Goal: Task Accomplishment & Management: Use online tool/utility

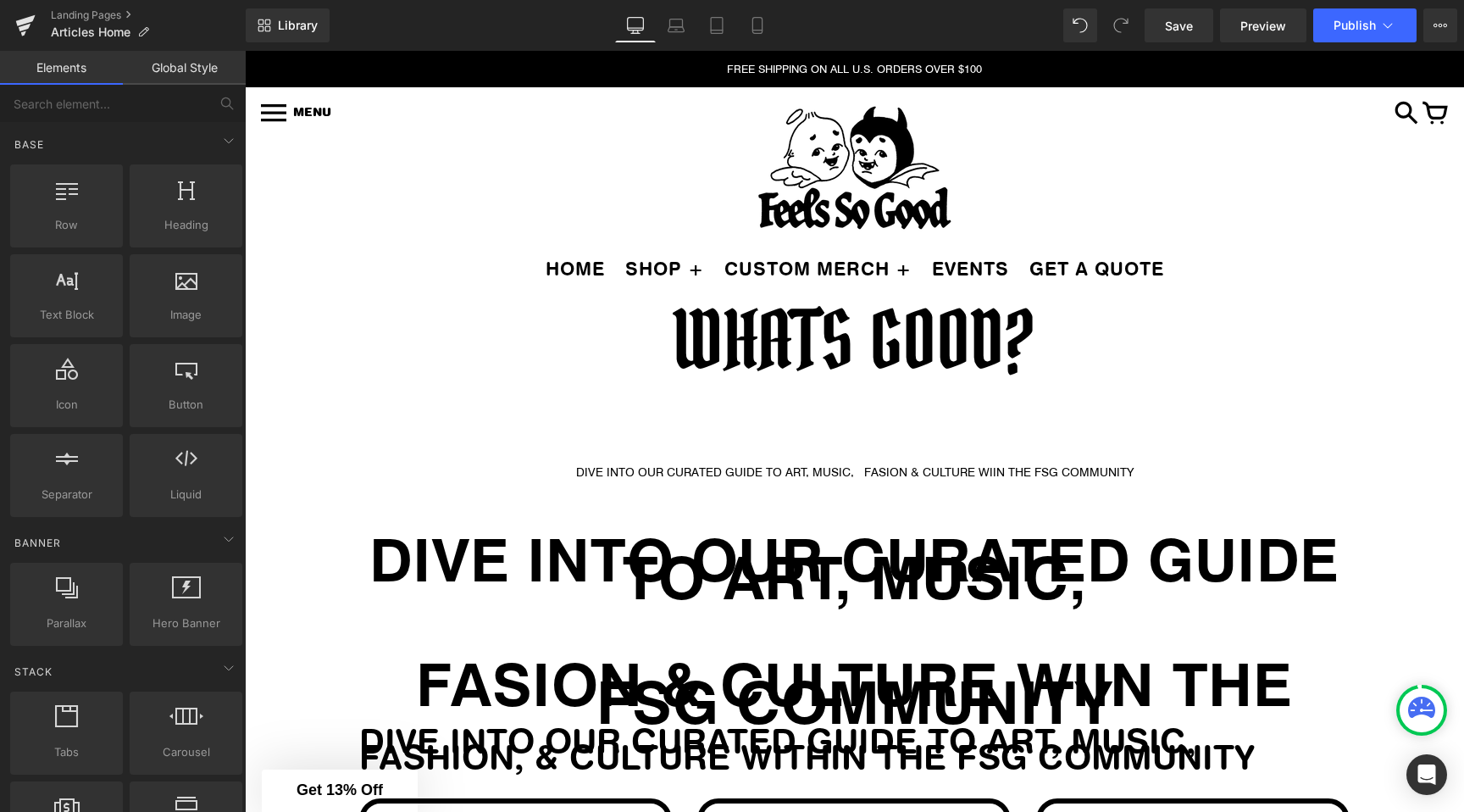
click at [739, 575] on strong "DIVE INTO OUR CURATED GUIDE TO ART, MUSIC," at bounding box center [855, 566] width 971 height 97
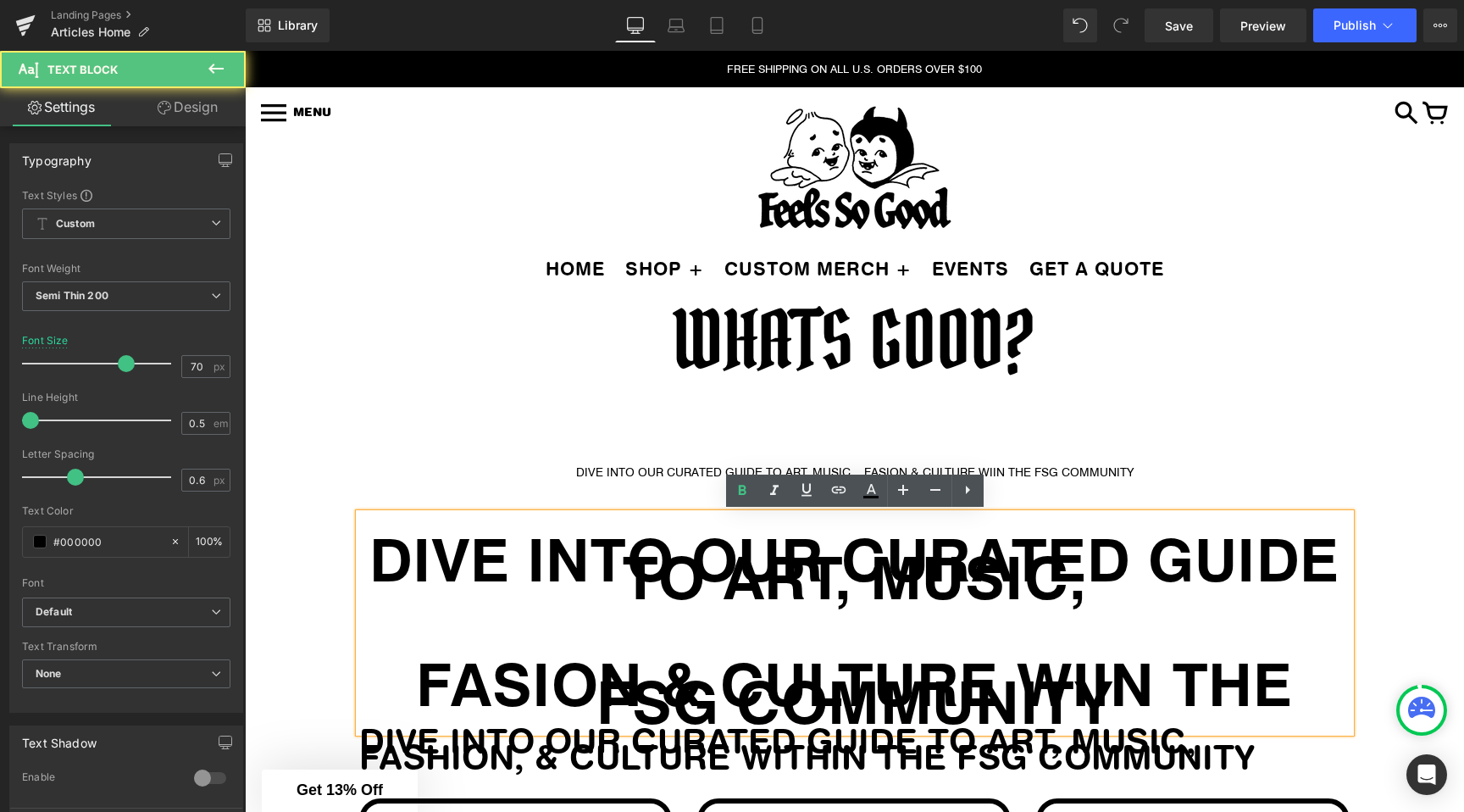
click at [601, 560] on strong "DIVE INTO OUR CURATED GUIDE TO ART, MUSIC," at bounding box center [855, 566] width 971 height 97
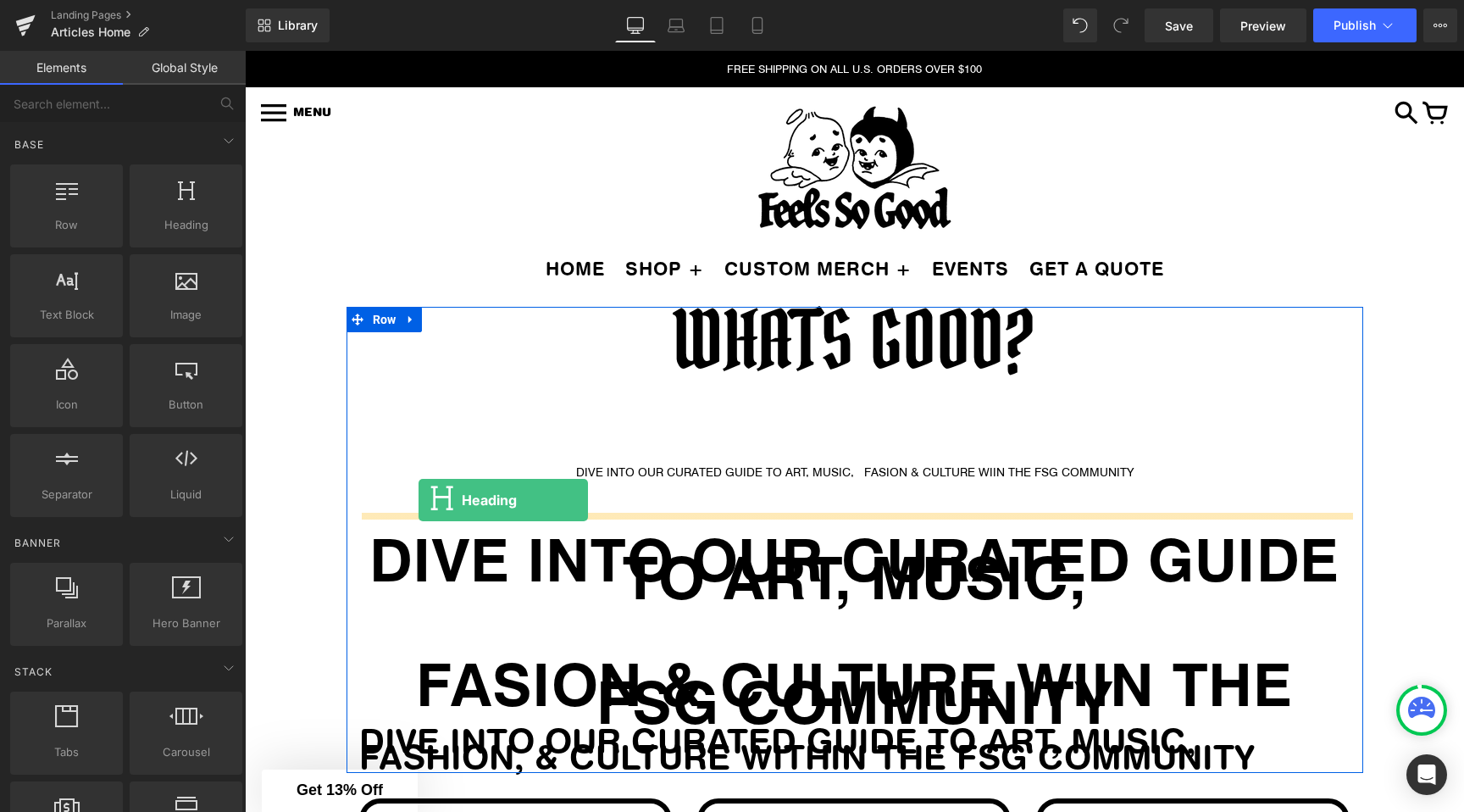
drag, startPoint x: 420, startPoint y: 259, endPoint x: 419, endPoint y: 499, distance: 240.0
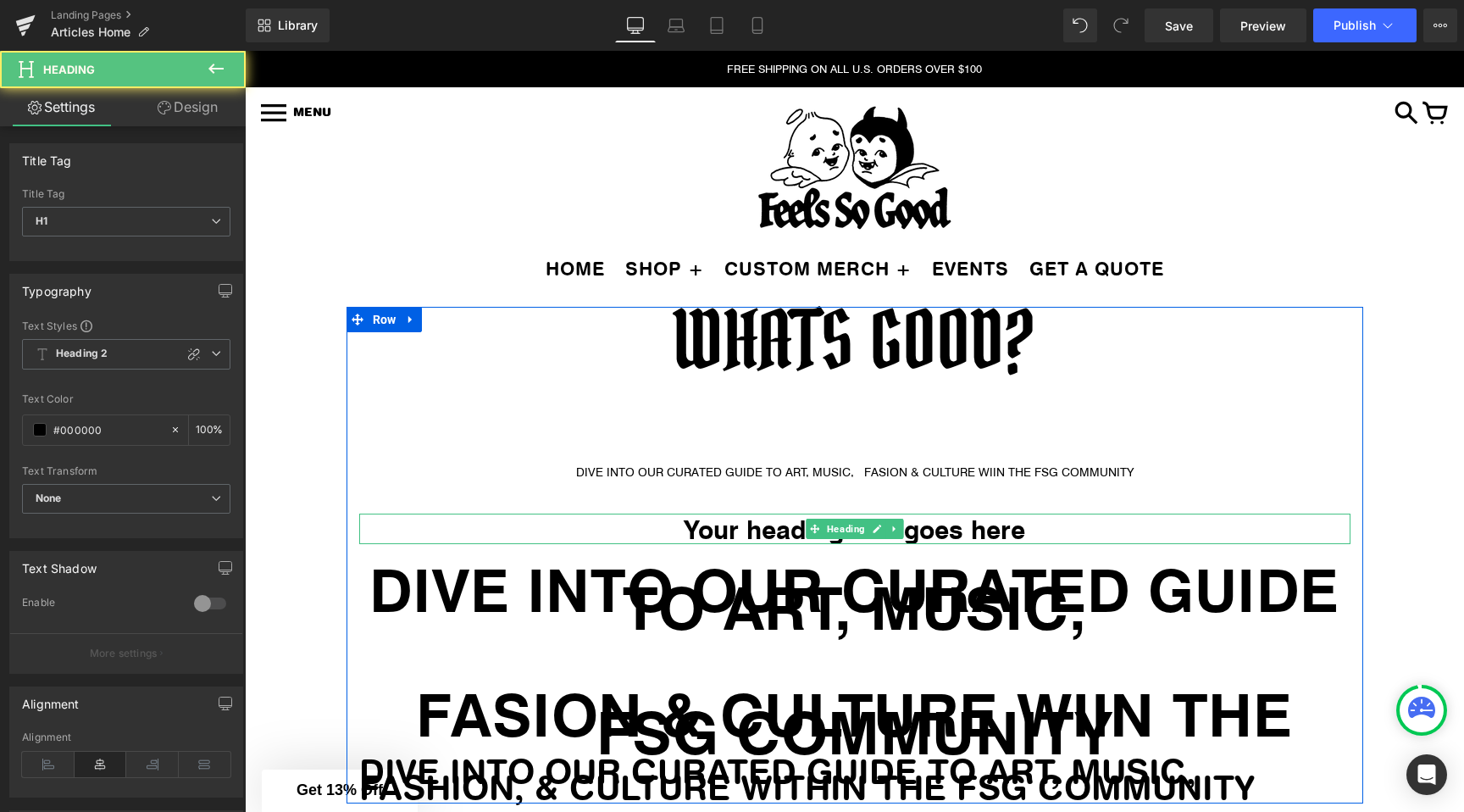
click at [732, 519] on h1 "Your heading text goes here" at bounding box center [854, 529] width 991 height 30
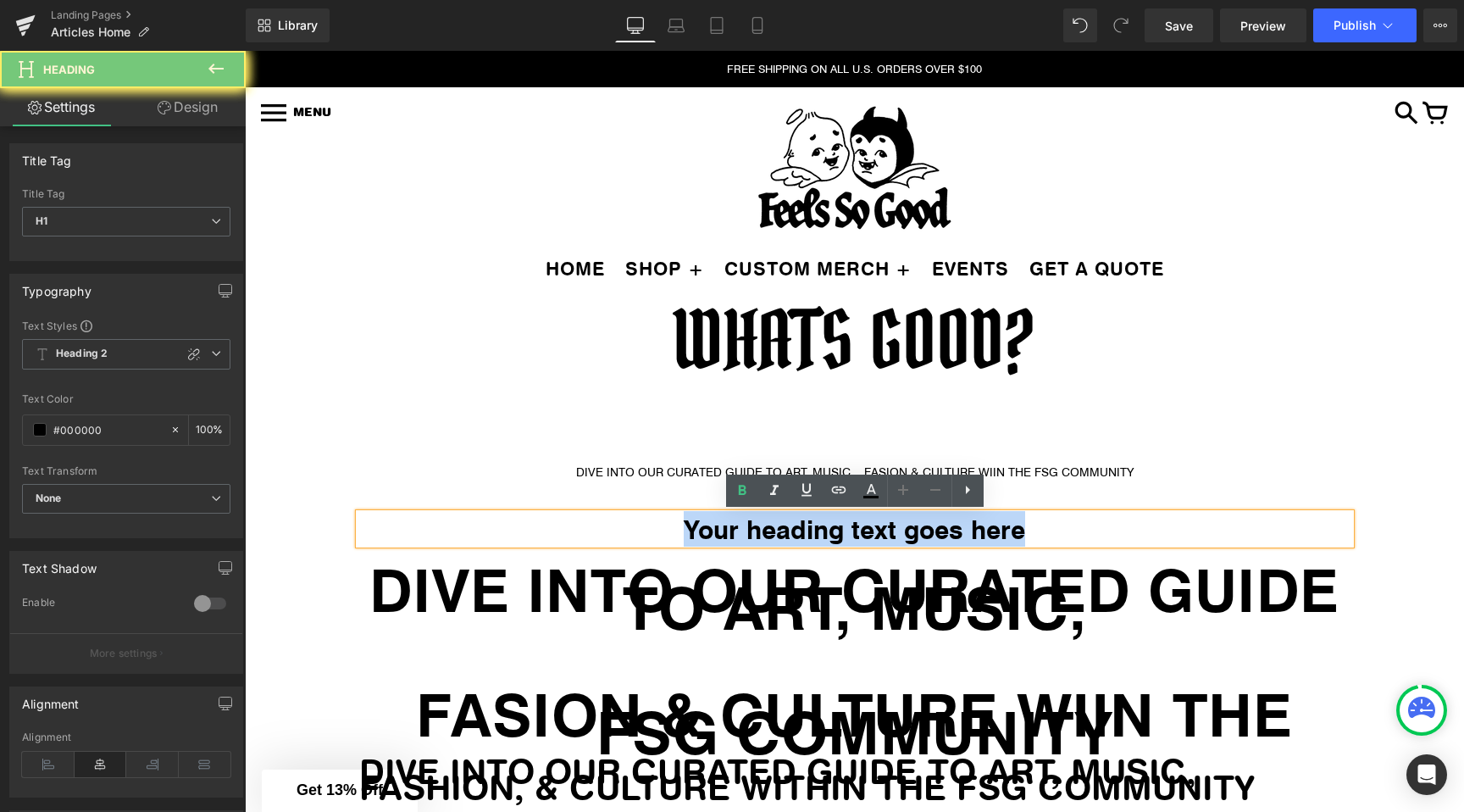
click at [732, 519] on h1 "Your heading text goes here" at bounding box center [854, 529] width 991 height 30
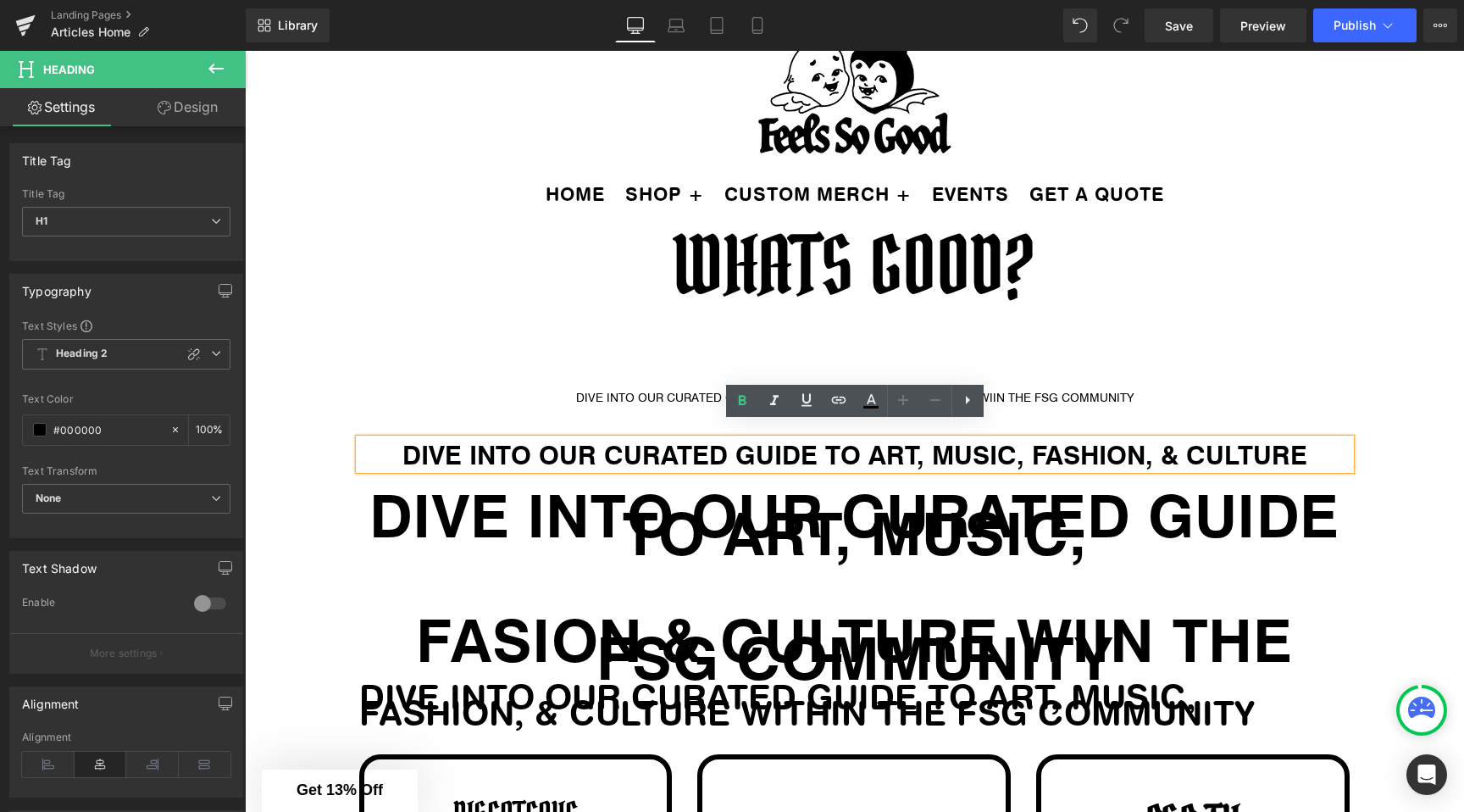
scroll to position [92, 0]
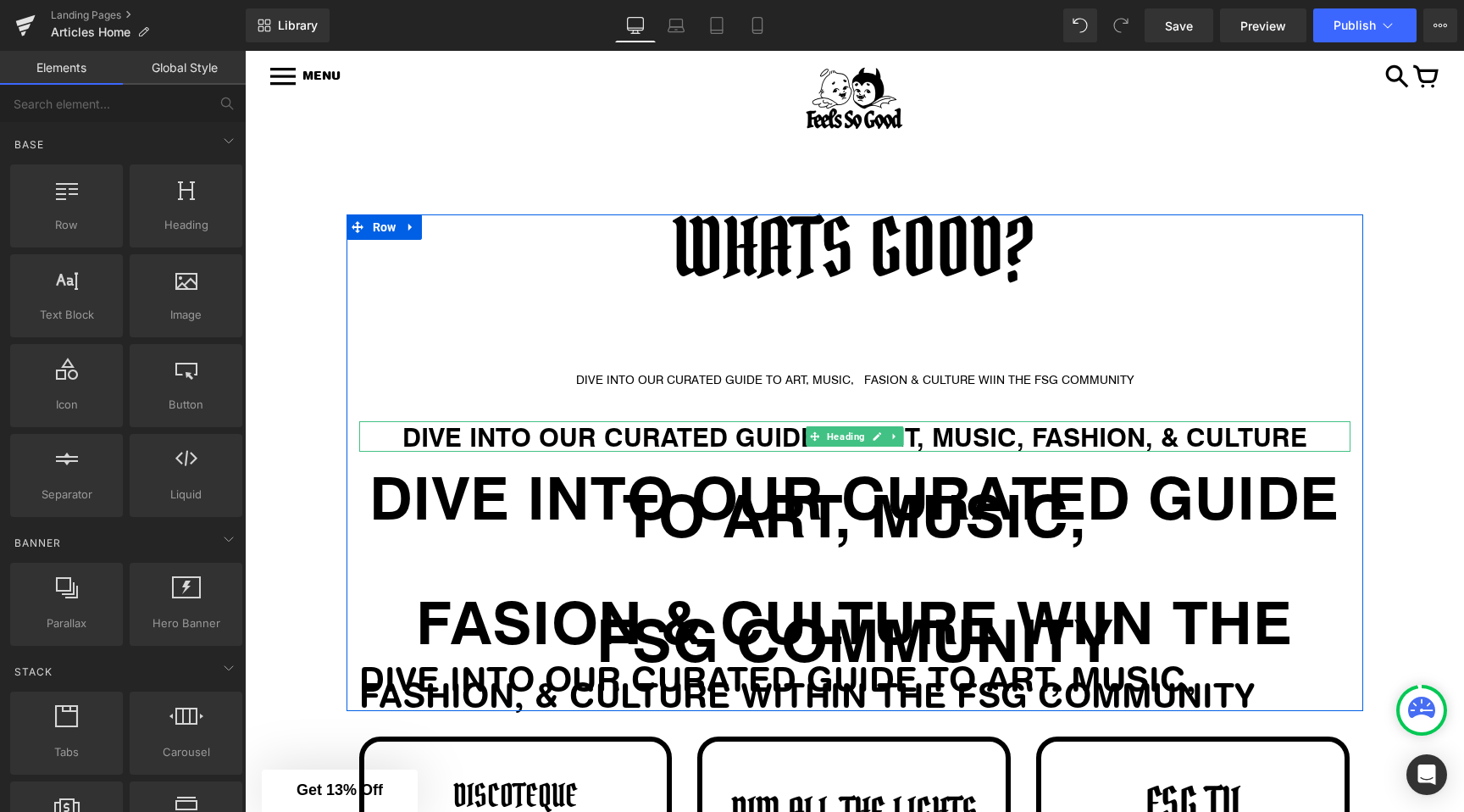
click at [1303, 433] on h1 "DIVE INTO OUR CURATED GUIDE TO ART, MUSIC, FASHION, & CULTURE" at bounding box center [854, 436] width 991 height 30
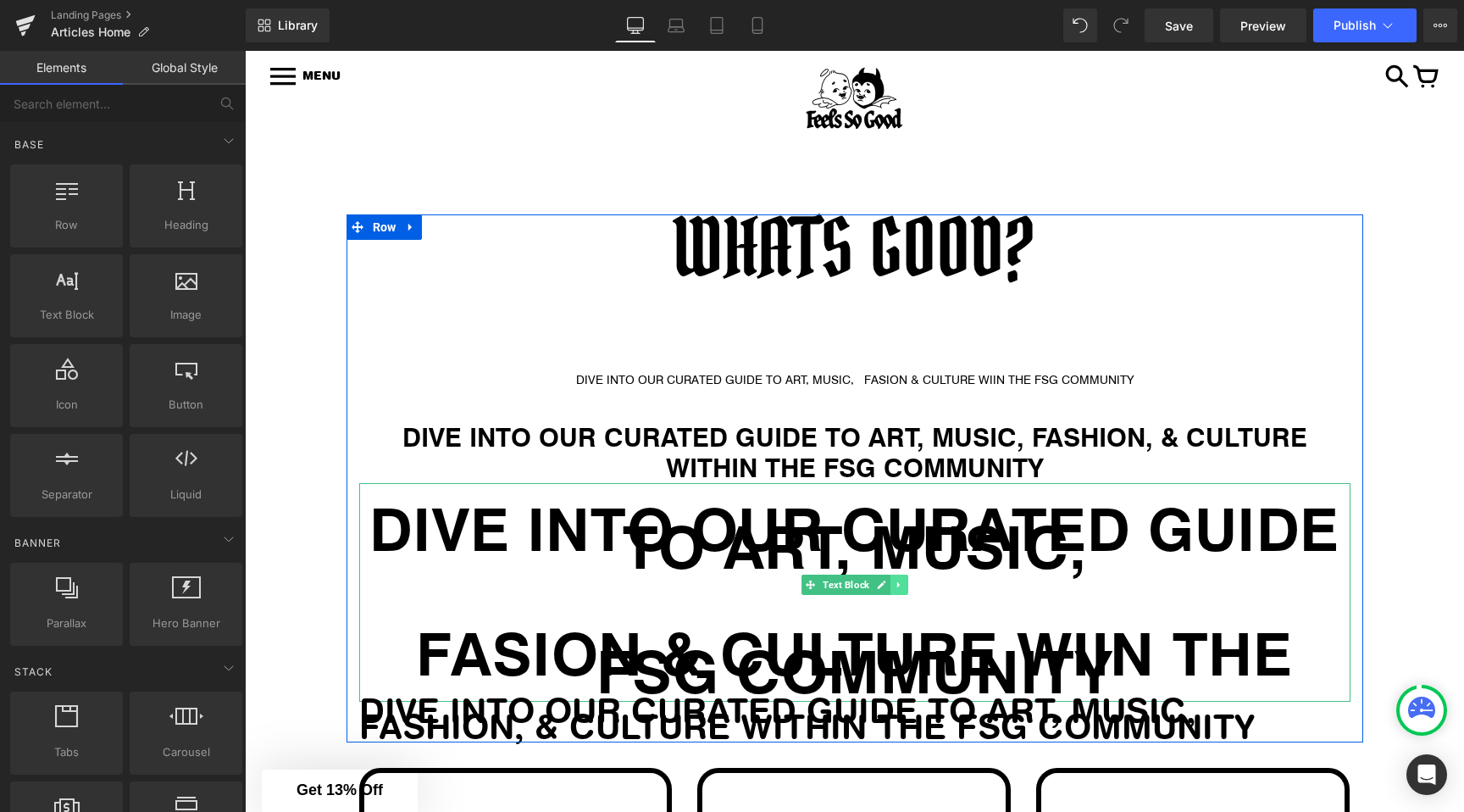
click at [896, 577] on link at bounding box center [900, 585] width 18 height 21
click at [909, 582] on icon at bounding box center [908, 585] width 9 height 9
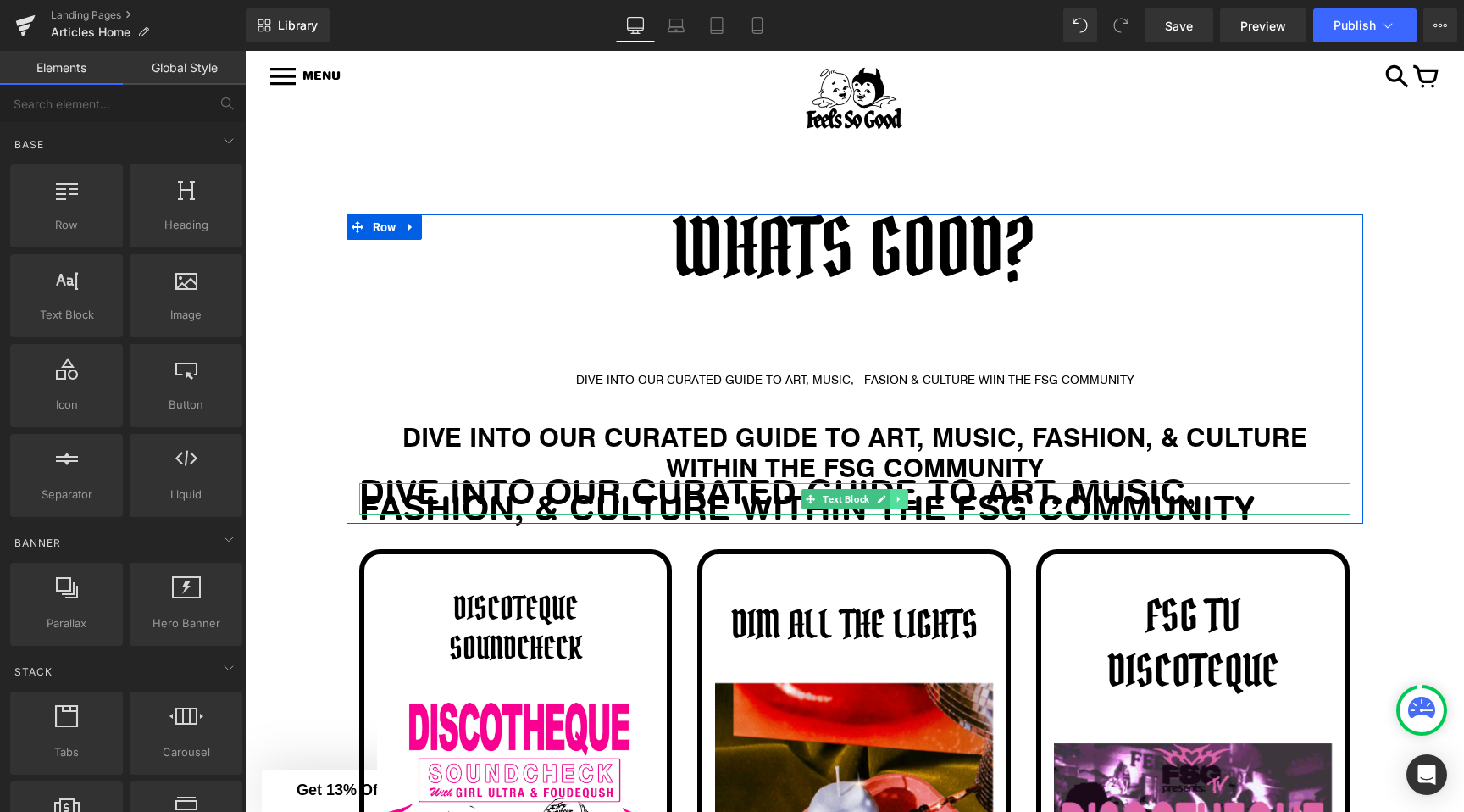
click at [895, 501] on icon at bounding box center [898, 499] width 9 height 10
click at [910, 501] on icon at bounding box center [908, 499] width 9 height 9
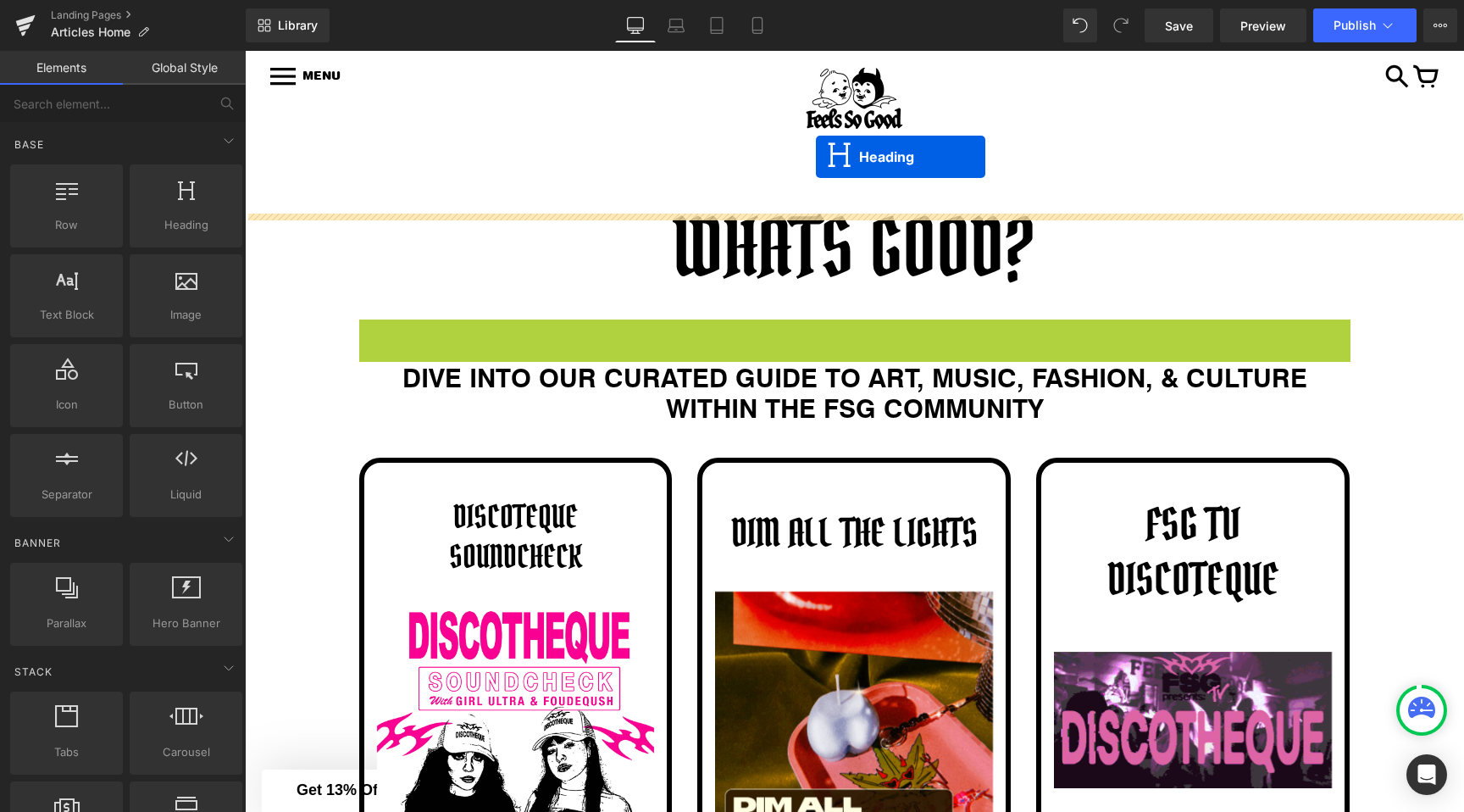
drag, startPoint x: 816, startPoint y: 369, endPoint x: 815, endPoint y: 157, distance: 212.0
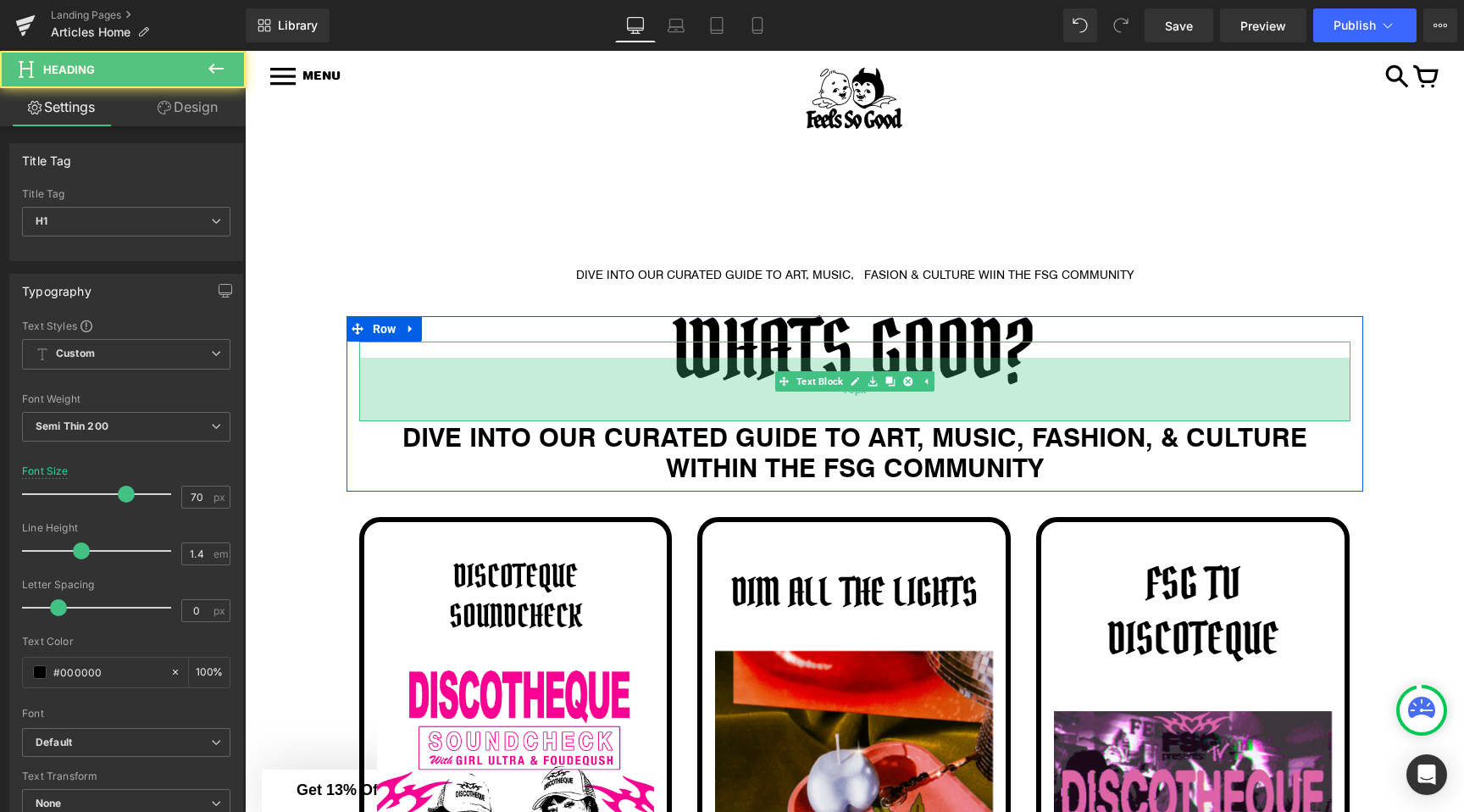
click at [407, 359] on div "75px" at bounding box center [854, 389] width 991 height 64
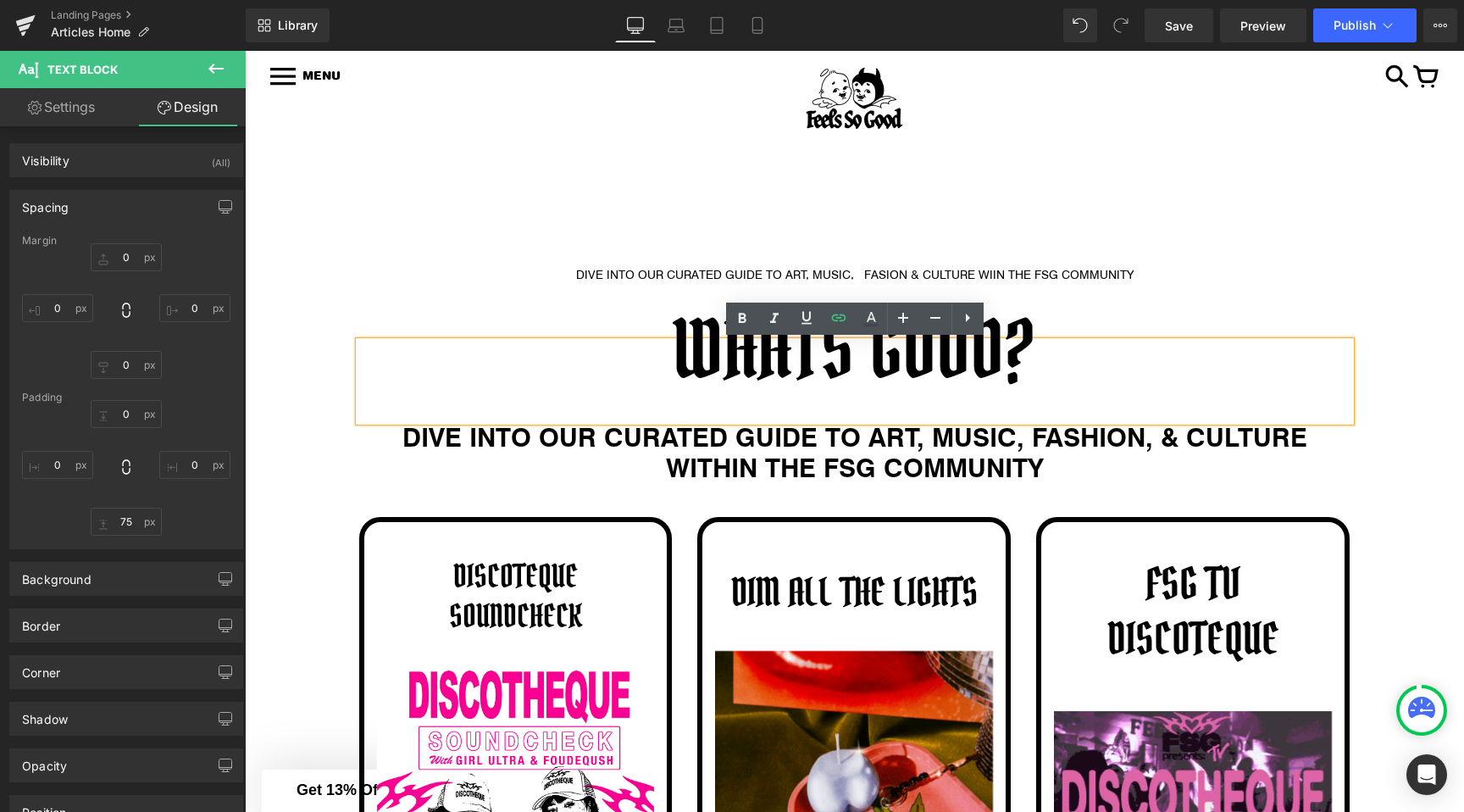
click at [436, 341] on div "WHATS GOOD?" at bounding box center [854, 380] width 991 height 80
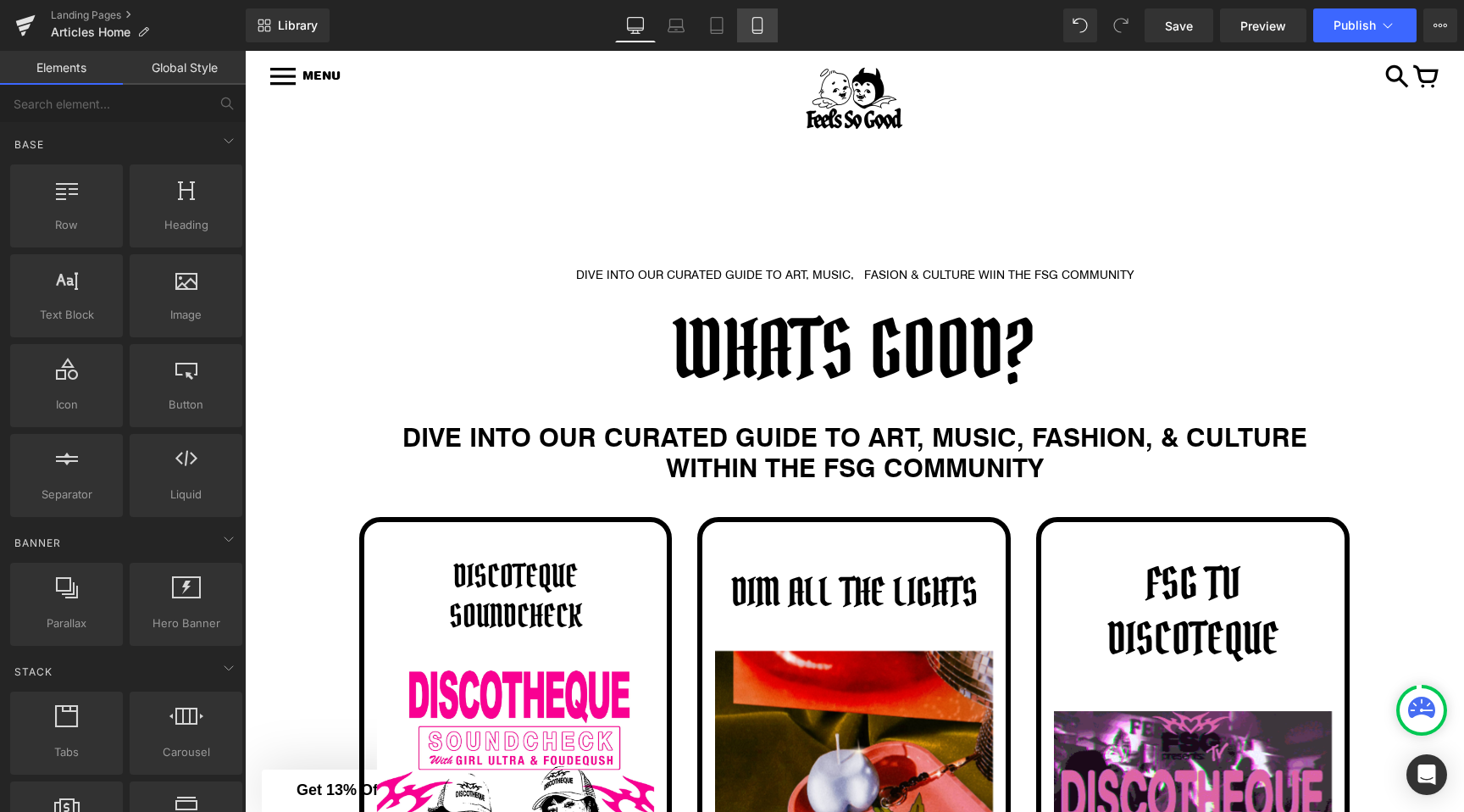
click at [747, 29] on link "Mobile" at bounding box center [757, 25] width 40 height 34
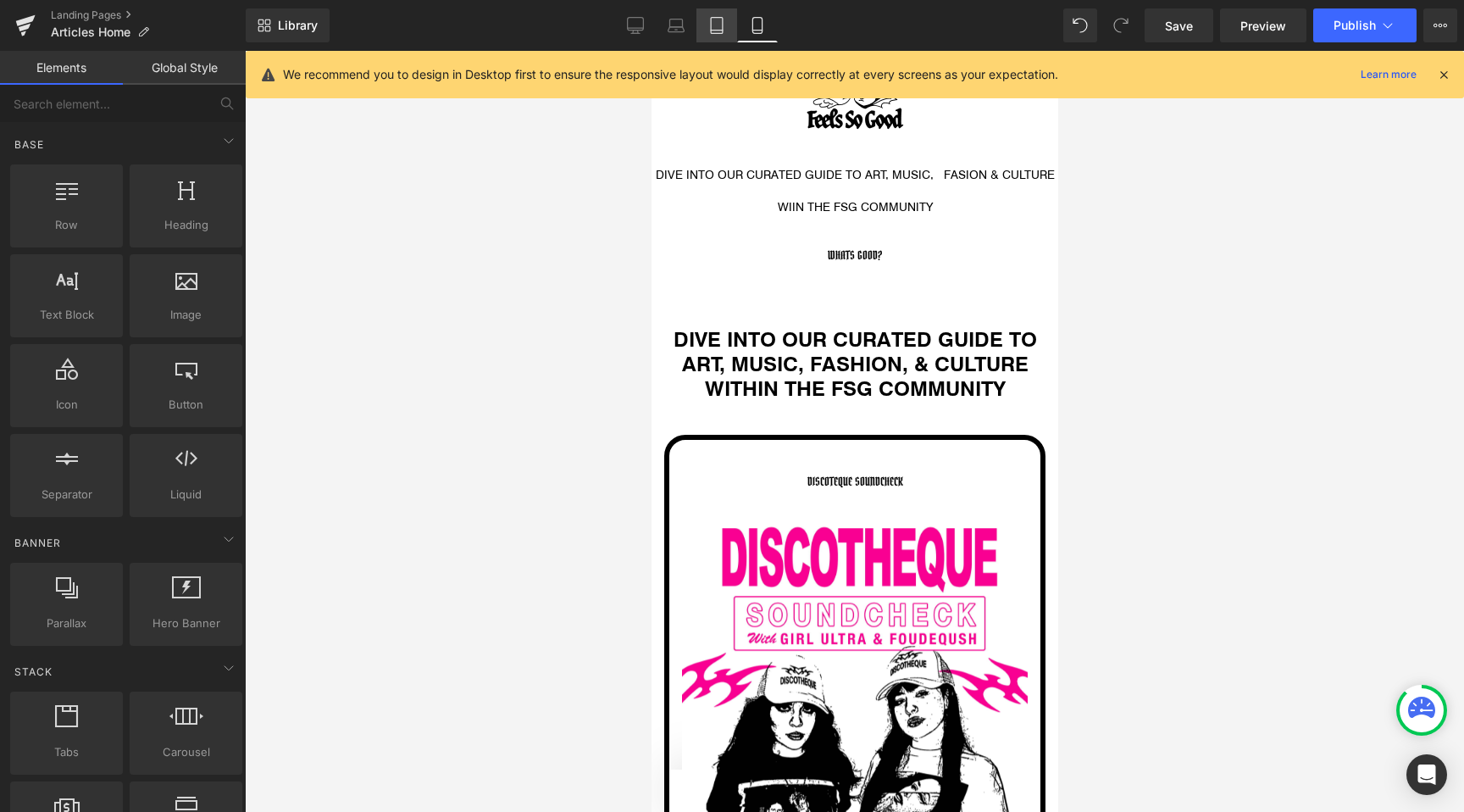
click at [721, 30] on icon at bounding box center [716, 30] width 12 height 0
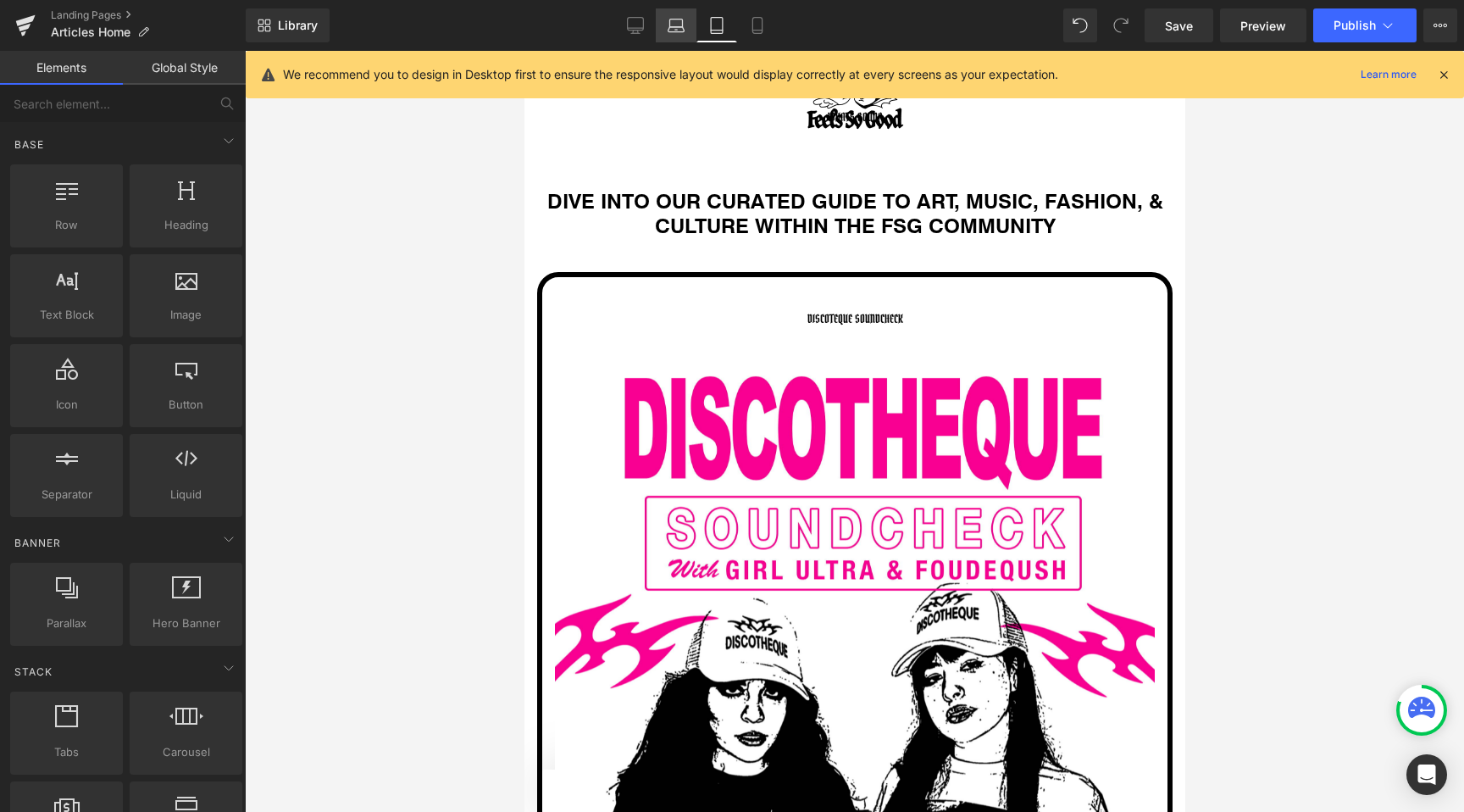
click at [684, 25] on icon at bounding box center [676, 25] width 17 height 17
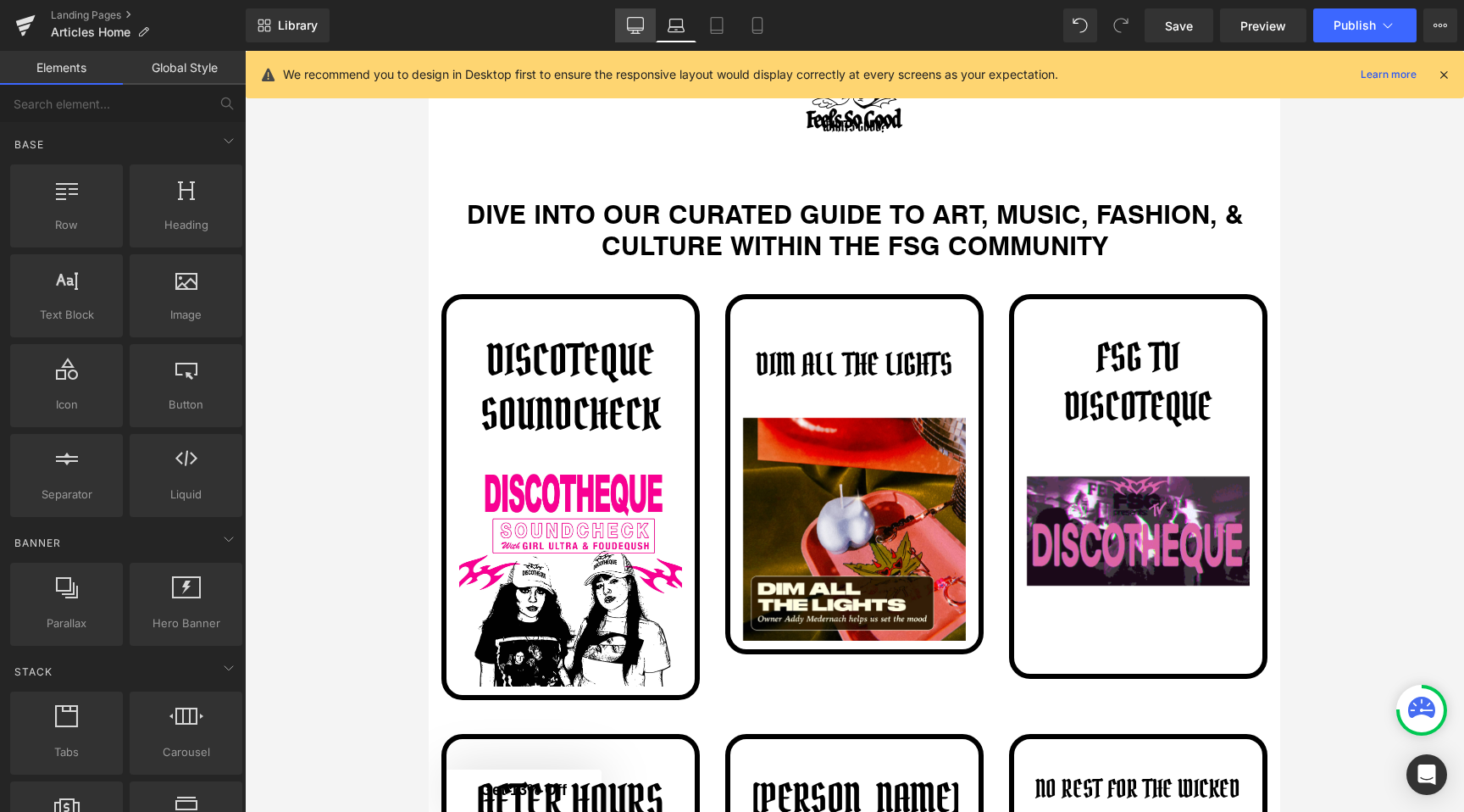
click at [651, 28] on link "Desktop" at bounding box center [635, 25] width 40 height 34
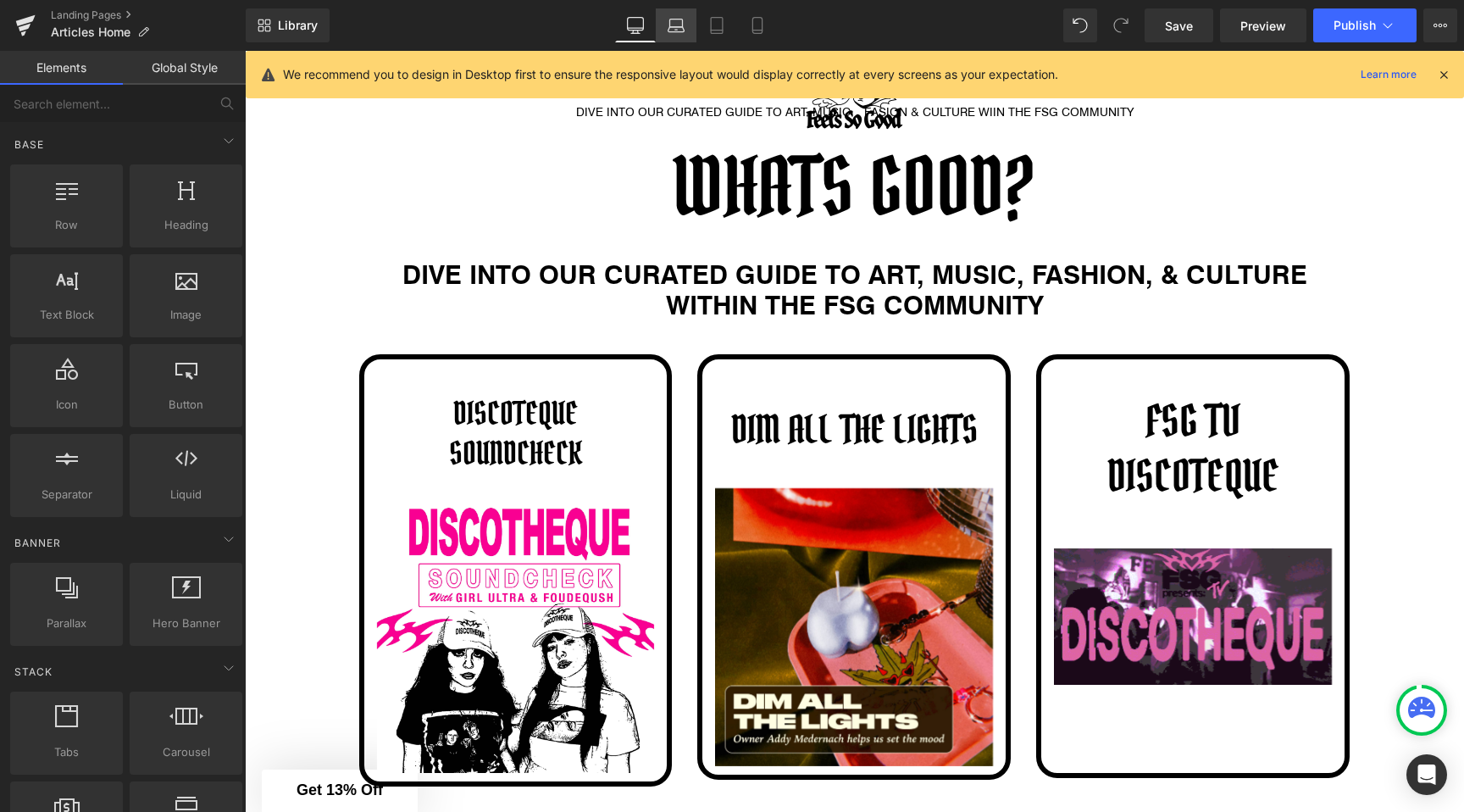
click at [672, 25] on icon at bounding box center [676, 25] width 17 height 17
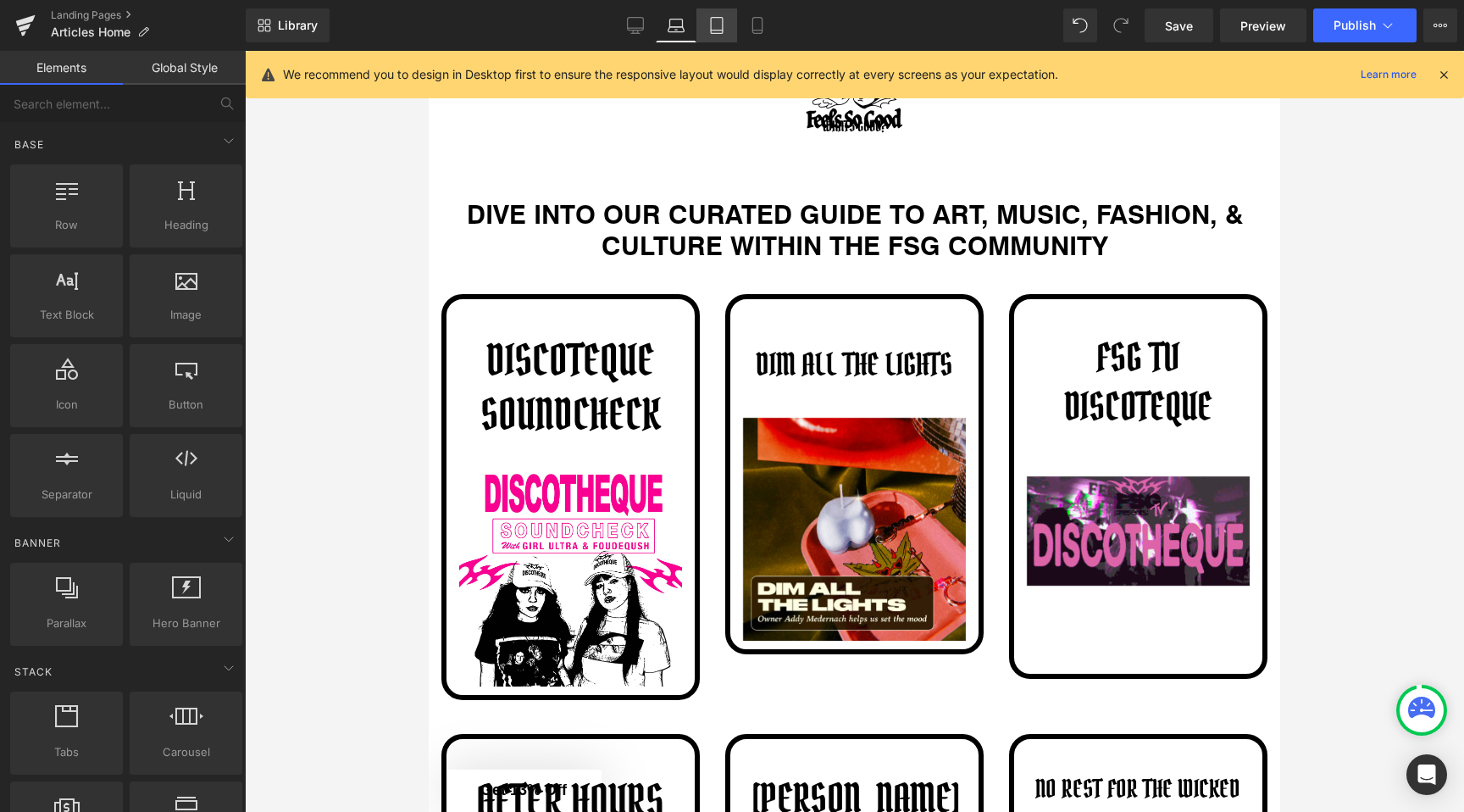
click at [706, 28] on link "Tablet" at bounding box center [716, 25] width 40 height 34
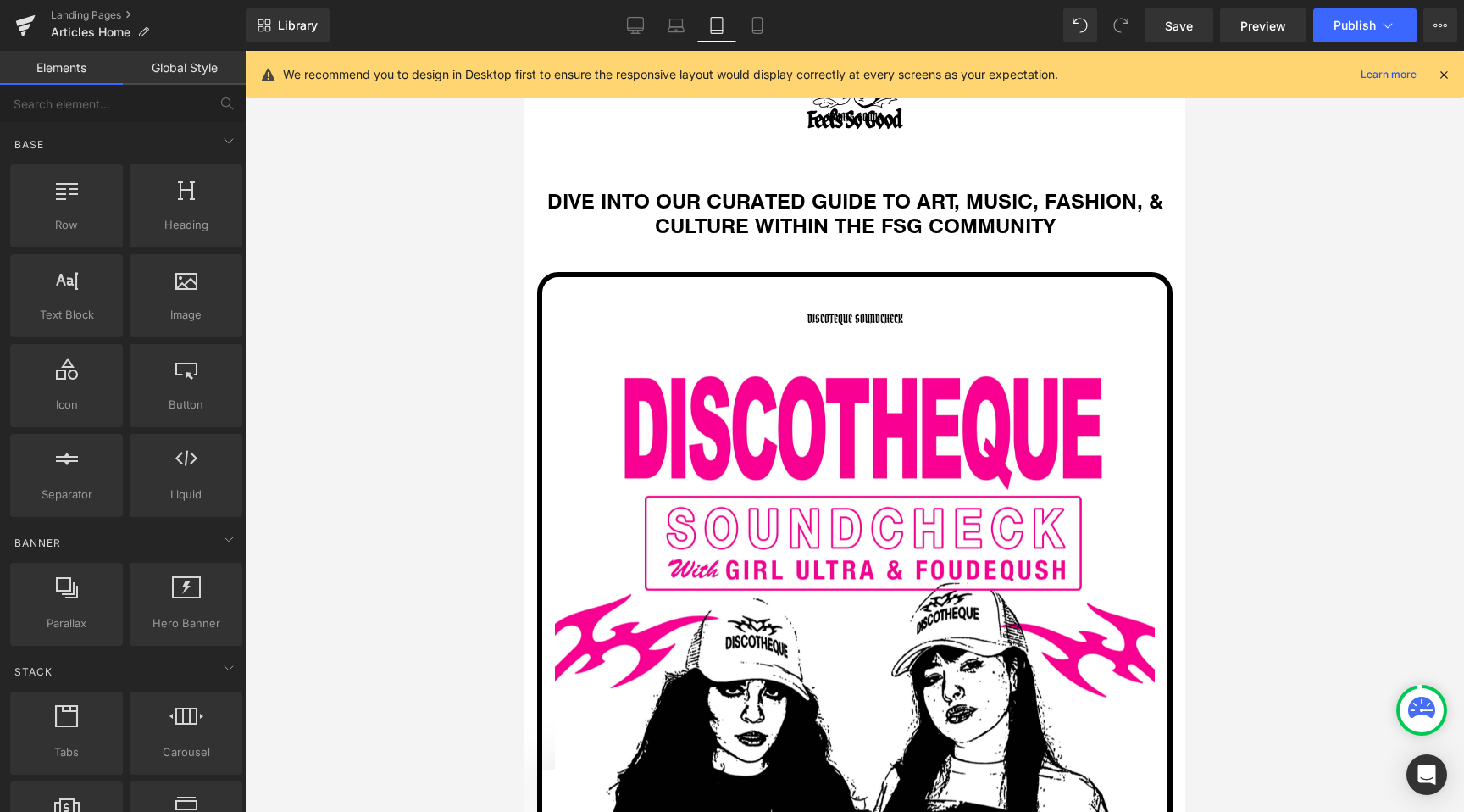
click at [730, 29] on link "Tablet" at bounding box center [716, 25] width 40 height 34
click at [752, 30] on icon at bounding box center [758, 25] width 17 height 17
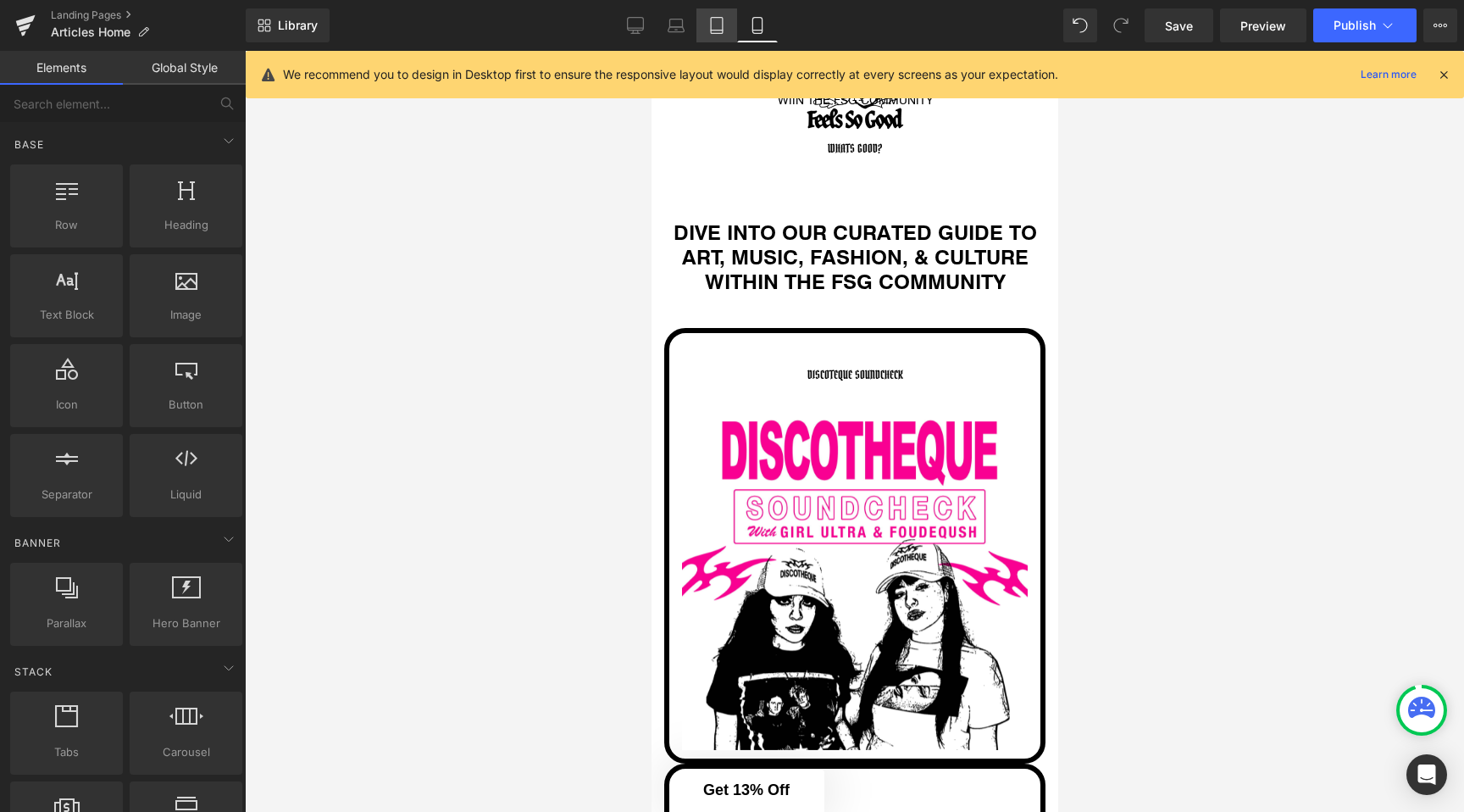
click at [726, 30] on link "Tablet" at bounding box center [716, 25] width 40 height 34
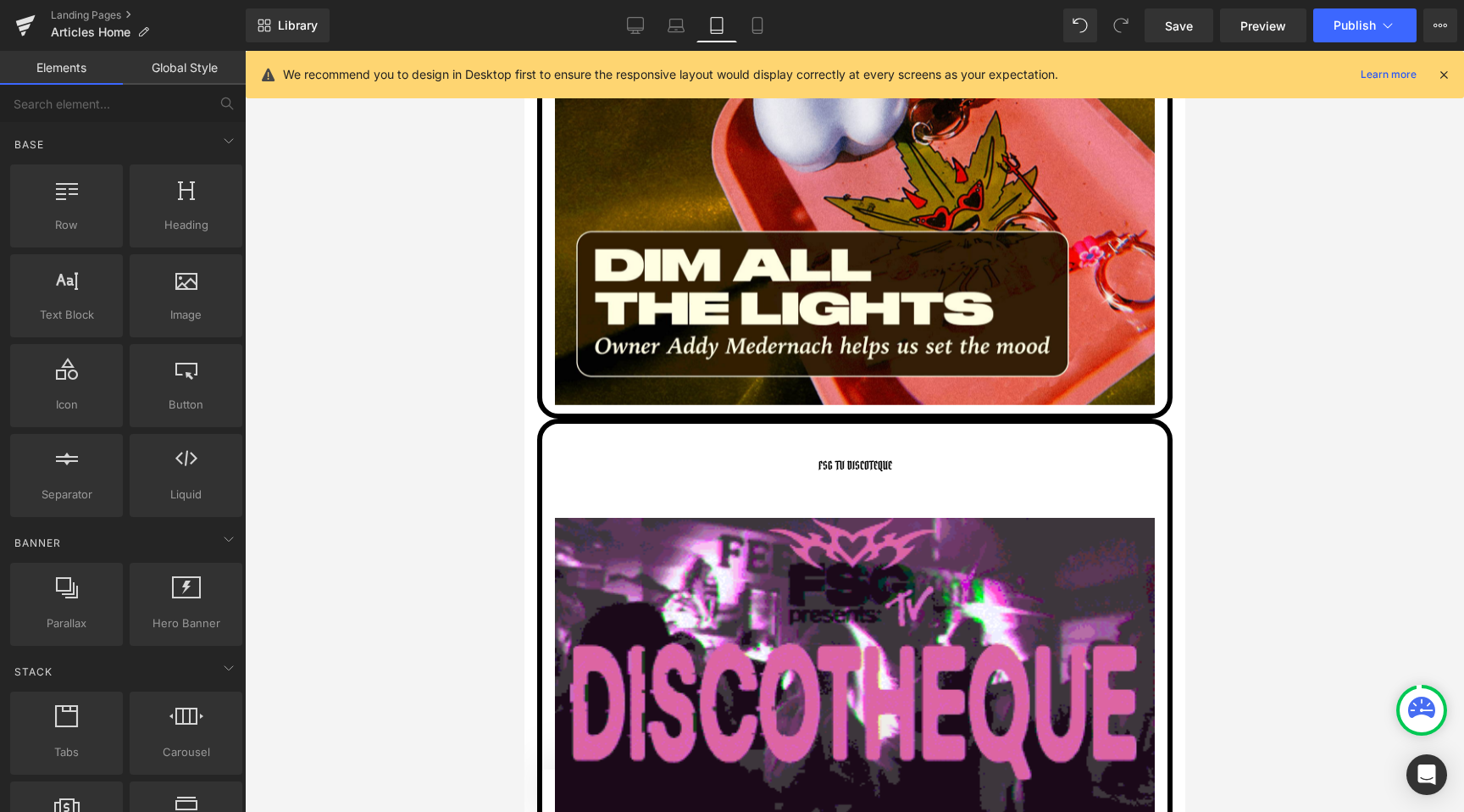
scroll to position [1752, 0]
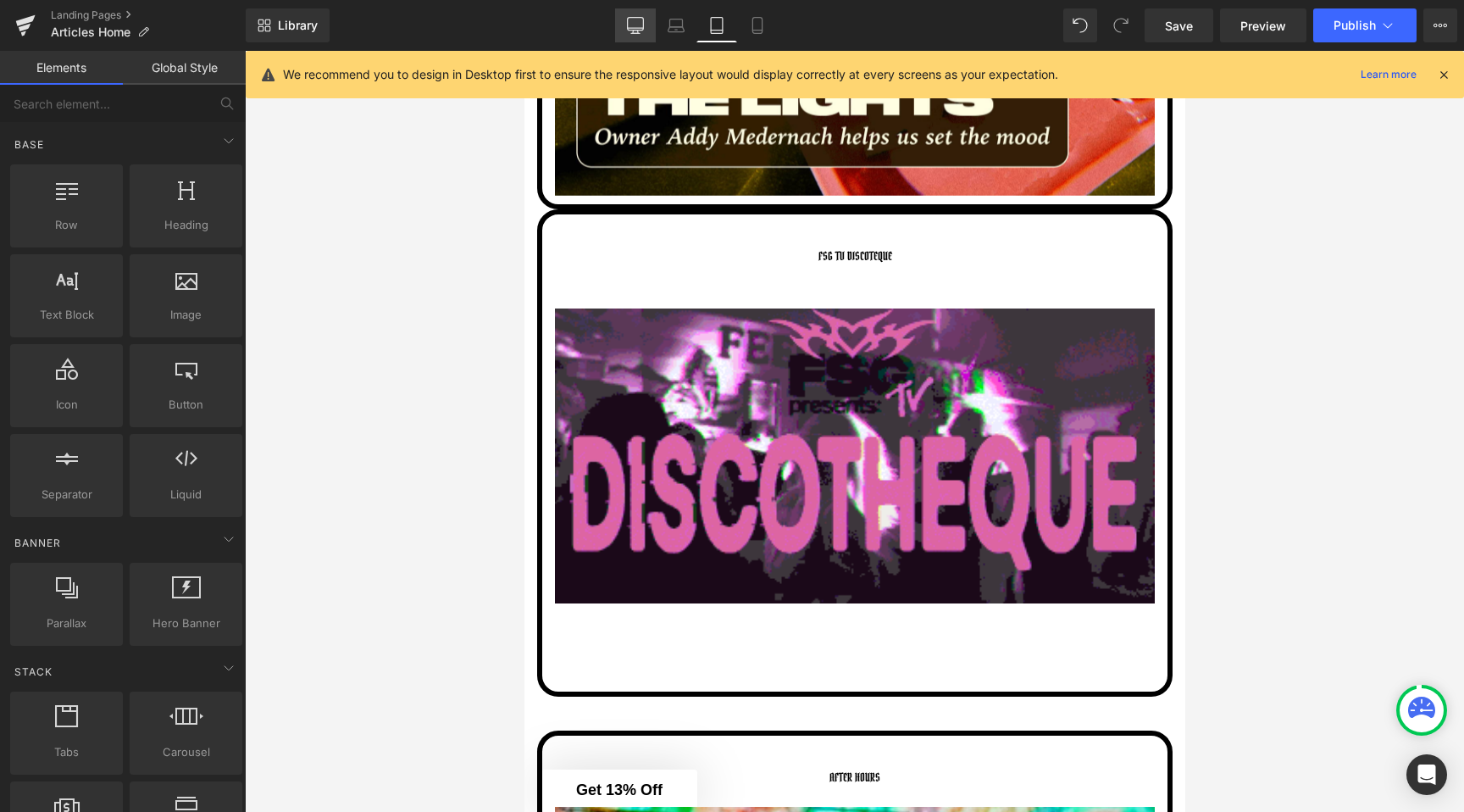
click at [655, 23] on link "Desktop" at bounding box center [635, 25] width 40 height 34
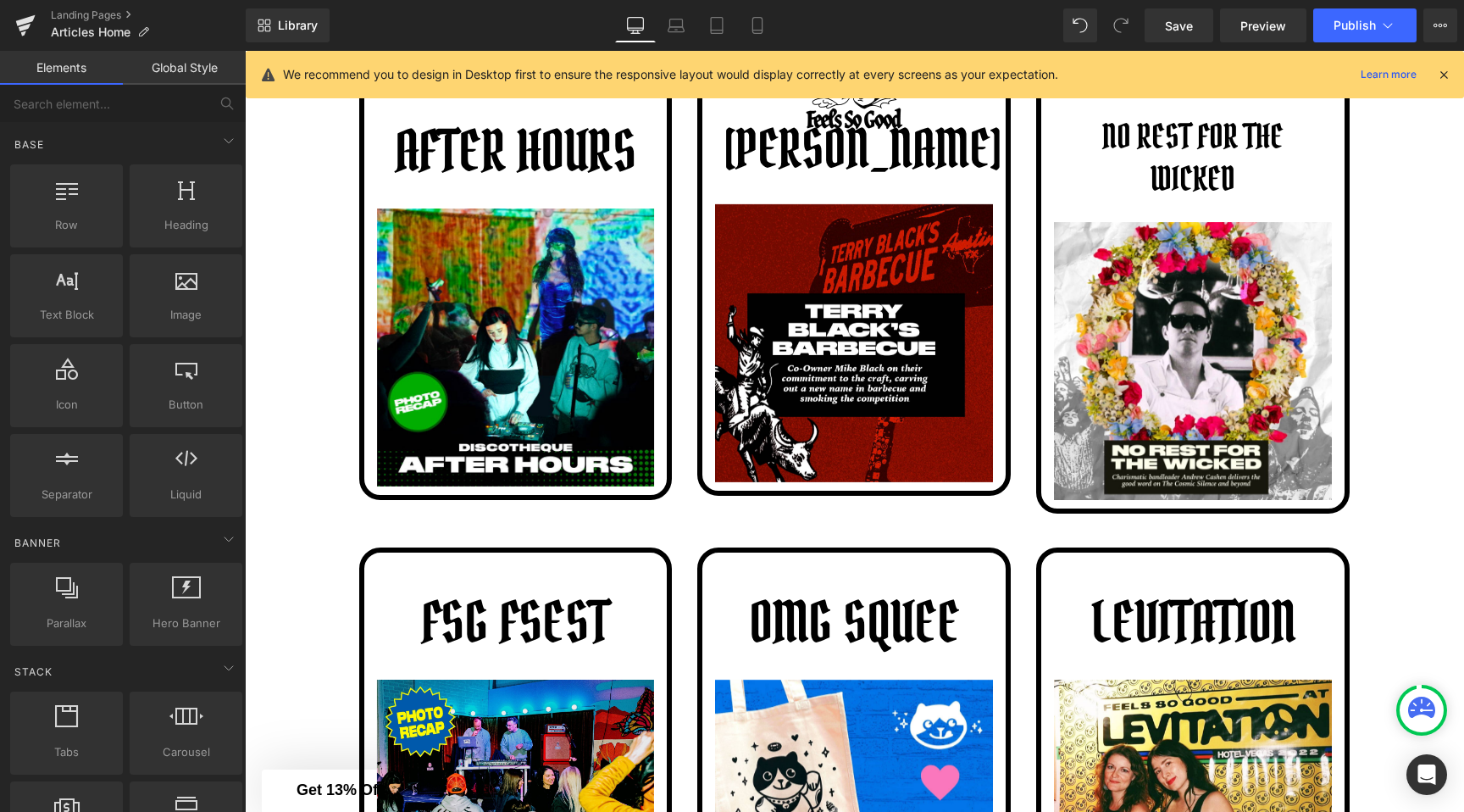
click at [632, 23] on icon at bounding box center [635, 25] width 17 height 17
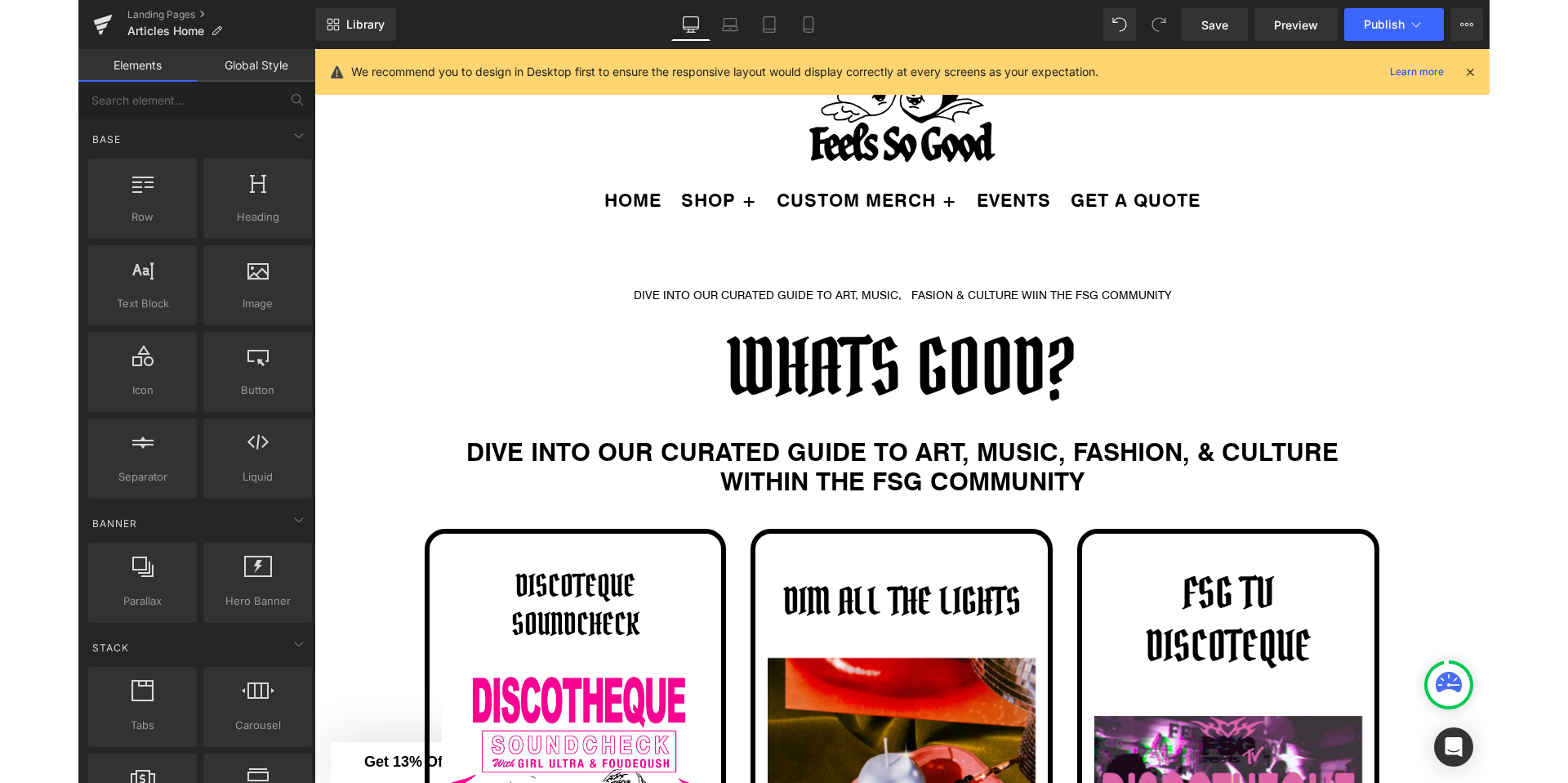
scroll to position [0, 0]
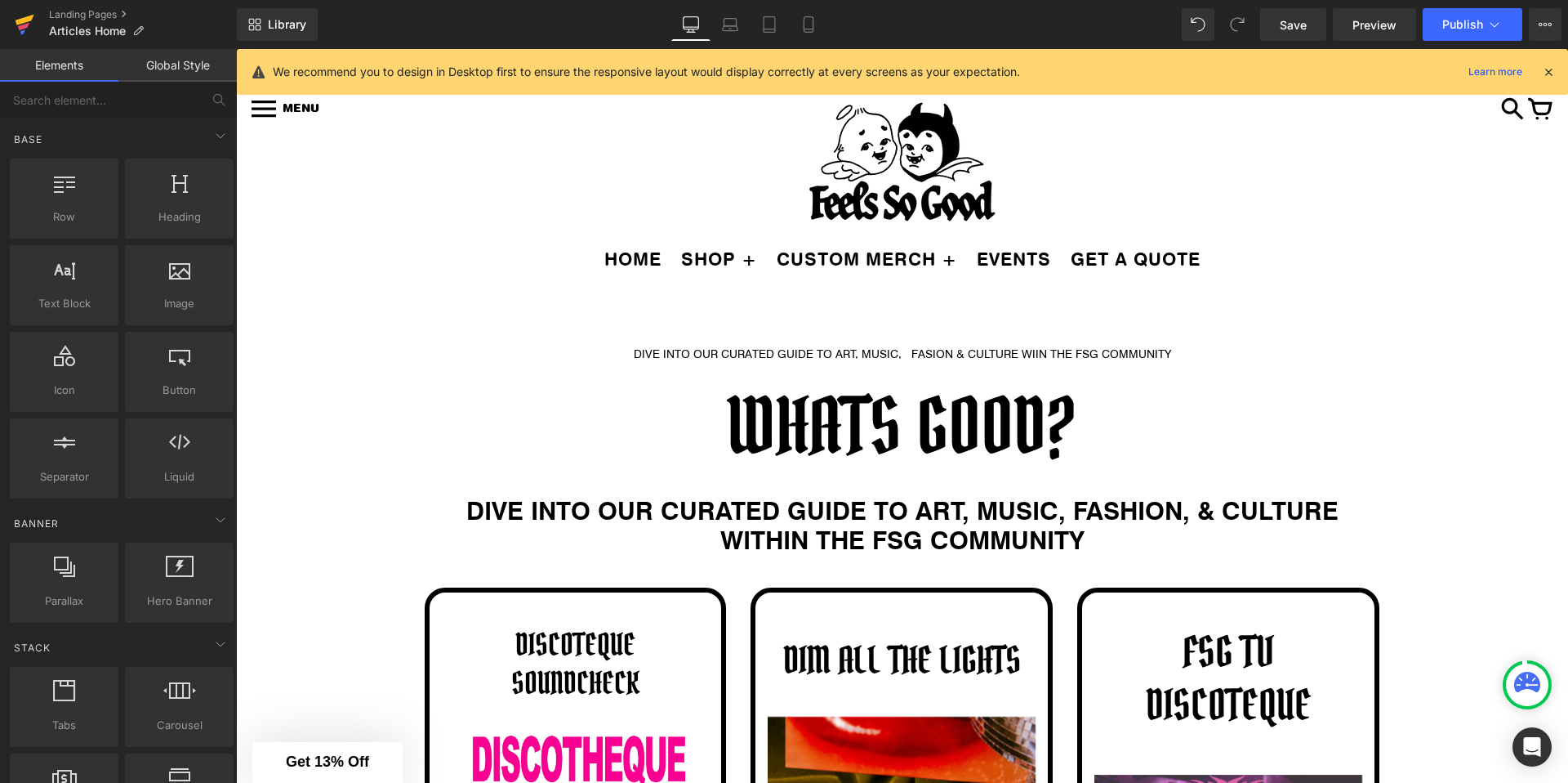
click at [23, 25] on icon at bounding box center [23, 26] width 11 height 8
click at [1410, 22] on button "Publish" at bounding box center [1472, 24] width 99 height 33
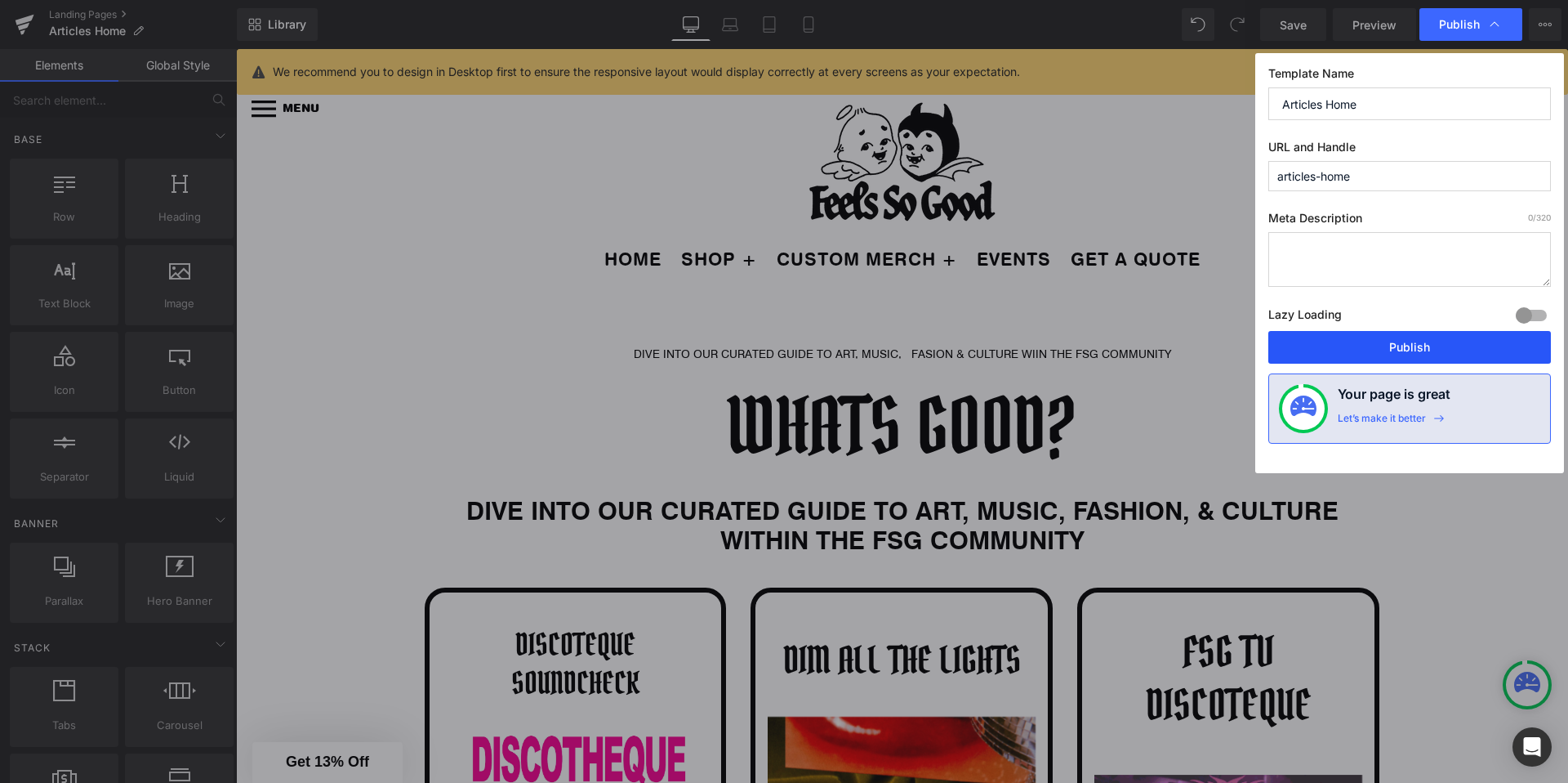
click at [1341, 344] on button "Publish" at bounding box center [1409, 347] width 282 height 33
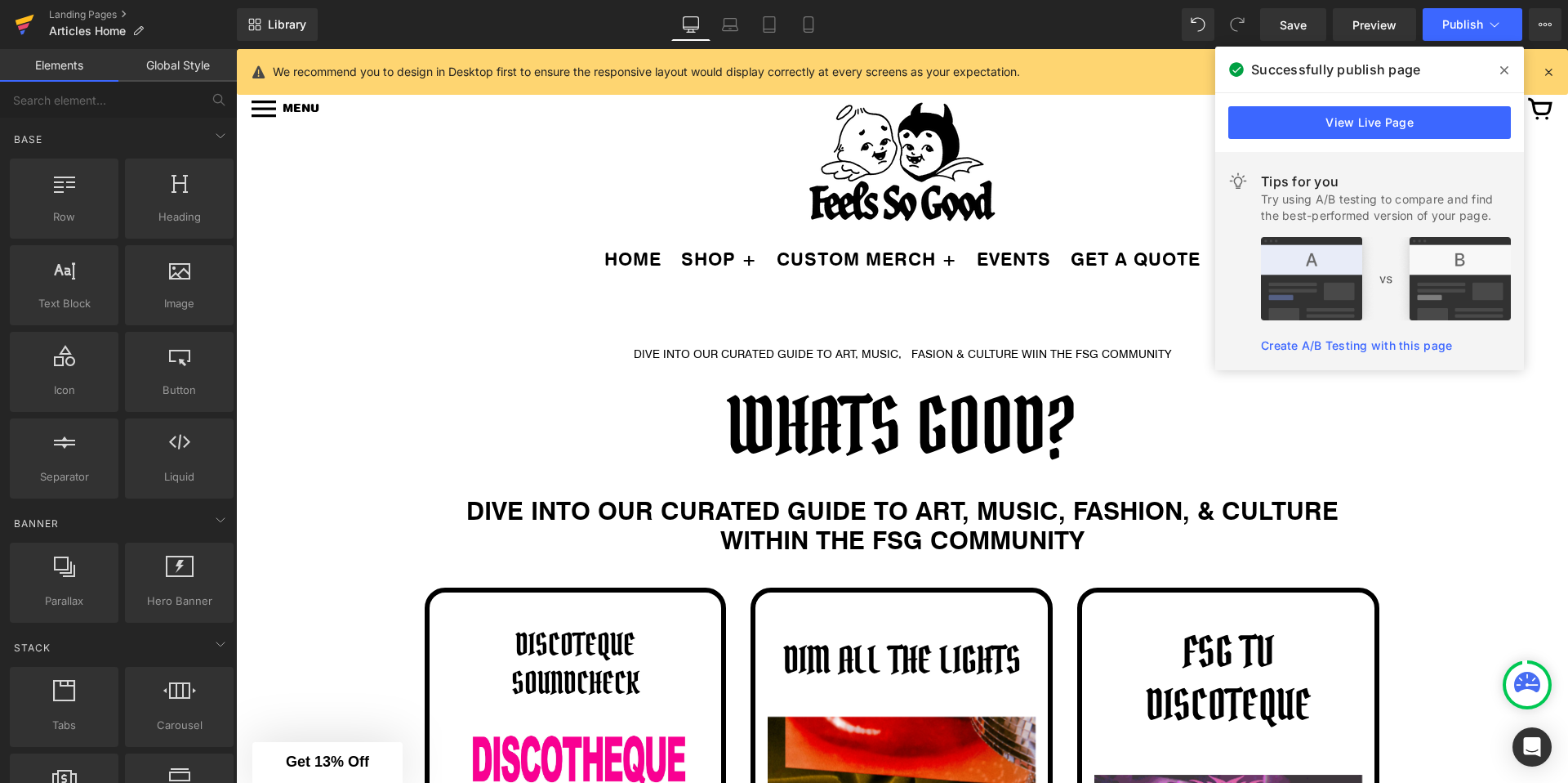
click at [22, 28] on icon at bounding box center [23, 26] width 11 height 8
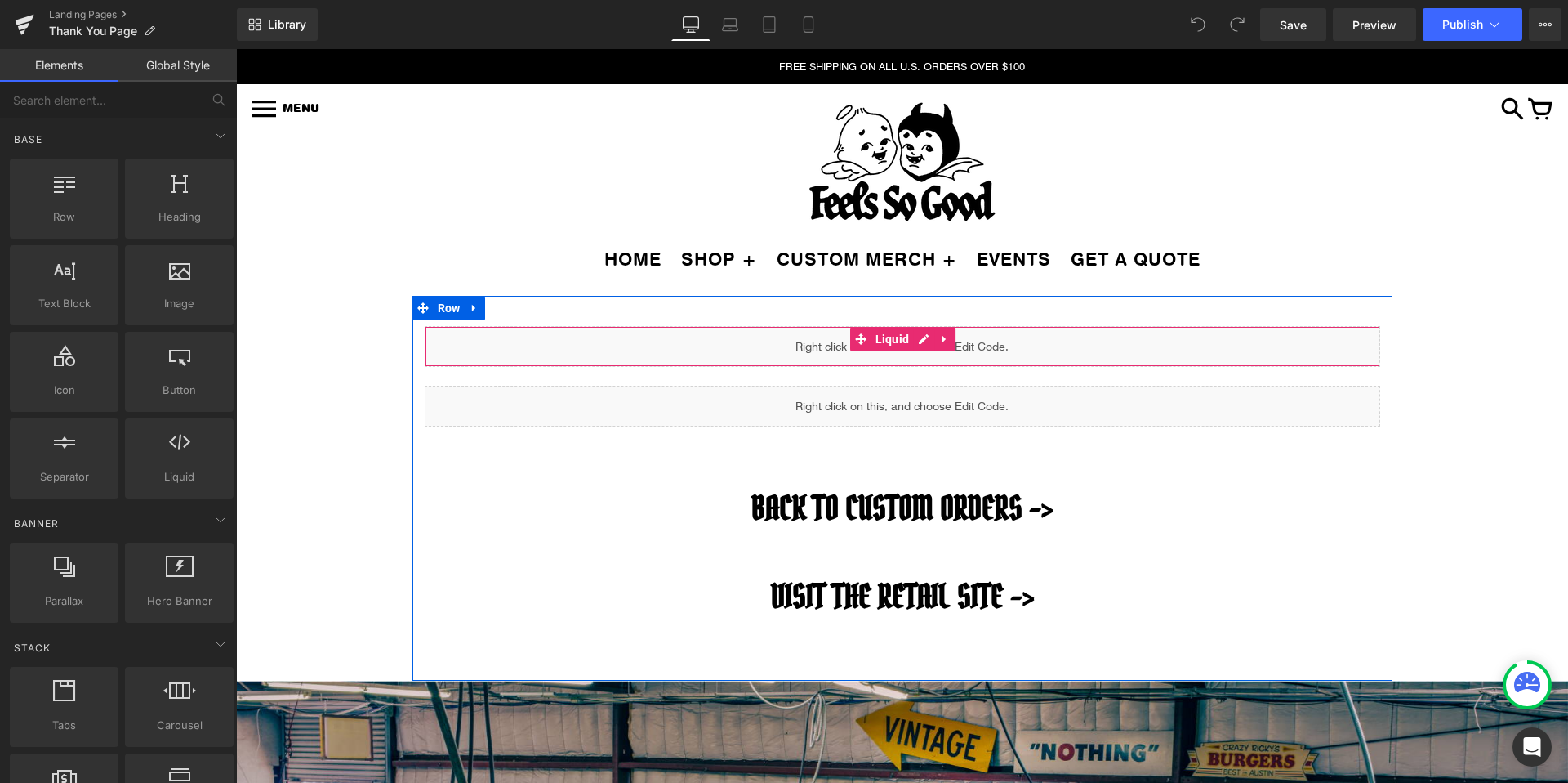
click at [922, 344] on div "Liquid" at bounding box center [902, 346] width 955 height 41
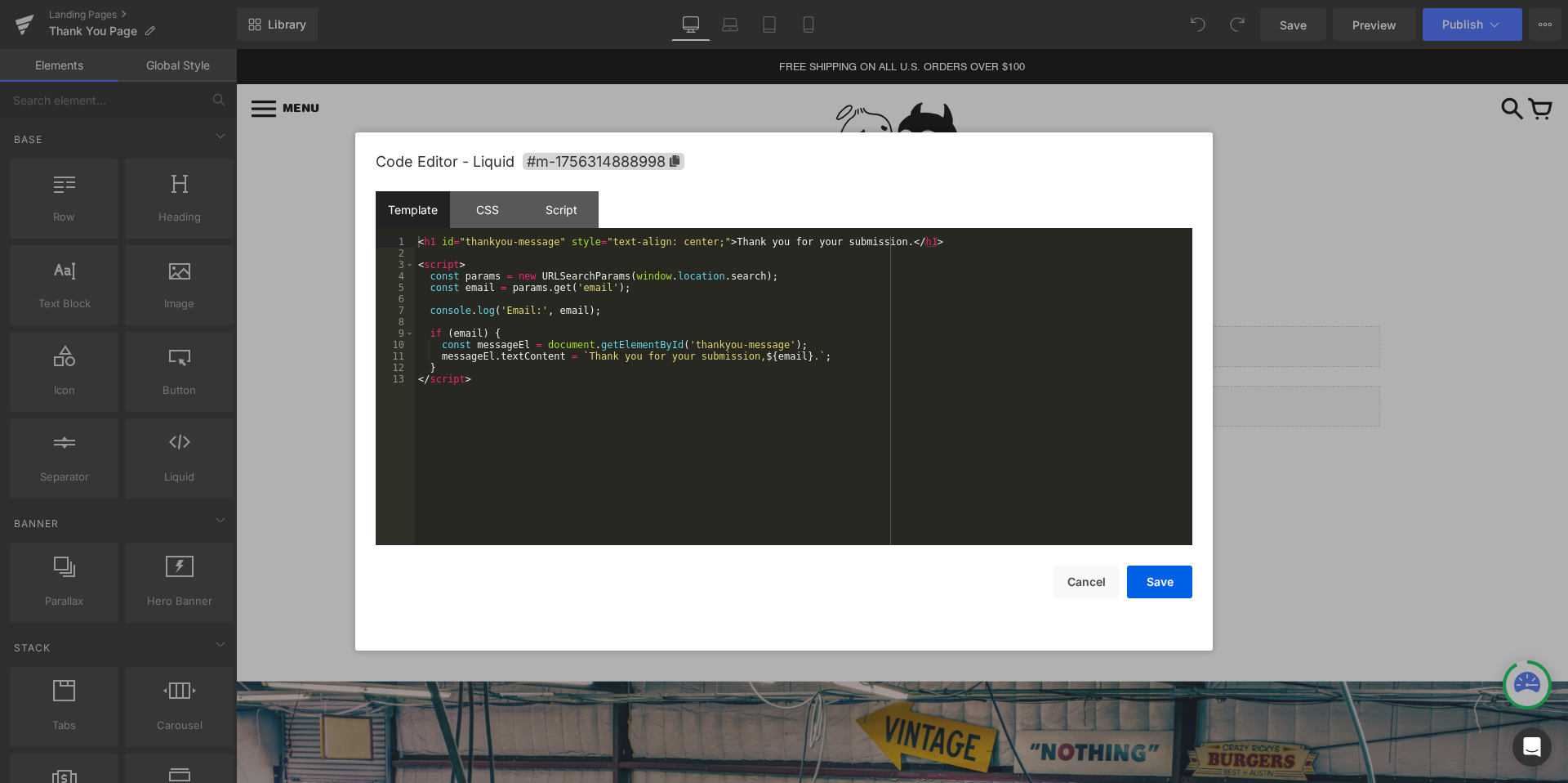
click at [807, 343] on div "< h1 id = "thankyou-message" style = "text-align: center;" > Thank you for your…" at bounding box center [803, 402] width 778 height 332
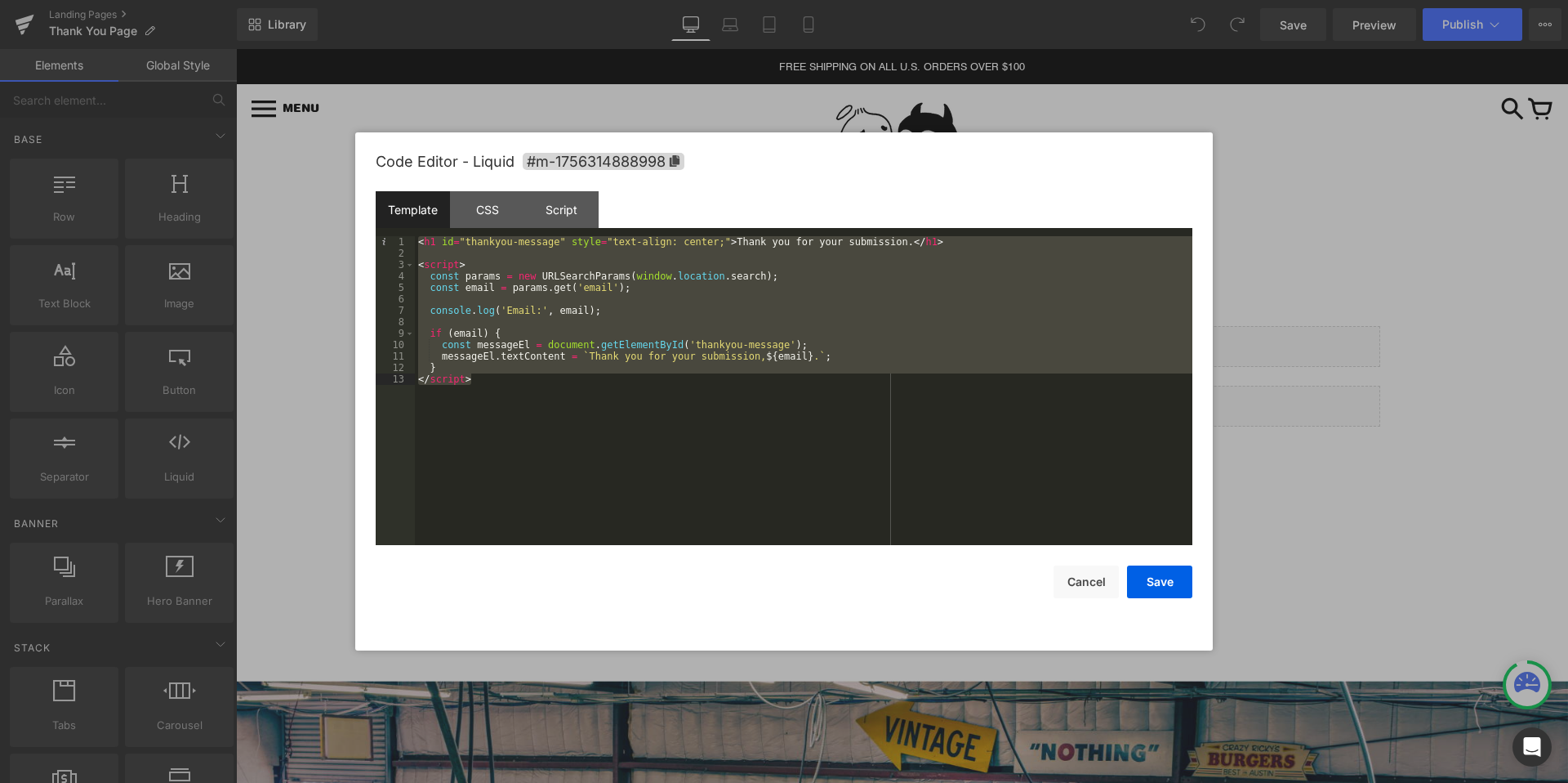
click at [501, 368] on div "< h1 id = "thankyou-message" style = "text-align: center;" > Thank you for your…" at bounding box center [803, 402] width 778 height 332
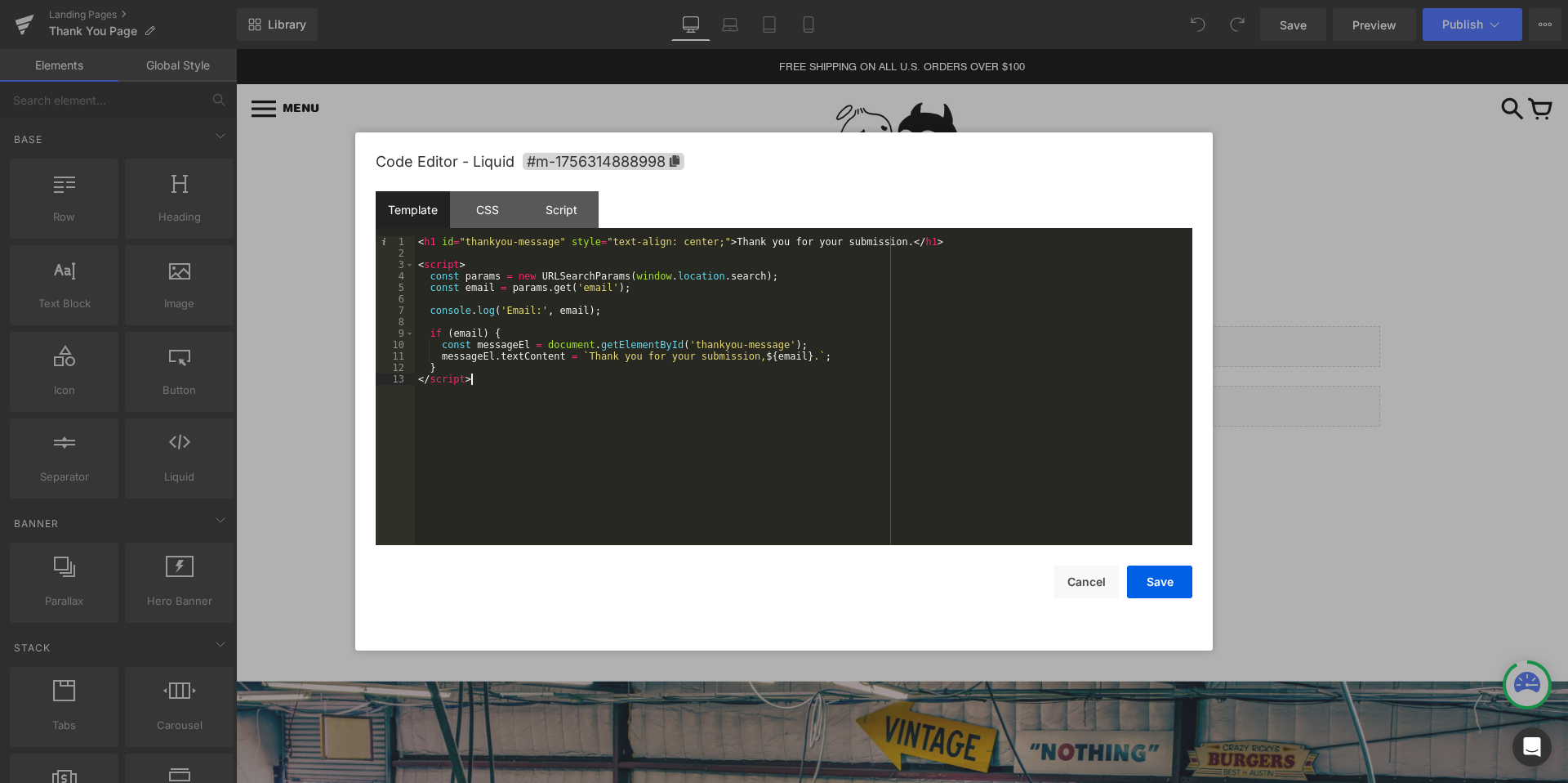
click at [505, 378] on div "< h1 id = "thankyou-message" style = "text-align: center;" > Thank you for your…" at bounding box center [803, 402] width 778 height 332
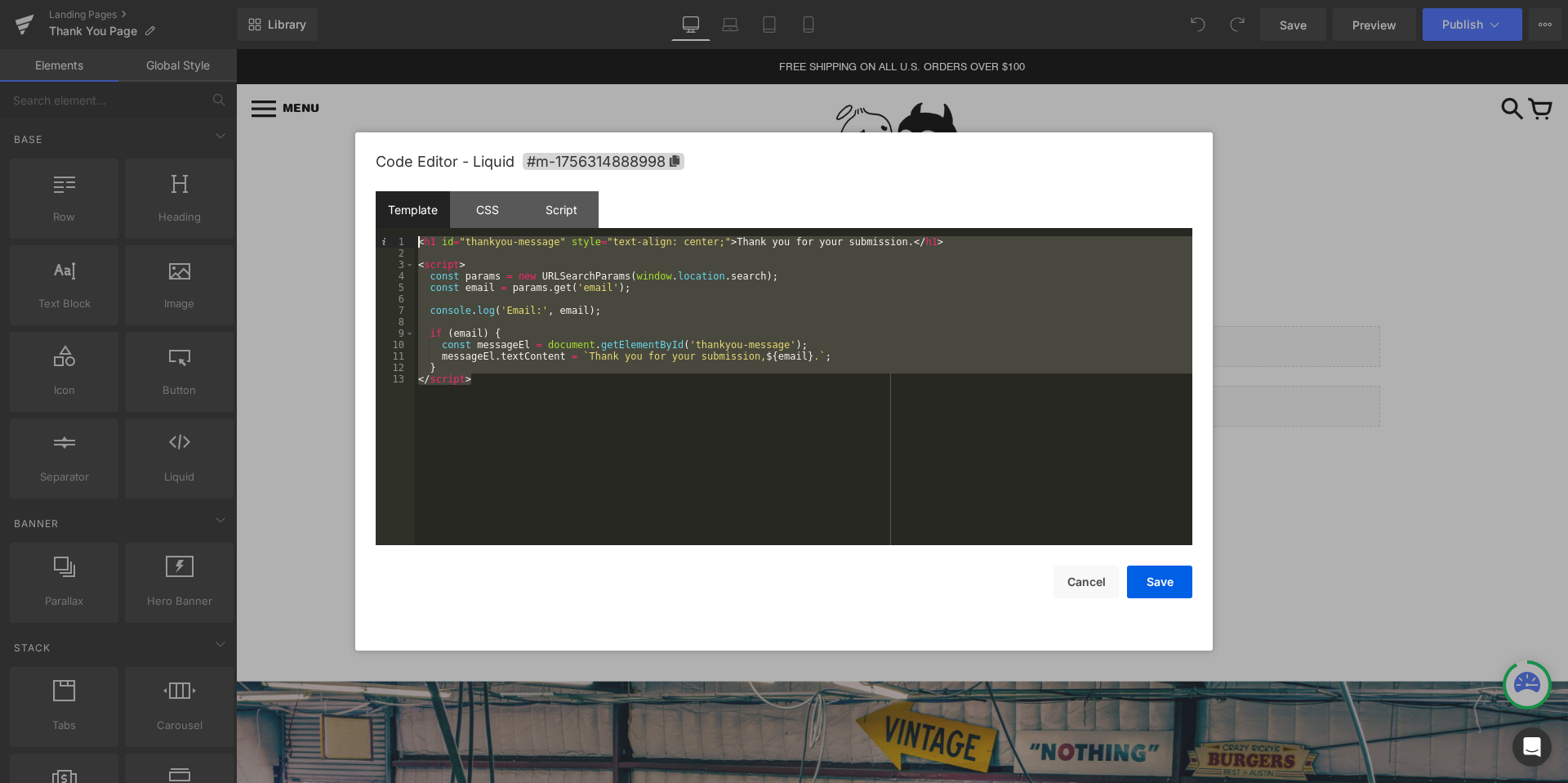
drag, startPoint x: 529, startPoint y: 377, endPoint x: 413, endPoint y: 226, distance: 190.4
click at [413, 226] on div "Template CSS Script Data 1 2 3 4 5 6 7 8 9 10 11 12 13 < h1 id = "thankyou-mess…" at bounding box center [784, 368] width 816 height 354
click at [425, 266] on div "< h1 id = "thankyou-message" style = "text-align: center;" > Thank you for your…" at bounding box center [803, 402] width 778 height 332
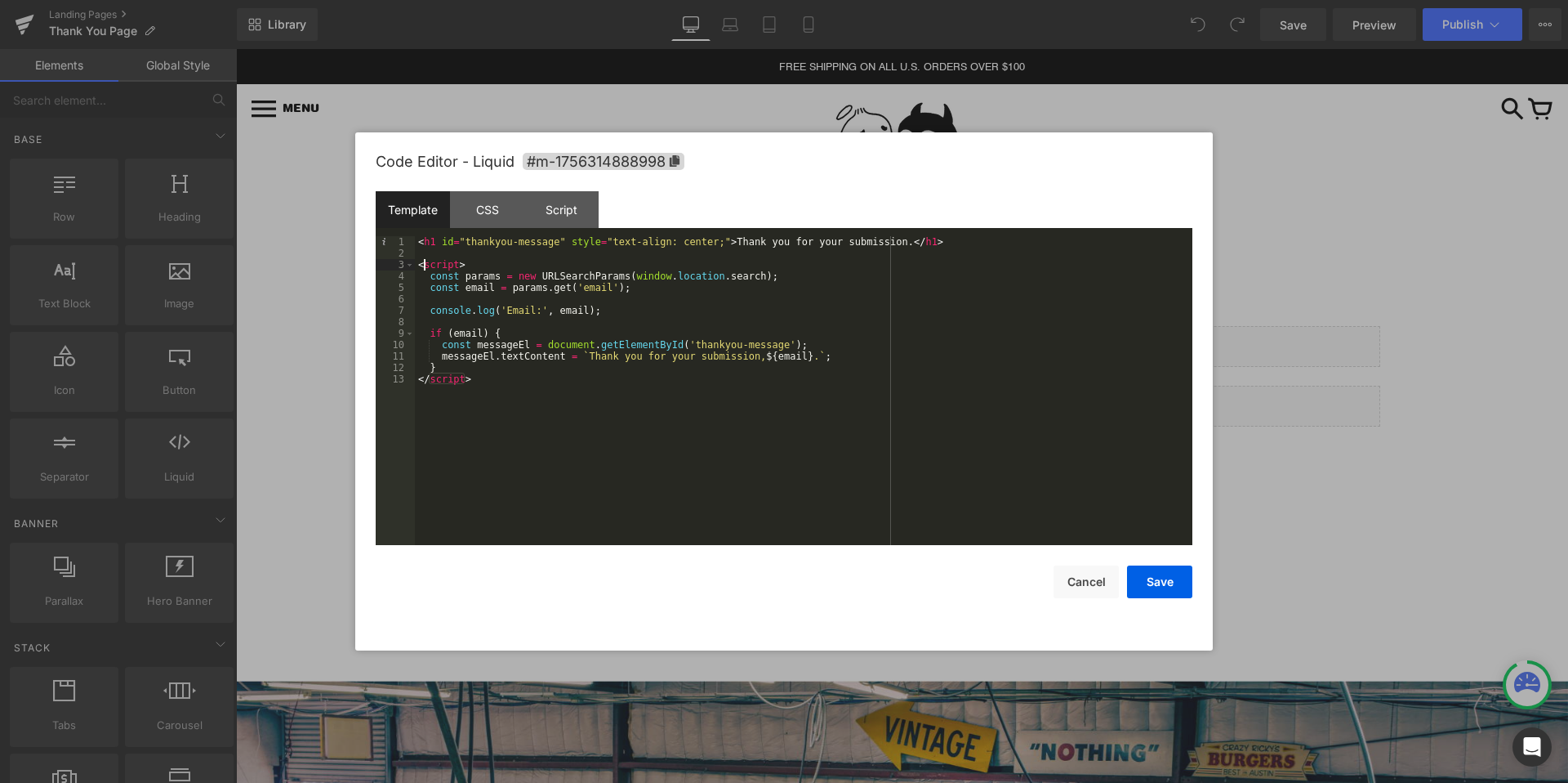
click at [511, 356] on div "< h1 id = "thankyou-message" style = "text-align: center;" > Thank you for your…" at bounding box center [803, 402] width 778 height 332
click at [500, 373] on div "< h1 id = "thankyou-message" style = "text-align: center;" > Thank you for your…" at bounding box center [803, 402] width 778 height 332
click at [499, 377] on div "< h1 id = "thankyou-message" style = "text-align: center;" > Thank you for your…" at bounding box center [803, 402] width 778 height 332
click at [329, 165] on div at bounding box center [784, 391] width 1568 height 783
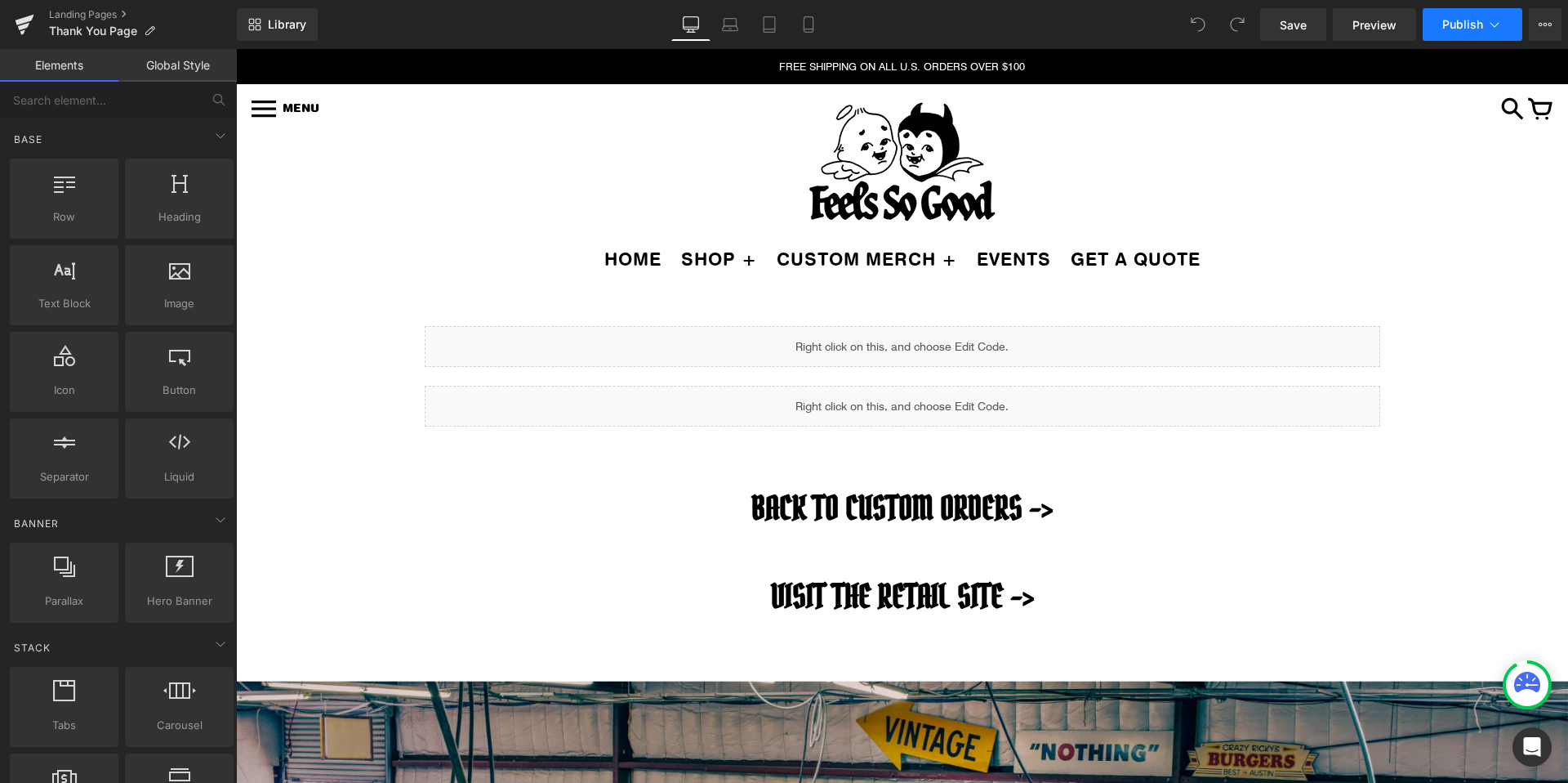
click at [1470, 20] on span "Publish" at bounding box center [1462, 24] width 41 height 13
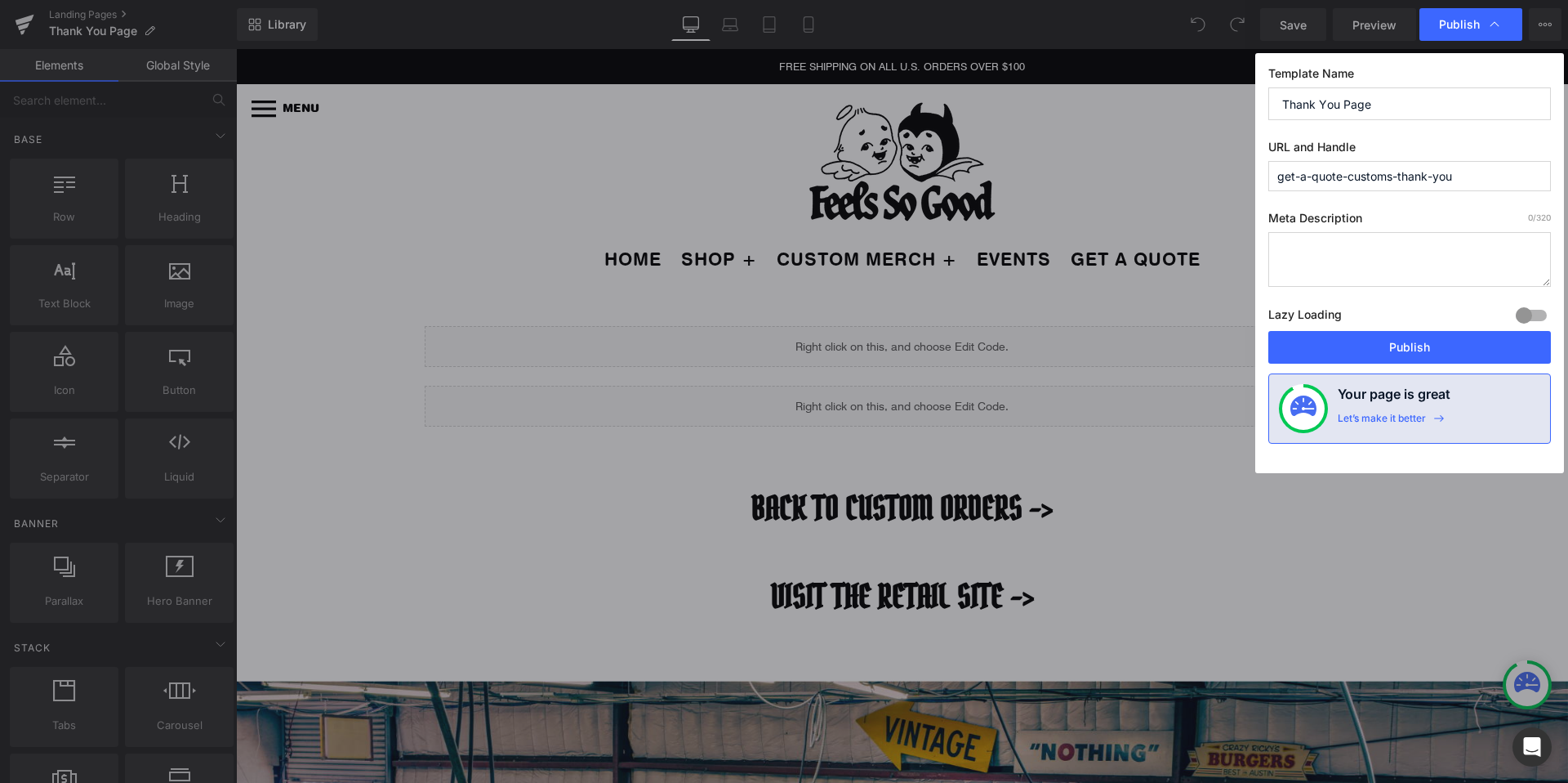
click at [1470, 20] on span "Publish" at bounding box center [1459, 24] width 41 height 15
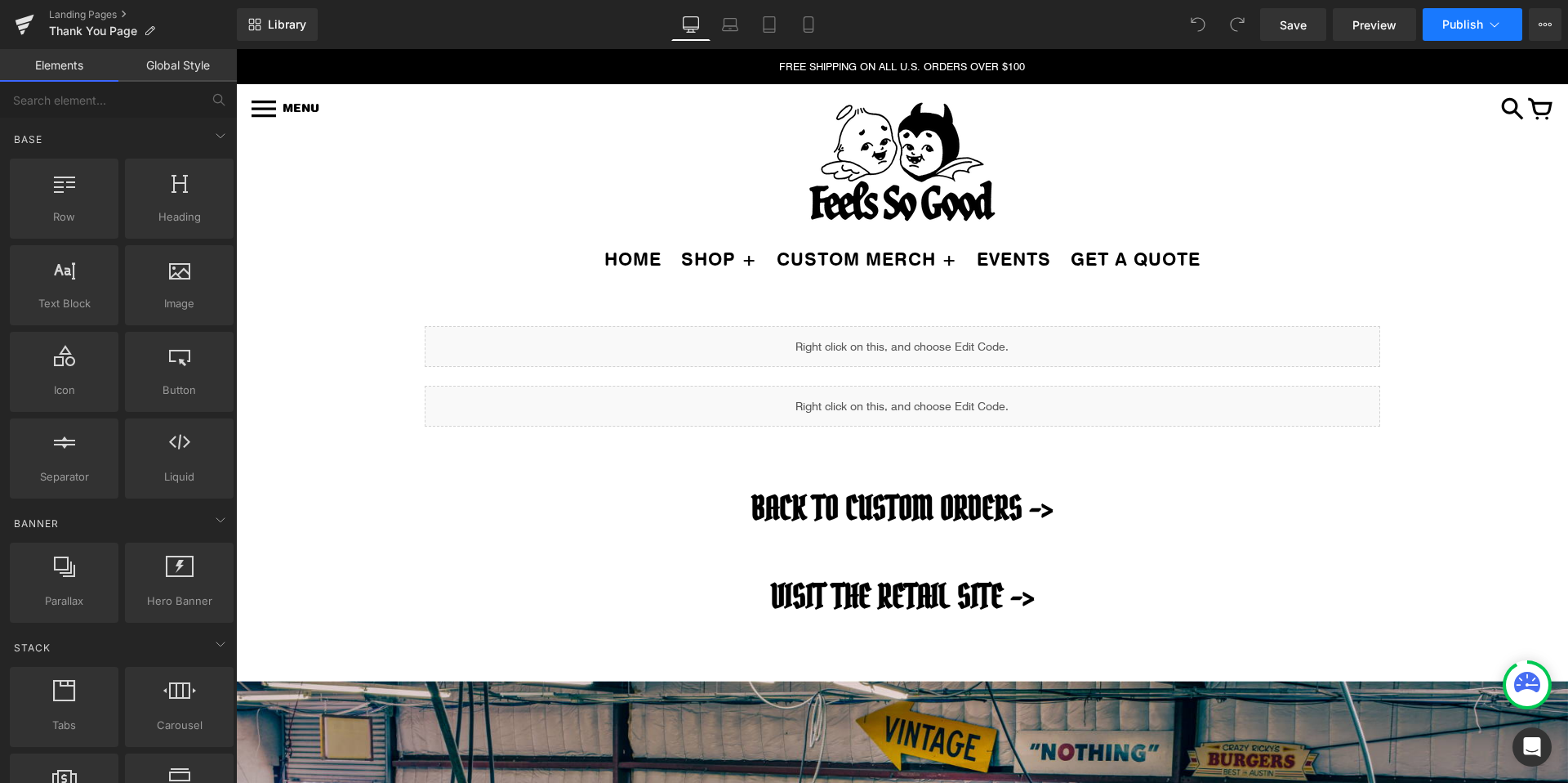
click at [1470, 20] on span "Publish" at bounding box center [1462, 24] width 41 height 13
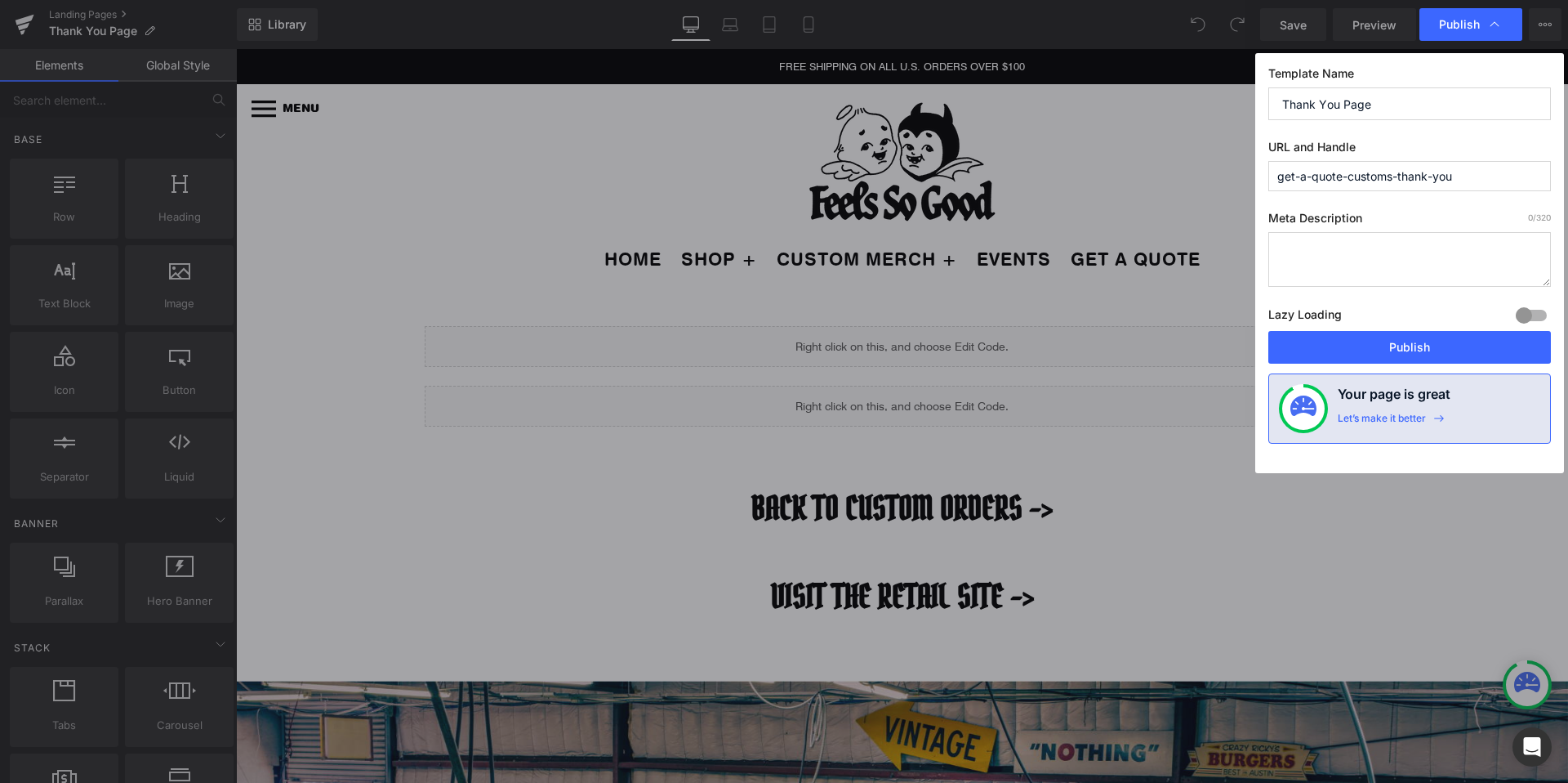
click at [1470, 20] on span "Publish" at bounding box center [1459, 24] width 41 height 15
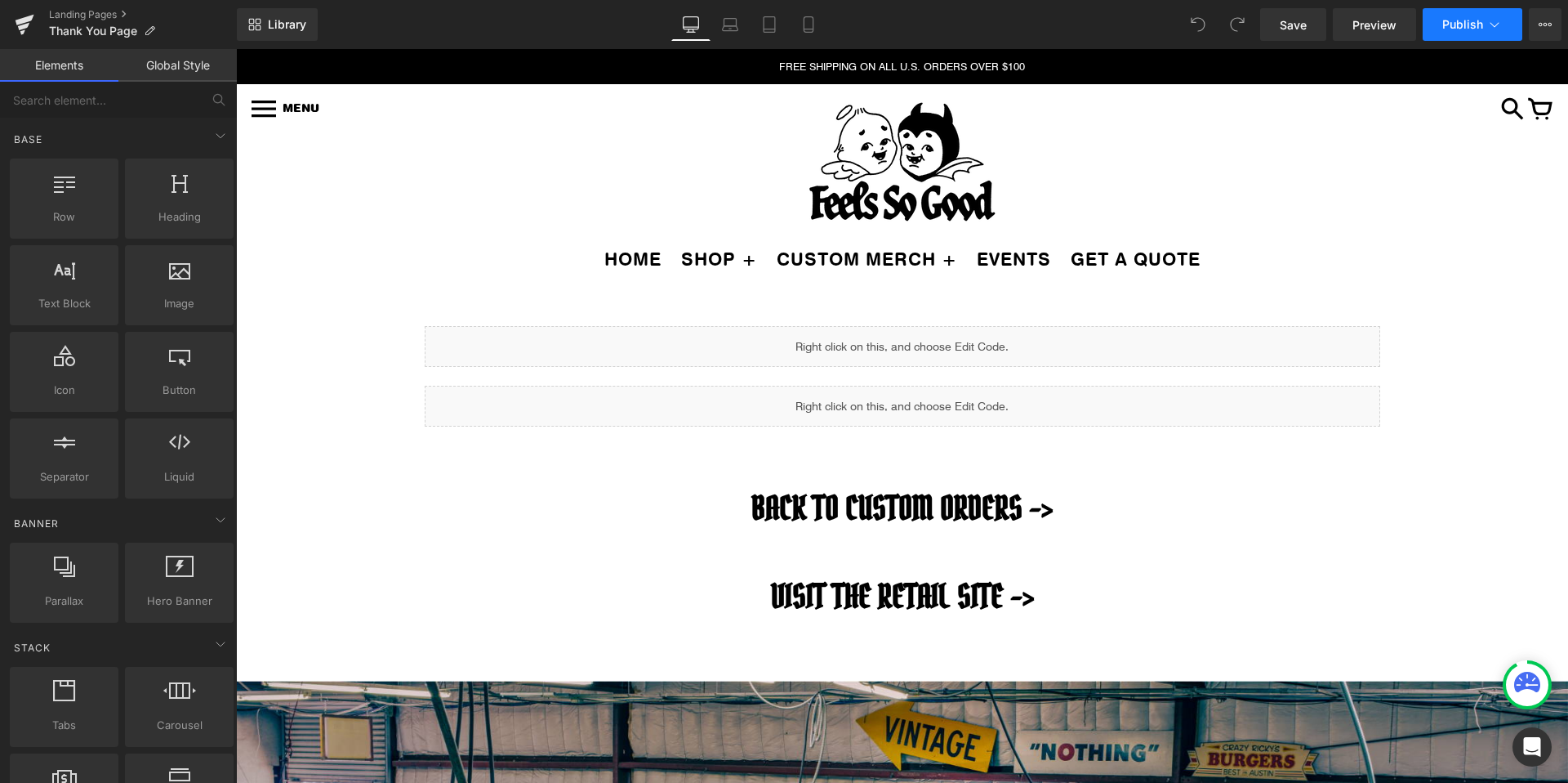
click at [1470, 20] on span "Publish" at bounding box center [1462, 24] width 41 height 13
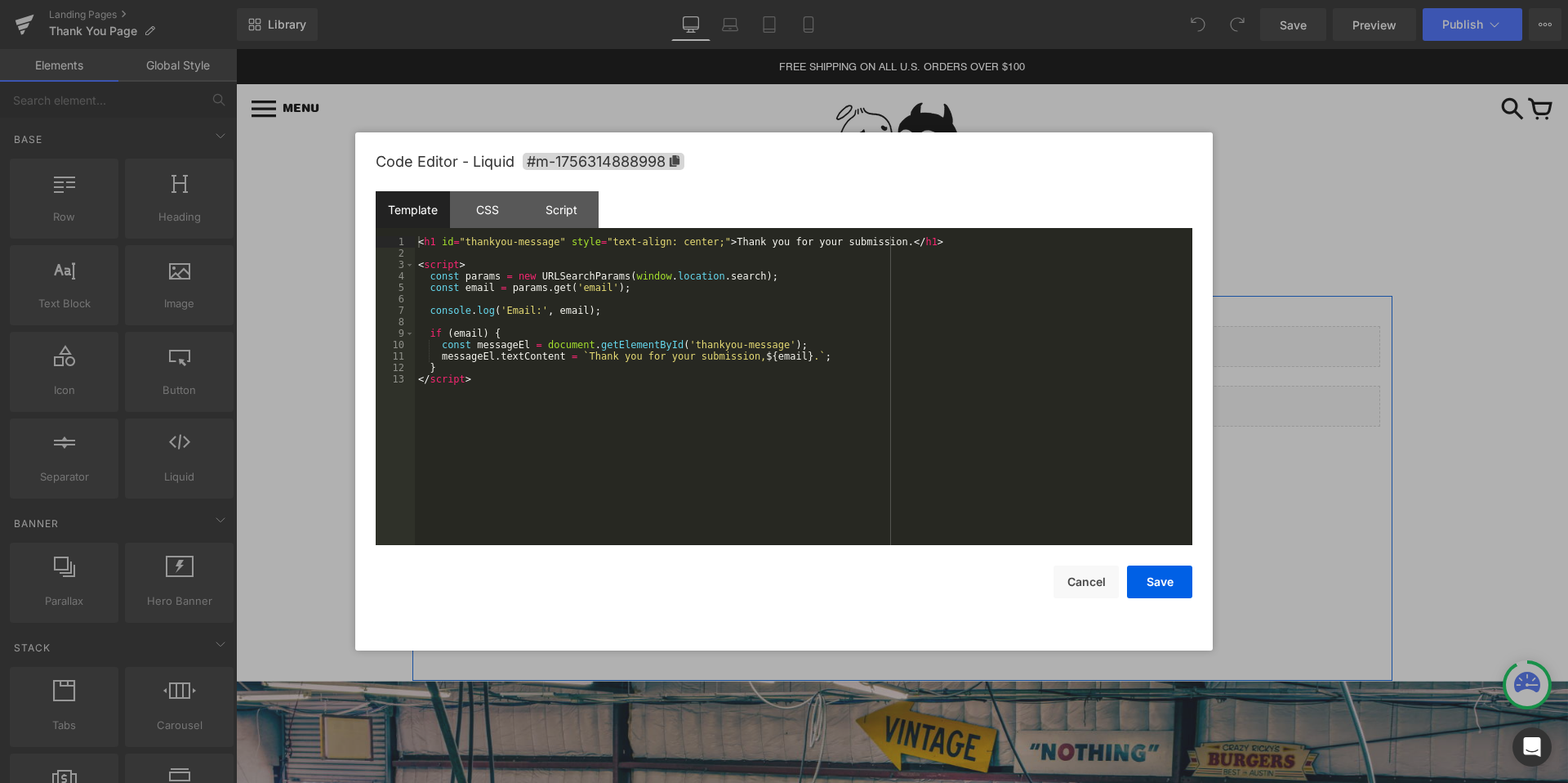
click at [915, 332] on div "Liquid" at bounding box center [902, 346] width 955 height 41
click at [628, 274] on div "< h1 id = "thankyou-message" style = "text-align: center;" > Thank you for your…" at bounding box center [803, 402] width 778 height 332
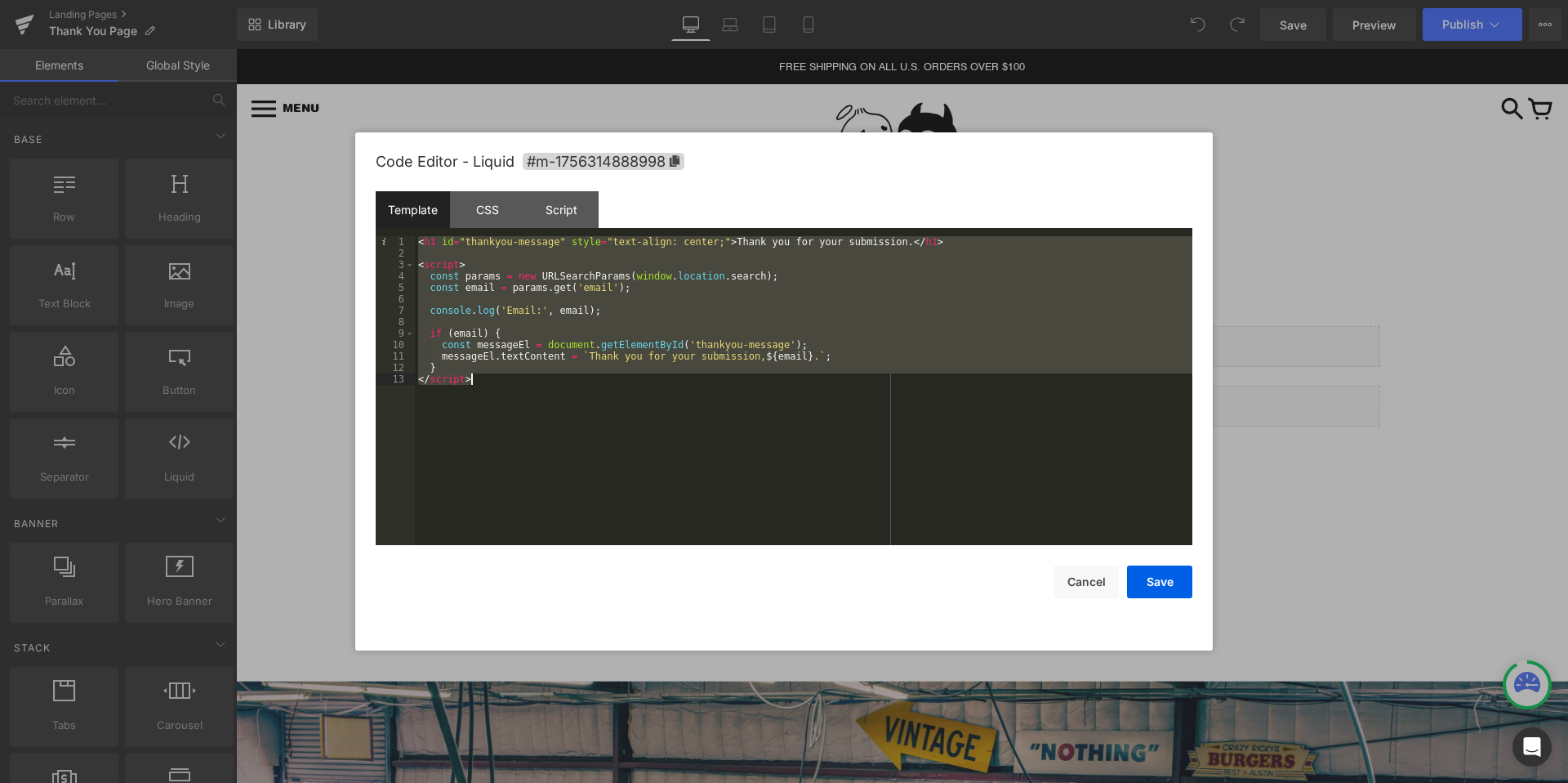
click at [536, 374] on div "< h1 id = "thankyou-message" style = "text-align: center;" > Thank you for your…" at bounding box center [803, 402] width 778 height 332
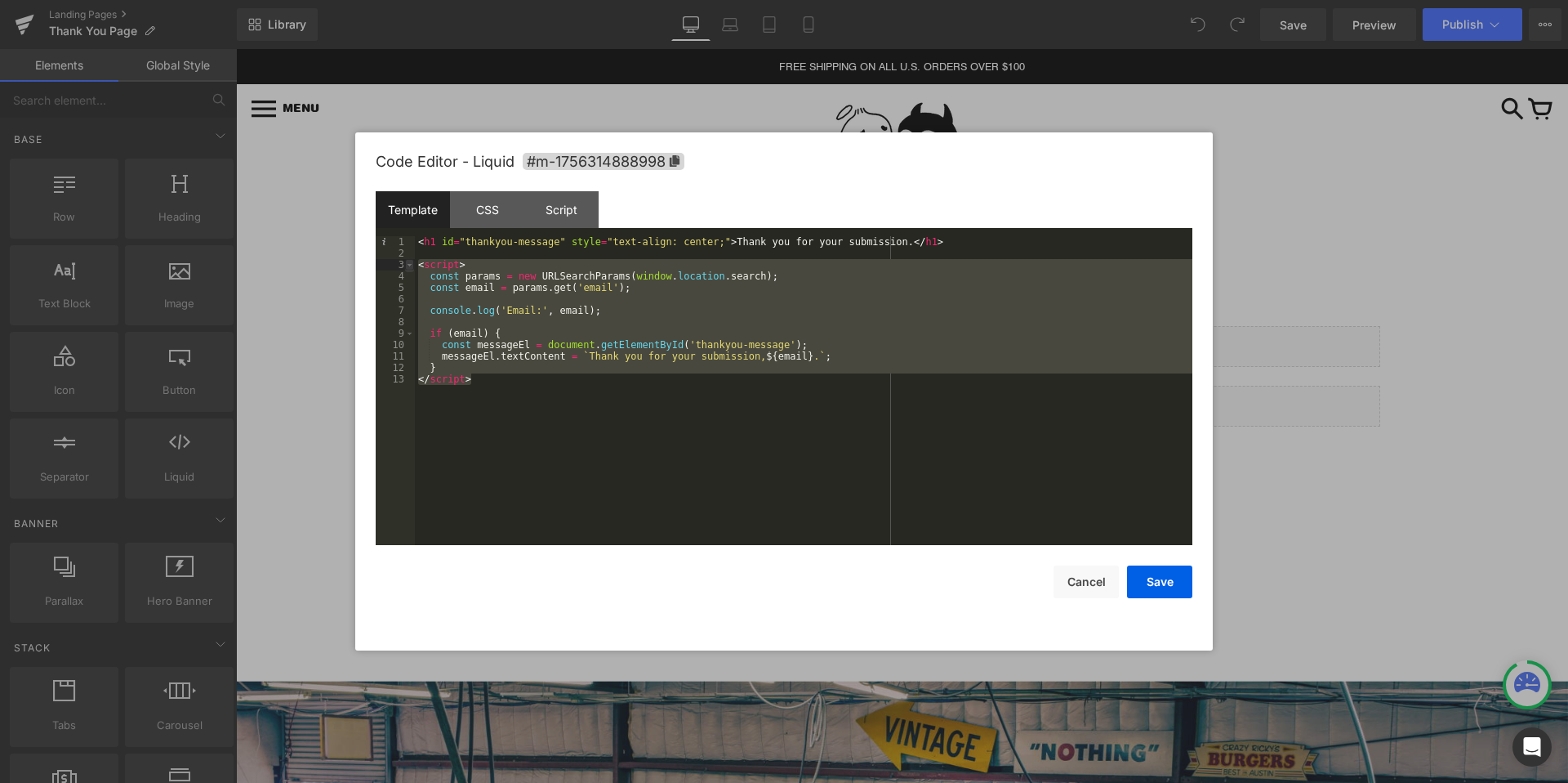
drag, startPoint x: 508, startPoint y: 381, endPoint x: 411, endPoint y: 264, distance: 152.0
click at [411, 263] on pre "1 2 3 4 5 6 7 8 9 10 11 12 13 < h1 id = "thankyou-message" style = "text-align:…" at bounding box center [784, 391] width 816 height 309
click at [420, 266] on div "< h1 id = "thankyou-message" style = "text-align: center;" > Thank you for your…" at bounding box center [803, 402] width 778 height 332
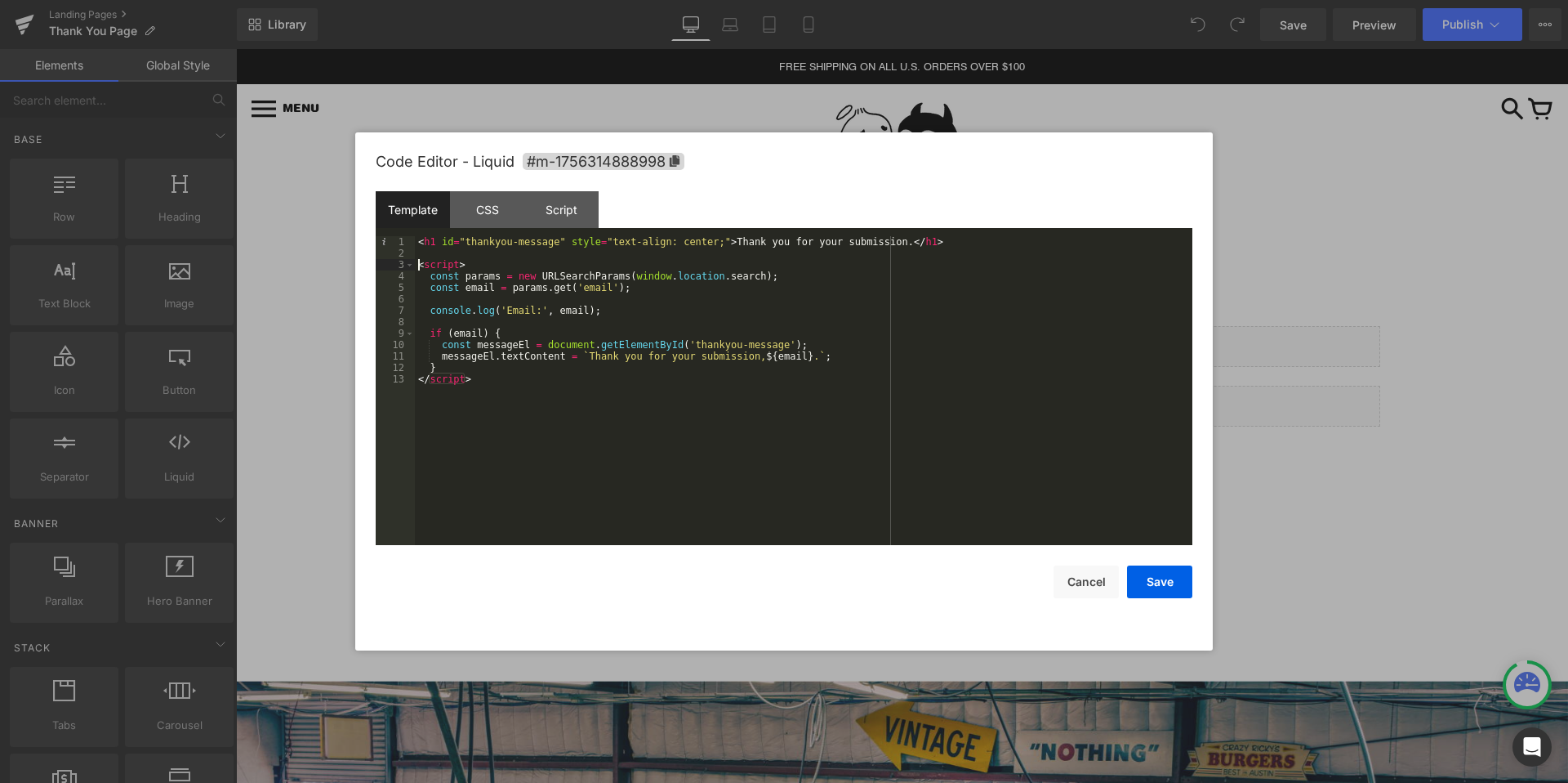
click at [469, 249] on div "< h1 id = "thankyou-message" style = "text-align: center;" > Thank you for your…" at bounding box center [803, 402] width 778 height 332
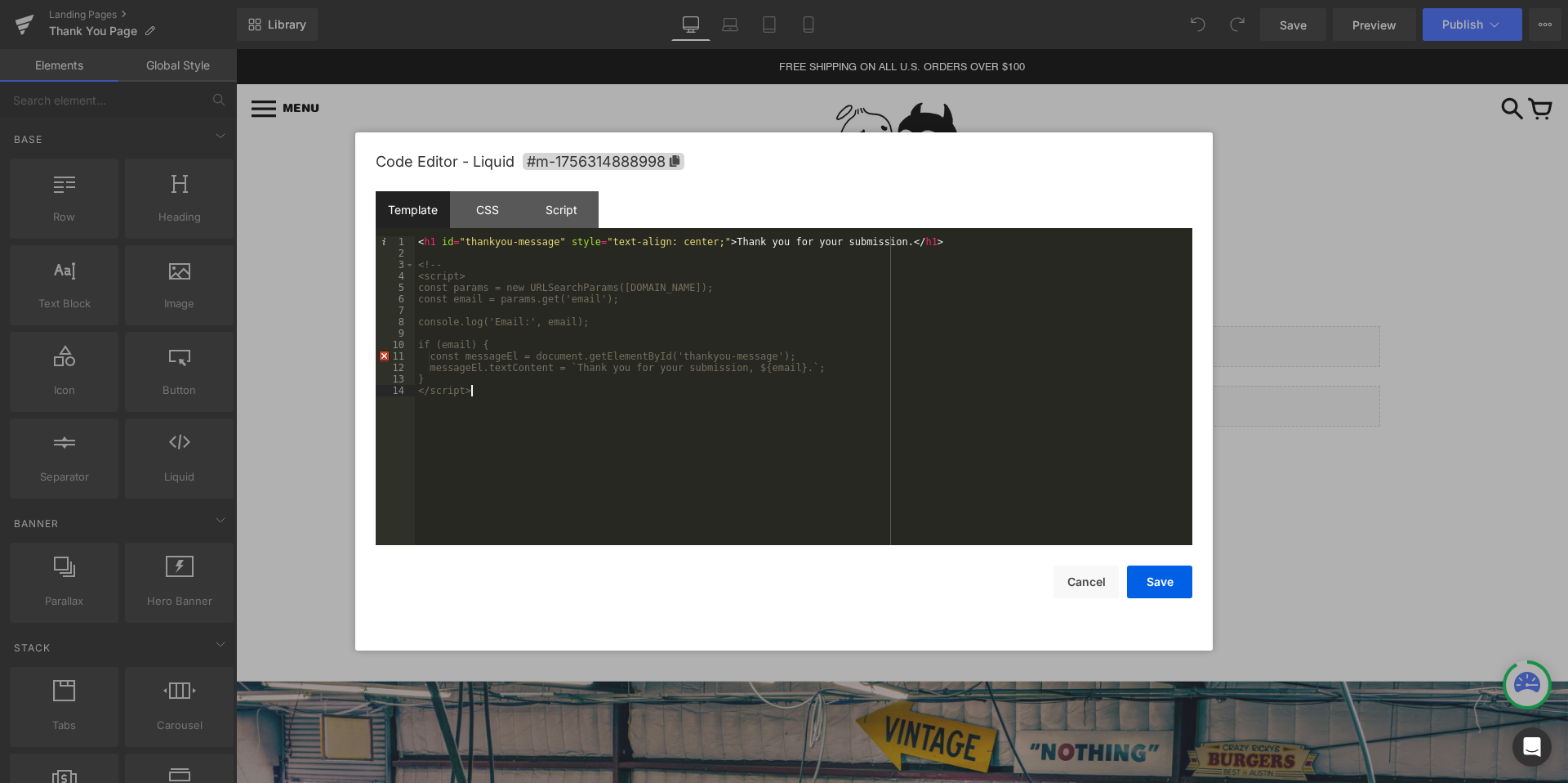
click at [501, 393] on div "< h1 id = "thankyou-message" style = "text-align: center;" > Thank you for your…" at bounding box center [803, 402] width 778 height 332
click at [1170, 578] on button "Save" at bounding box center [1160, 582] width 66 height 33
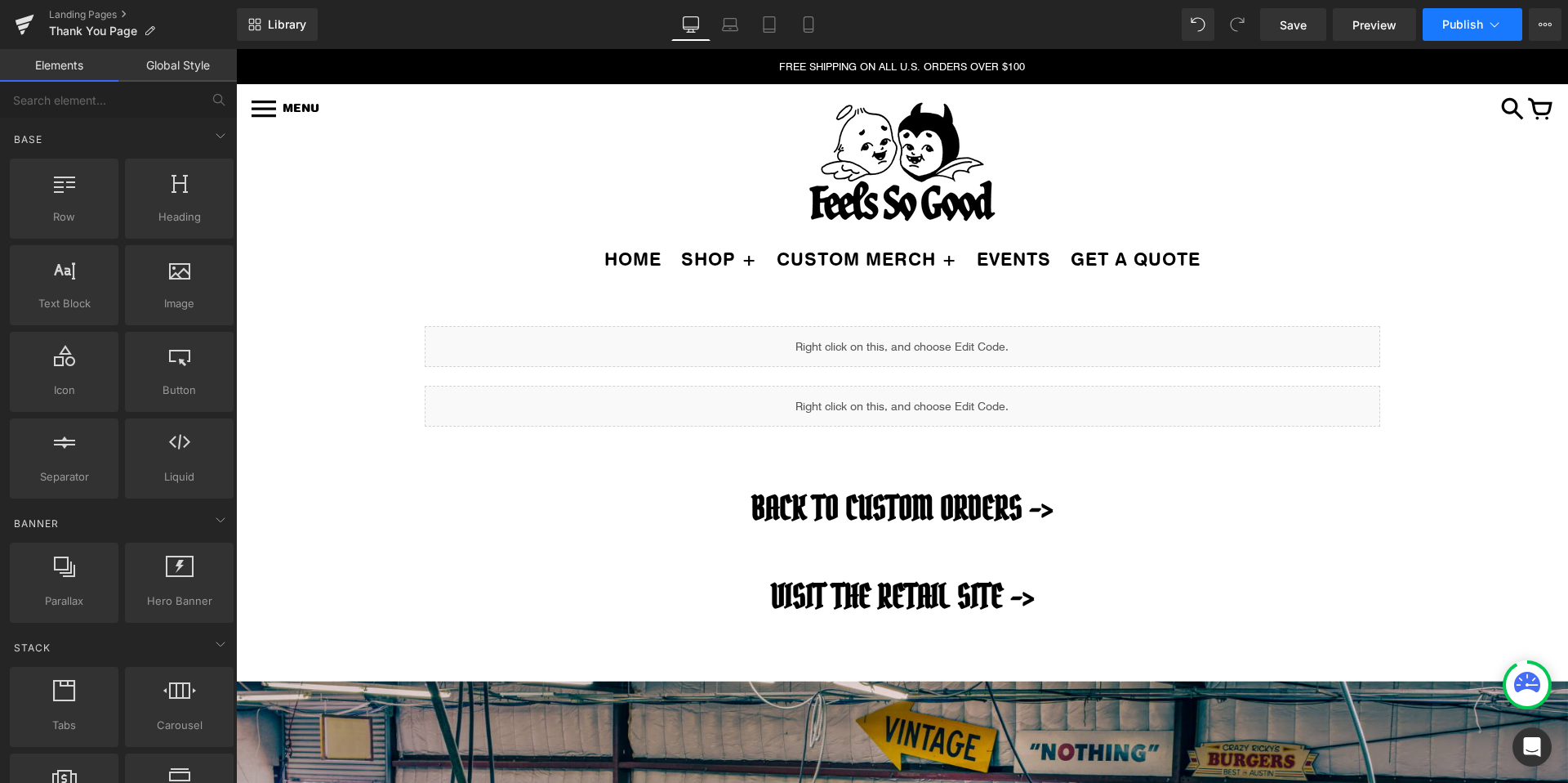
click at [1477, 30] on span "Publish" at bounding box center [1462, 24] width 41 height 13
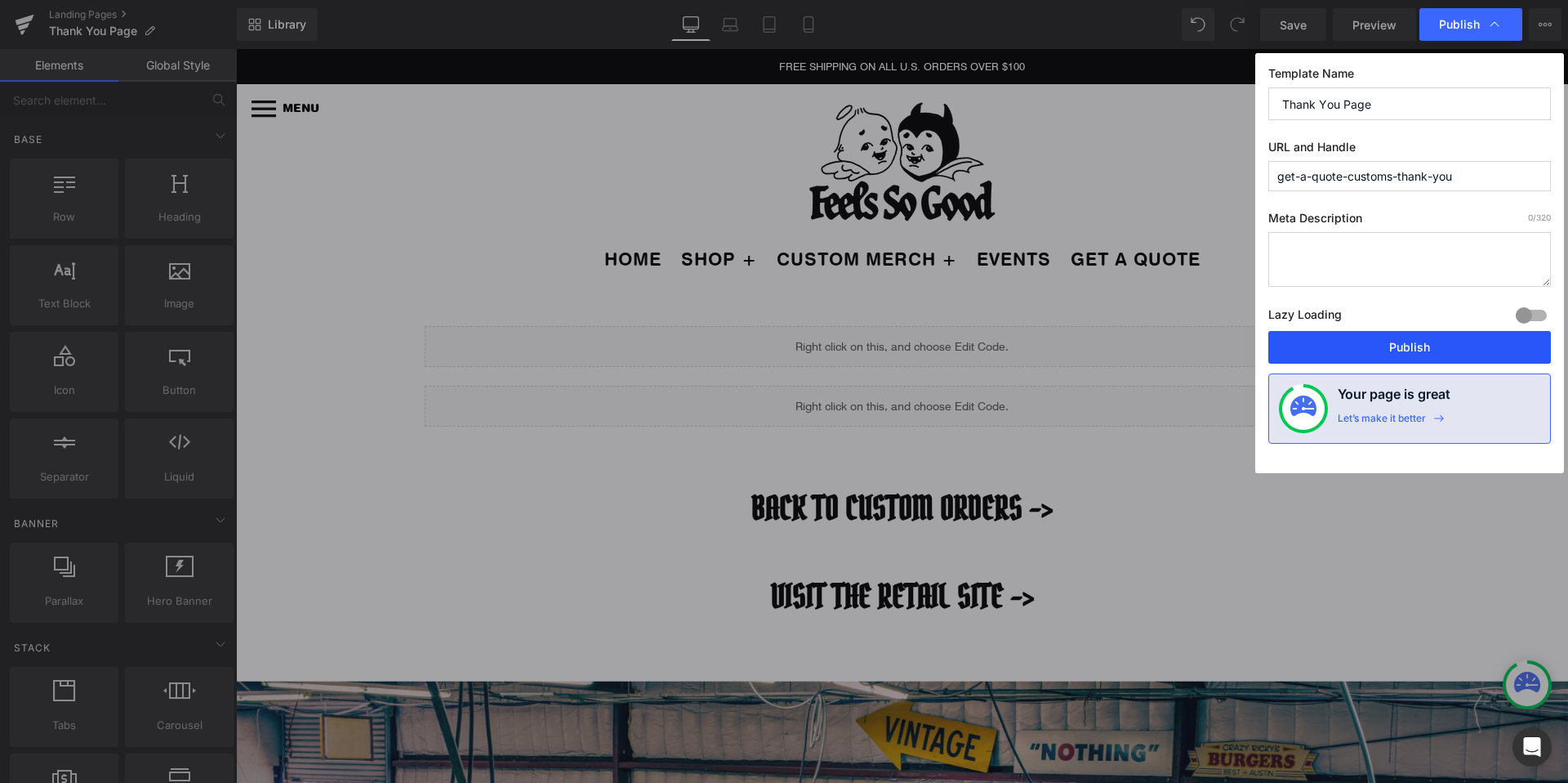
click at [1357, 338] on button "Publish" at bounding box center [1409, 347] width 282 height 33
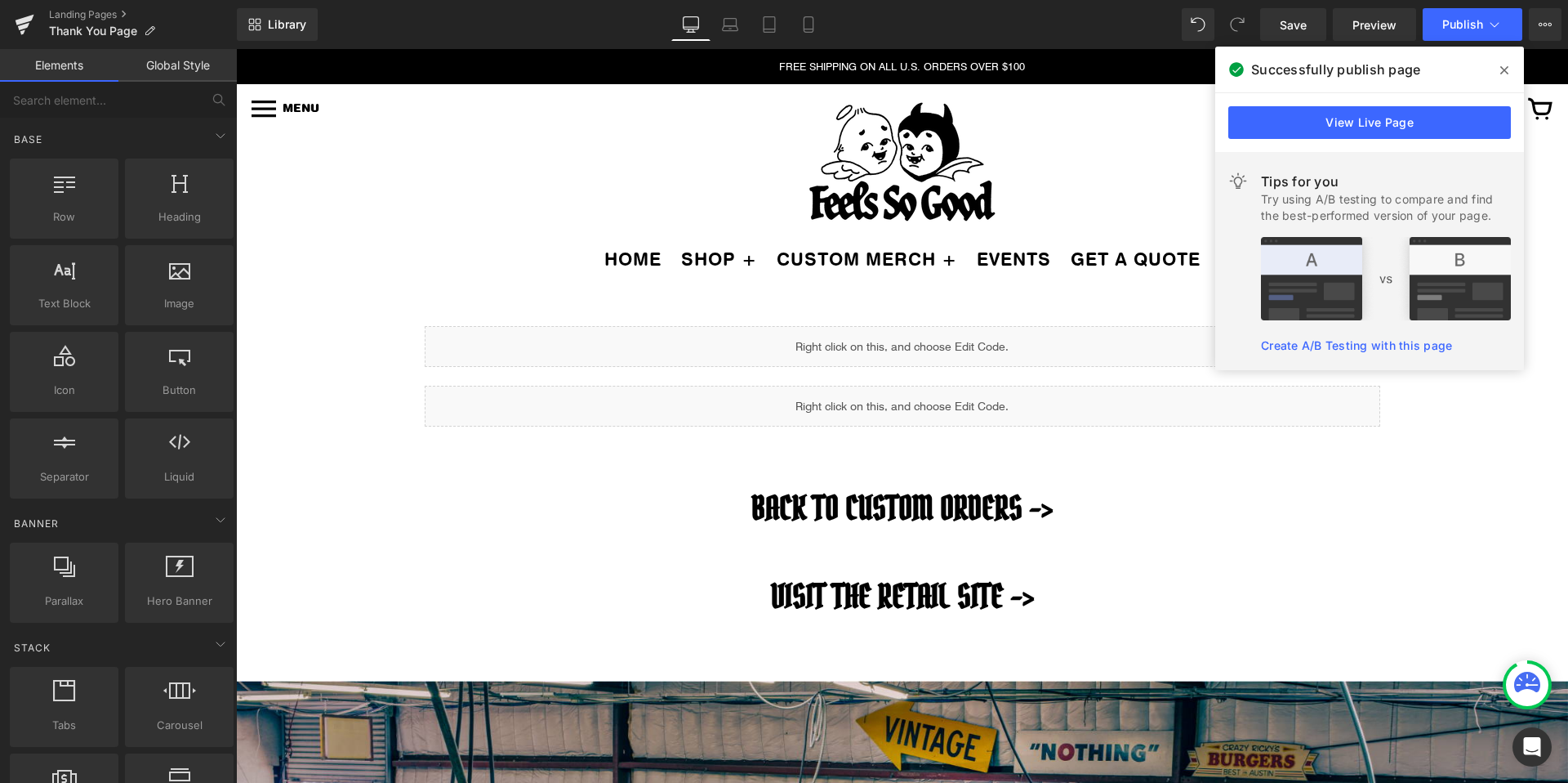
click at [1496, 64] on span at bounding box center [1504, 70] width 26 height 26
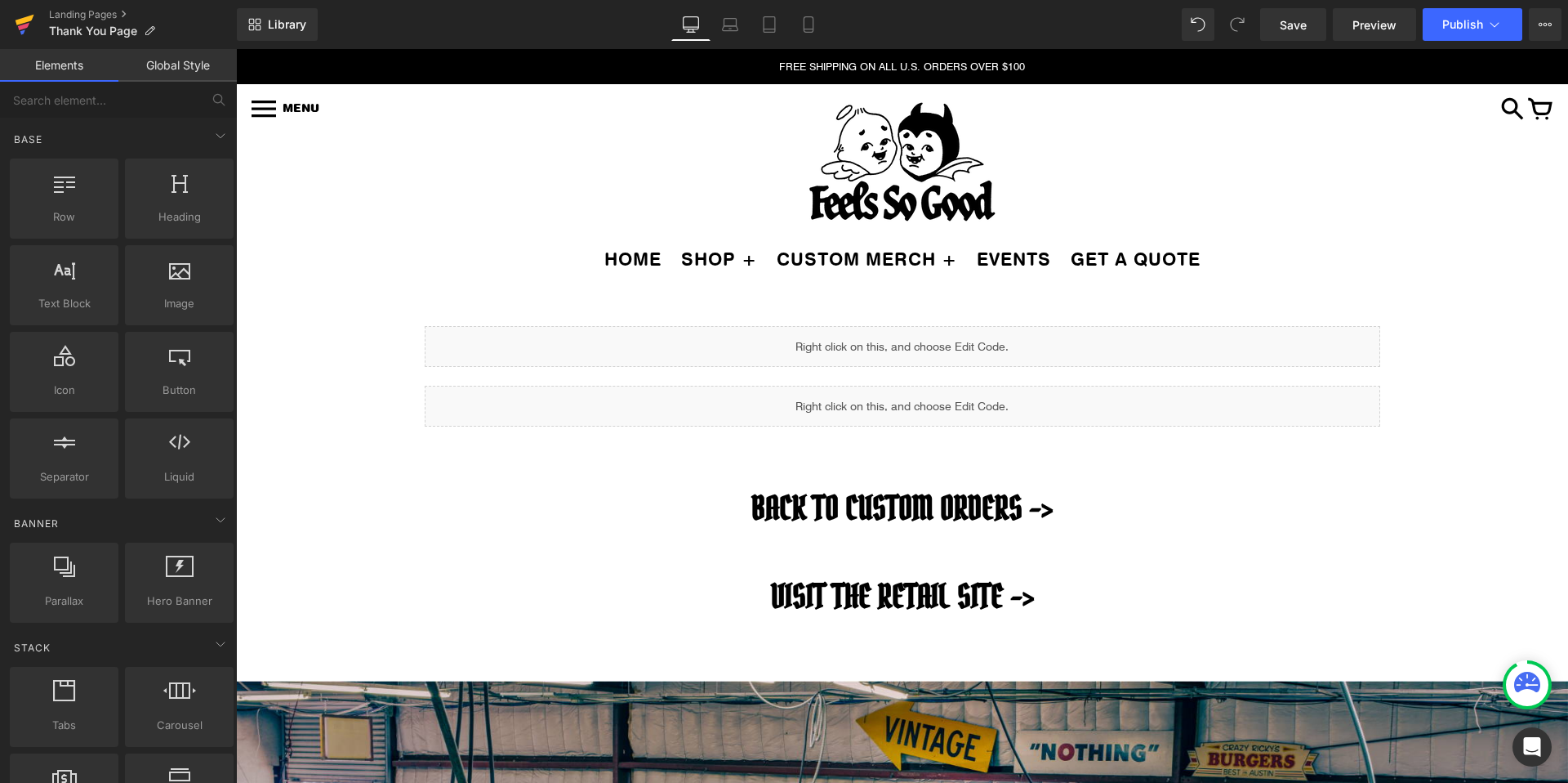
click at [13, 30] on link at bounding box center [24, 24] width 49 height 49
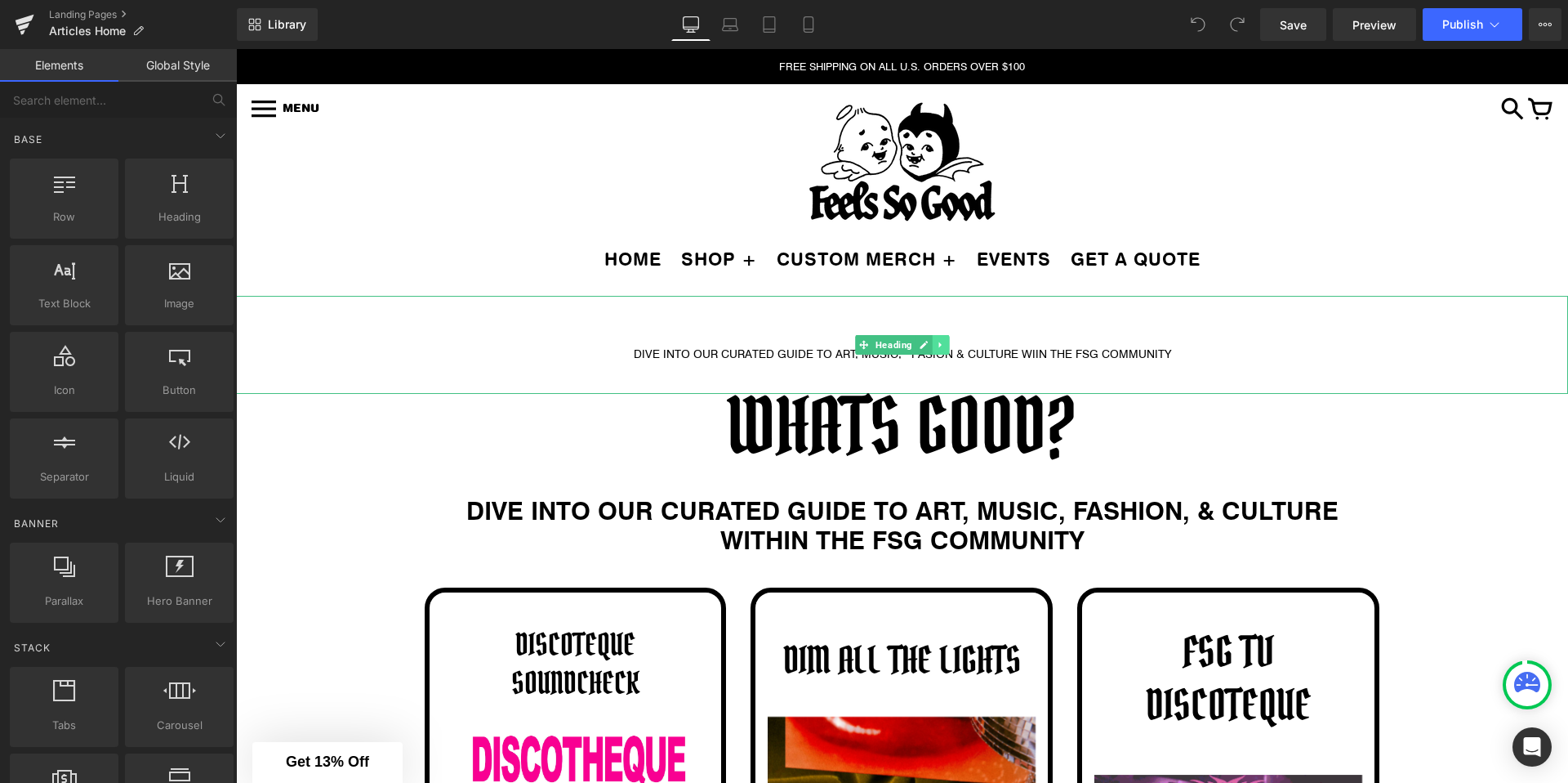
click at [942, 340] on icon at bounding box center [941, 344] width 9 height 9
click at [739, 35] on link "Laptop" at bounding box center [729, 24] width 39 height 33
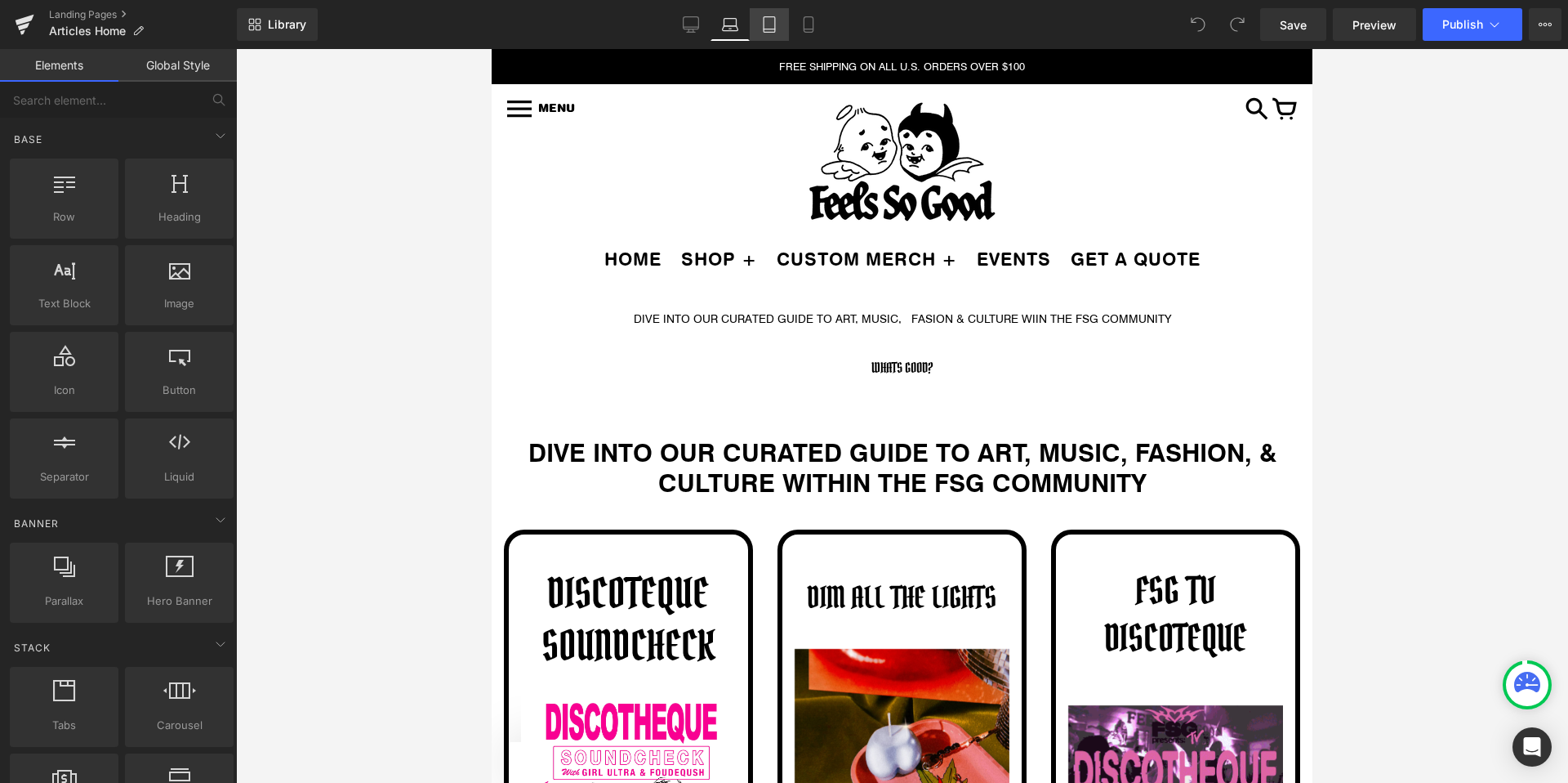
click at [780, 31] on link "Tablet" at bounding box center [769, 24] width 39 height 33
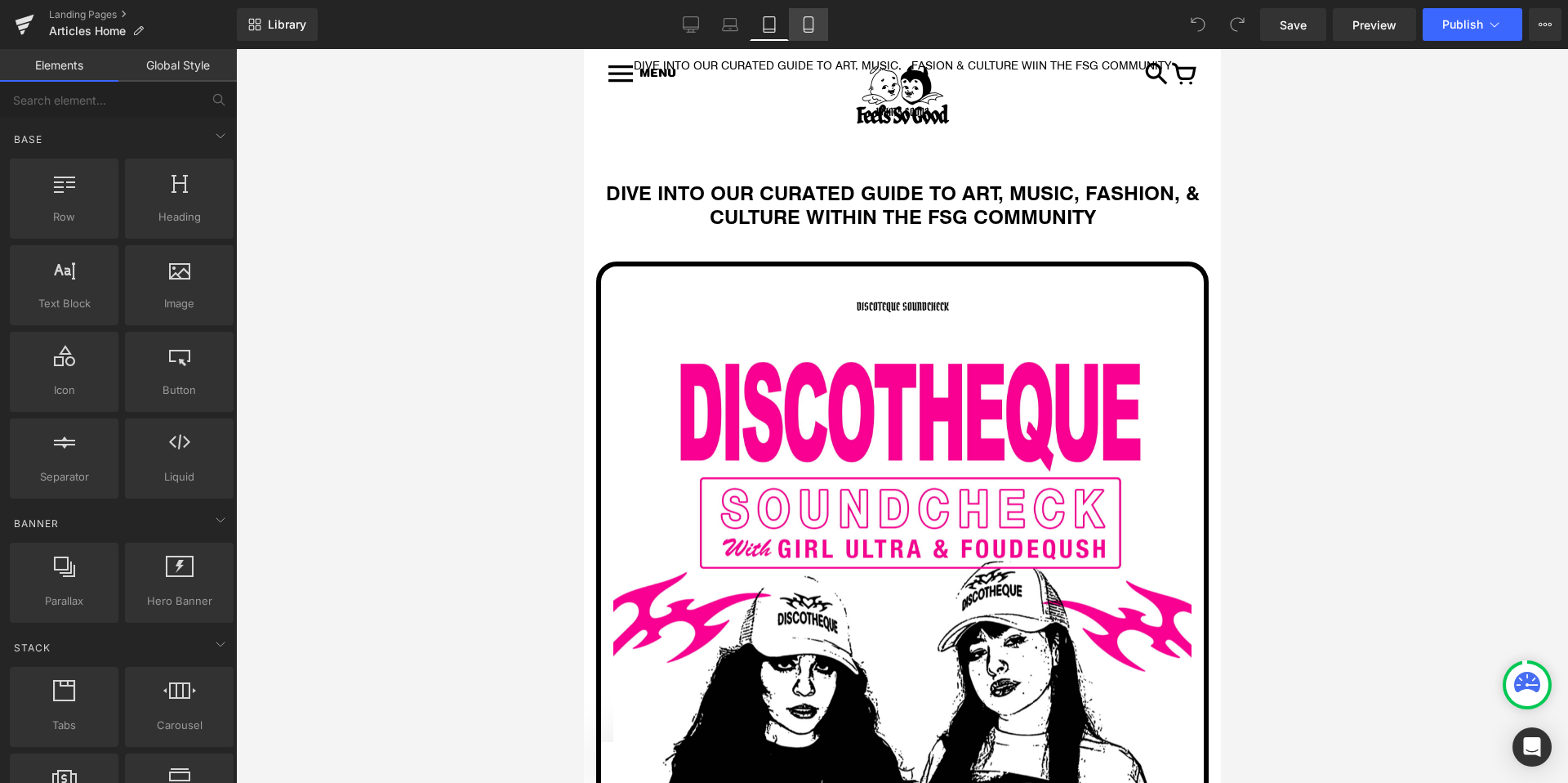
click at [809, 29] on icon at bounding box center [808, 29] width 9 height 0
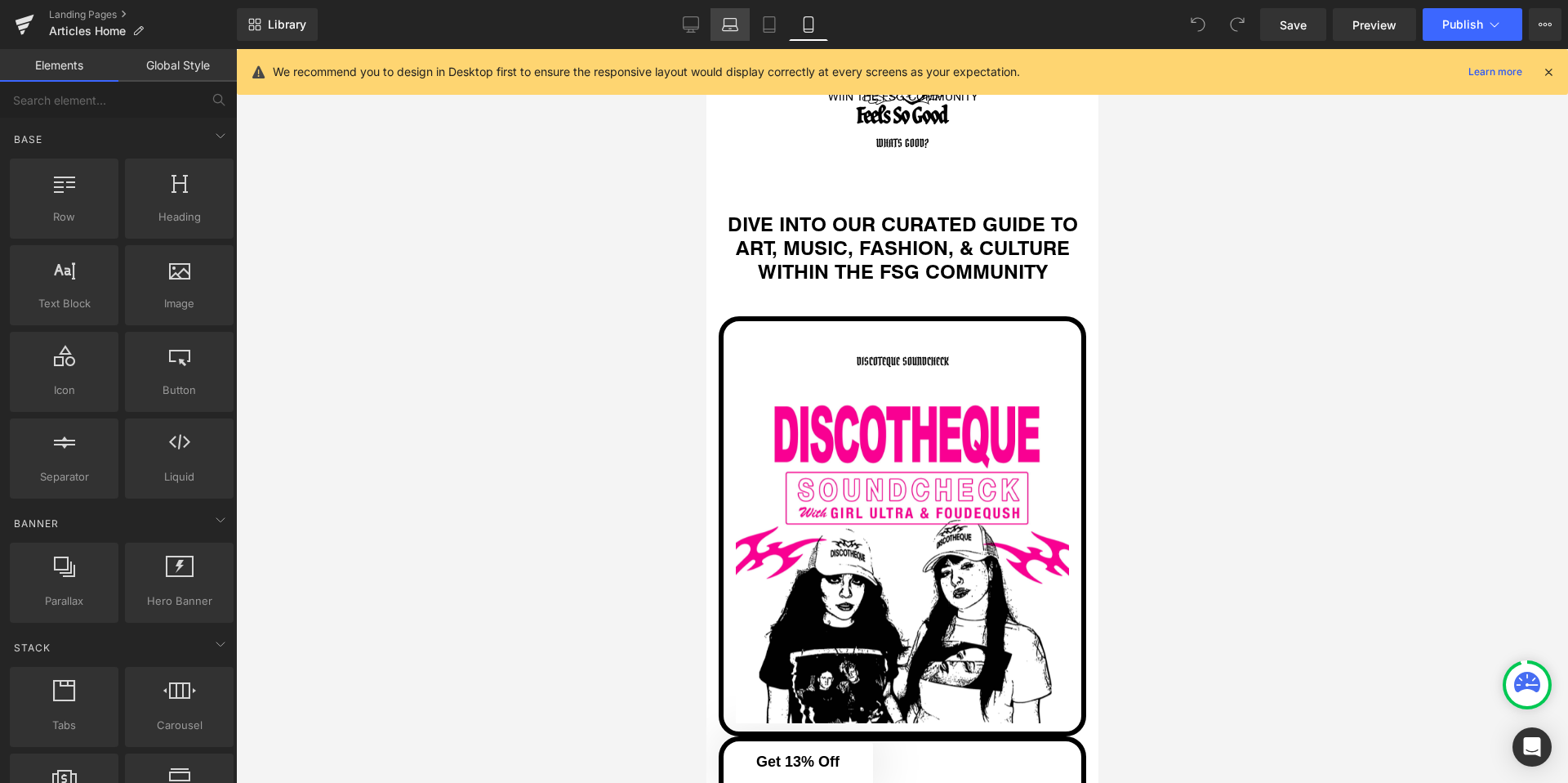
click at [743, 36] on link "Laptop" at bounding box center [729, 24] width 39 height 33
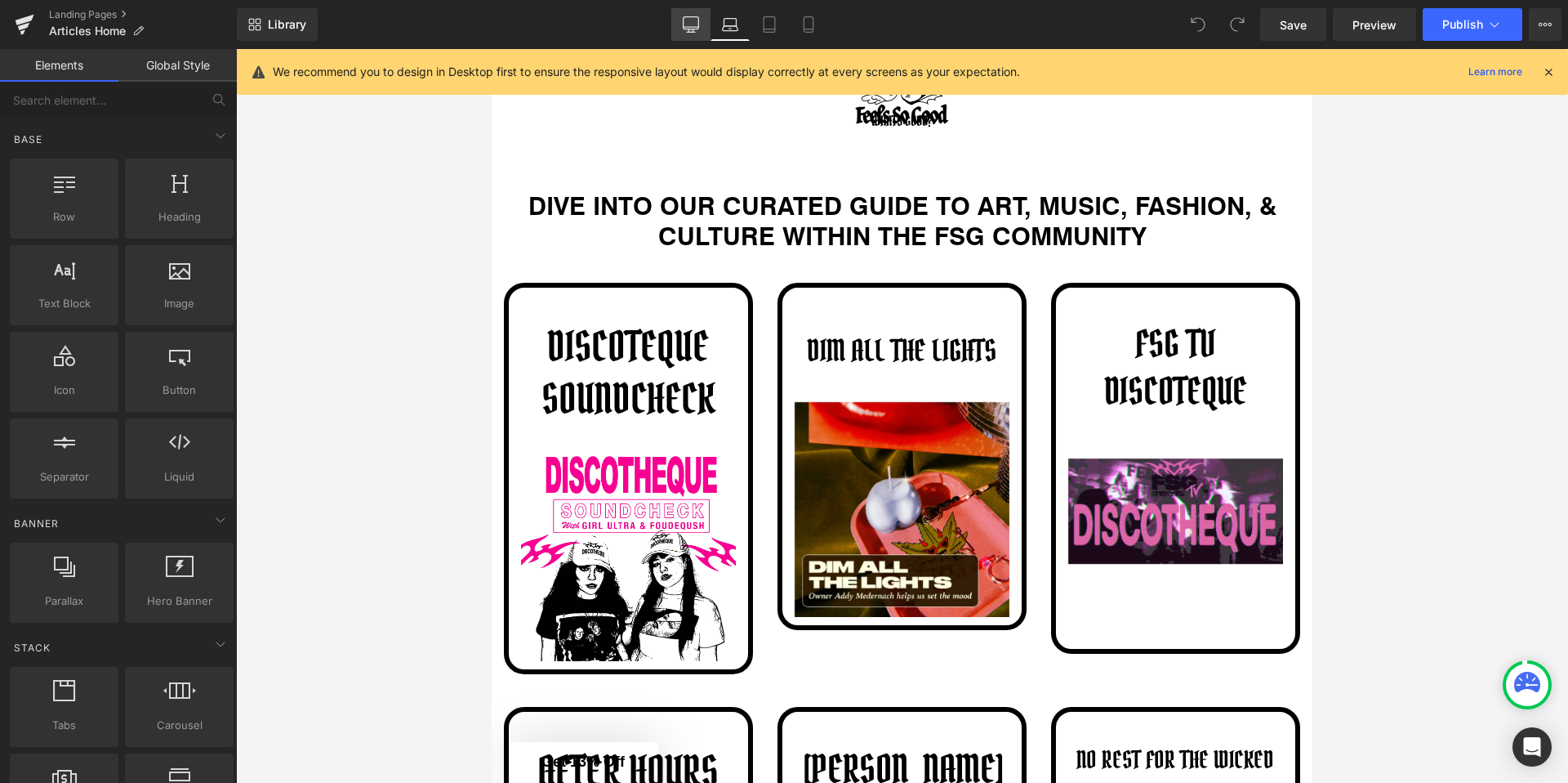
click at [700, 34] on link "Desktop" at bounding box center [690, 24] width 39 height 33
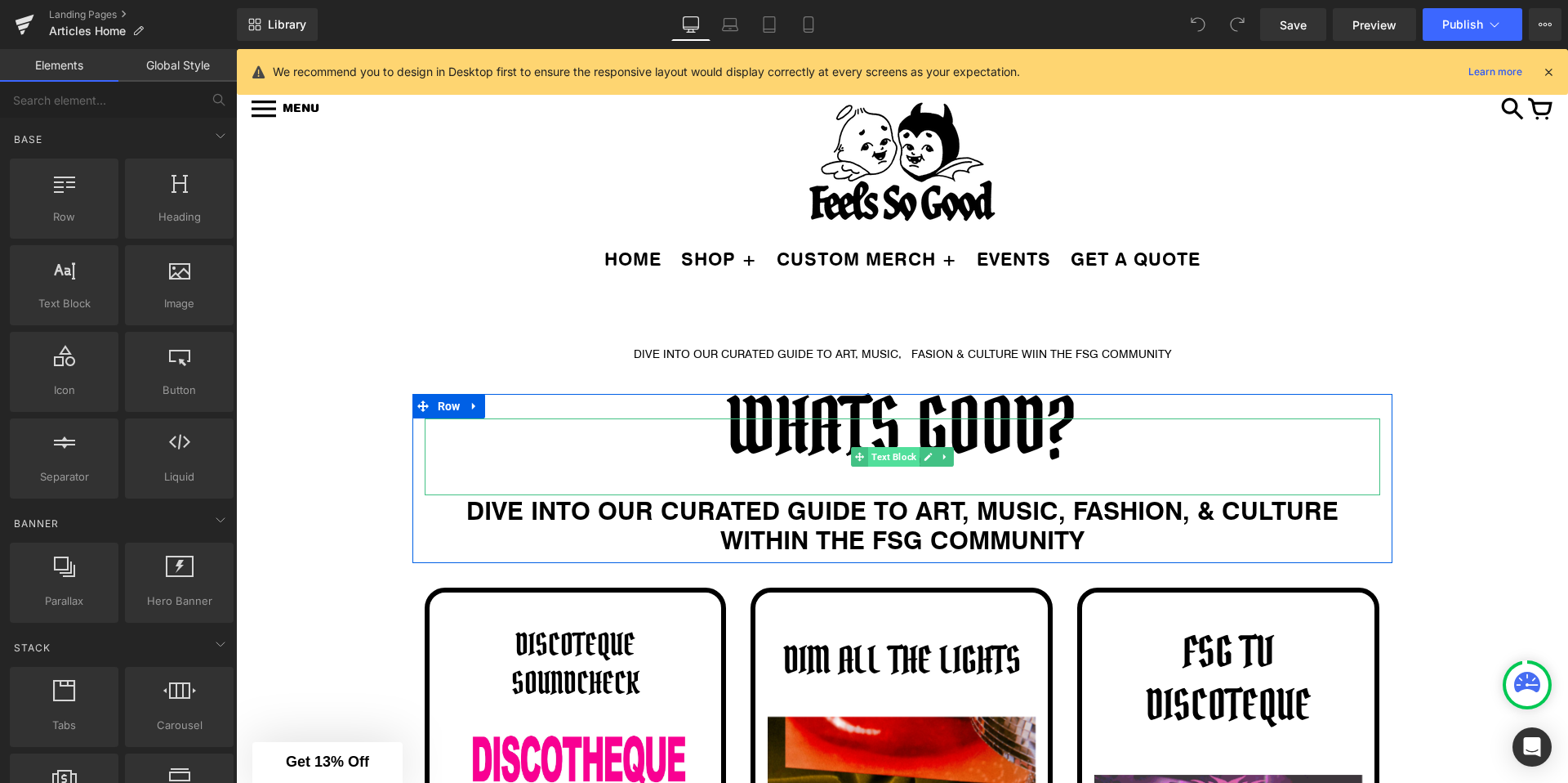
click at [900, 455] on span "Text Block" at bounding box center [894, 457] width 52 height 20
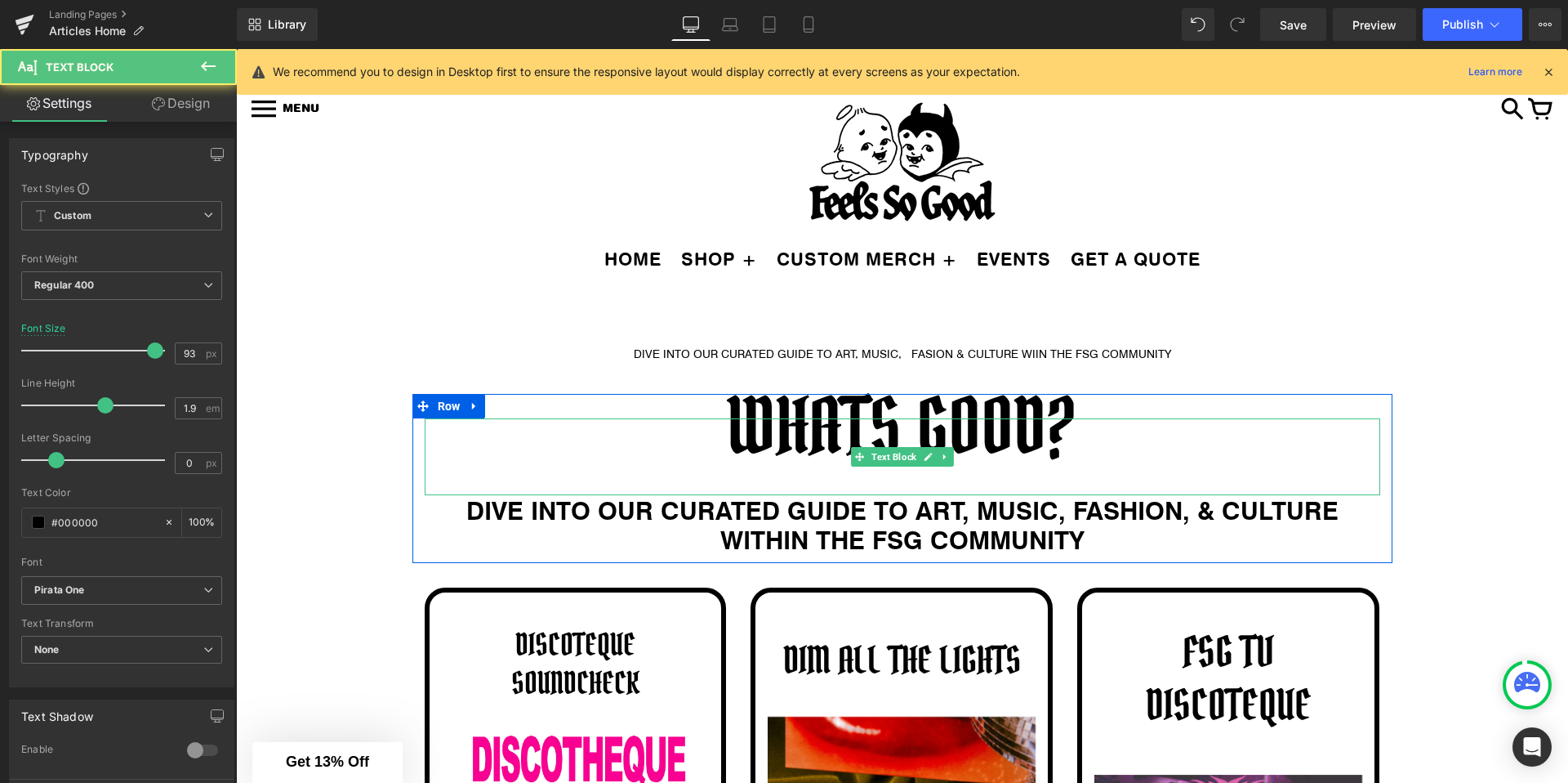
click at [813, 419] on p "WHATS GOOD?" at bounding box center [902, 426] width 955 height 16
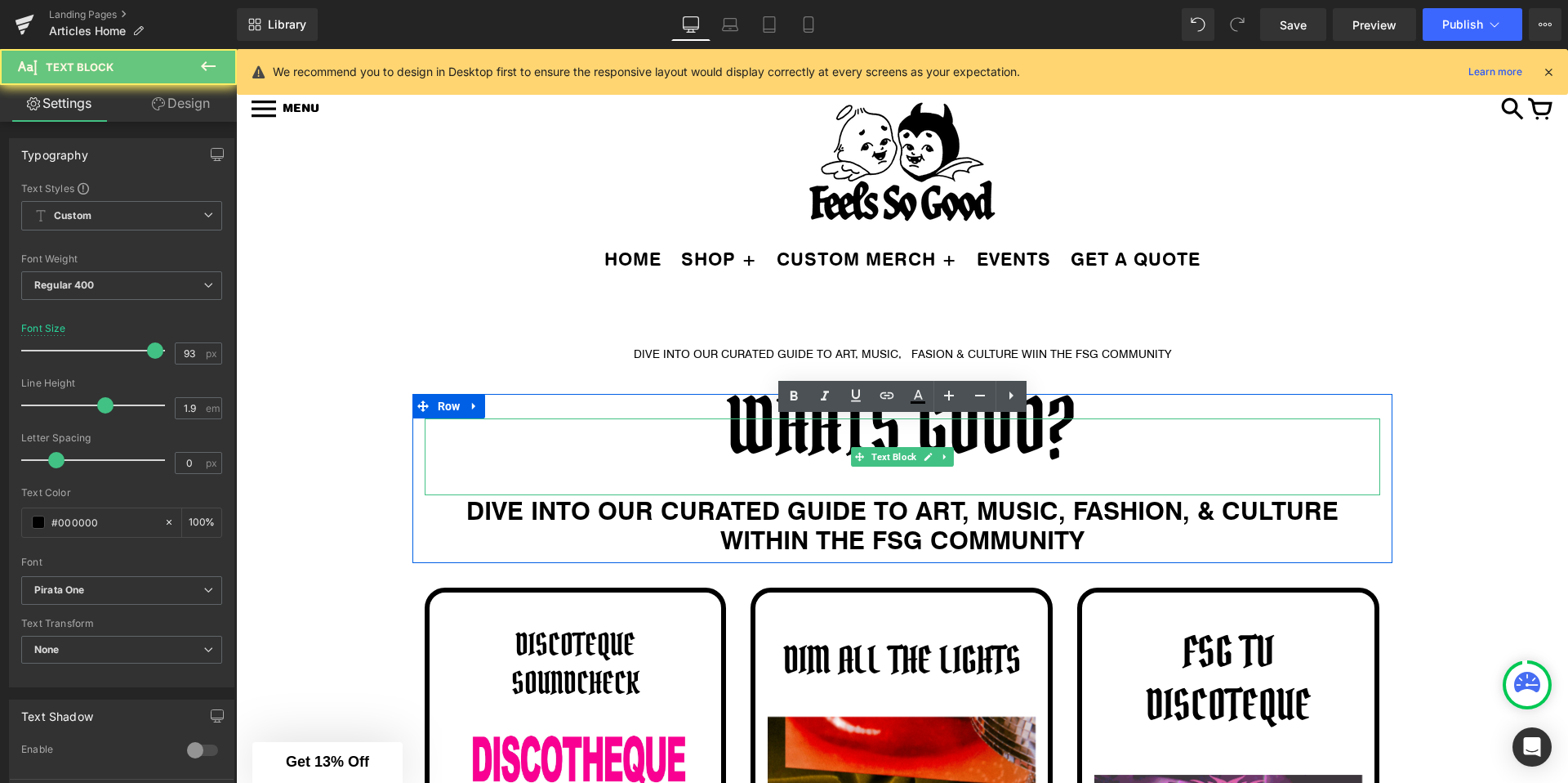
click at [809, 398] on link at bounding box center [794, 396] width 31 height 31
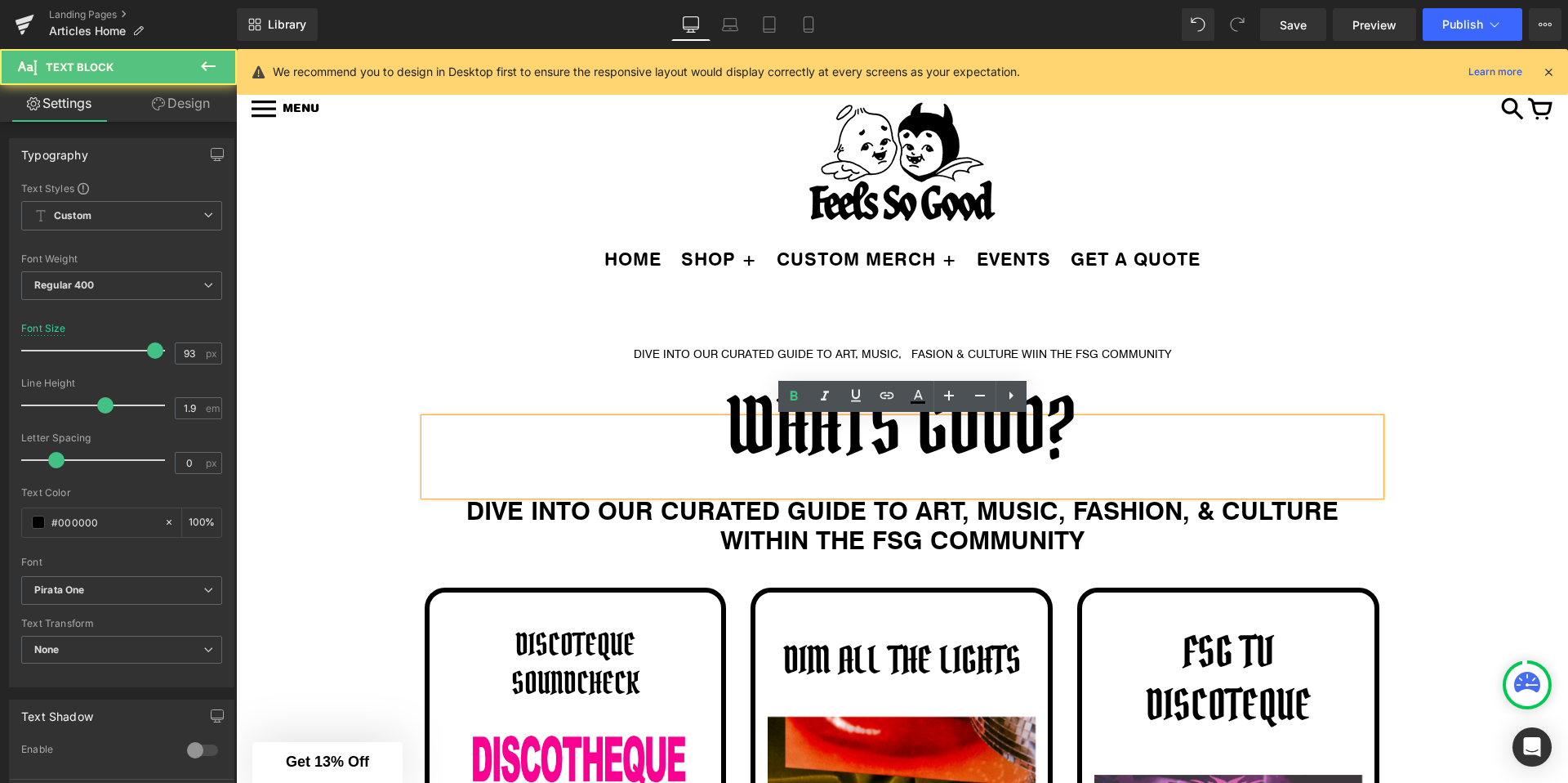
click at [737, 419] on p "WHATS GOOD?" at bounding box center [902, 426] width 955 height 16
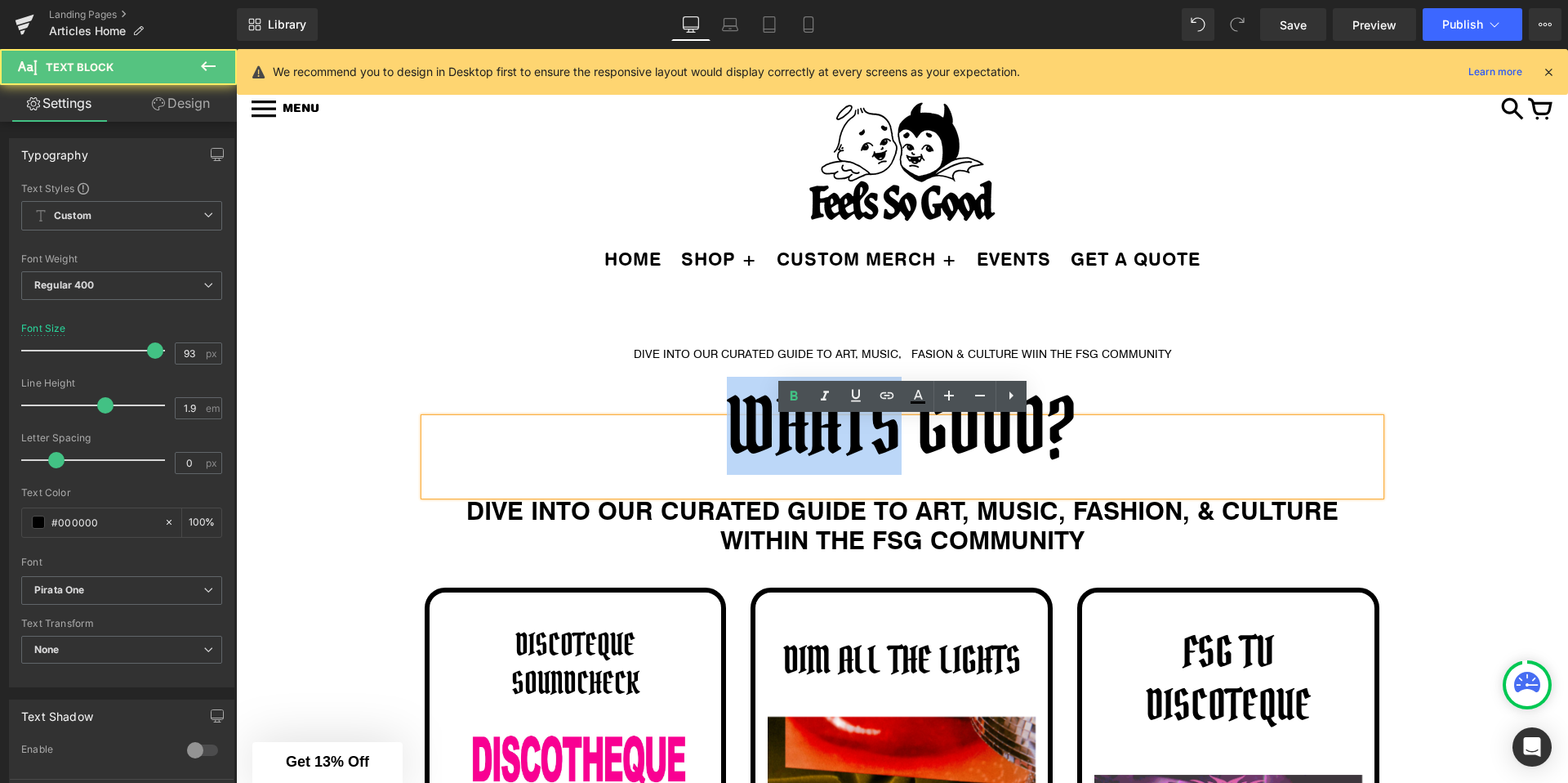
click at [737, 419] on p "WHATS GOOD?" at bounding box center [902, 426] width 955 height 16
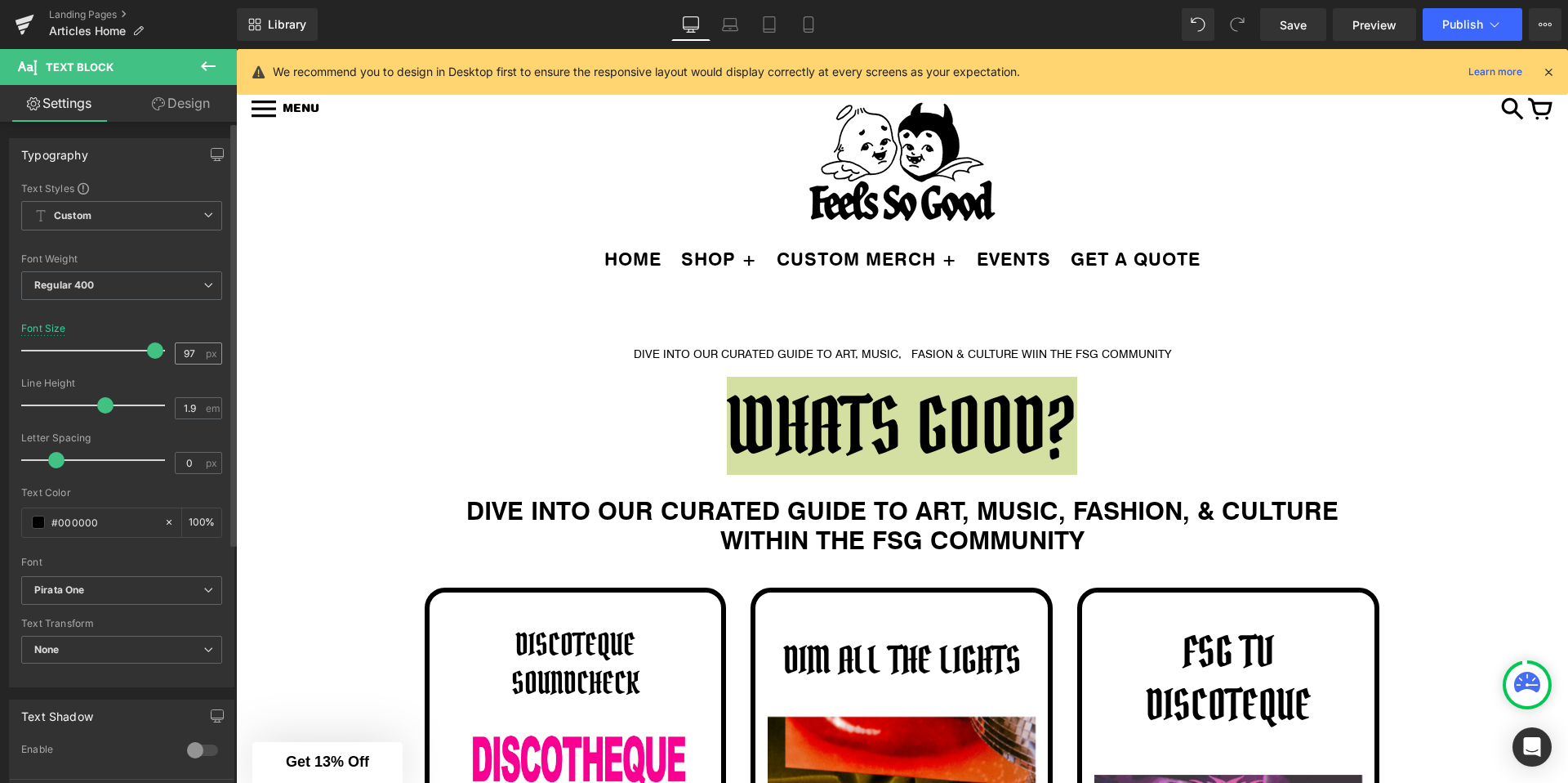
type input "100"
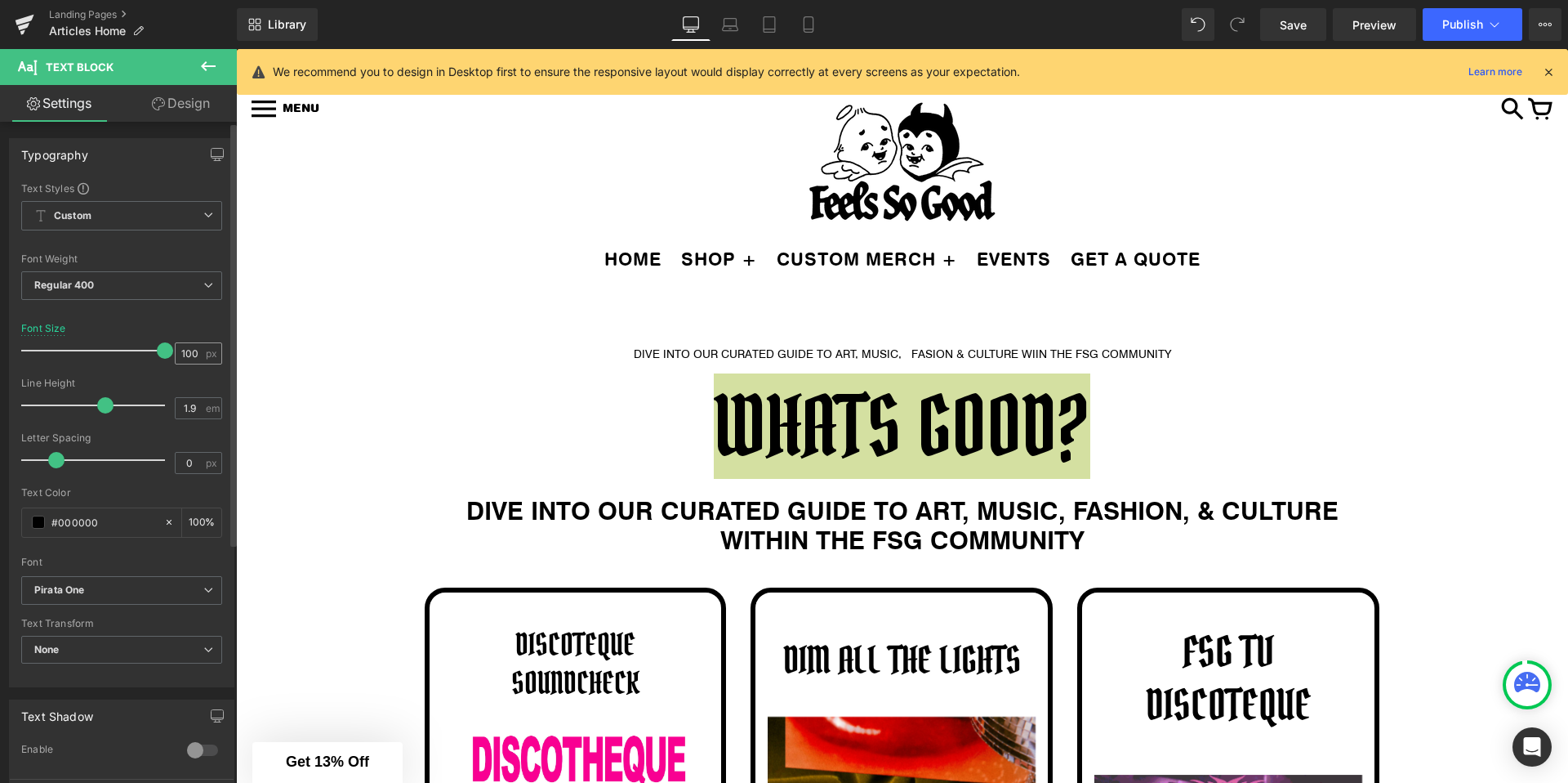
drag, startPoint x: 150, startPoint y: 348, endPoint x: 188, endPoint y: 348, distance: 38.0
click at [188, 348] on div "Font Size 100 px" at bounding box center [122, 350] width 201 height 54
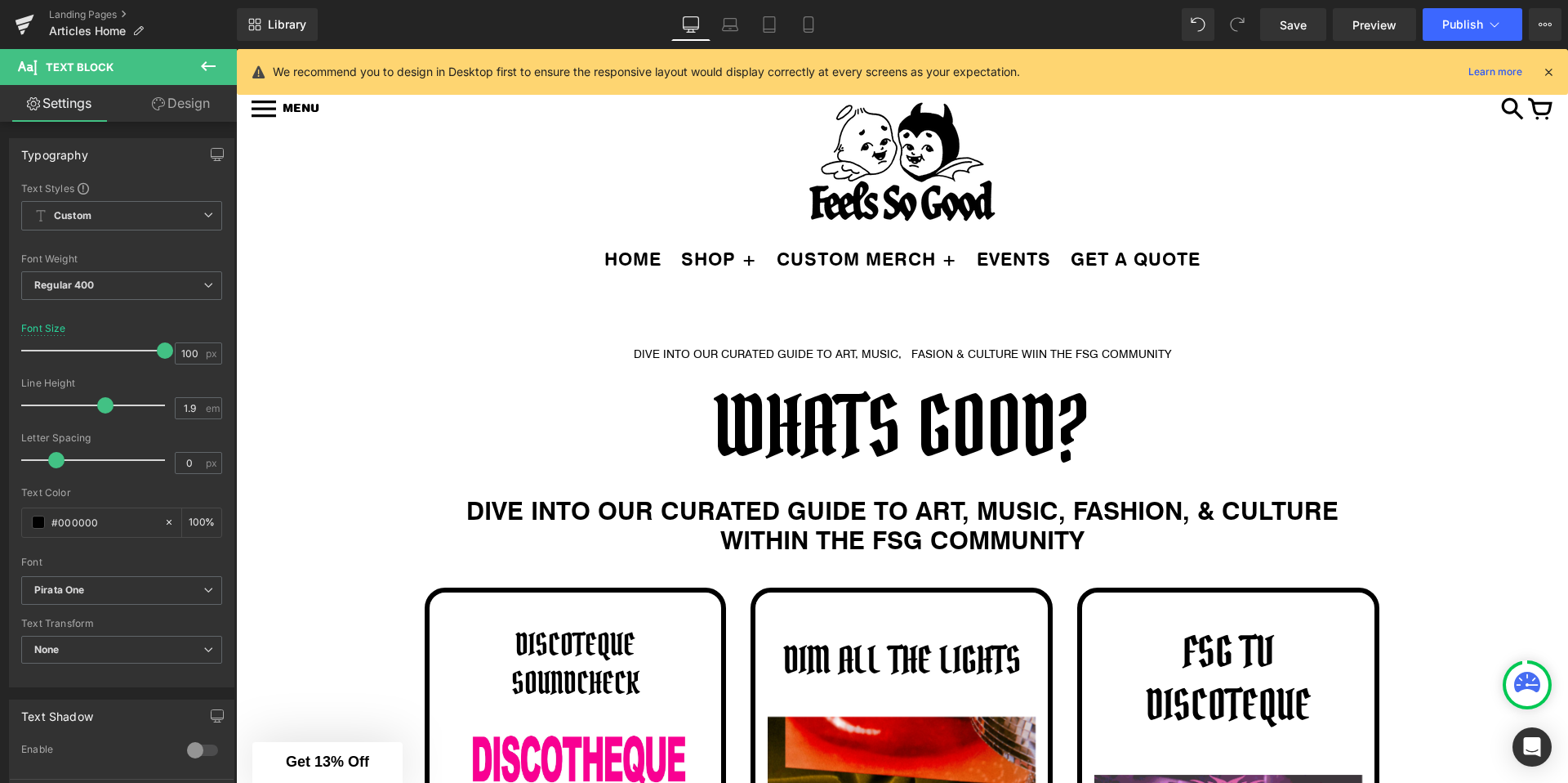
click at [628, 168] on div at bounding box center [902, 163] width 1283 height 129
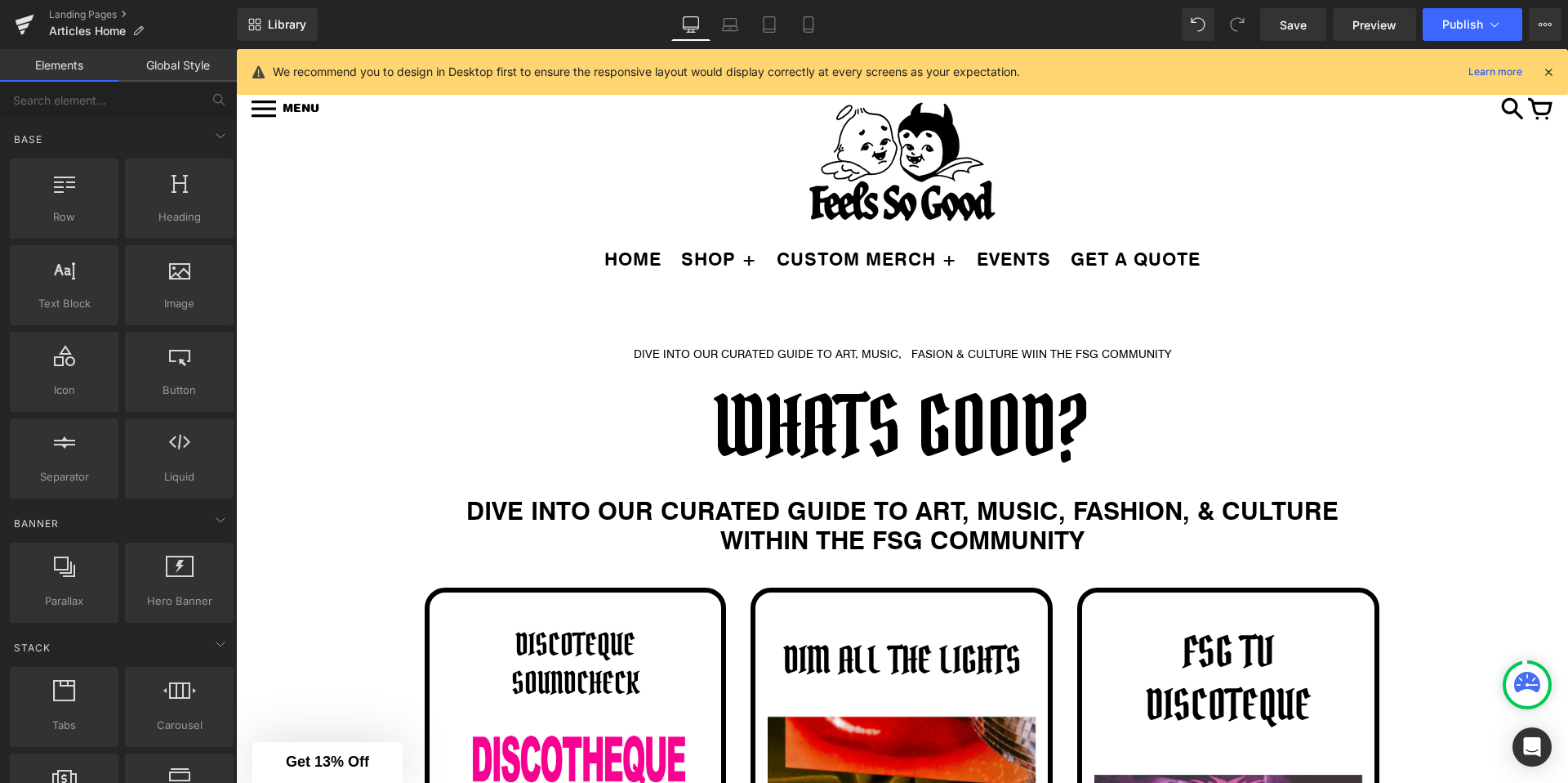
click at [378, 275] on div "HOME SHOP + MENS LADIES VINTAGE VINYL ACCESSORIES HATS" at bounding box center [903, 268] width 1332 height 54
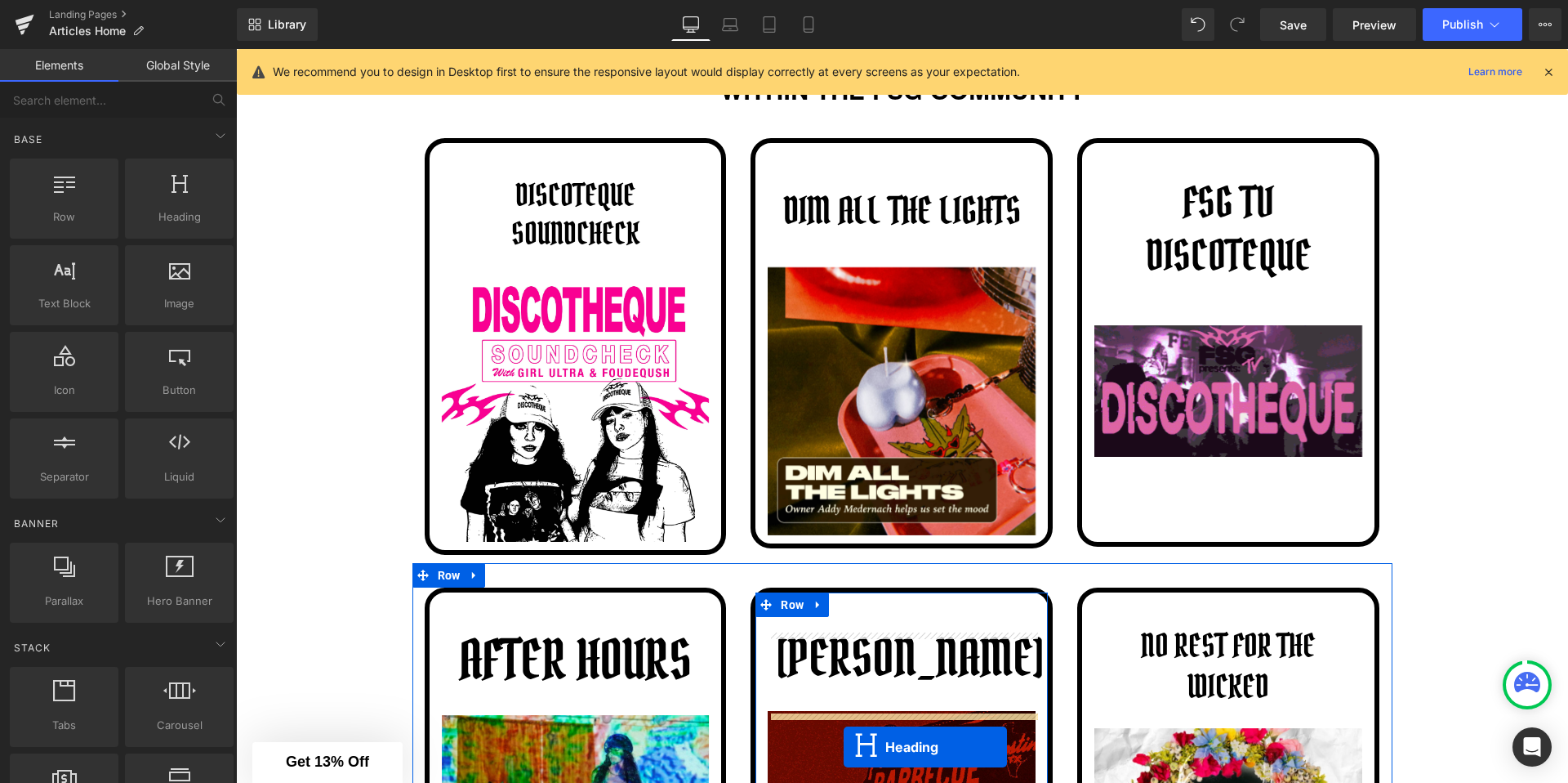
scroll to position [474, 0]
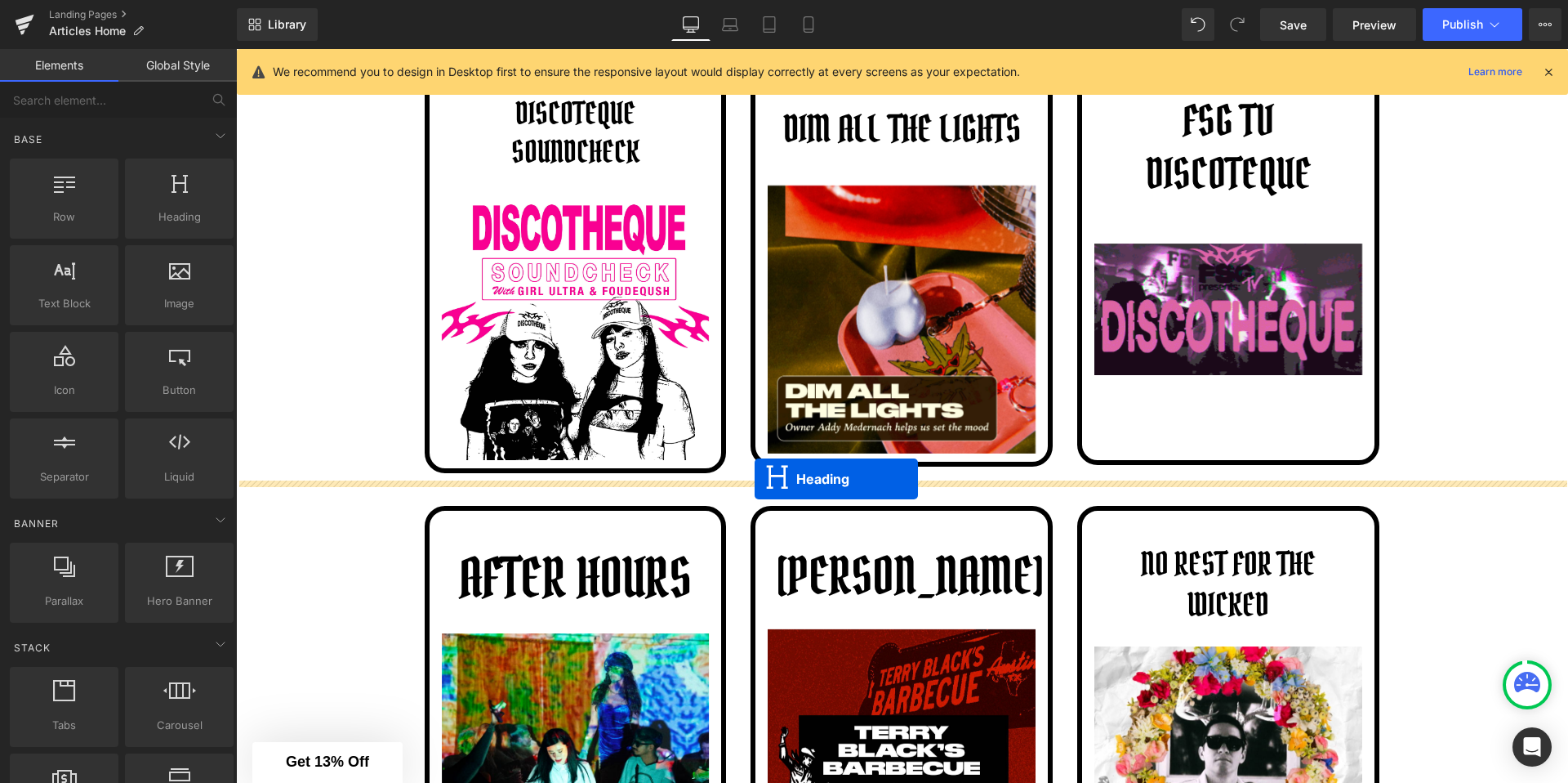
drag, startPoint x: 838, startPoint y: 342, endPoint x: 754, endPoint y: 480, distance: 161.6
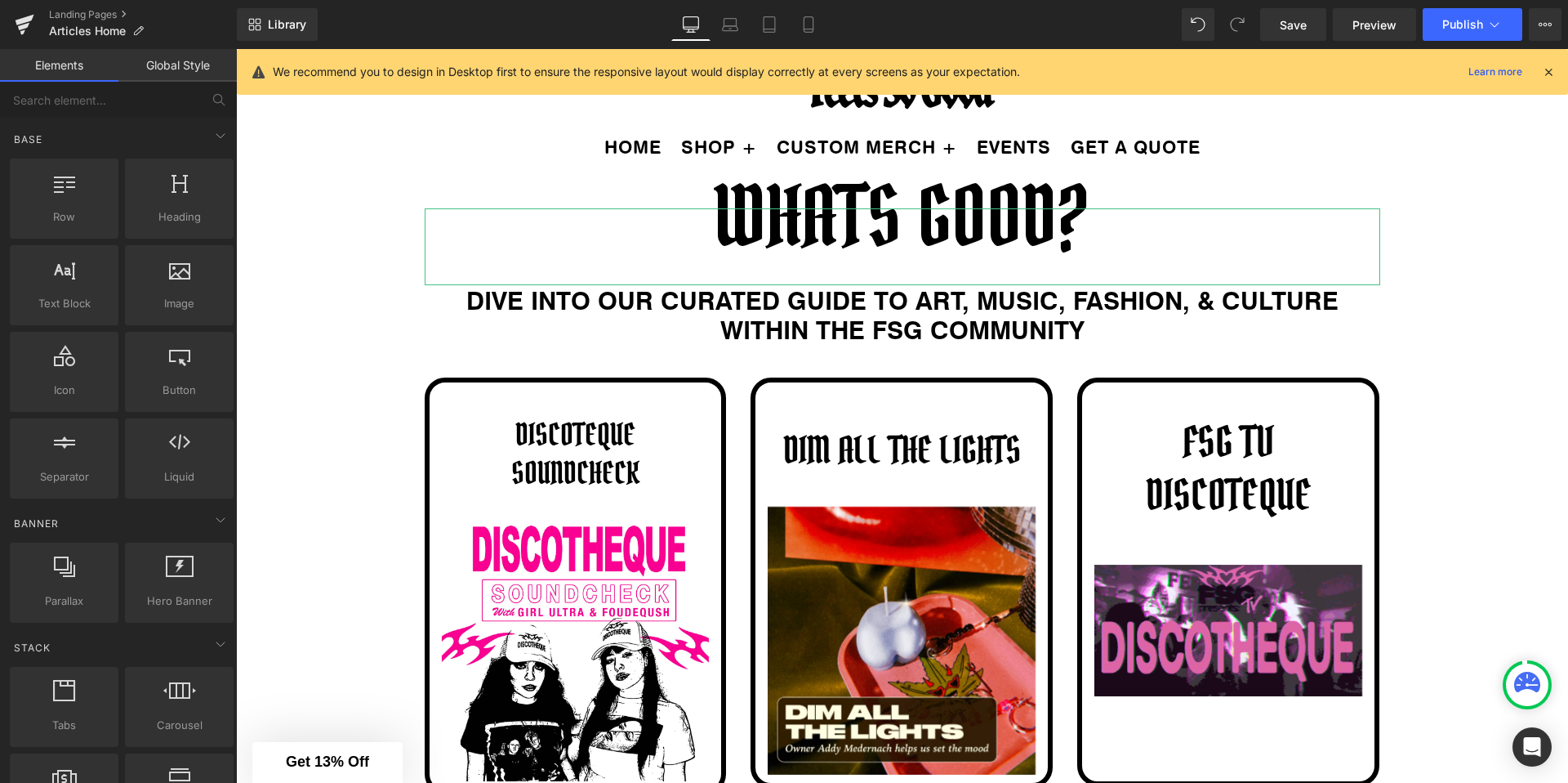
scroll to position [8, 0]
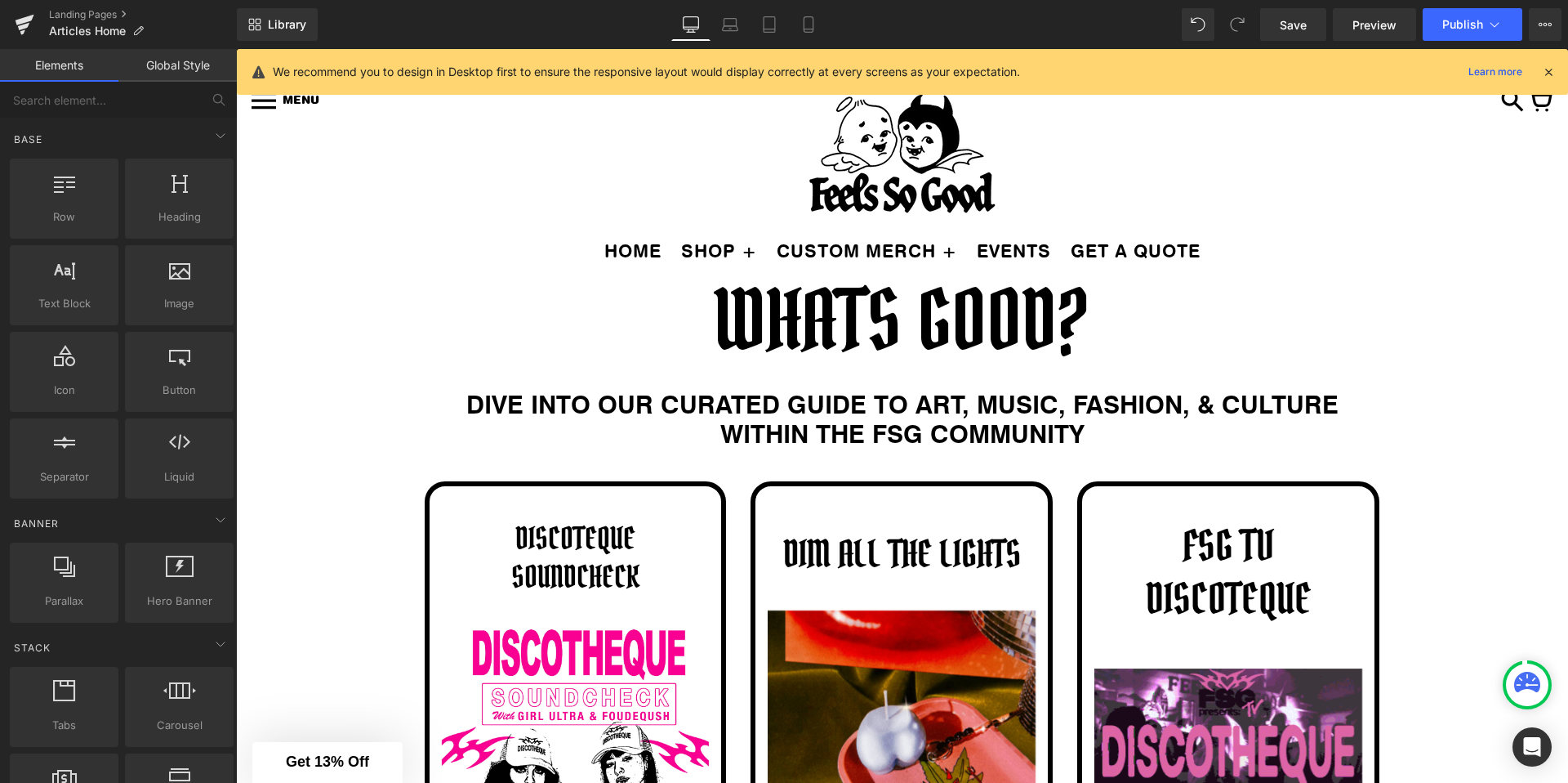
click at [1458, 5] on div "Library Desktop Desktop Laptop Tablet Mobile Save Preview Publish Scheduled Vie…" at bounding box center [902, 24] width 1332 height 49
click at [1456, 23] on span "Publish" at bounding box center [1462, 24] width 41 height 13
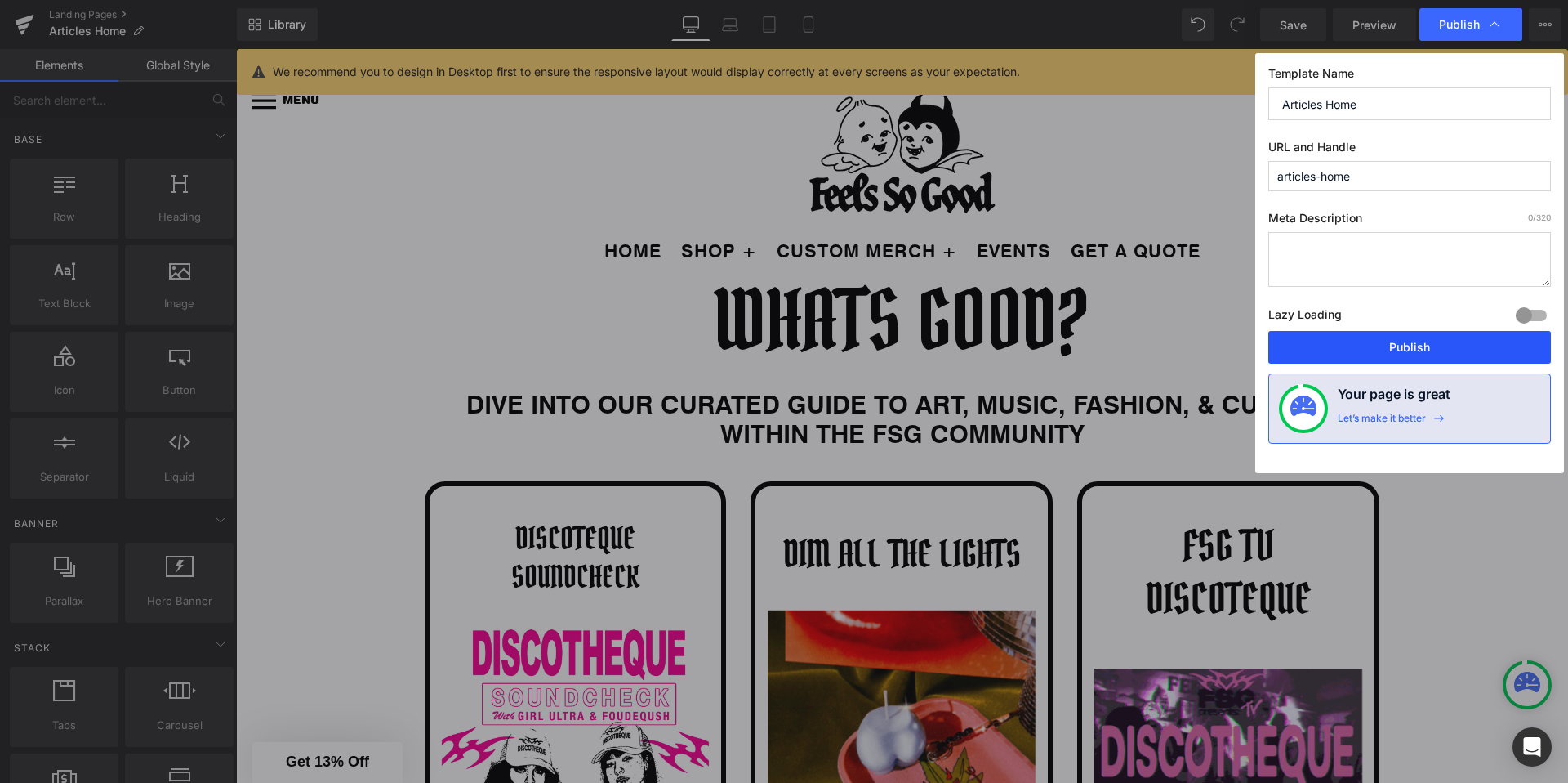
click at [1373, 352] on button "Publish" at bounding box center [1409, 347] width 282 height 33
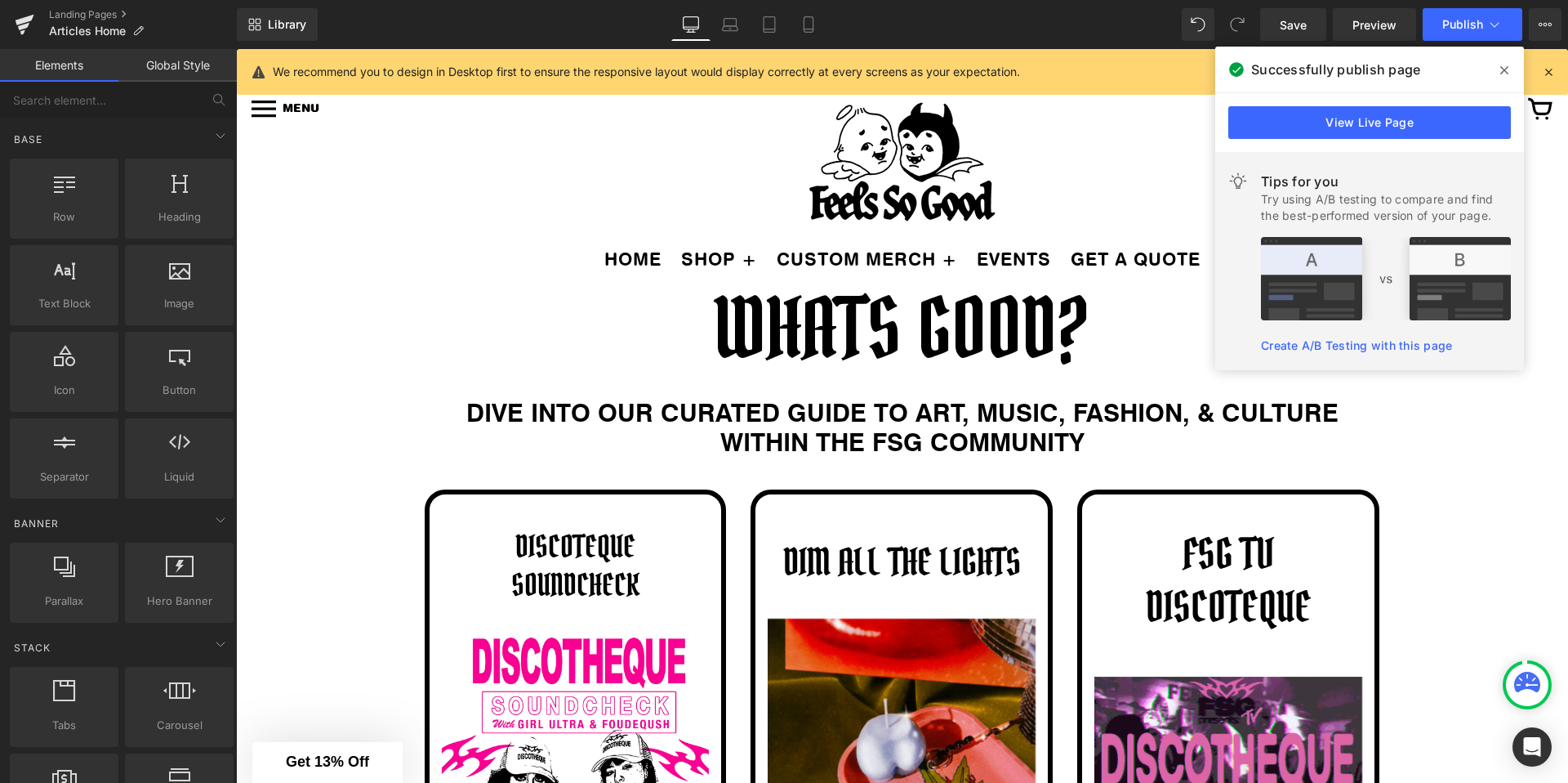
click at [1508, 71] on icon at bounding box center [1504, 70] width 8 height 13
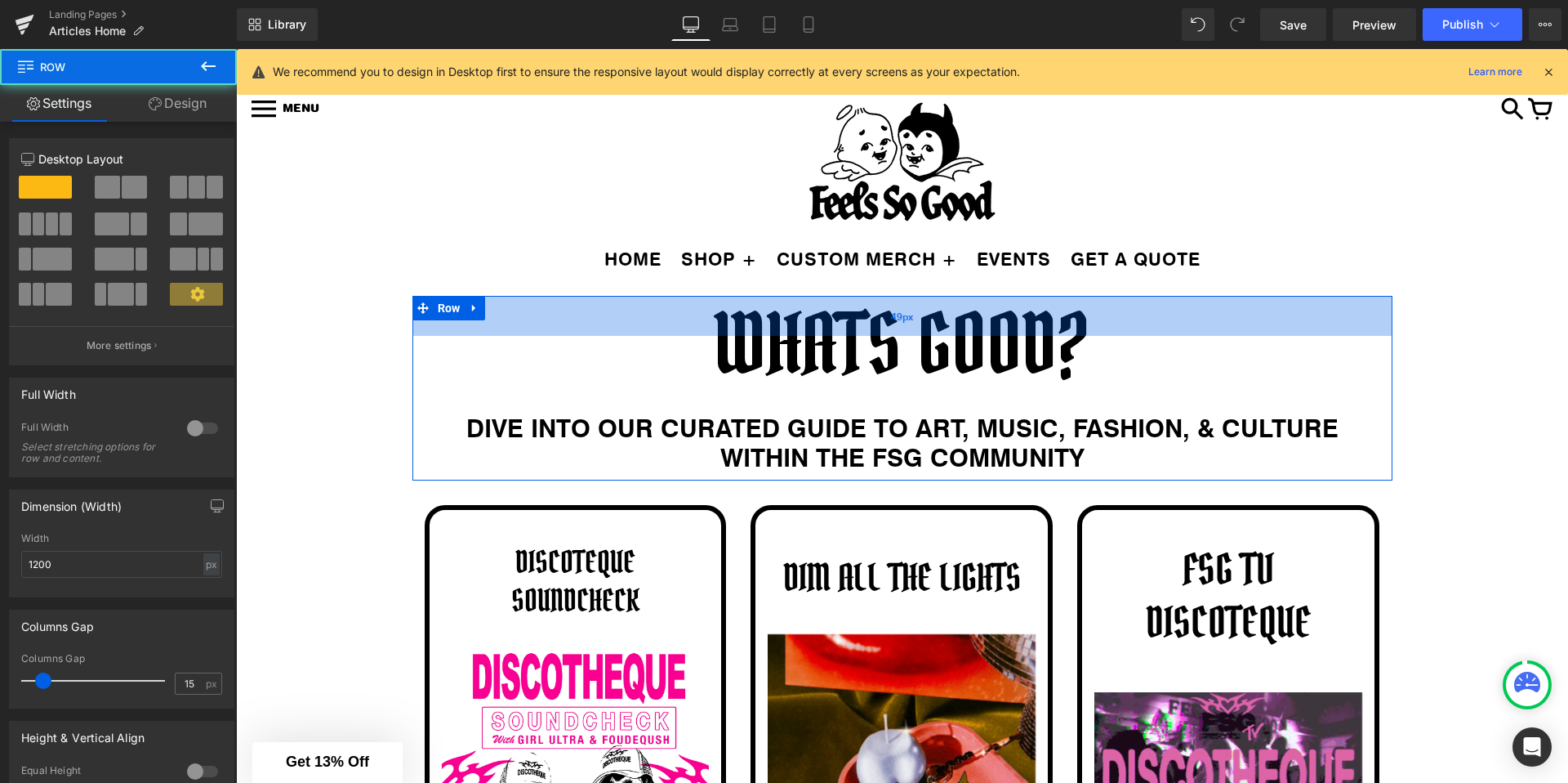
drag, startPoint x: 704, startPoint y: 300, endPoint x: 704, endPoint y: 317, distance: 17.0
click at [704, 317] on div "49px" at bounding box center [903, 316] width 980 height 40
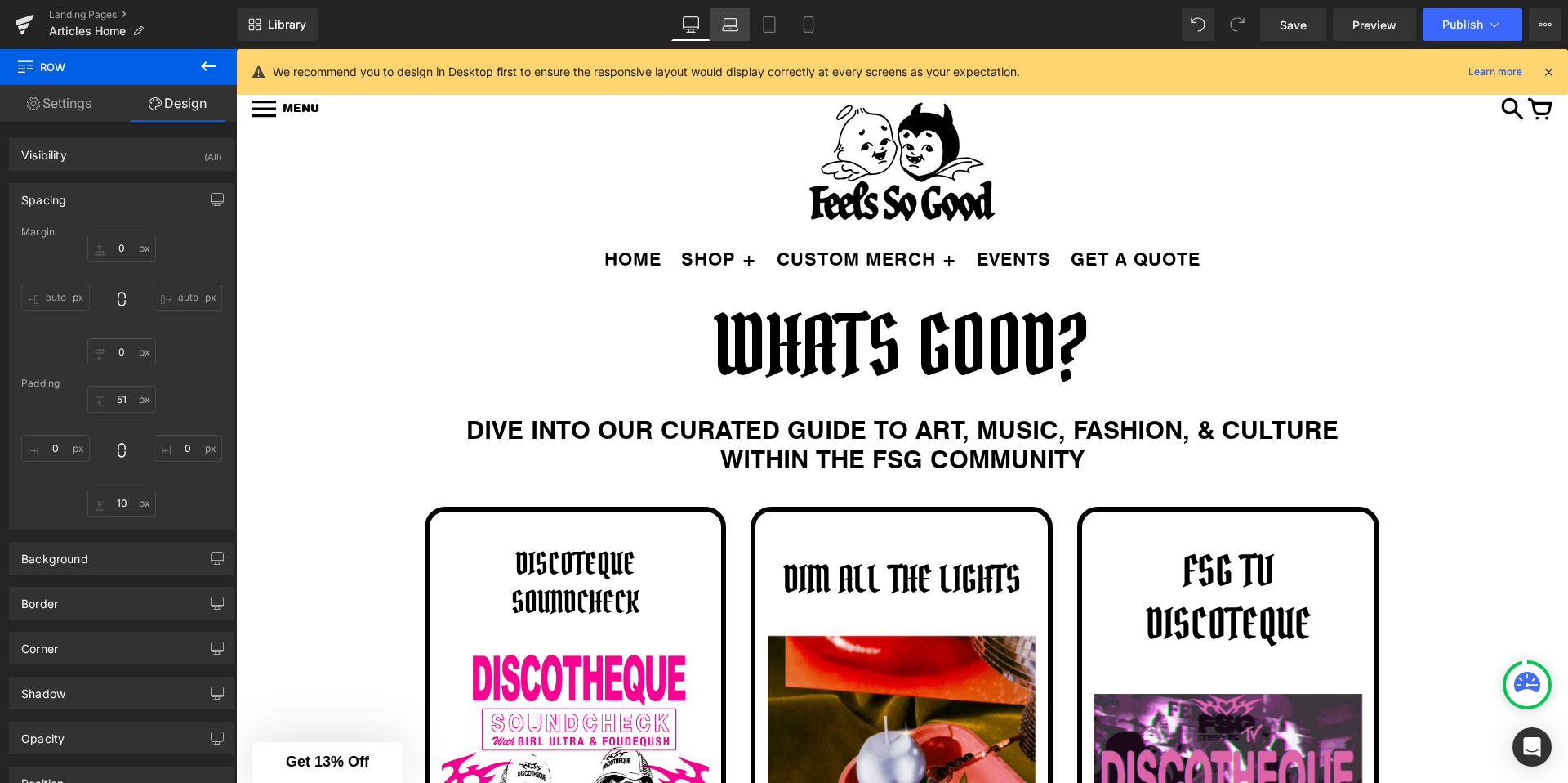
click at [717, 22] on link "Laptop" at bounding box center [729, 24] width 39 height 33
type input "0"
type input "51"
type input "0"
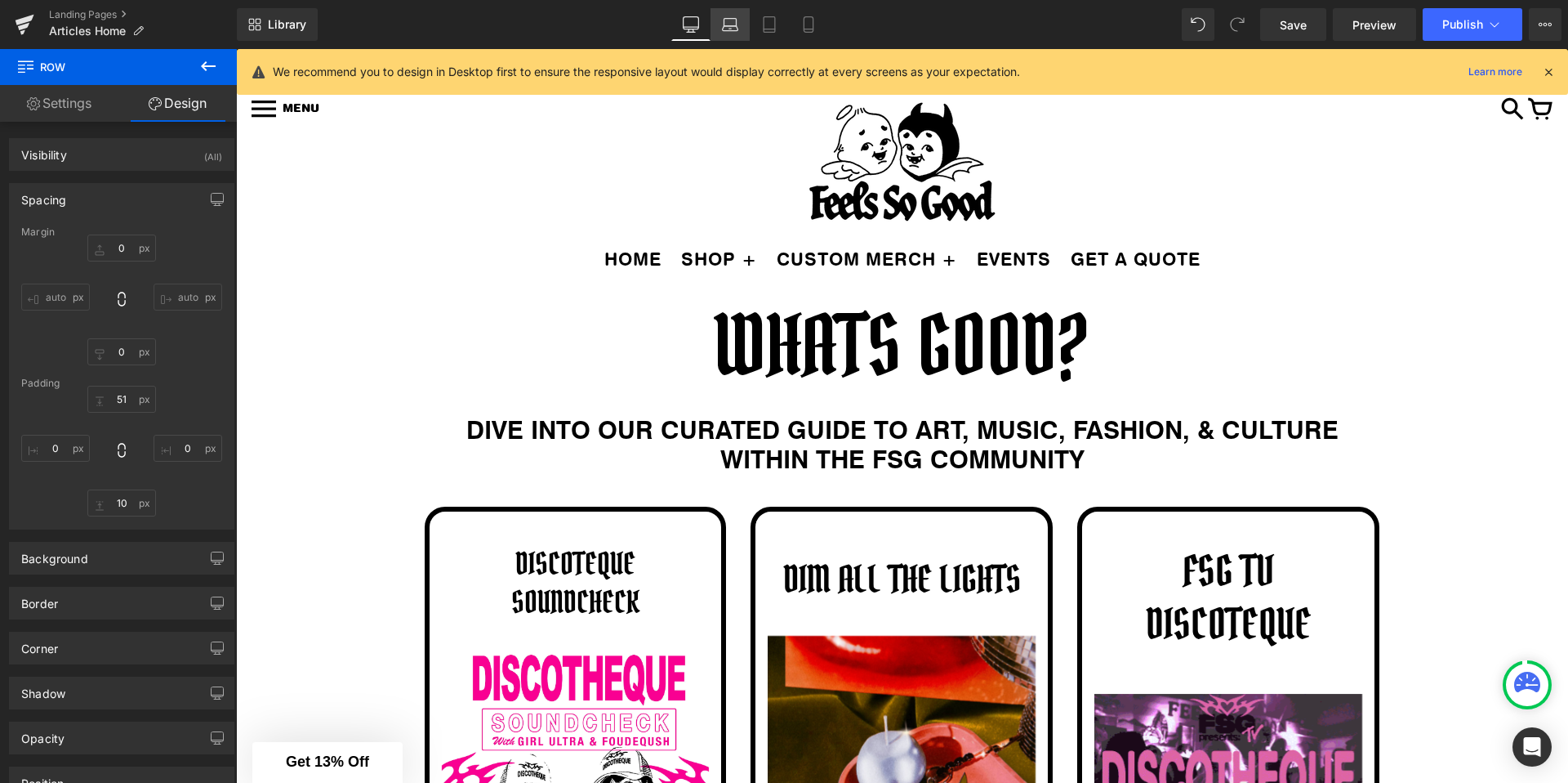
type input "10"
type input "0"
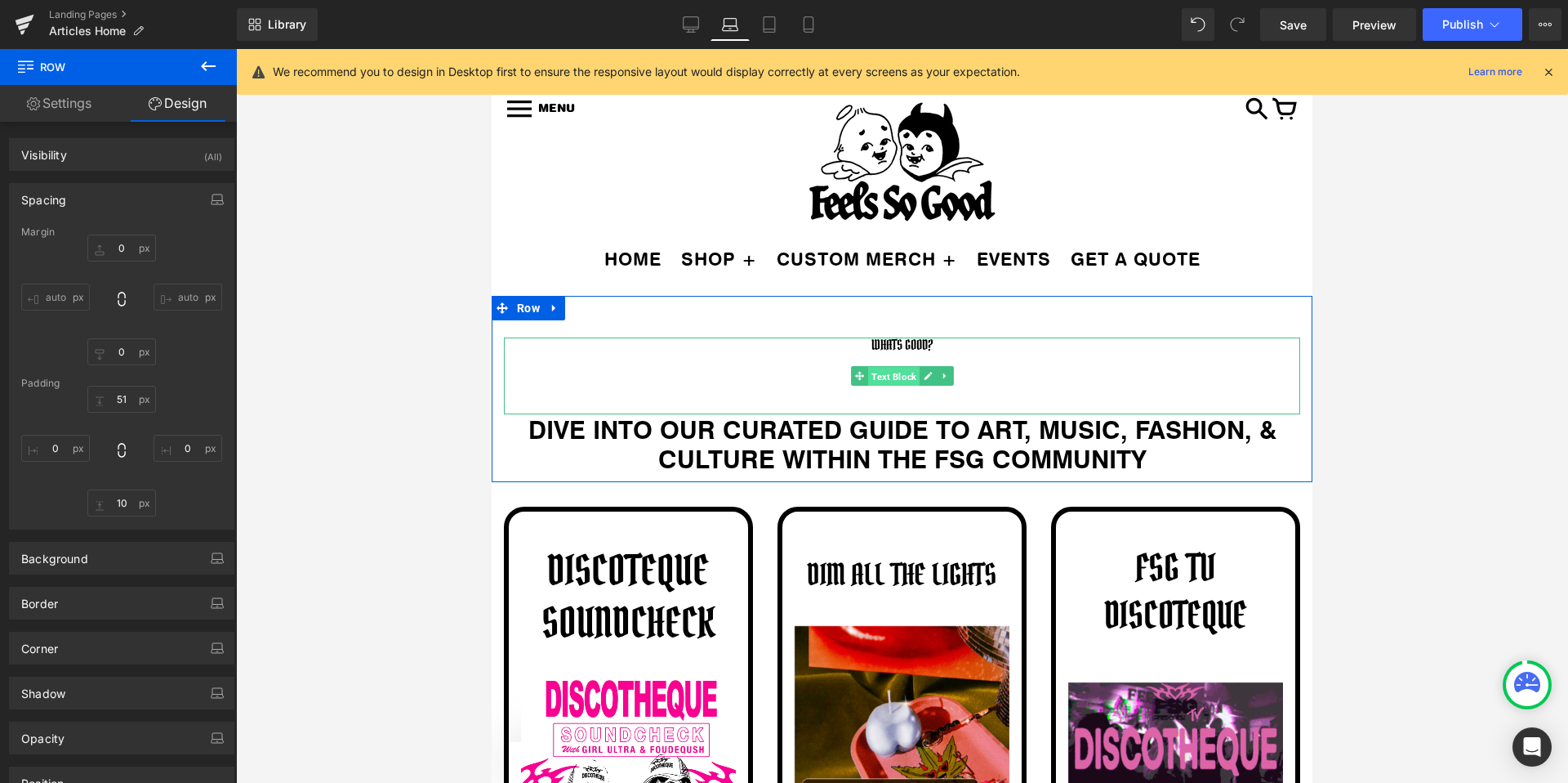
click at [891, 375] on span "Text Block" at bounding box center [894, 376] width 52 height 20
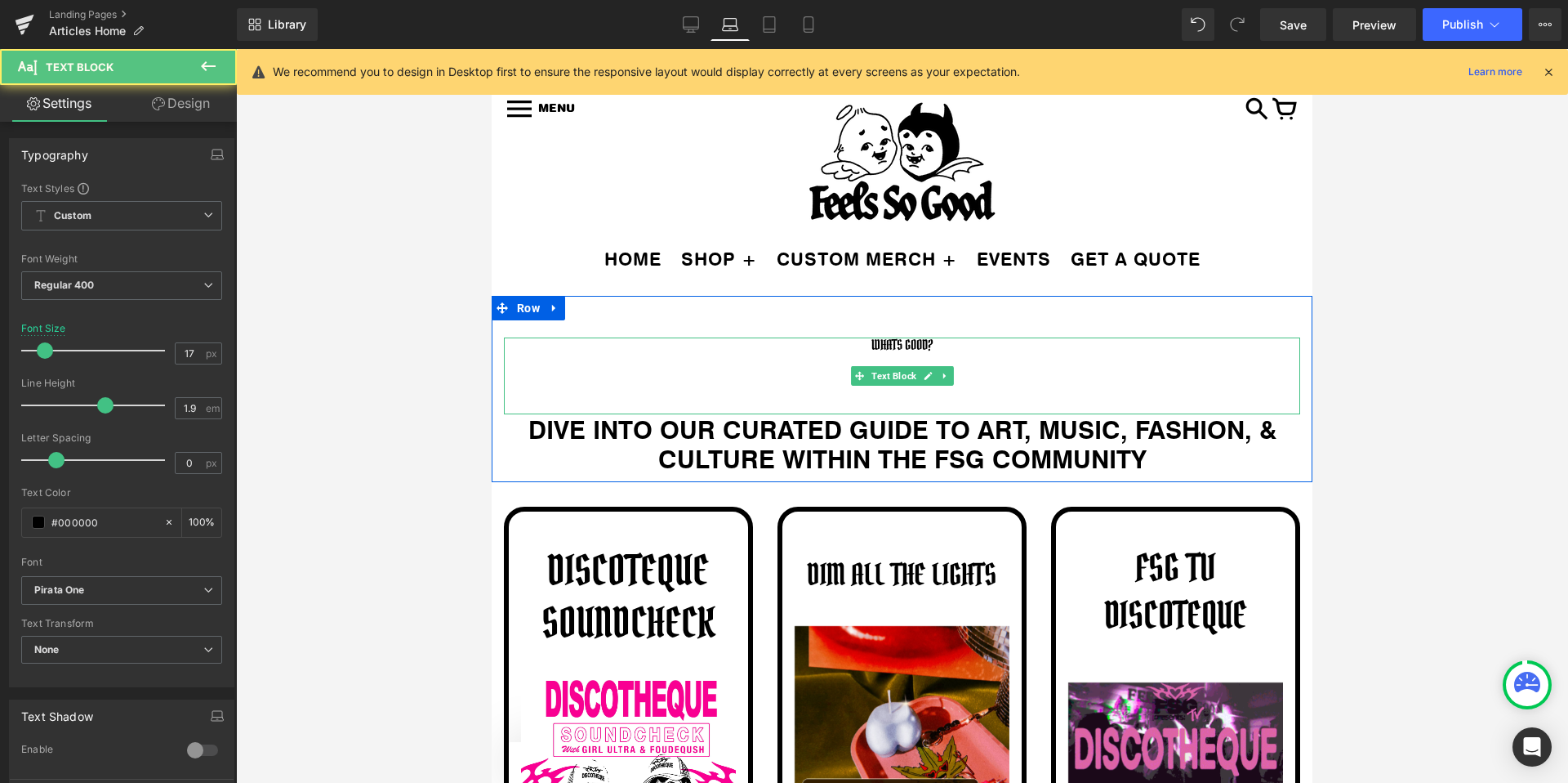
click at [900, 344] on p "WHATS GOOD?" at bounding box center [902, 345] width 797 height 16
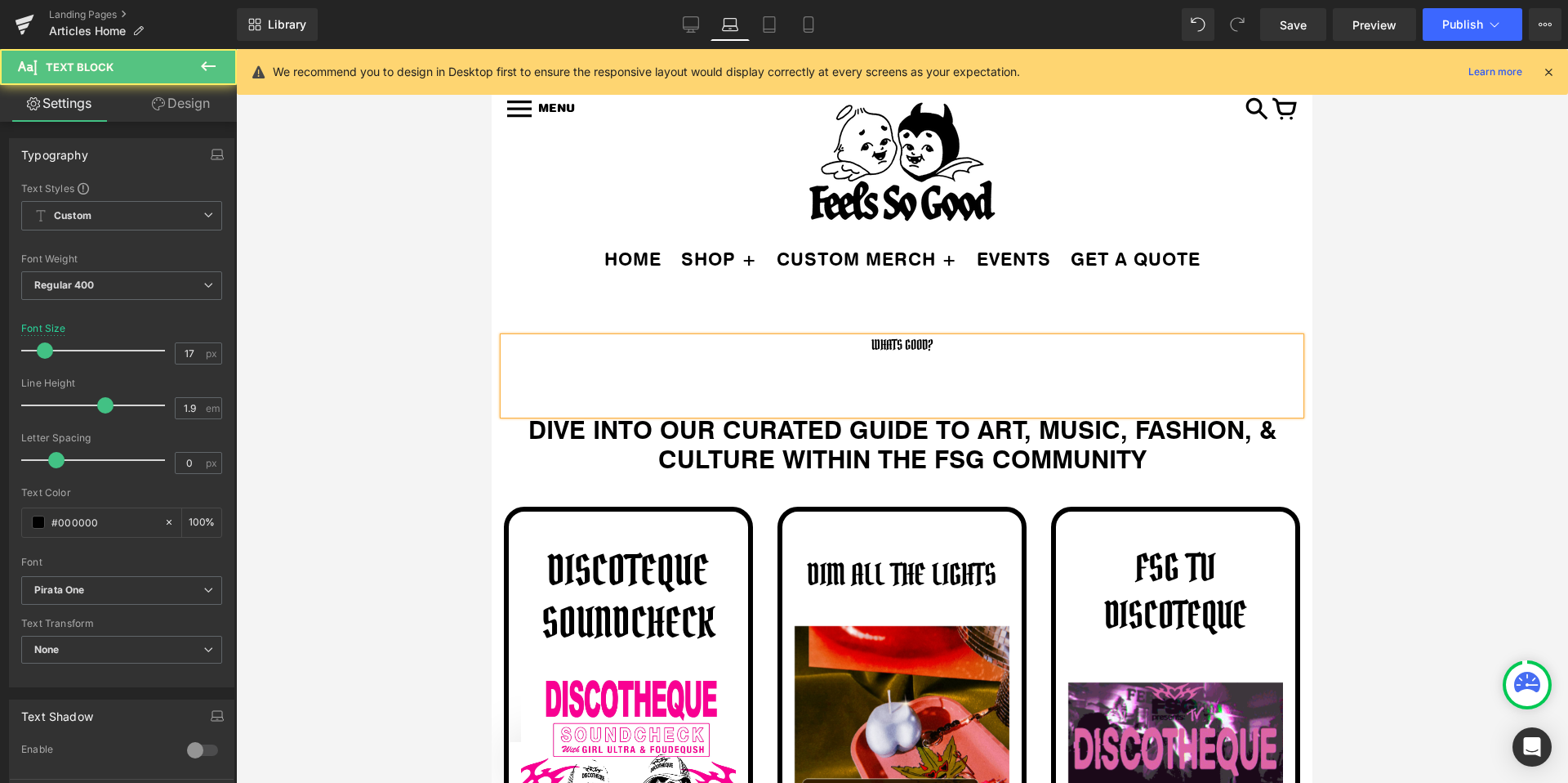
click at [900, 344] on p "WHATS GOOD?" at bounding box center [902, 345] width 797 height 16
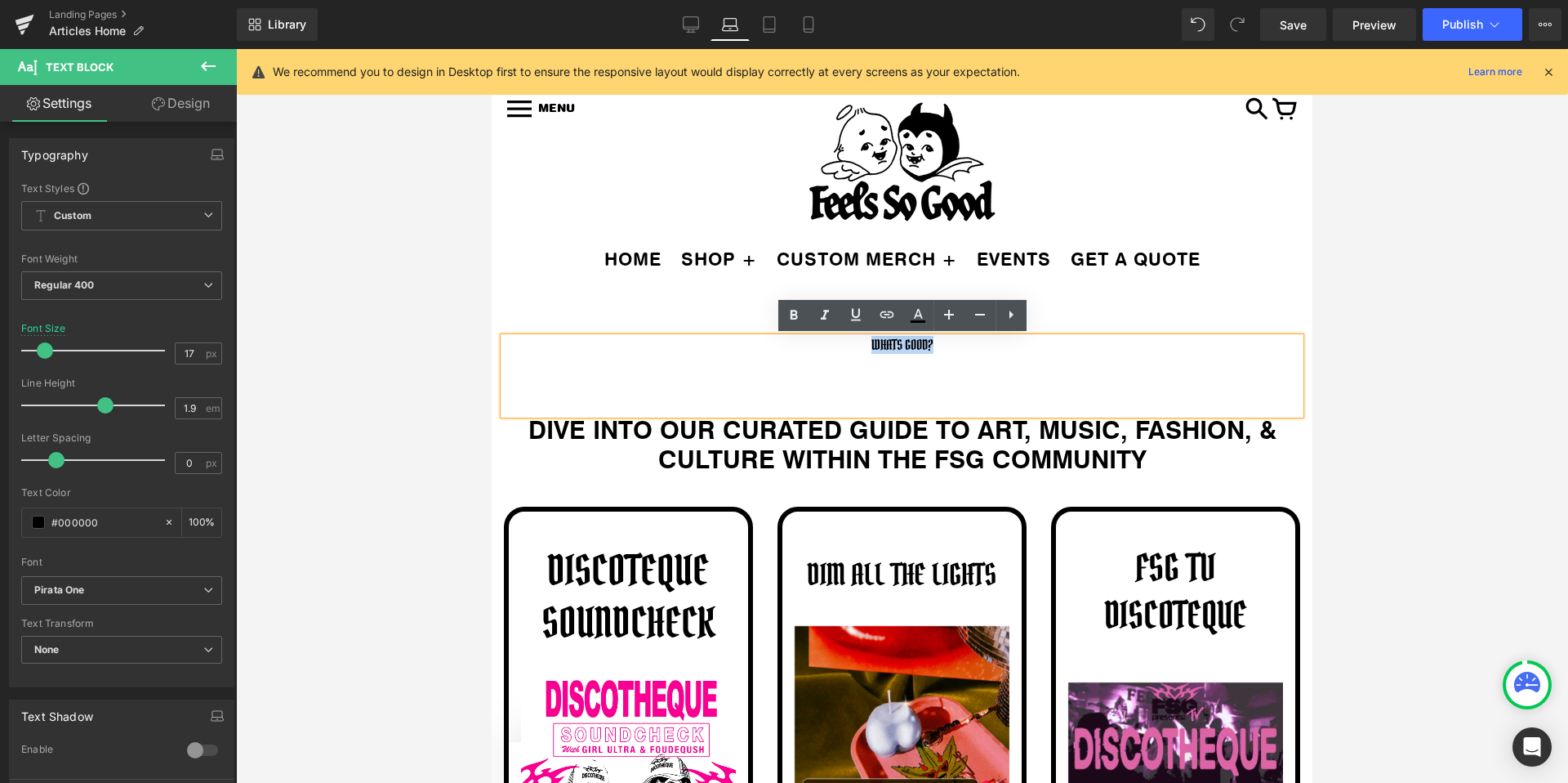
click at [900, 344] on p "WHATS GOOD?" at bounding box center [902, 345] width 797 height 16
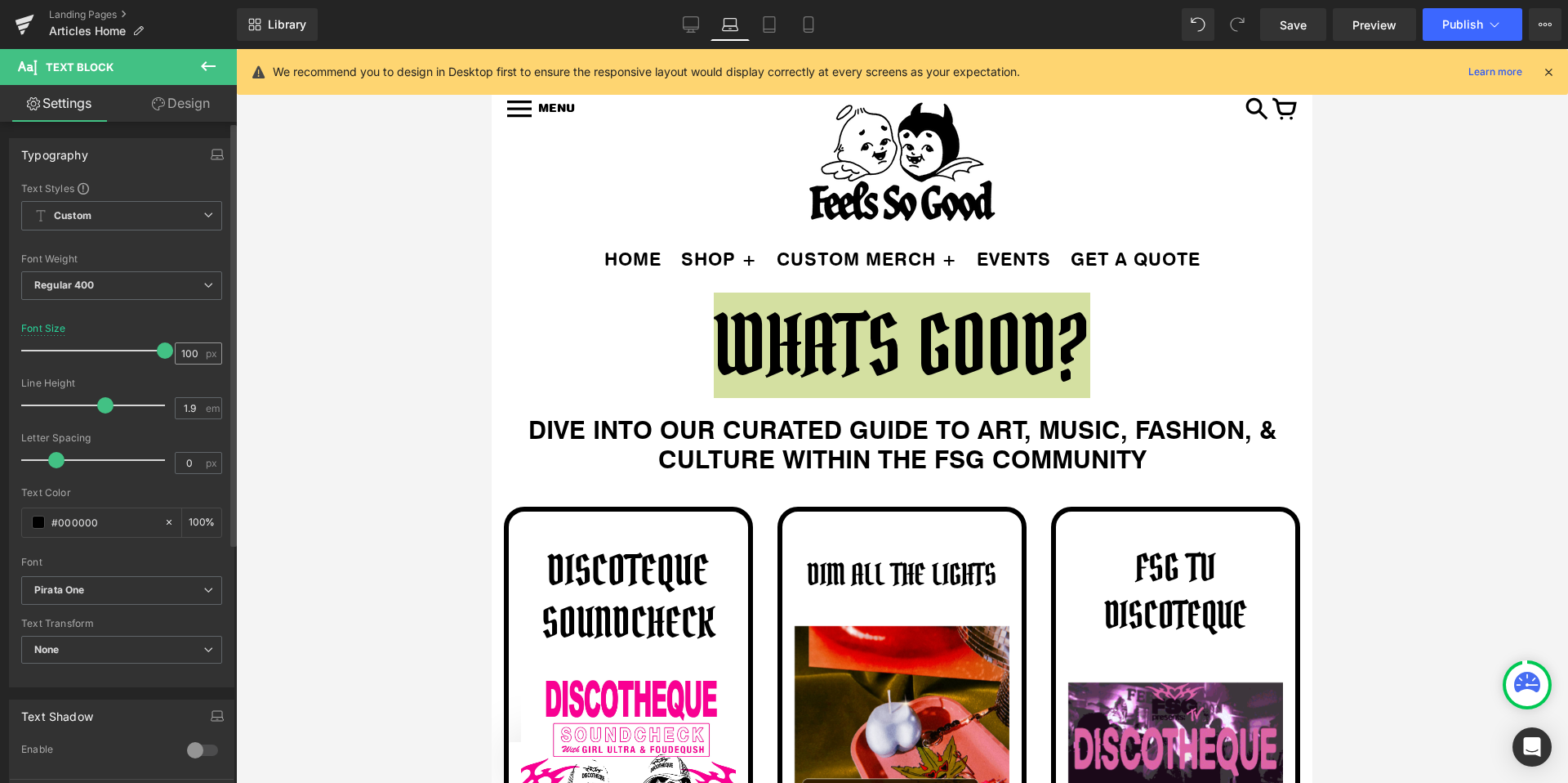
drag, startPoint x: 44, startPoint y: 351, endPoint x: 177, endPoint y: 353, distance: 133.0
click at [177, 353] on div "Font Size 100 px" at bounding box center [122, 350] width 201 height 54
click at [779, 19] on link "Tablet" at bounding box center [769, 24] width 39 height 33
type input "13.6"
type input "100"
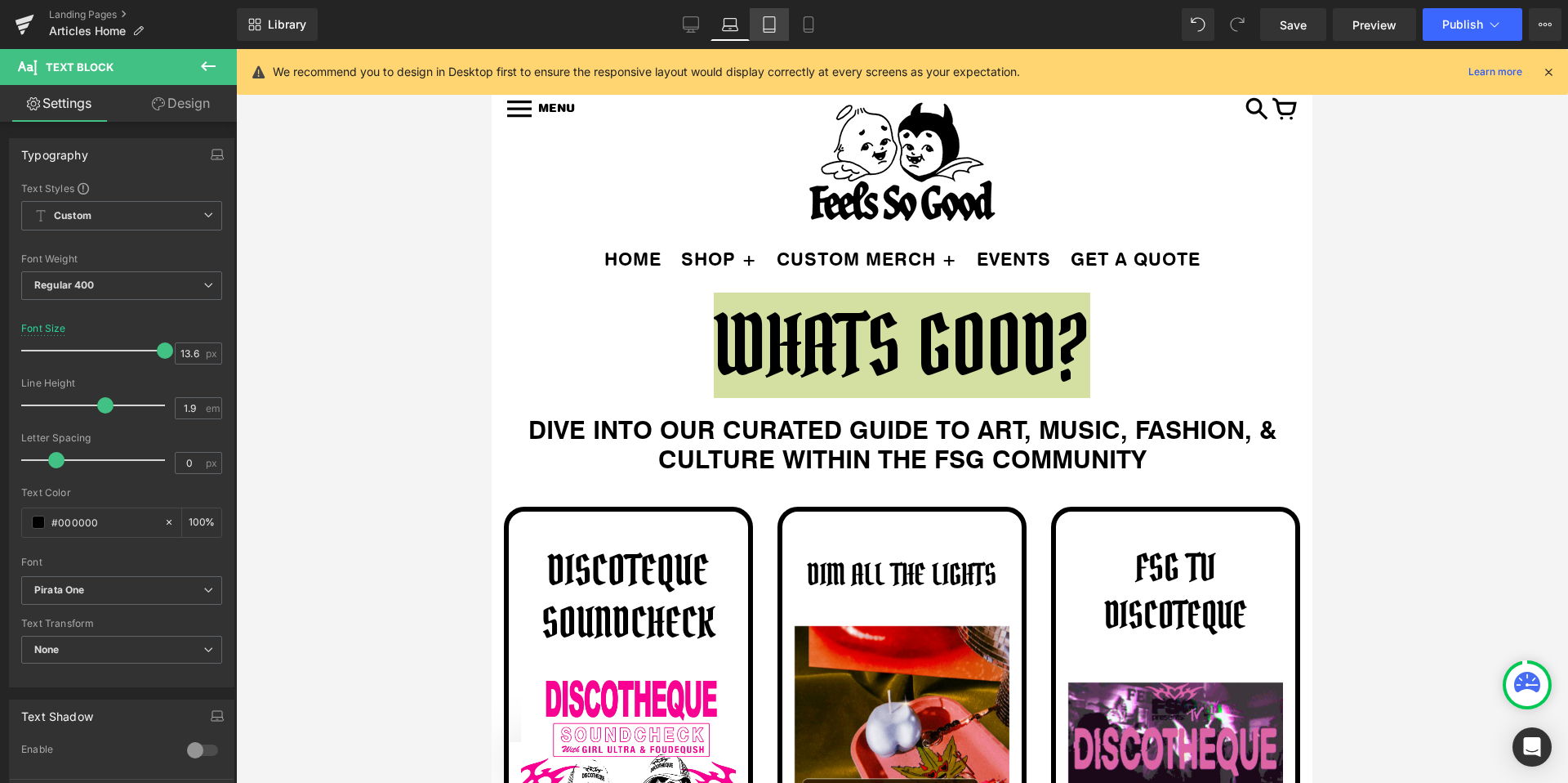
scroll to position [30, 0]
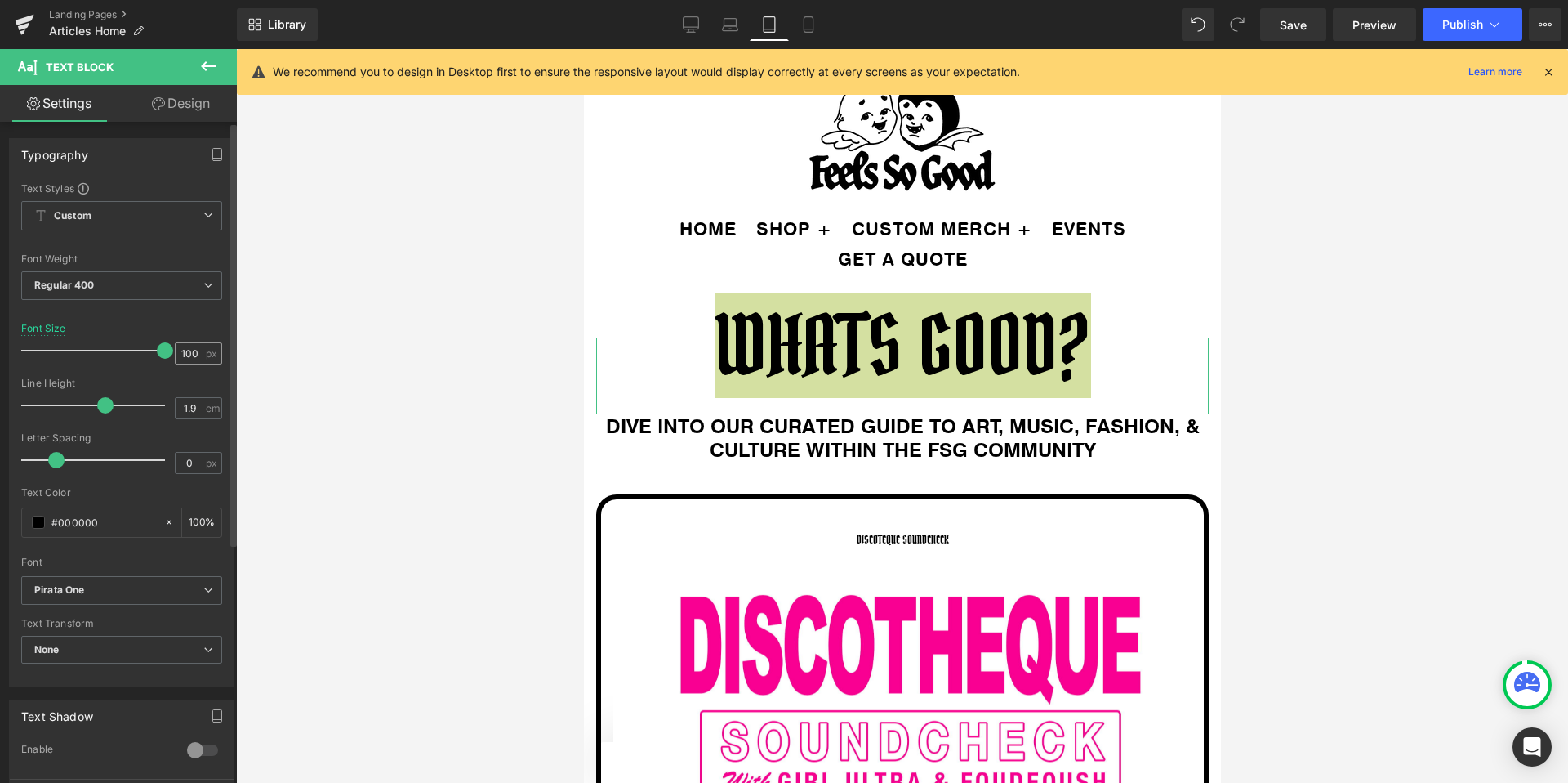
drag, startPoint x: 43, startPoint y: 352, endPoint x: 202, endPoint y: 359, distance: 159.2
click at [202, 359] on div "Font Size 100 px" at bounding box center [122, 350] width 201 height 54
click at [805, 37] on link "Mobile" at bounding box center [808, 24] width 39 height 33
type input "13.6"
type input "100"
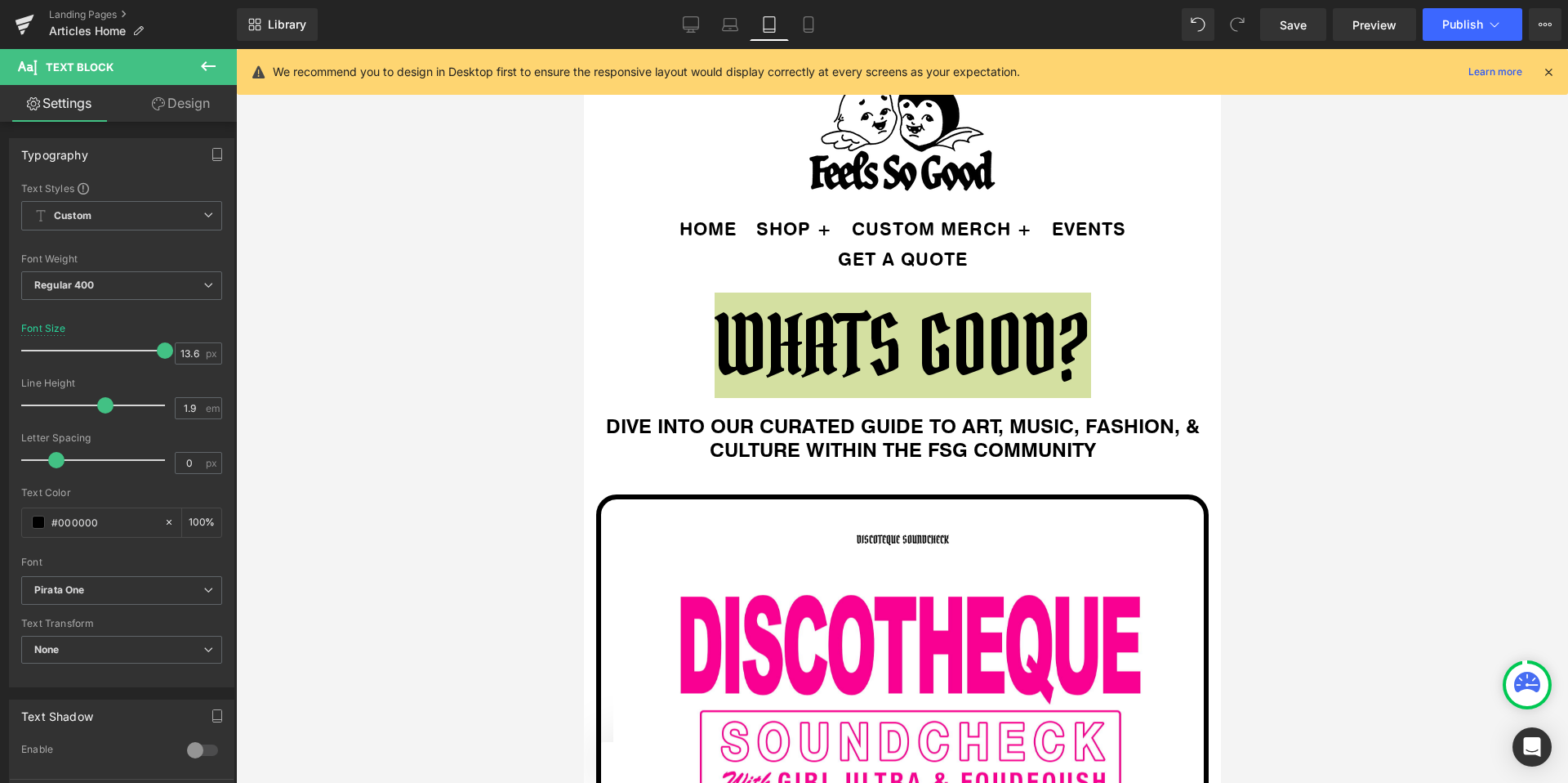
scroll to position [0, 0]
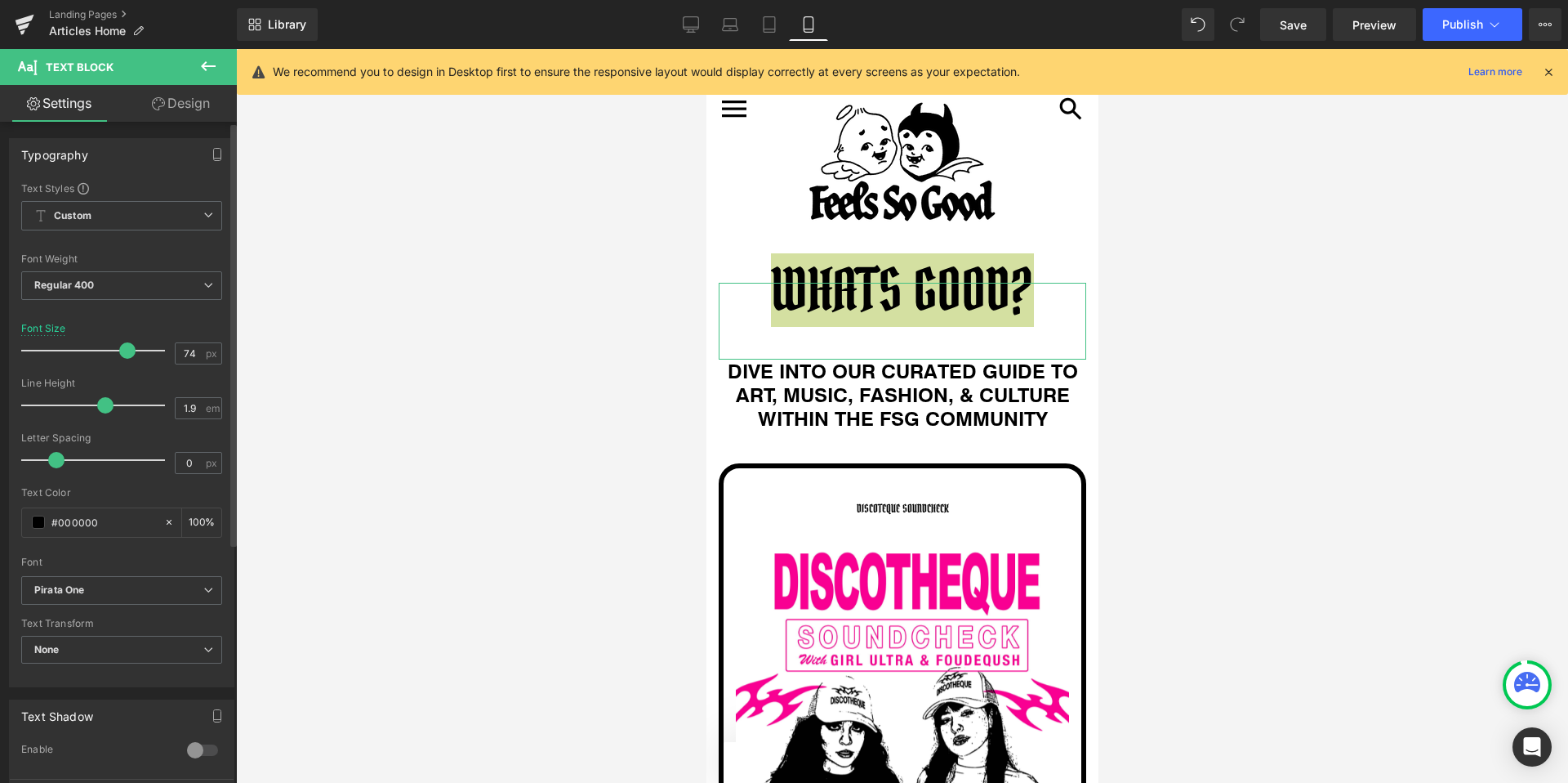
type input "75"
drag, startPoint x: 41, startPoint y: 351, endPoint x: 127, endPoint y: 360, distance: 86.5
click at [127, 360] on div at bounding box center [97, 350] width 135 height 33
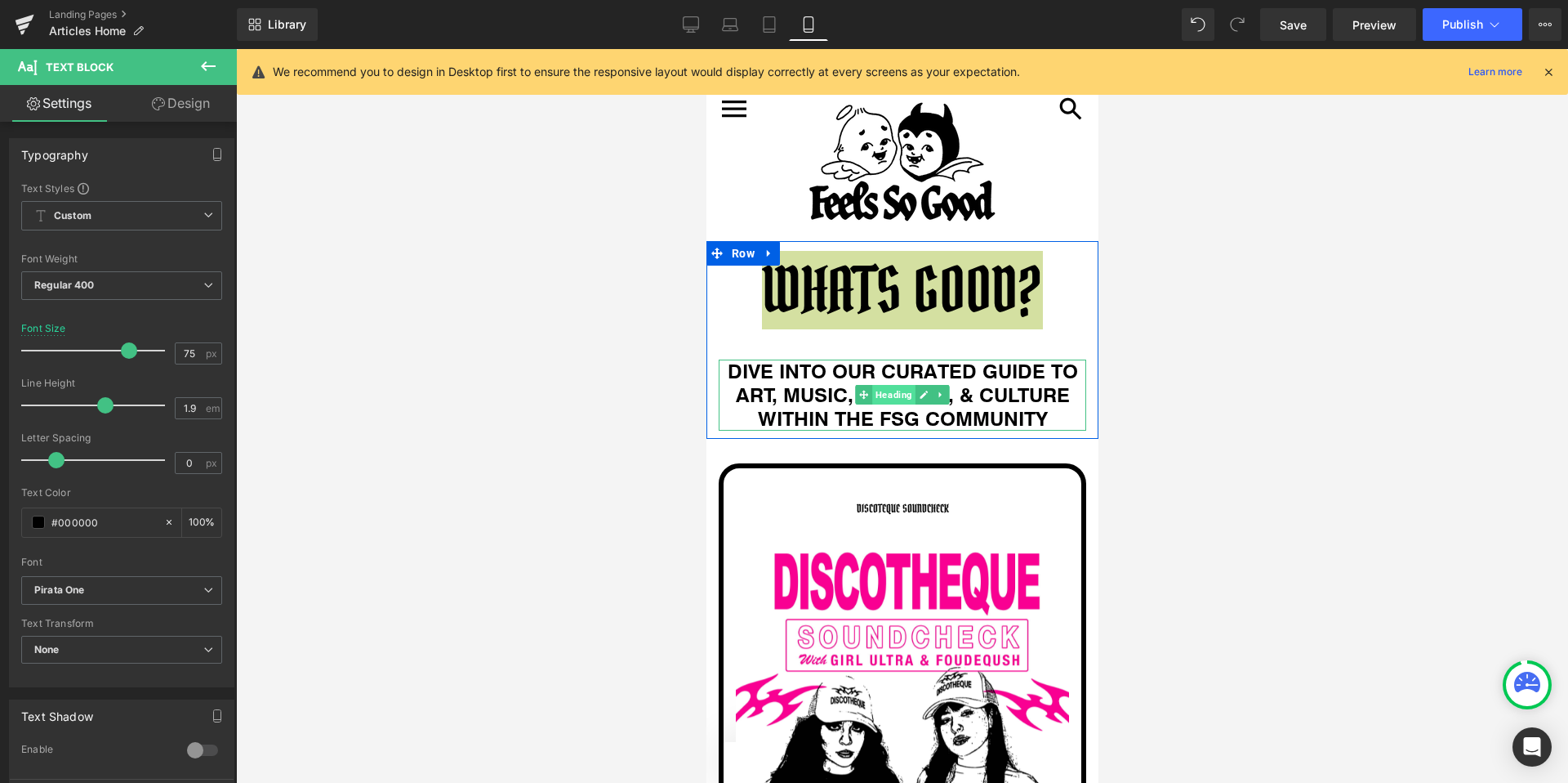
click at [896, 398] on span "Heading" at bounding box center [893, 395] width 43 height 20
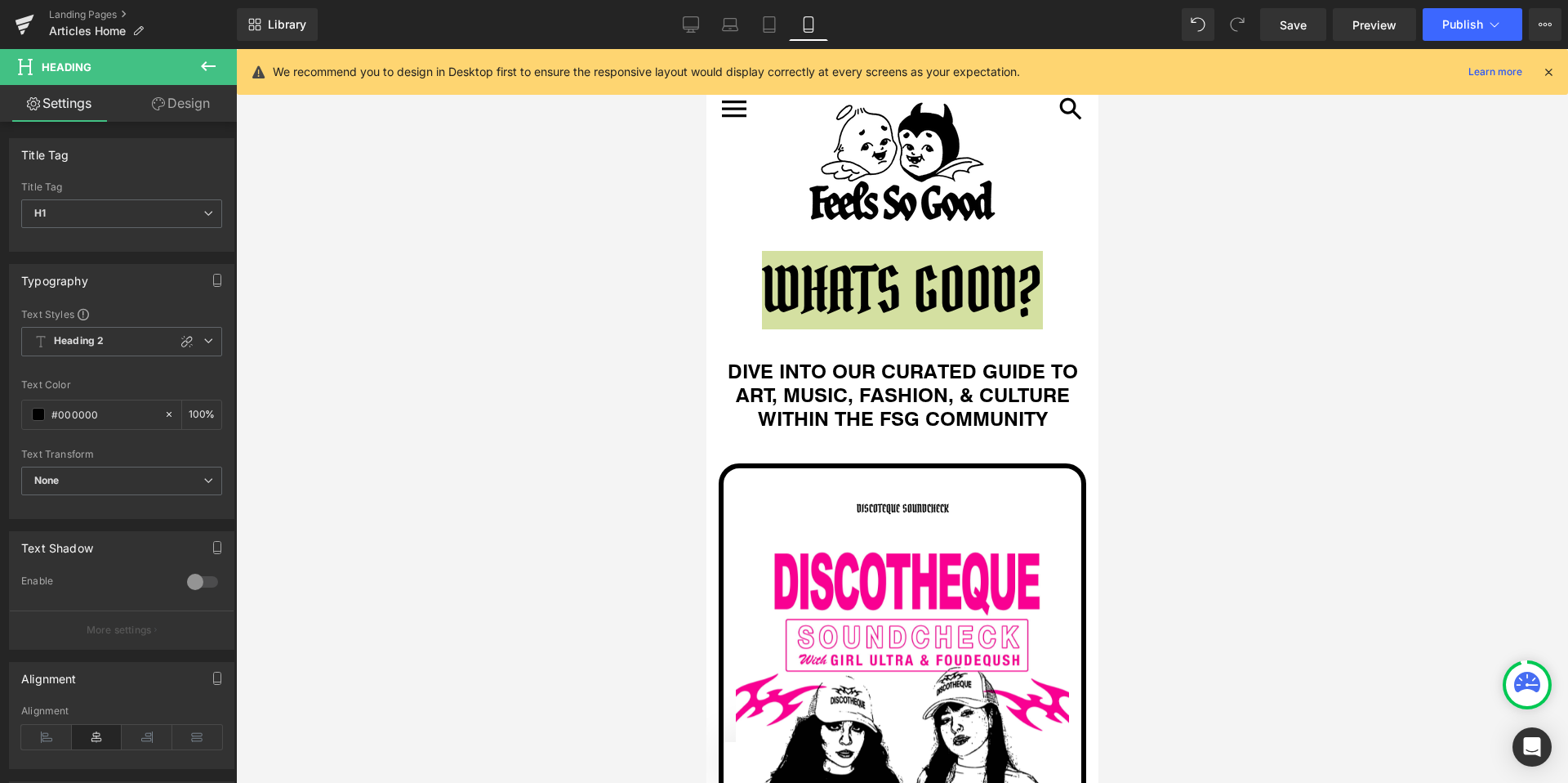
click at [559, 417] on div at bounding box center [903, 416] width 1332 height 734
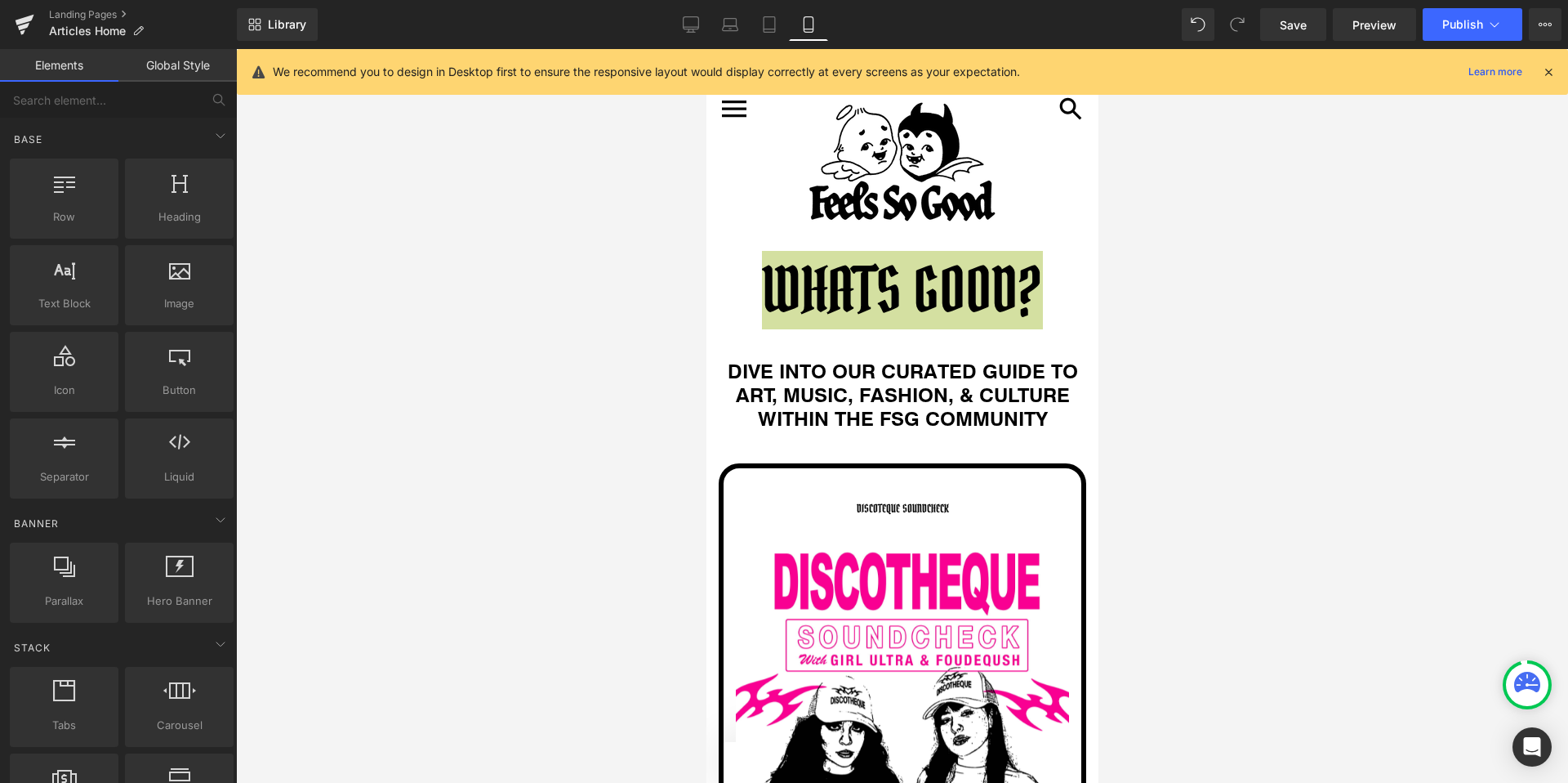
click at [621, 273] on div at bounding box center [903, 416] width 1332 height 734
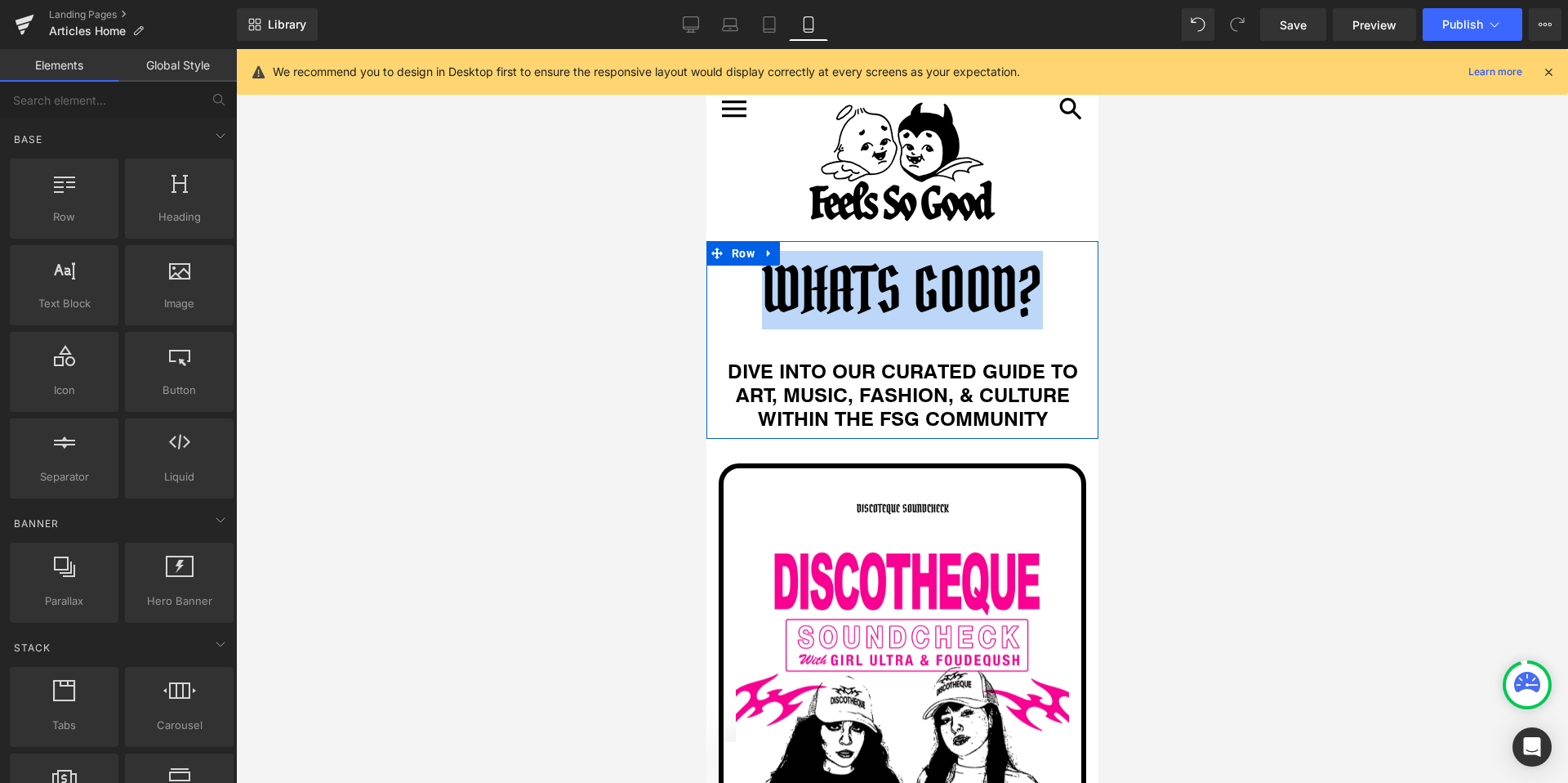
click at [846, 294] on p "WHATS GOOD?" at bounding box center [902, 290] width 368 height 16
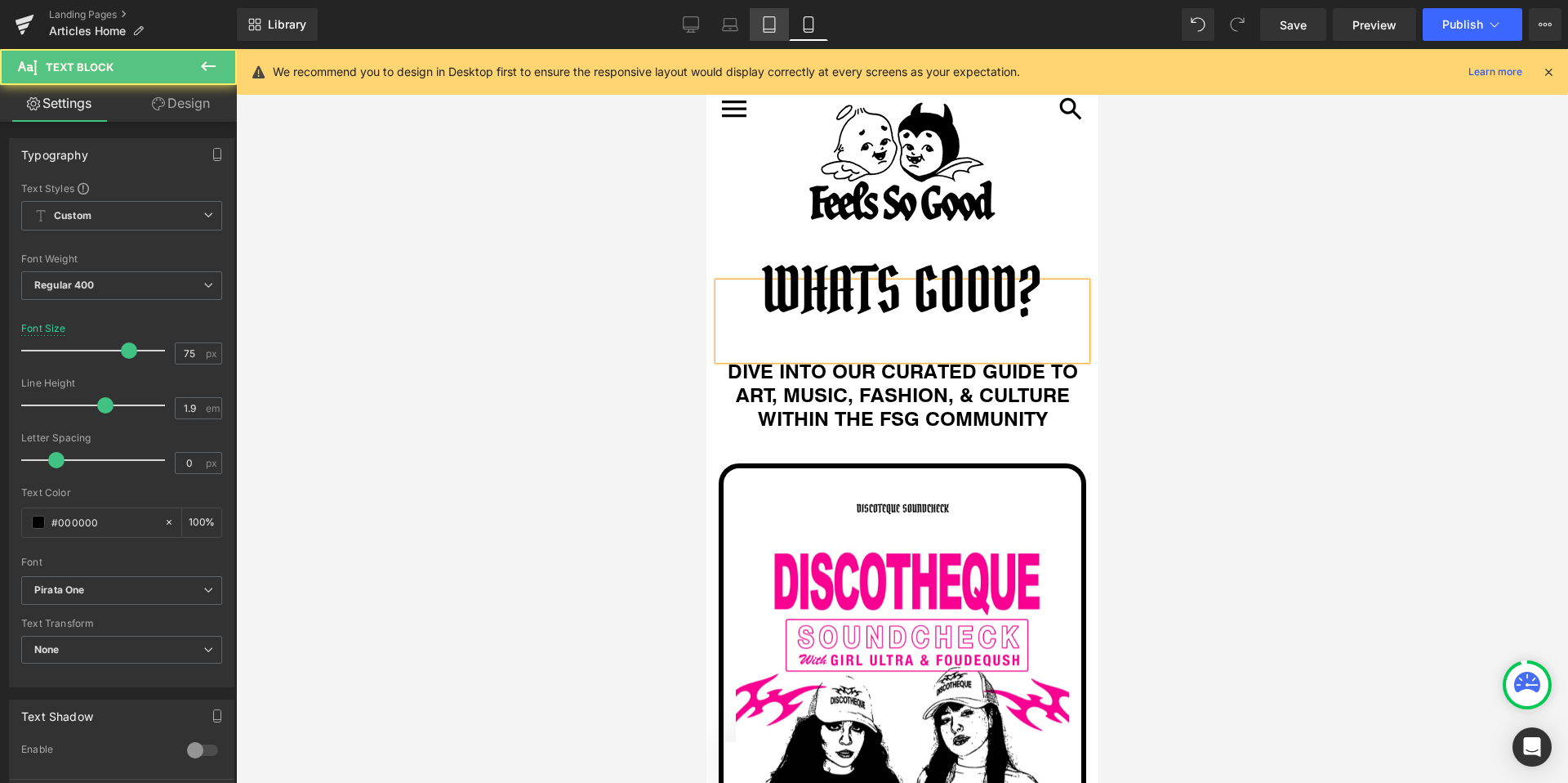
click at [773, 28] on icon at bounding box center [769, 24] width 16 height 16
type input "100"
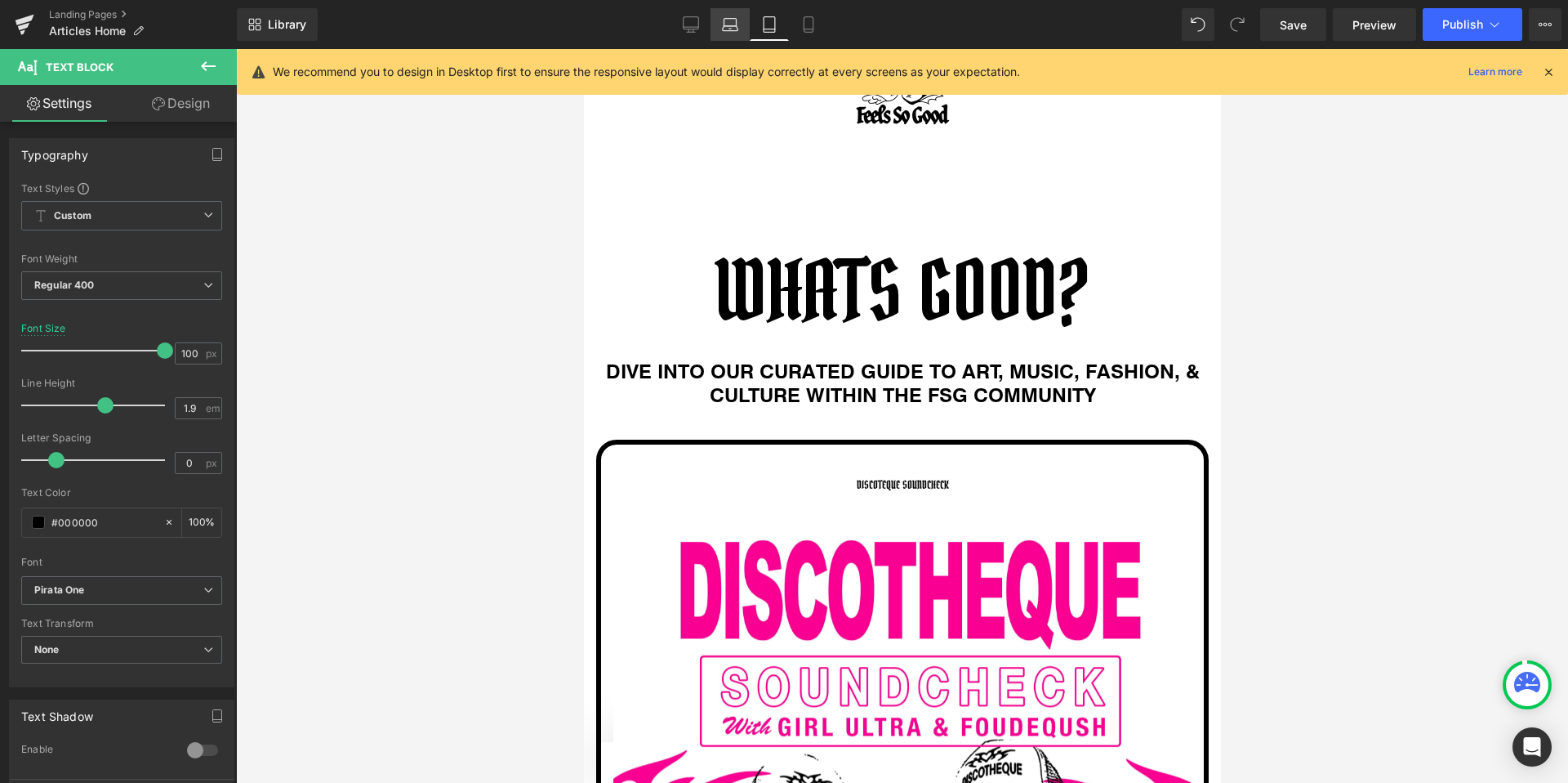
click at [731, 23] on icon at bounding box center [730, 24] width 16 height 16
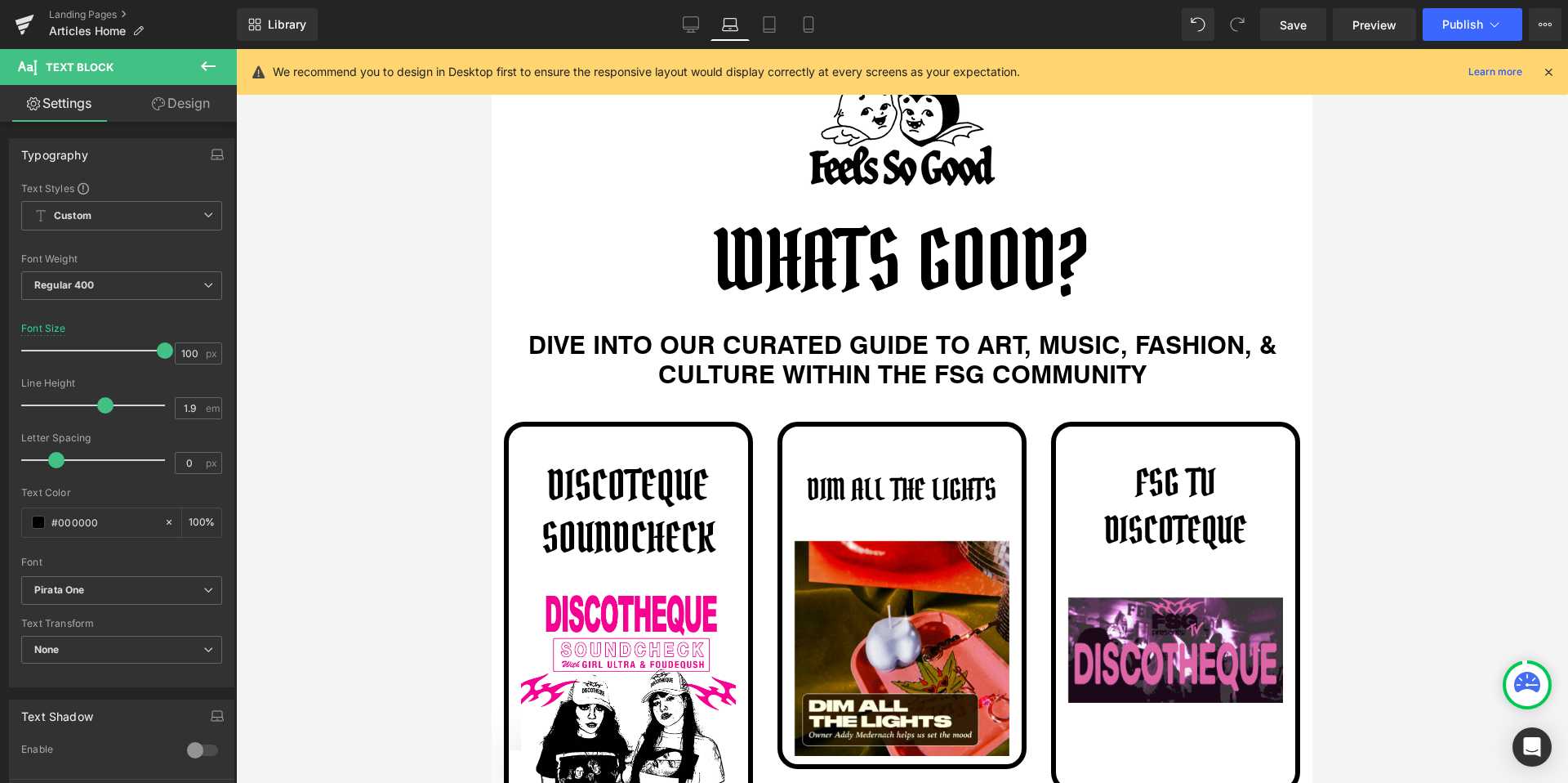
scroll to position [54, 0]
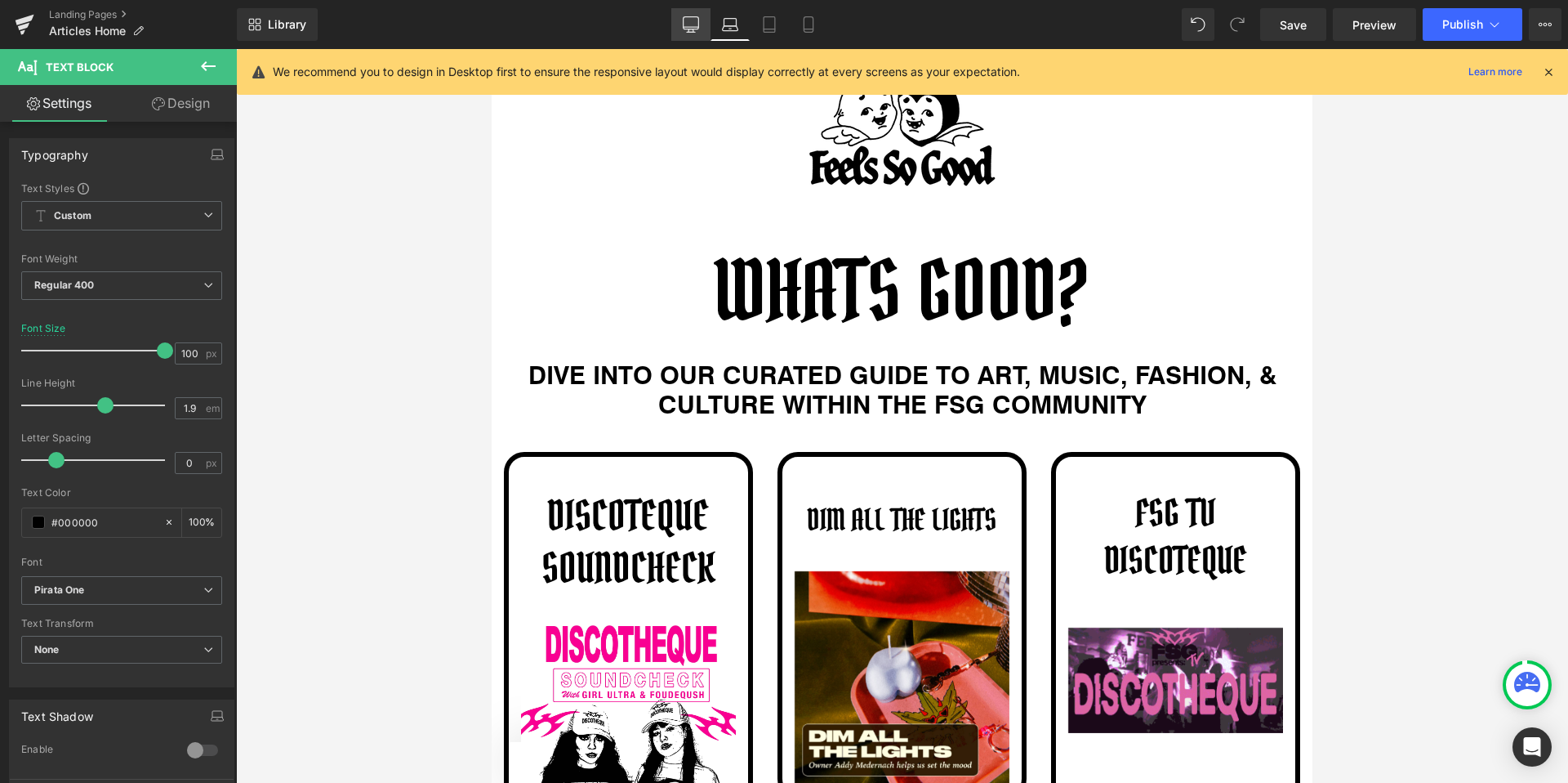
click at [690, 23] on icon at bounding box center [690, 24] width 16 height 16
type input "100"
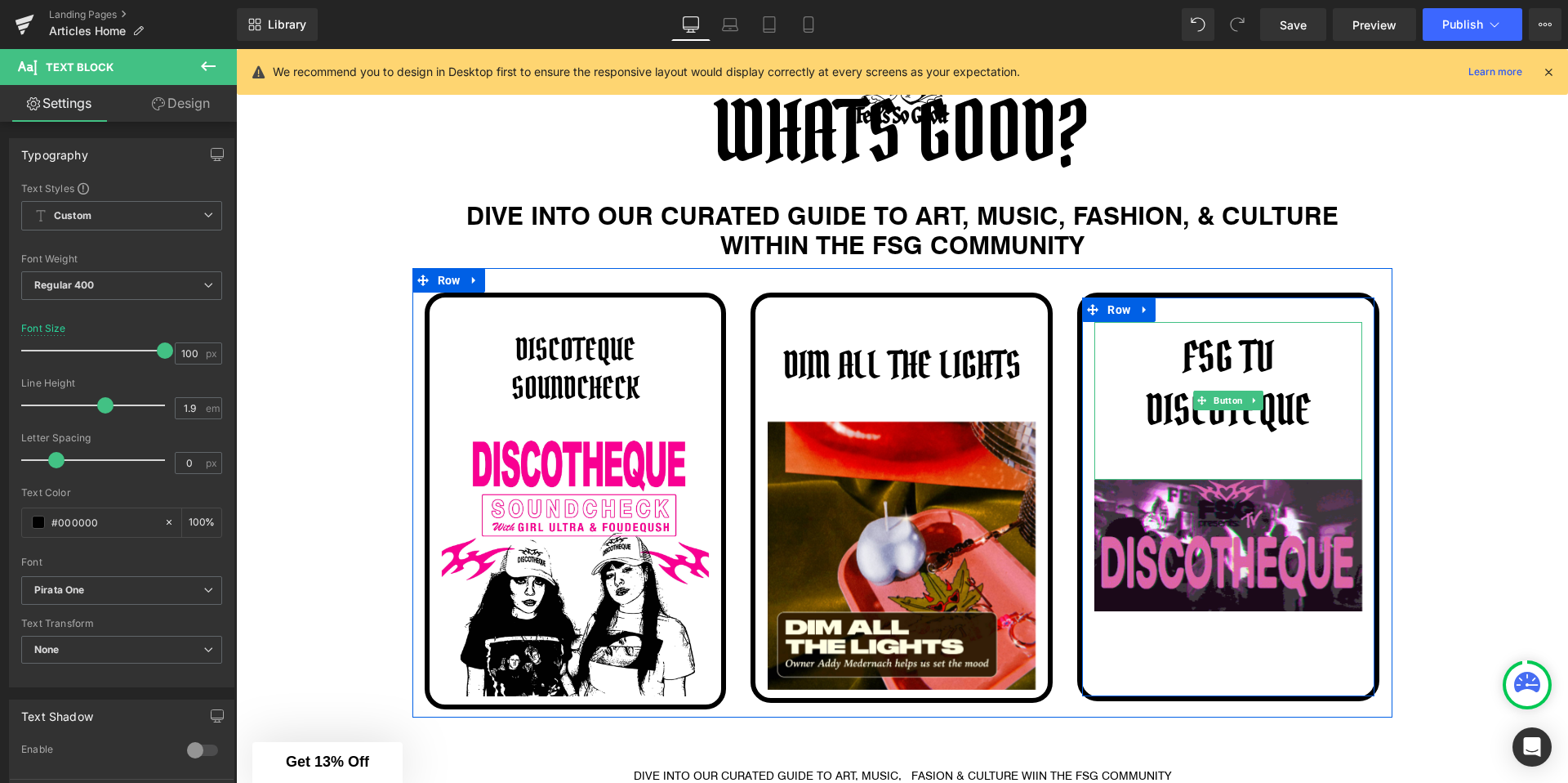
scroll to position [343, 0]
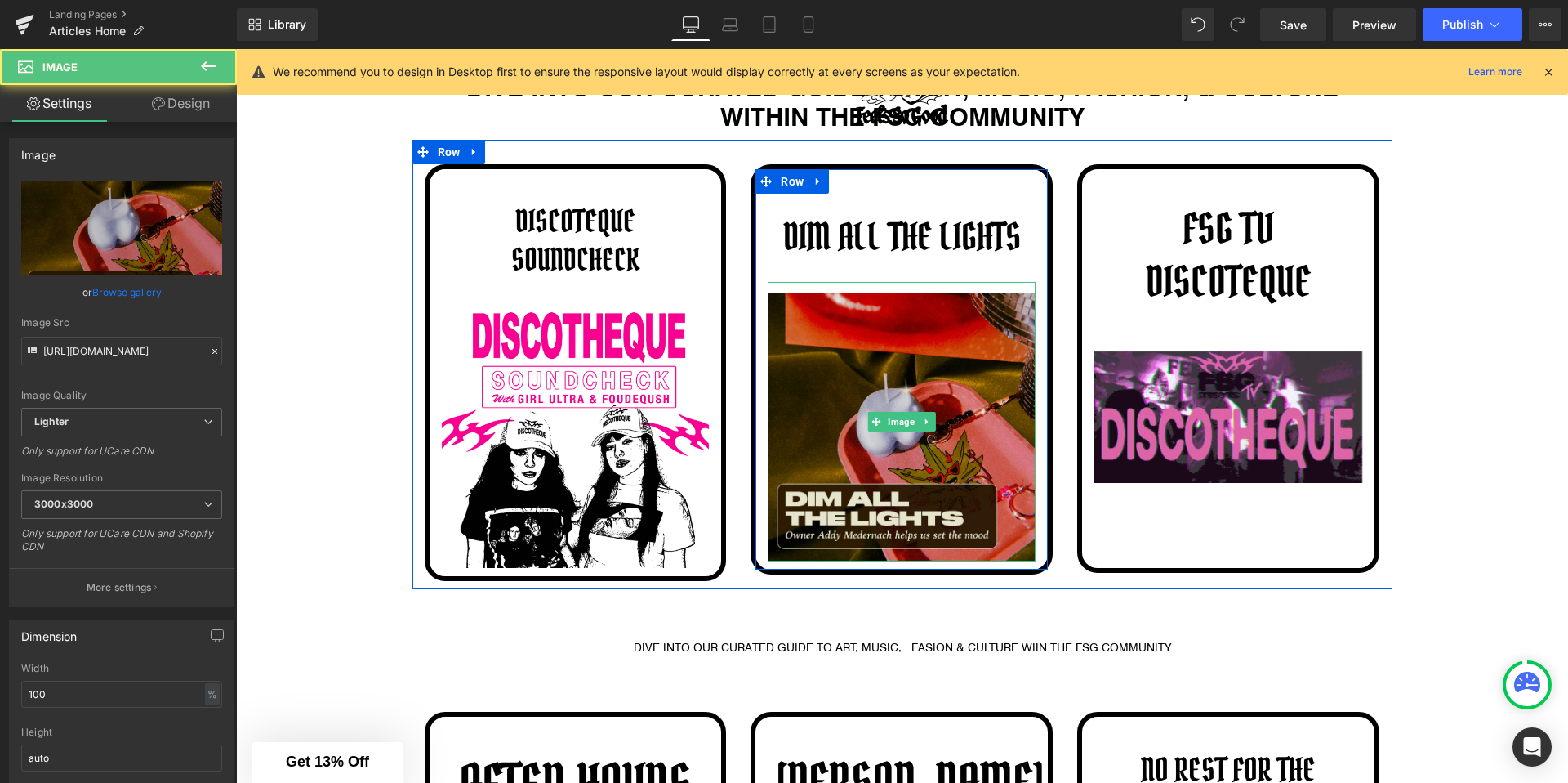
click at [862, 286] on img at bounding box center [902, 422] width 268 height 280
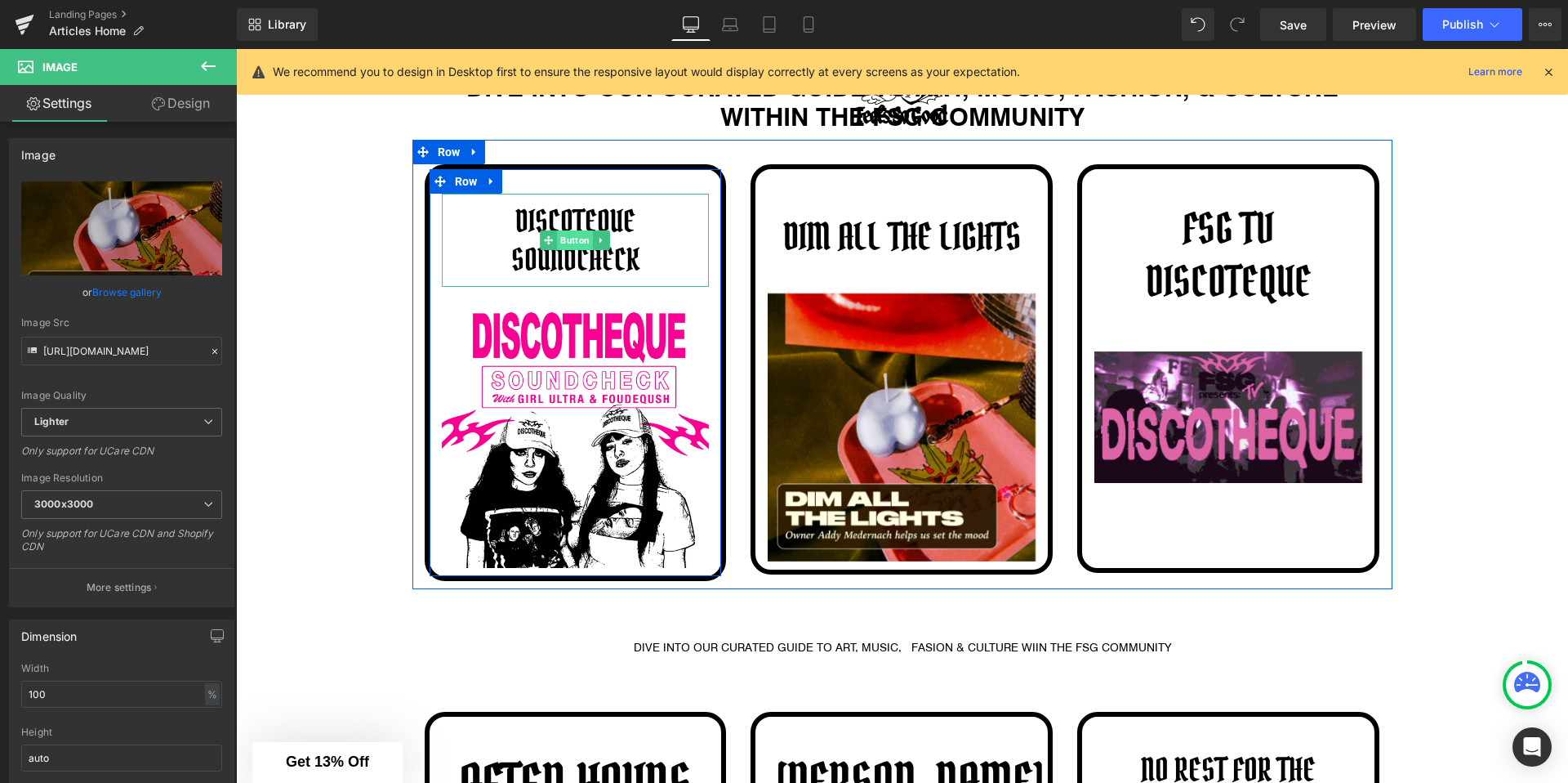
click at [562, 240] on span "Button" at bounding box center [576, 240] width 36 height 20
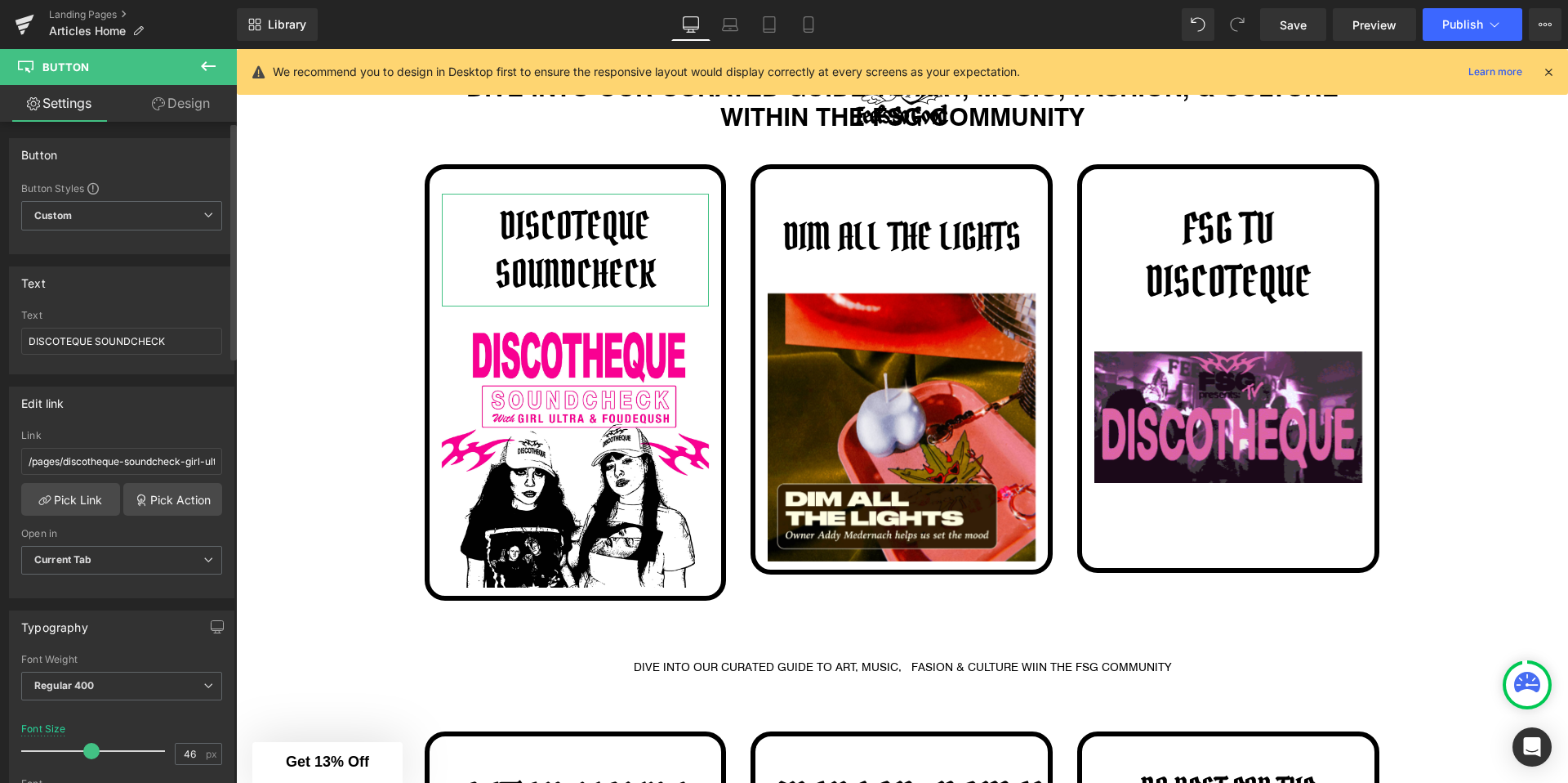
type input "47"
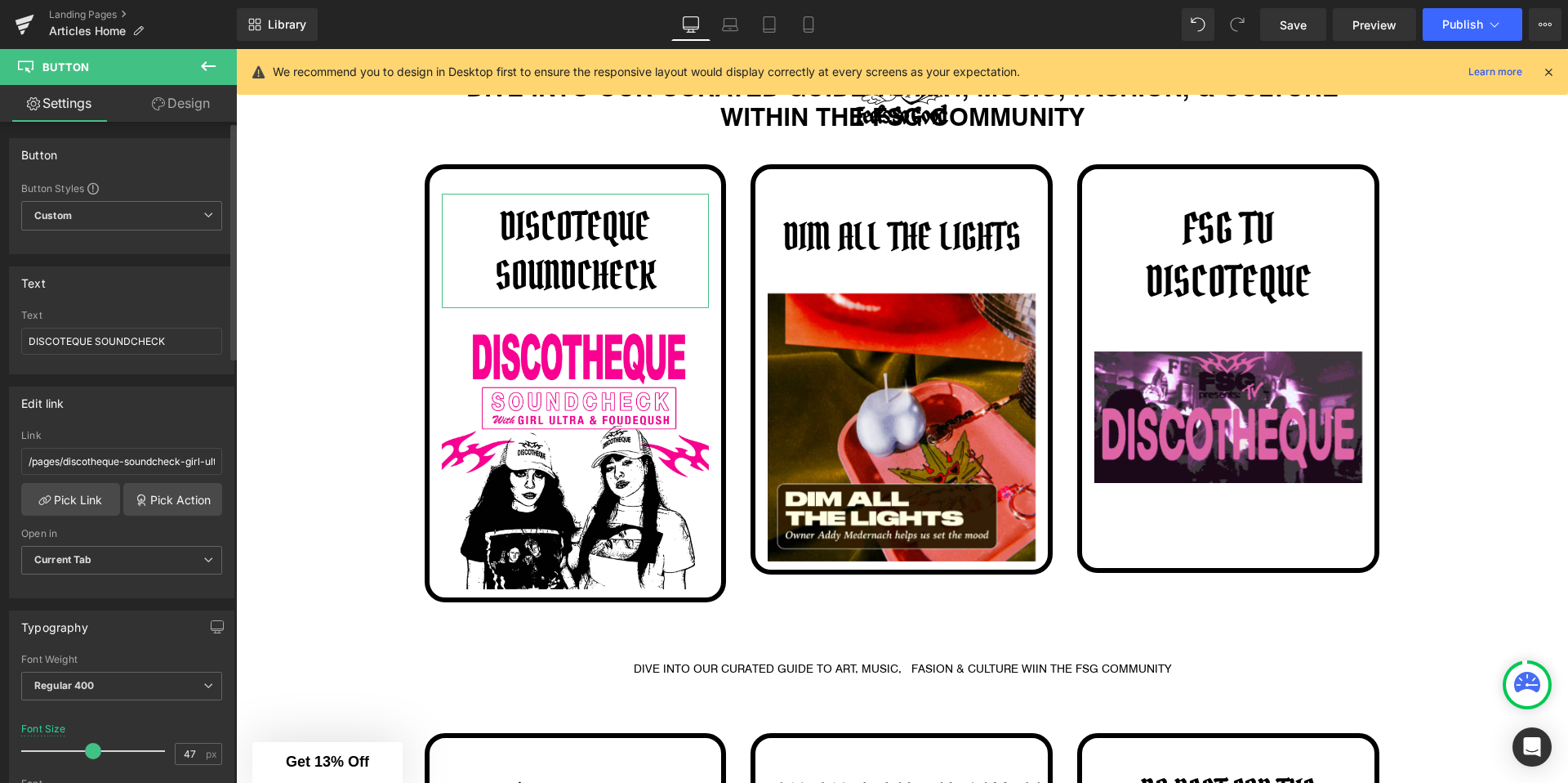
drag, startPoint x: 72, startPoint y: 749, endPoint x: 85, endPoint y: 753, distance: 13.6
click at [85, 753] on span at bounding box center [92, 750] width 16 height 16
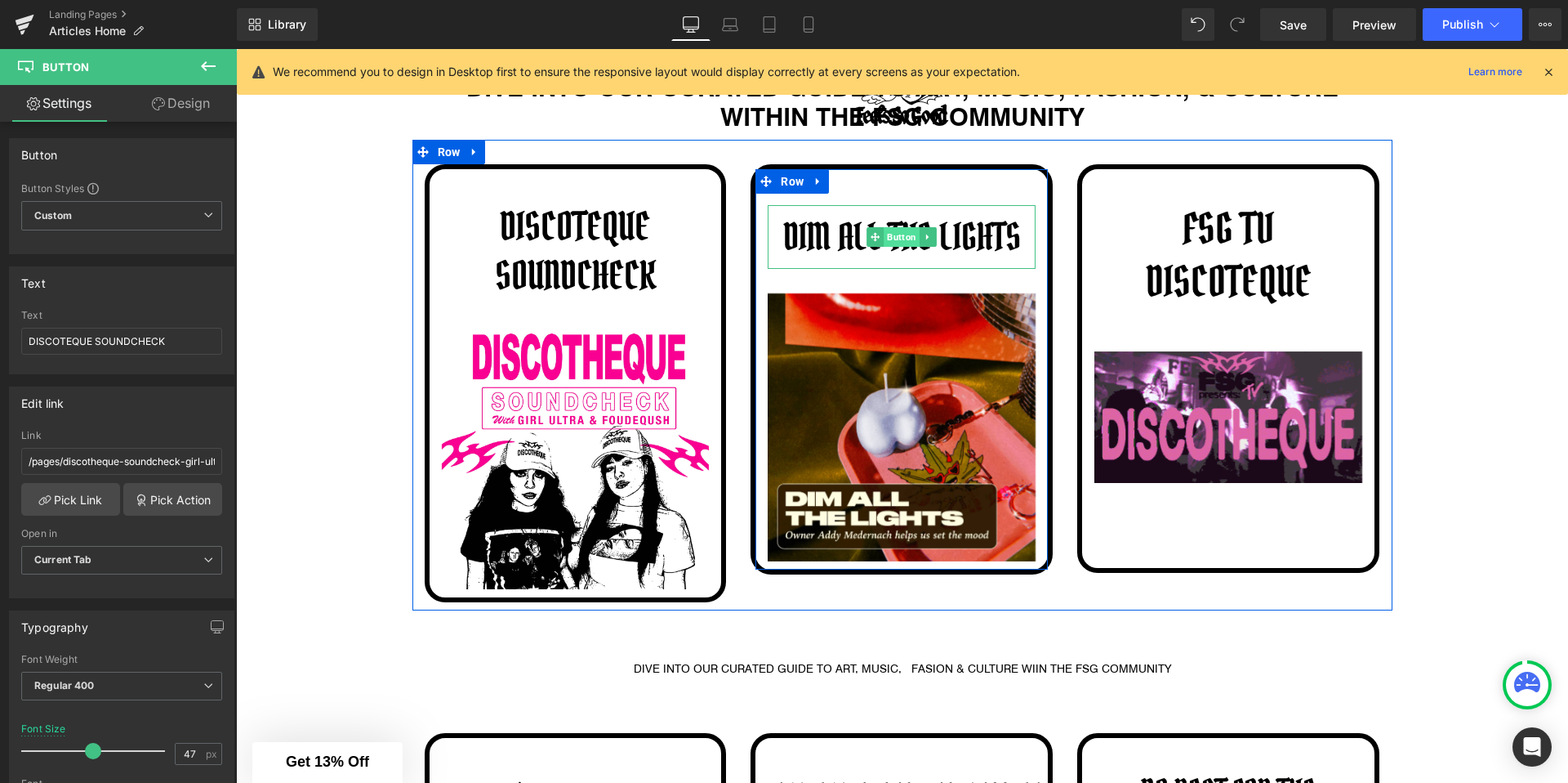
click at [898, 236] on span "Button" at bounding box center [903, 237] width 36 height 20
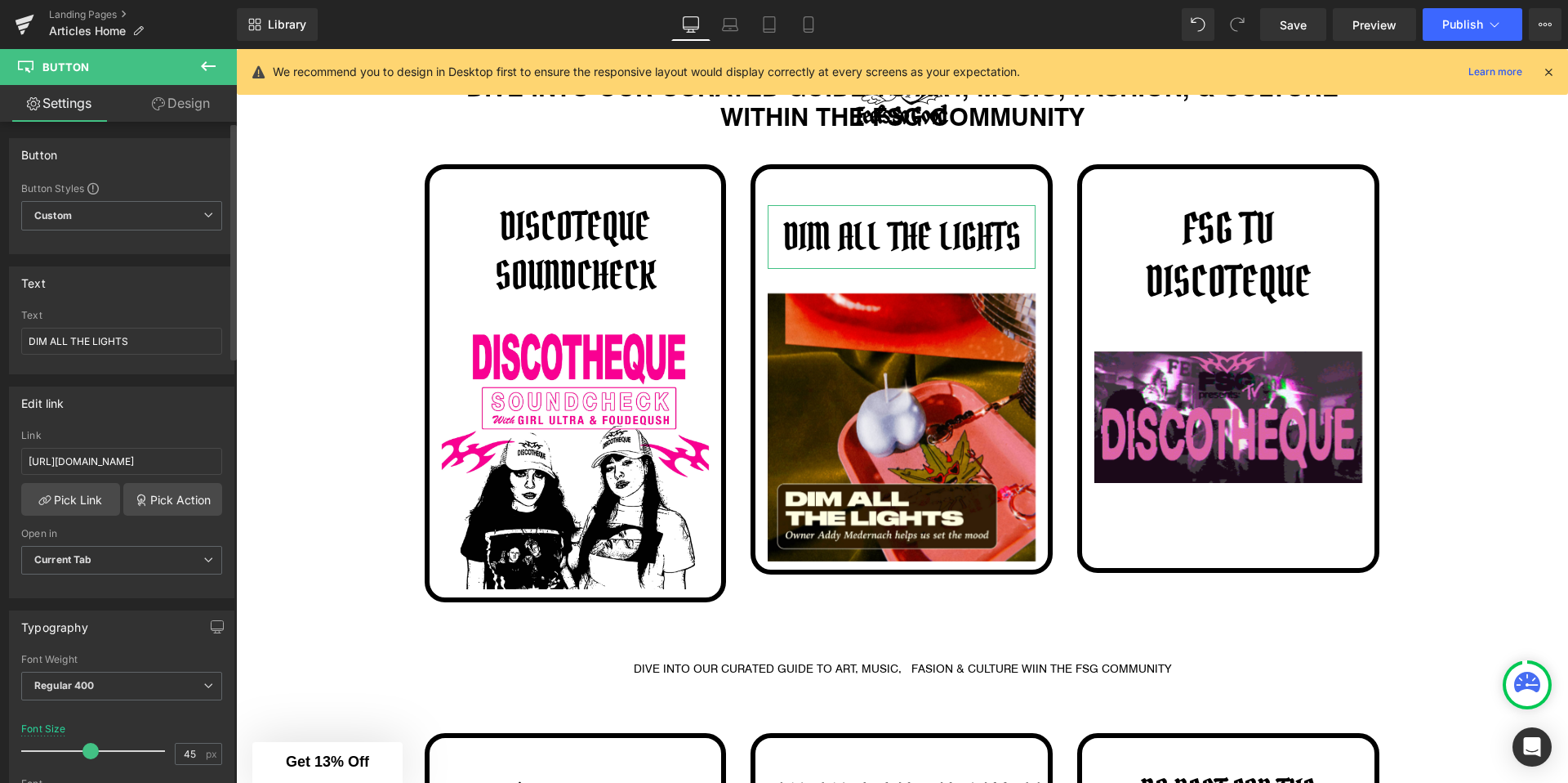
type input "46"
click at [84, 749] on span at bounding box center [91, 750] width 16 height 16
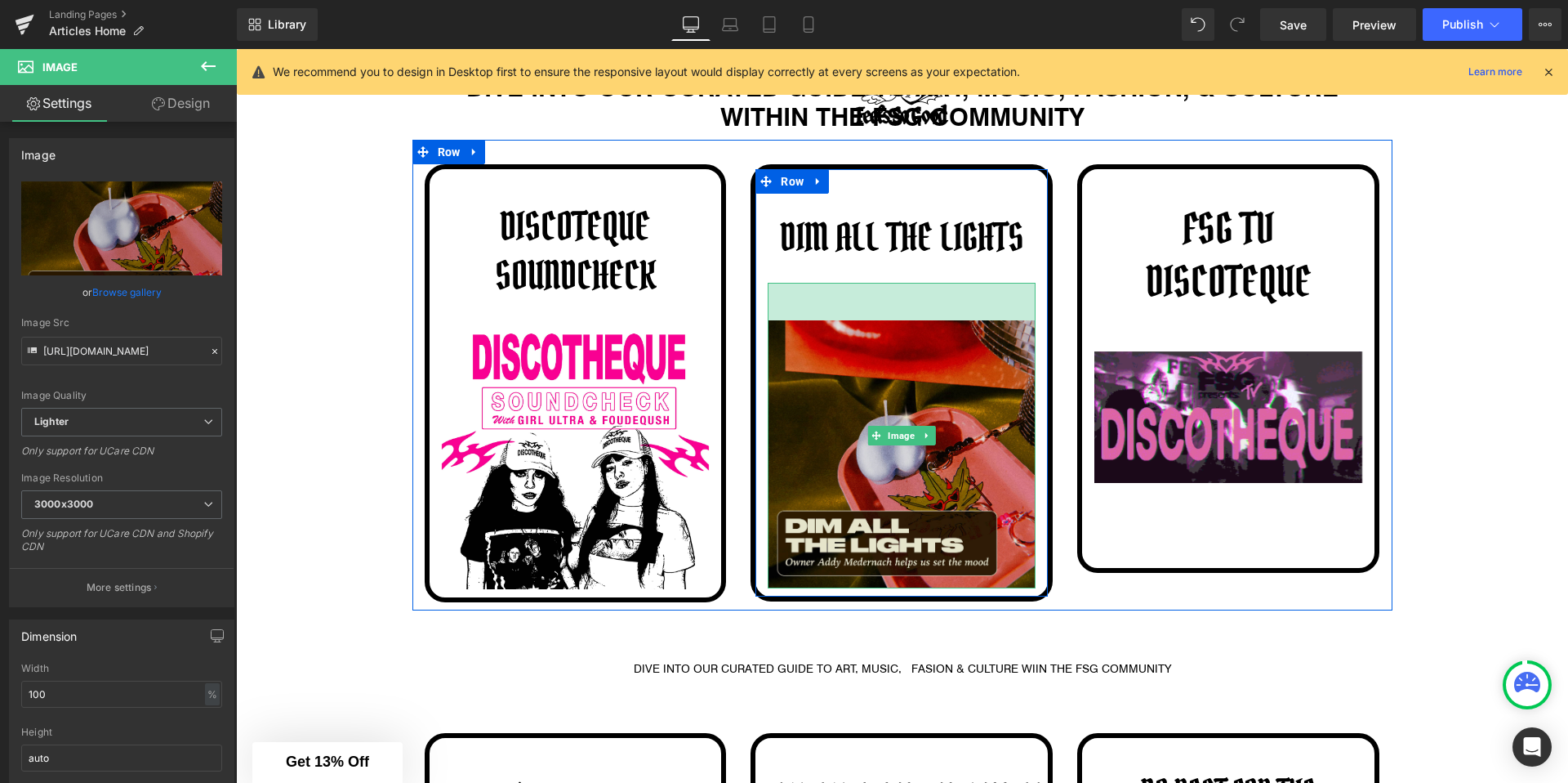
drag, startPoint x: 816, startPoint y: 283, endPoint x: 823, endPoint y: 321, distance: 38.6
click at [823, 321] on div "Image 46px" at bounding box center [902, 435] width 268 height 306
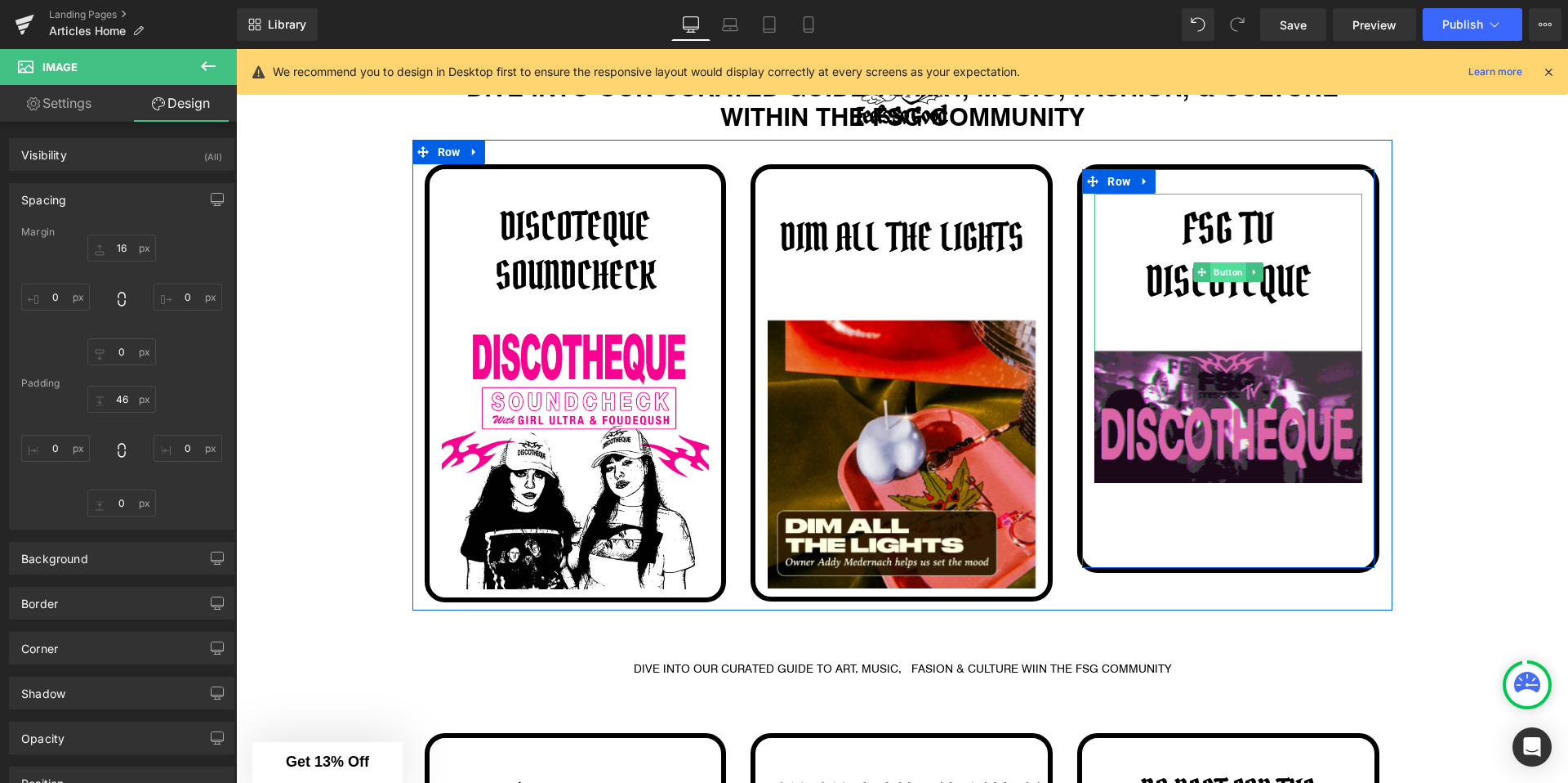
click at [1214, 272] on span "Button" at bounding box center [1230, 272] width 36 height 20
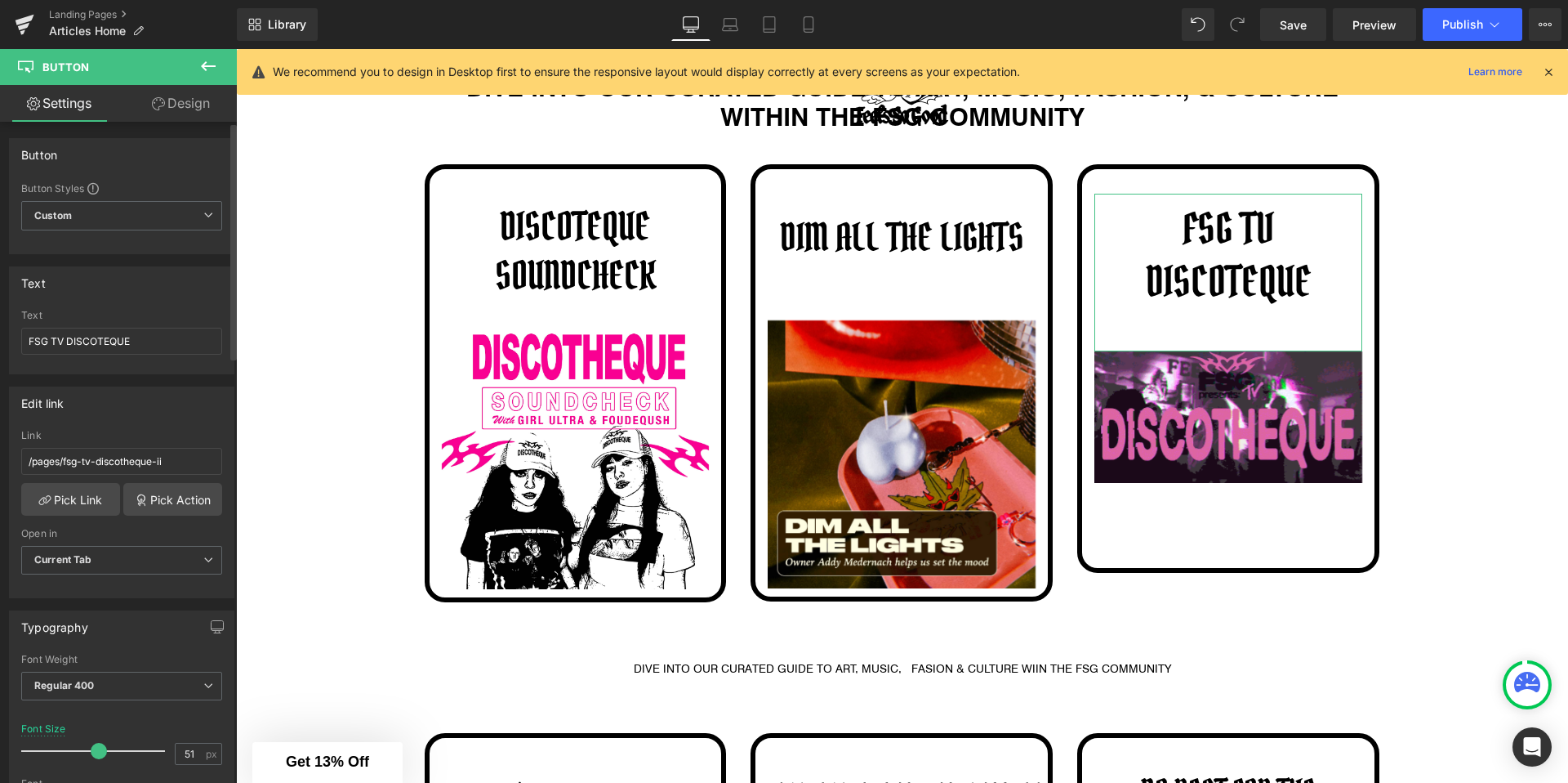
type input "50"
click at [98, 751] on span at bounding box center [98, 750] width 16 height 16
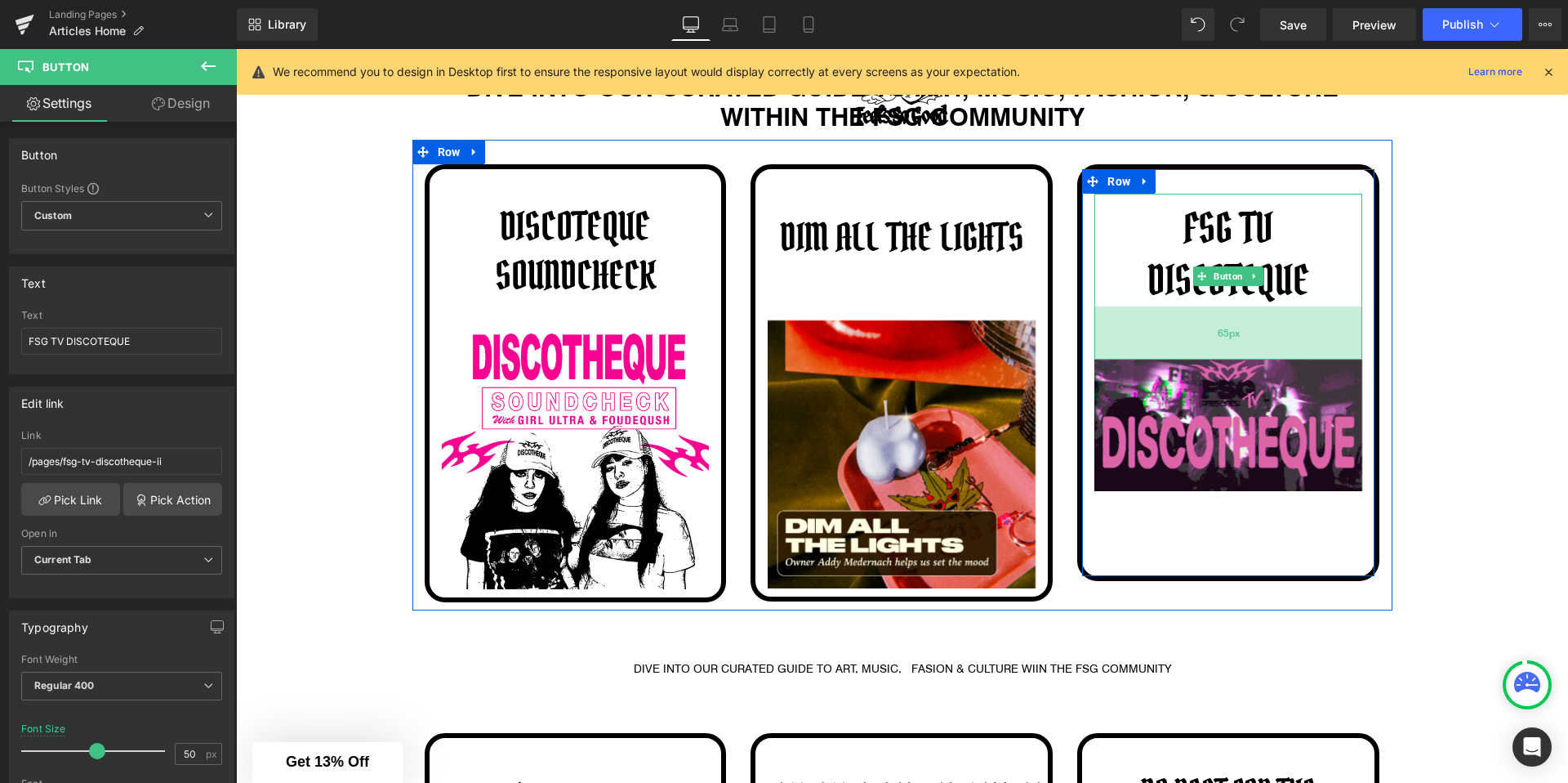
drag, startPoint x: 1105, startPoint y: 344, endPoint x: 1107, endPoint y: 357, distance: 13.2
click at [1107, 357] on div "65px" at bounding box center [1228, 333] width 268 height 54
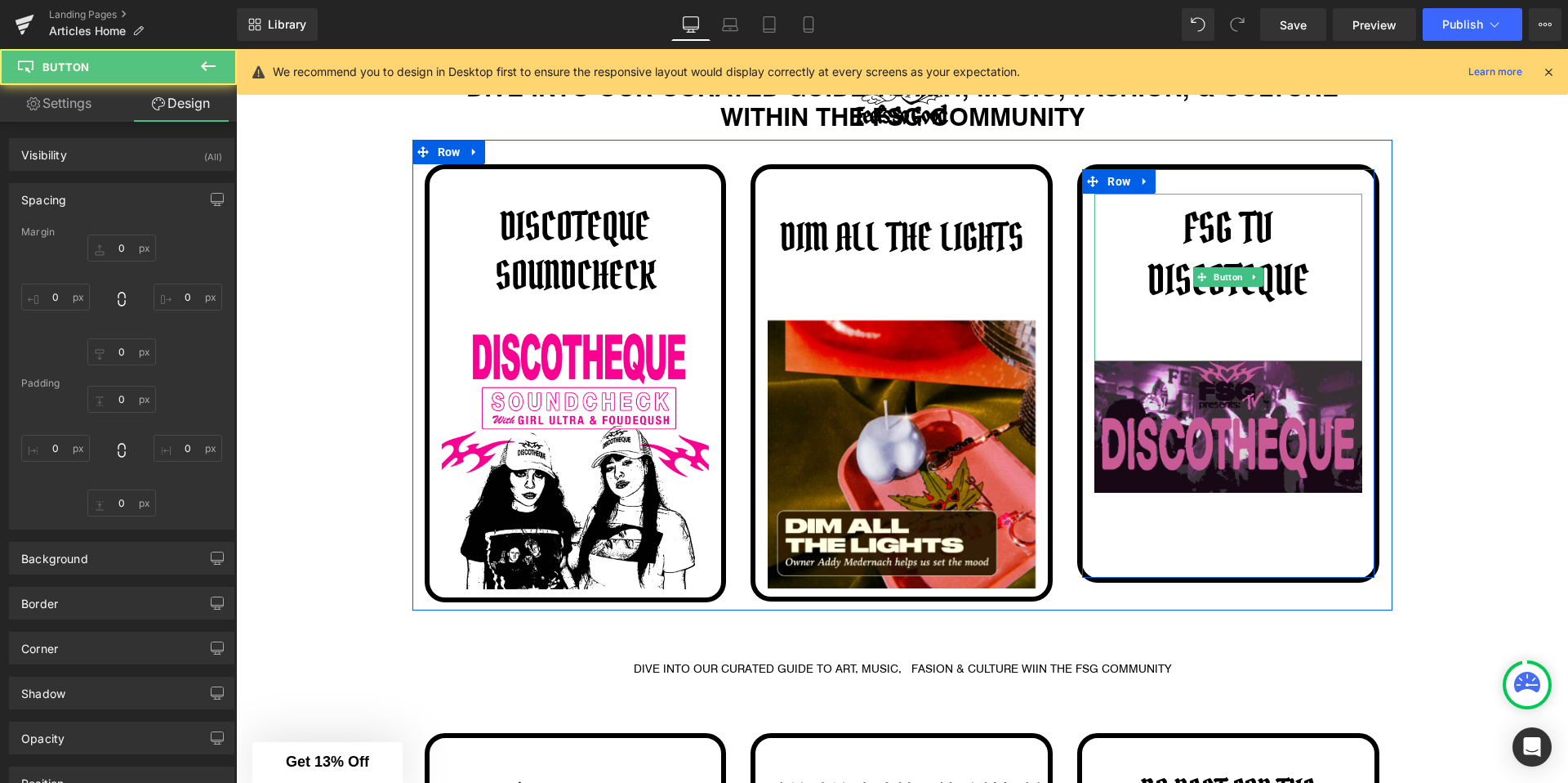
type input "0"
type input "10"
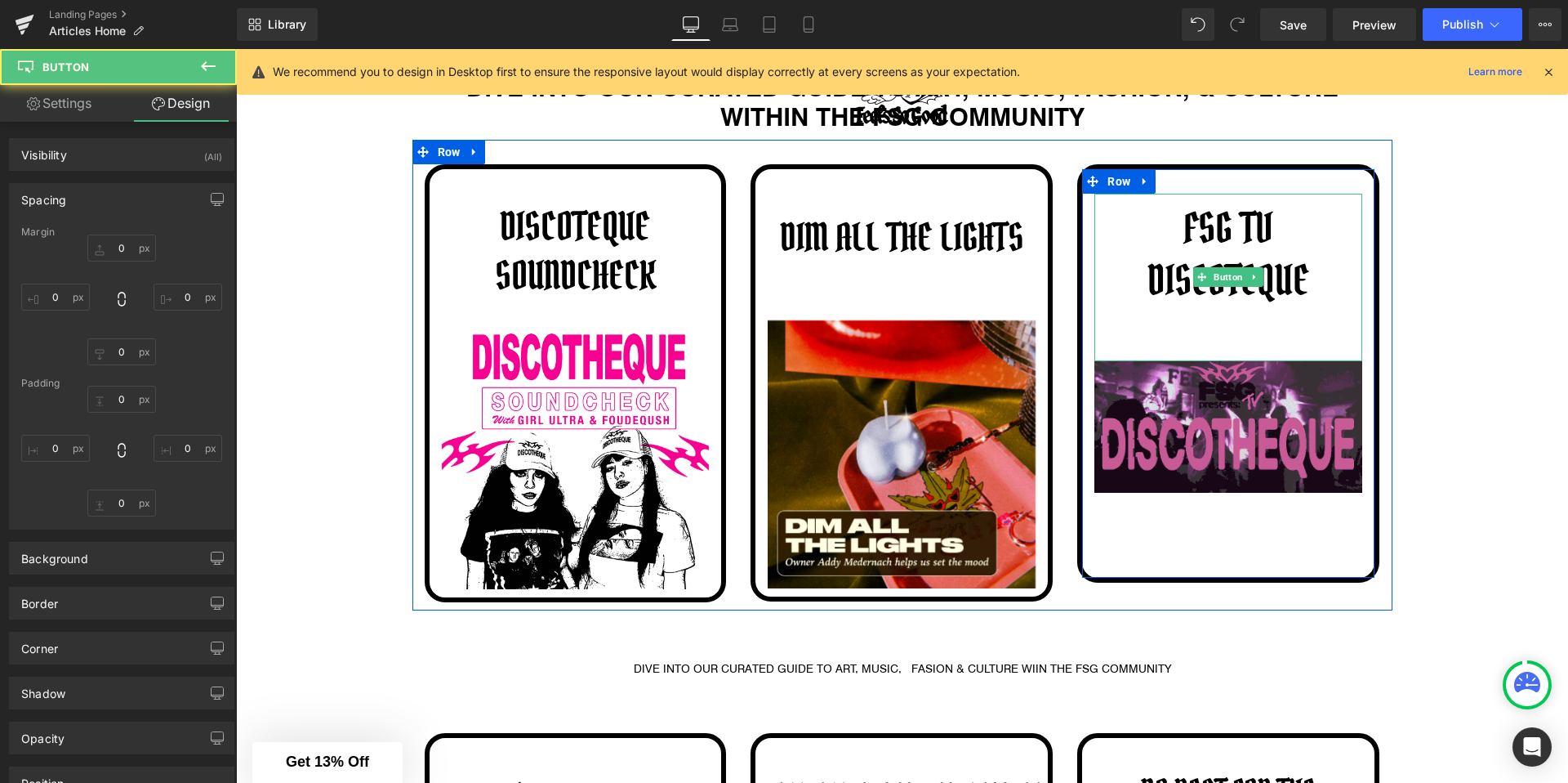
type input "10"
type input "67"
type input "10"
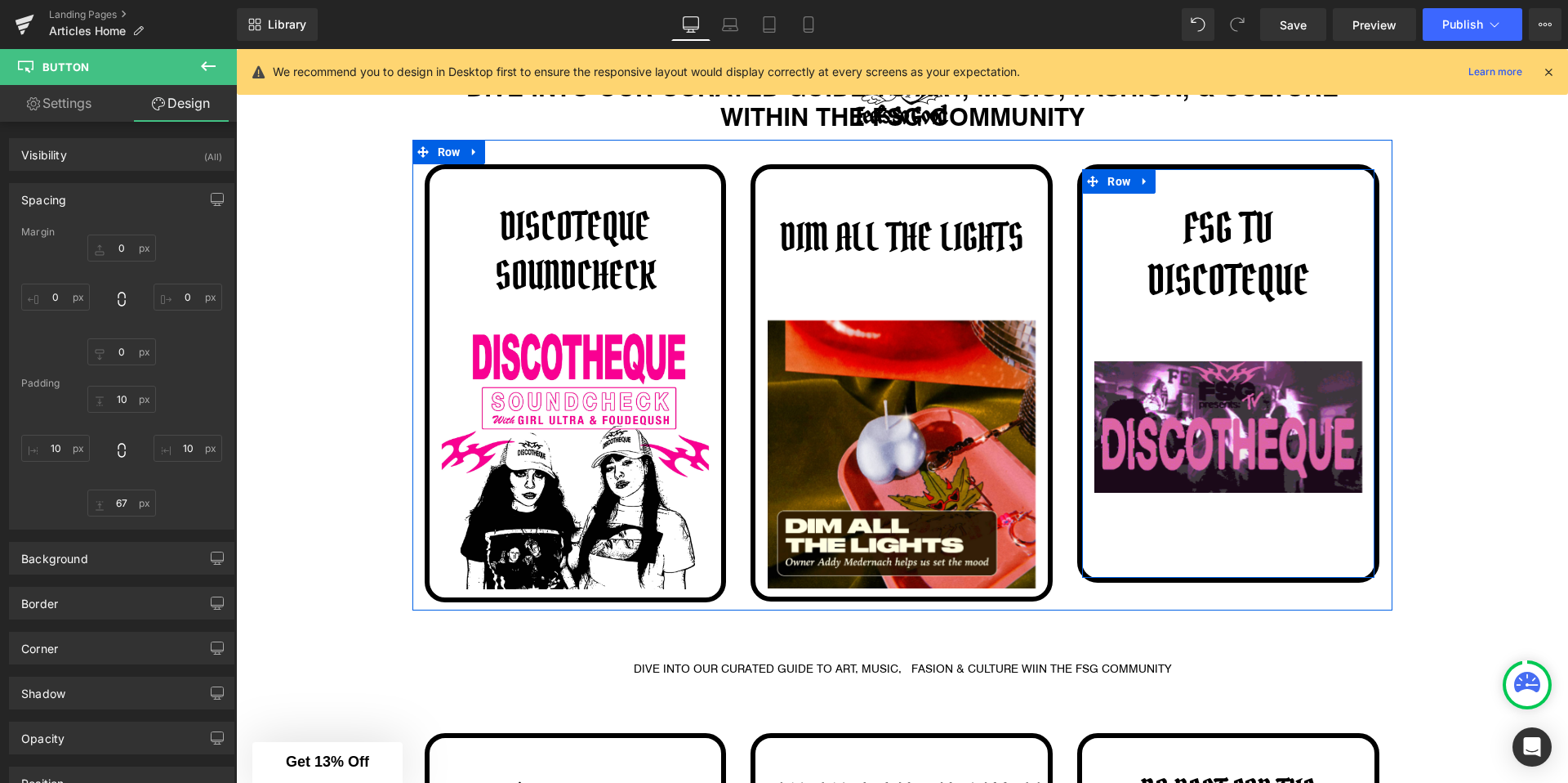
click at [1107, 574] on div at bounding box center [1228, 575] width 293 height 4
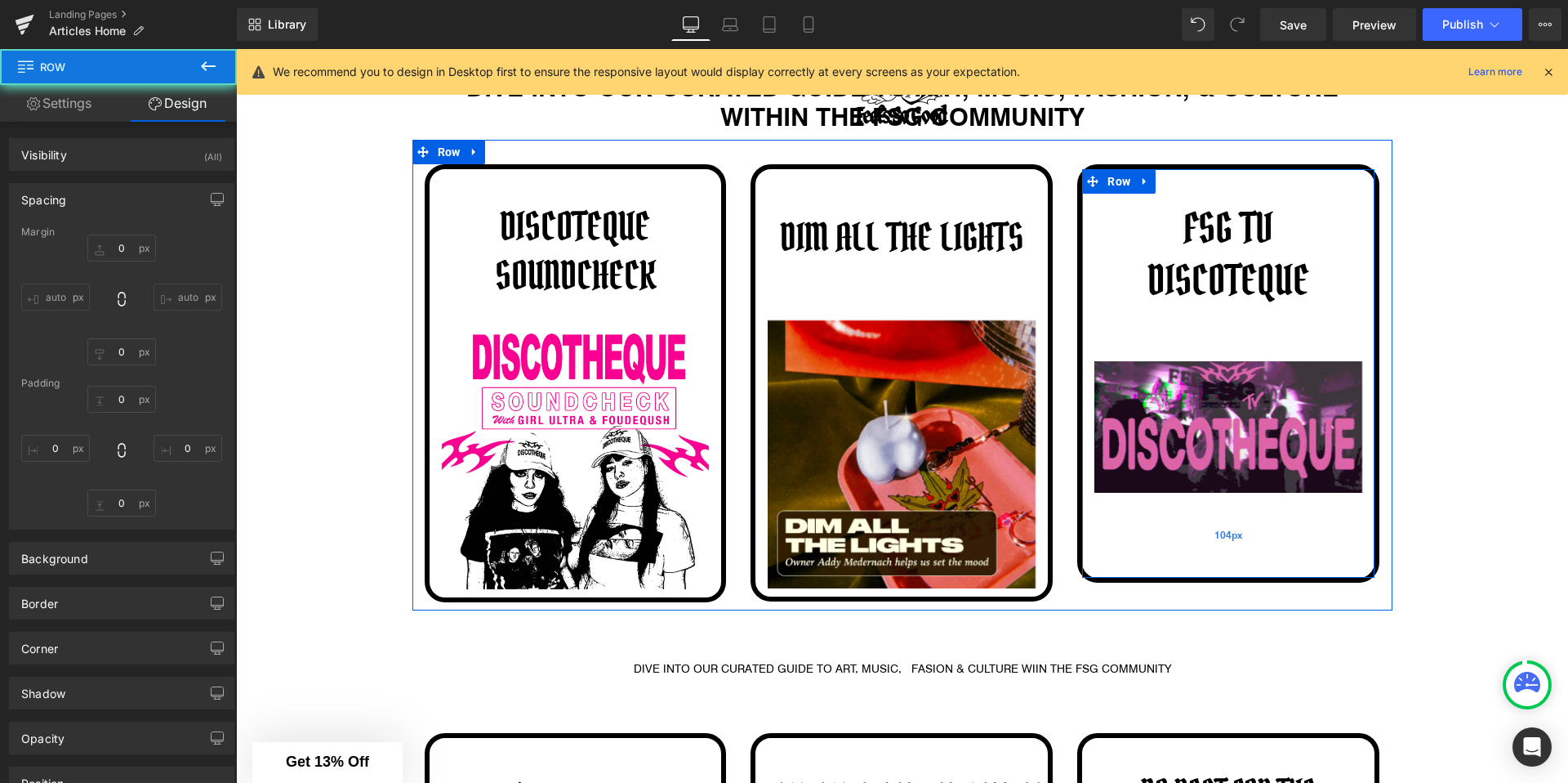
type input "0"
type input "30"
type input "0"
type input "104"
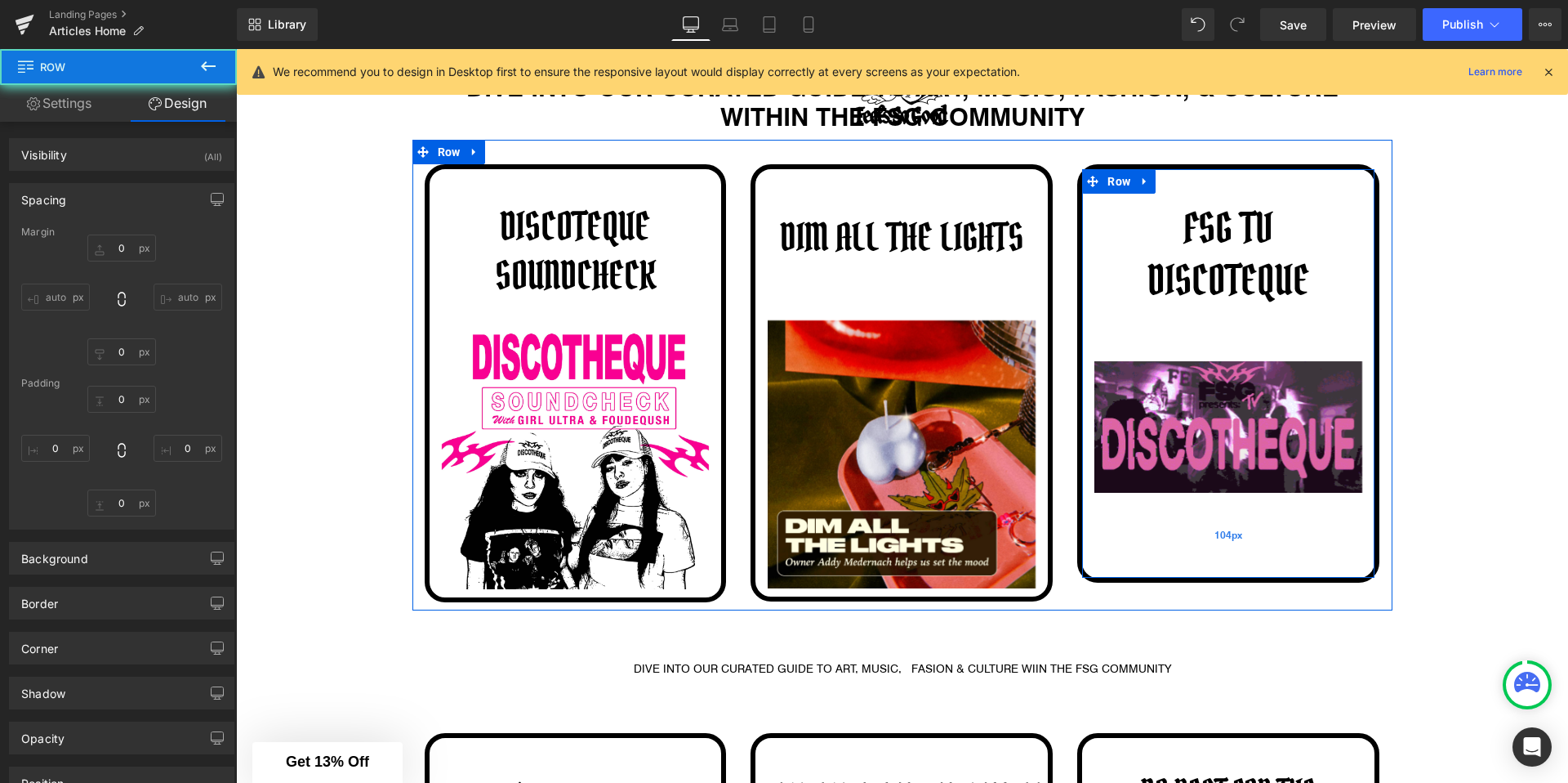
type input "0"
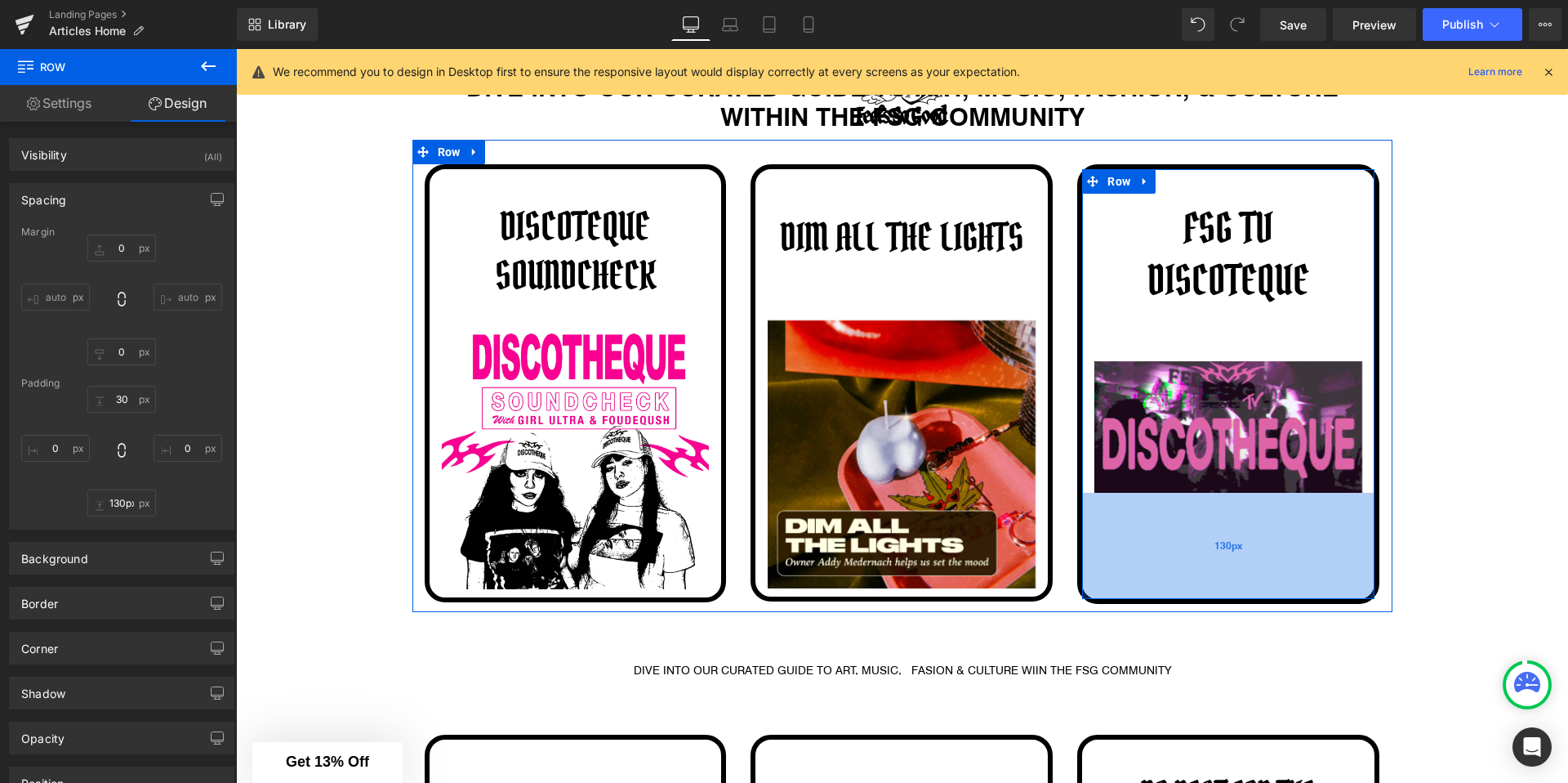
type input "129px"
drag, startPoint x: 1107, startPoint y: 573, endPoint x: 1111, endPoint y: 594, distance: 21.4
click at [1111, 594] on div "129px" at bounding box center [1228, 546] width 293 height 105
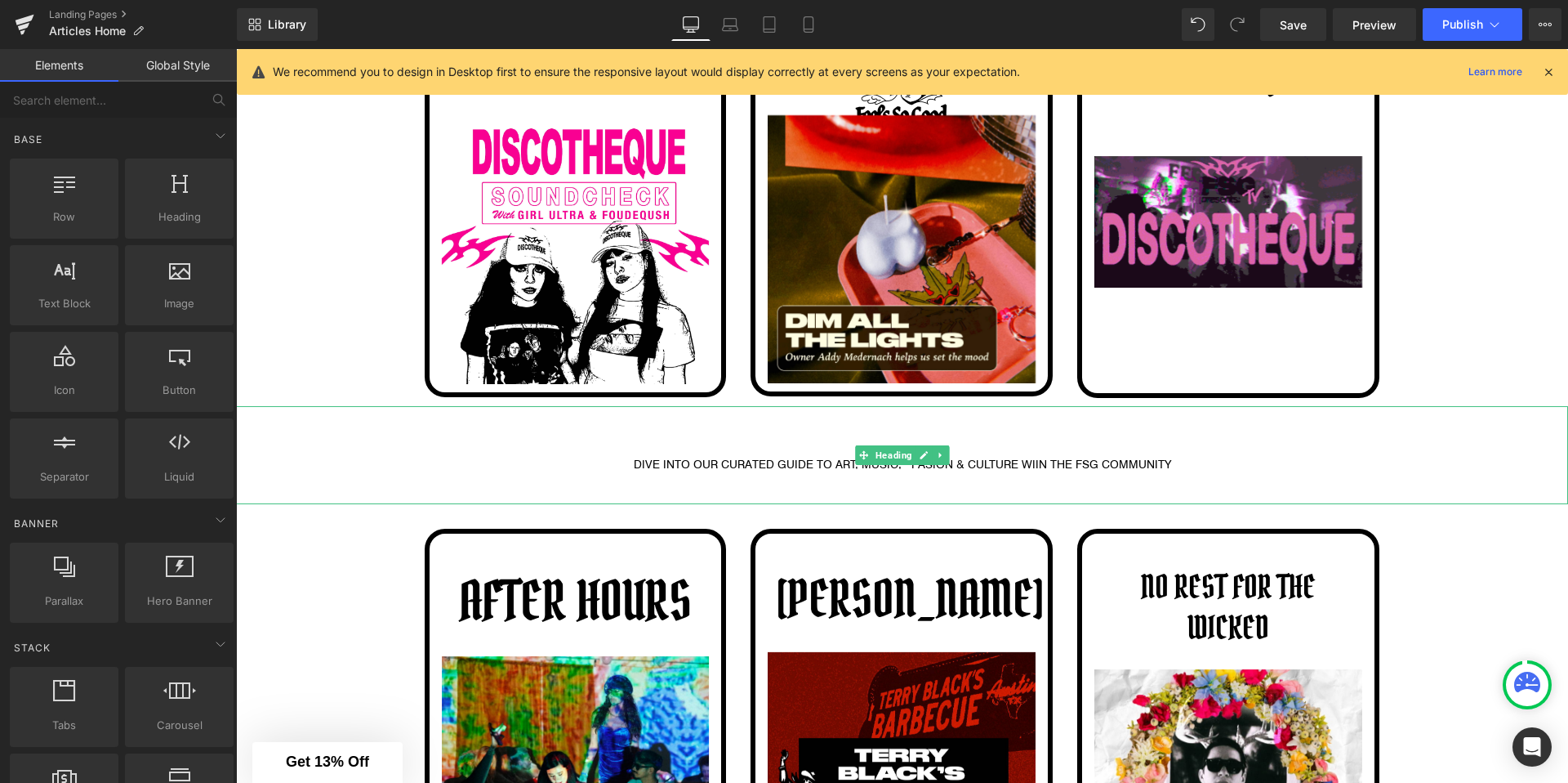
scroll to position [685, 0]
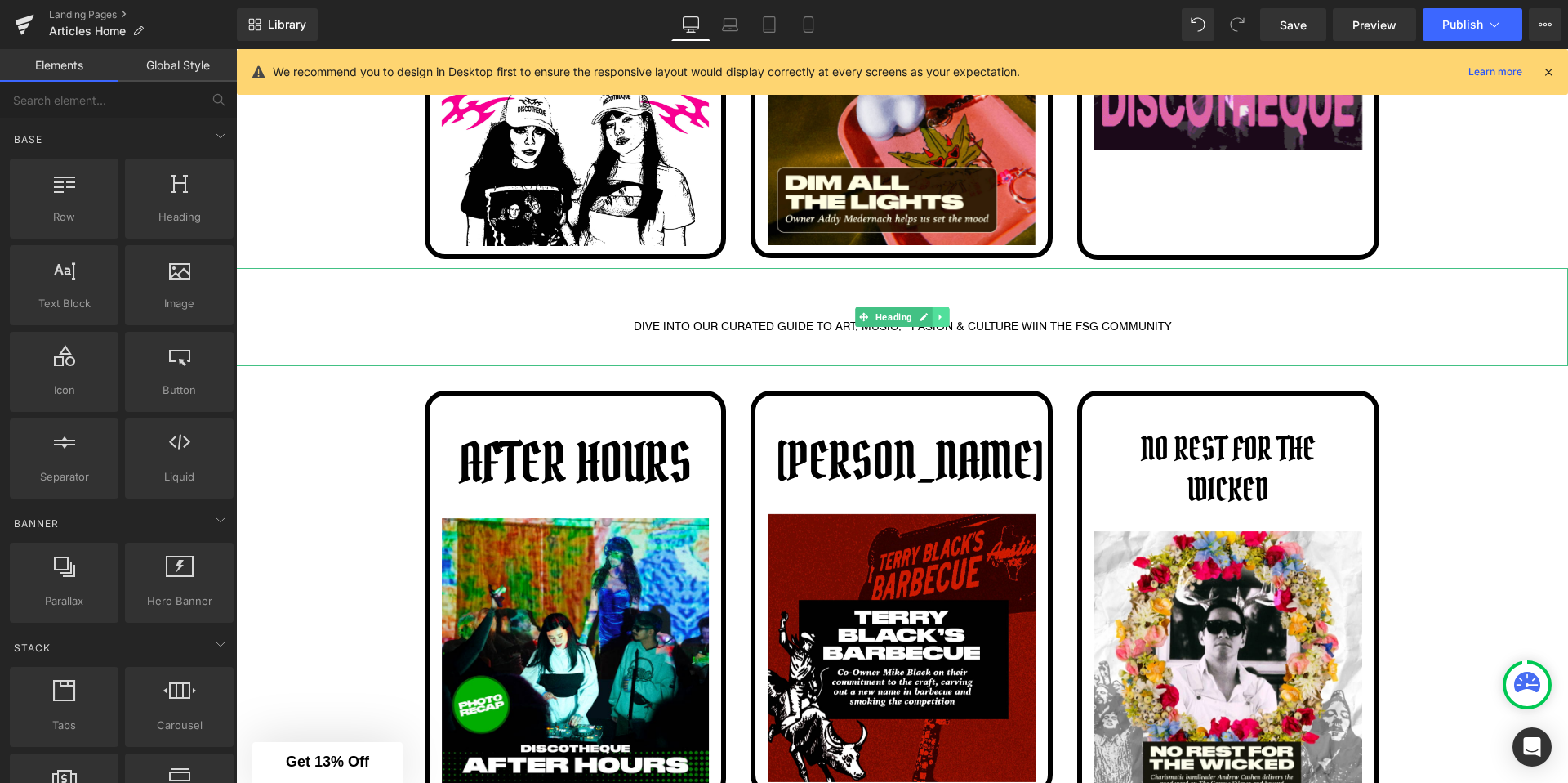
click at [945, 313] on link at bounding box center [941, 317] width 17 height 20
click at [947, 317] on icon at bounding box center [949, 317] width 9 height 9
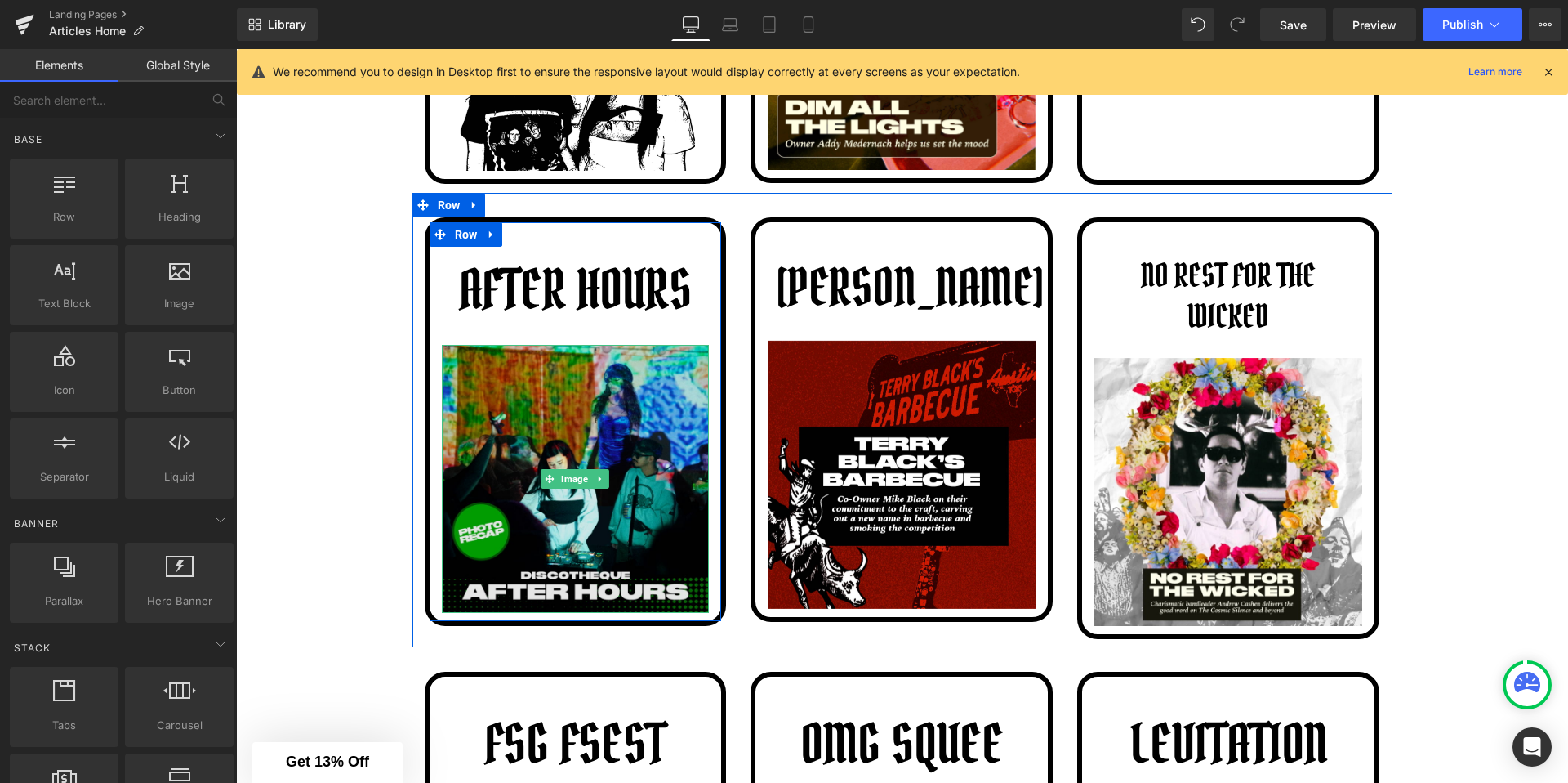
scroll to position [771, 0]
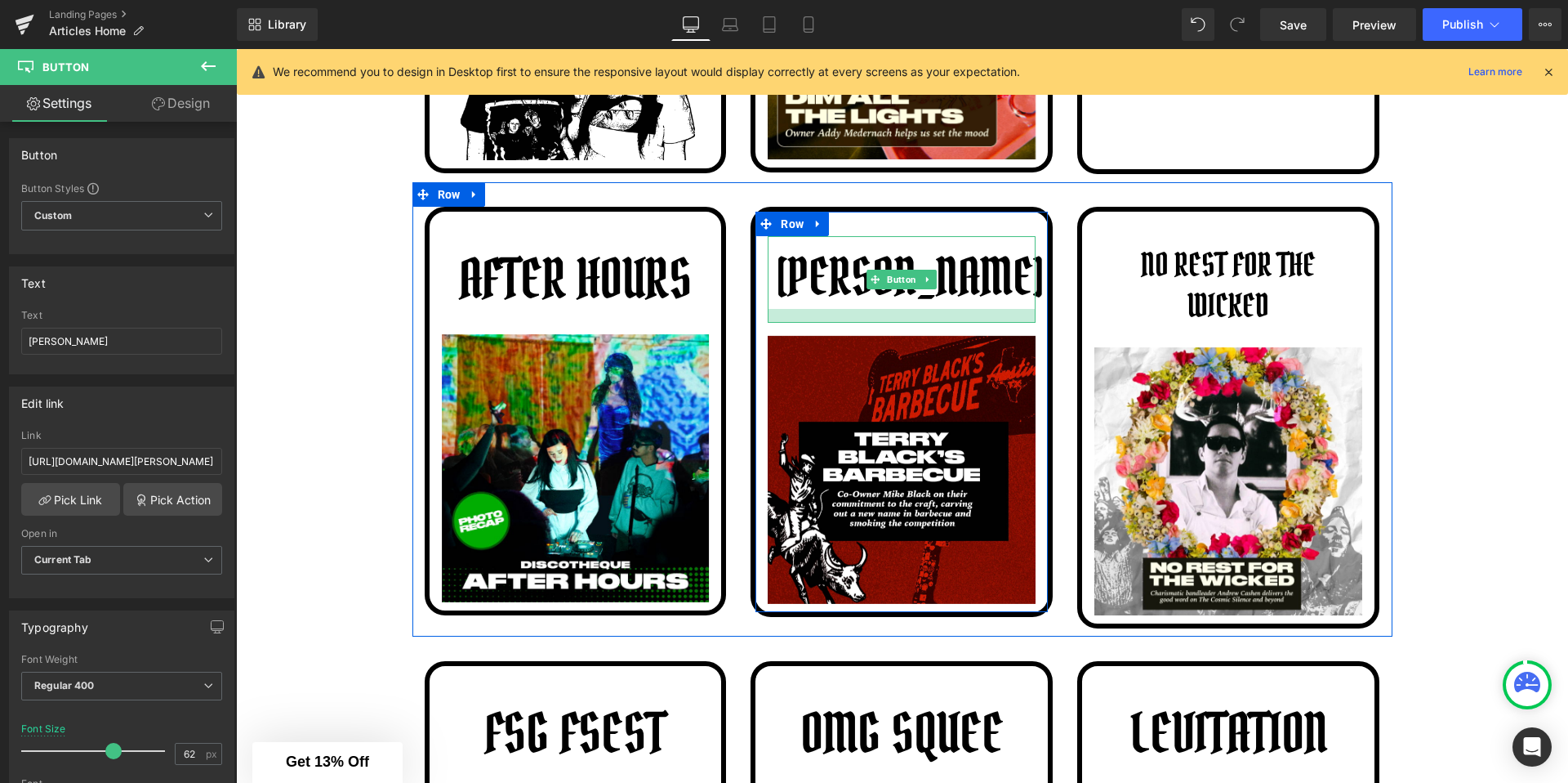
click at [829, 319] on div at bounding box center [902, 316] width 268 height 14
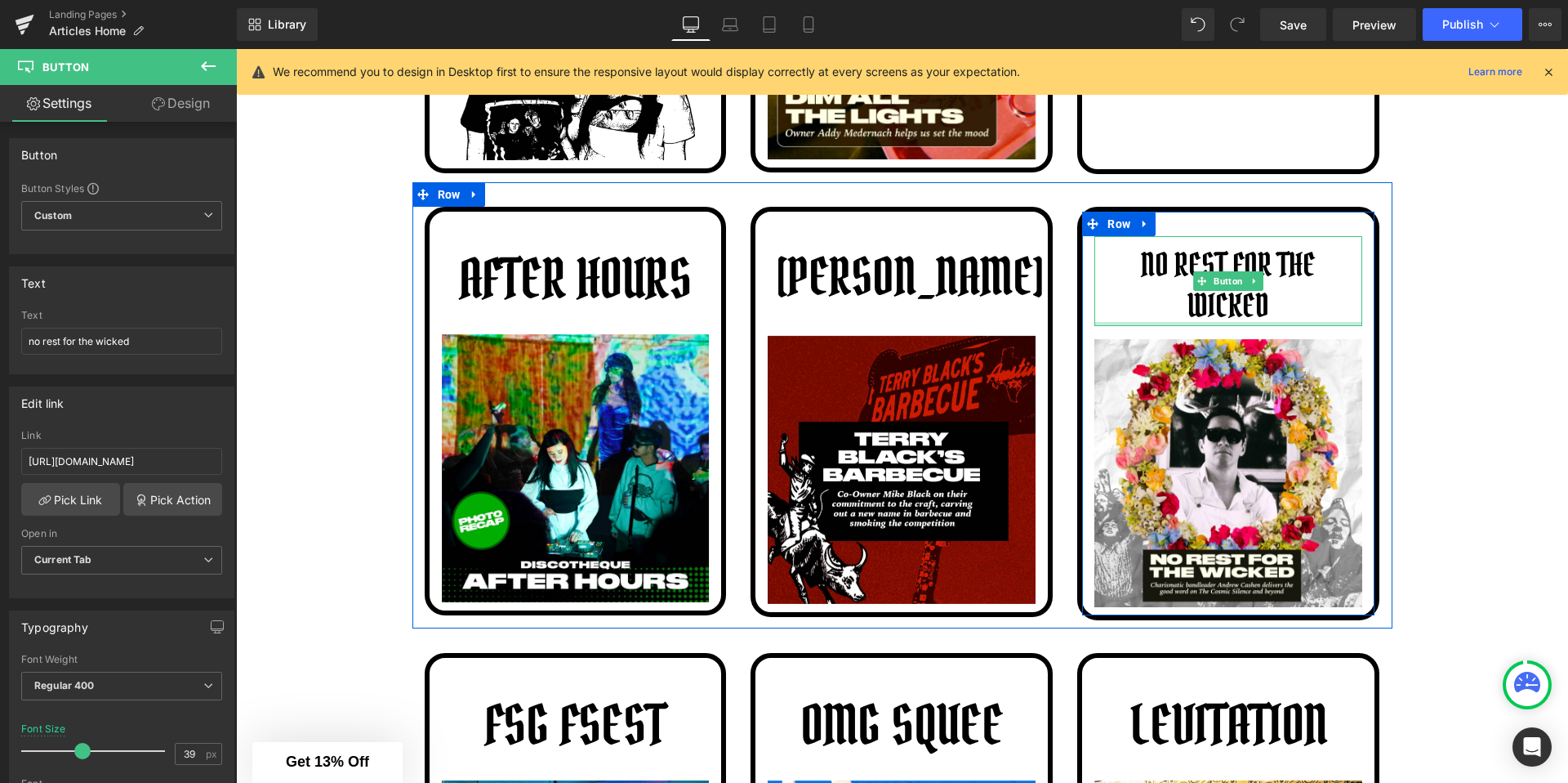
drag, startPoint x: 1136, startPoint y: 332, endPoint x: 1144, endPoint y: 323, distance: 12.0
click at [1144, 323] on div at bounding box center [1228, 324] width 268 height 4
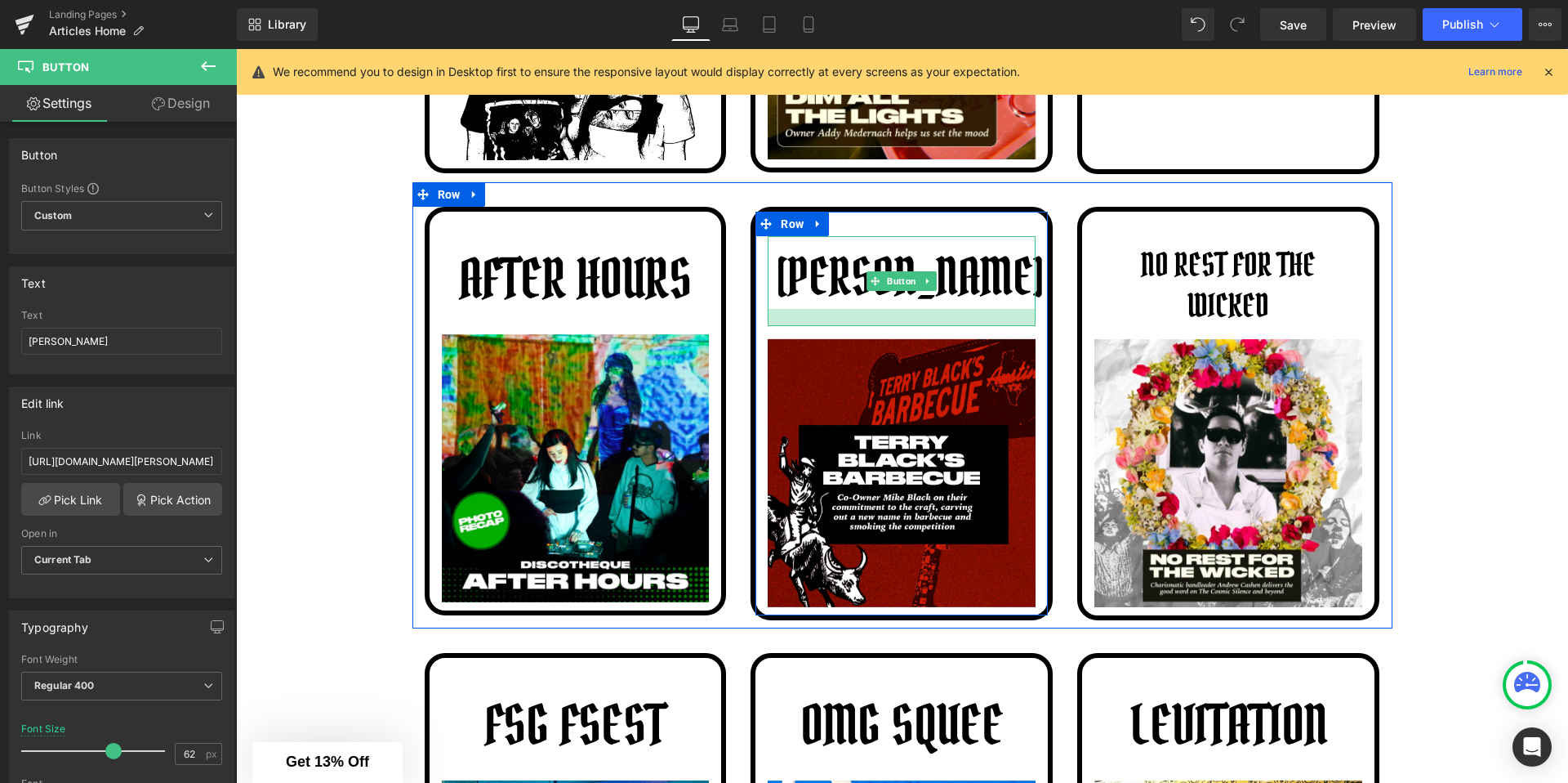
click at [998, 320] on div at bounding box center [902, 318] width 268 height 17
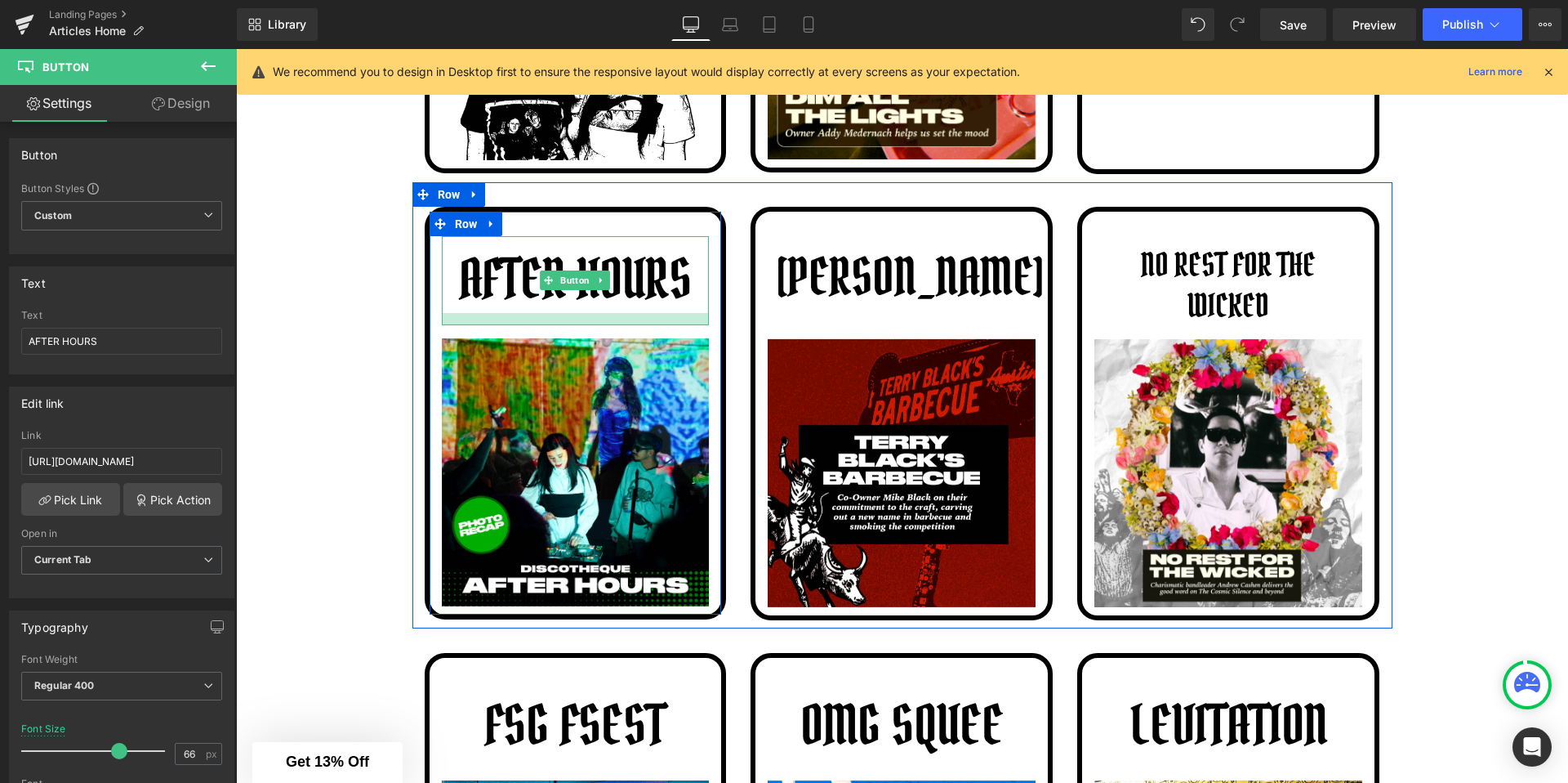
click at [684, 321] on div at bounding box center [576, 319] width 268 height 12
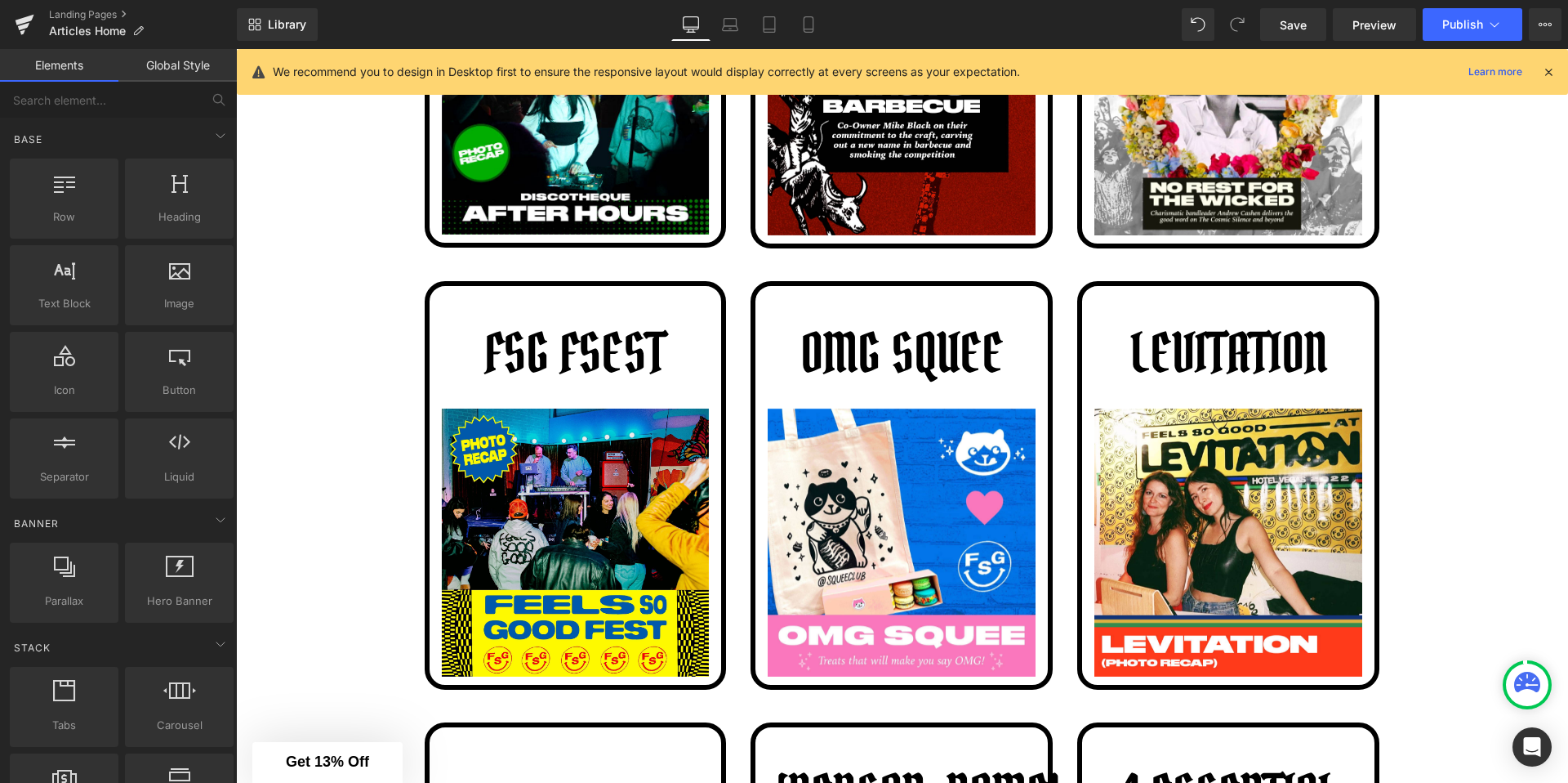
scroll to position [1146, 0]
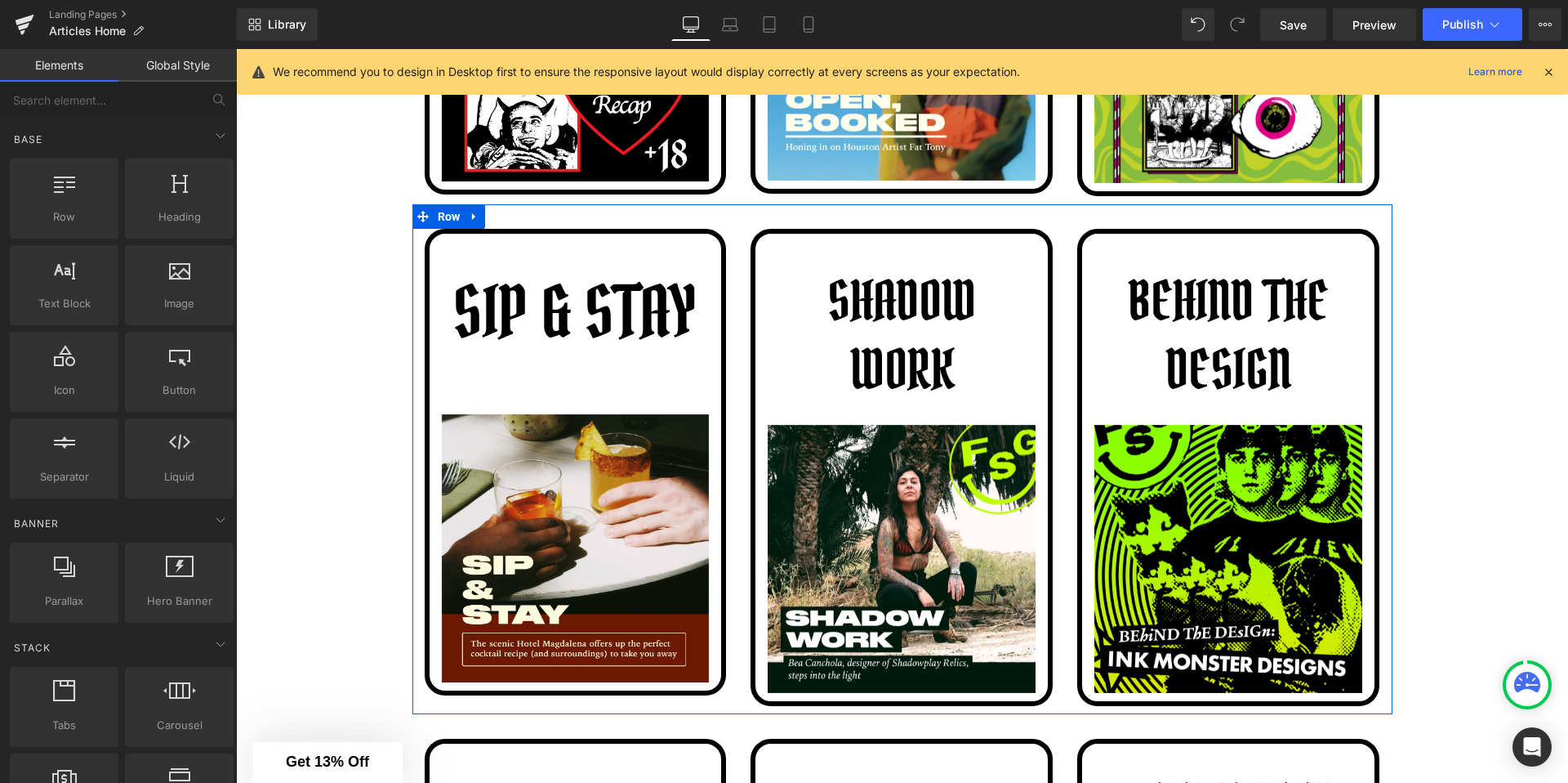
scroll to position [2690, 0]
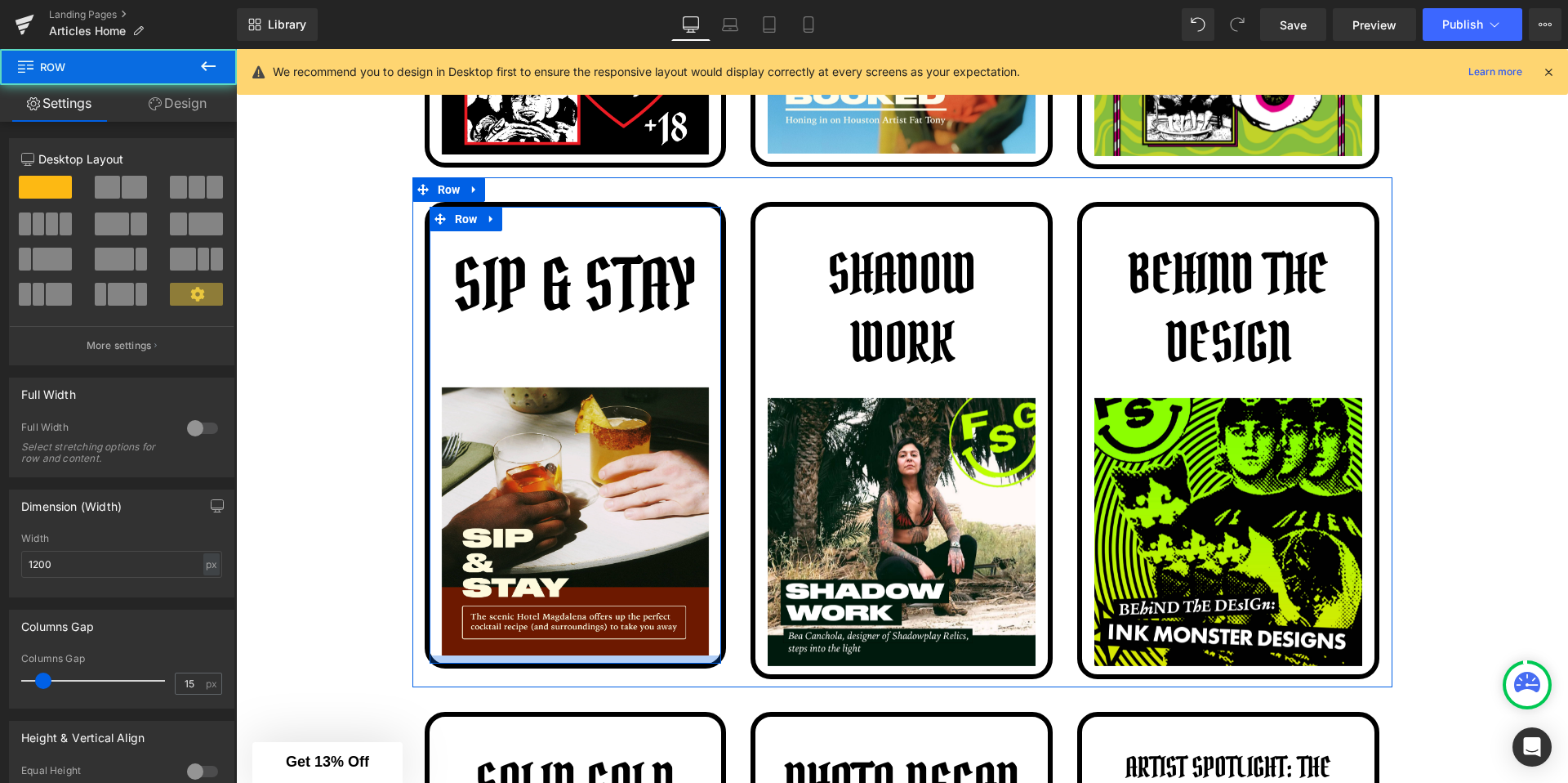
click at [682, 658] on div at bounding box center [576, 659] width 293 height 8
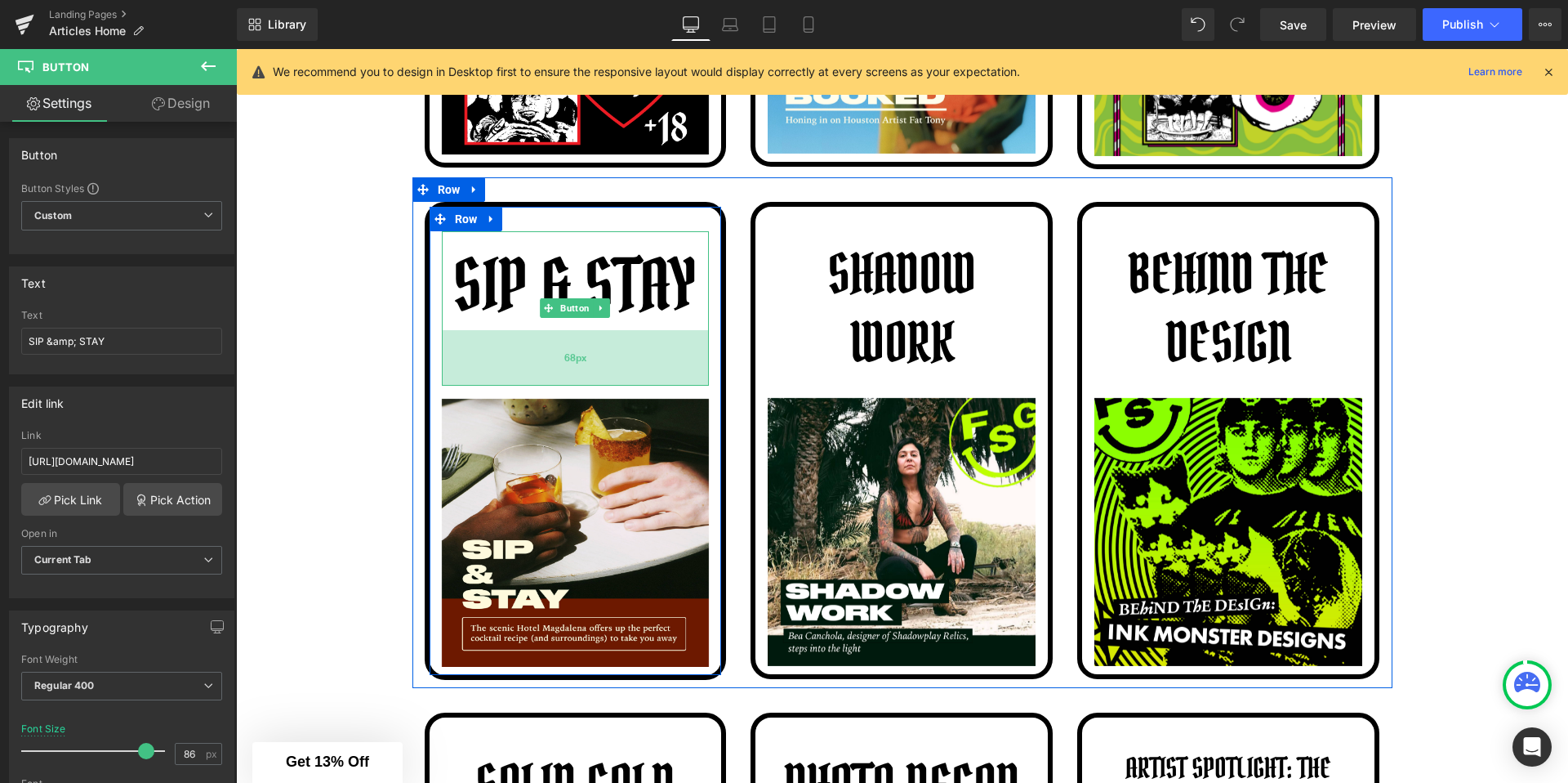
drag, startPoint x: 648, startPoint y: 373, endPoint x: 648, endPoint y: 384, distance: 11.0
click at [648, 384] on div "68px" at bounding box center [576, 357] width 268 height 55
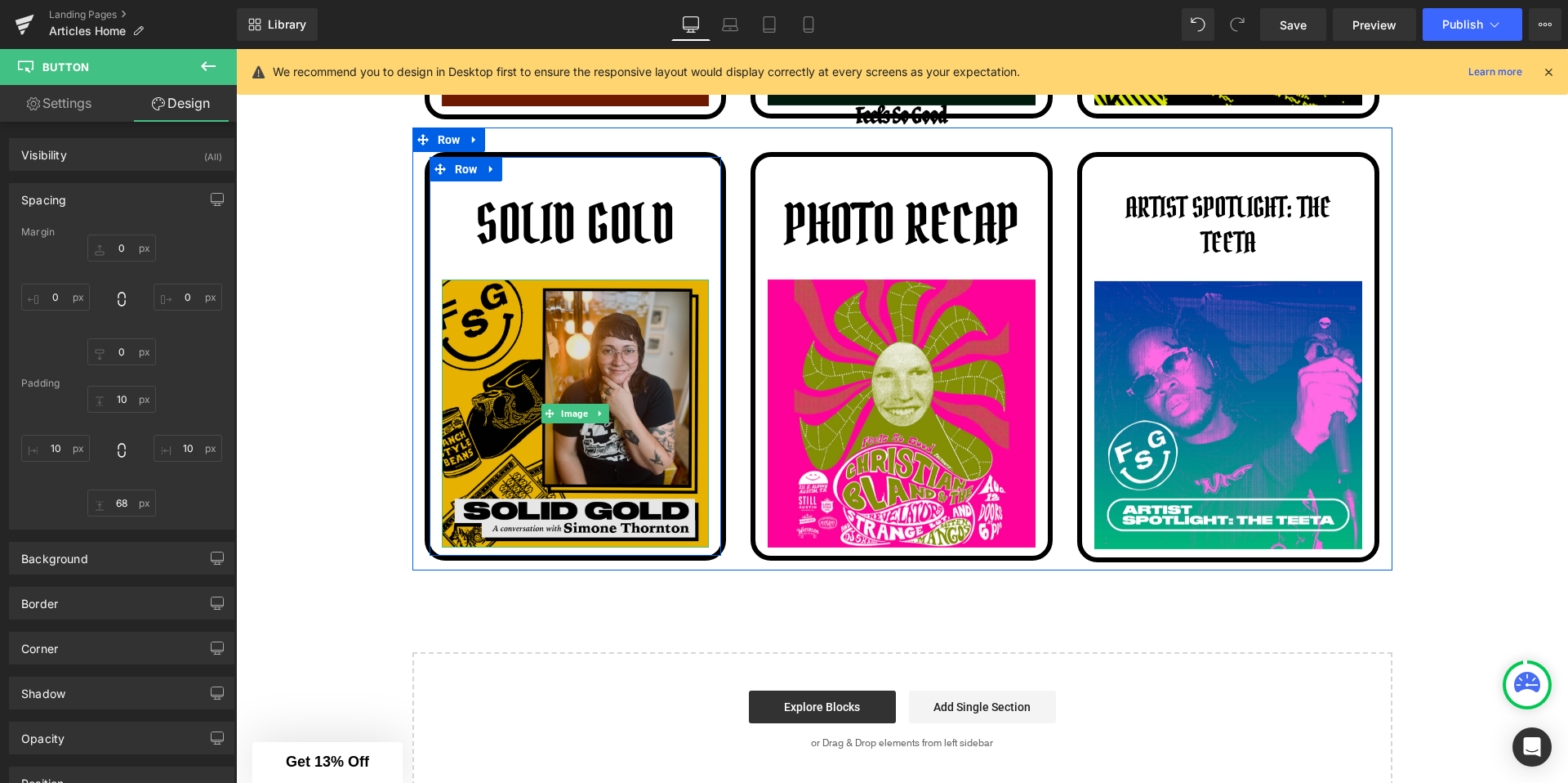
scroll to position [3200, 0]
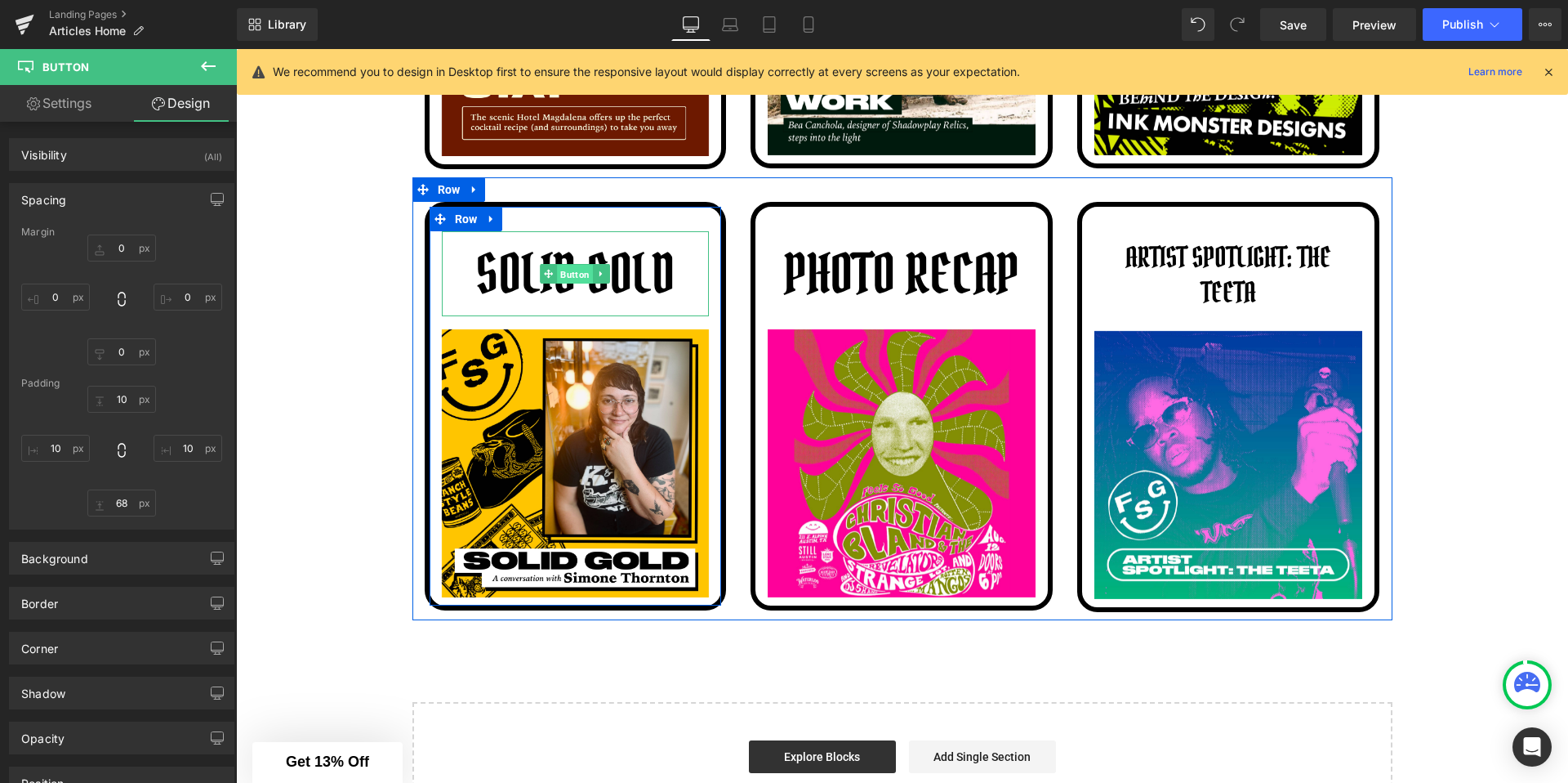
click at [558, 265] on span "Button" at bounding box center [576, 275] width 36 height 20
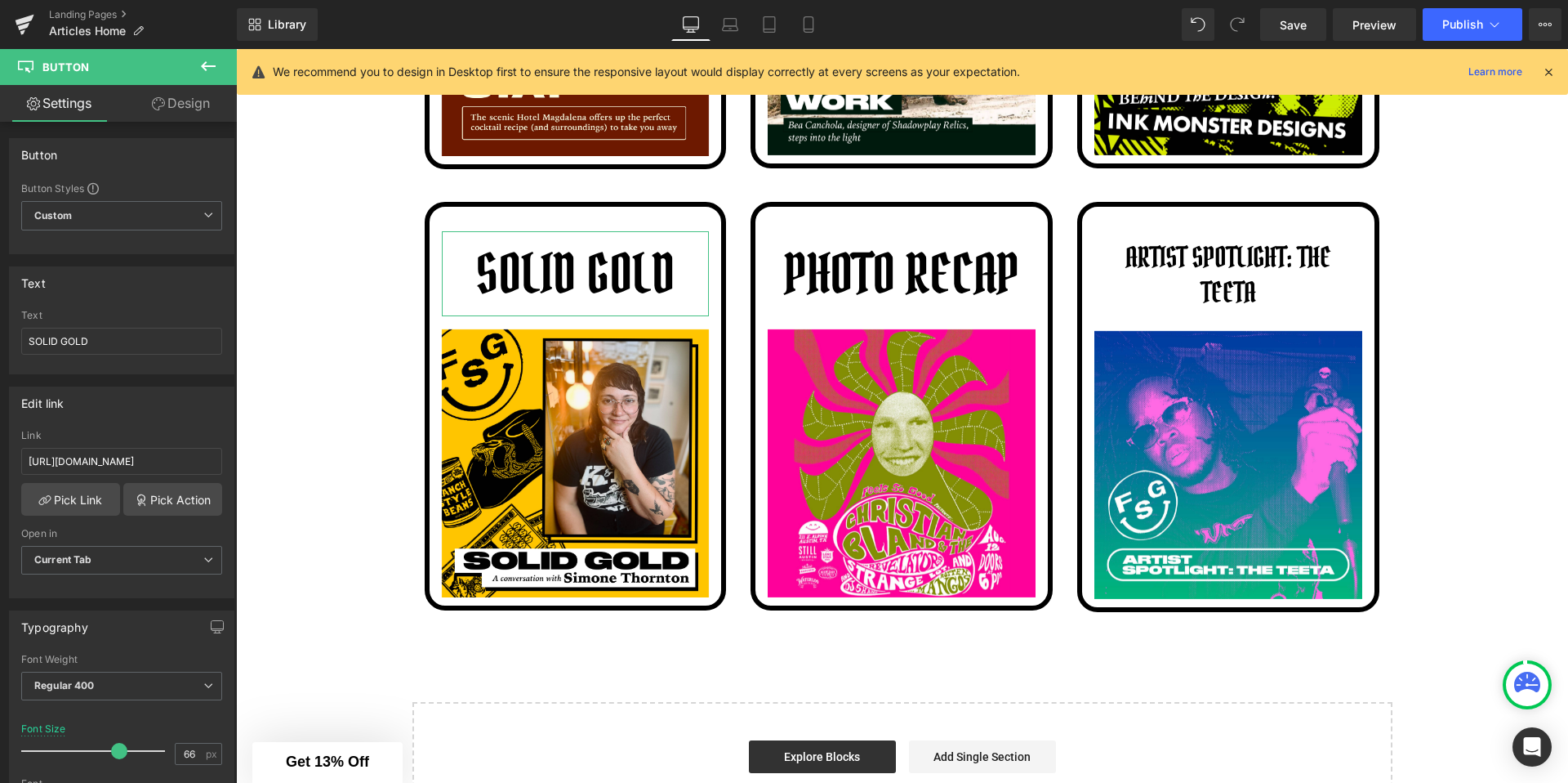
click at [184, 98] on link "Design" at bounding box center [180, 103] width 118 height 37
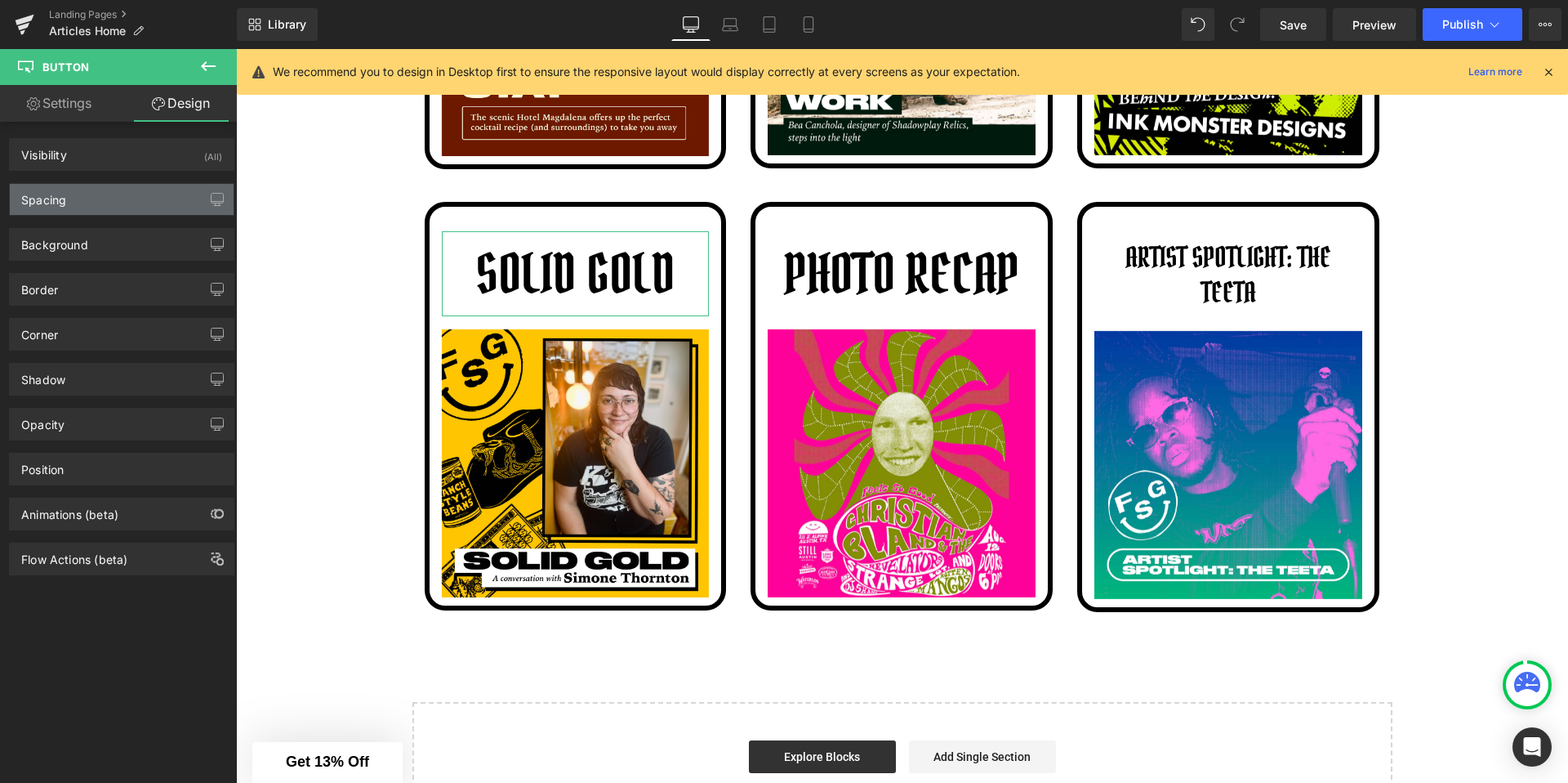
click at [72, 201] on div "Spacing" at bounding box center [121, 199] width 224 height 31
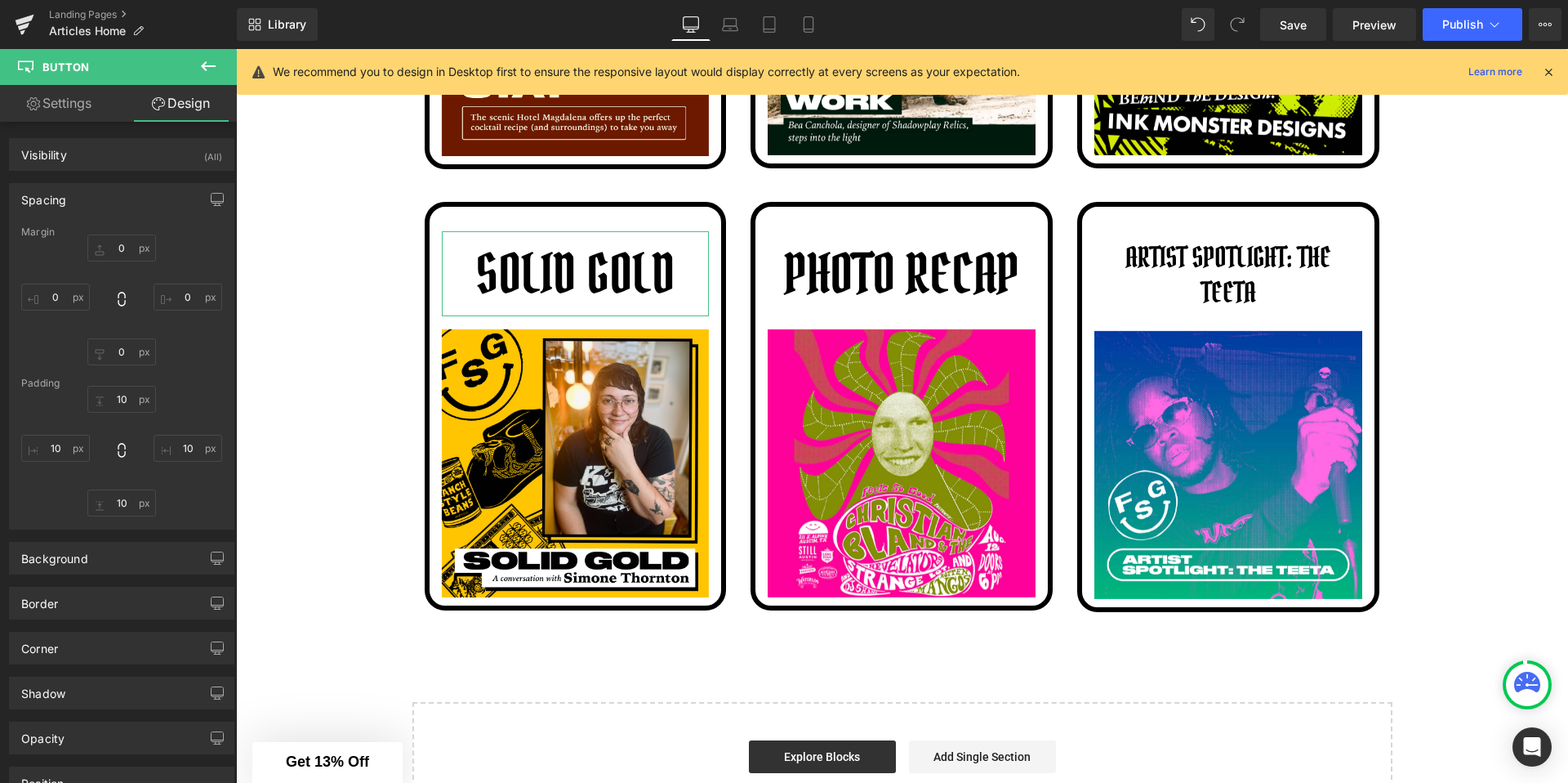
click at [82, 201] on div "Spacing" at bounding box center [121, 199] width 224 height 31
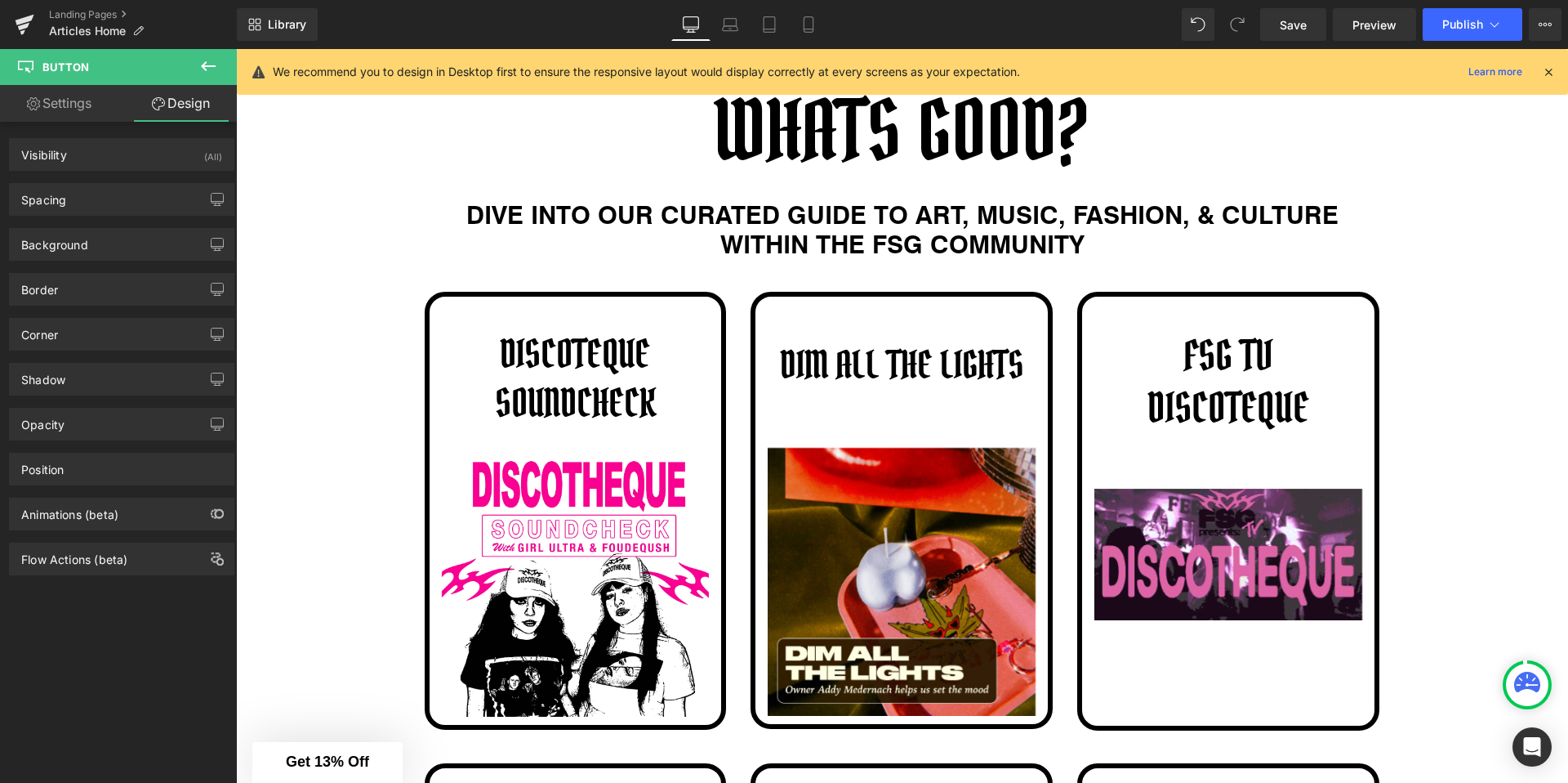
scroll to position [0, 0]
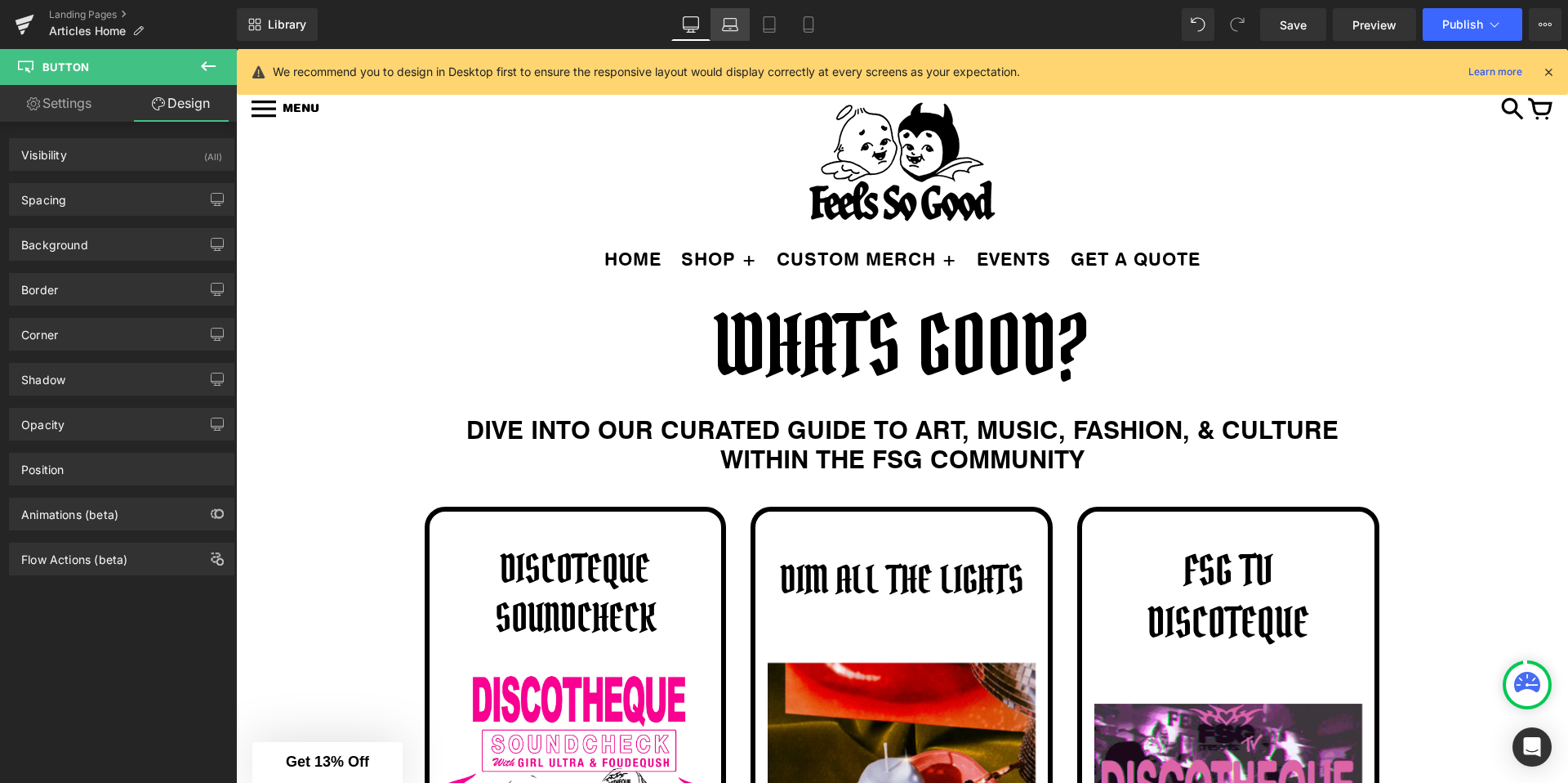
click at [736, 23] on icon at bounding box center [730, 24] width 16 height 16
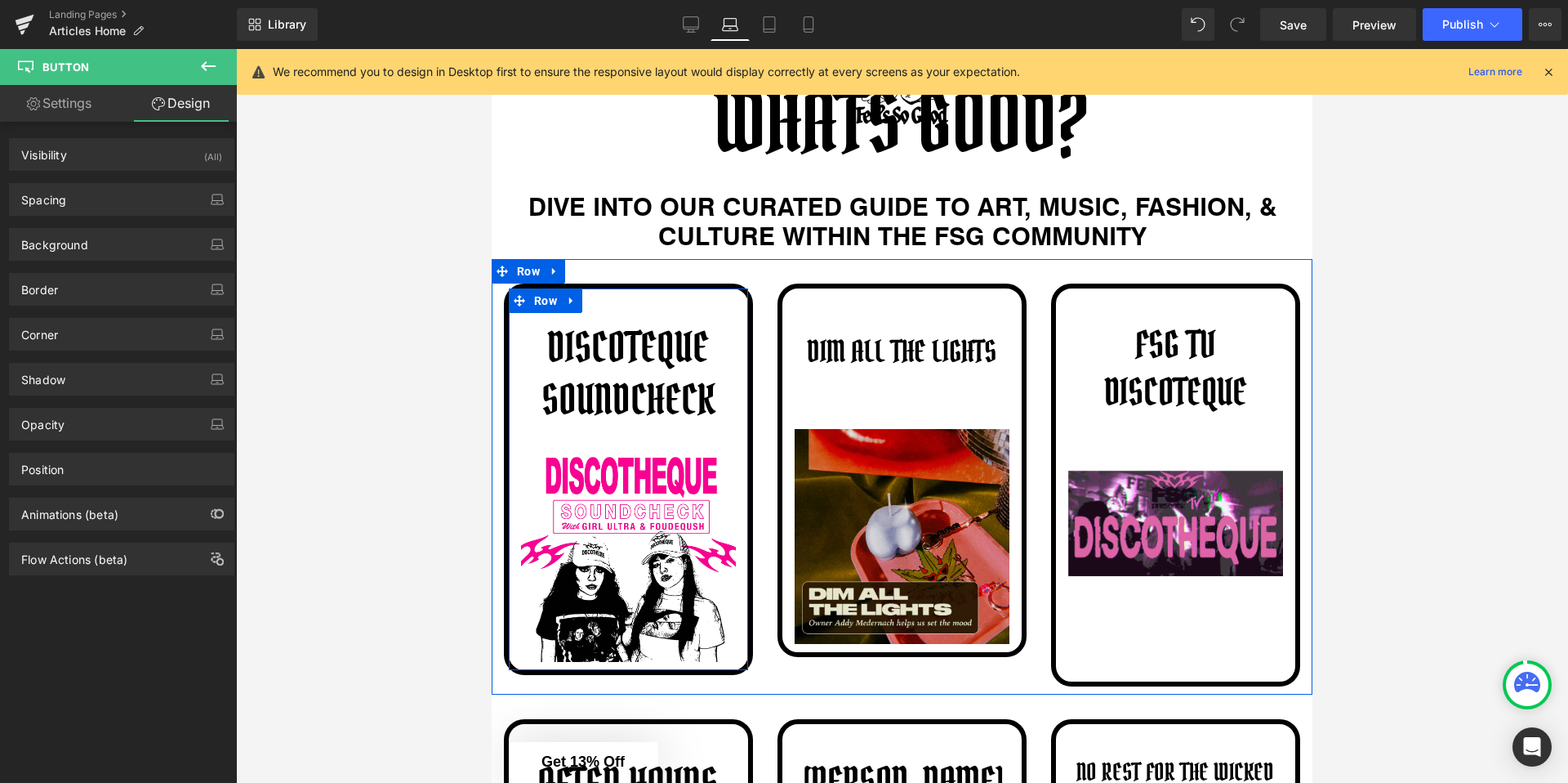
scroll to position [274, 0]
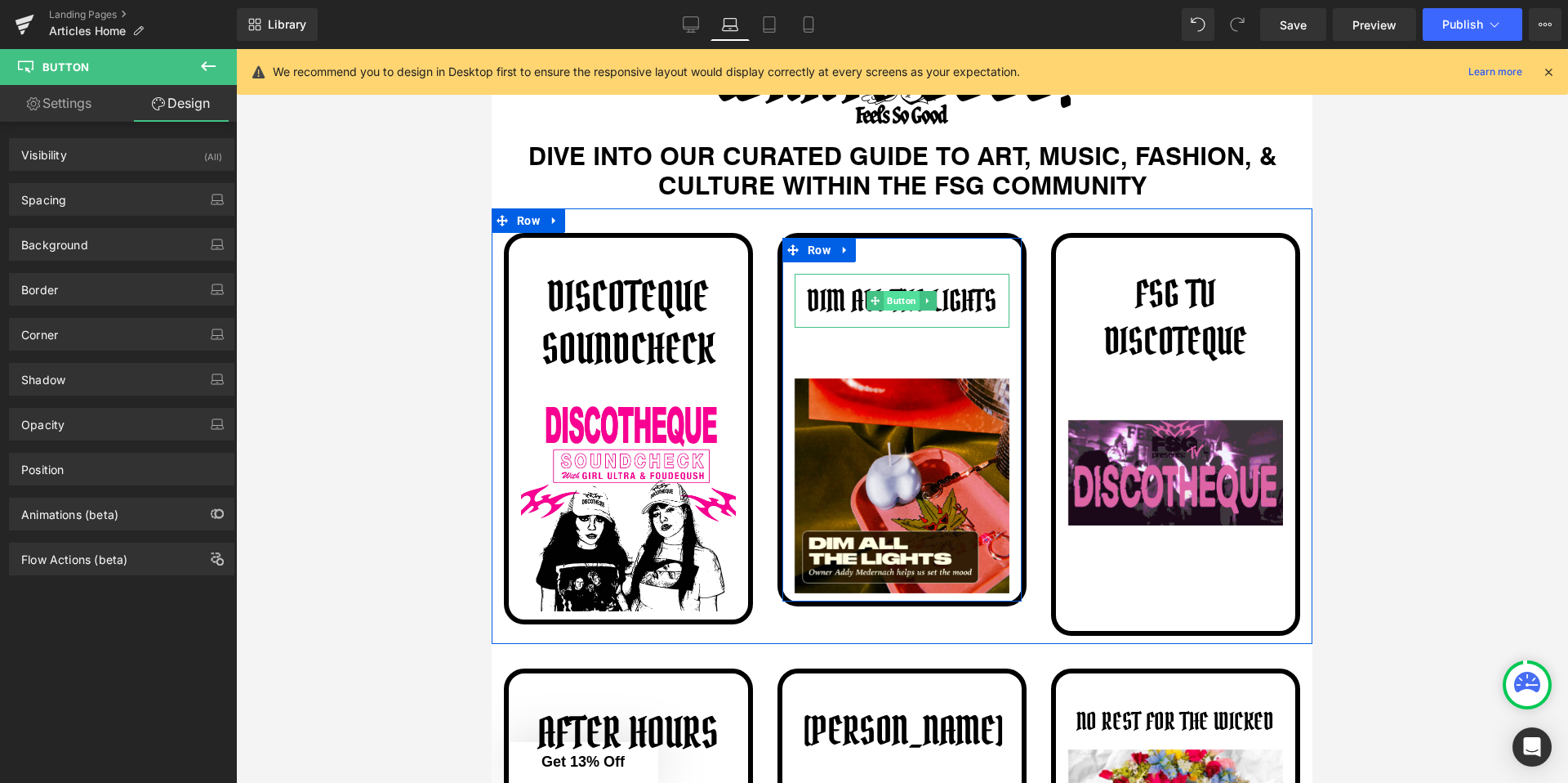
click at [897, 294] on span "Button" at bounding box center [903, 300] width 36 height 20
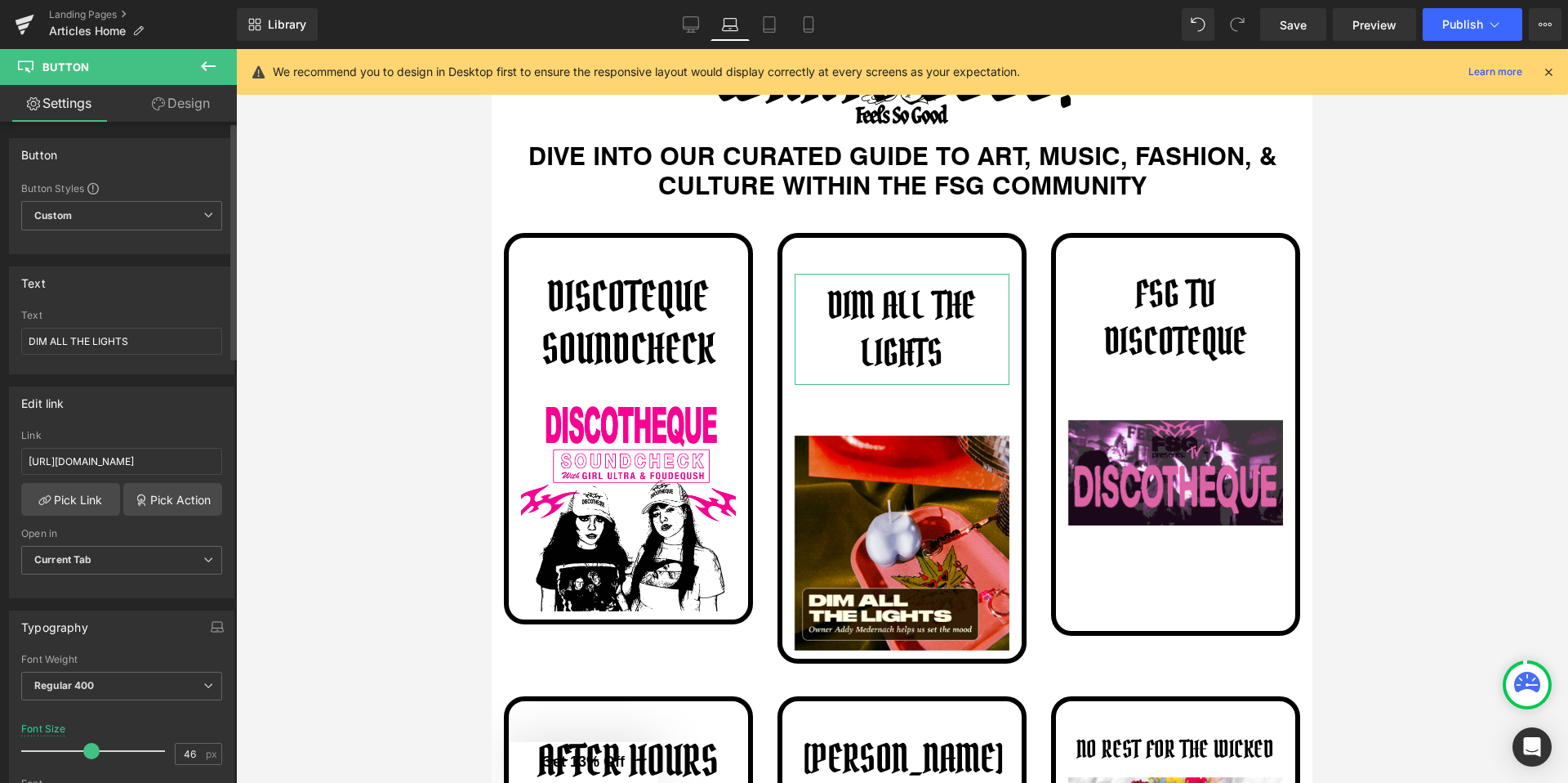
type input "47"
drag, startPoint x: 72, startPoint y: 749, endPoint x: 86, endPoint y: 748, distance: 14.0
click at [86, 748] on span at bounding box center [91, 750] width 16 height 16
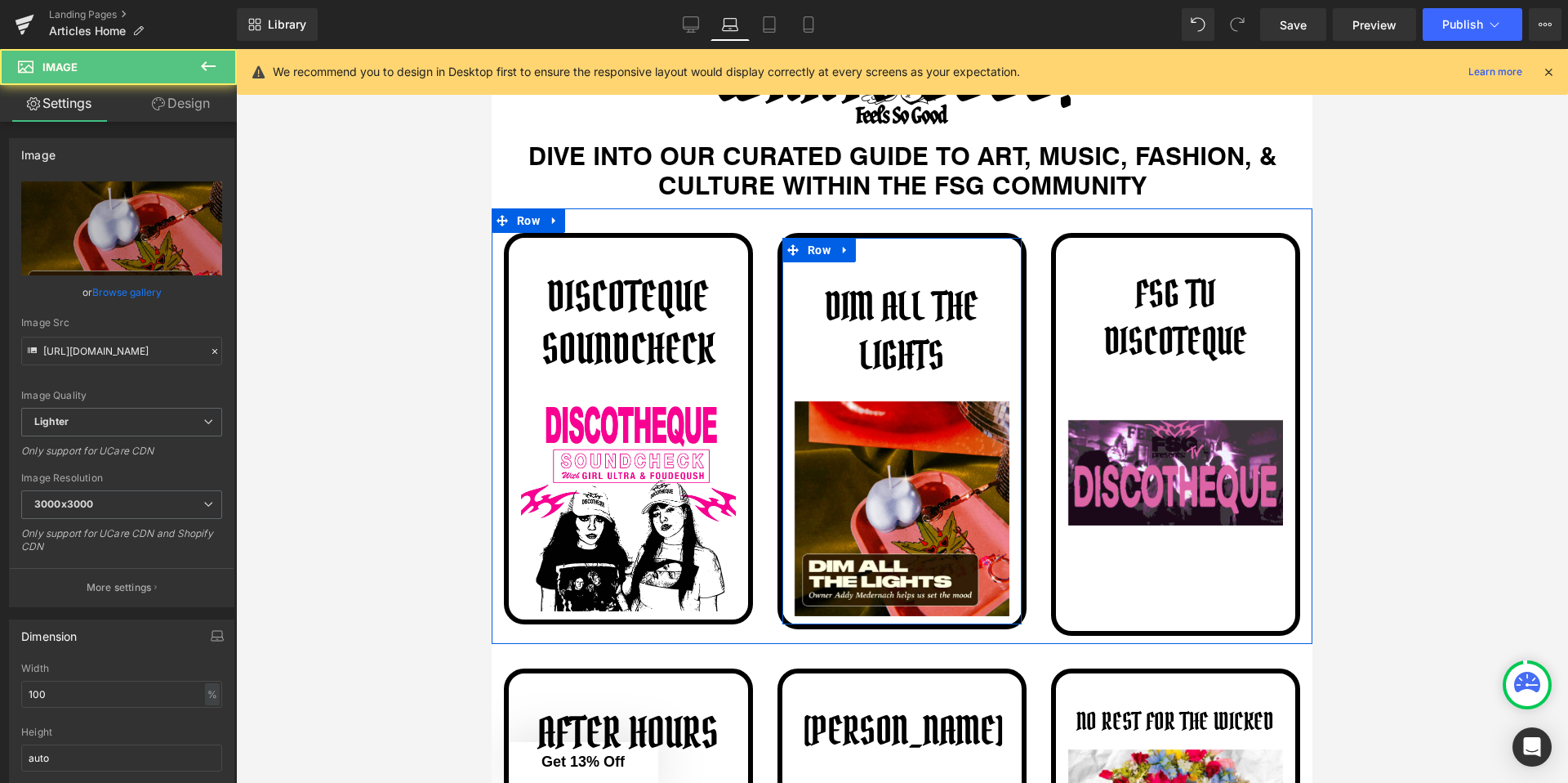
drag, startPoint x: 833, startPoint y: 403, endPoint x: 834, endPoint y: 389, distance: 14.0
click at [834, 389] on div "DIM ALL THE LIGHTS Button Image" at bounding box center [902, 445] width 239 height 343
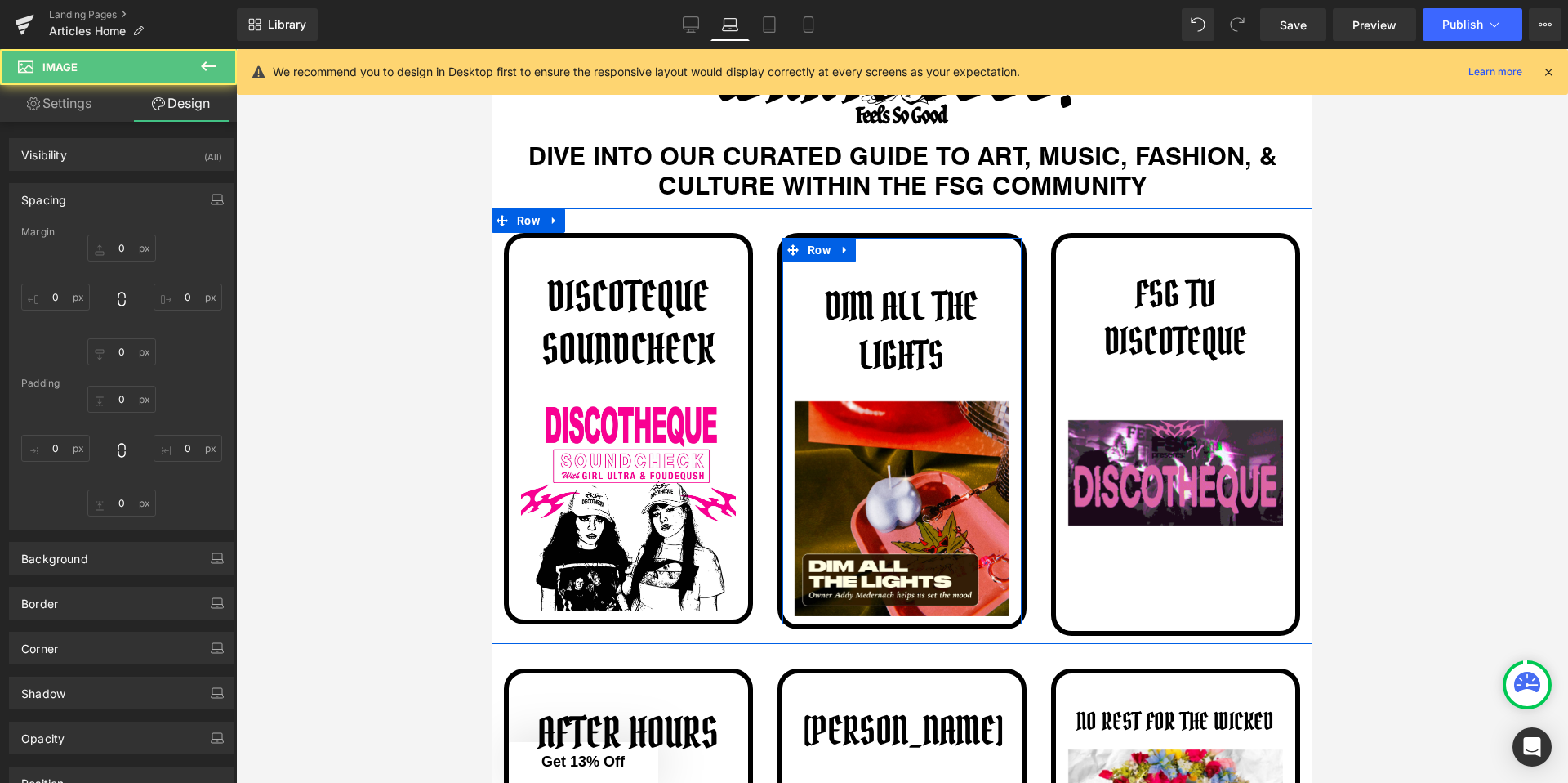
type input "16"
type input "0"
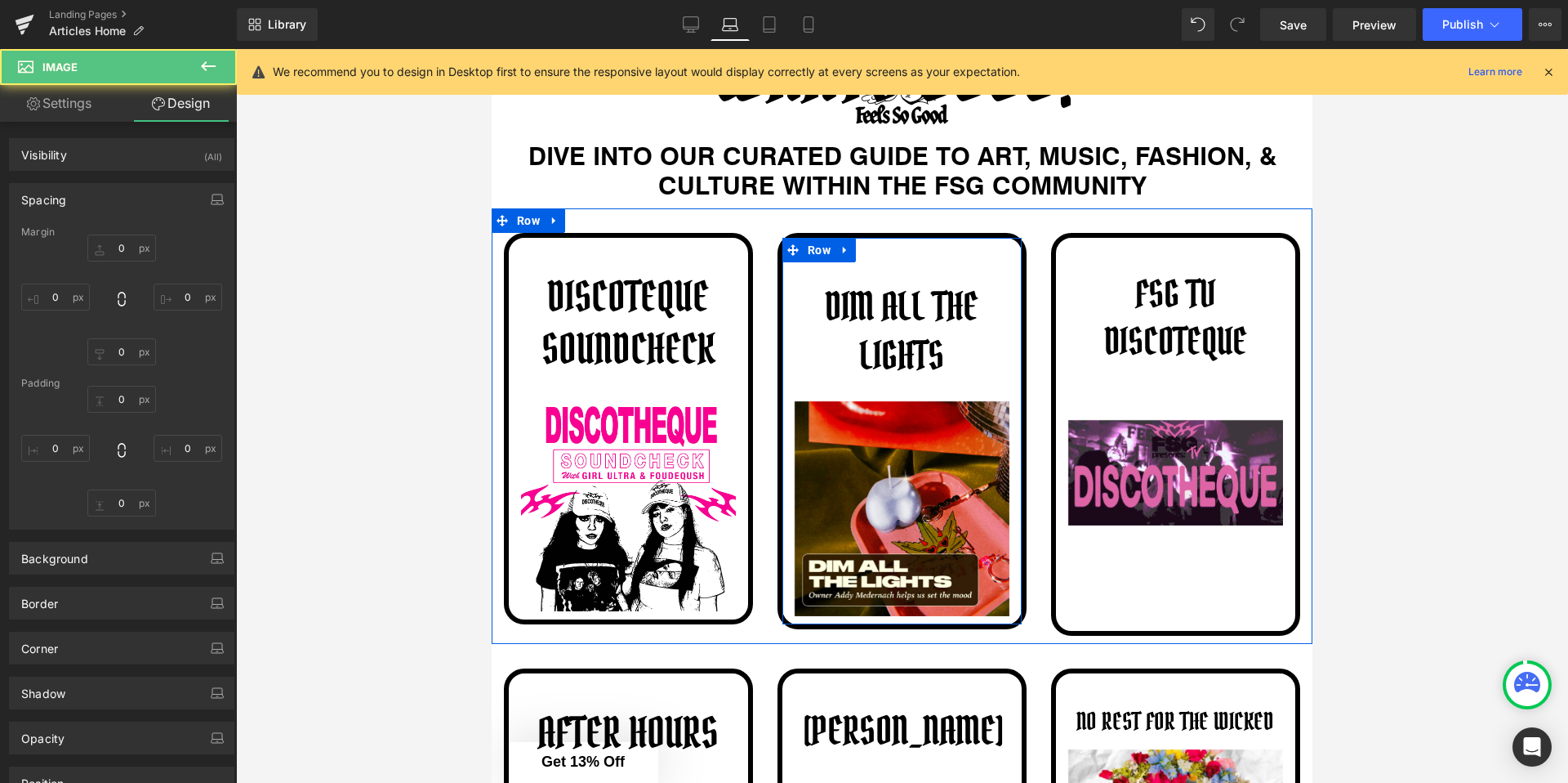
type input "0"
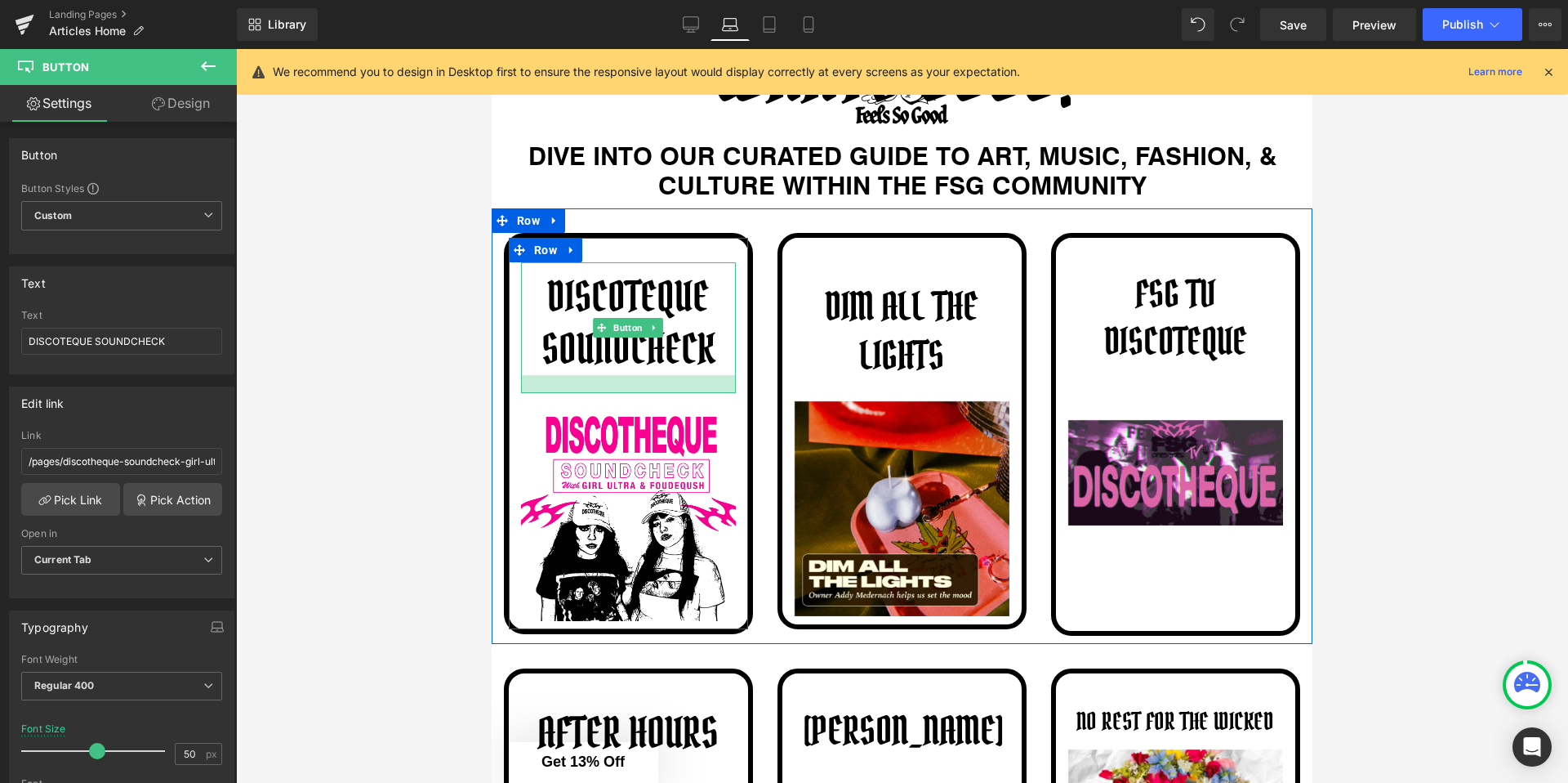
drag, startPoint x: 690, startPoint y: 381, endPoint x: 691, endPoint y: 390, distance: 9.1
click at [691, 390] on div at bounding box center [628, 383] width 215 height 18
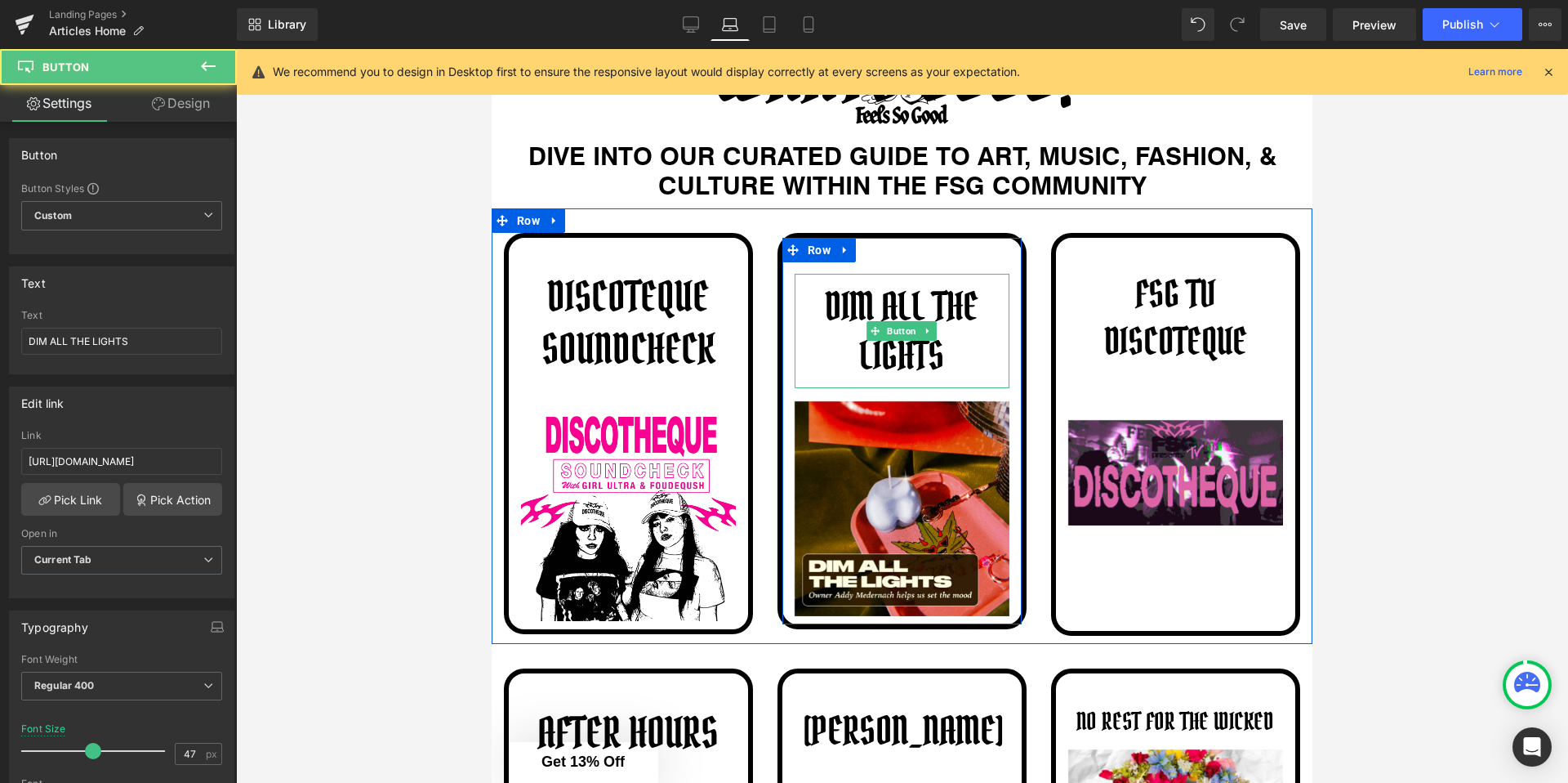
click at [808, 382] on link "DIM ALL THE LIGHTS" at bounding box center [902, 331] width 215 height 114
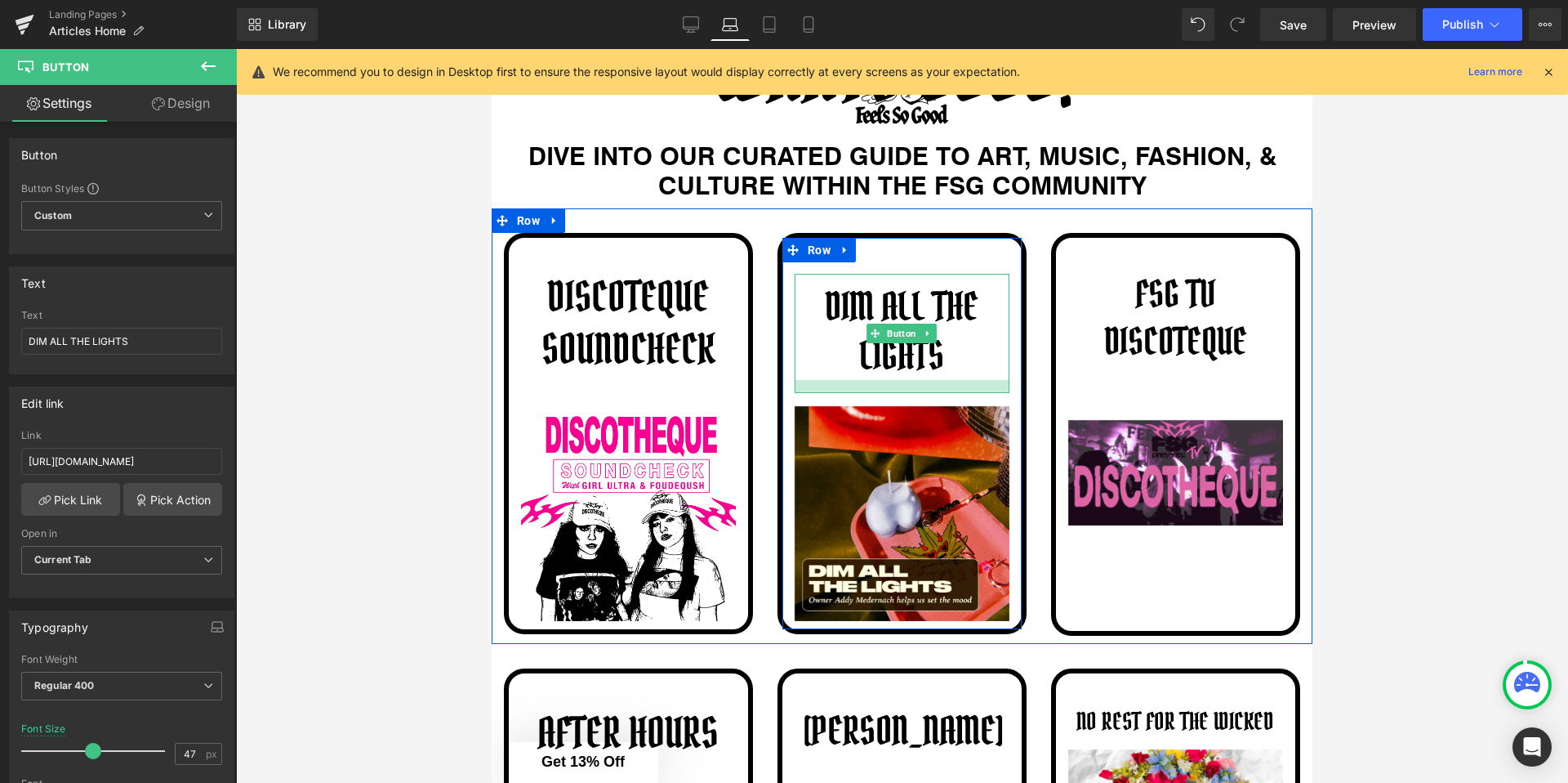
click at [810, 389] on div at bounding box center [902, 386] width 215 height 13
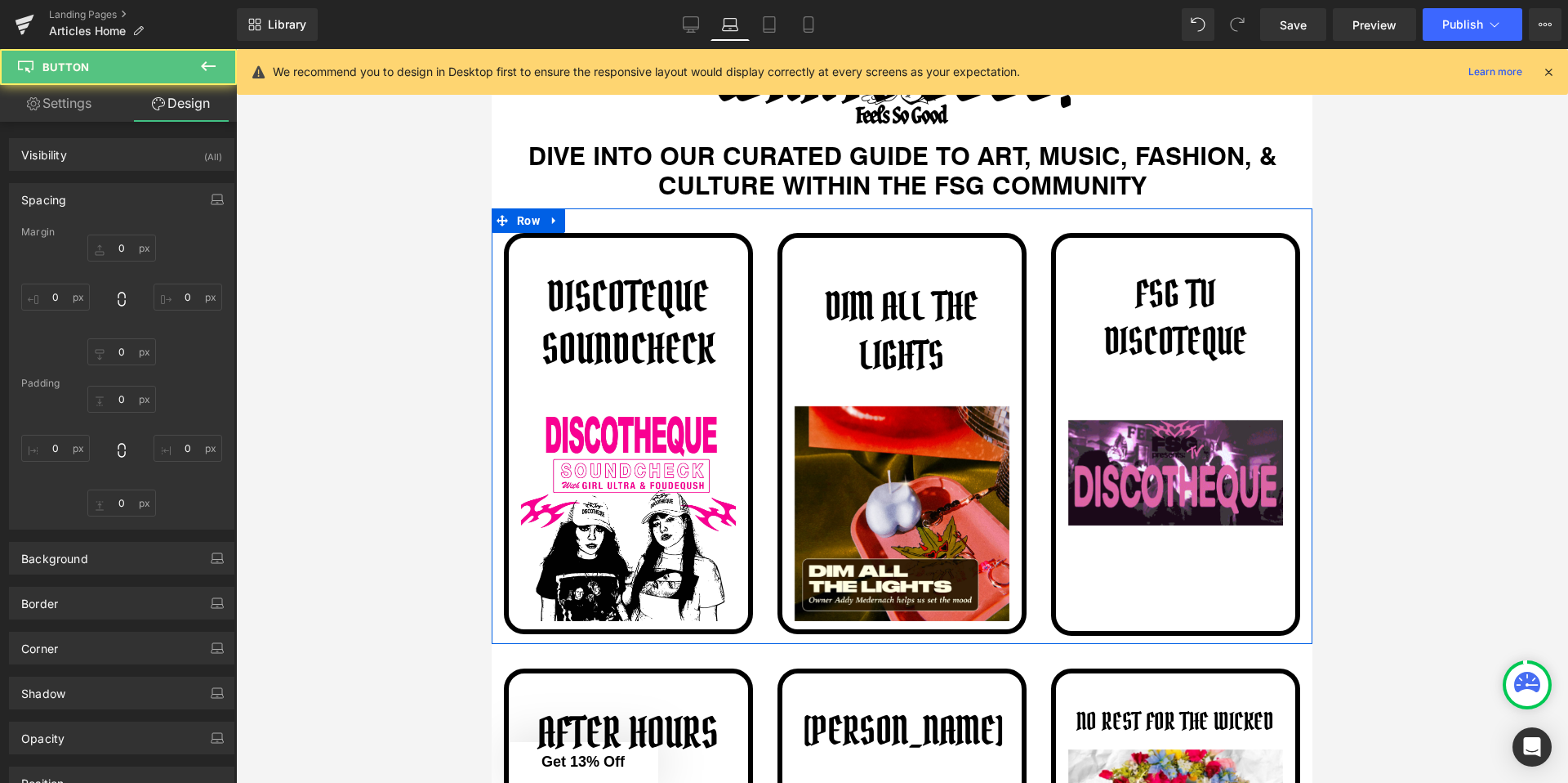
type input "0"
type input "10"
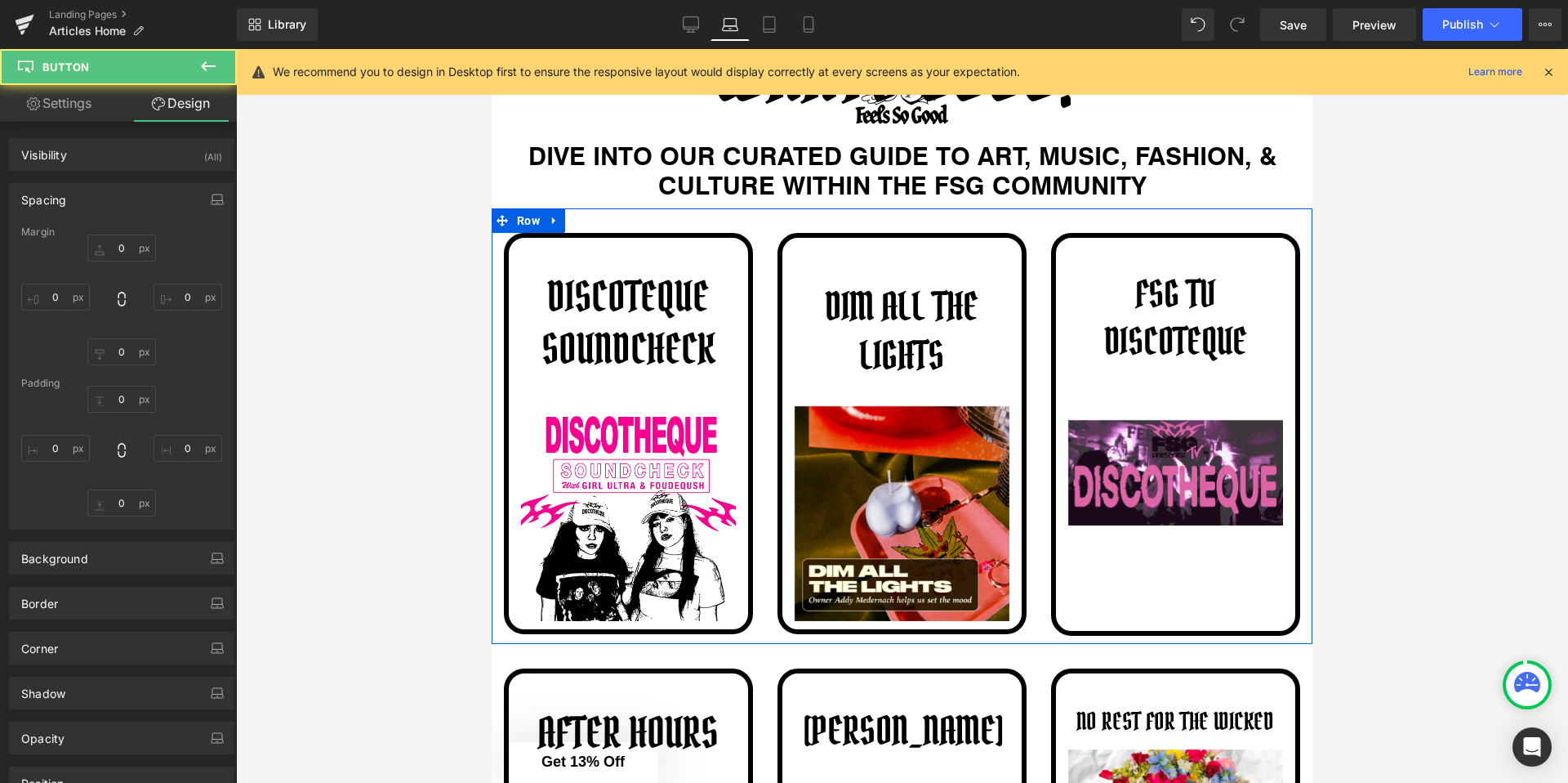
type input "10"
type input "16"
type input "10"
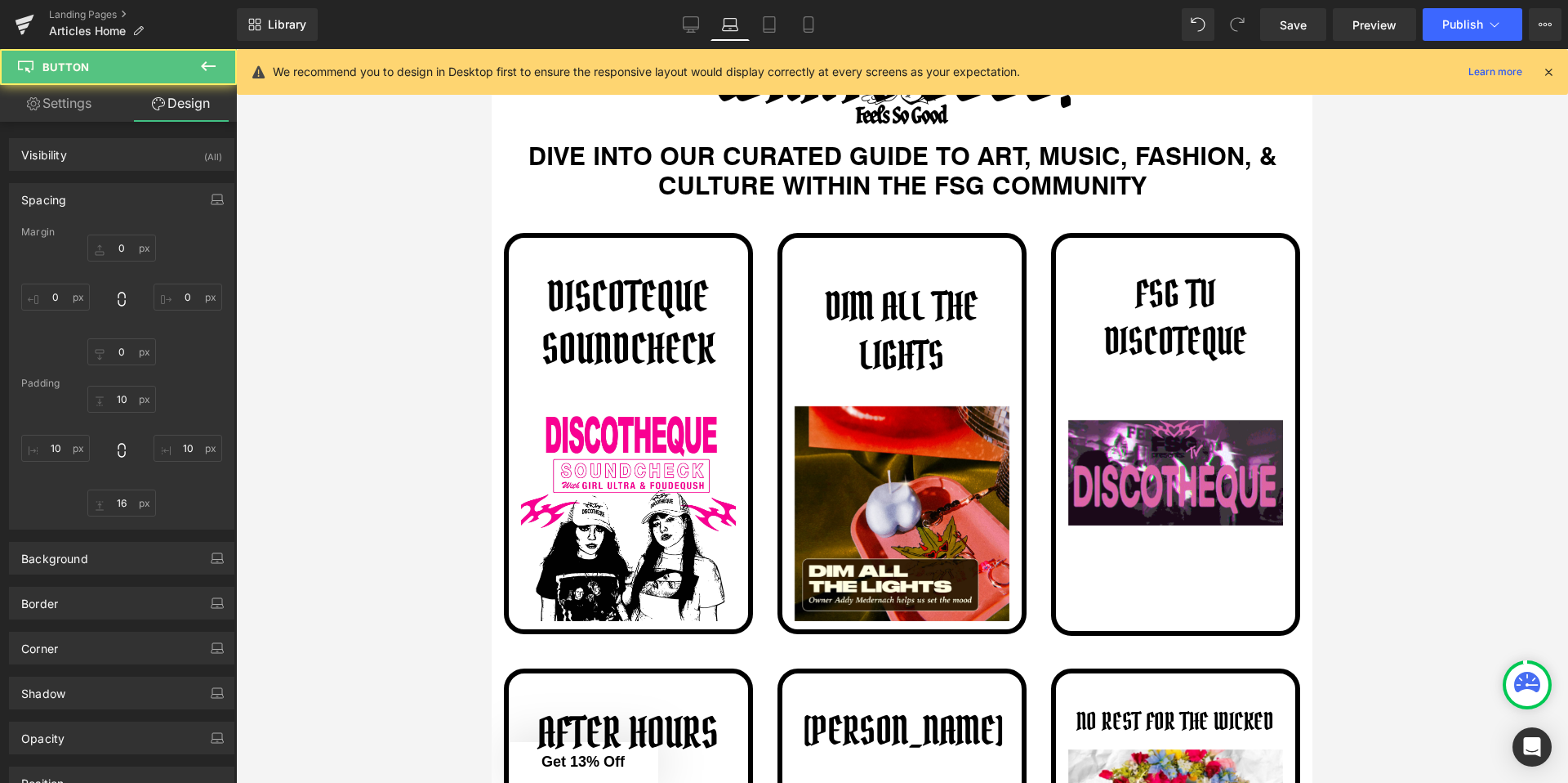
click at [1427, 463] on div at bounding box center [903, 416] width 1332 height 734
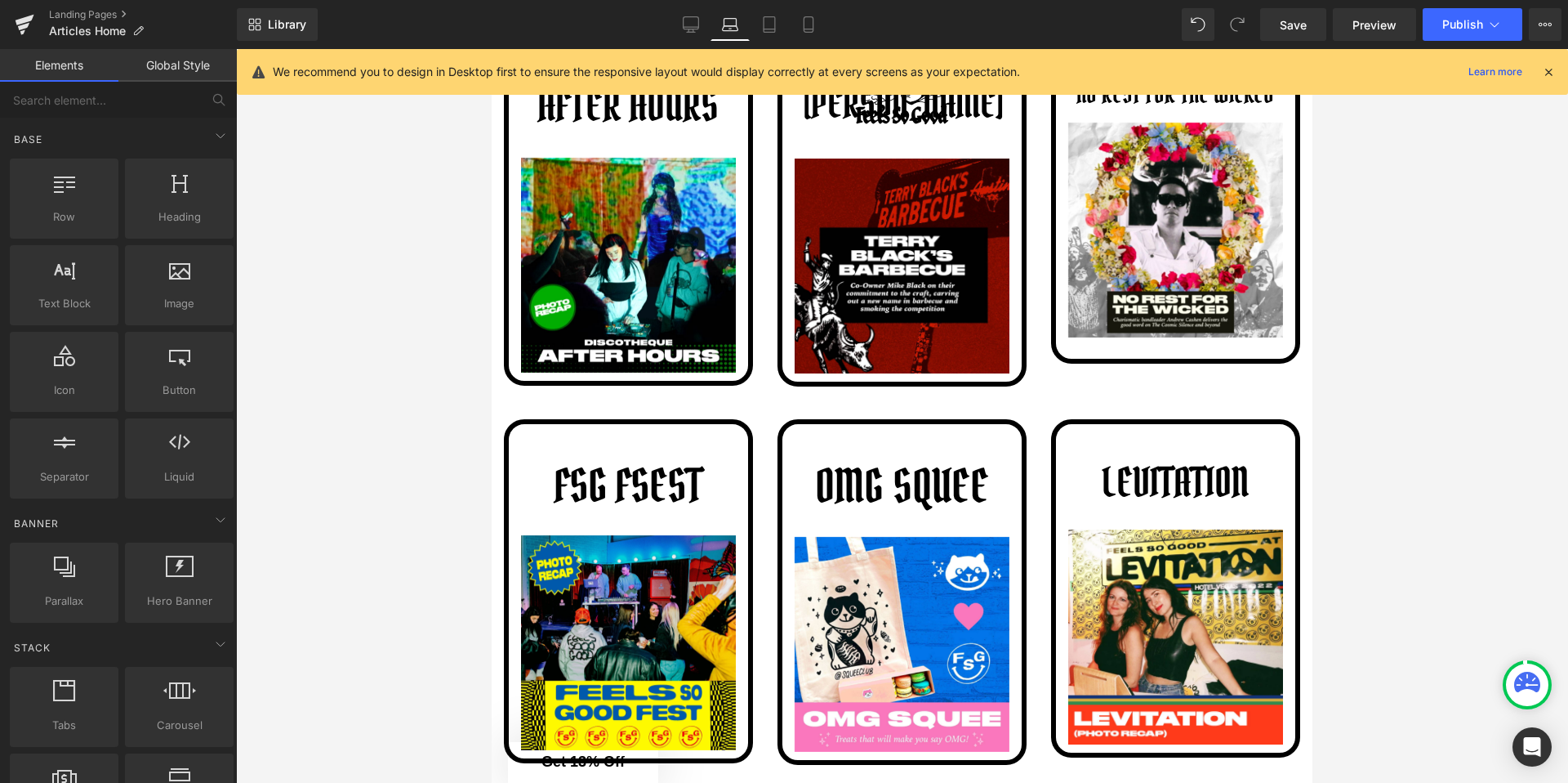
scroll to position [691, 0]
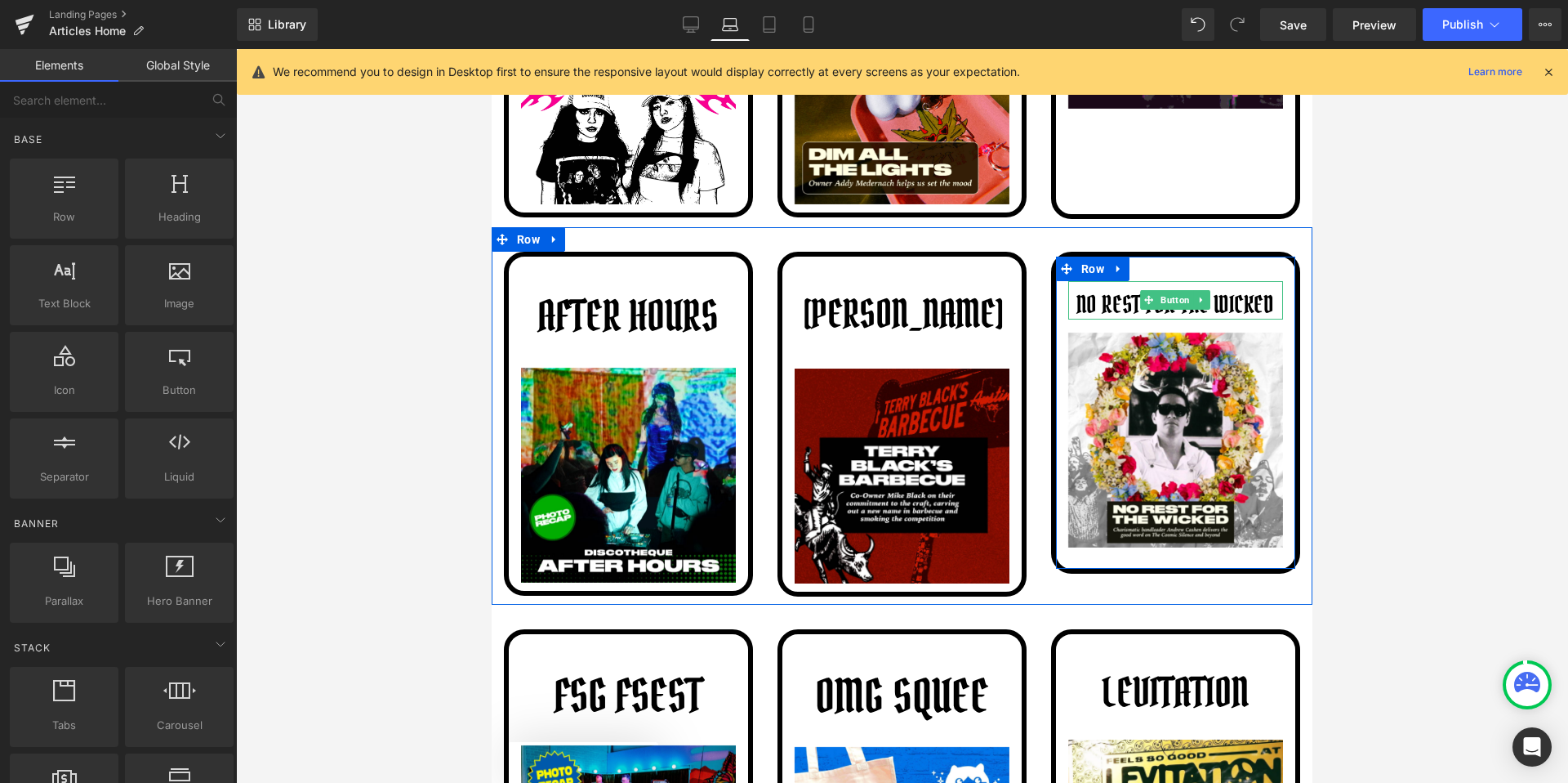
click at [1130, 295] on span "no rest for the wicked" at bounding box center [1174, 304] width 198 height 30
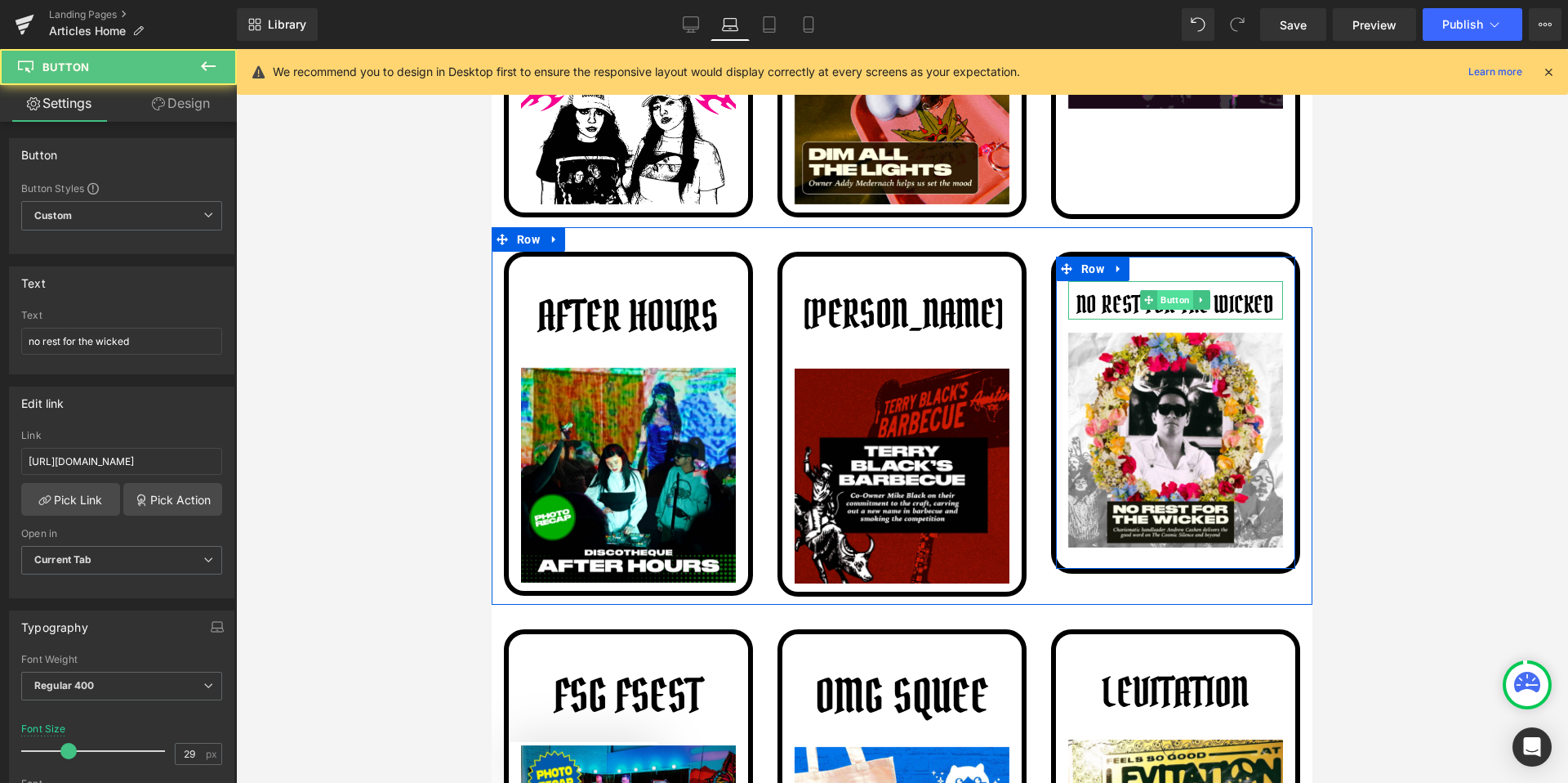
click at [1175, 301] on span "Button" at bounding box center [1176, 300] width 36 height 20
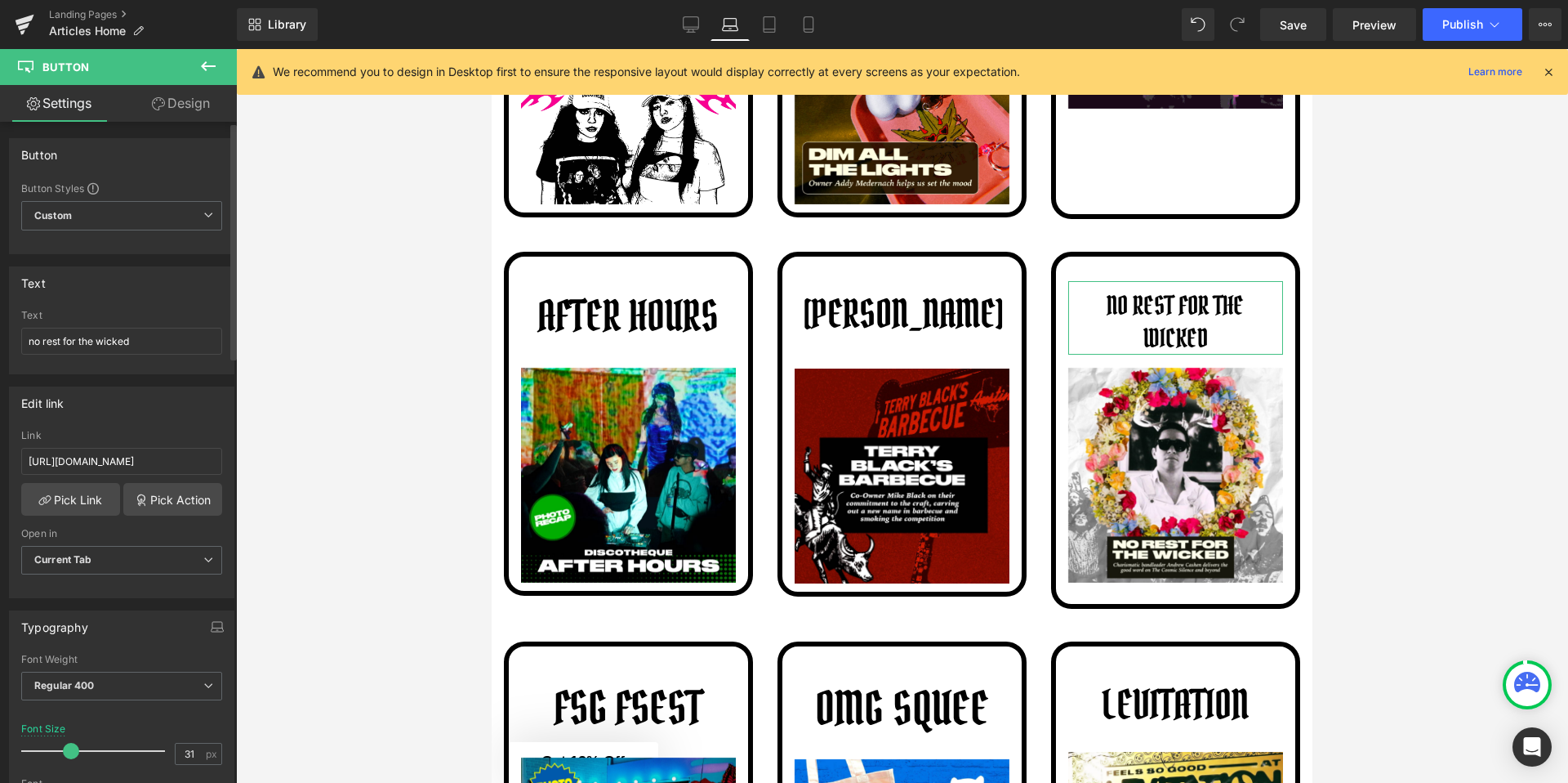
click at [68, 752] on span at bounding box center [71, 750] width 16 height 16
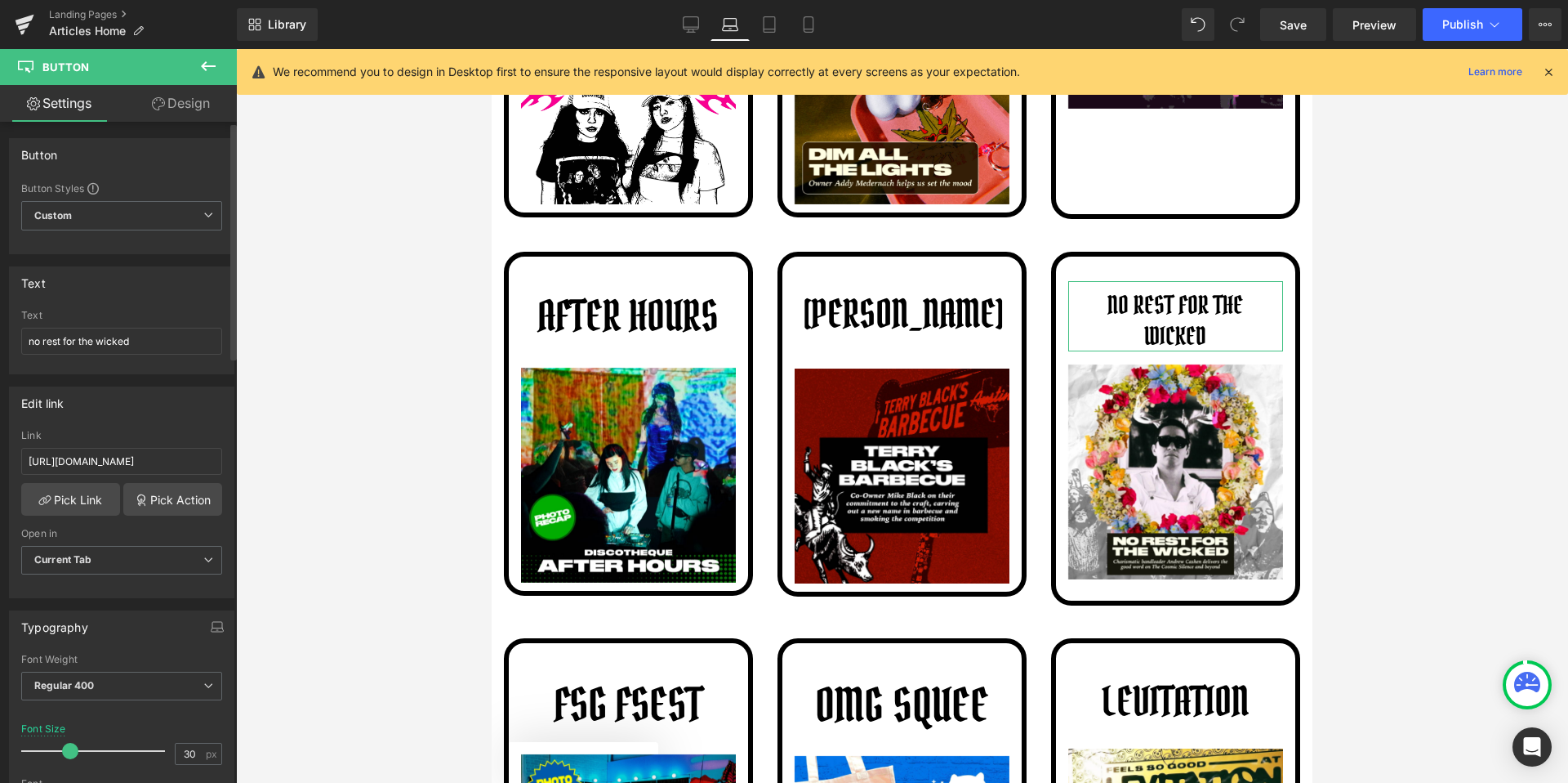
click at [67, 752] on span at bounding box center [70, 750] width 16 height 16
click at [685, 28] on icon at bounding box center [690, 24] width 16 height 16
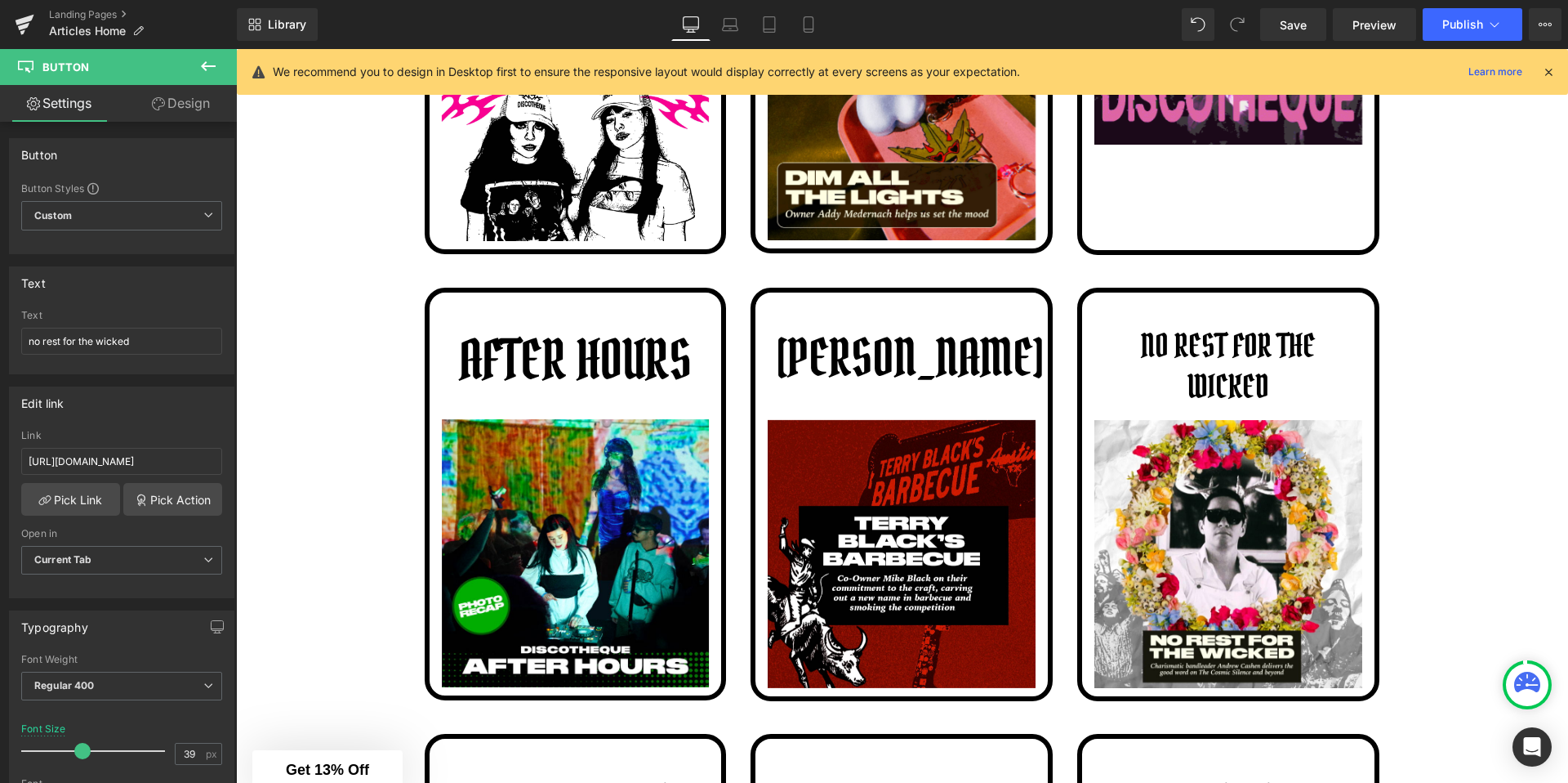
scroll to position [726, 0]
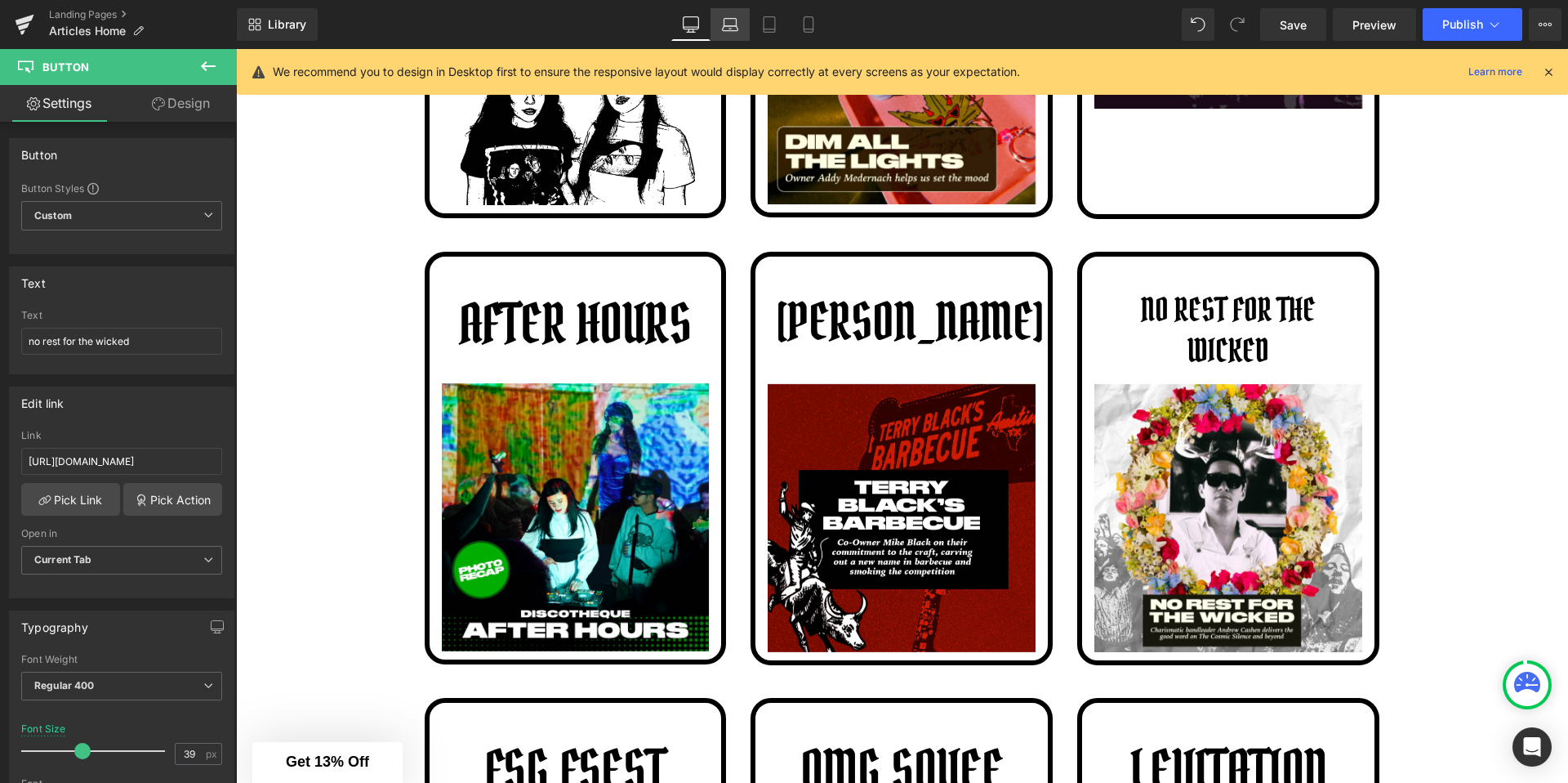
click at [740, 23] on link "Laptop" at bounding box center [729, 24] width 39 height 33
type input "30"
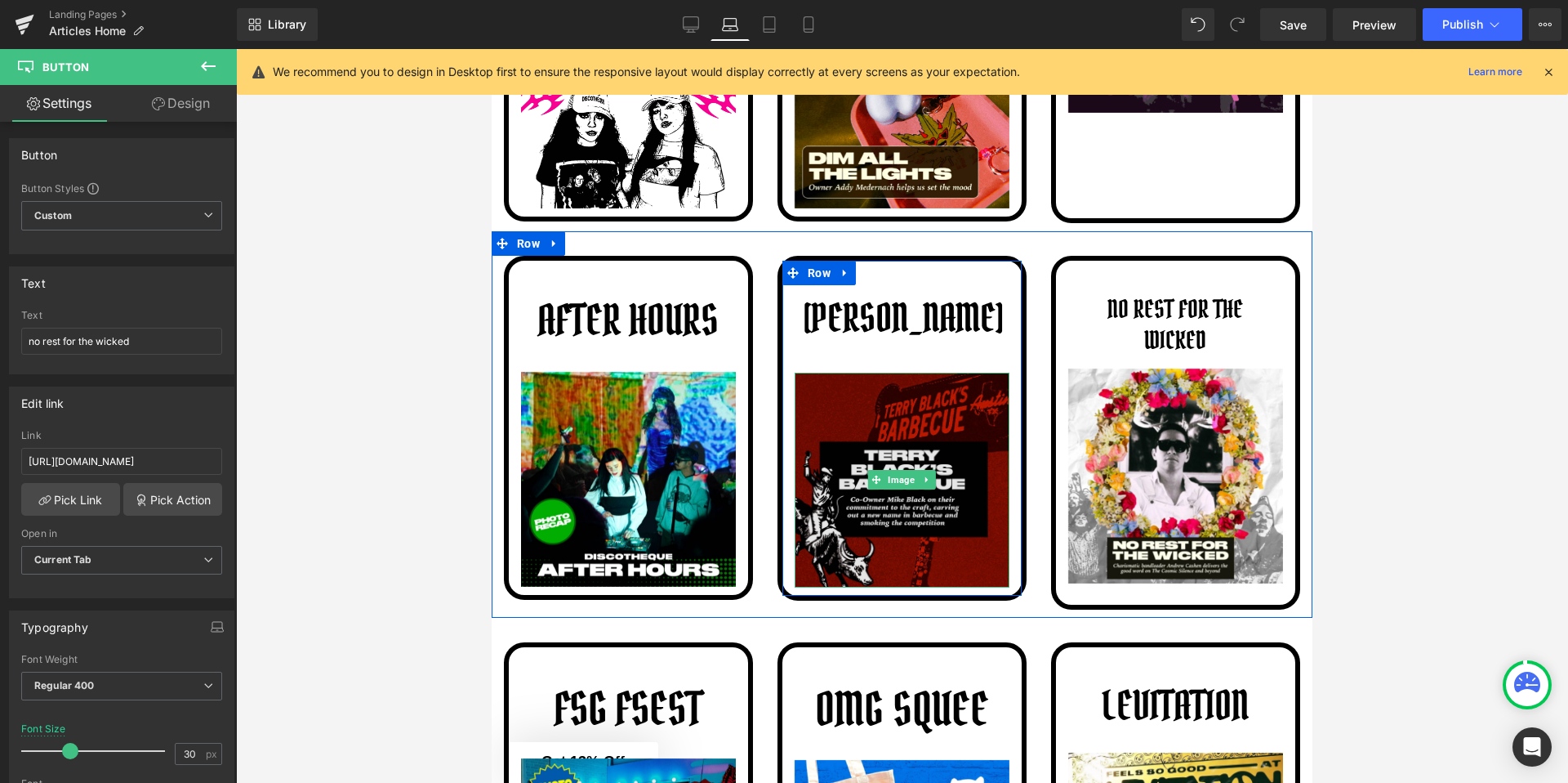
scroll to position [688, 0]
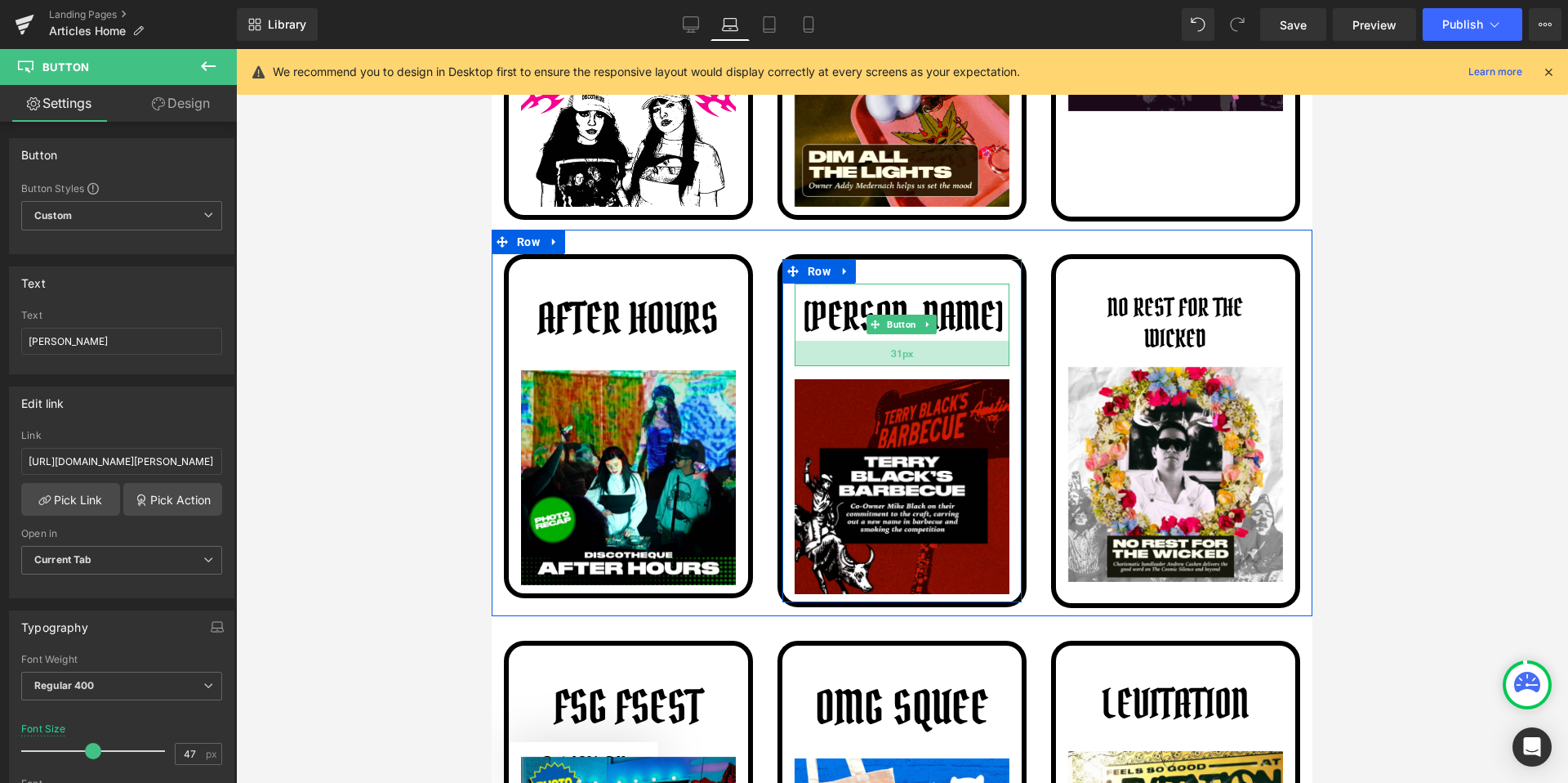
drag, startPoint x: 909, startPoint y: 355, endPoint x: 910, endPoint y: 363, distance: 8.1
click at [910, 363] on div "31px" at bounding box center [902, 353] width 215 height 25
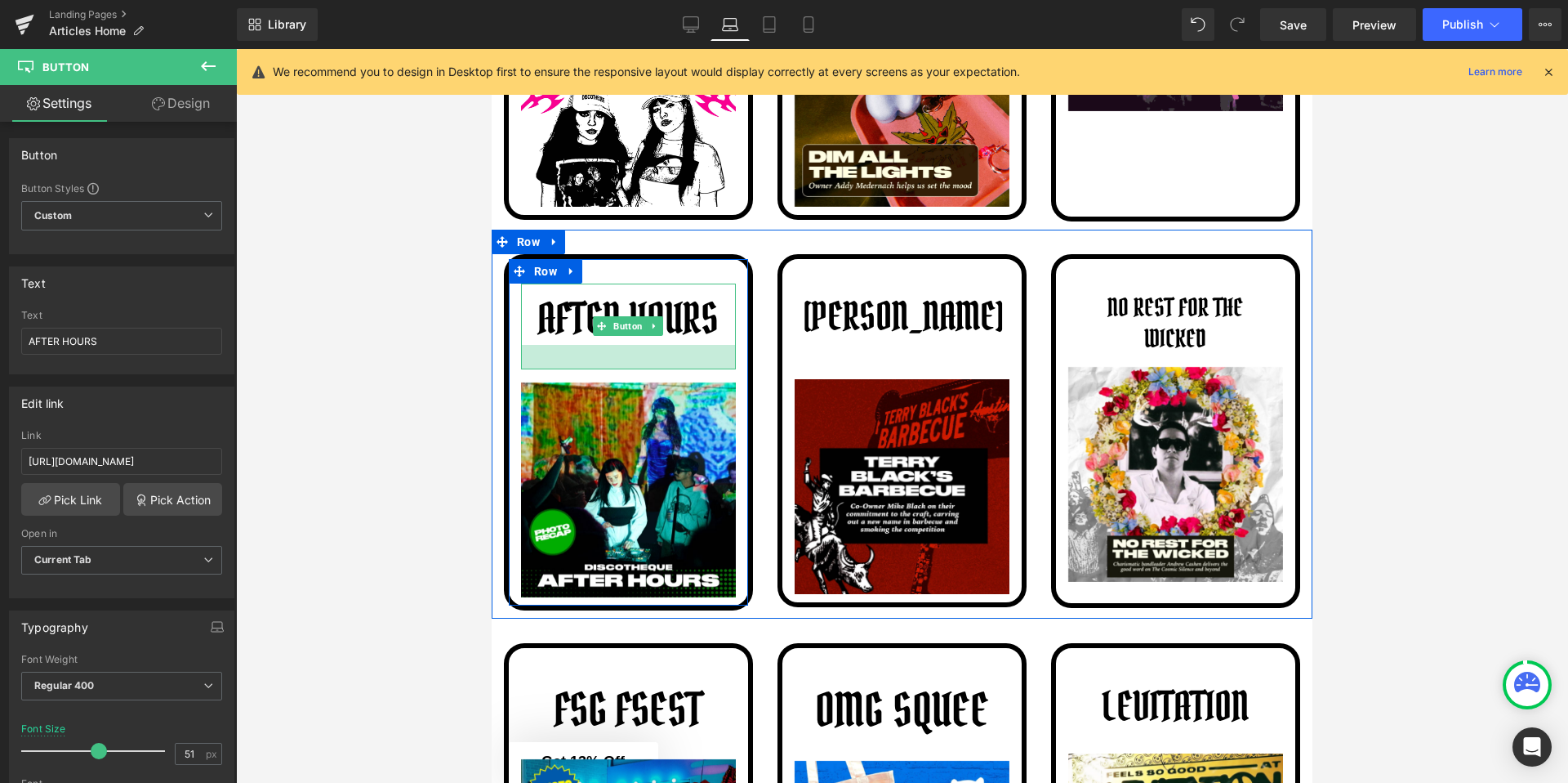
drag, startPoint x: 678, startPoint y: 354, endPoint x: 679, endPoint y: 366, distance: 12.0
click at [679, 366] on div at bounding box center [628, 357] width 215 height 24
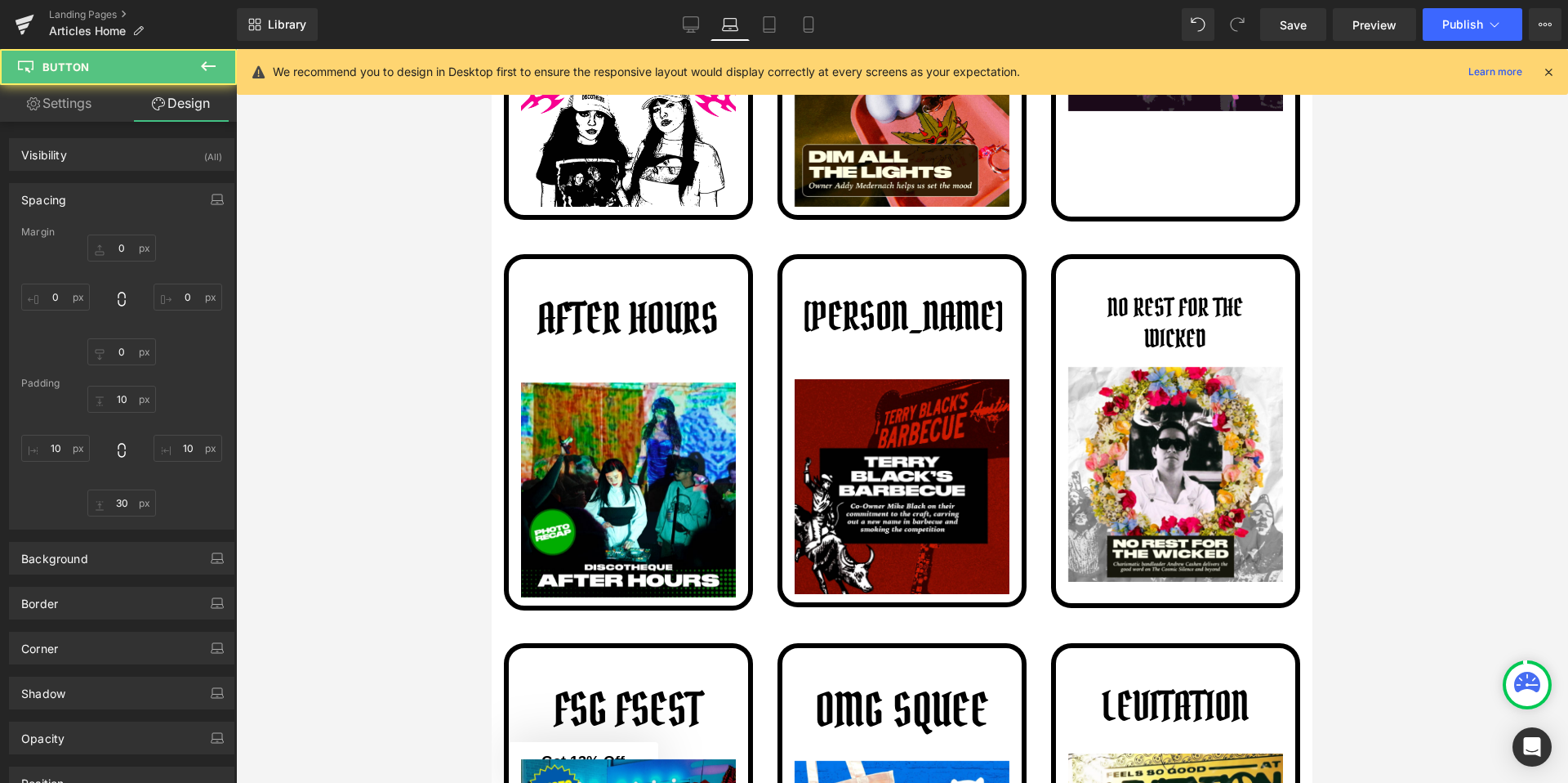
click at [450, 376] on div at bounding box center [903, 416] width 1332 height 734
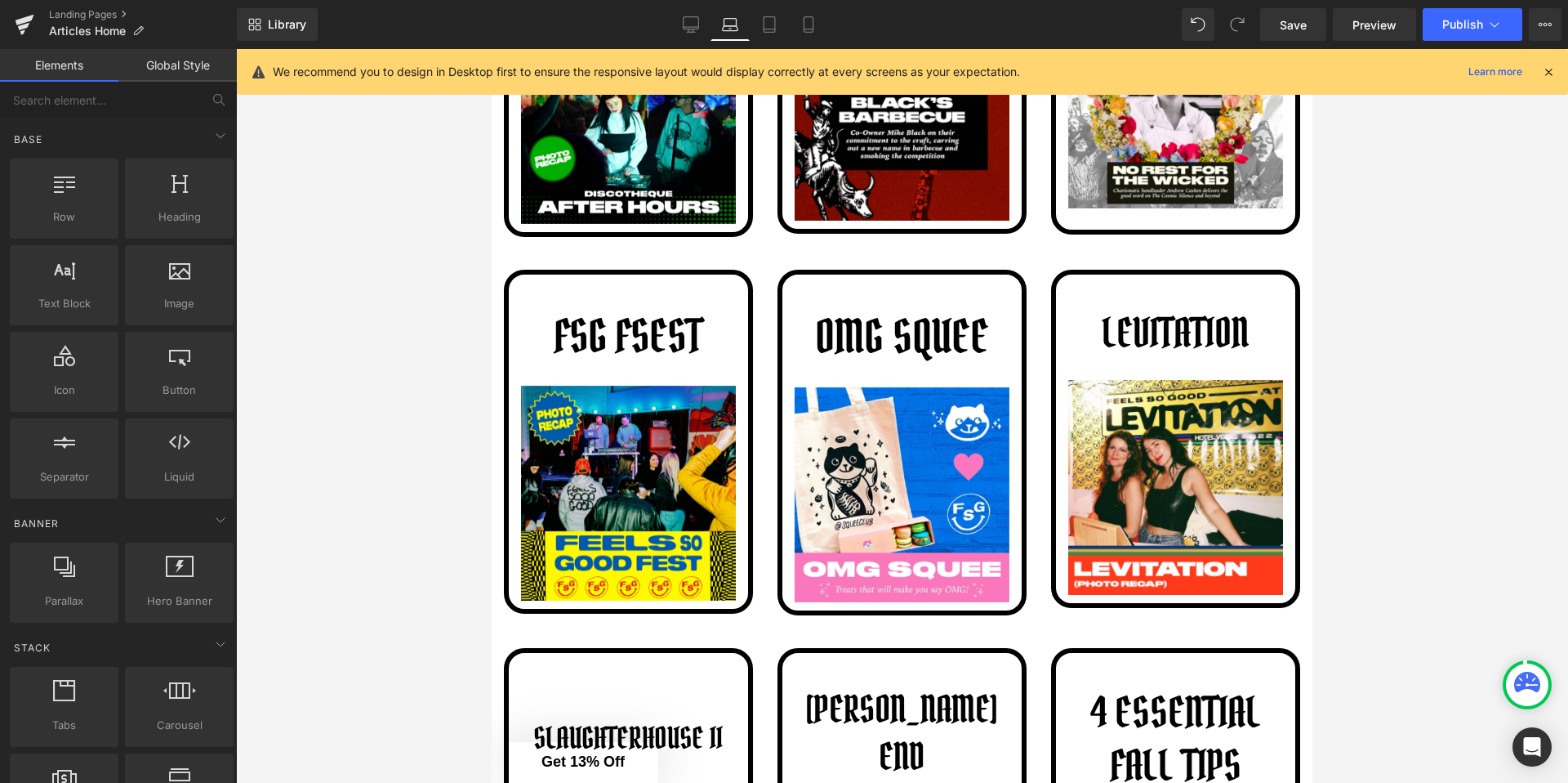
scroll to position [1077, 0]
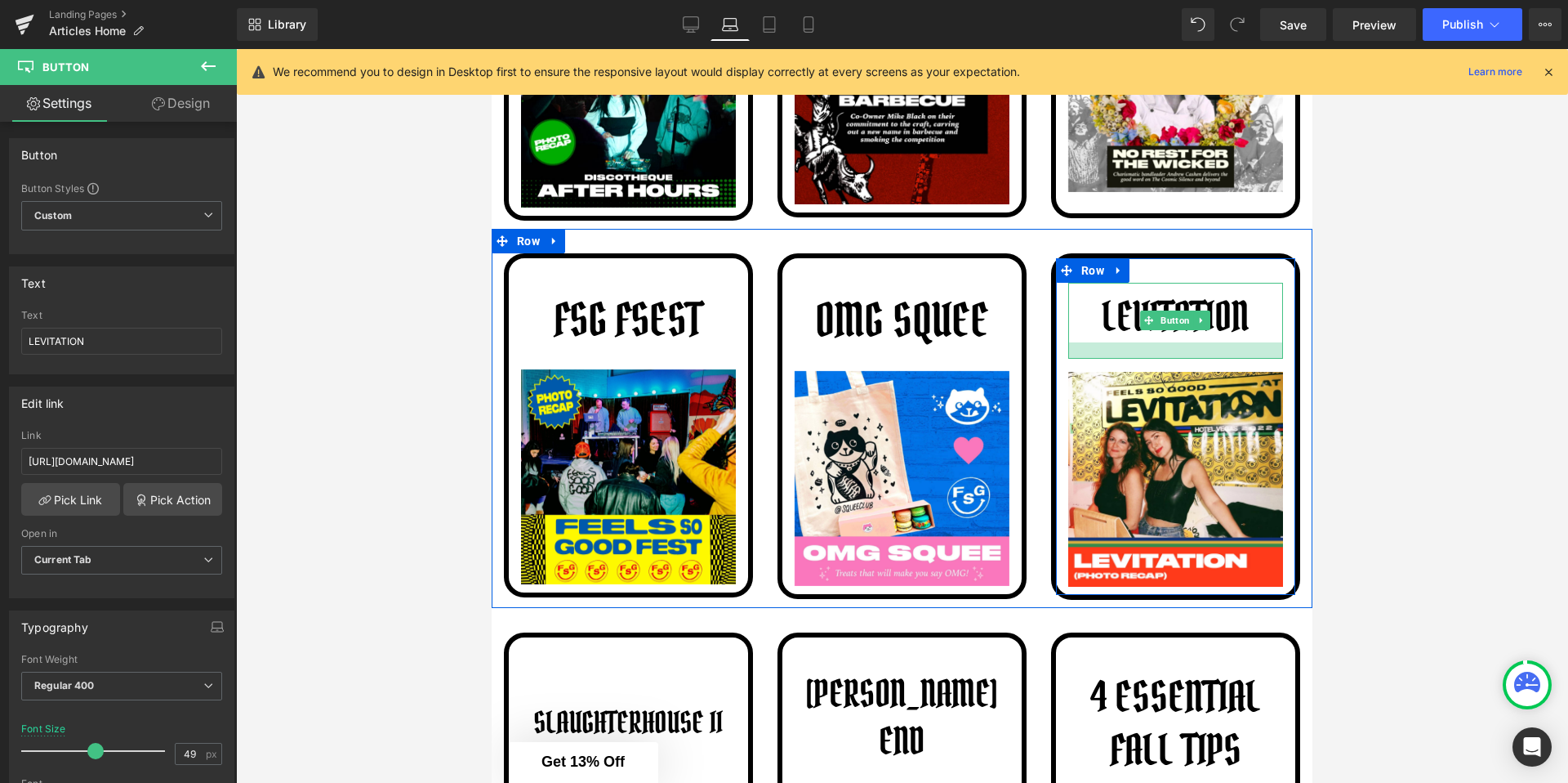
drag, startPoint x: 1115, startPoint y: 347, endPoint x: 1118, endPoint y: 356, distance: 9.5
click at [1118, 356] on div at bounding box center [1175, 350] width 215 height 16
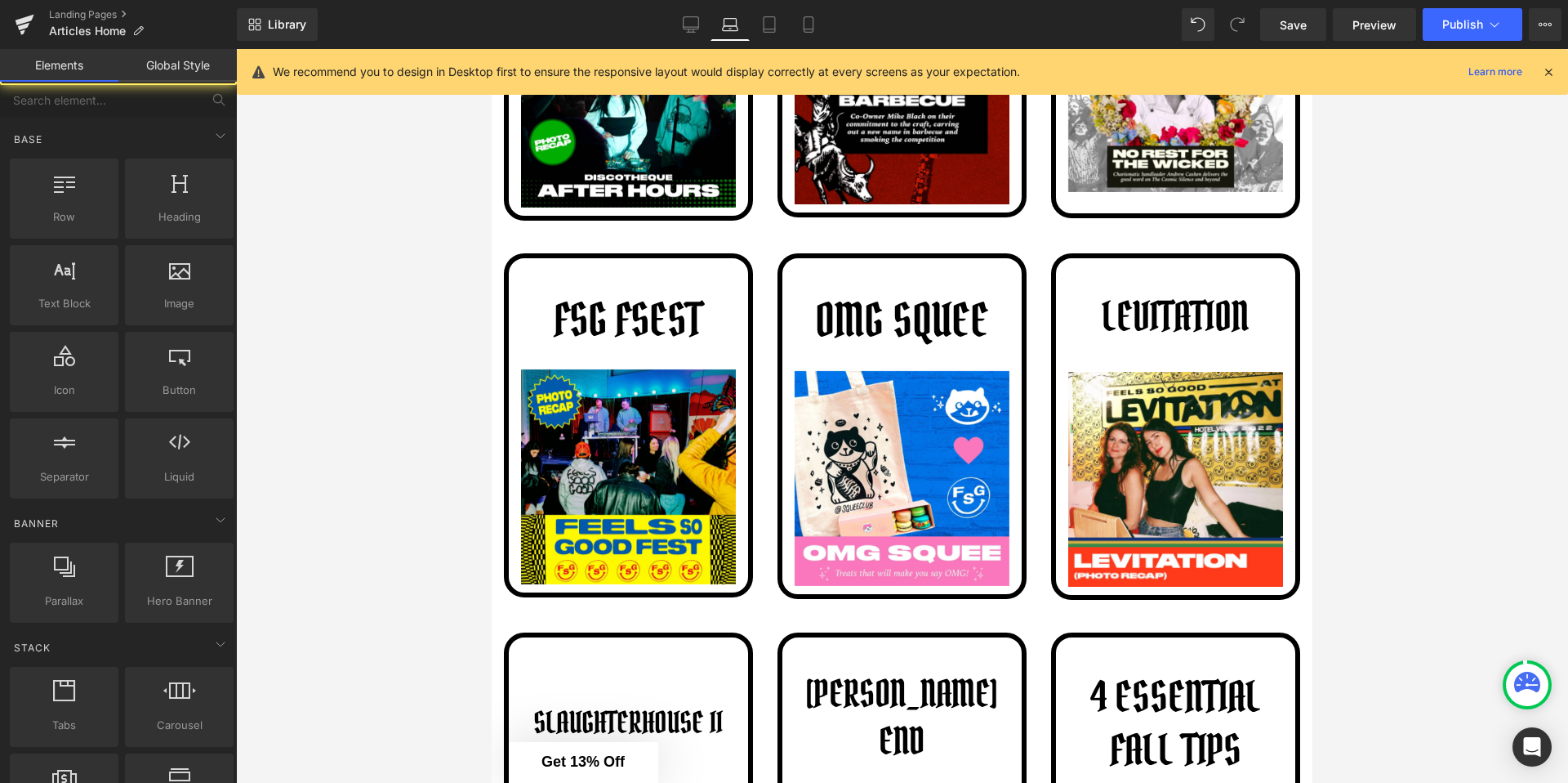
click at [1371, 376] on div at bounding box center [903, 416] width 1332 height 734
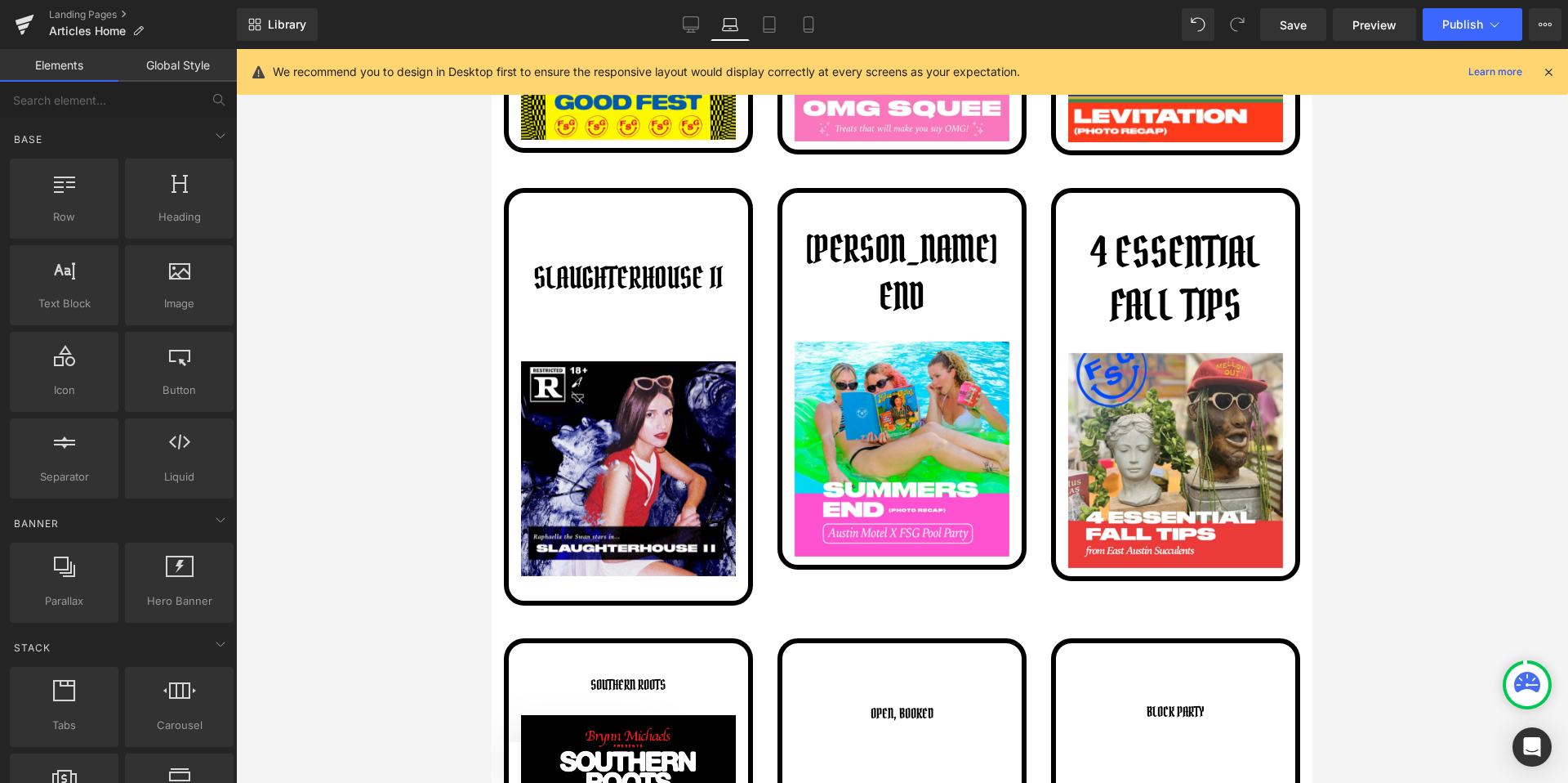
scroll to position [1526, 0]
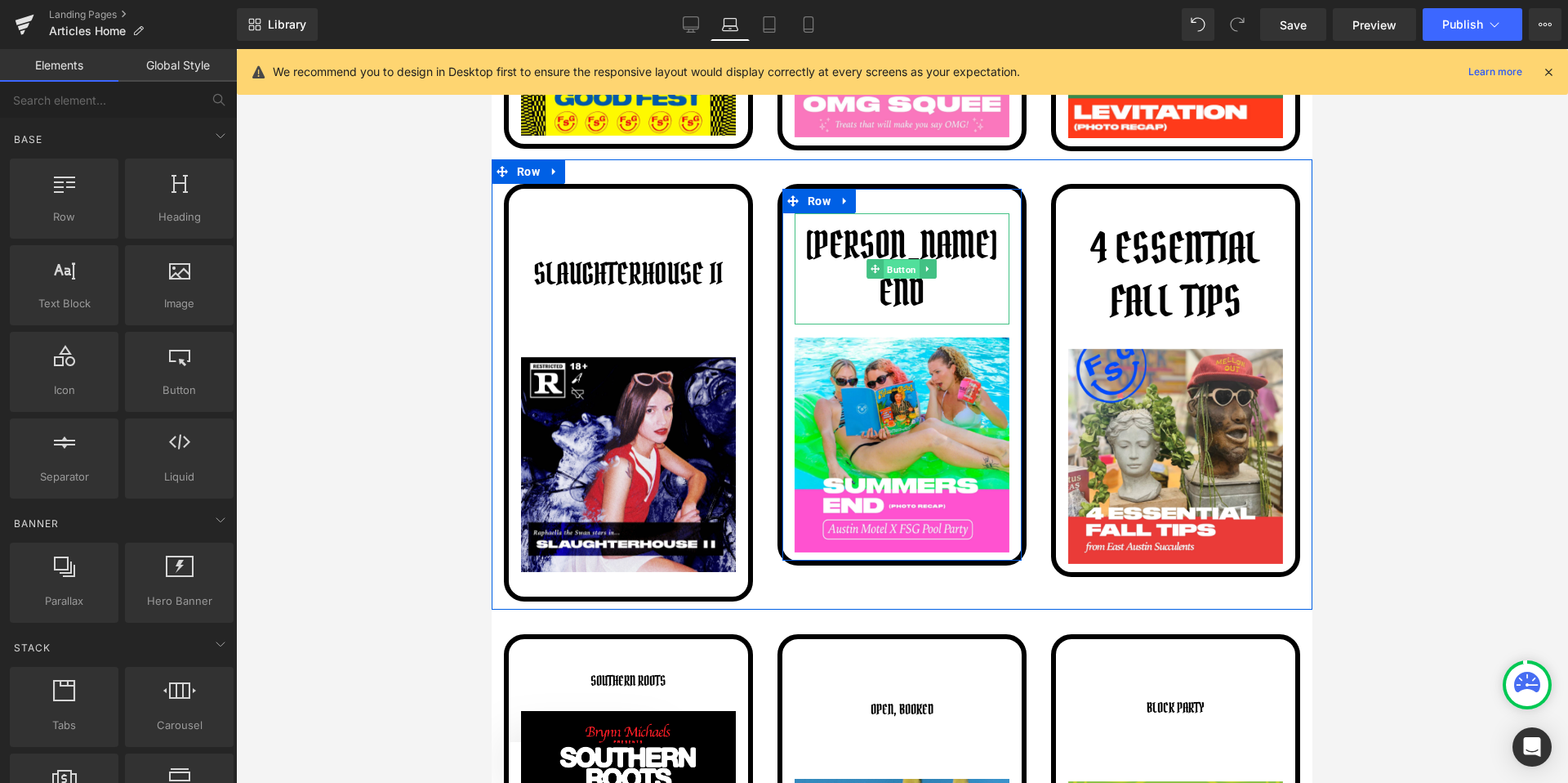
click at [904, 260] on span "Button" at bounding box center [903, 269] width 36 height 20
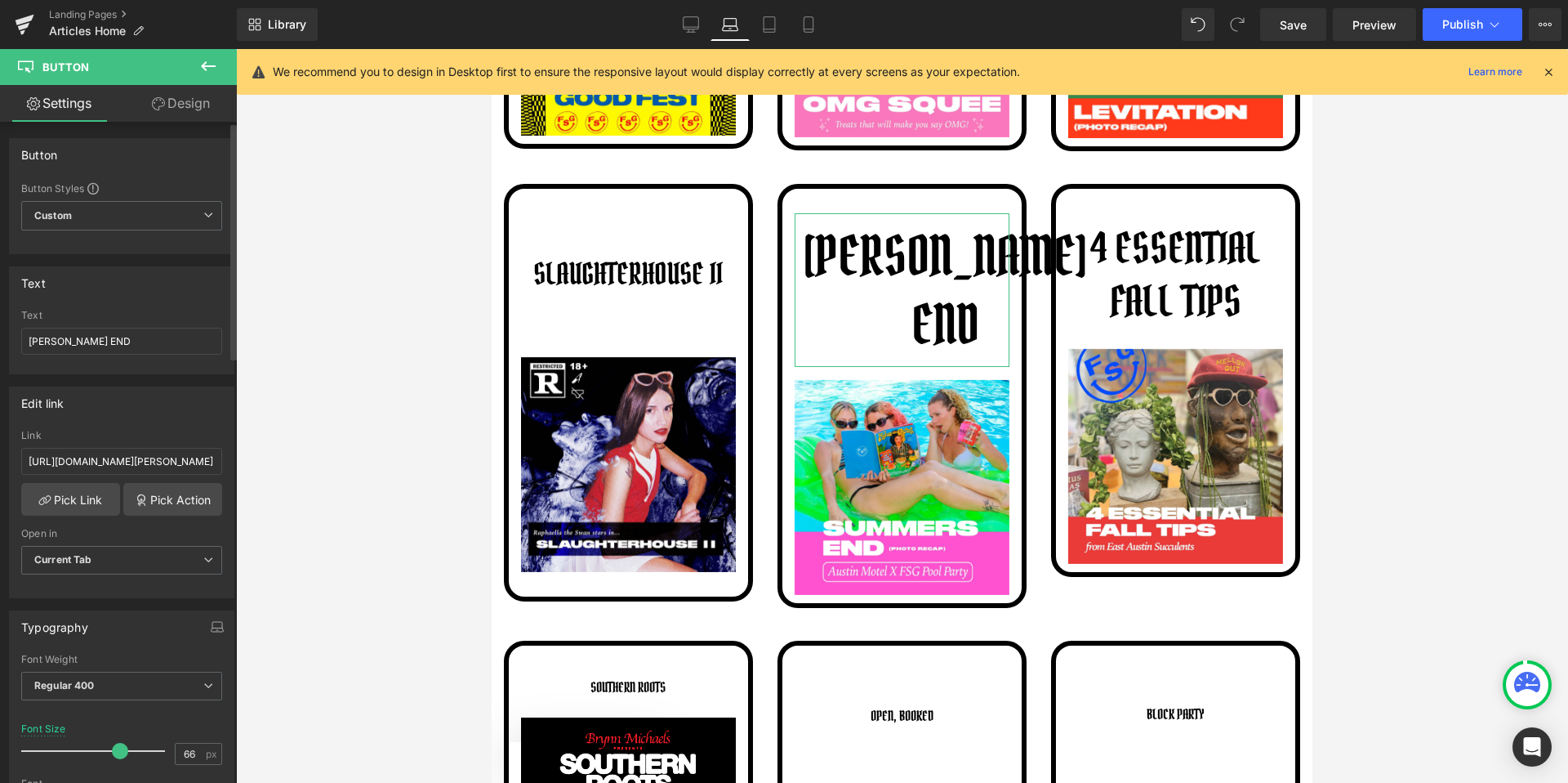
type input "65"
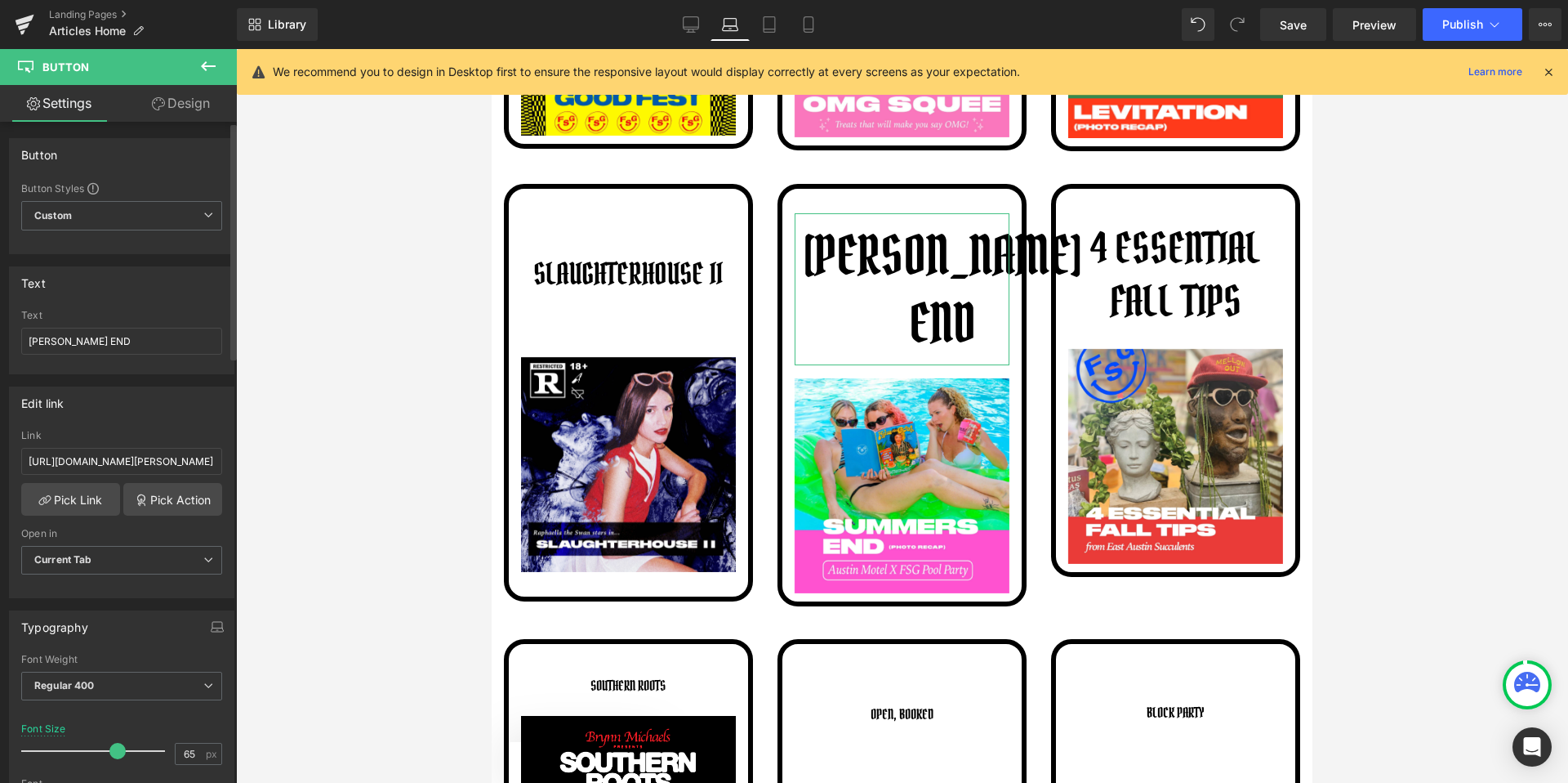
drag, startPoint x: 87, startPoint y: 755, endPoint x: 113, endPoint y: 754, distance: 26.0
click at [113, 754] on span at bounding box center [117, 750] width 16 height 16
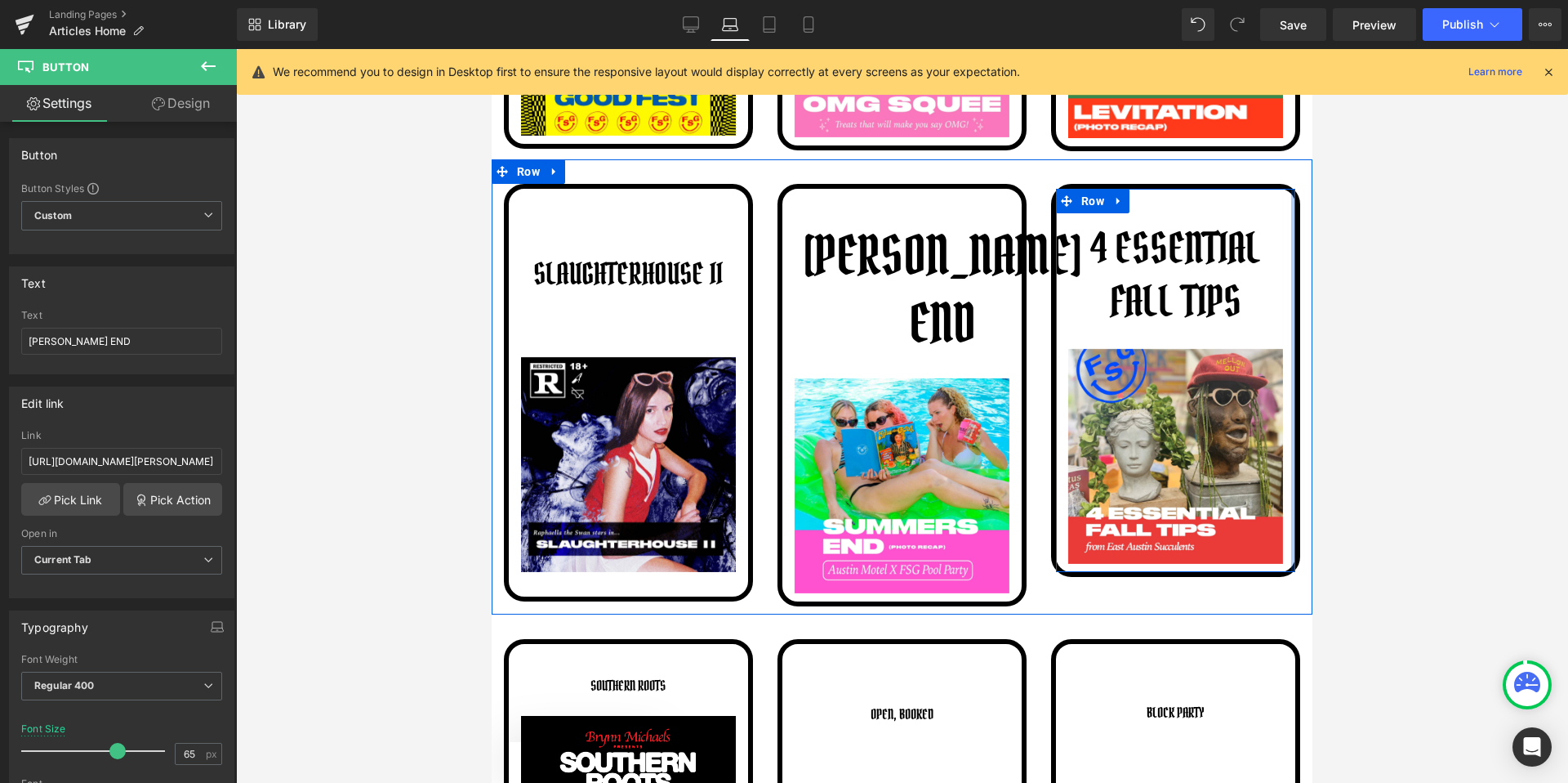
click at [1370, 328] on div at bounding box center [903, 416] width 1332 height 734
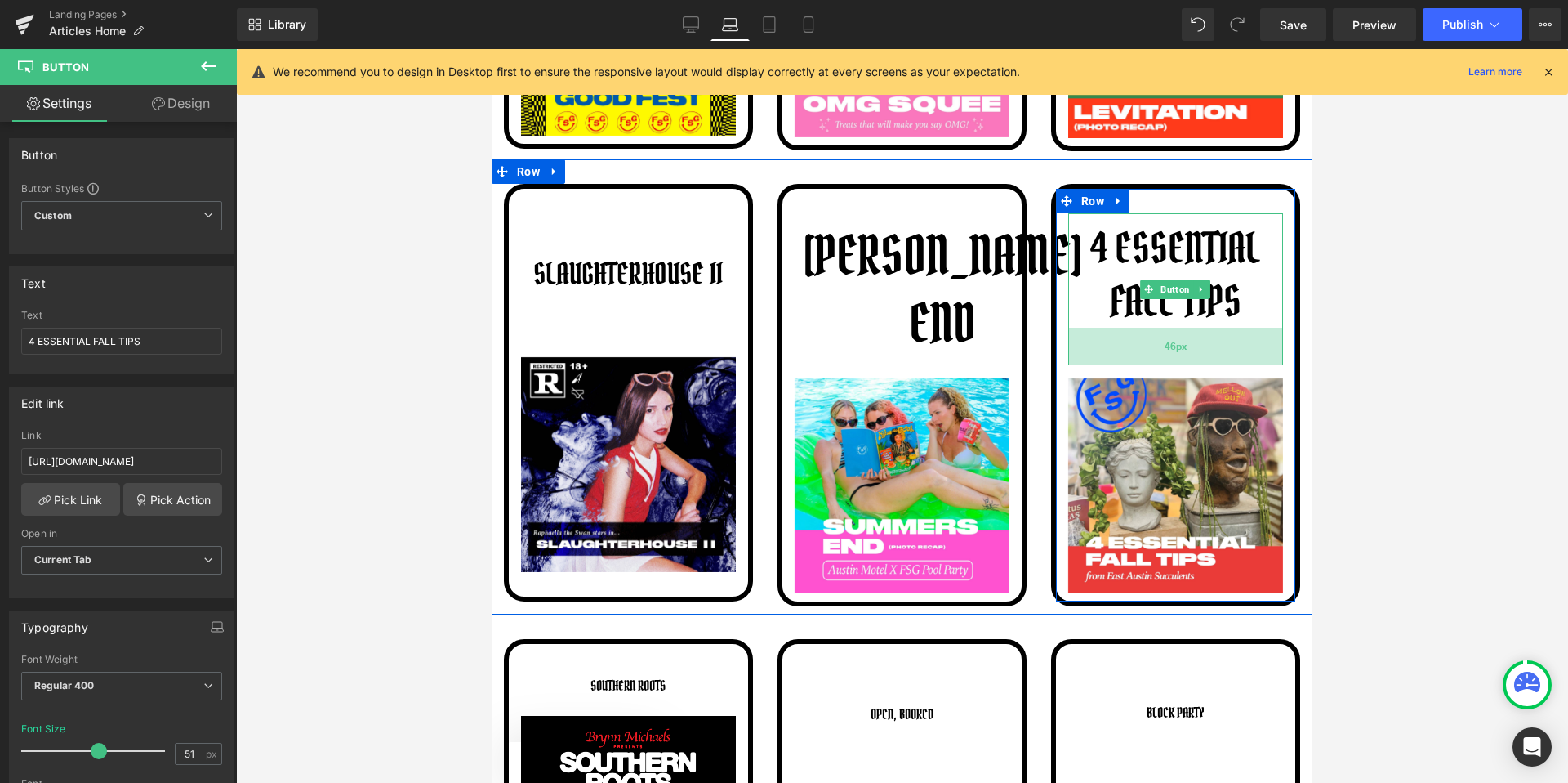
drag, startPoint x: 1216, startPoint y: 333, endPoint x: 1227, endPoint y: 363, distance: 32.0
click at [1227, 363] on div "46px" at bounding box center [1175, 347] width 215 height 38
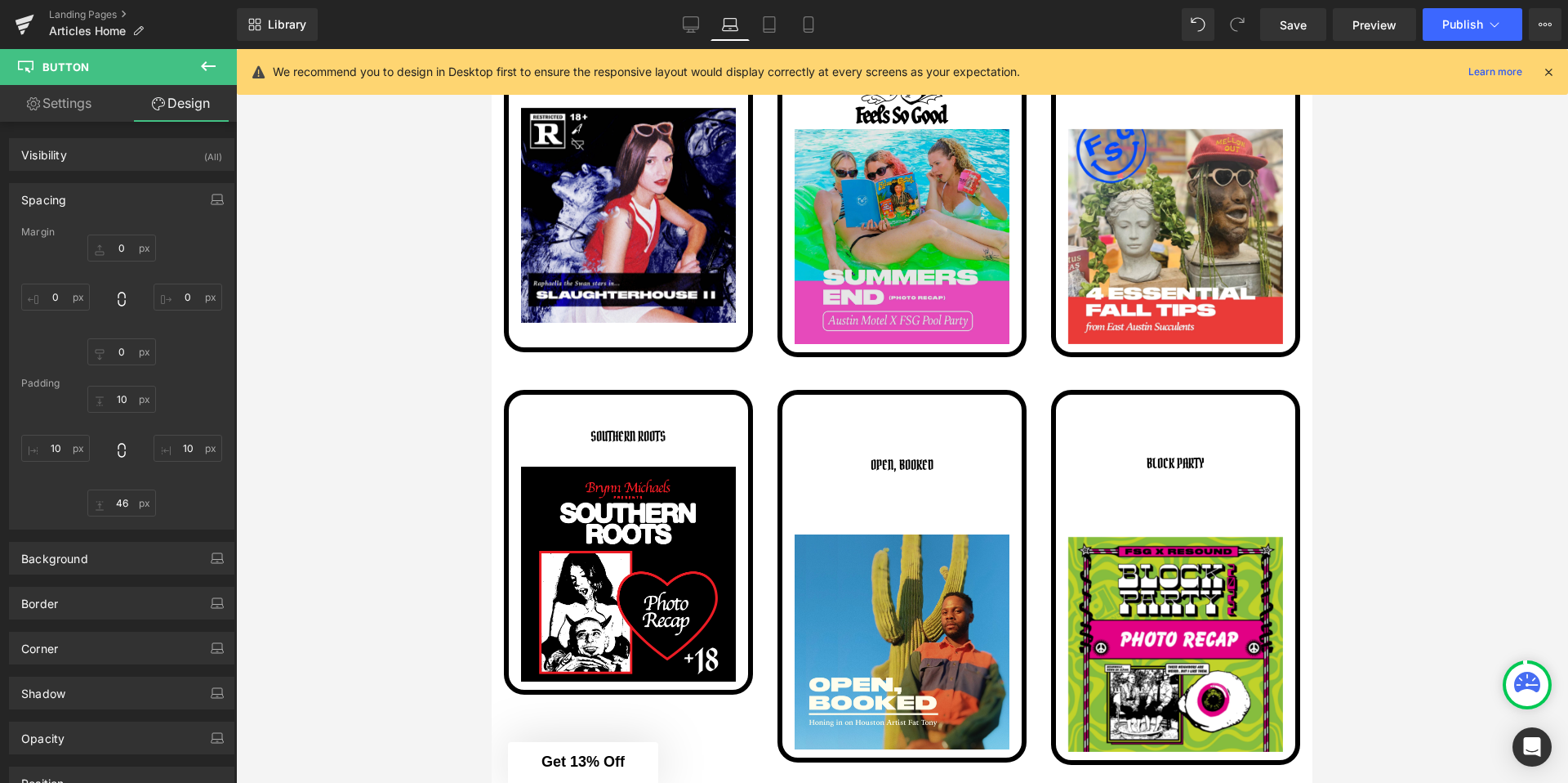
scroll to position [1906, 0]
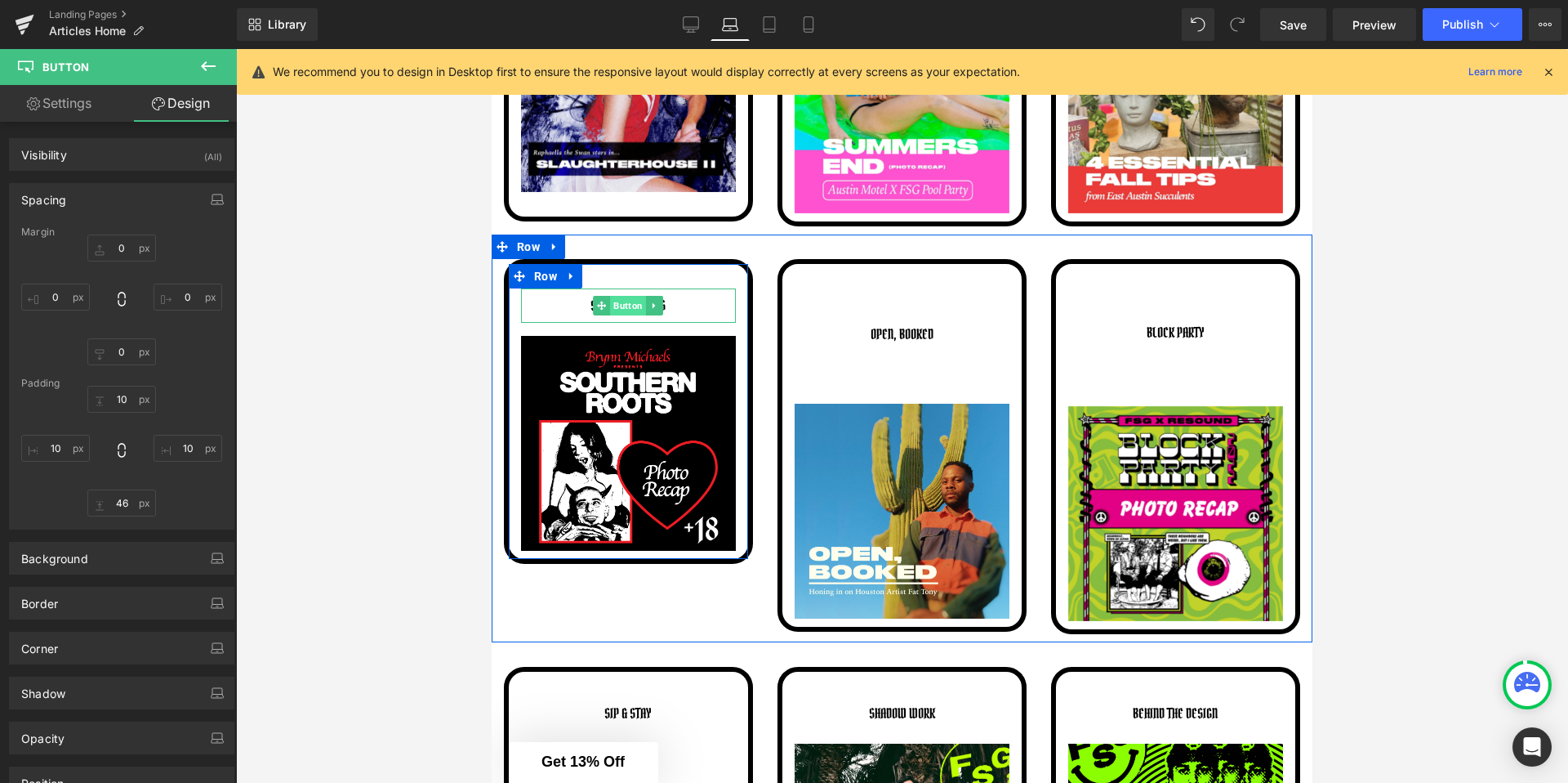
click at [629, 305] on span "Button" at bounding box center [629, 306] width 36 height 20
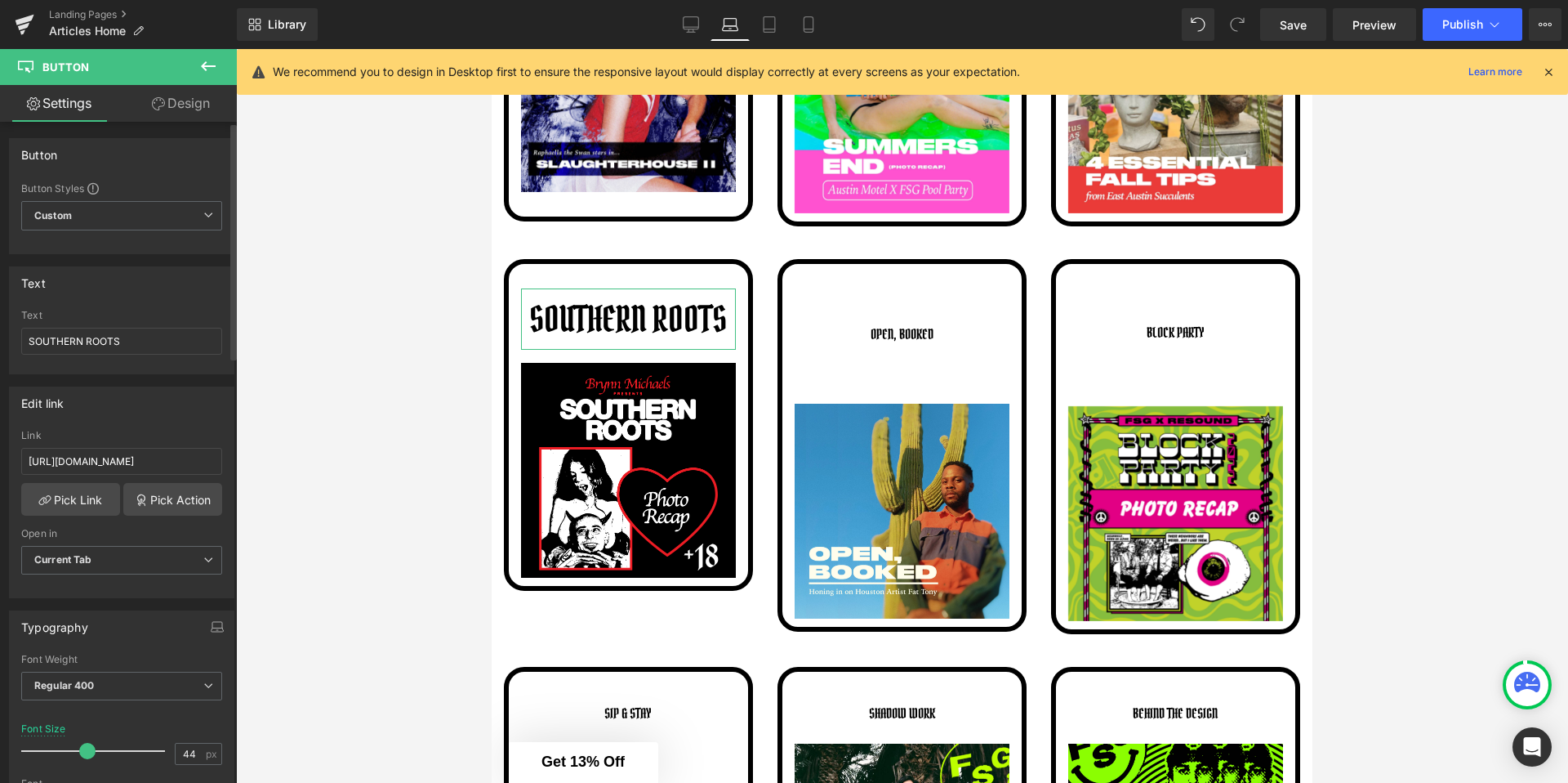
type input "45"
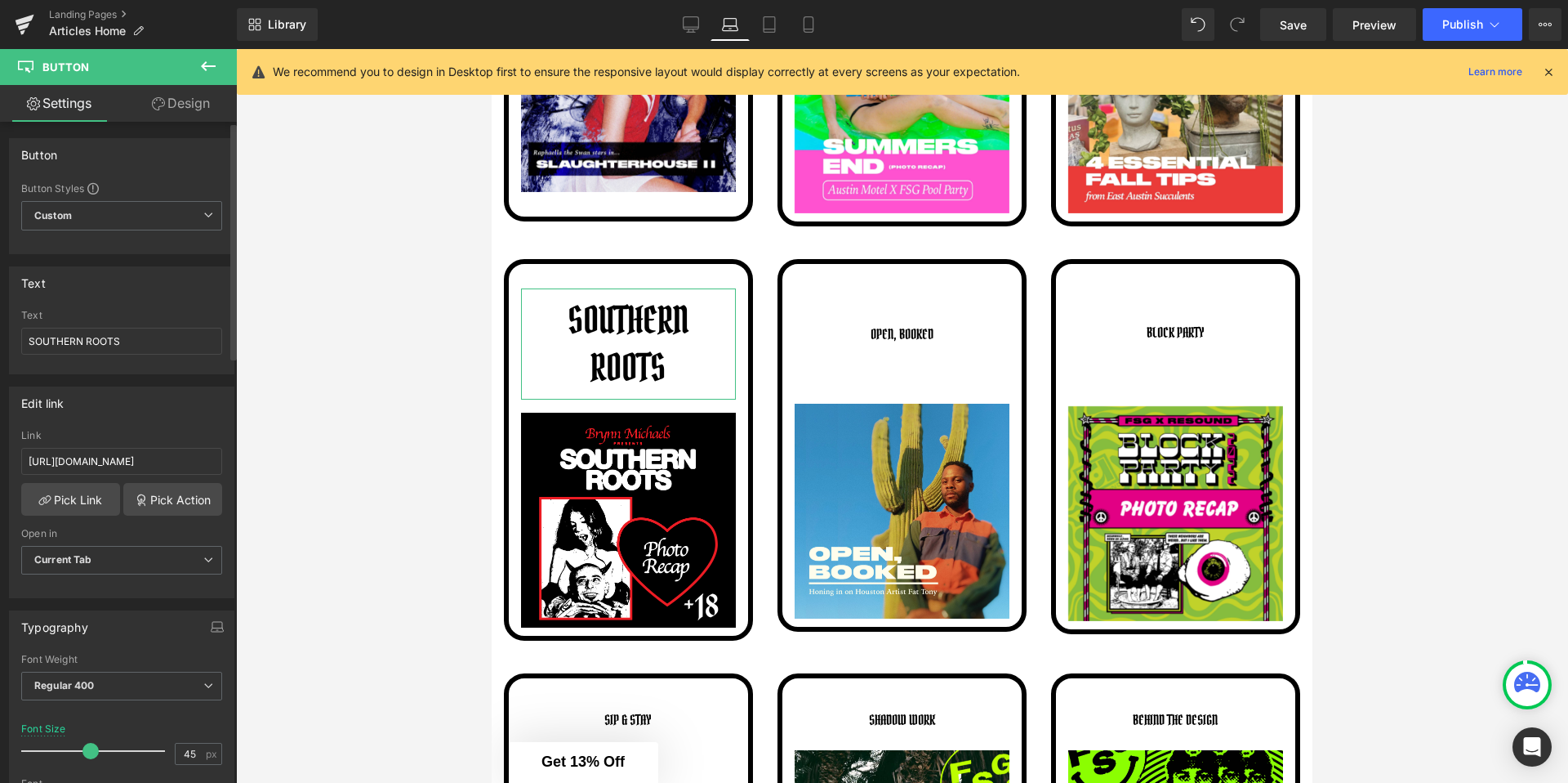
drag, startPoint x: 54, startPoint y: 749, endPoint x: 90, endPoint y: 748, distance: 36.0
click at [90, 748] on span at bounding box center [91, 750] width 16 height 16
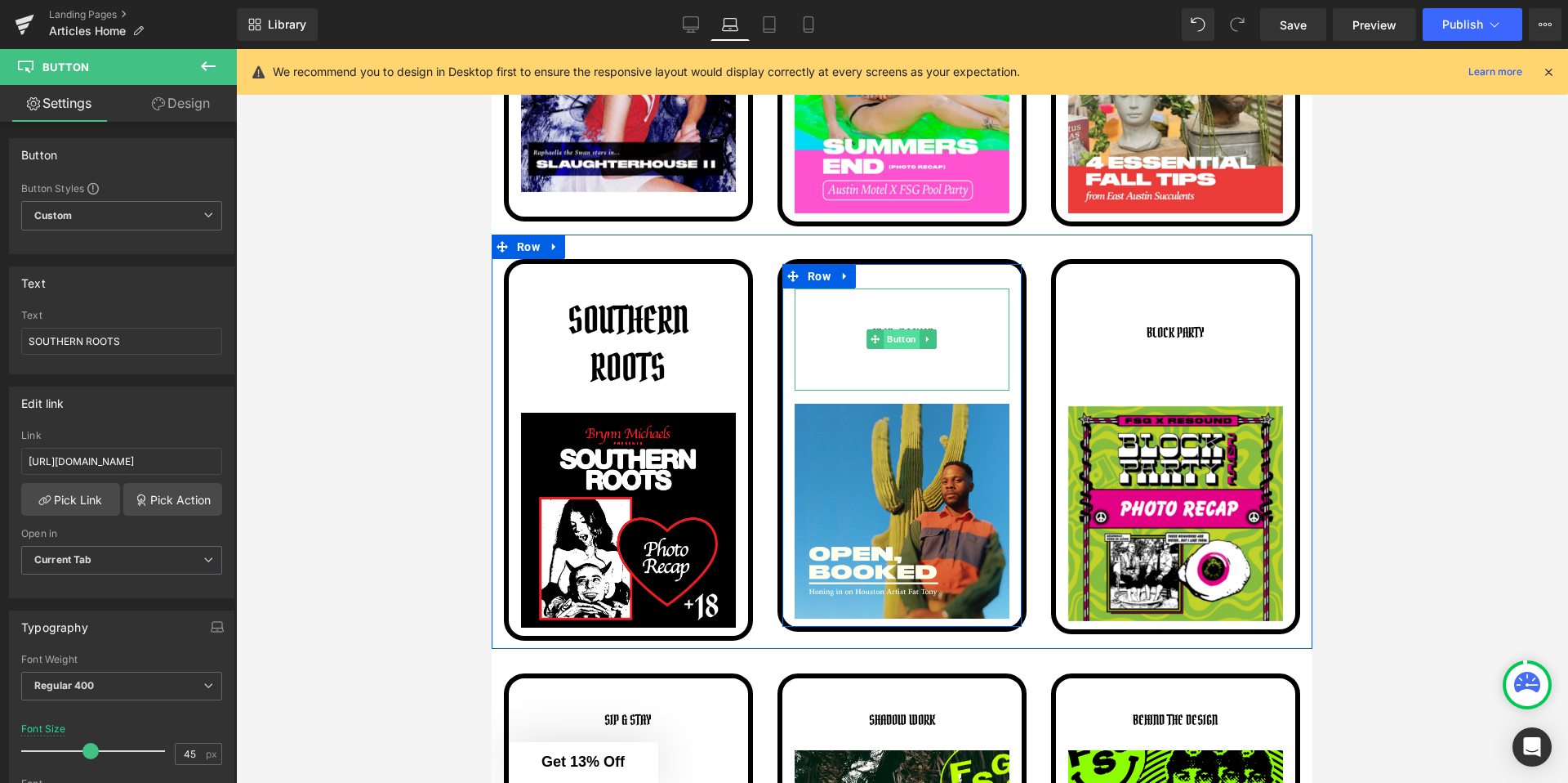
click at [901, 340] on span "Button" at bounding box center [903, 338] width 36 height 20
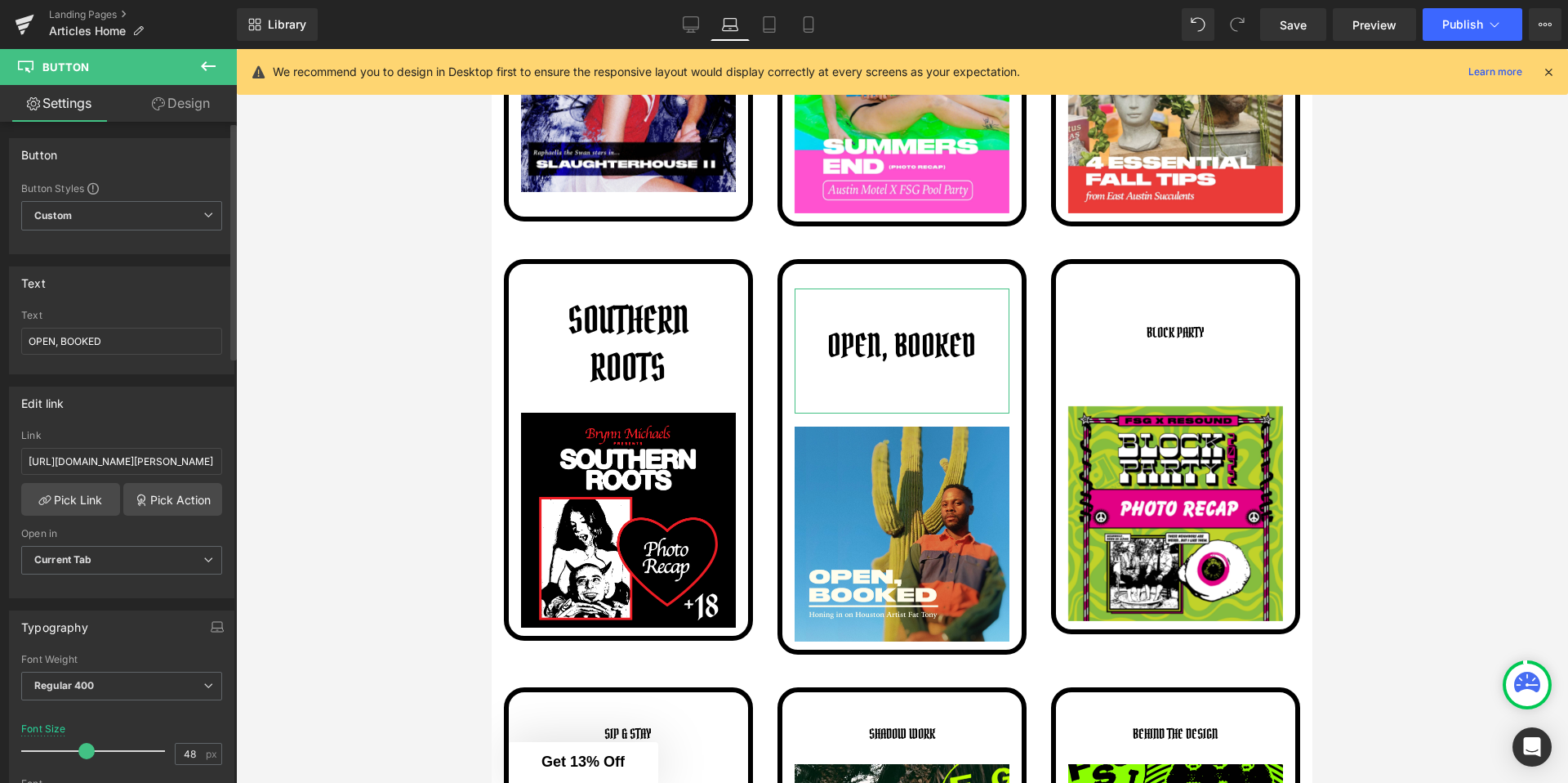
type input "49"
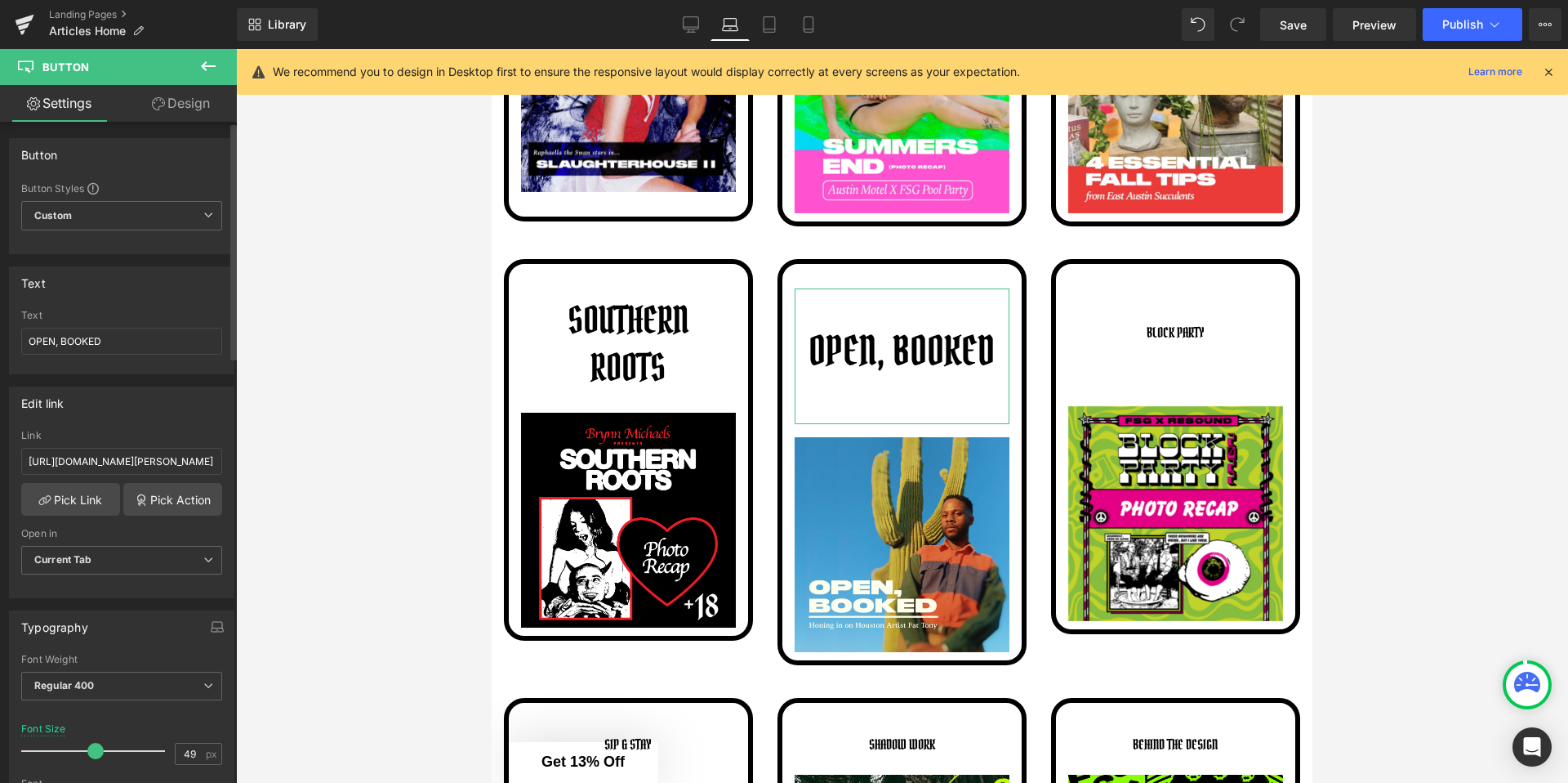
drag, startPoint x: 54, startPoint y: 749, endPoint x: 96, endPoint y: 748, distance: 42.0
click at [96, 748] on span at bounding box center [95, 750] width 16 height 16
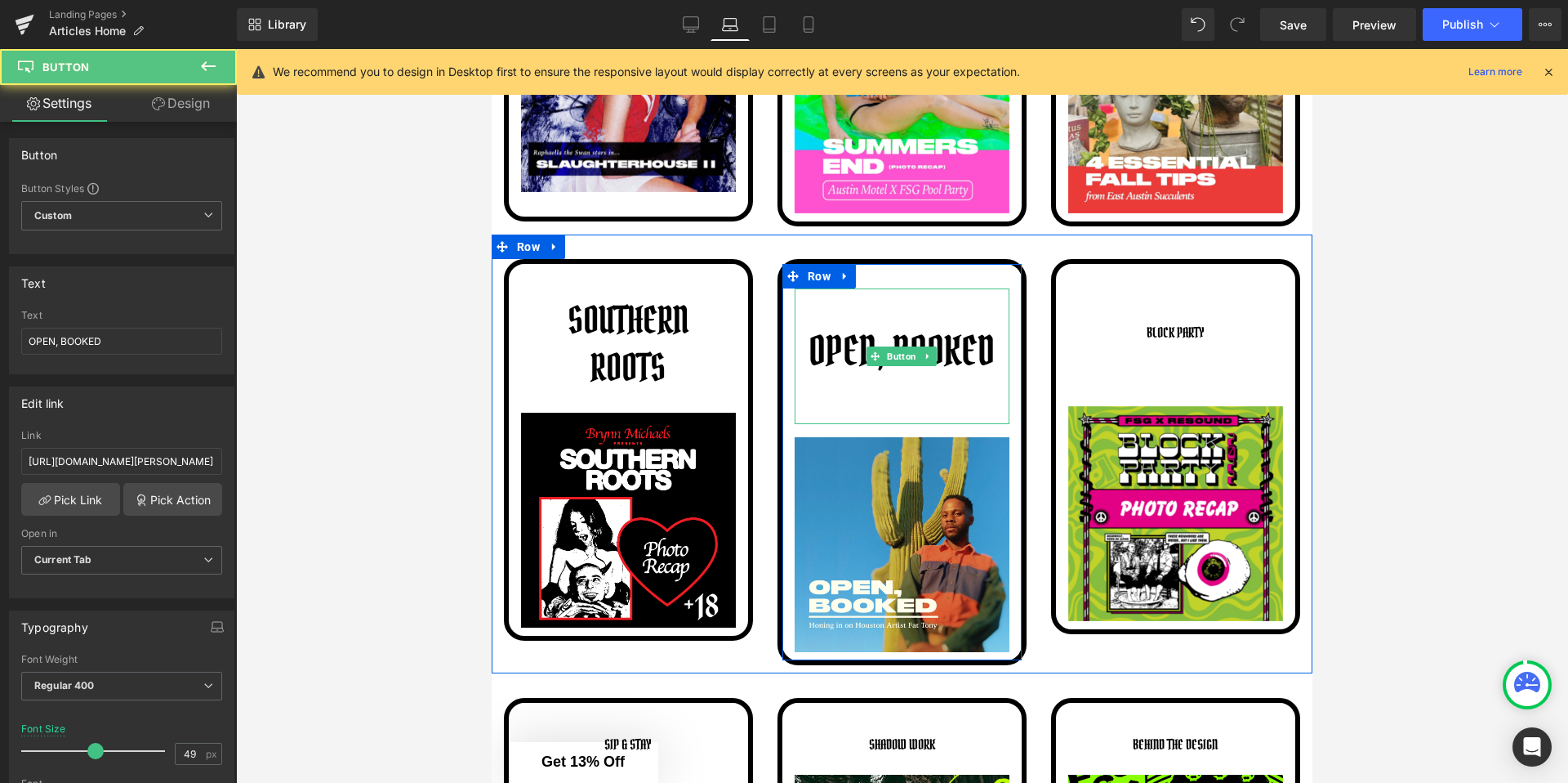
click at [817, 419] on link "OPEN, BOOKED" at bounding box center [901, 356] width 203 height 136
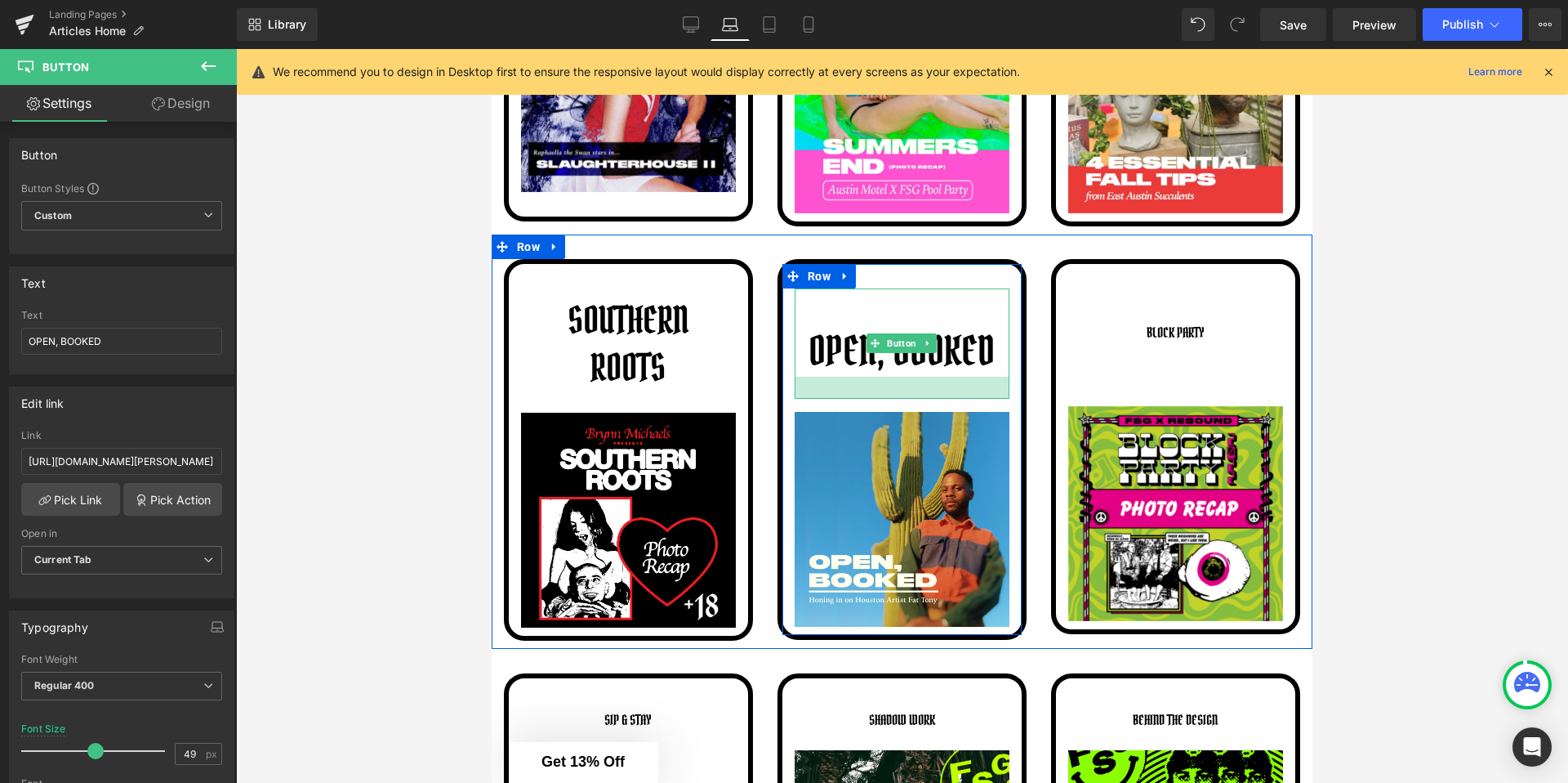
drag, startPoint x: 839, startPoint y: 422, endPoint x: 854, endPoint y: 397, distance: 29.2
click at [854, 397] on div at bounding box center [902, 388] width 215 height 22
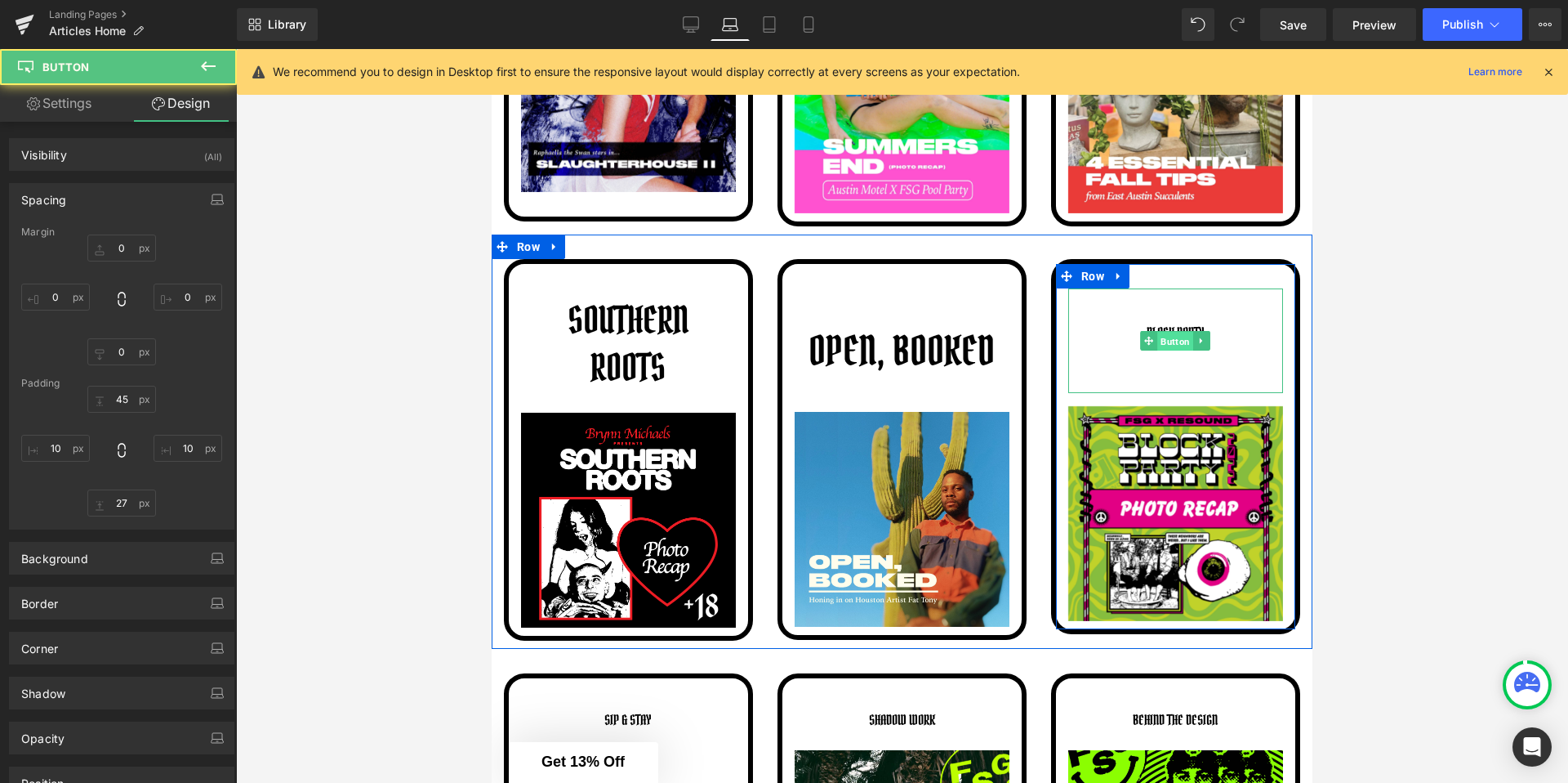
click at [1175, 334] on span "Button" at bounding box center [1176, 341] width 36 height 20
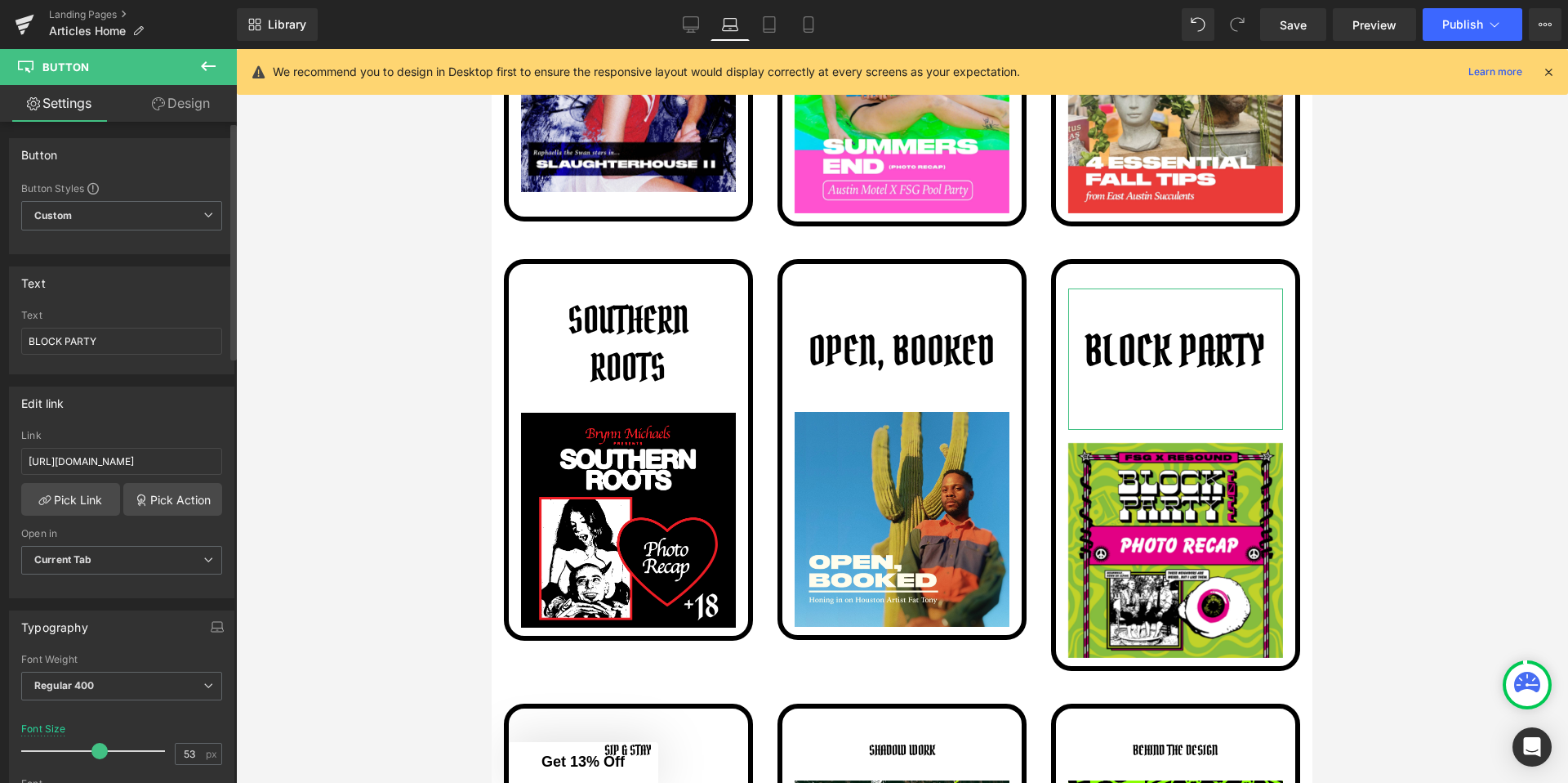
type input "52"
drag, startPoint x: 54, startPoint y: 752, endPoint x: 100, endPoint y: 753, distance: 46.0
click at [100, 753] on span at bounding box center [99, 750] width 16 height 16
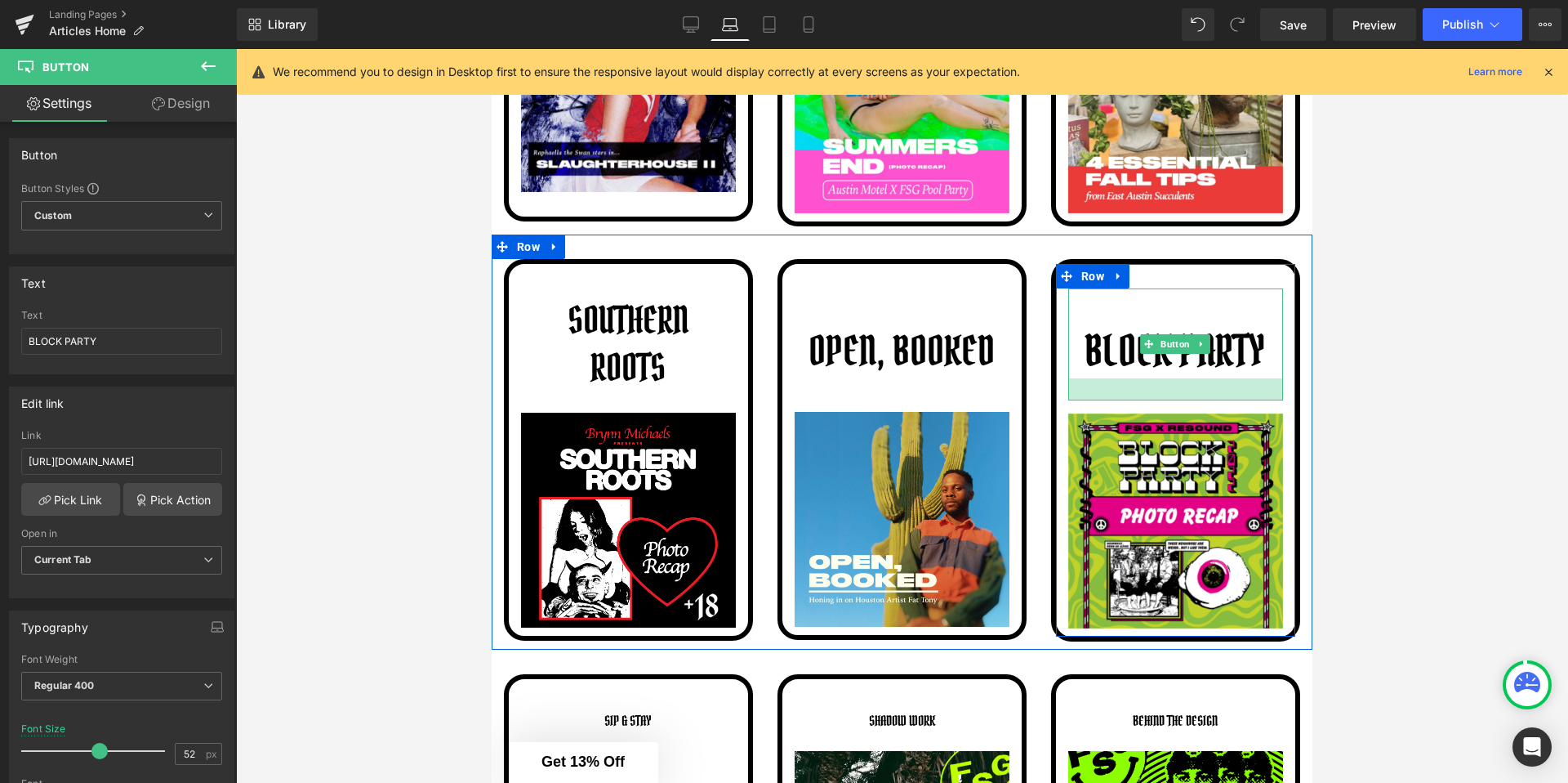
drag, startPoint x: 1088, startPoint y: 425, endPoint x: 1133, endPoint y: 395, distance: 54.1
click at [1133, 395] on div at bounding box center [1175, 389] width 215 height 22
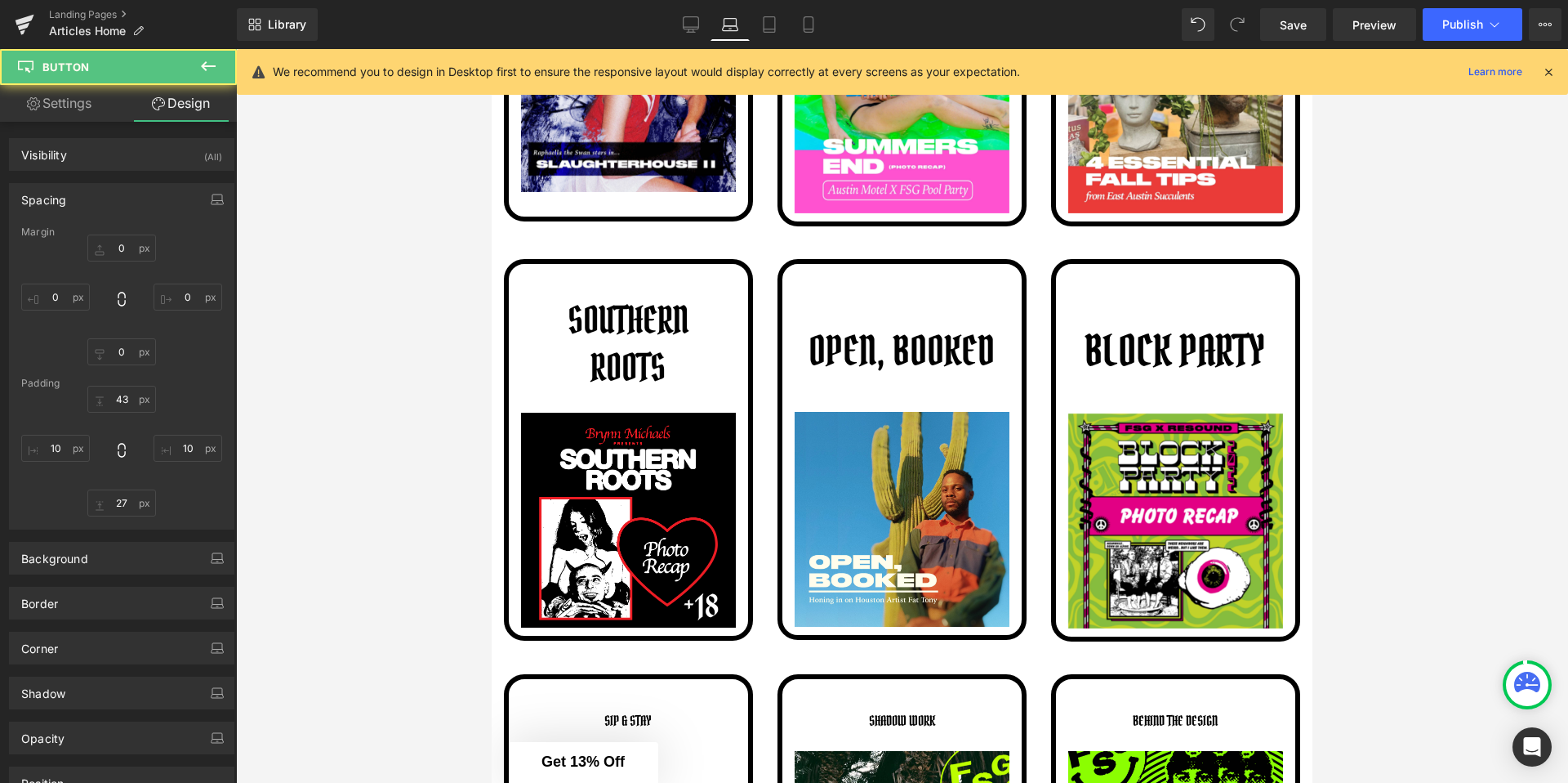
click at [1350, 370] on div at bounding box center [903, 416] width 1332 height 734
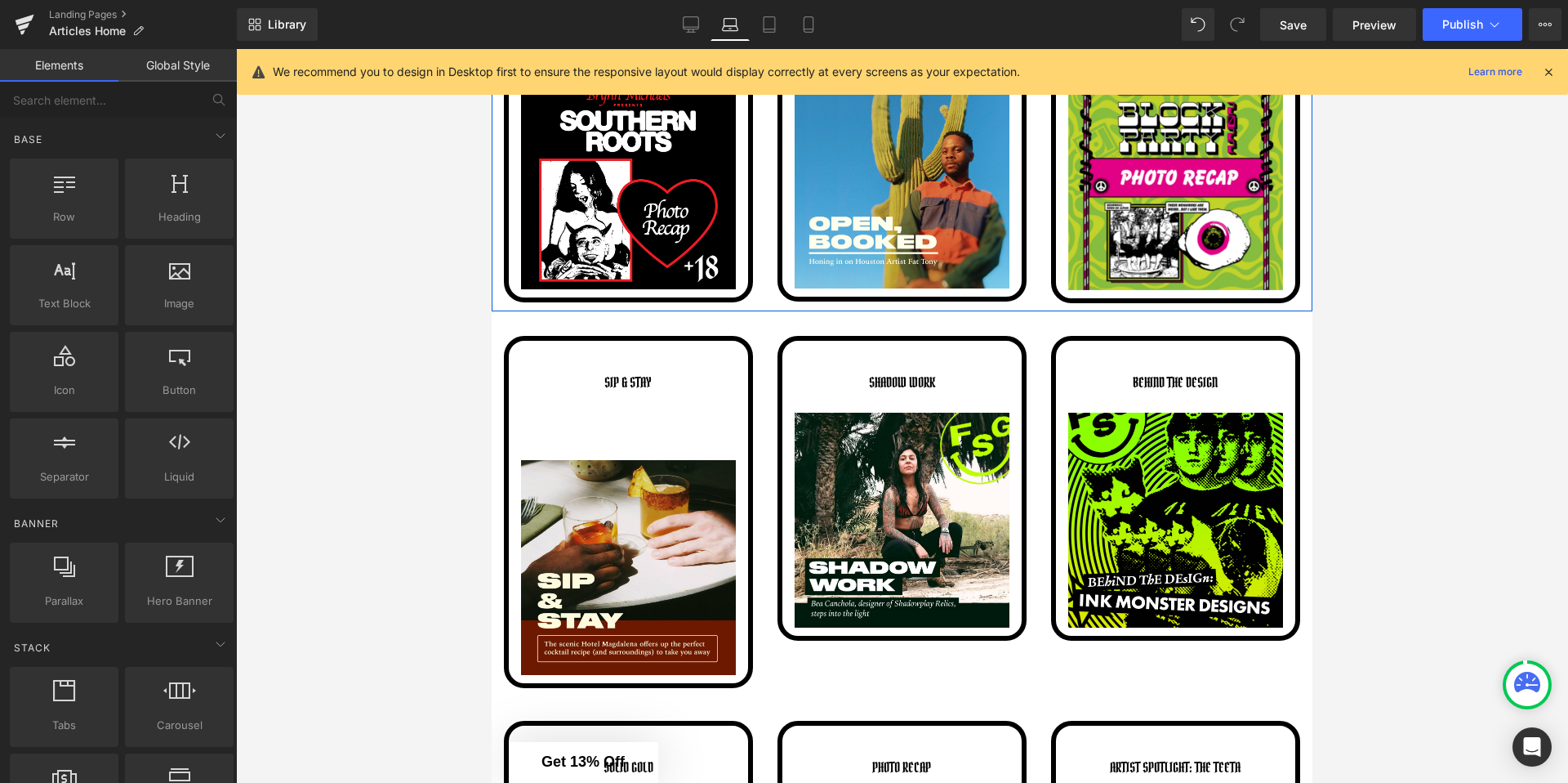
scroll to position [2261, 0]
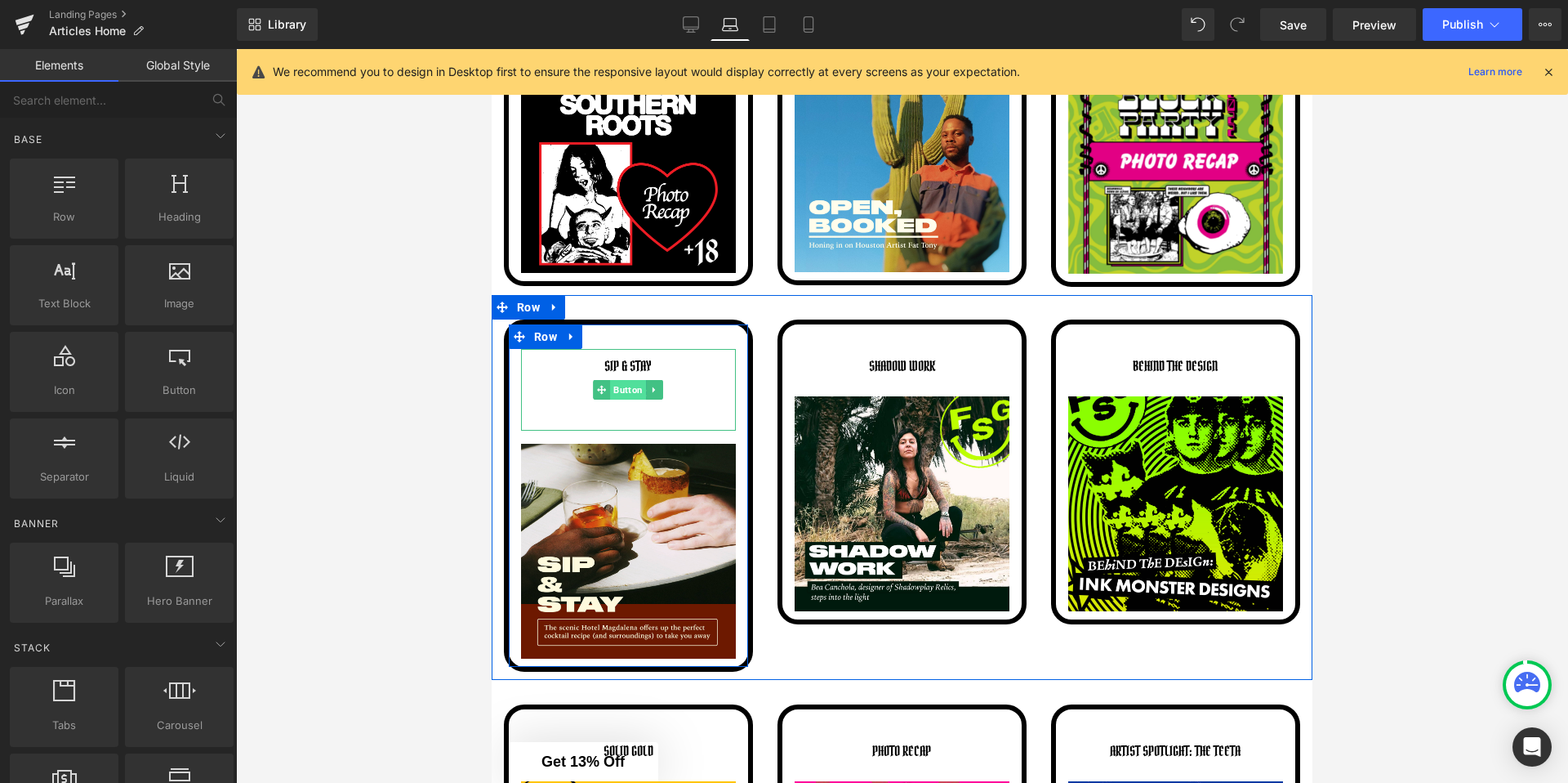
click at [623, 388] on span "Button" at bounding box center [629, 389] width 36 height 20
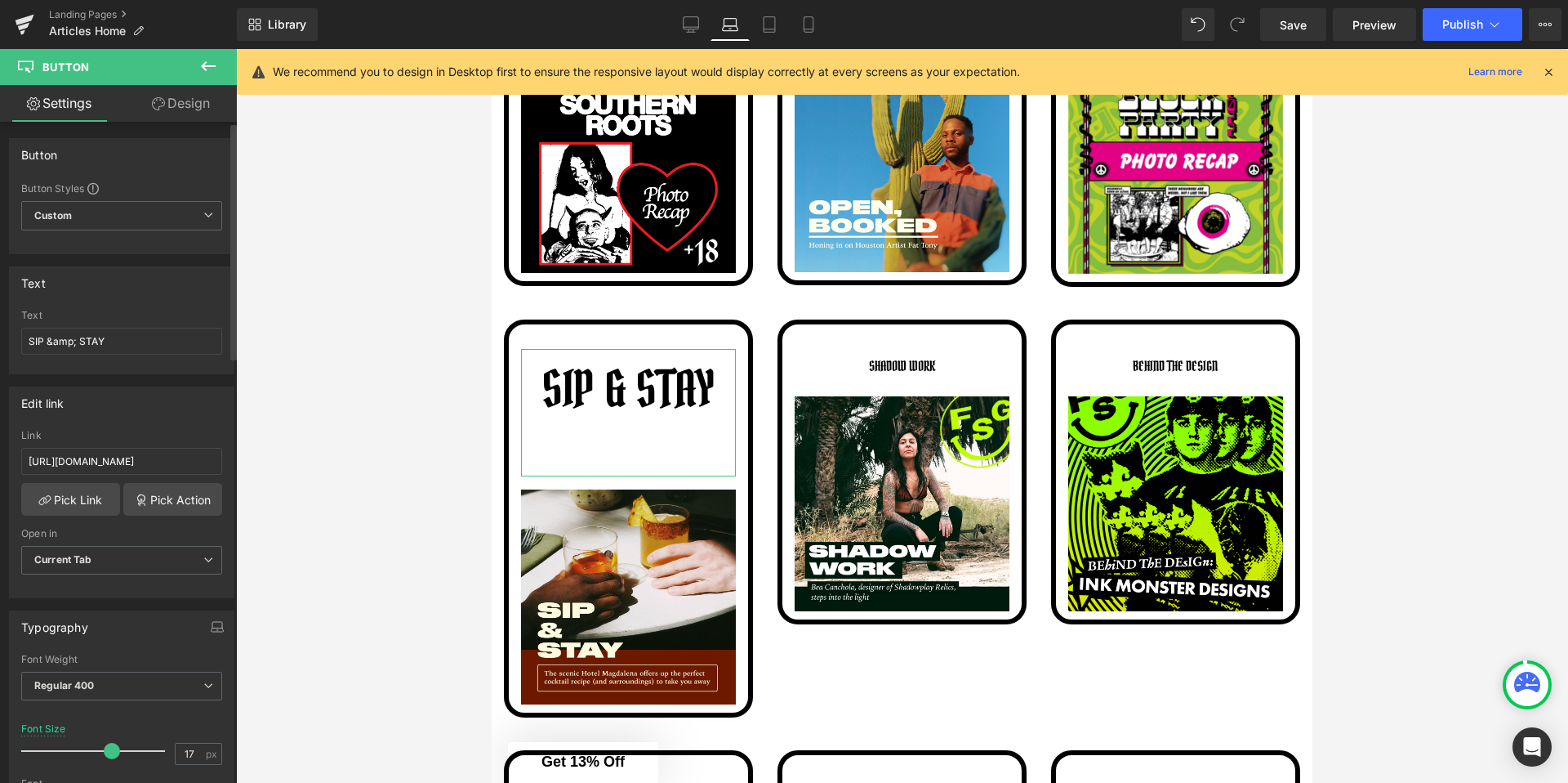
drag, startPoint x: 49, startPoint y: 750, endPoint x: 105, endPoint y: 752, distance: 56.0
click at [105, 752] on span at bounding box center [111, 750] width 16 height 16
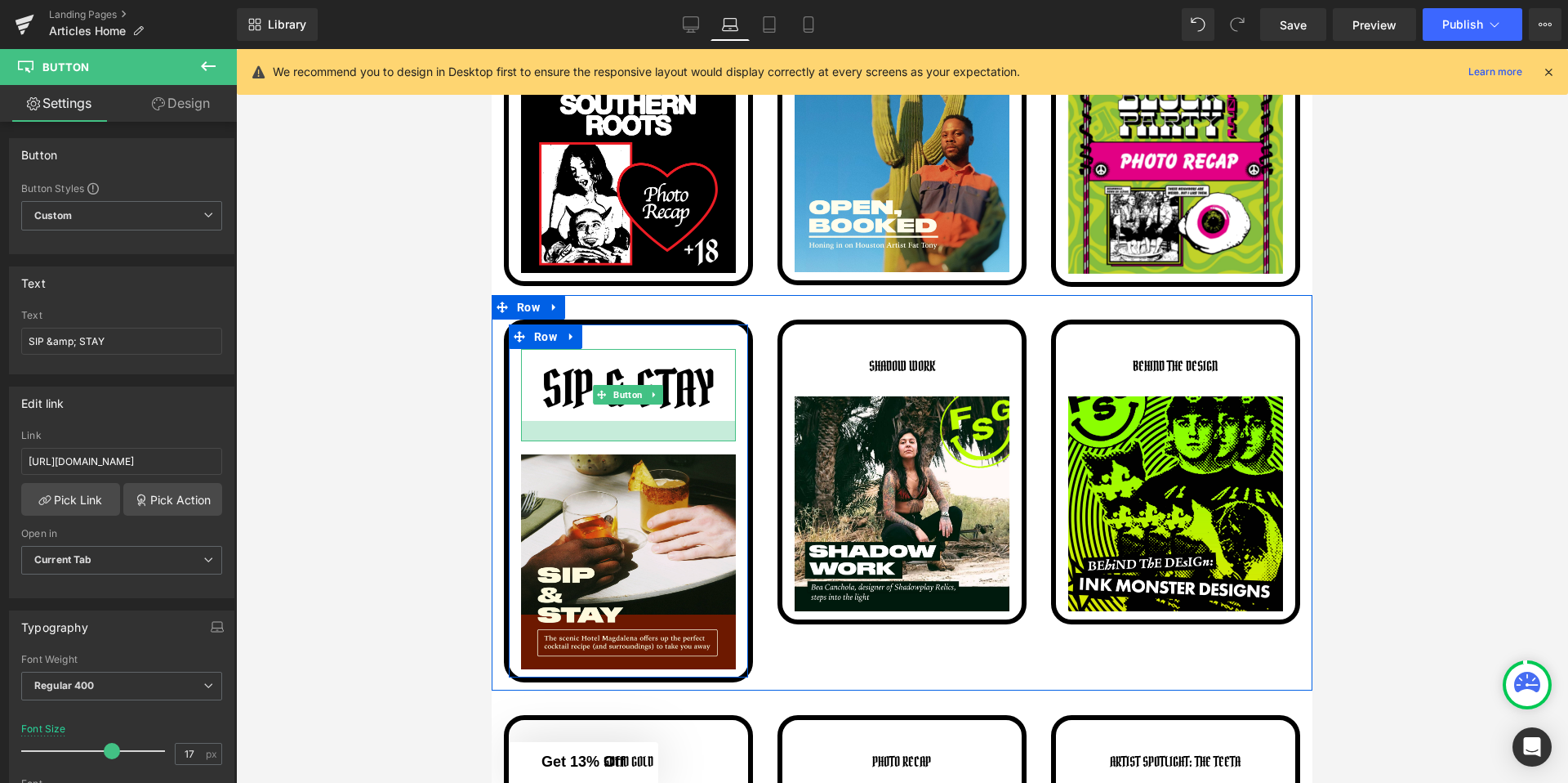
drag, startPoint x: 624, startPoint y: 476, endPoint x: 668, endPoint y: 442, distance: 55.6
click at [668, 441] on div at bounding box center [628, 431] width 215 height 21
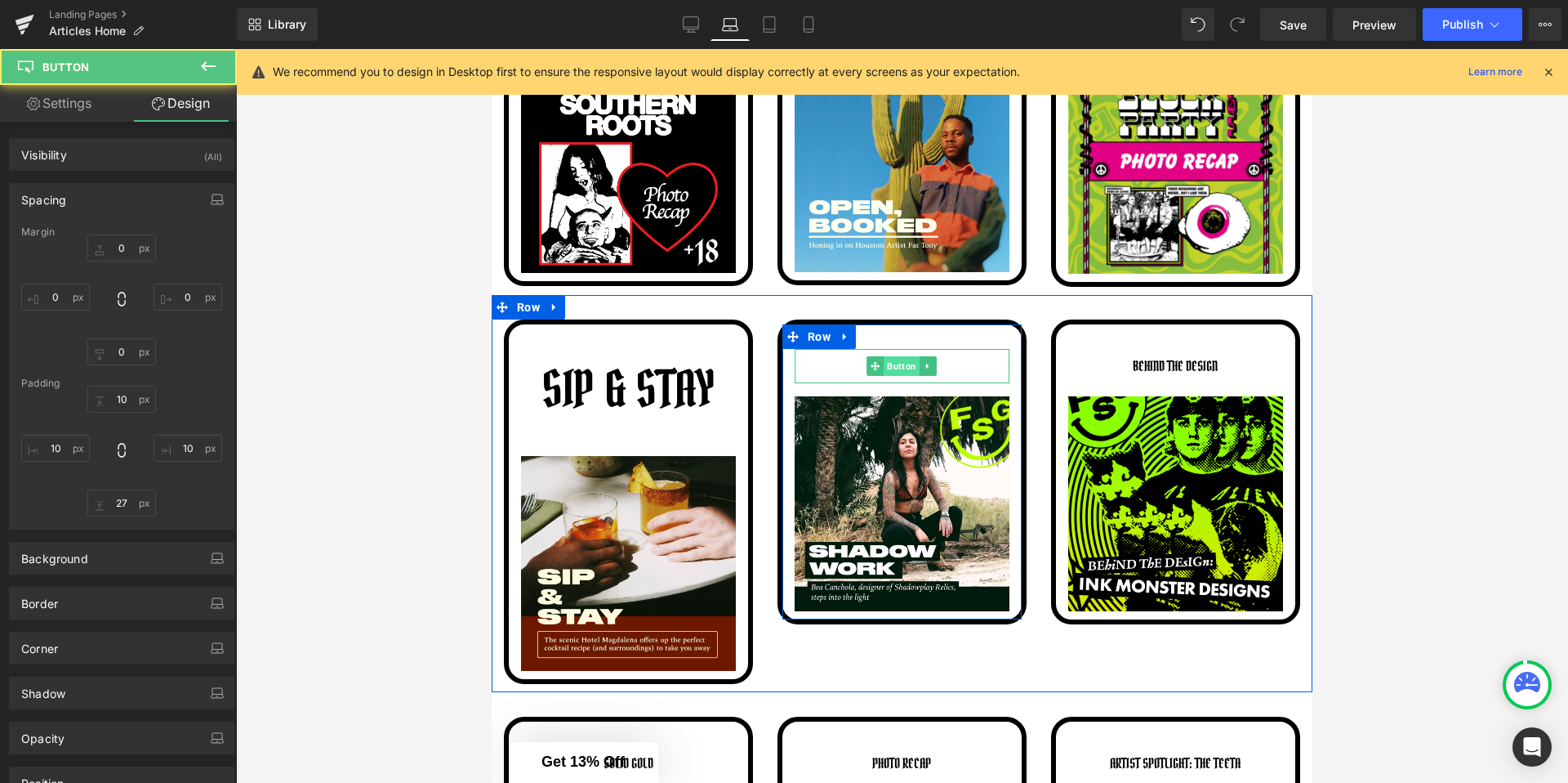
click at [907, 365] on span "Button" at bounding box center [903, 366] width 36 height 20
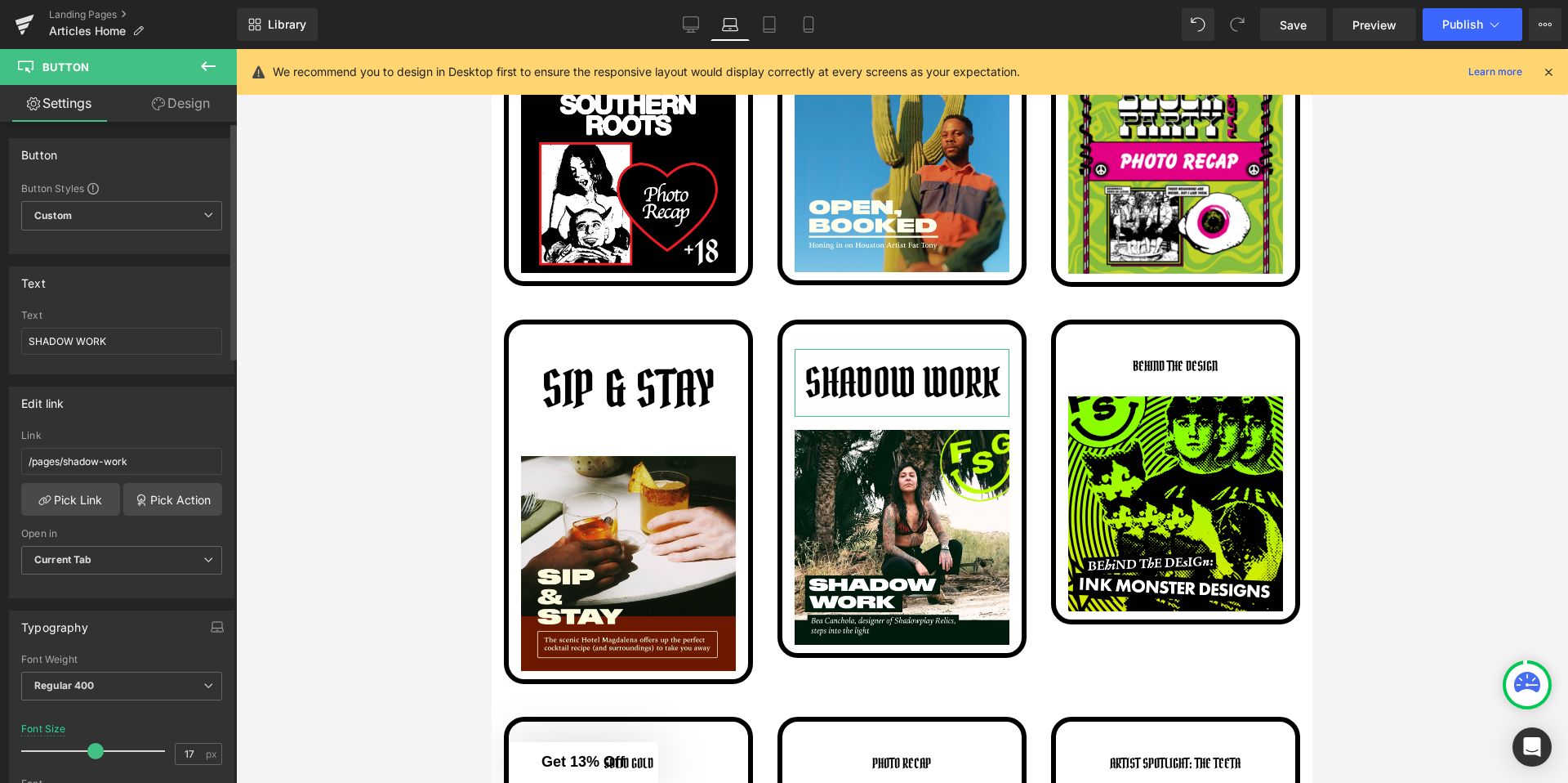
drag, startPoint x: 51, startPoint y: 748, endPoint x: 92, endPoint y: 751, distance: 41.1
click at [92, 751] on span at bounding box center [95, 750] width 16 height 16
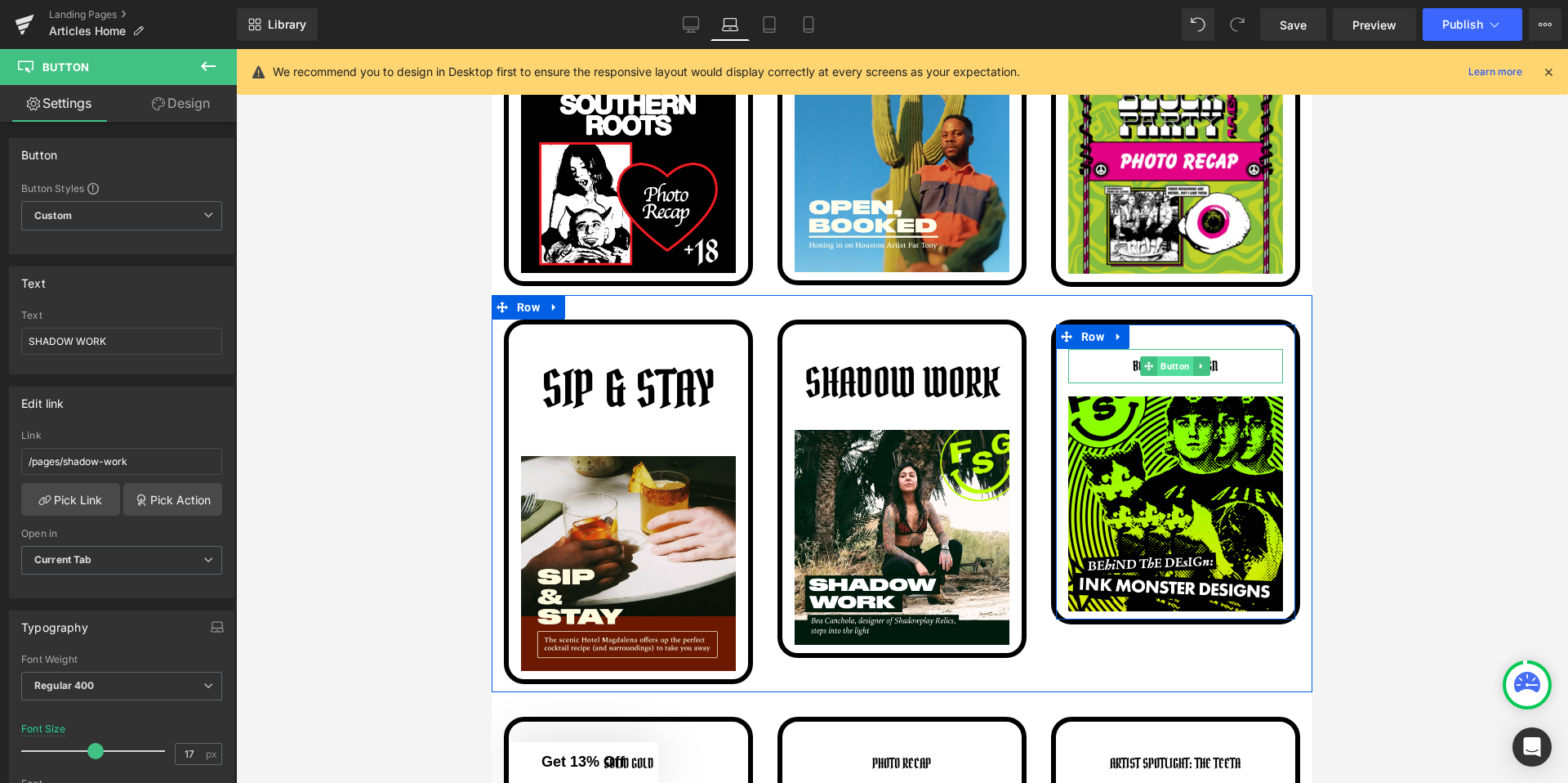
click at [1175, 369] on span "Button" at bounding box center [1176, 366] width 36 height 20
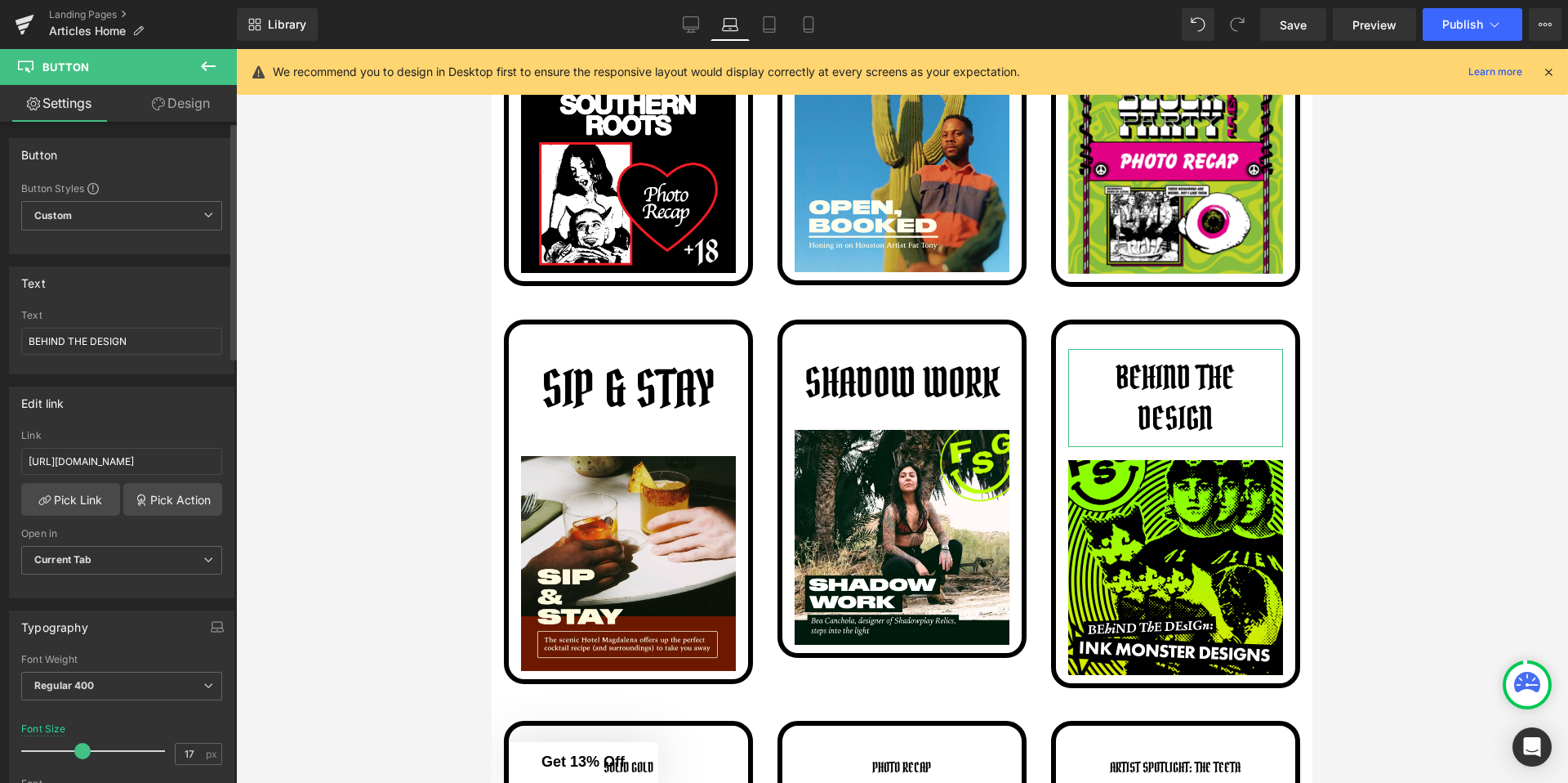
drag, startPoint x: 52, startPoint y: 748, endPoint x: 80, endPoint y: 748, distance: 28.0
click at [80, 748] on span at bounding box center [82, 750] width 16 height 16
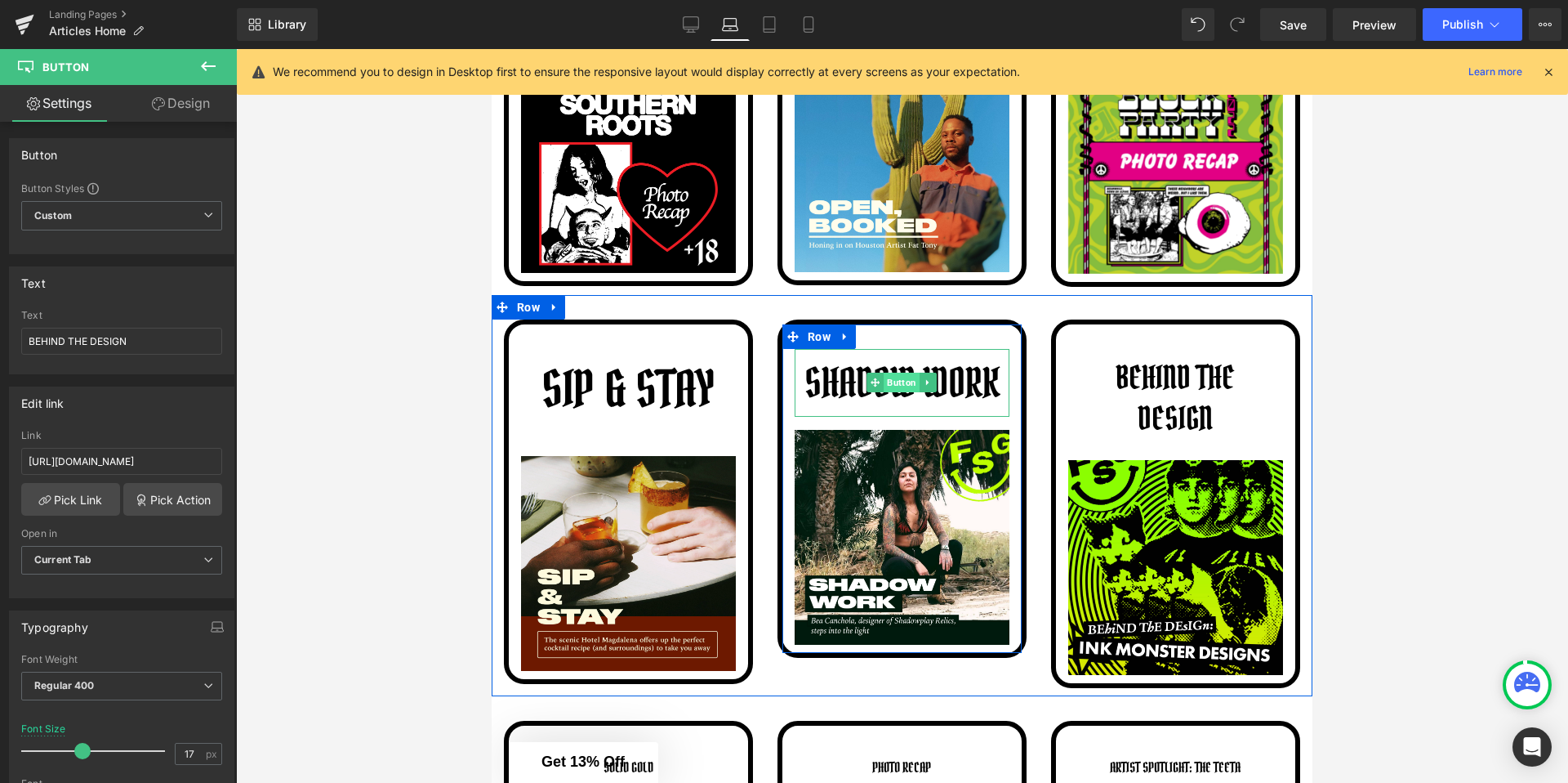
click at [906, 388] on span "Button" at bounding box center [903, 382] width 36 height 20
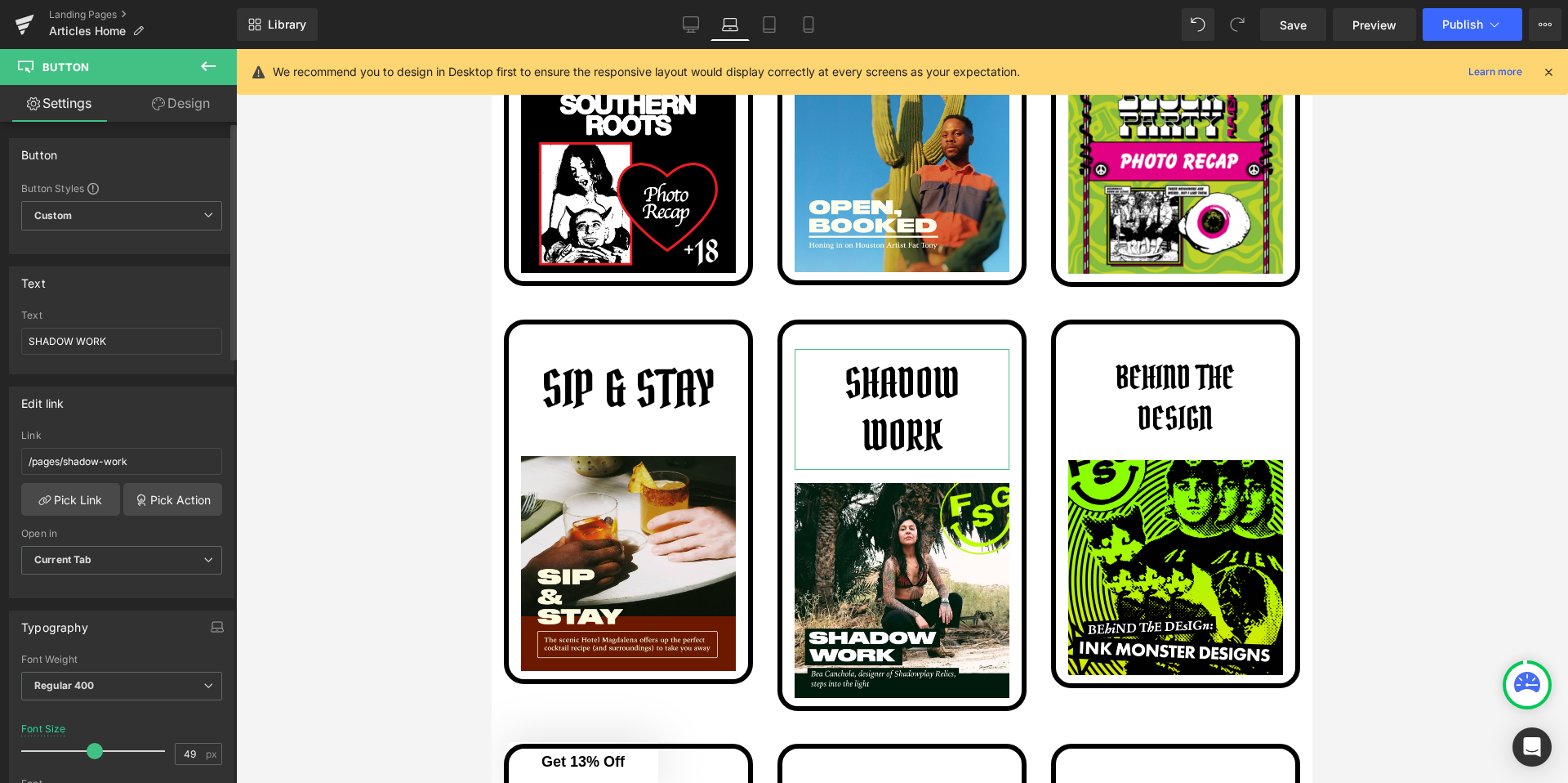
click at [93, 750] on span at bounding box center [94, 750] width 16 height 16
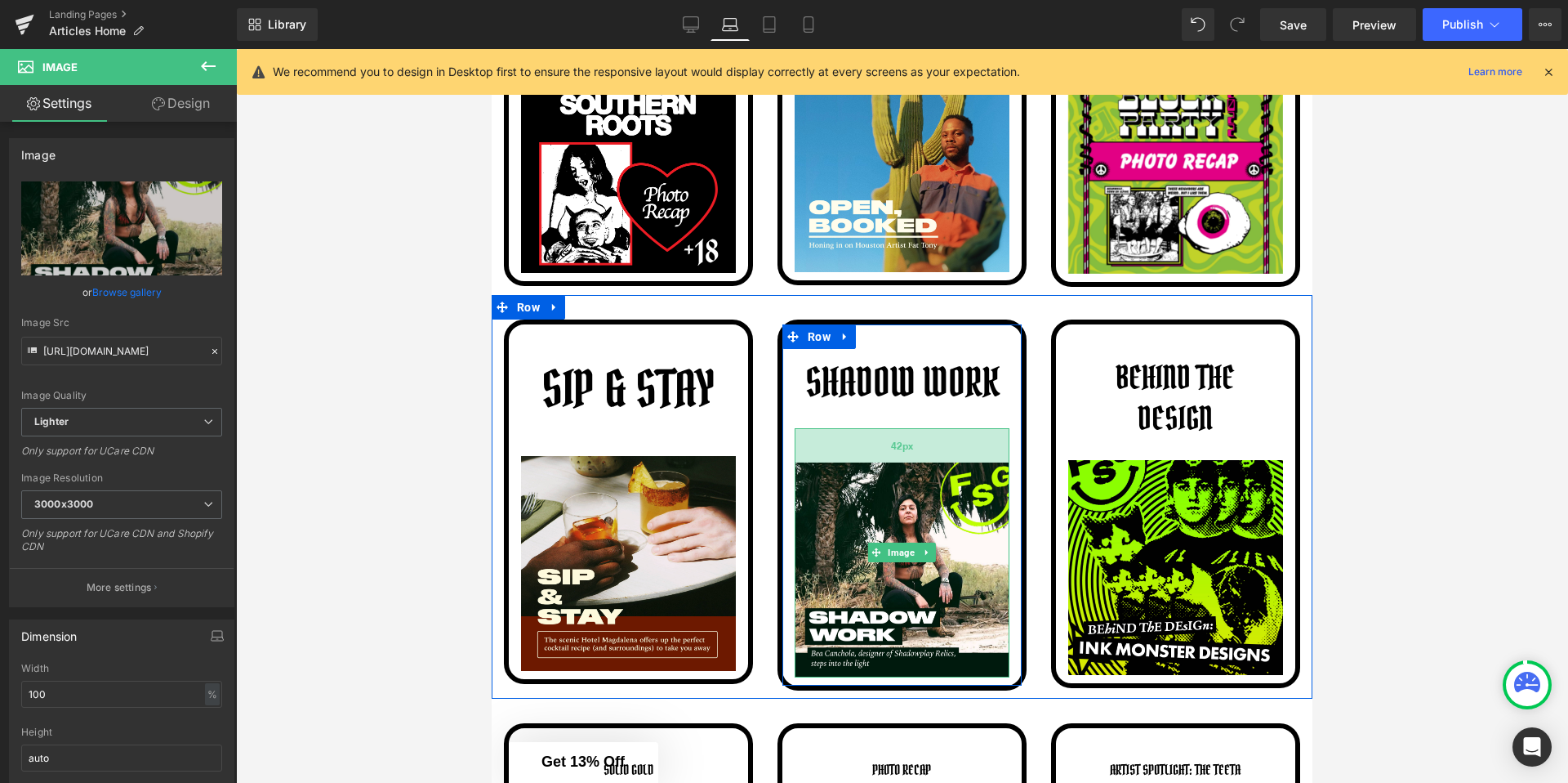
drag, startPoint x: 868, startPoint y: 427, endPoint x: 877, endPoint y: 462, distance: 36.1
click at [877, 462] on div "42px" at bounding box center [902, 445] width 215 height 35
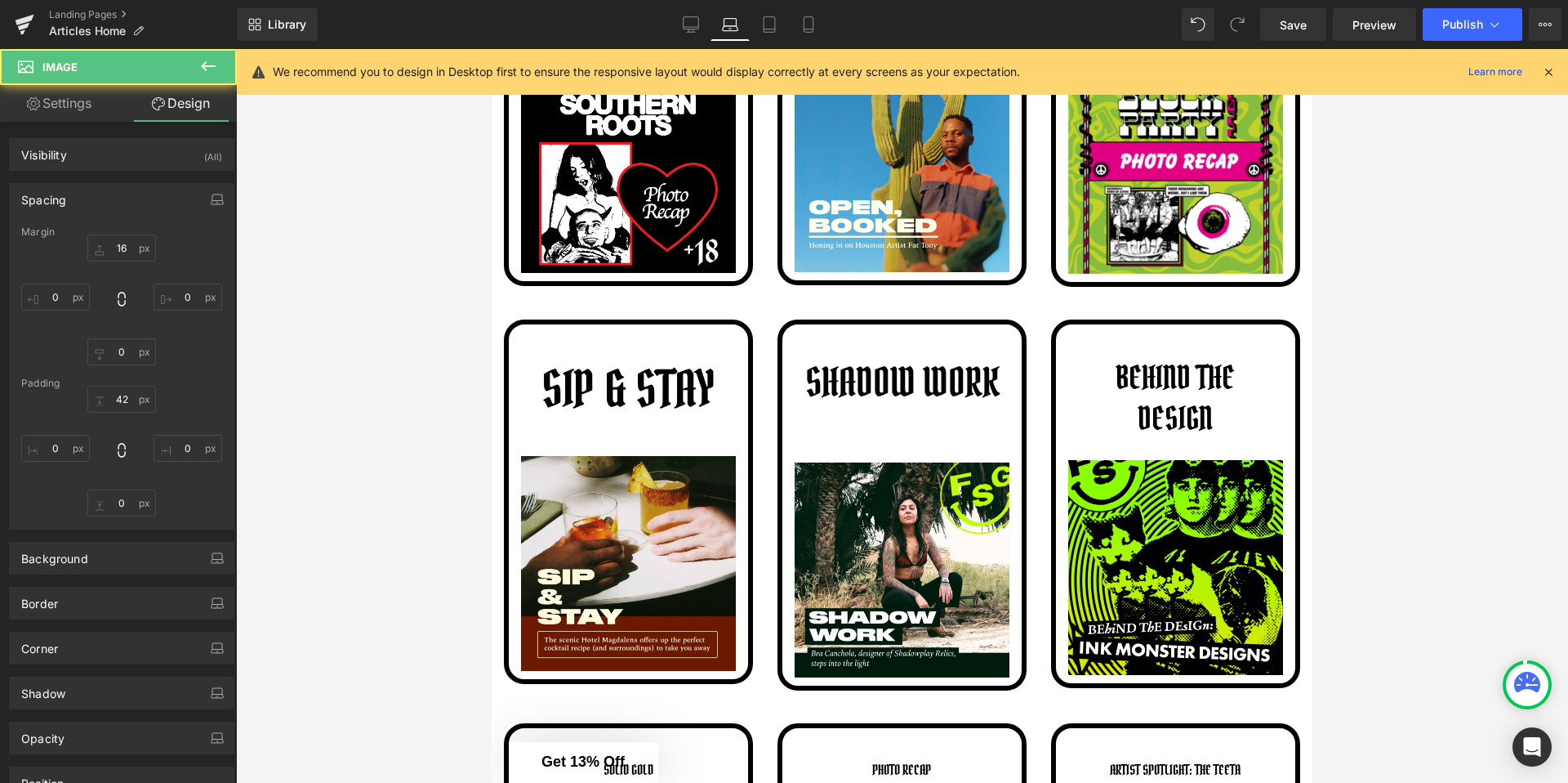
click at [473, 431] on div at bounding box center [903, 416] width 1332 height 734
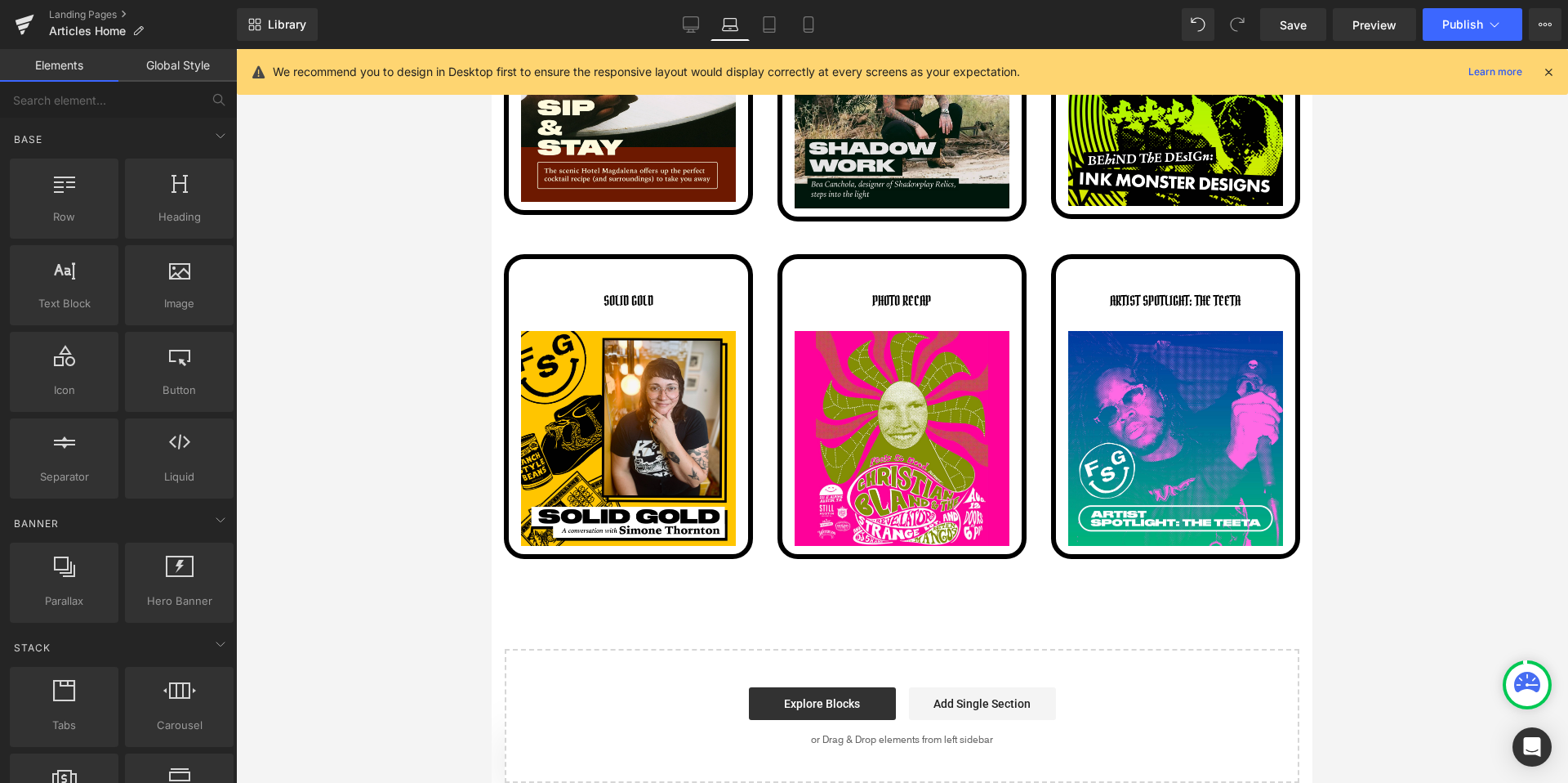
scroll to position [2740, 0]
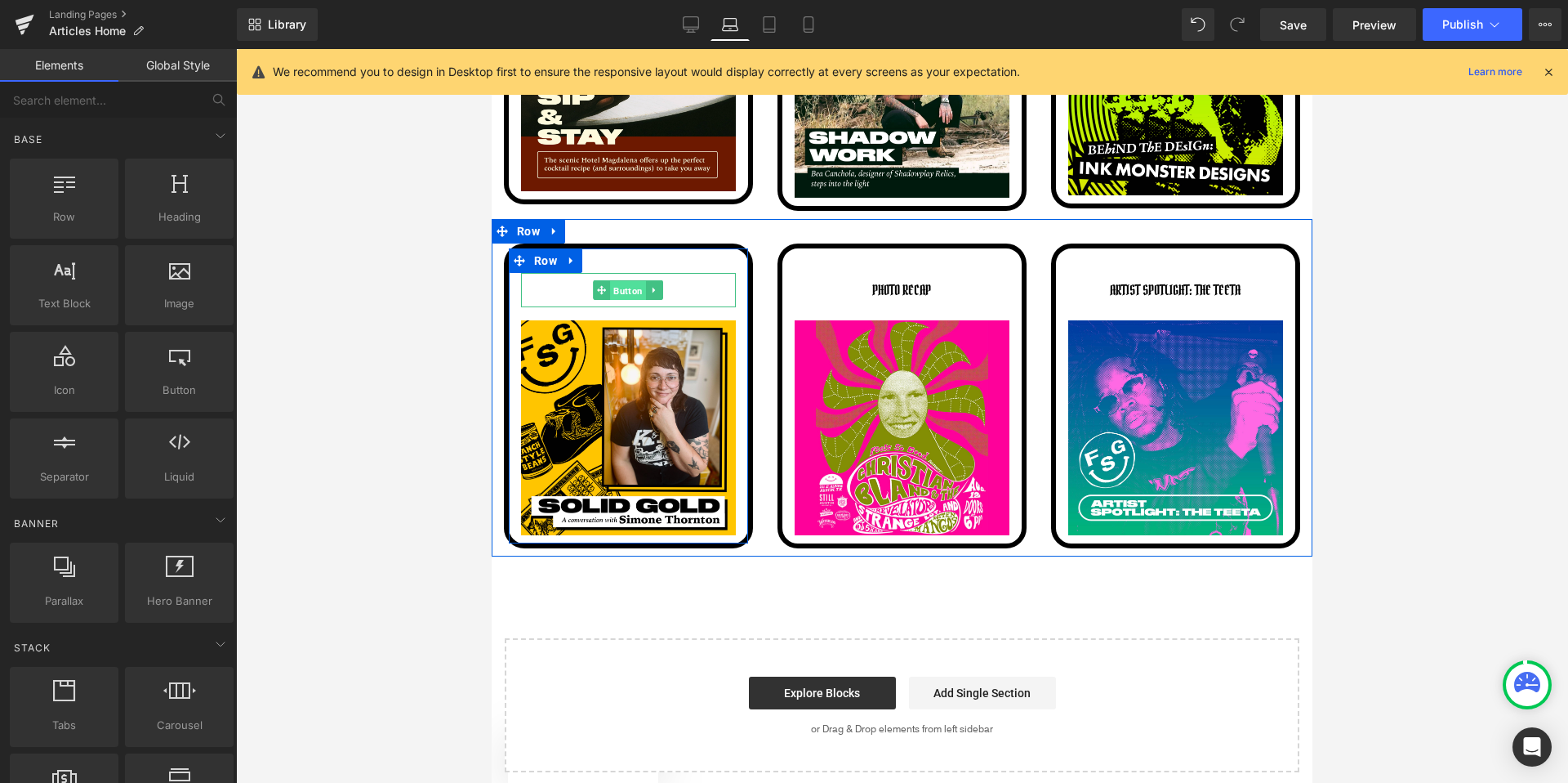
click at [622, 285] on span "Button" at bounding box center [629, 291] width 36 height 20
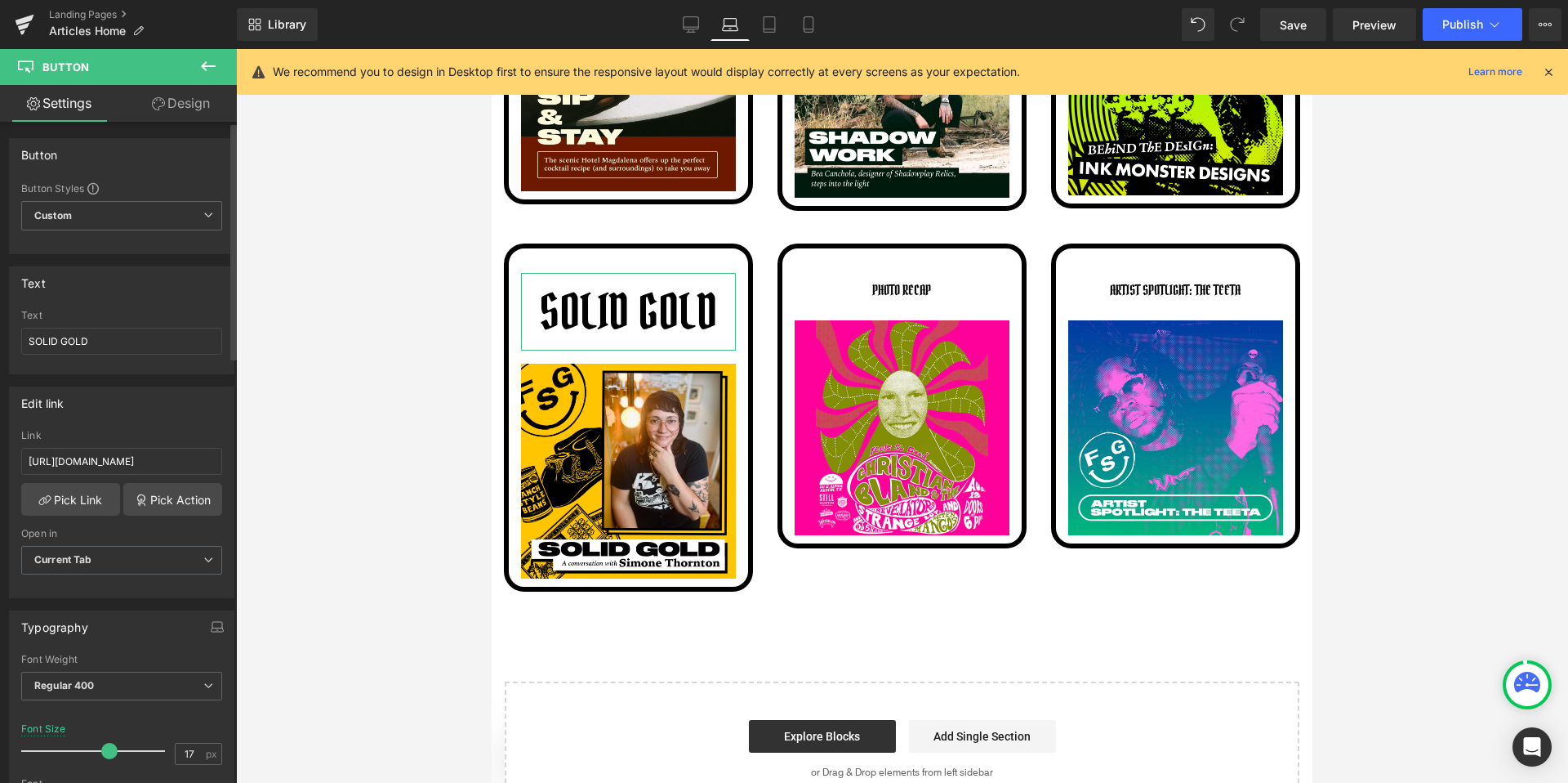
drag, startPoint x: 52, startPoint y: 752, endPoint x: 105, endPoint y: 750, distance: 53.0
click at [105, 750] on span at bounding box center [109, 750] width 16 height 16
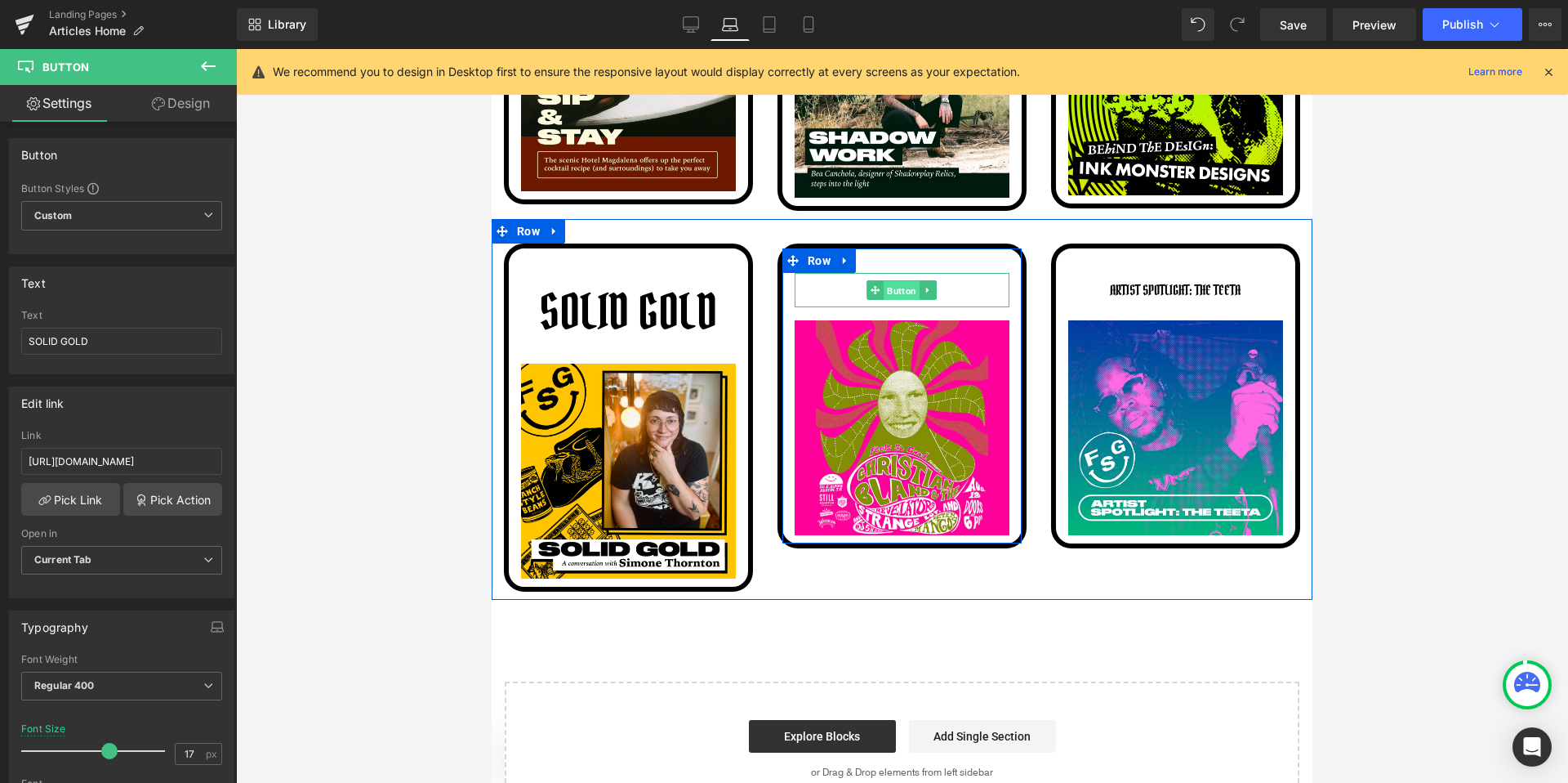
click at [893, 282] on span "Button" at bounding box center [903, 291] width 36 height 20
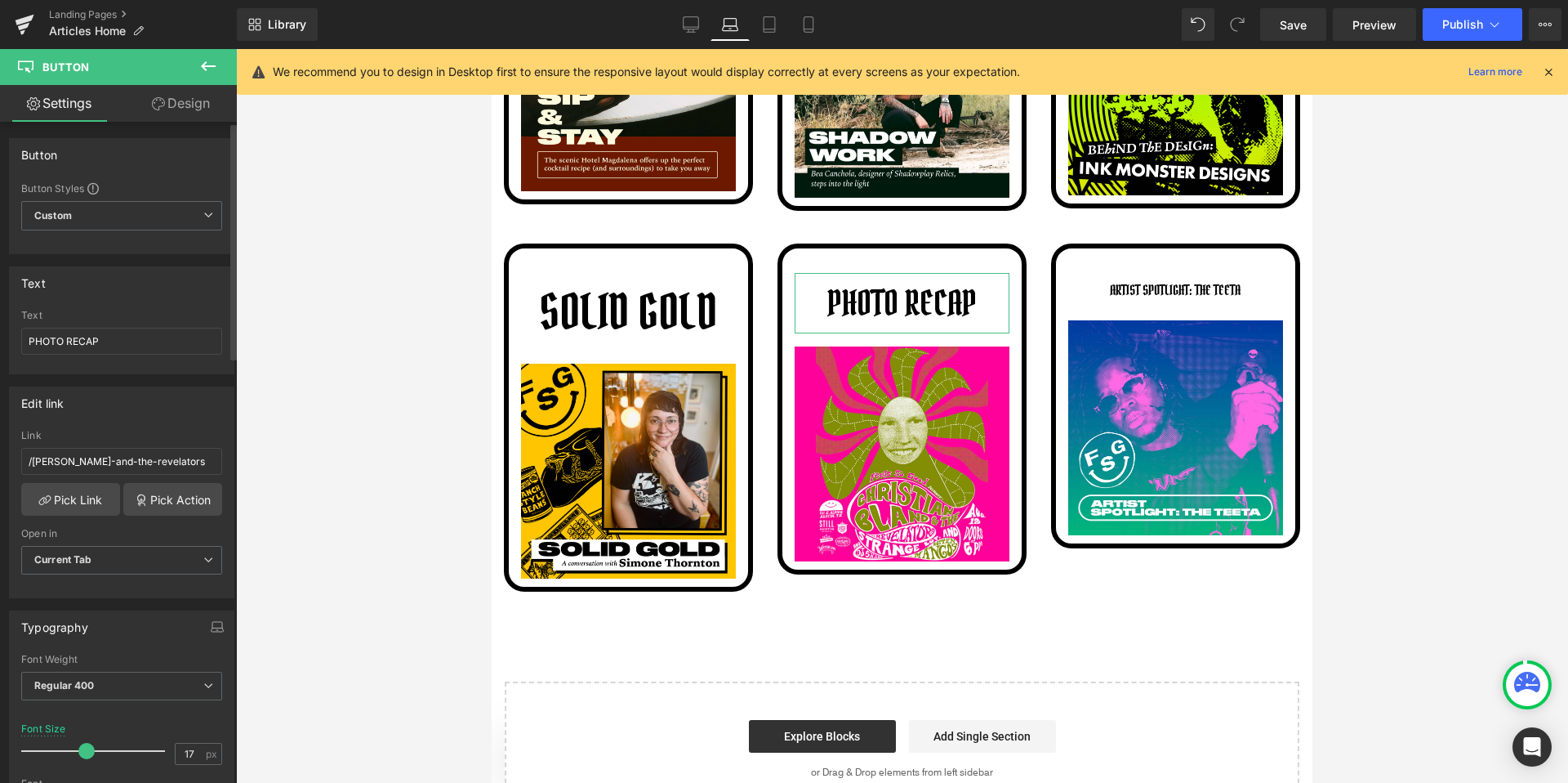
drag, startPoint x: 56, startPoint y: 755, endPoint x: 89, endPoint y: 755, distance: 33.0
click at [89, 755] on span at bounding box center [86, 750] width 16 height 16
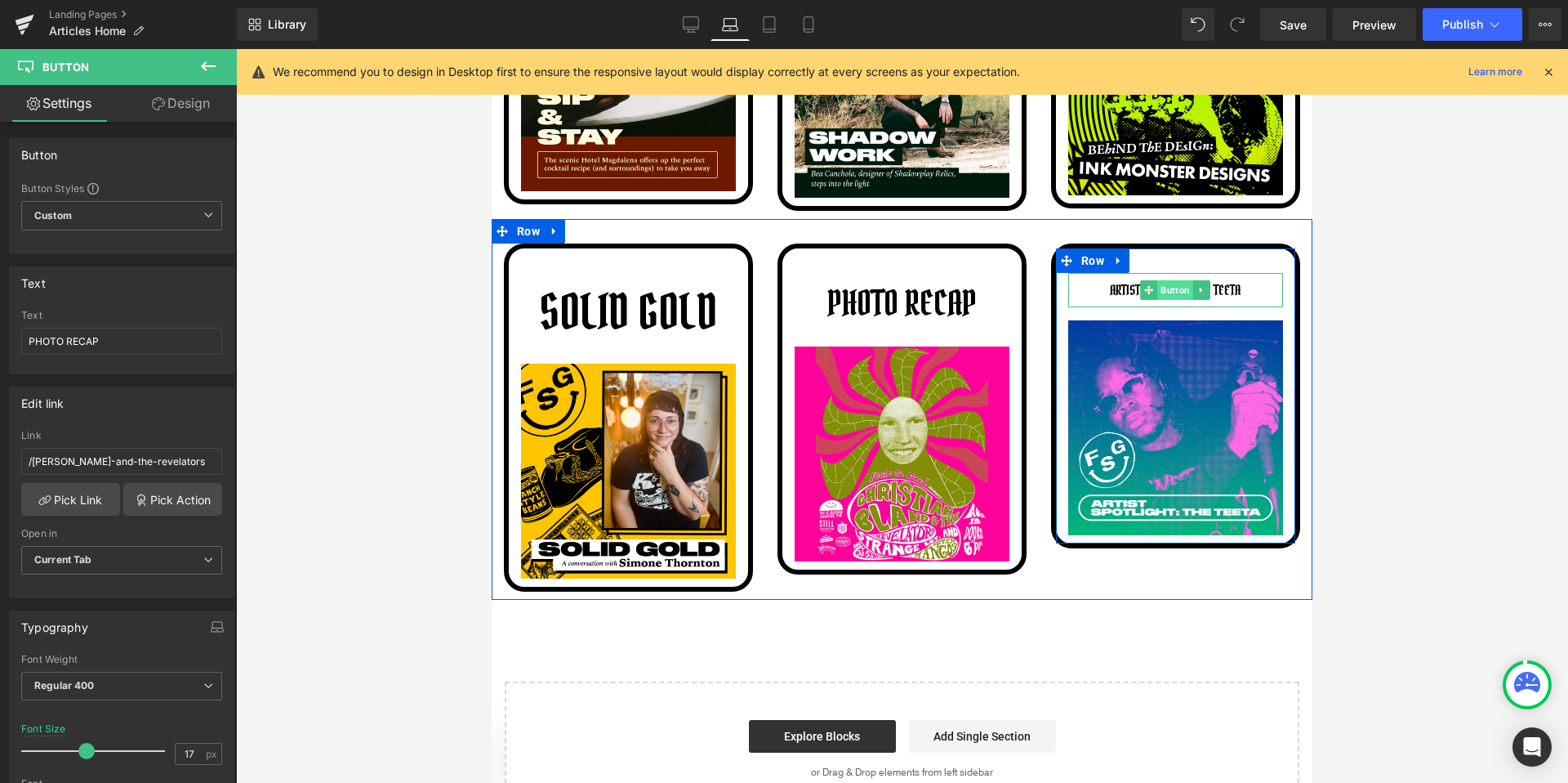
click at [1173, 287] on span "Button" at bounding box center [1176, 290] width 36 height 20
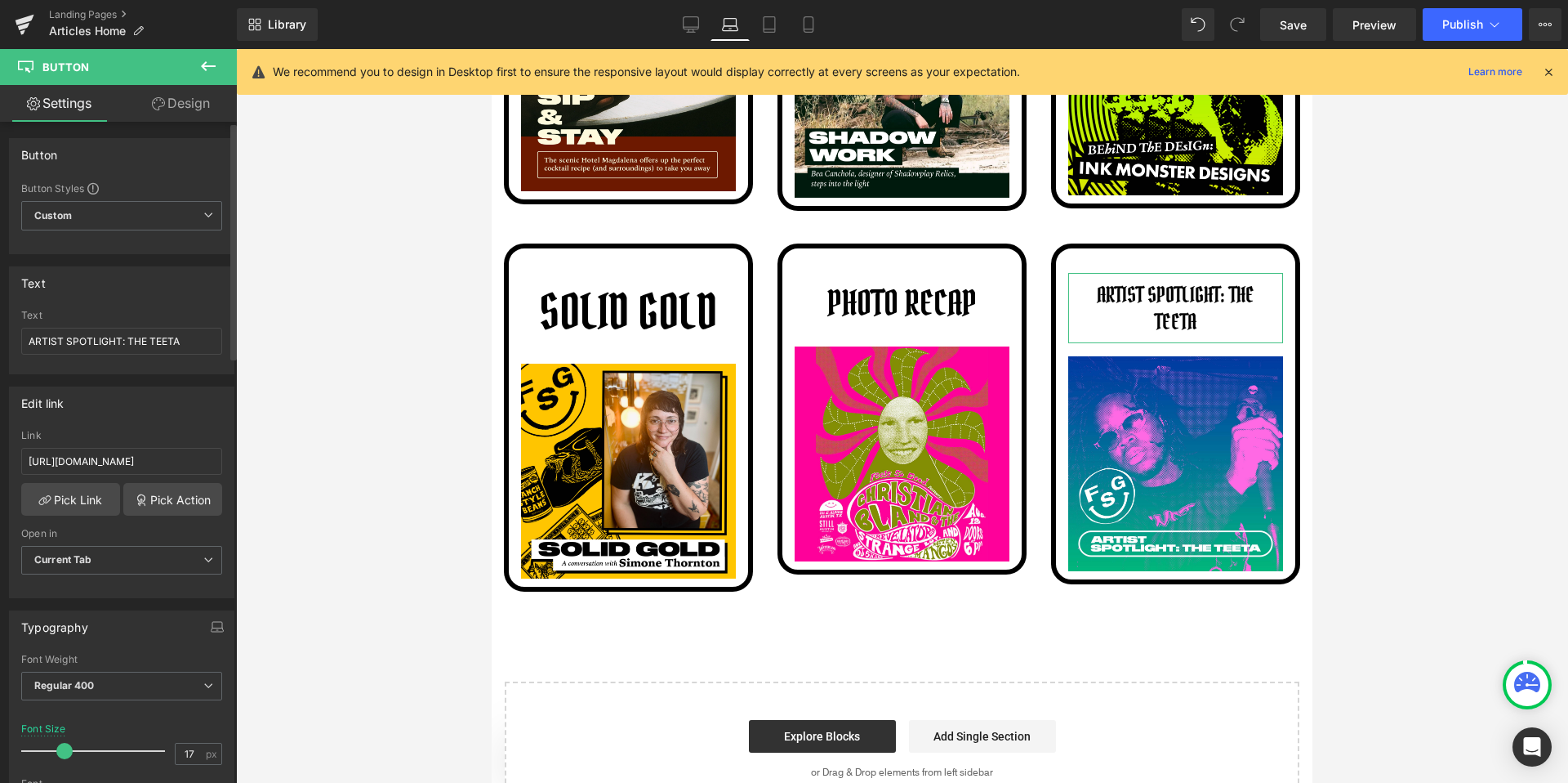
drag, startPoint x: 54, startPoint y: 745, endPoint x: 66, endPoint y: 745, distance: 12.0
click at [66, 745] on span at bounding box center [64, 750] width 16 height 16
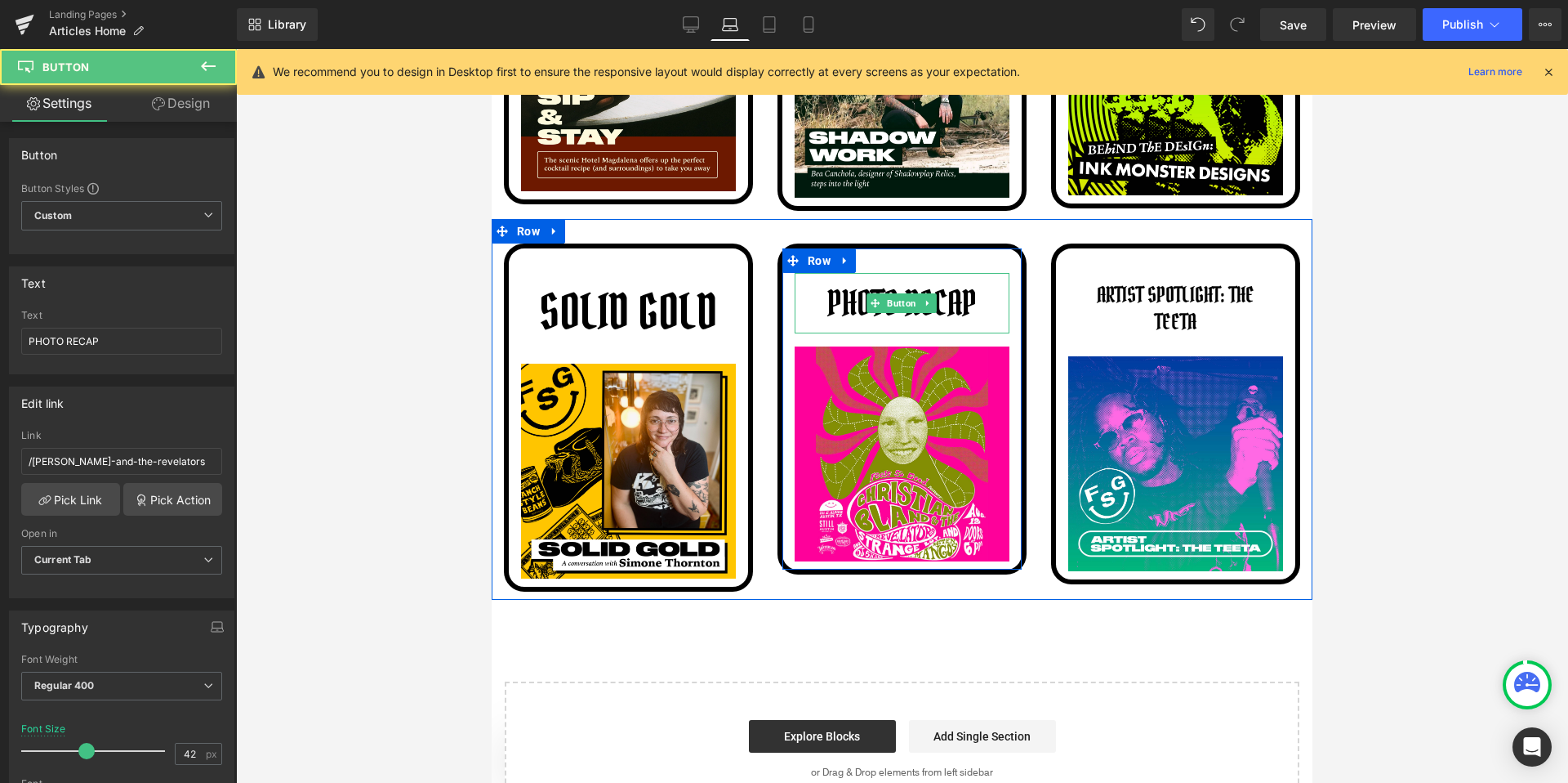
click at [910, 328] on link "PHOTO RECAP" at bounding box center [902, 303] width 166 height 60
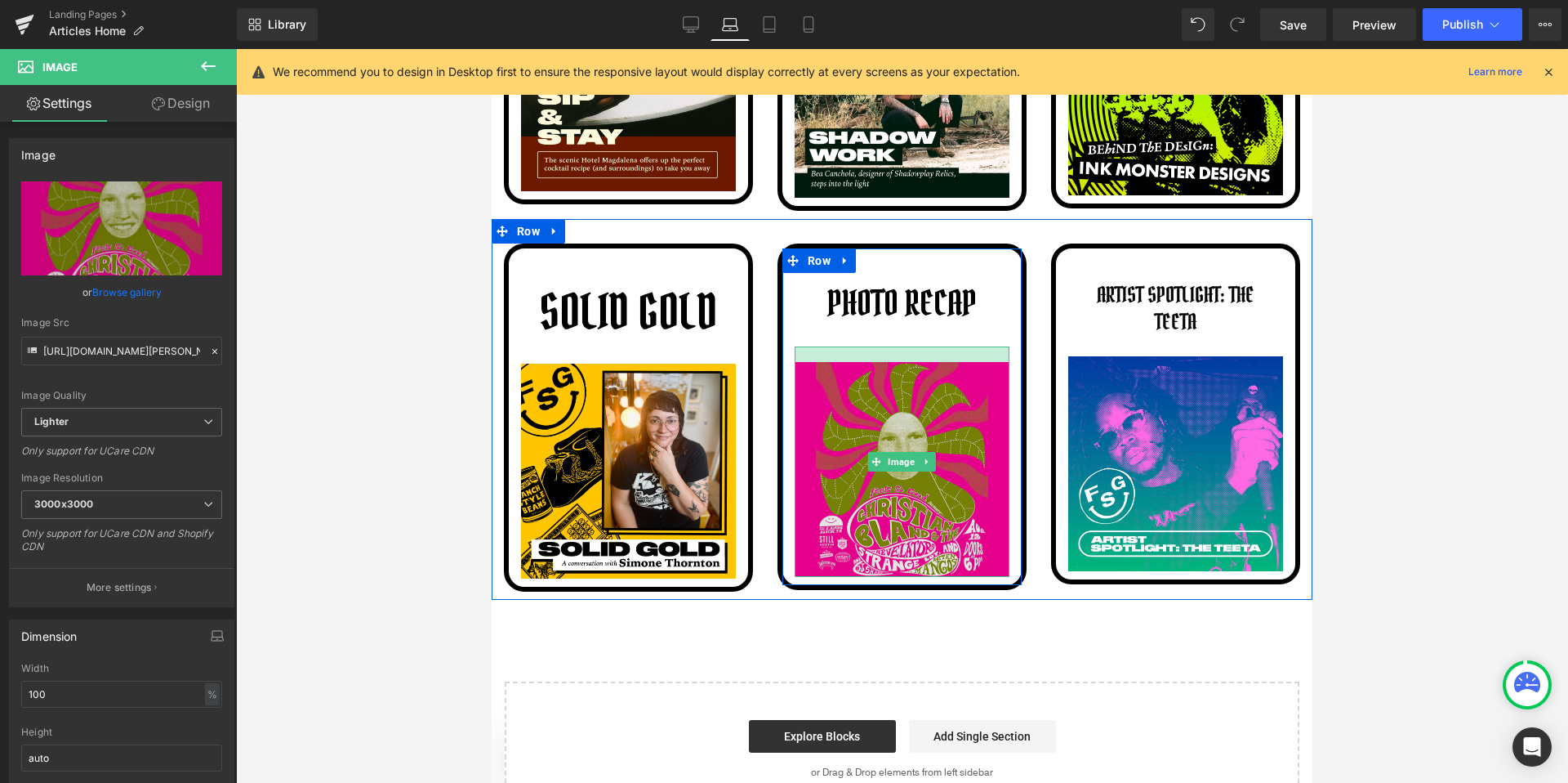
drag, startPoint x: 910, startPoint y: 348, endPoint x: 913, endPoint y: 363, distance: 15.3
click at [913, 363] on div "Image" at bounding box center [902, 461] width 215 height 230
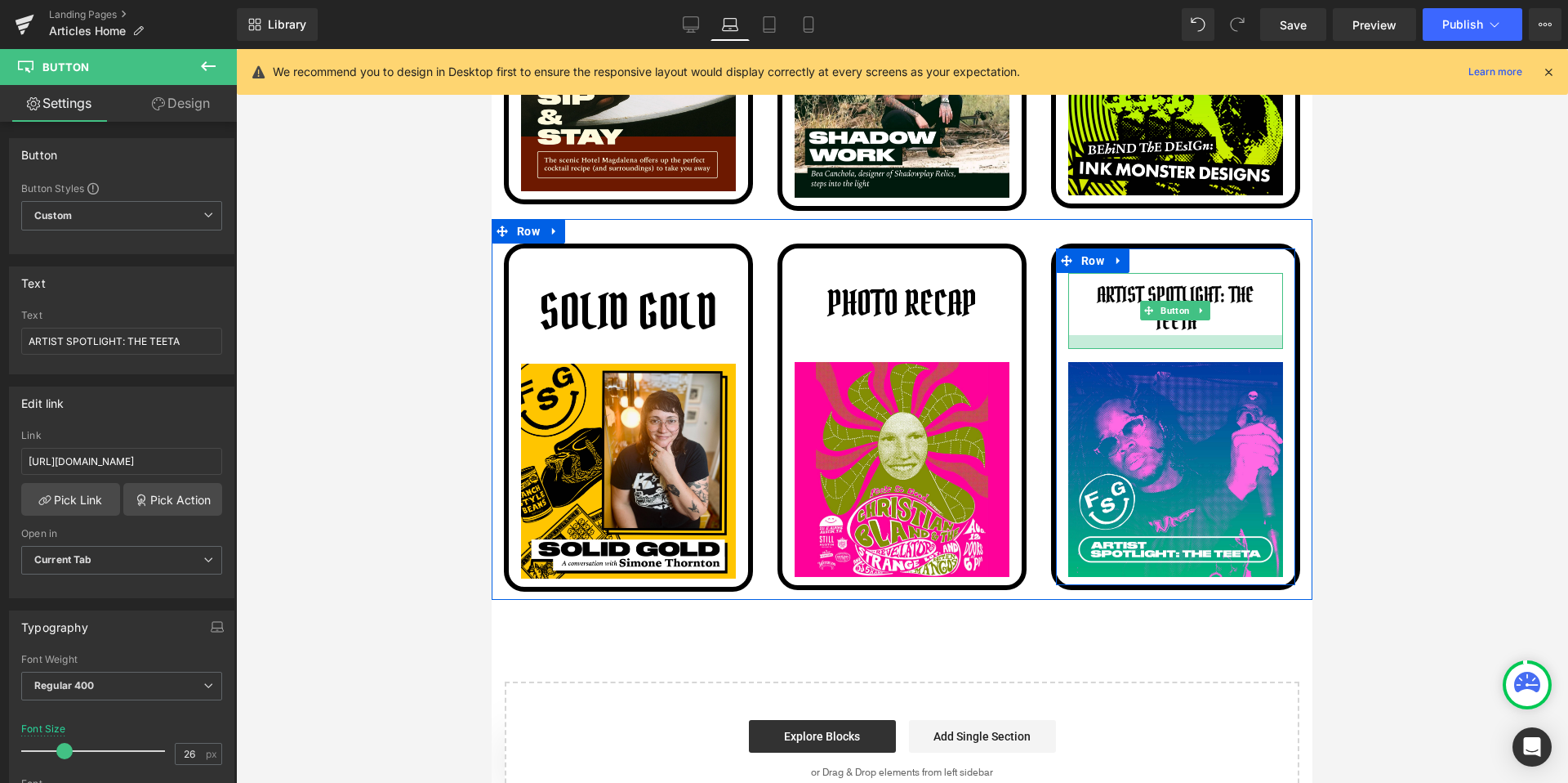
click at [1134, 346] on div at bounding box center [1175, 342] width 215 height 14
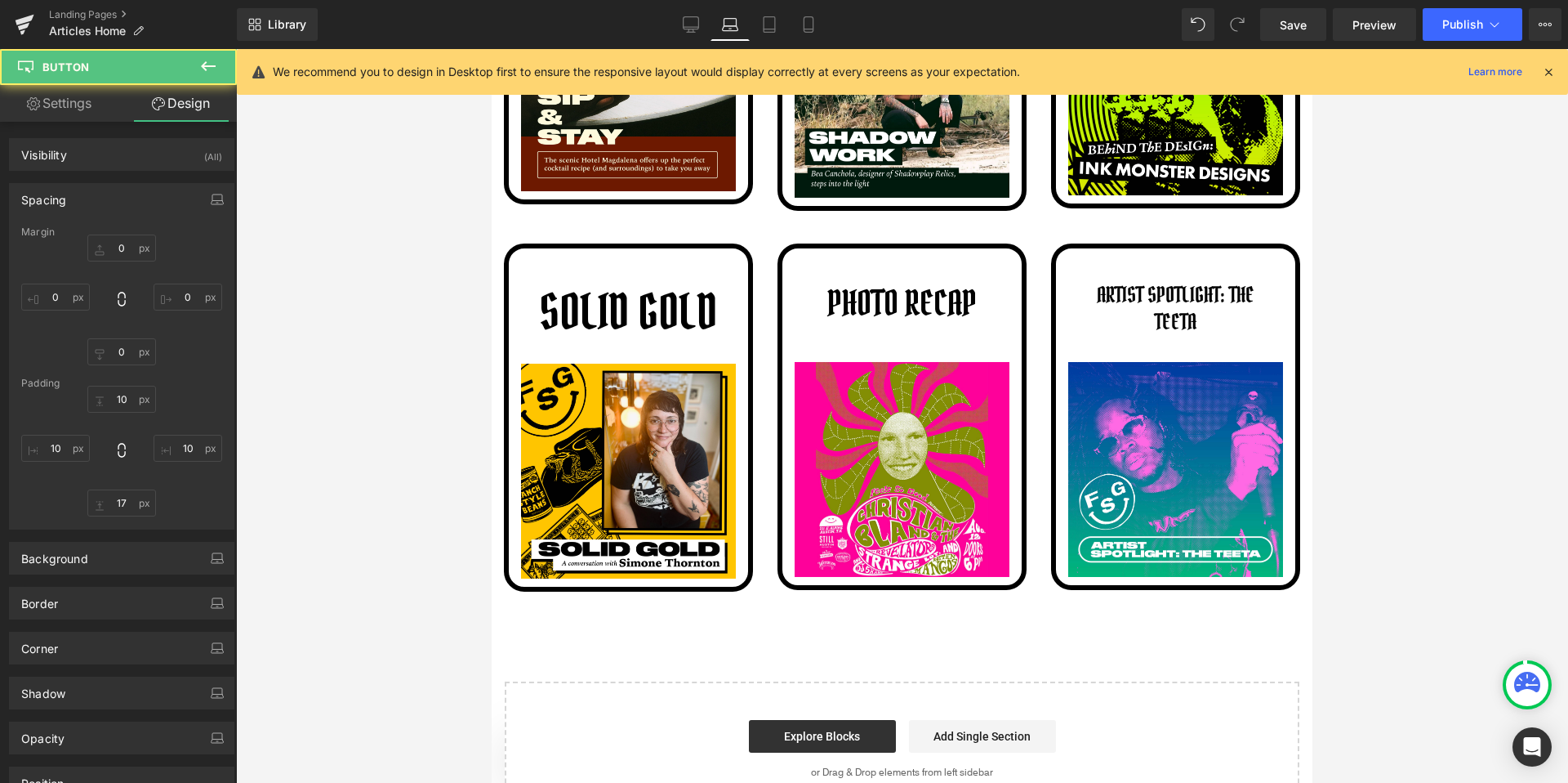
click at [1437, 346] on div at bounding box center [903, 416] width 1332 height 734
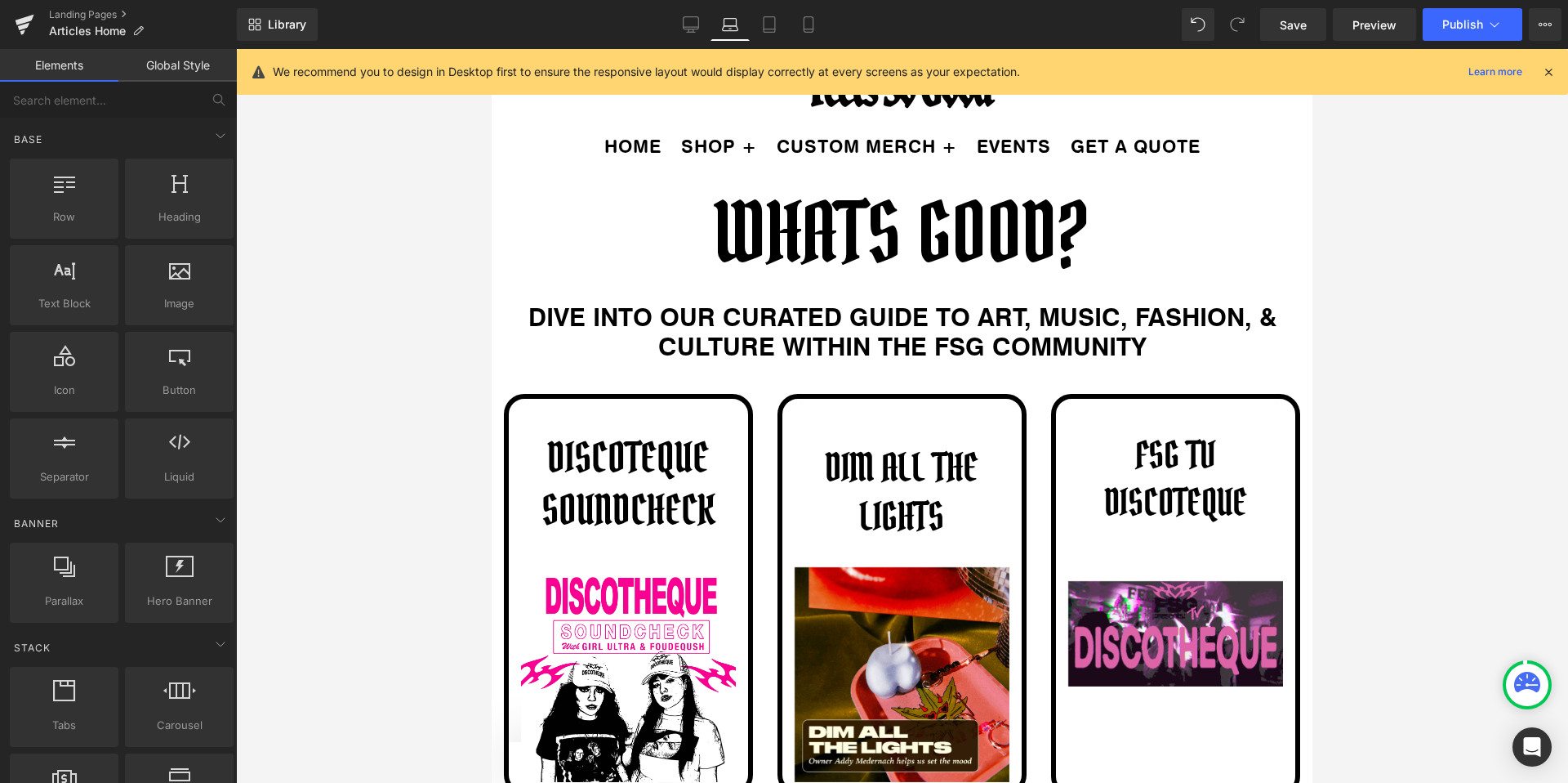
scroll to position [0, 0]
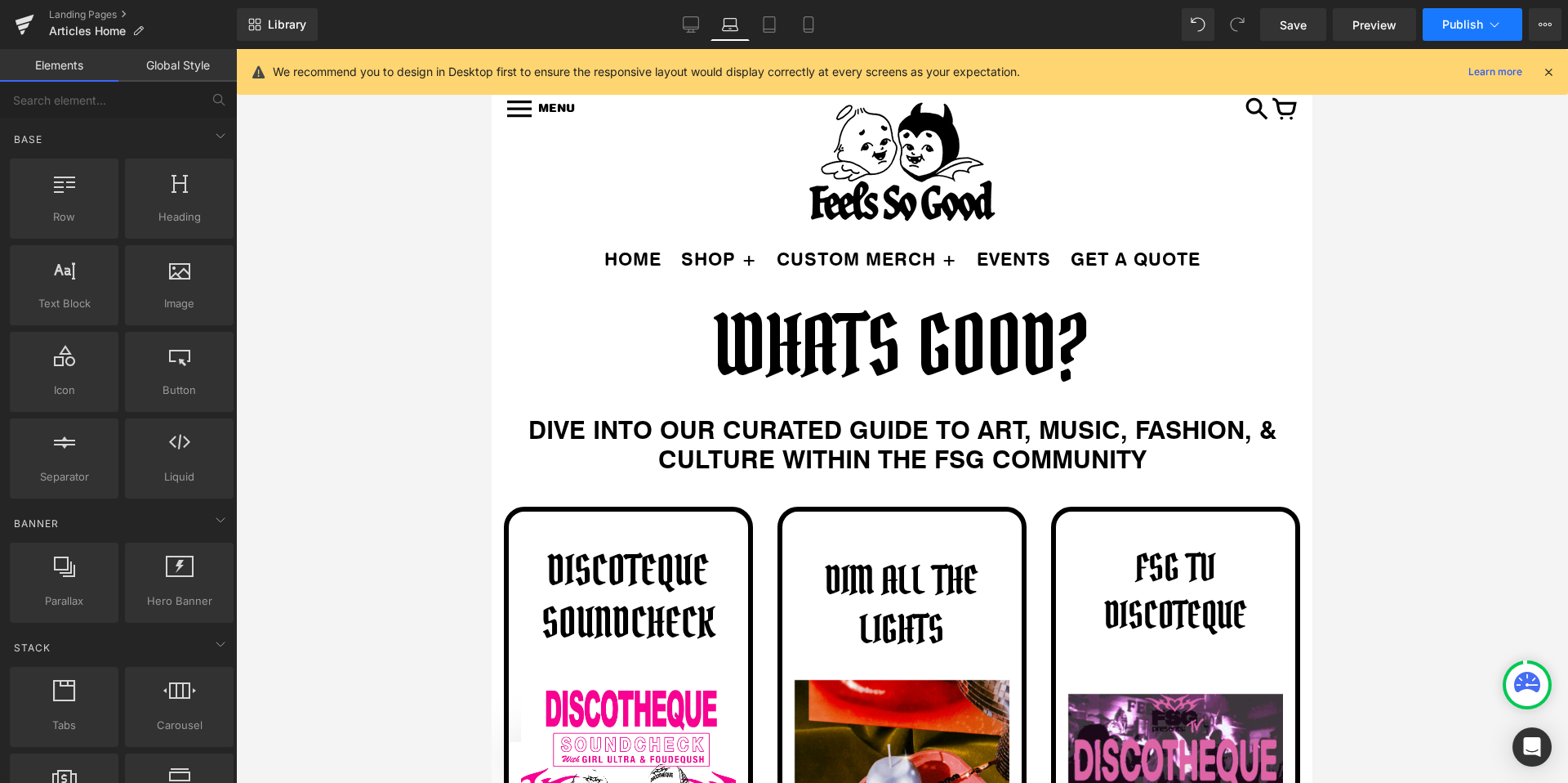
click at [1463, 24] on span "Publish" at bounding box center [1462, 24] width 41 height 13
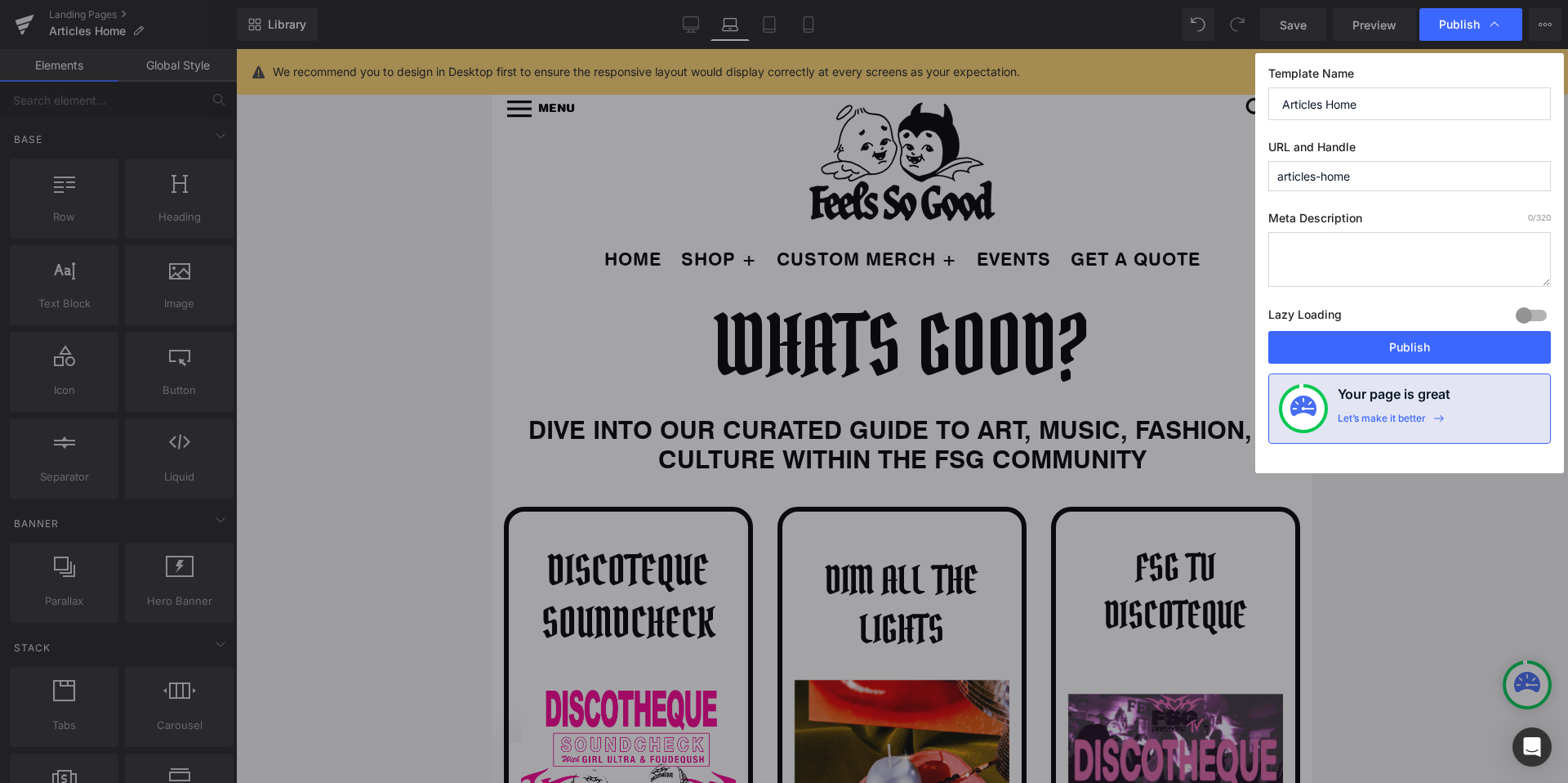
click at [1357, 363] on div "Template Name Articles Home URL and Handle articles-home Meta Description 0 /32…" at bounding box center [1410, 263] width 309 height 420
click at [1370, 353] on button "Publish" at bounding box center [1409, 347] width 282 height 33
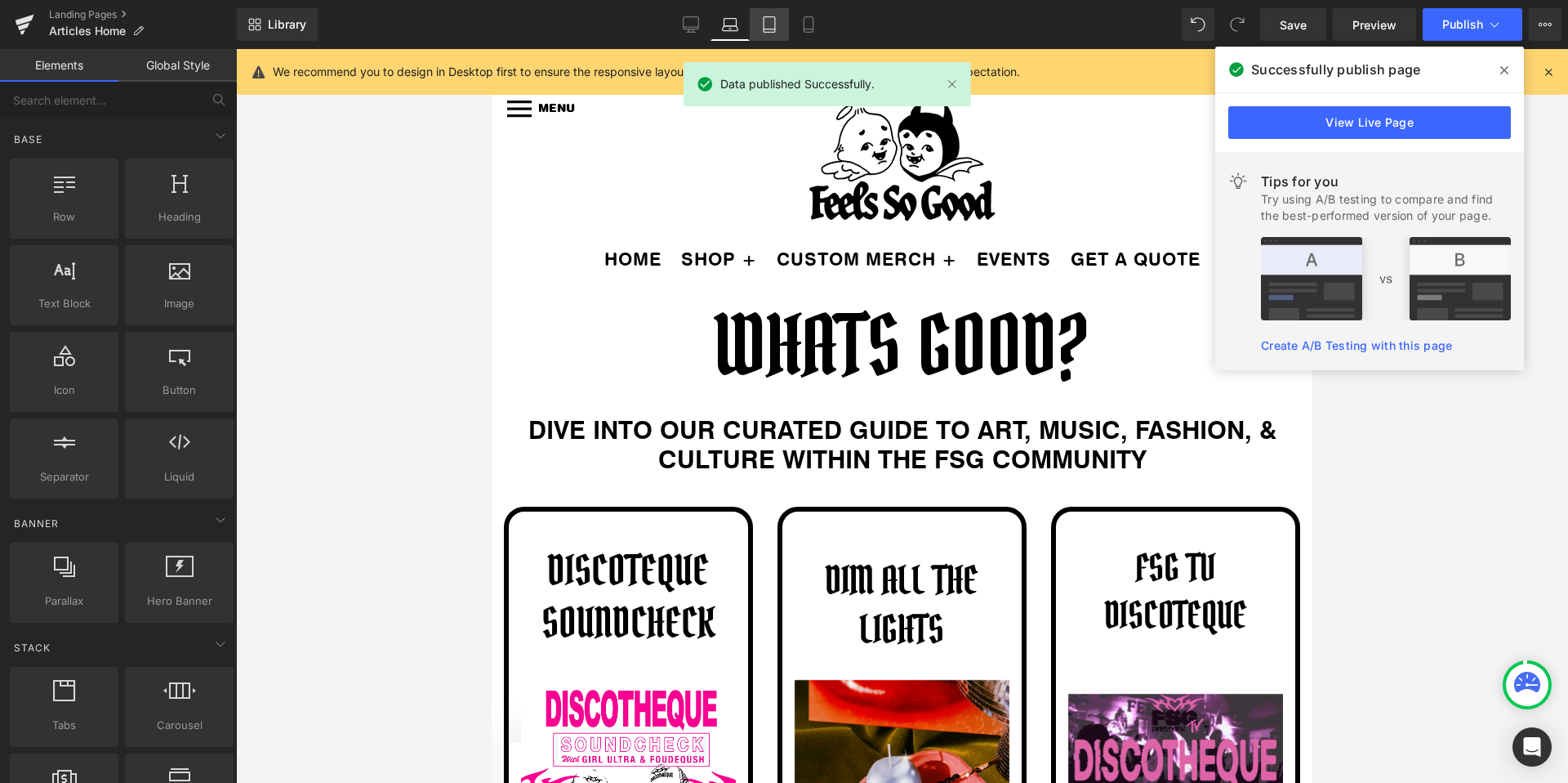
click at [778, 18] on link "Tablet" at bounding box center [769, 24] width 39 height 33
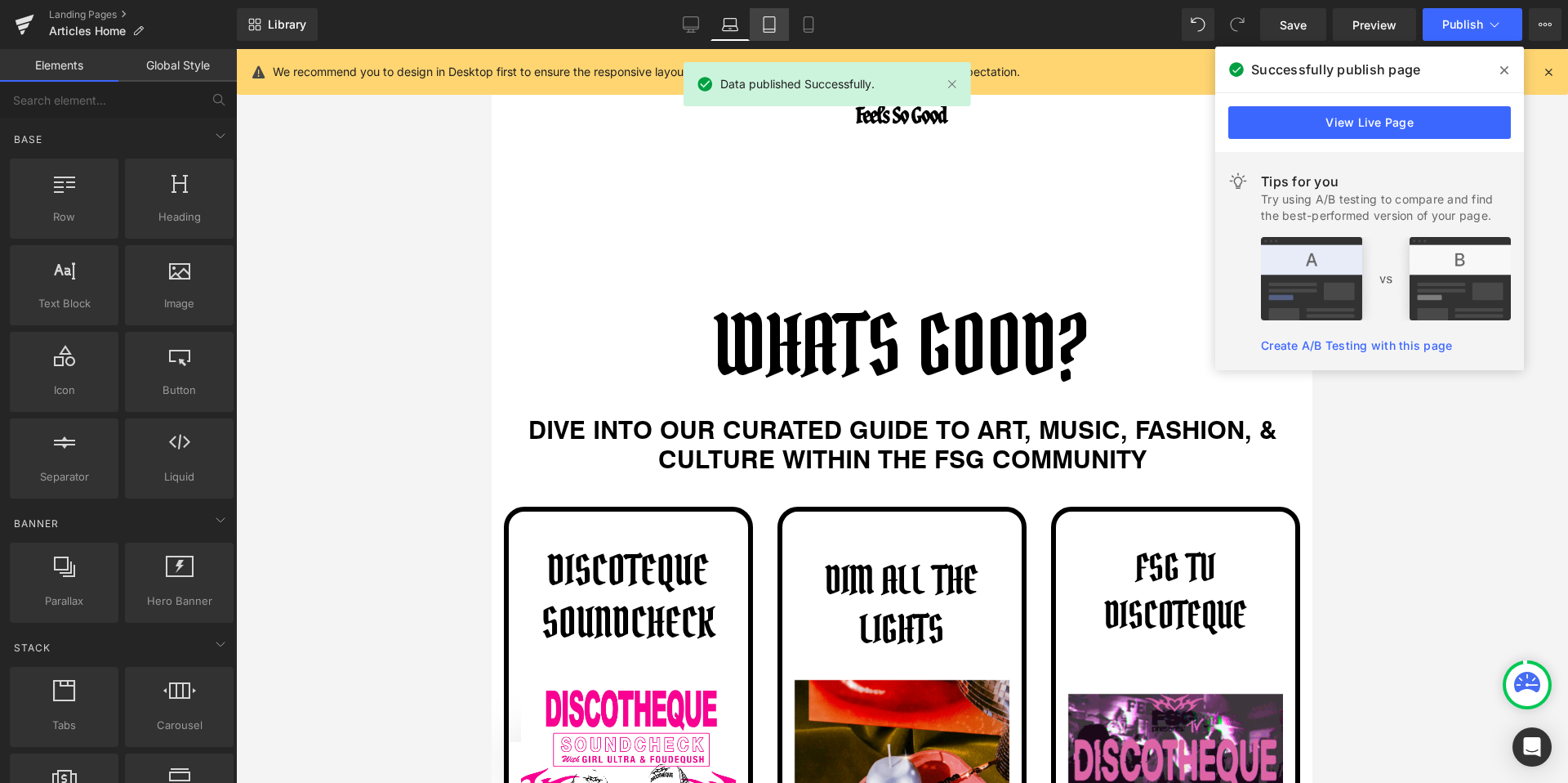
scroll to position [277, 0]
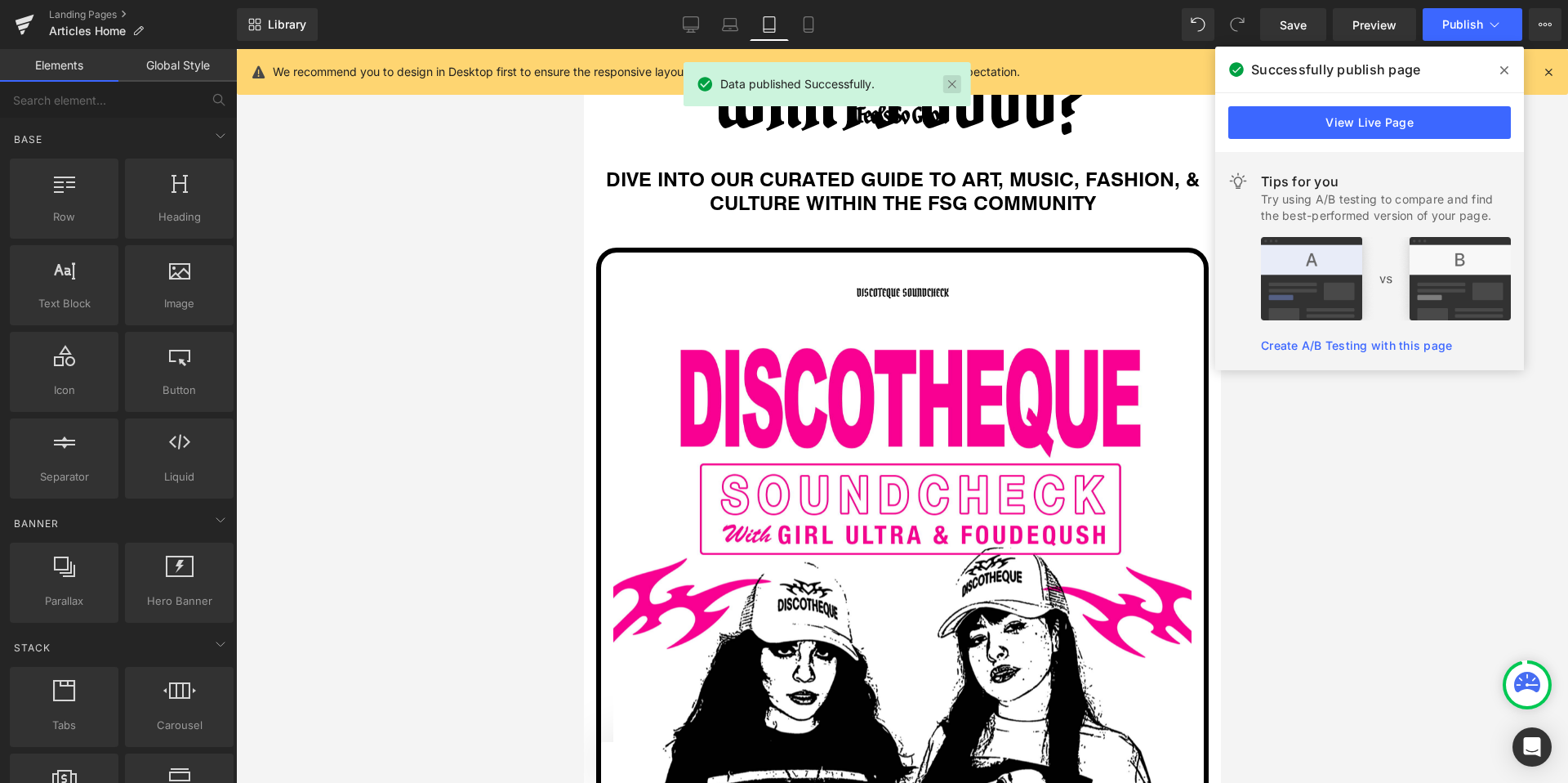
click at [953, 81] on link at bounding box center [952, 84] width 18 height 18
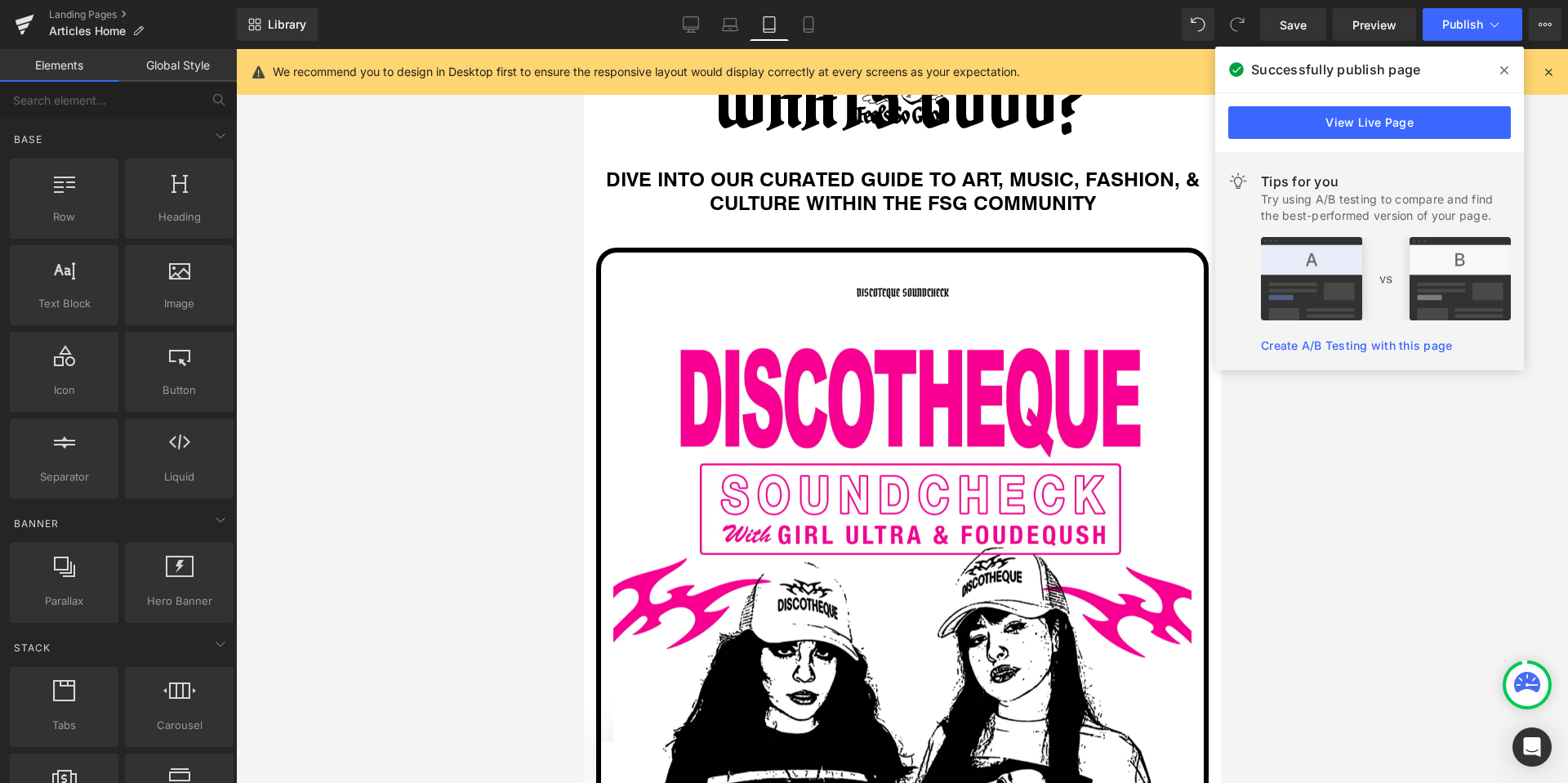
click at [1504, 75] on icon at bounding box center [1504, 70] width 8 height 13
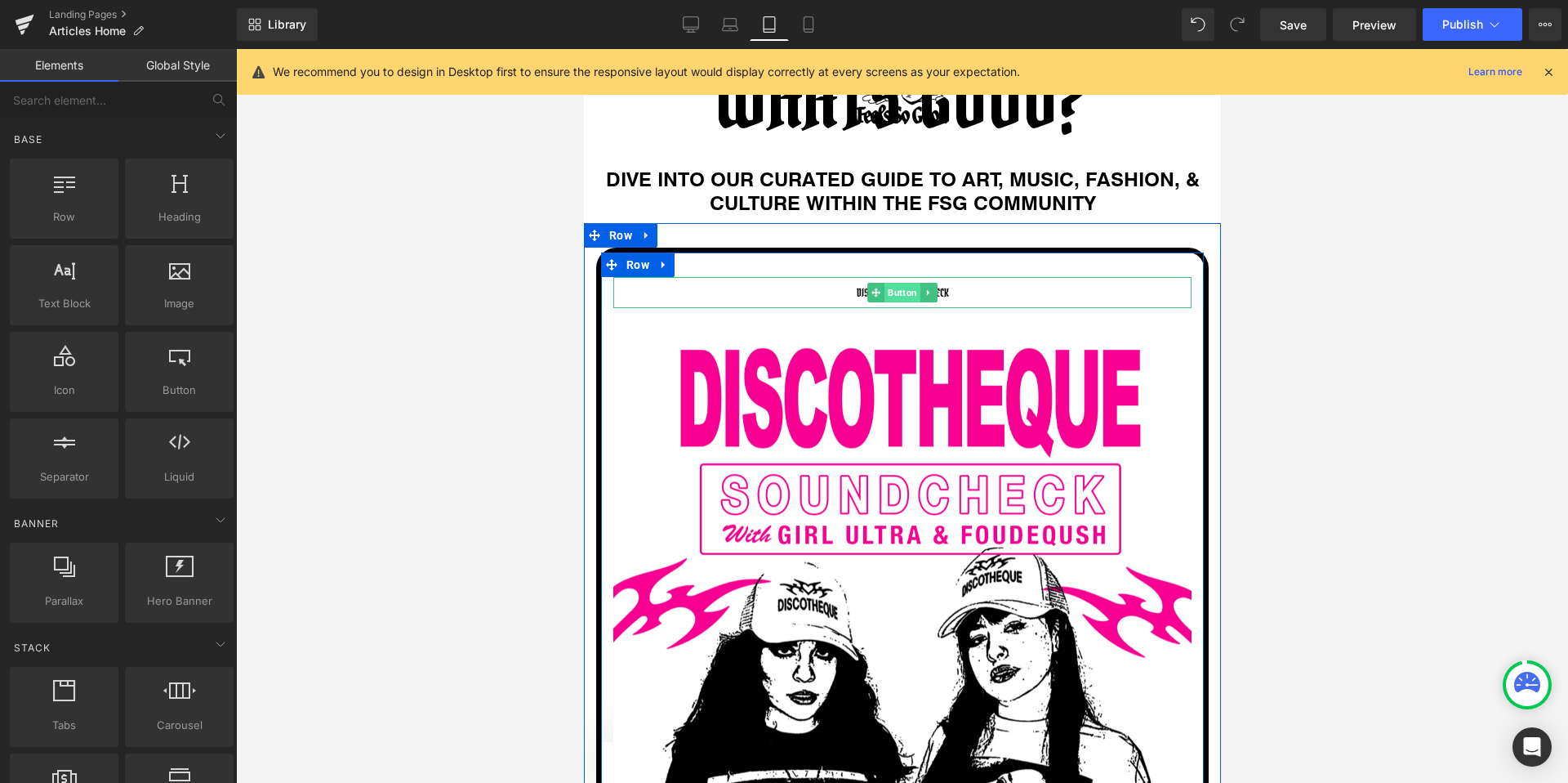
click at [903, 294] on span "Button" at bounding box center [902, 292] width 36 height 20
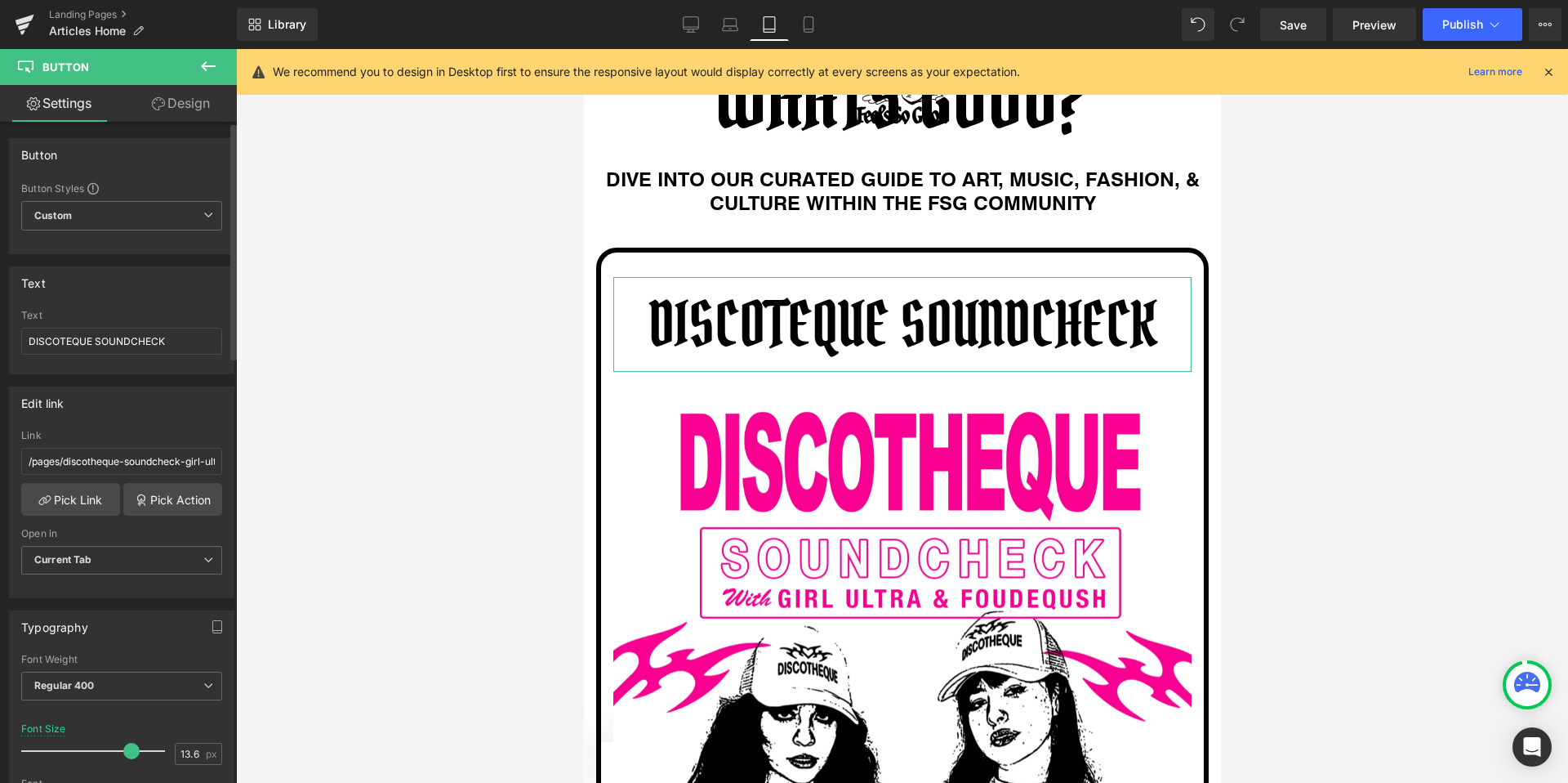
drag, startPoint x: 50, startPoint y: 751, endPoint x: 128, endPoint y: 753, distance: 78.0
click at [128, 753] on span at bounding box center [131, 750] width 16 height 16
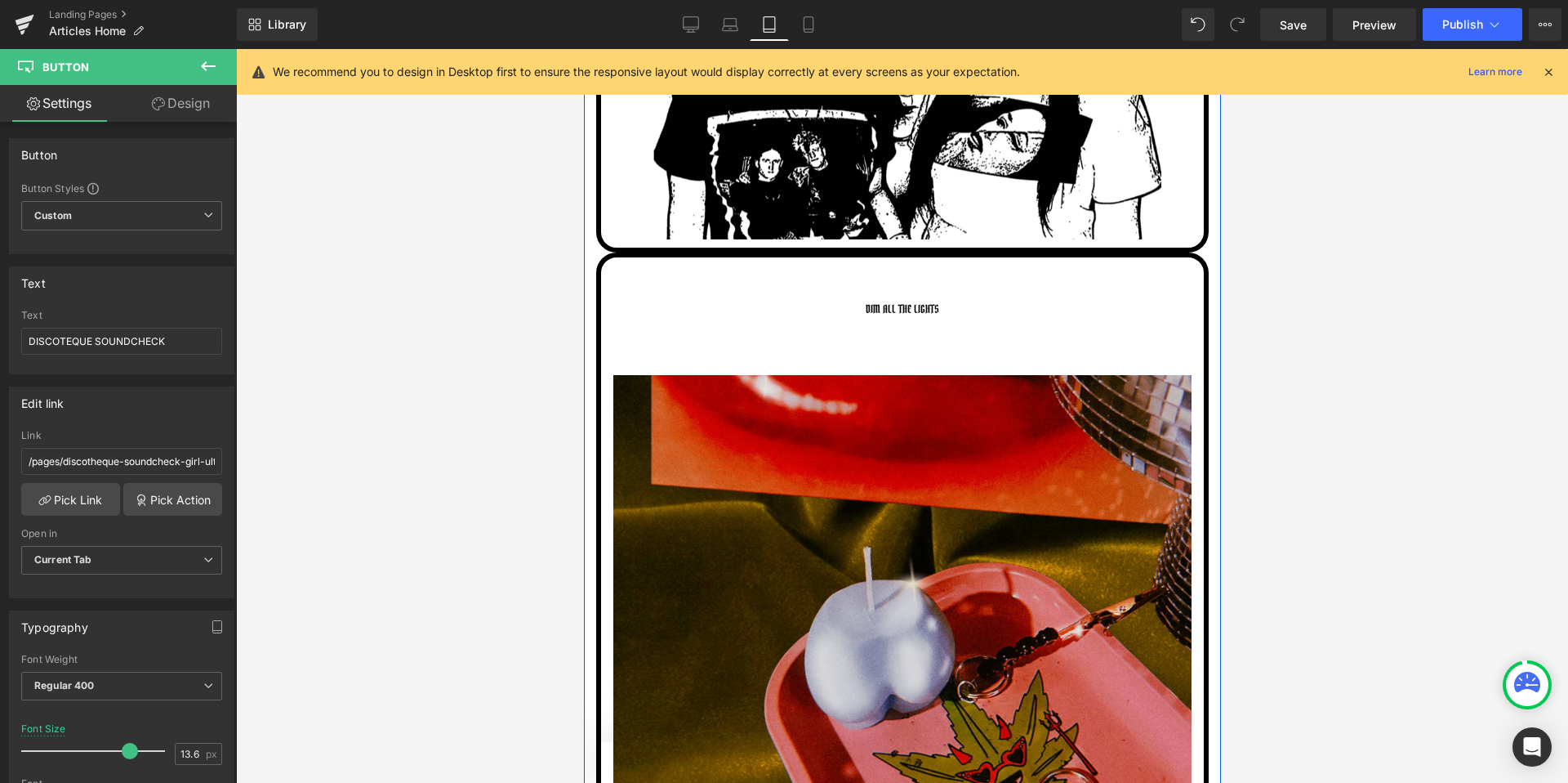
scroll to position [896, 0]
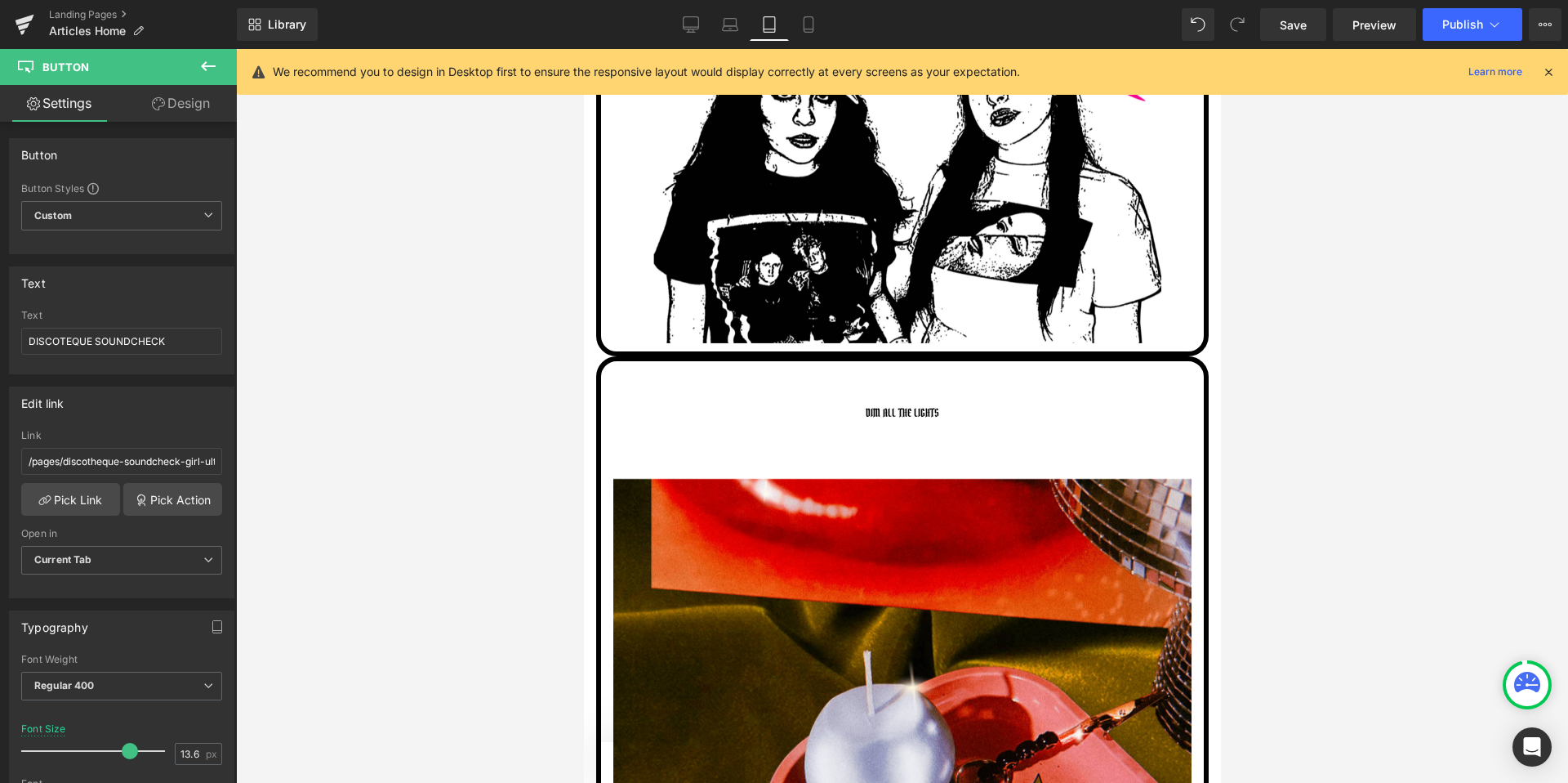
click at [175, 96] on link "Design" at bounding box center [180, 103] width 118 height 37
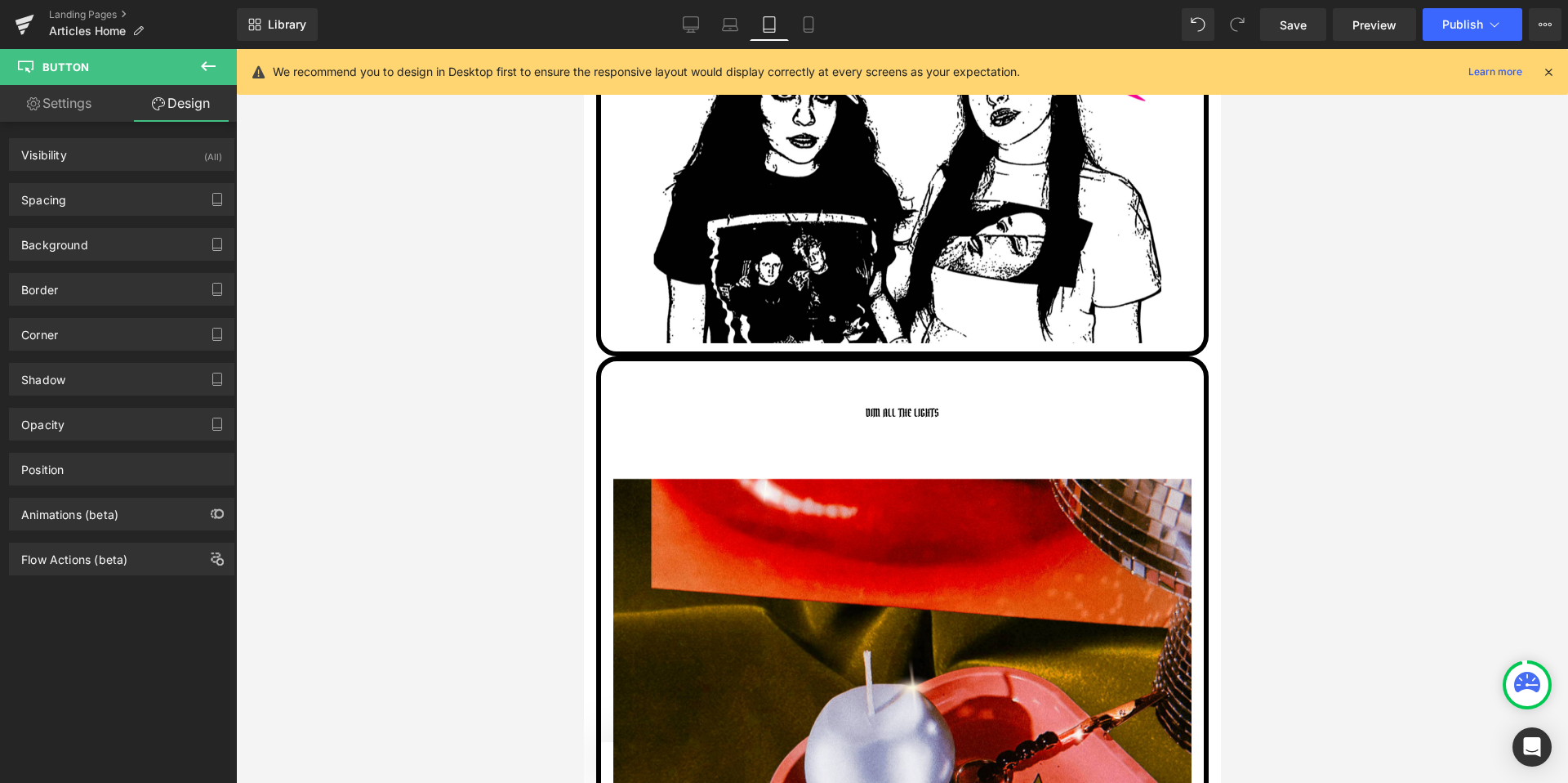
drag, startPoint x: 65, startPoint y: 204, endPoint x: 162, endPoint y: 216, distance: 97.7
click at [162, 216] on div "Visibility (All) 0|0|0|0 1 Show on Desktop 1 Show on Laptop 1 Show on Tablet 1 …" at bounding box center [122, 348] width 244 height 453
click at [71, 106] on link "Settings" at bounding box center [59, 103] width 118 height 37
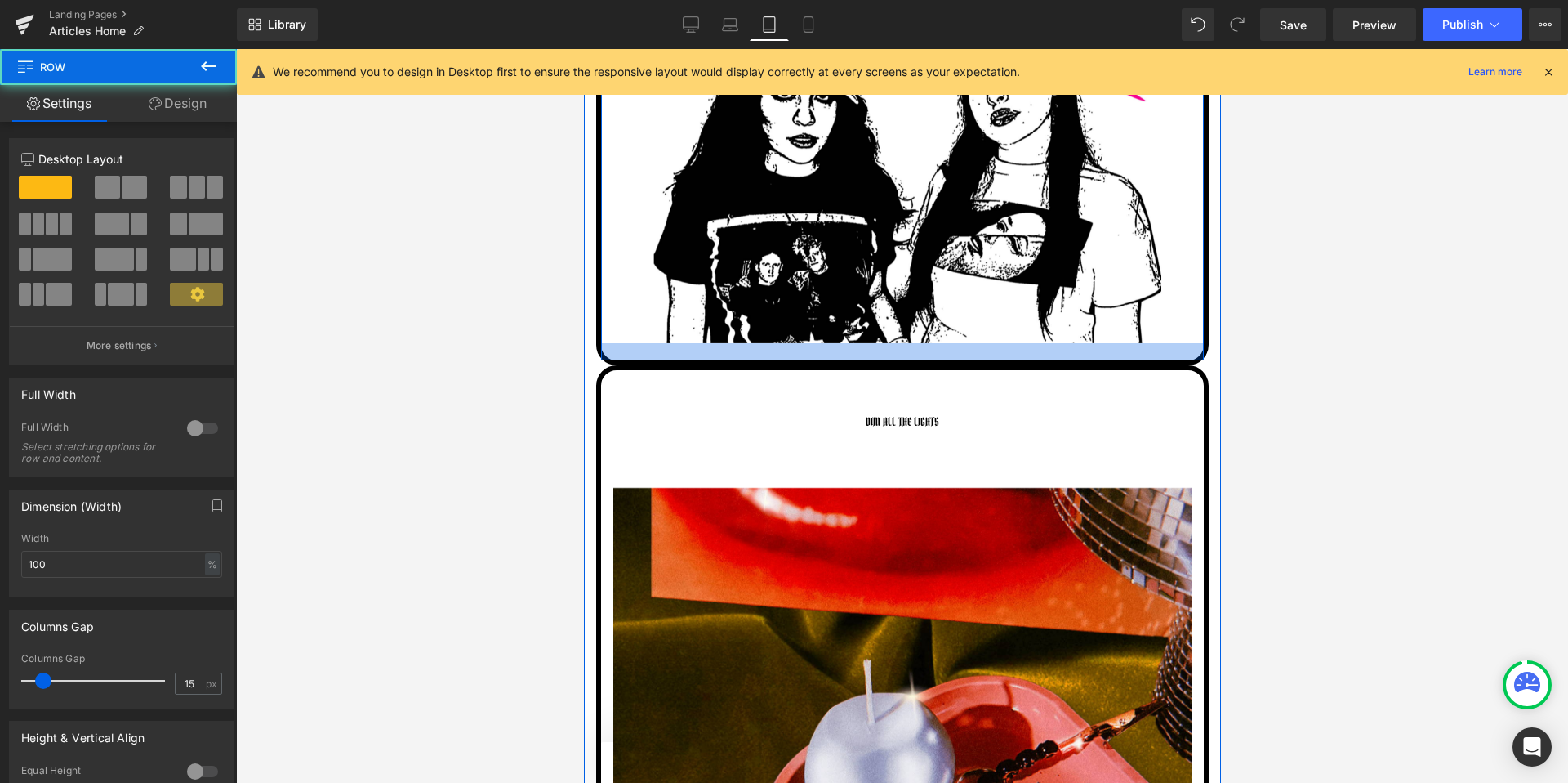
drag, startPoint x: 604, startPoint y: 350, endPoint x: 607, endPoint y: 360, distance: 10.4
click at [607, 360] on div at bounding box center [902, 351] width 602 height 17
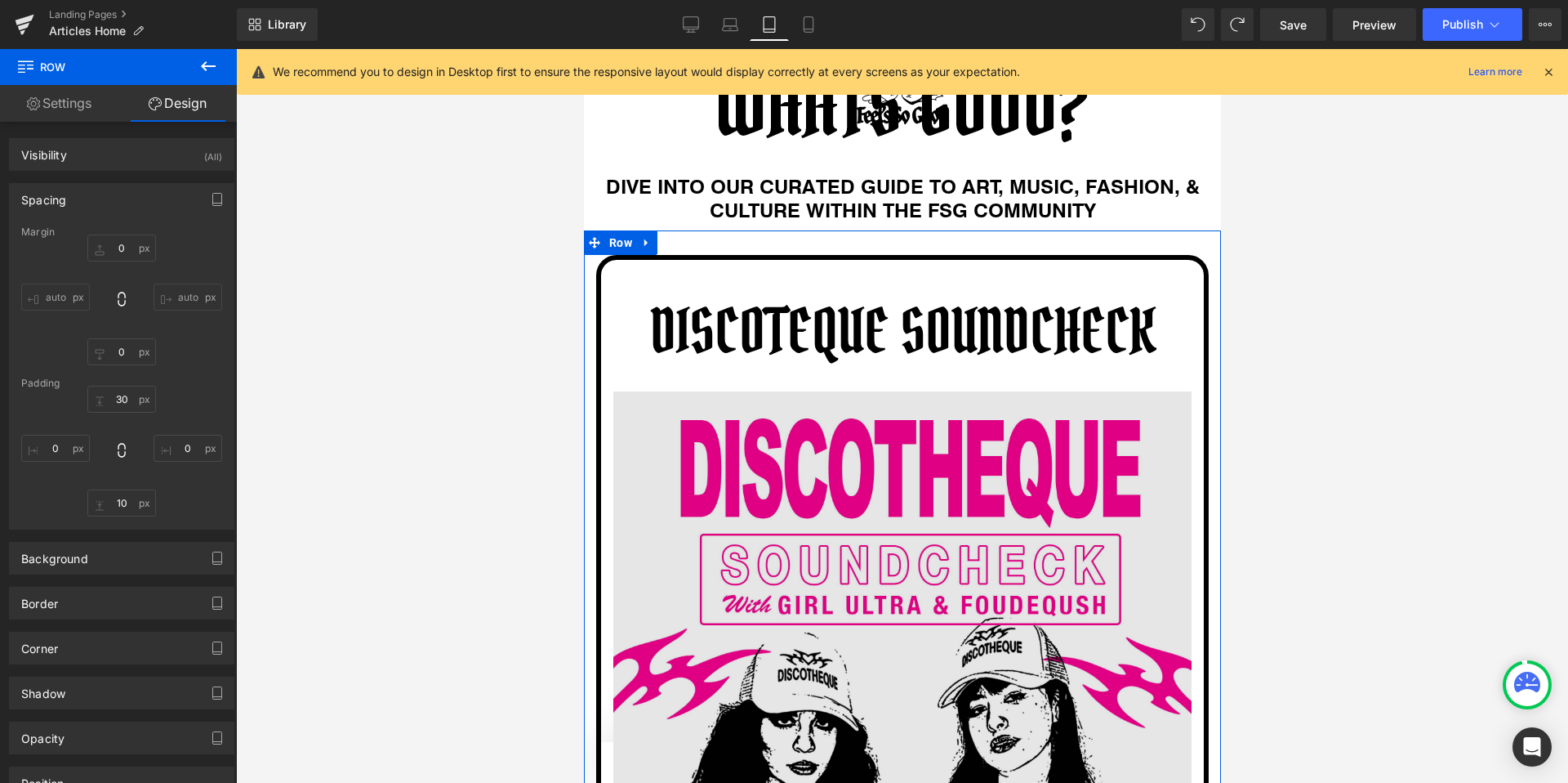
scroll to position [228, 0]
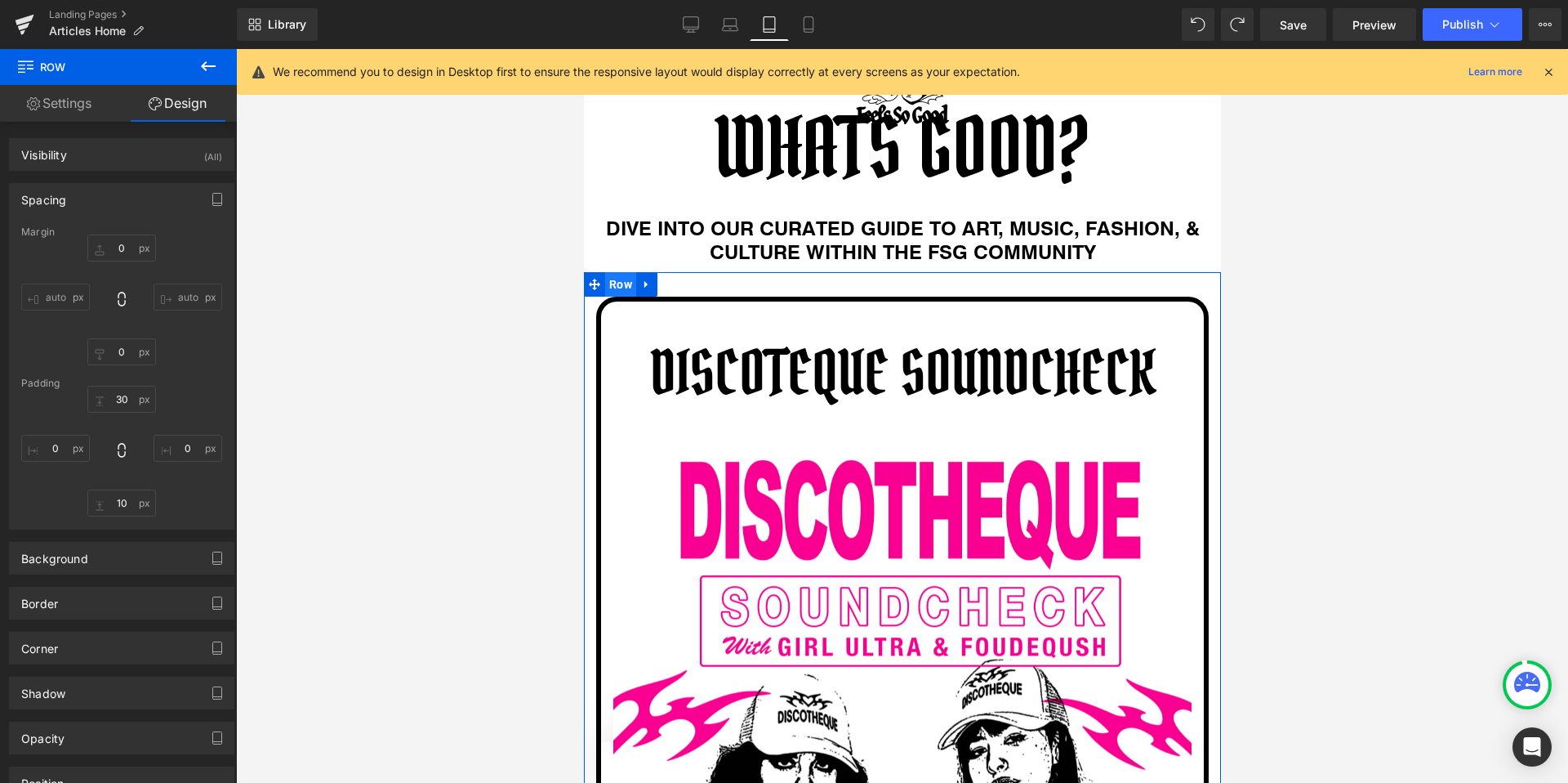
click at [625, 284] on span "Row" at bounding box center [620, 284] width 31 height 24
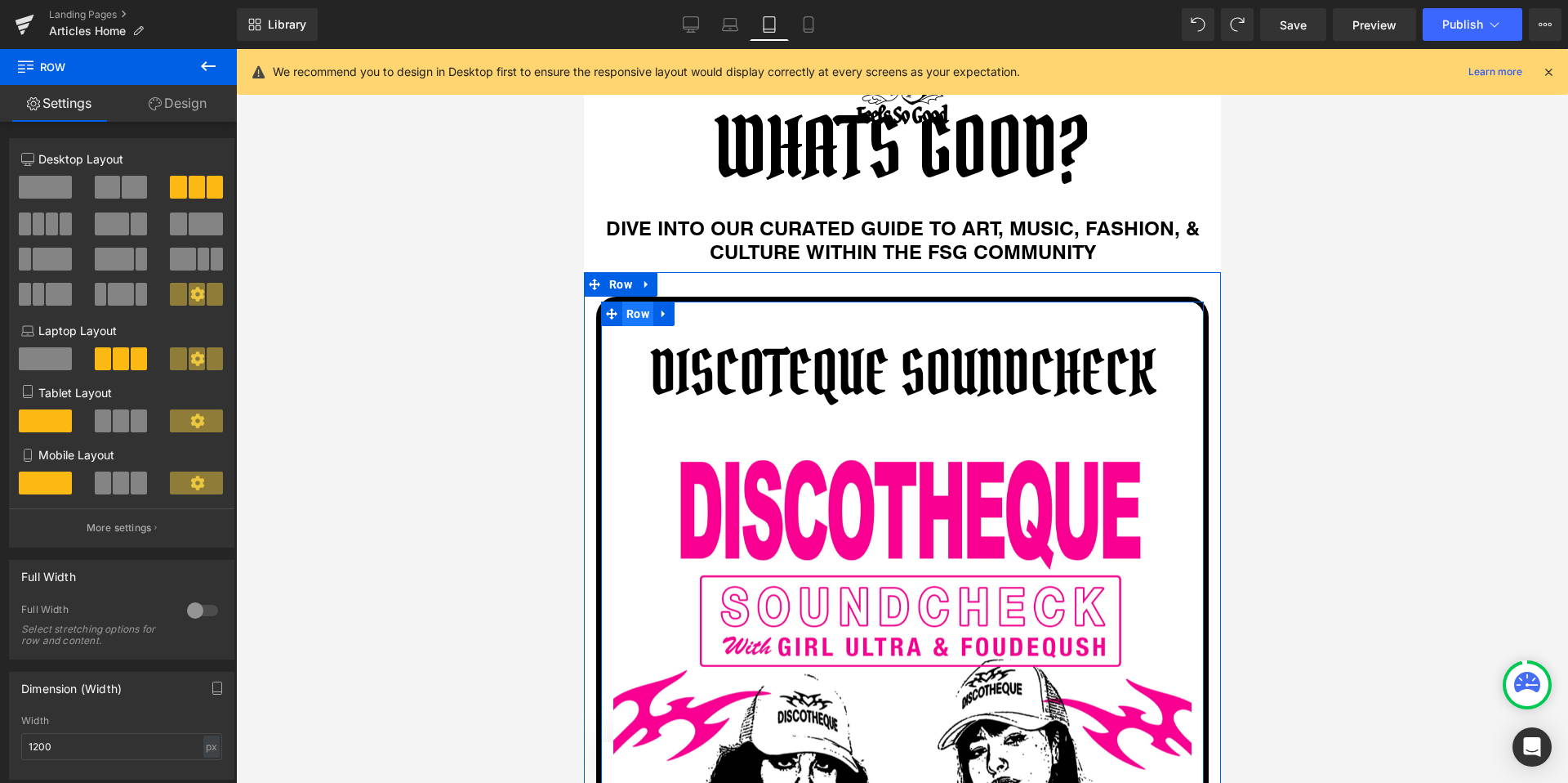
click at [633, 313] on span "Row" at bounding box center [637, 313] width 31 height 24
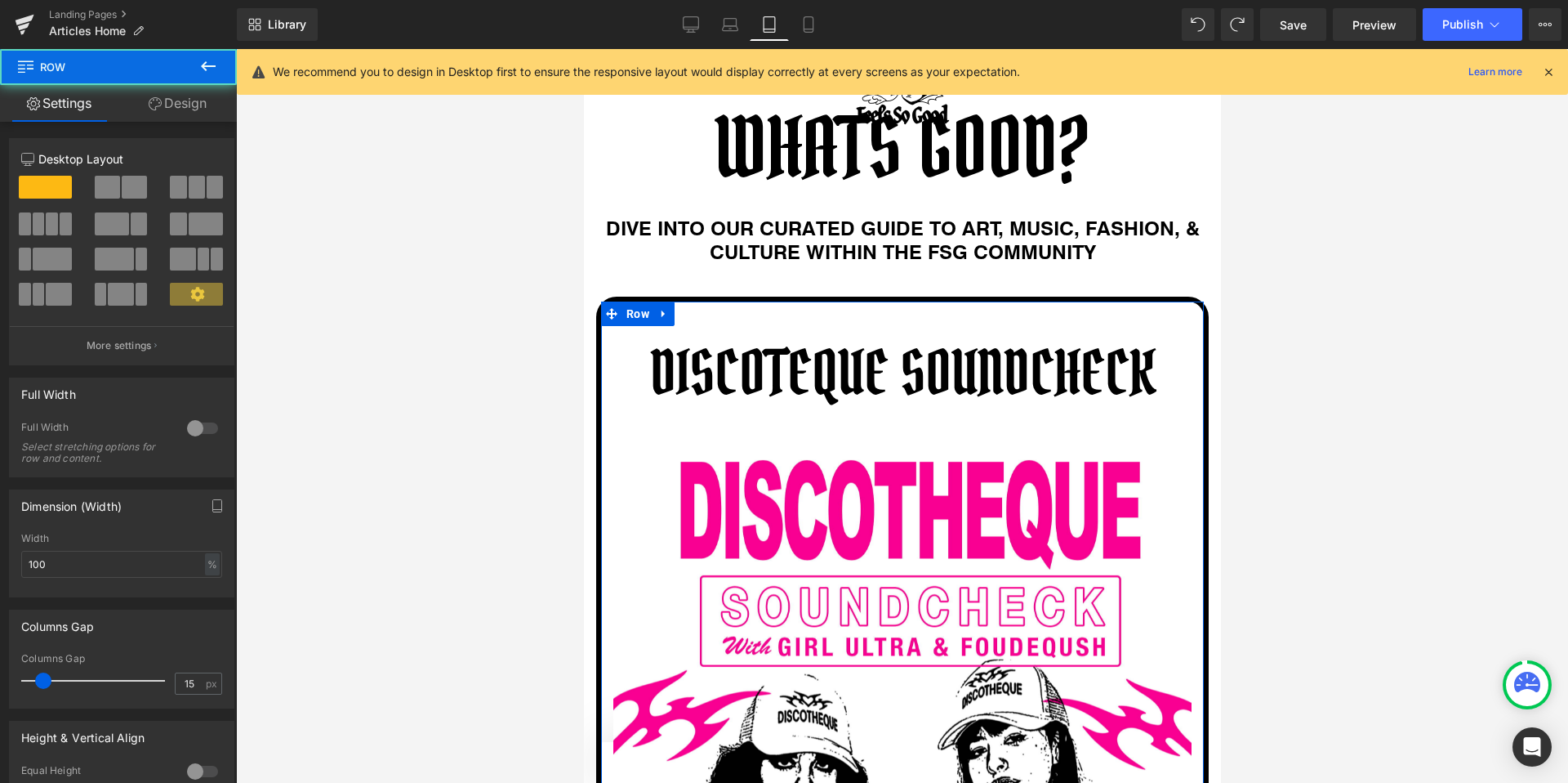
click at [189, 97] on link "Design" at bounding box center [177, 103] width 118 height 37
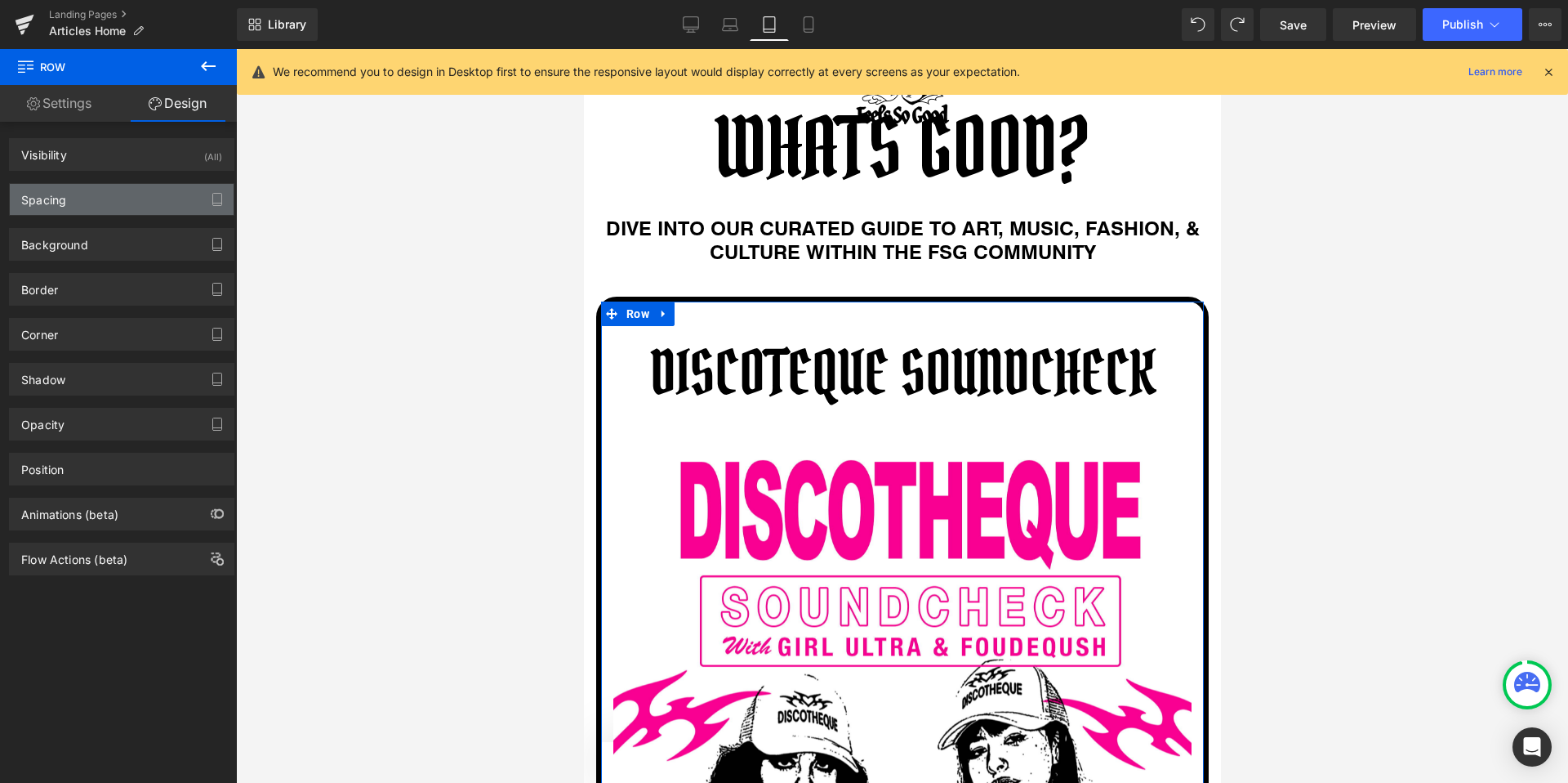
click at [37, 196] on div "Spacing" at bounding box center [44, 195] width 45 height 22
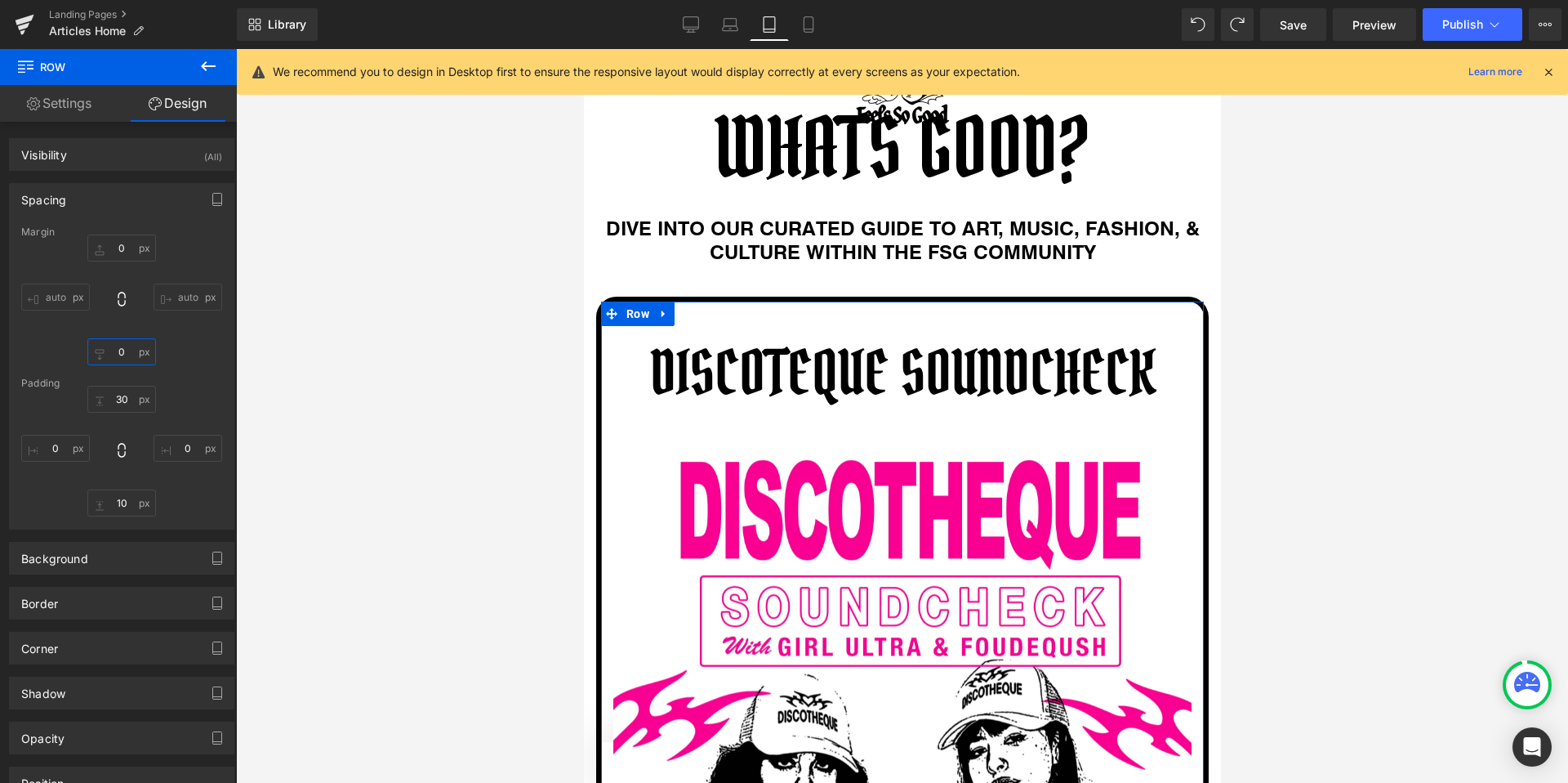
click at [117, 352] on input "0" at bounding box center [121, 351] width 68 height 27
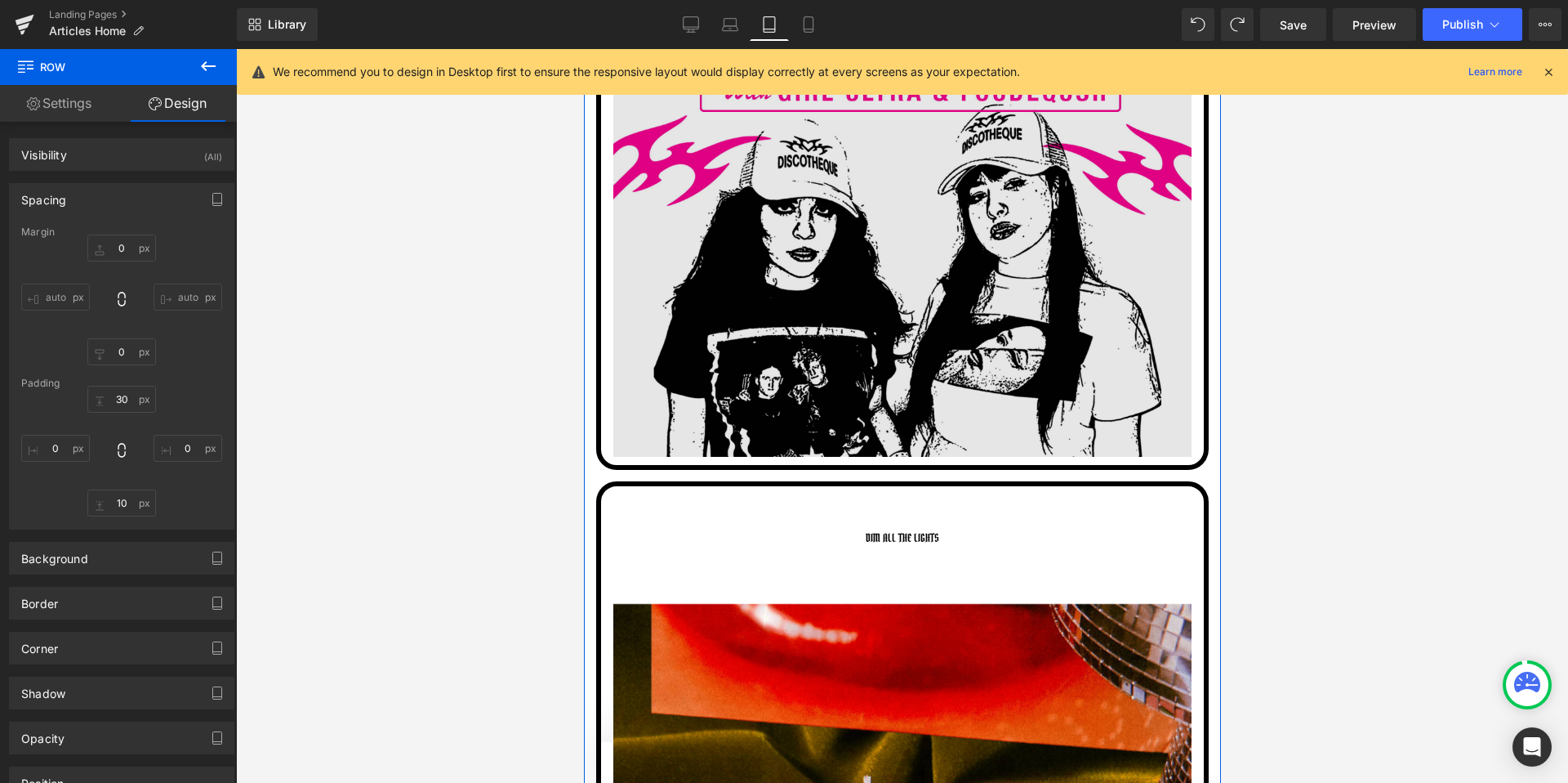
scroll to position [792, 0]
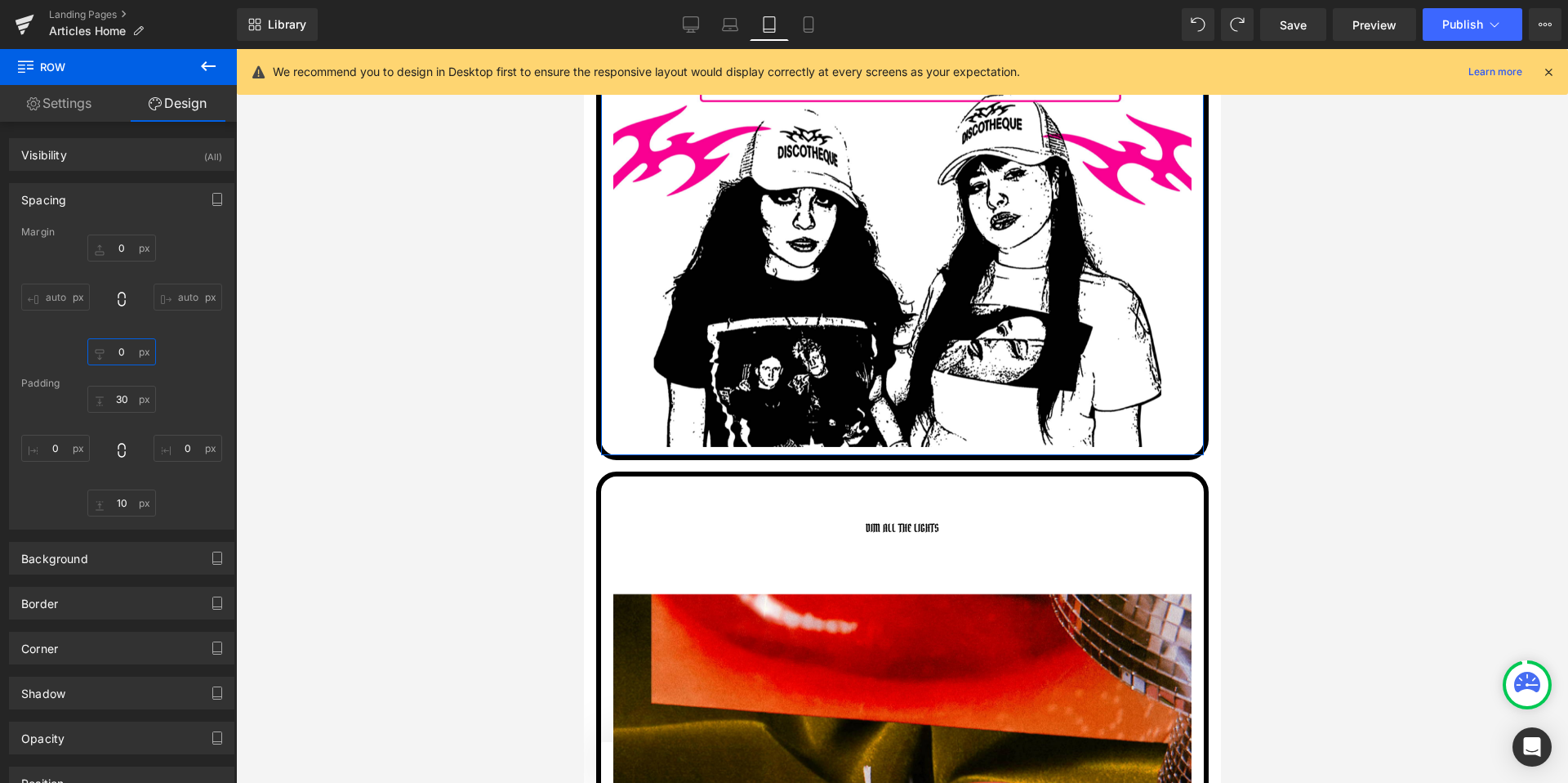
click at [120, 345] on input "0" at bounding box center [121, 351] width 68 height 27
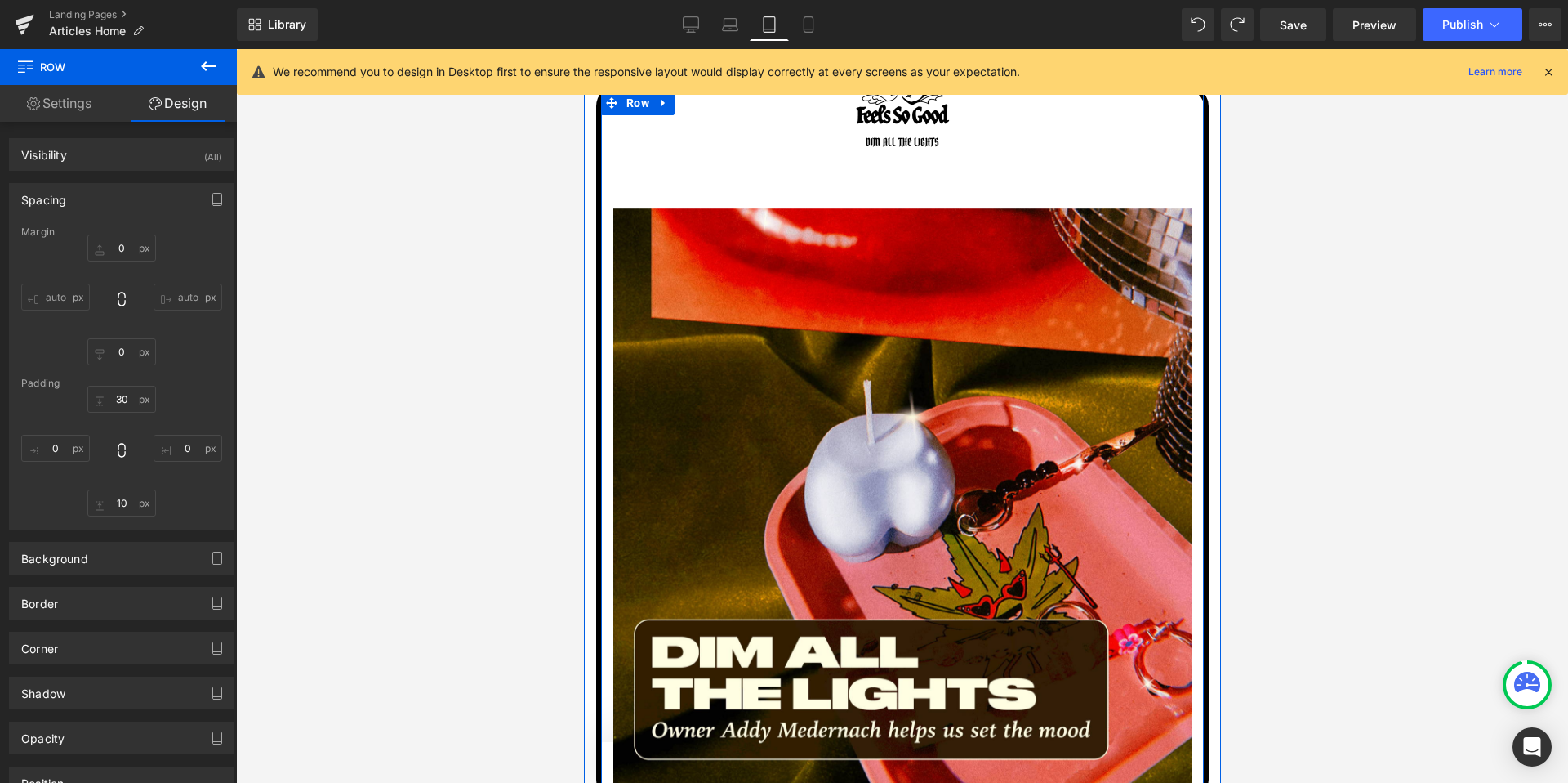
scroll to position [1064, 0]
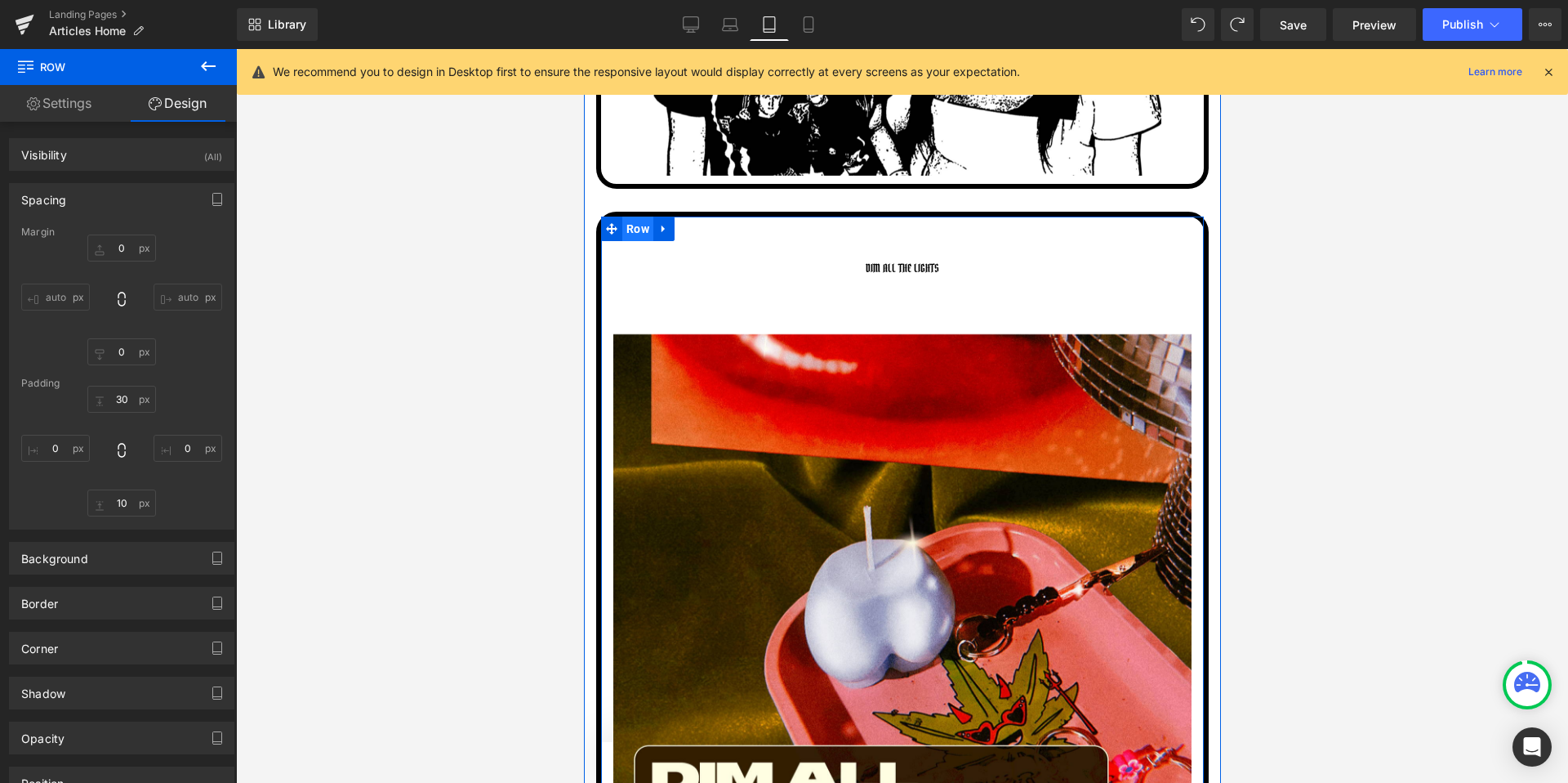
click at [645, 228] on span "Row" at bounding box center [637, 229] width 31 height 24
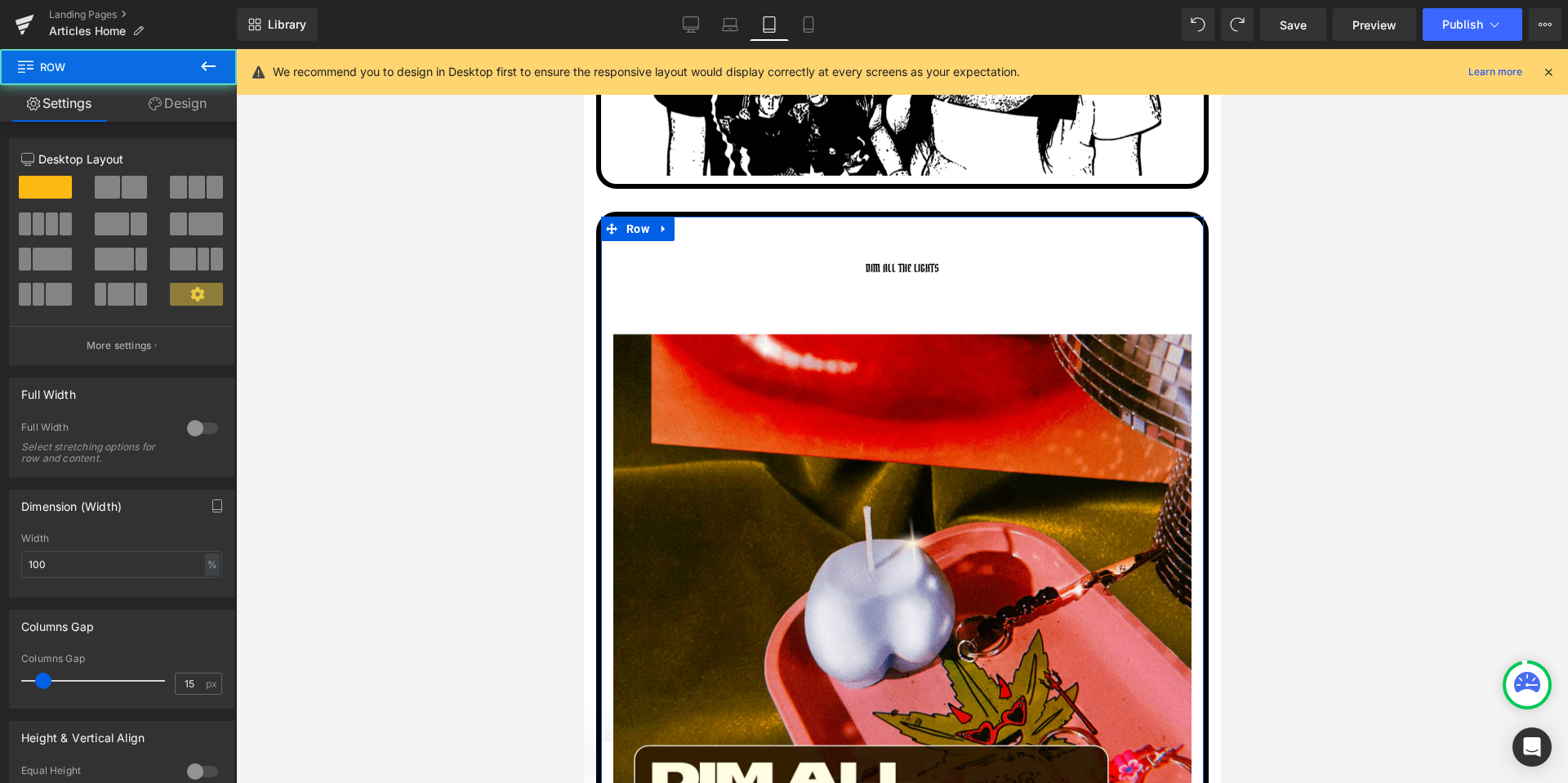
click at [158, 123] on div "12 12 12 Column Size Customizer 12 Desktop Layout Laptop Layout Tablet Layout M…" at bounding box center [122, 557] width 244 height 871
click at [163, 107] on link "Design" at bounding box center [177, 103] width 118 height 37
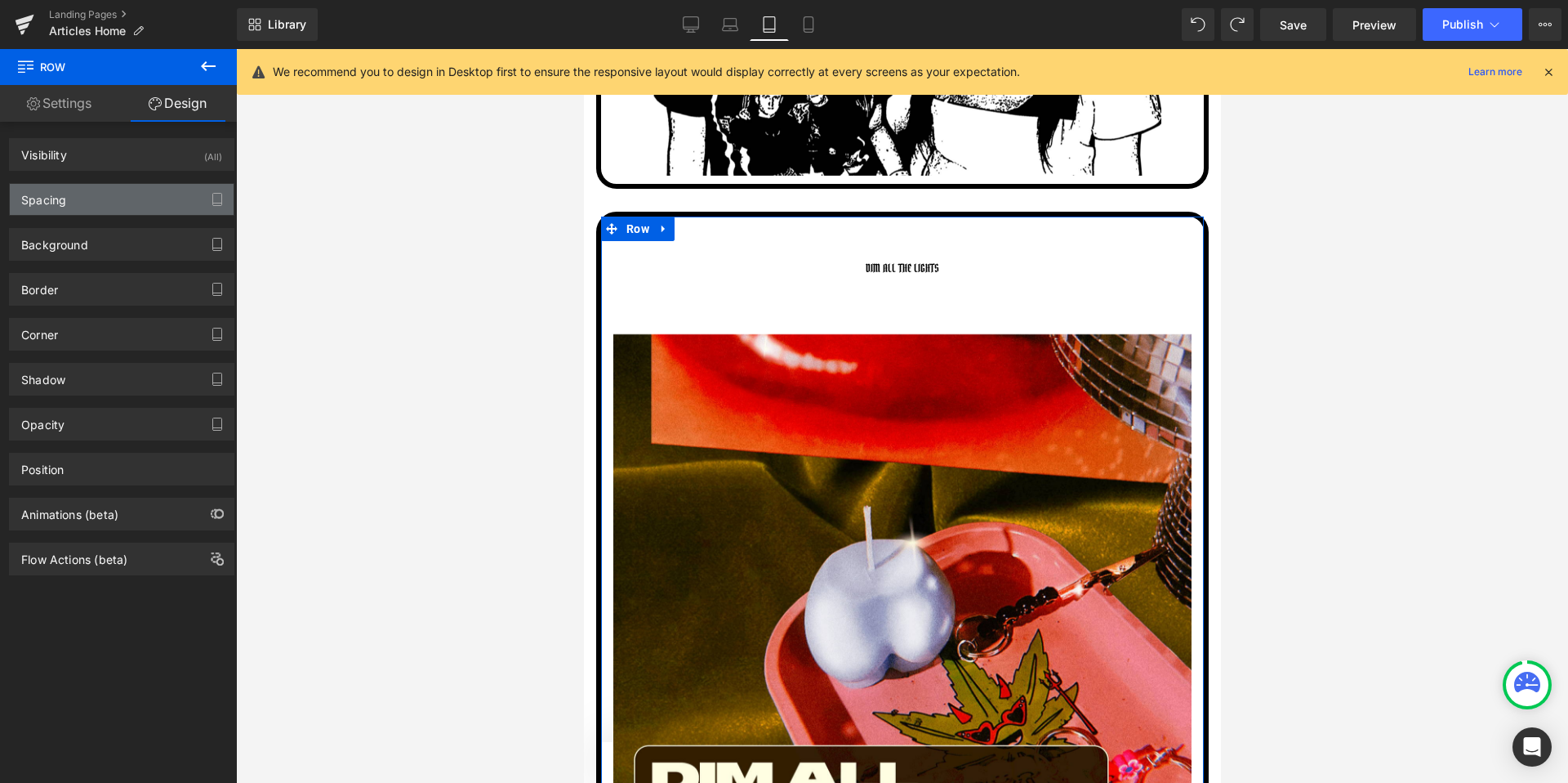
click at [99, 205] on div "Spacing" at bounding box center [121, 199] width 224 height 31
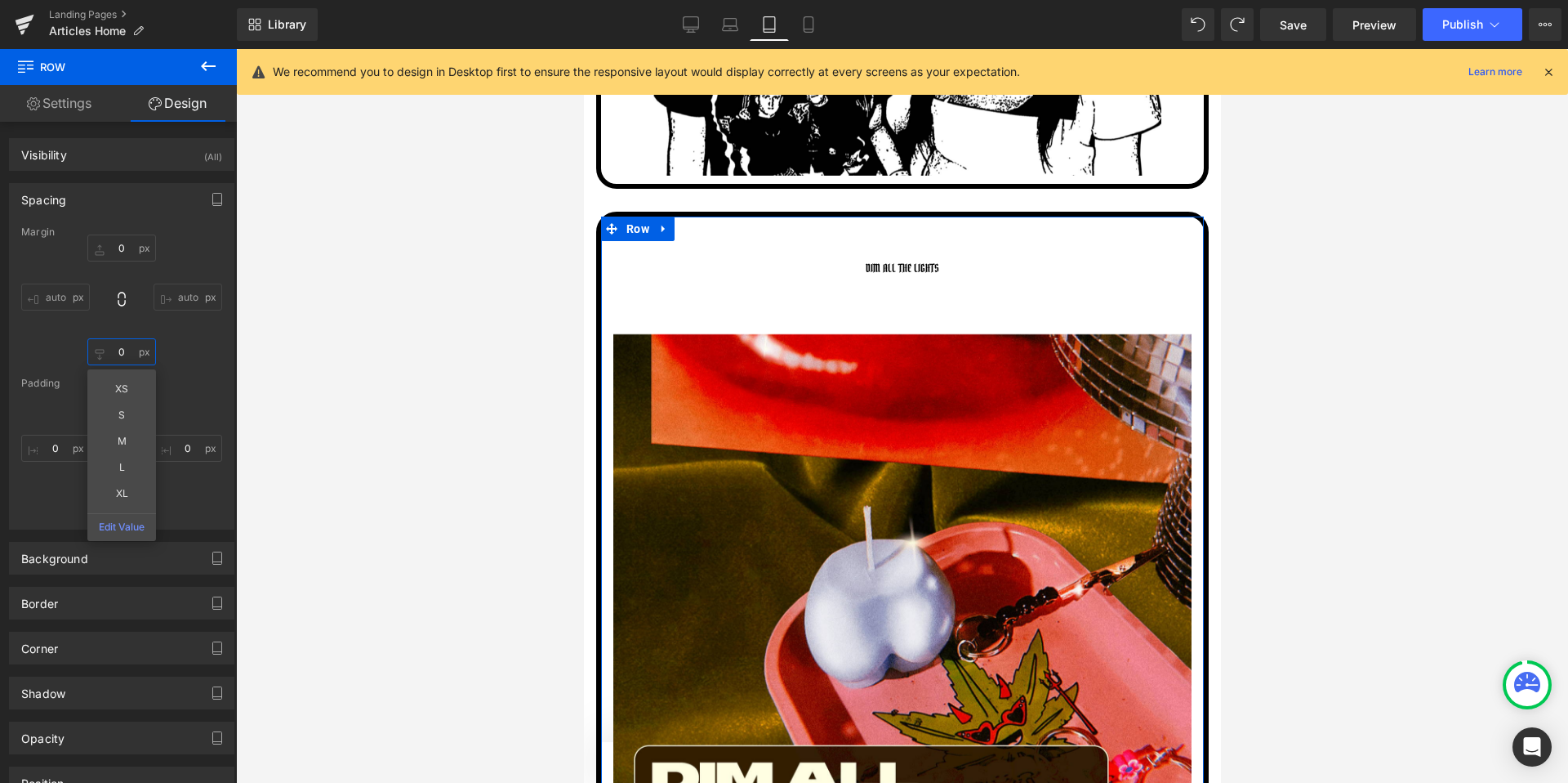
click at [123, 350] on input "0" at bounding box center [121, 351] width 68 height 27
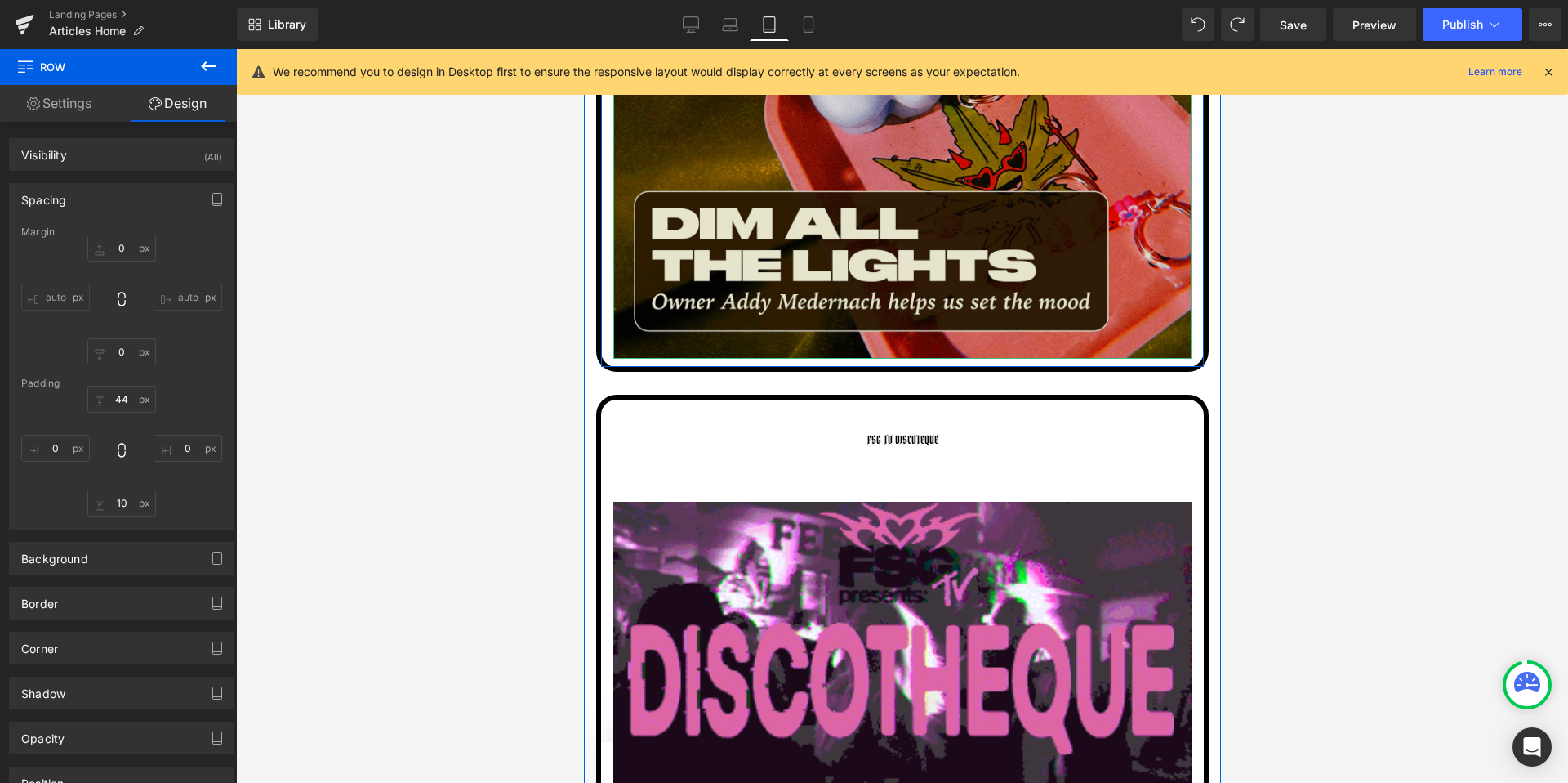
scroll to position [1636, 0]
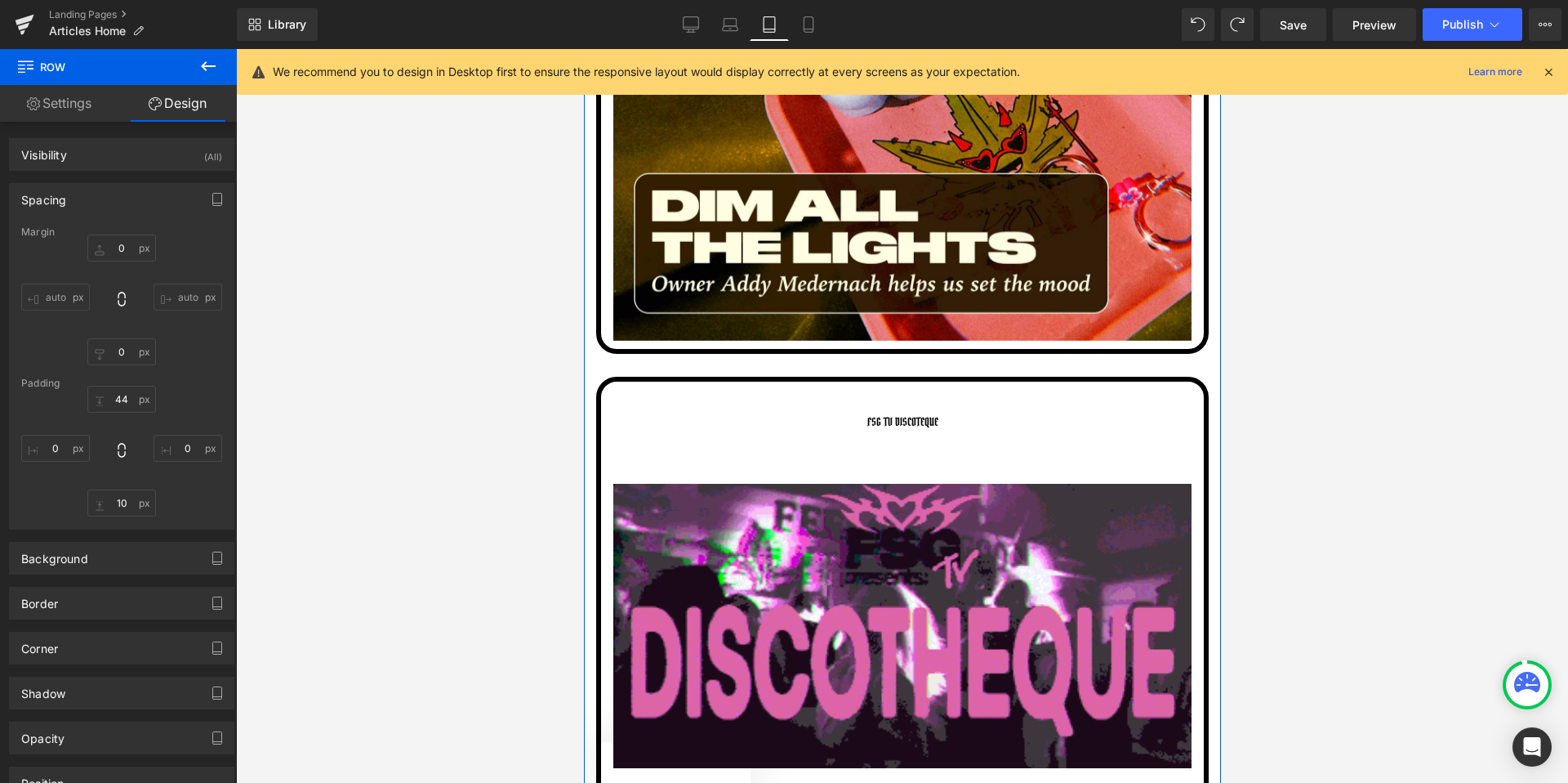
click at [878, 413] on link "FSG TV DISCOTEQUE" at bounding box center [902, 445] width 87 height 78
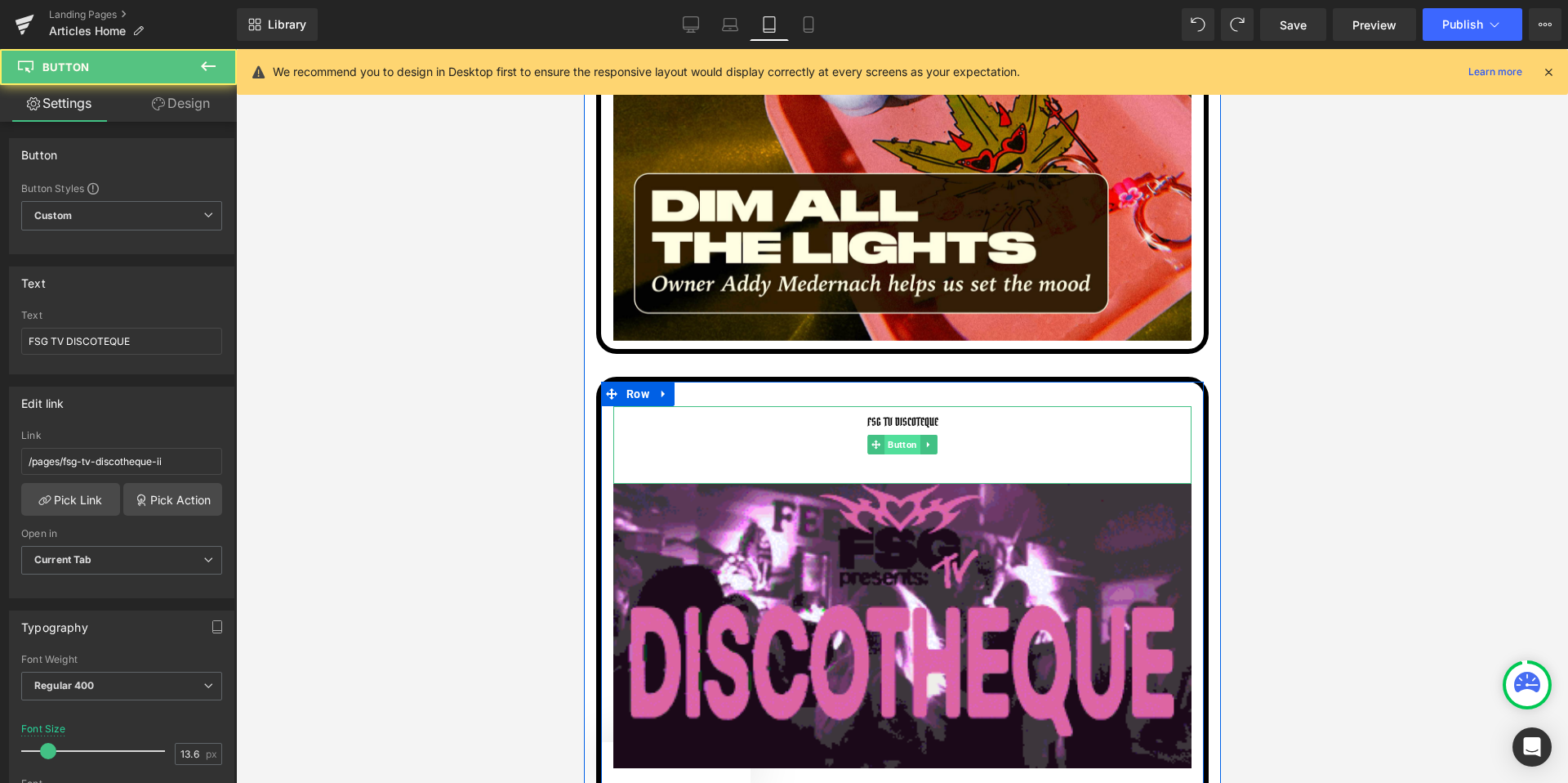
click at [904, 445] on span "Button" at bounding box center [902, 444] width 36 height 20
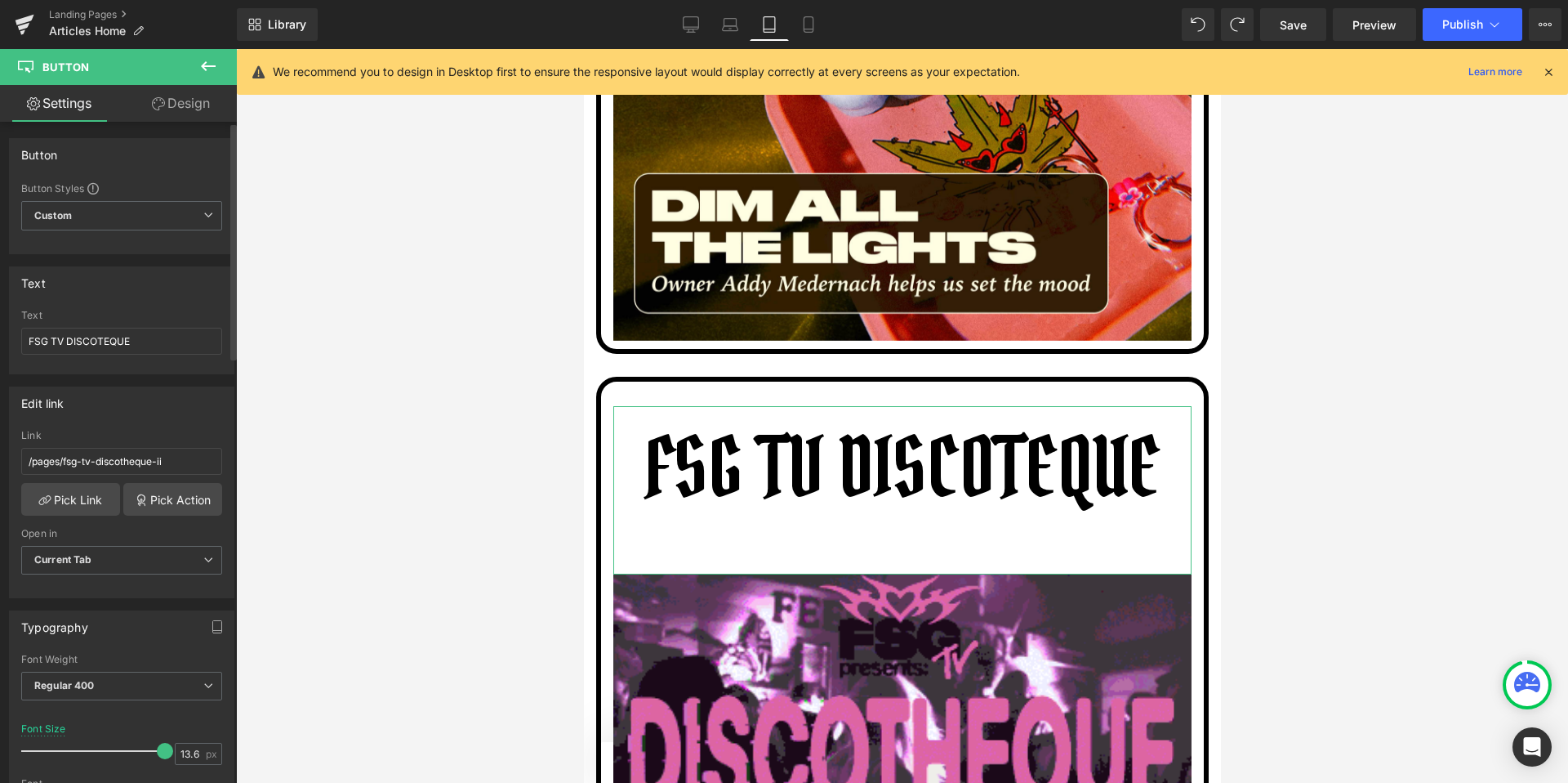
drag, startPoint x: 50, startPoint y: 753, endPoint x: 164, endPoint y: 755, distance: 114.0
click at [165, 755] on span at bounding box center [165, 750] width 16 height 16
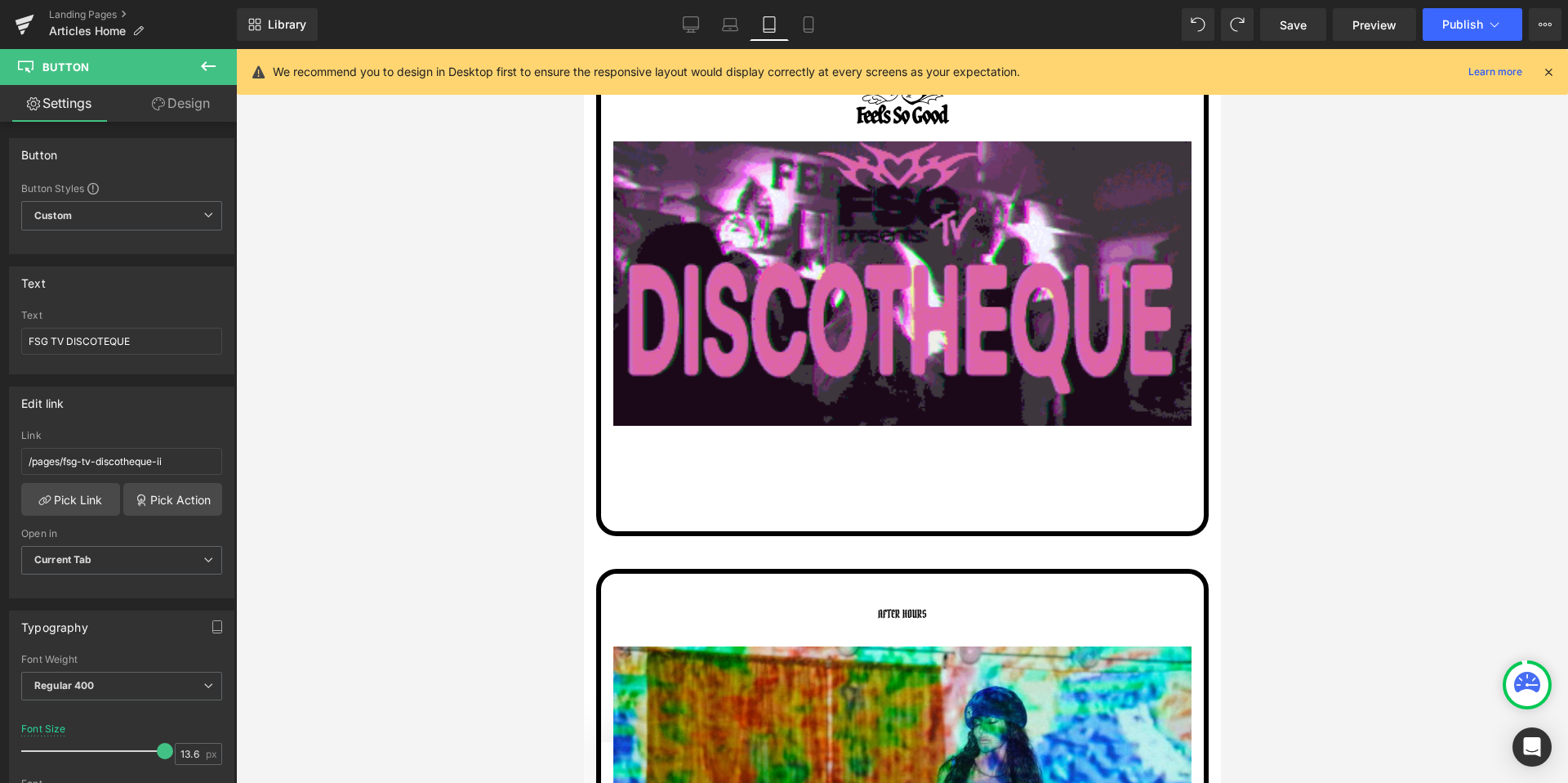
scroll to position [2127, 0]
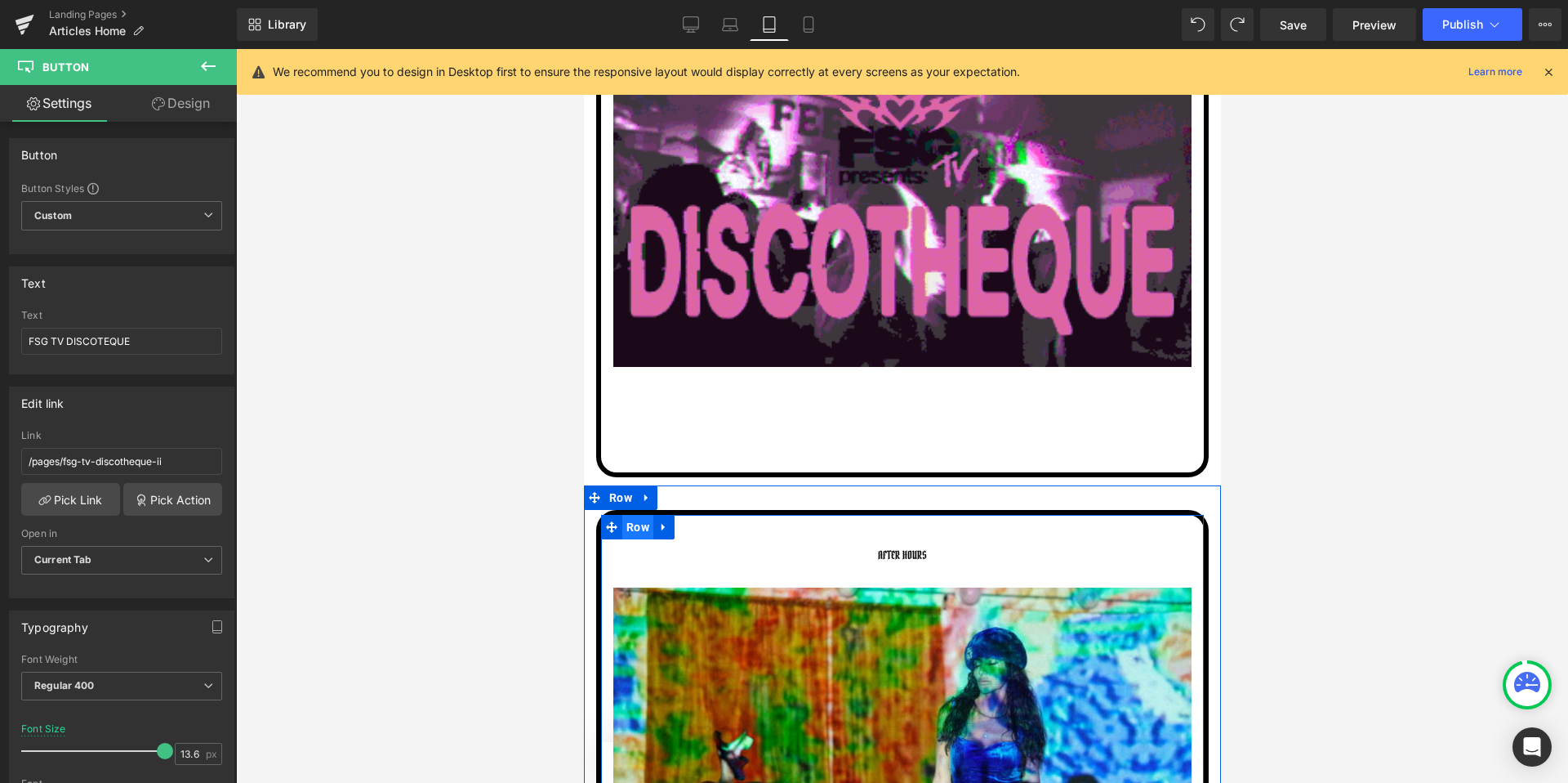
click at [634, 527] on span "Row" at bounding box center [637, 527] width 31 height 24
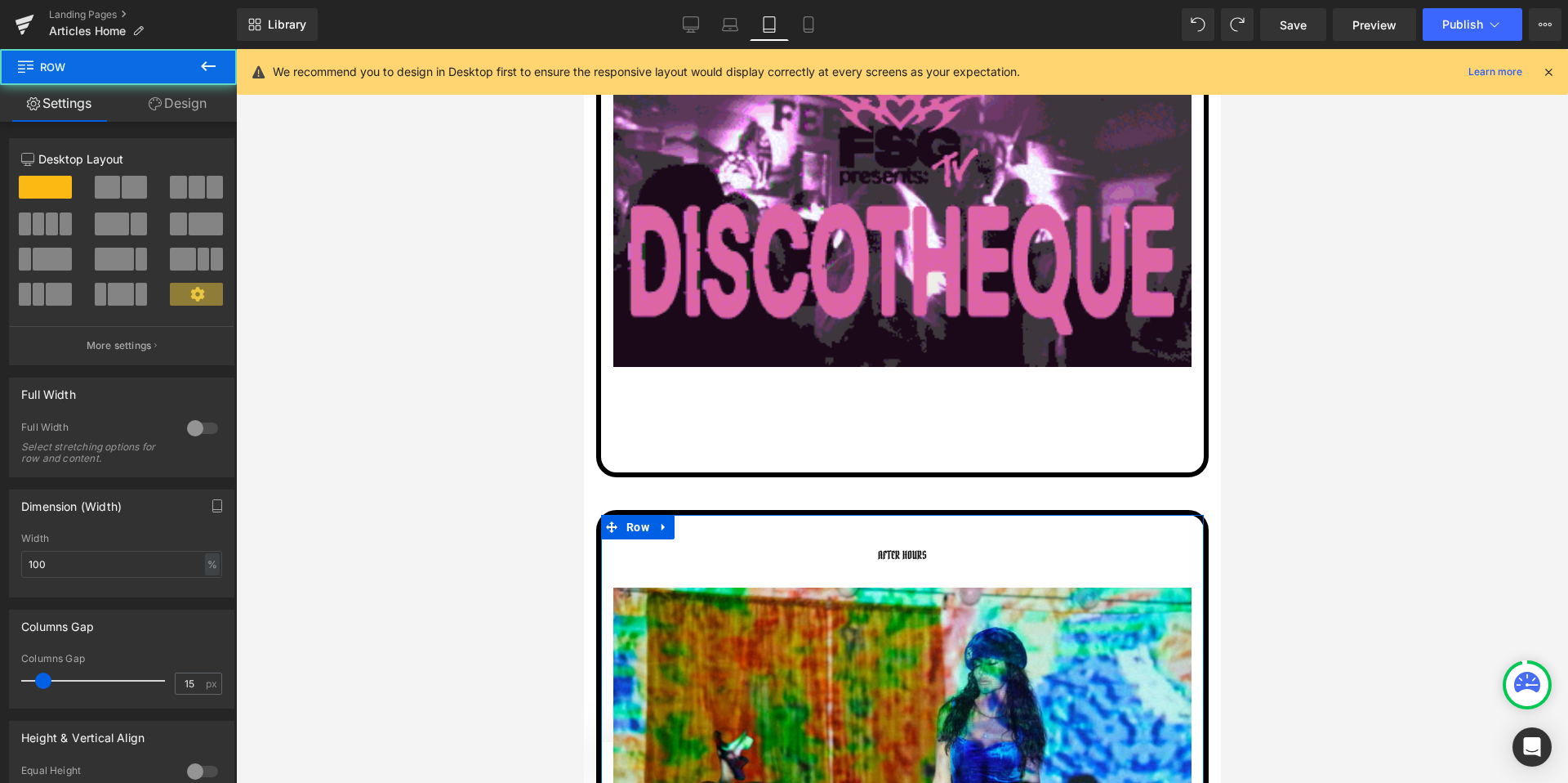
click at [183, 113] on link "Design" at bounding box center [177, 103] width 118 height 37
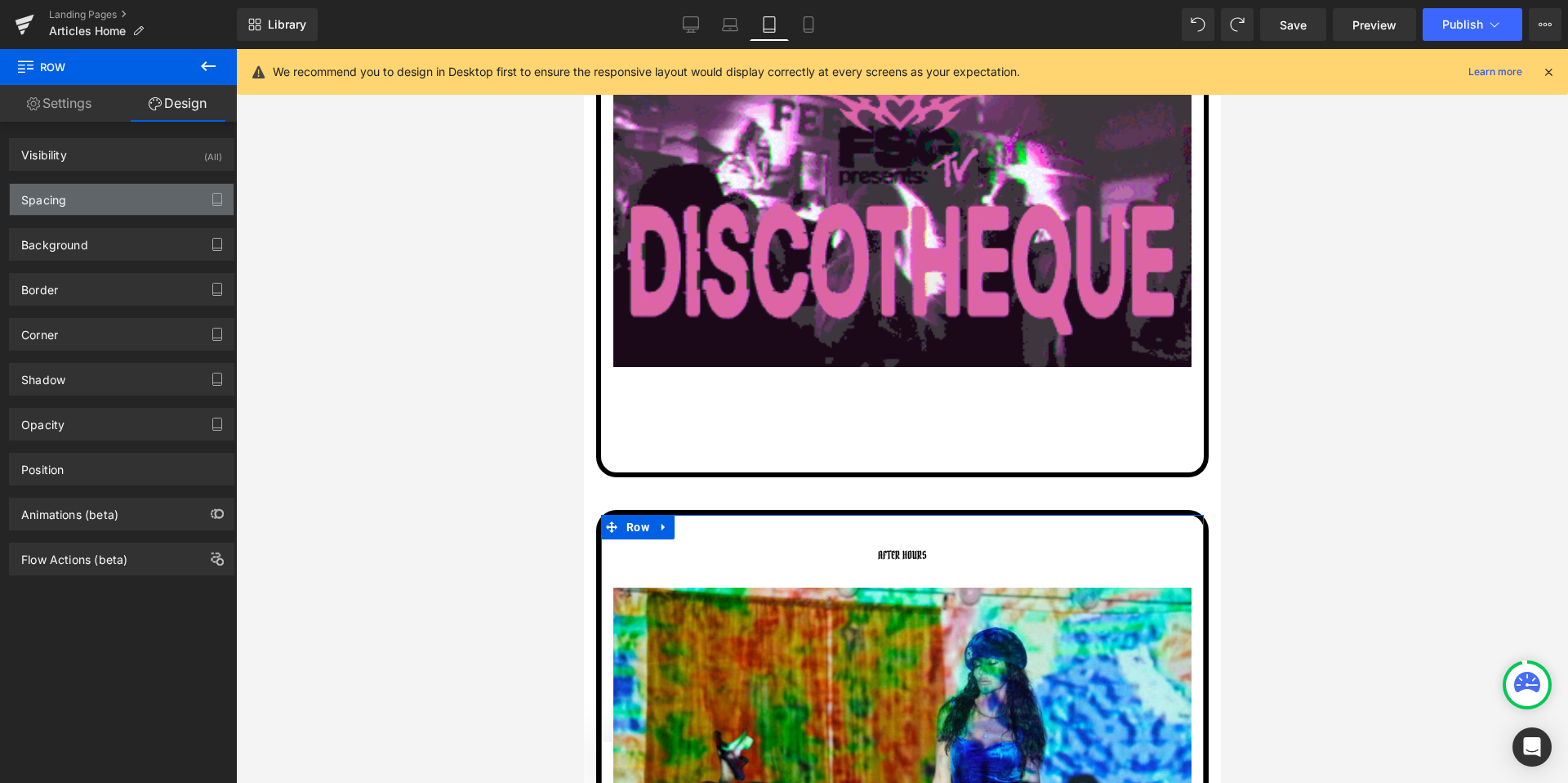
click at [99, 202] on div "Spacing" at bounding box center [121, 199] width 224 height 31
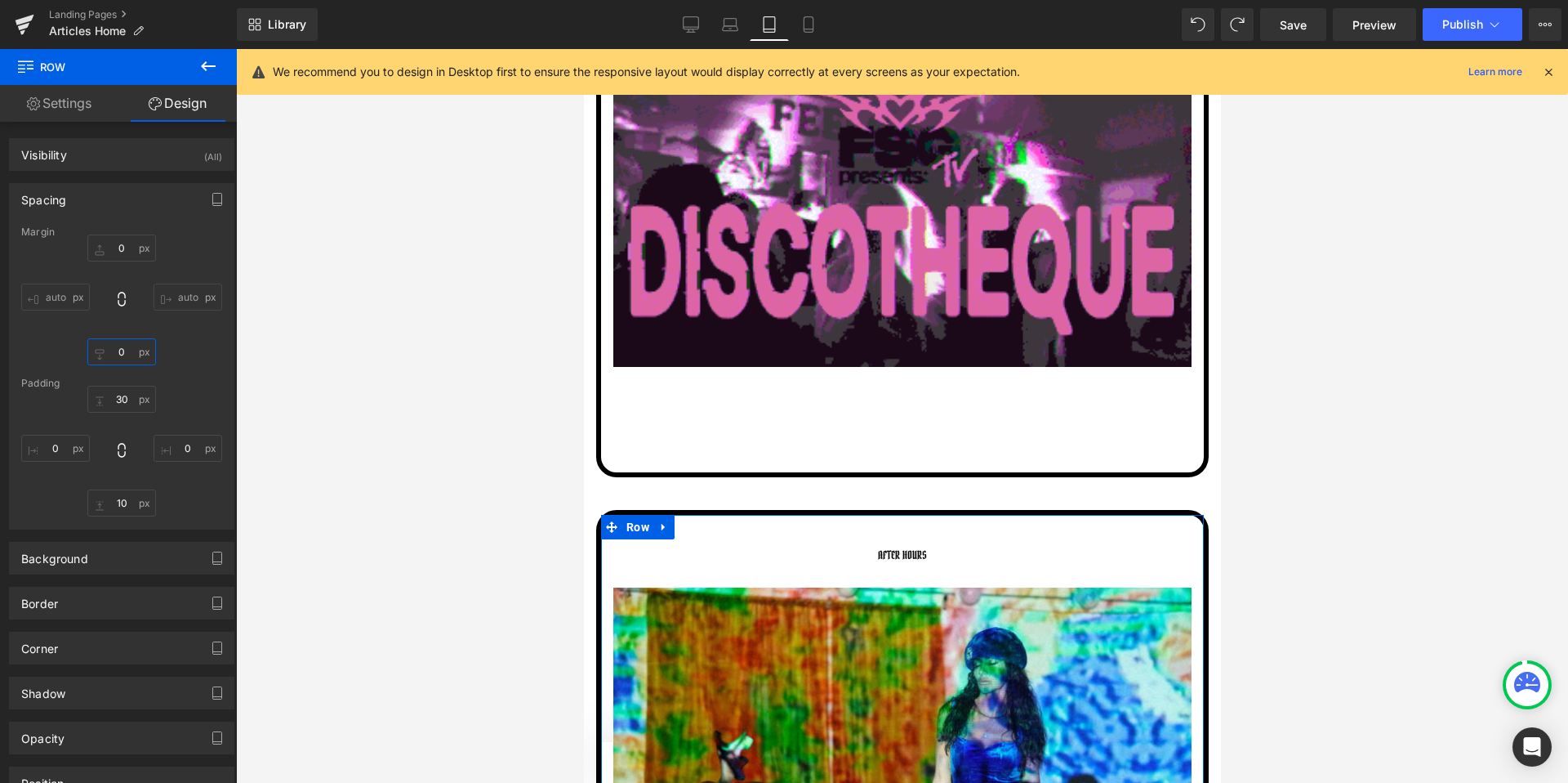
click at [130, 361] on input "0" at bounding box center [121, 351] width 68 height 27
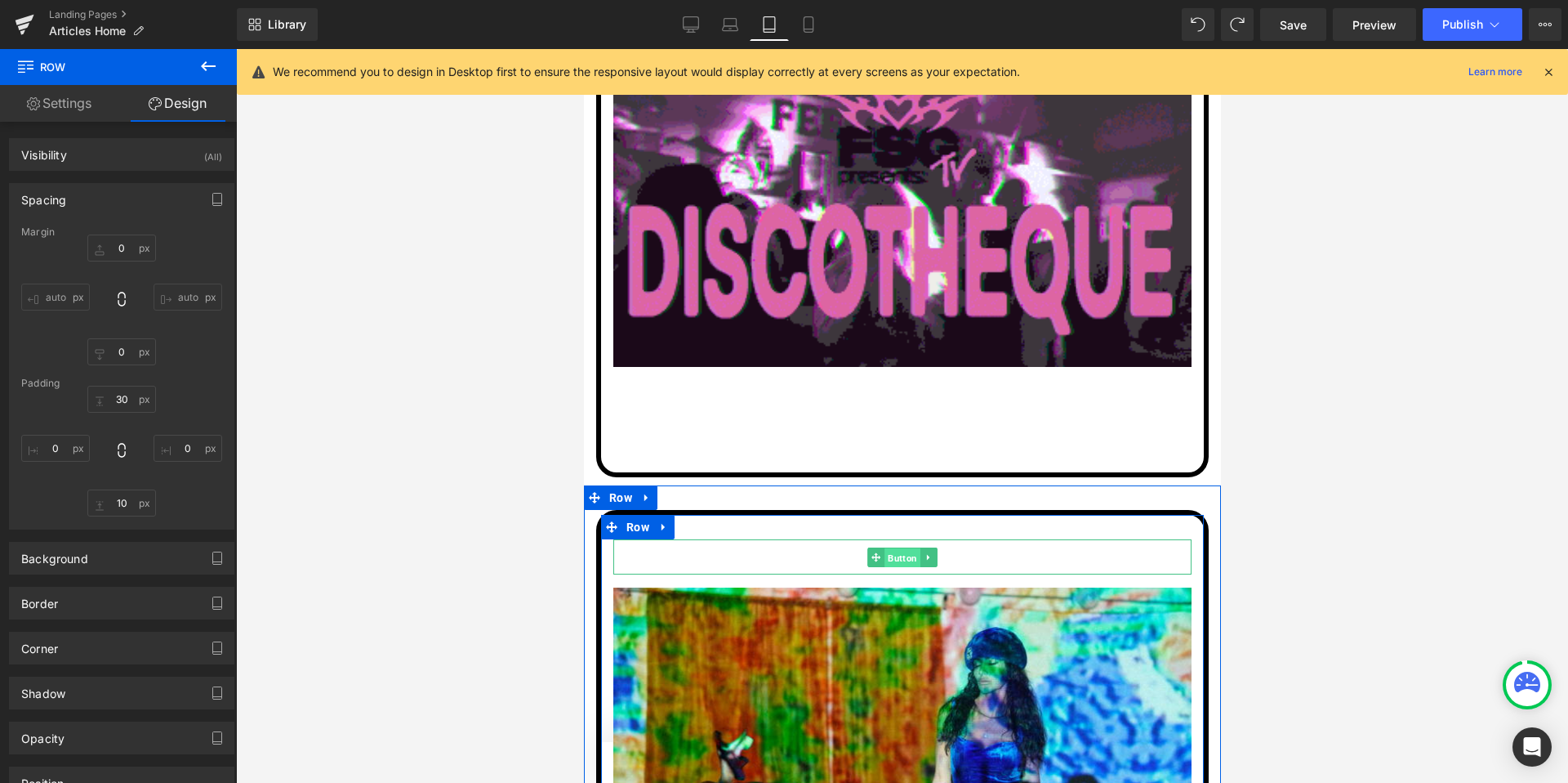
click at [896, 558] on span "Button" at bounding box center [902, 557] width 36 height 20
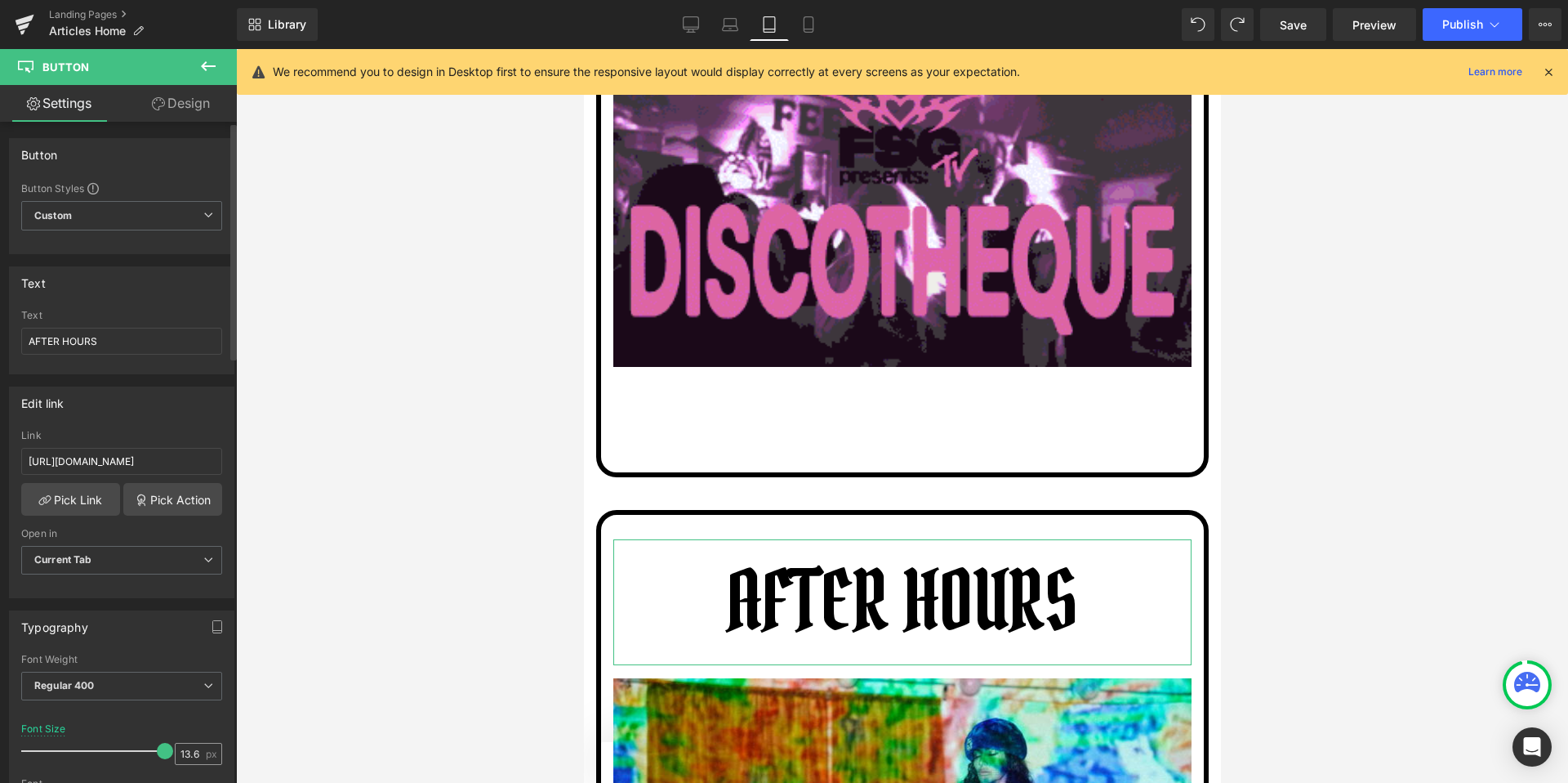
drag, startPoint x: 46, startPoint y: 748, endPoint x: 191, endPoint y: 753, distance: 145.1
click at [191, 753] on div "Font Size 13.6 px" at bounding box center [122, 750] width 201 height 54
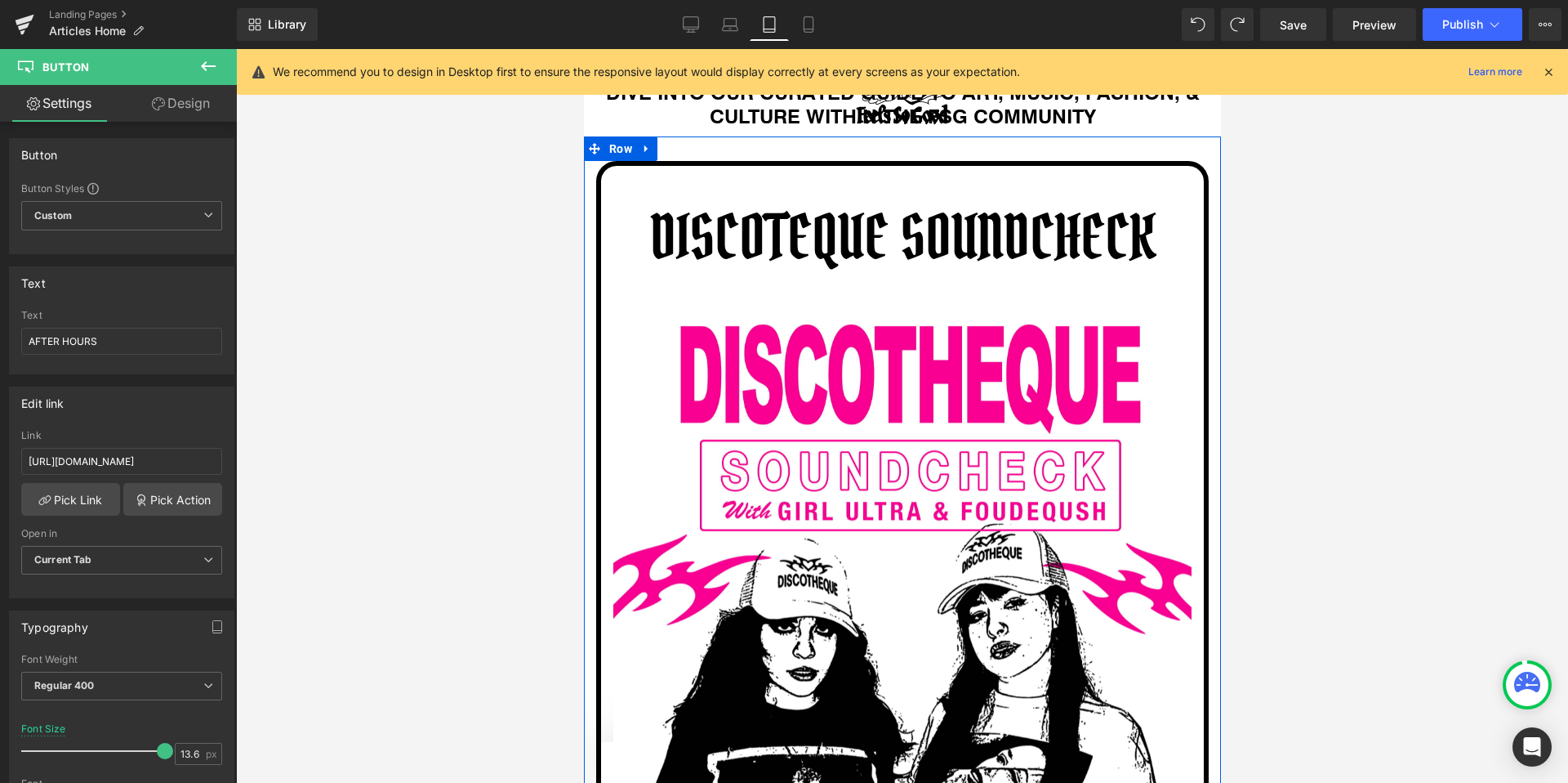
scroll to position [54, 0]
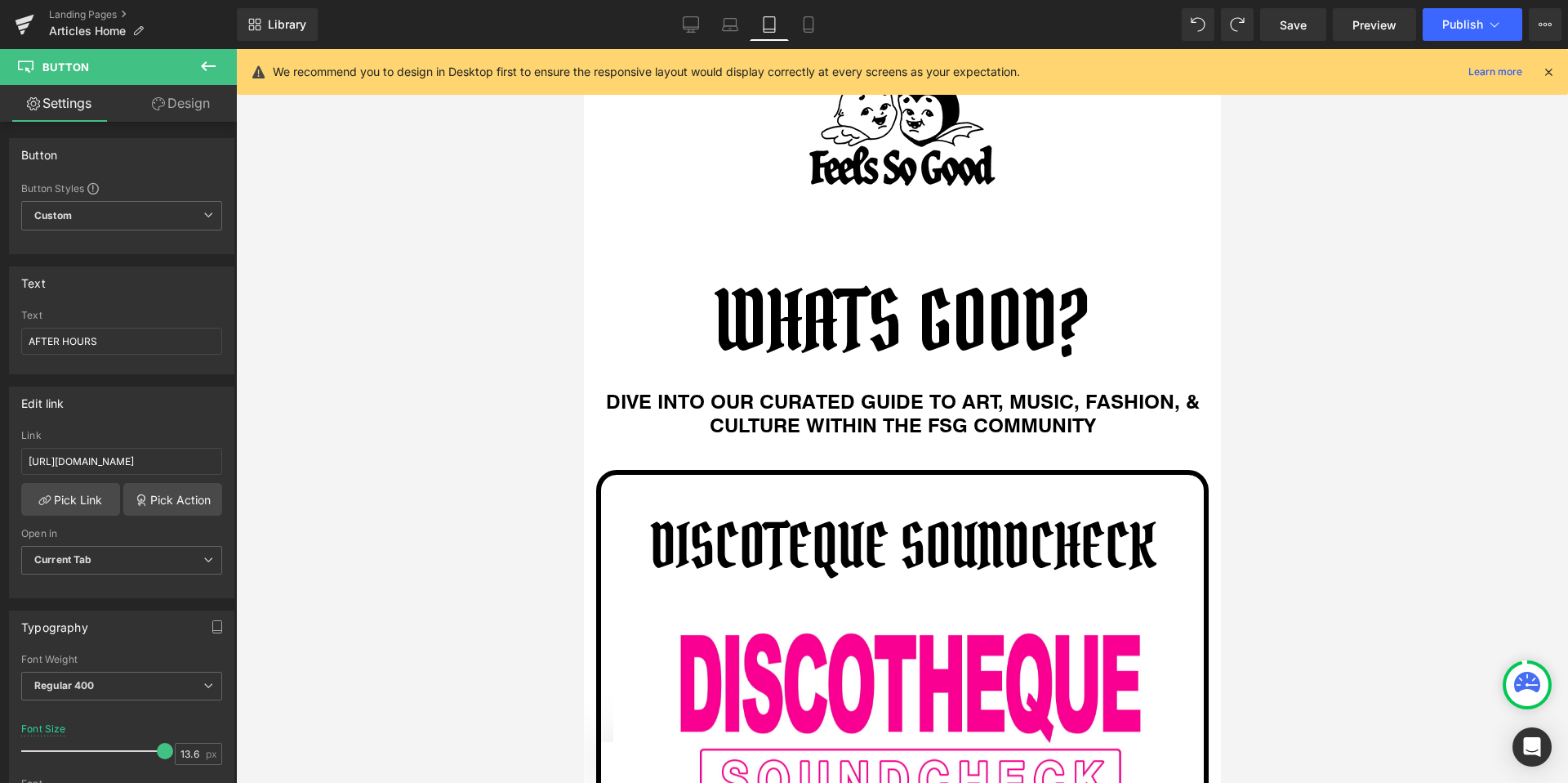
drag, startPoint x: 206, startPoint y: 110, endPoint x: 79, endPoint y: 246, distance: 186.1
click at [206, 110] on link "Design" at bounding box center [180, 103] width 118 height 37
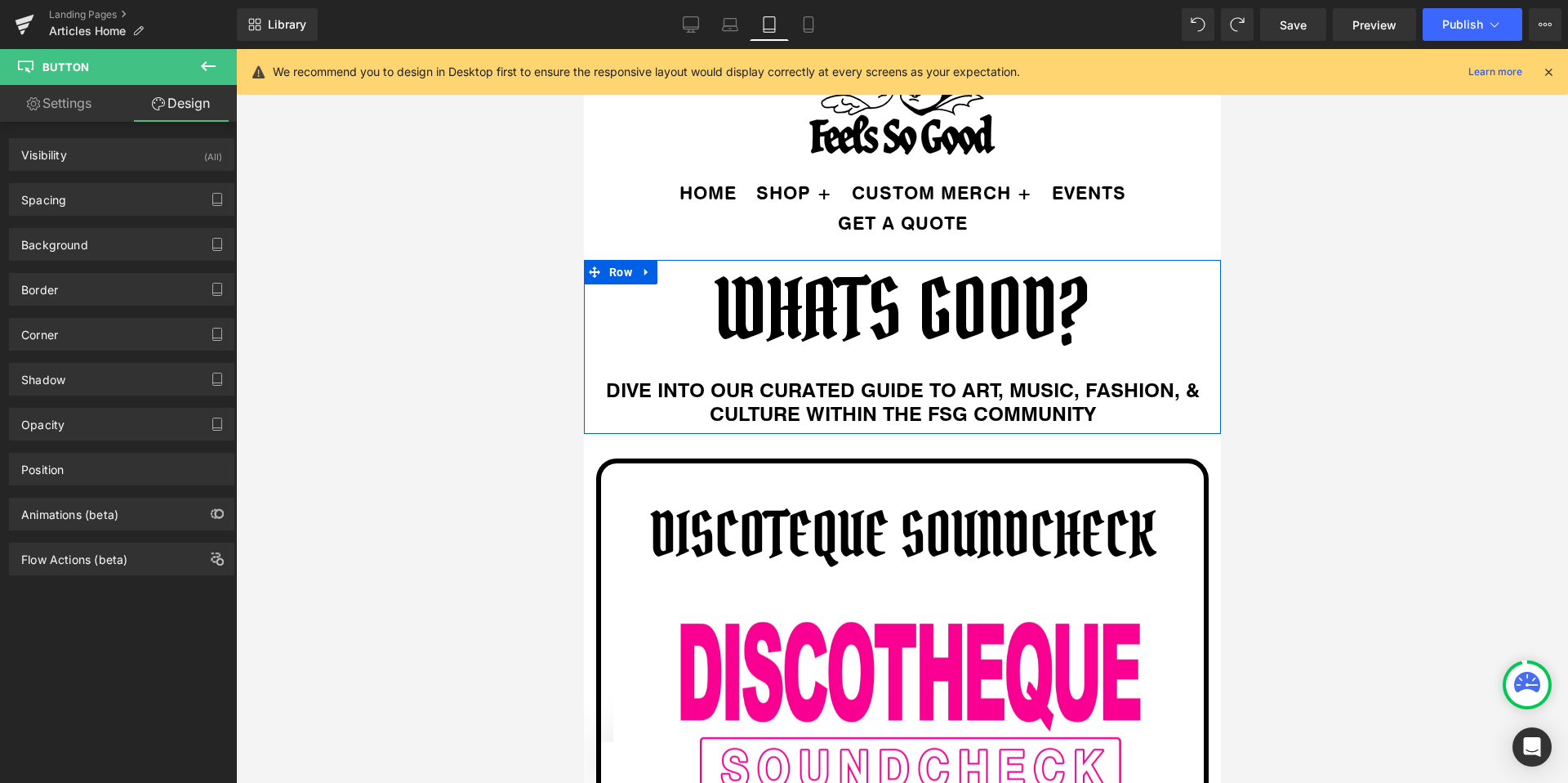
scroll to position [77, 0]
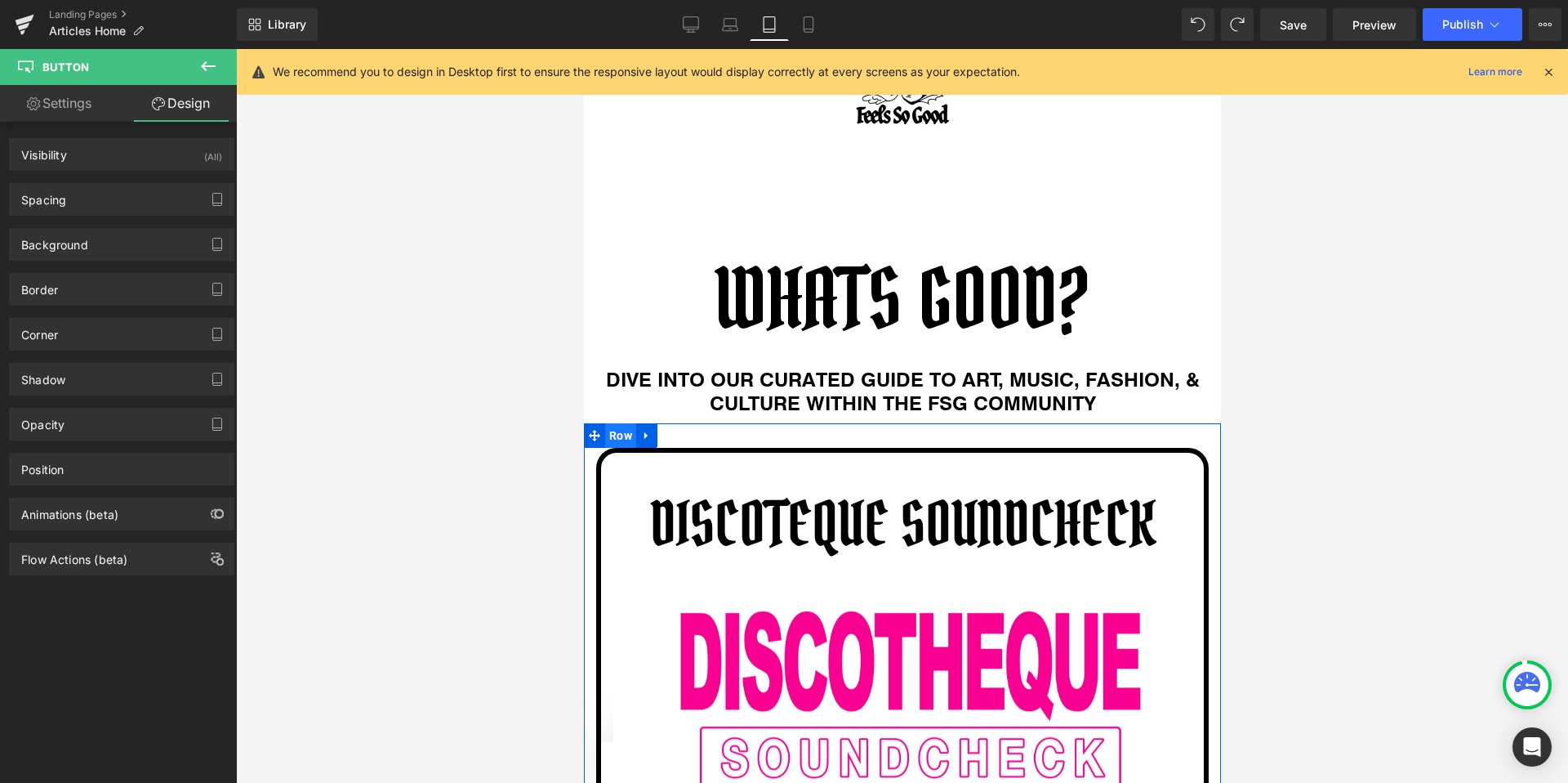
click at [617, 435] on span "Row" at bounding box center [620, 435] width 31 height 24
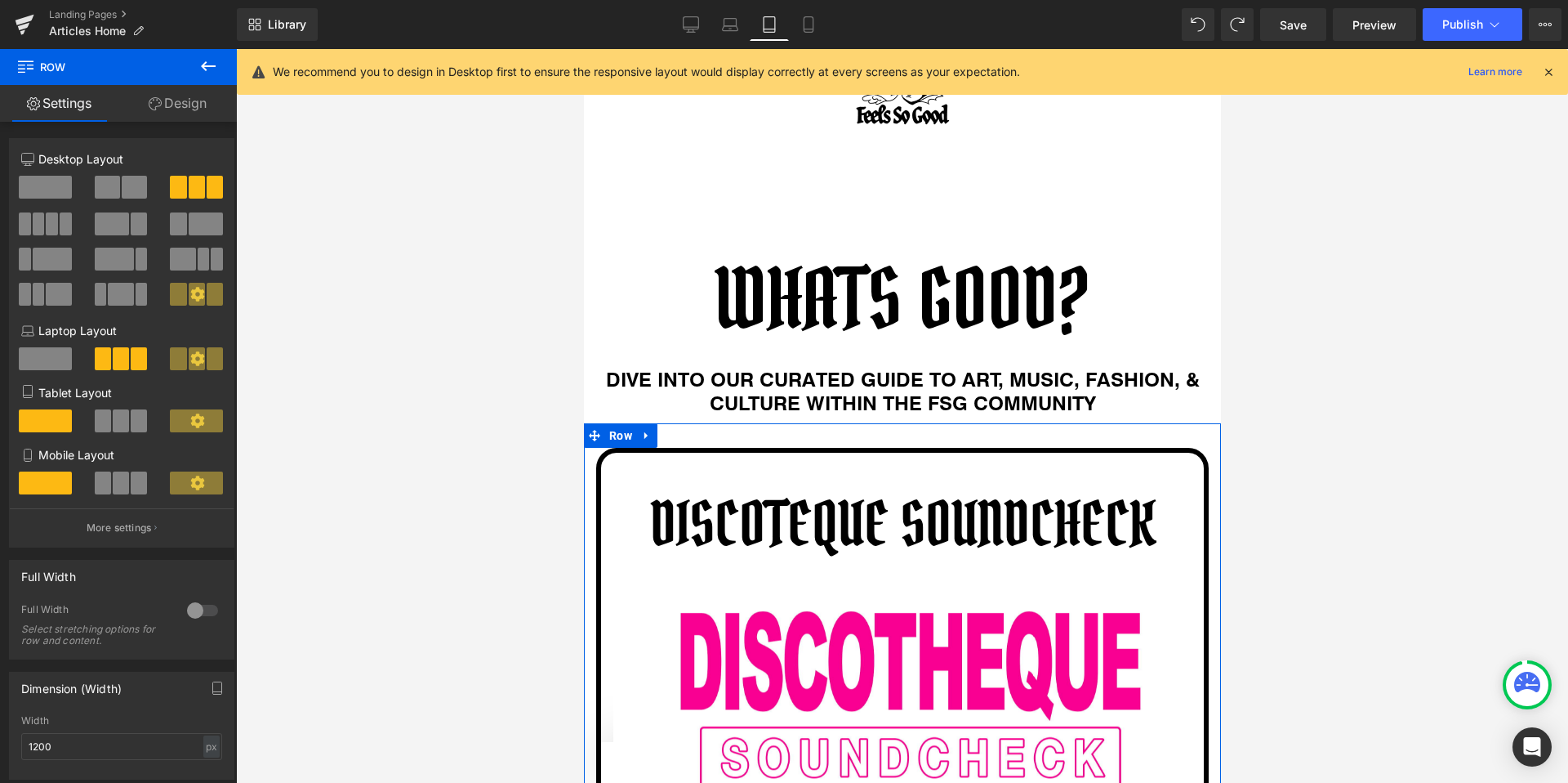
click at [105, 421] on span at bounding box center [103, 420] width 16 height 22
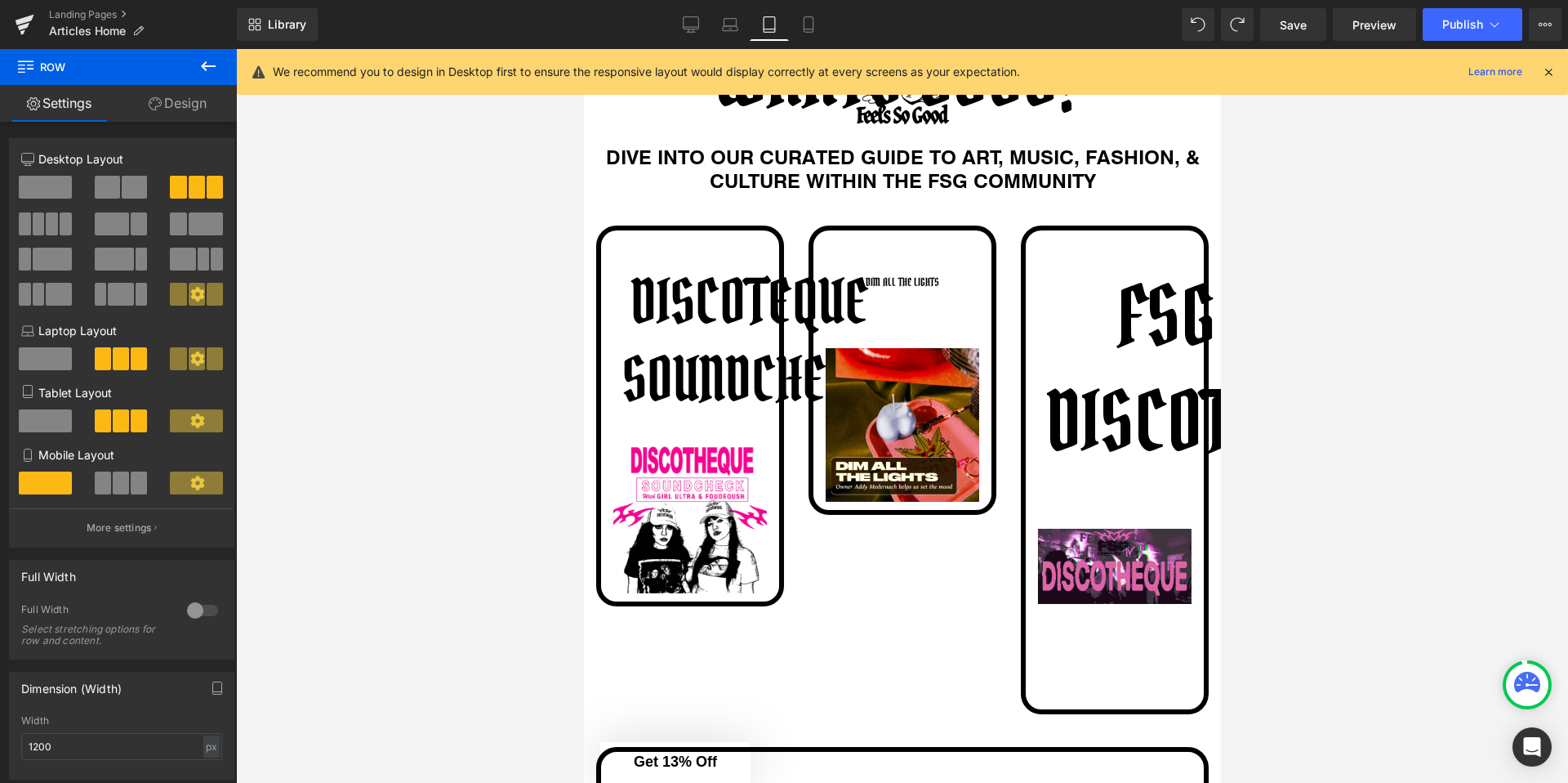
scroll to position [140, 0]
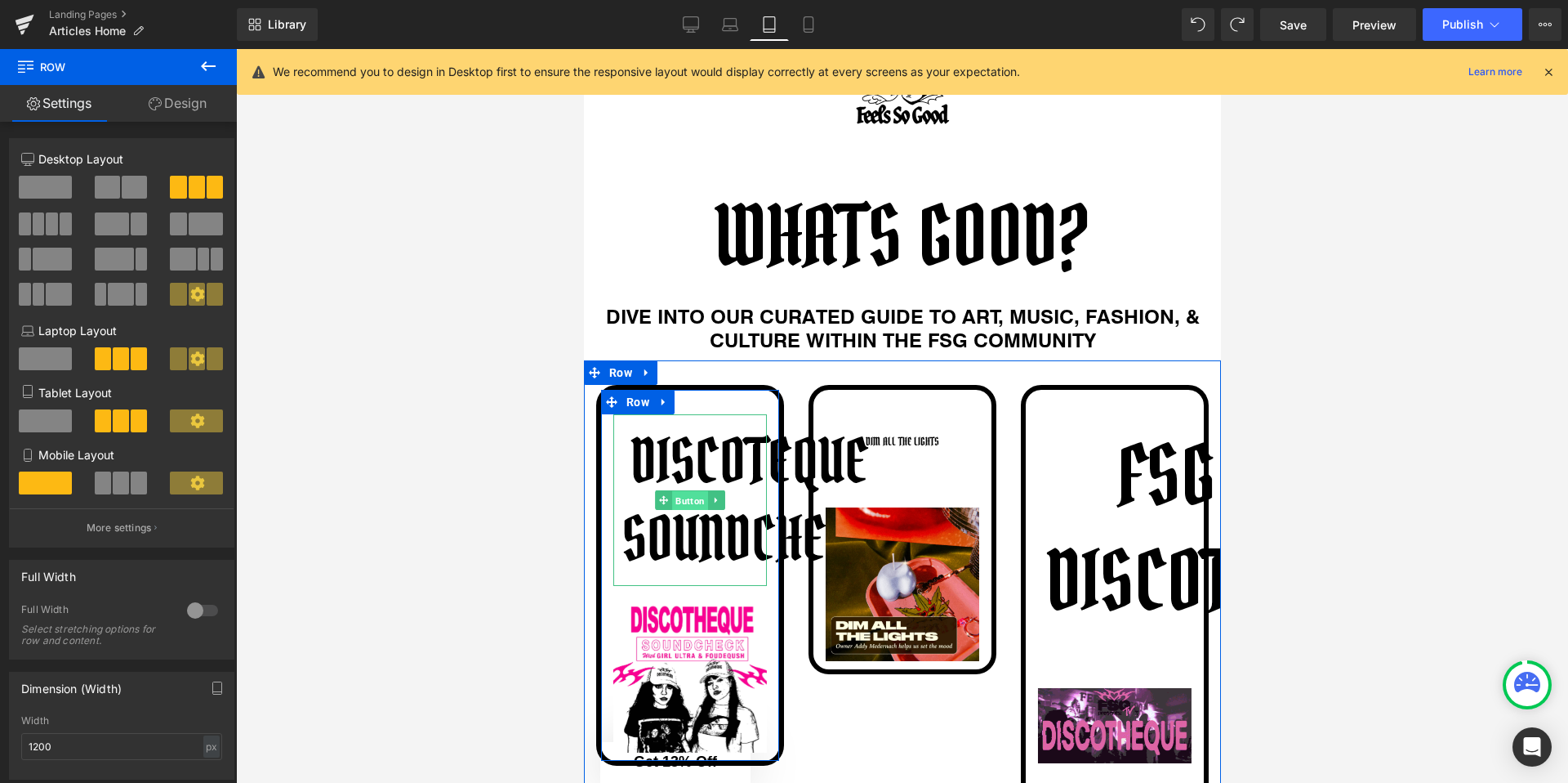
click at [698, 509] on span "Button" at bounding box center [690, 501] width 36 height 20
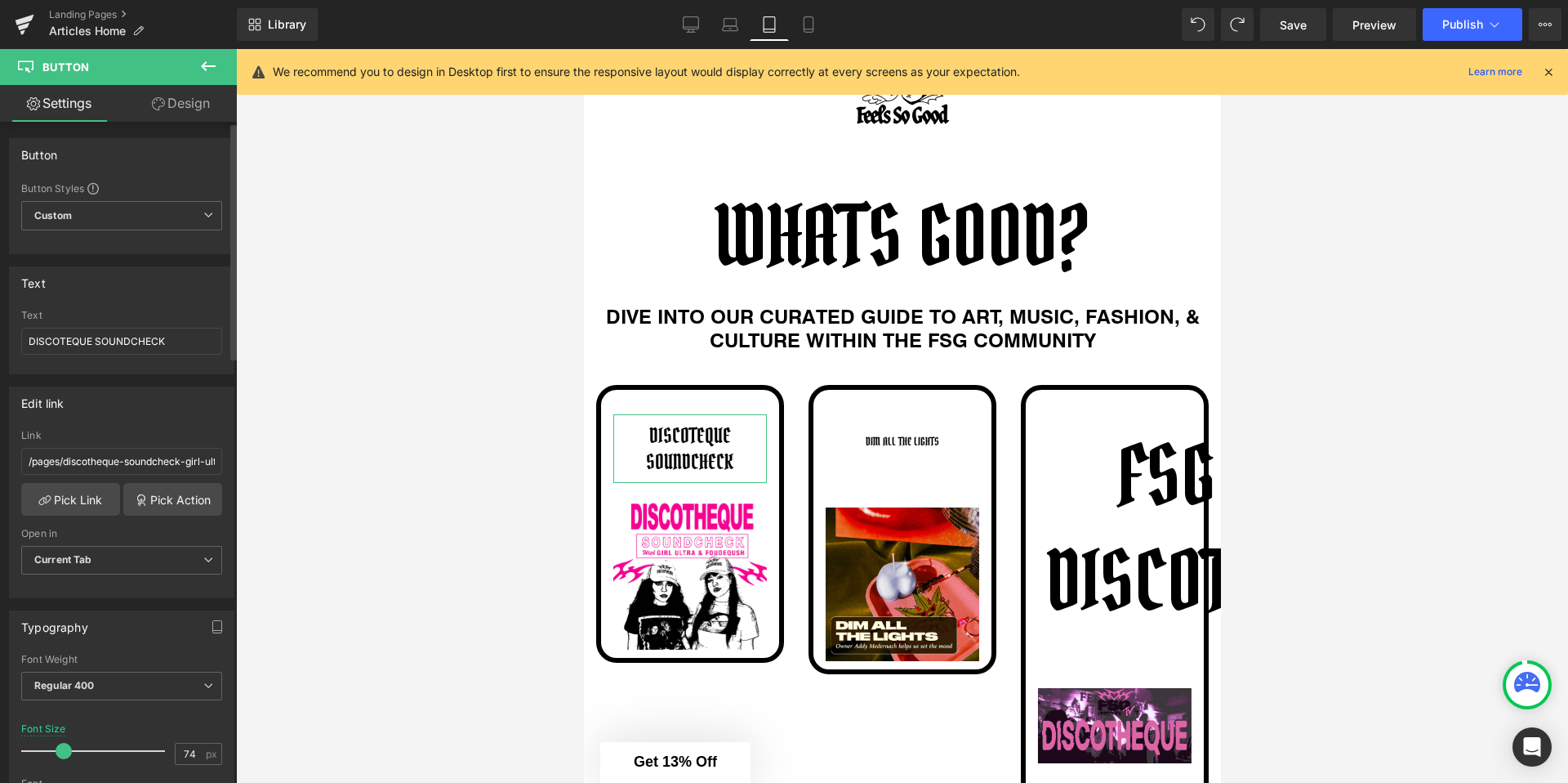
drag, startPoint x: 127, startPoint y: 747, endPoint x: 62, endPoint y: 748, distance: 65.0
click at [62, 748] on span at bounding box center [63, 750] width 16 height 16
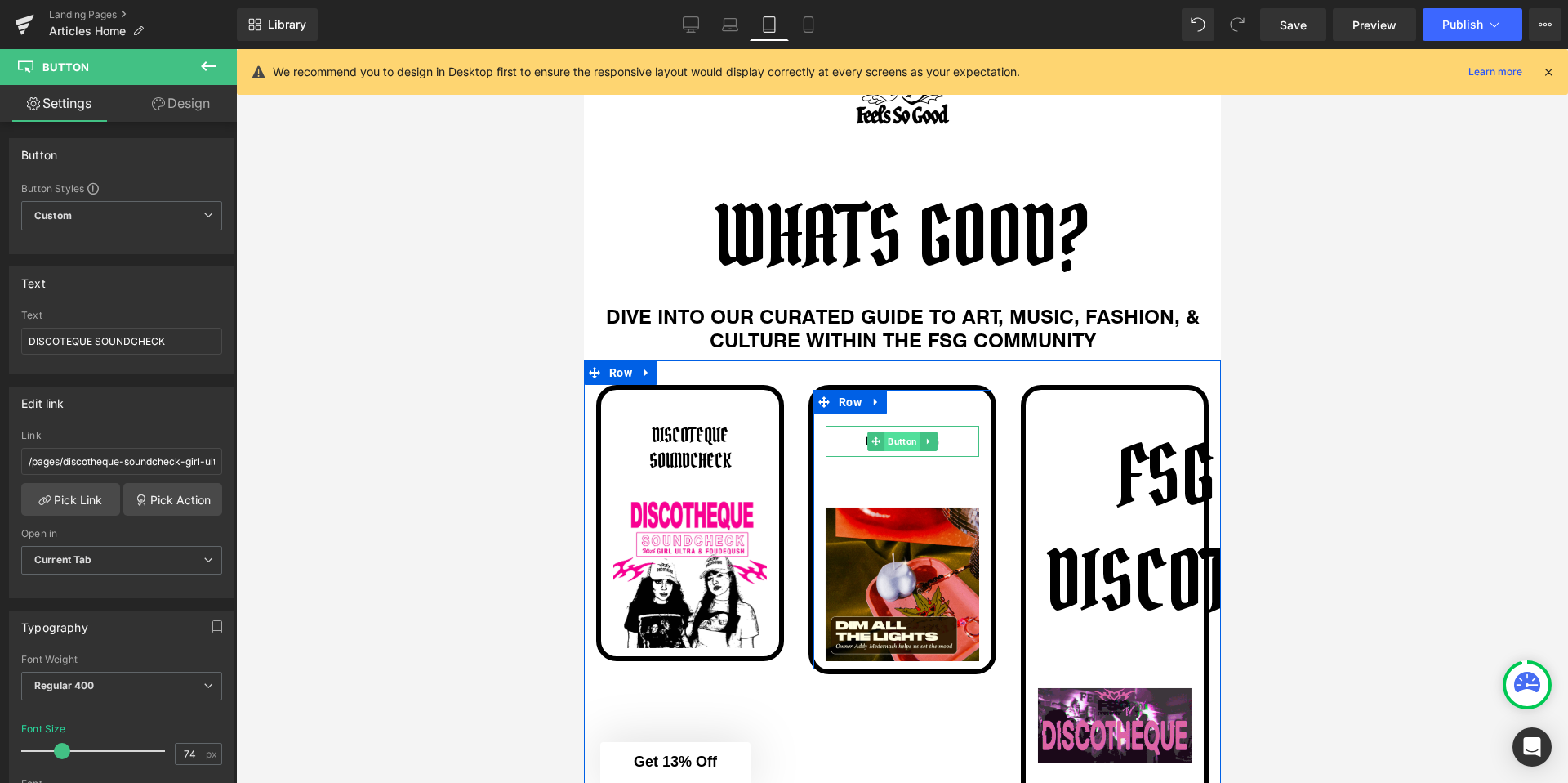
click at [900, 434] on span "Button" at bounding box center [902, 441] width 36 height 20
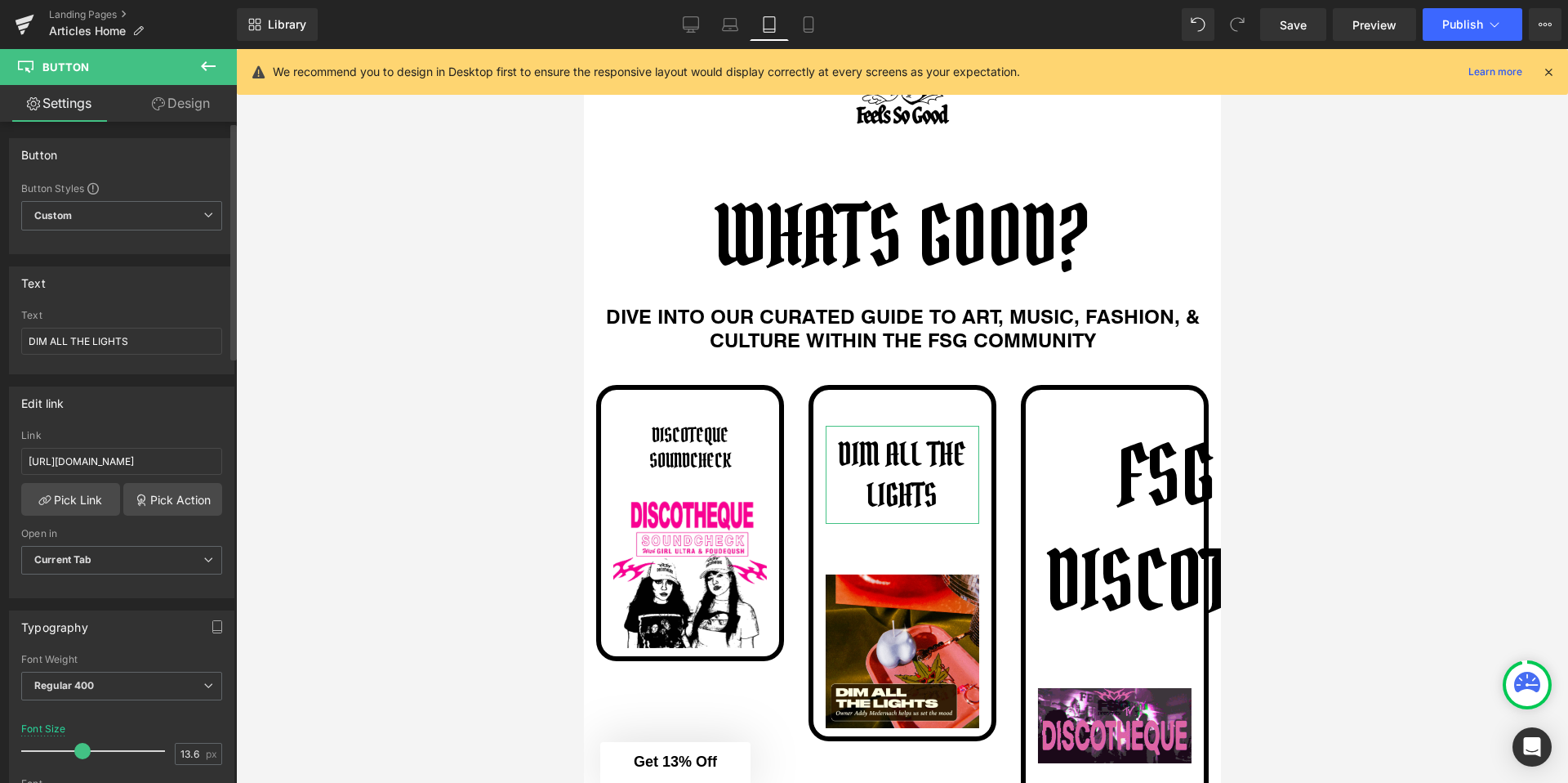
drag, startPoint x: 49, startPoint y: 748, endPoint x: 81, endPoint y: 749, distance: 32.0
click at [81, 749] on span at bounding box center [82, 750] width 16 height 16
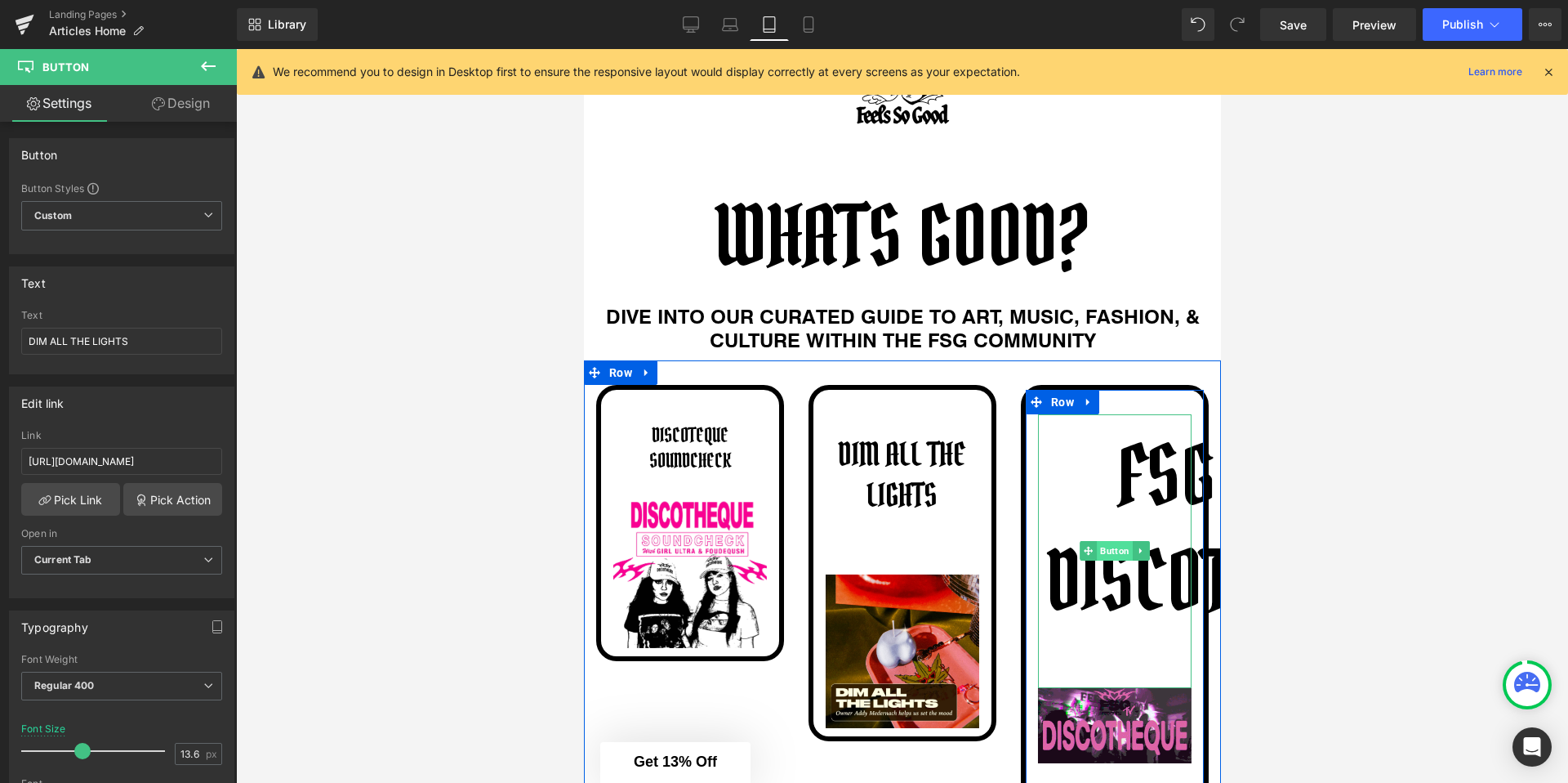
click at [1110, 558] on span "Button" at bounding box center [1114, 551] width 36 height 20
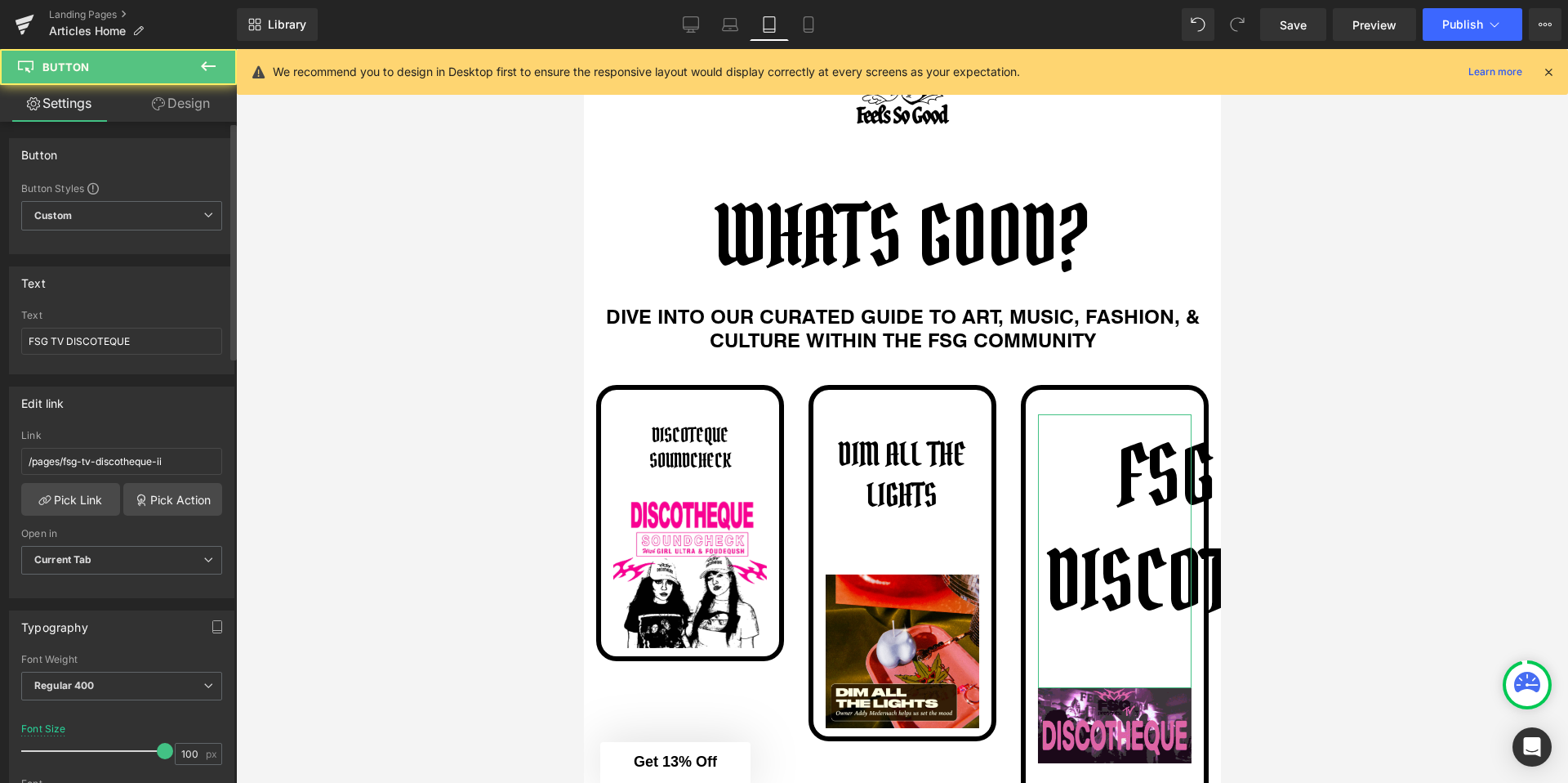
click at [84, 745] on div at bounding box center [97, 751] width 135 height 33
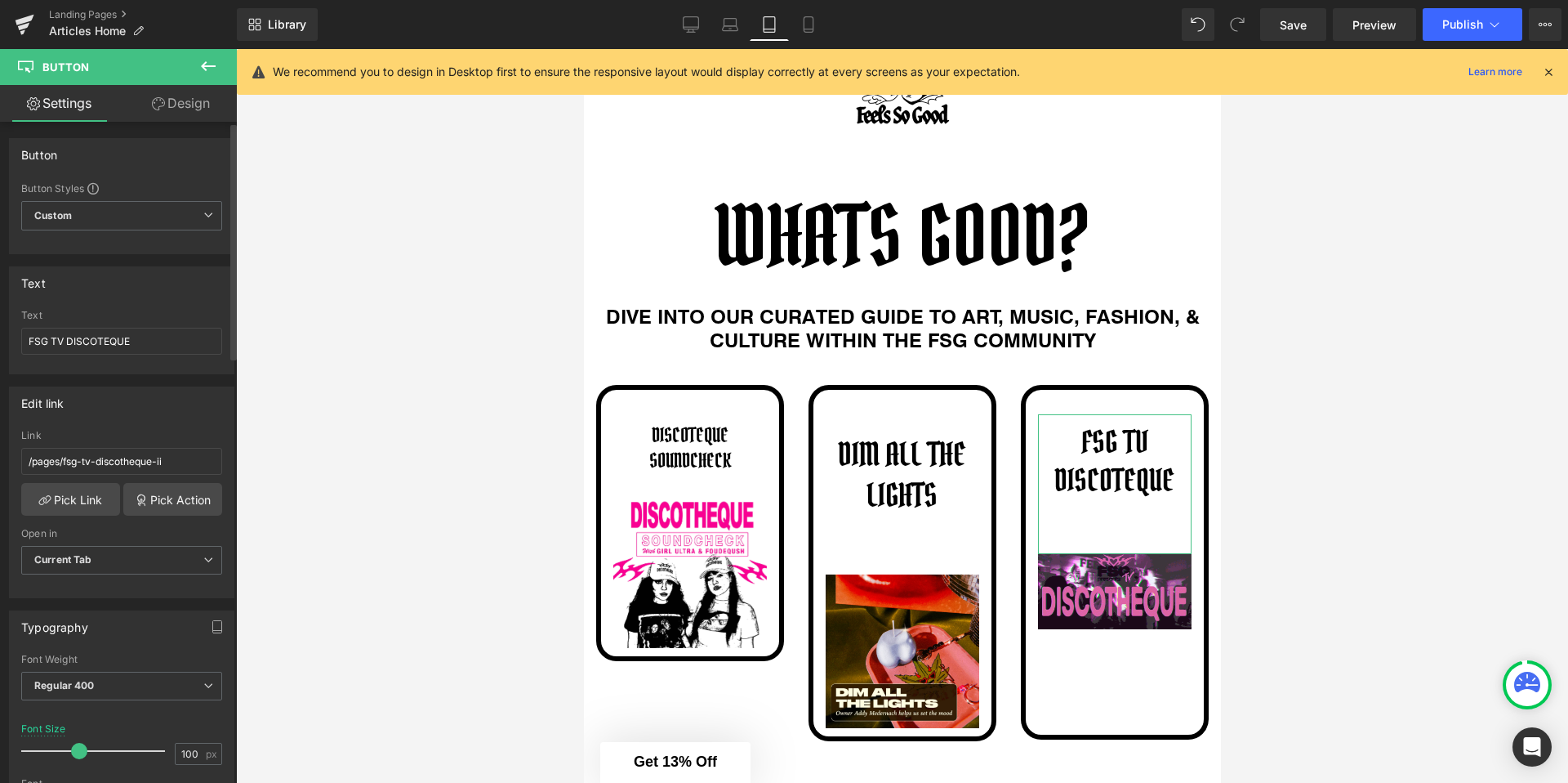
drag, startPoint x: 84, startPoint y: 748, endPoint x: 72, endPoint y: 751, distance: 12.4
click at [74, 751] on span at bounding box center [79, 750] width 16 height 16
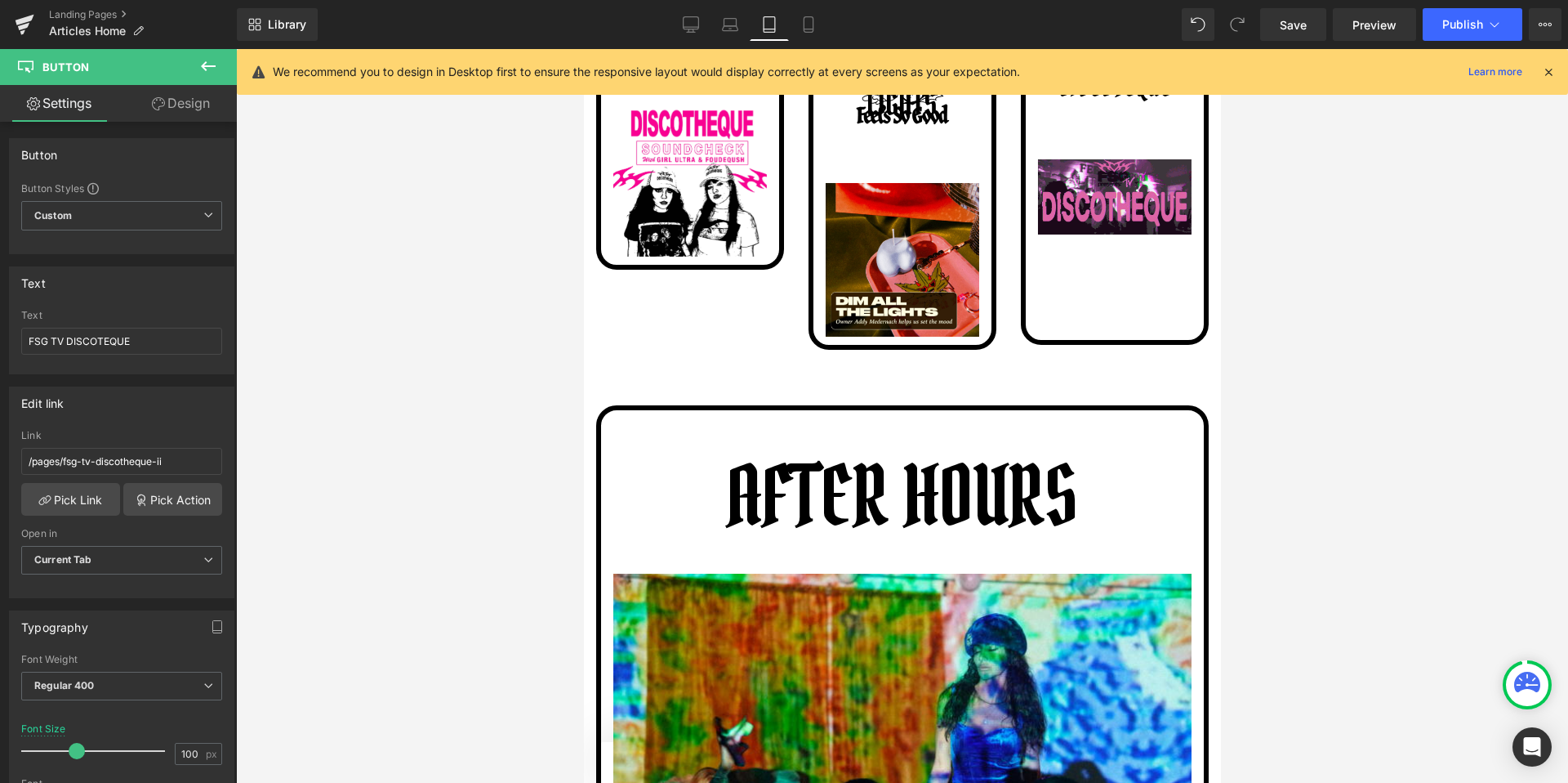
scroll to position [508, 0]
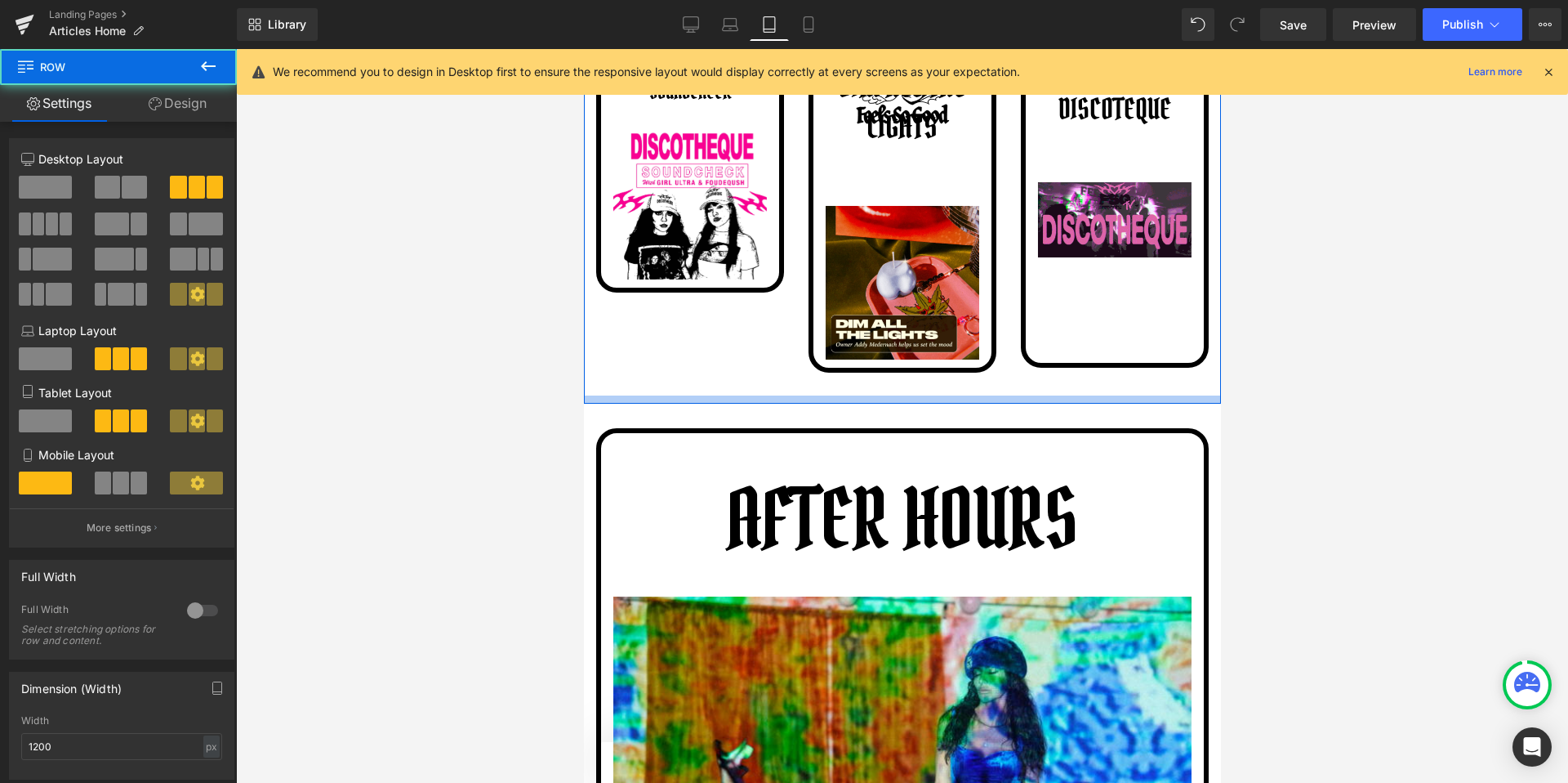
click at [644, 399] on div "DISCOTEQUE SOUNDCHECK Button Image Row DIM ALL THE LIGHTS Button Image Row FSG …" at bounding box center [902, 198] width 637 height 412
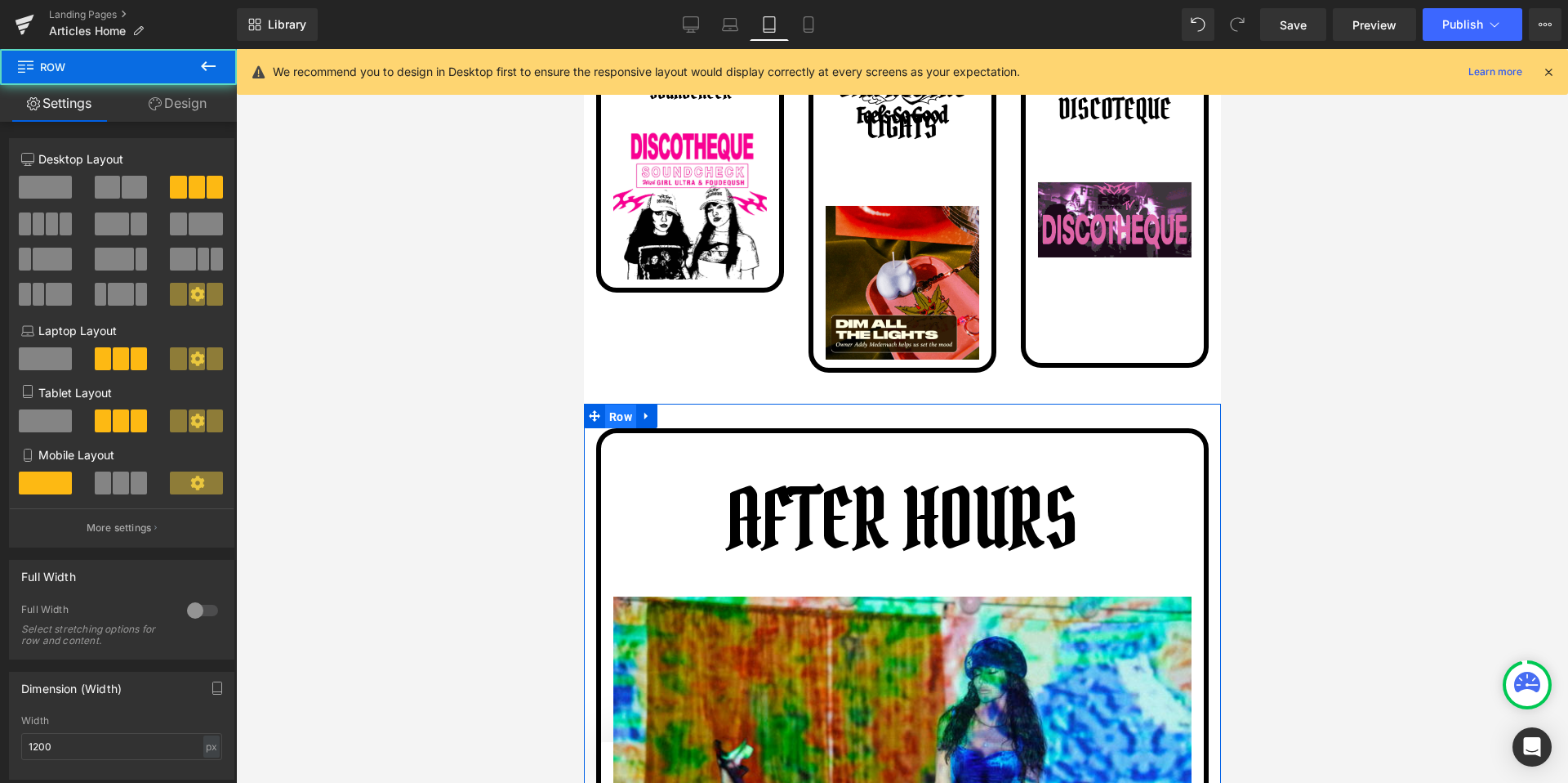
click at [621, 420] on span "Row" at bounding box center [620, 416] width 31 height 24
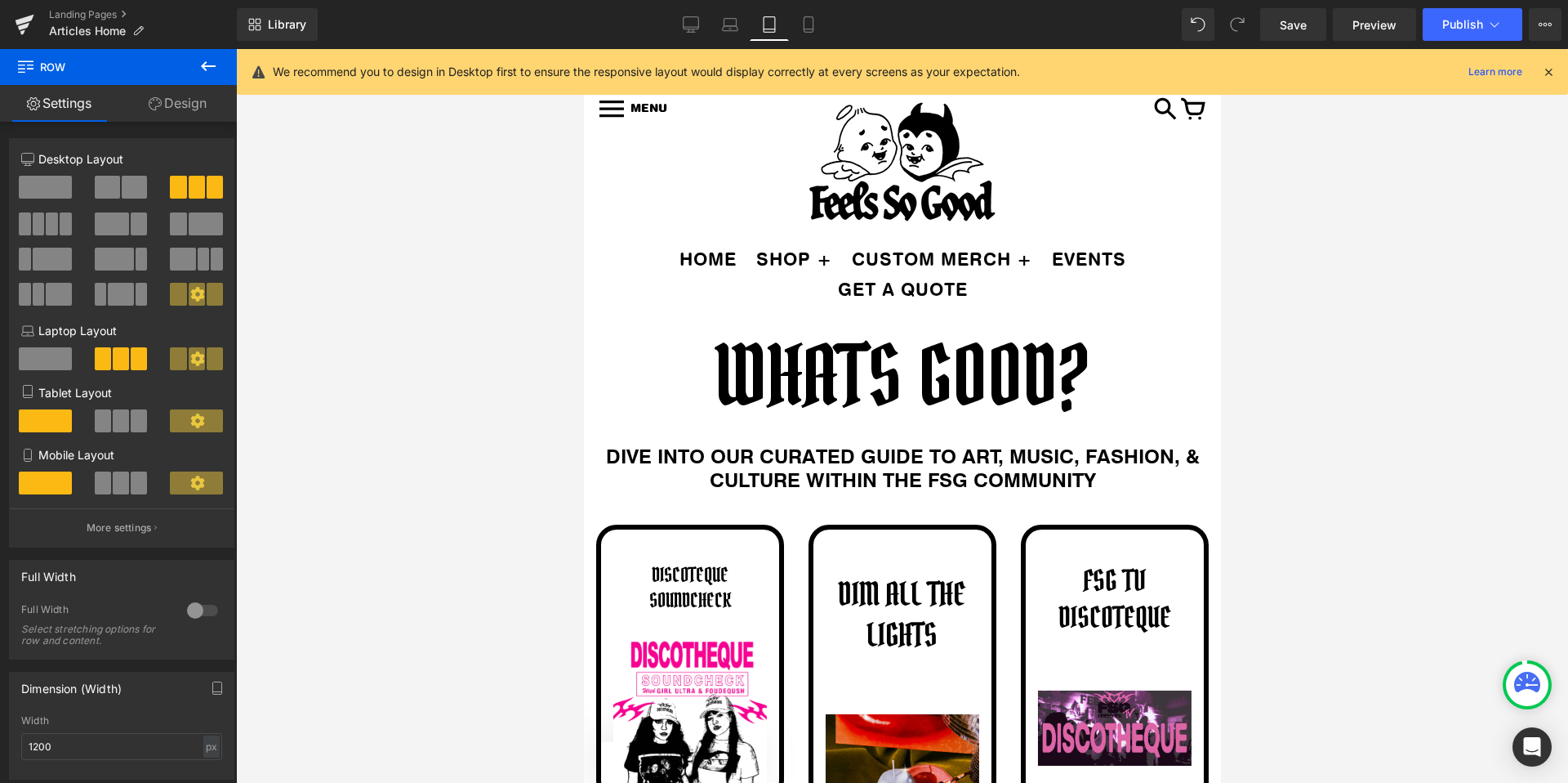
scroll to position [112, 0]
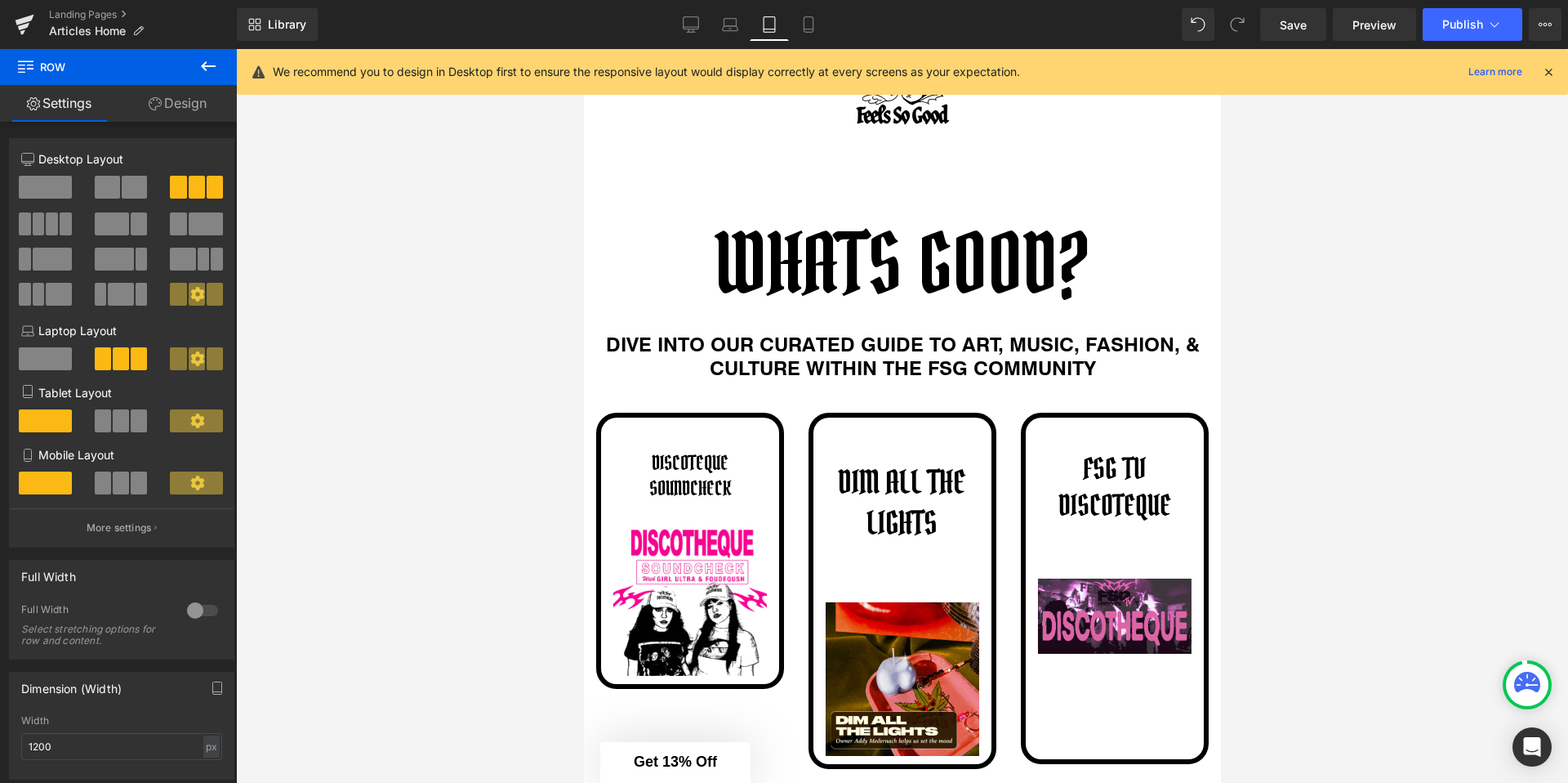
click at [798, 41] on div "Library Tablet Desktop Laptop Tablet Mobile Save Preview Publish Scheduled View…" at bounding box center [902, 24] width 1332 height 49
click at [809, 35] on link "Mobile" at bounding box center [808, 24] width 39 height 33
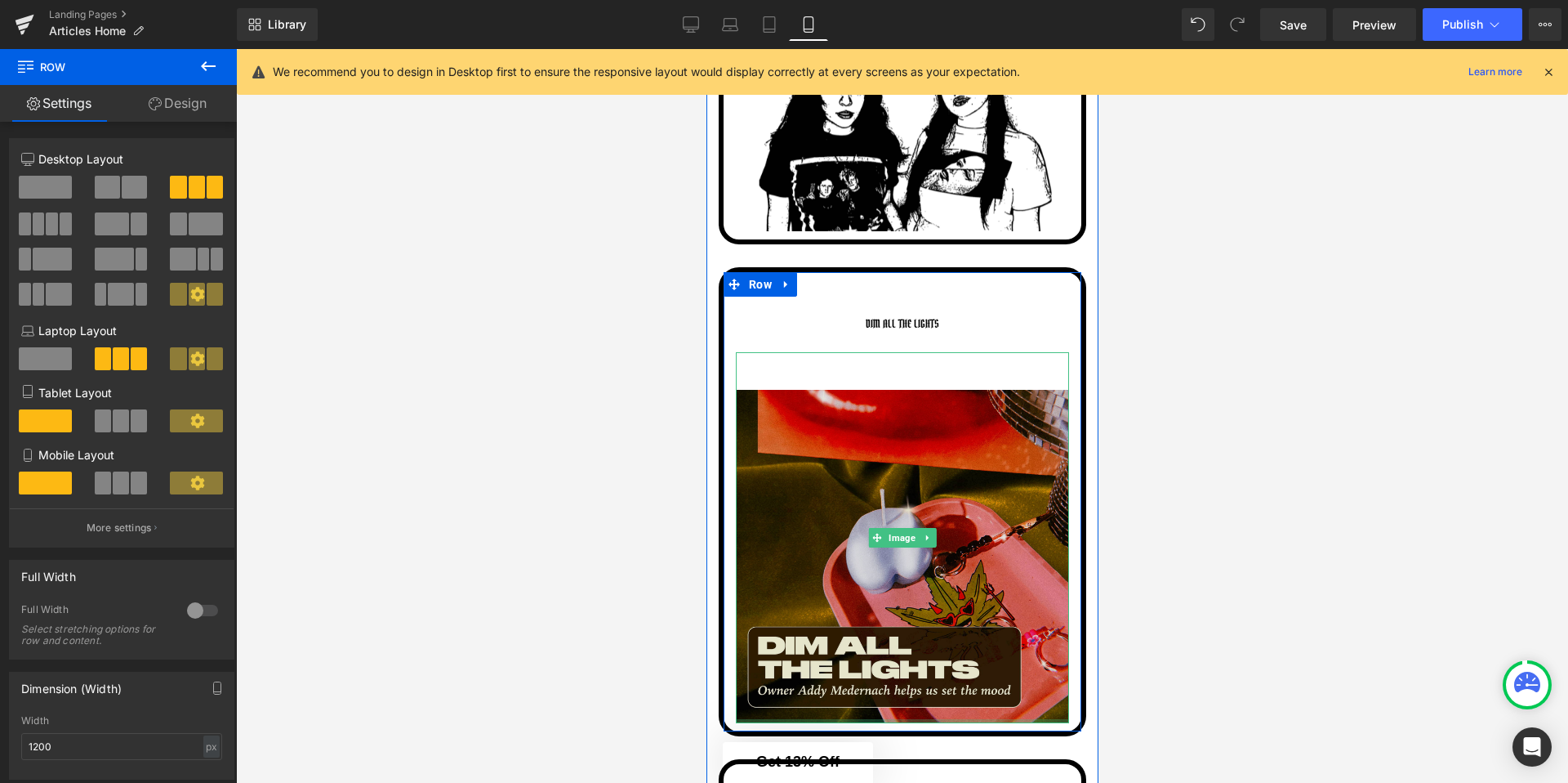
scroll to position [200, 0]
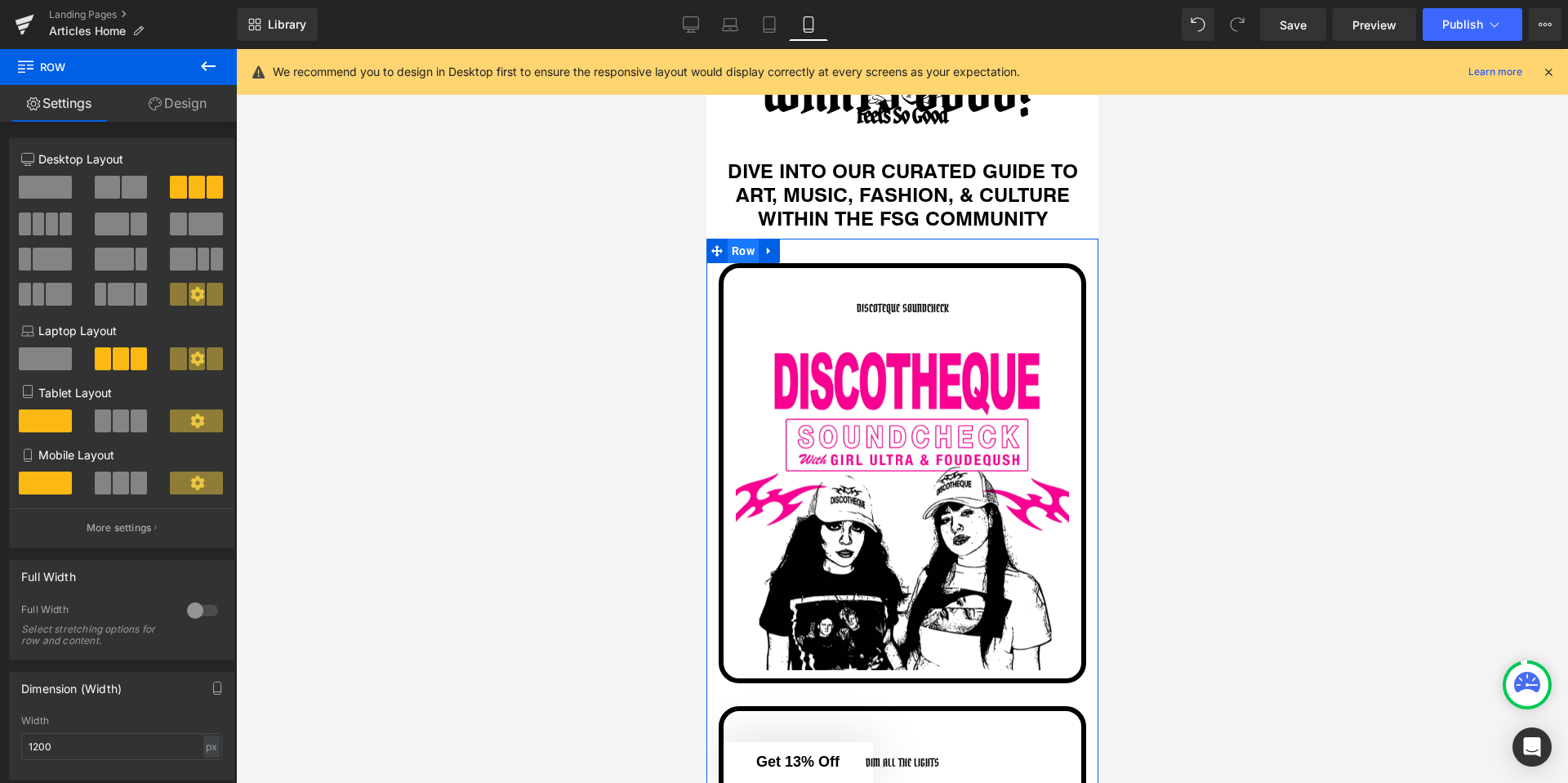
click at [747, 251] on span "Row" at bounding box center [742, 250] width 31 height 24
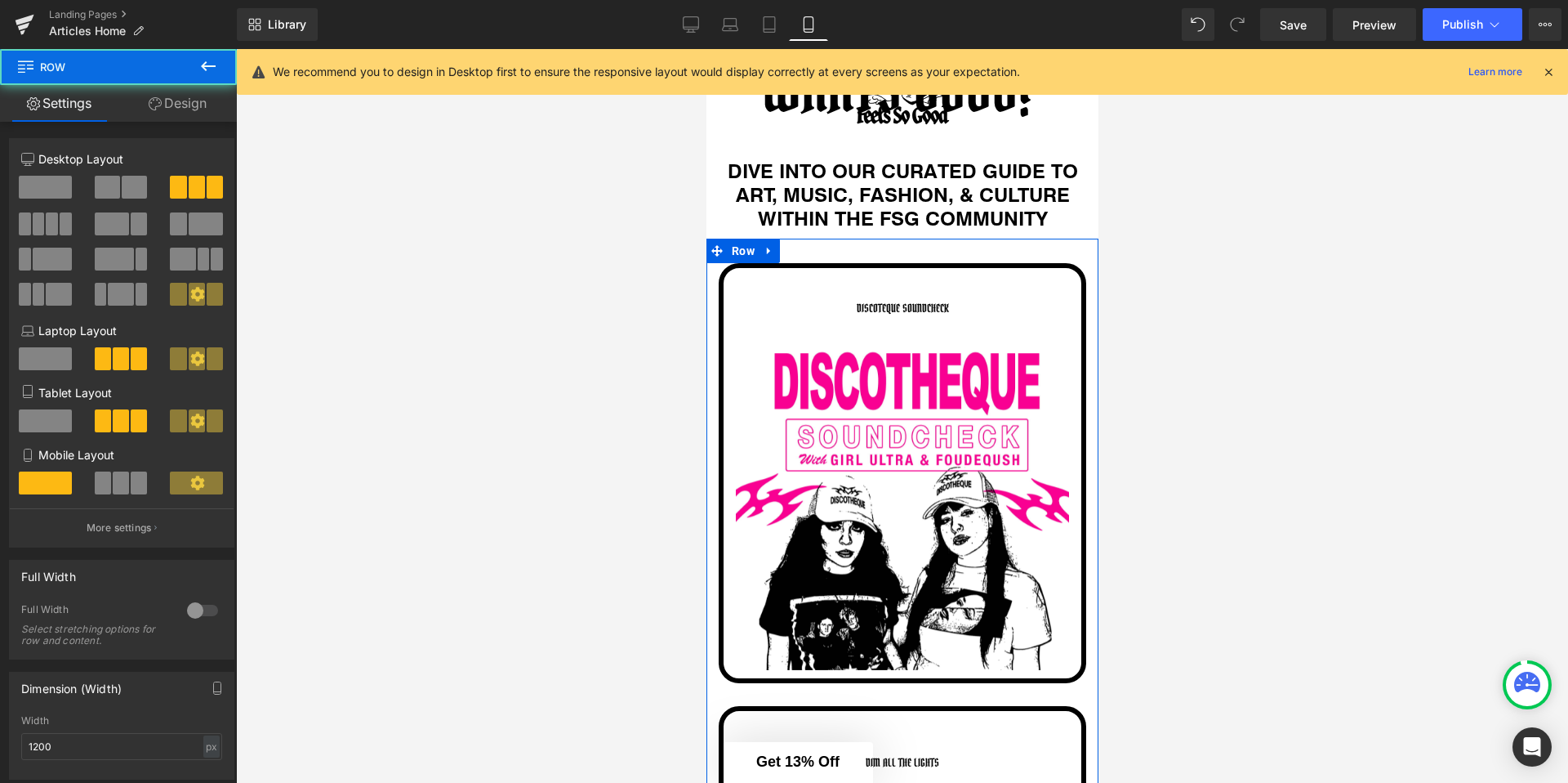
click at [113, 480] on span at bounding box center [121, 483] width 16 height 22
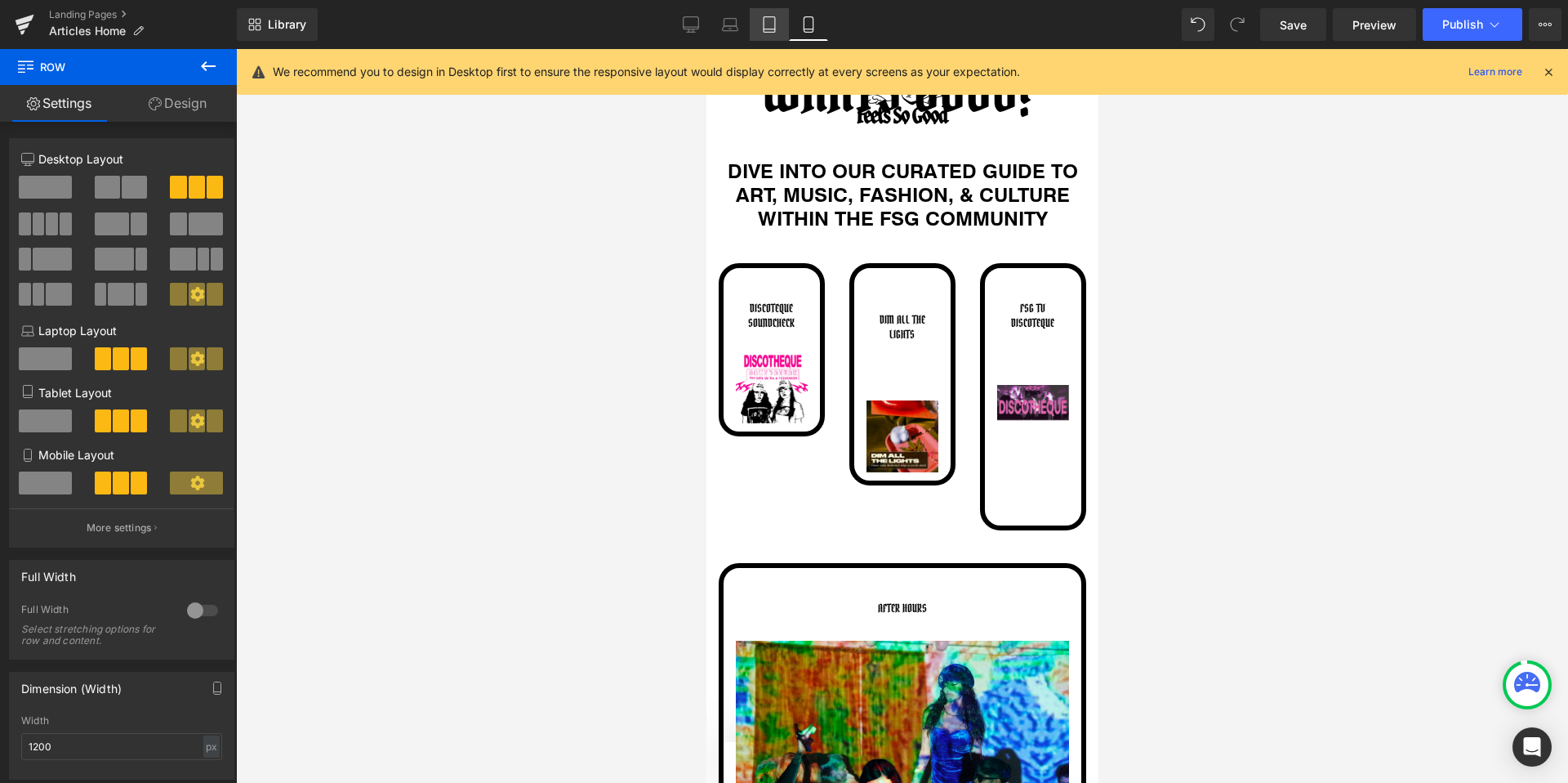
click at [772, 35] on link "Tablet" at bounding box center [769, 24] width 39 height 33
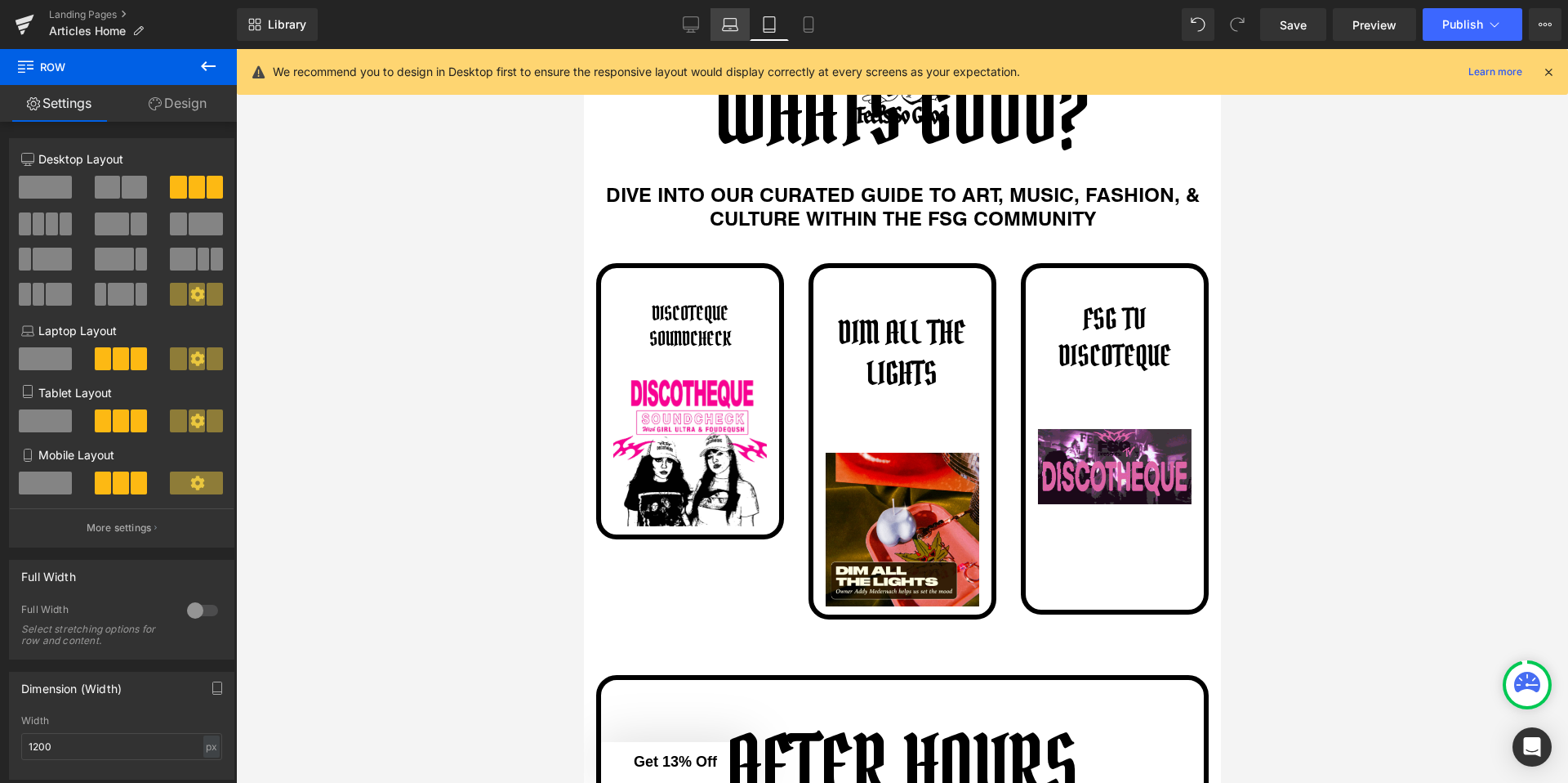
click at [742, 35] on link "Laptop" at bounding box center [729, 24] width 39 height 33
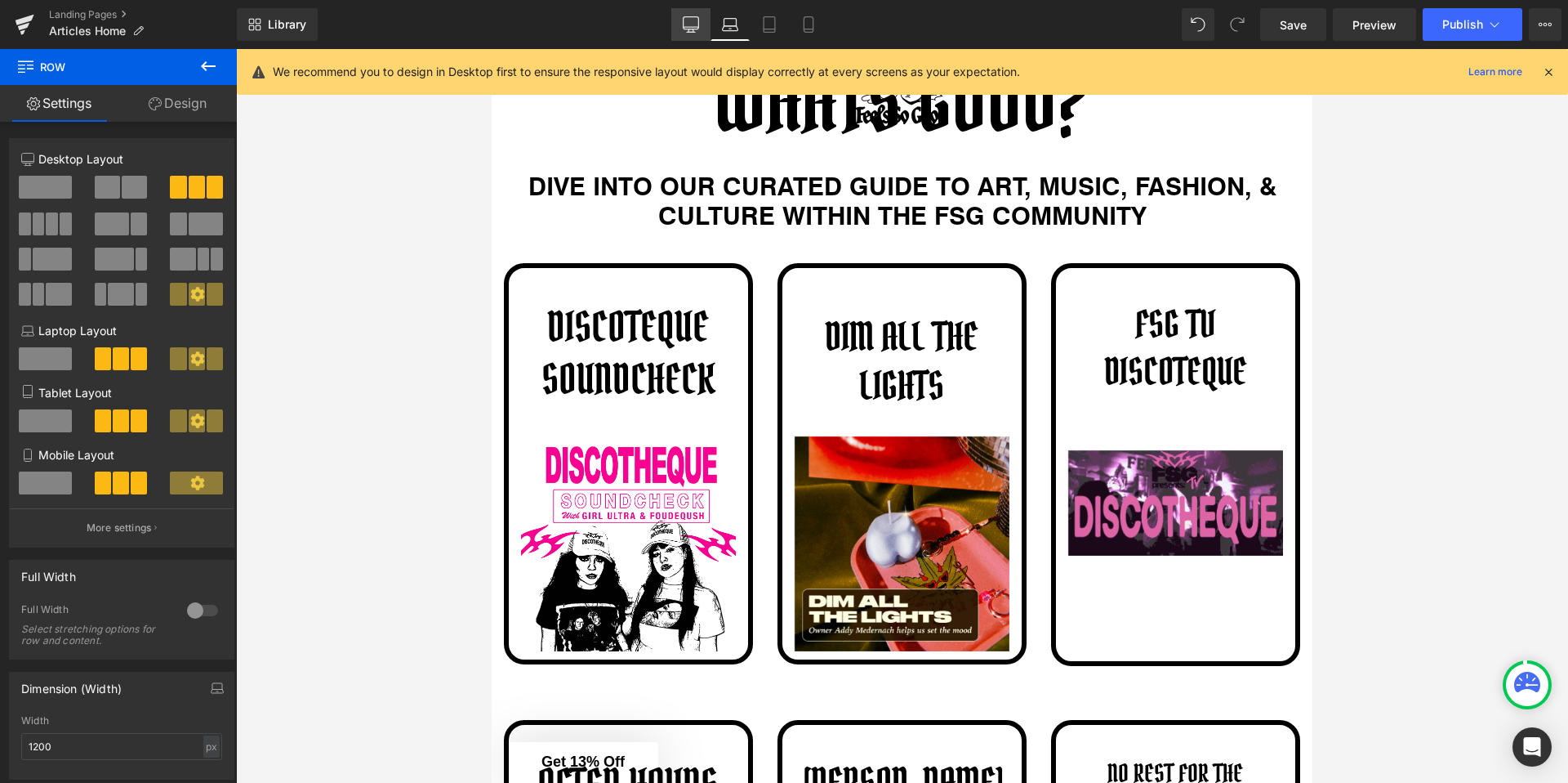
click at [703, 32] on link "Desktop" at bounding box center [690, 24] width 39 height 33
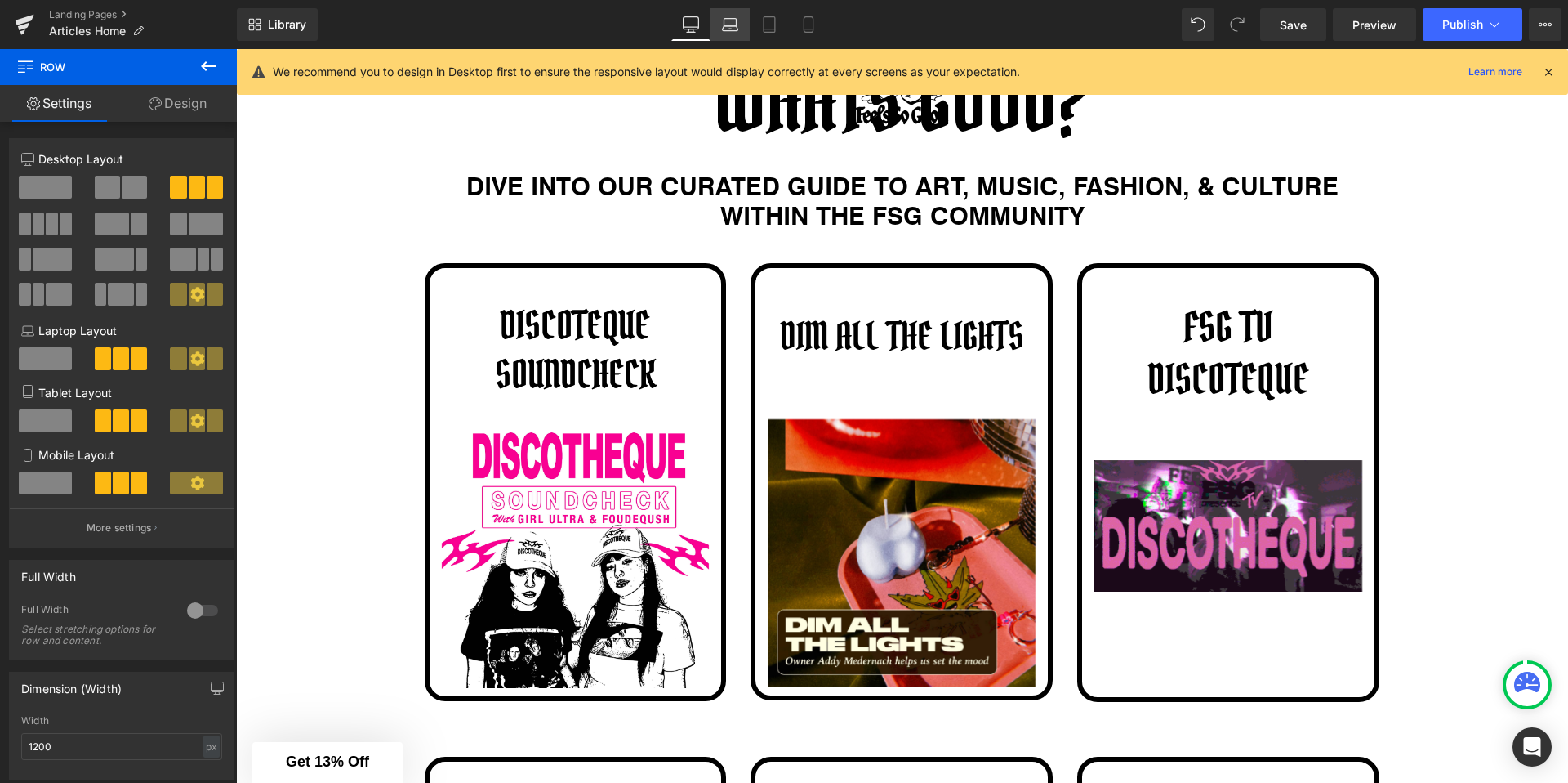
click at [727, 28] on icon at bounding box center [730, 24] width 16 height 16
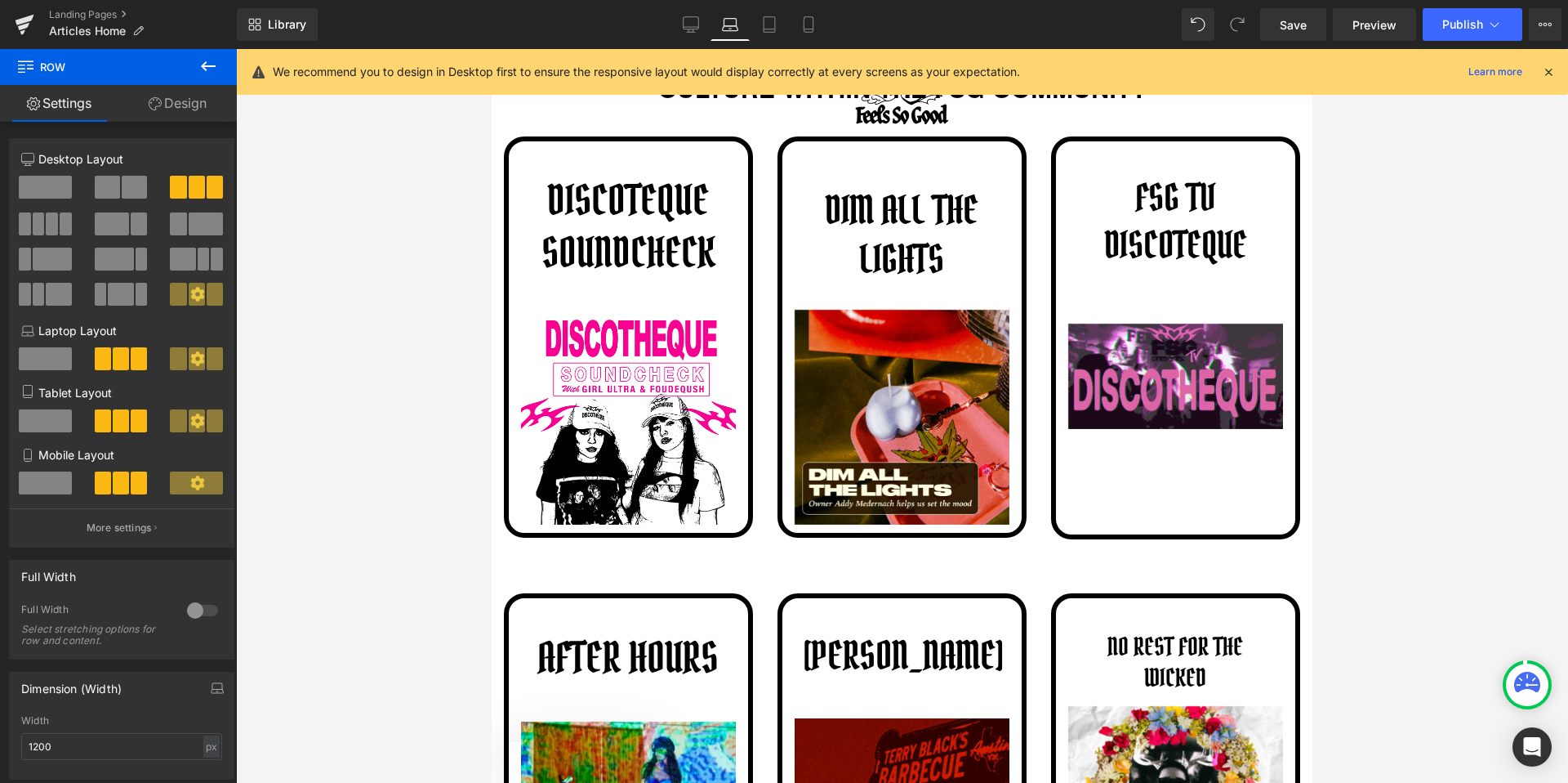
scroll to position [1049, 0]
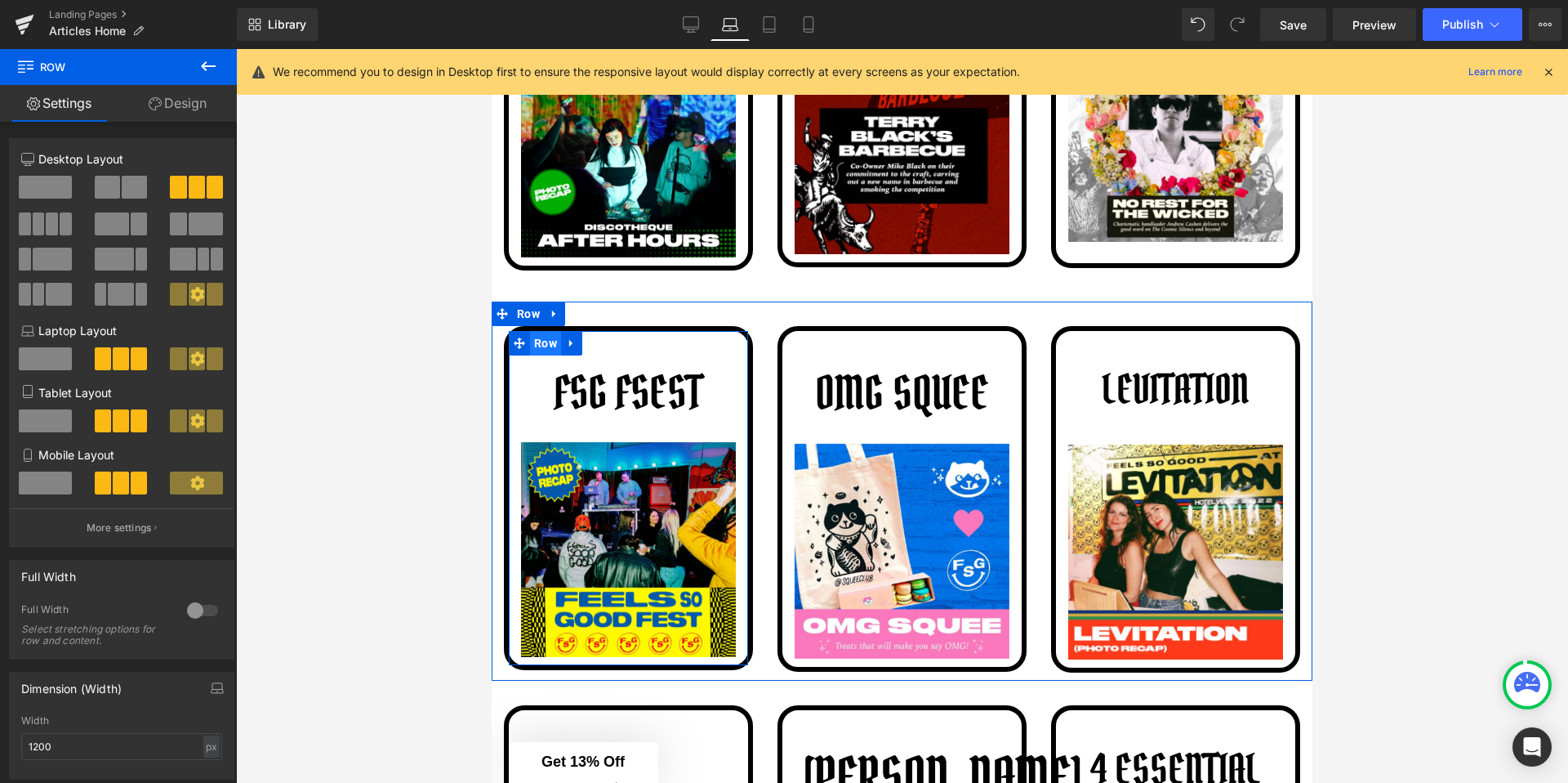
click at [541, 341] on span "Row" at bounding box center [545, 343] width 31 height 24
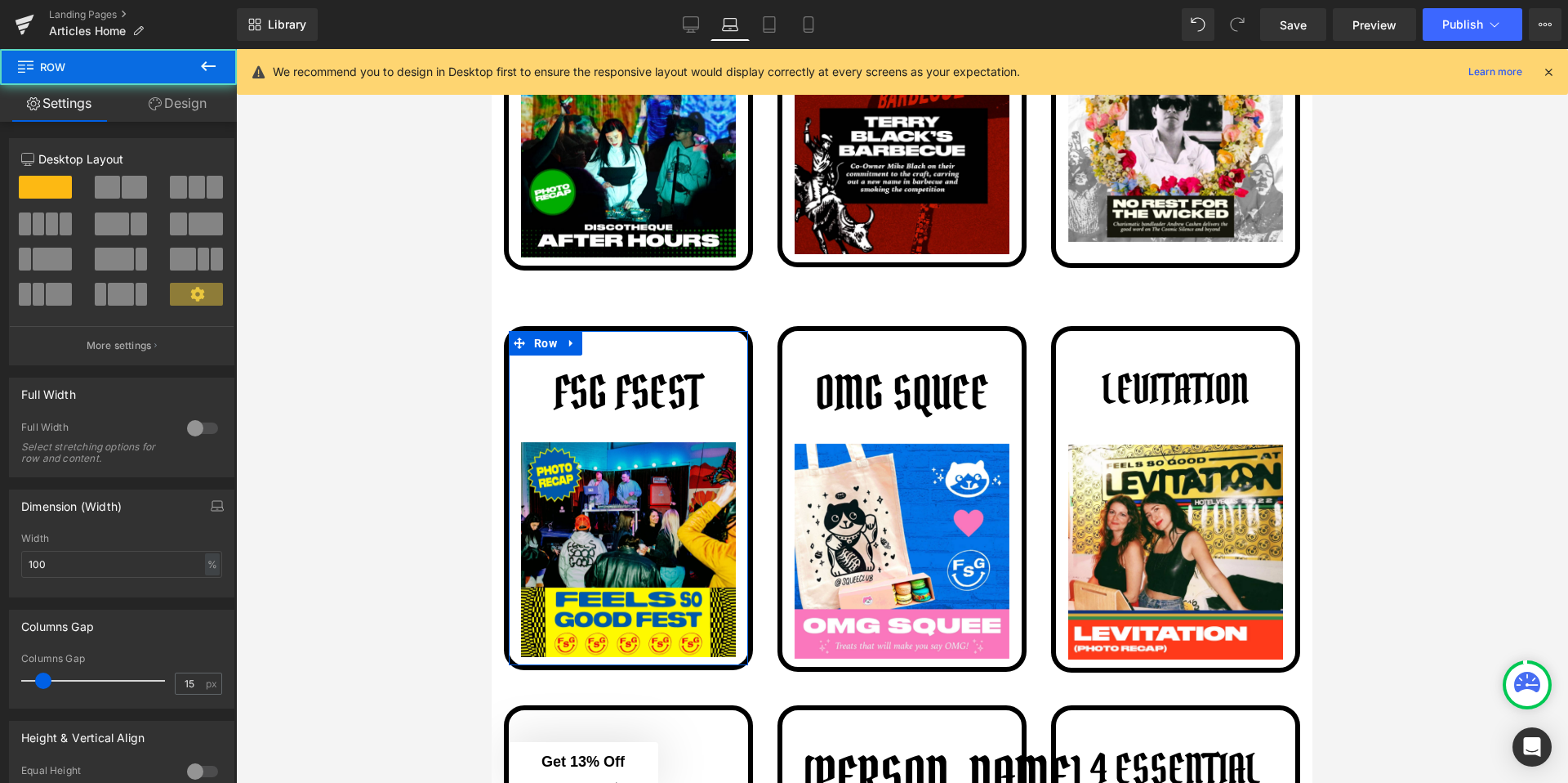
click at [153, 98] on icon at bounding box center [154, 104] width 13 height 13
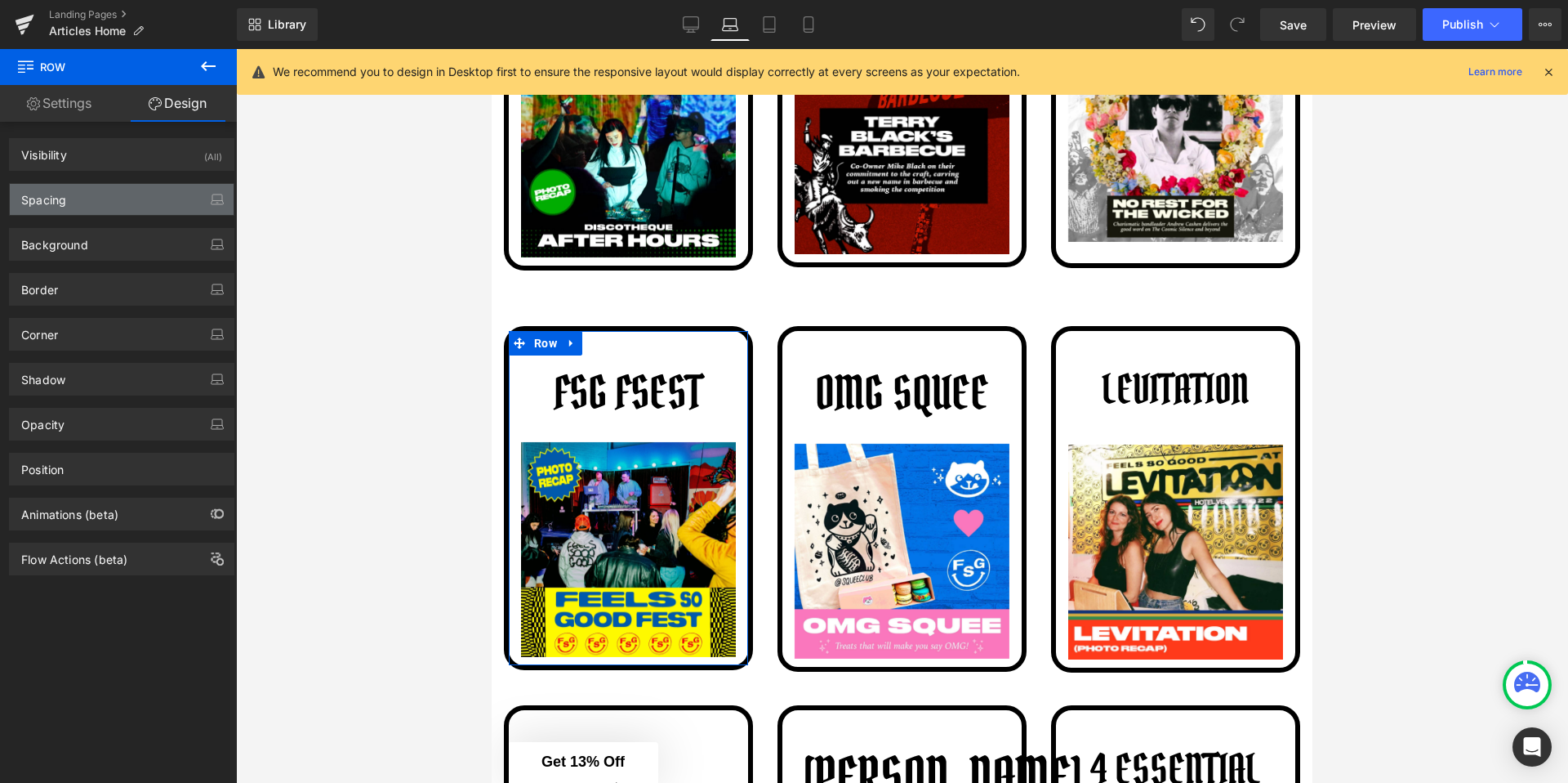
click at [110, 189] on div "Spacing" at bounding box center [121, 199] width 224 height 31
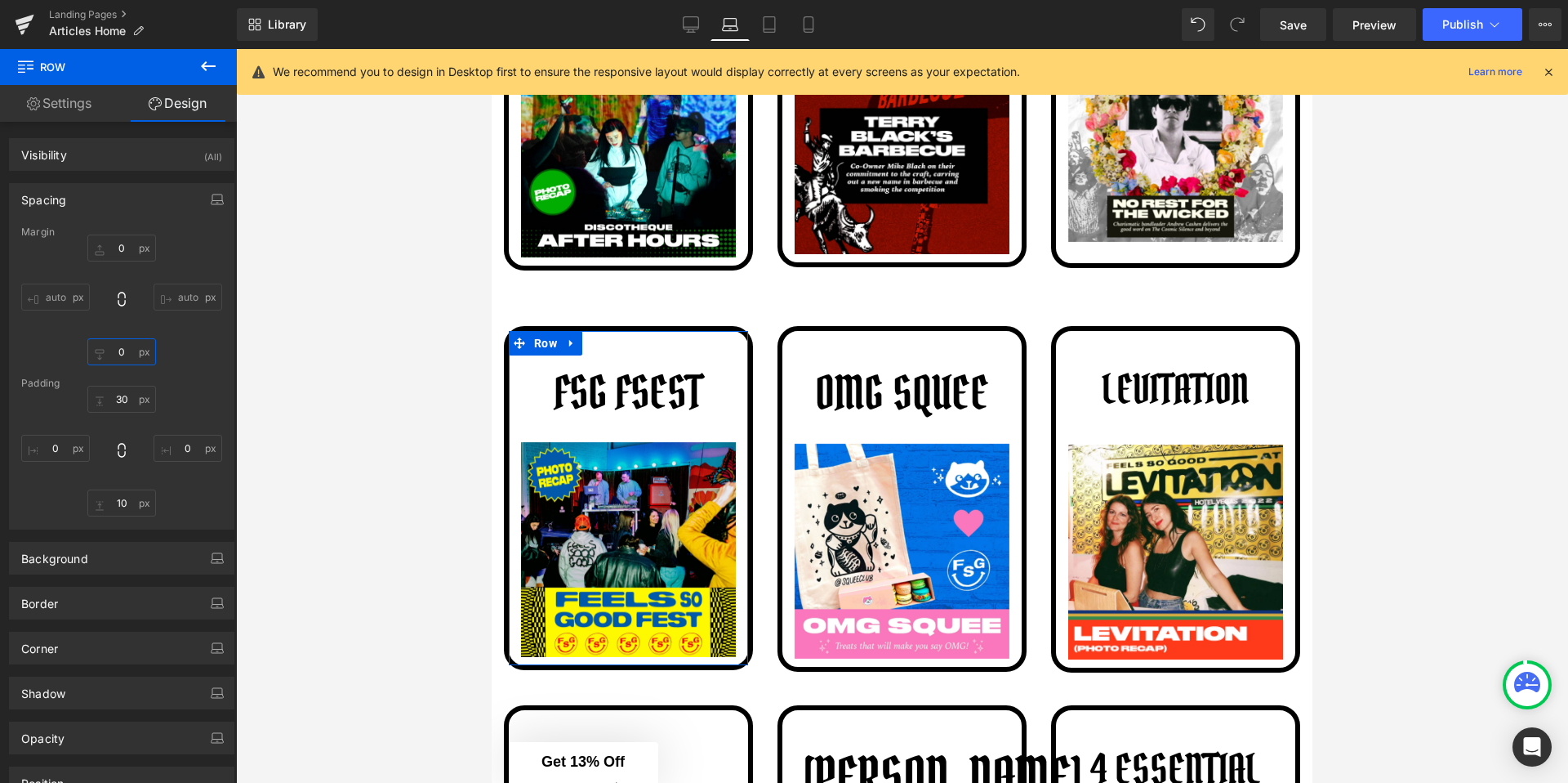
click at [125, 350] on input "0" at bounding box center [121, 351] width 68 height 27
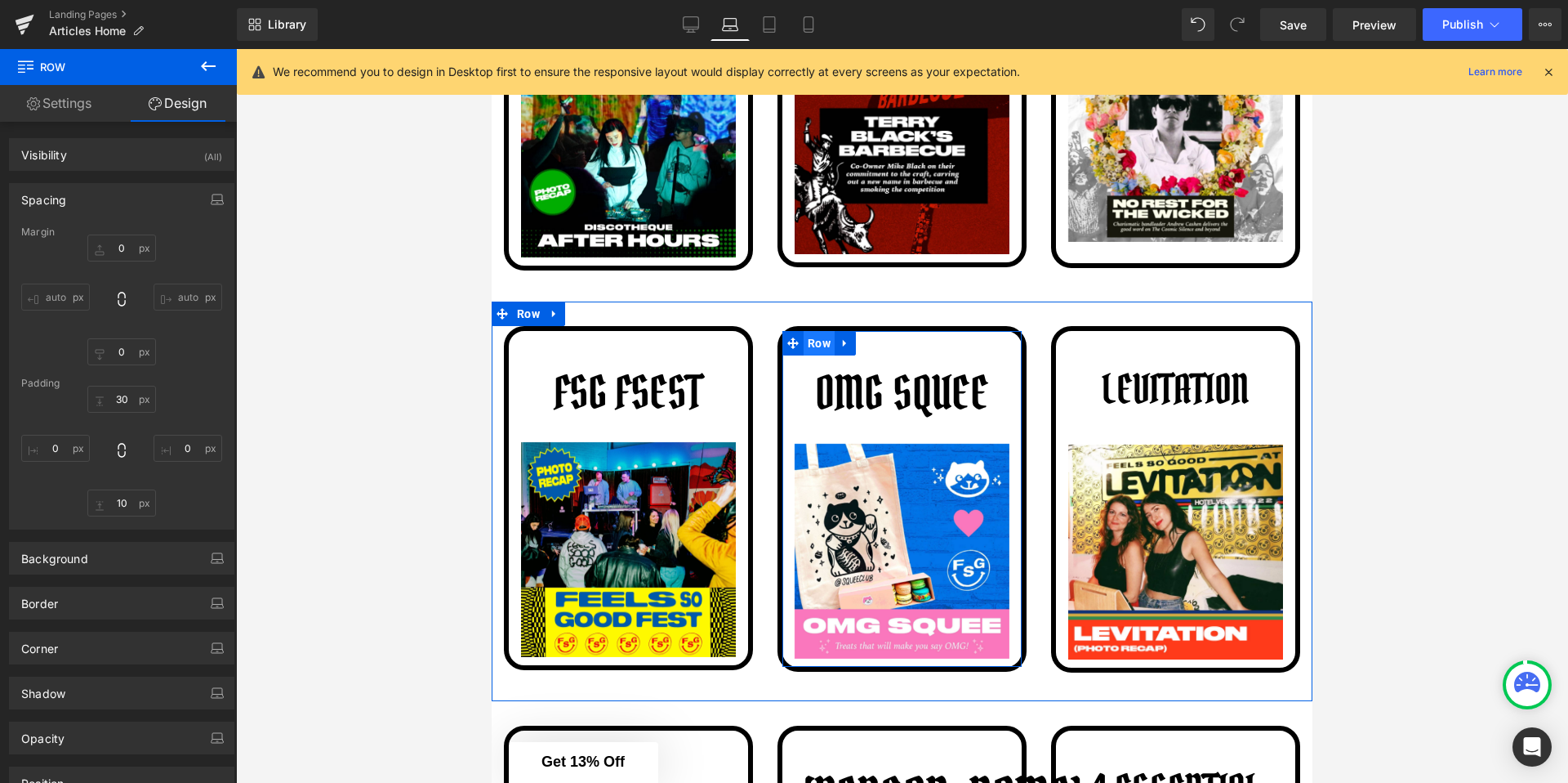
click at [826, 336] on span "Row" at bounding box center [819, 343] width 31 height 24
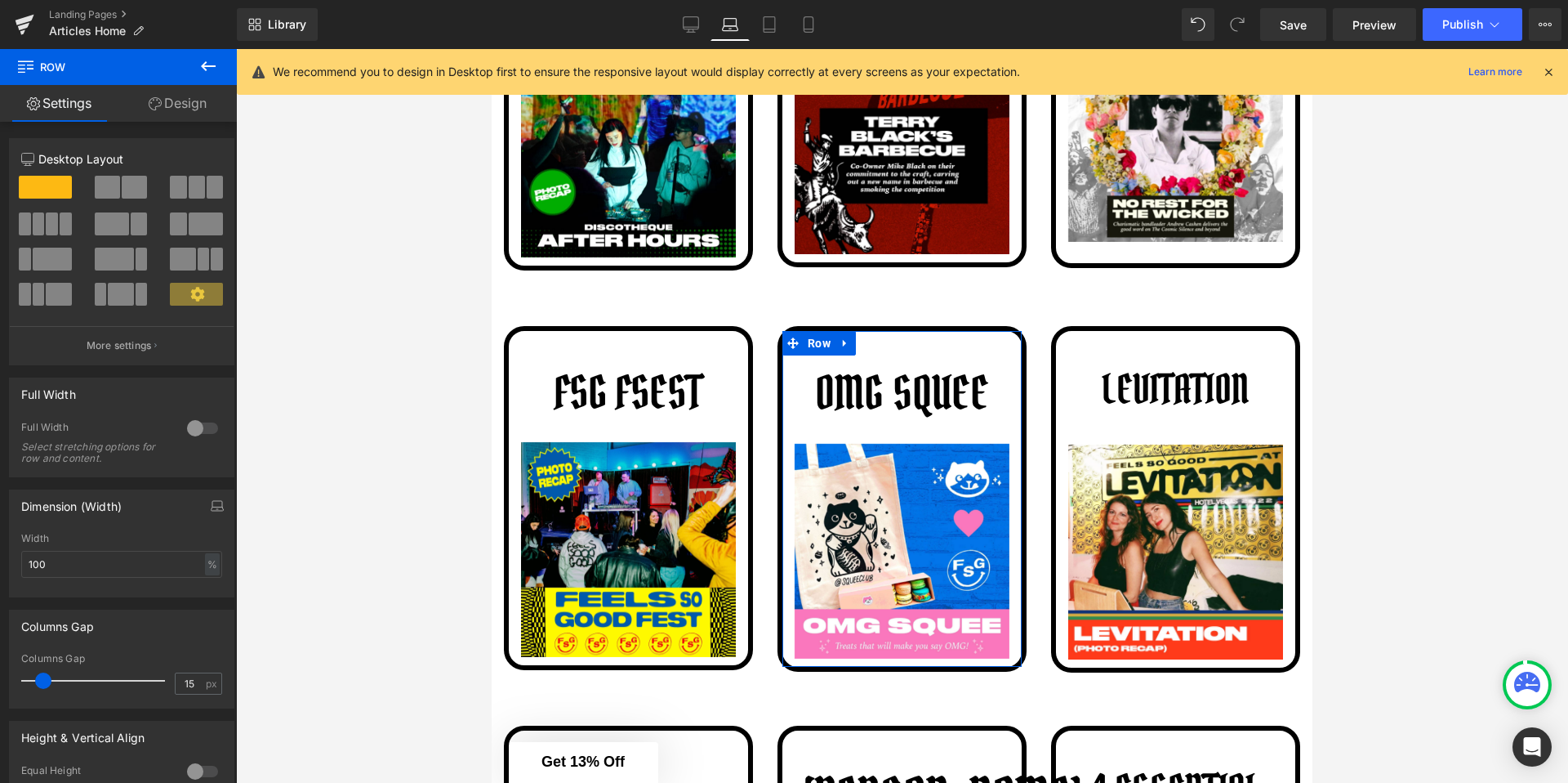
click at [182, 110] on link "Design" at bounding box center [177, 103] width 118 height 37
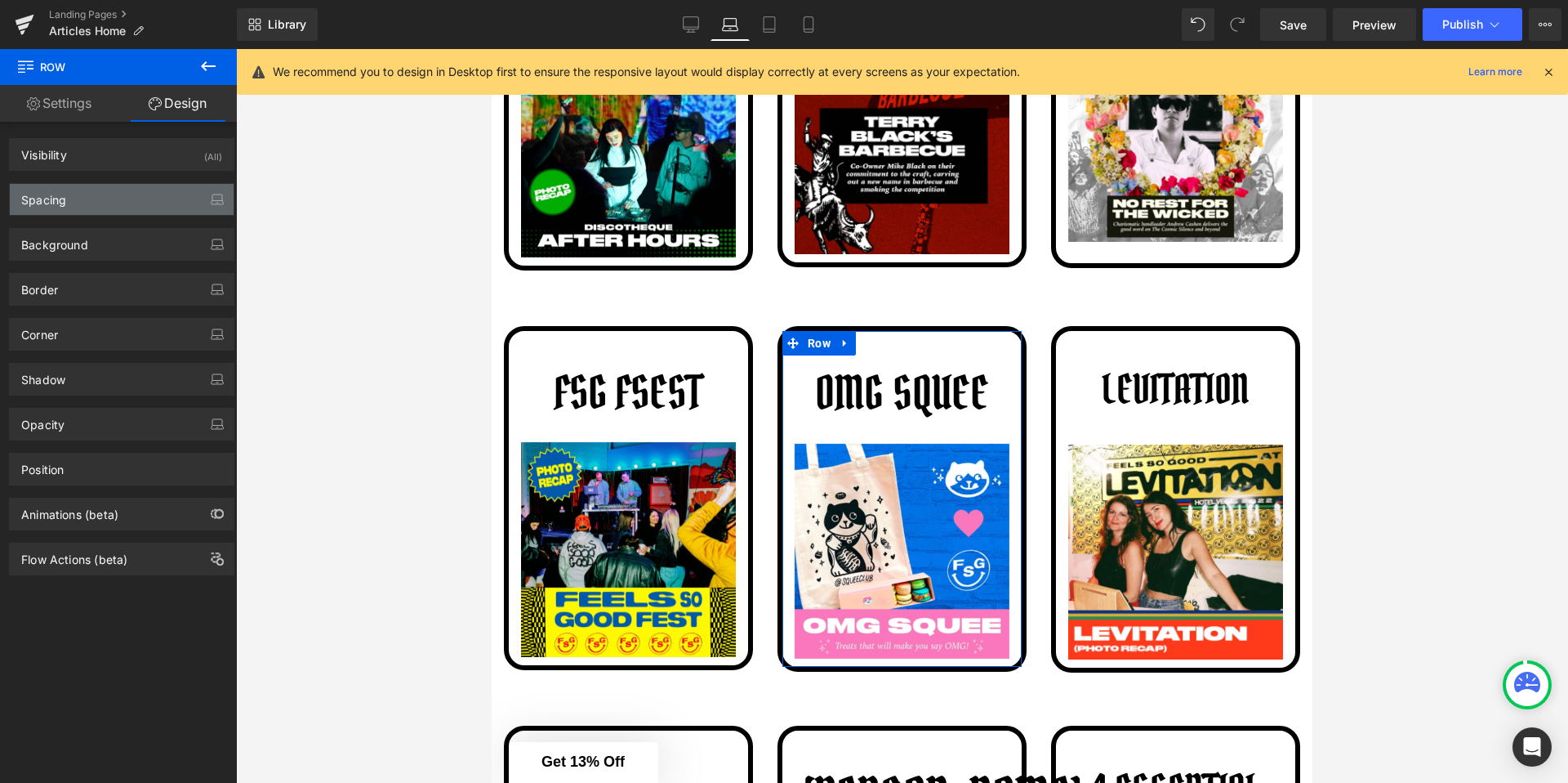
click at [85, 212] on div "Spacing" at bounding box center [121, 199] width 224 height 31
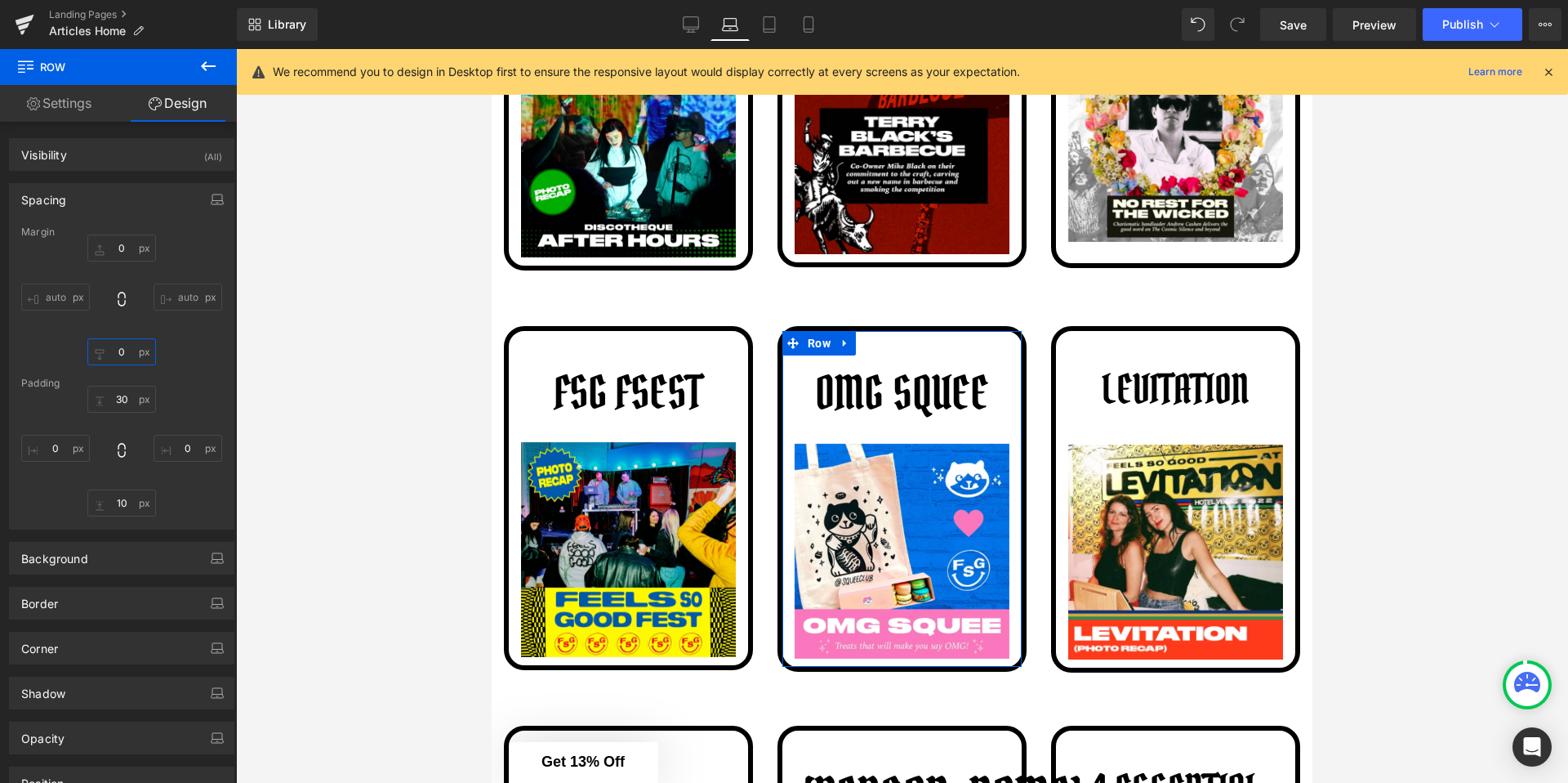
click at [125, 354] on input "0" at bounding box center [121, 351] width 68 height 27
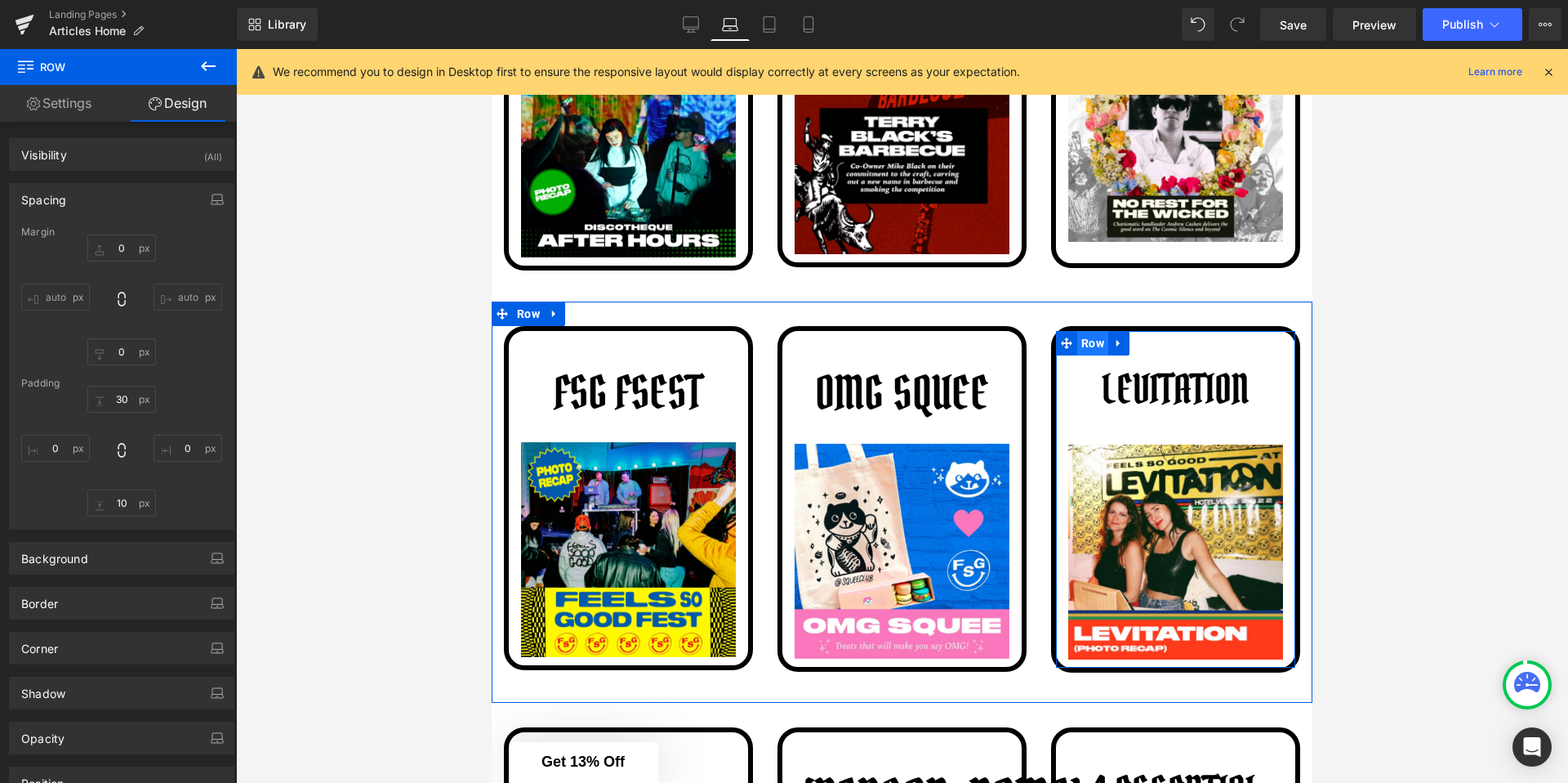
click at [1099, 343] on span "Row" at bounding box center [1093, 343] width 31 height 24
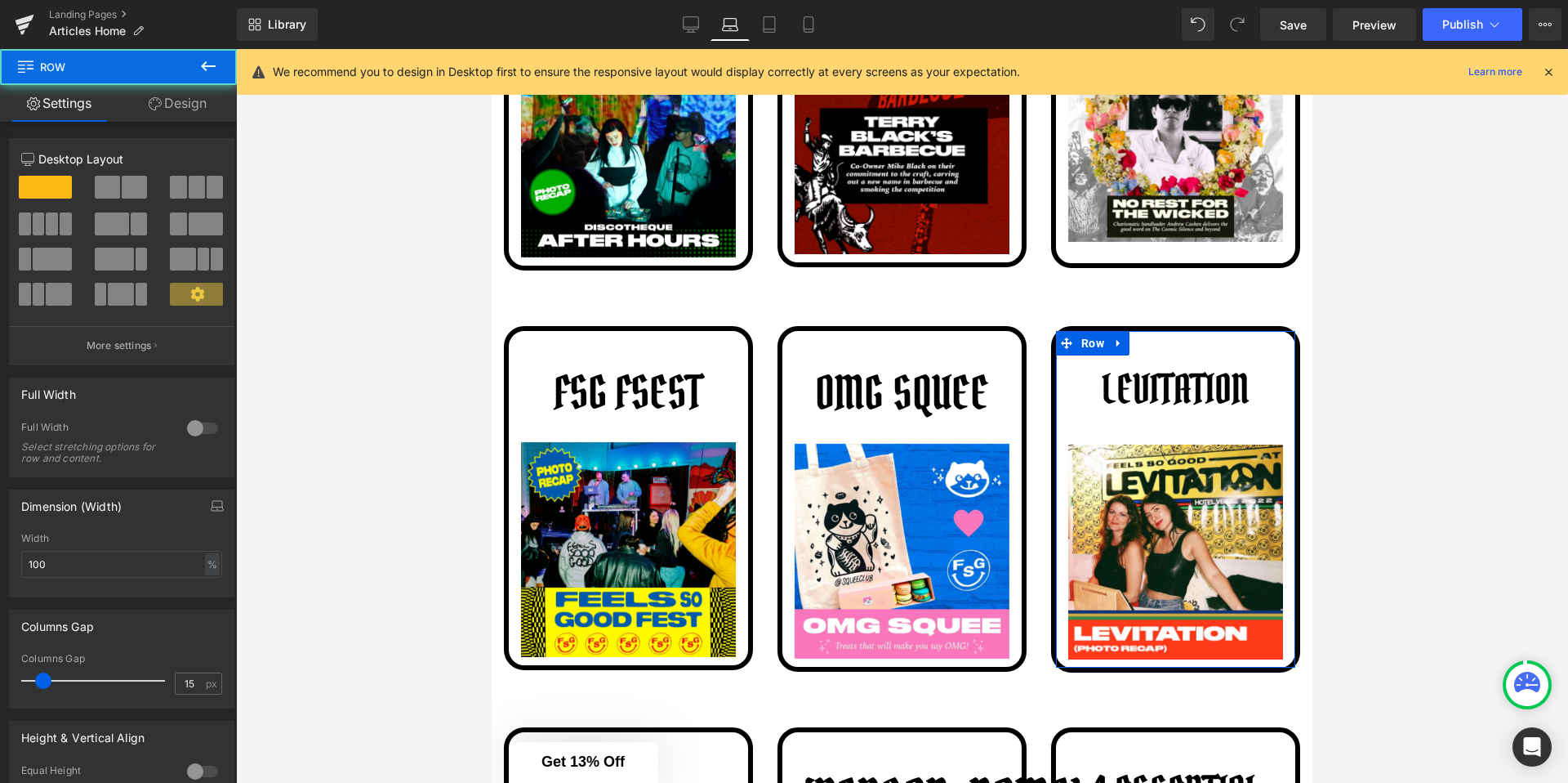
click at [199, 117] on link "Design" at bounding box center [177, 103] width 118 height 37
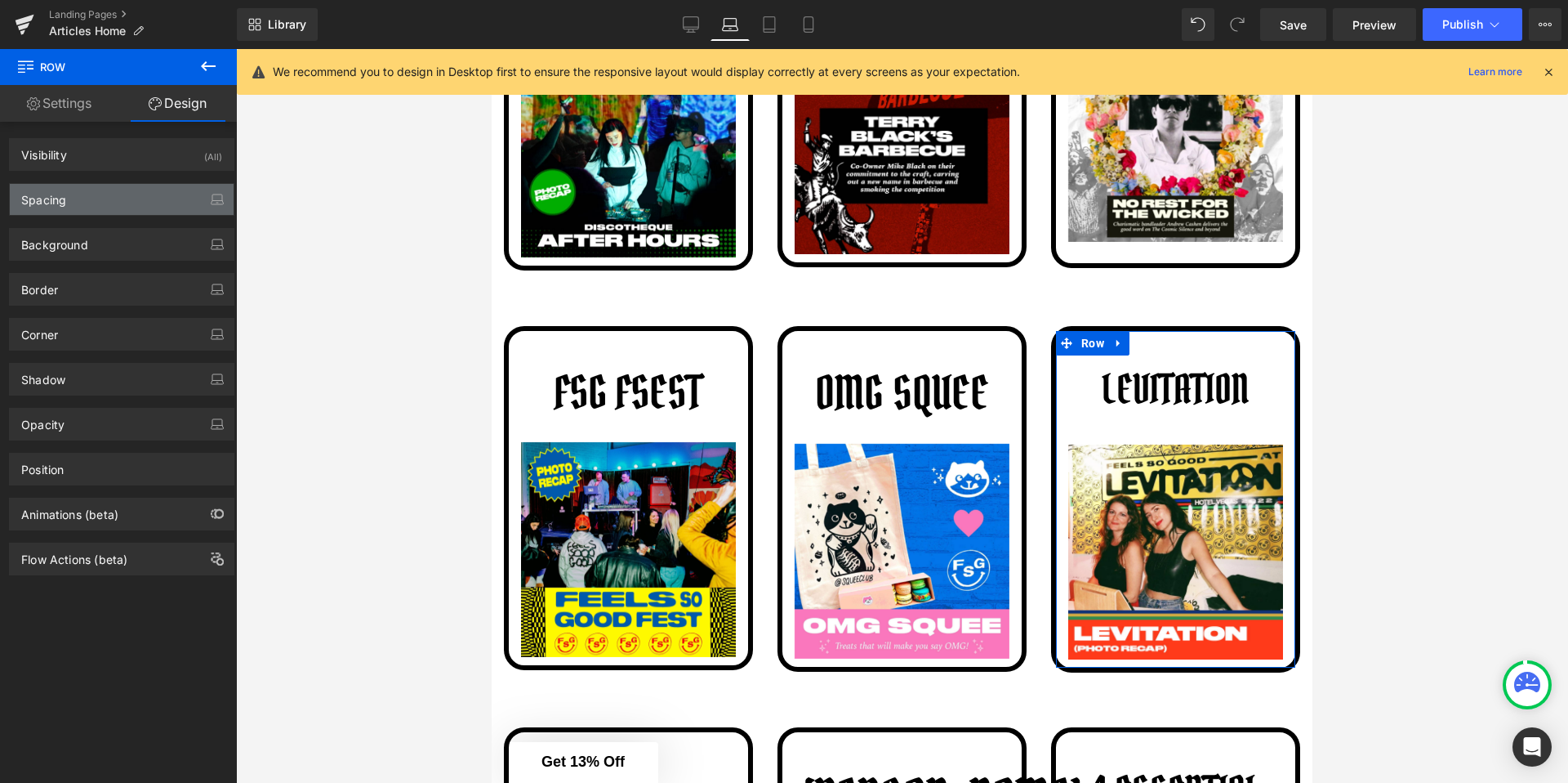
click at [80, 211] on div "Spacing" at bounding box center [121, 199] width 224 height 31
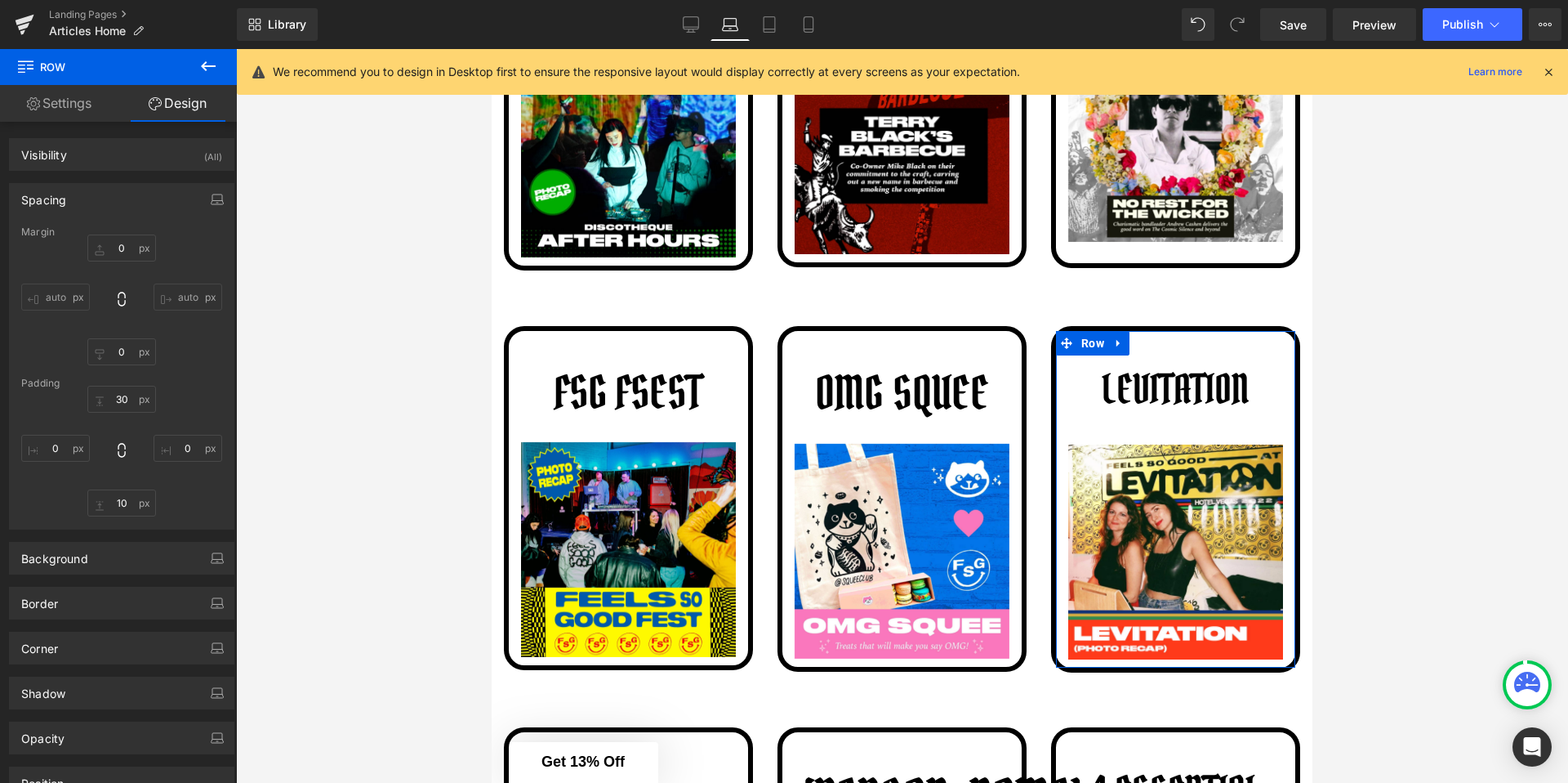
click at [84, 201] on div "Spacing" at bounding box center [121, 199] width 224 height 31
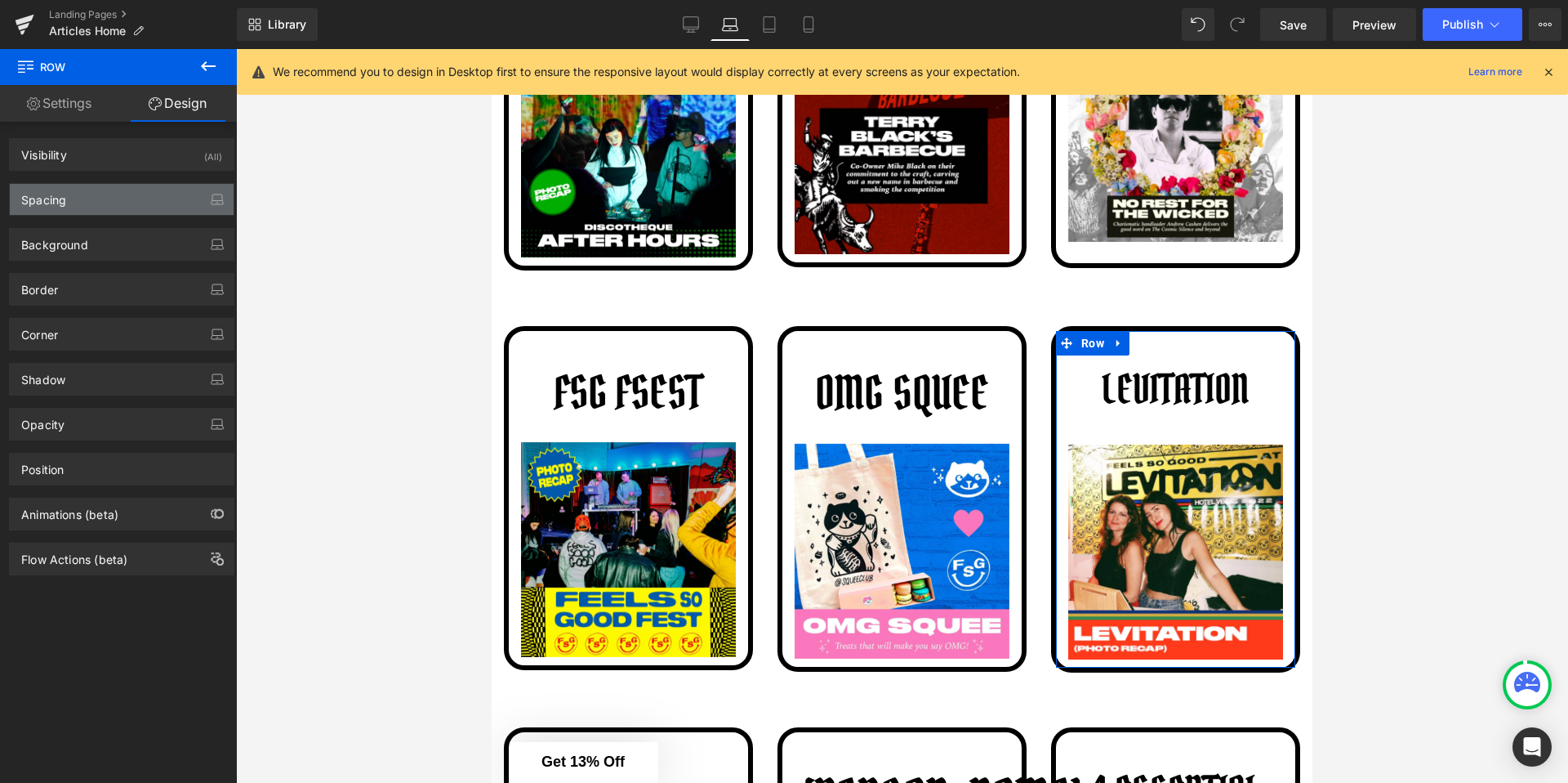
click at [87, 208] on div "Spacing" at bounding box center [121, 199] width 224 height 31
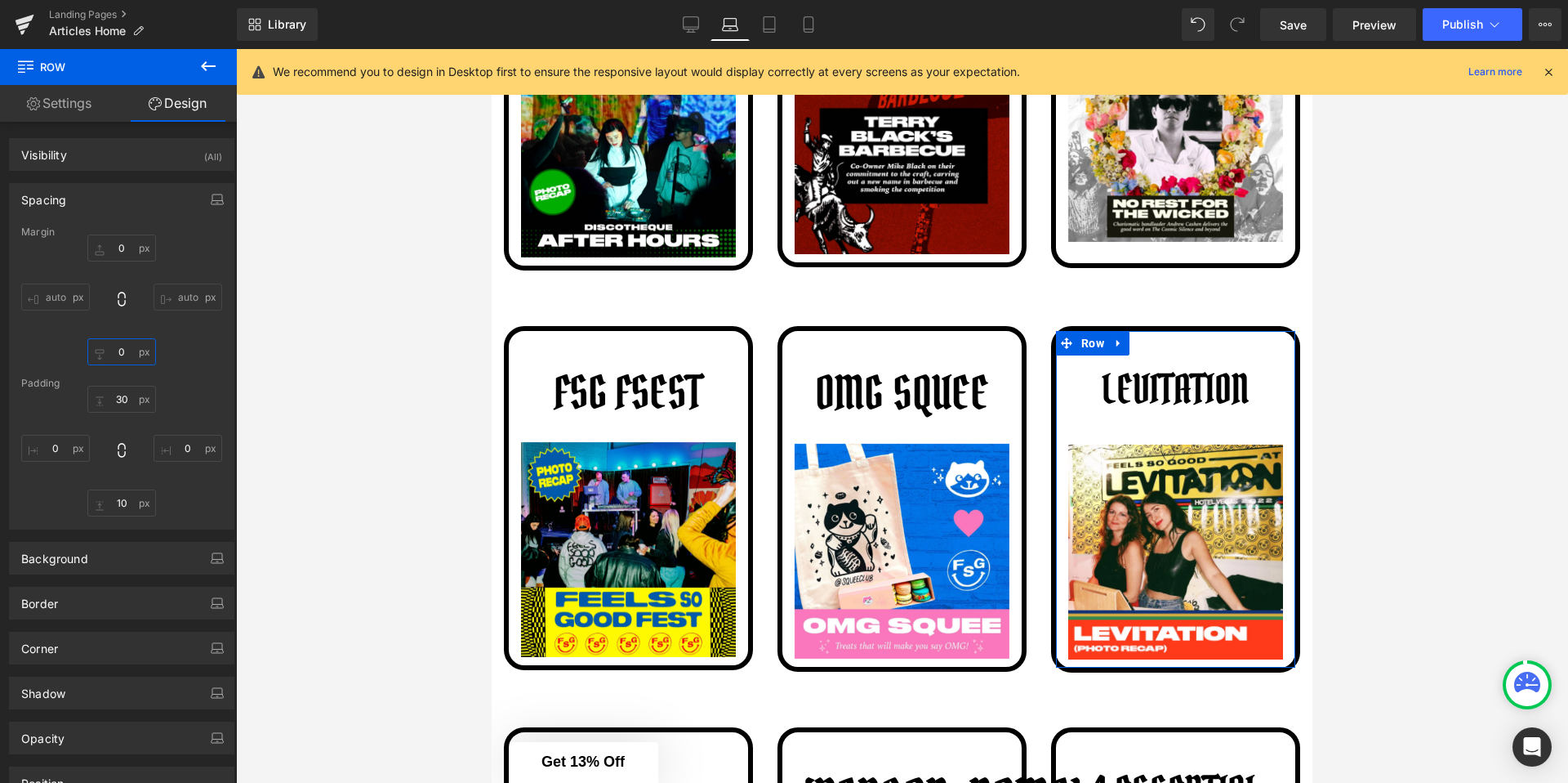
click at [122, 358] on input "text" at bounding box center [121, 351] width 68 height 27
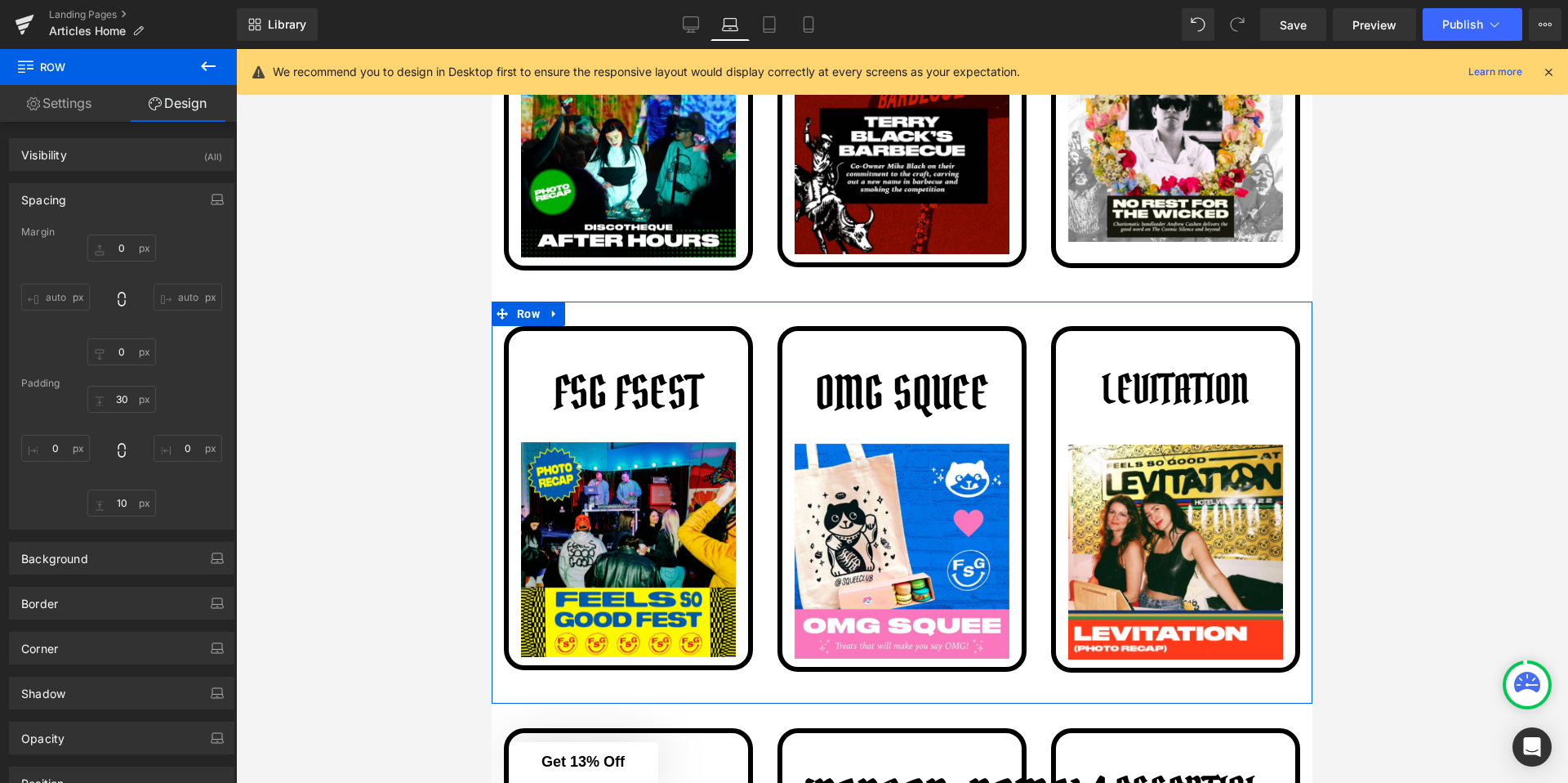
click at [501, 467] on div "FSG FSEST Button Image Row" at bounding box center [628, 509] width 274 height 367
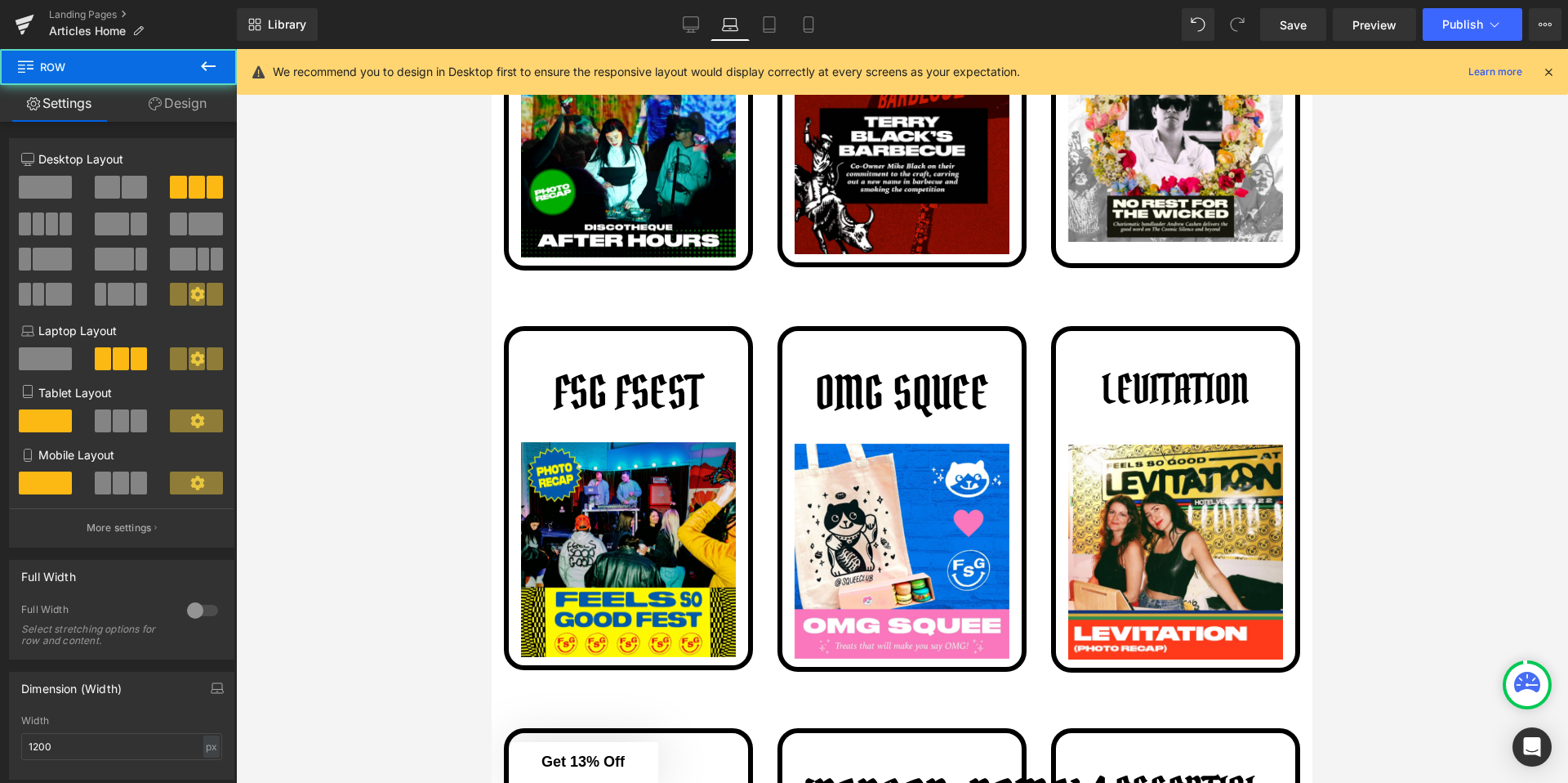
click at [450, 455] on div at bounding box center [903, 416] width 1332 height 734
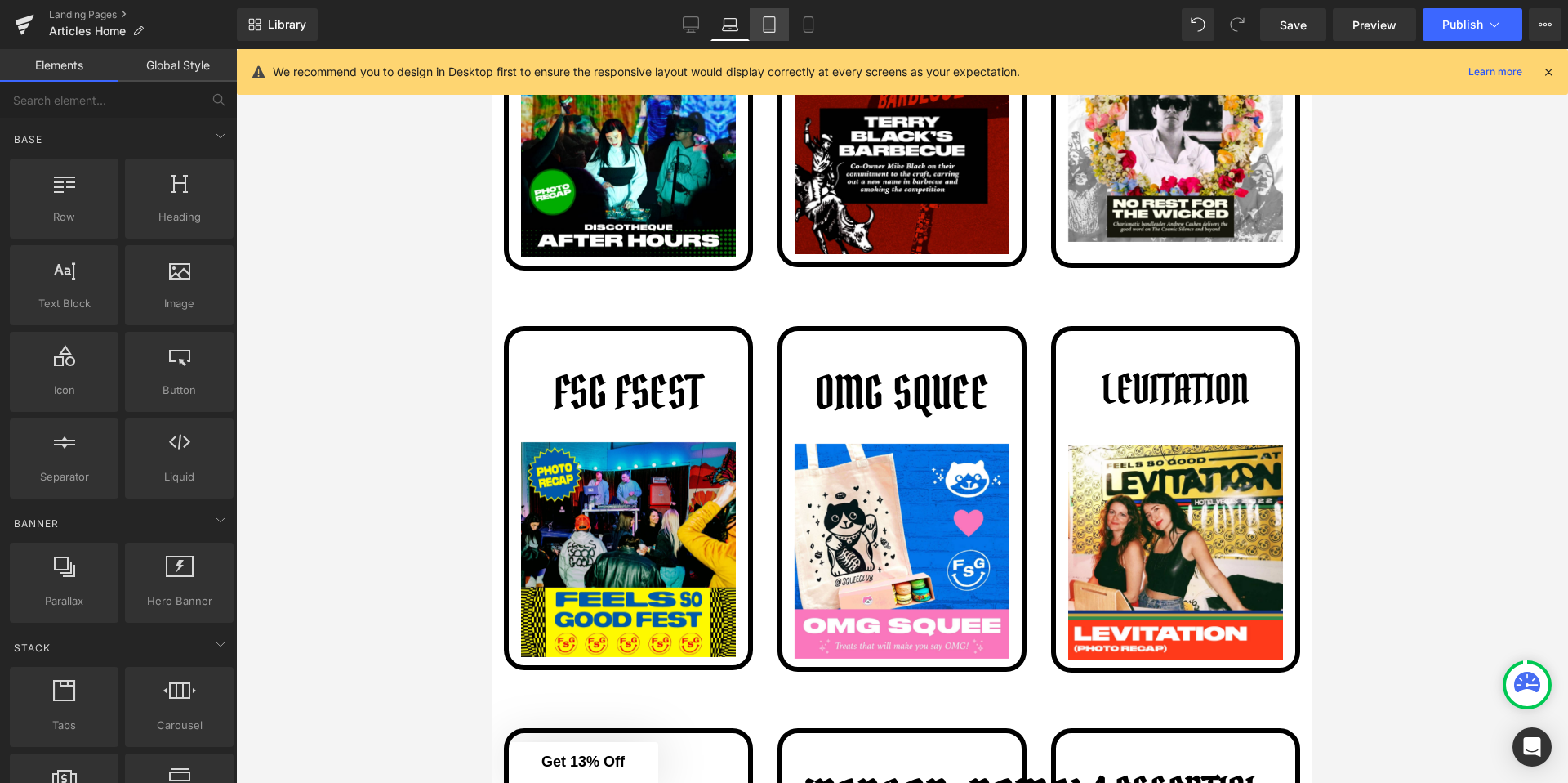
click at [756, 35] on link "Tablet" at bounding box center [769, 24] width 39 height 33
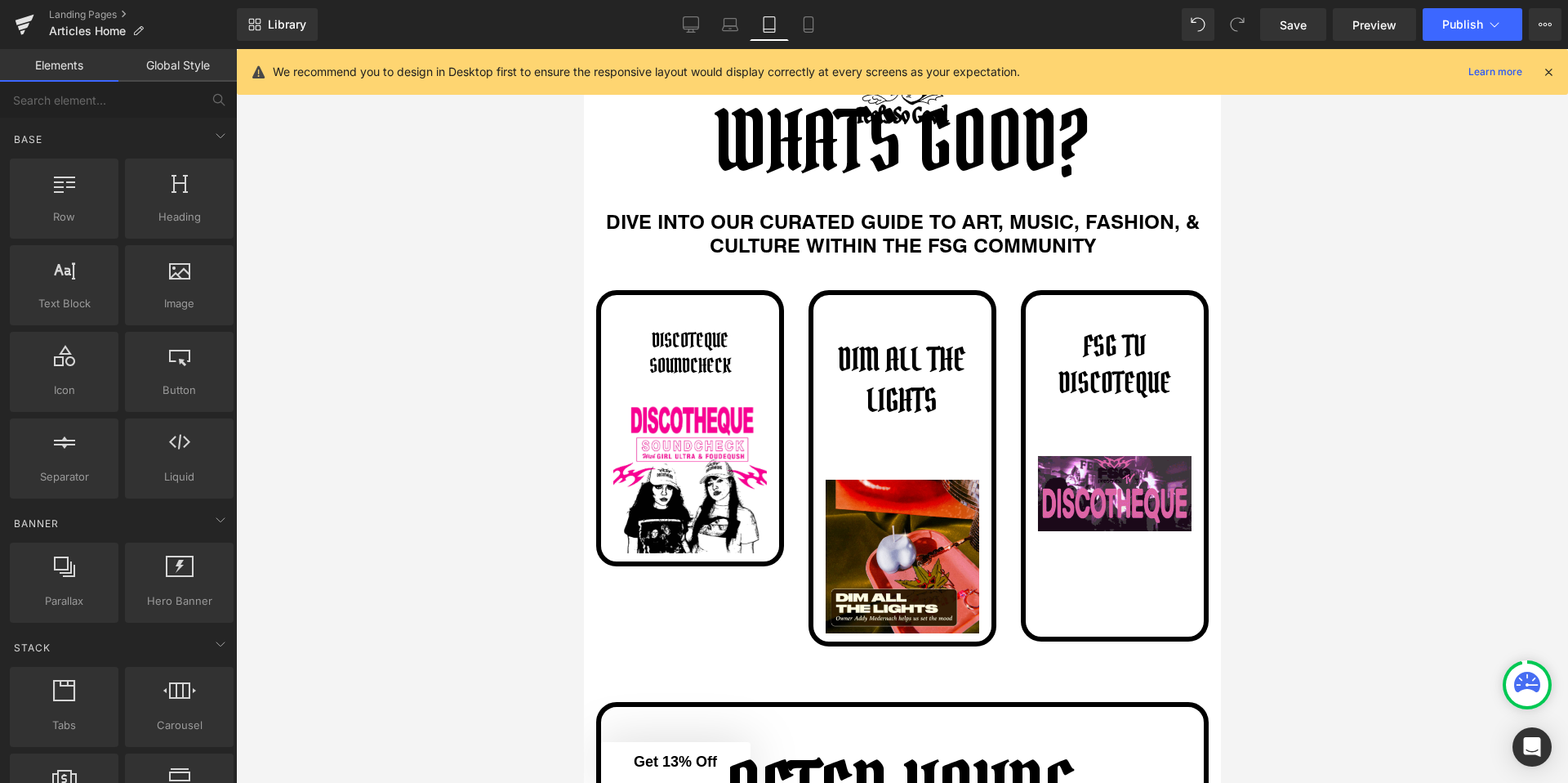
scroll to position [212, 0]
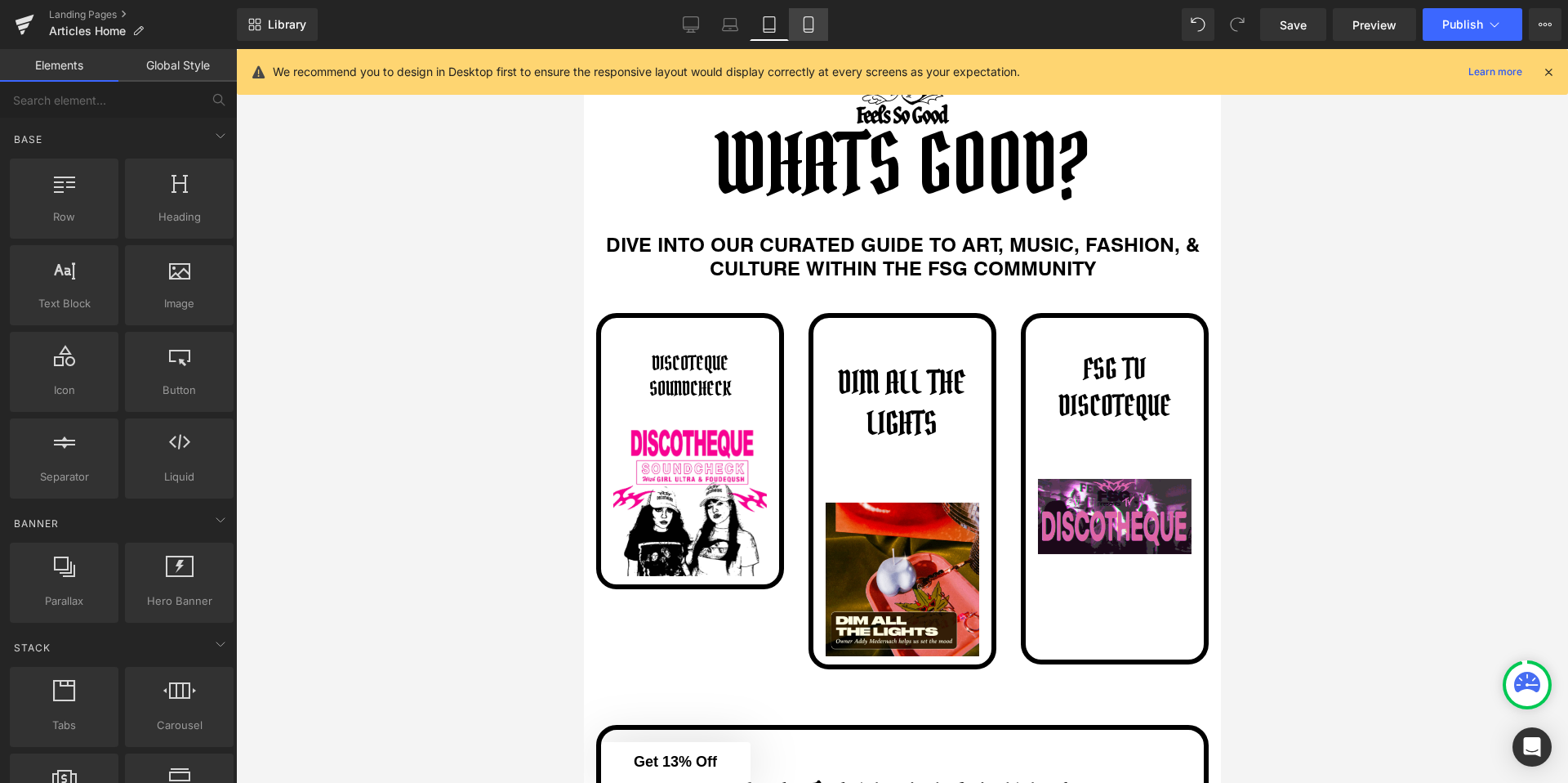
click at [819, 27] on link "Mobile" at bounding box center [808, 24] width 39 height 33
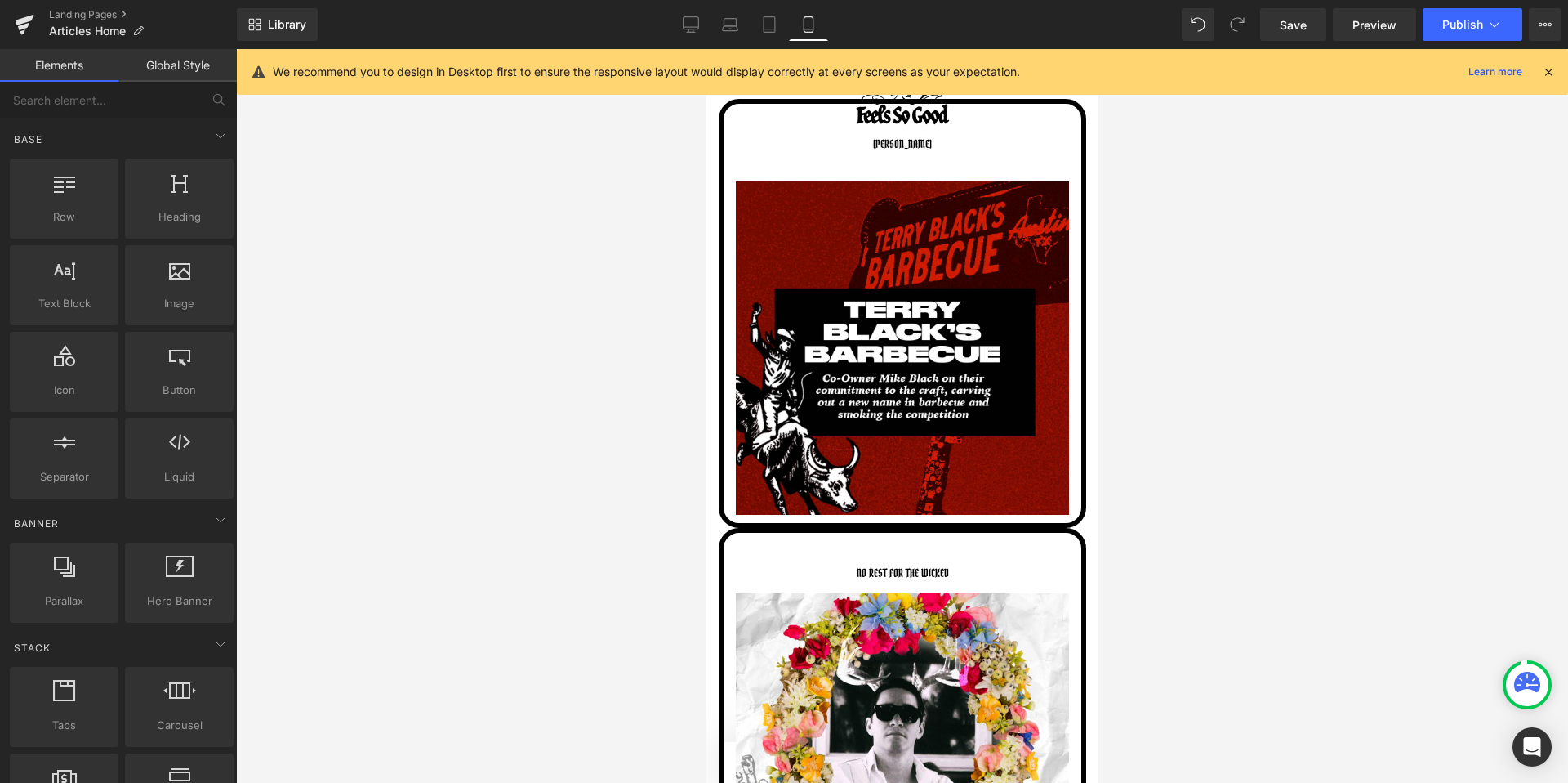
scroll to position [0, 0]
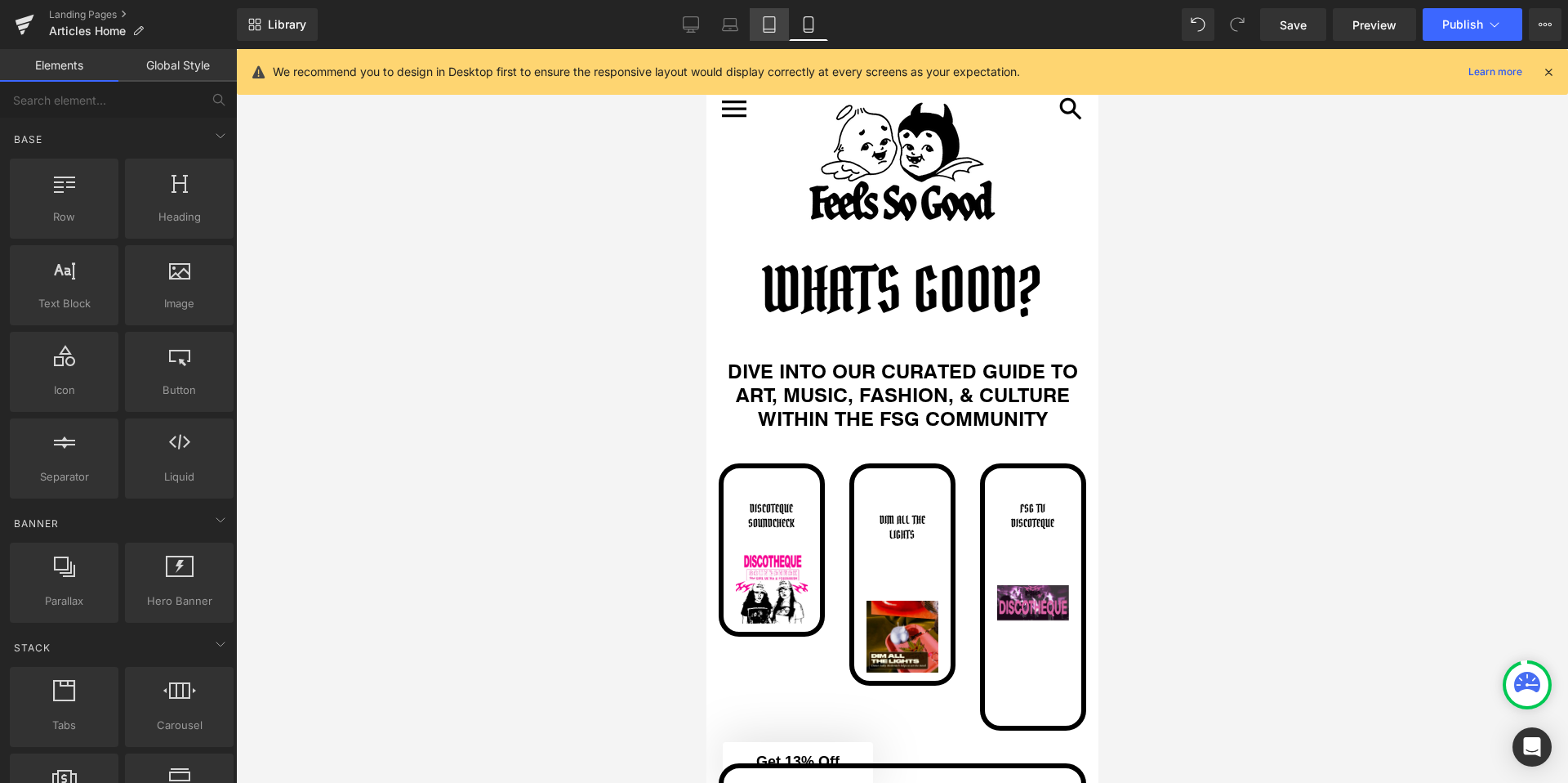
click at [780, 22] on link "Tablet" at bounding box center [769, 24] width 39 height 33
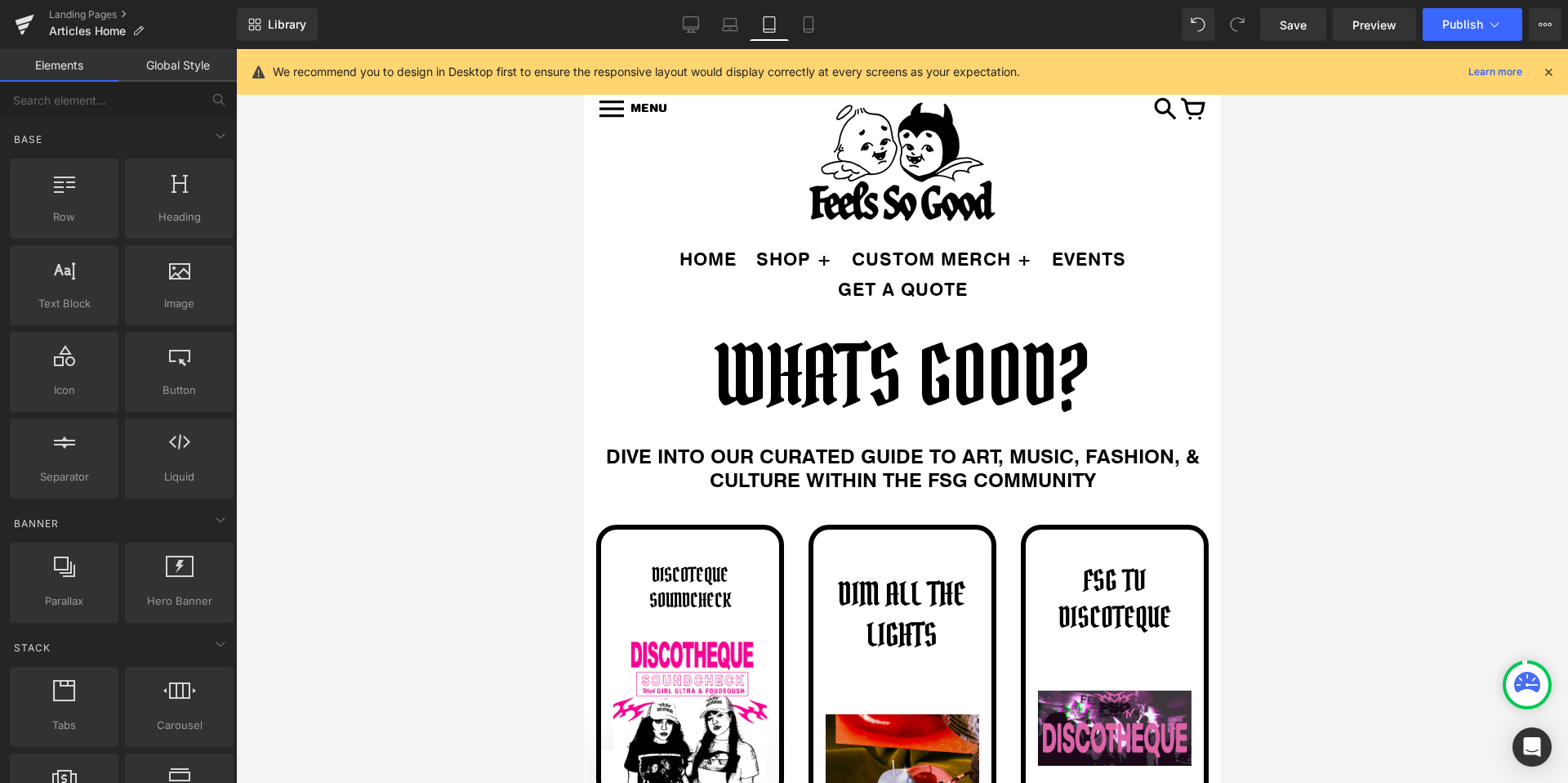
scroll to position [277, 0]
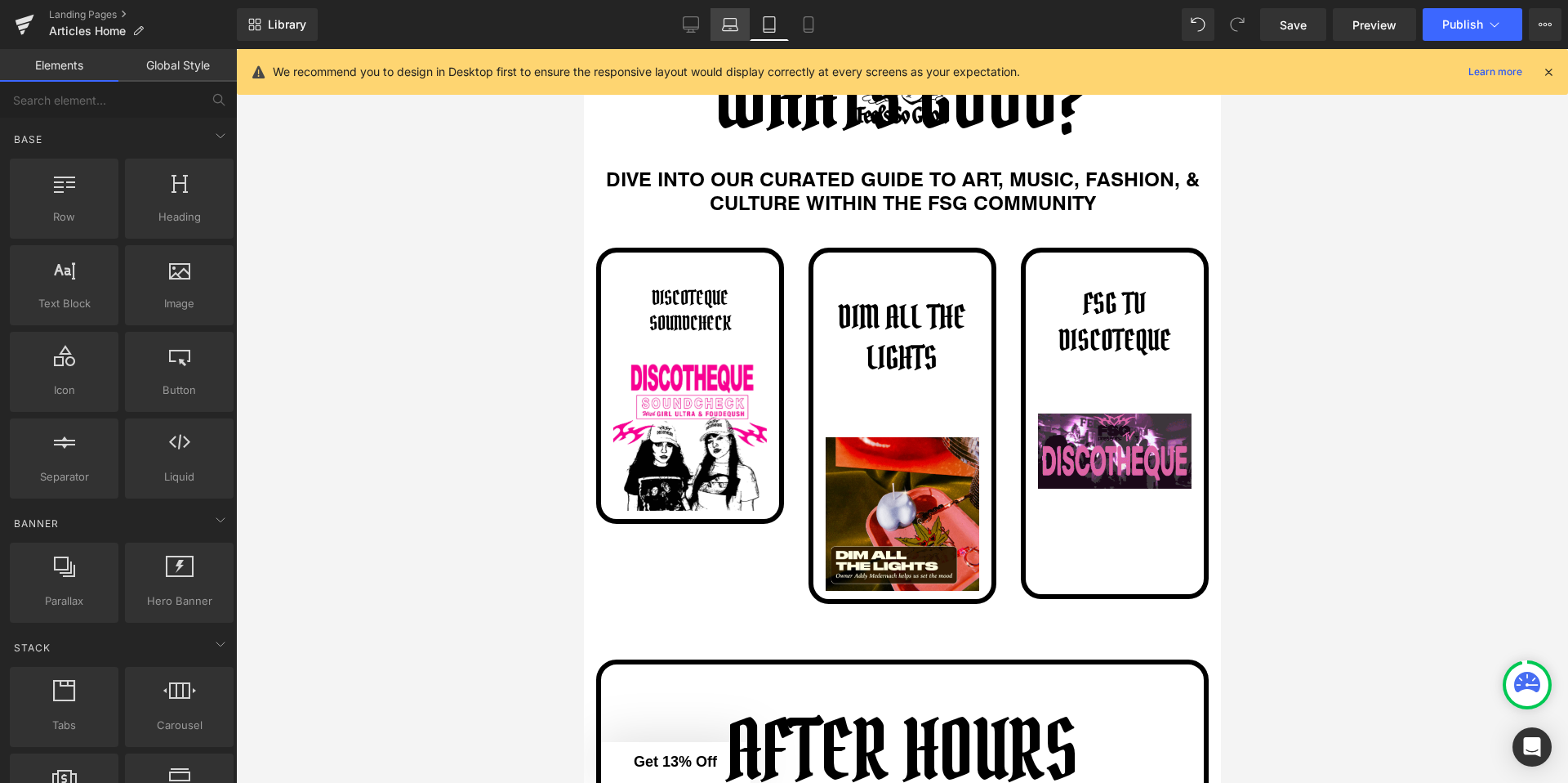
click at [731, 21] on icon at bounding box center [730, 24] width 16 height 16
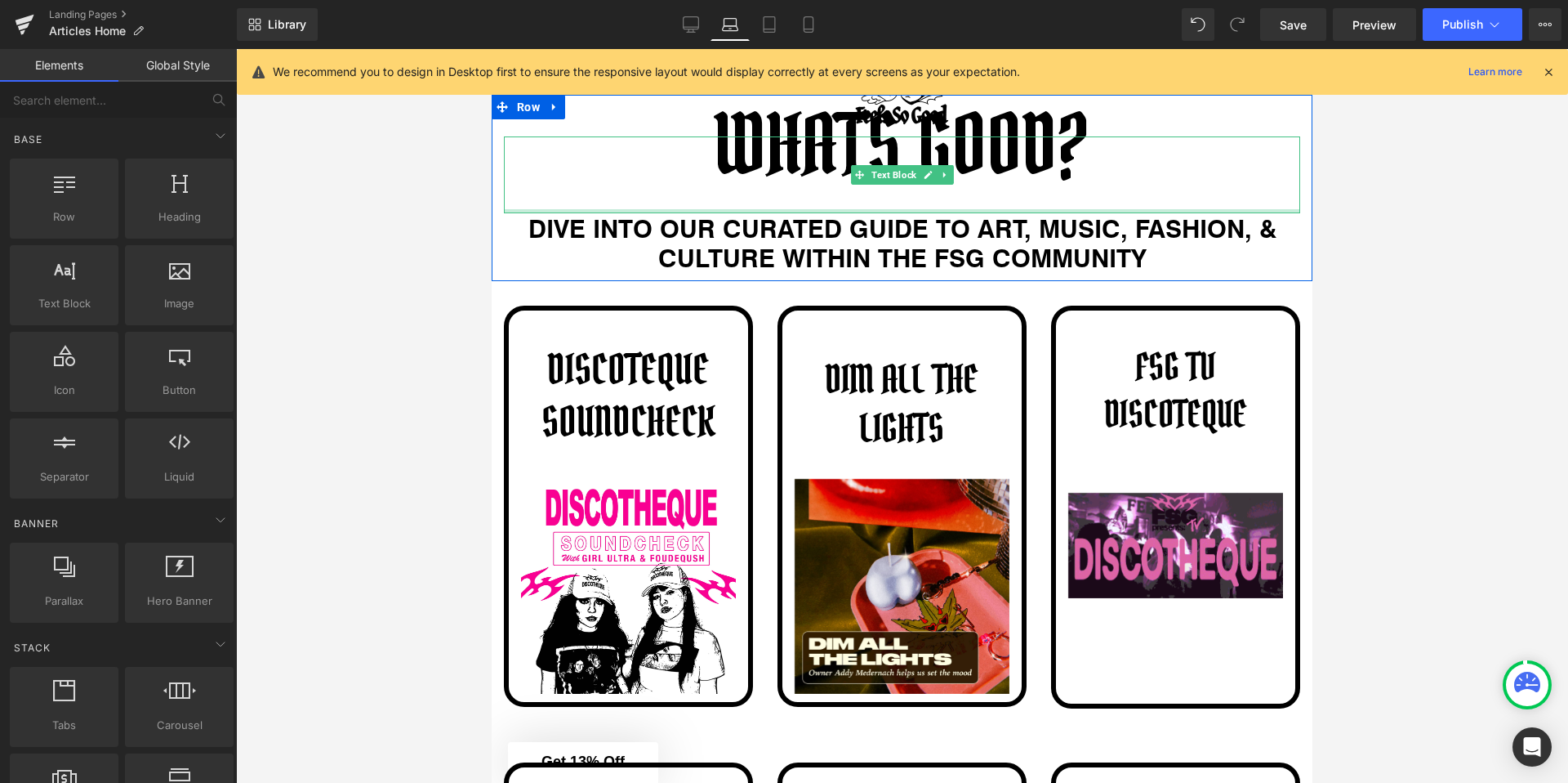
scroll to position [211, 0]
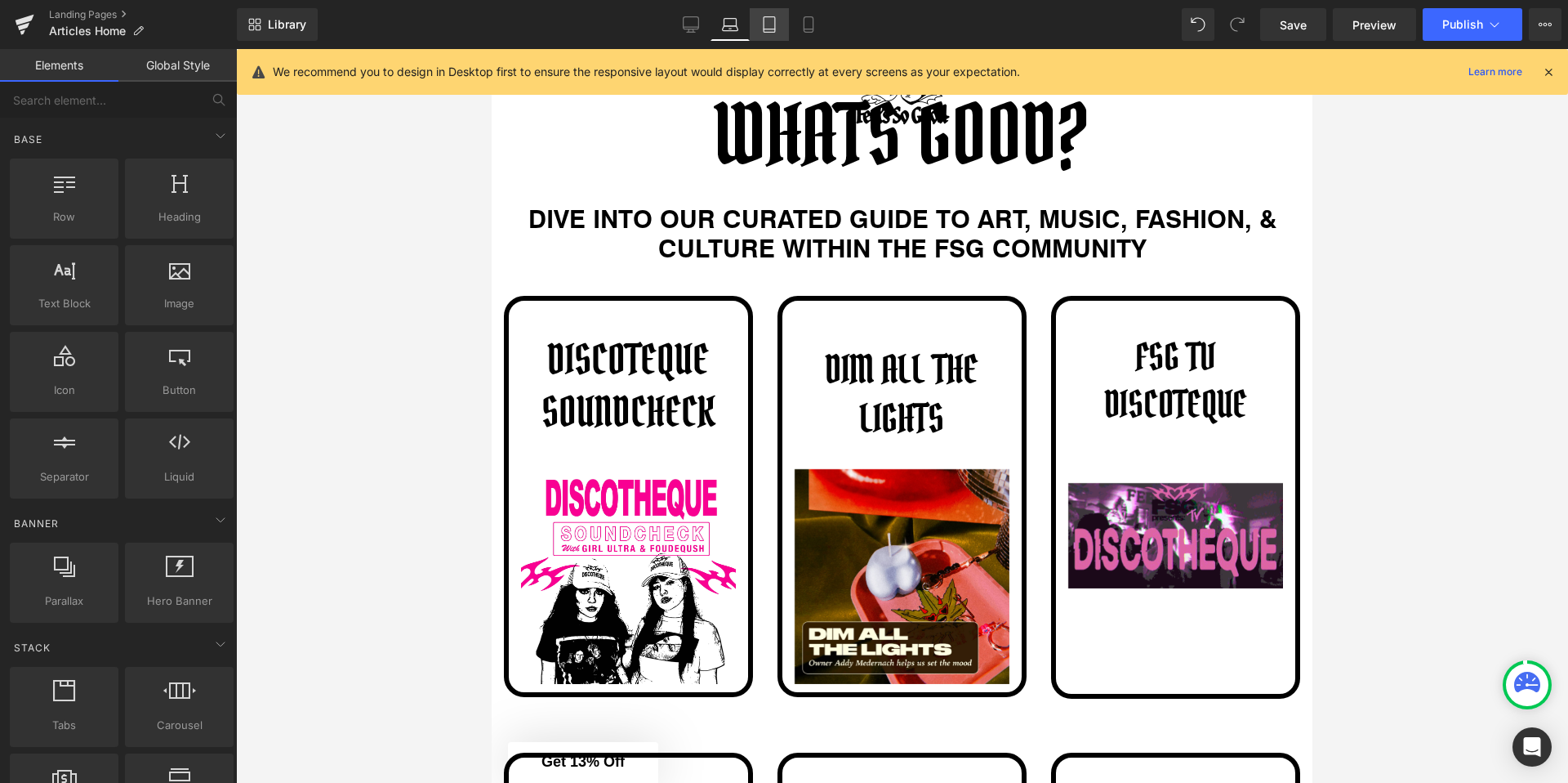
click at [771, 25] on icon at bounding box center [769, 24] width 16 height 16
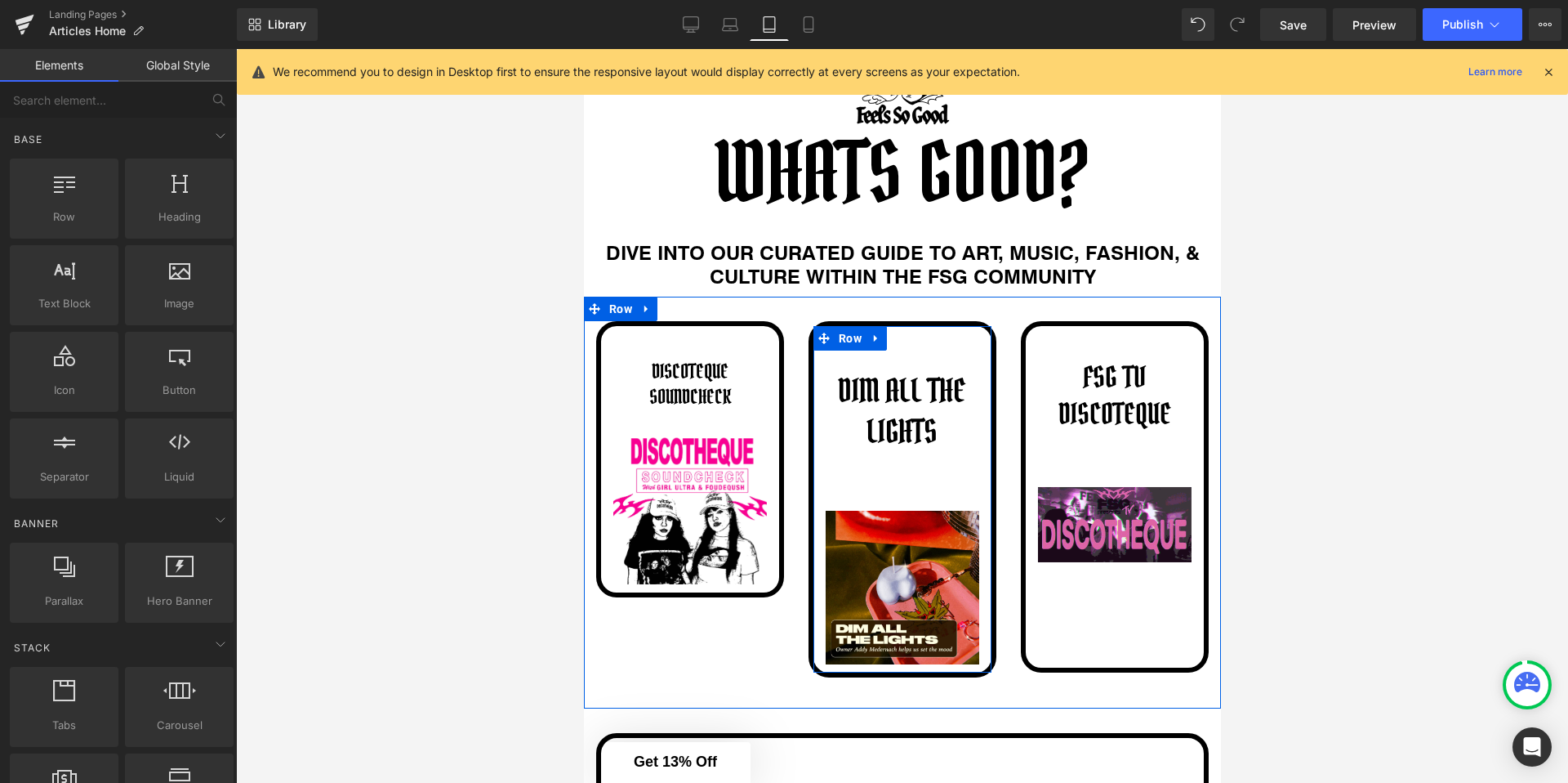
scroll to position [203, 0]
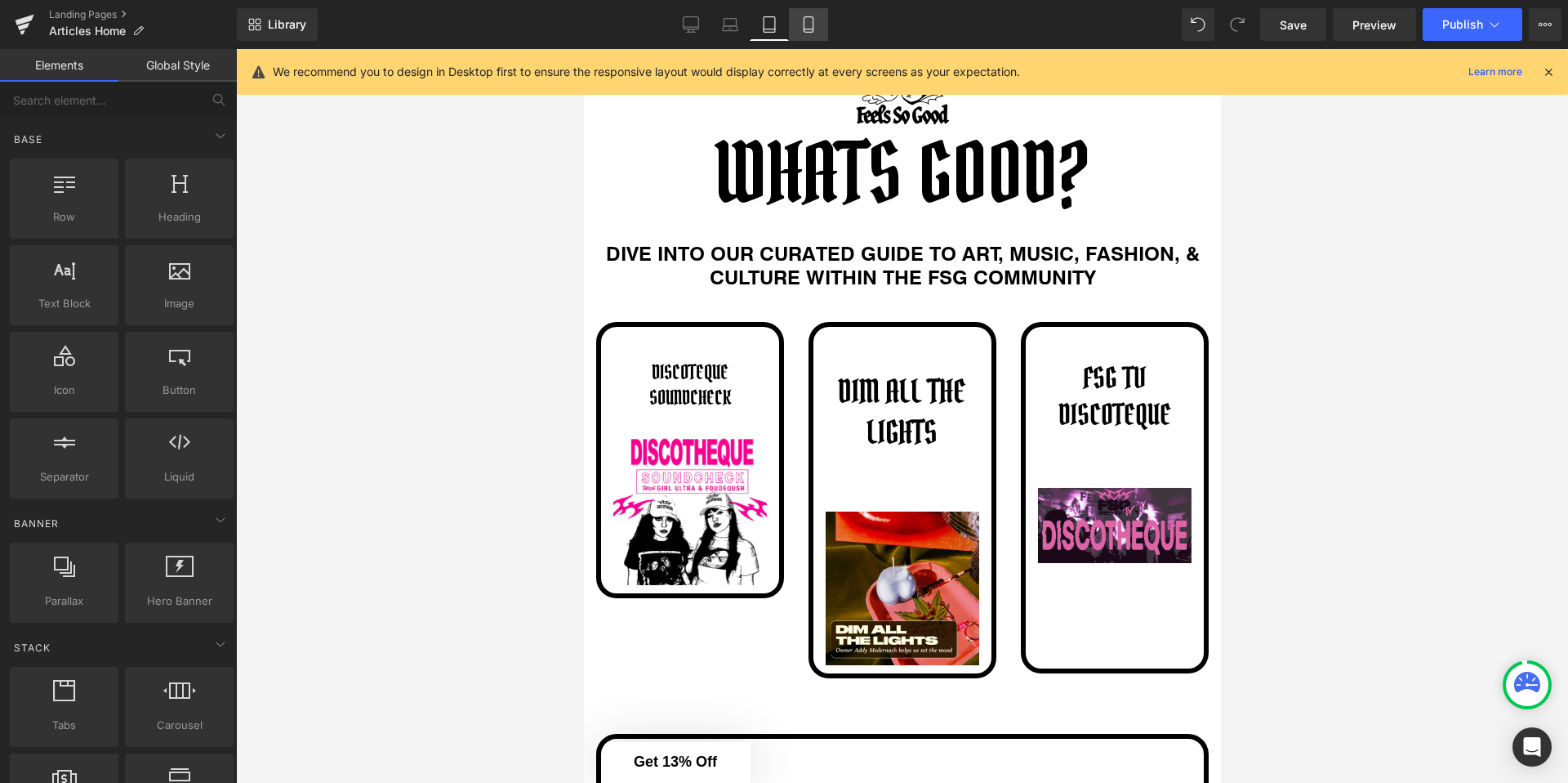
click at [810, 29] on icon at bounding box center [808, 29] width 9 height 0
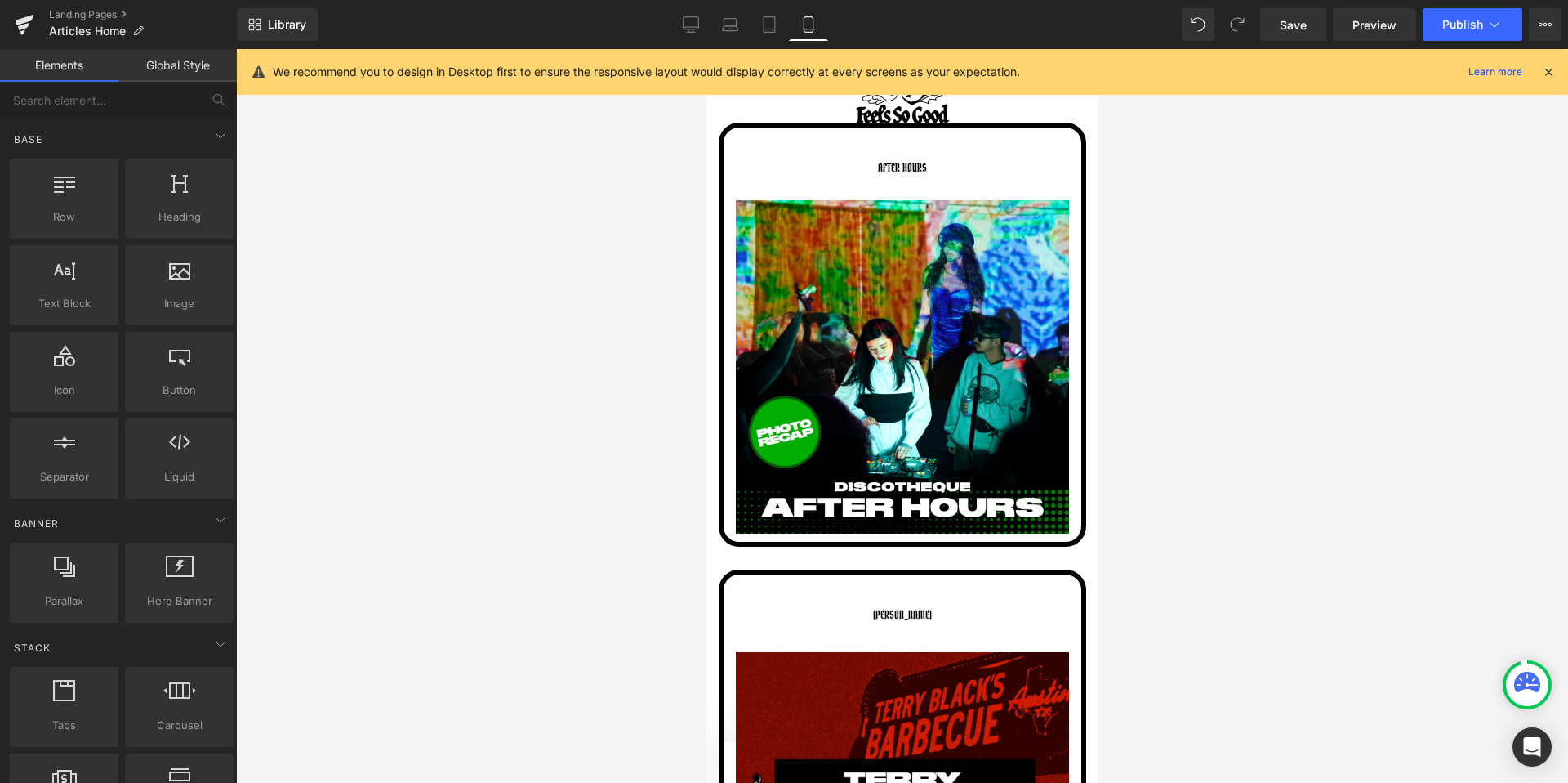
scroll to position [643, 0]
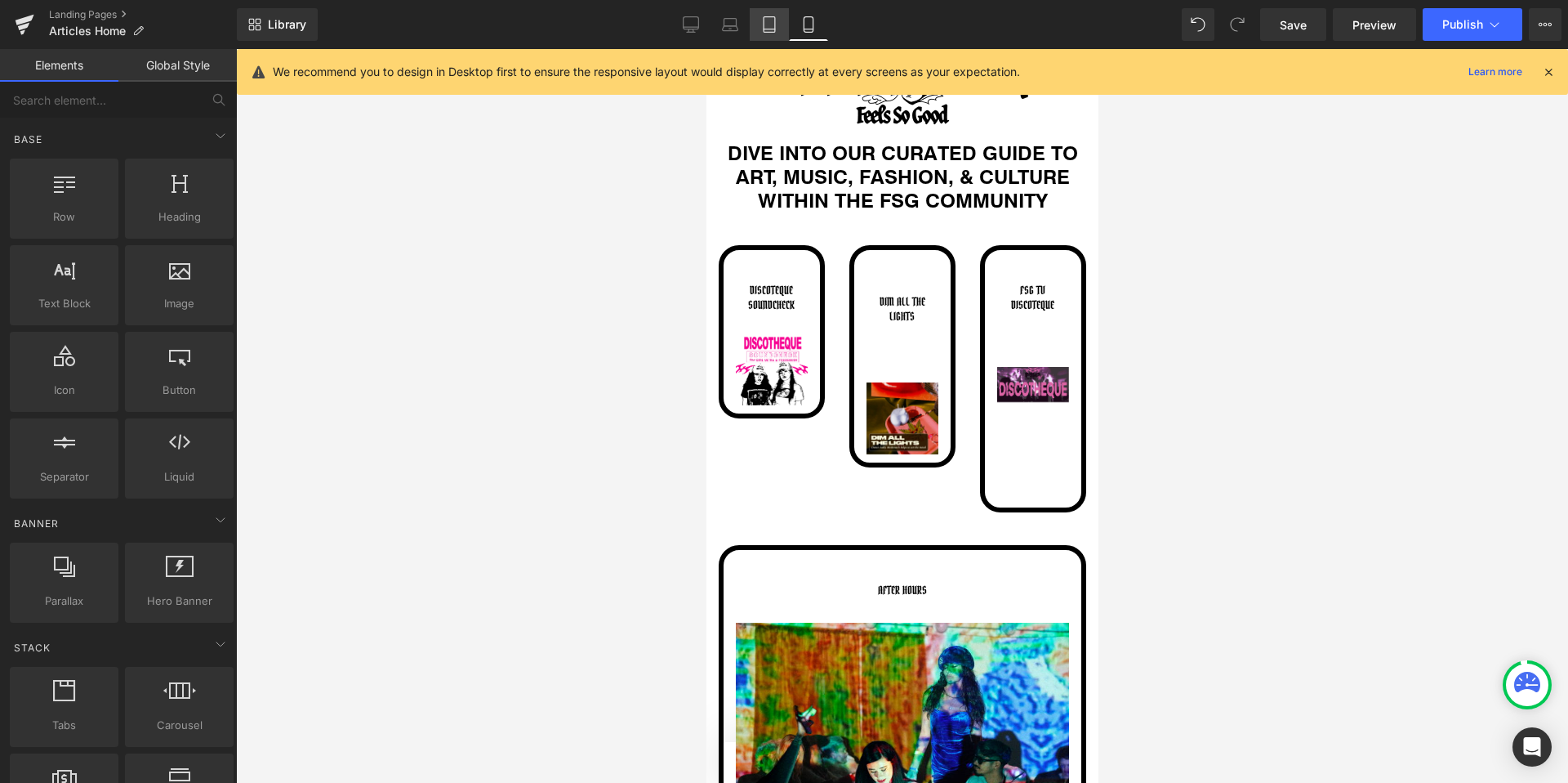
click at [780, 34] on link "Tablet" at bounding box center [769, 24] width 39 height 33
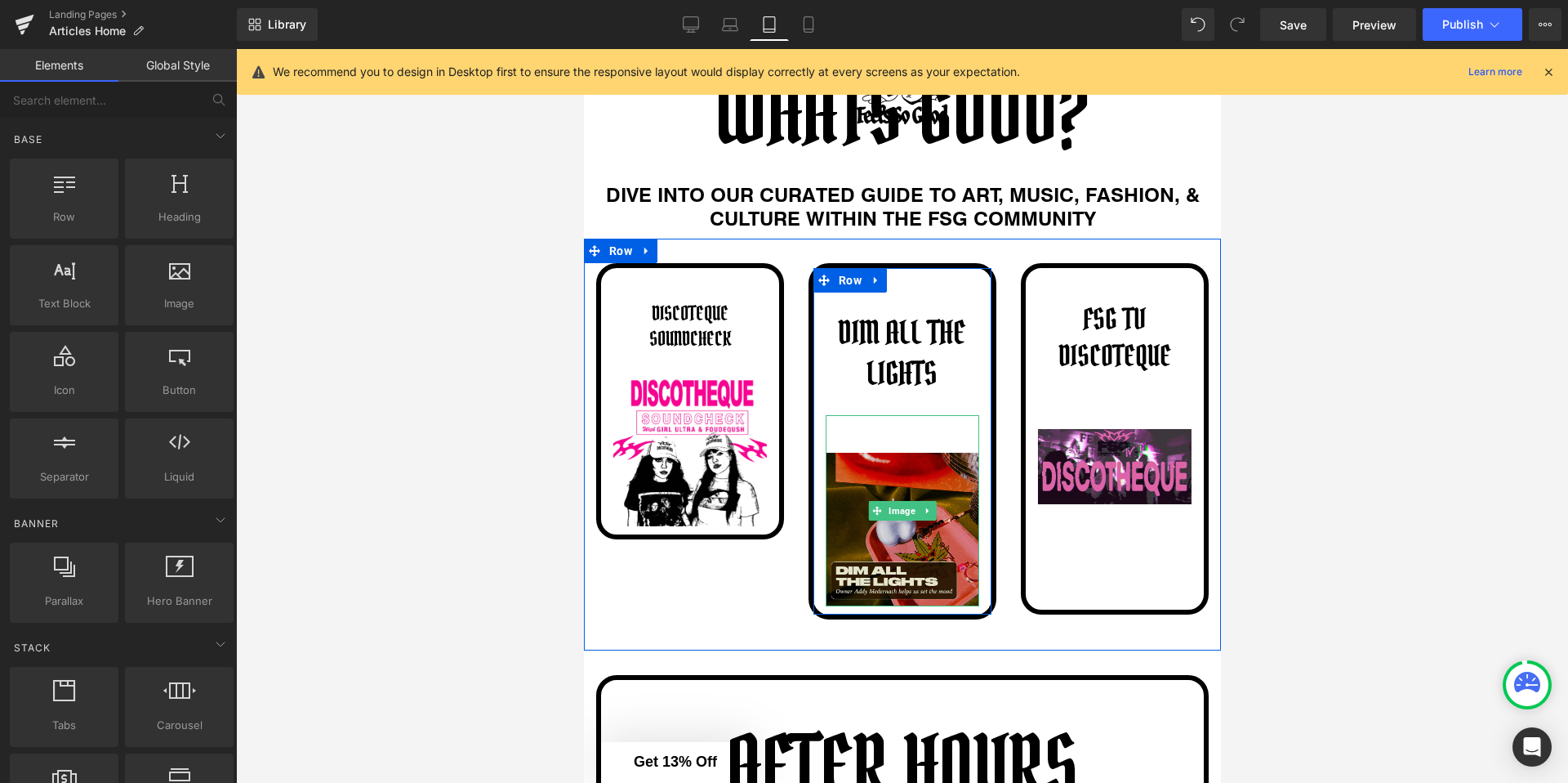
scroll to position [238, 0]
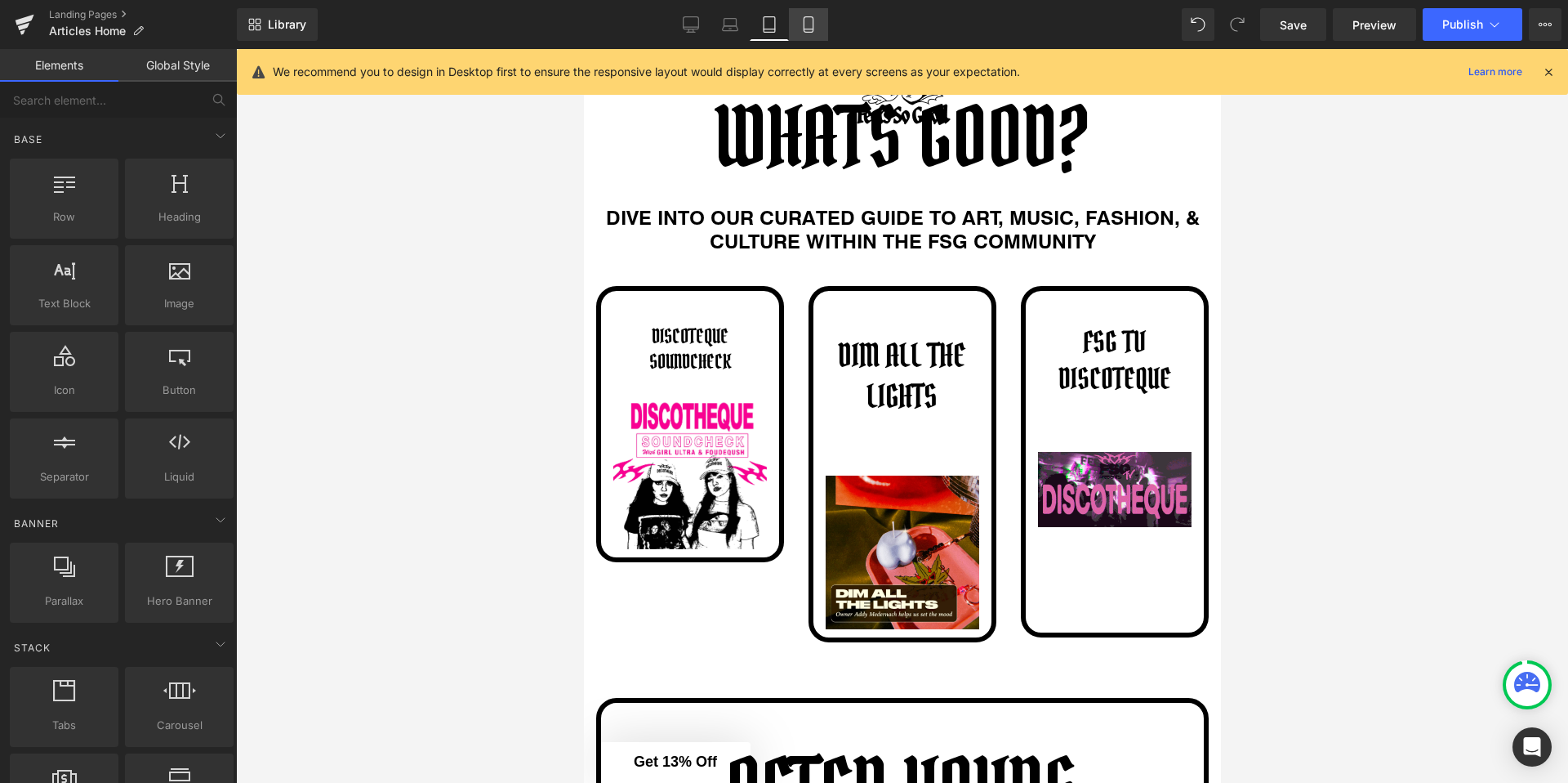
click at [802, 21] on icon at bounding box center [808, 24] width 16 height 16
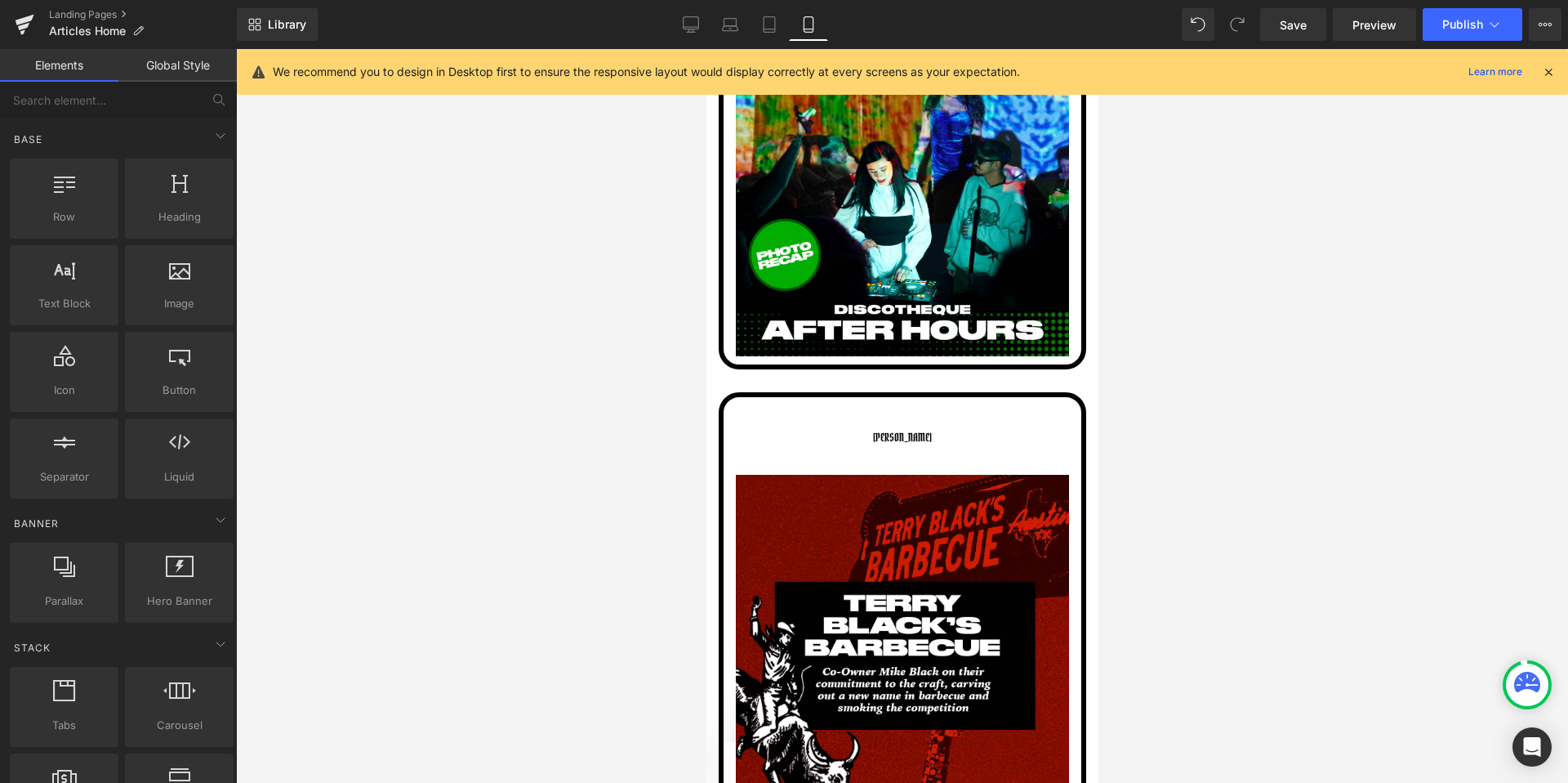
scroll to position [1063, 0]
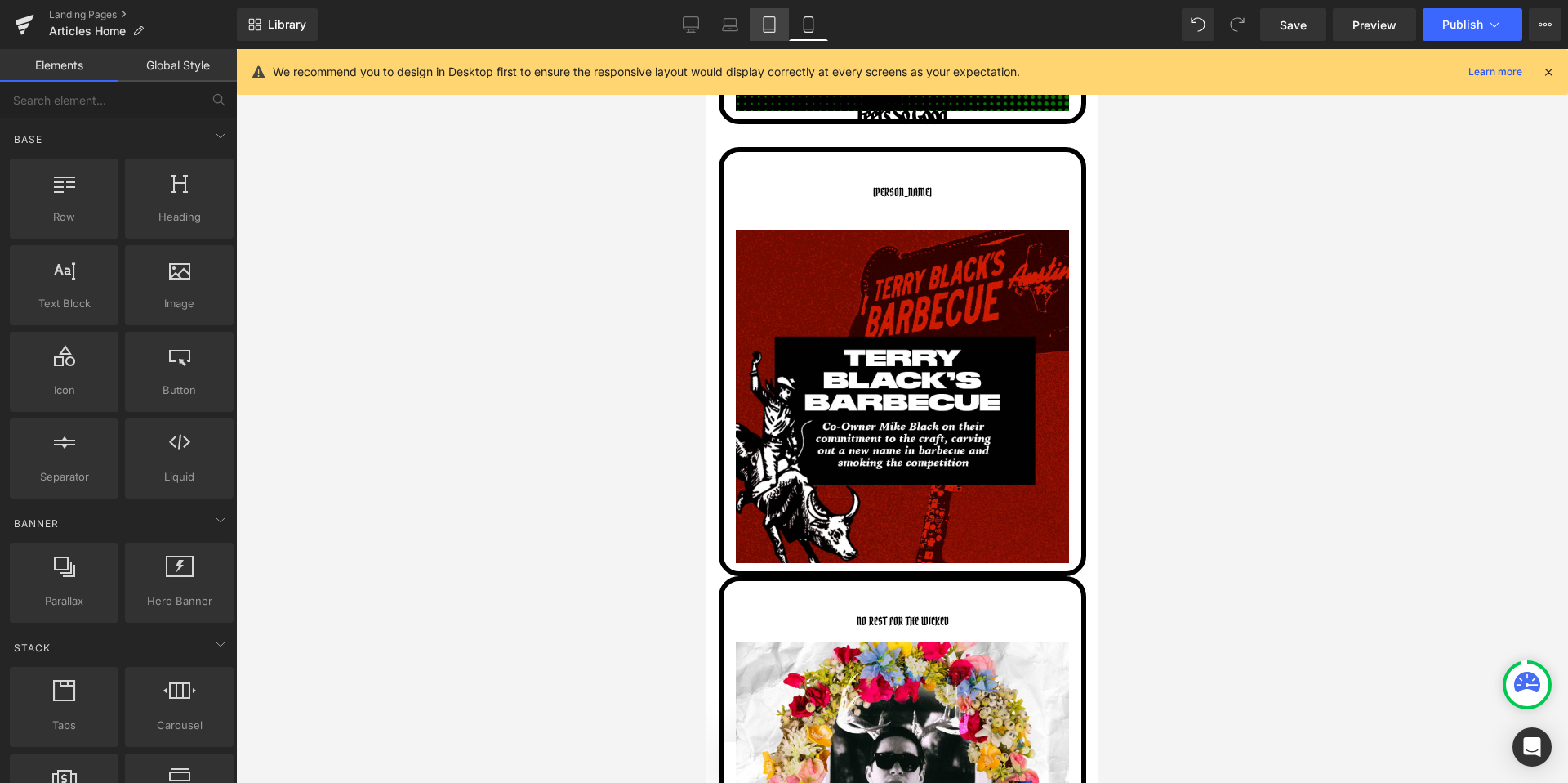
click at [771, 29] on icon at bounding box center [769, 24] width 16 height 16
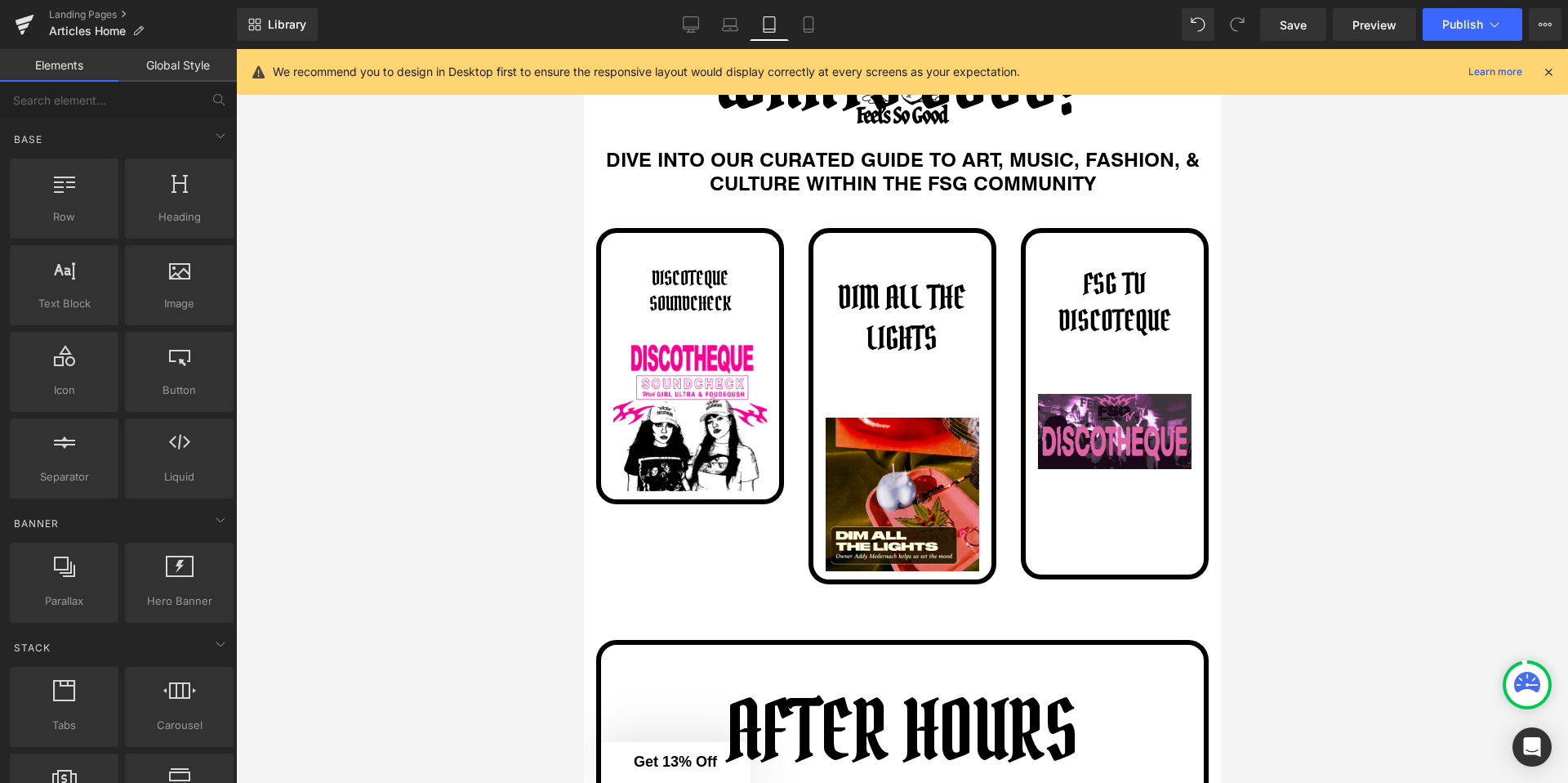
scroll to position [267, 0]
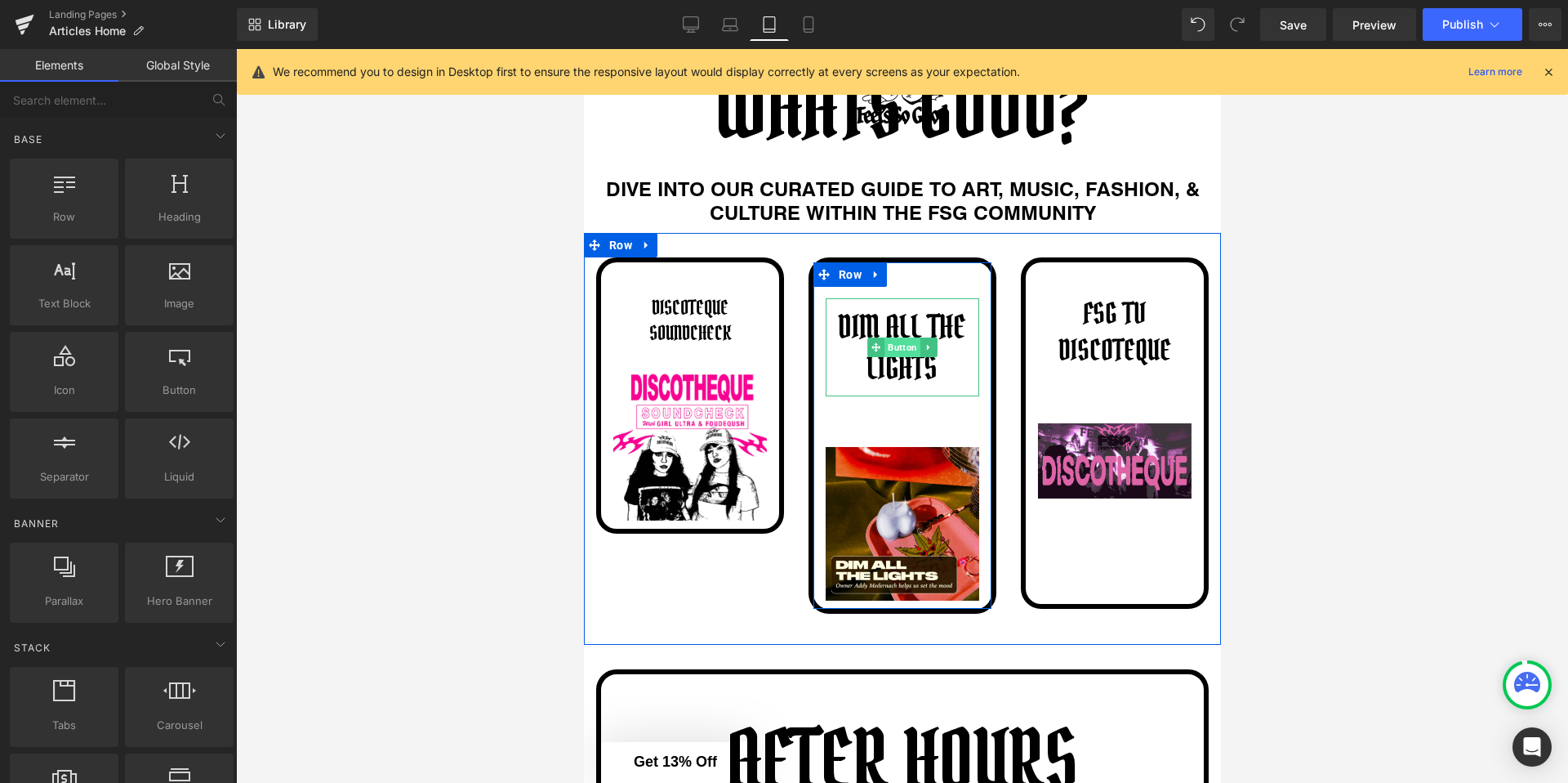
click at [886, 350] on span "Button" at bounding box center [902, 347] width 36 height 20
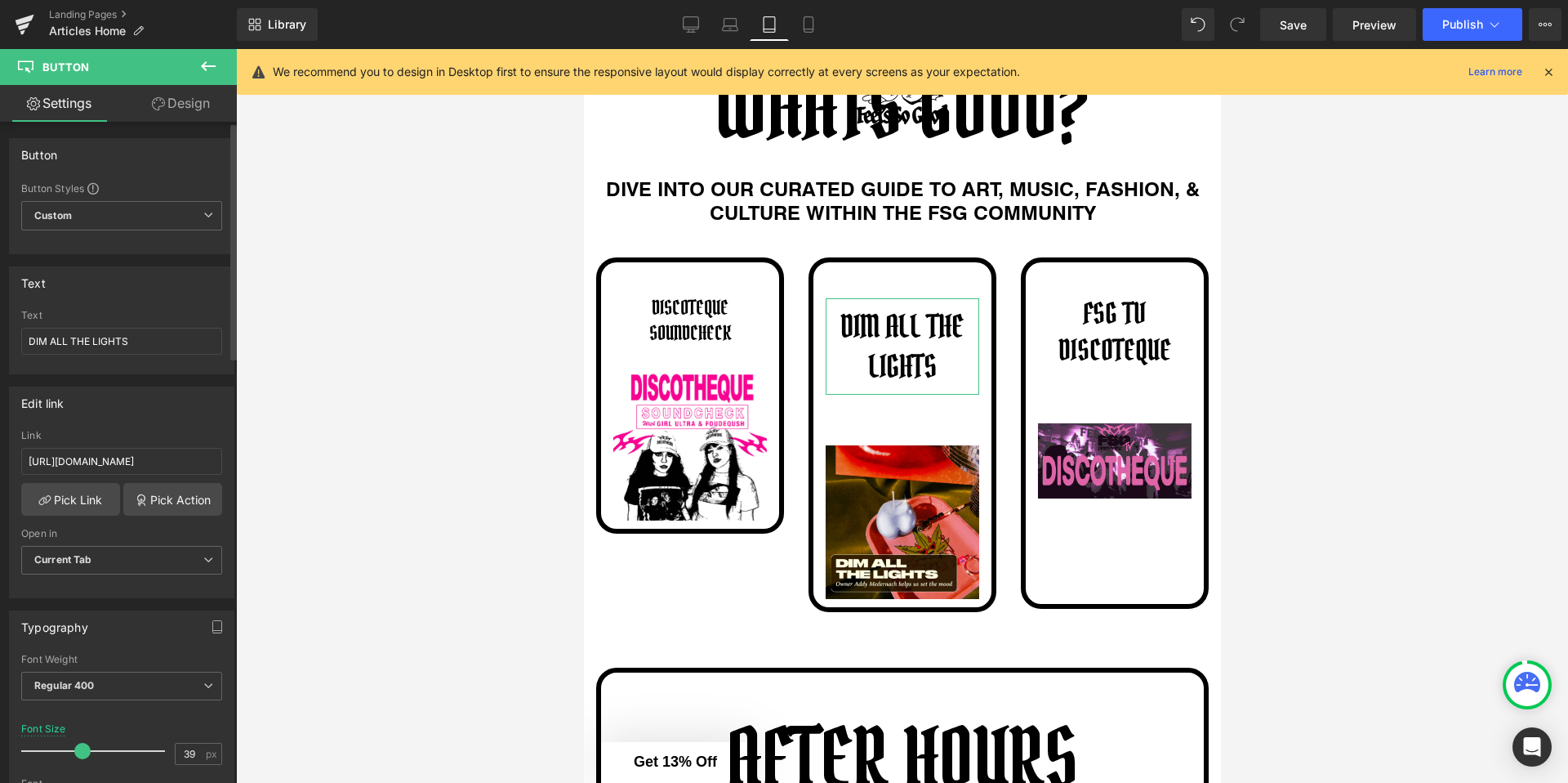
click at [79, 750] on span at bounding box center [82, 750] width 16 height 16
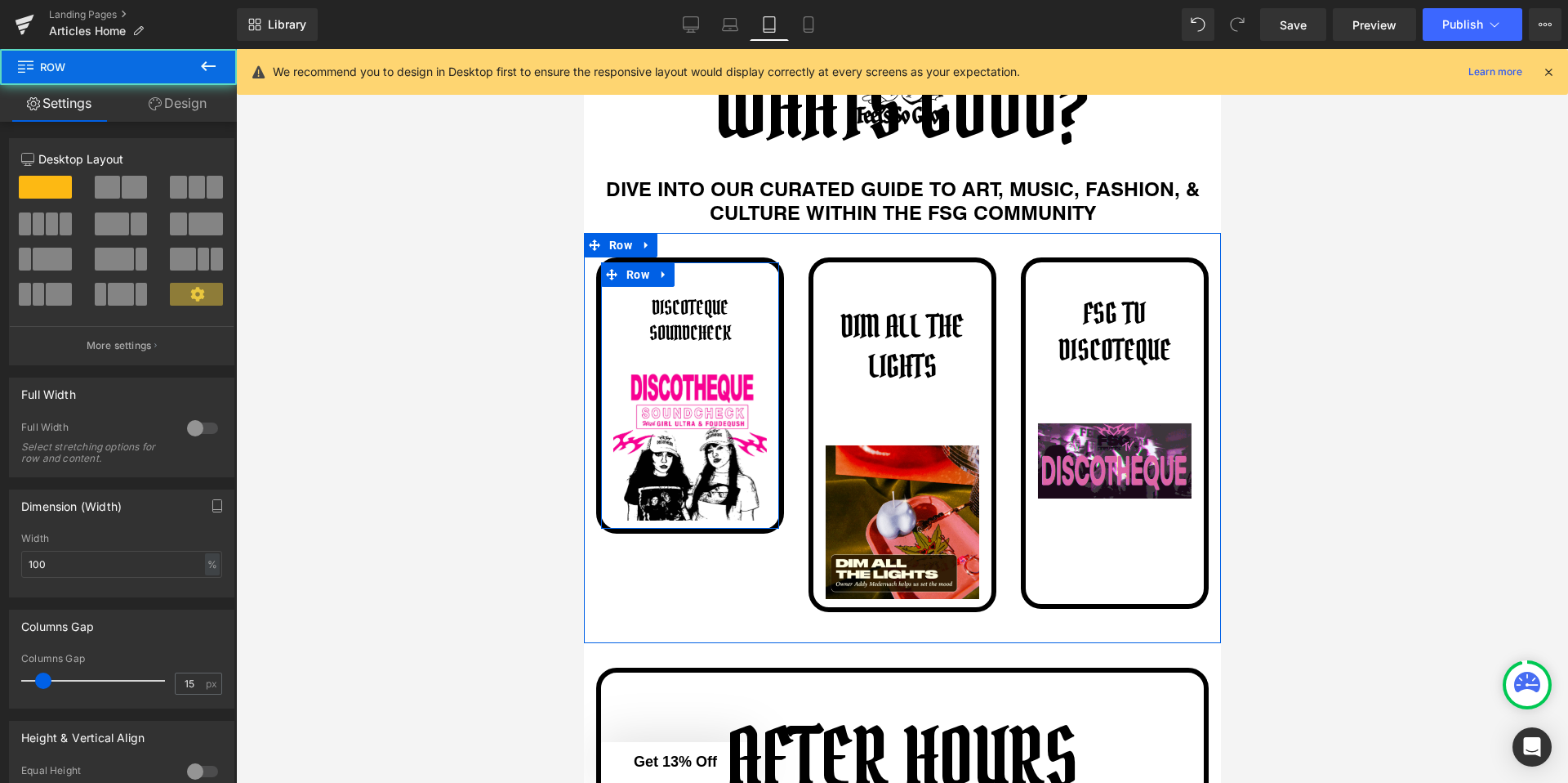
click at [732, 365] on div "DISCOTEQUE SOUNDCHECK Button Image" at bounding box center [690, 403] width 178 height 234
click at [689, 319] on span "Button" at bounding box center [690, 320] width 36 height 20
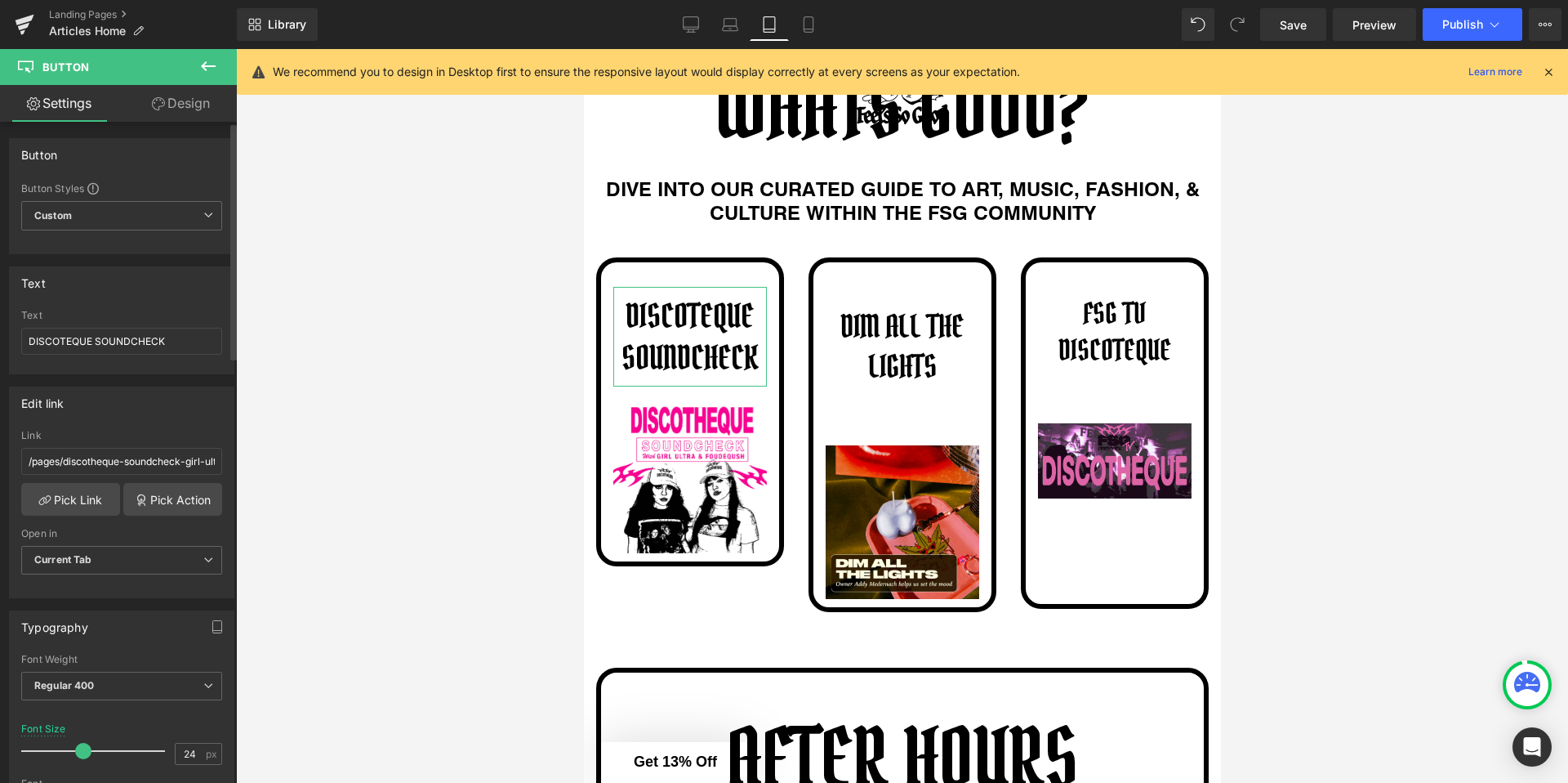
drag, startPoint x: 59, startPoint y: 748, endPoint x: 80, endPoint y: 750, distance: 21.1
click at [80, 750] on span at bounding box center [83, 750] width 16 height 16
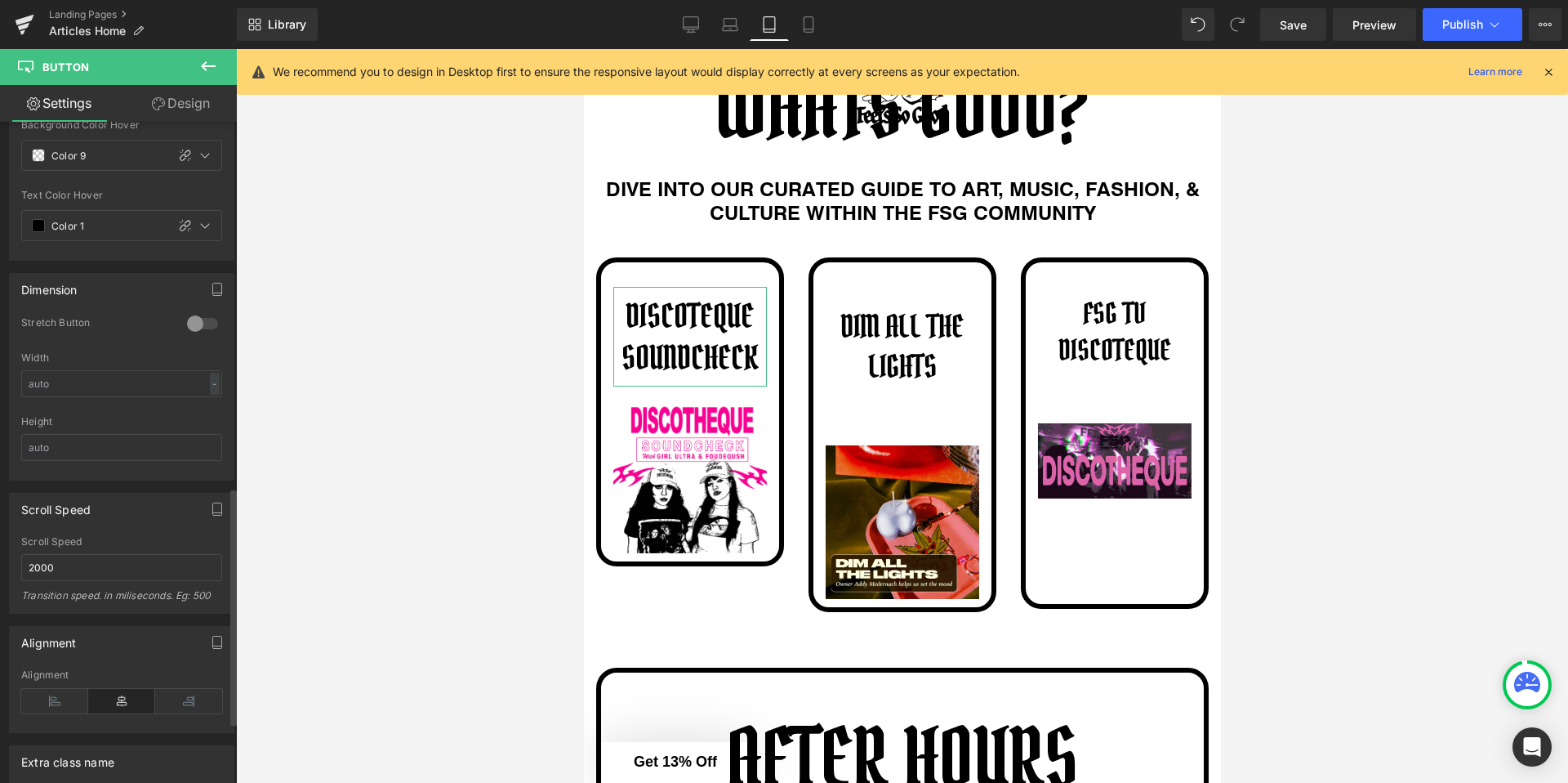
scroll to position [0, 0]
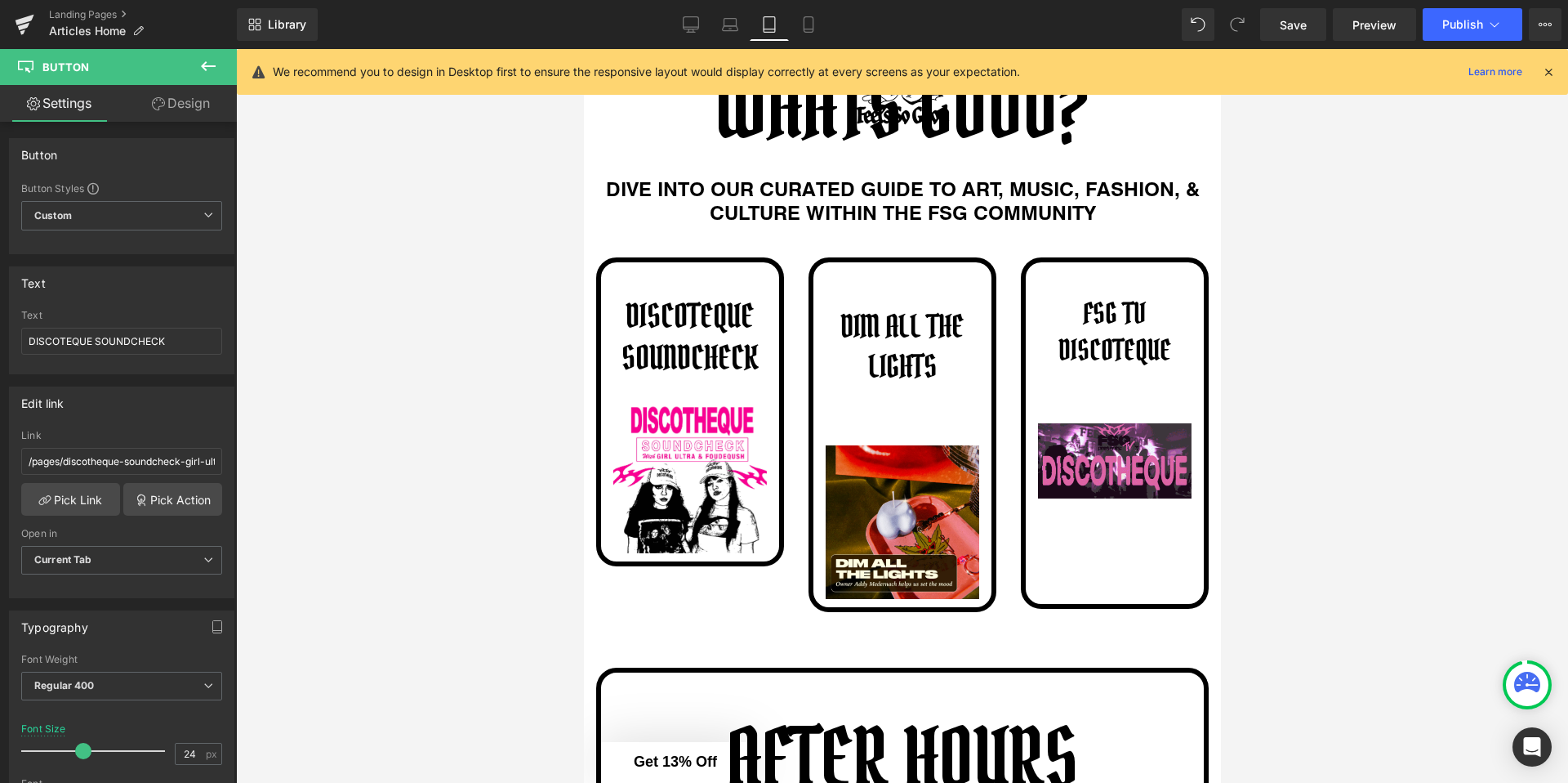
click at [541, 539] on div at bounding box center [903, 416] width 1332 height 734
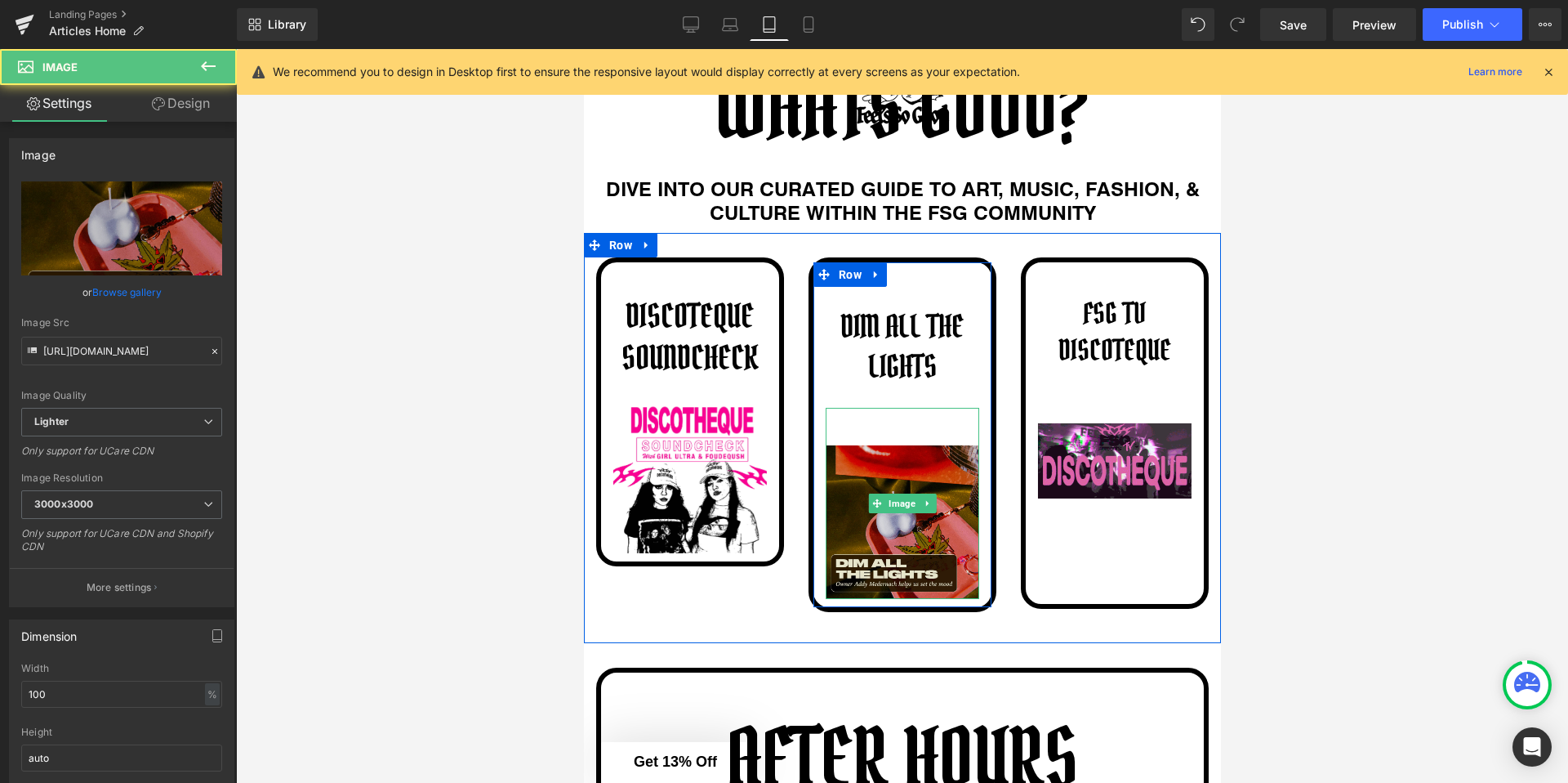
click at [868, 442] on img at bounding box center [902, 502] width 154 height 191
click at [890, 414] on img at bounding box center [902, 502] width 154 height 191
click at [874, 447] on img at bounding box center [902, 502] width 154 height 191
click at [882, 508] on span at bounding box center [877, 503] width 17 height 20
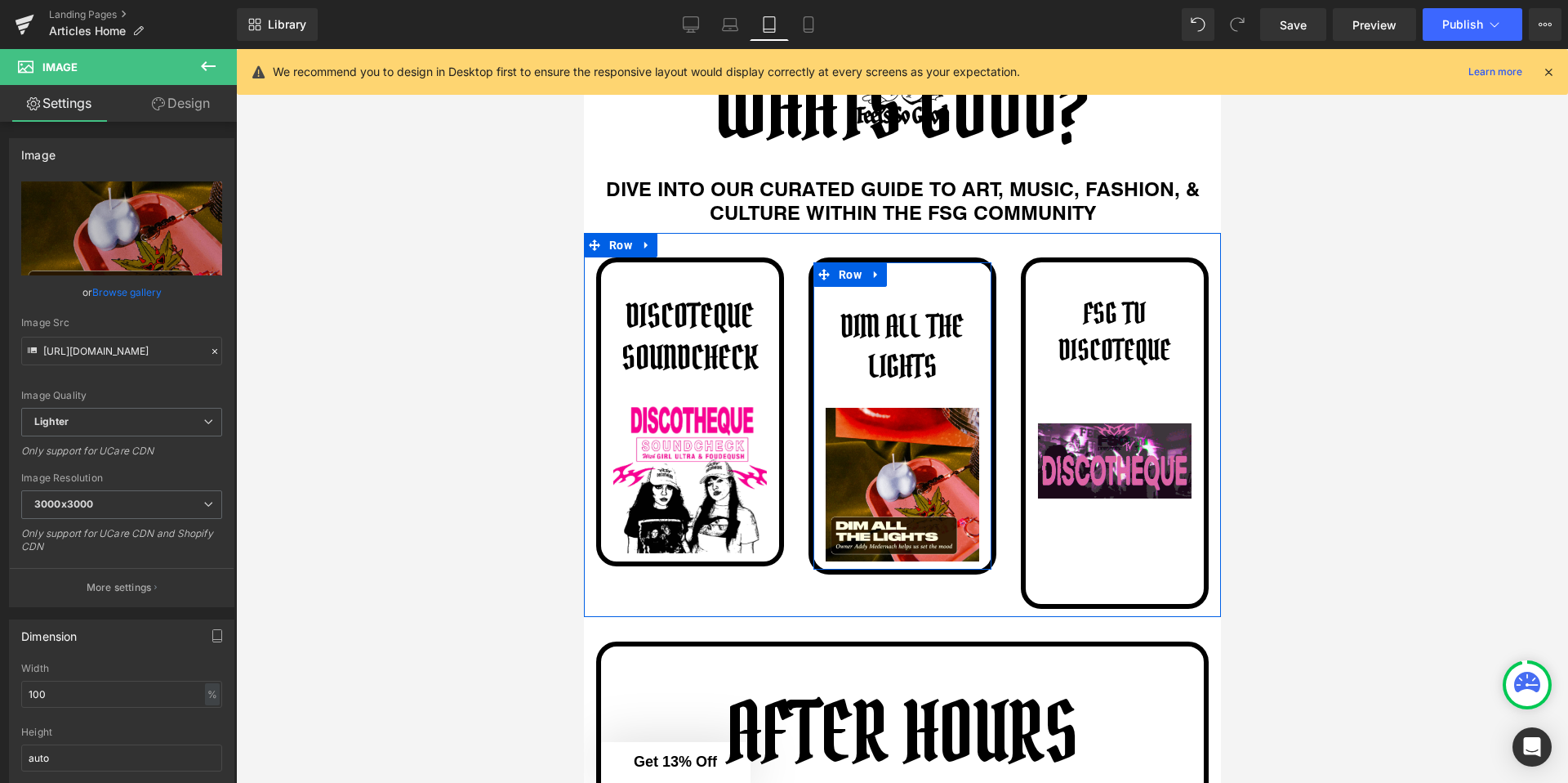
click at [860, 404] on div "DIM ALL THE LIGHTS Button Image" at bounding box center [902, 429] width 178 height 263
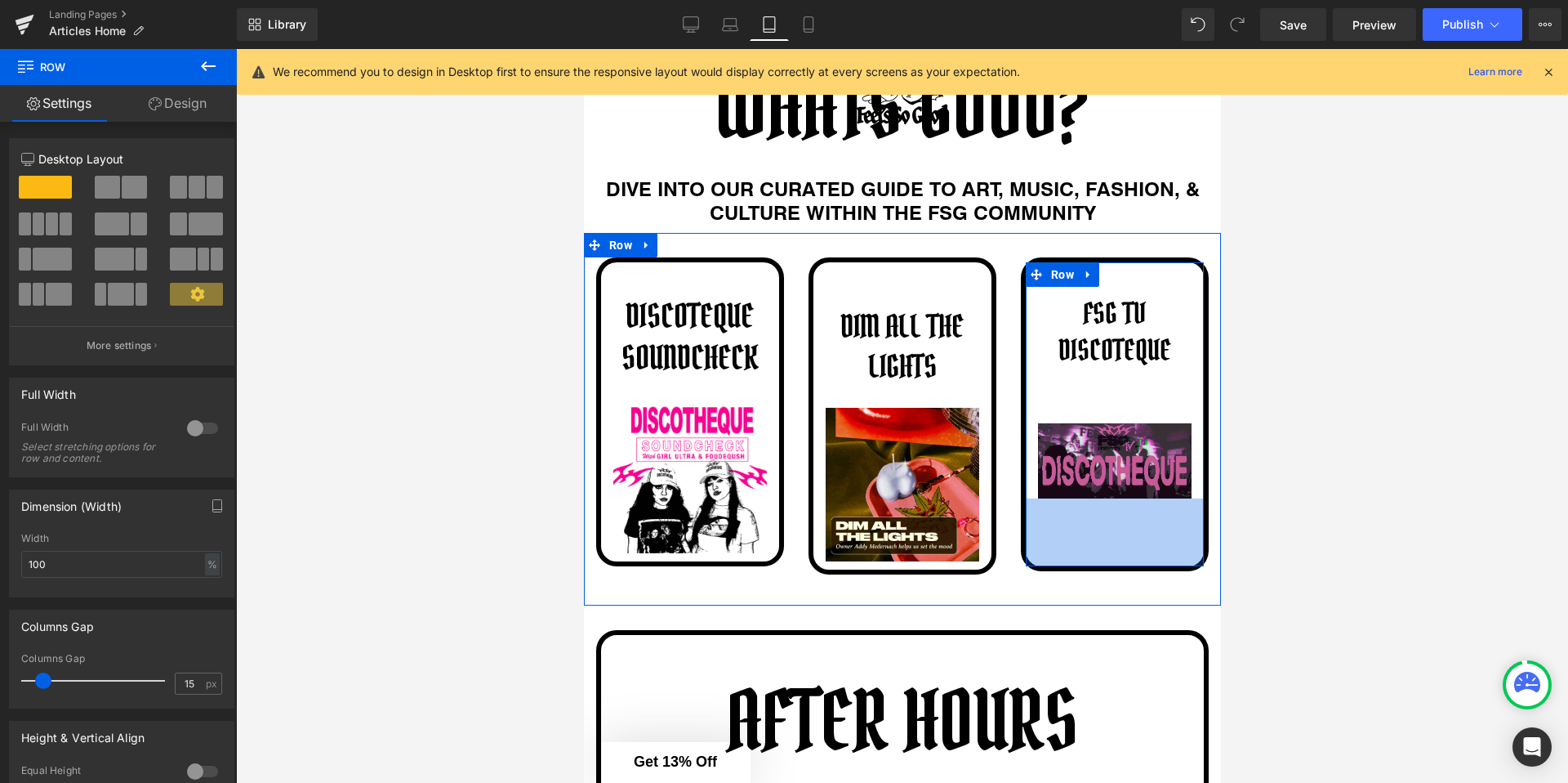
drag, startPoint x: 1074, startPoint y: 503, endPoint x: 1091, endPoint y: 465, distance: 41.6
click at [1091, 465] on div "FSG TV DISCOTEQUE Button Image Row 83px" at bounding box center [1114, 414] width 188 height 313
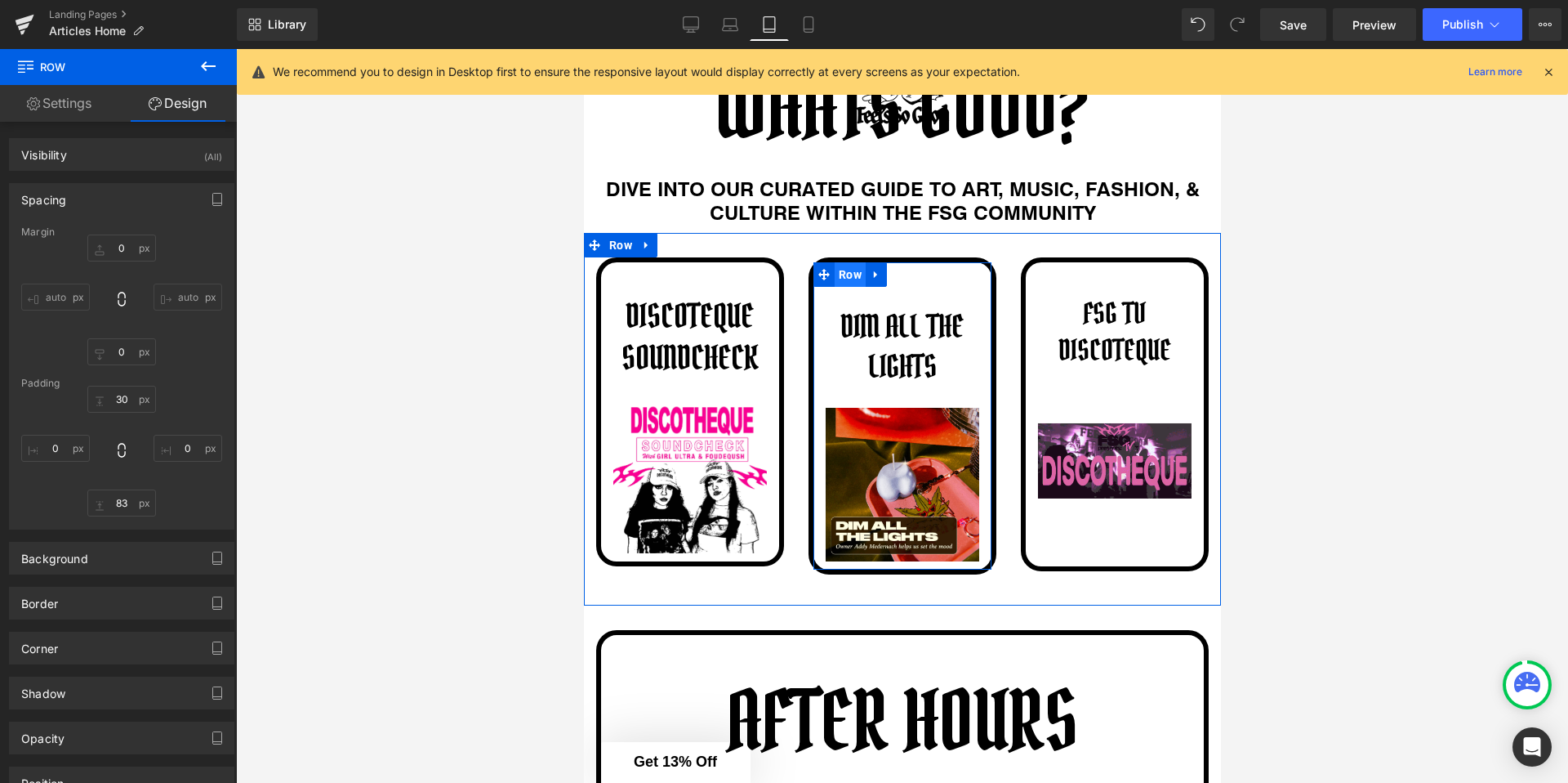
click at [841, 267] on span "Row" at bounding box center [849, 275] width 31 height 24
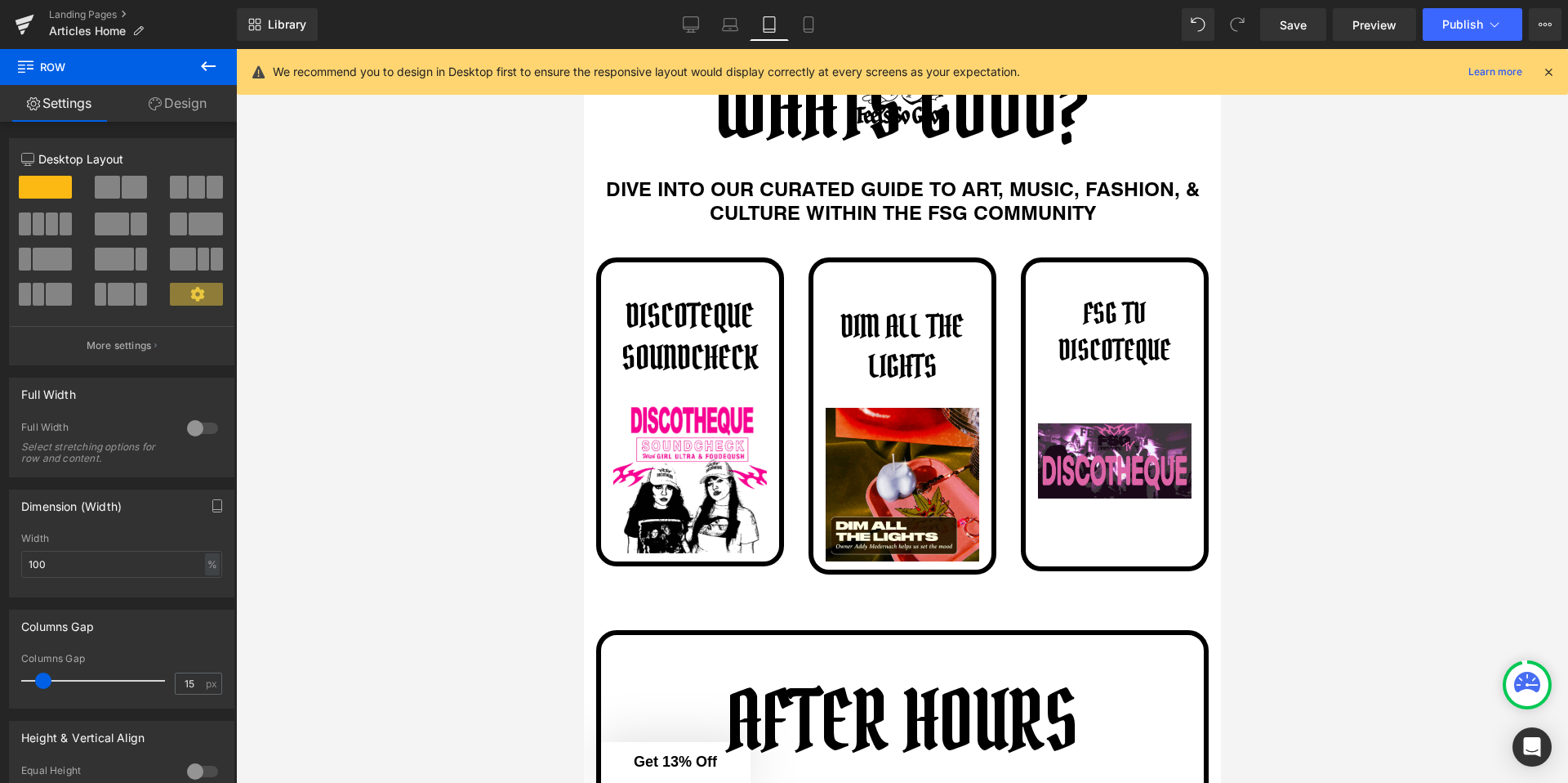
click at [185, 82] on button at bounding box center [208, 67] width 57 height 36
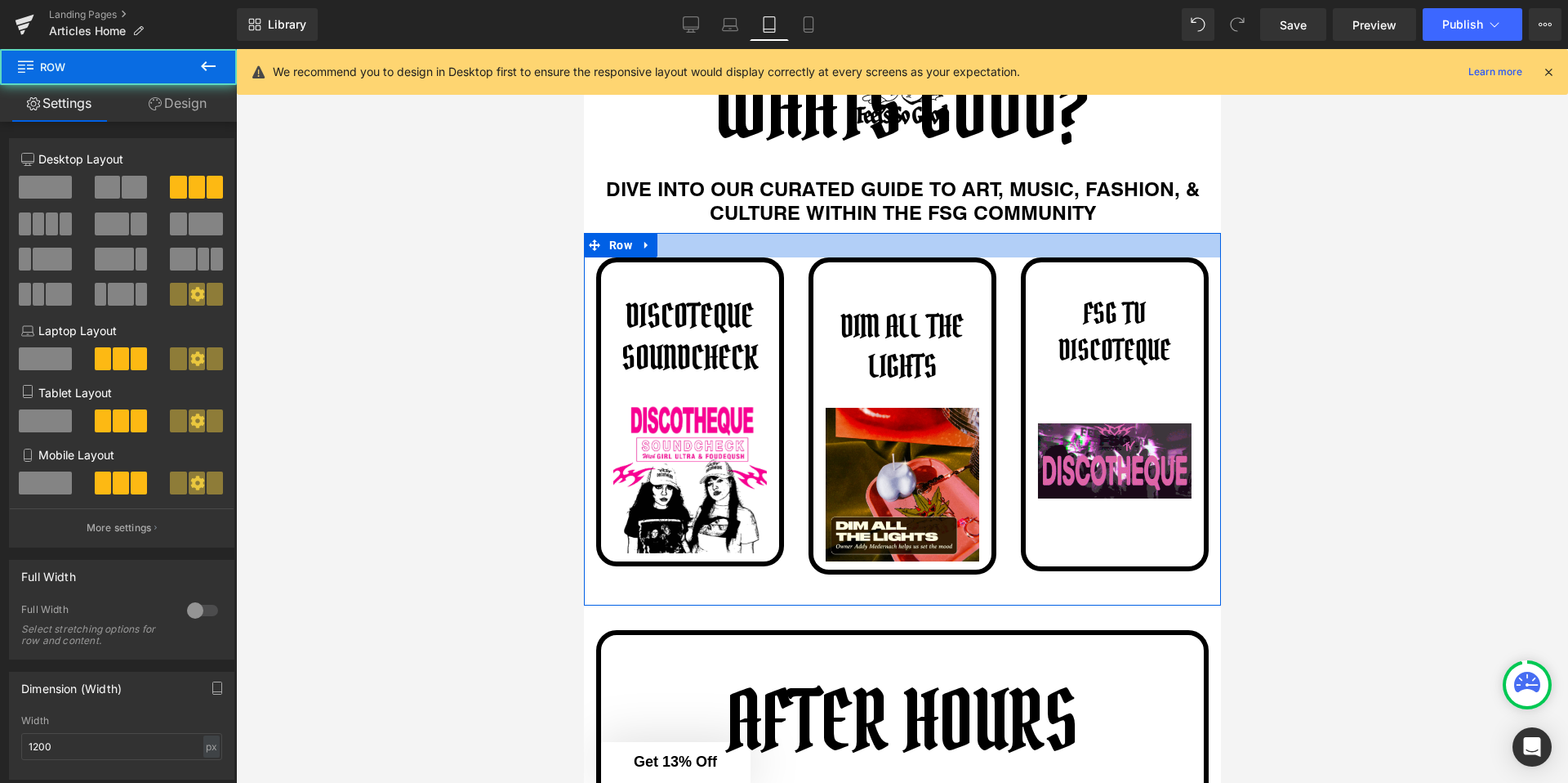
click at [867, 254] on div at bounding box center [902, 245] width 637 height 24
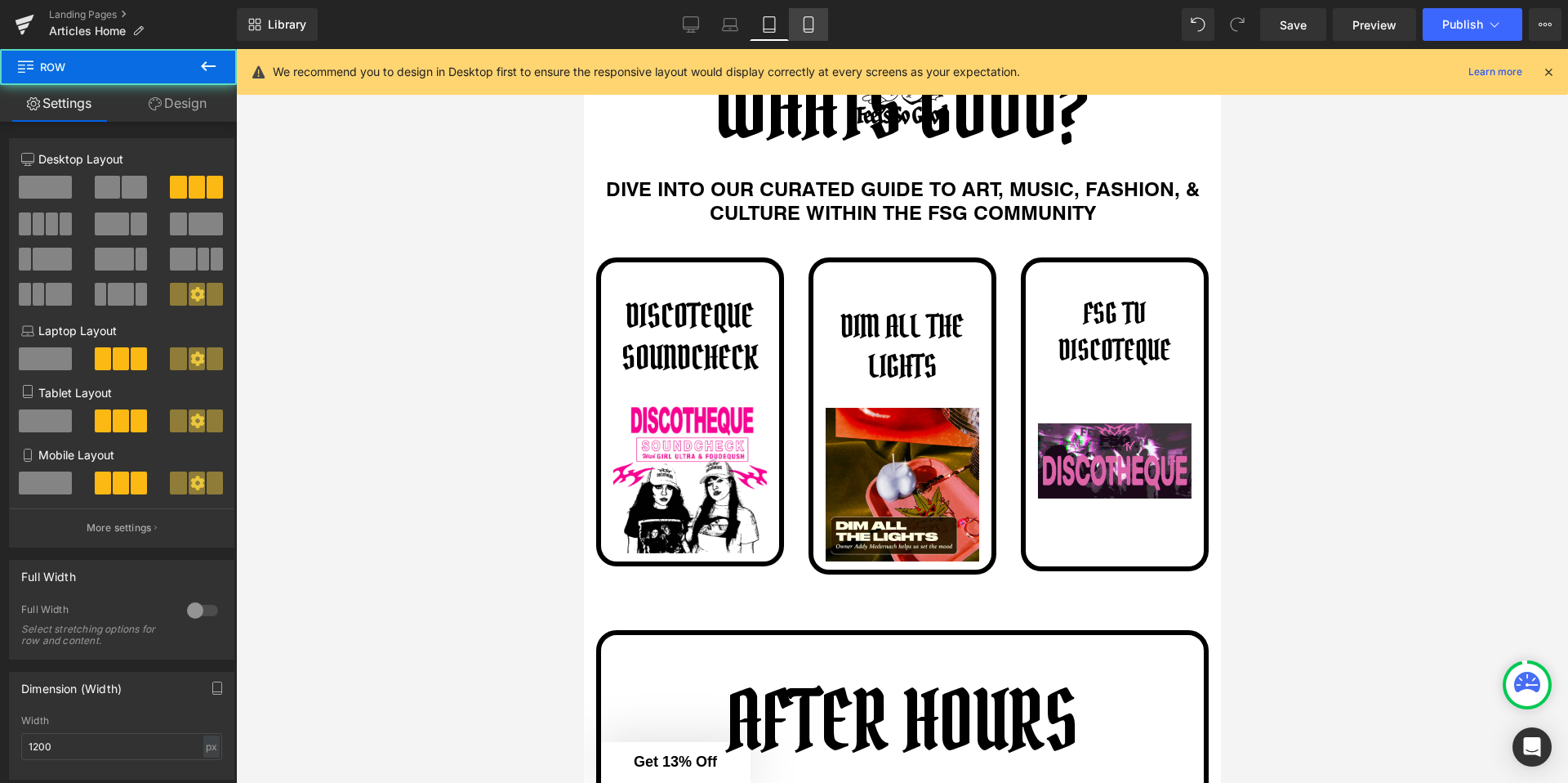
click at [820, 38] on link "Mobile" at bounding box center [808, 24] width 39 height 33
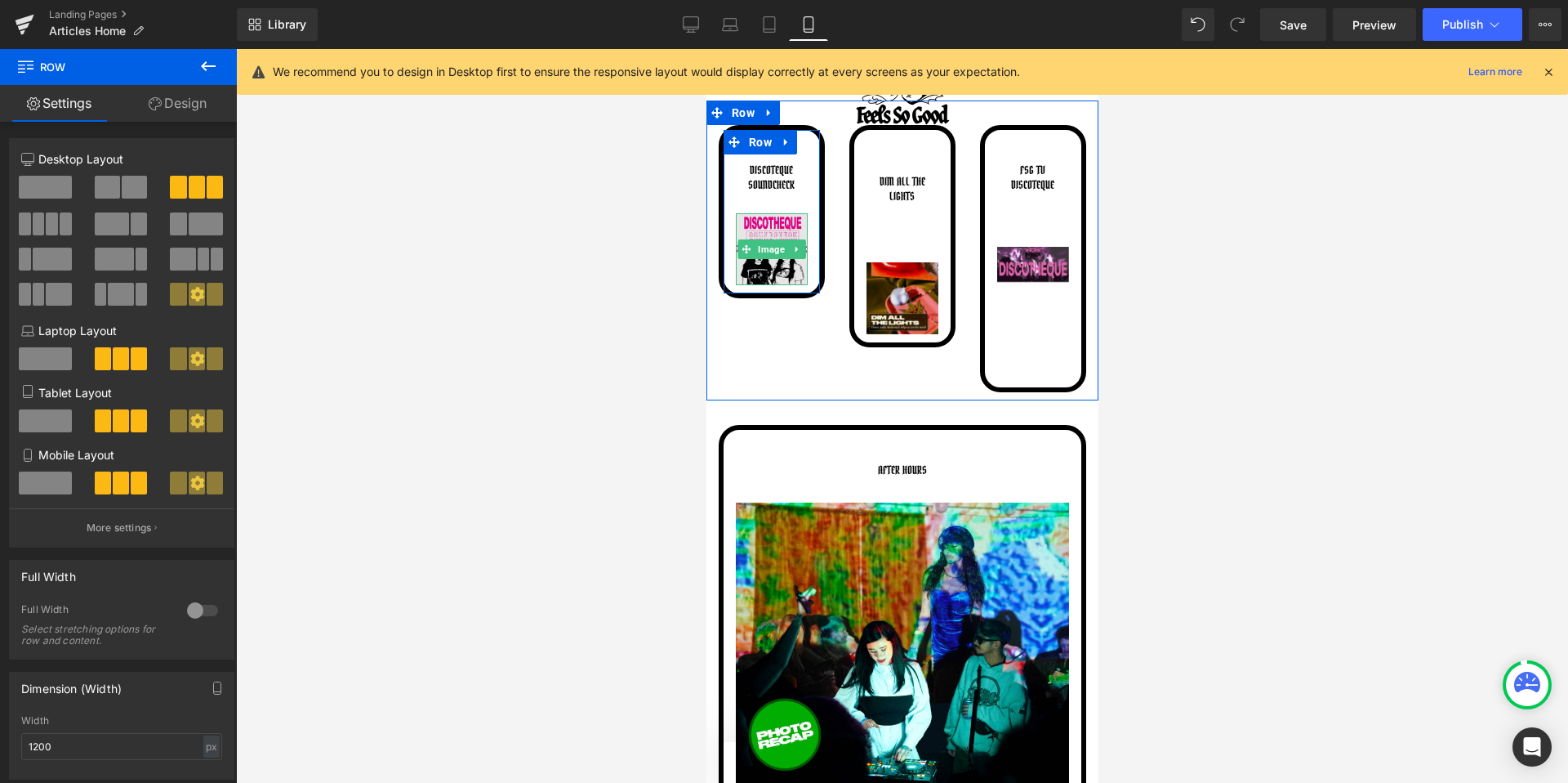
scroll to position [483, 0]
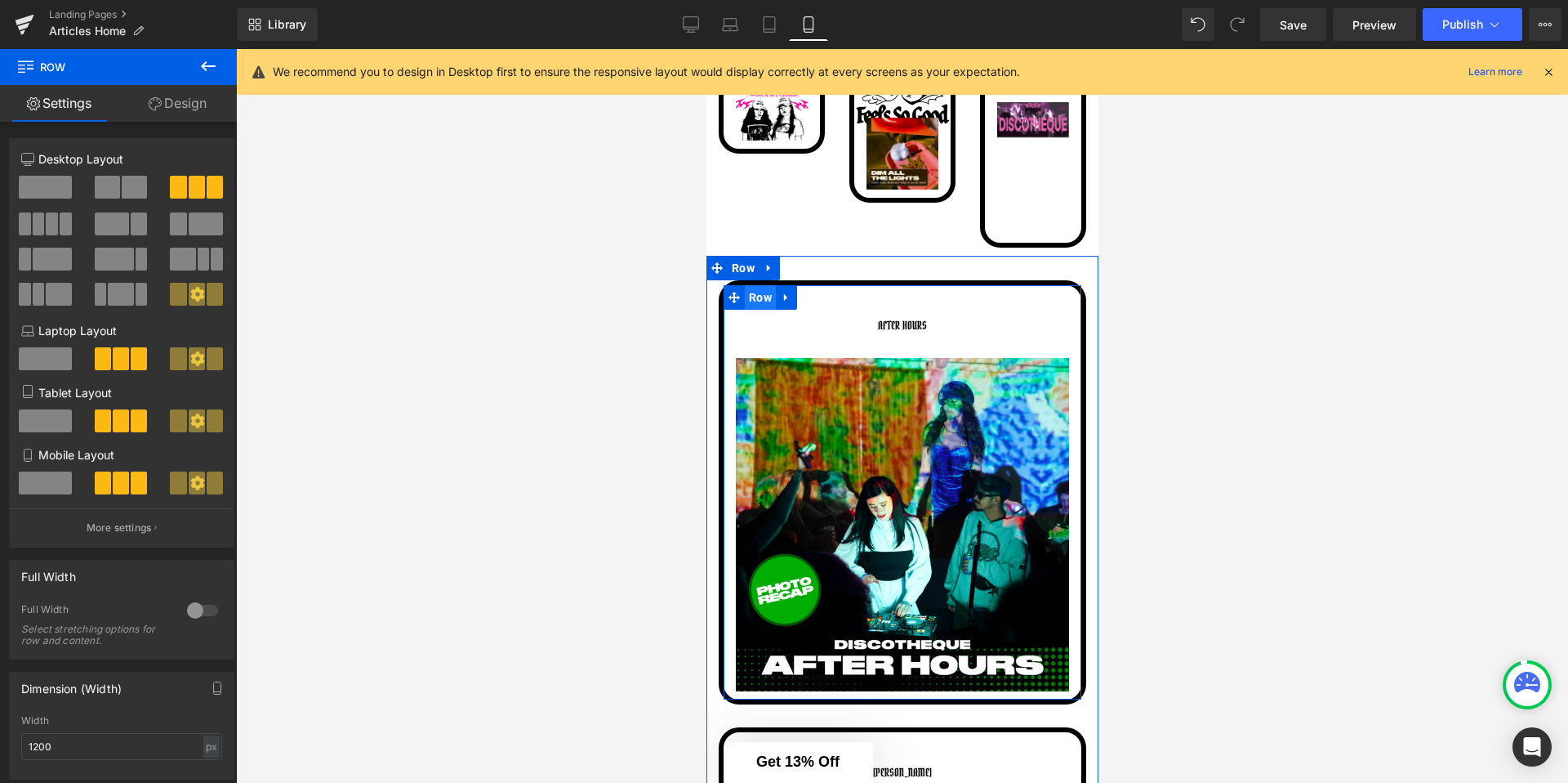
click at [754, 300] on span "Row" at bounding box center [759, 297] width 31 height 24
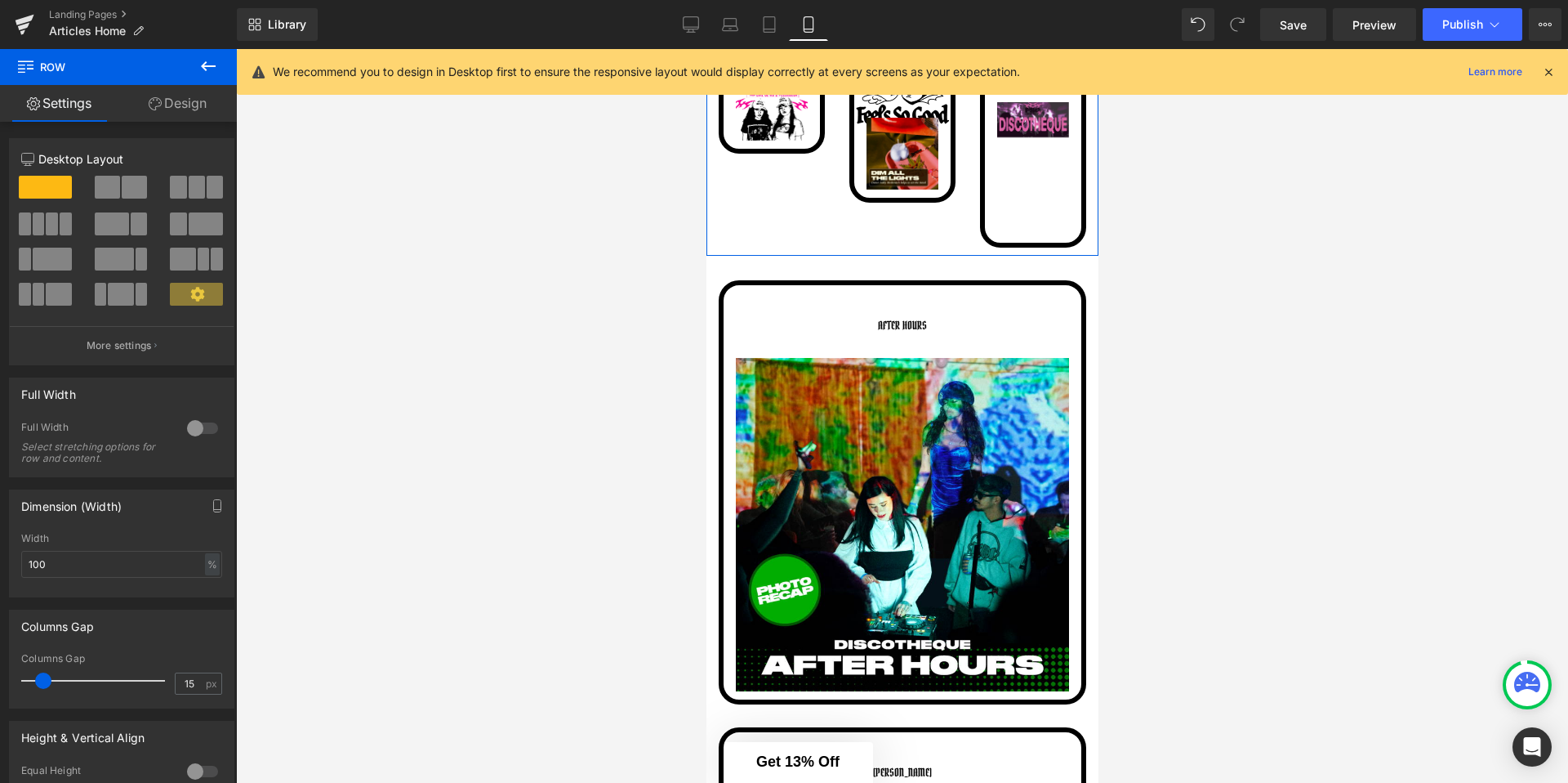
scroll to position [199, 0]
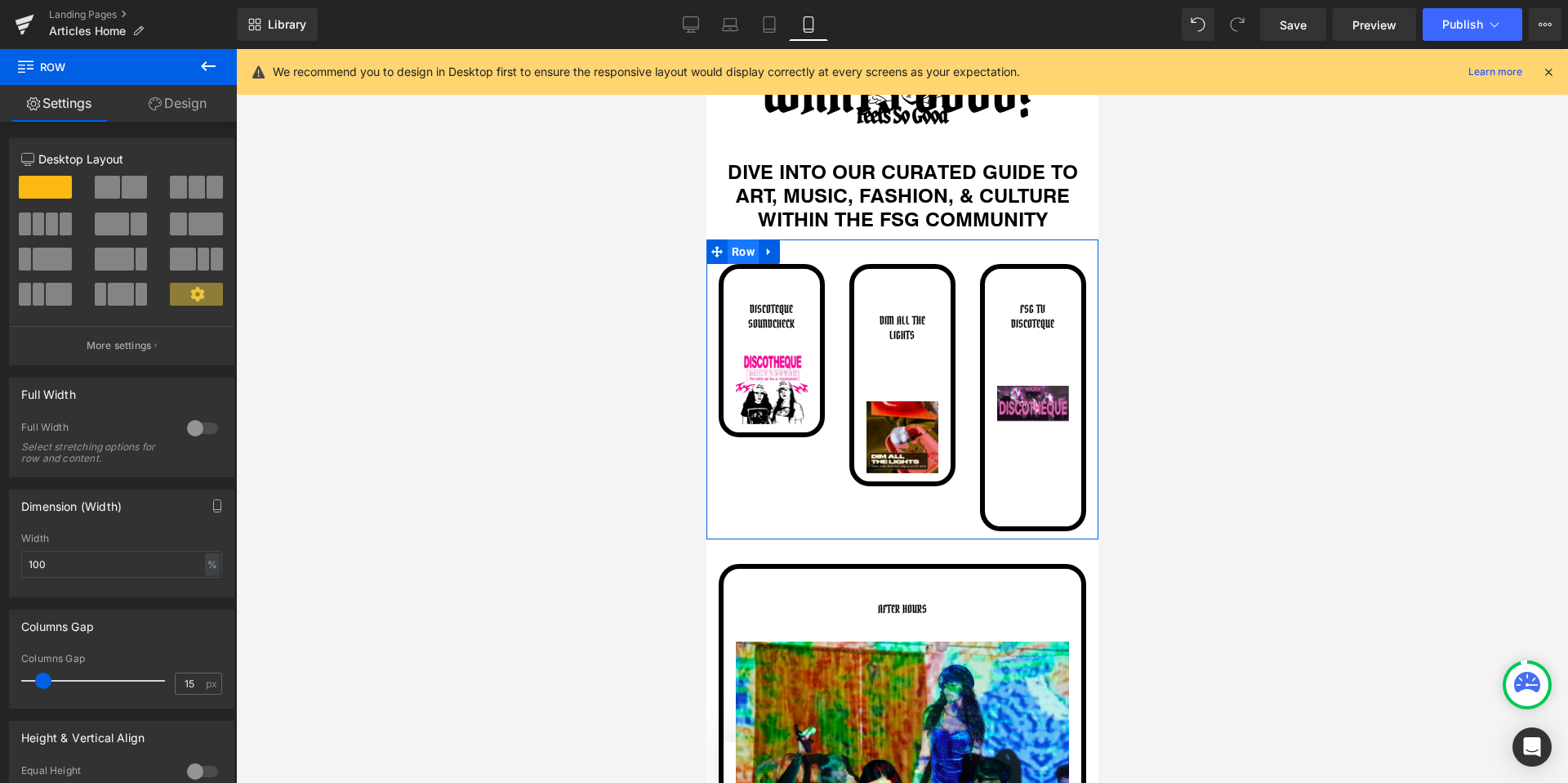
click at [750, 254] on span "Row" at bounding box center [742, 251] width 31 height 24
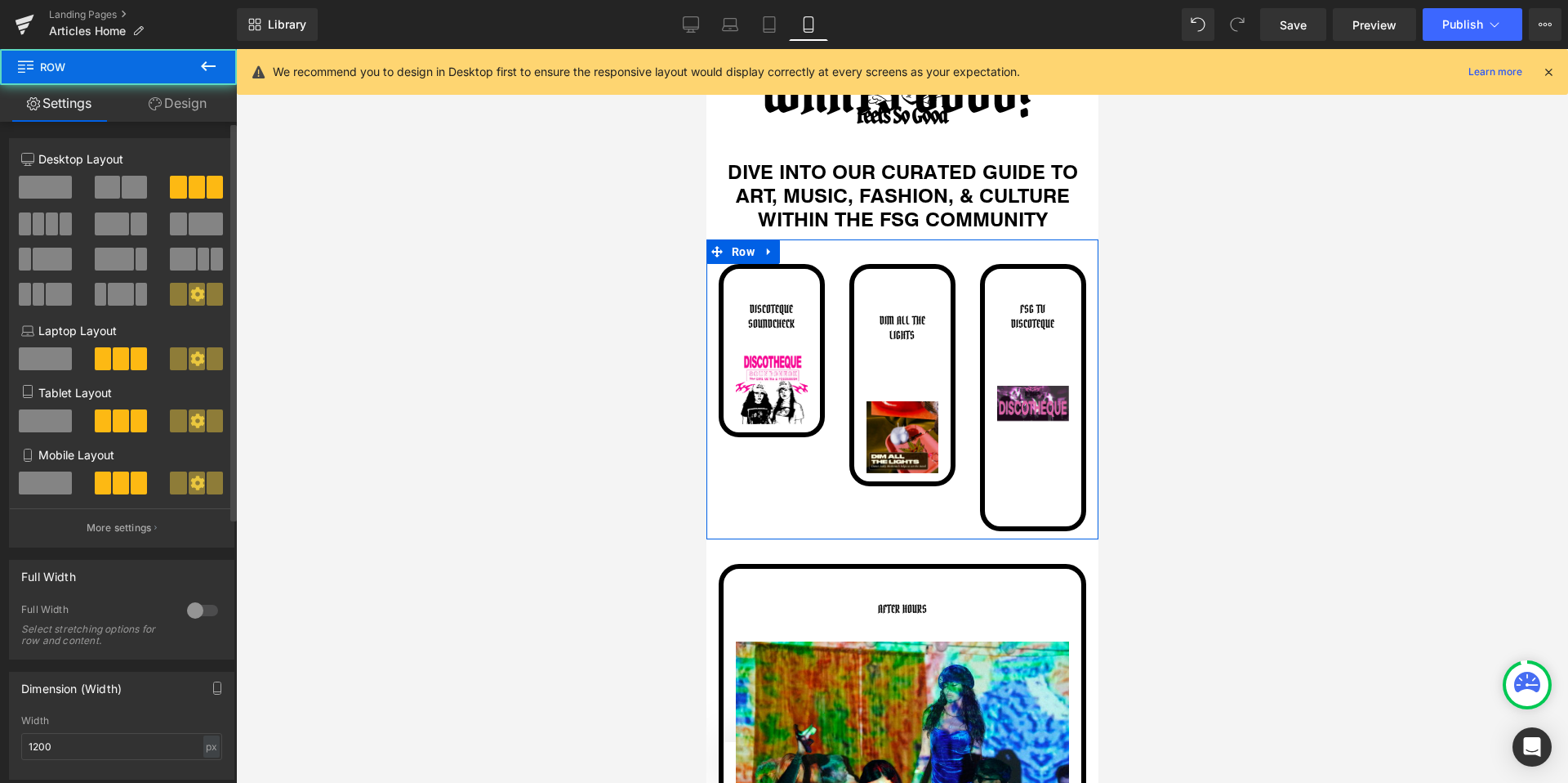
click at [164, 122] on div "4+4+4 4+4+4 4+4+4 Column Size Customizer 4+4+4 Desktop Layout Laptop Layout Tab…" at bounding box center [122, 648] width 244 height 1053
click at [158, 108] on icon at bounding box center [154, 104] width 13 height 13
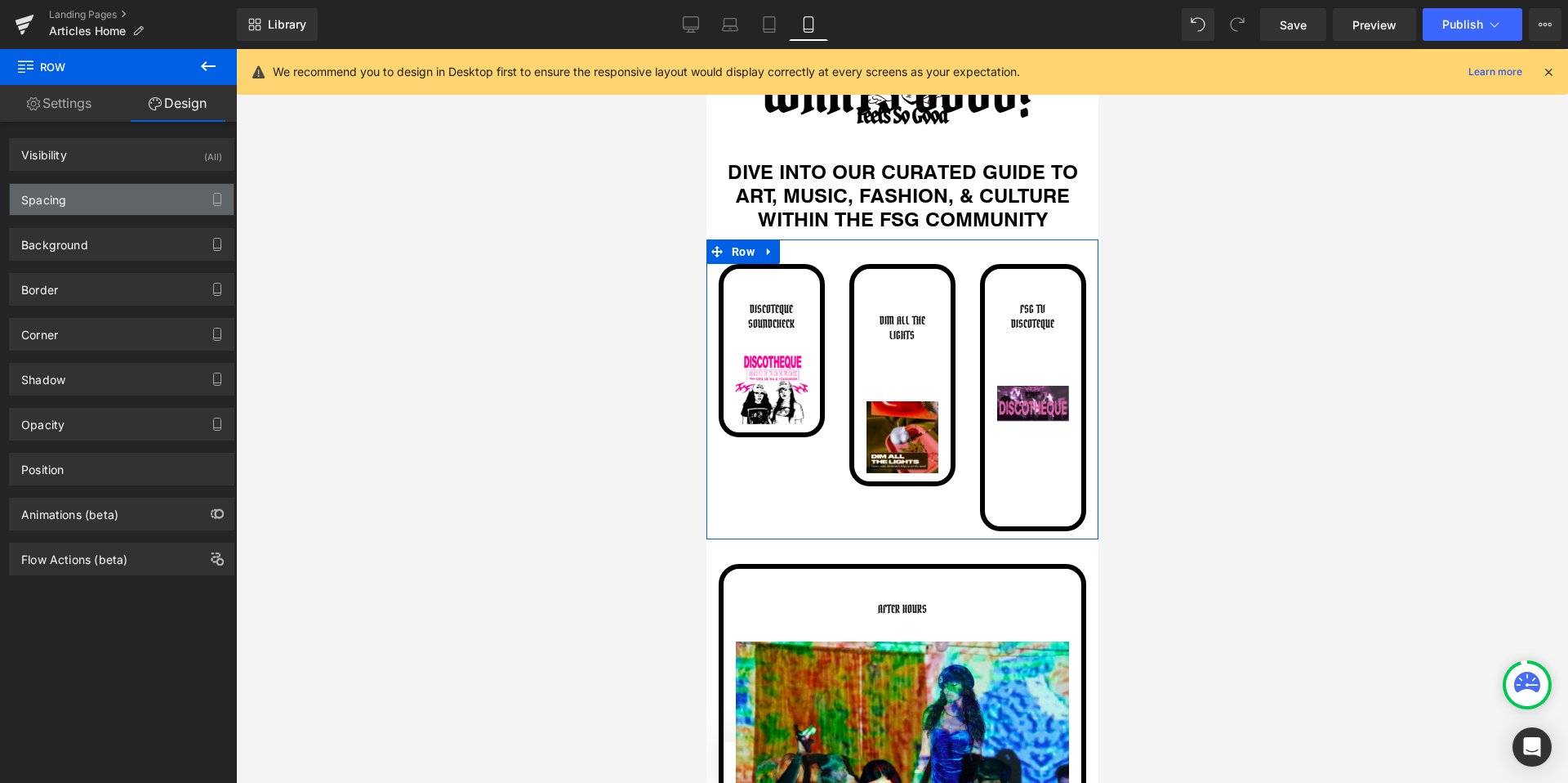
click at [104, 200] on div "Spacing" at bounding box center [121, 199] width 224 height 31
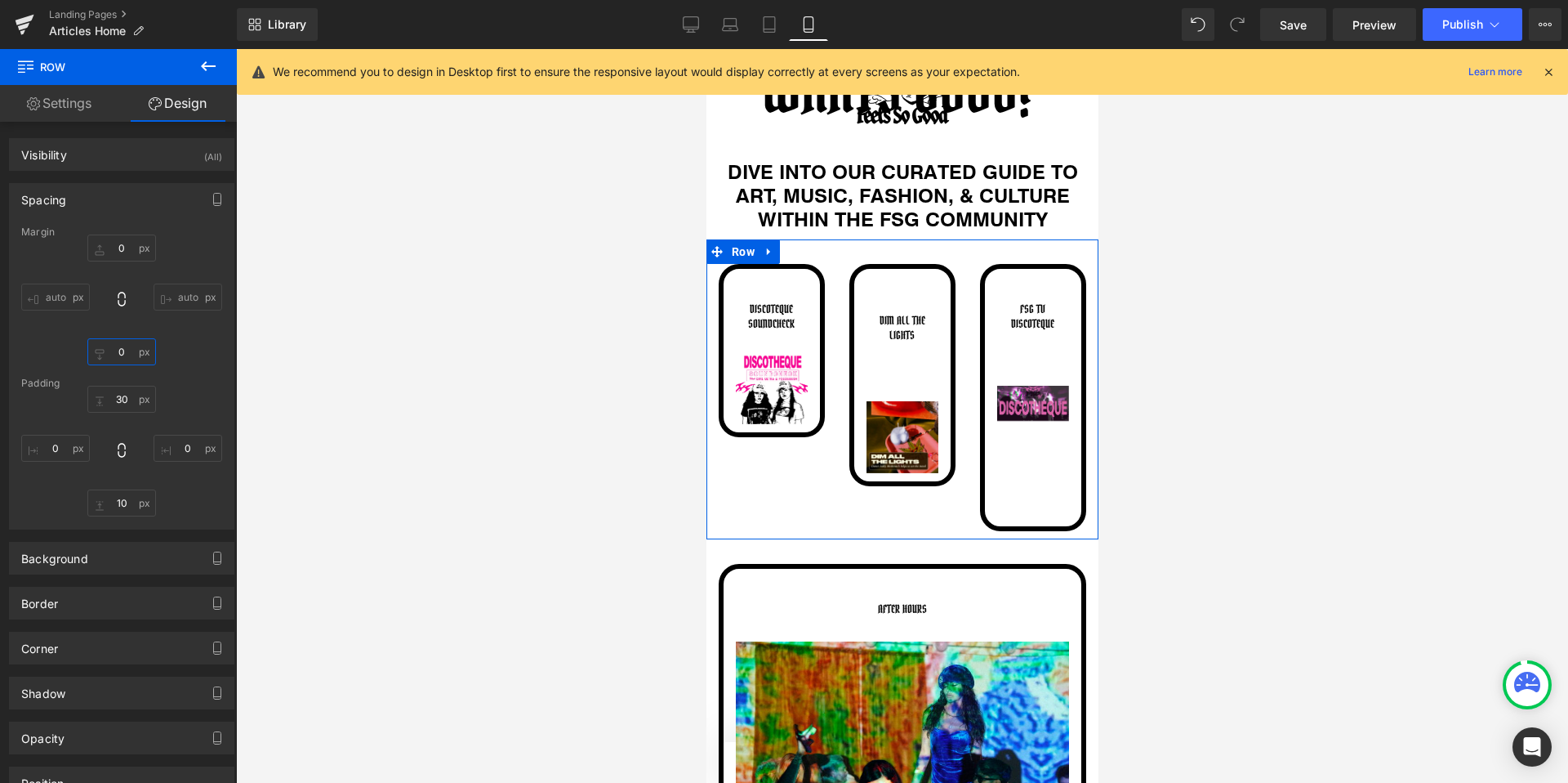
click at [120, 344] on input "0" at bounding box center [121, 351] width 68 height 27
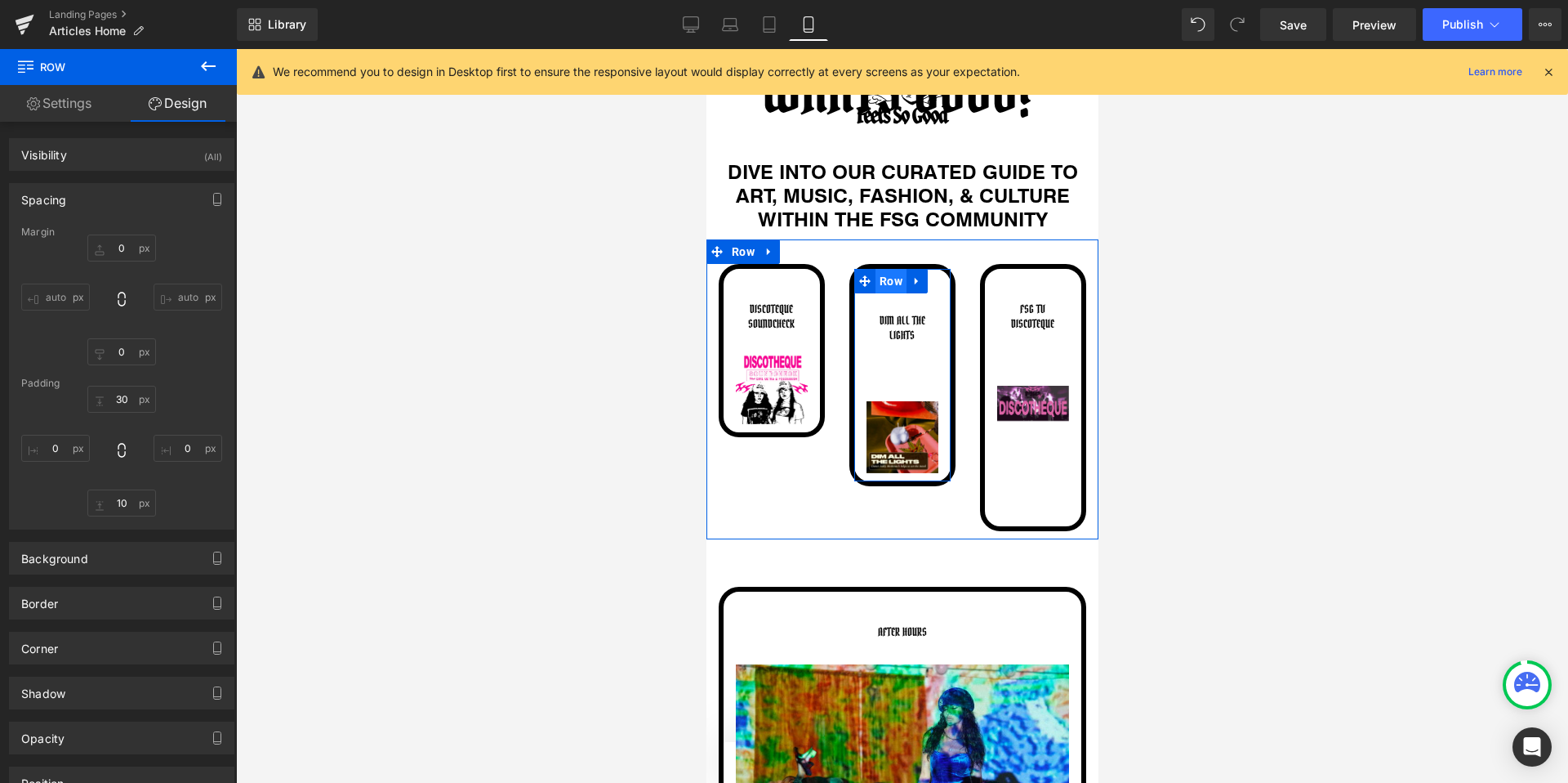
click at [897, 280] on span "Row" at bounding box center [891, 281] width 31 height 24
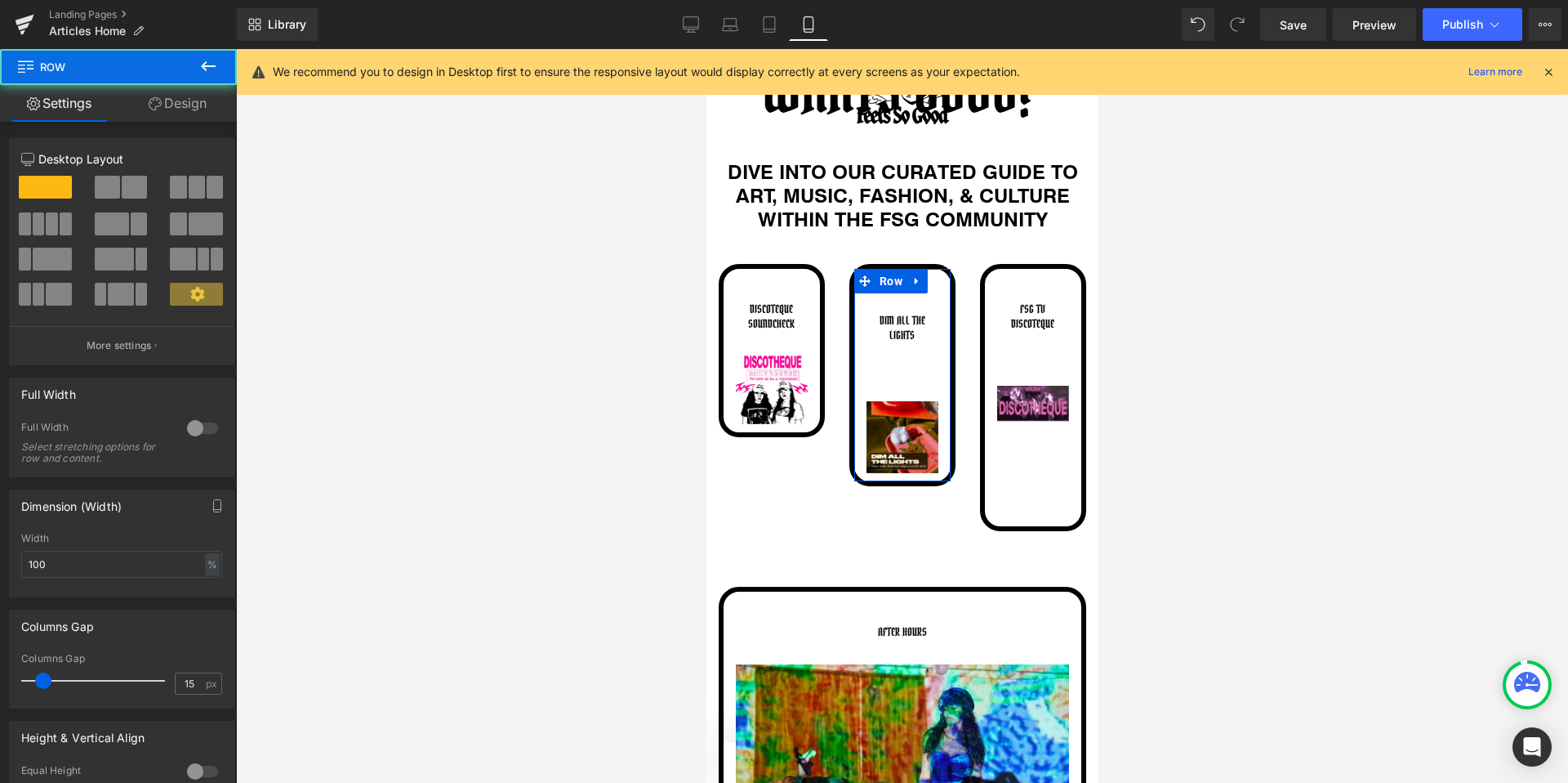
click at [160, 116] on link "Design" at bounding box center [177, 103] width 118 height 37
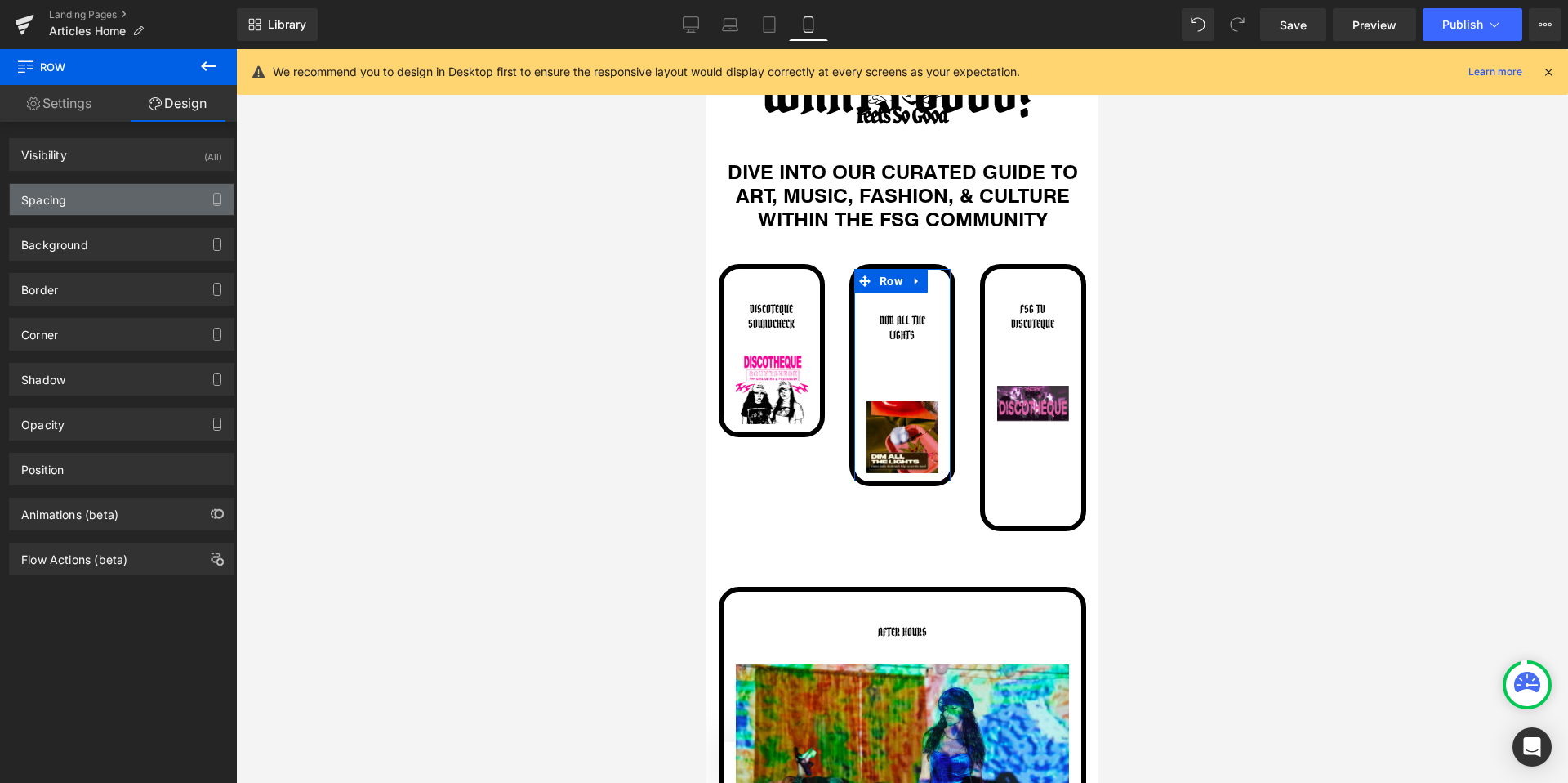
click at [88, 200] on div "Spacing" at bounding box center [121, 199] width 224 height 31
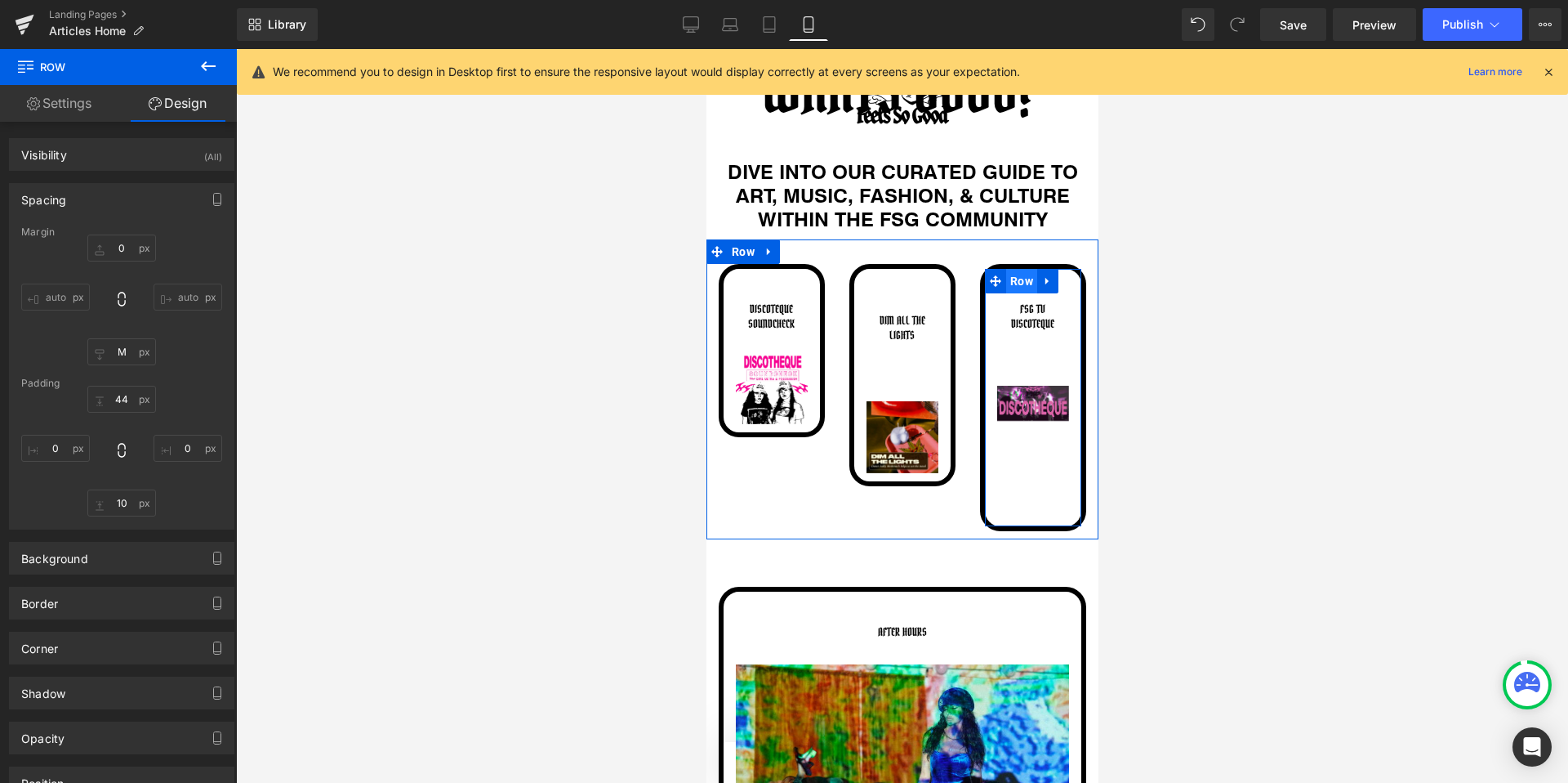
click at [1017, 275] on span "Row" at bounding box center [1021, 281] width 31 height 24
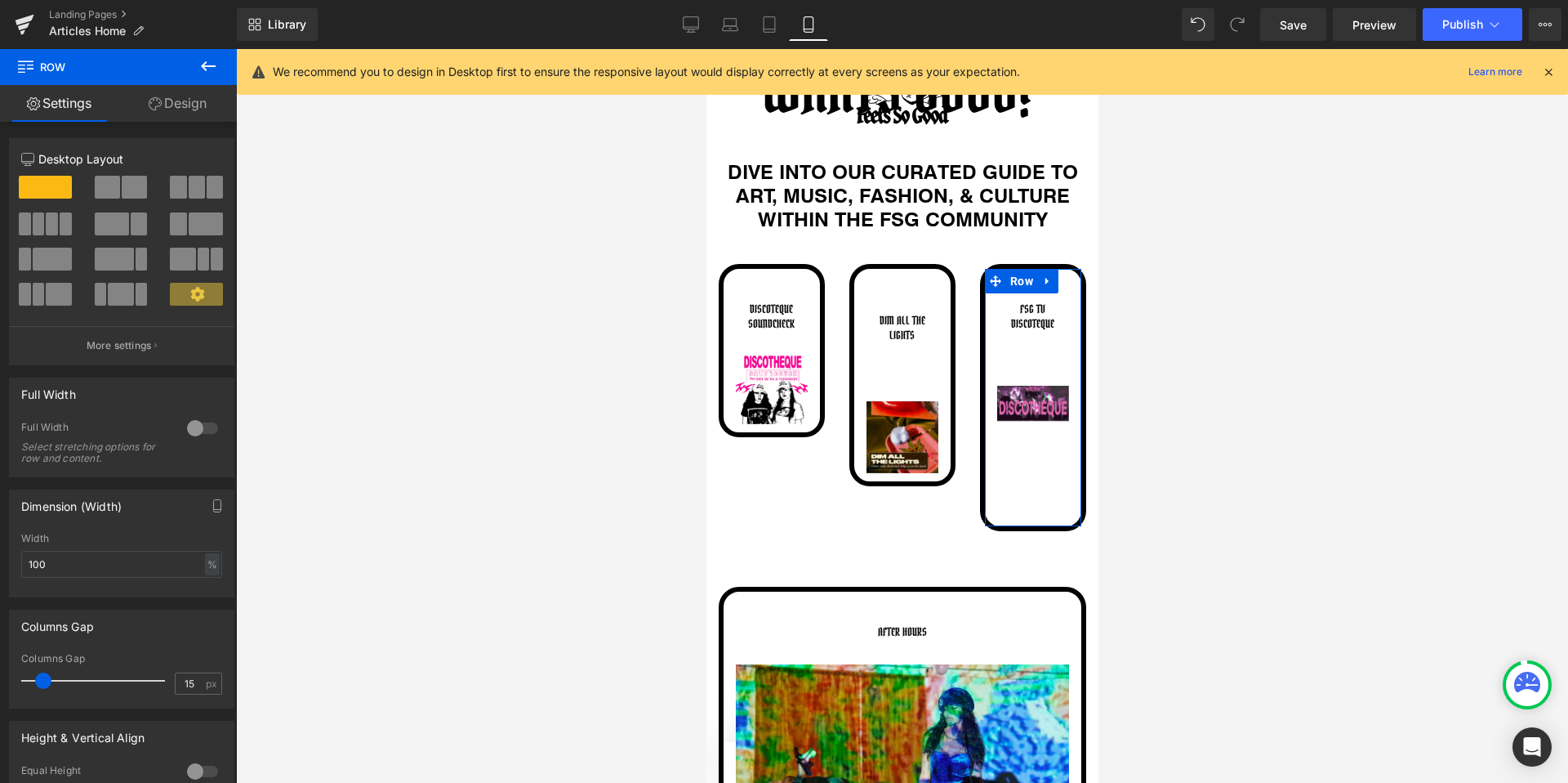
click at [171, 107] on link "Design" at bounding box center [177, 103] width 118 height 37
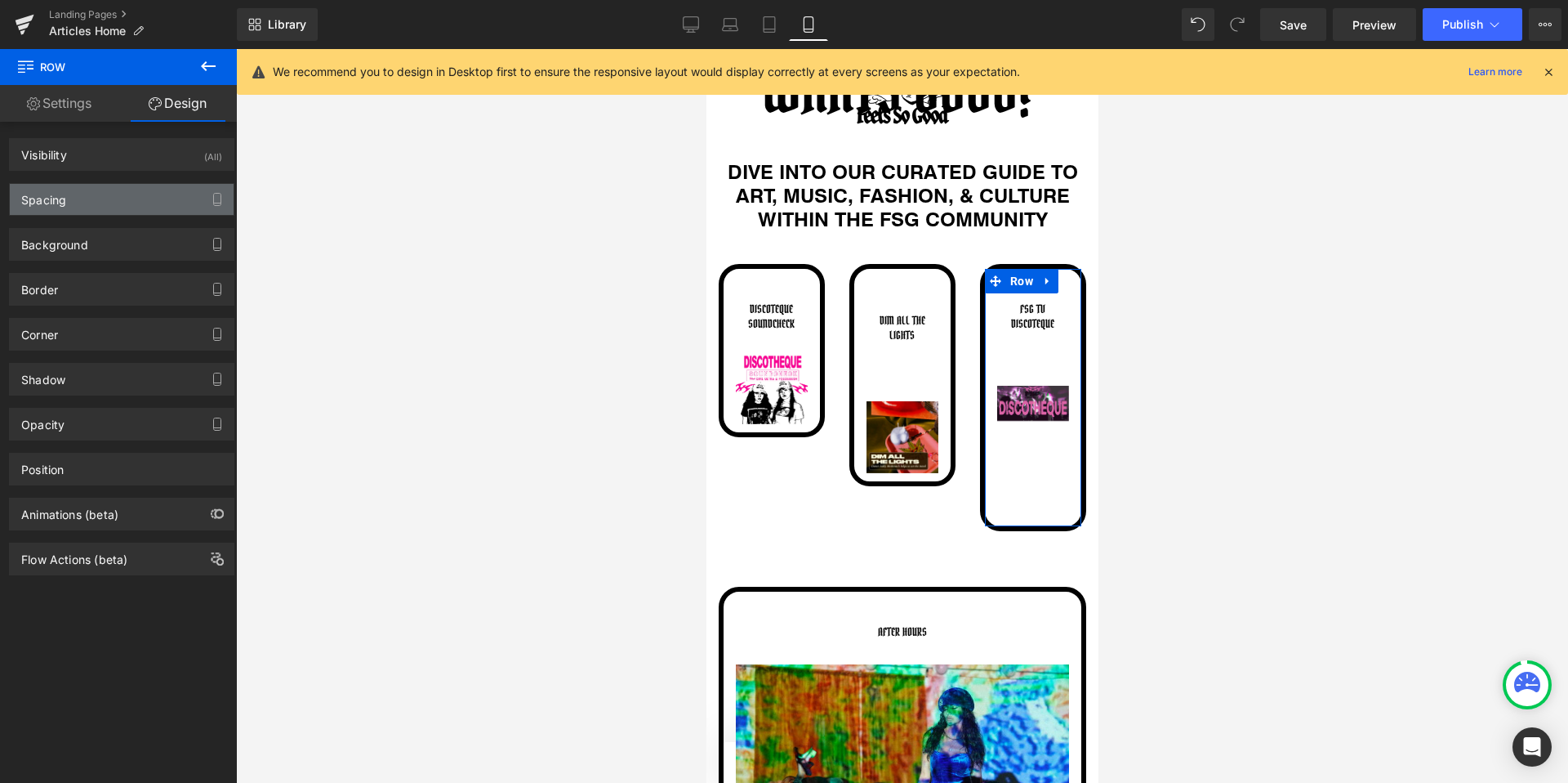
click at [77, 205] on div "Spacing" at bounding box center [121, 199] width 224 height 31
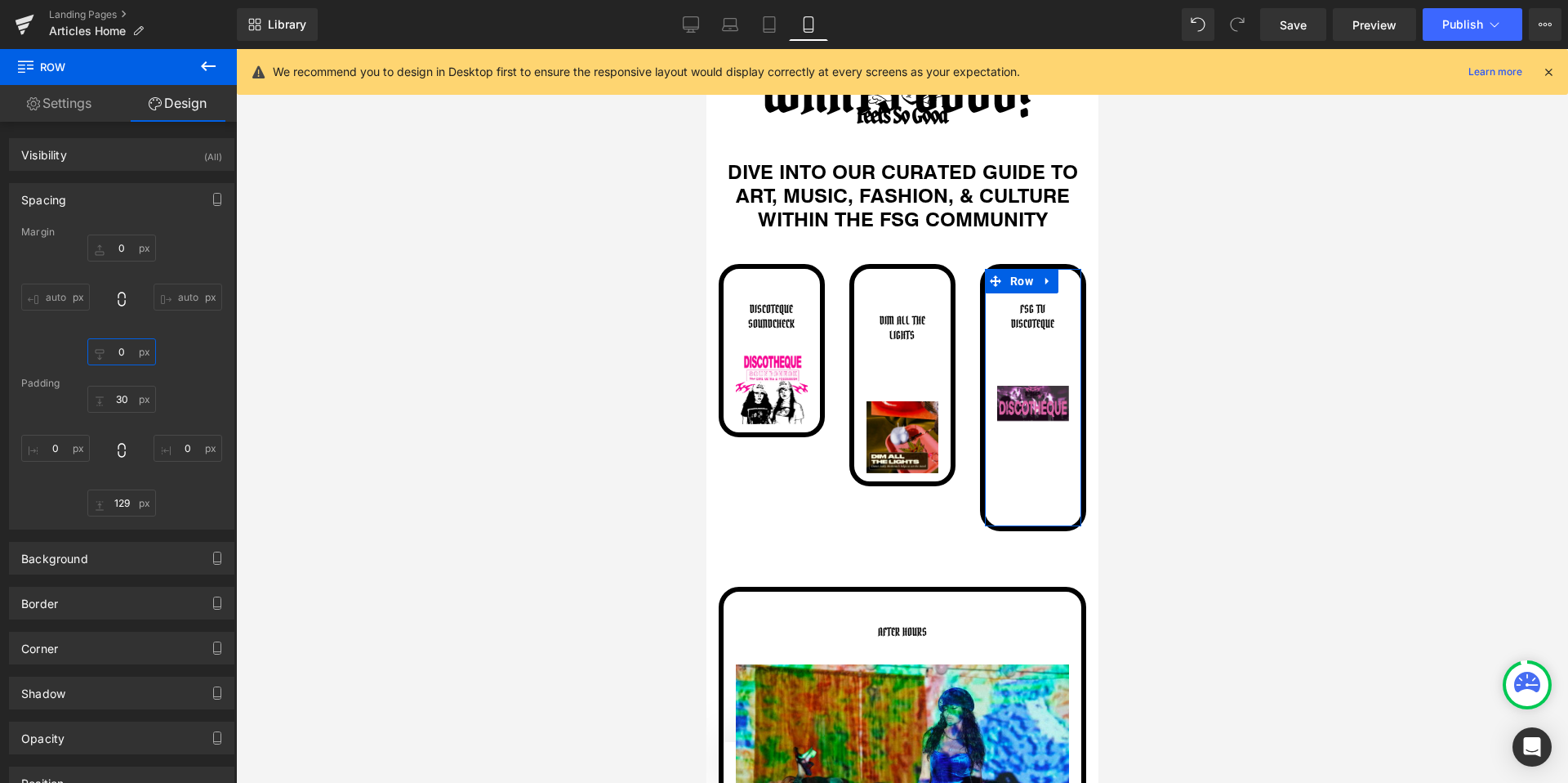
click at [118, 349] on input "0" at bounding box center [121, 351] width 68 height 27
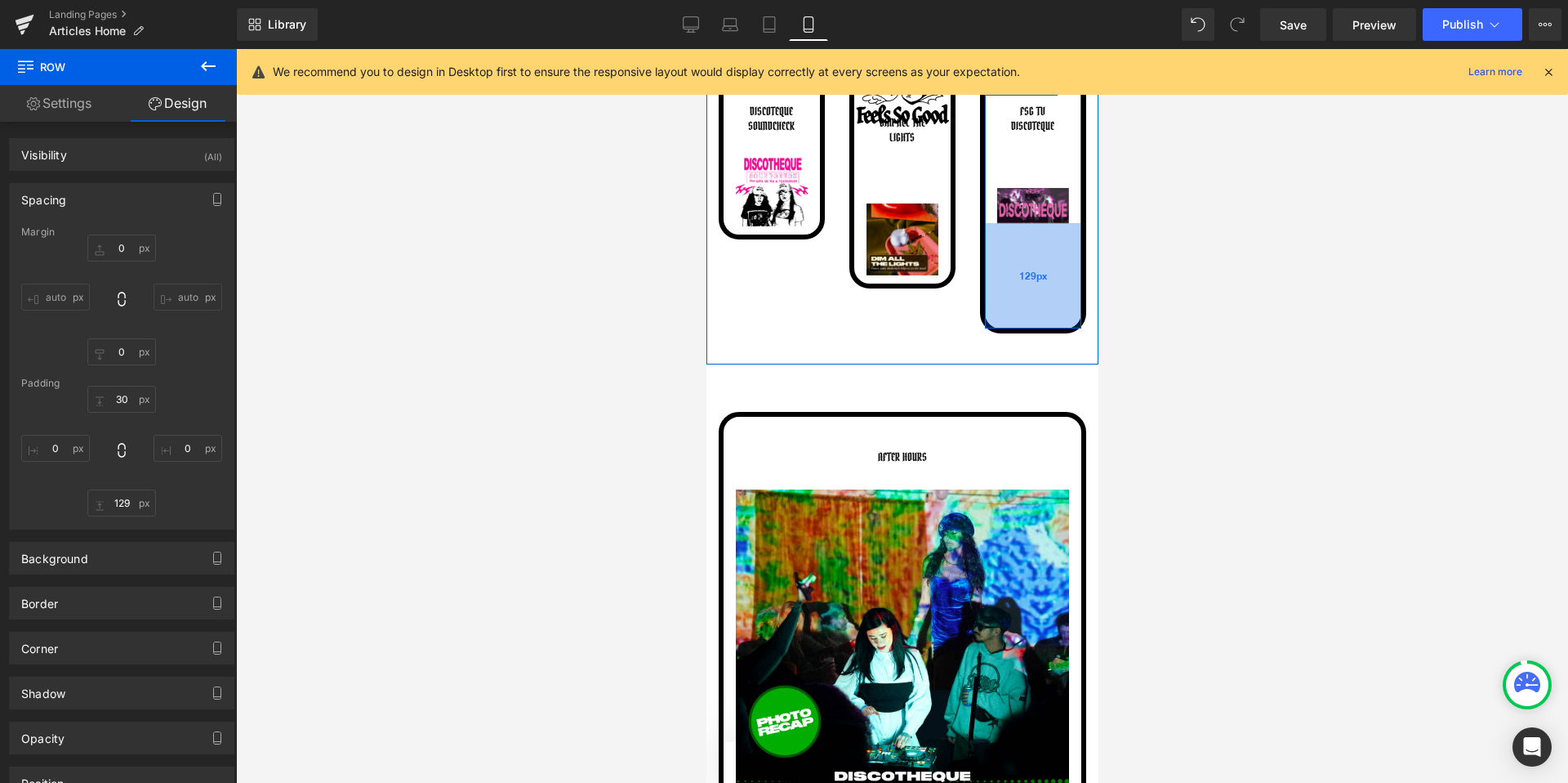
scroll to position [398, 0]
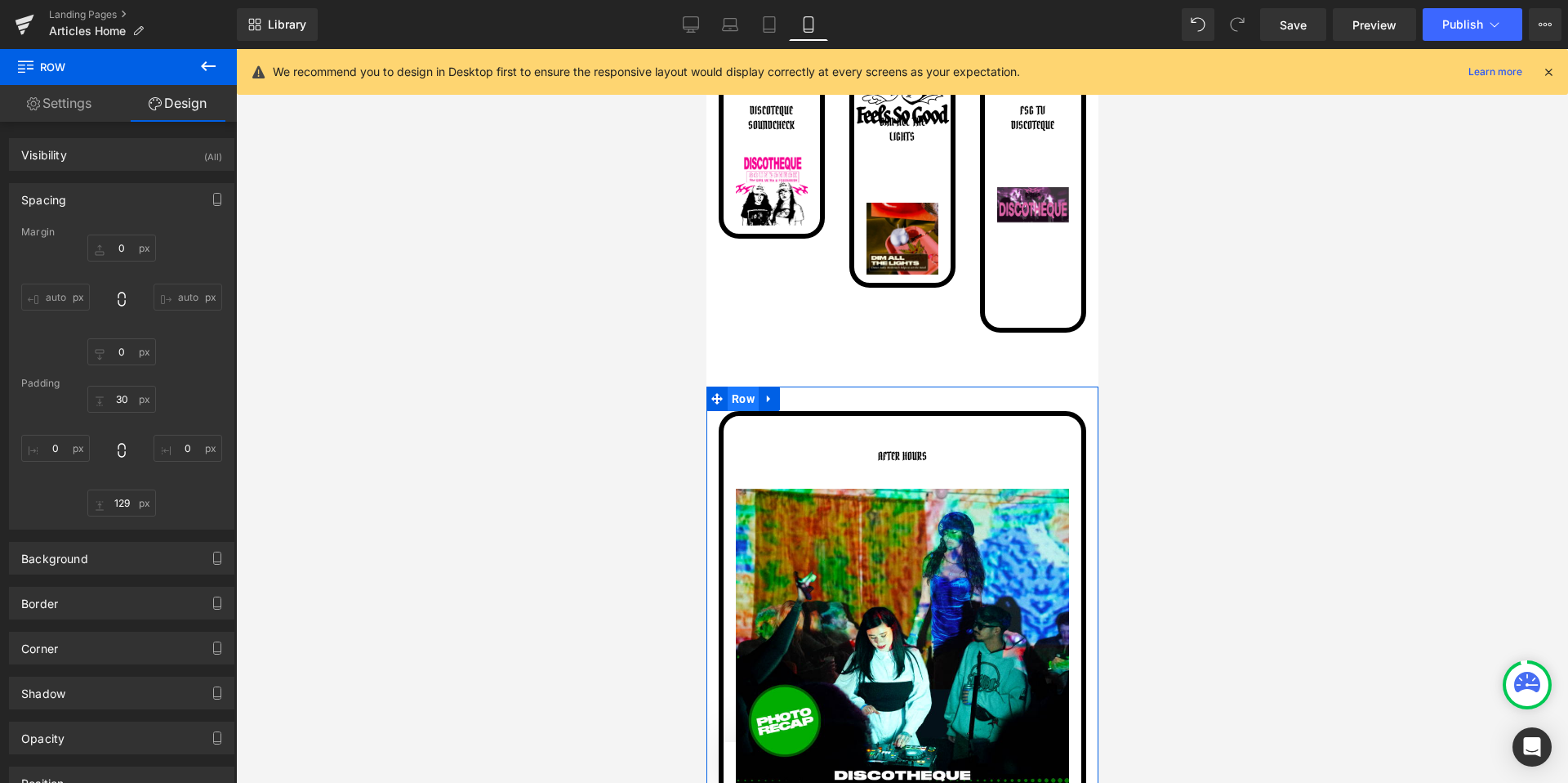
click at [746, 396] on span "Row" at bounding box center [742, 399] width 31 height 24
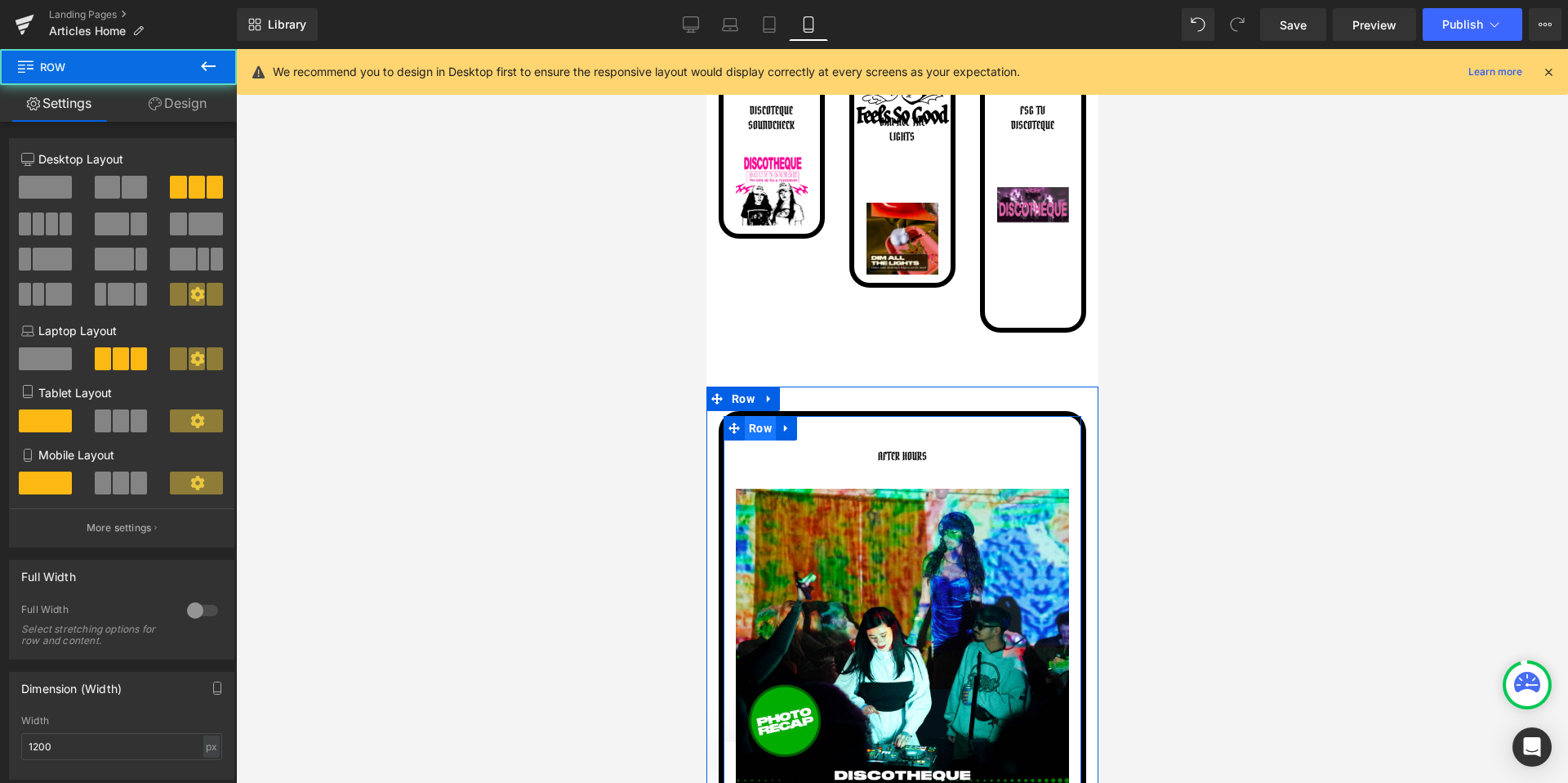
click at [763, 426] on span "Row" at bounding box center [759, 428] width 31 height 24
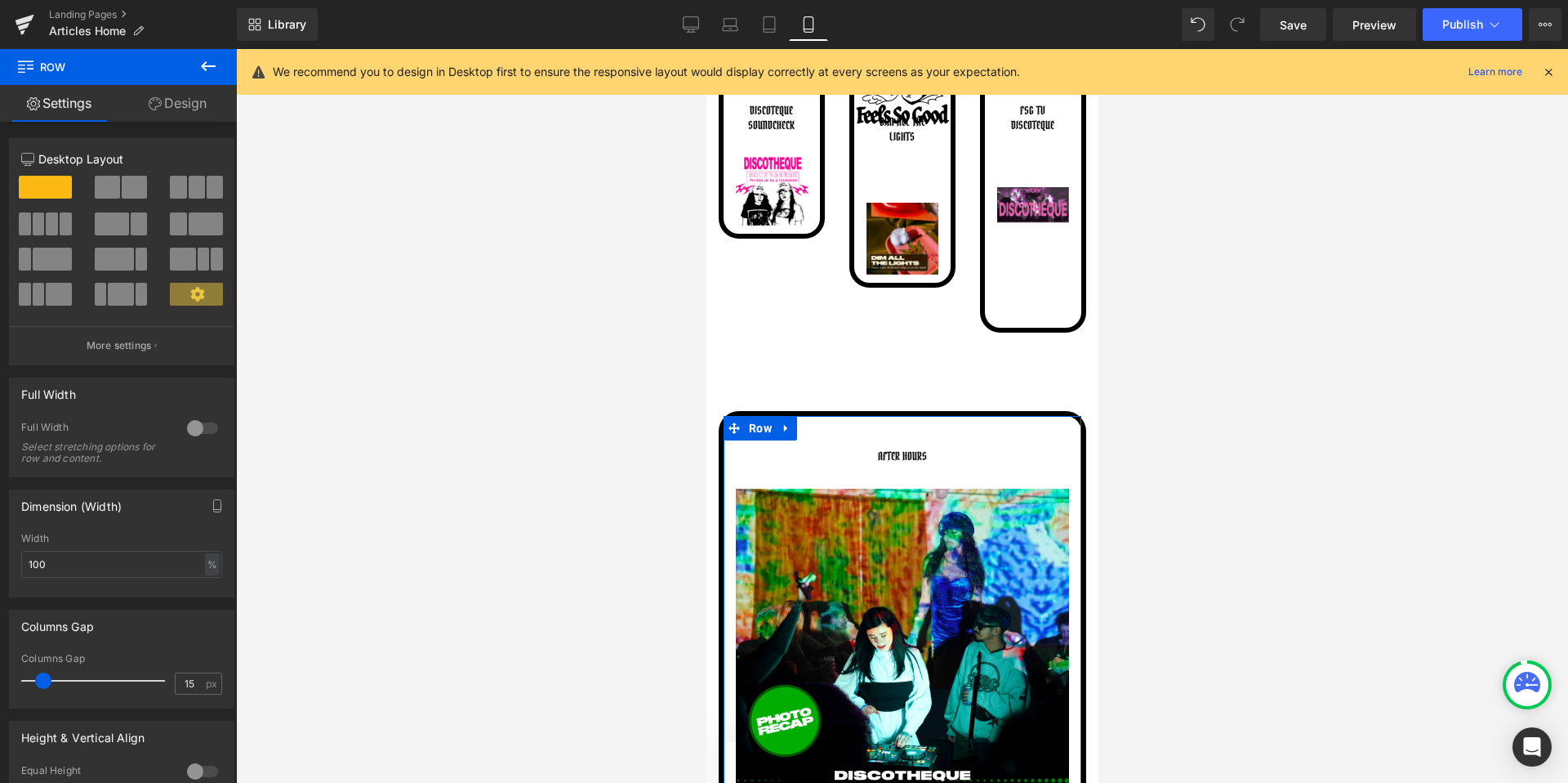
click at [173, 91] on link "Design" at bounding box center [177, 103] width 118 height 37
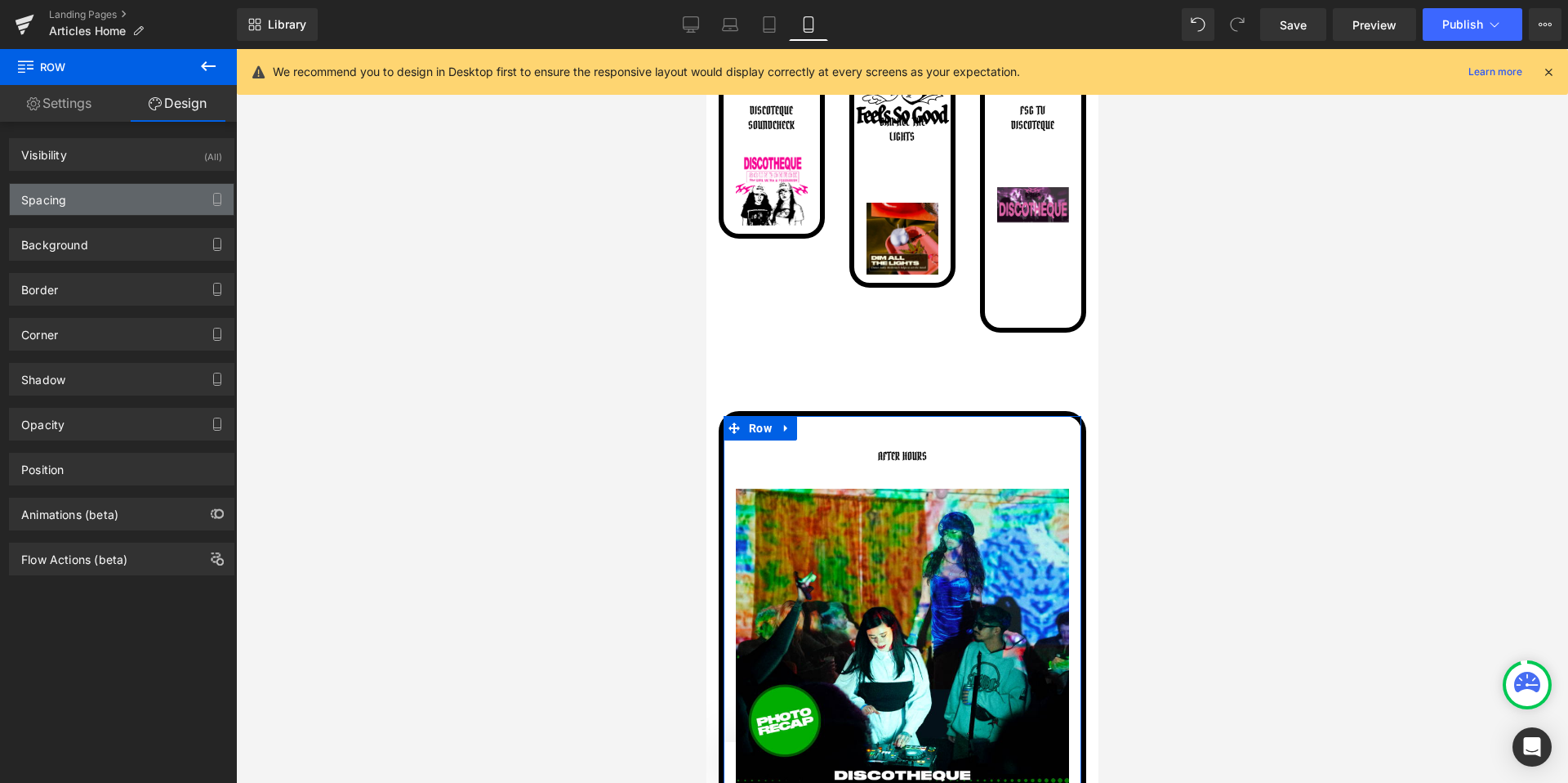
click at [74, 192] on div "Spacing" at bounding box center [121, 199] width 224 height 31
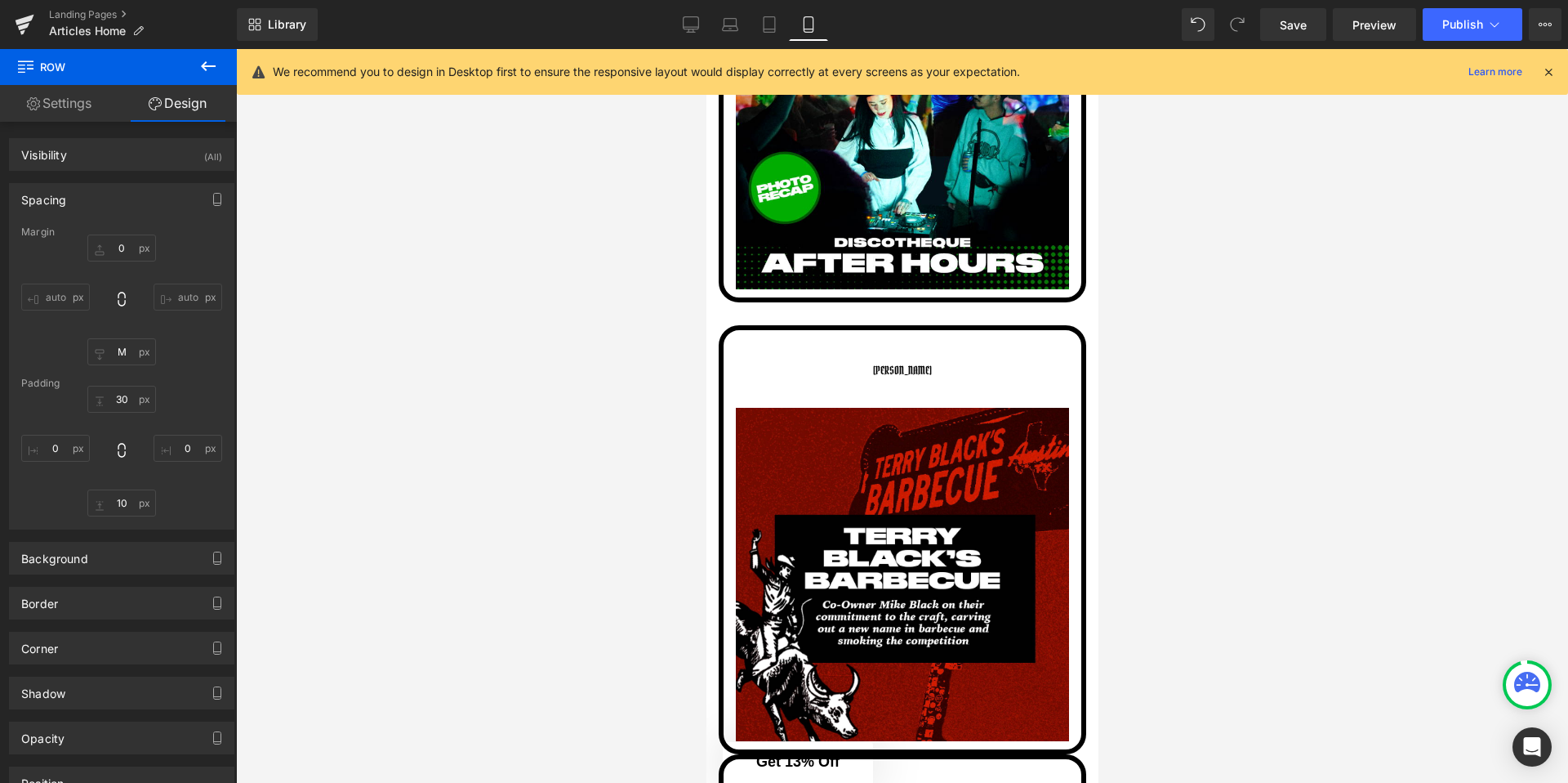
scroll to position [938, 0]
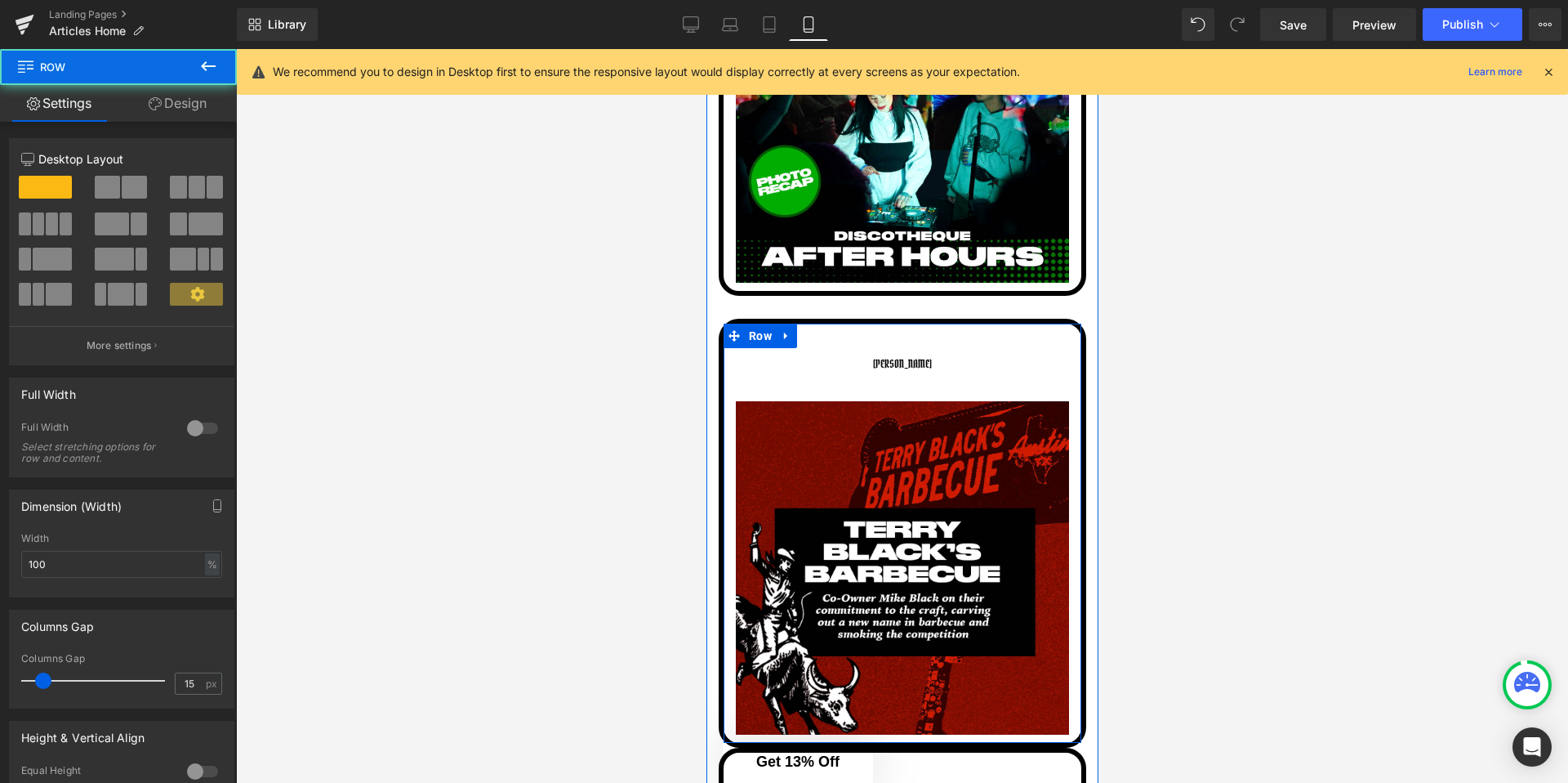
click at [774, 341] on div "Terry blacks Button 31px Image Row" at bounding box center [902, 533] width 368 height 429
click at [759, 337] on span "Row" at bounding box center [759, 336] width 31 height 24
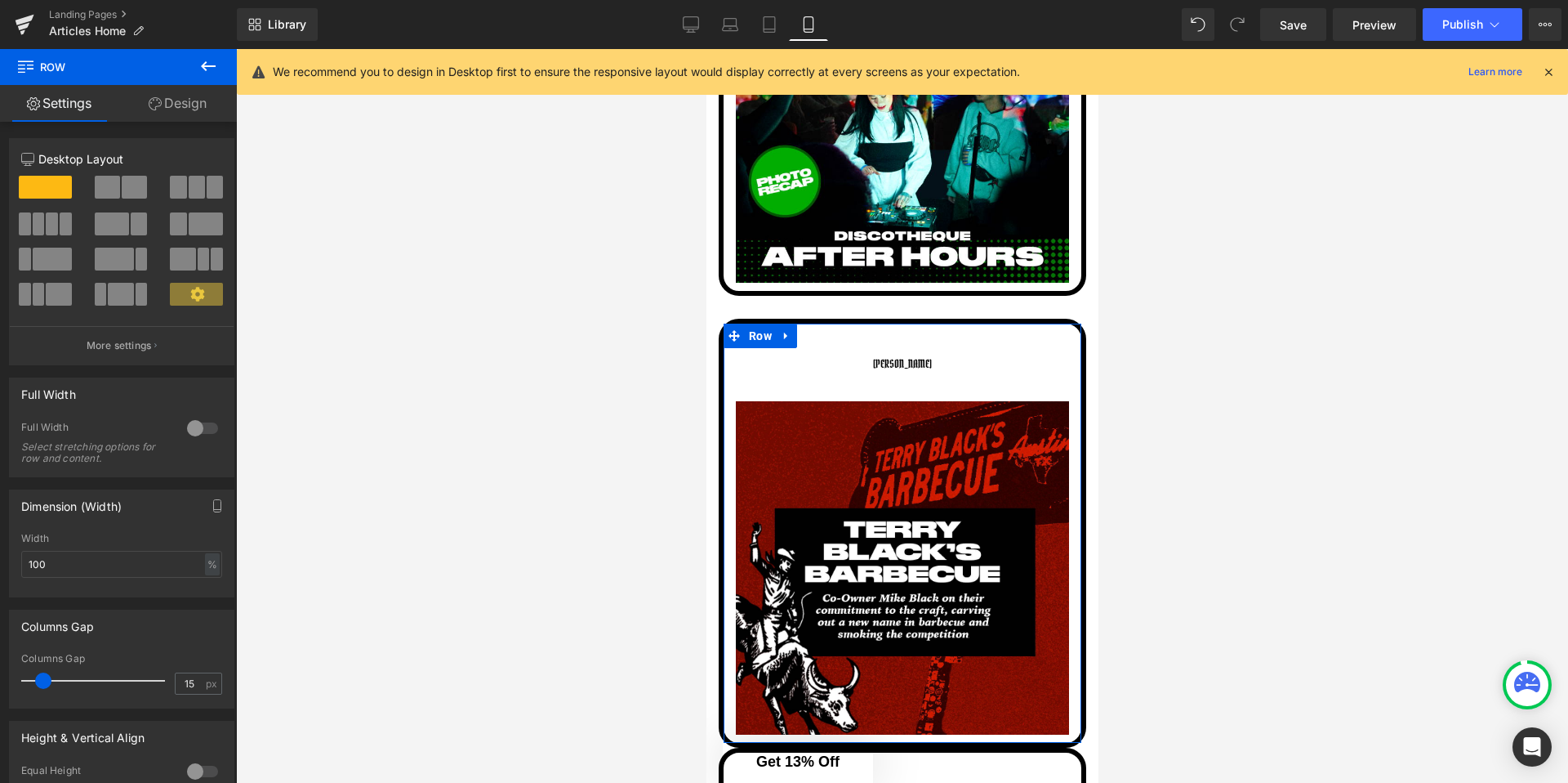
click at [167, 111] on link "Design" at bounding box center [177, 103] width 118 height 37
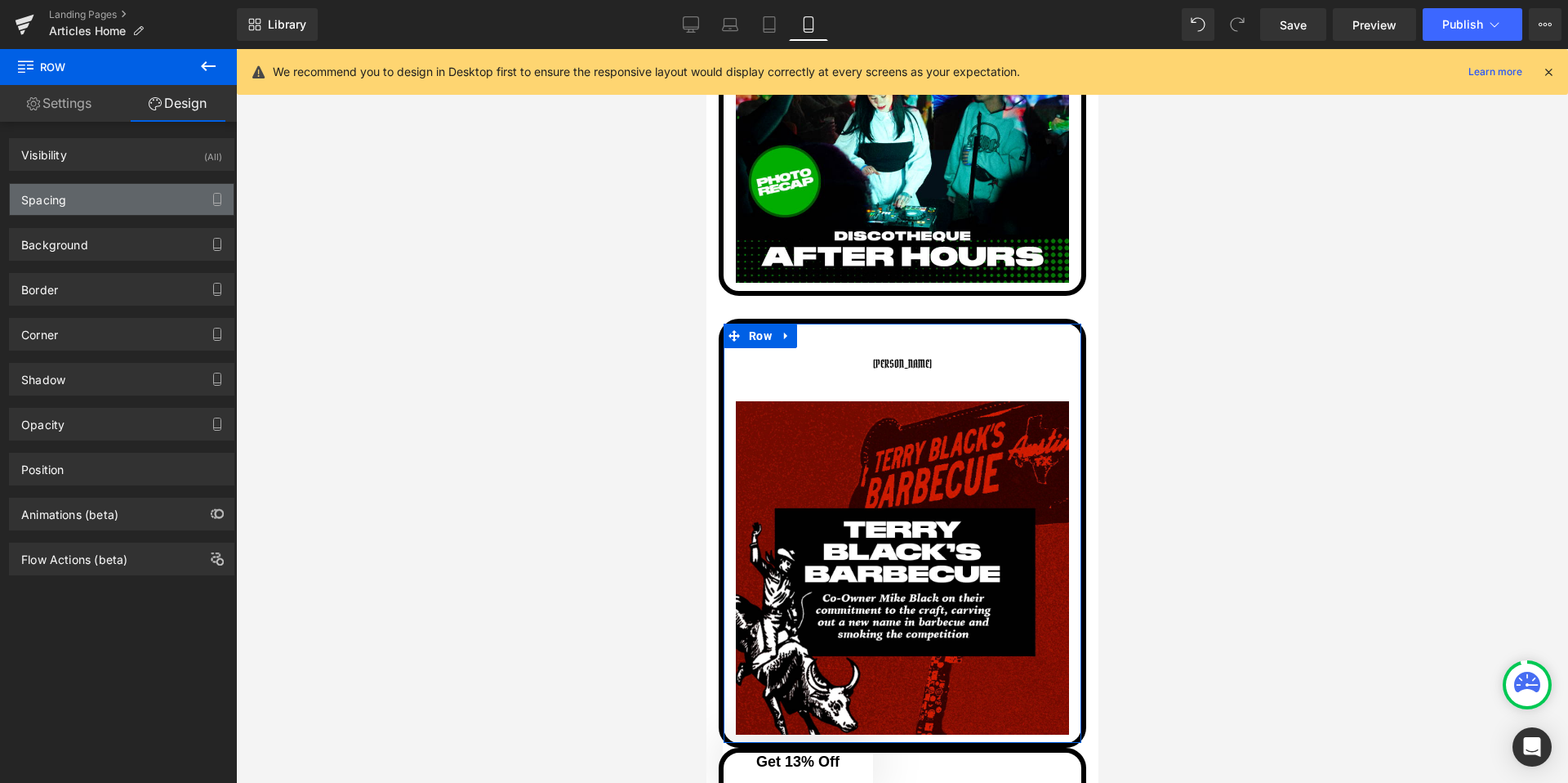
click at [89, 212] on div "Spacing" at bounding box center [121, 199] width 224 height 31
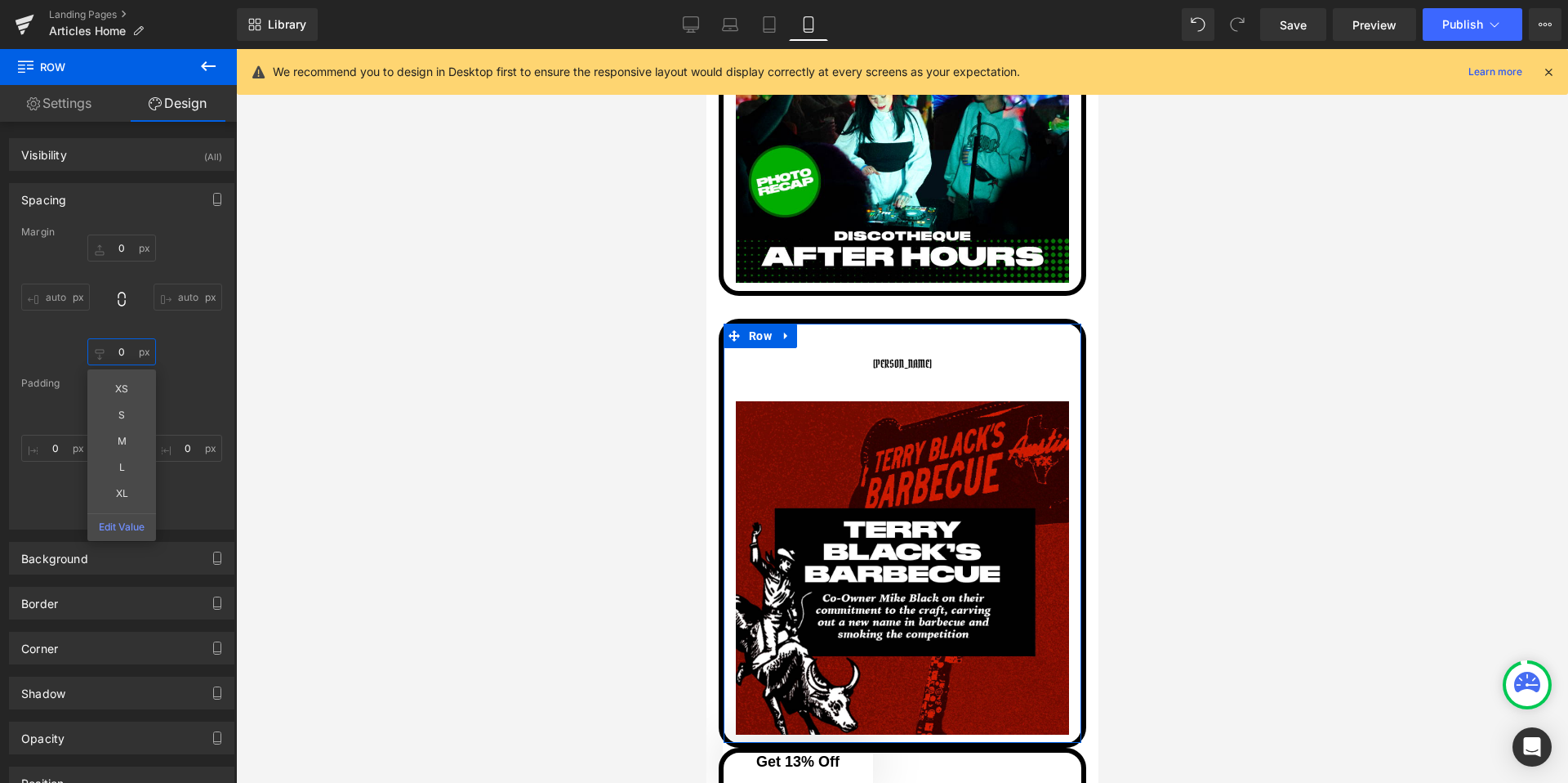
click at [129, 354] on input "0" at bounding box center [121, 351] width 68 height 27
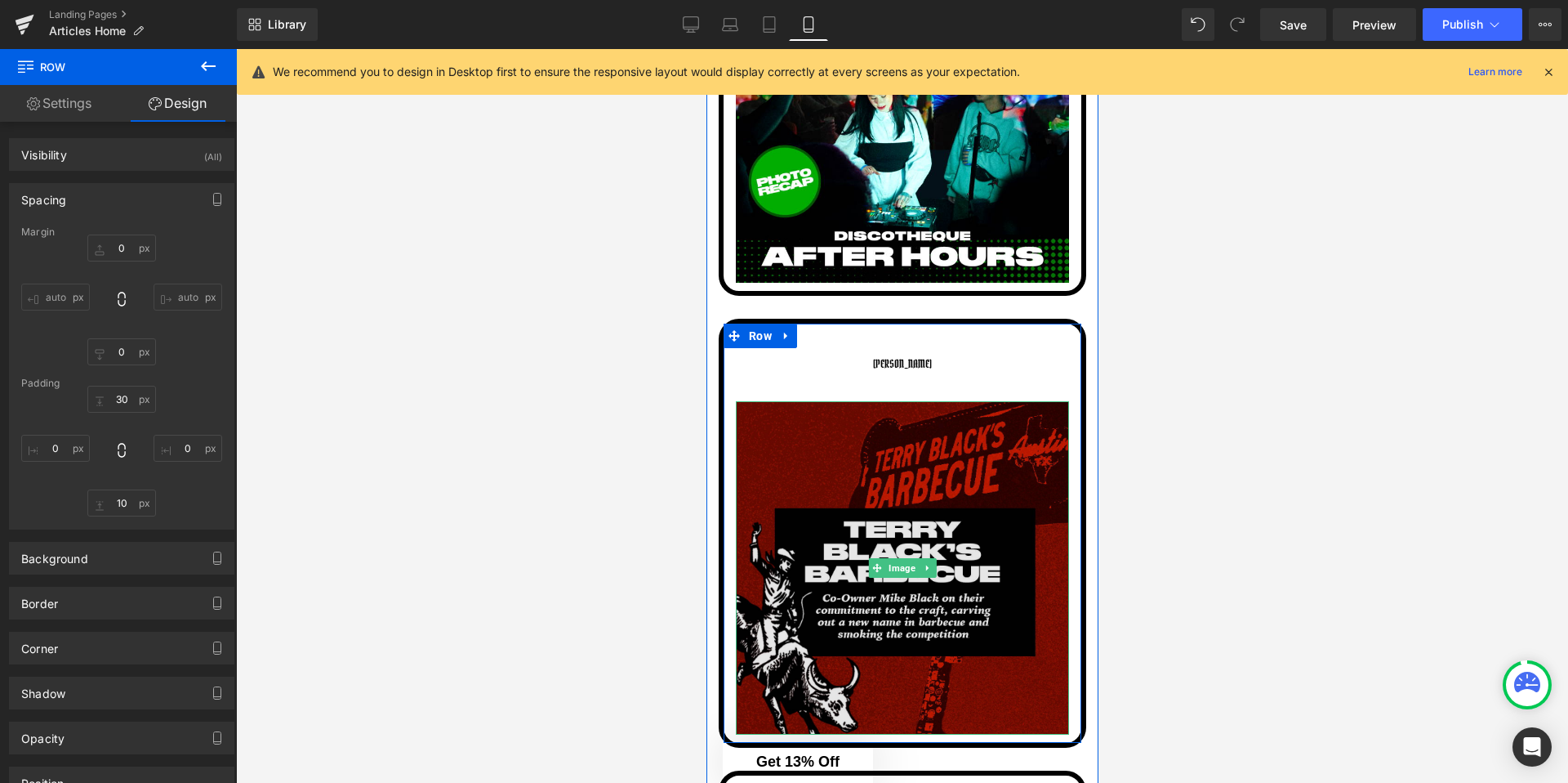
scroll to position [1159, 0]
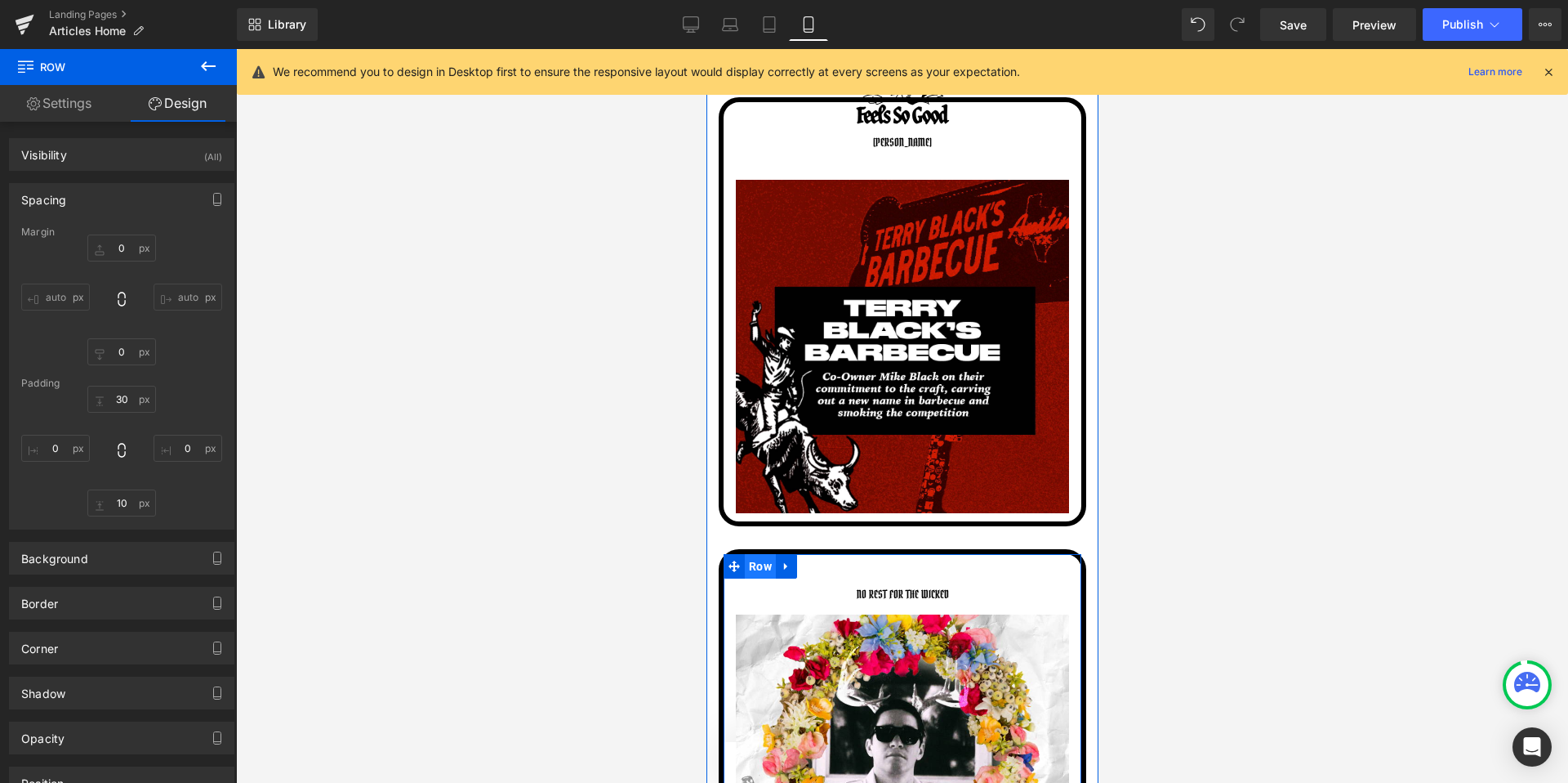
click at [748, 559] on span "Row" at bounding box center [759, 566] width 31 height 24
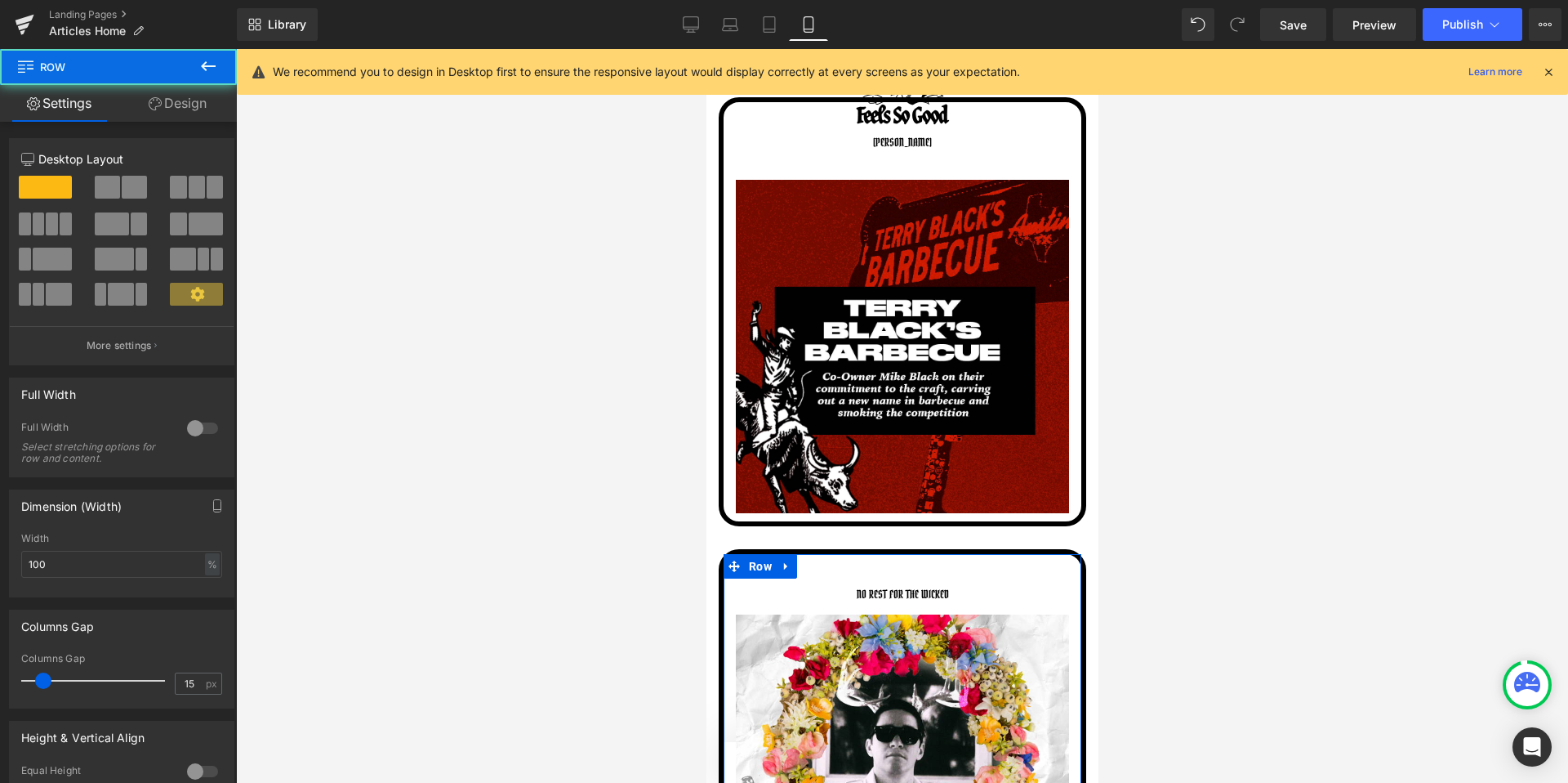
click at [171, 89] on link "Design" at bounding box center [177, 103] width 118 height 37
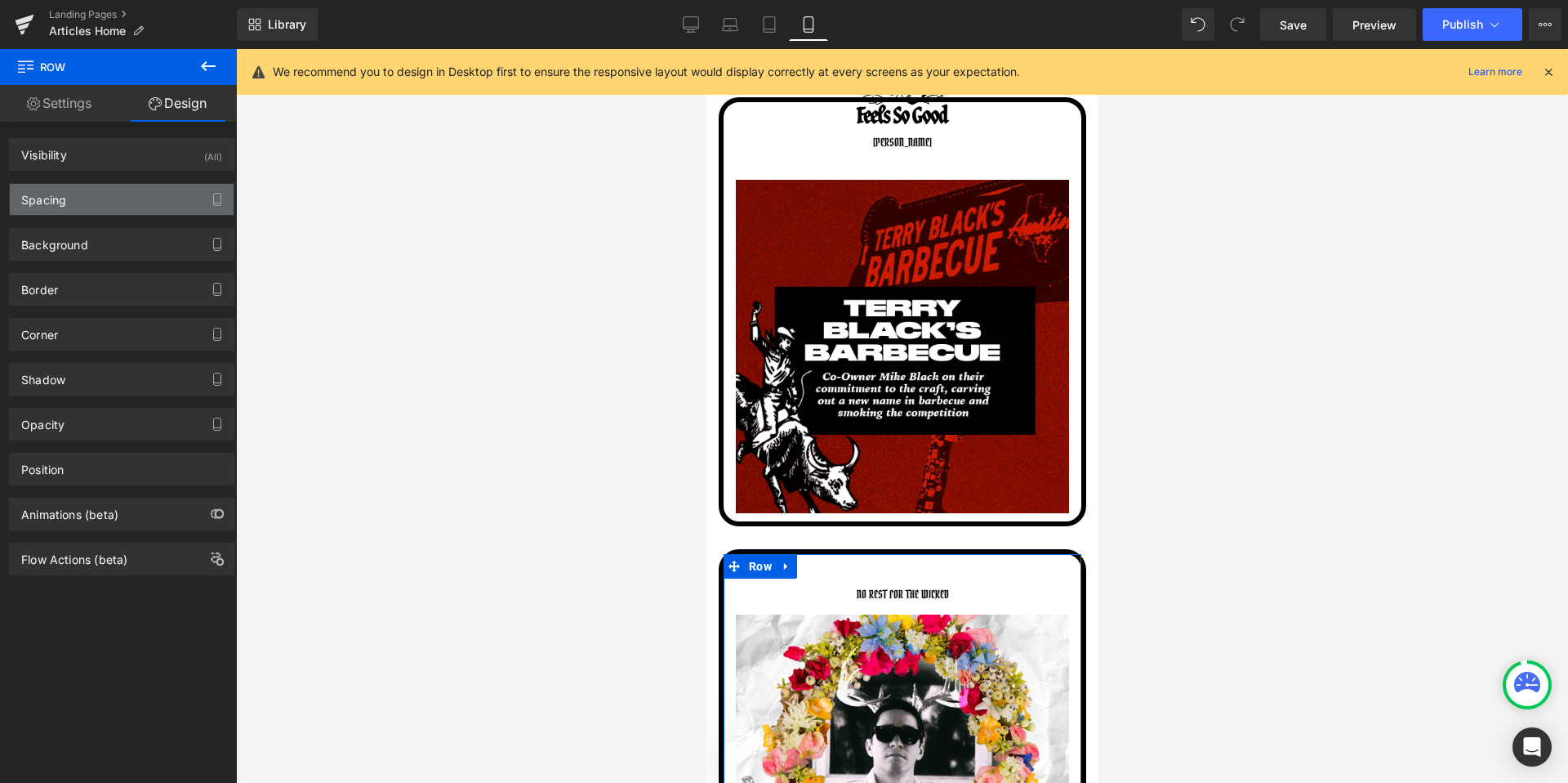
click at [115, 203] on div "Spacing" at bounding box center [121, 199] width 224 height 31
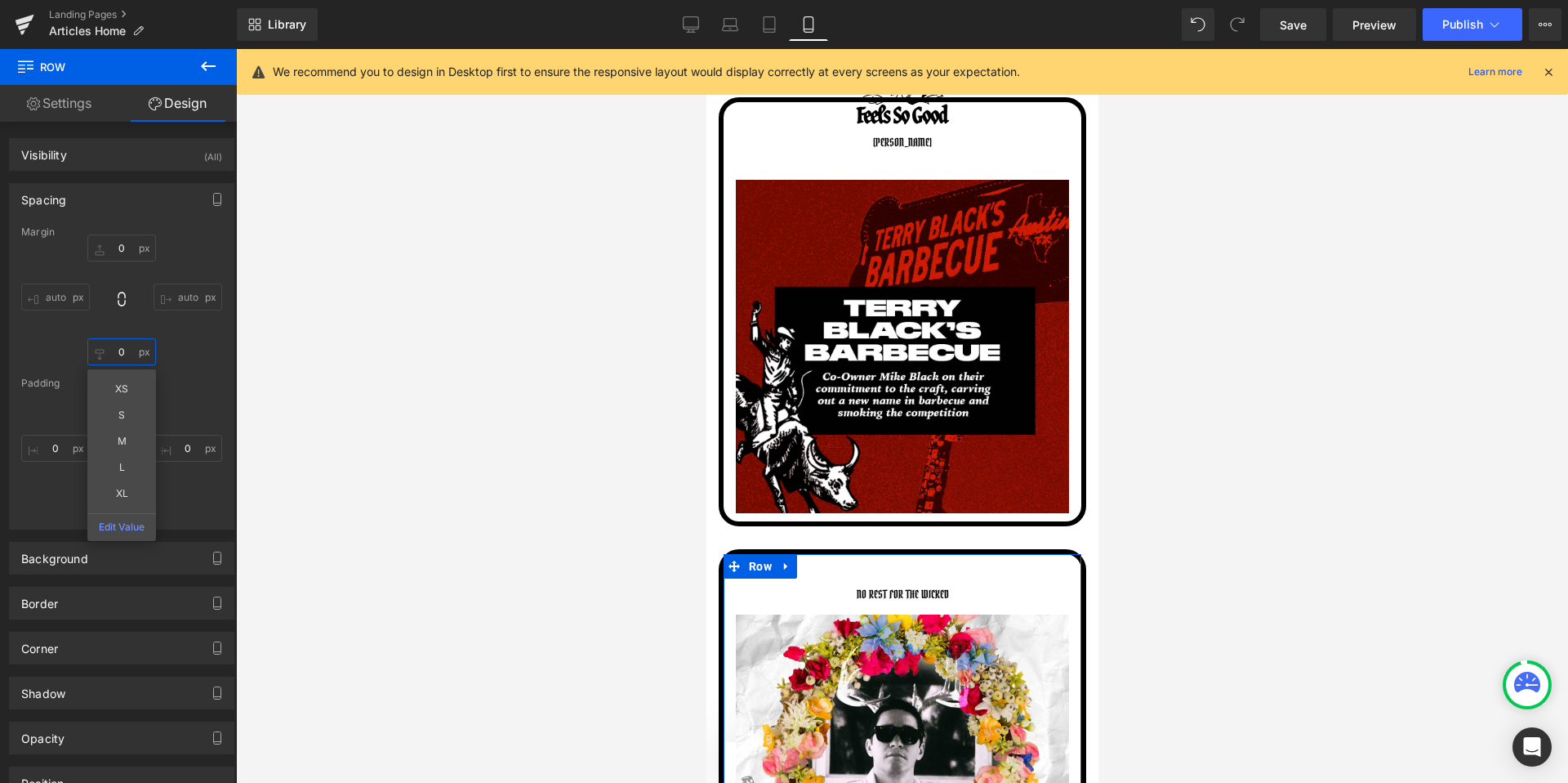
click at [118, 346] on input "0" at bounding box center [121, 351] width 68 height 27
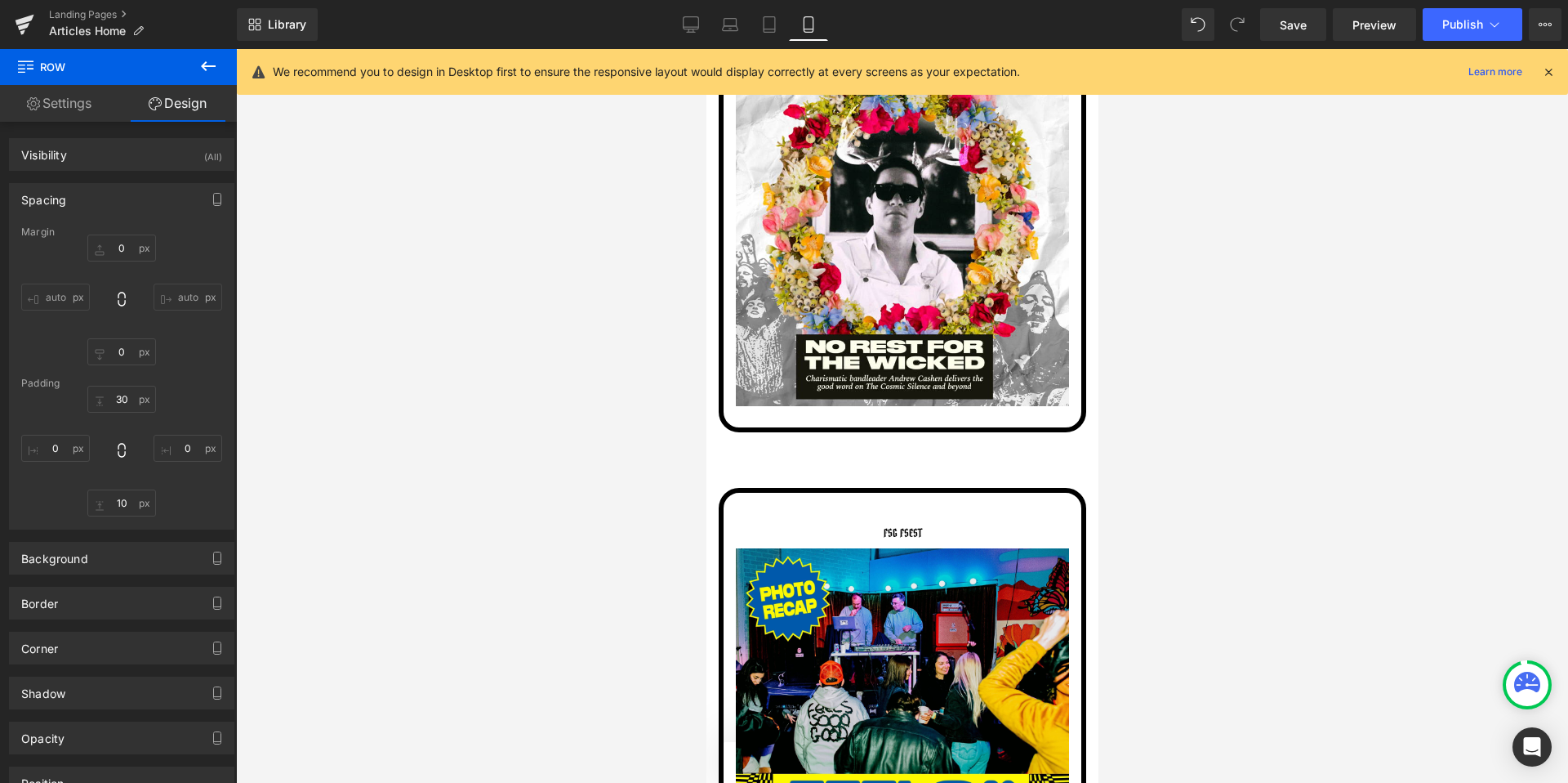
scroll to position [1704, 0]
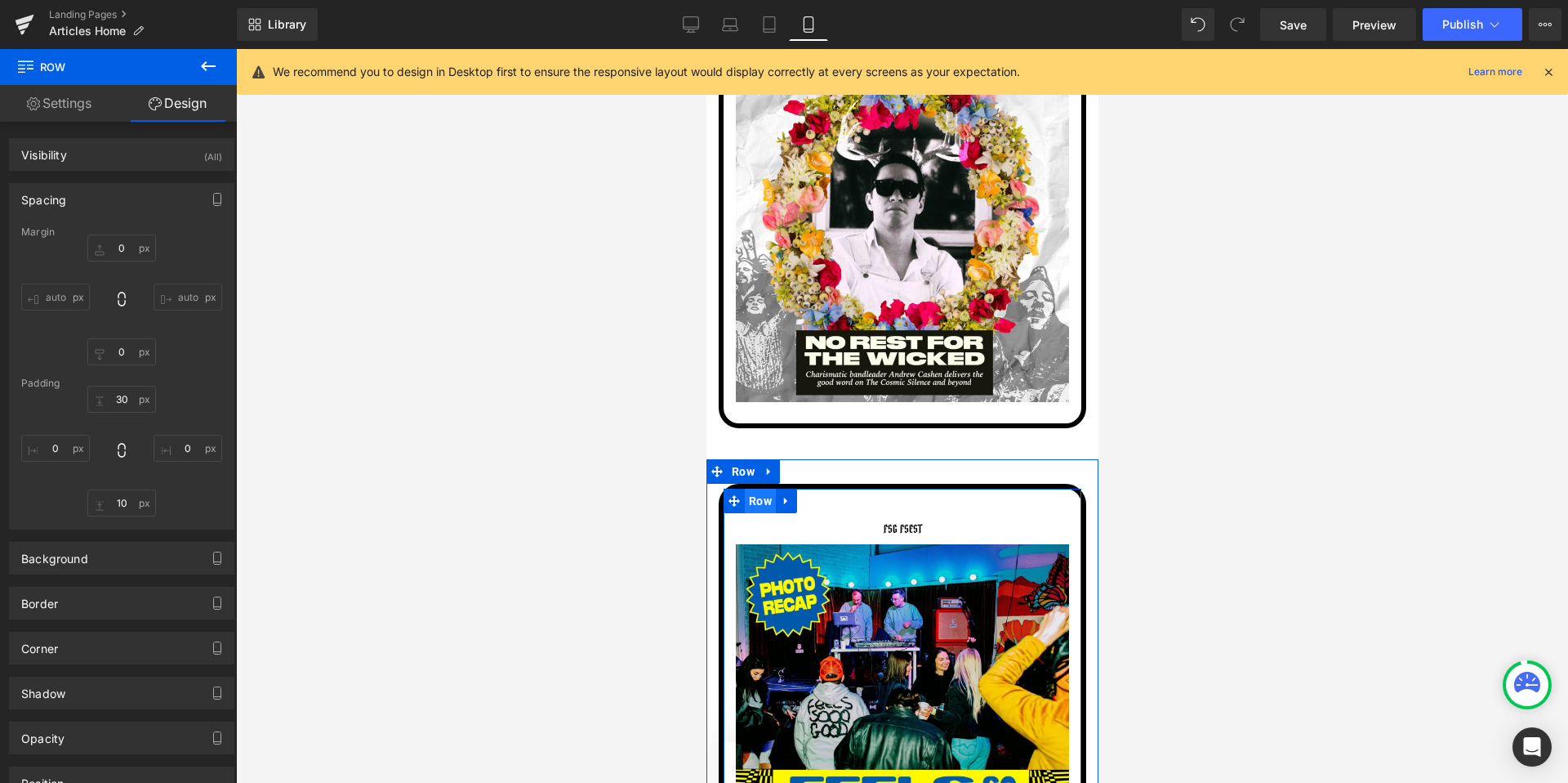
click at [765, 496] on span "Row" at bounding box center [759, 501] width 31 height 24
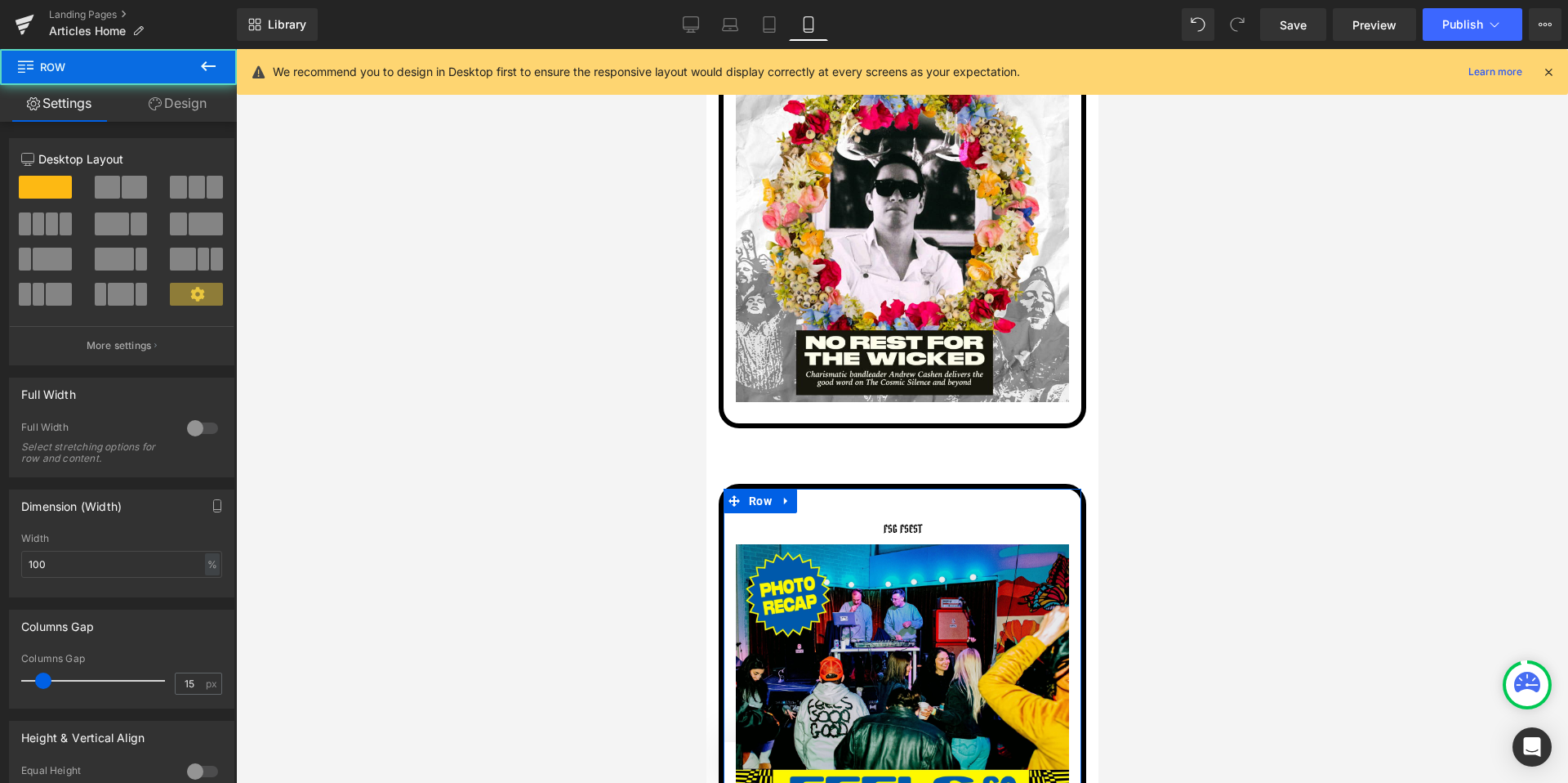
click at [186, 103] on link "Design" at bounding box center [177, 103] width 118 height 37
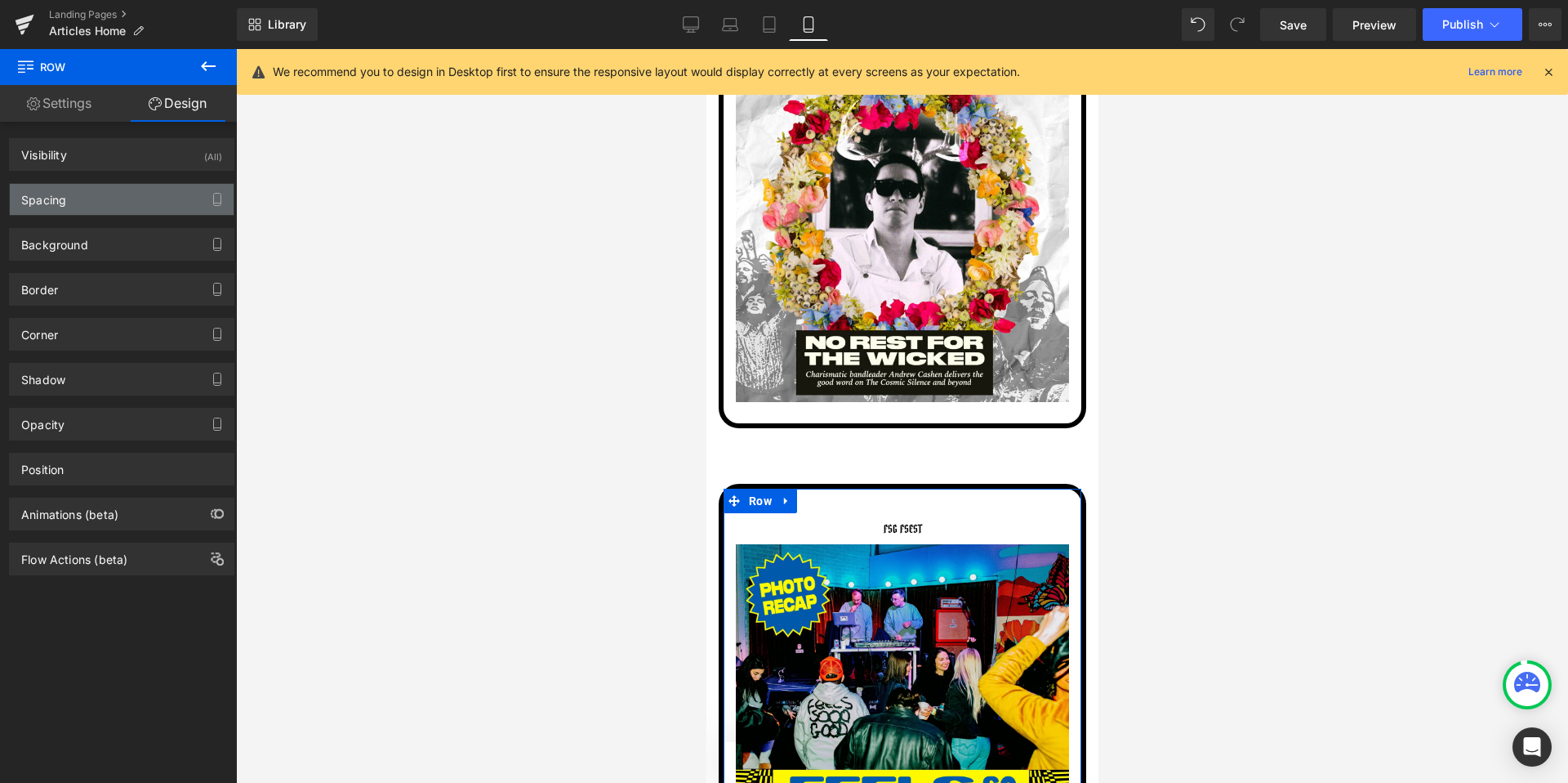
click at [85, 206] on div "Spacing" at bounding box center [121, 199] width 224 height 31
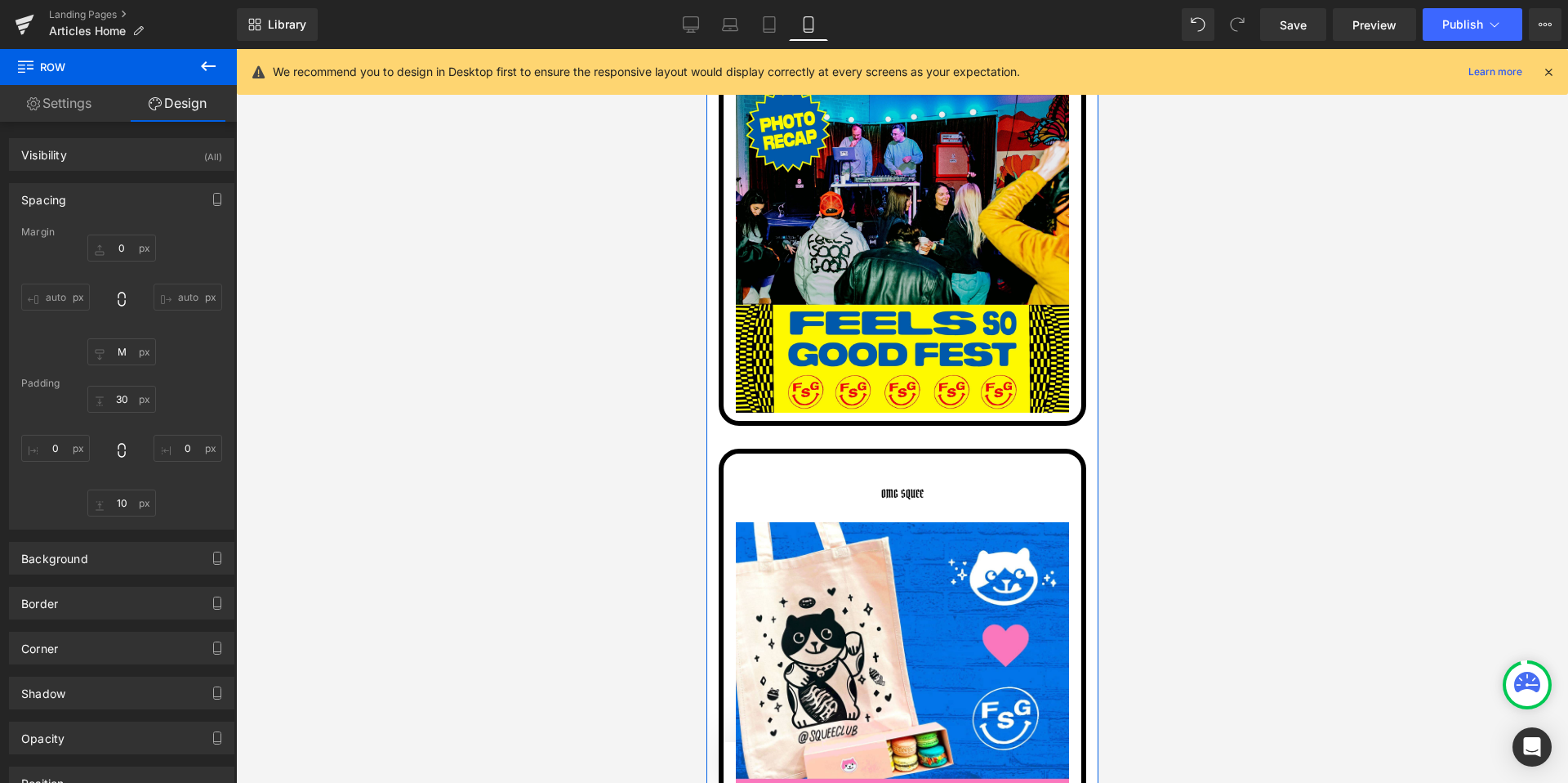
scroll to position [2206, 0]
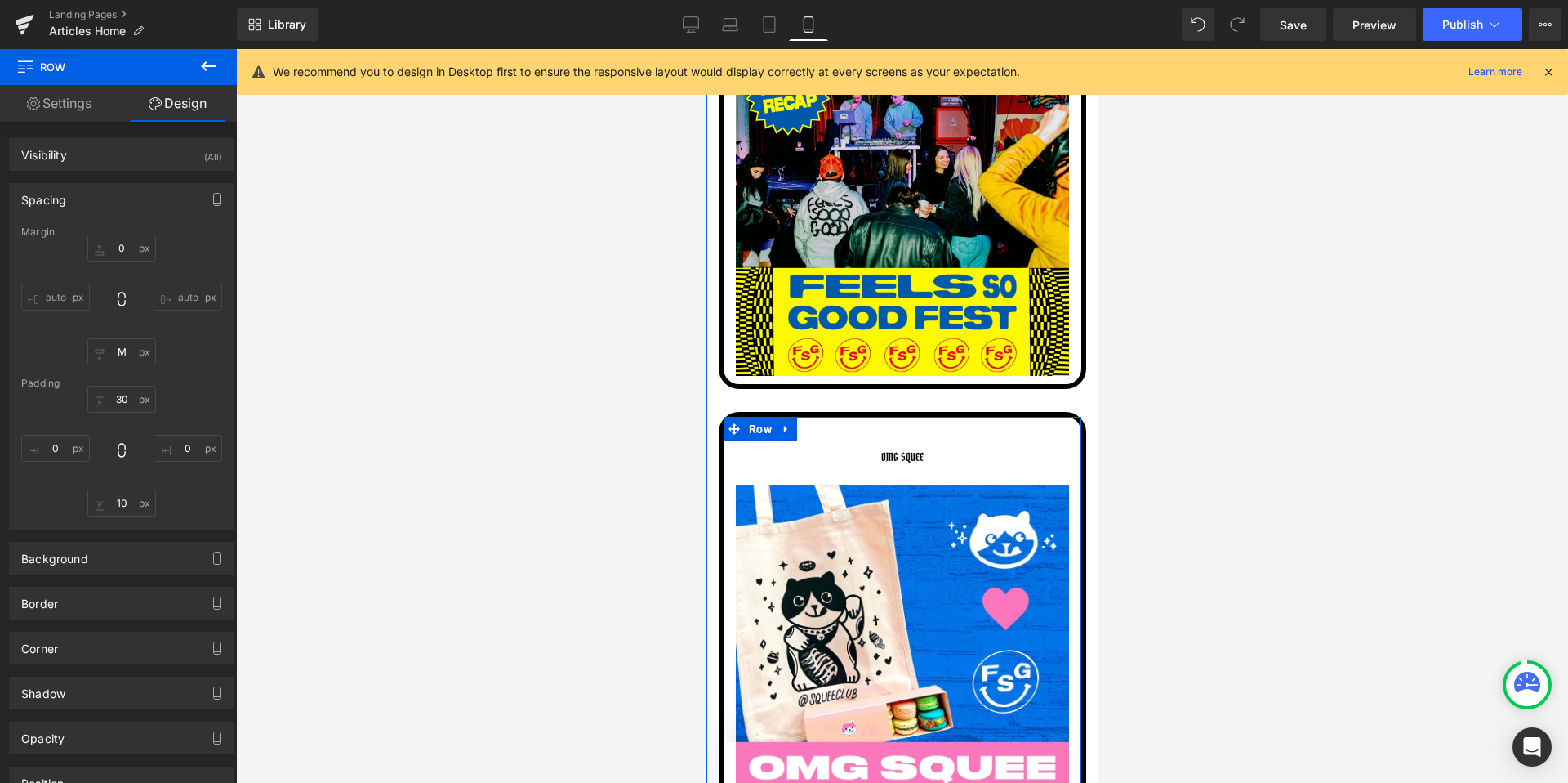
click at [762, 415] on div "OMG SQUEE Button Image Row" at bounding box center [902, 622] width 368 height 420
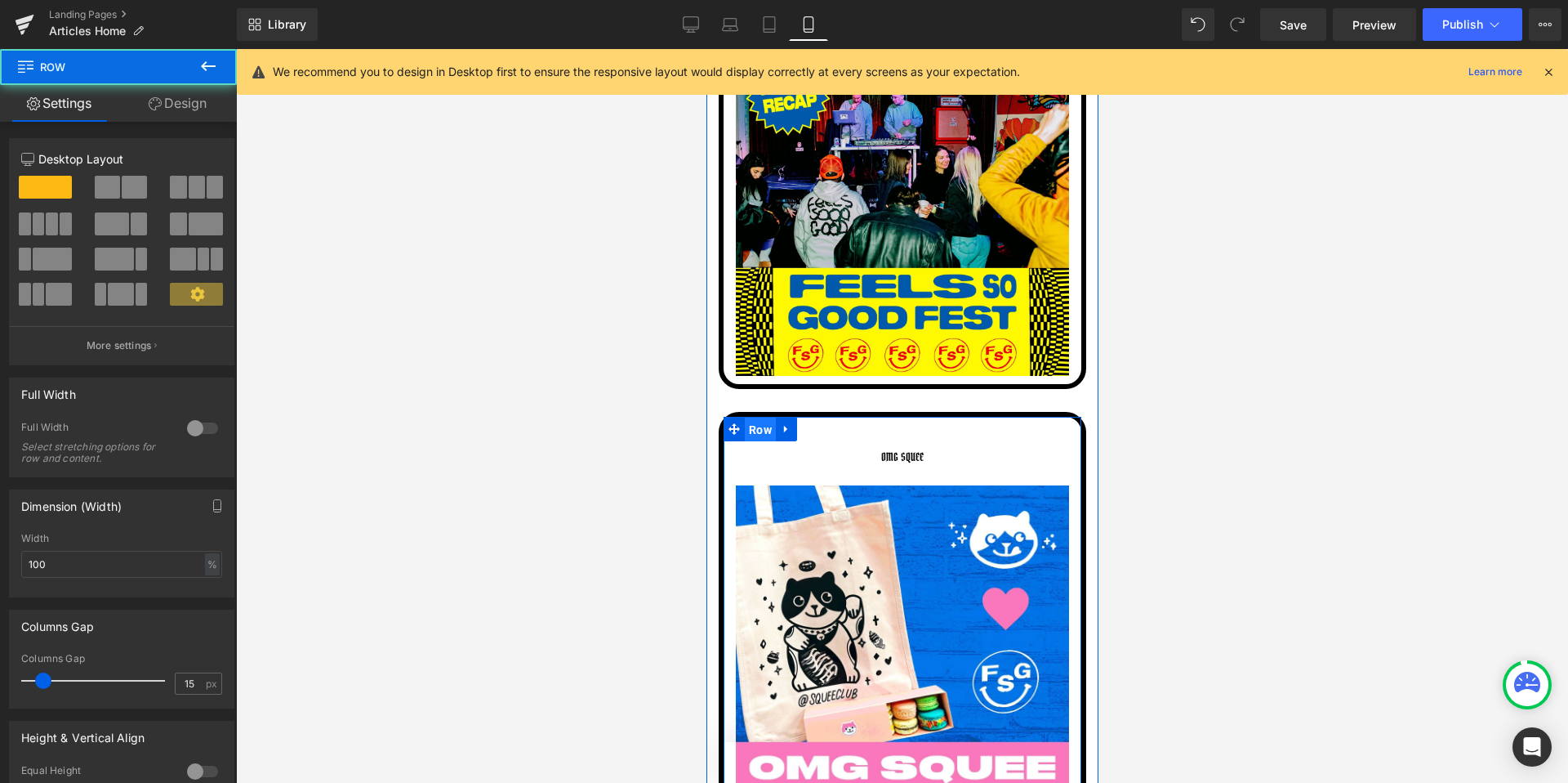
click at [759, 428] on span "Row" at bounding box center [759, 430] width 31 height 24
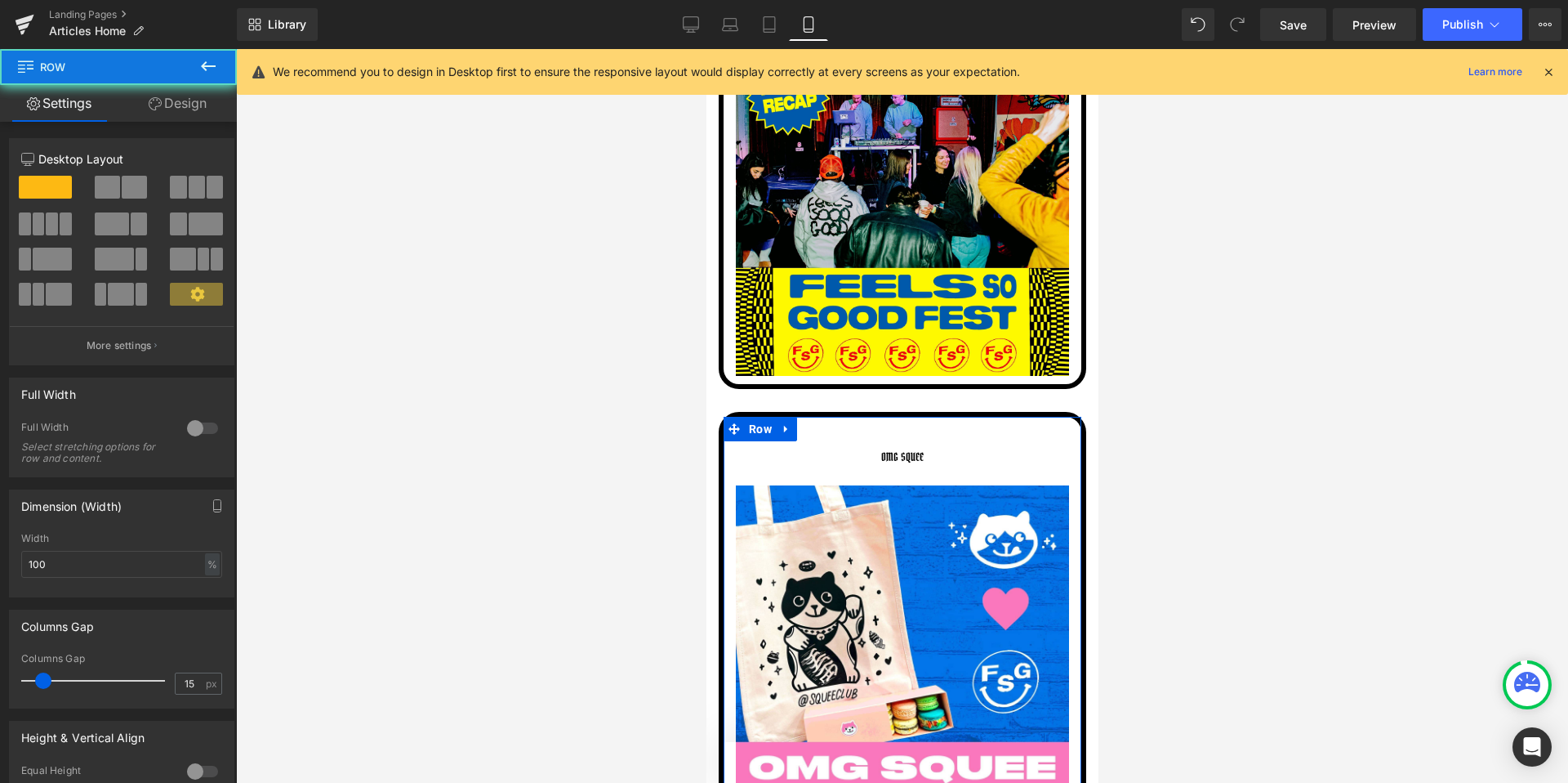
click at [161, 92] on link "Design" at bounding box center [177, 103] width 118 height 37
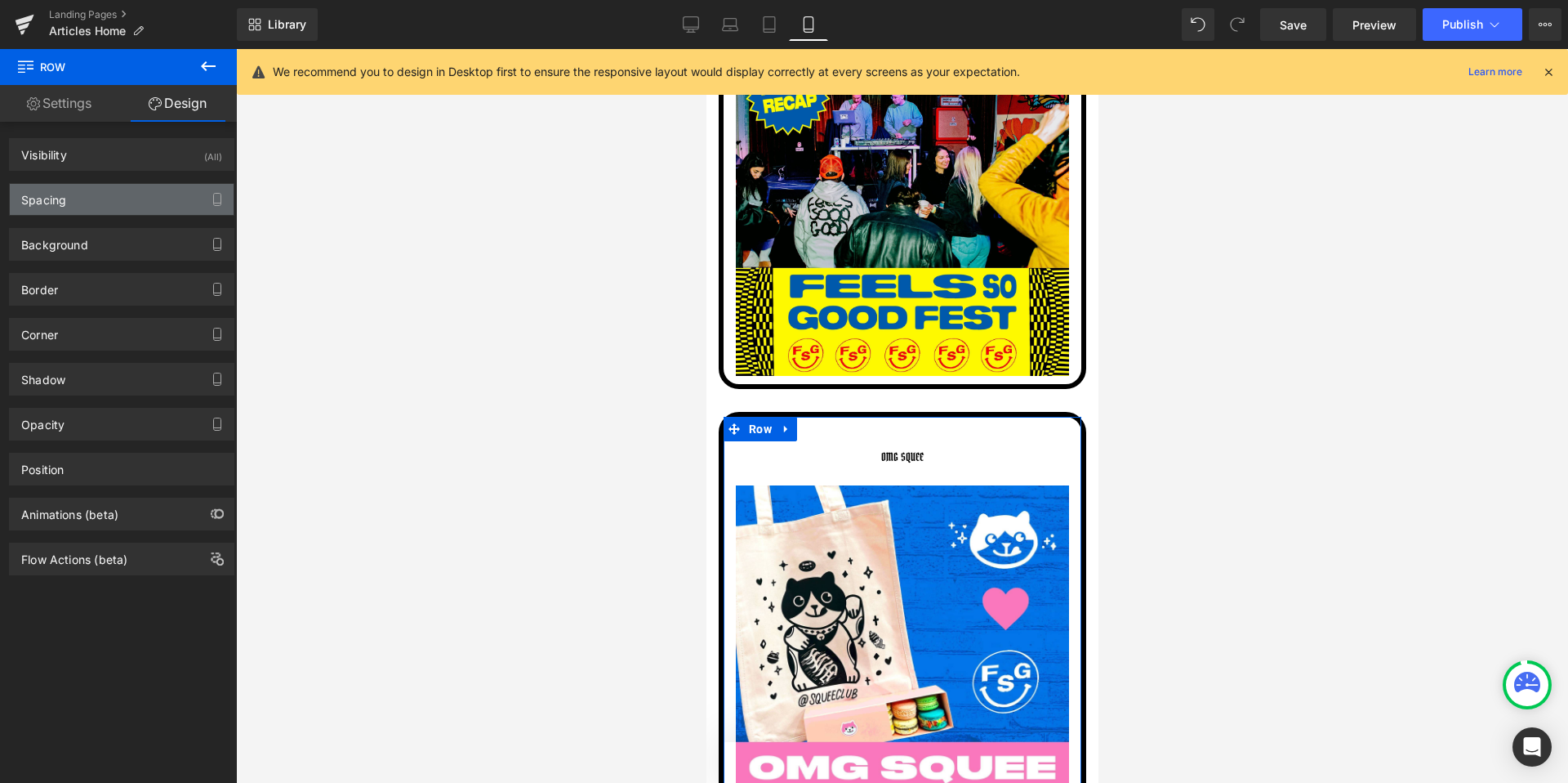
click at [112, 208] on div "Spacing" at bounding box center [121, 199] width 224 height 31
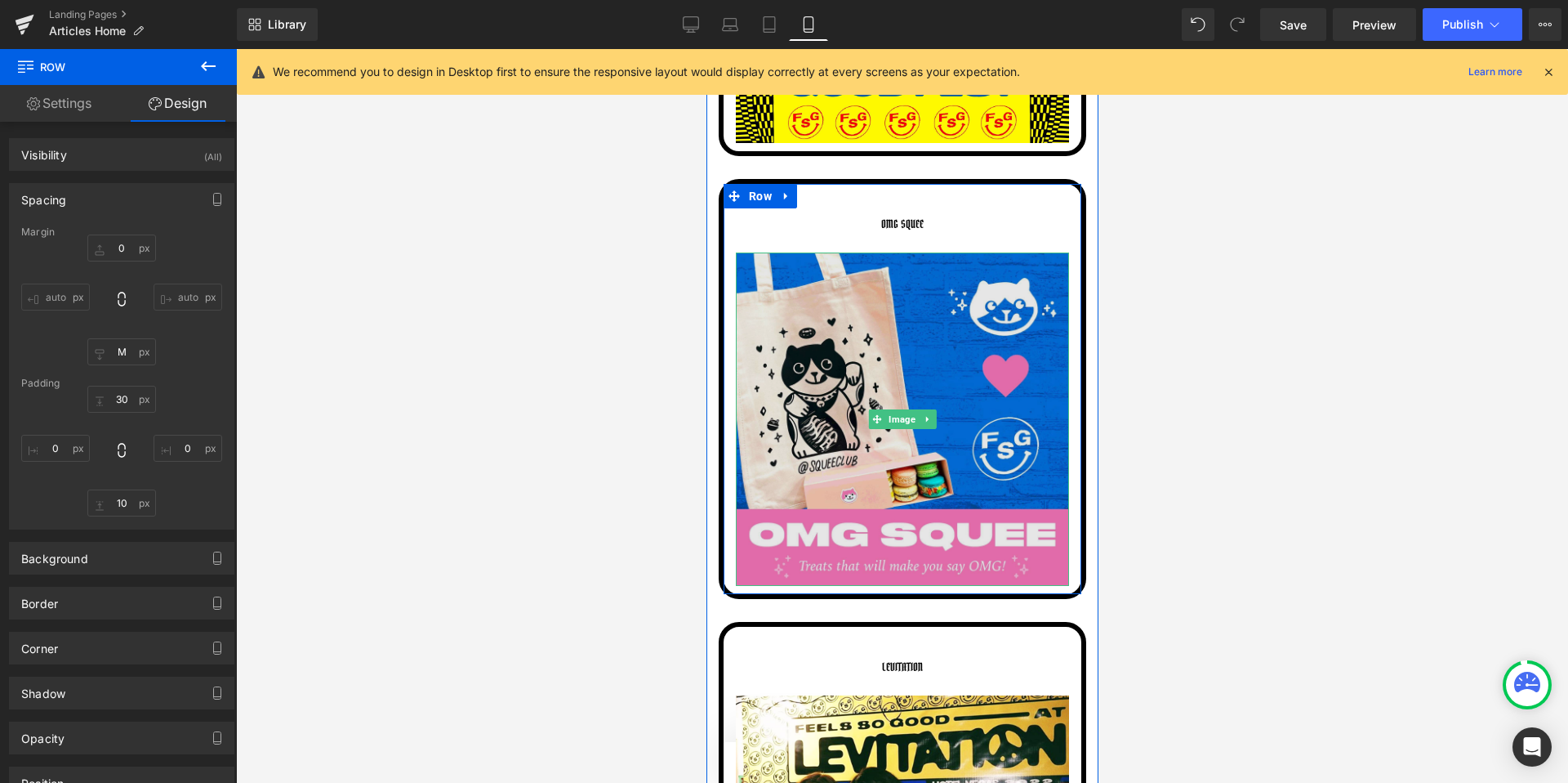
scroll to position [2595, 0]
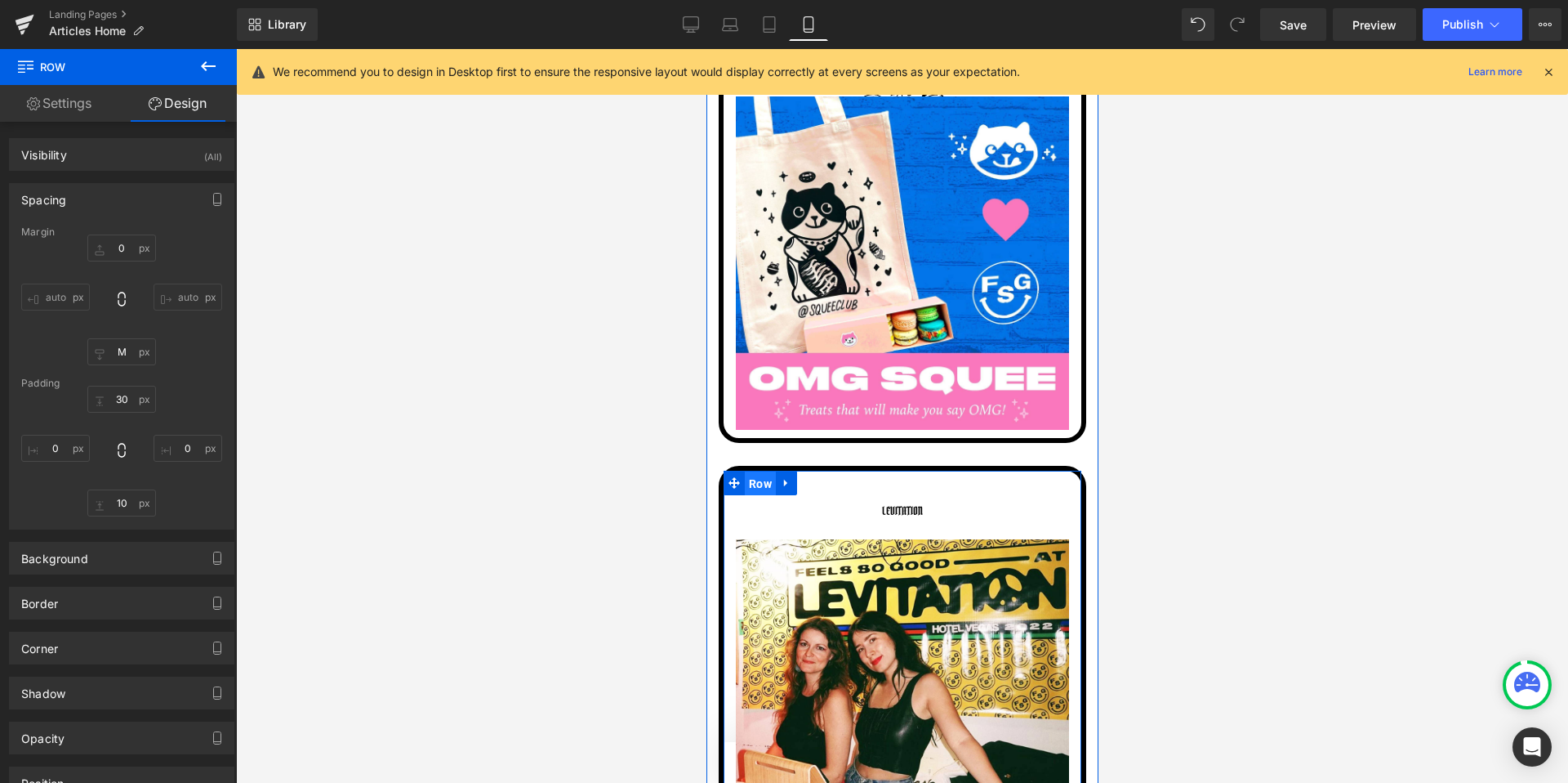
click at [759, 474] on span "Row" at bounding box center [759, 483] width 31 height 24
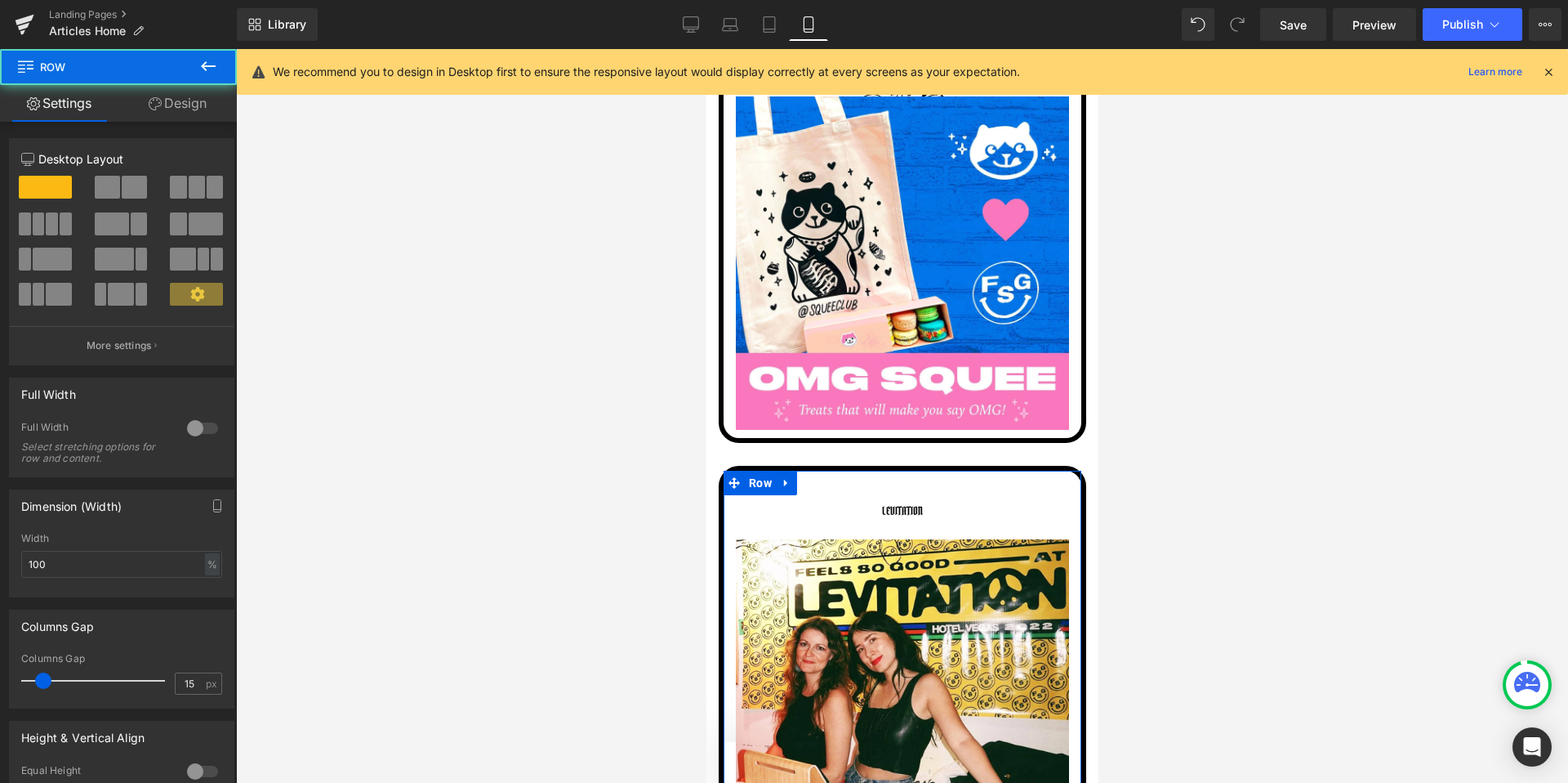
click at [169, 94] on link "Design" at bounding box center [177, 103] width 118 height 37
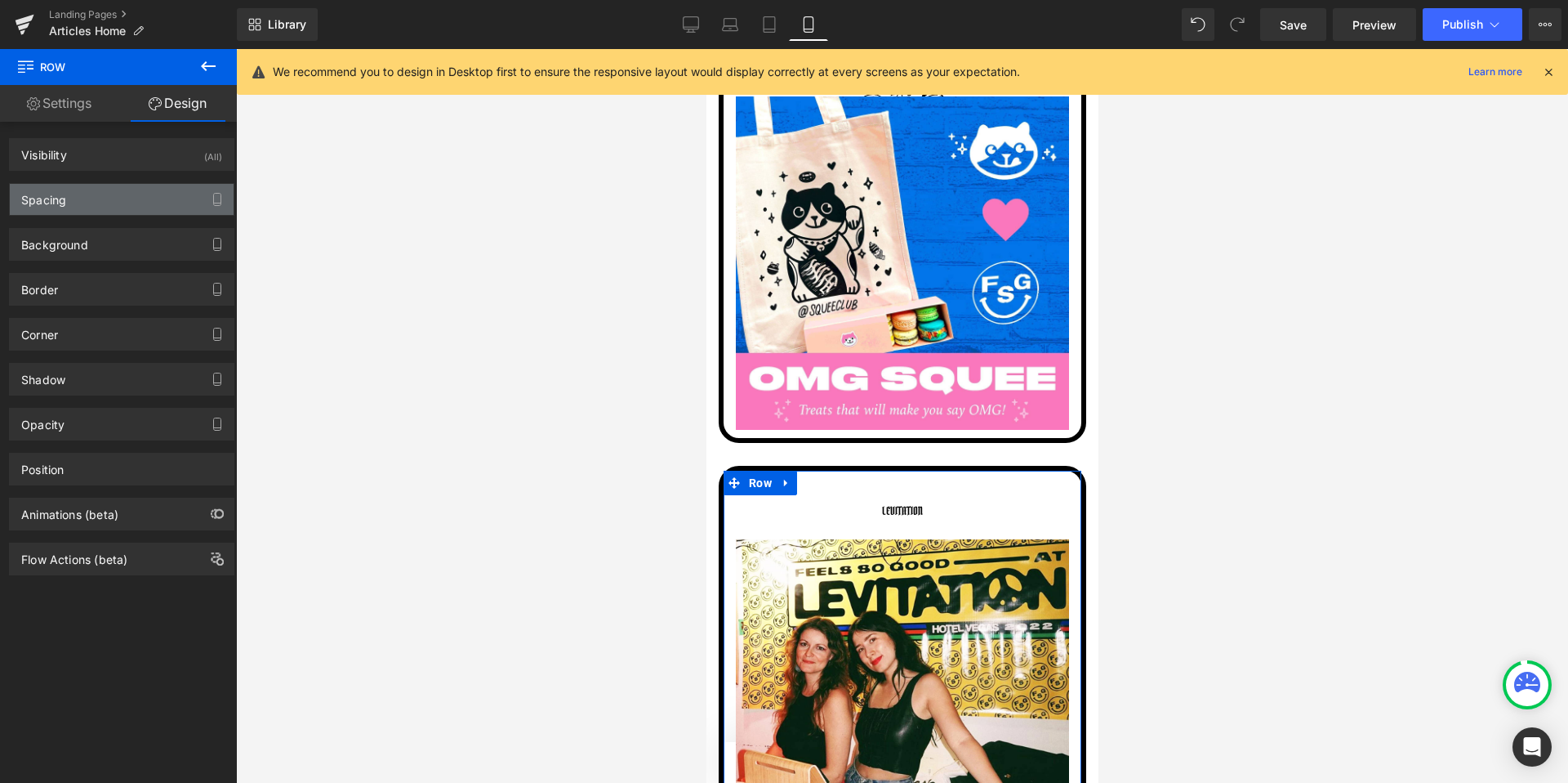
click at [88, 201] on div "Spacing" at bounding box center [121, 199] width 224 height 31
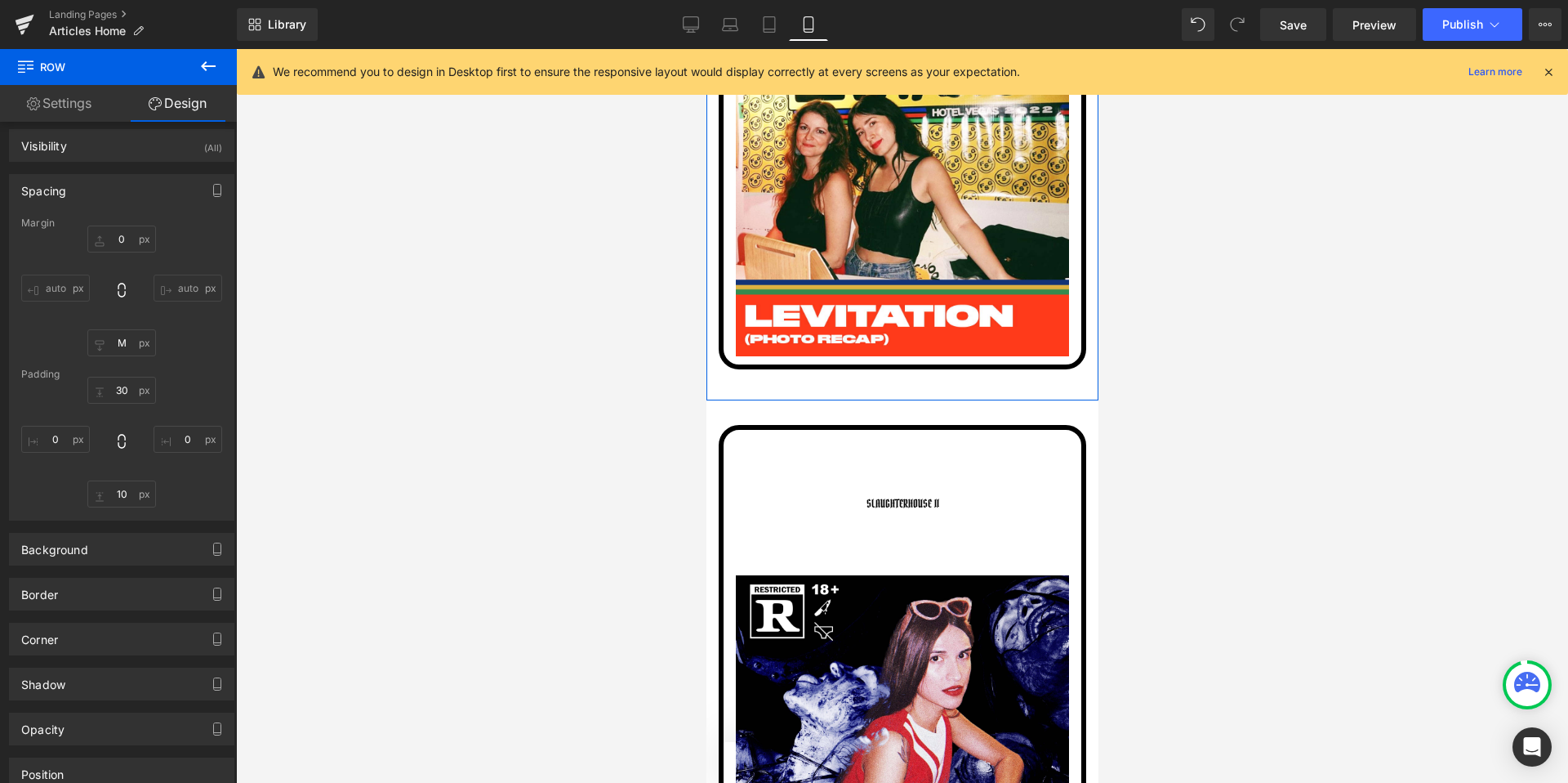
scroll to position [3132, 0]
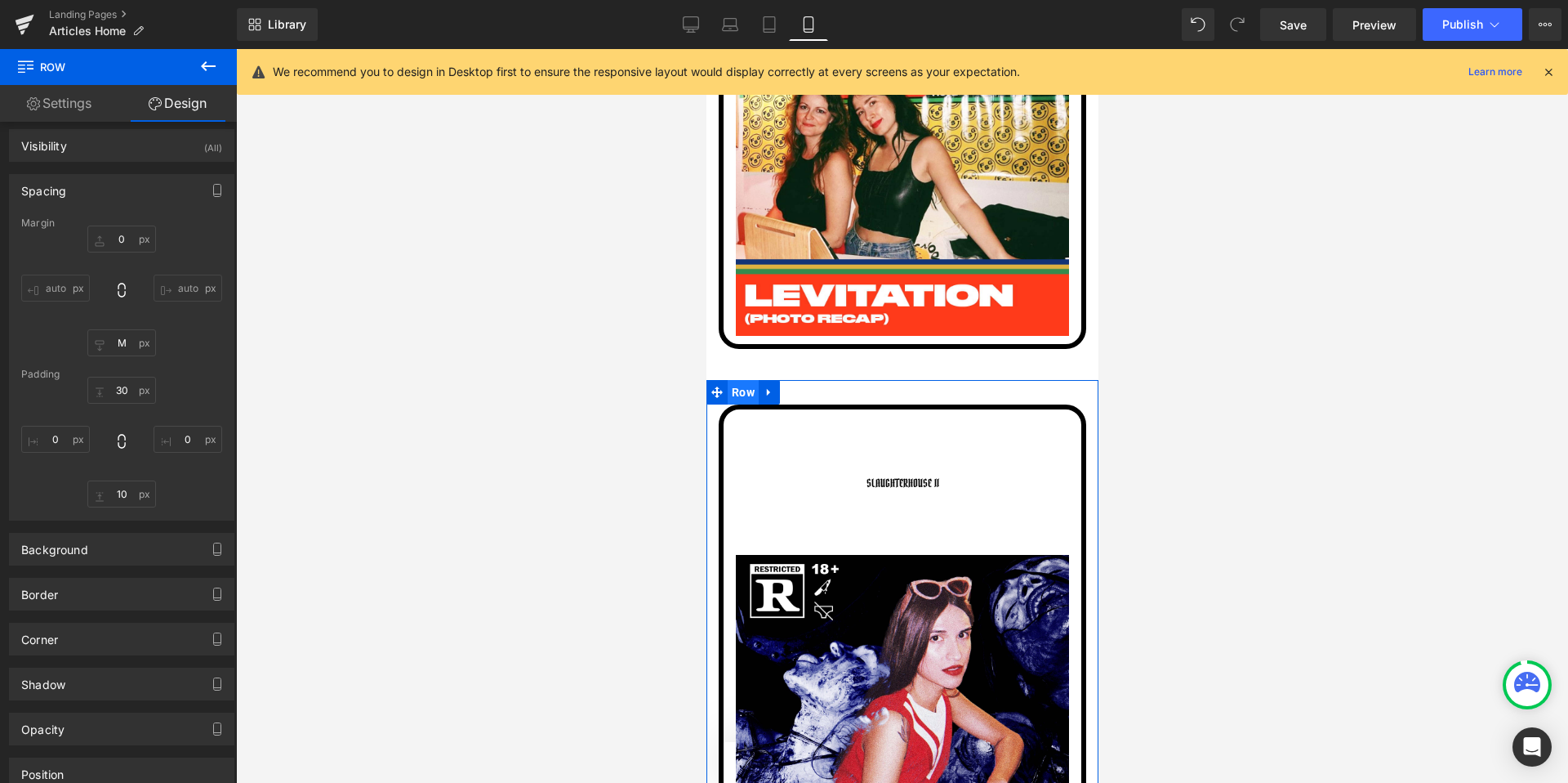
click at [747, 392] on span "Row" at bounding box center [742, 392] width 31 height 24
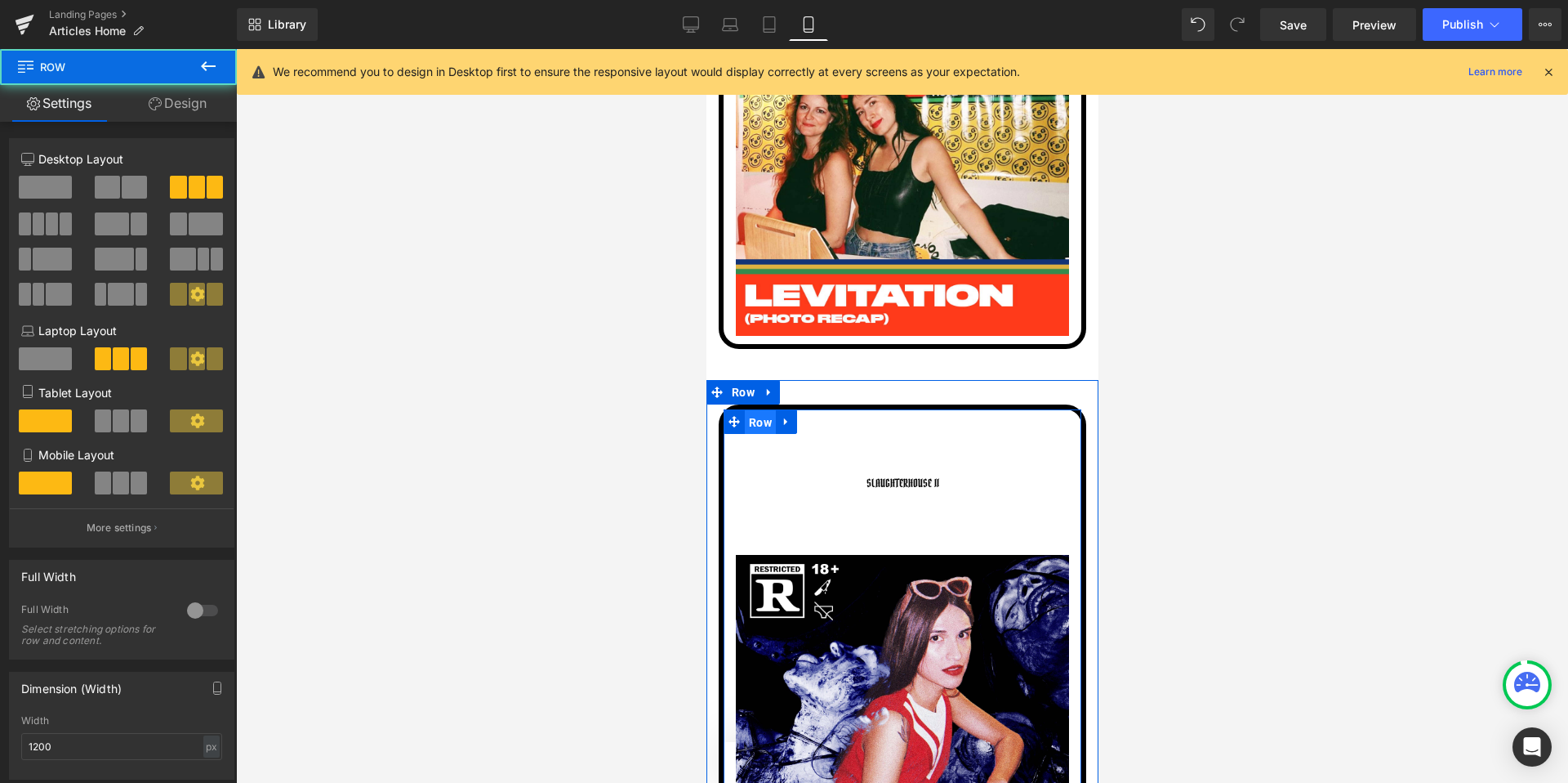
click at [754, 419] on span "Row" at bounding box center [759, 422] width 31 height 24
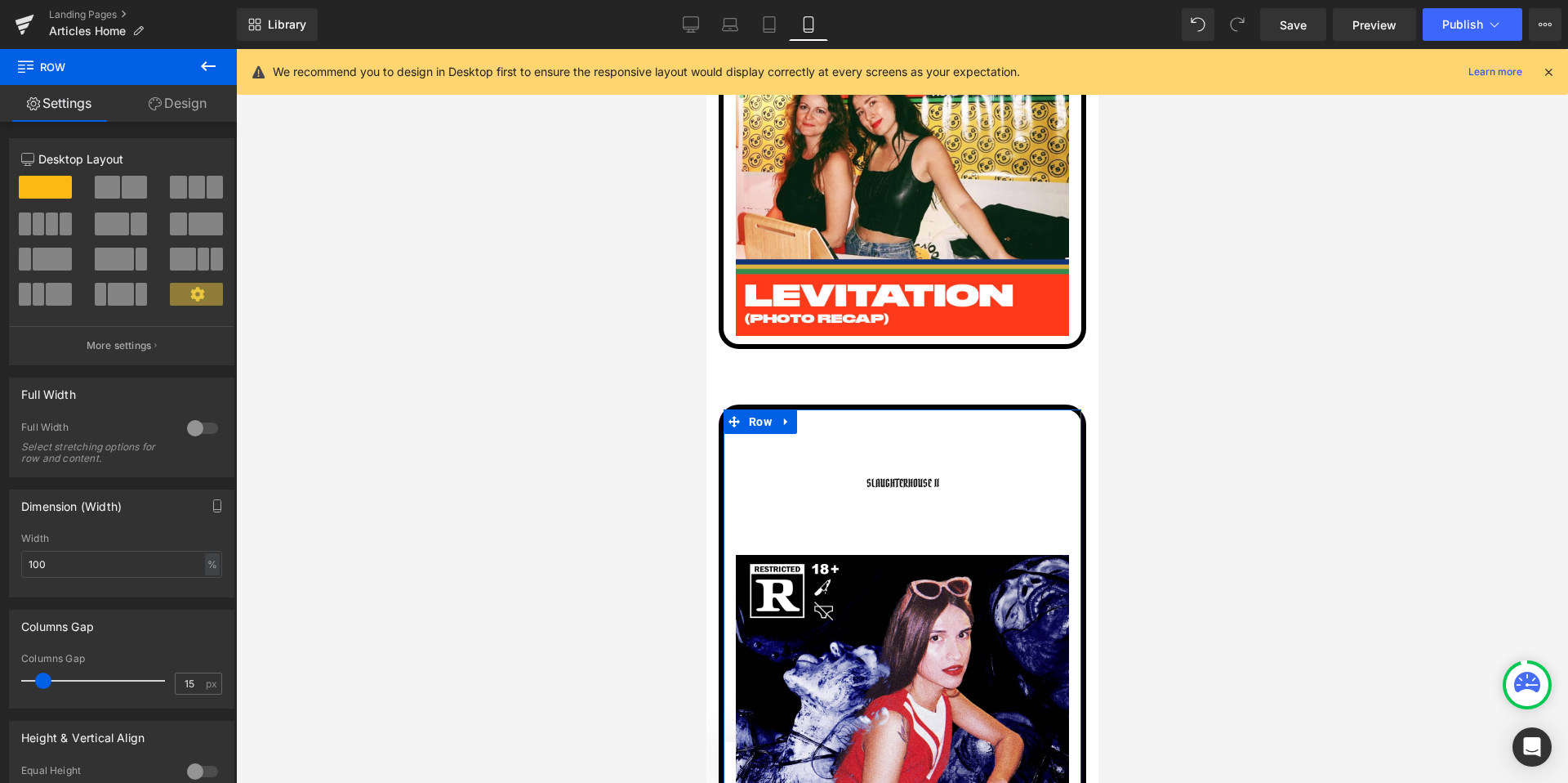
click at [187, 104] on link "Design" at bounding box center [177, 103] width 118 height 37
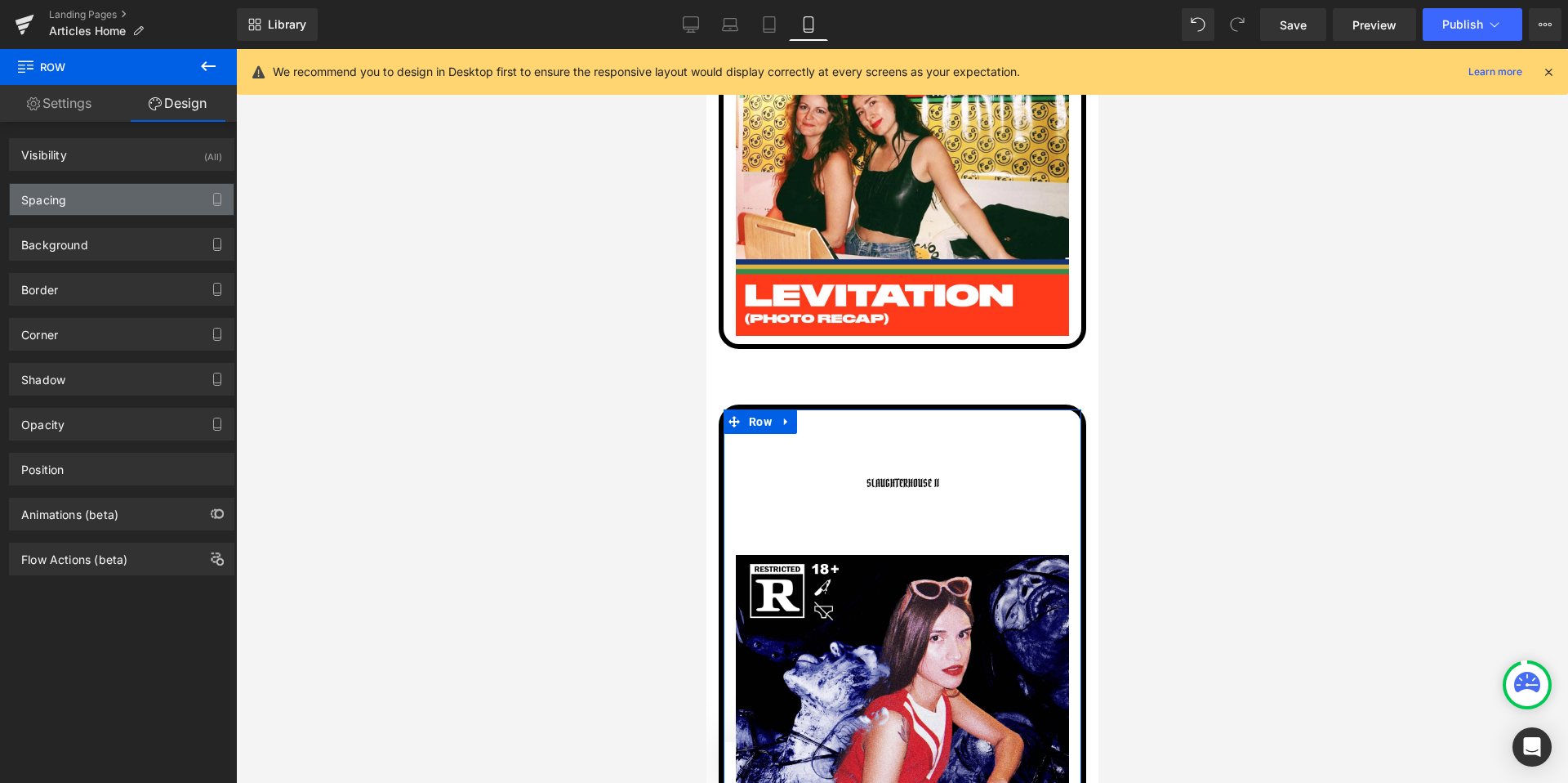
click at [108, 213] on div "Spacing" at bounding box center [121, 199] width 224 height 31
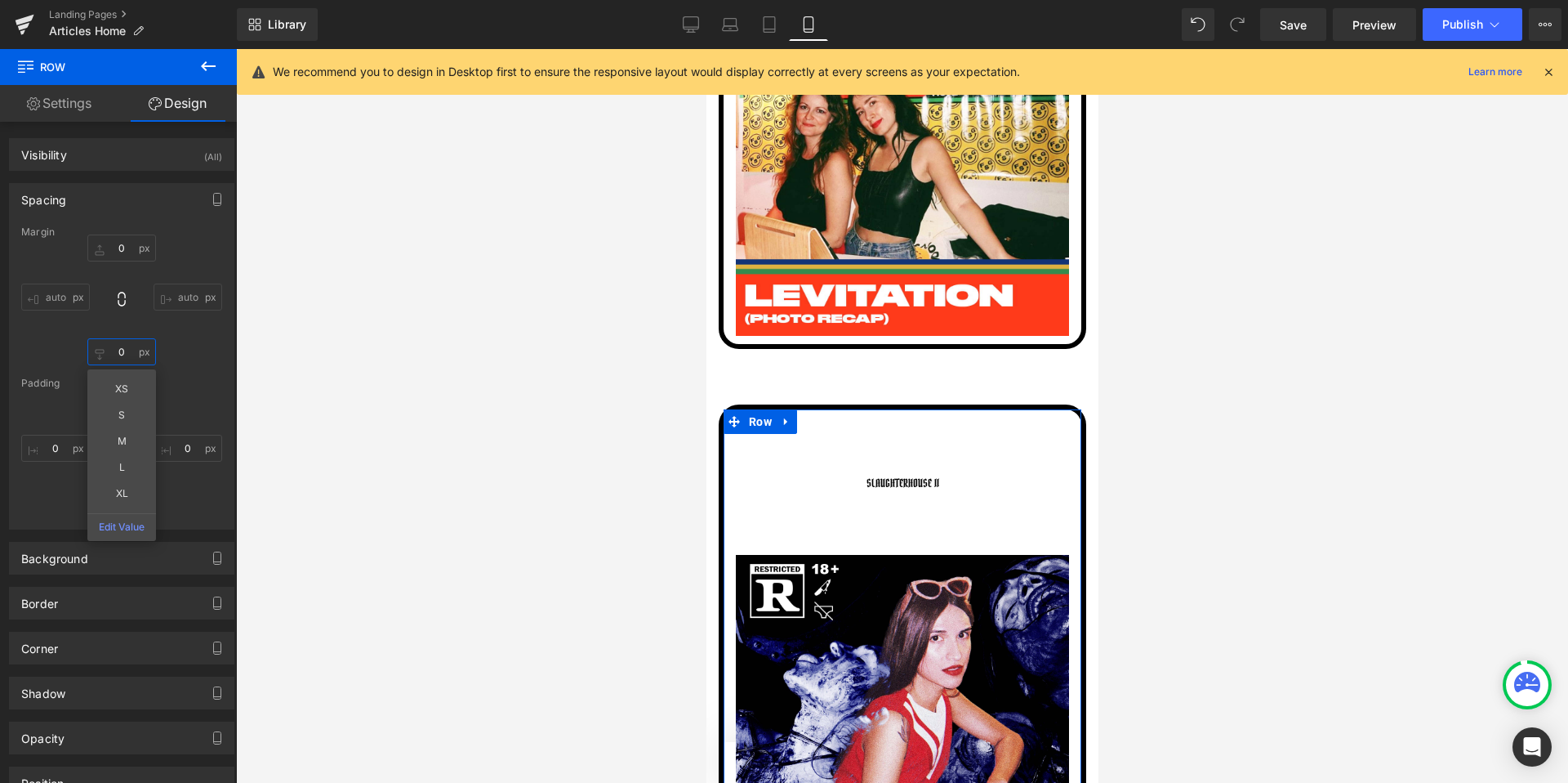
click at [125, 364] on input "0" at bounding box center [121, 351] width 68 height 27
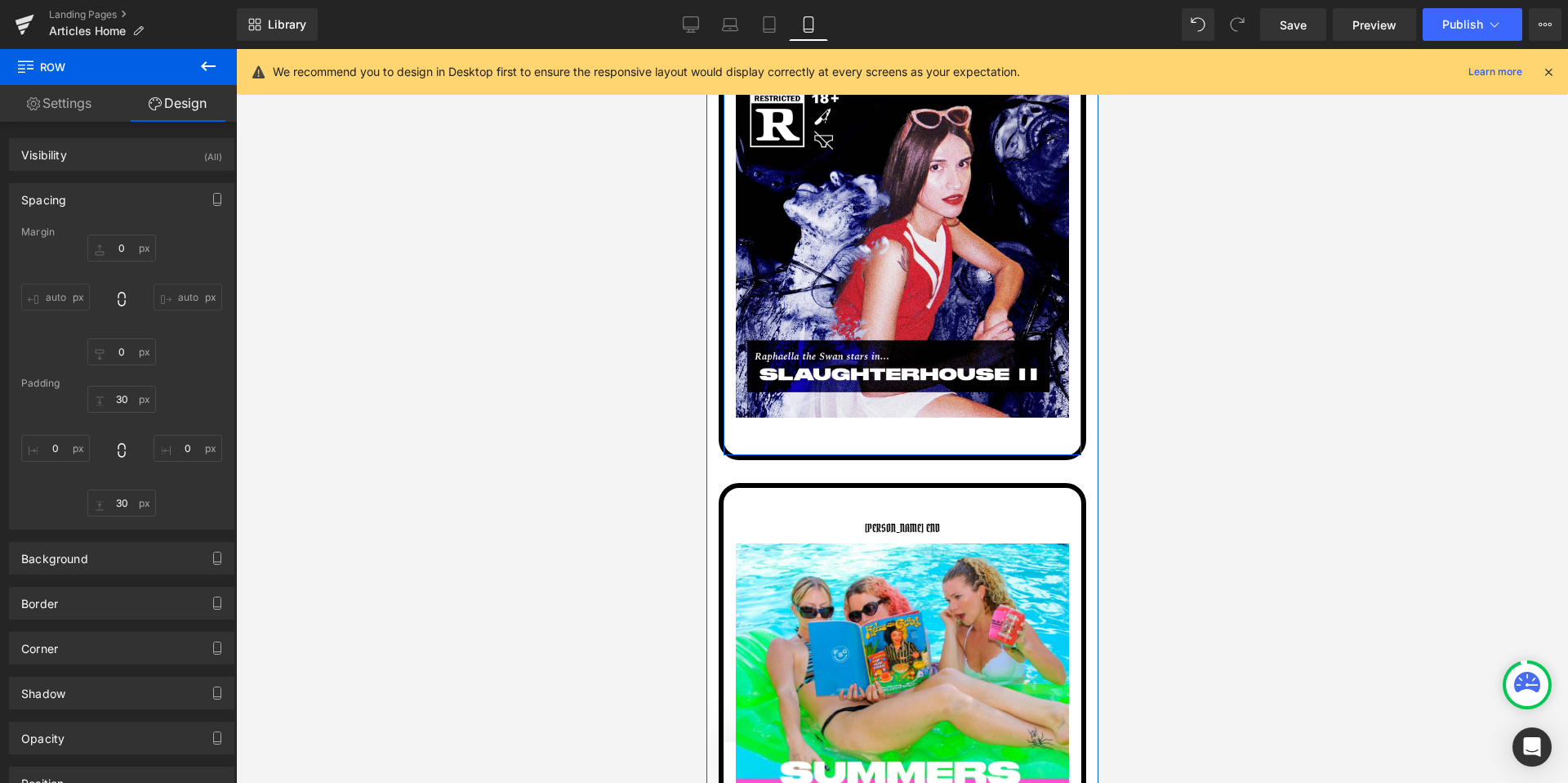
scroll to position [3611, 0]
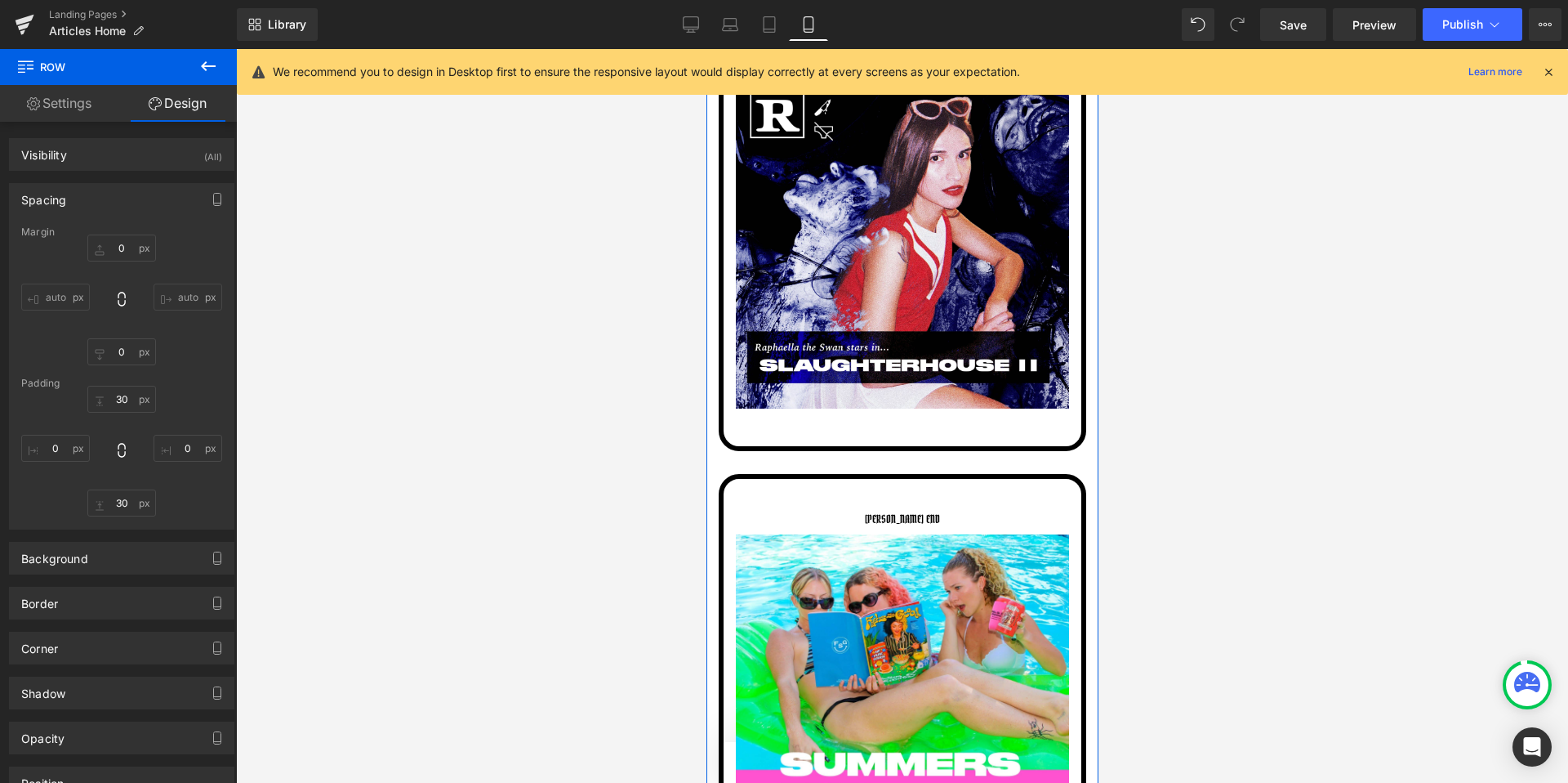
click at [755, 477] on div "SUMMERS END Button Image Row" at bounding box center [902, 677] width 368 height 407
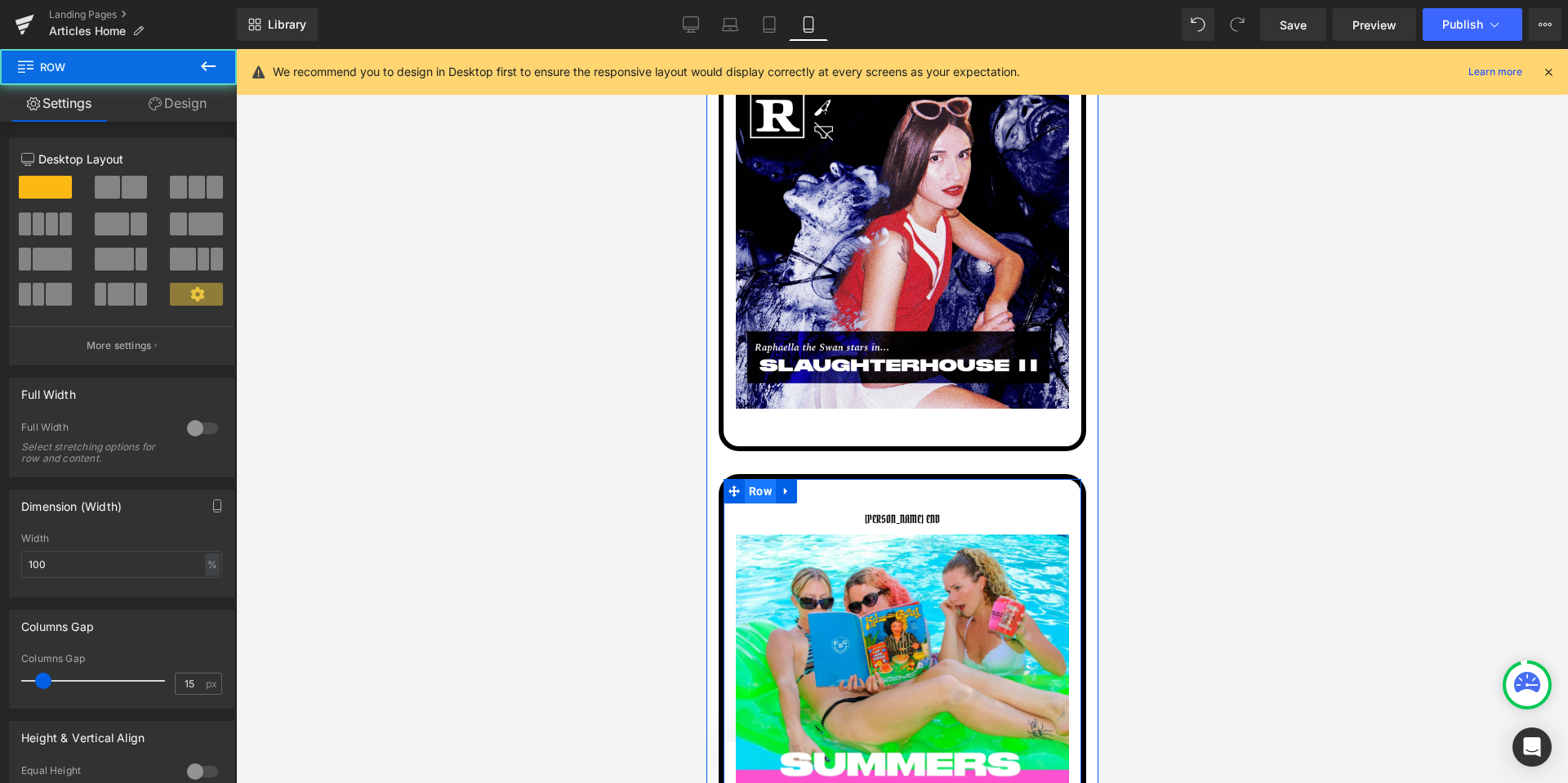
click at [757, 487] on span "Row" at bounding box center [759, 491] width 31 height 24
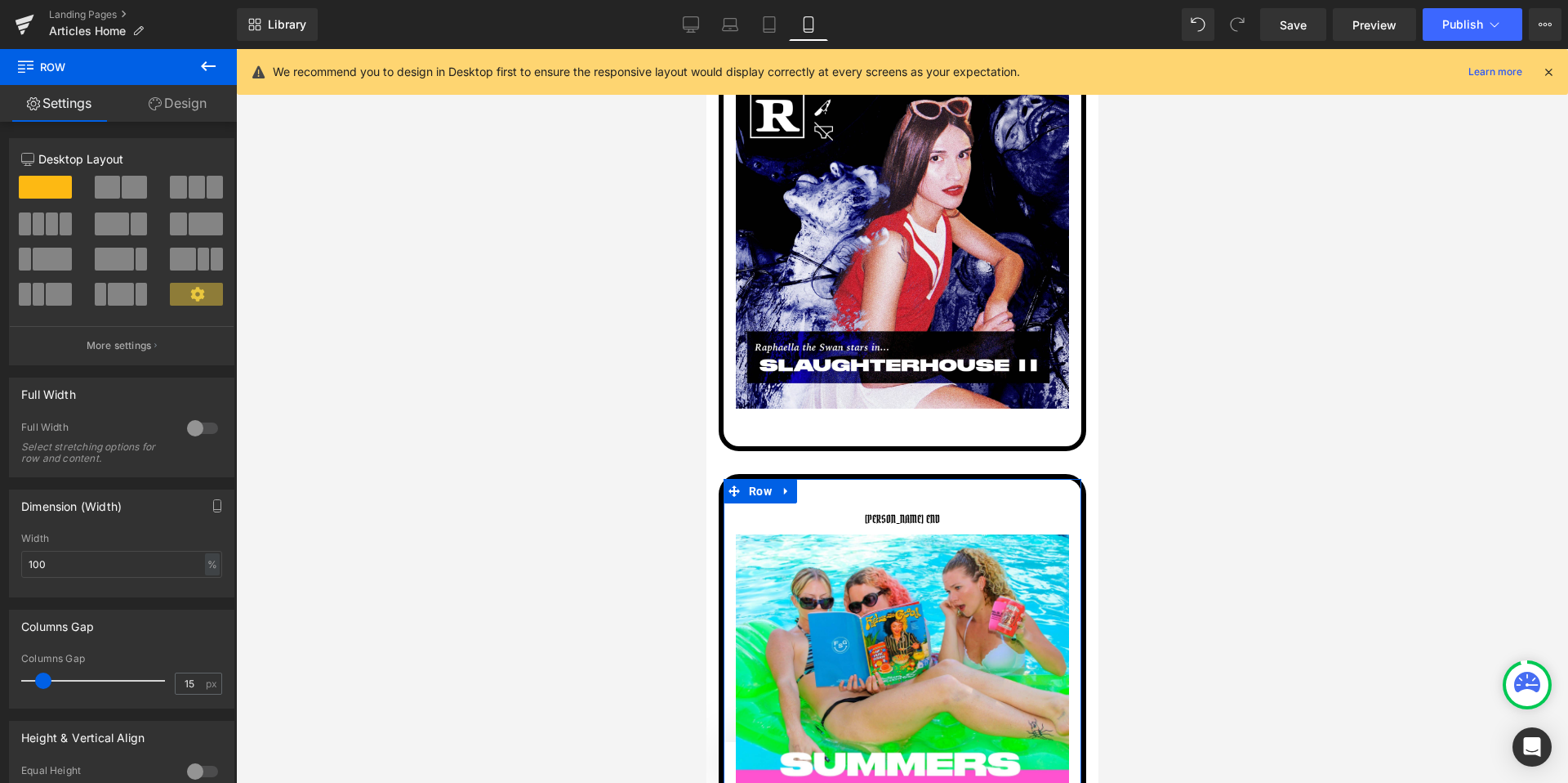
click at [198, 109] on link "Design" at bounding box center [177, 103] width 118 height 37
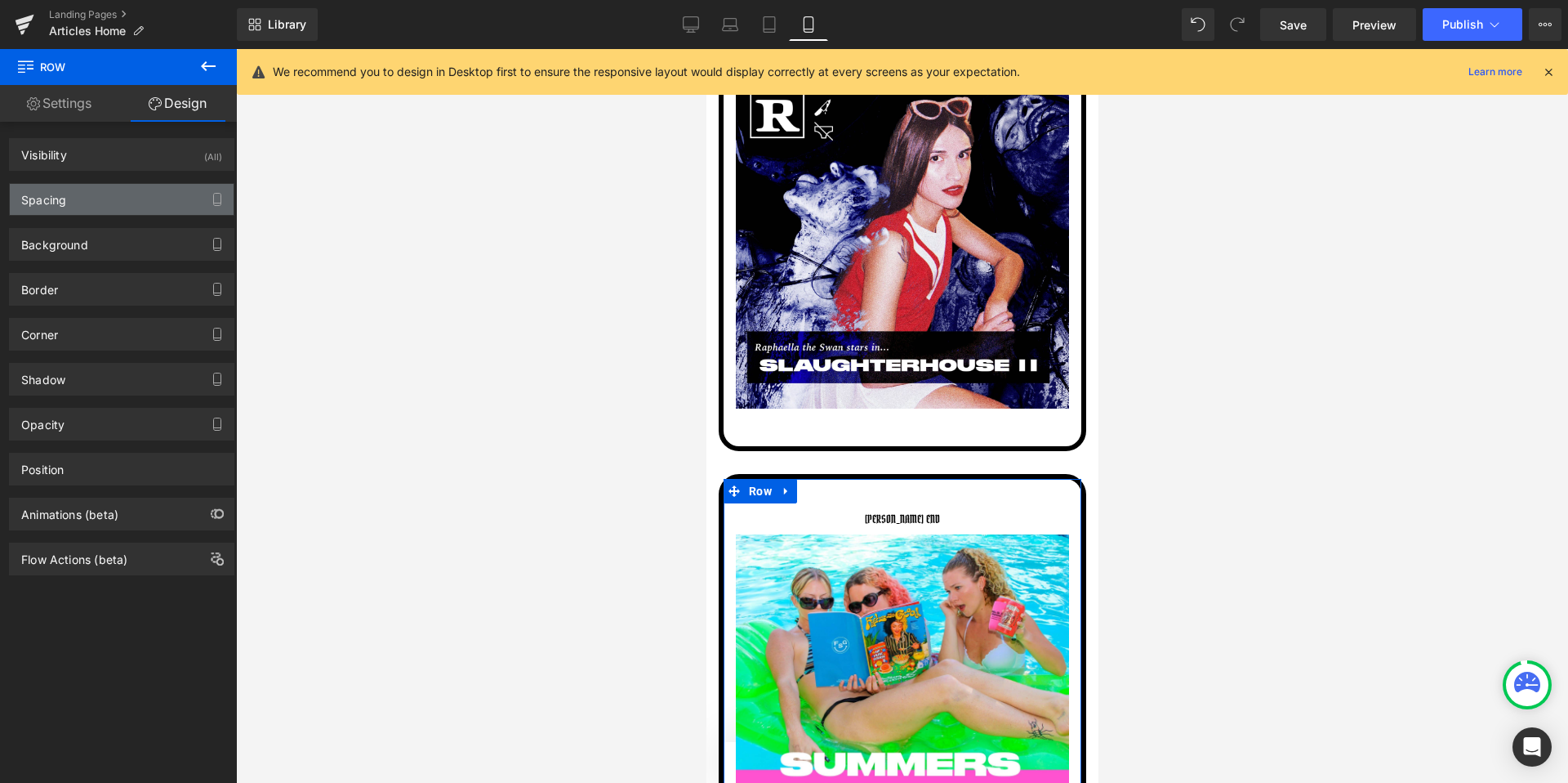
click at [110, 198] on div "Spacing" at bounding box center [121, 199] width 224 height 31
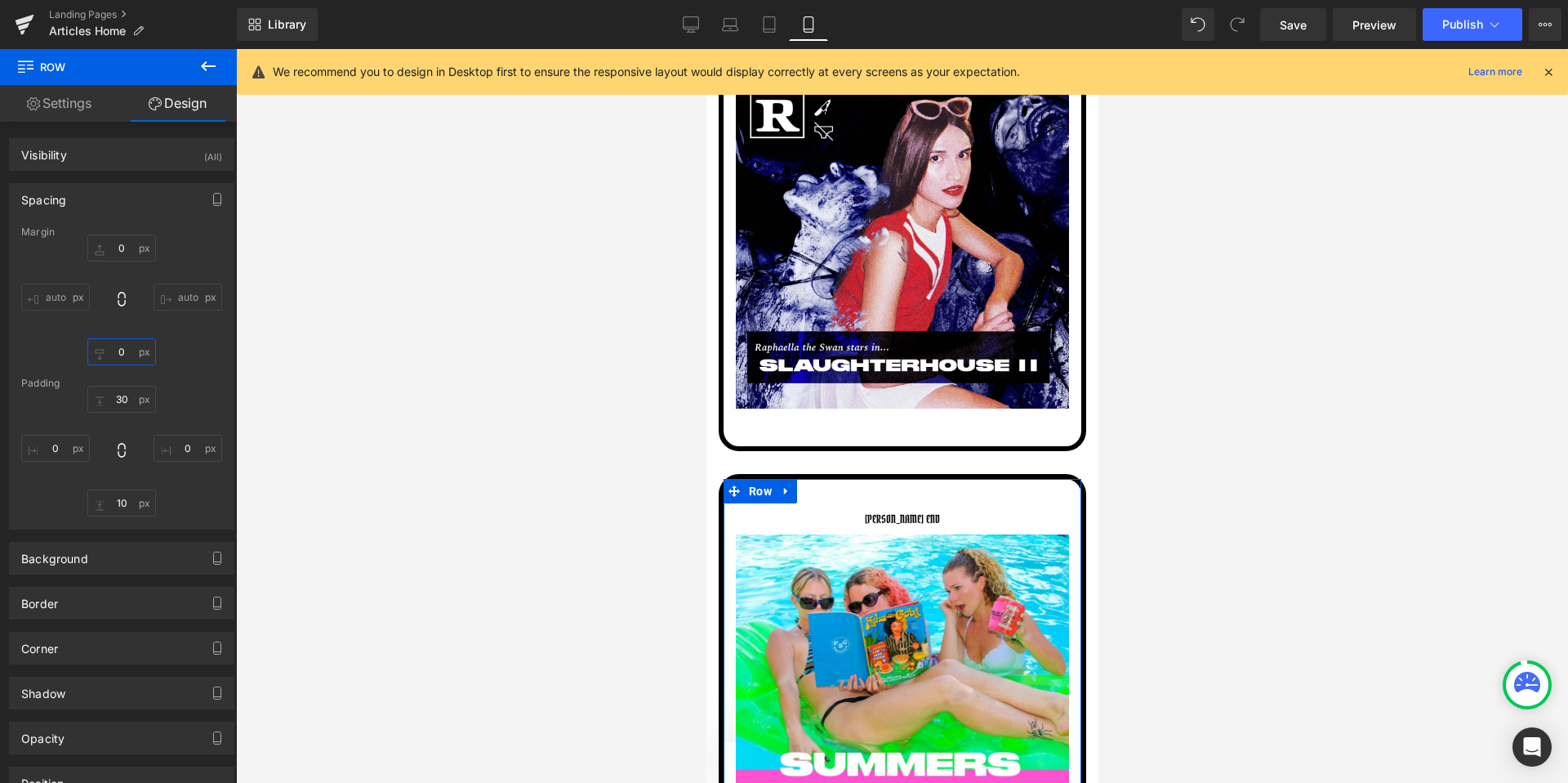
click at [125, 358] on input "0" at bounding box center [121, 351] width 68 height 27
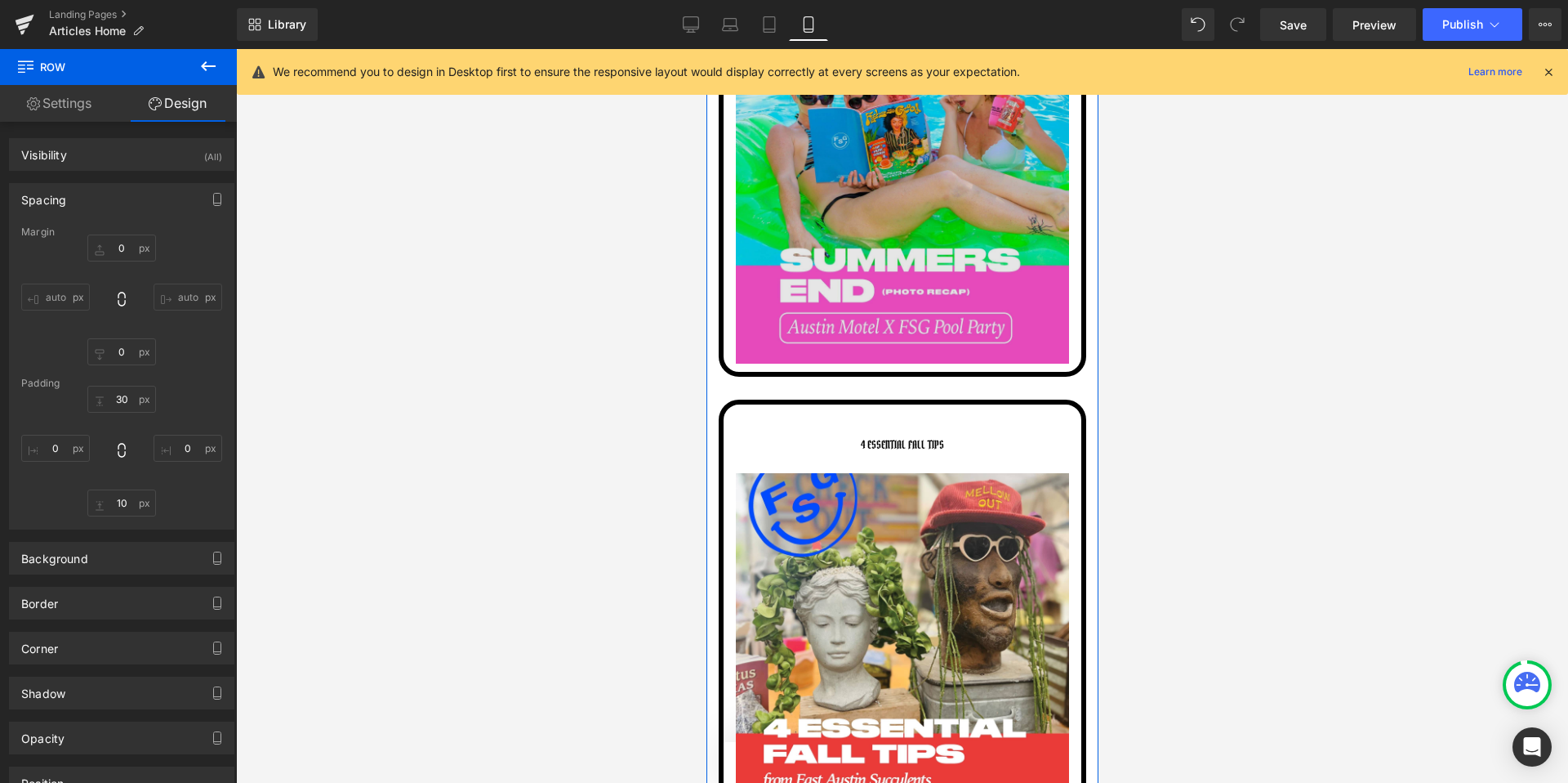
scroll to position [4119, 0]
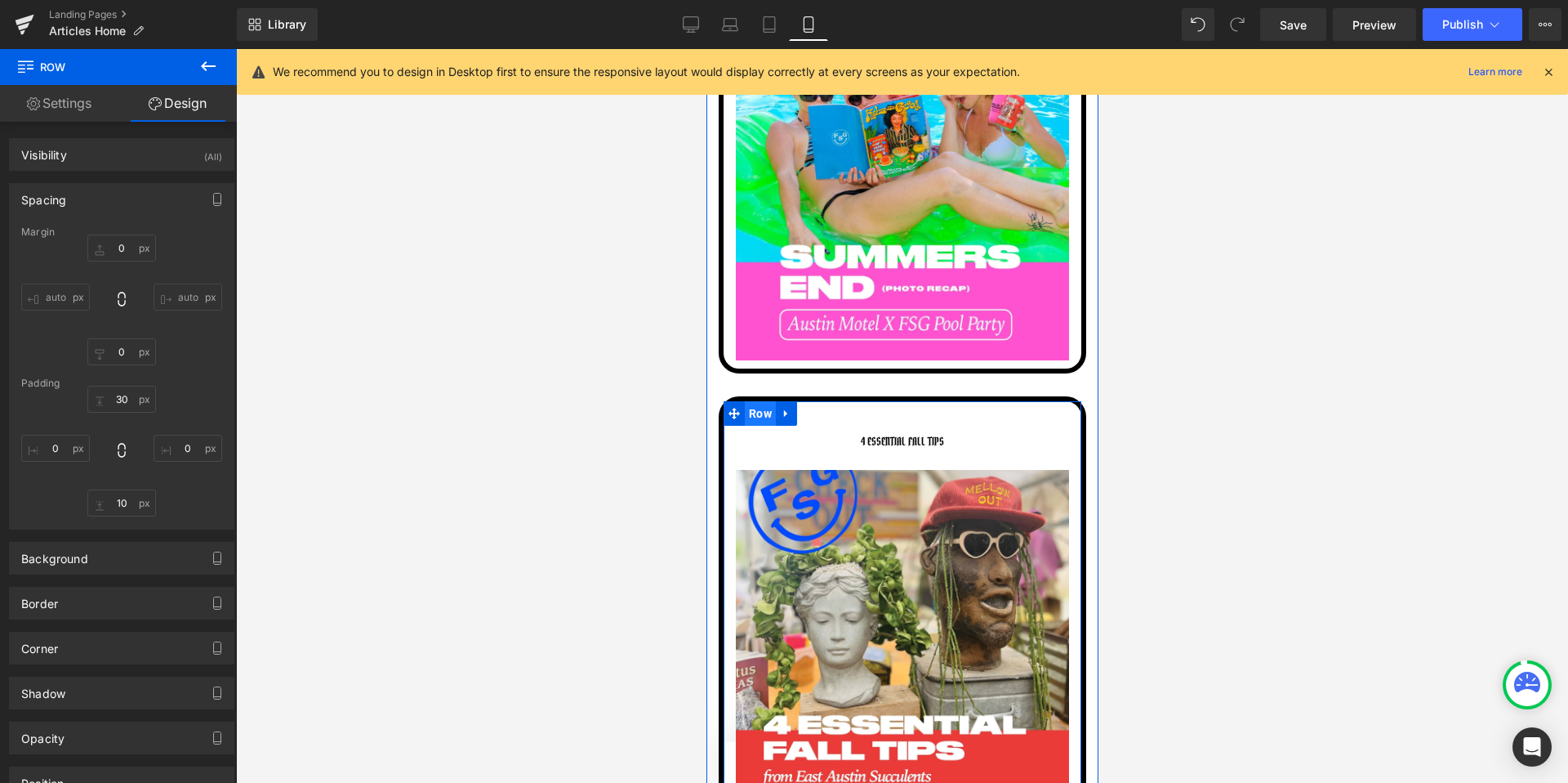
click at [758, 412] on span "Row" at bounding box center [759, 414] width 31 height 24
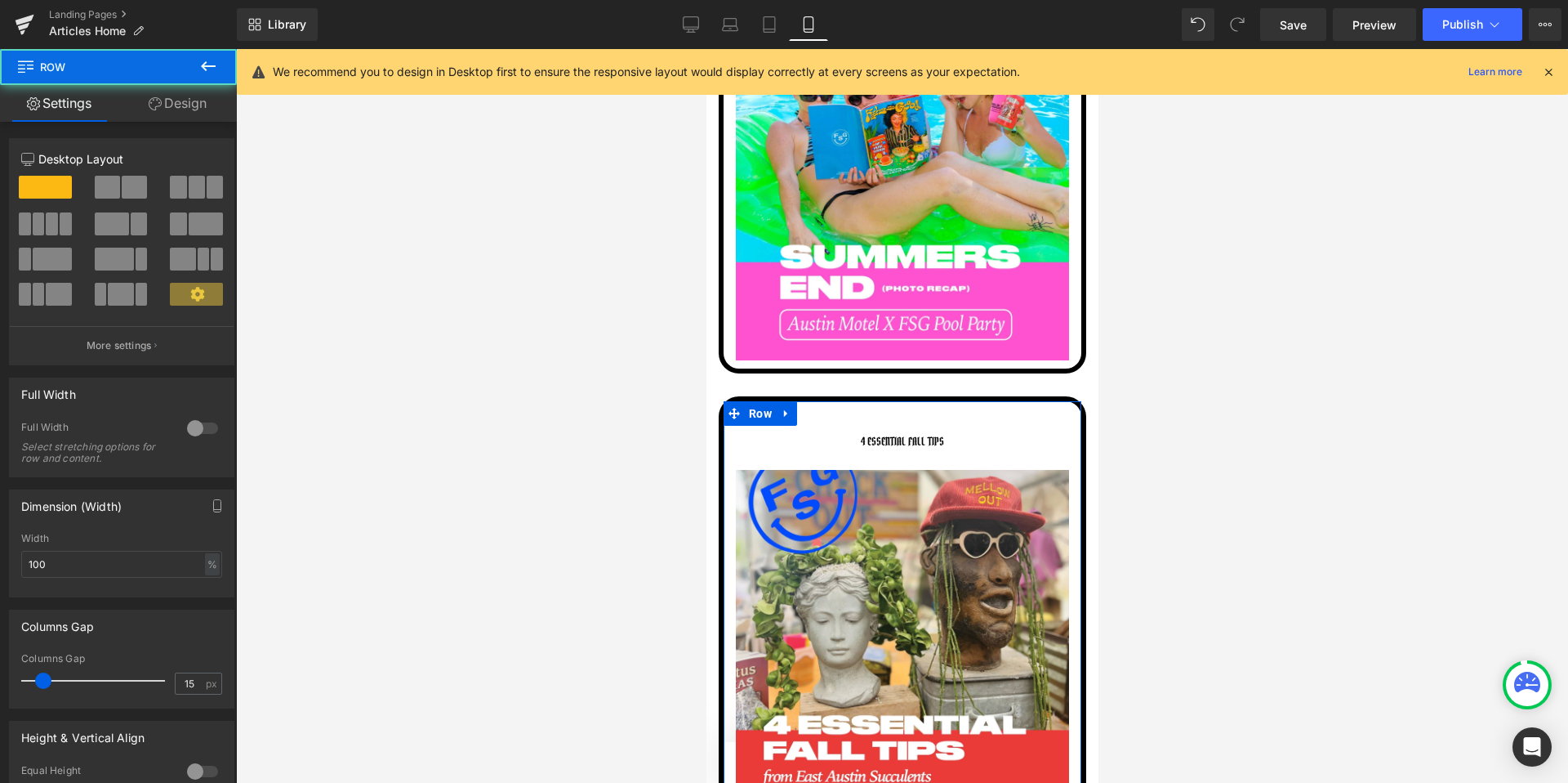
click at [184, 98] on link "Design" at bounding box center [177, 103] width 118 height 37
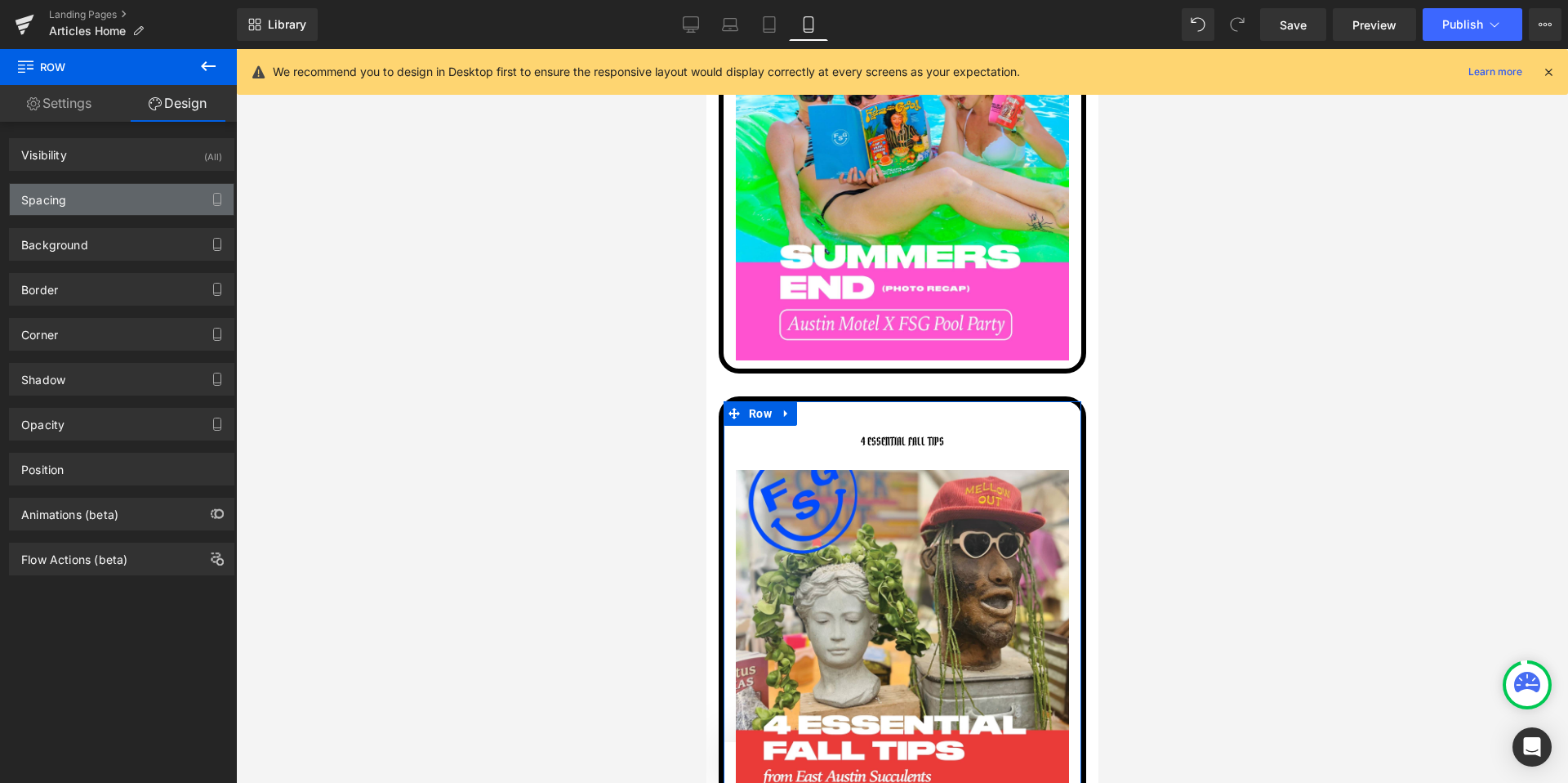
click at [92, 202] on div "Spacing" at bounding box center [121, 199] width 224 height 31
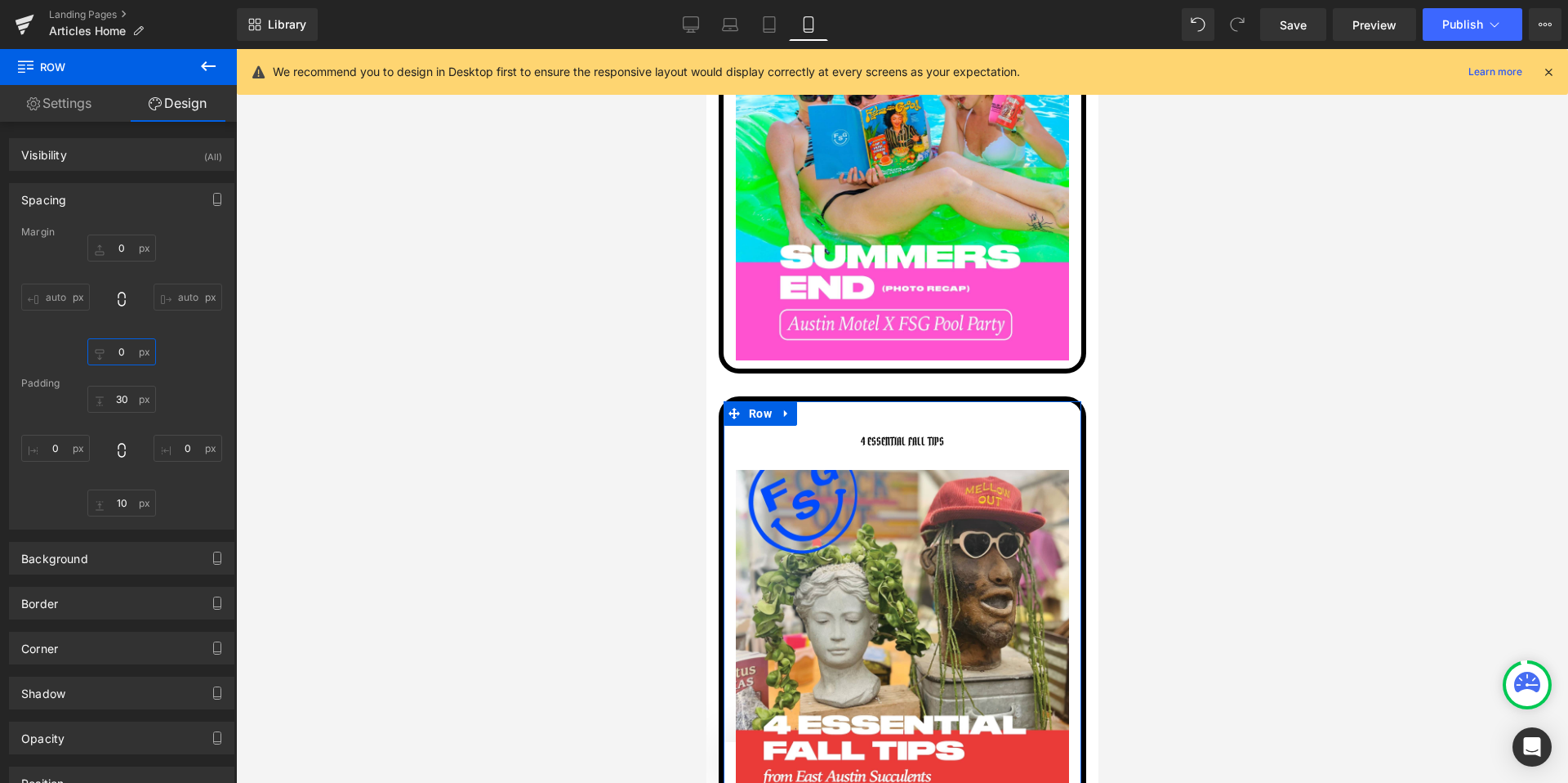
click at [120, 359] on input "0" at bounding box center [121, 351] width 68 height 27
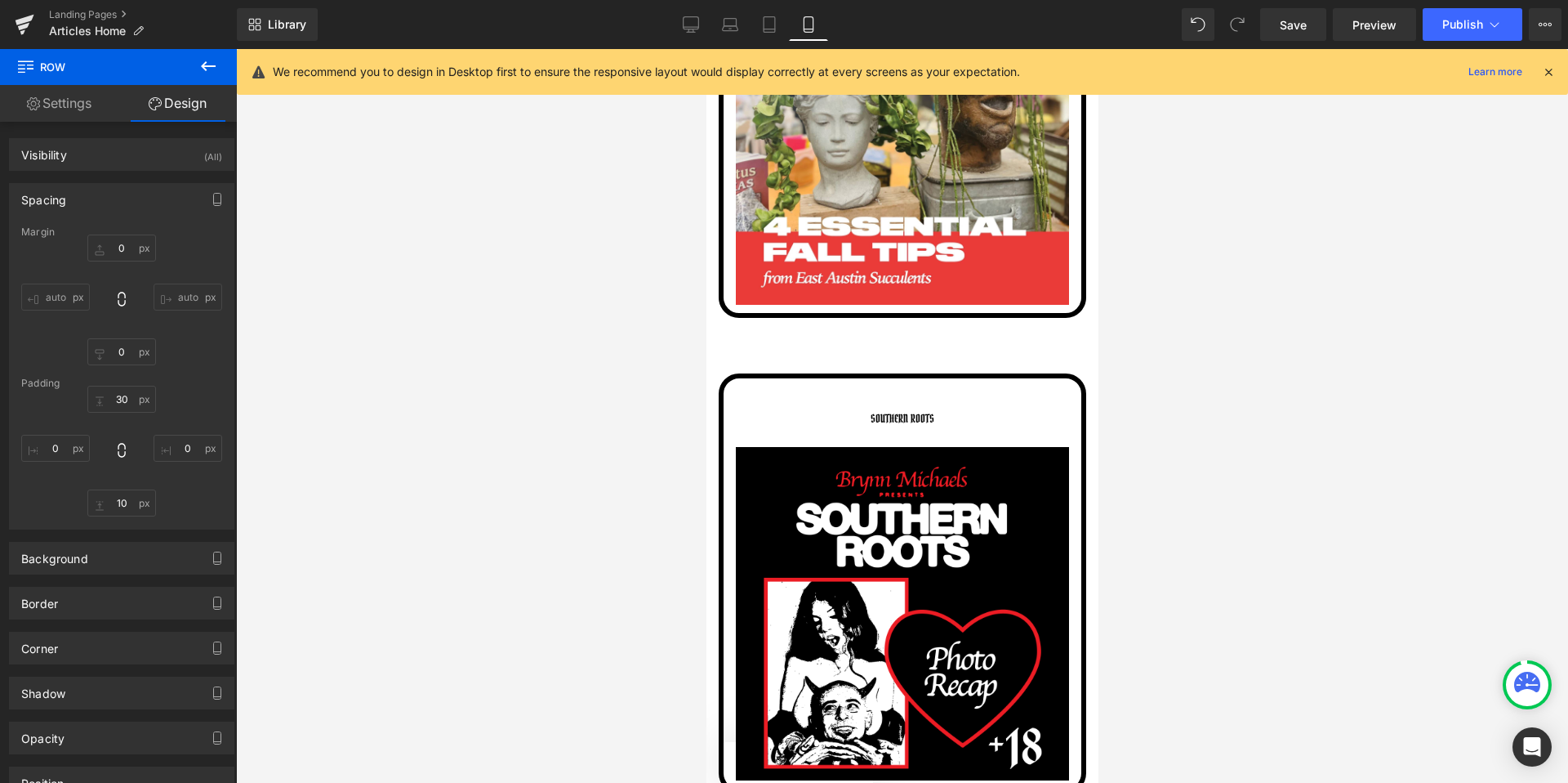
scroll to position [4627, 0]
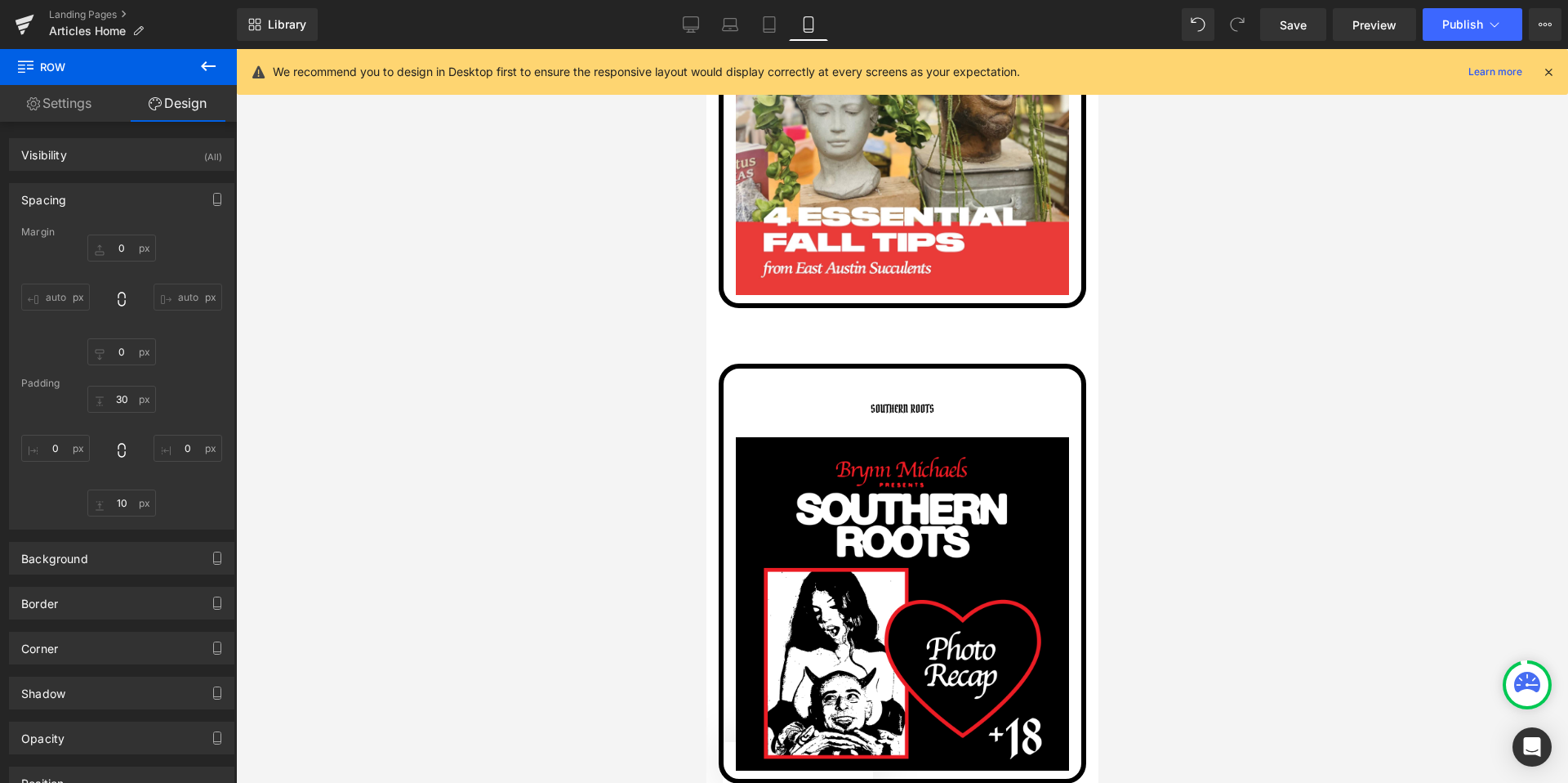
click at [766, 397] on div "SOUTHERN ROOTS" at bounding box center [902, 408] width 333 height 31
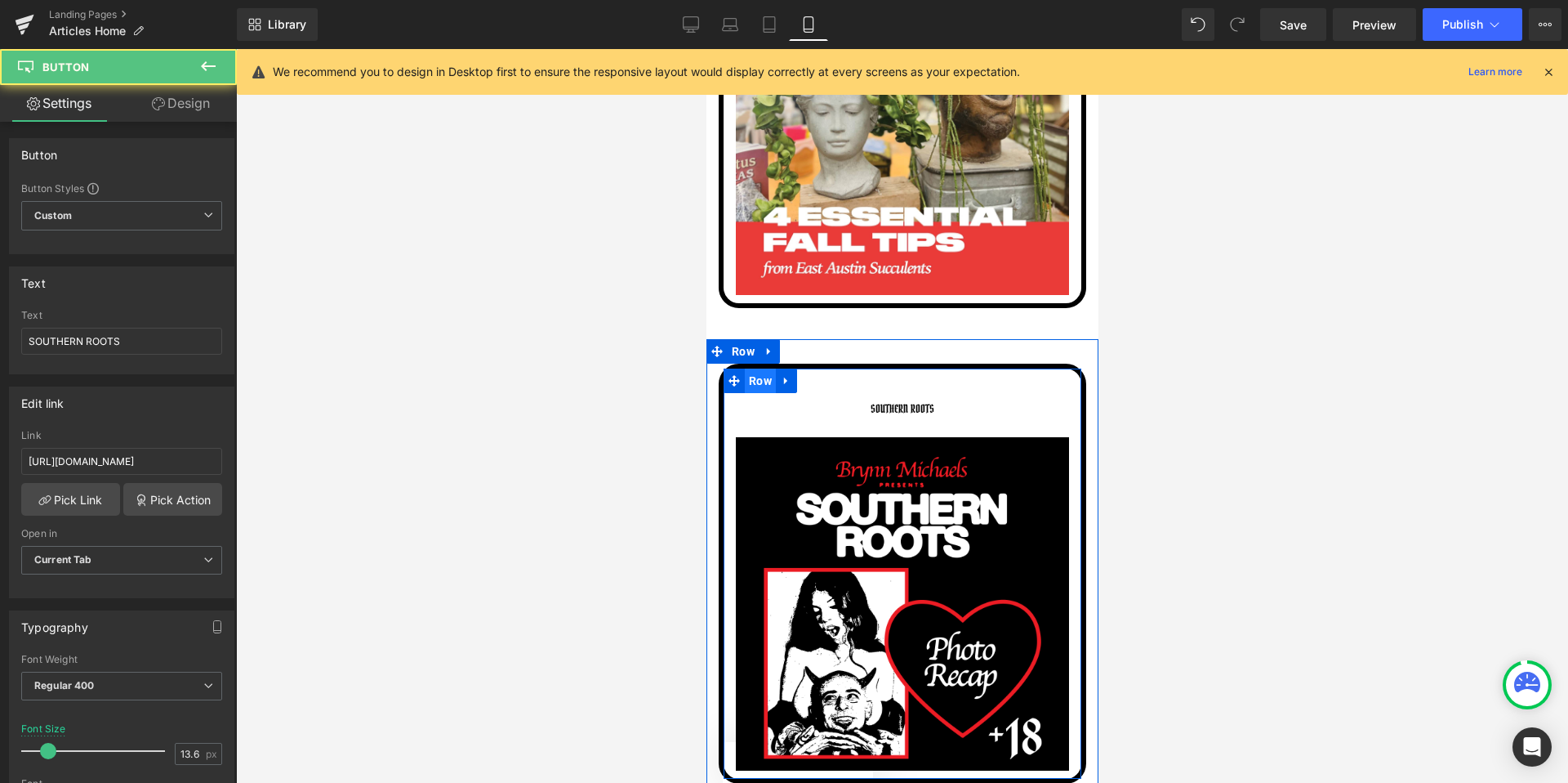
click at [754, 378] on span "Row" at bounding box center [759, 381] width 31 height 24
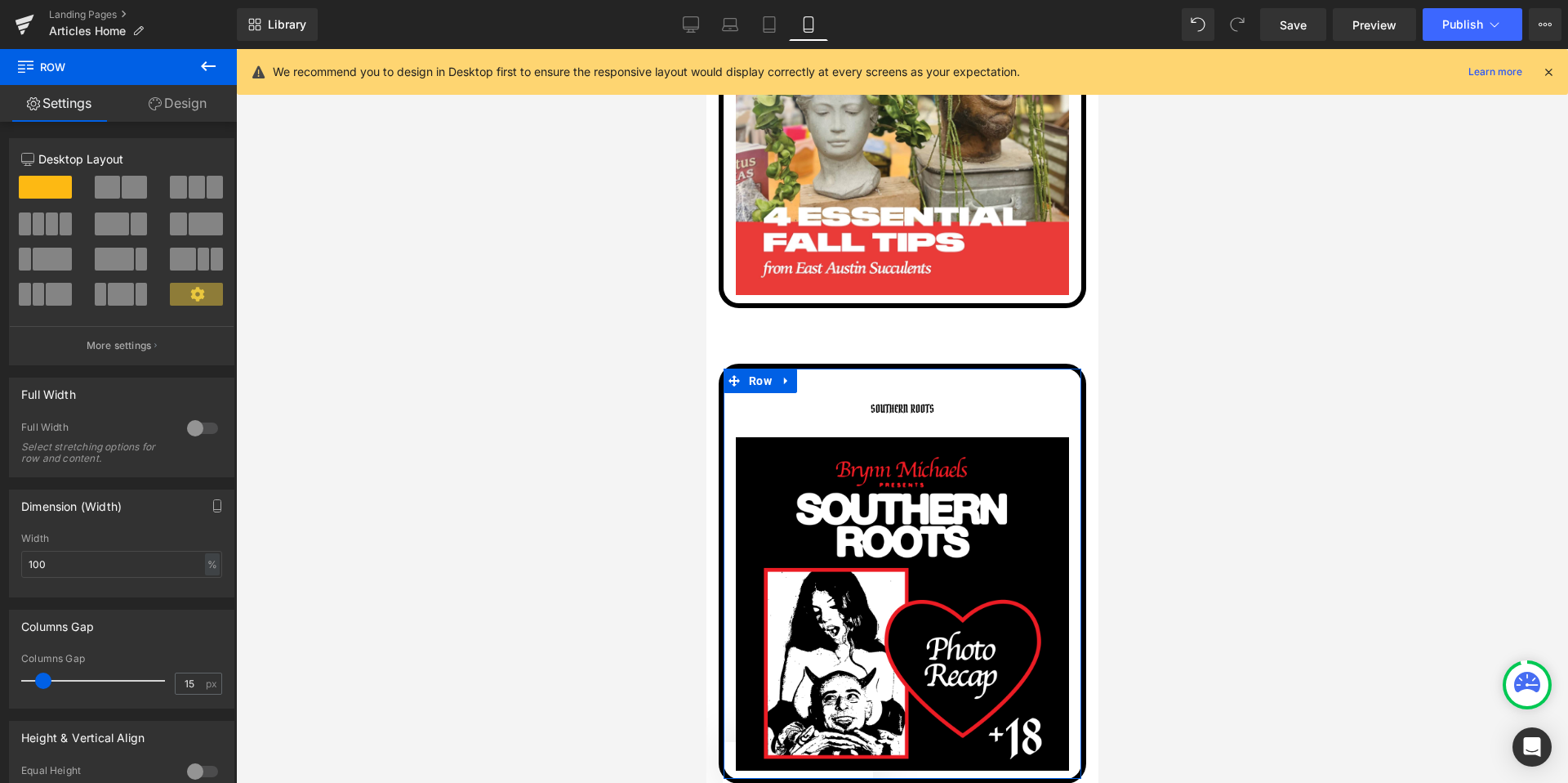
click at [182, 123] on div "12 12 12 Column Size Customizer 12 Desktop Layout Laptop Layout Tablet Layout M…" at bounding box center [122, 557] width 244 height 871
click at [182, 106] on link "Design" at bounding box center [177, 103] width 118 height 37
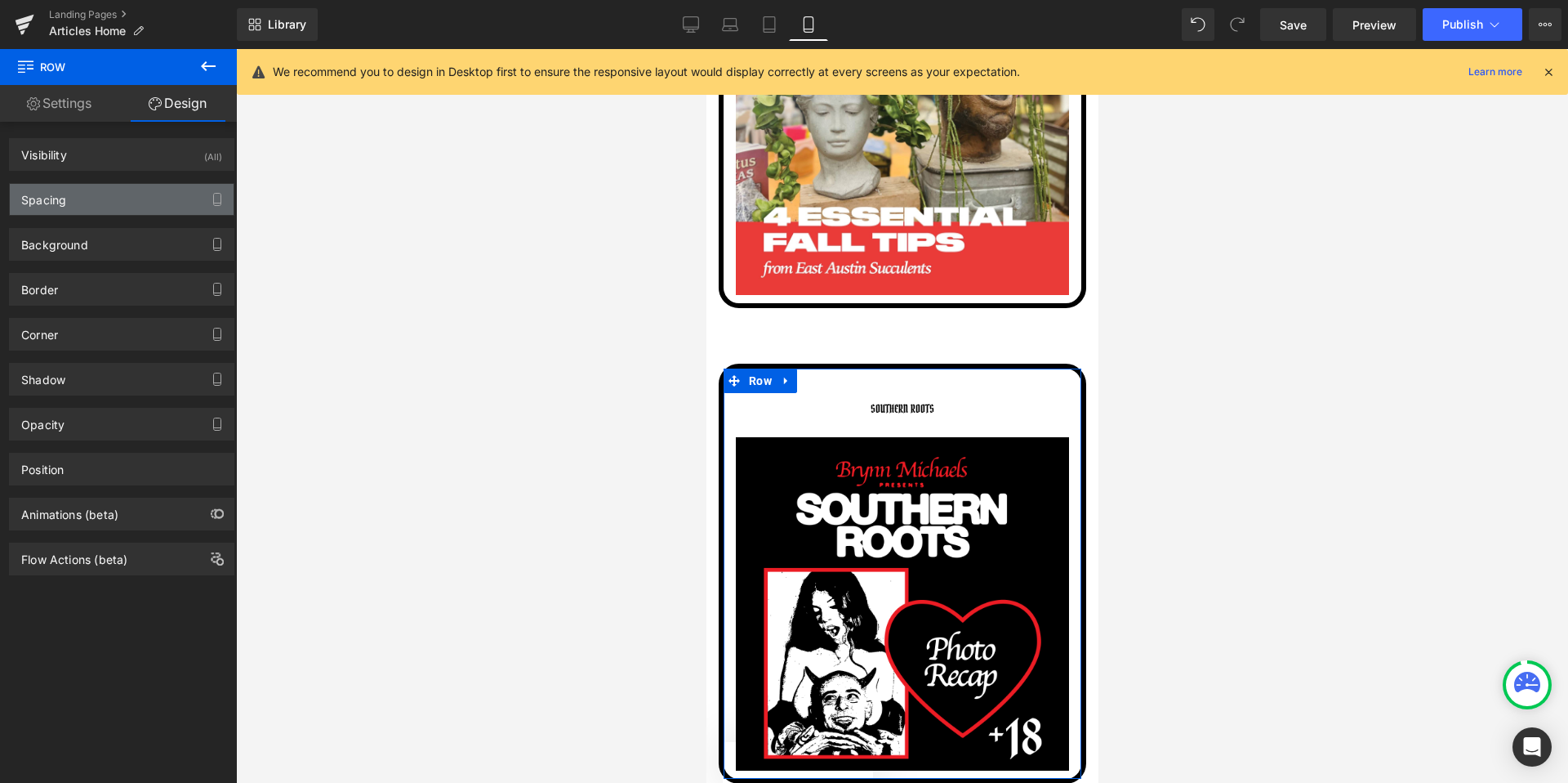
click at [60, 199] on div "Spacing" at bounding box center [44, 195] width 45 height 22
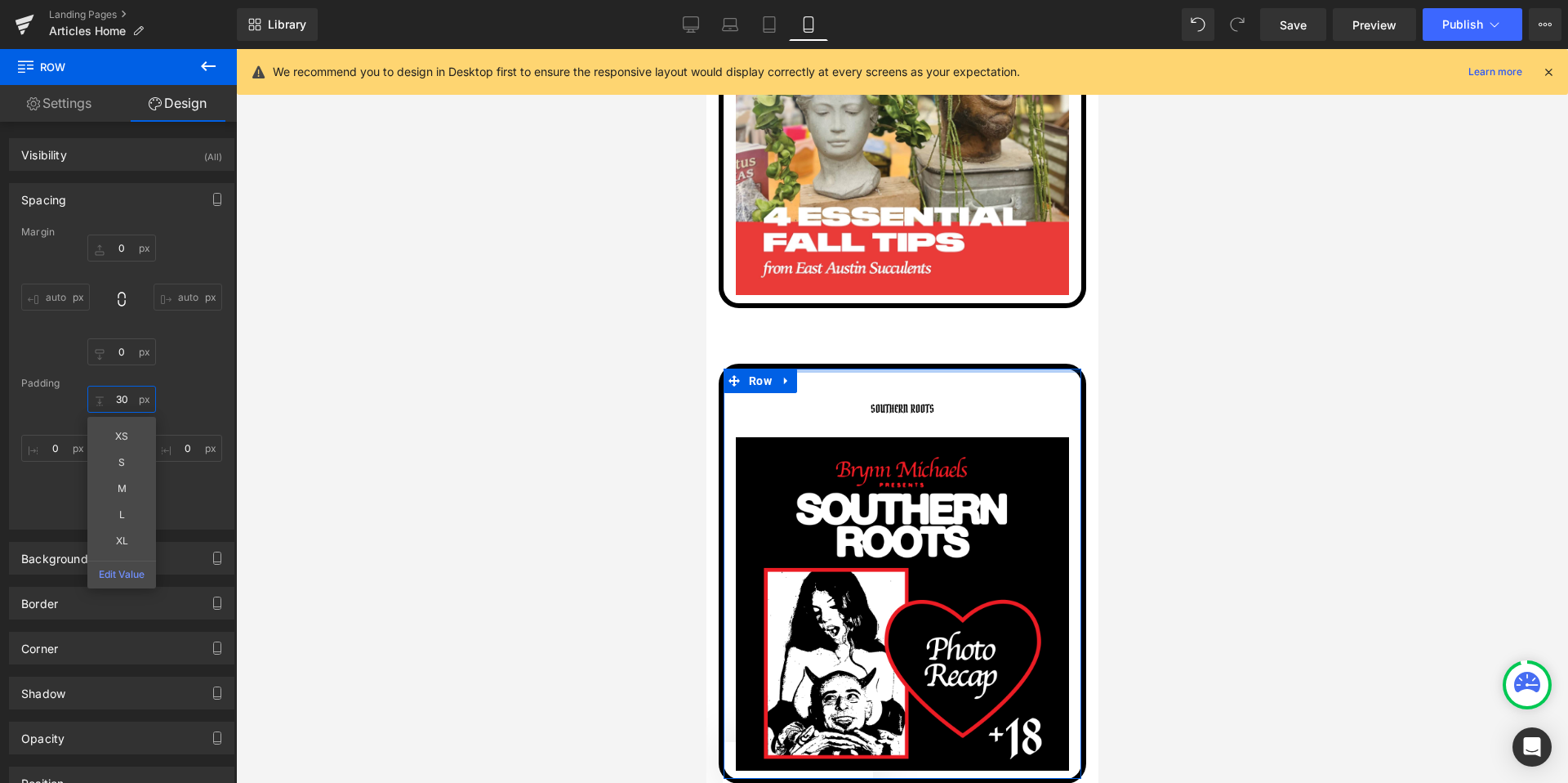
click at [116, 395] on input "30" at bounding box center [121, 399] width 68 height 27
click at [123, 359] on input "0" at bounding box center [121, 351] width 68 height 27
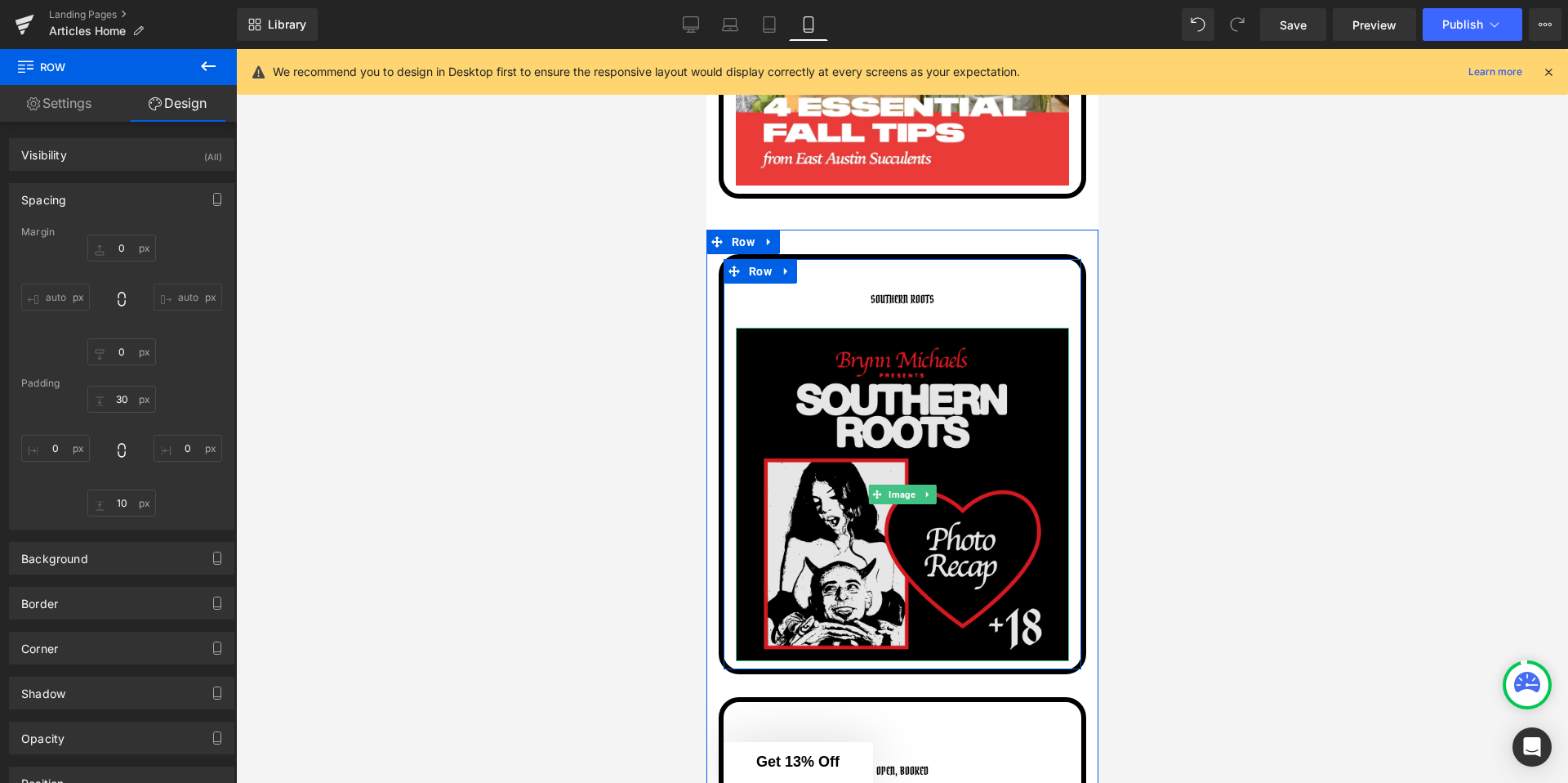
scroll to position [4902, 0]
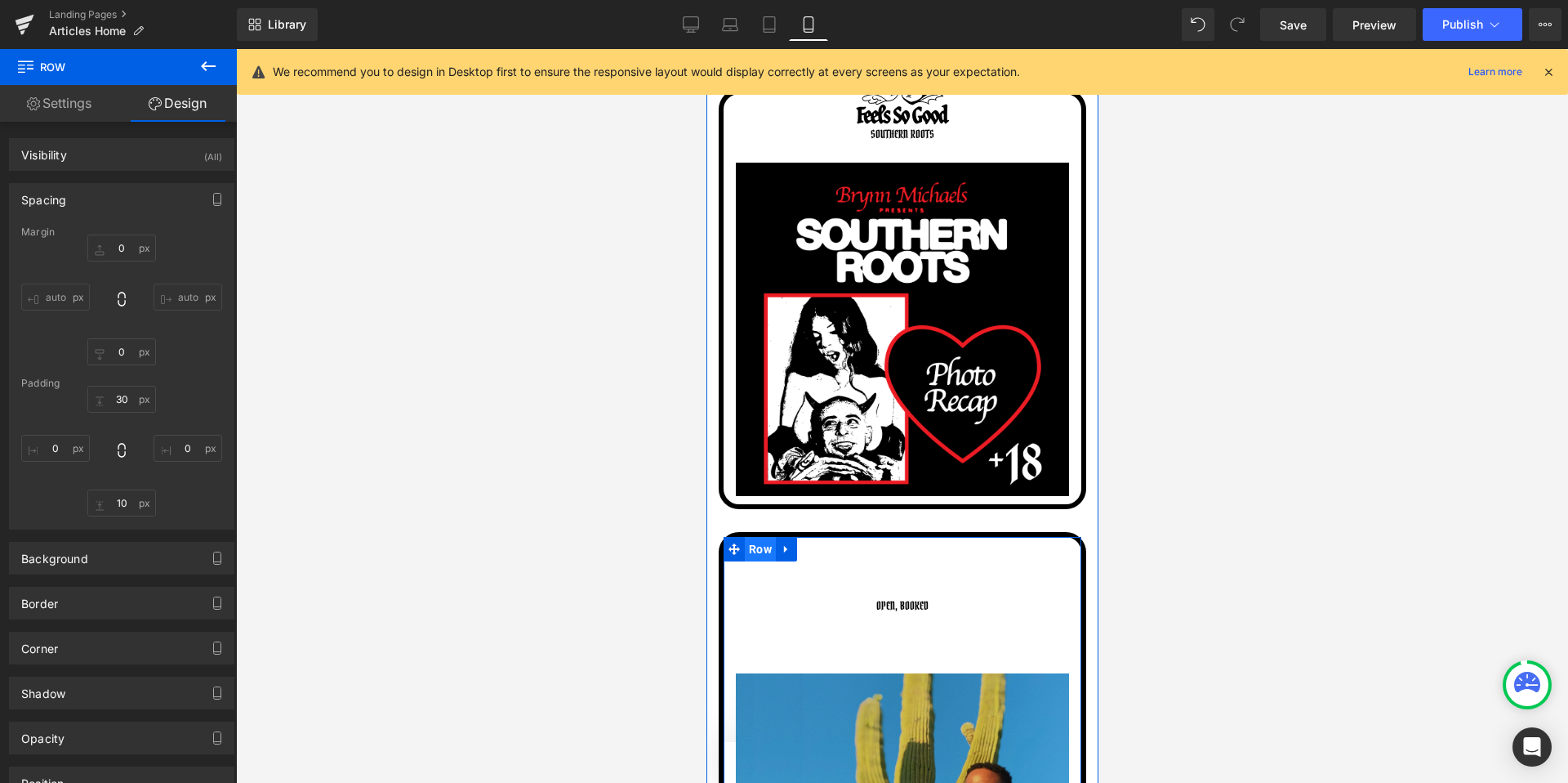
click at [759, 546] on span "Row" at bounding box center [759, 549] width 31 height 24
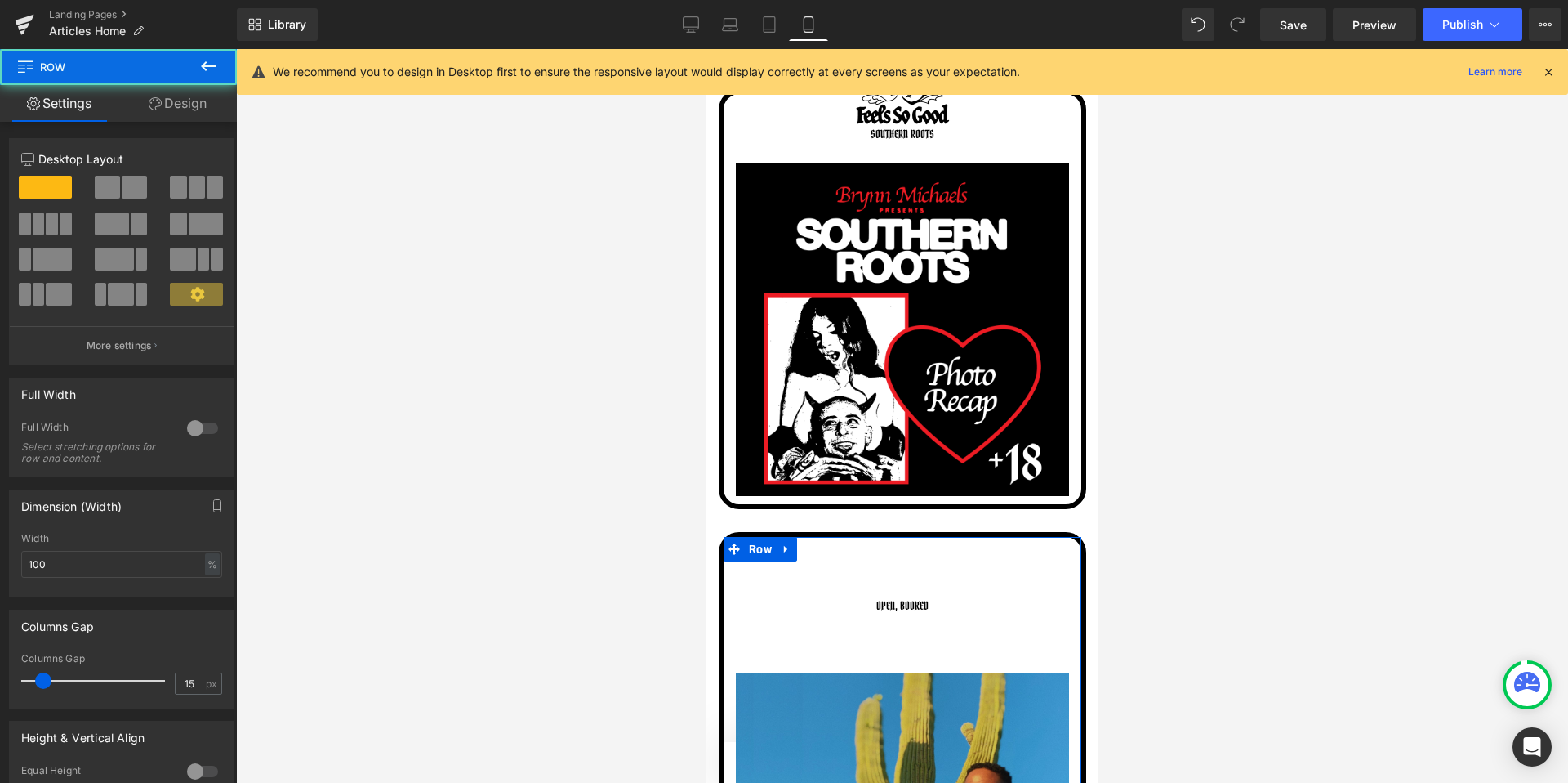
click at [203, 123] on div "12 12 12 Column Size Customizer 12 Desktop Layout Laptop Layout Tablet Layout M…" at bounding box center [122, 557] width 244 height 871
click at [195, 114] on link "Design" at bounding box center [177, 103] width 118 height 37
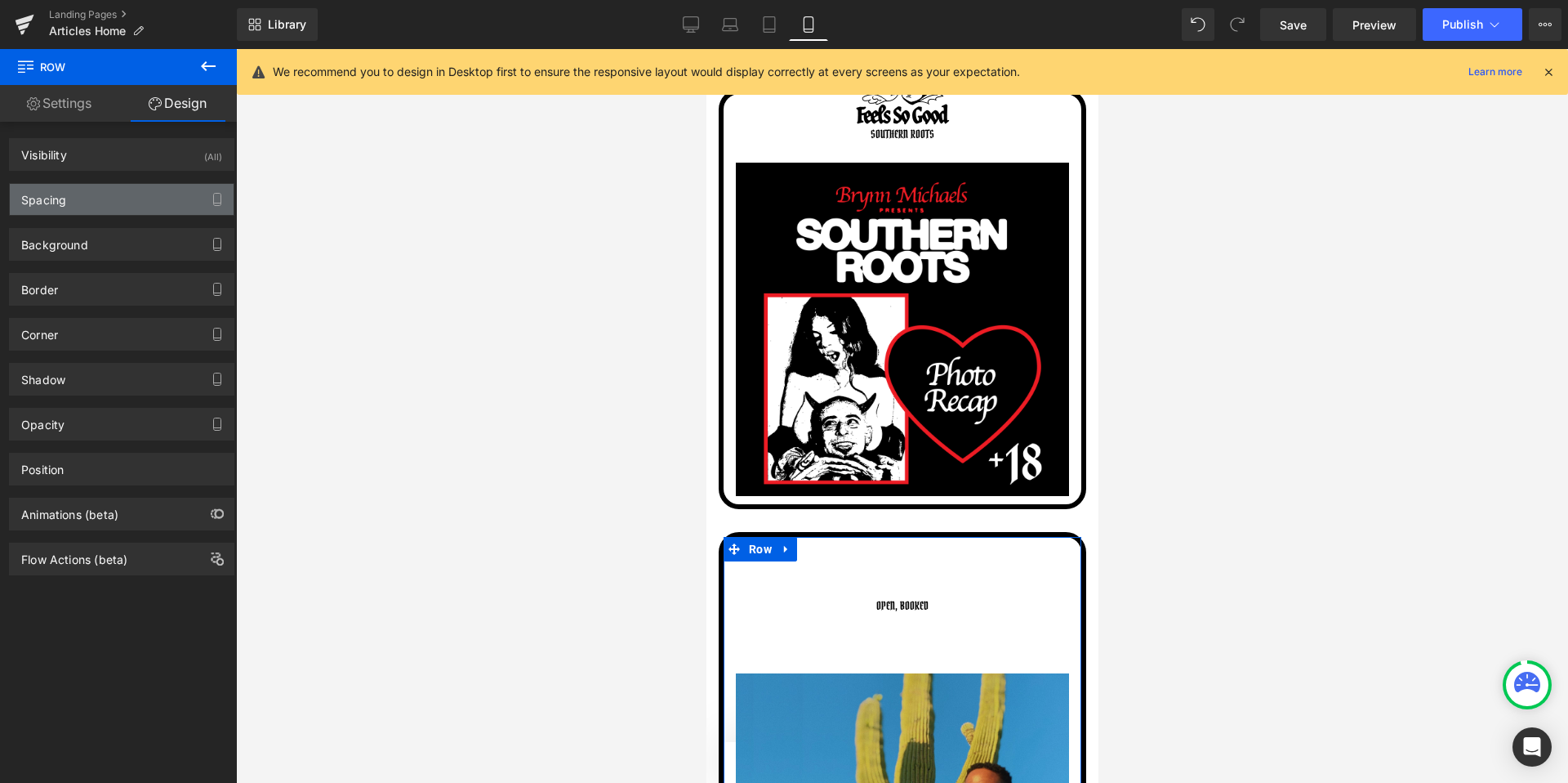
click at [75, 189] on div "Spacing" at bounding box center [121, 199] width 224 height 31
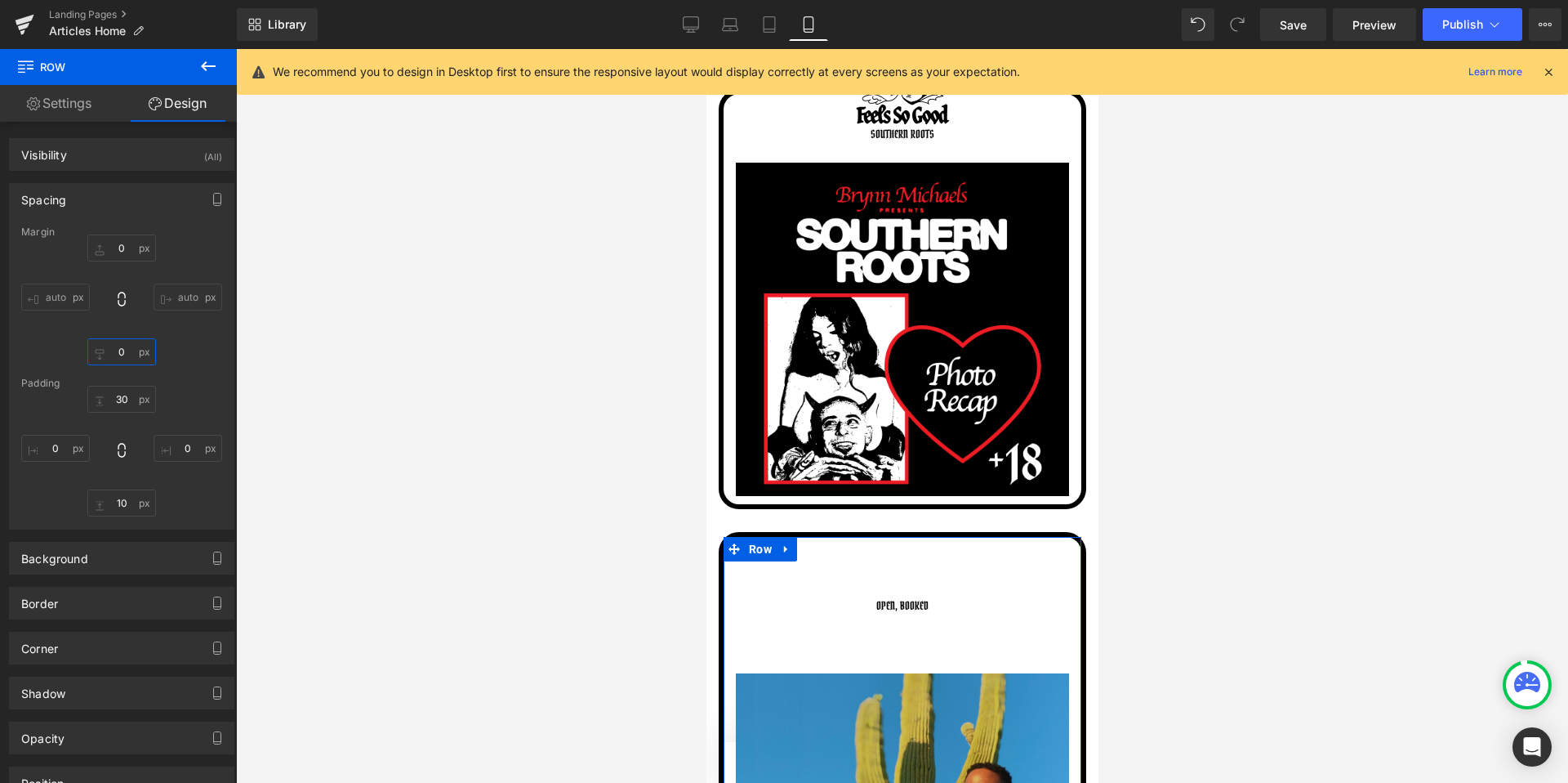
click at [120, 355] on input "0" at bounding box center [121, 351] width 68 height 27
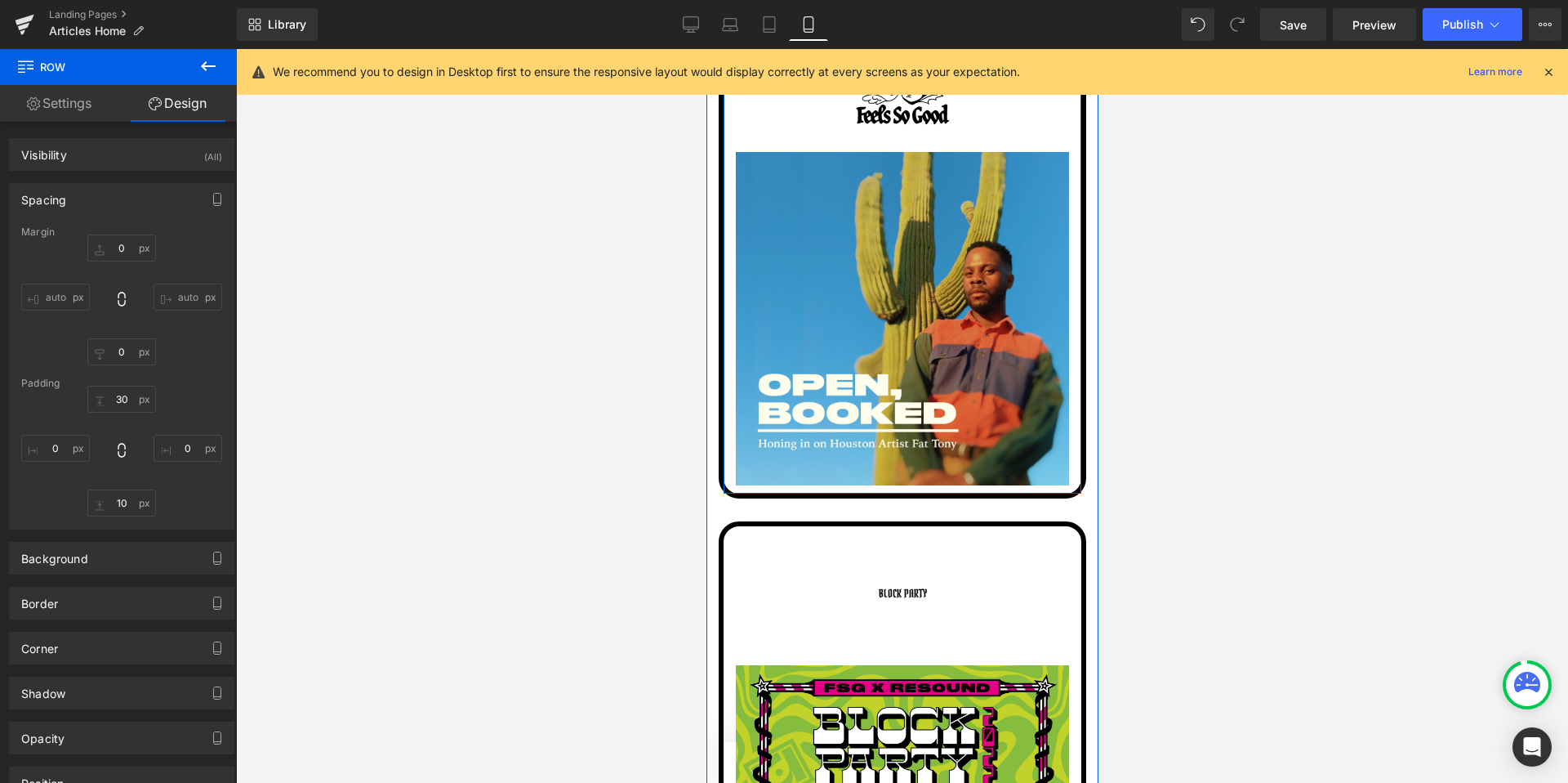
scroll to position [5444, 0]
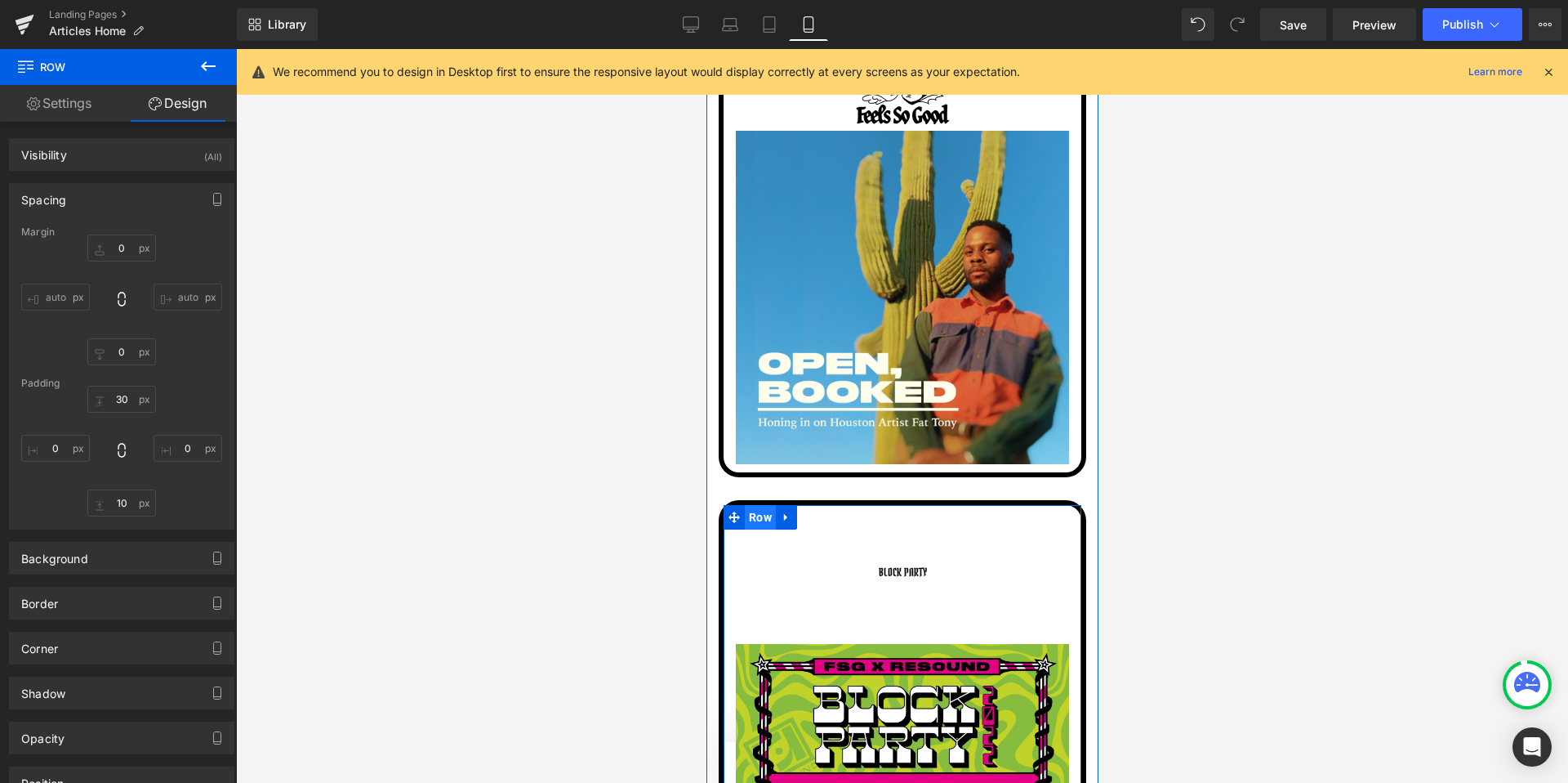
click at [761, 519] on span "Row" at bounding box center [759, 517] width 31 height 24
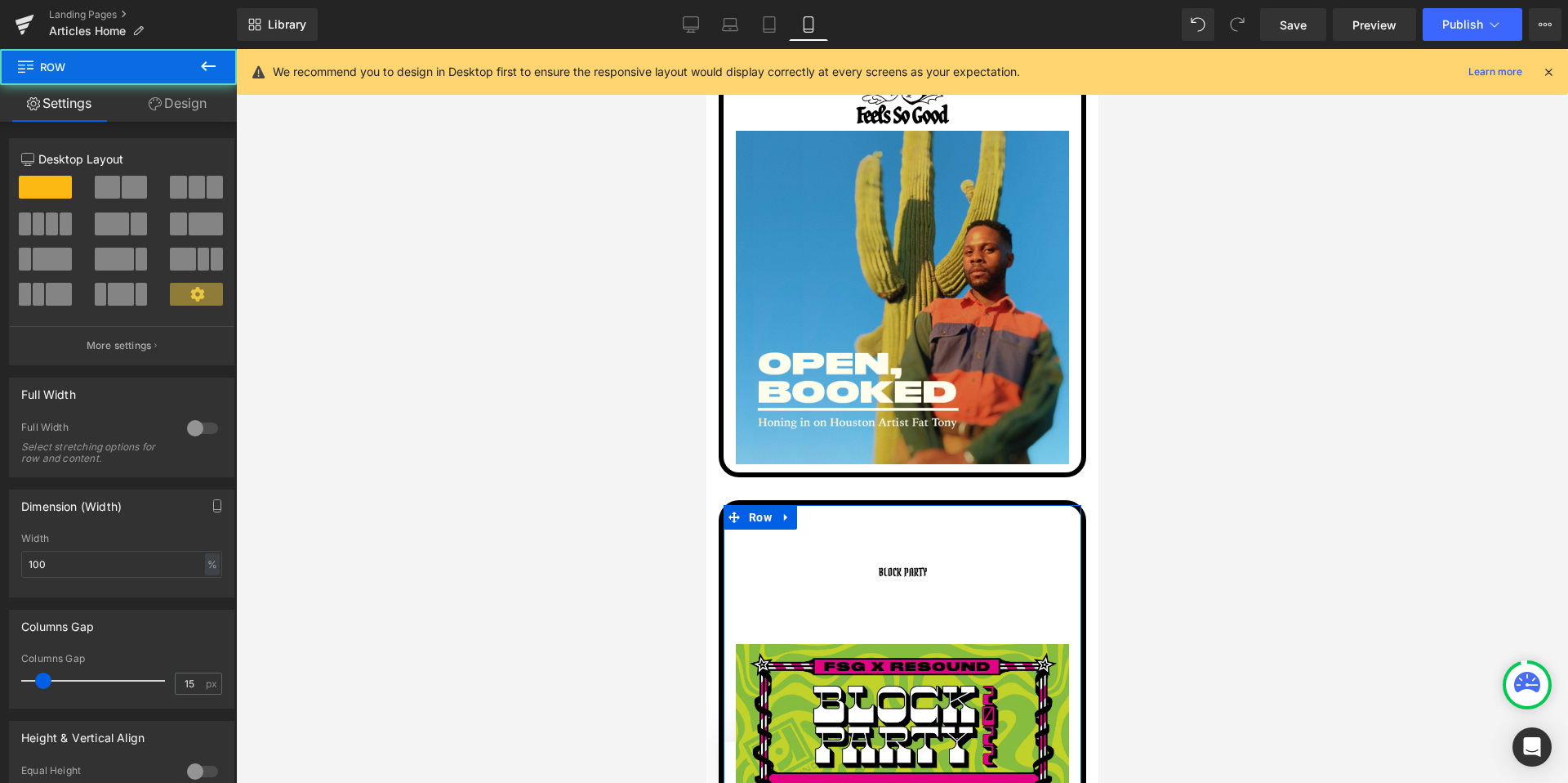
click at [194, 109] on link "Design" at bounding box center [177, 103] width 118 height 37
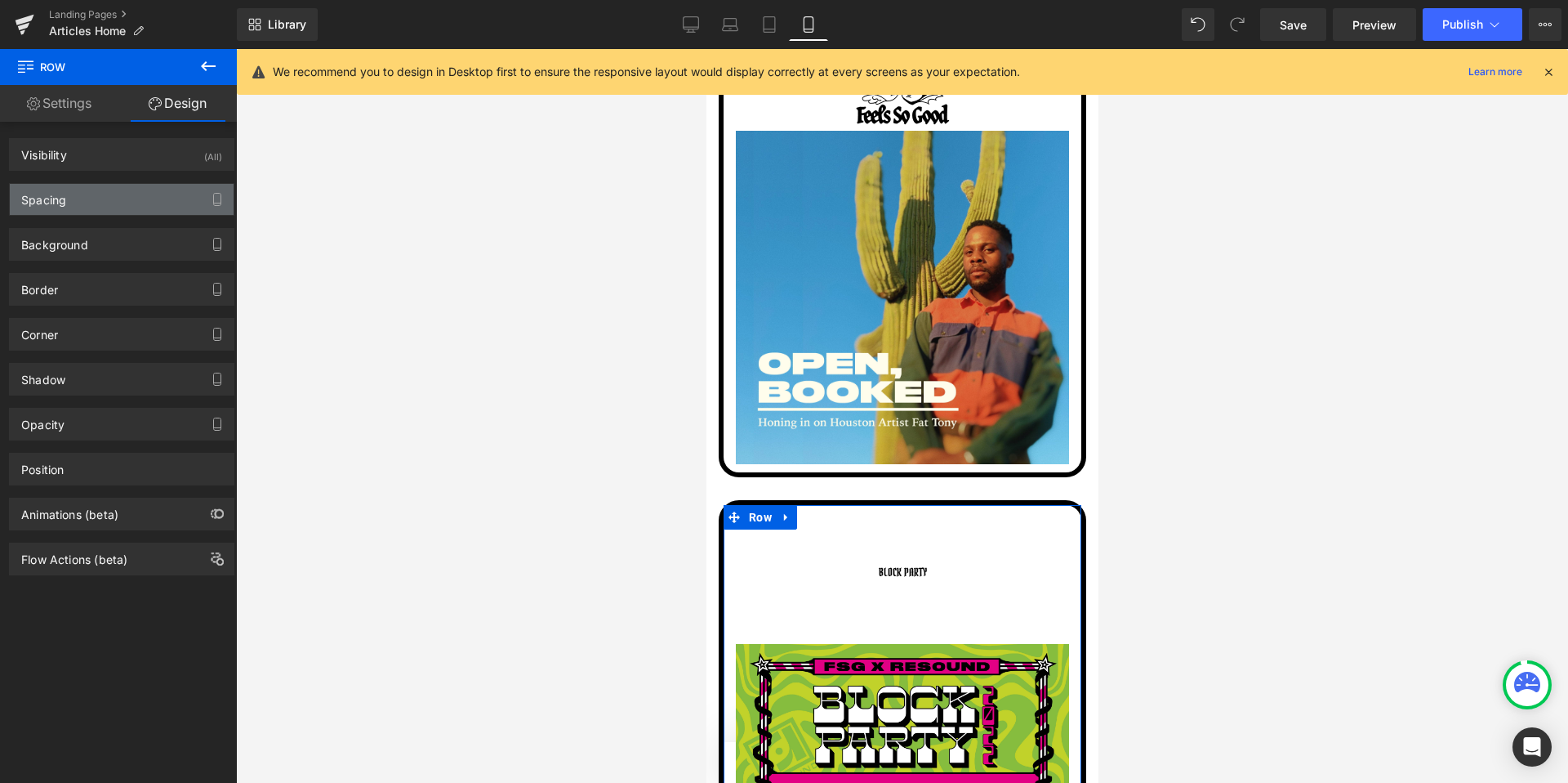
click at [114, 191] on div "Spacing" at bounding box center [121, 199] width 224 height 31
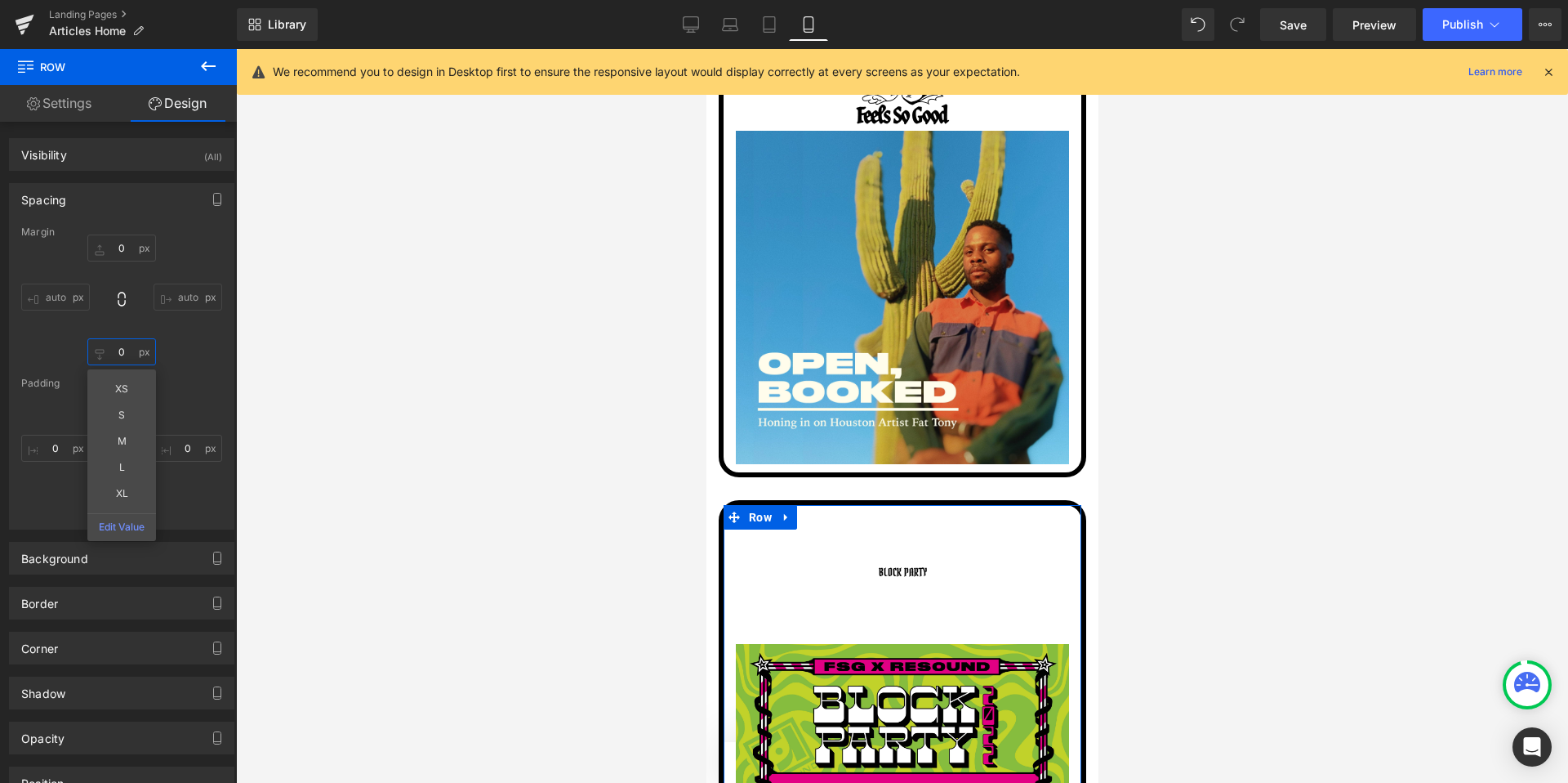
click at [129, 355] on input "0" at bounding box center [121, 351] width 68 height 27
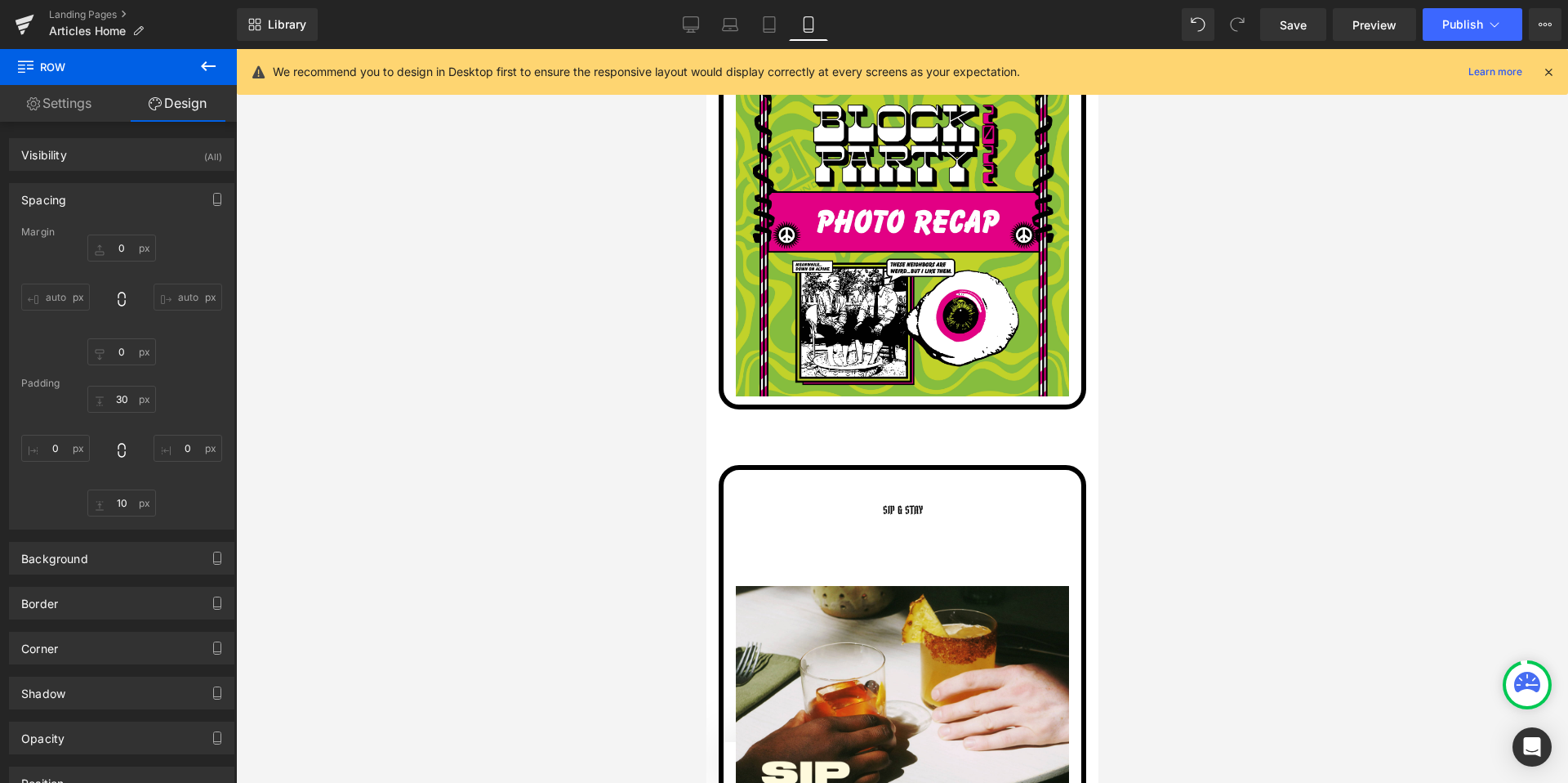
scroll to position [6040, 0]
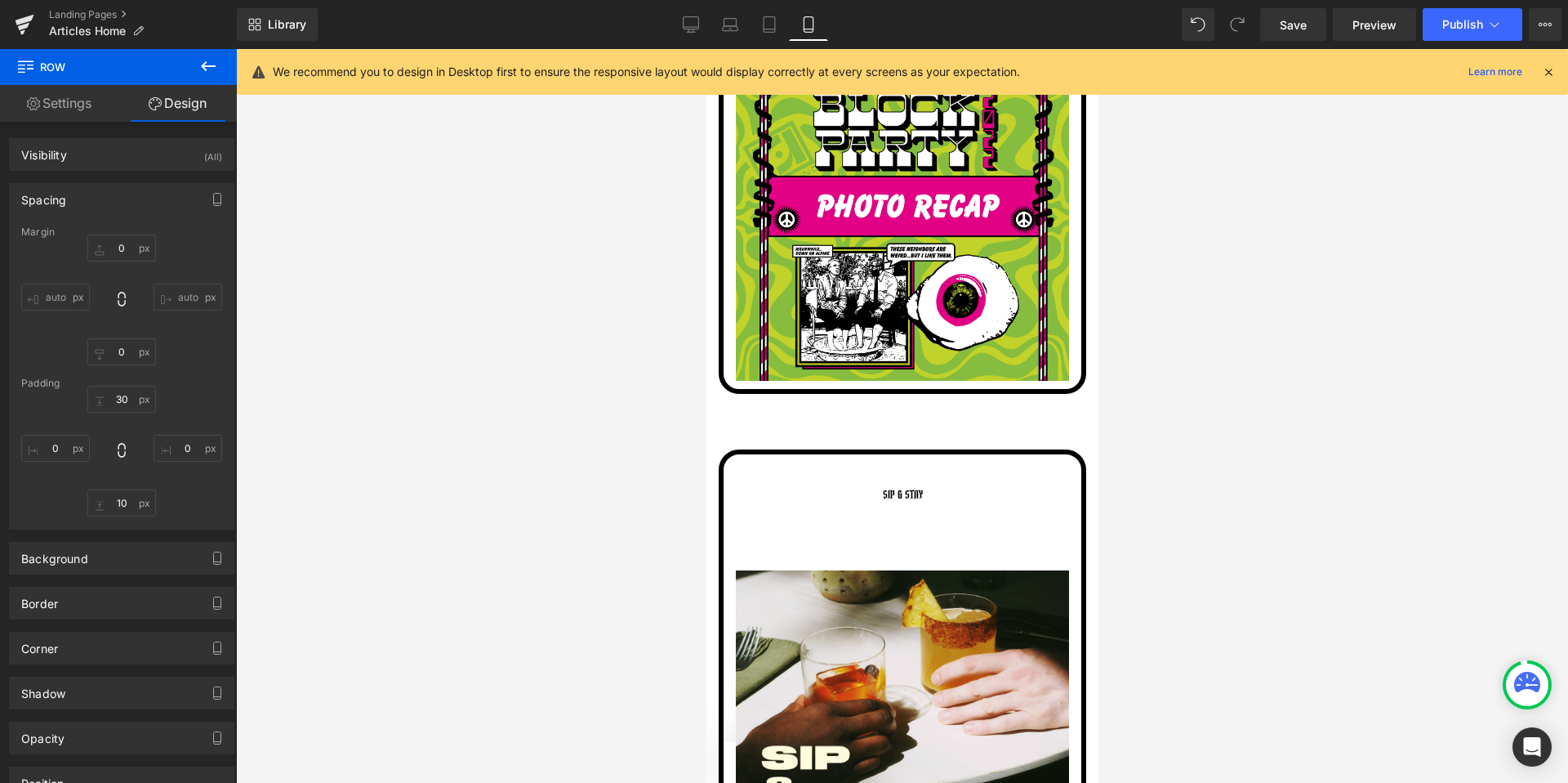
click at [748, 457] on link "Row" at bounding box center [751, 466] width 41 height 20
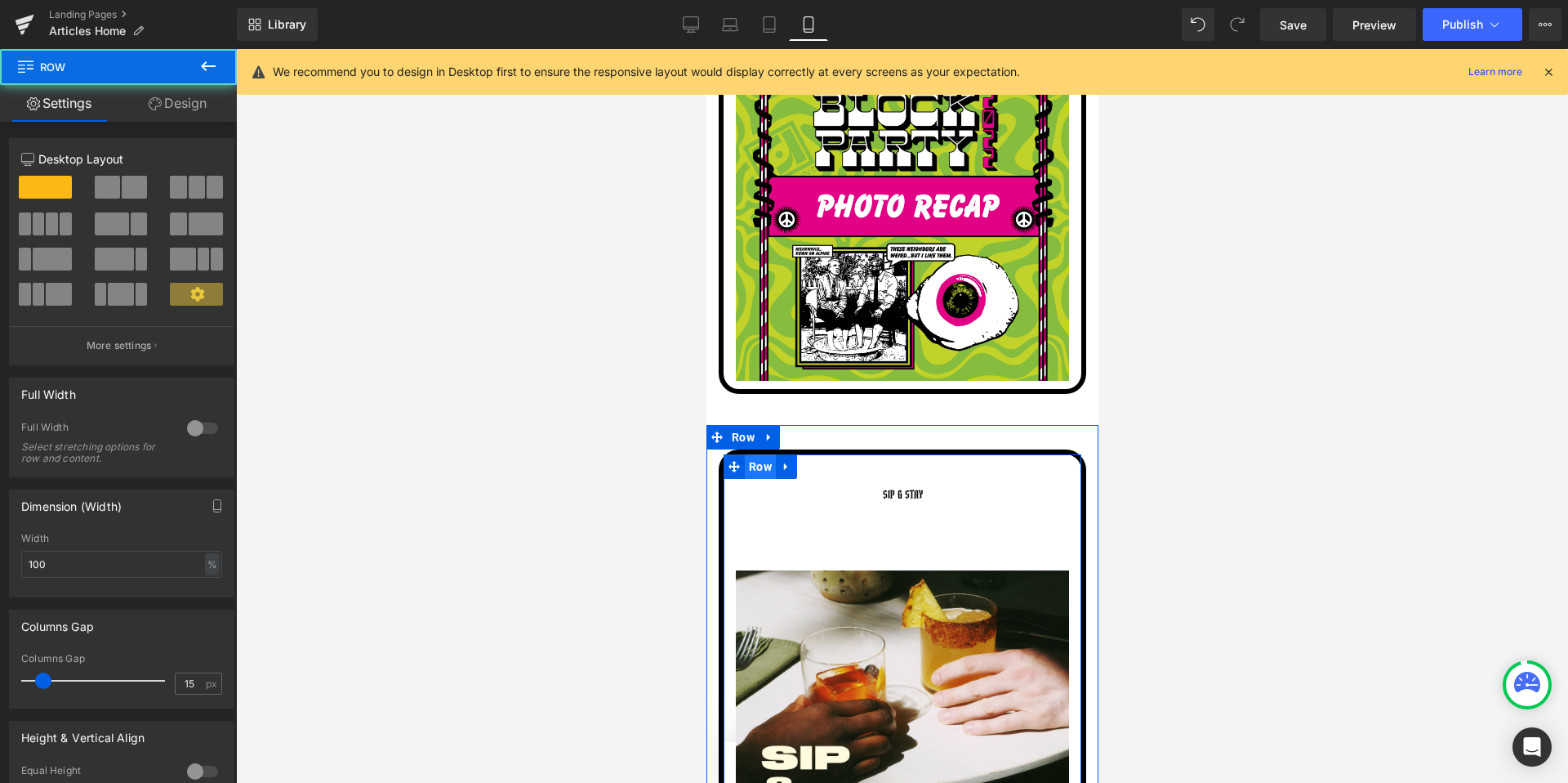
click at [753, 455] on span "Row" at bounding box center [759, 466] width 31 height 24
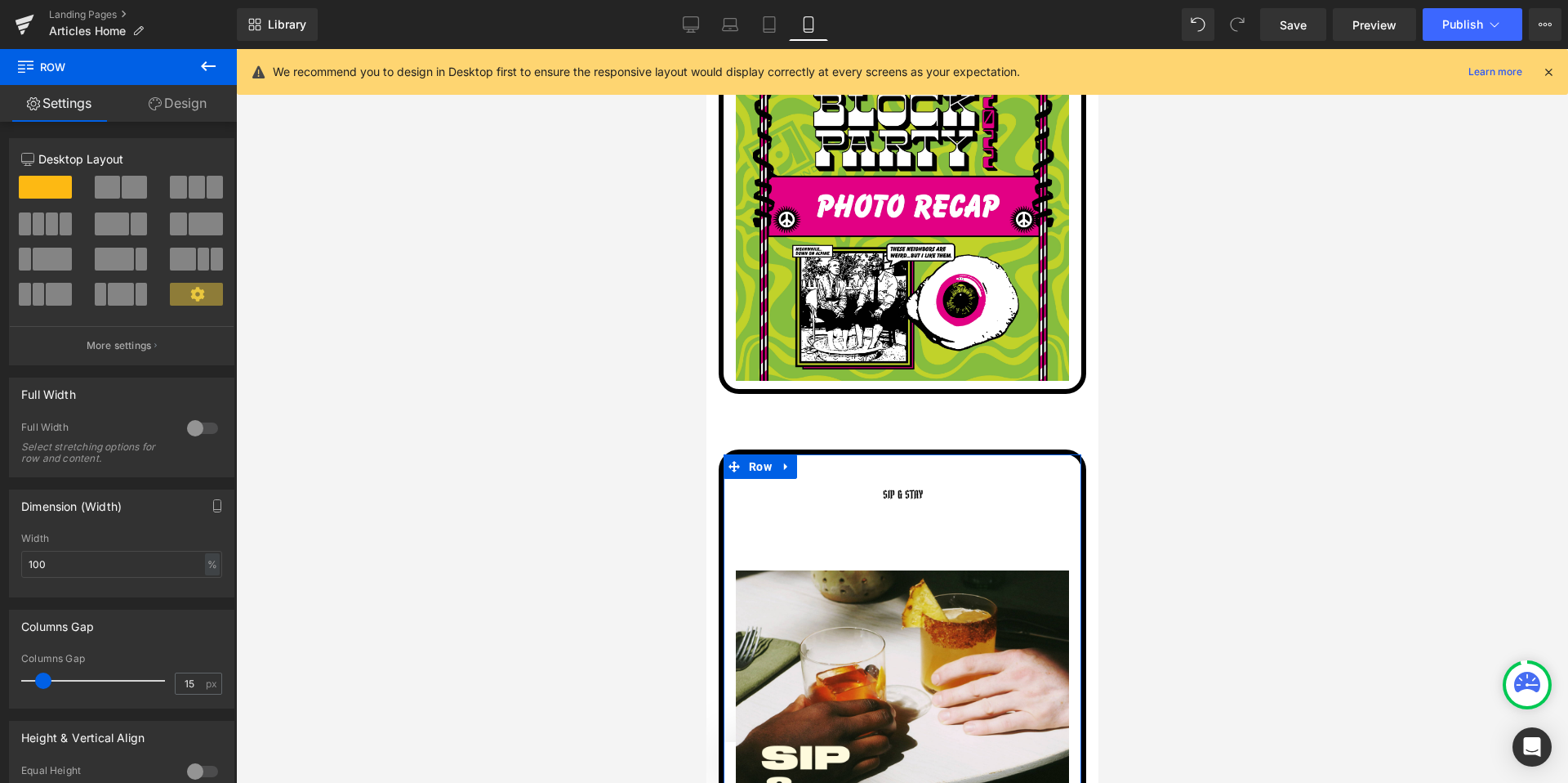
click at [187, 106] on link "Design" at bounding box center [177, 103] width 118 height 37
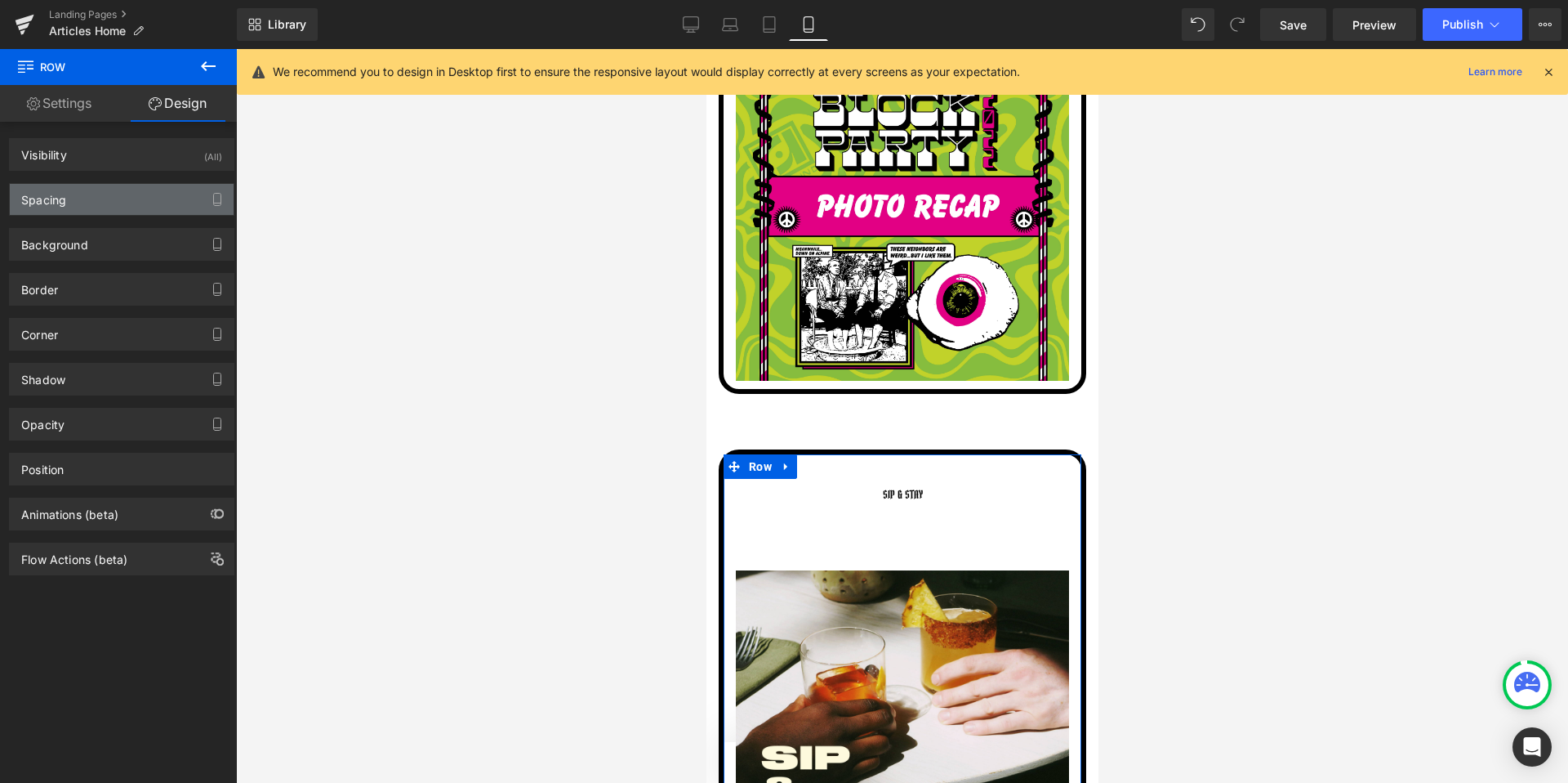
click at [101, 199] on div "Spacing" at bounding box center [121, 199] width 224 height 31
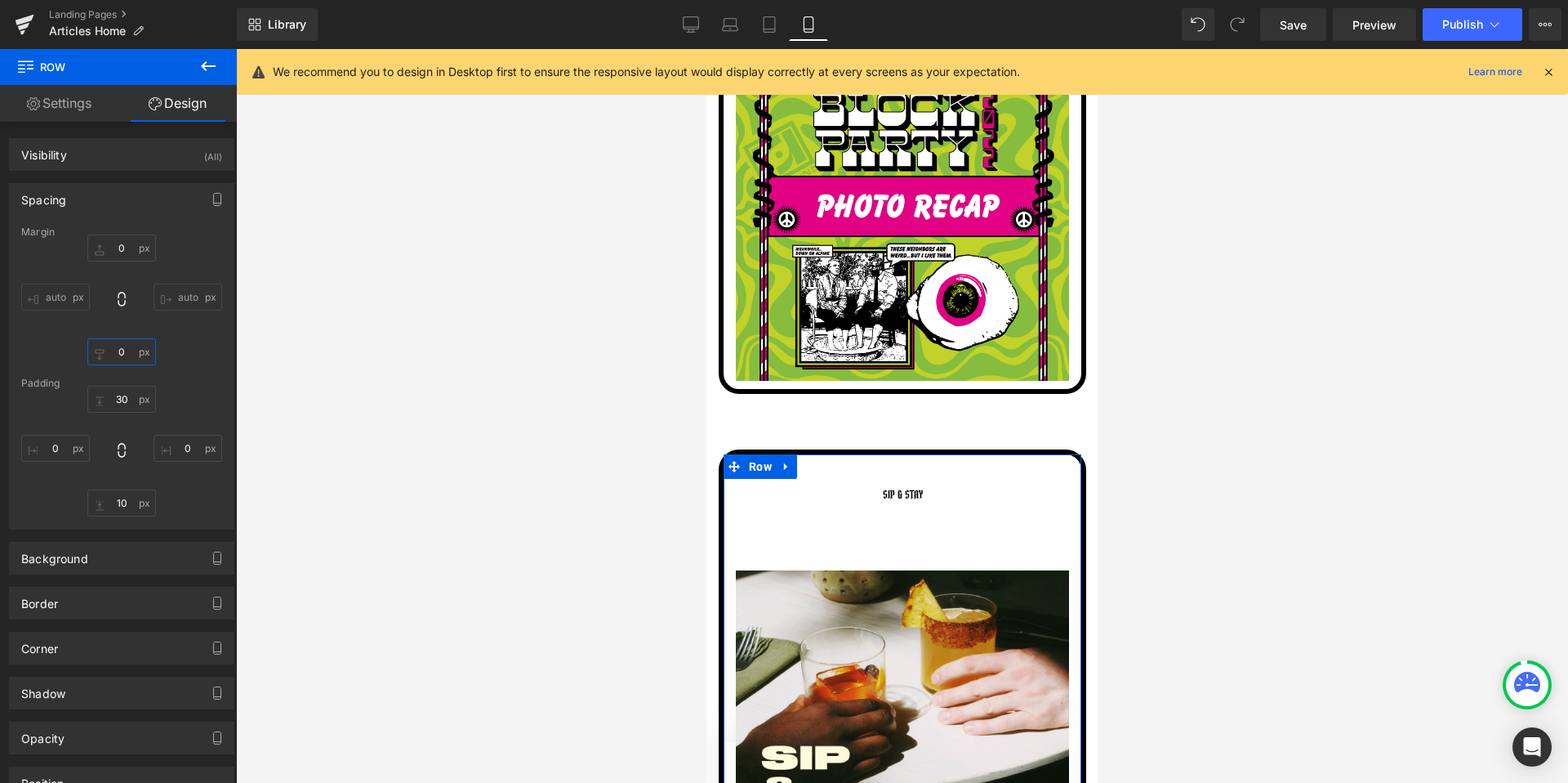
click at [121, 347] on input "0" at bounding box center [121, 351] width 68 height 27
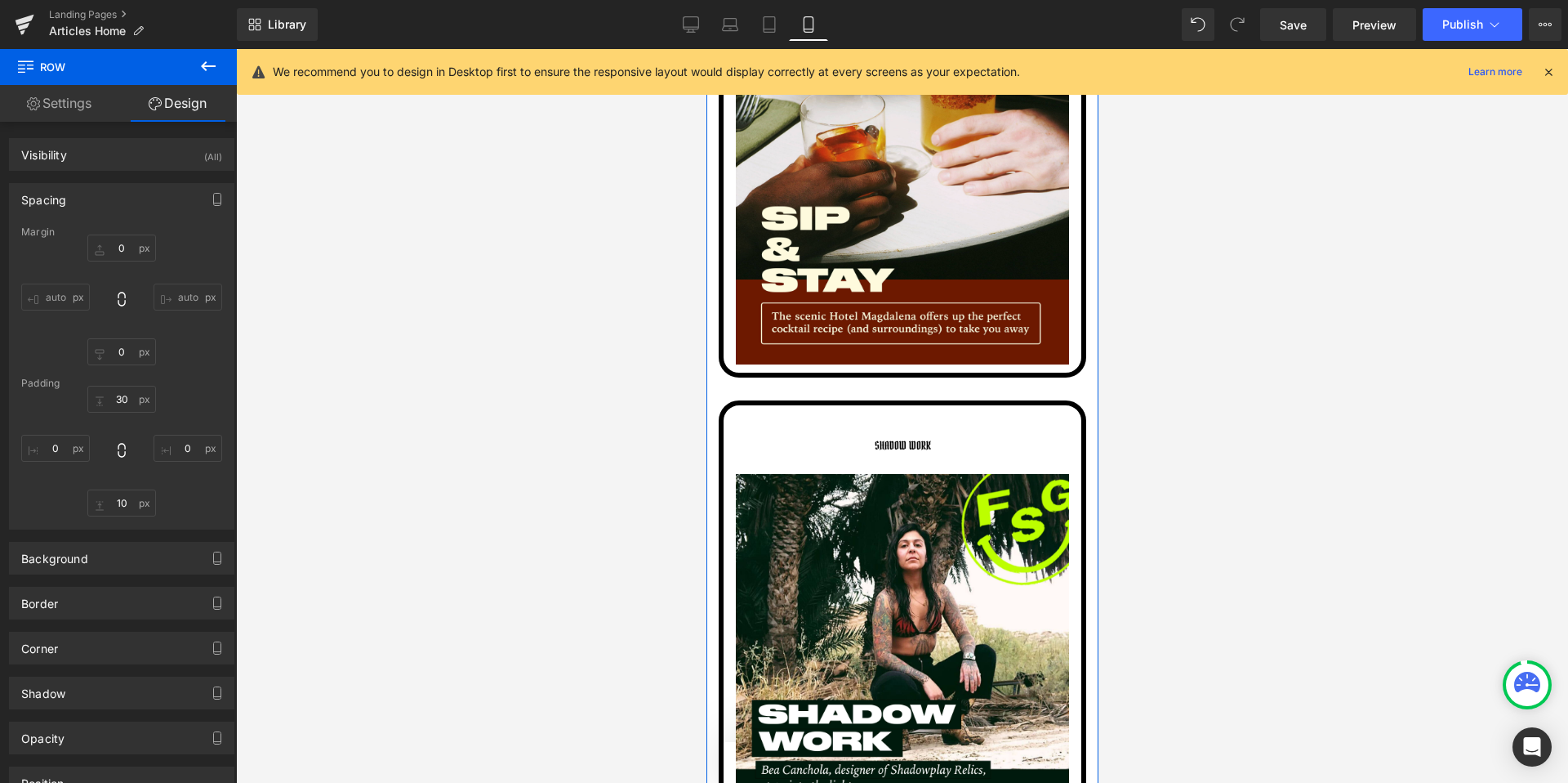
scroll to position [6639, 0]
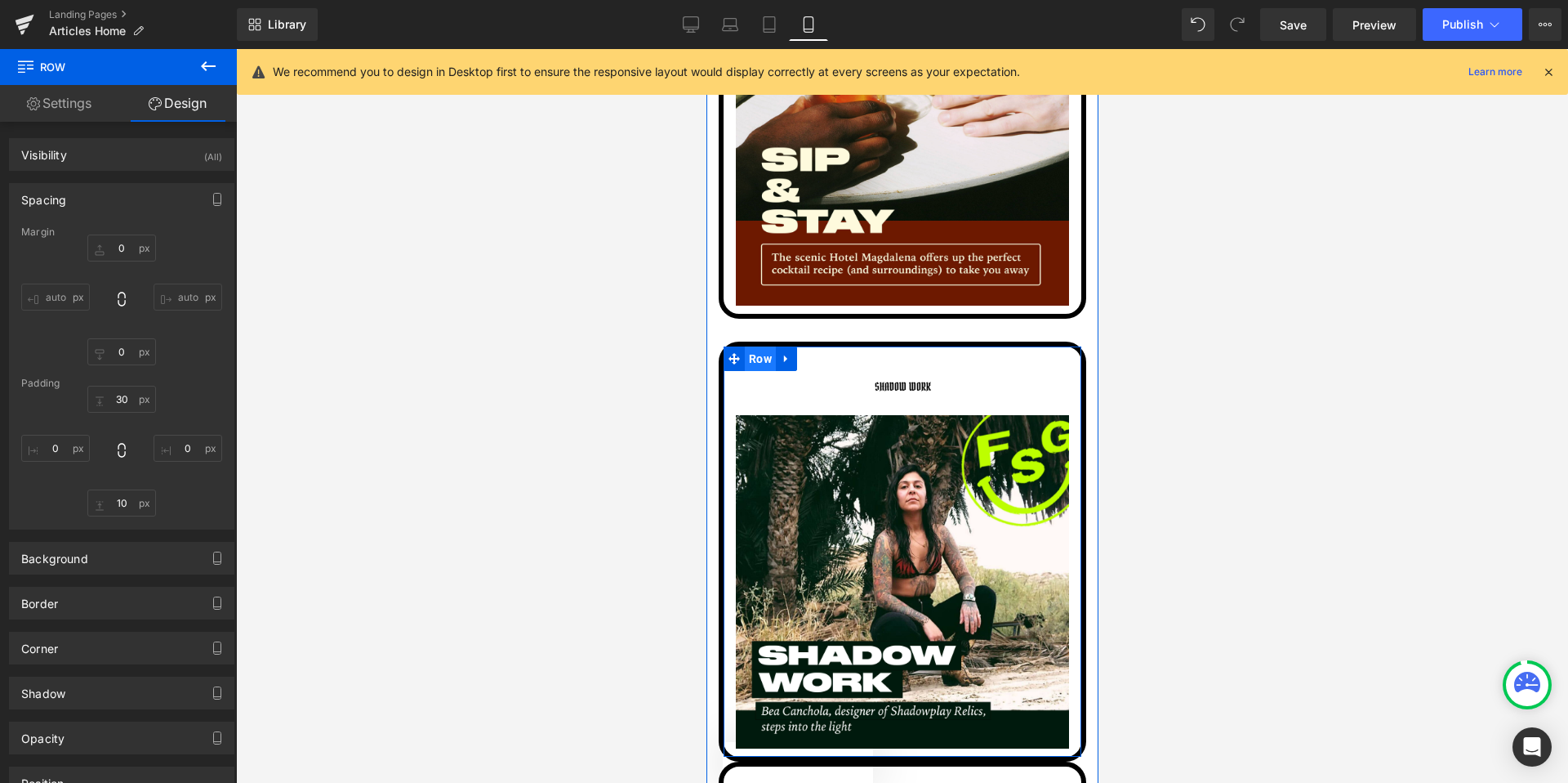
click at [756, 354] on span "Row" at bounding box center [759, 358] width 31 height 24
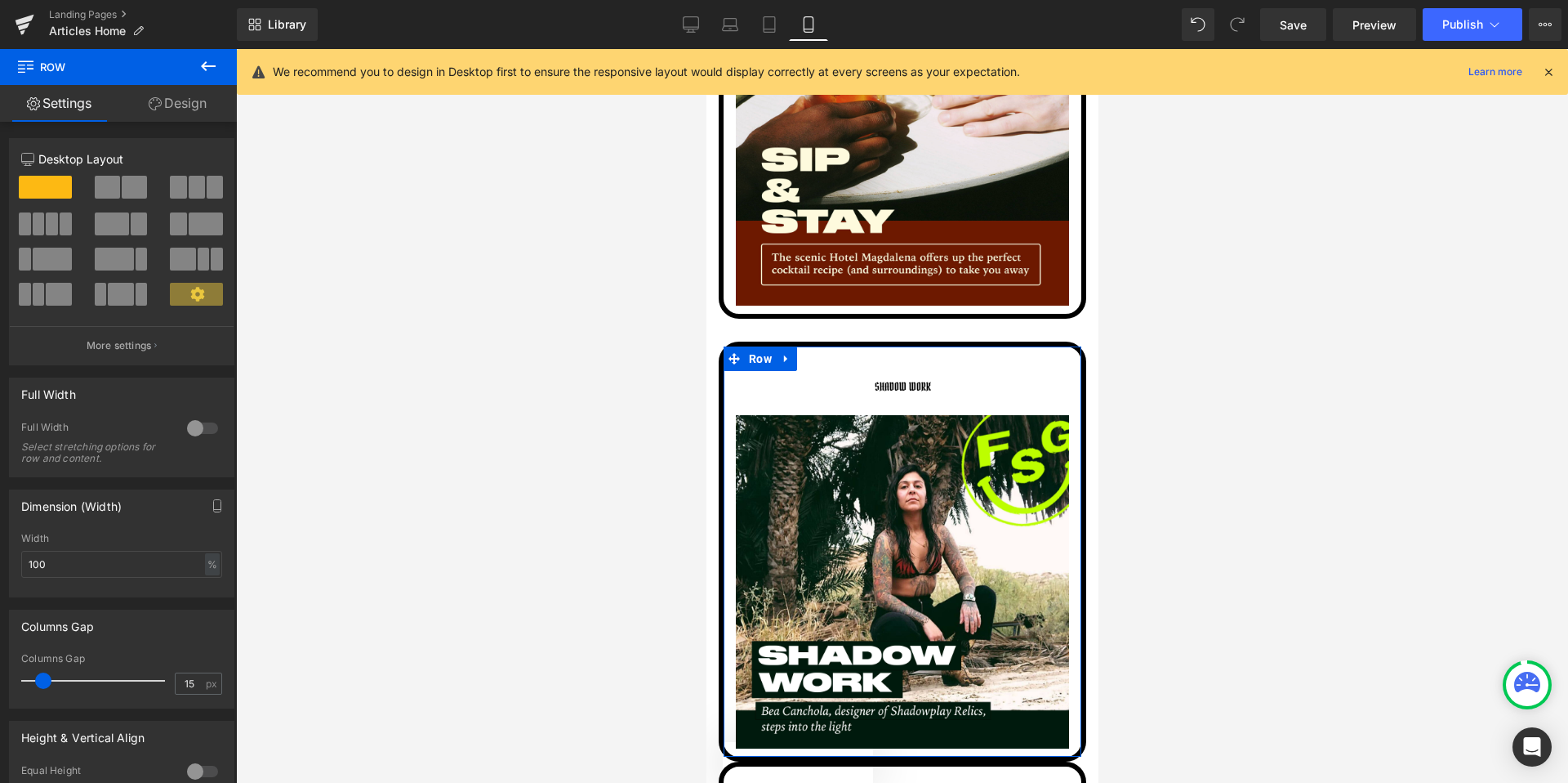
click at [160, 103] on link "Design" at bounding box center [177, 103] width 118 height 37
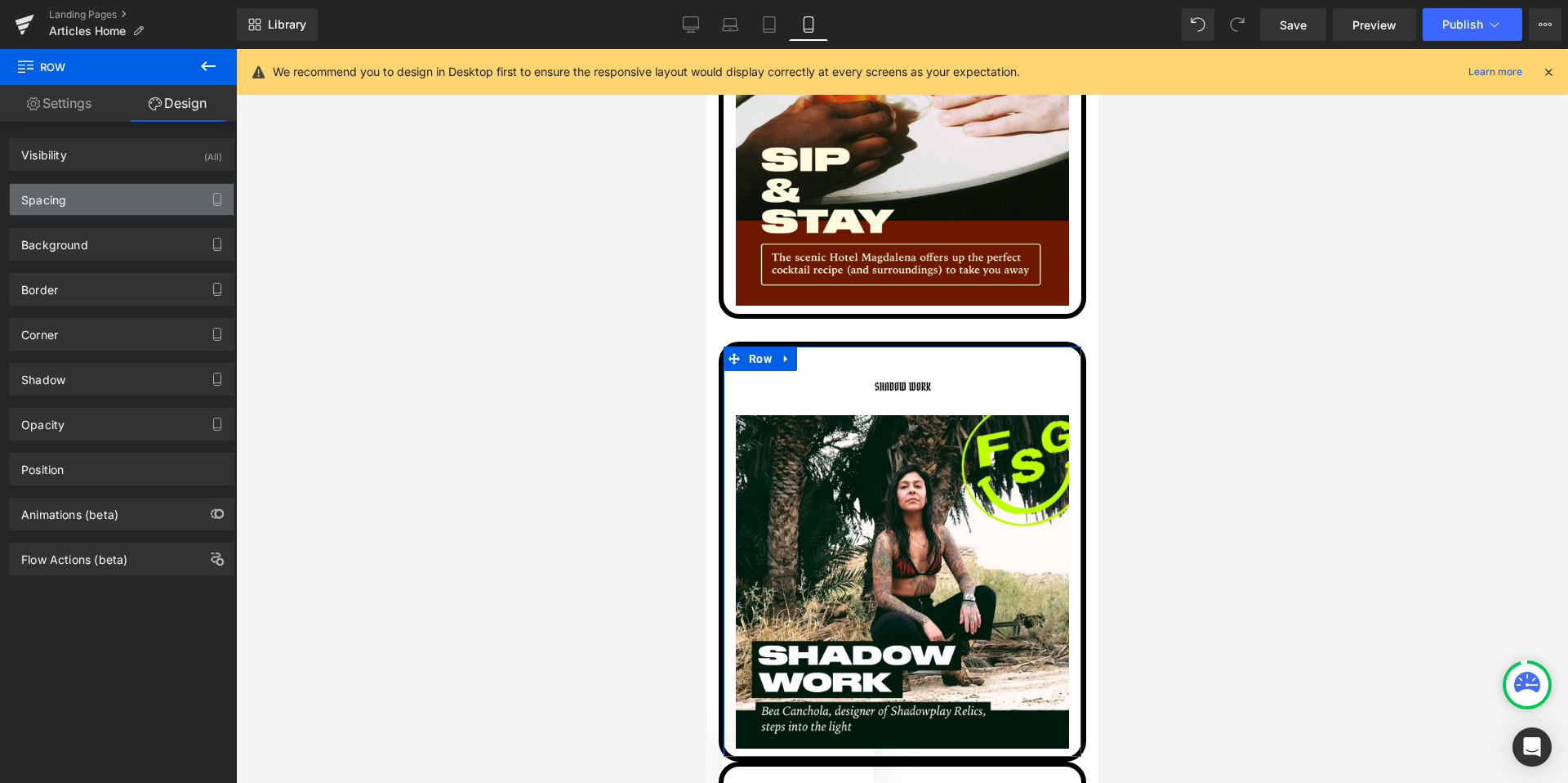
click at [124, 195] on div "Spacing" at bounding box center [121, 199] width 224 height 31
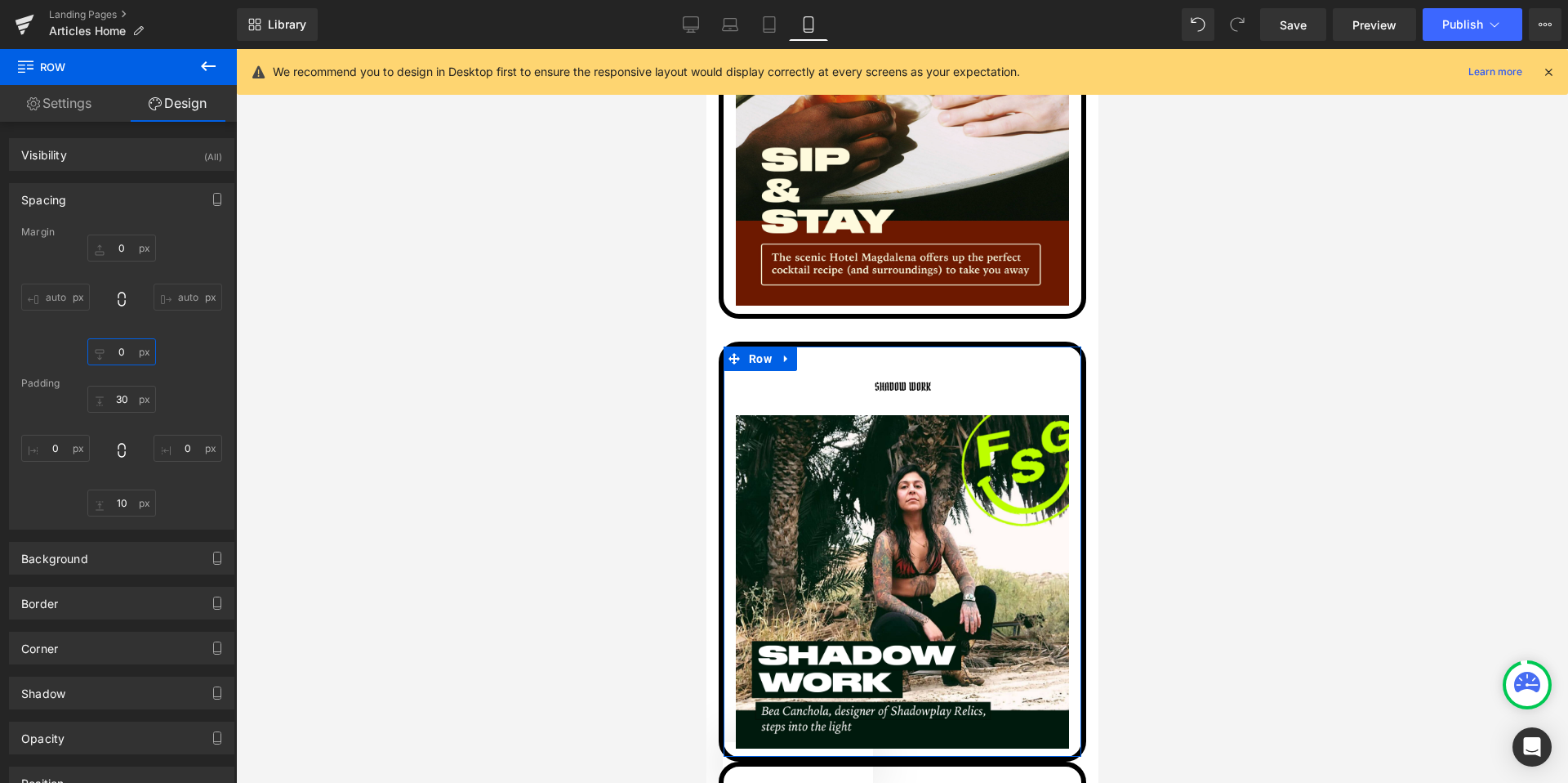
click at [127, 353] on input "text" at bounding box center [121, 351] width 68 height 27
drag, startPoint x: 128, startPoint y: 441, endPoint x: 82, endPoint y: 358, distance: 94.9
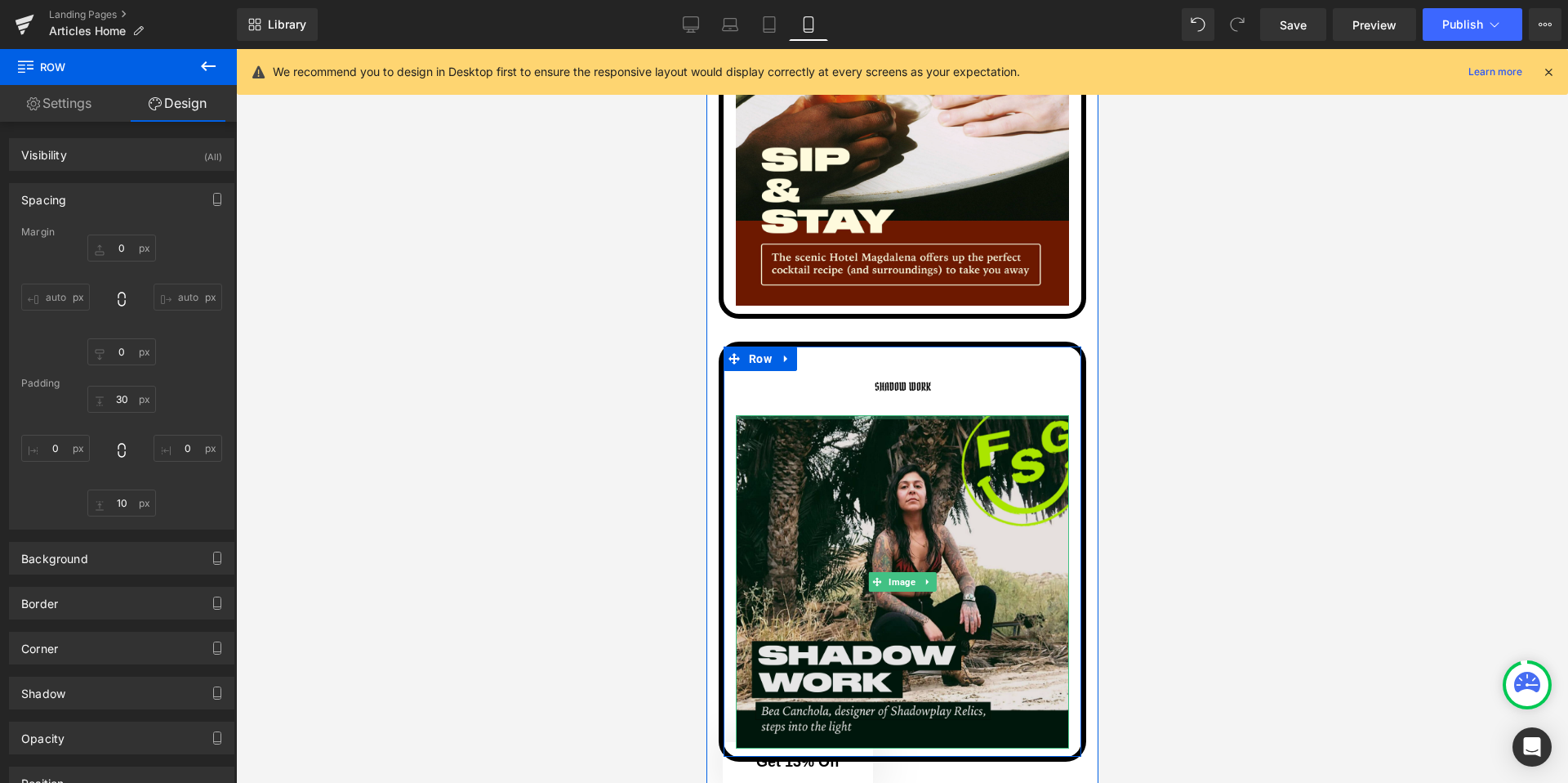
scroll to position [7135, 0]
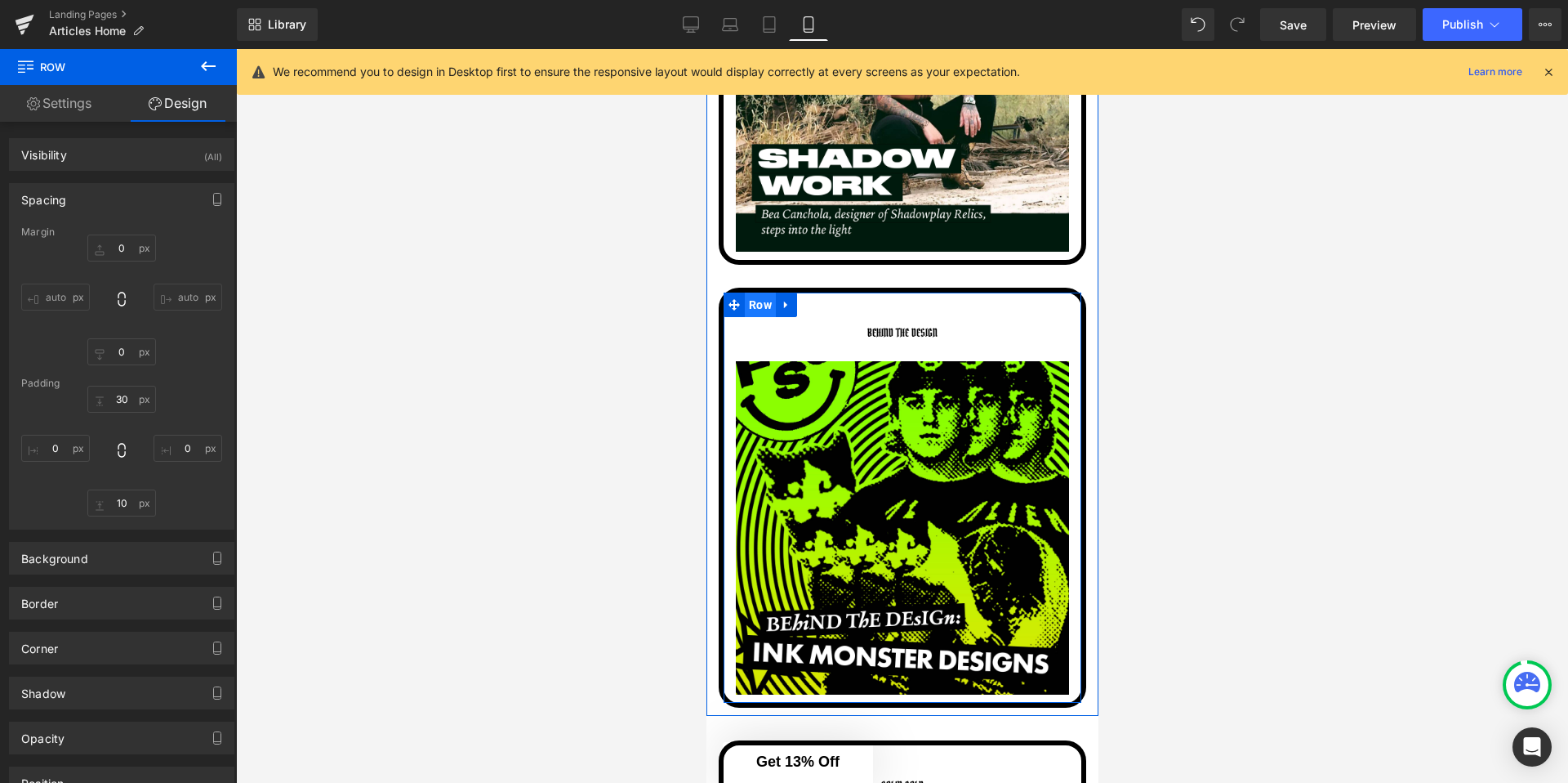
click at [756, 300] on span "Row" at bounding box center [759, 305] width 31 height 24
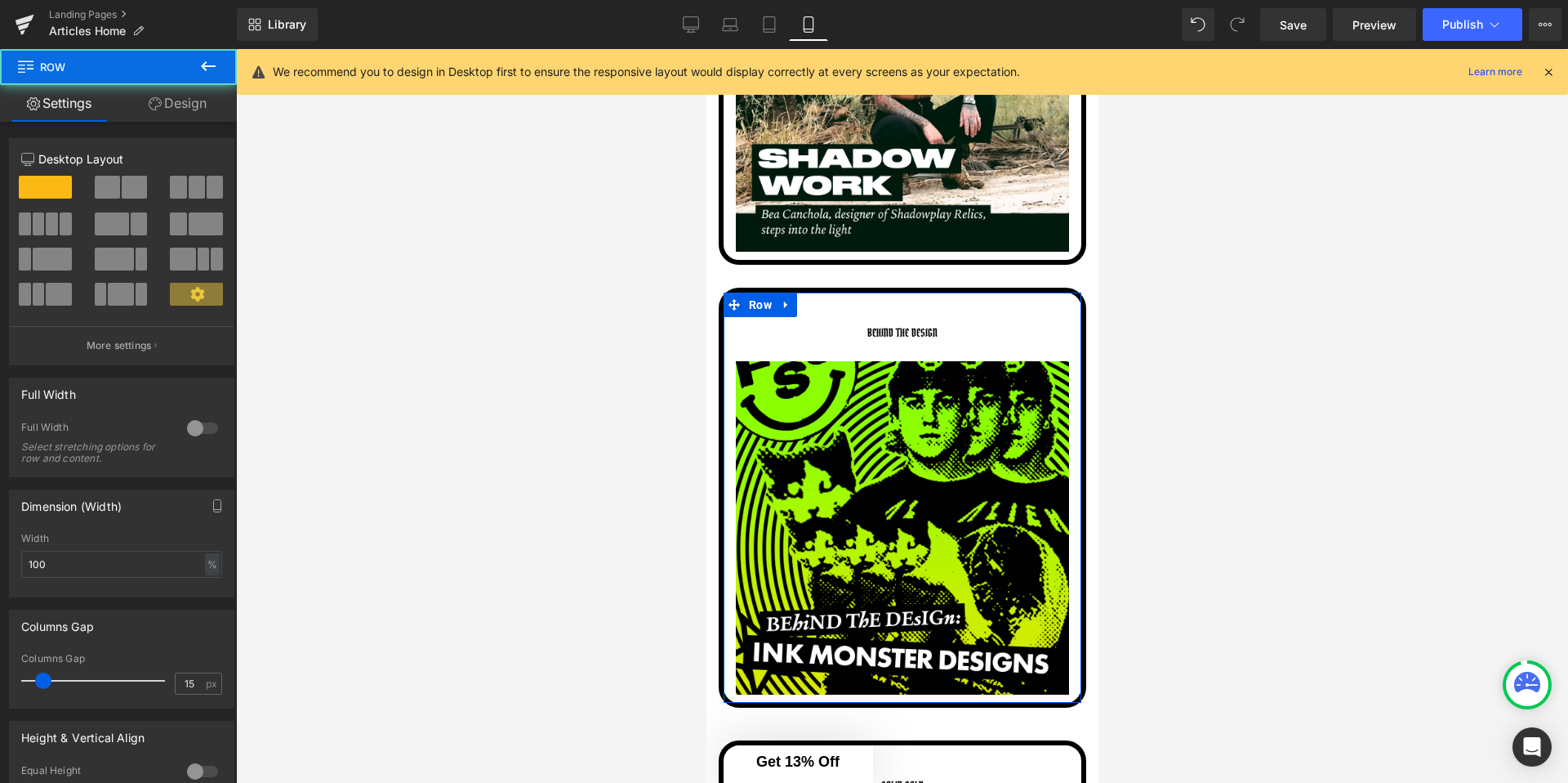
click at [156, 92] on link "Design" at bounding box center [177, 103] width 118 height 37
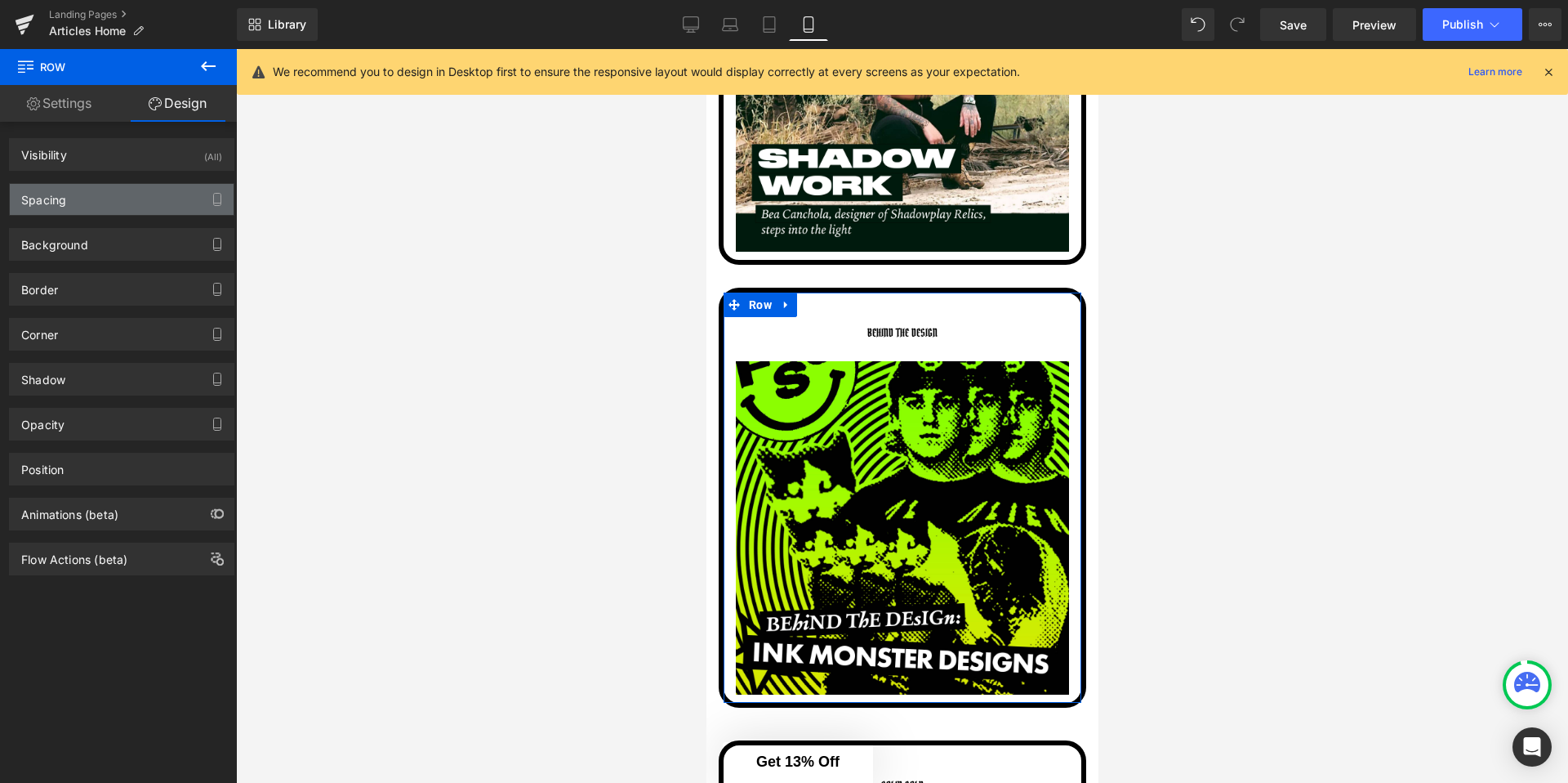
click at [98, 195] on div "Spacing" at bounding box center [121, 199] width 224 height 31
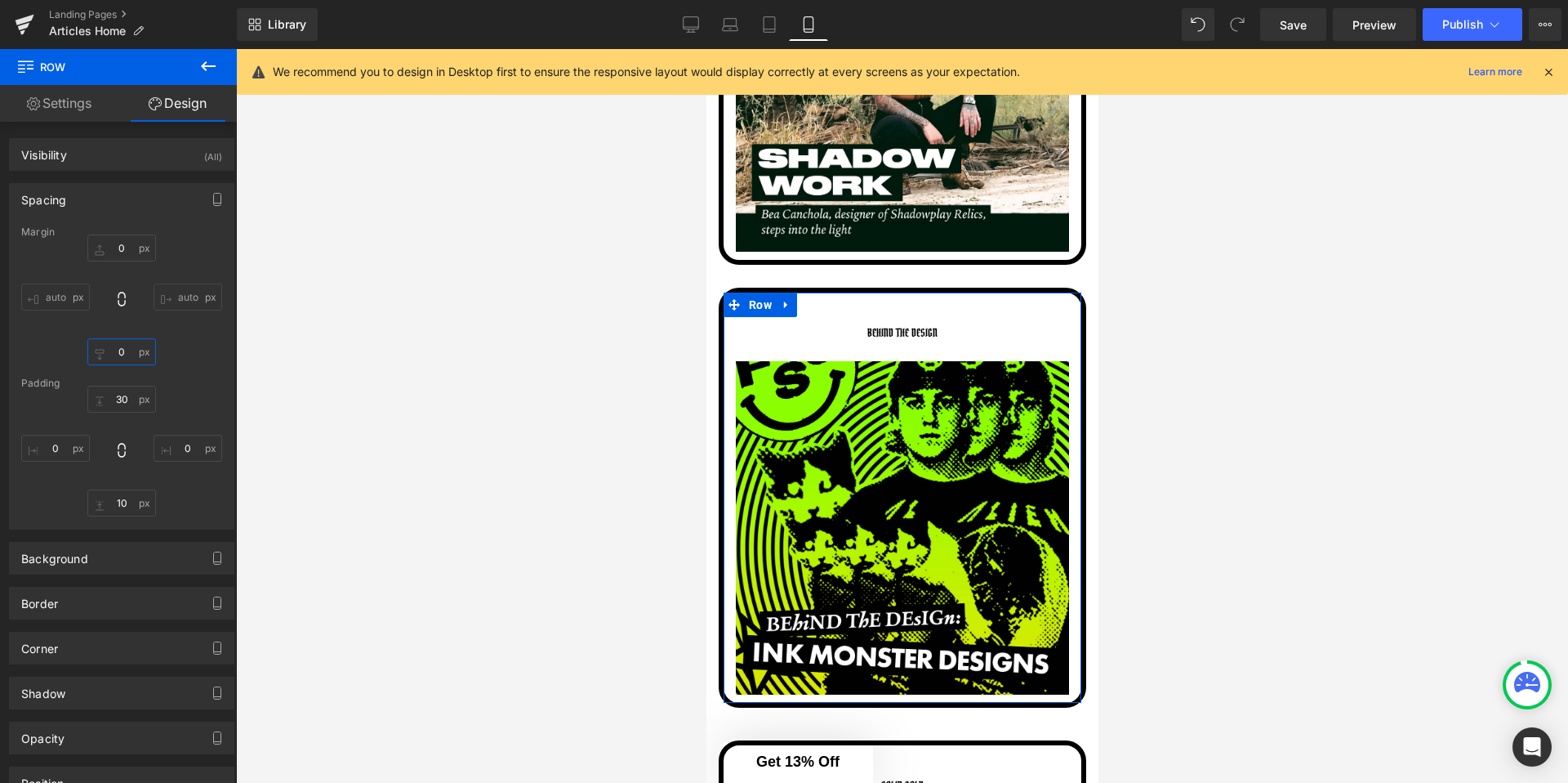
click at [129, 354] on input "0" at bounding box center [121, 351] width 68 height 27
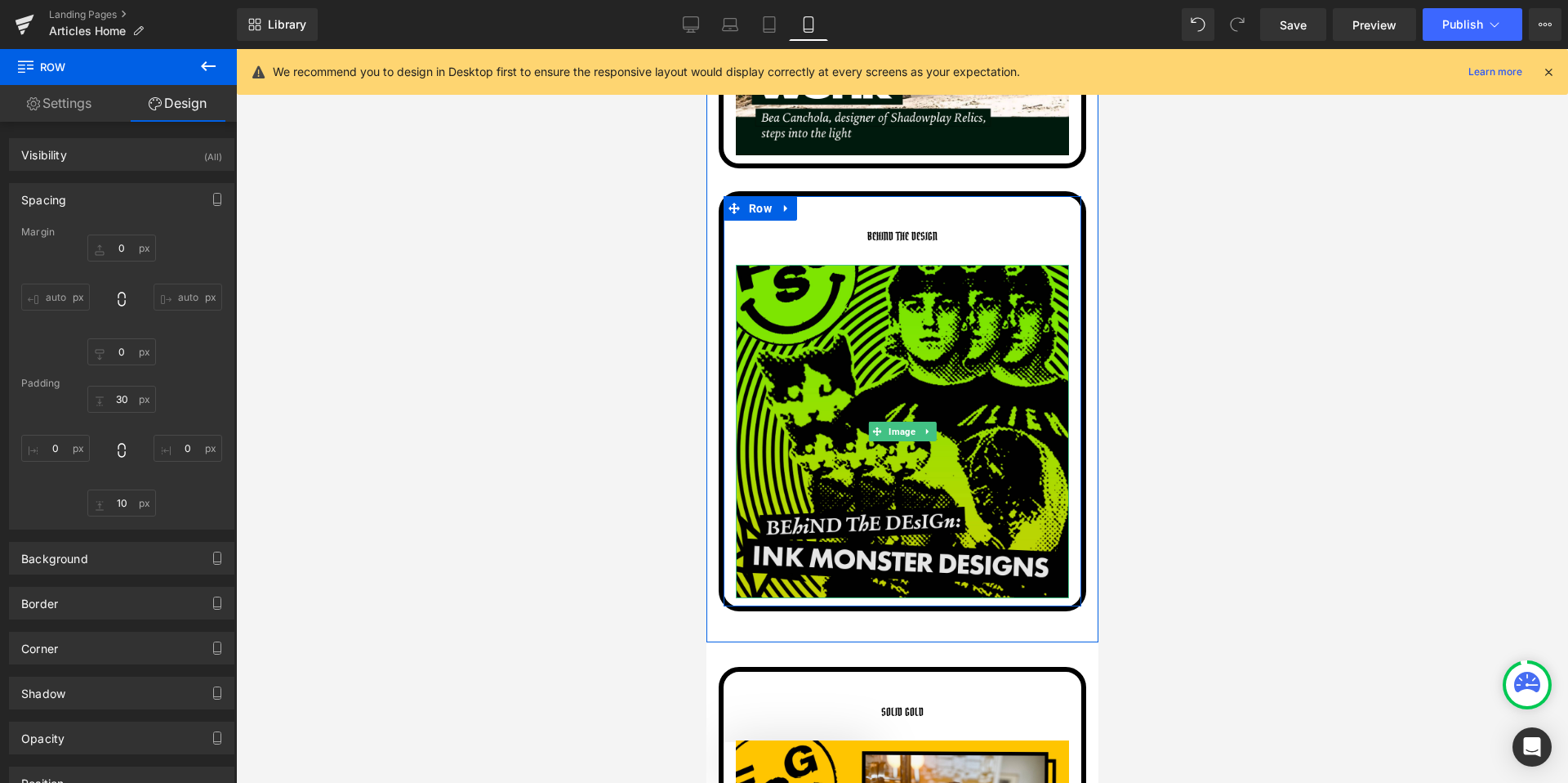
scroll to position [7410, 0]
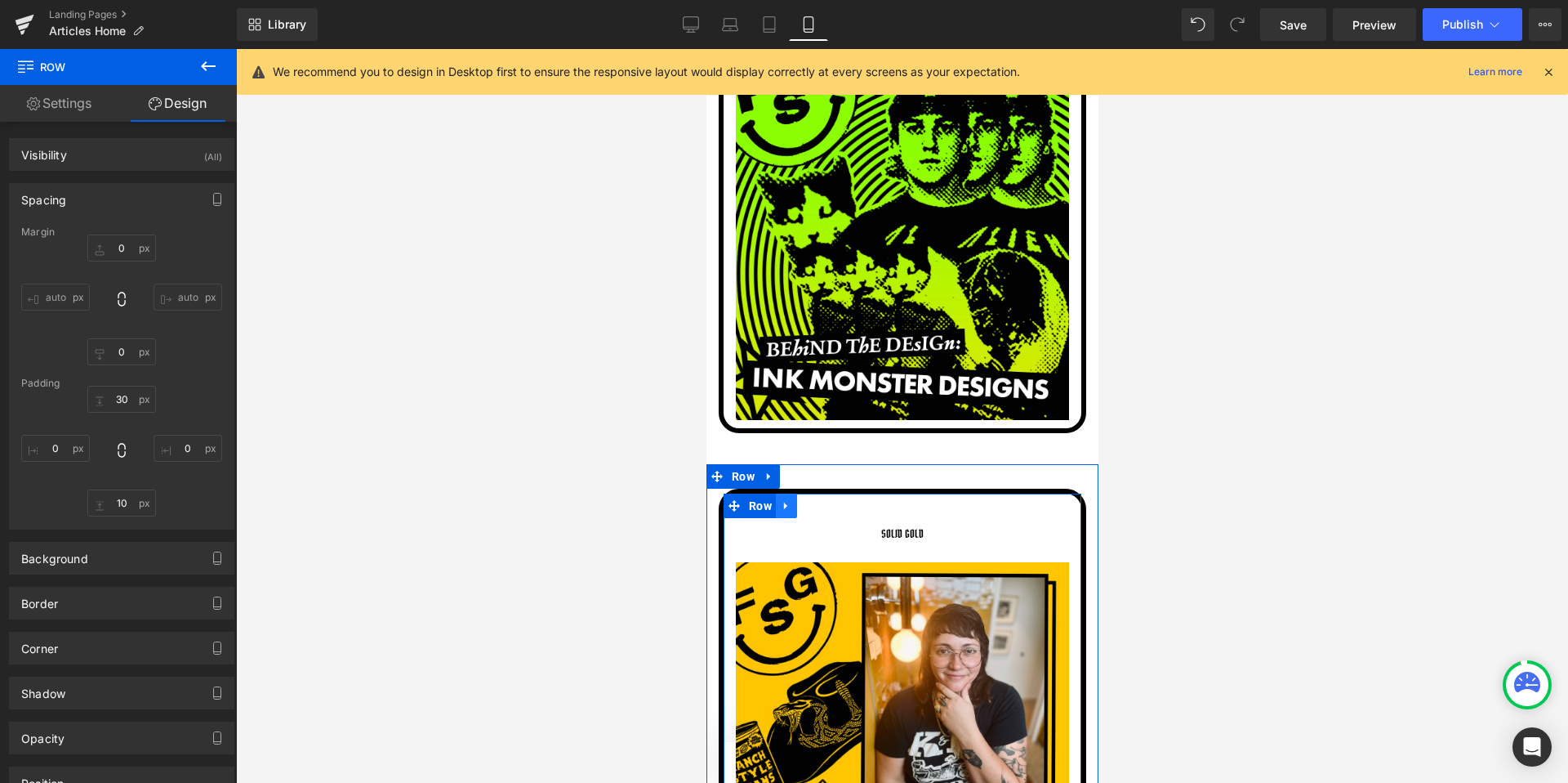
click at [778, 496] on link at bounding box center [785, 506] width 22 height 24
click at [765, 508] on span "Row" at bounding box center [759, 507] width 31 height 24
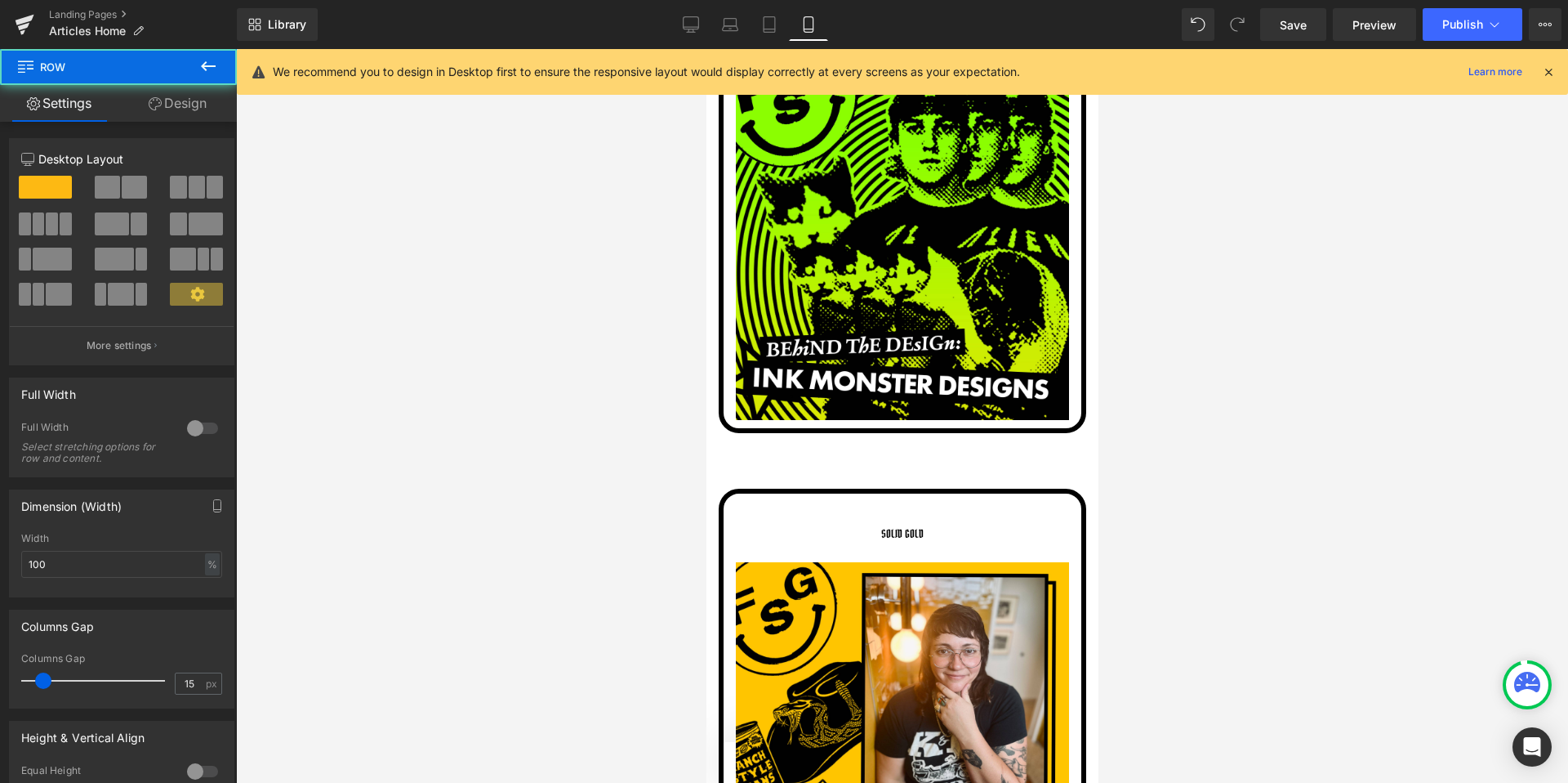
click at [180, 111] on link "Design" at bounding box center [177, 103] width 118 height 37
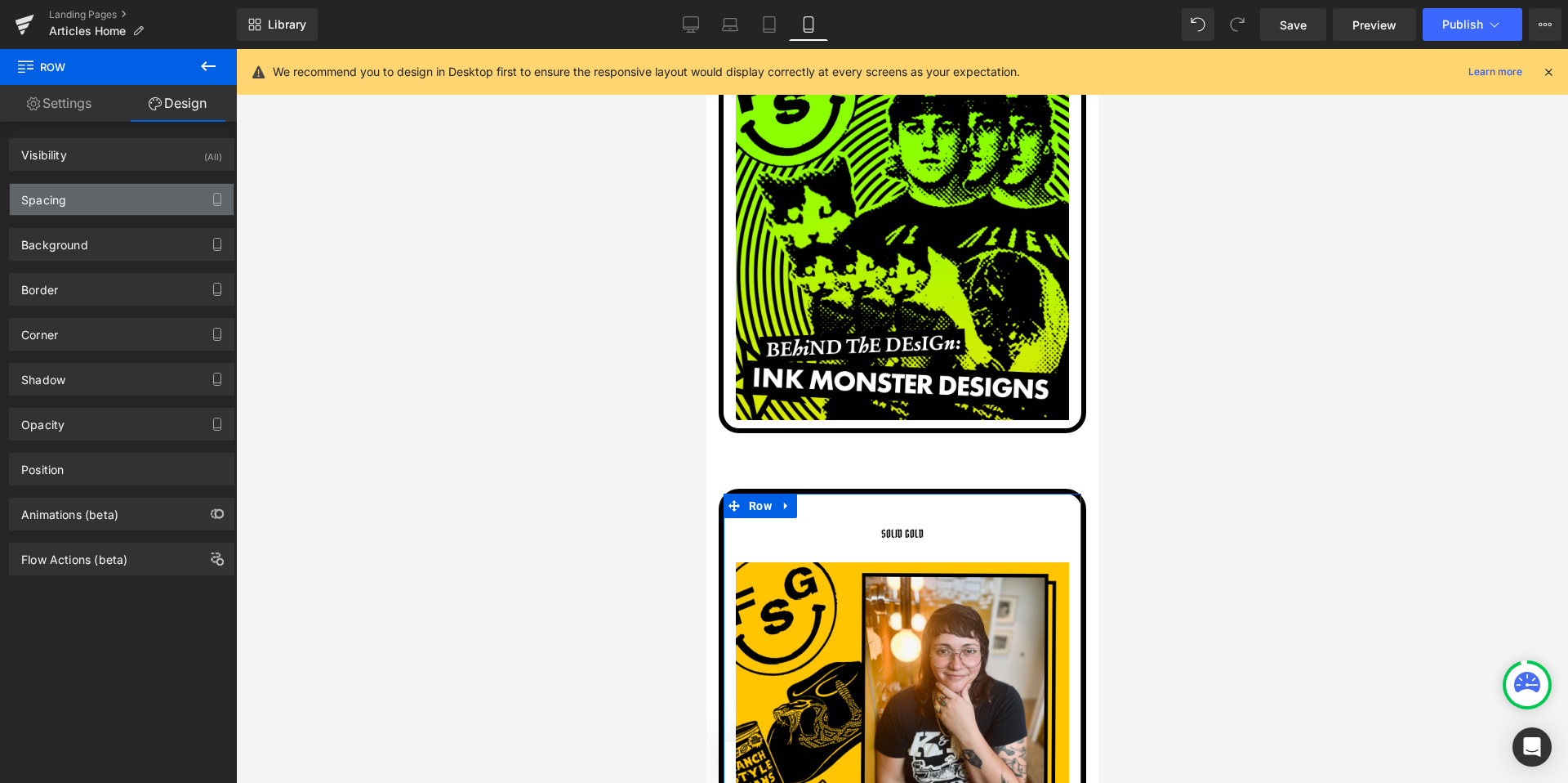
click at [94, 191] on div "Spacing" at bounding box center [121, 199] width 224 height 31
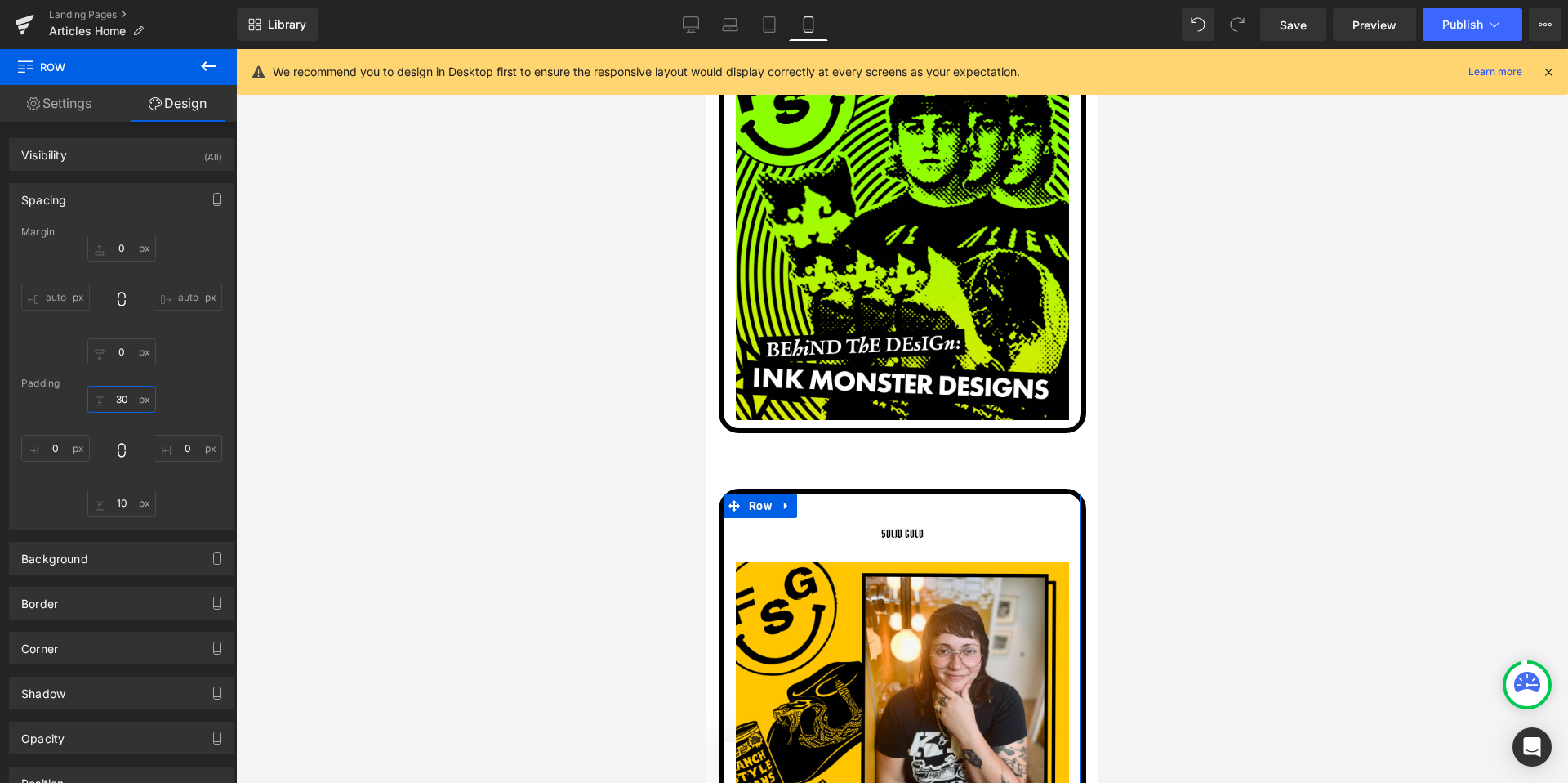
click at [123, 398] on input "30" at bounding box center [121, 399] width 68 height 27
click at [130, 345] on input "0" at bounding box center [121, 351] width 68 height 27
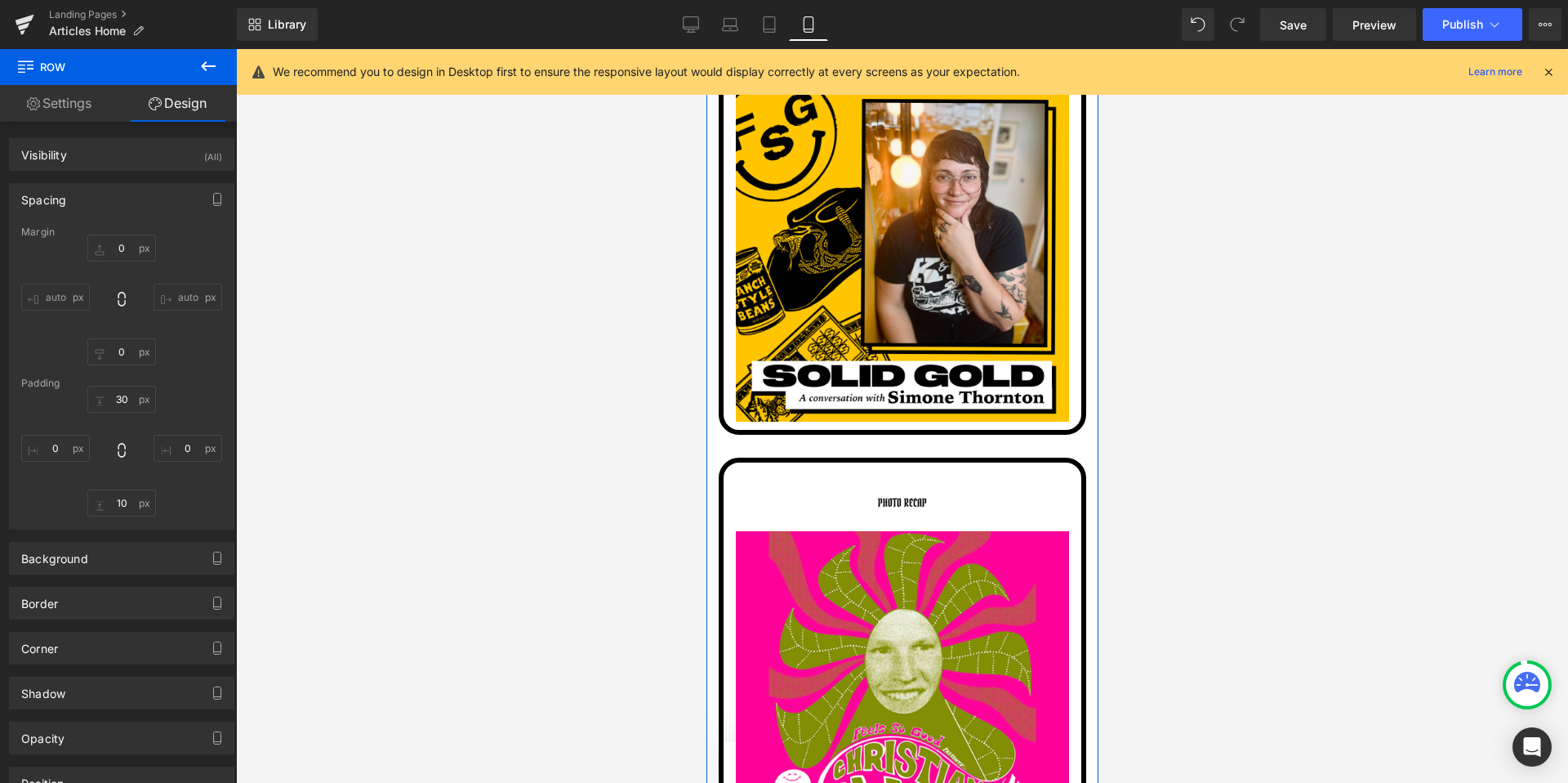
scroll to position [7890, 0]
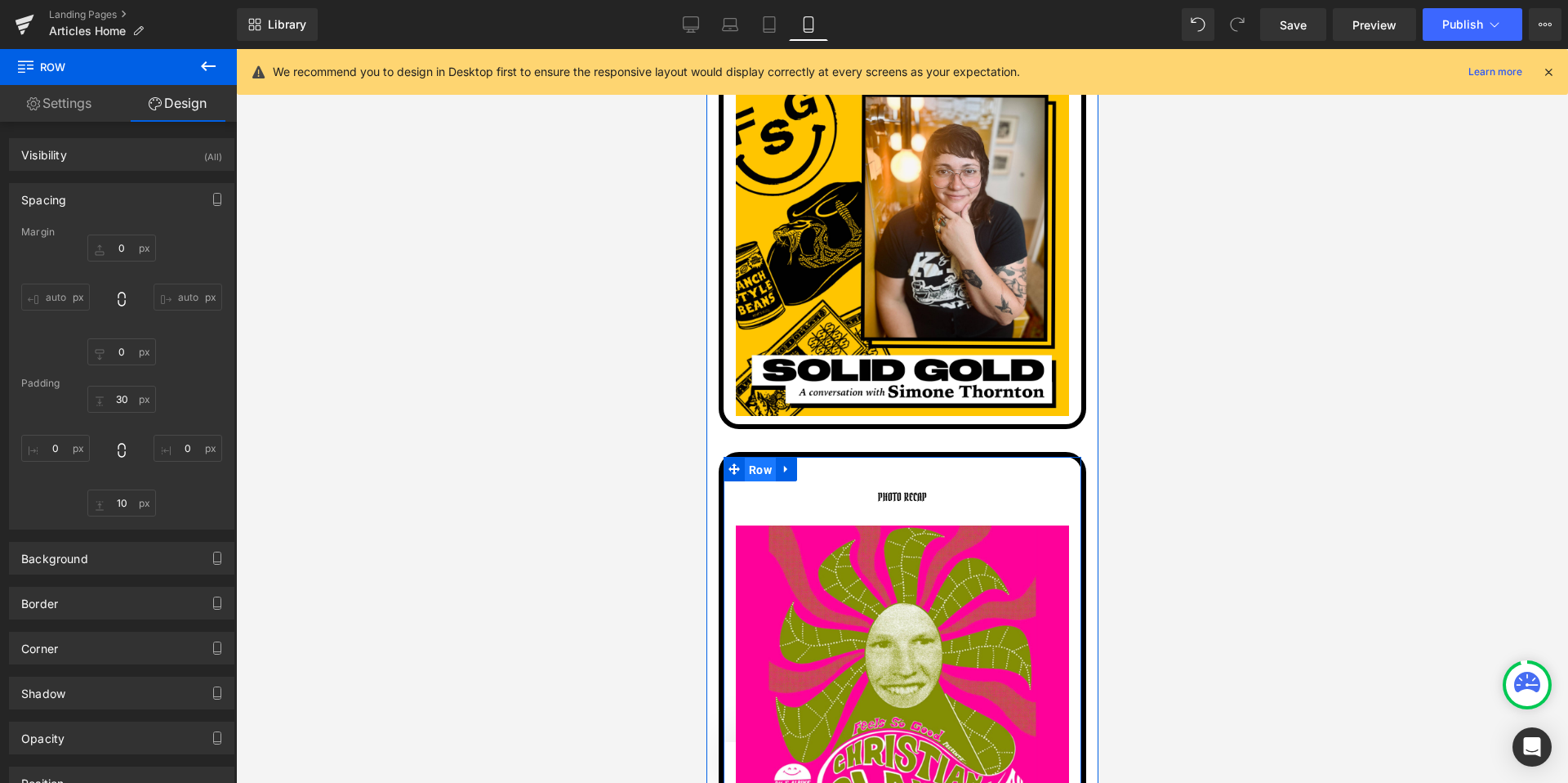
click at [761, 462] on span "Row" at bounding box center [759, 470] width 31 height 24
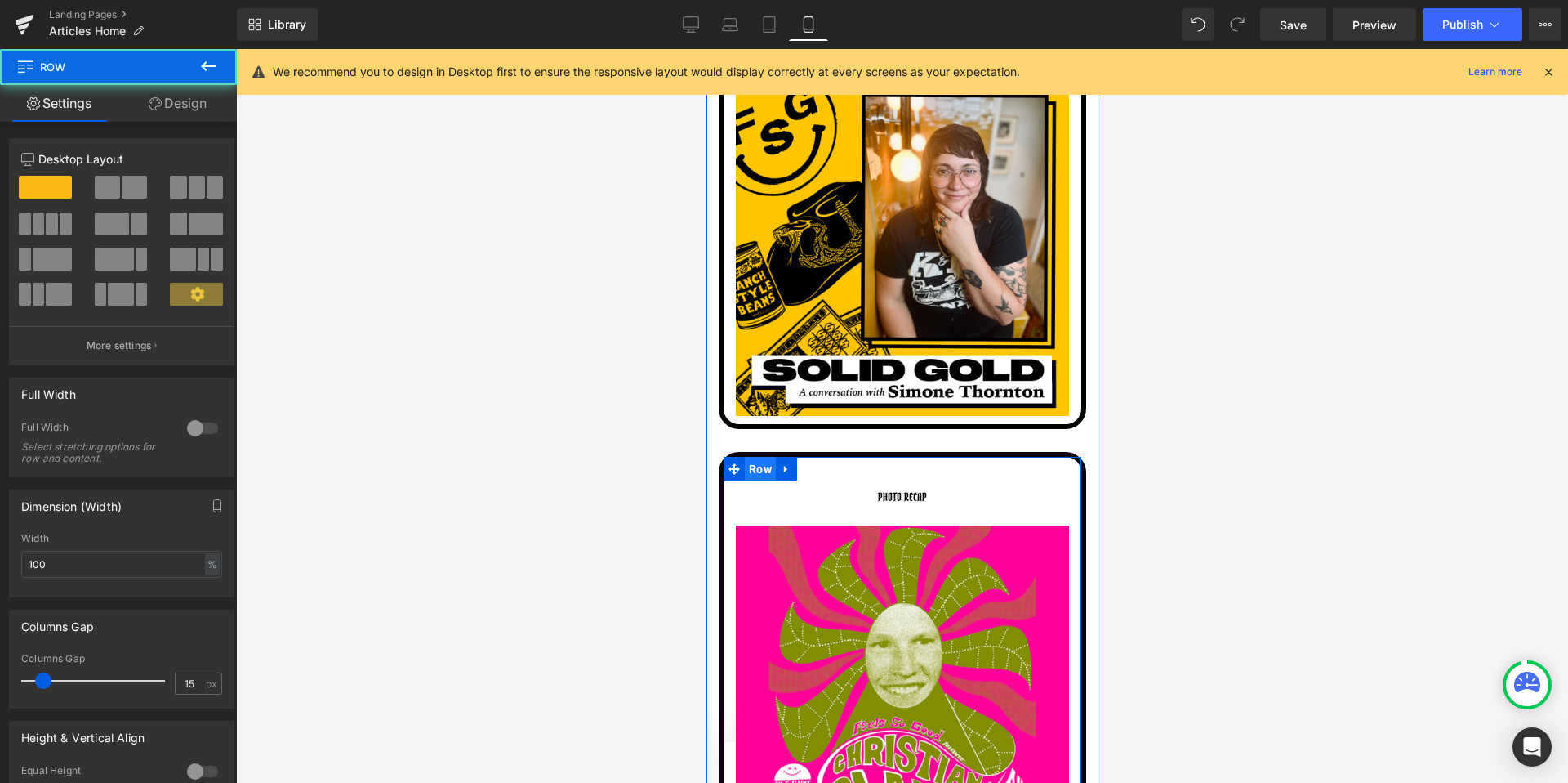
click at [761, 469] on span "Row" at bounding box center [759, 469] width 31 height 24
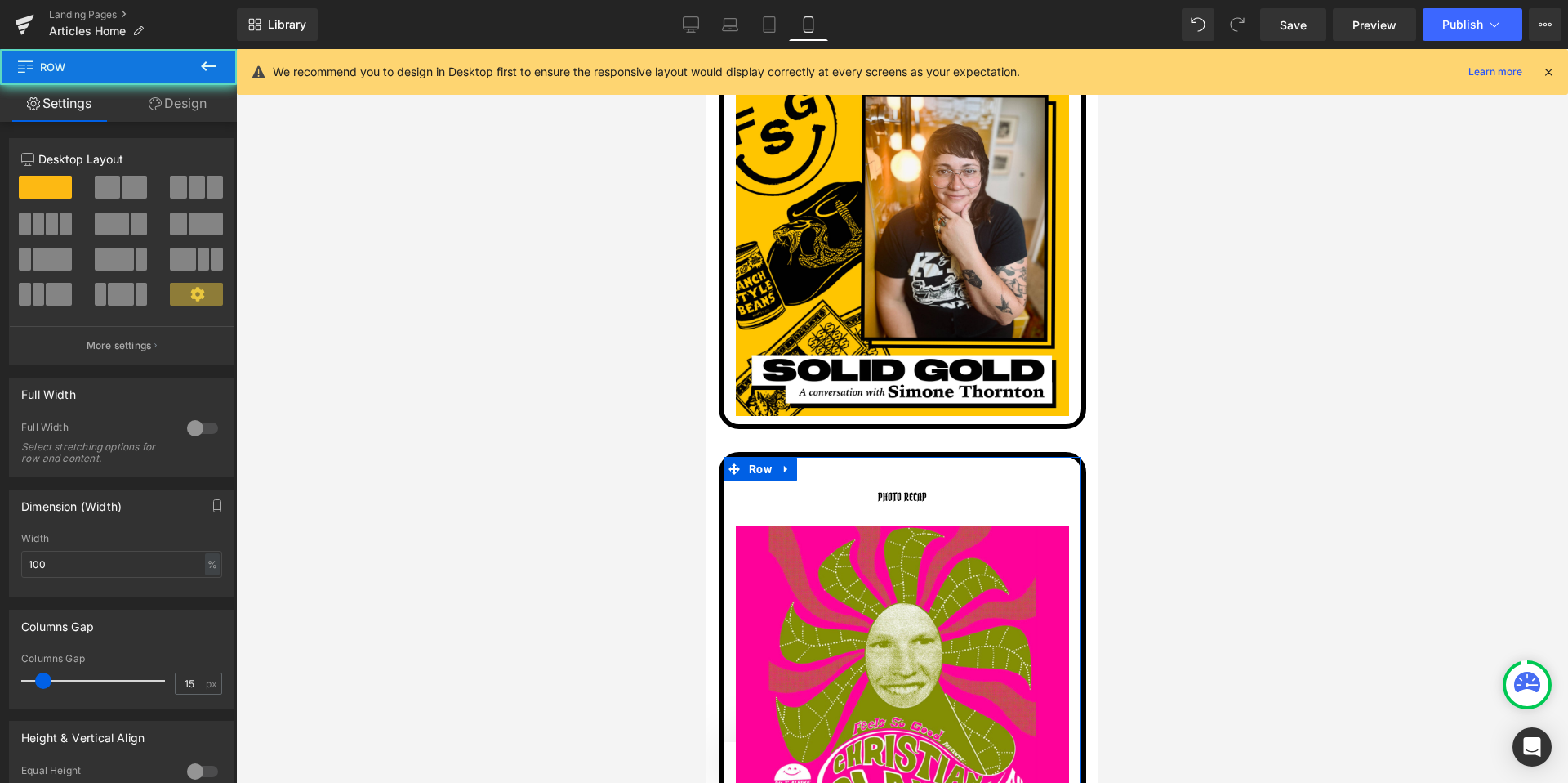
click at [160, 107] on icon at bounding box center [154, 104] width 13 height 13
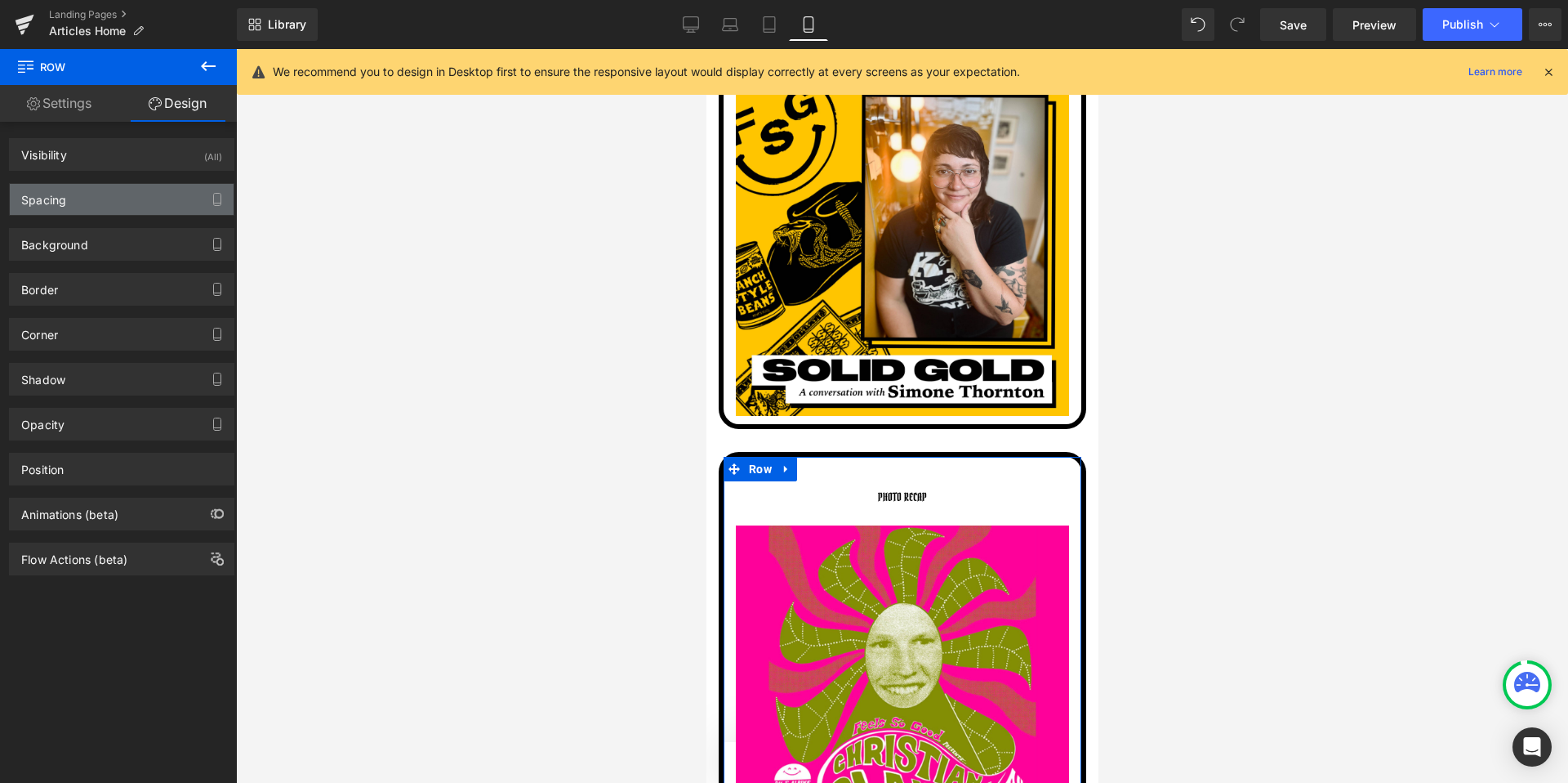
click at [73, 202] on div "Spacing" at bounding box center [121, 199] width 224 height 31
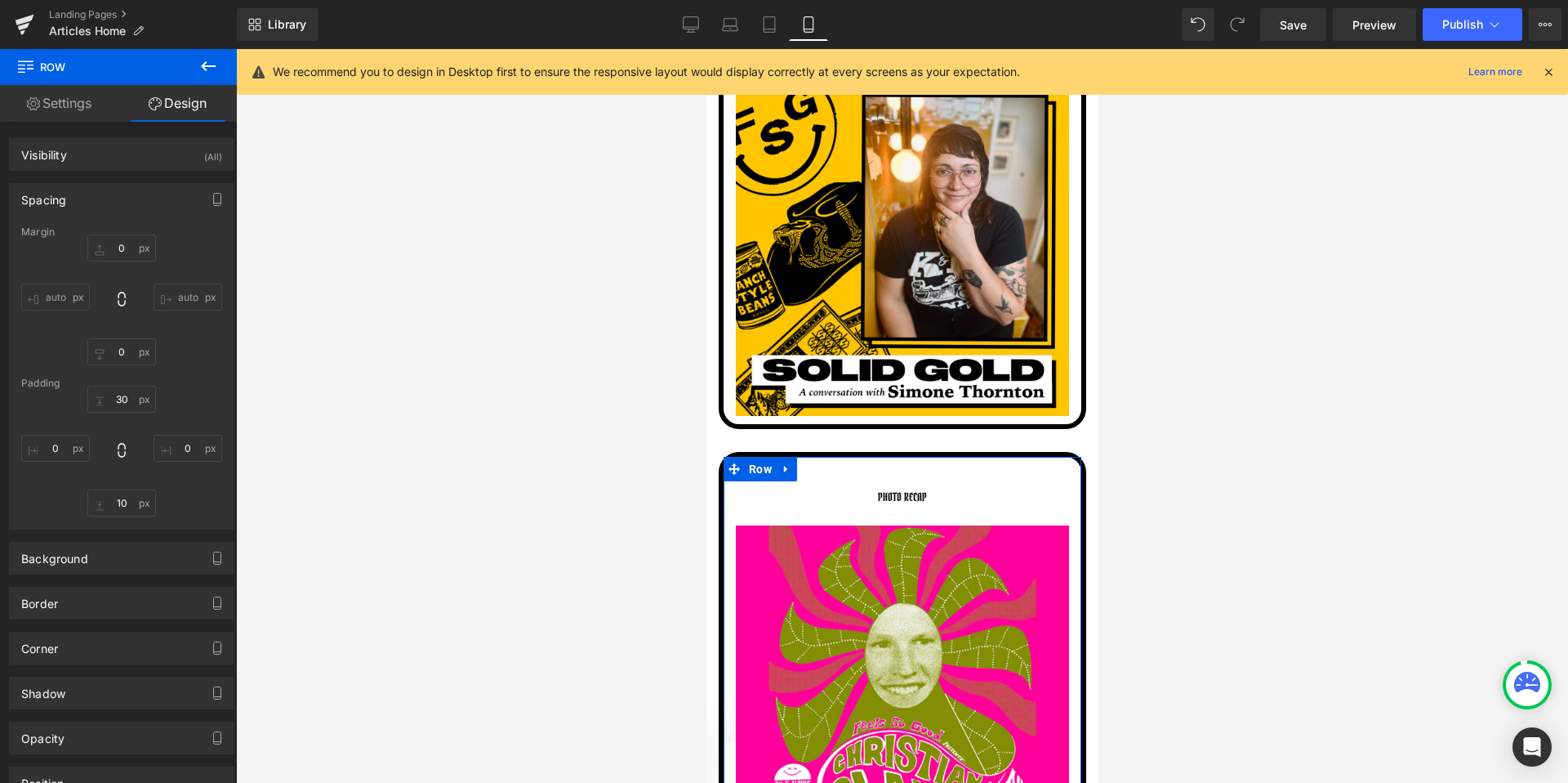
click at [123, 365] on div "Margin 0 auto 0 auto Padding 30 0 10 0" at bounding box center [121, 377] width 224 height 302
click at [123, 357] on input "0" at bounding box center [121, 351] width 68 height 27
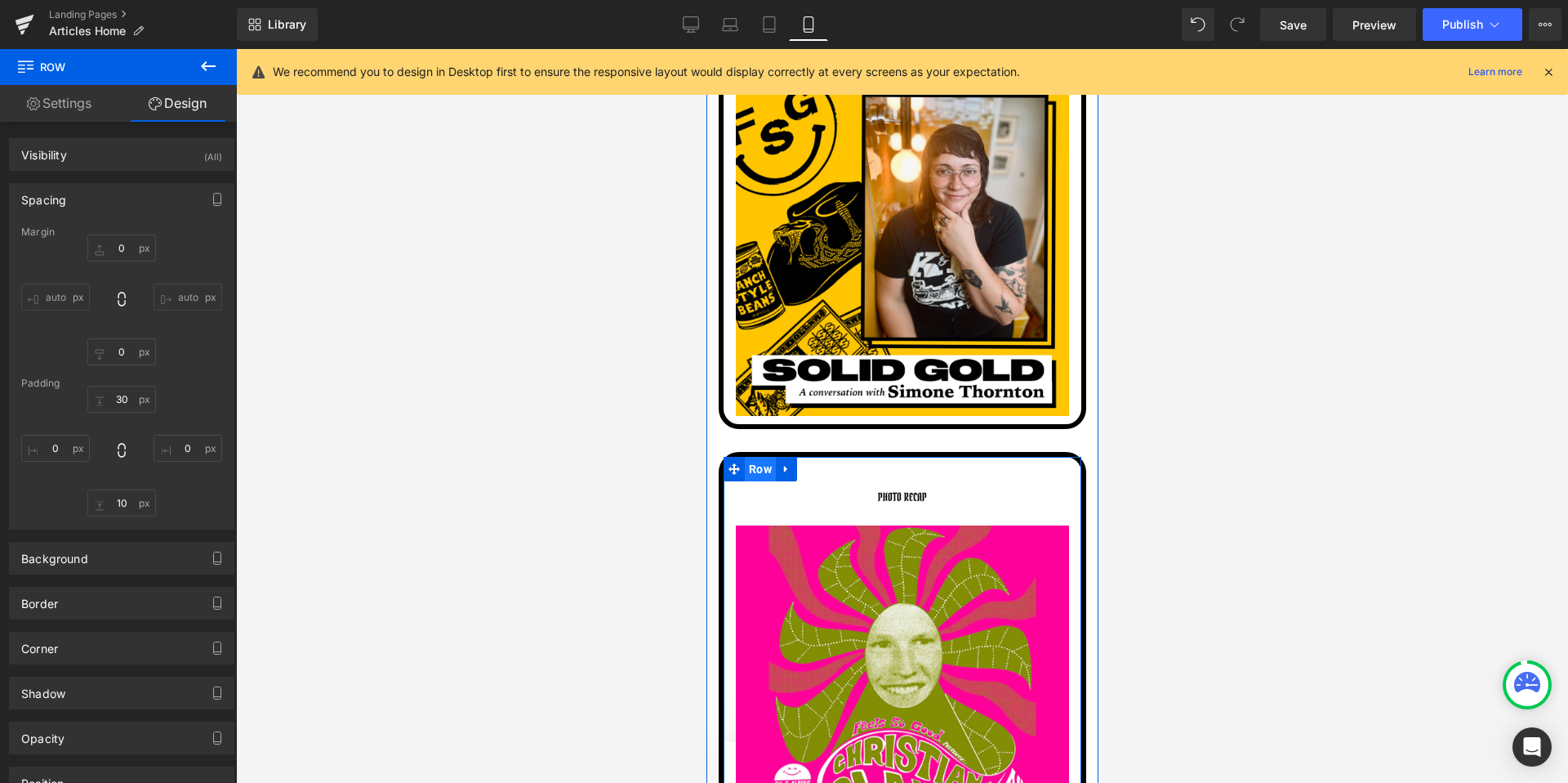
click at [750, 470] on span "Row" at bounding box center [759, 469] width 31 height 24
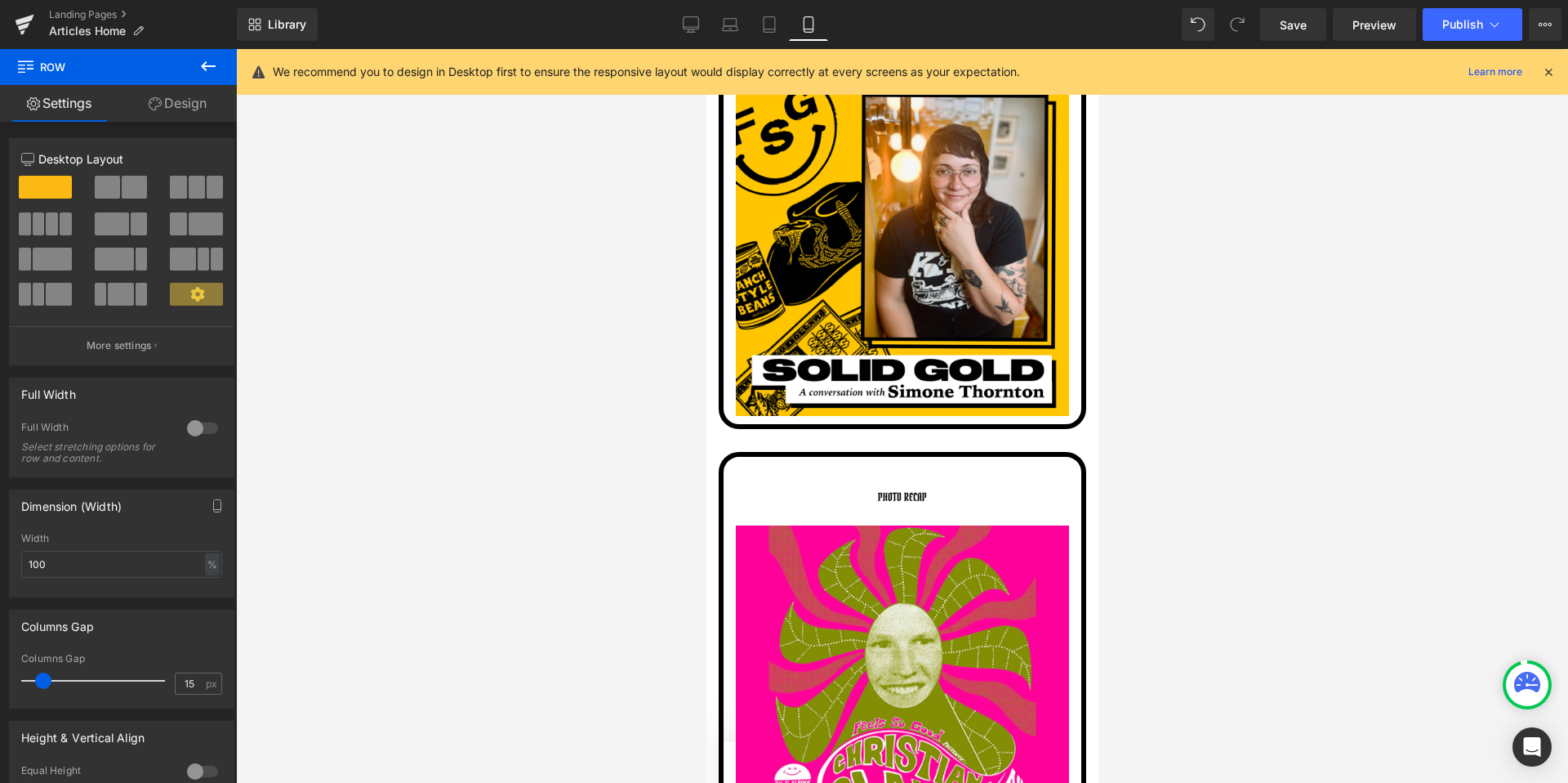
click at [160, 97] on link "Design" at bounding box center [177, 103] width 118 height 37
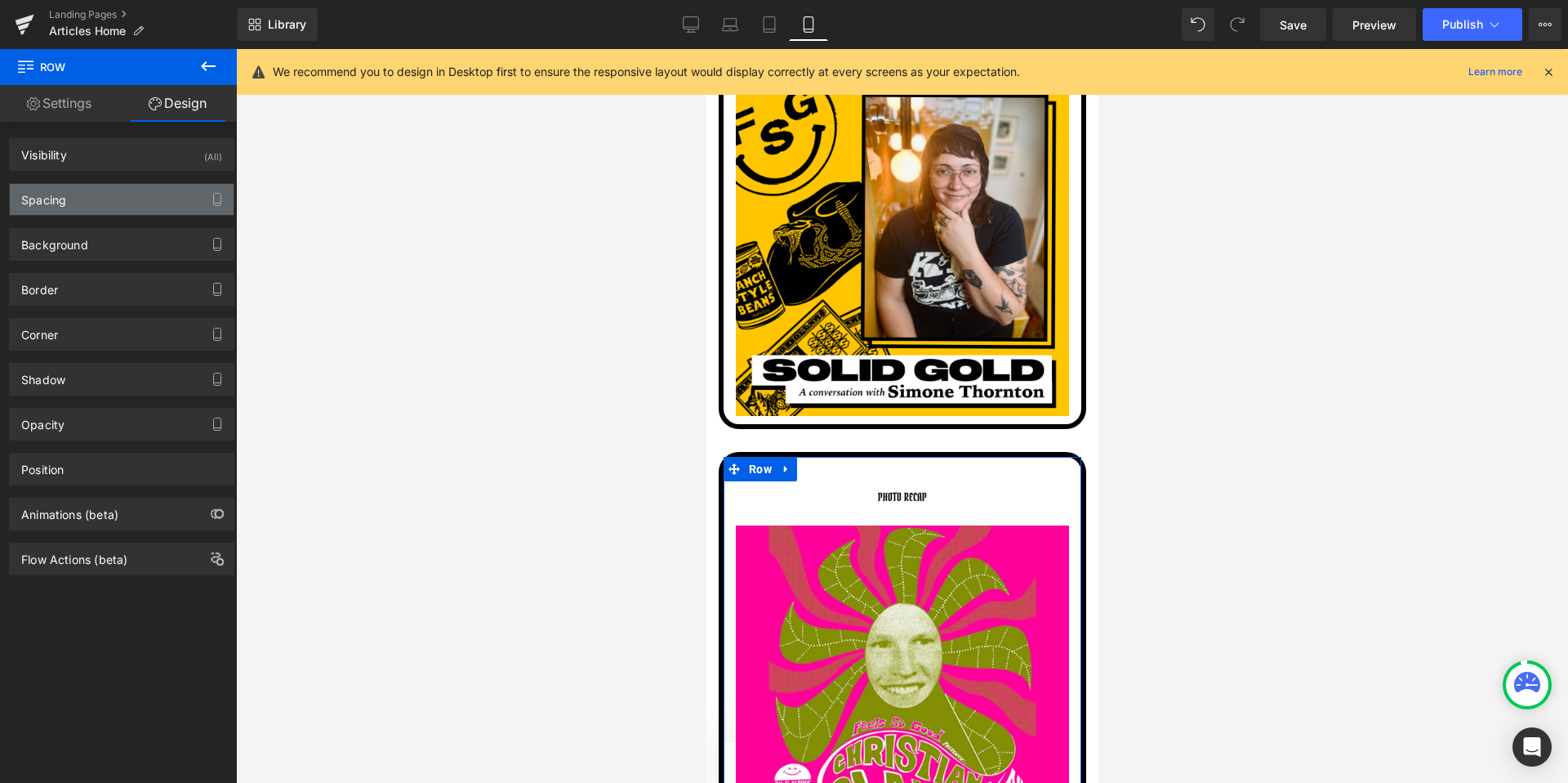
click at [19, 212] on div "Spacing" at bounding box center [121, 199] width 224 height 31
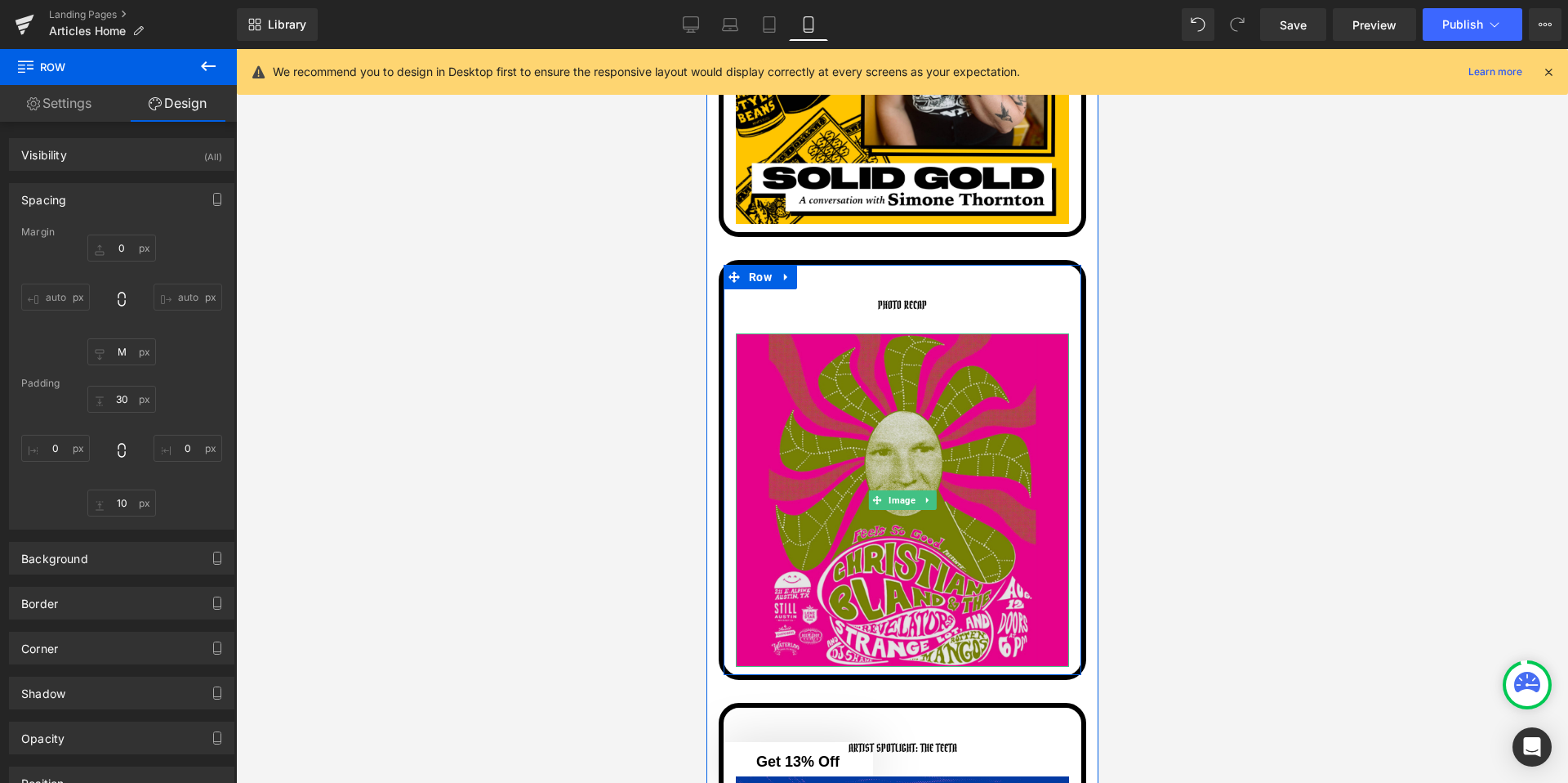
scroll to position [8487, 0]
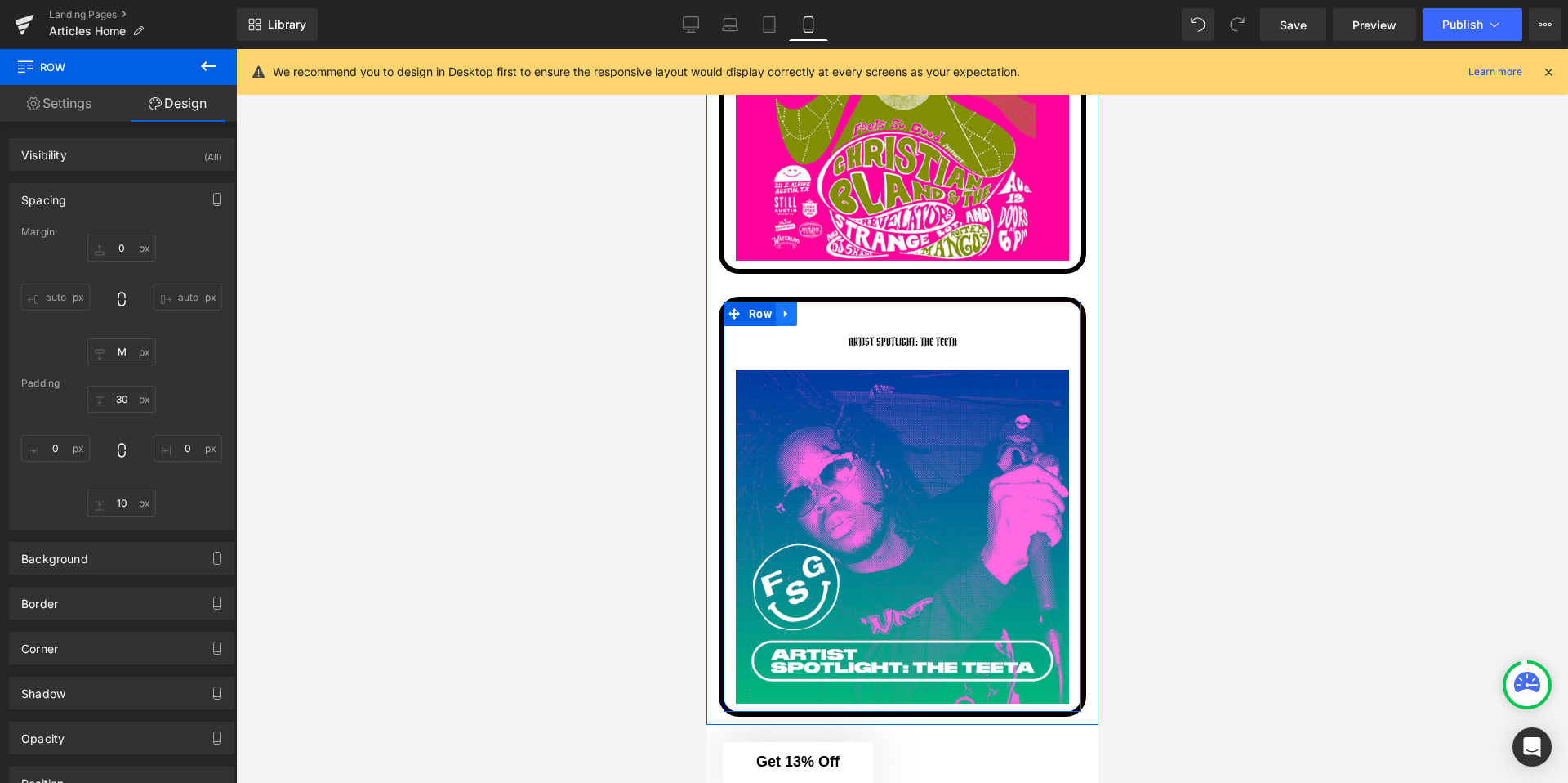
click at [778, 314] on link at bounding box center [785, 313] width 22 height 24
click at [762, 314] on span "Row" at bounding box center [759, 313] width 31 height 24
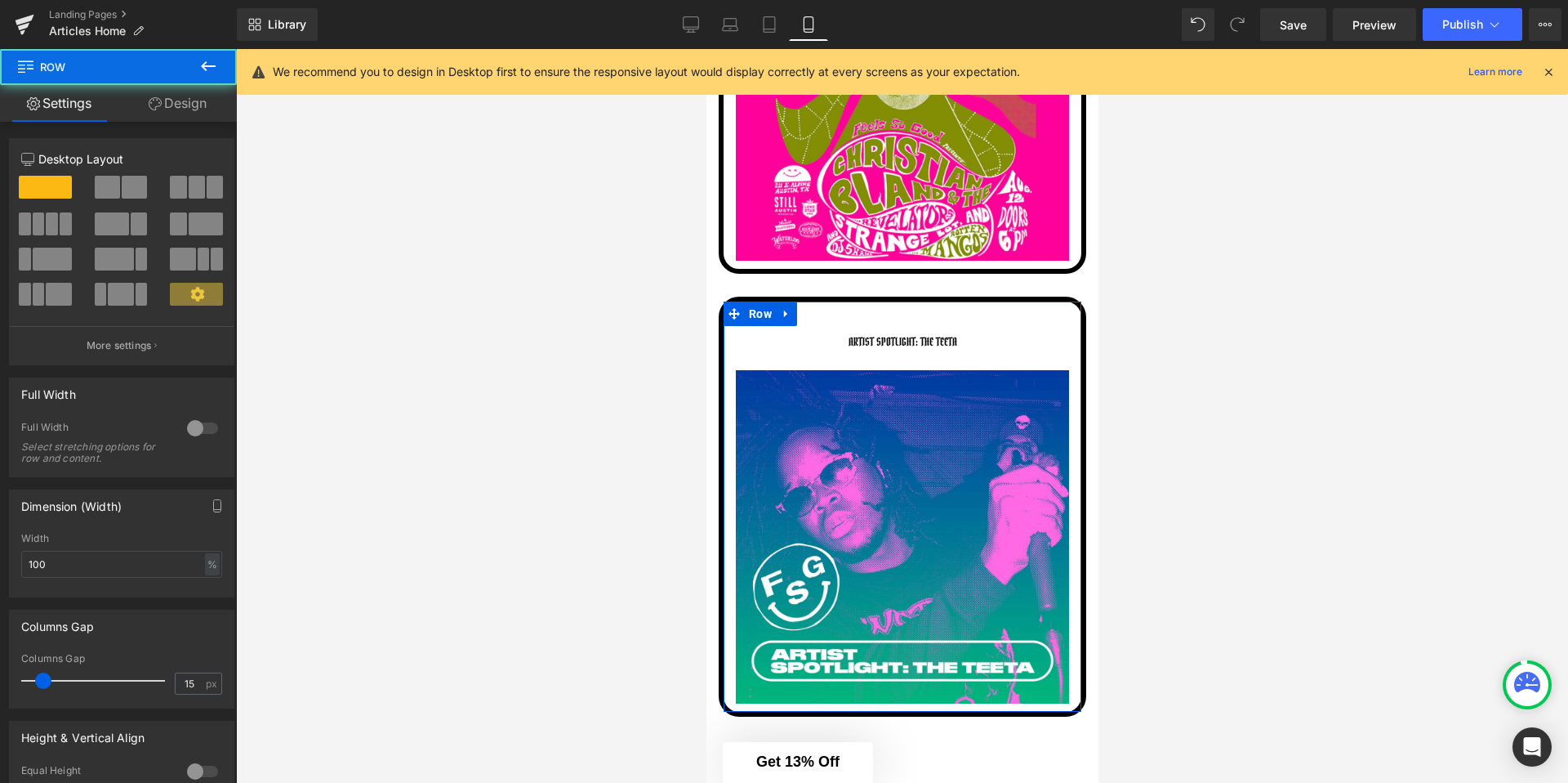
click at [158, 102] on icon at bounding box center [154, 104] width 13 height 13
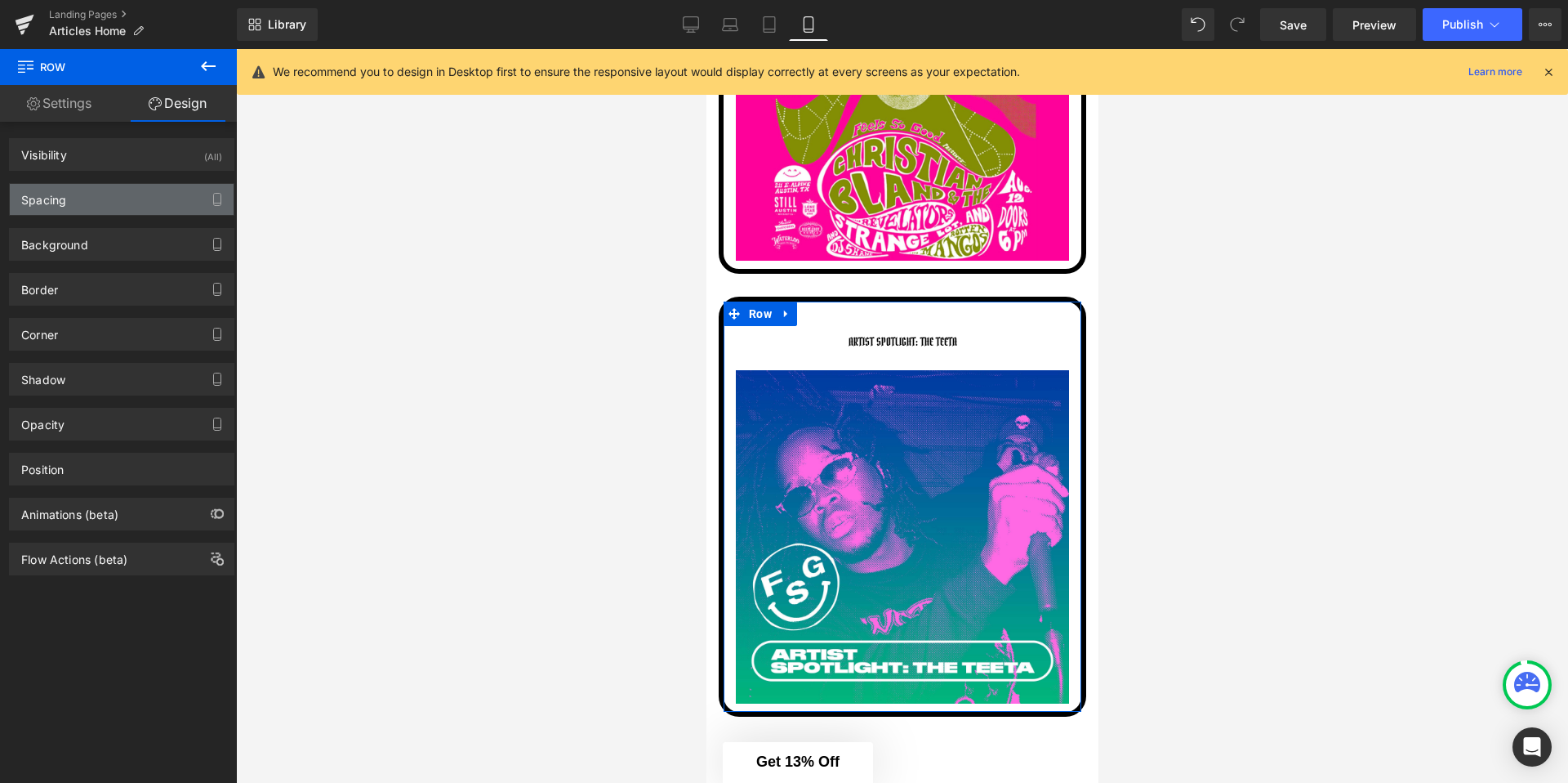
click at [80, 201] on div "Spacing" at bounding box center [121, 199] width 224 height 31
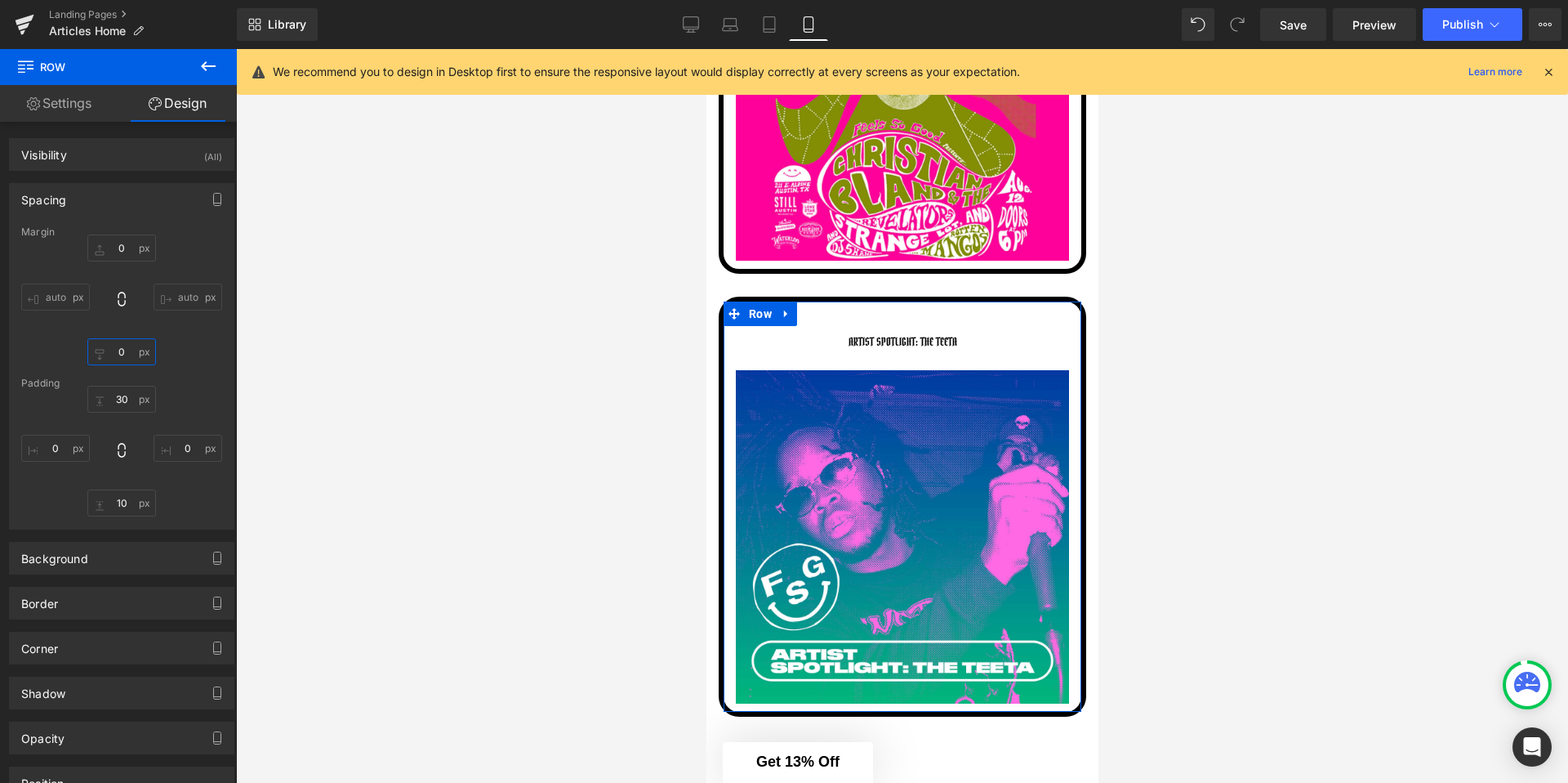
click at [124, 350] on input "0" at bounding box center [121, 351] width 68 height 27
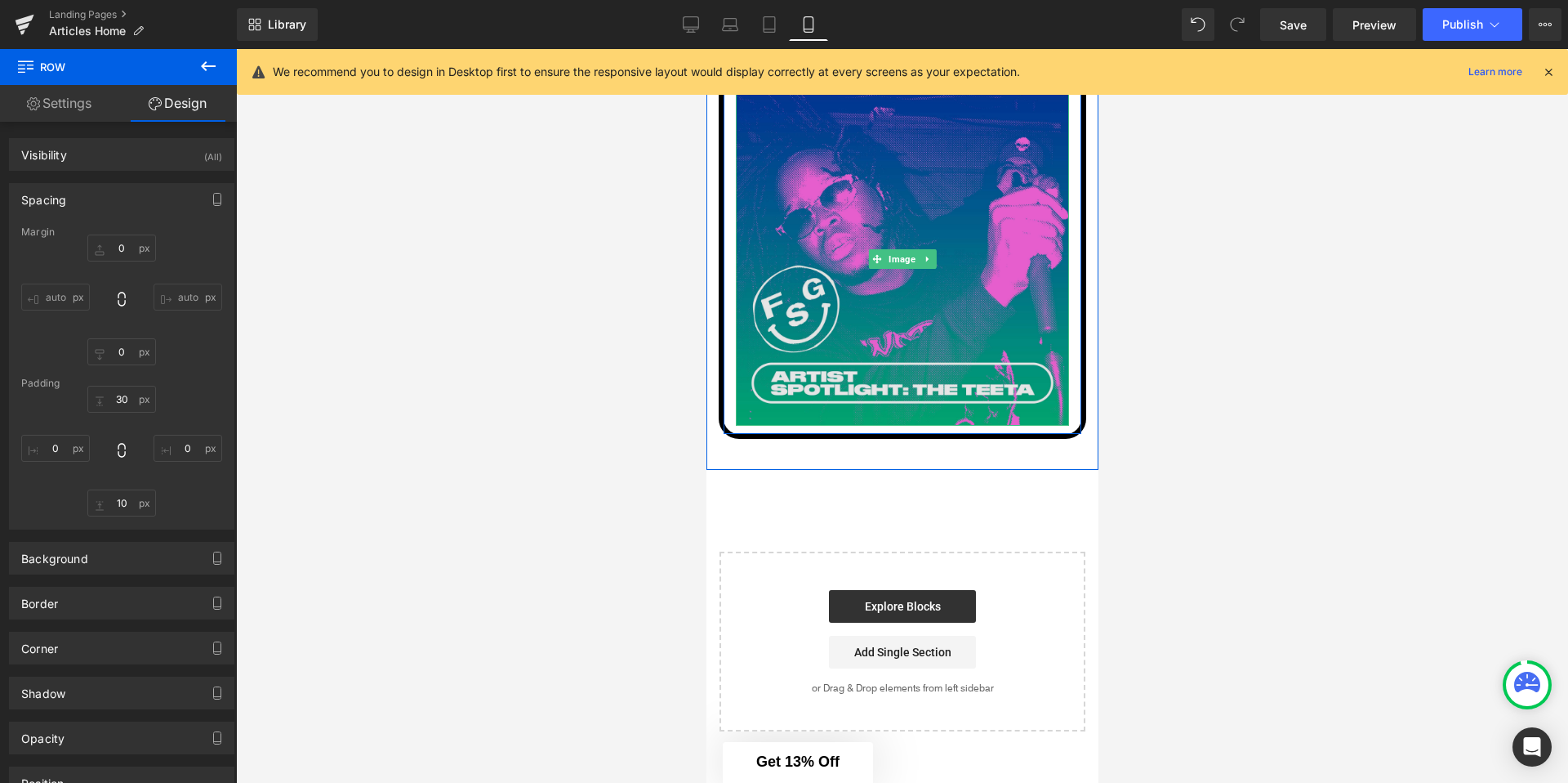
scroll to position [8916, 0]
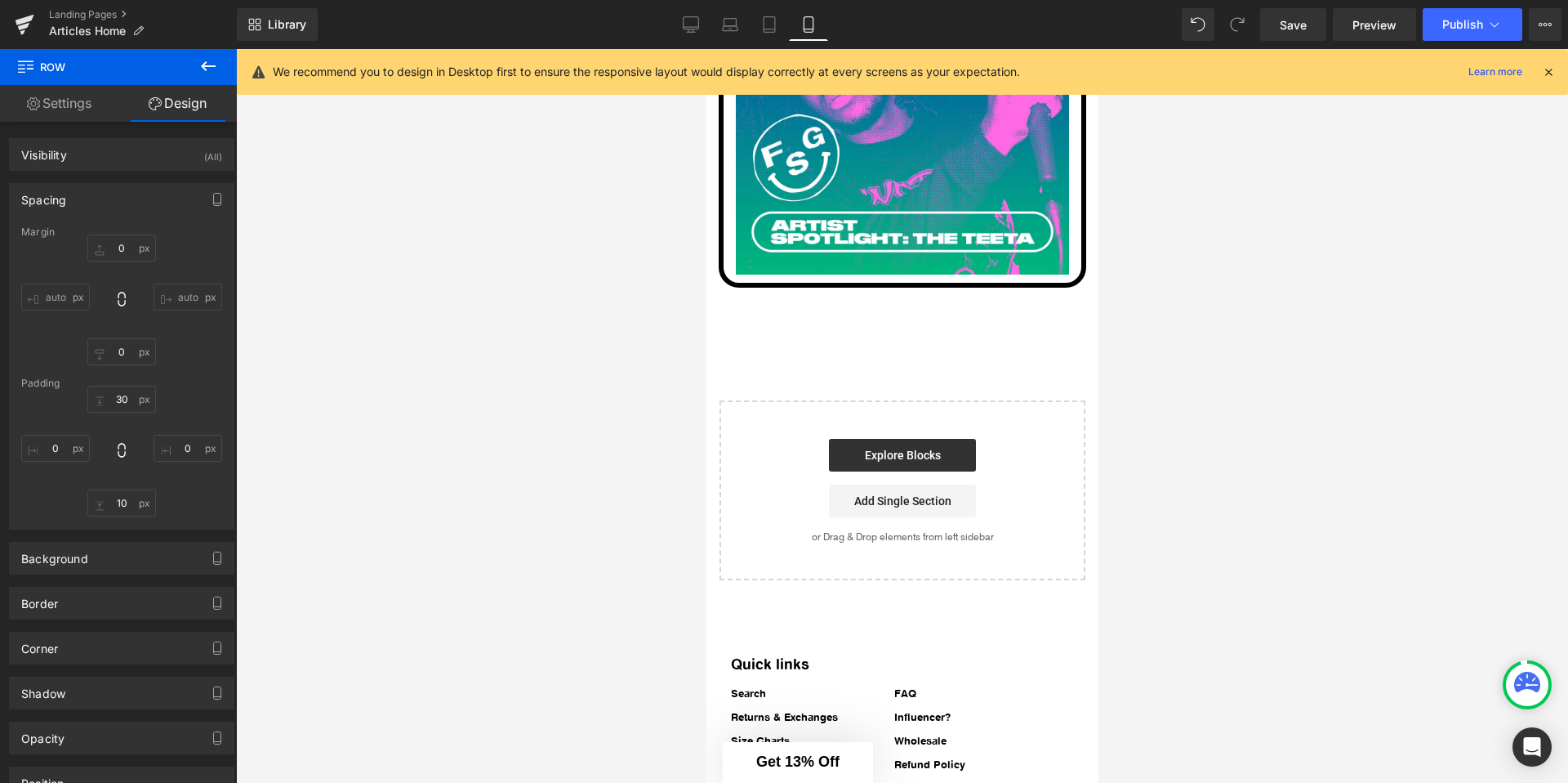
click at [657, 365] on div at bounding box center [903, 416] width 1332 height 734
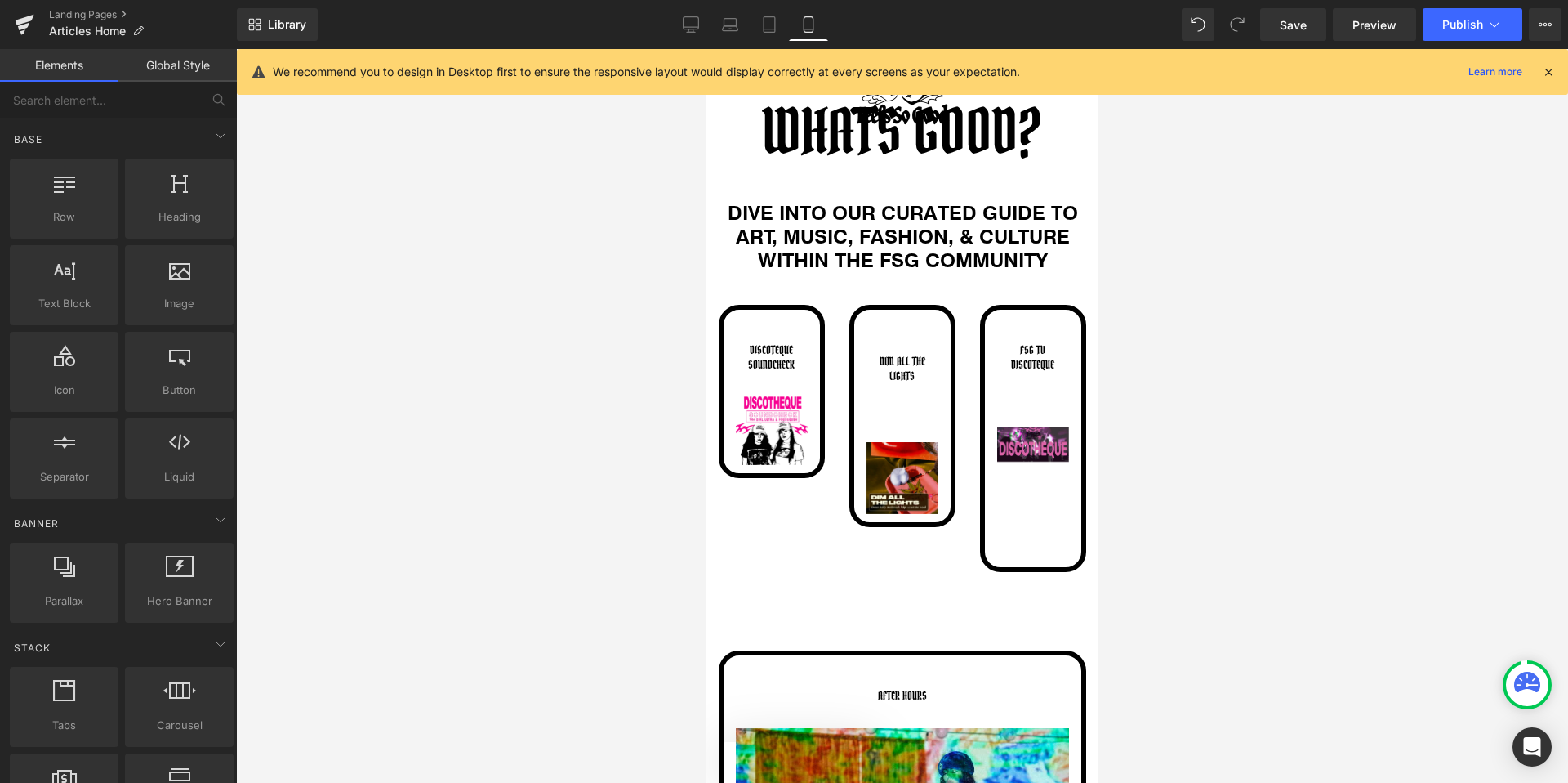
scroll to position [184, 0]
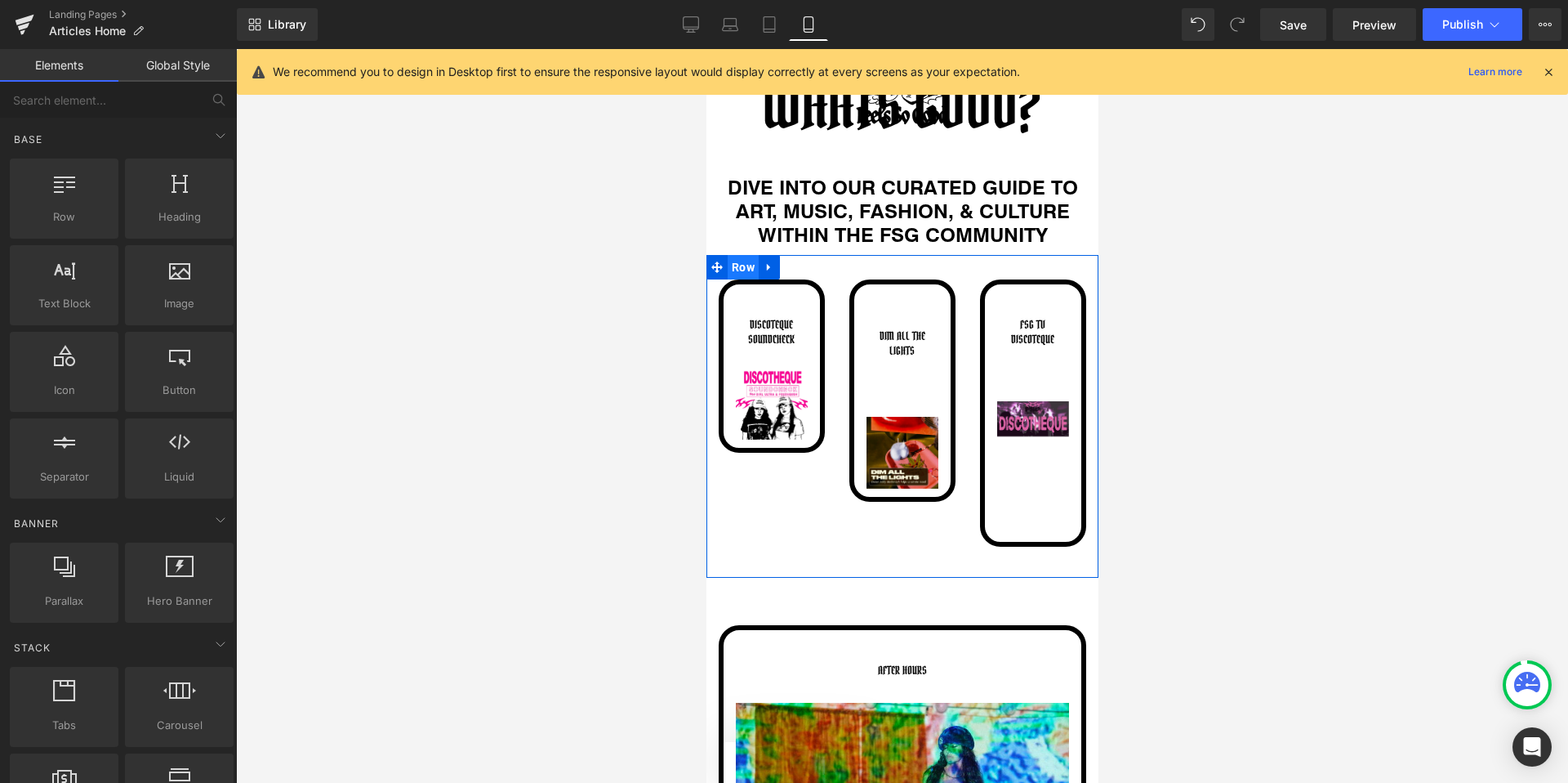
click at [740, 261] on span "Row" at bounding box center [742, 267] width 31 height 24
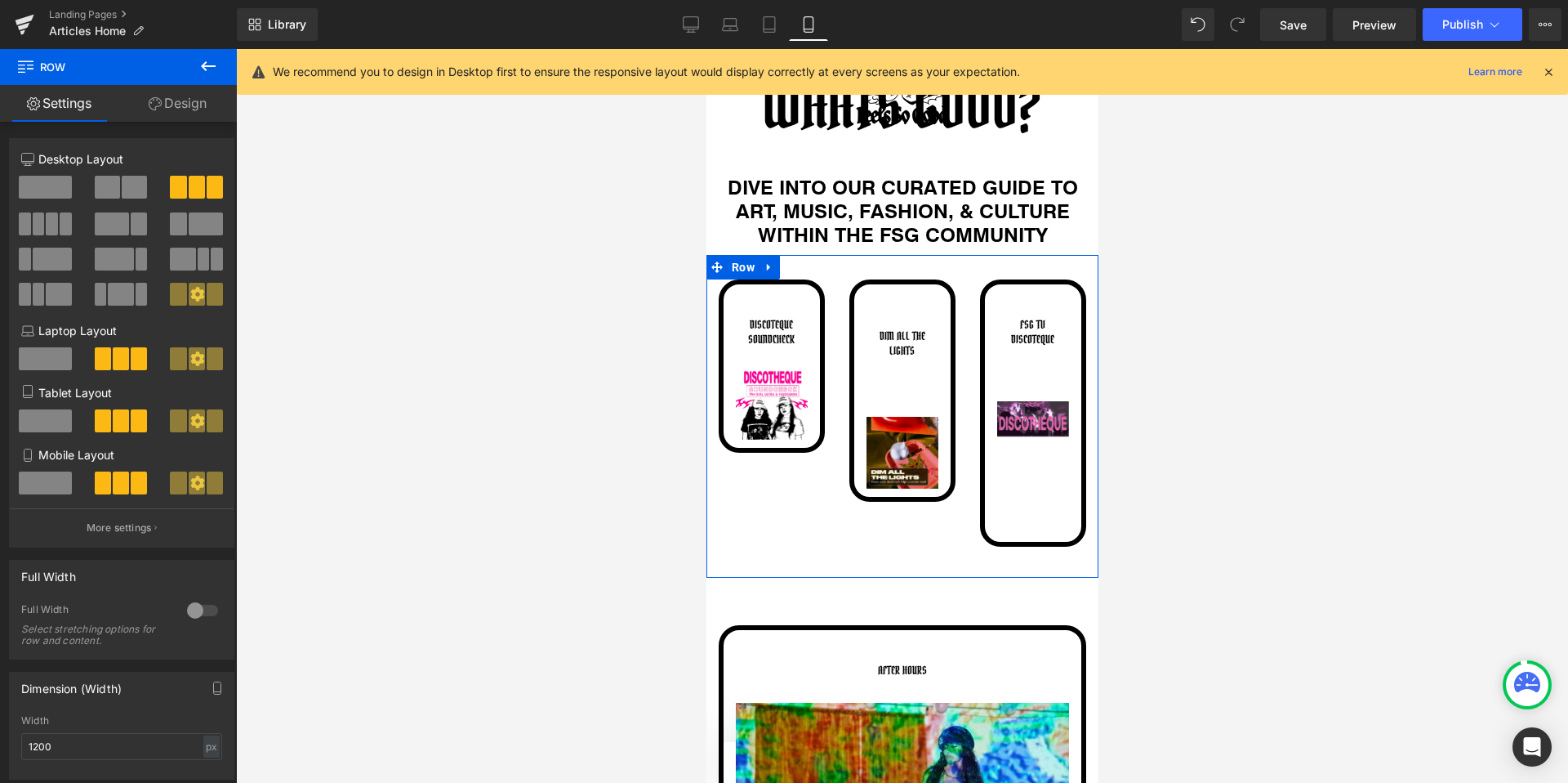
click at [41, 474] on span at bounding box center [46, 483] width 54 height 22
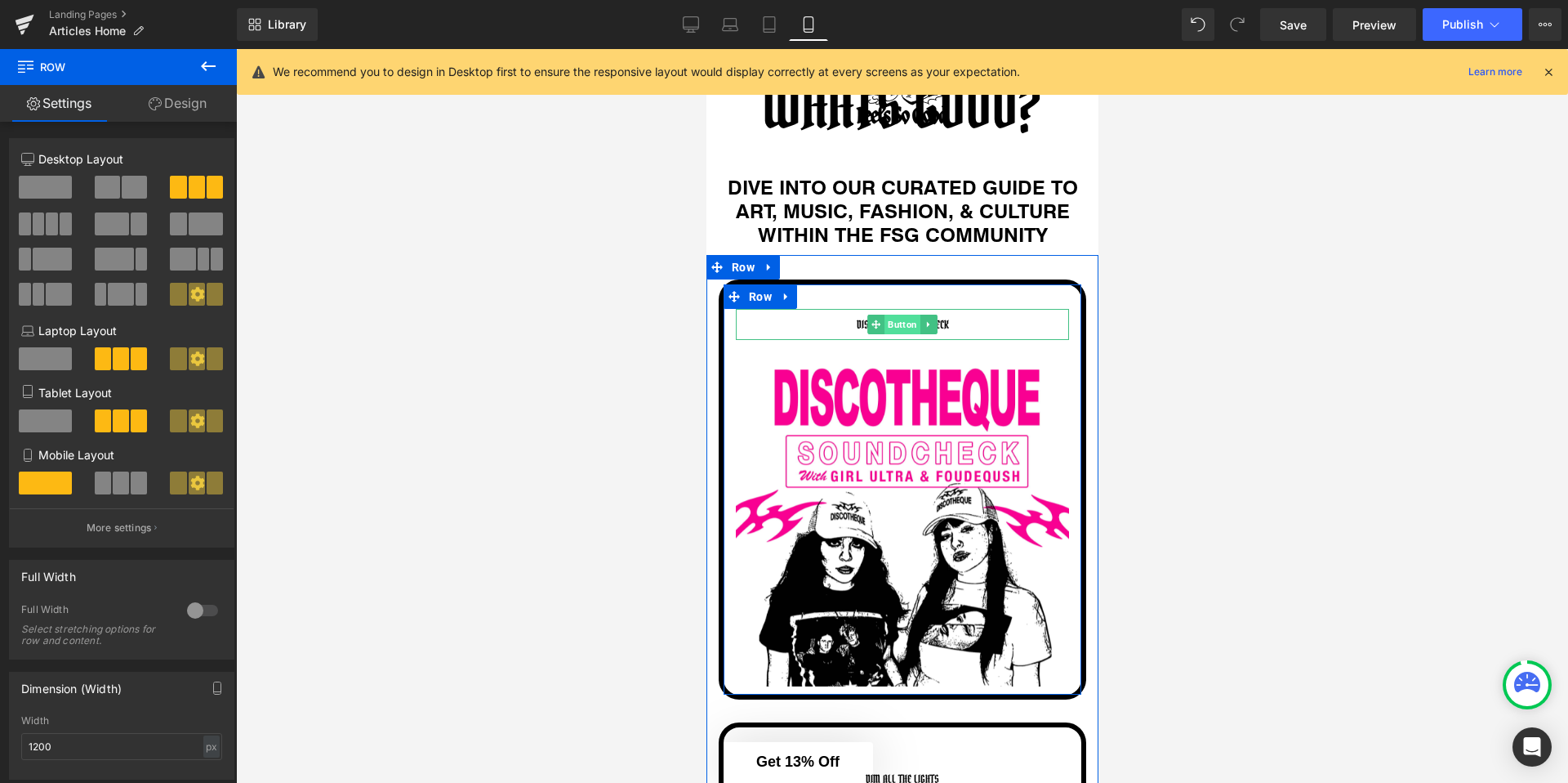
click at [884, 327] on span "Button" at bounding box center [902, 324] width 36 height 20
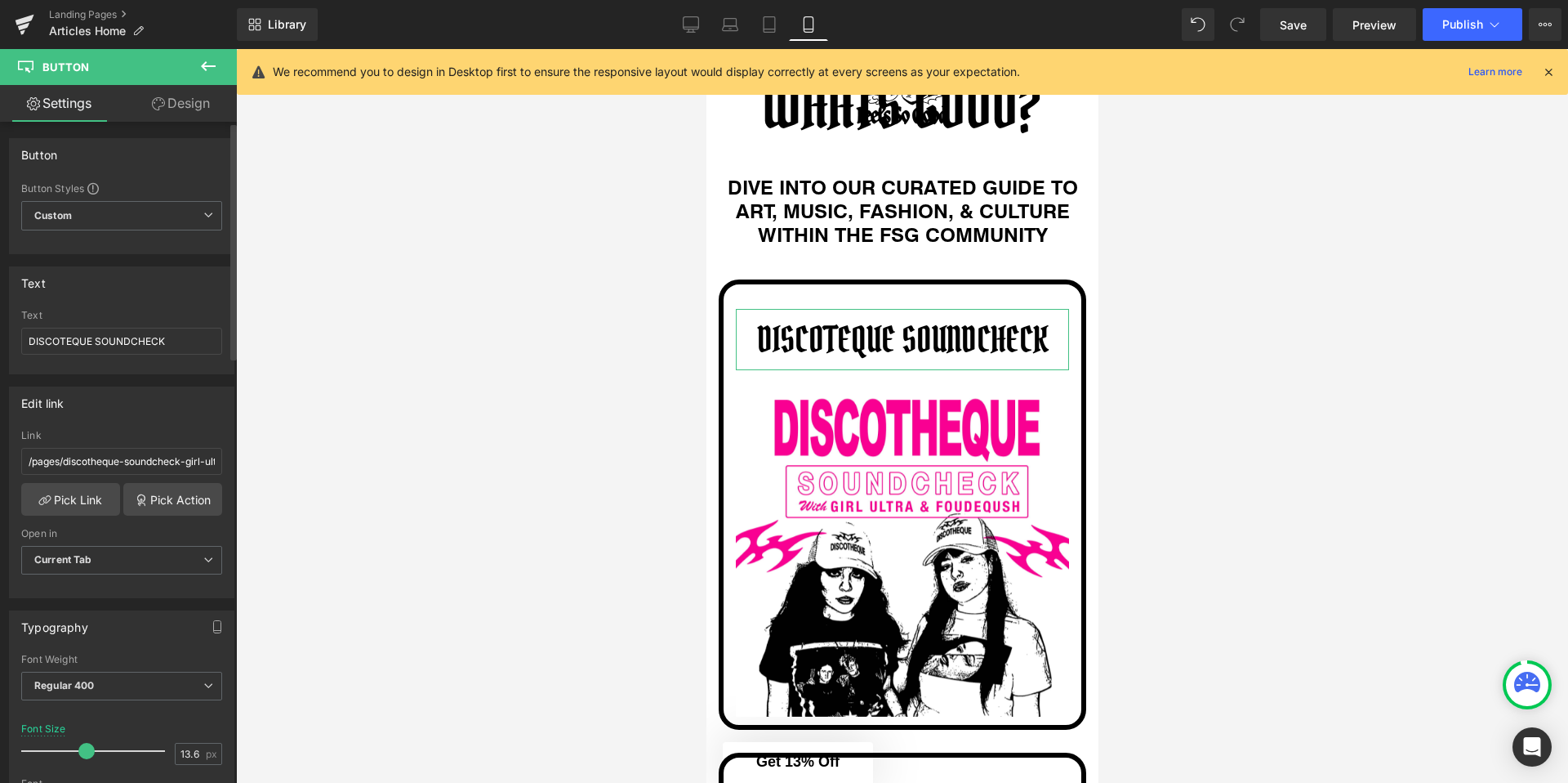
drag, startPoint x: 44, startPoint y: 748, endPoint x: 81, endPoint y: 753, distance: 37.3
click at [81, 753] on span at bounding box center [86, 750] width 16 height 16
click at [747, 34] on link "Laptop" at bounding box center [729, 24] width 39 height 33
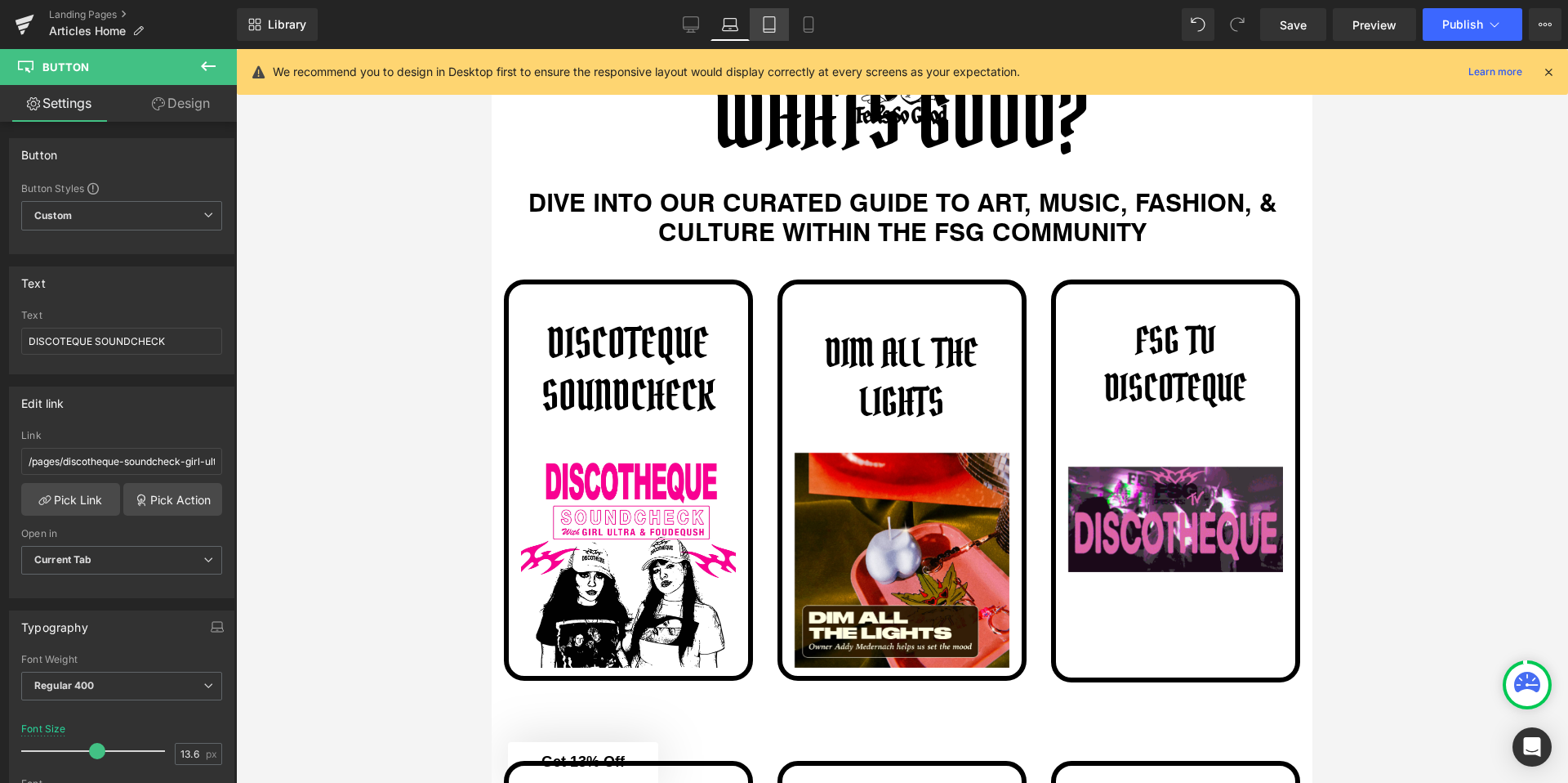
click at [765, 27] on icon at bounding box center [769, 25] width 11 height 16
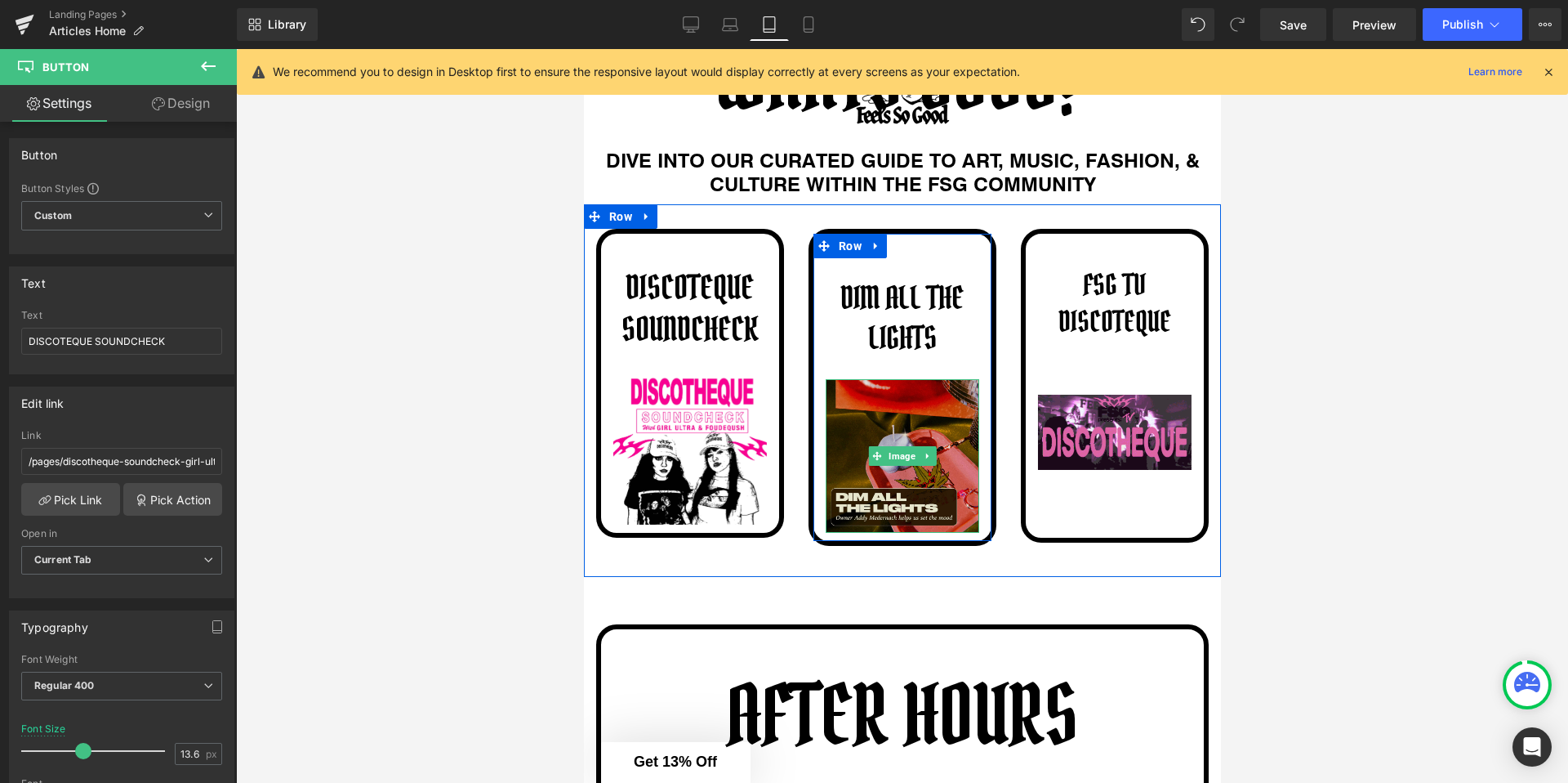
scroll to position [300, 0]
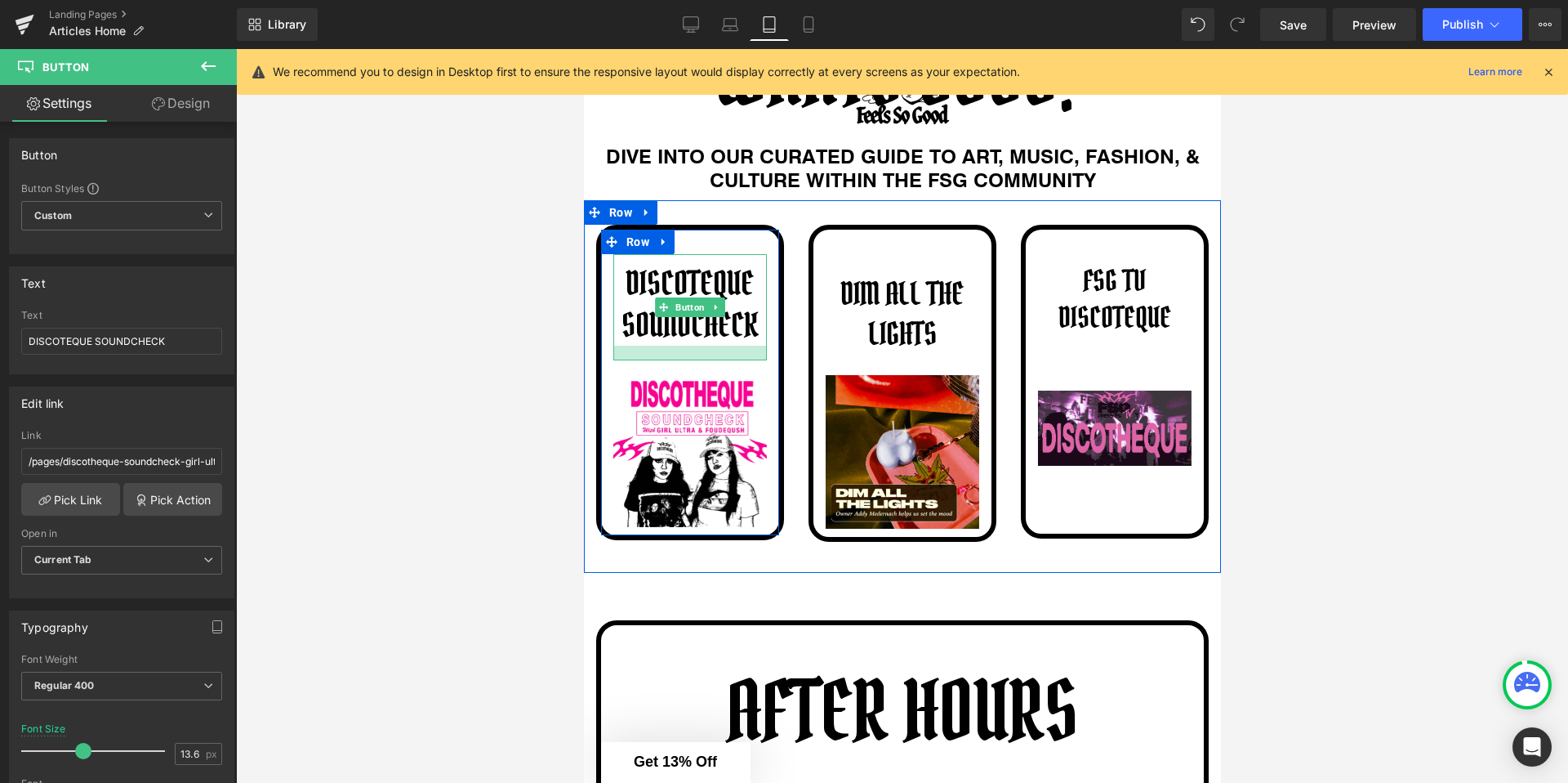
click at [727, 357] on div at bounding box center [690, 352] width 154 height 15
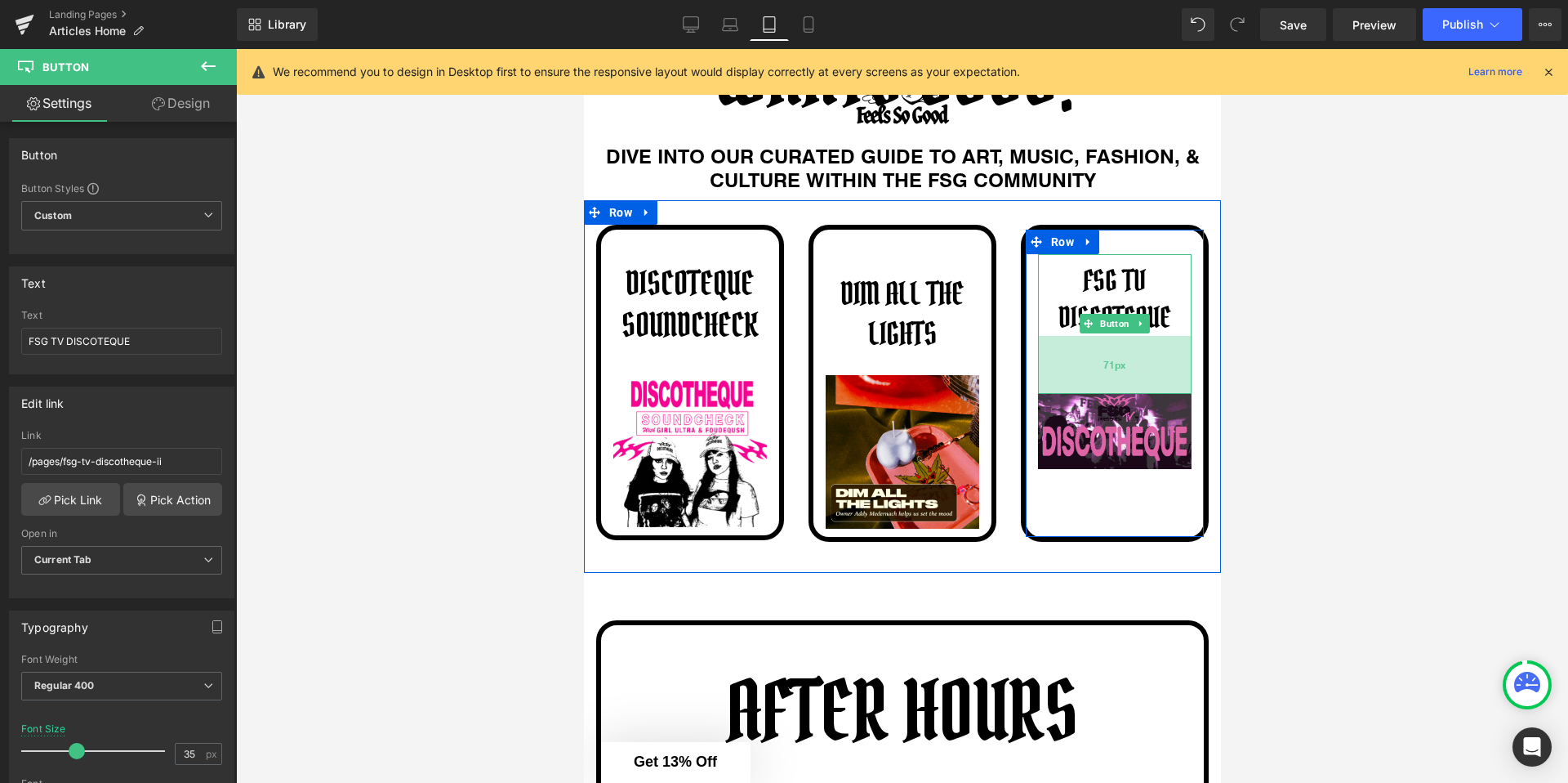
click at [1069, 388] on div "71px" at bounding box center [1114, 364] width 154 height 58
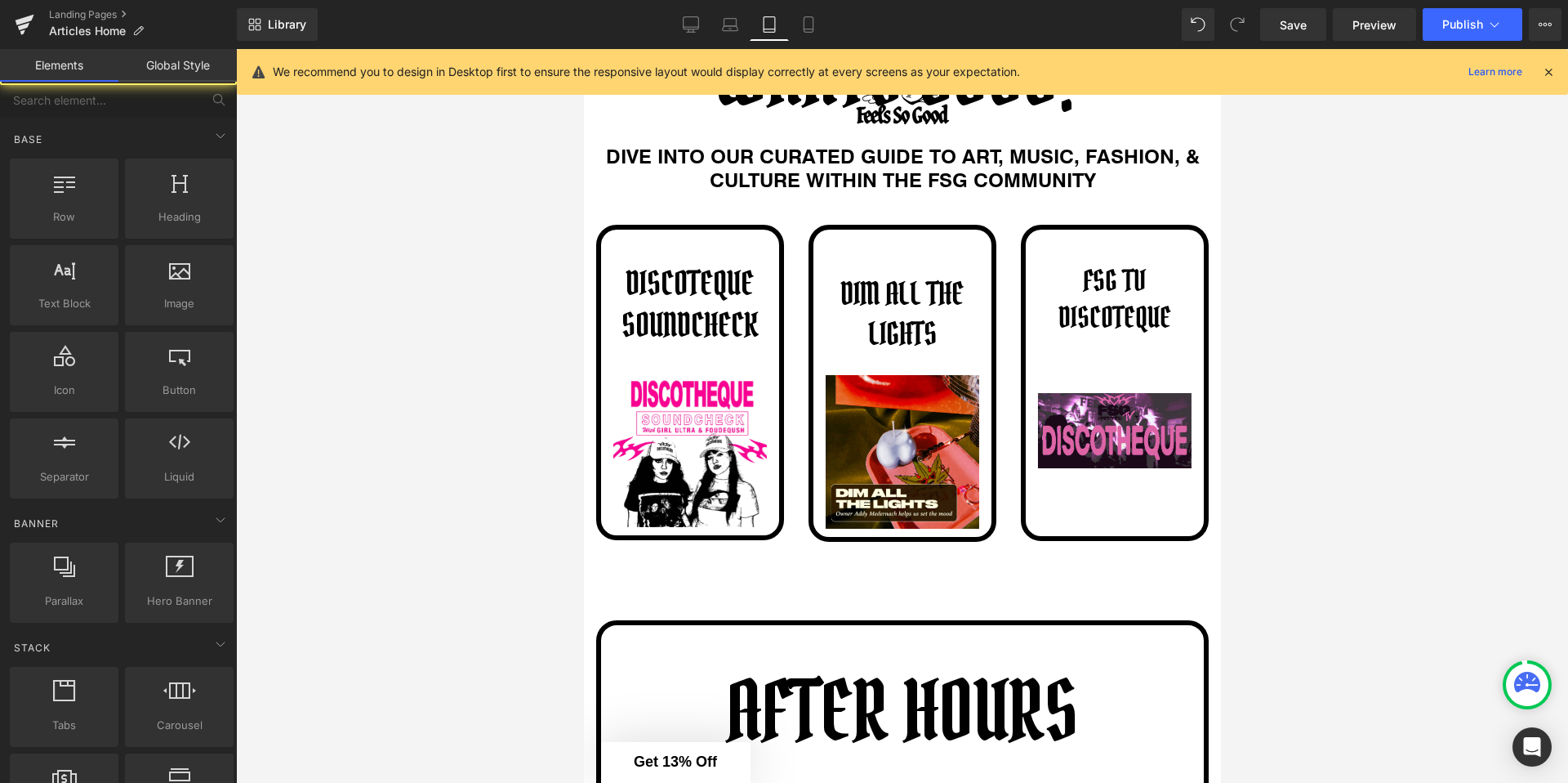
click at [1348, 386] on div at bounding box center [903, 416] width 1332 height 734
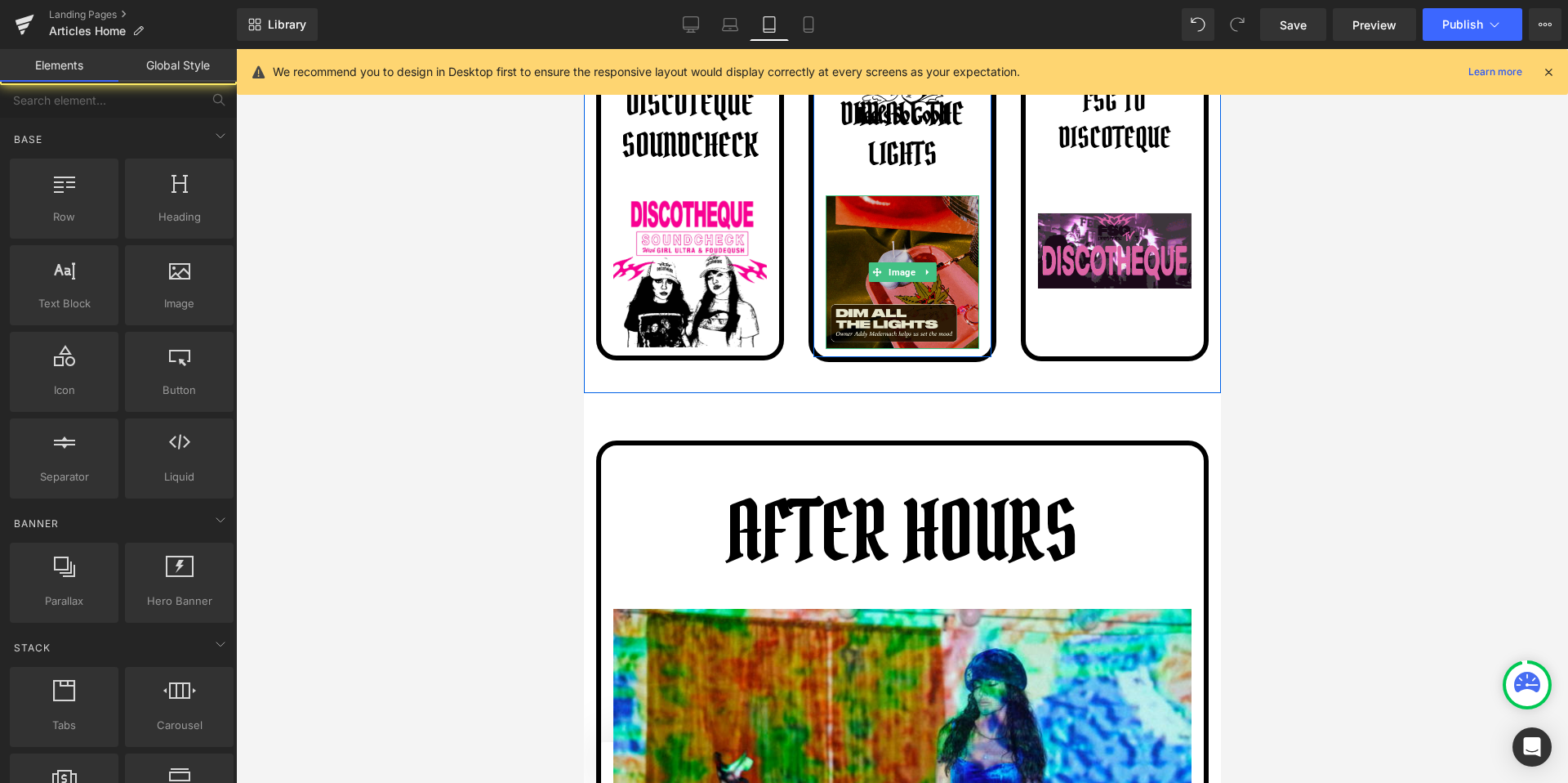
scroll to position [560, 0]
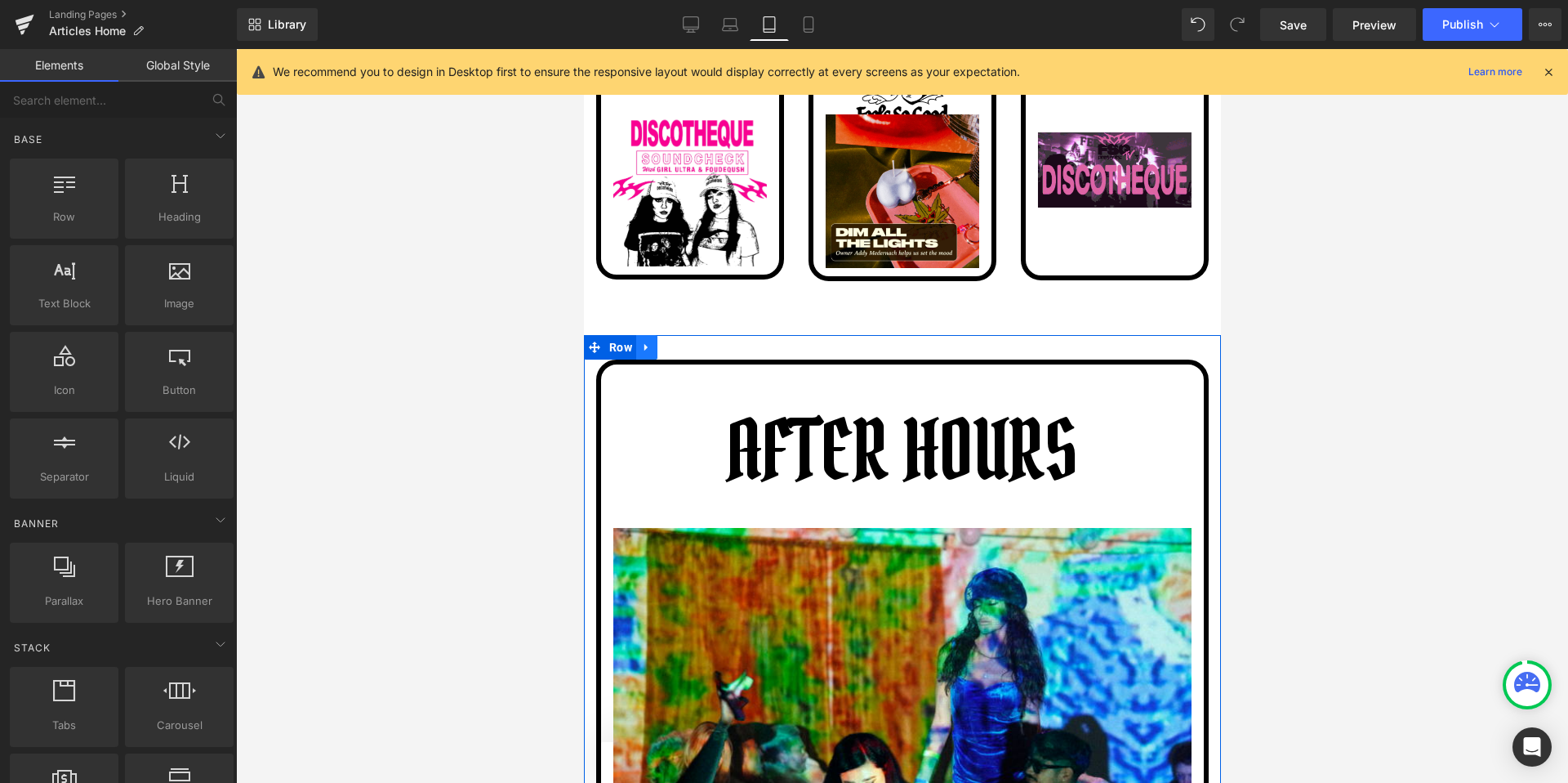
click at [646, 357] on link at bounding box center [645, 347] width 22 height 24
click at [611, 350] on span "Row" at bounding box center [620, 347] width 31 height 24
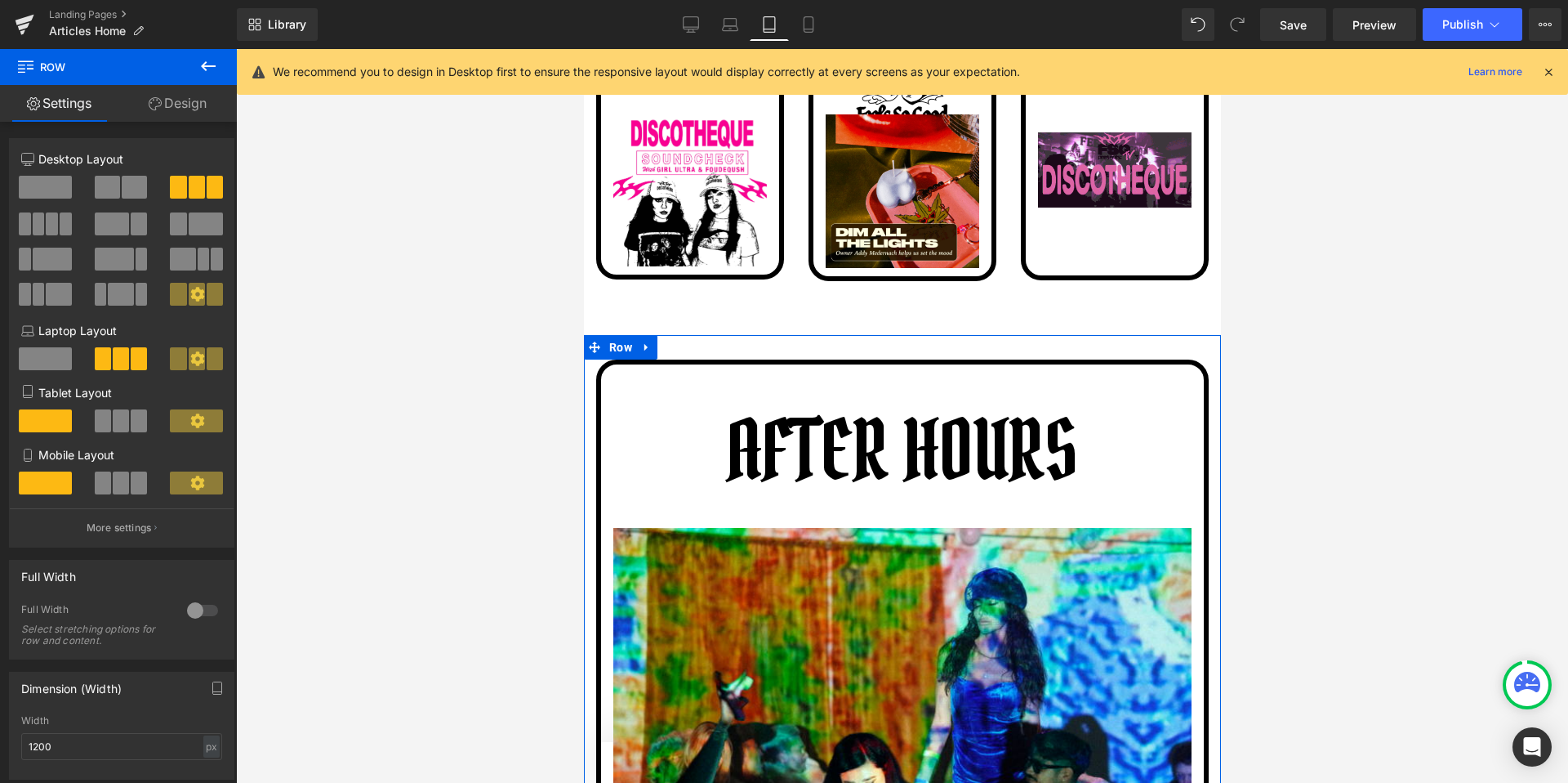
click at [101, 414] on span at bounding box center [103, 420] width 16 height 22
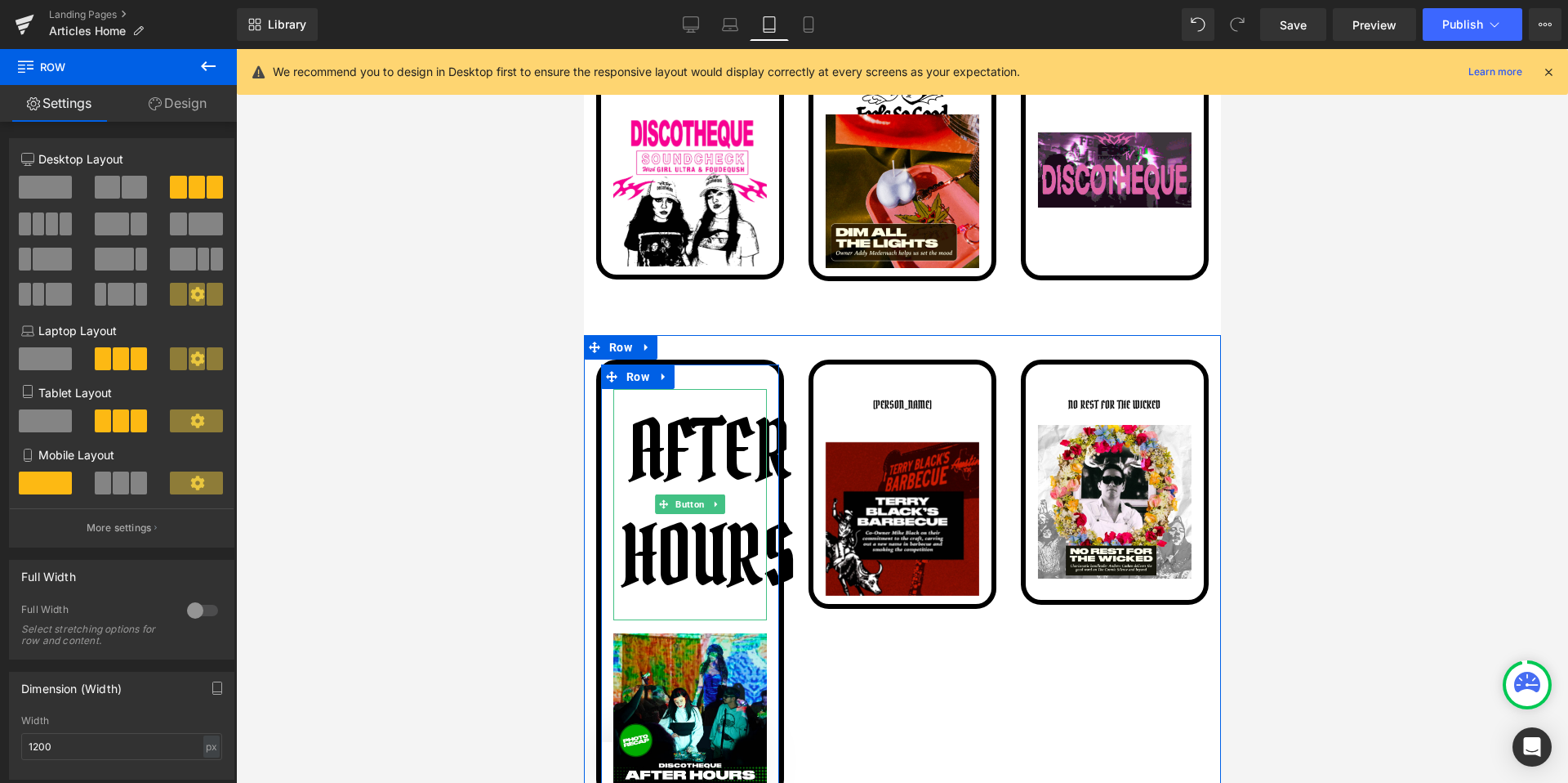
click at [683, 495] on link "Button" at bounding box center [681, 504] width 54 height 20
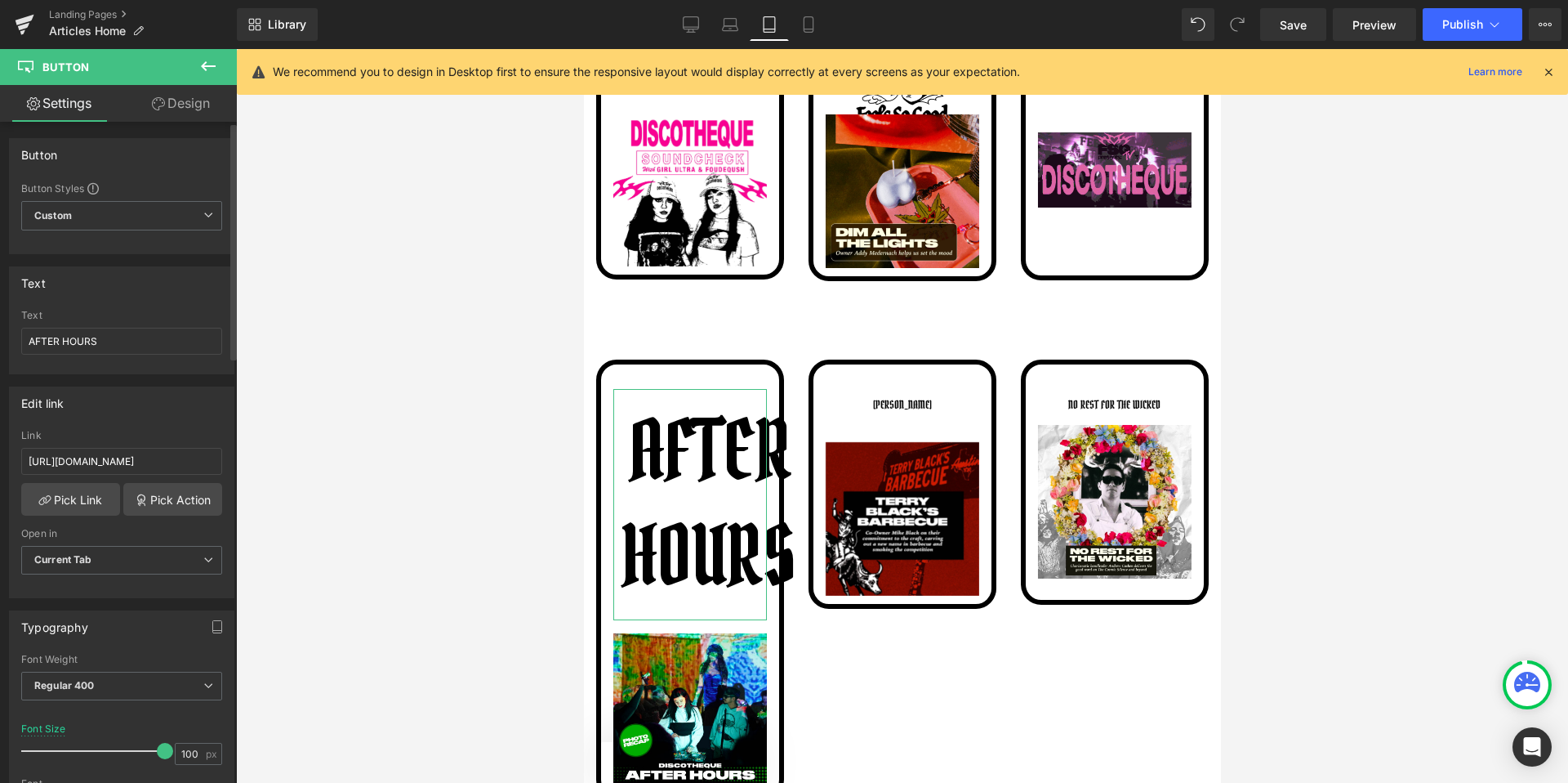
click at [99, 749] on div at bounding box center [97, 751] width 135 height 33
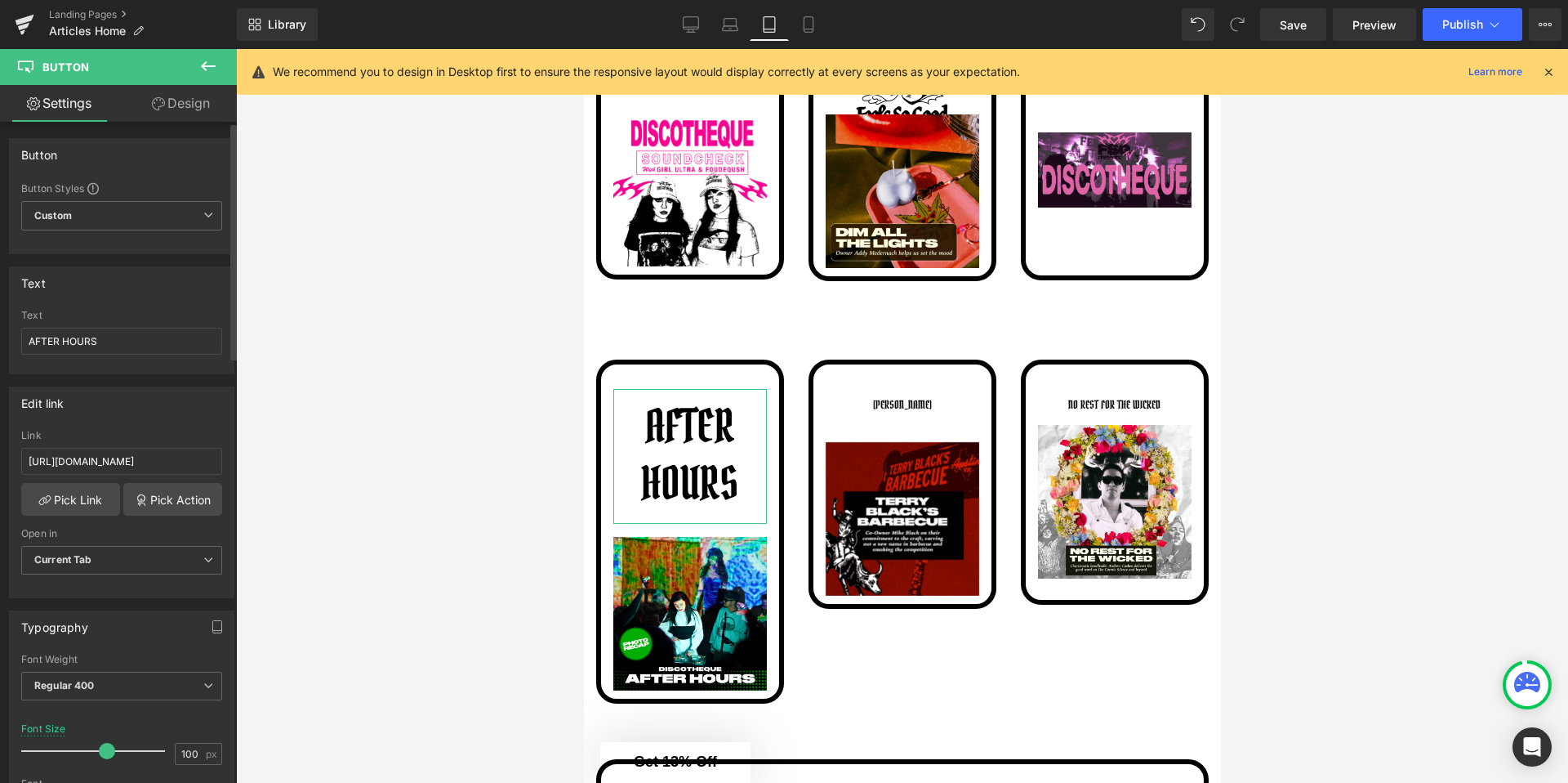
click at [103, 748] on span at bounding box center [107, 750] width 16 height 16
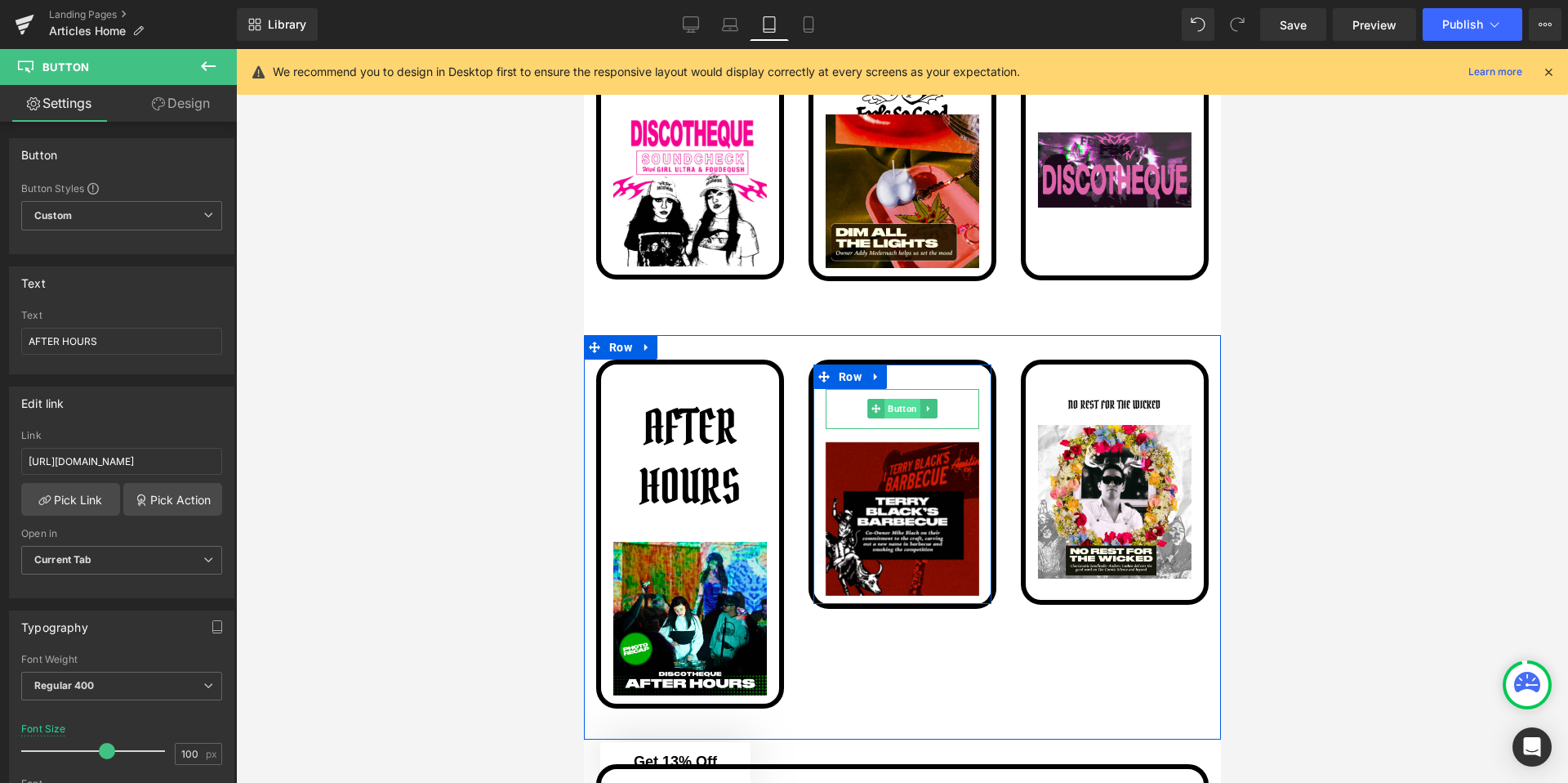
click at [896, 407] on span "Button" at bounding box center [902, 408] width 36 height 20
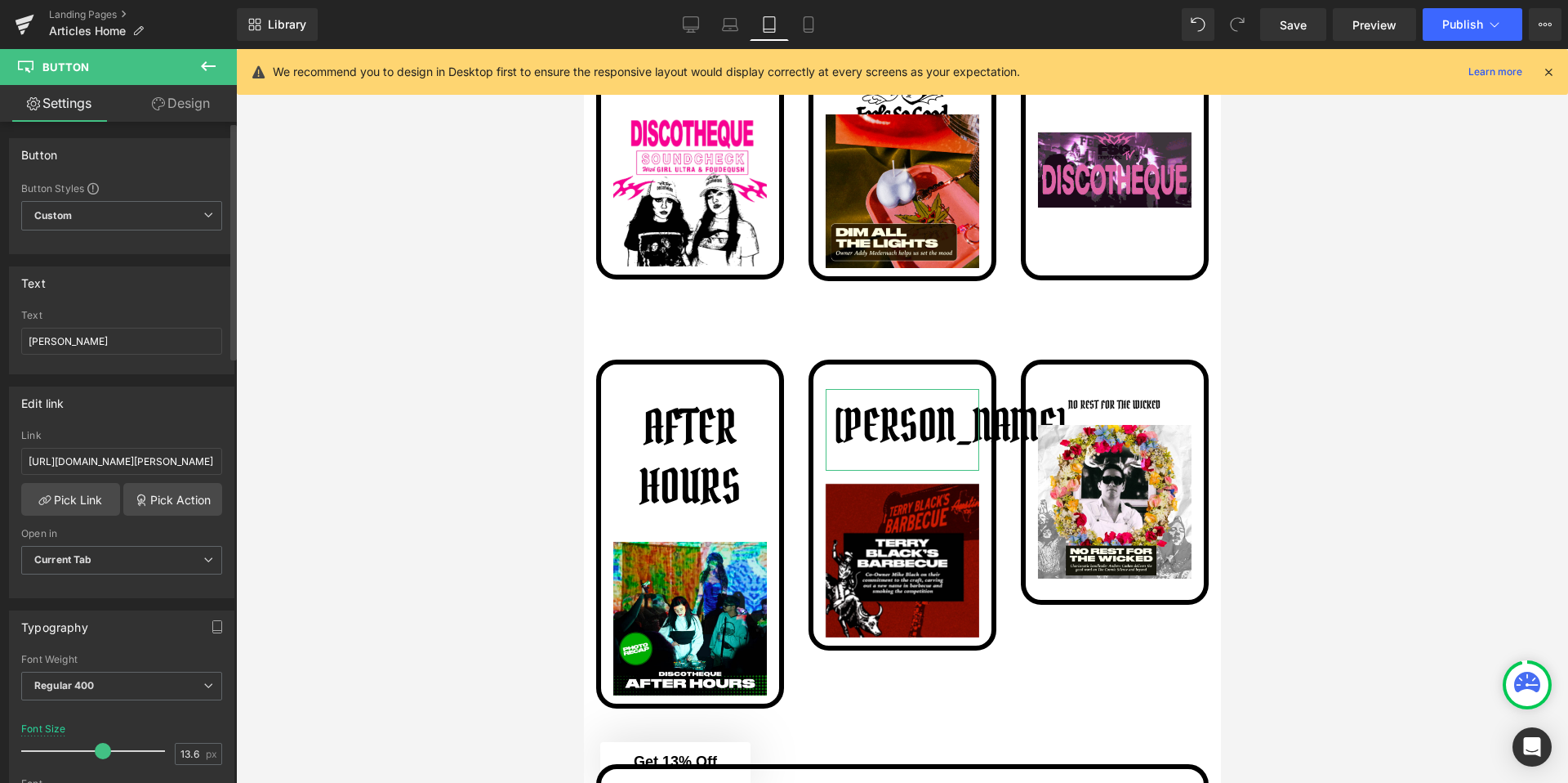
drag, startPoint x: 52, startPoint y: 752, endPoint x: 104, endPoint y: 749, distance: 52.1
click at [104, 749] on span at bounding box center [103, 750] width 16 height 16
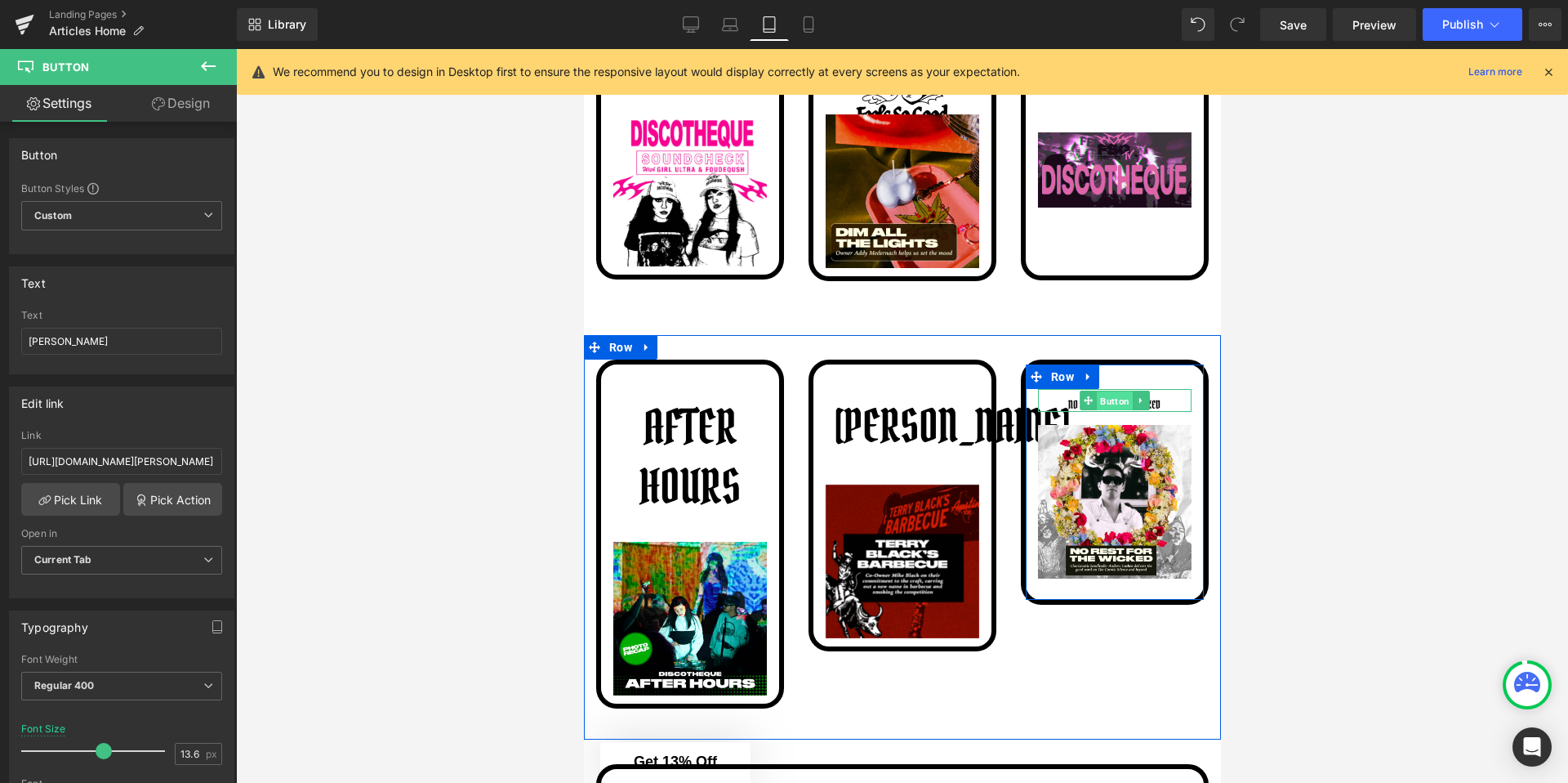
click at [1117, 403] on span "Button" at bounding box center [1114, 401] width 36 height 20
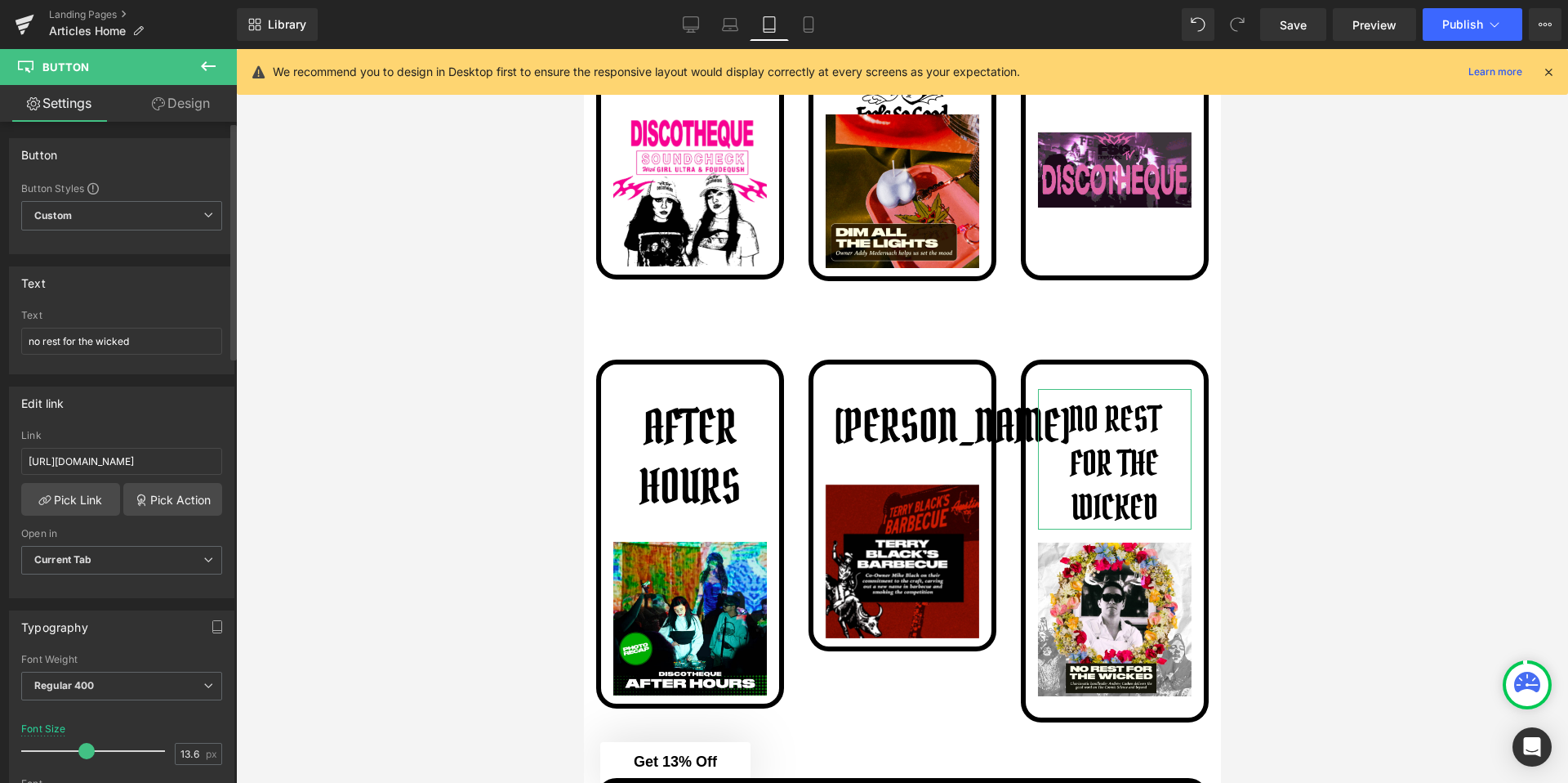
drag, startPoint x: 46, startPoint y: 748, endPoint x: 83, endPoint y: 755, distance: 37.7
click at [83, 755] on span at bounding box center [86, 750] width 16 height 16
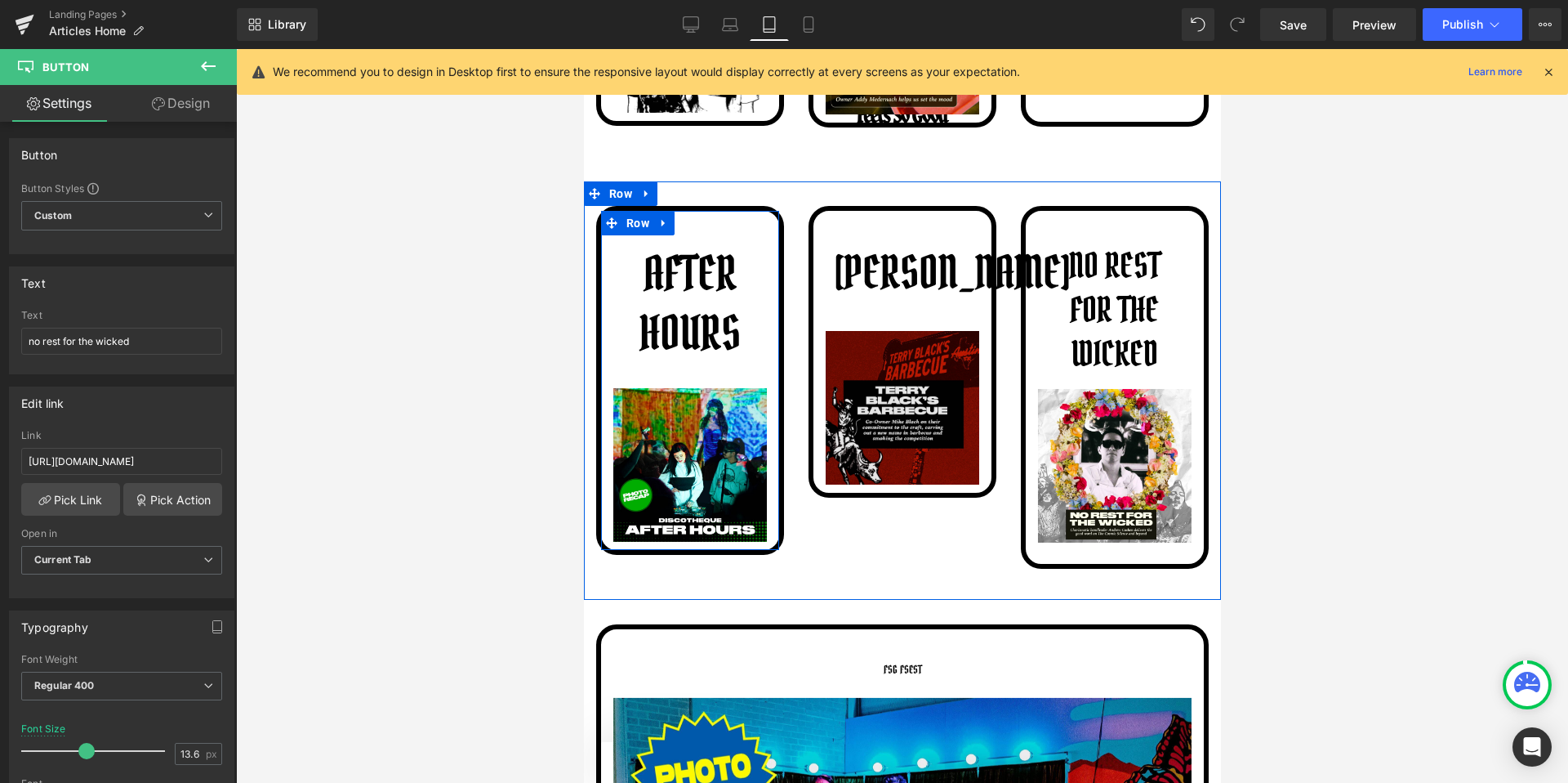
scroll to position [729, 0]
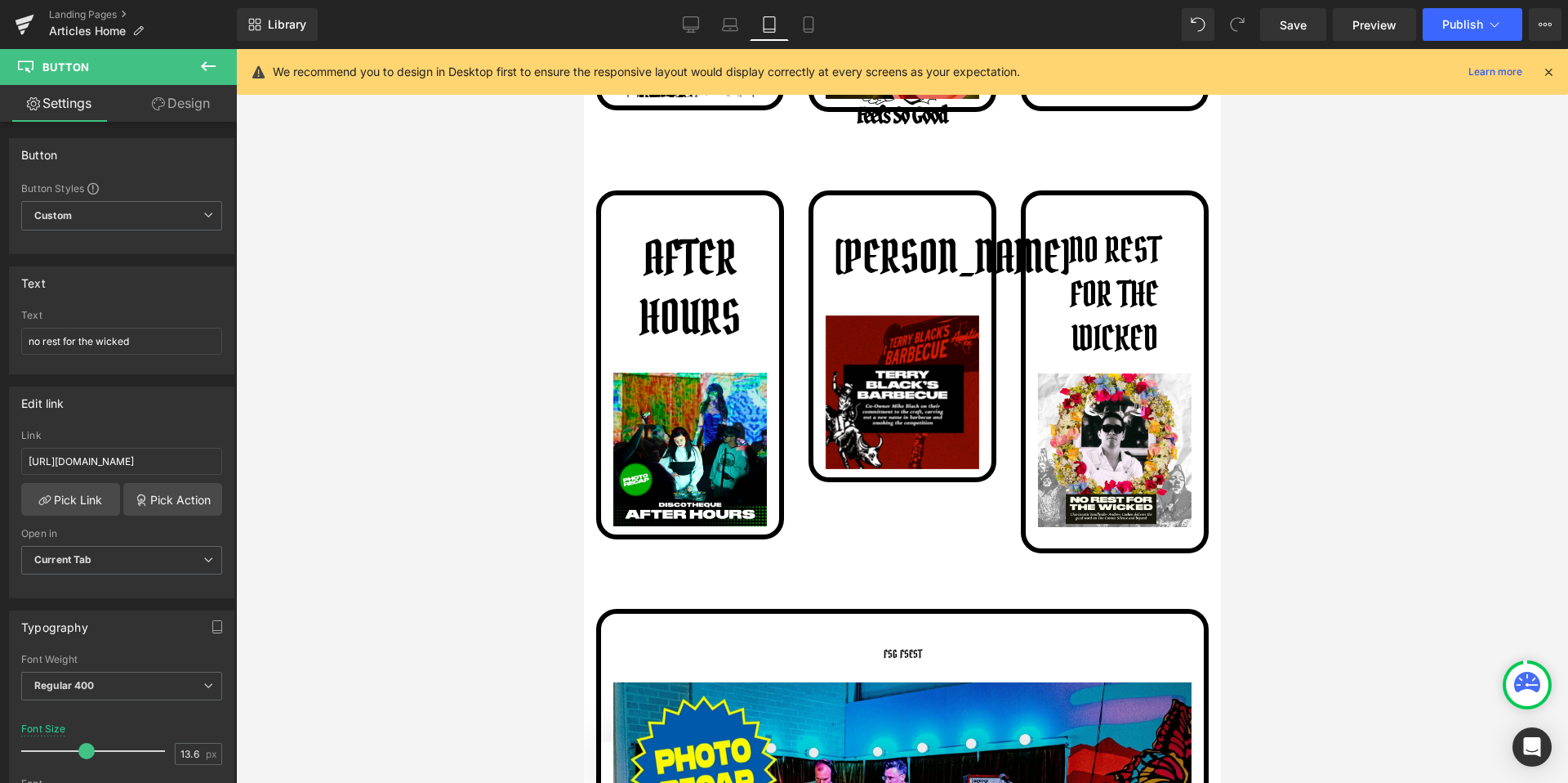
click at [538, 474] on div at bounding box center [903, 416] width 1332 height 734
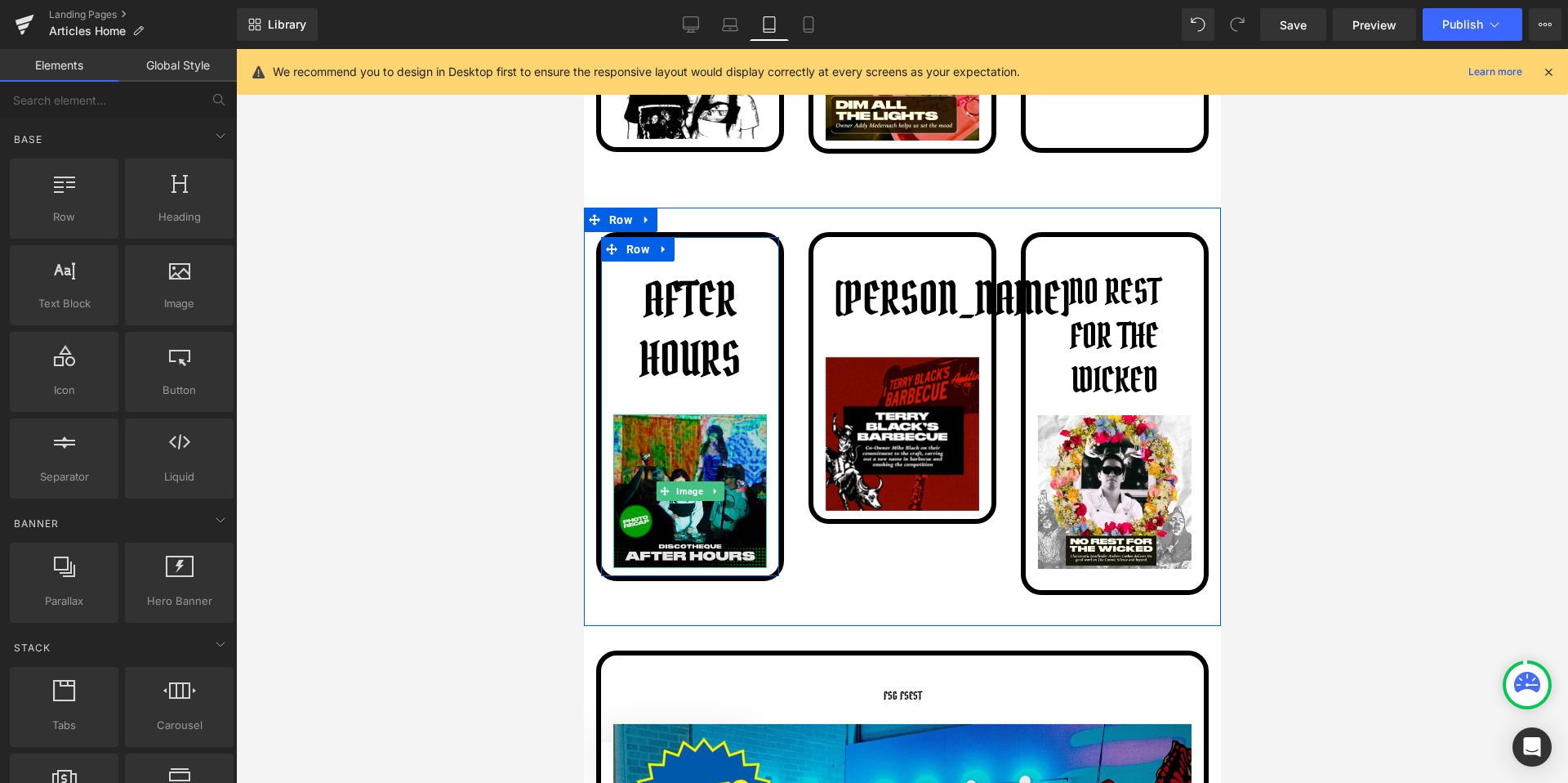
scroll to position [667, 0]
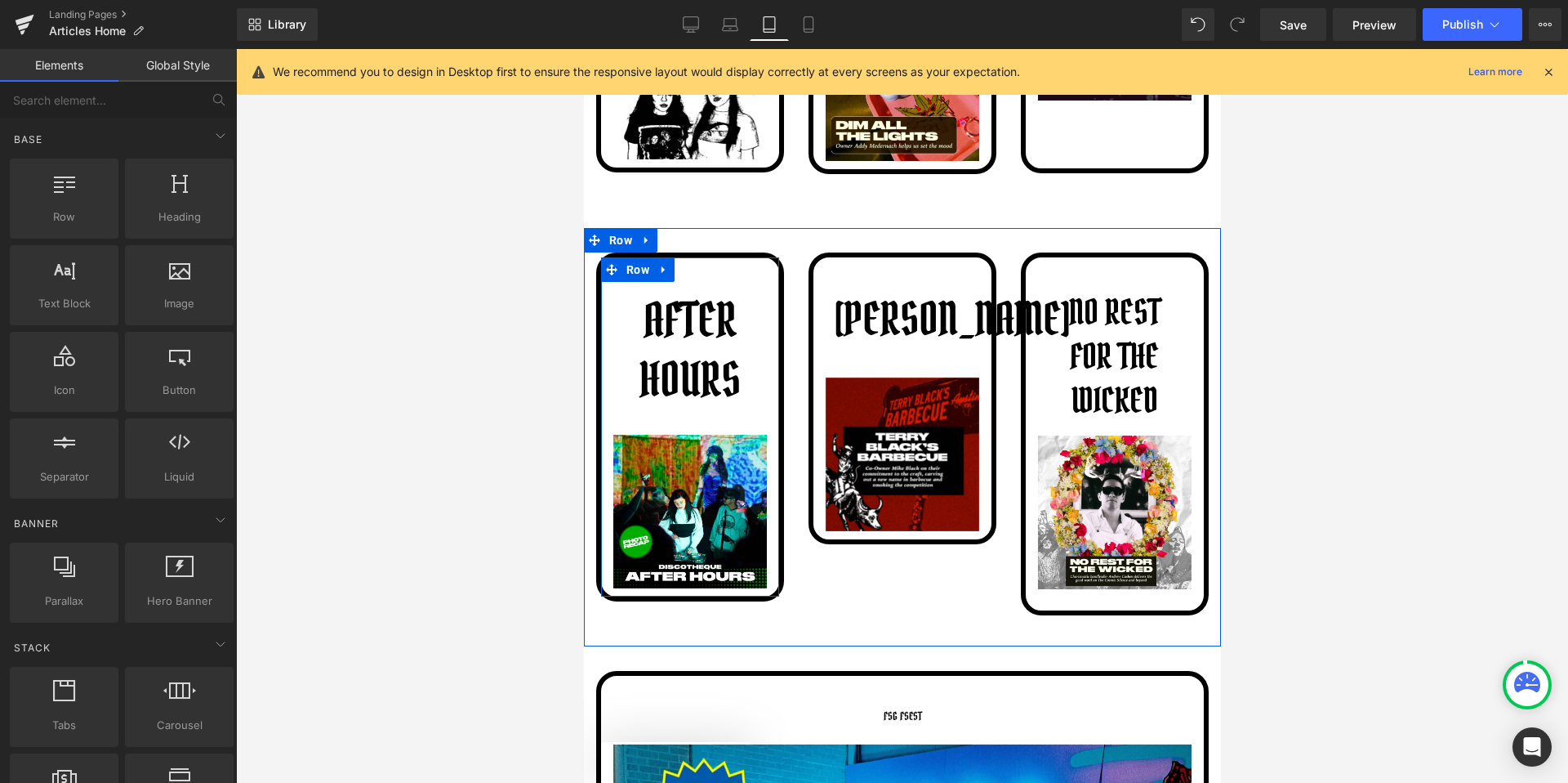
click at [670, 435] on div "Image" at bounding box center [690, 511] width 154 height 154
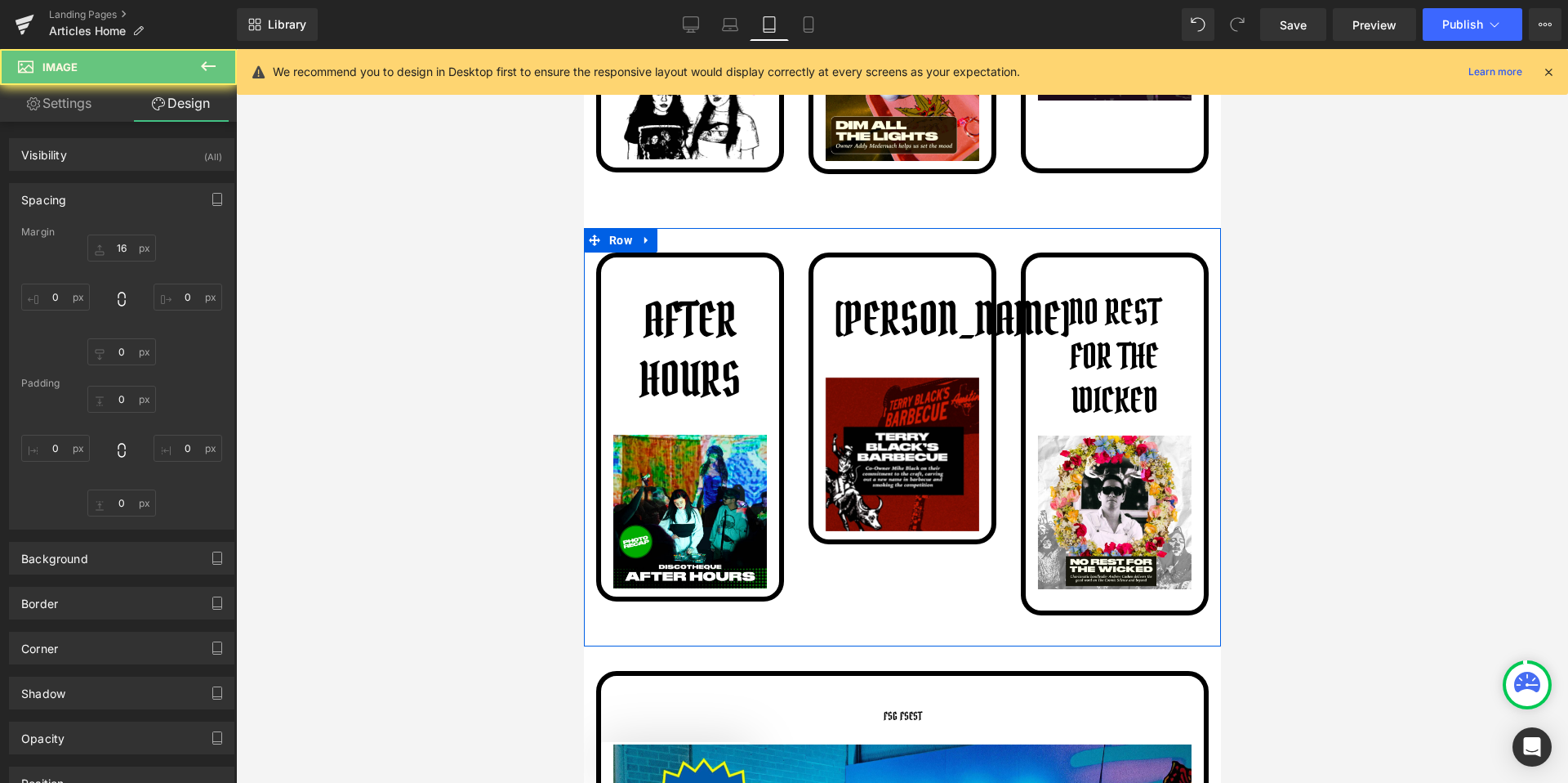
click at [576, 422] on div at bounding box center [903, 416] width 1332 height 734
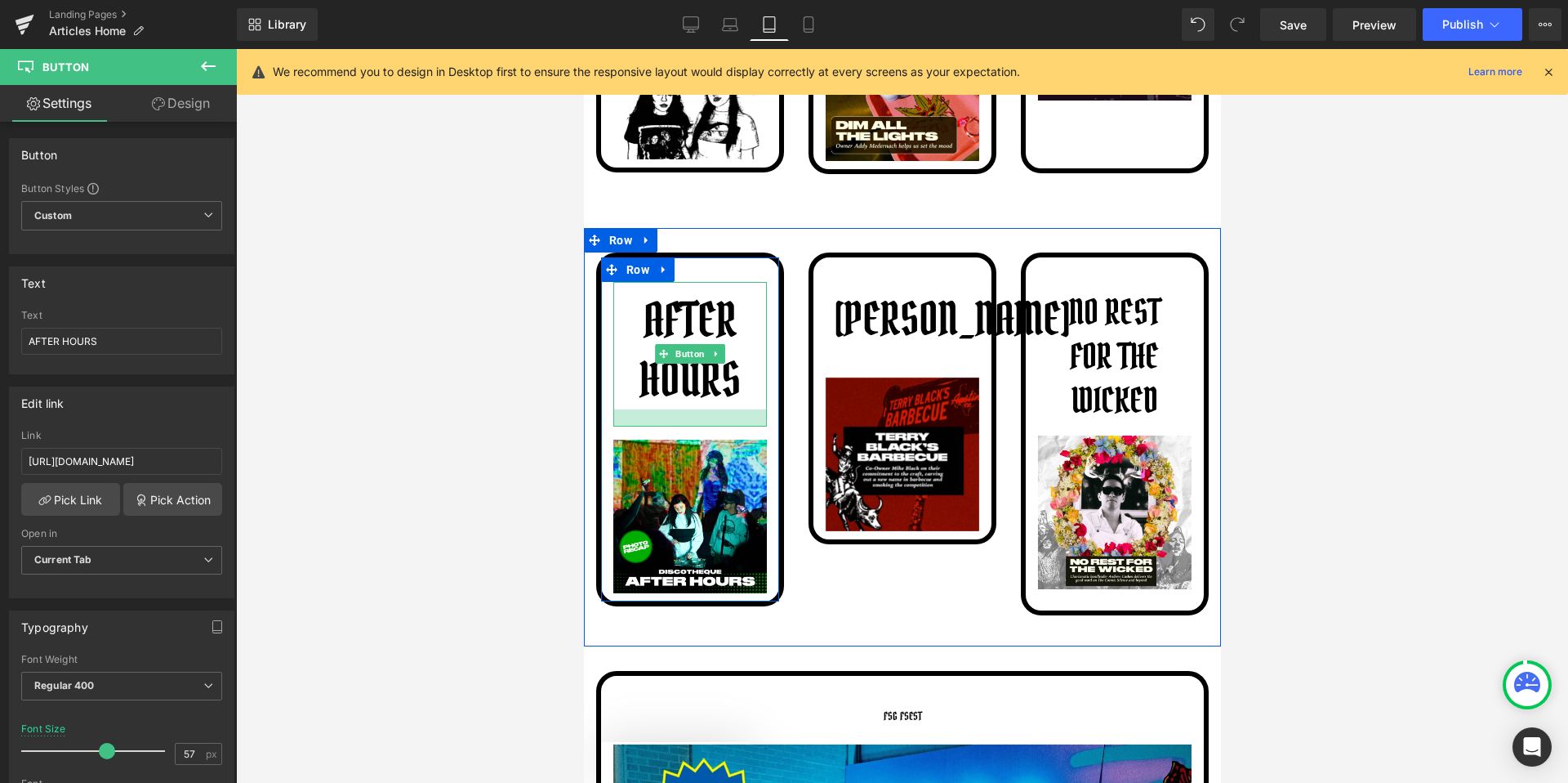
click at [676, 425] on div at bounding box center [690, 418] width 154 height 17
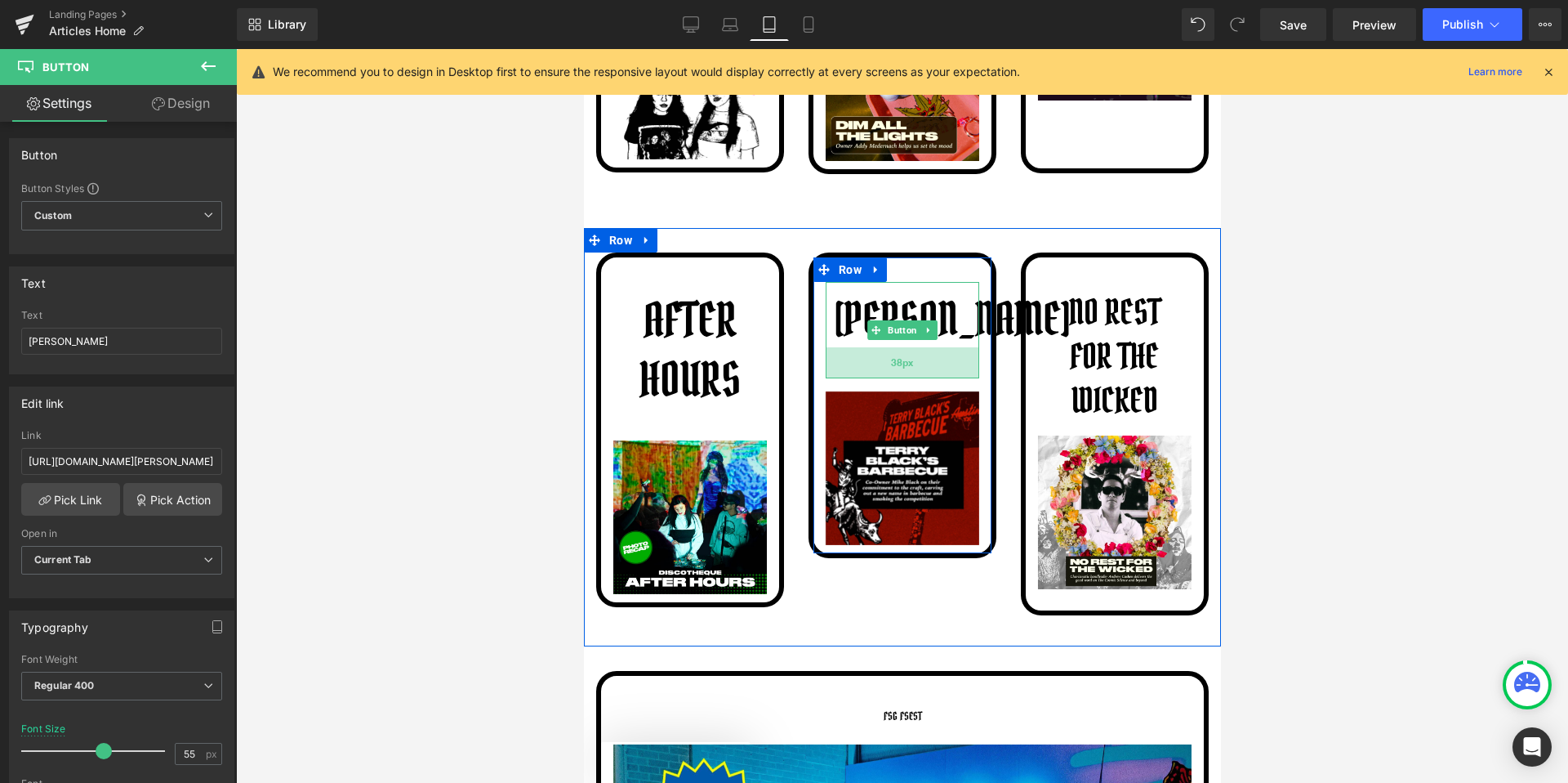
drag, startPoint x: 916, startPoint y: 419, endPoint x: 920, endPoint y: 433, distance: 14.6
click at [920, 378] on div "38px" at bounding box center [902, 363] width 154 height 31
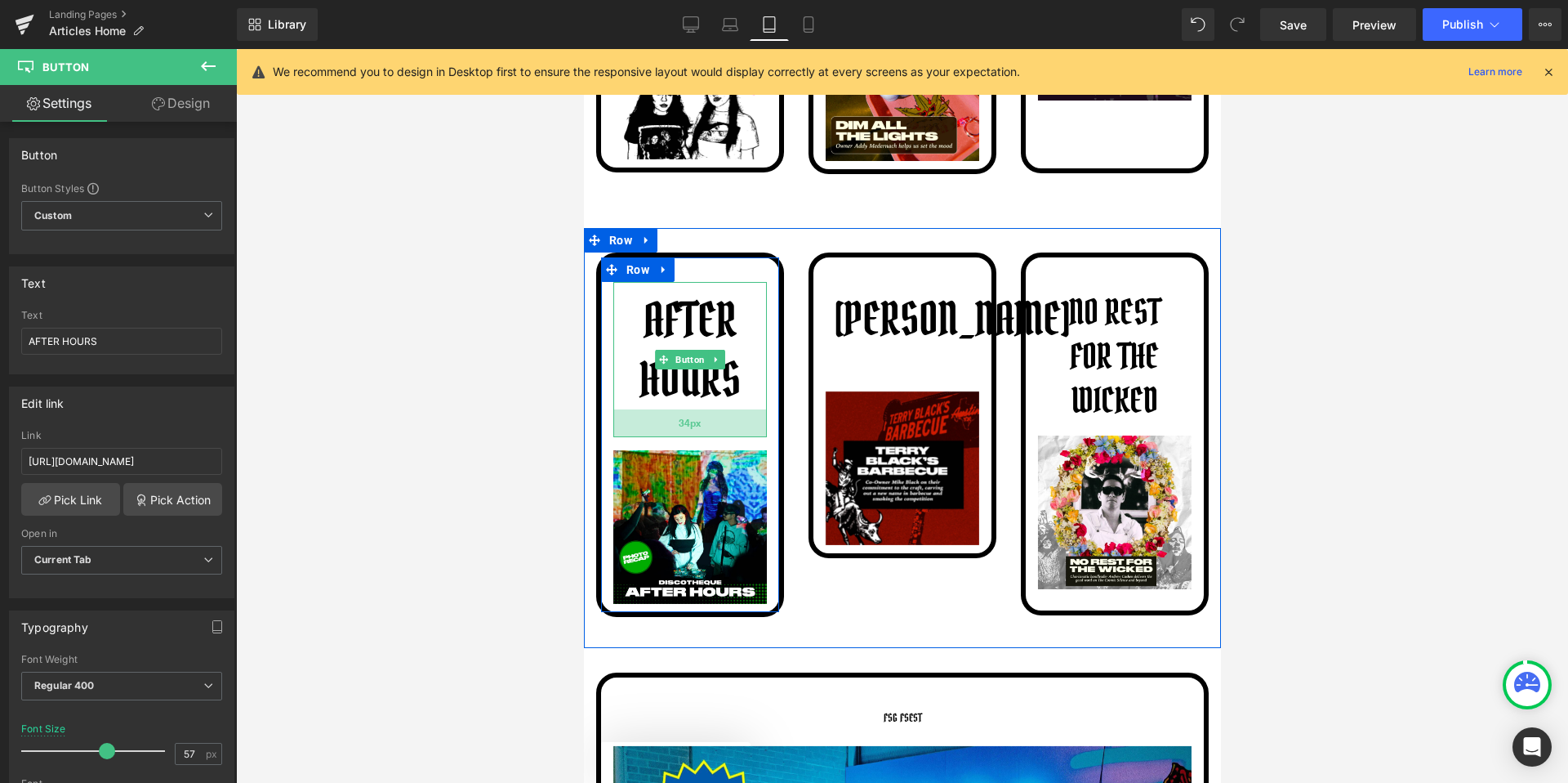
drag, startPoint x: 706, startPoint y: 420, endPoint x: 709, endPoint y: 431, distance: 11.4
click at [709, 431] on div "34px" at bounding box center [690, 423] width 154 height 28
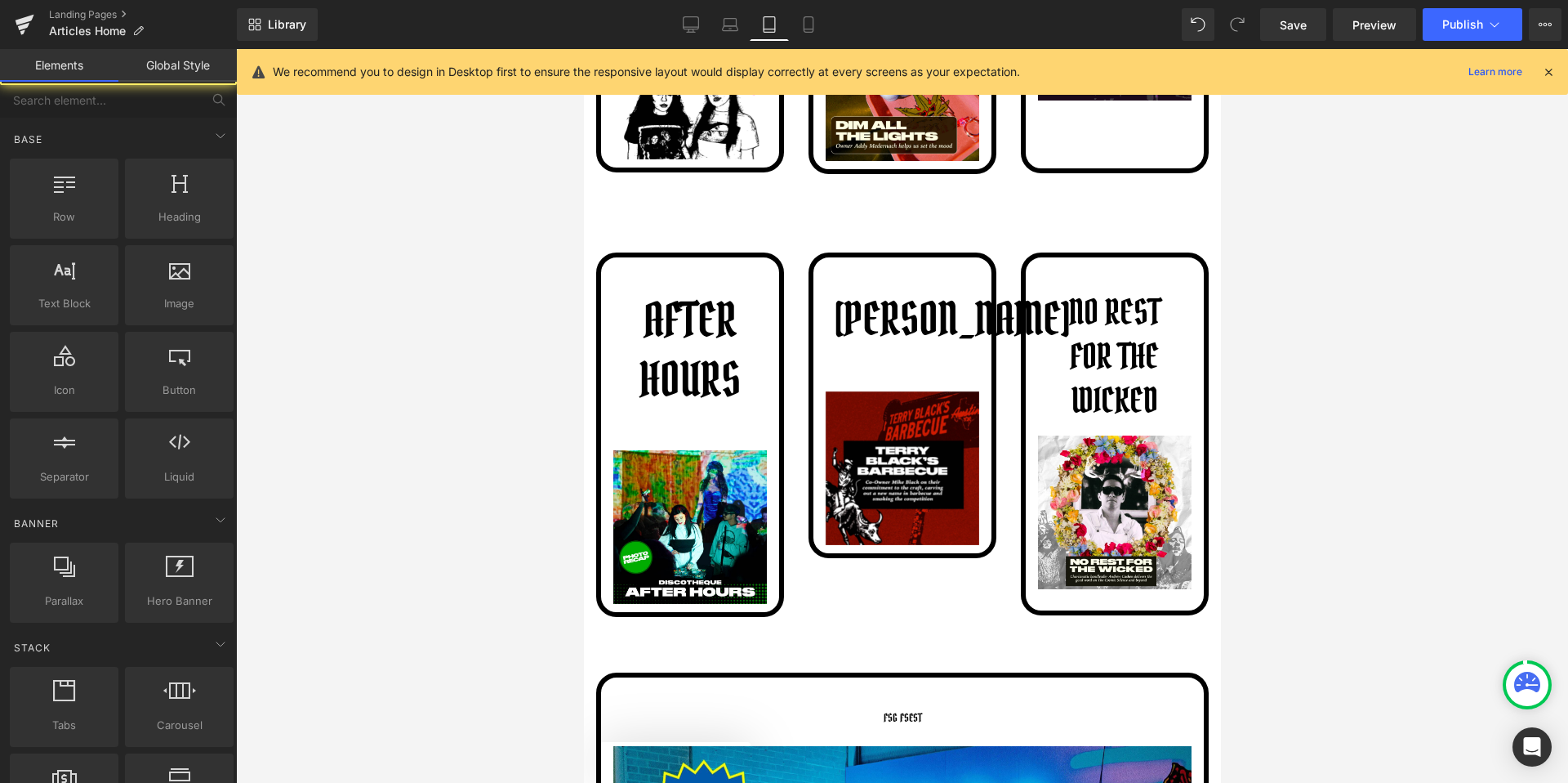
drag, startPoint x: 495, startPoint y: 421, endPoint x: 565, endPoint y: 357, distance: 94.8
click at [495, 421] on div at bounding box center [903, 416] width 1332 height 734
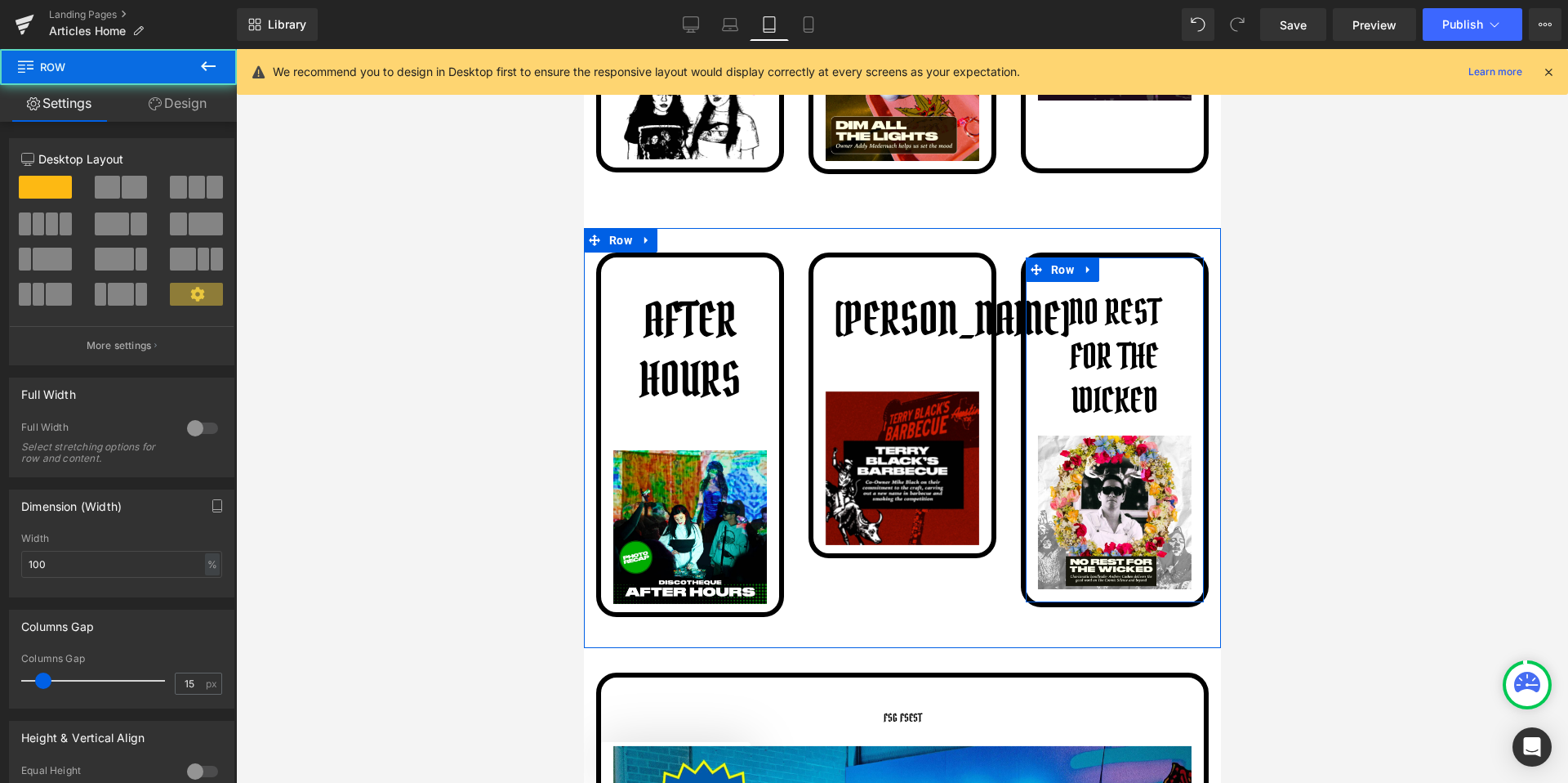
drag, startPoint x: 1074, startPoint y: 607, endPoint x: 1080, endPoint y: 589, distance: 19.0
click at [1080, 589] on div "no rest for the wicked Button Image Row" at bounding box center [1114, 429] width 188 height 355
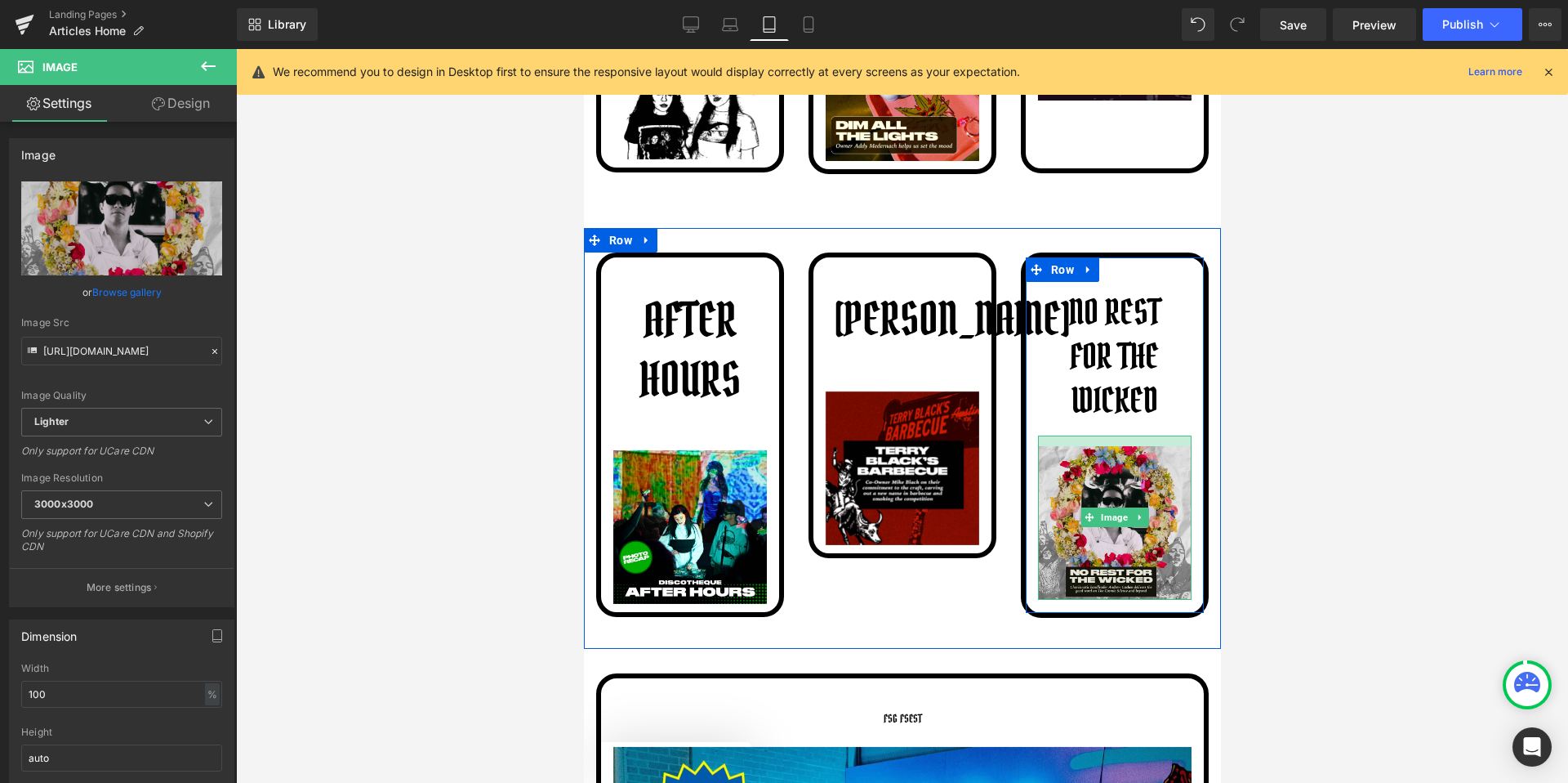
drag, startPoint x: 1056, startPoint y: 436, endPoint x: 1060, endPoint y: 447, distance: 11.7
click at [1060, 447] on div "Image" at bounding box center [1114, 517] width 154 height 164
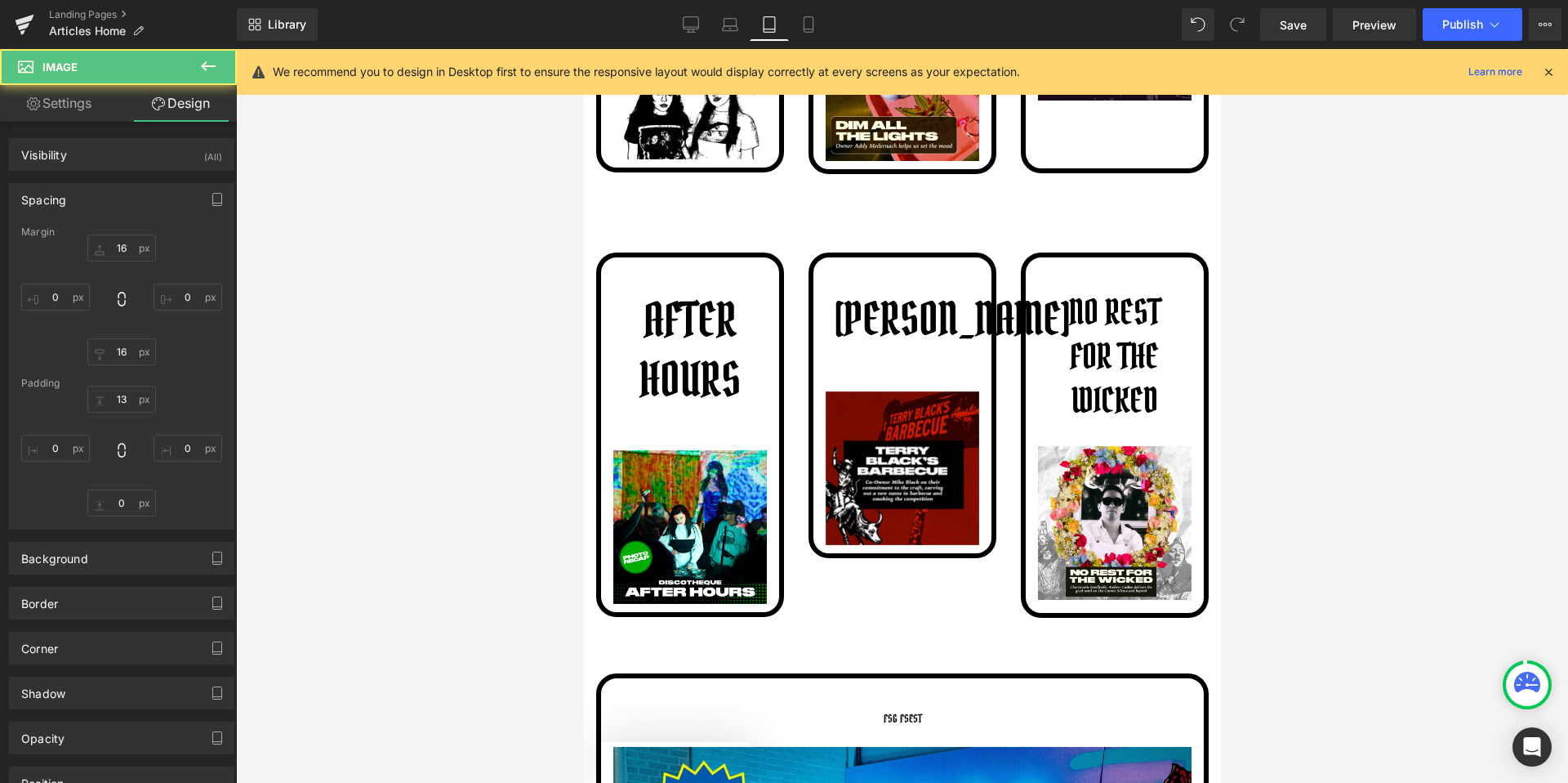
click at [1240, 438] on div at bounding box center [903, 416] width 1332 height 734
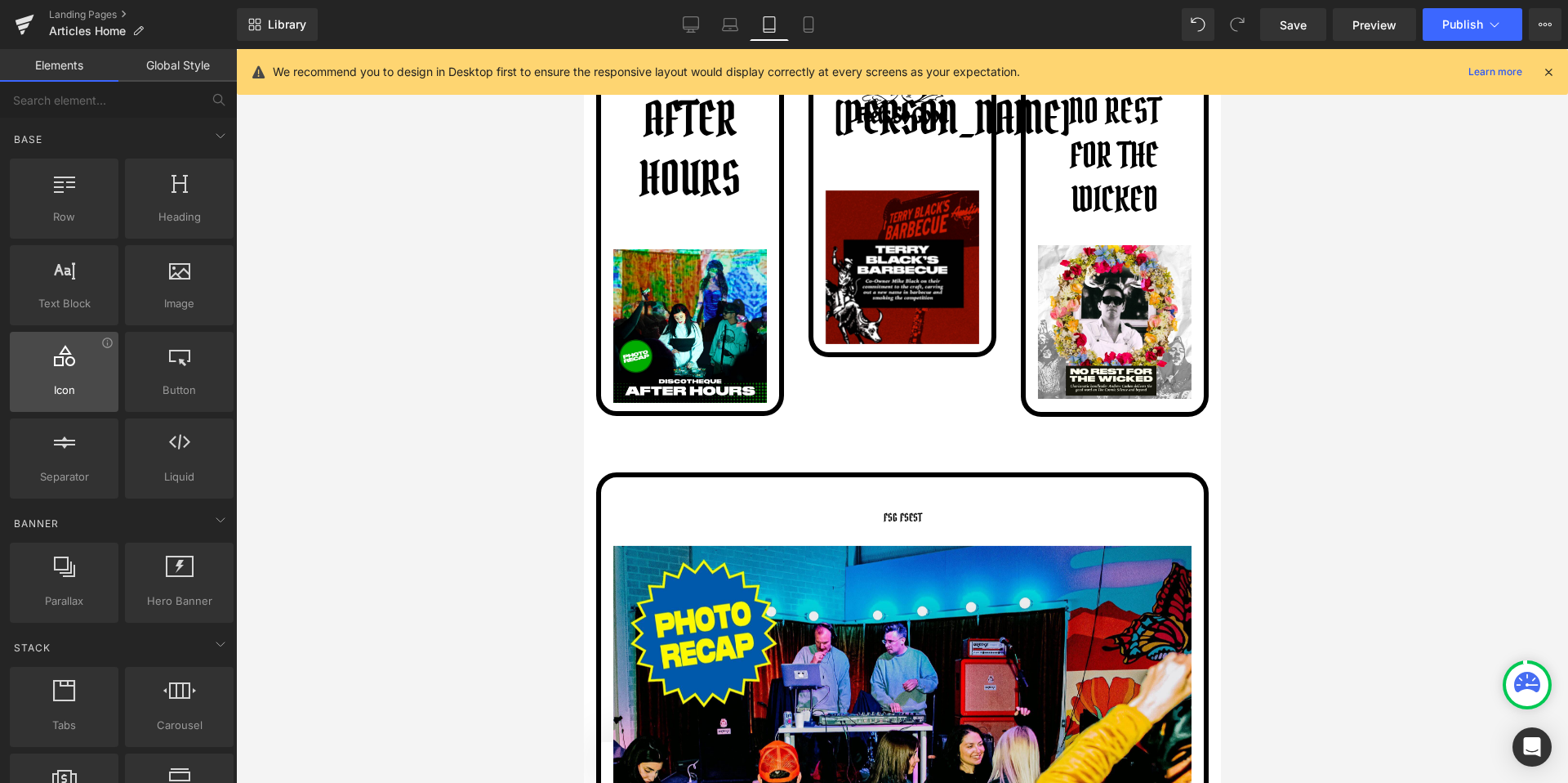
scroll to position [842, 0]
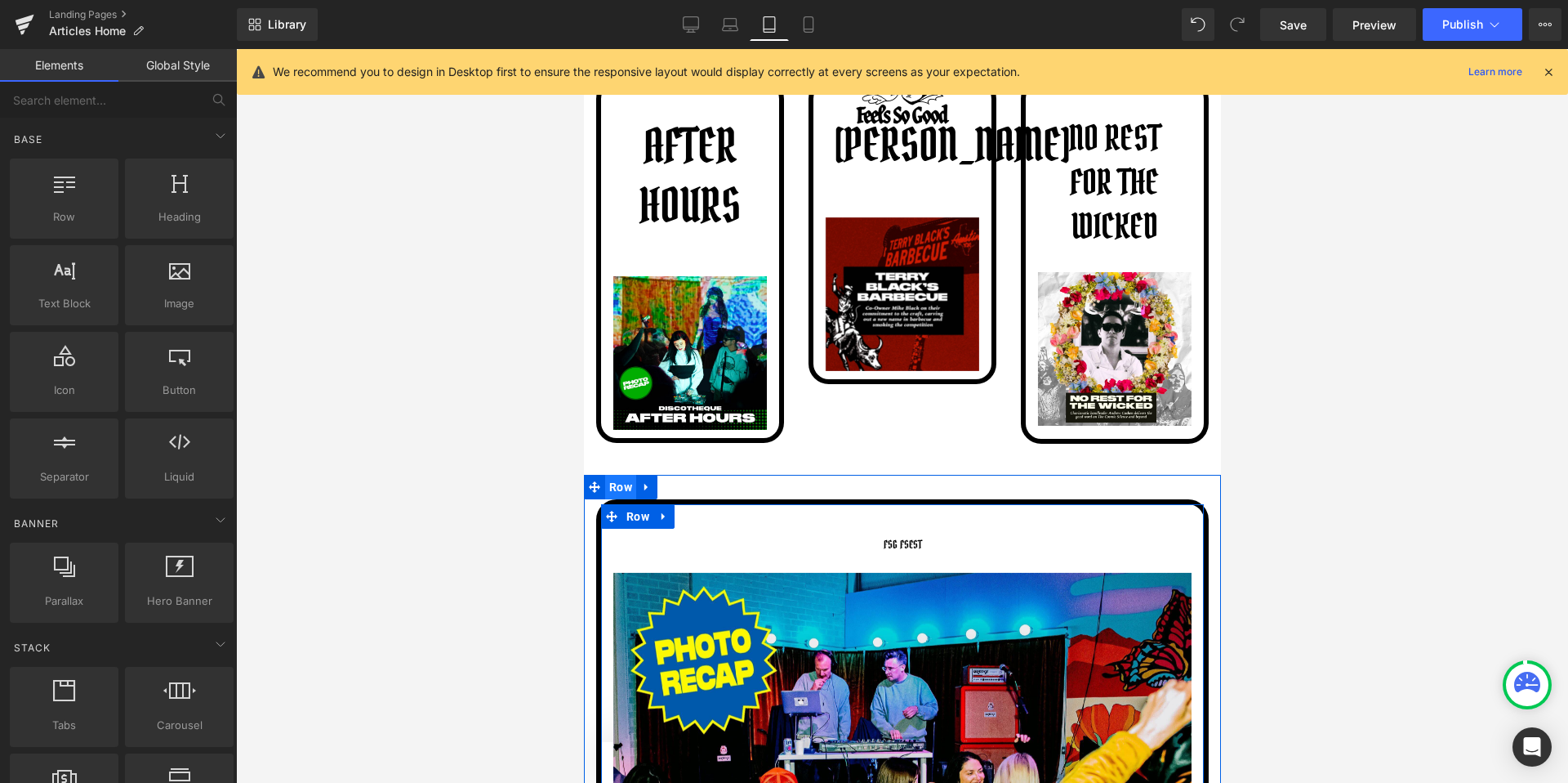
click at [627, 496] on span "Row" at bounding box center [620, 487] width 31 height 24
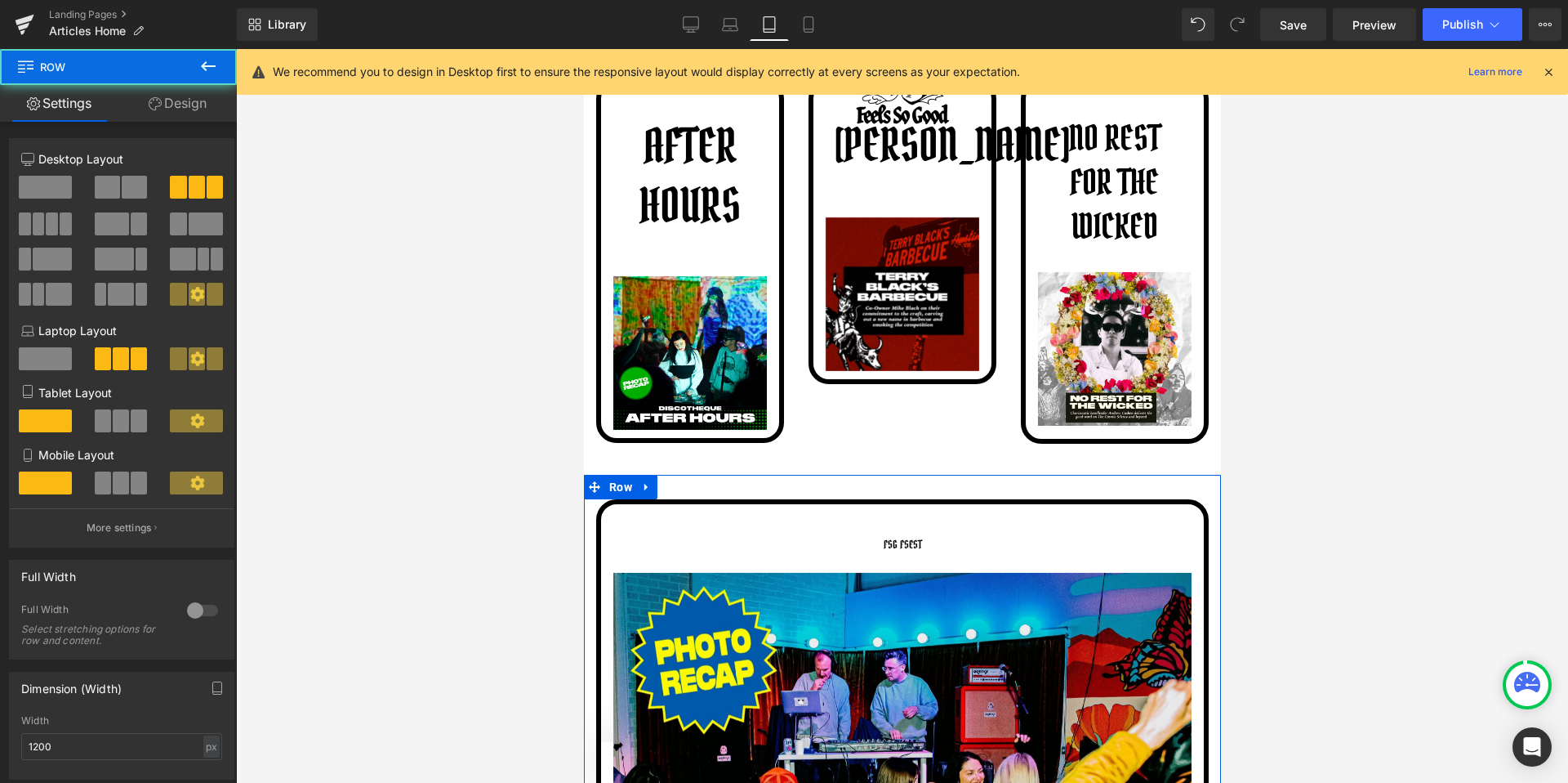
click at [633, 520] on span "Row" at bounding box center [637, 516] width 24 height 20
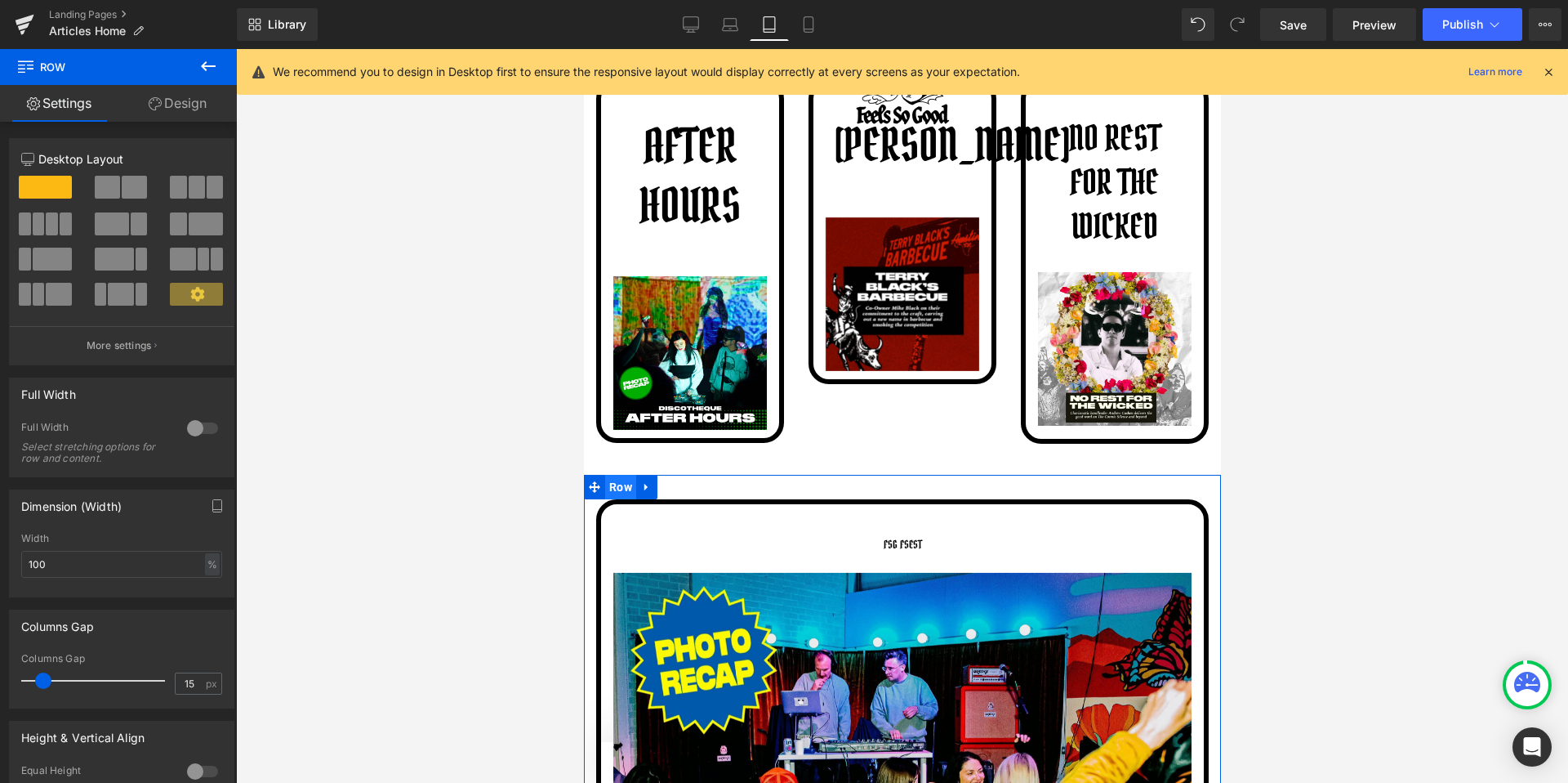
click at [627, 483] on span "Row" at bounding box center [620, 487] width 31 height 24
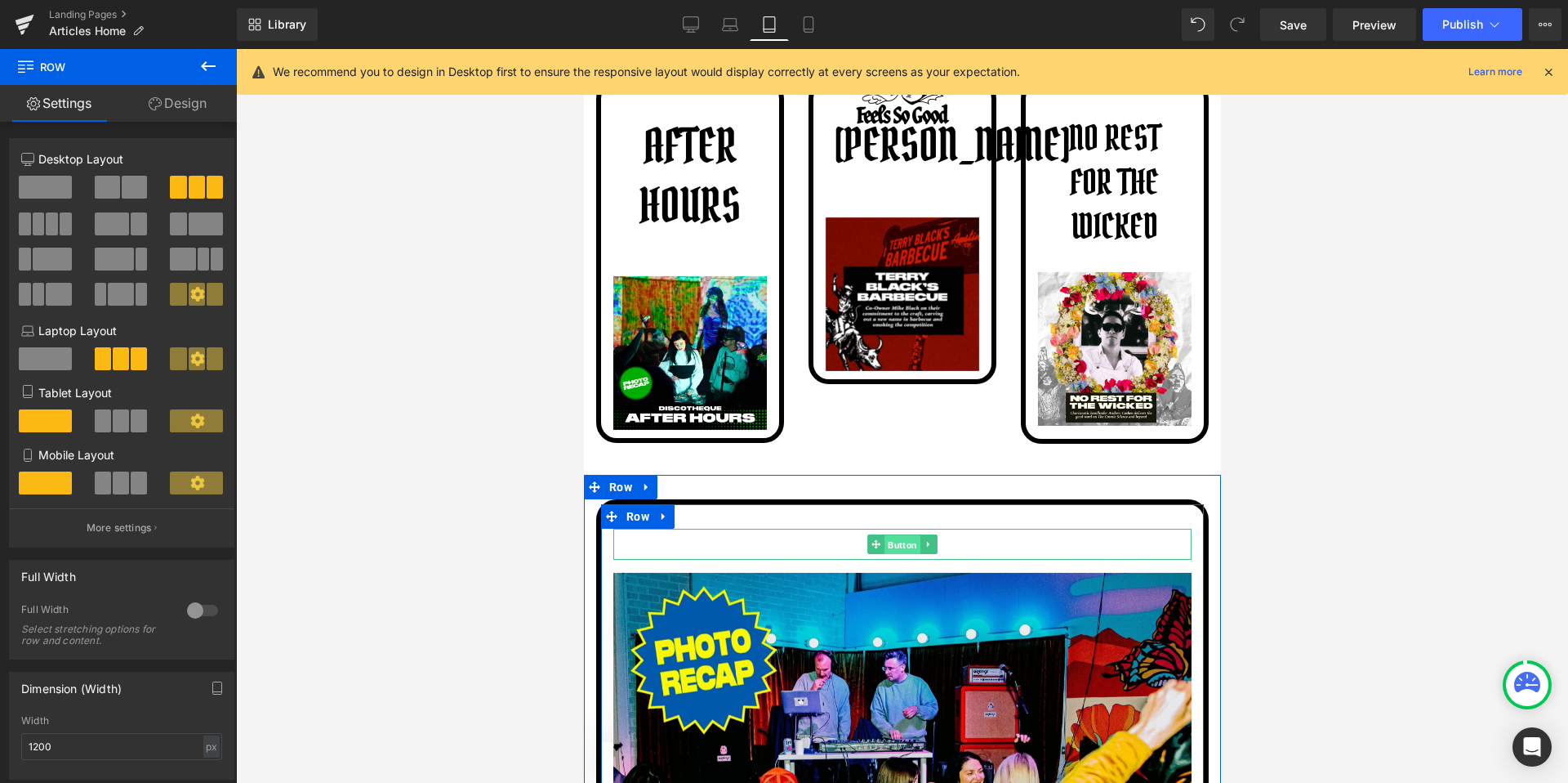
click at [893, 547] on span "Button" at bounding box center [902, 545] width 36 height 20
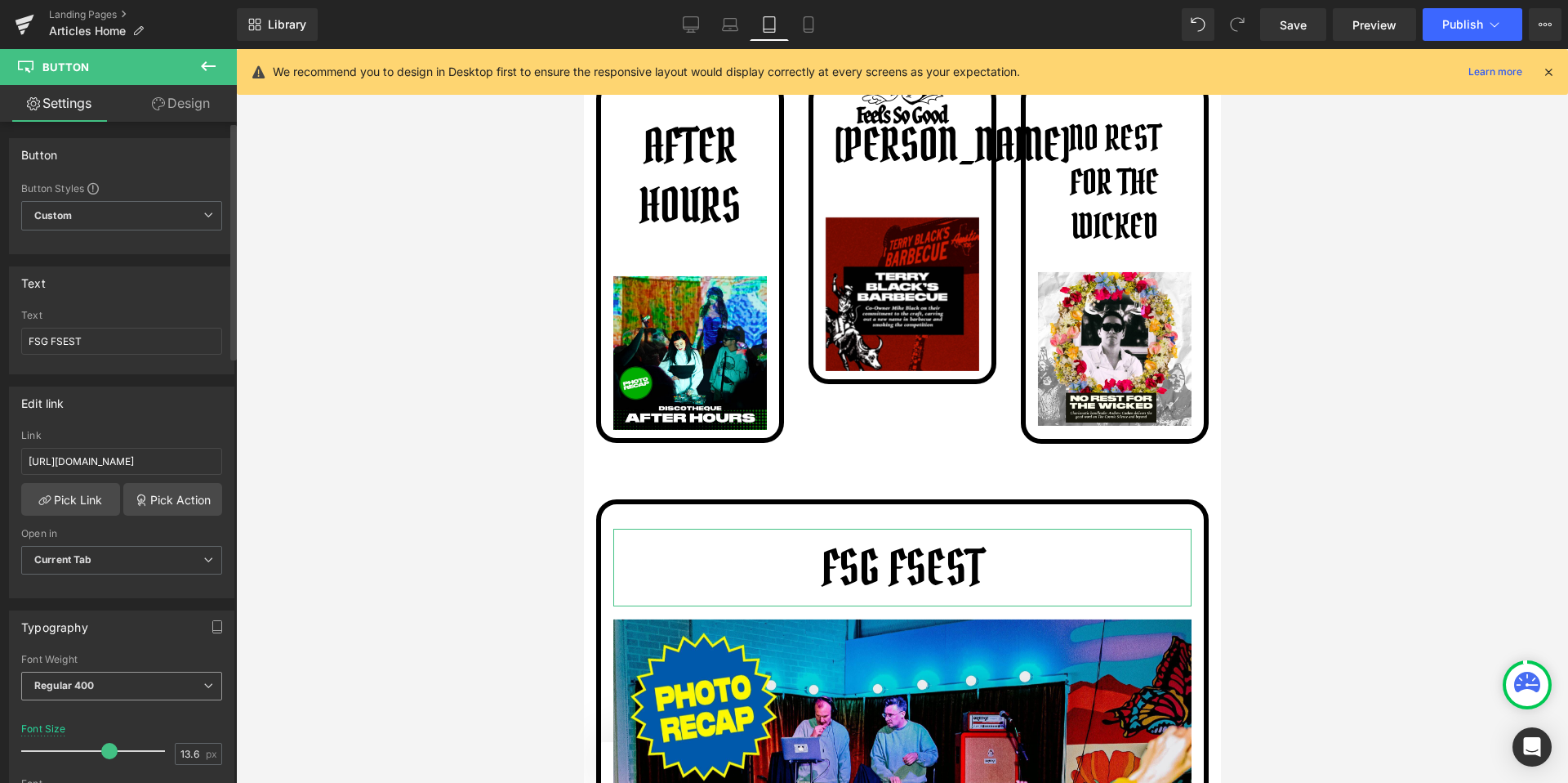
drag, startPoint x: 50, startPoint y: 748, endPoint x: 134, endPoint y: 691, distance: 101.5
click at [106, 748] on span at bounding box center [109, 750] width 16 height 16
click at [627, 482] on span "Row" at bounding box center [620, 488] width 31 height 24
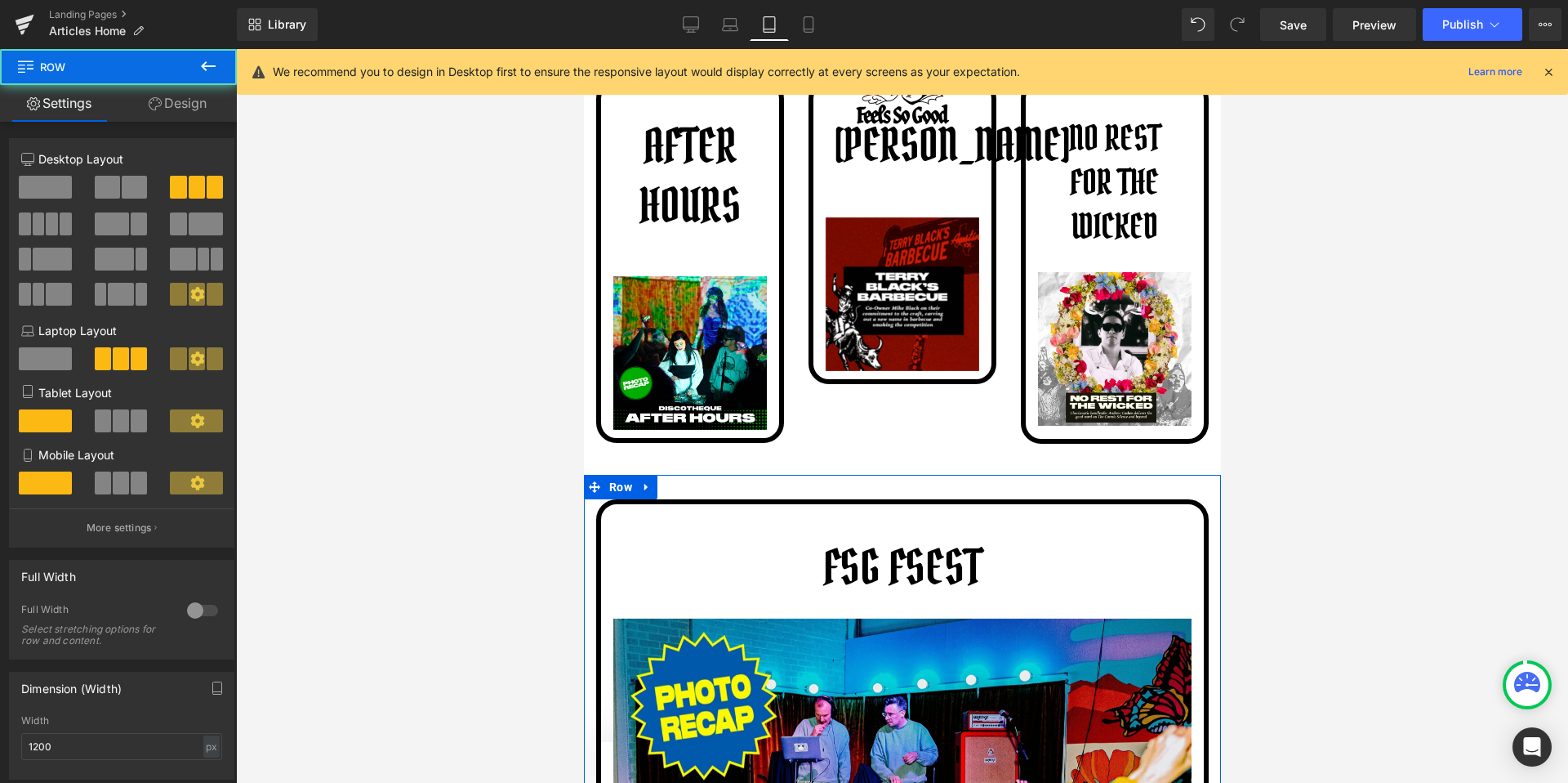
click at [114, 415] on span at bounding box center [121, 420] width 16 height 22
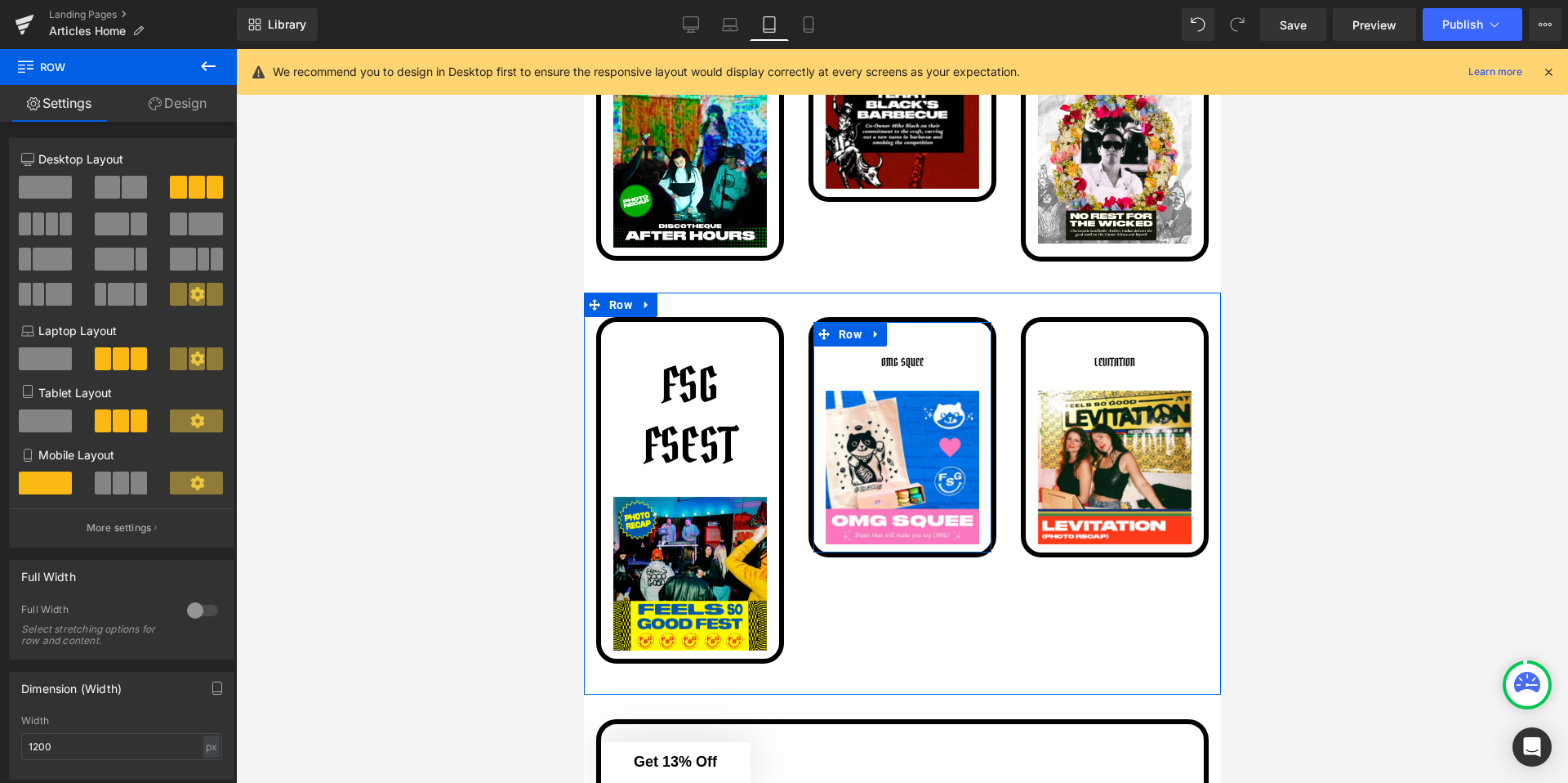
scroll to position [1043, 0]
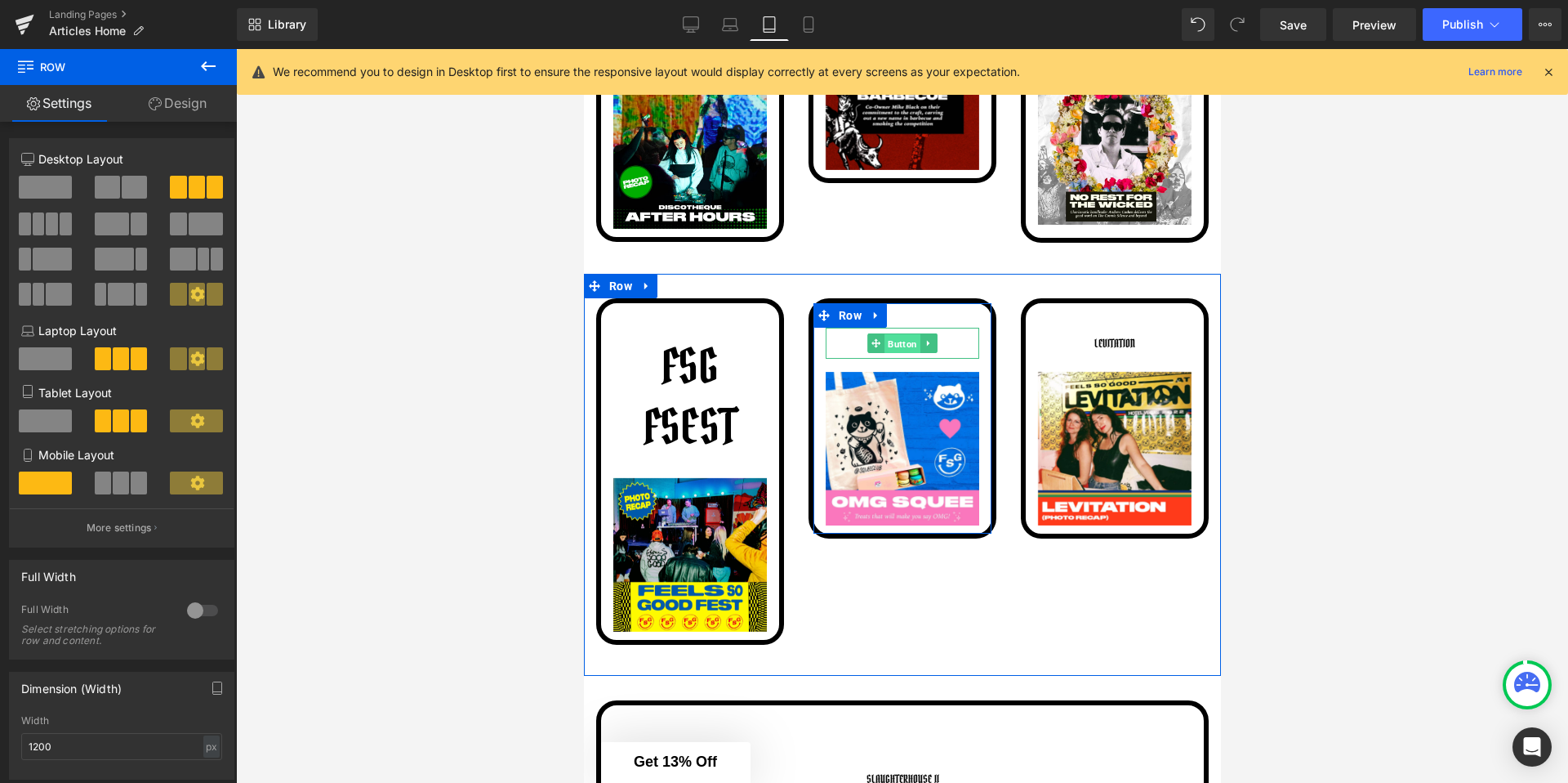
click at [891, 343] on span "Button" at bounding box center [902, 344] width 36 height 20
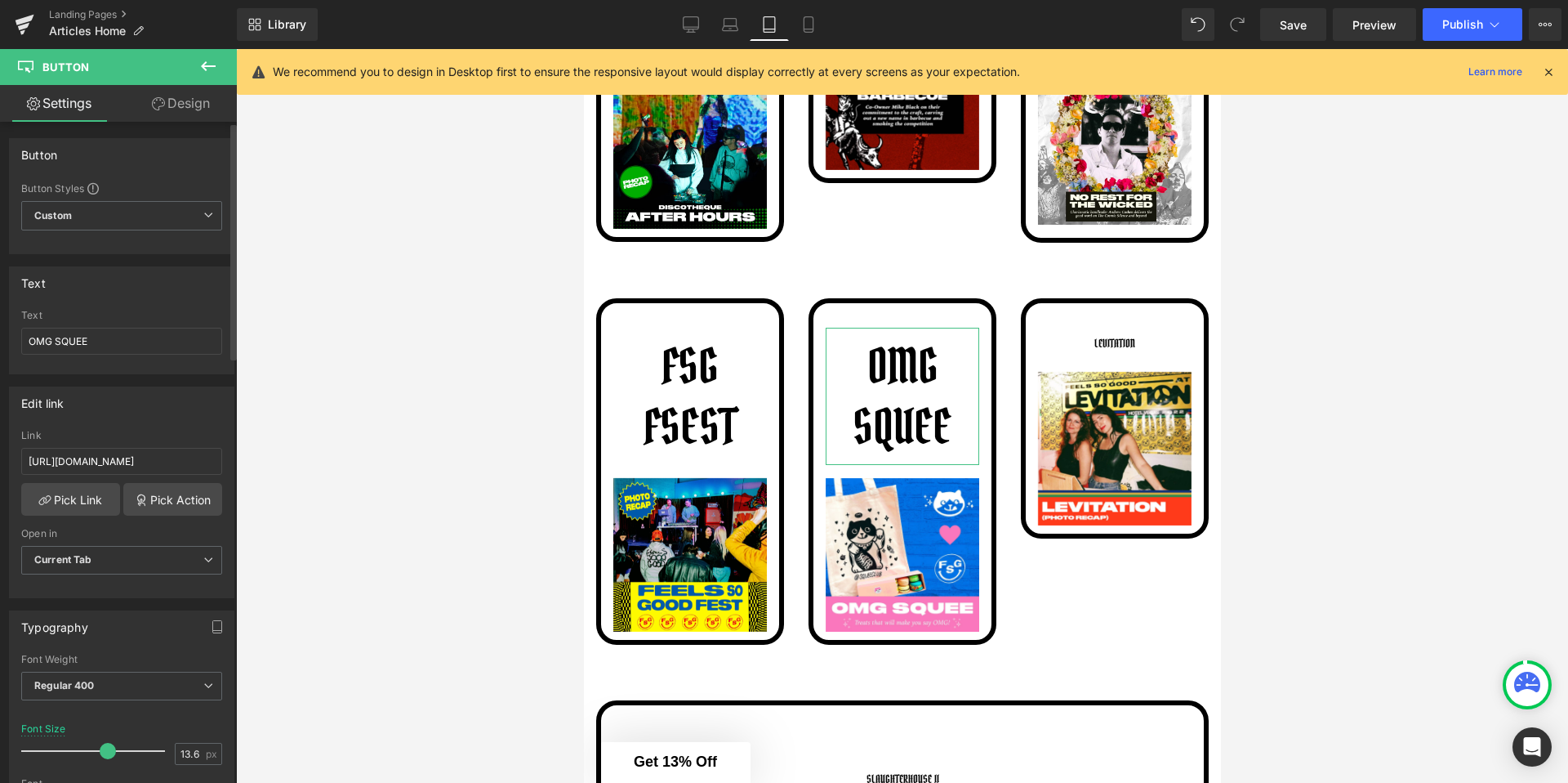
drag, startPoint x: 42, startPoint y: 742, endPoint x: 104, endPoint y: 746, distance: 62.1
click at [104, 746] on div at bounding box center [97, 751] width 135 height 33
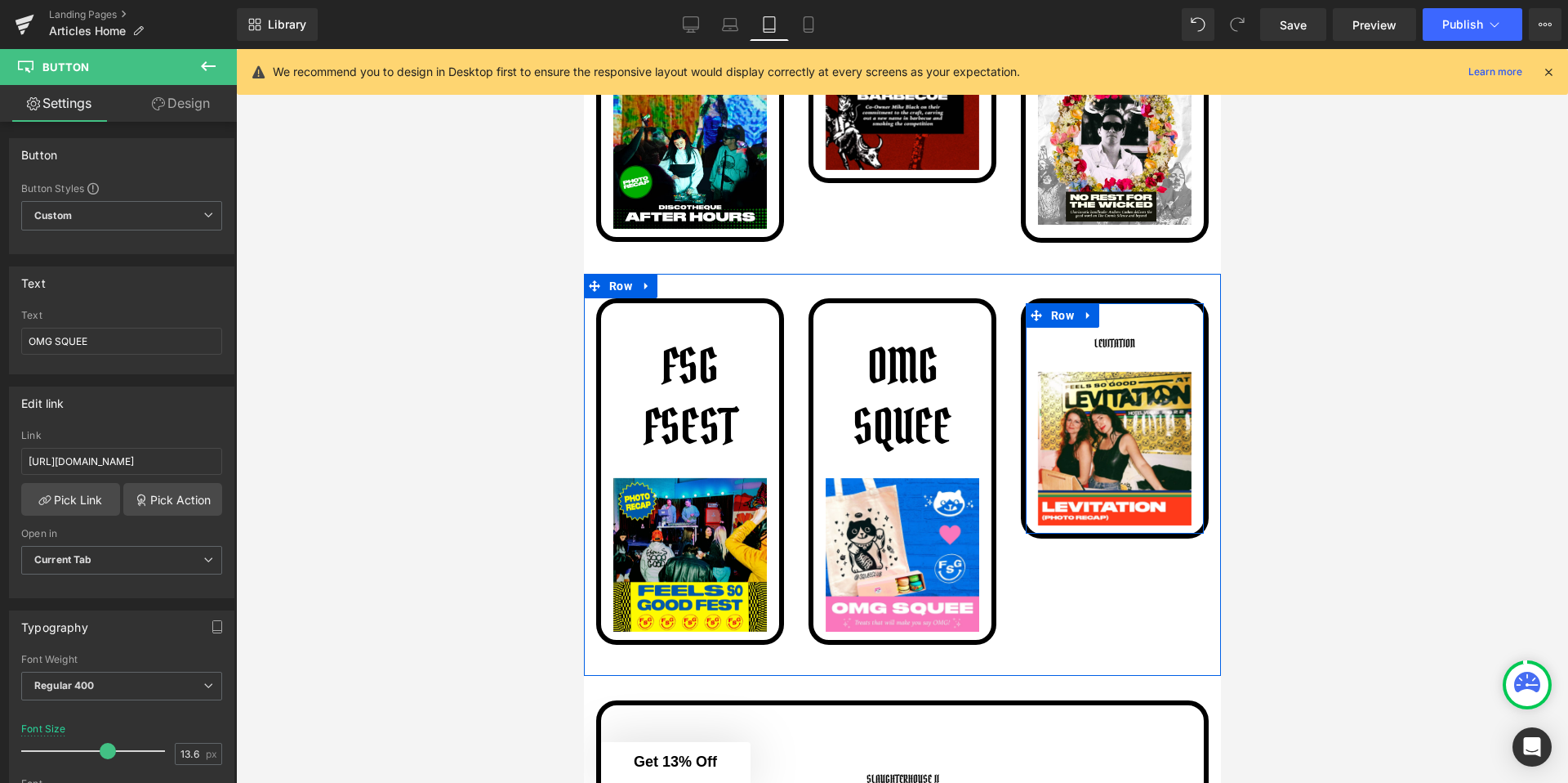
click at [1117, 333] on div "LEVITATION Button" at bounding box center [1114, 344] width 154 height 31
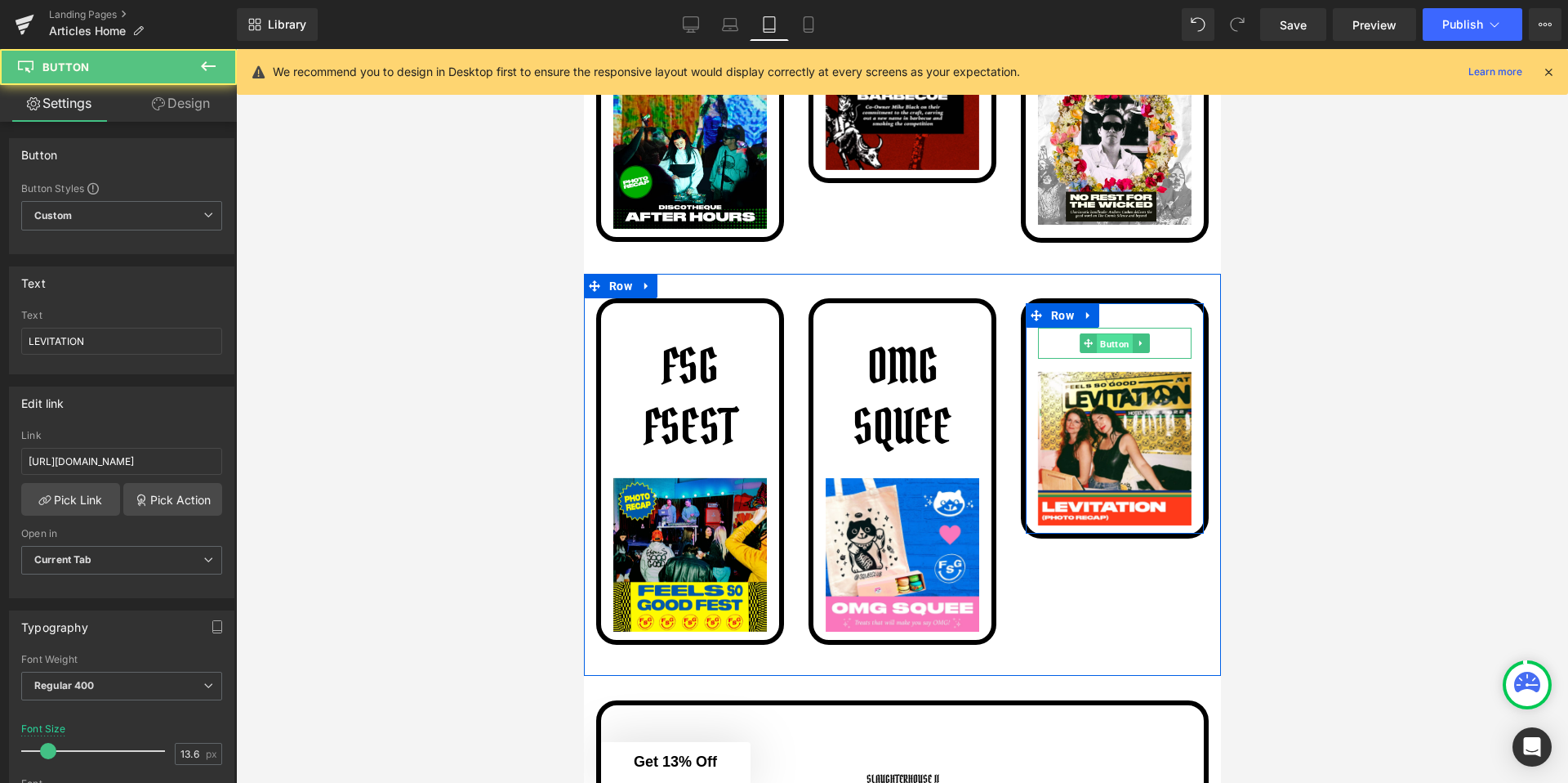
click at [1108, 340] on span "Button" at bounding box center [1114, 344] width 36 height 20
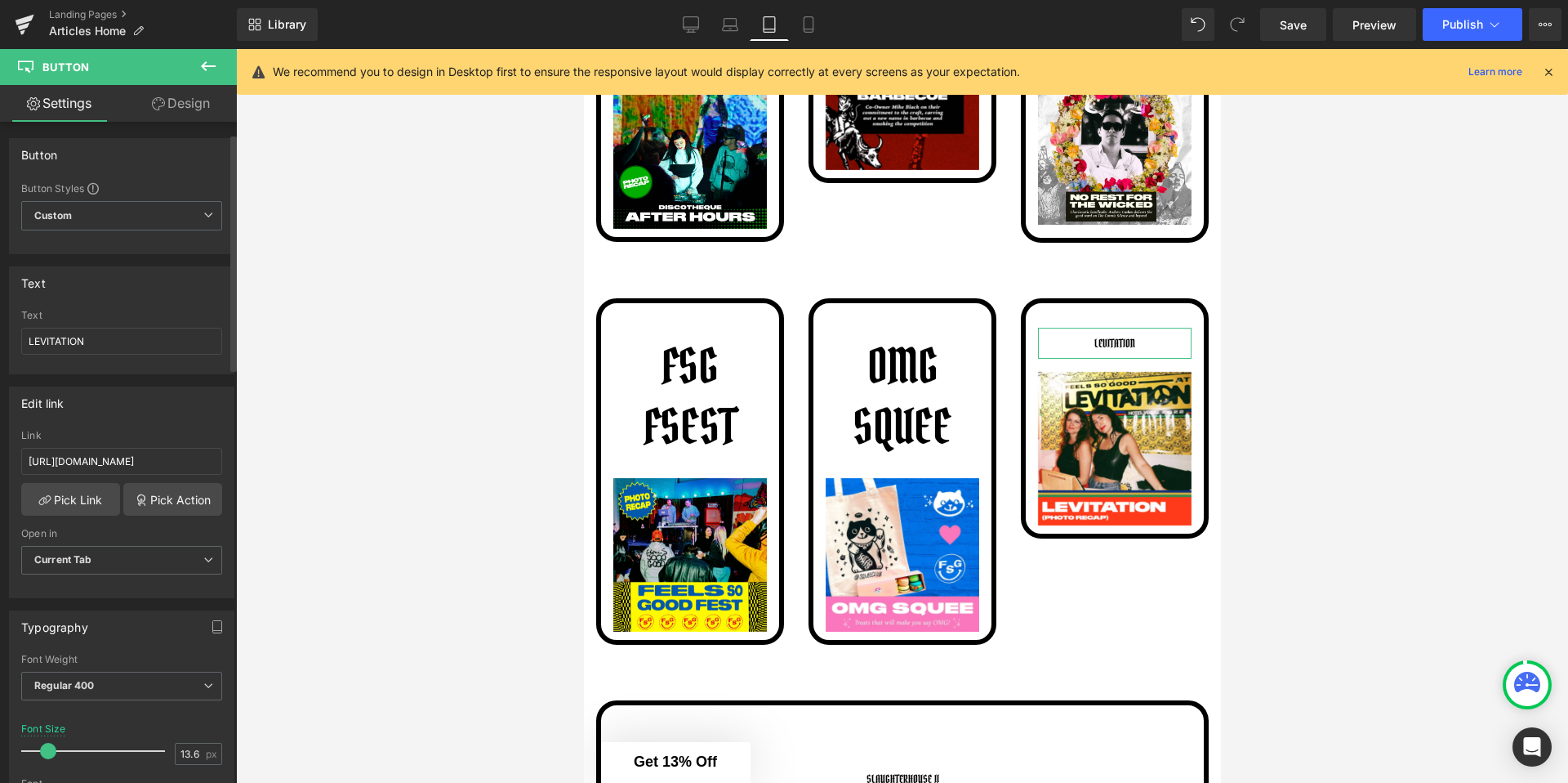
scroll to position [104, 0]
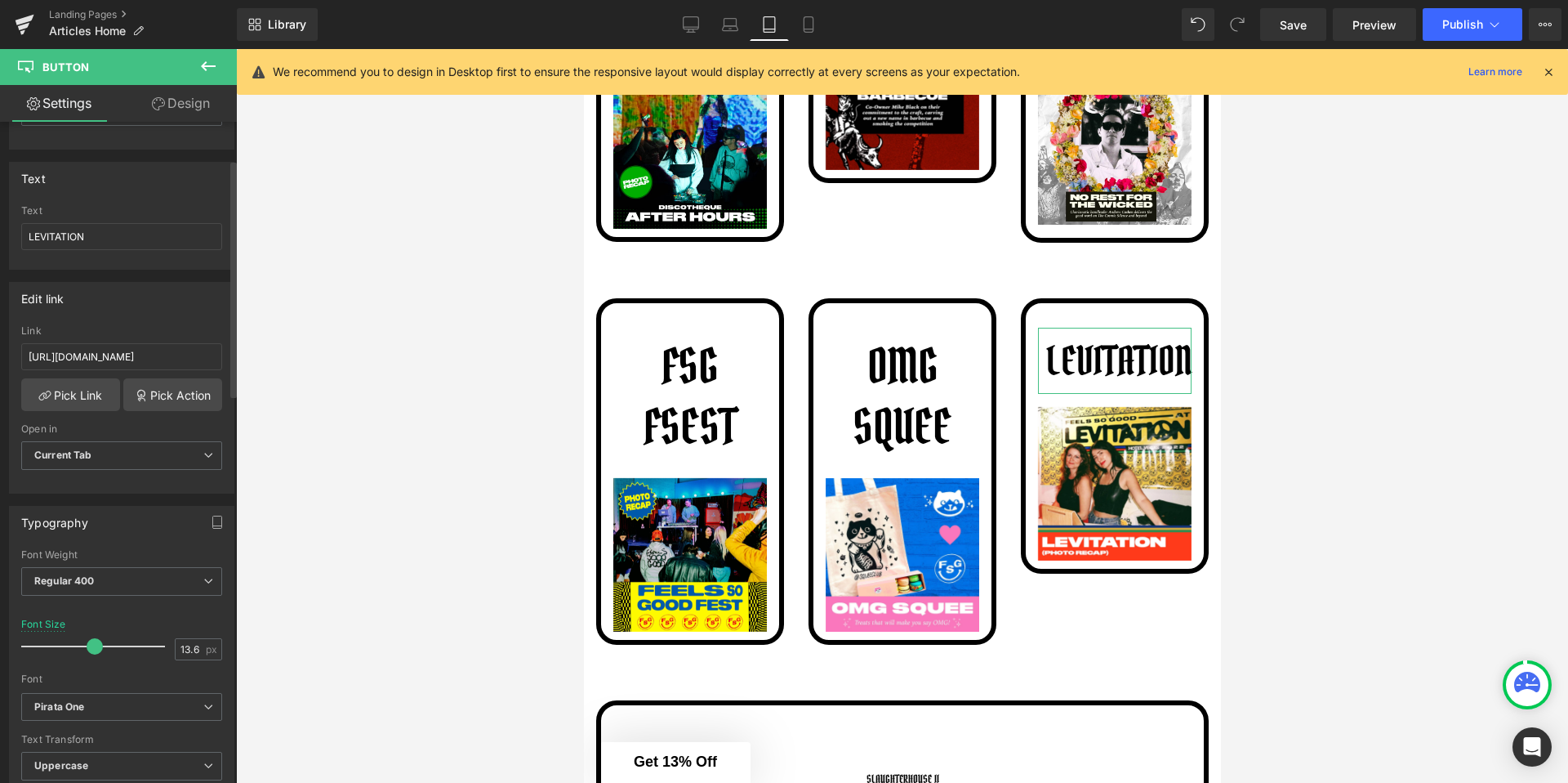
drag, startPoint x: 51, startPoint y: 647, endPoint x: 94, endPoint y: 648, distance: 43.0
click at [94, 648] on span at bounding box center [94, 646] width 16 height 16
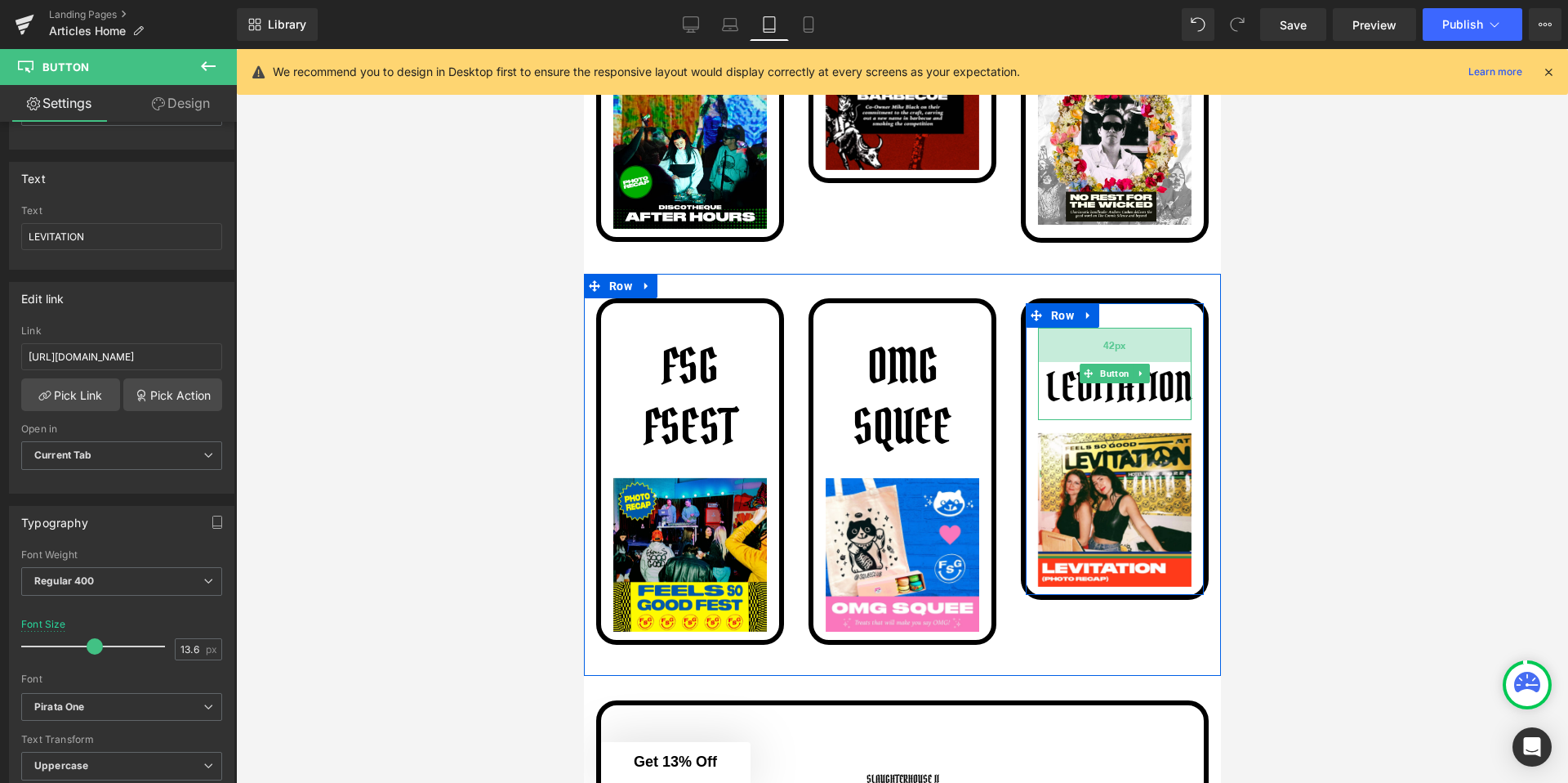
drag, startPoint x: 1119, startPoint y: 328, endPoint x: 1120, endPoint y: 355, distance: 27.0
click at [1120, 355] on div "42px" at bounding box center [1114, 345] width 154 height 35
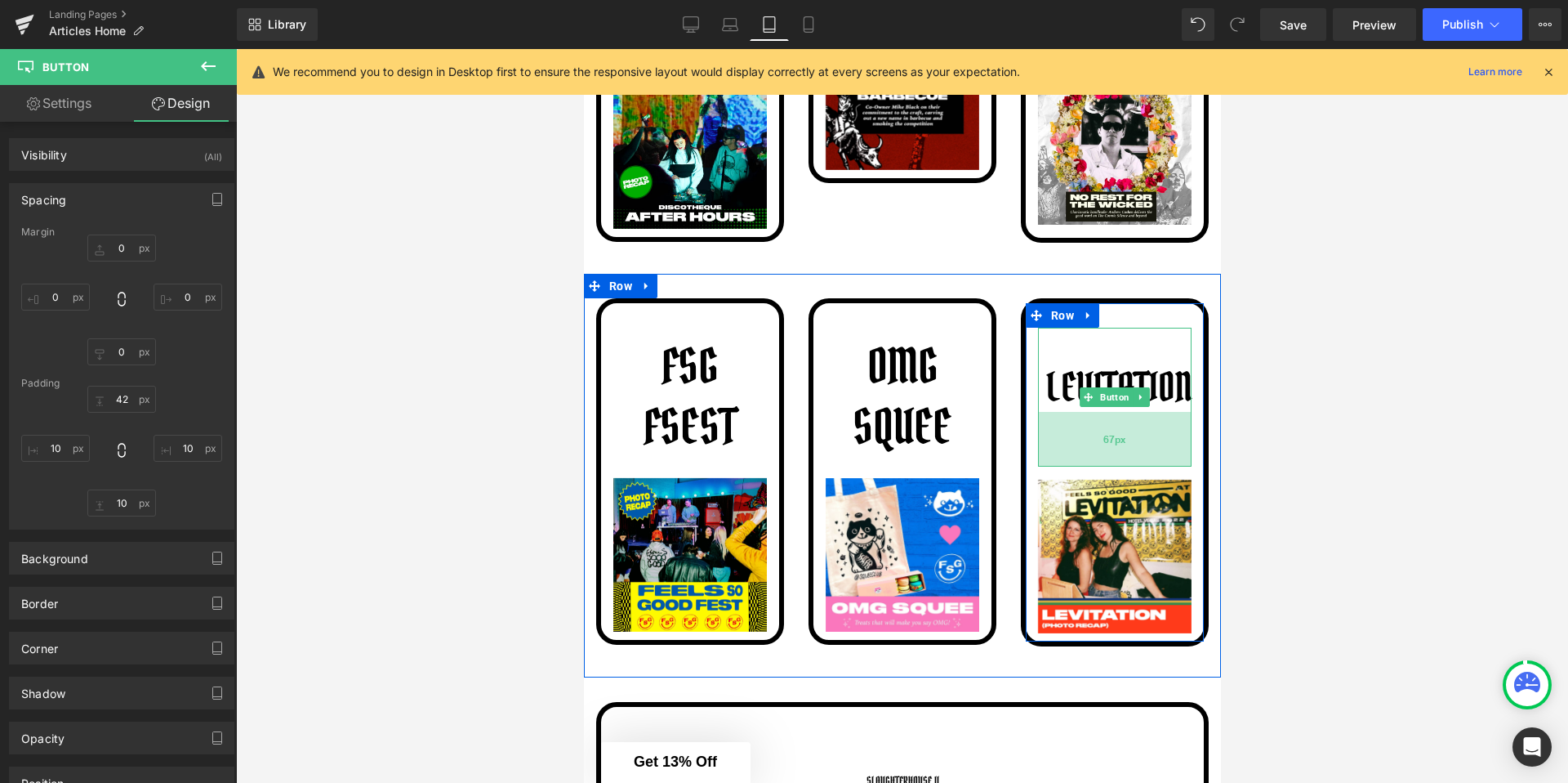
drag, startPoint x: 1093, startPoint y: 417, endPoint x: 1106, endPoint y: 464, distance: 48.8
click at [1106, 464] on div "67px" at bounding box center [1114, 439] width 154 height 54
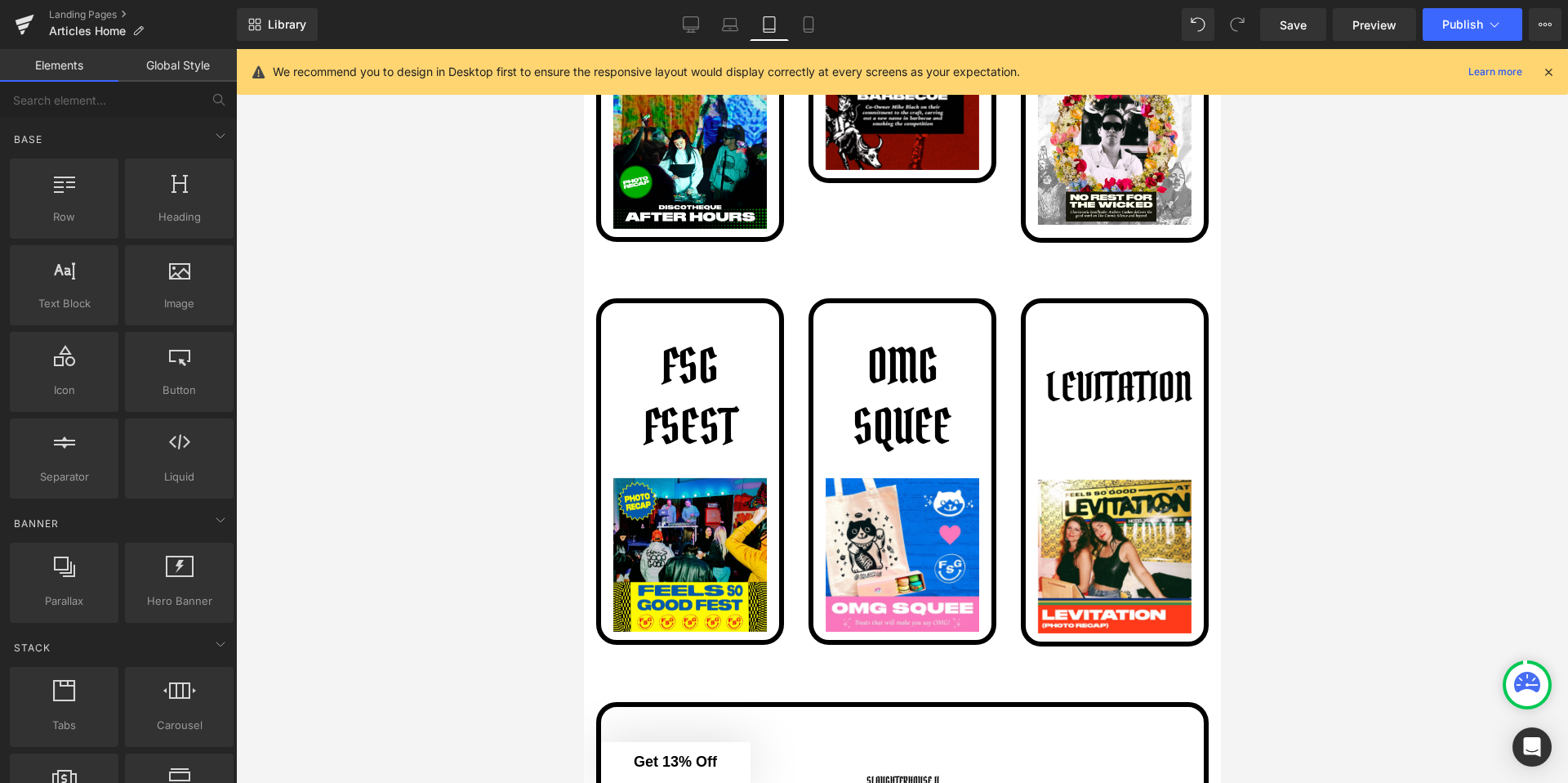
click at [1313, 511] on div at bounding box center [903, 416] width 1332 height 734
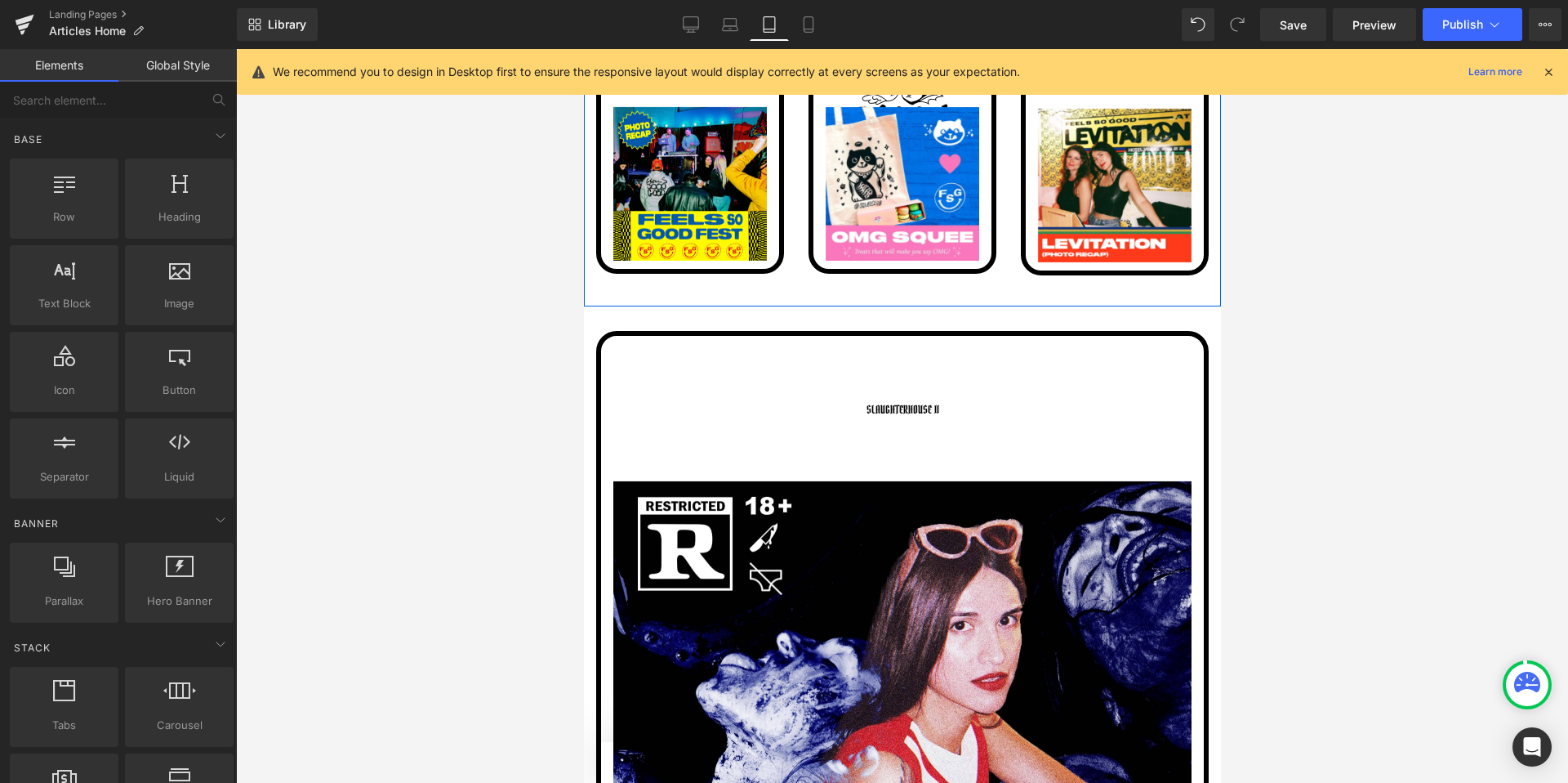
scroll to position [1490, 0]
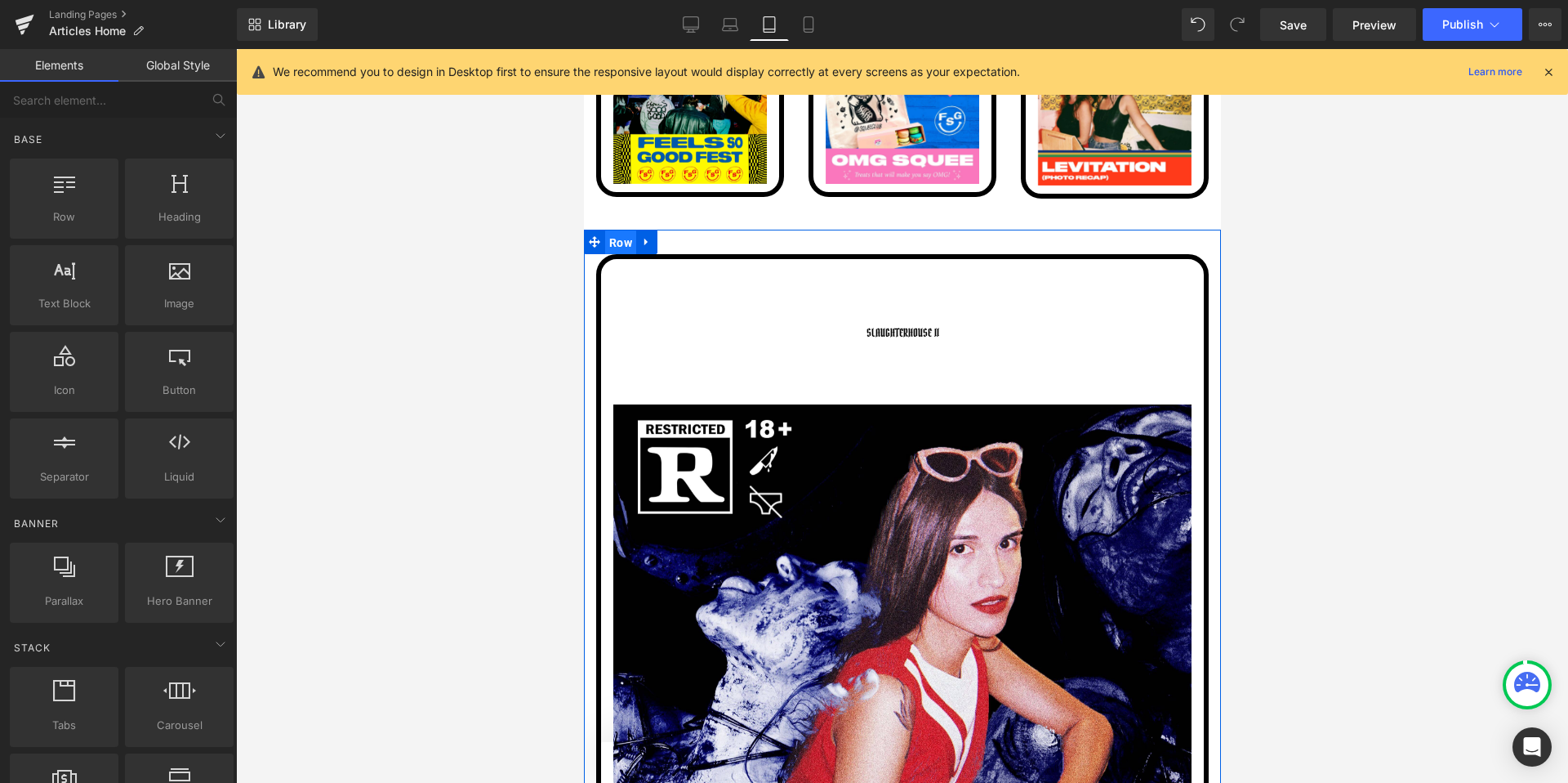
click at [623, 245] on span "Row" at bounding box center [620, 243] width 31 height 24
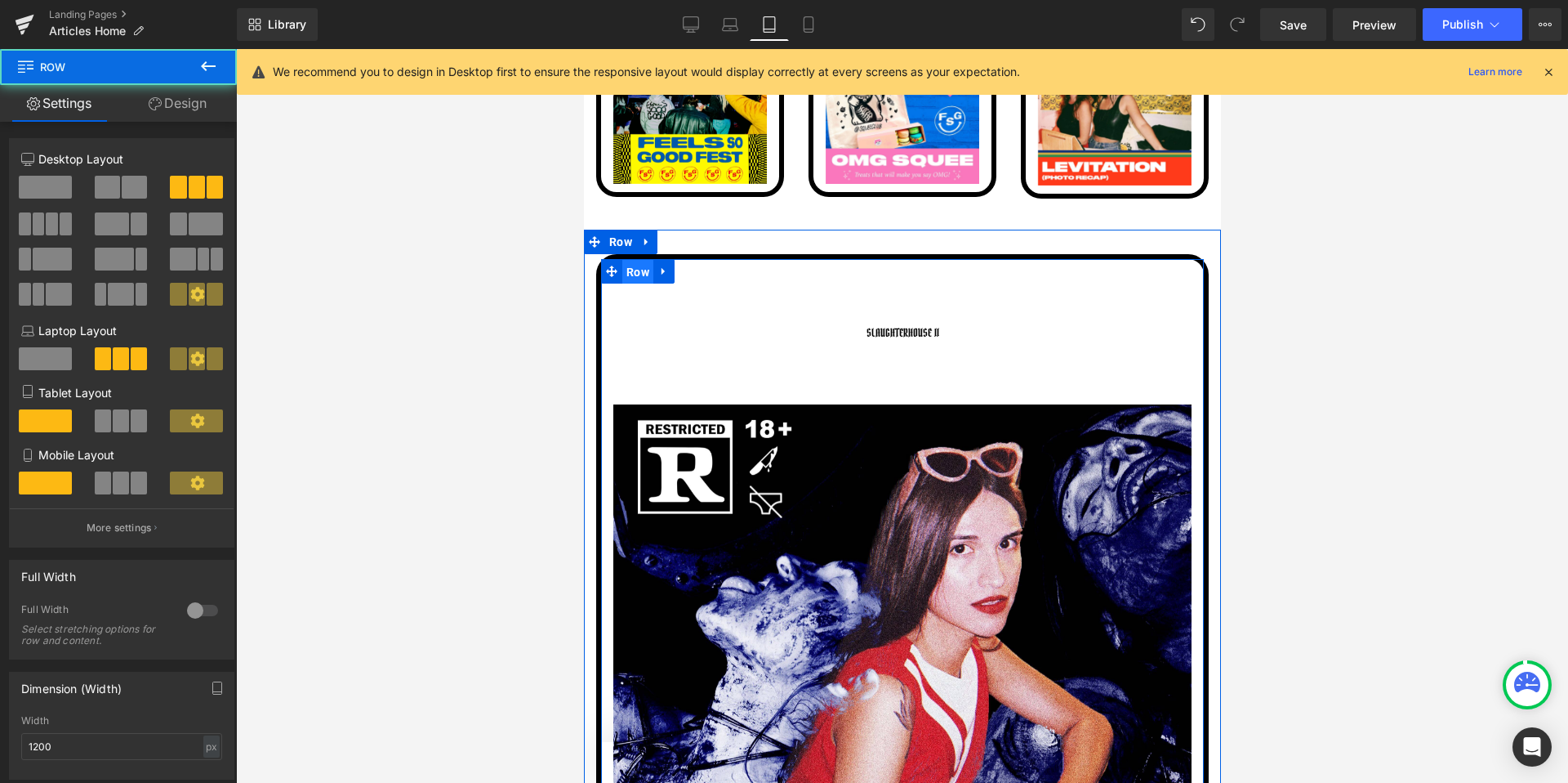
click at [631, 267] on span "Row" at bounding box center [637, 272] width 31 height 24
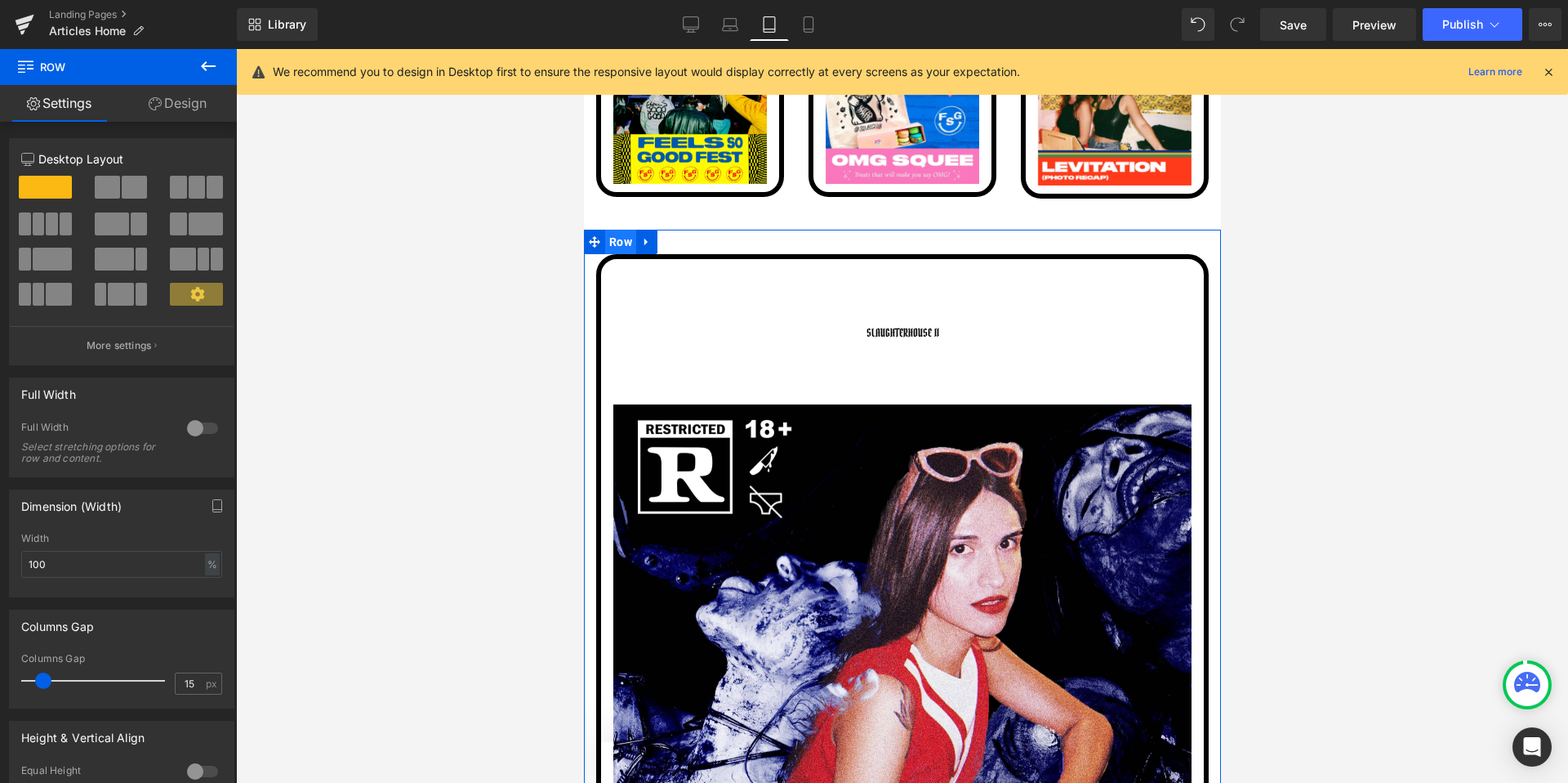
click at [623, 249] on span "Row" at bounding box center [620, 242] width 31 height 24
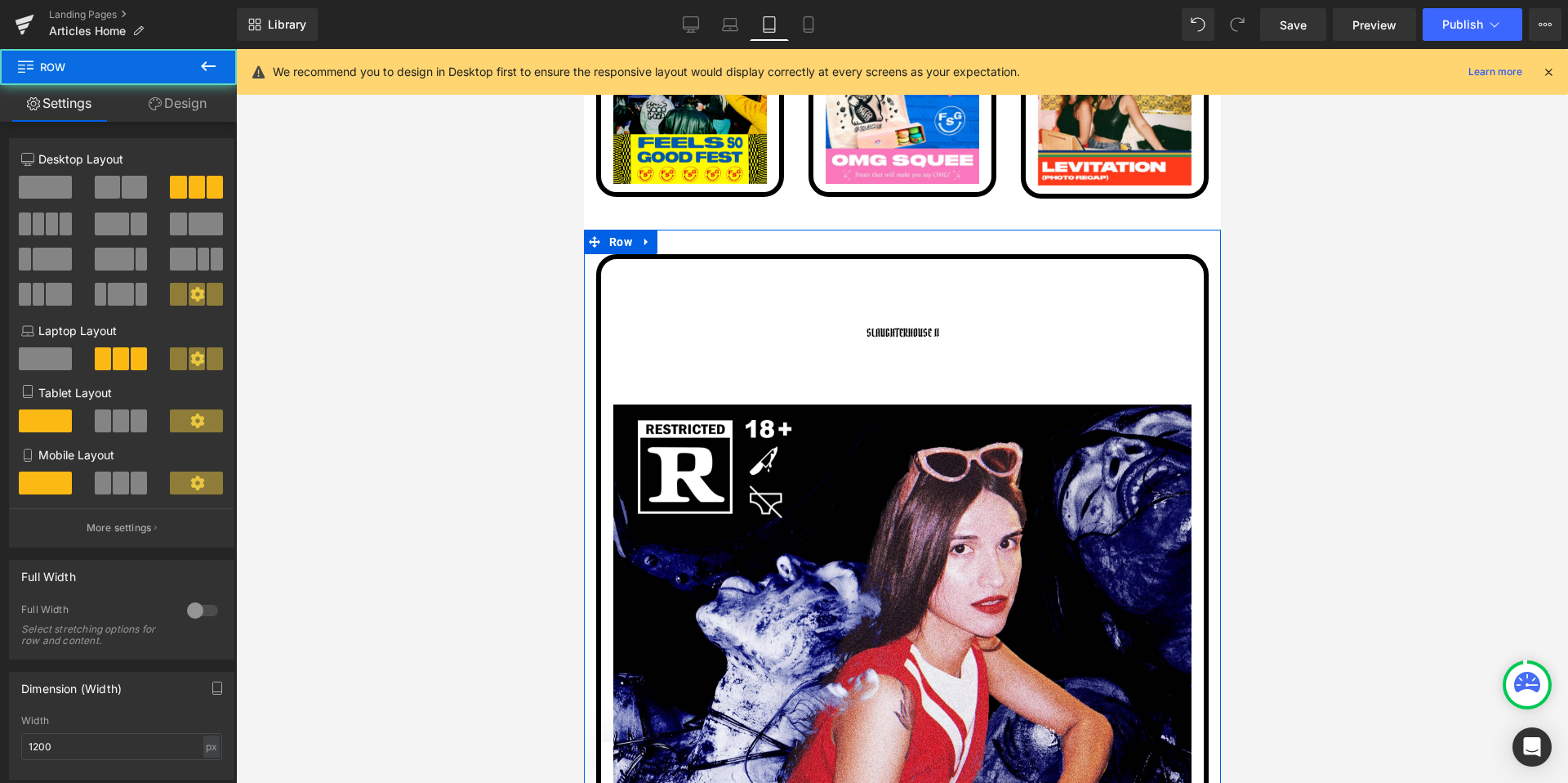
click at [121, 412] on span at bounding box center [121, 420] width 16 height 22
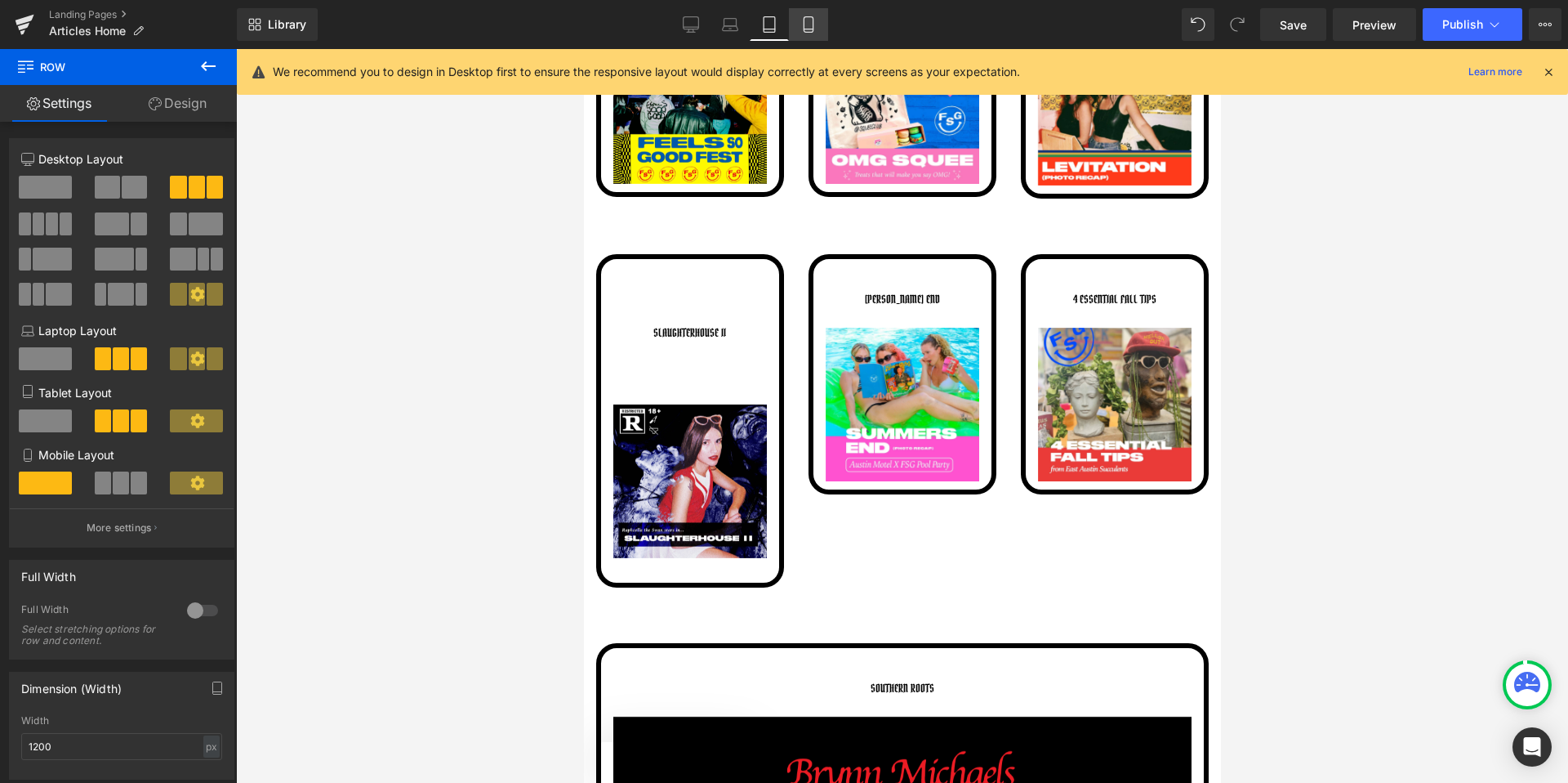
click at [804, 9] on link "Mobile" at bounding box center [808, 24] width 39 height 33
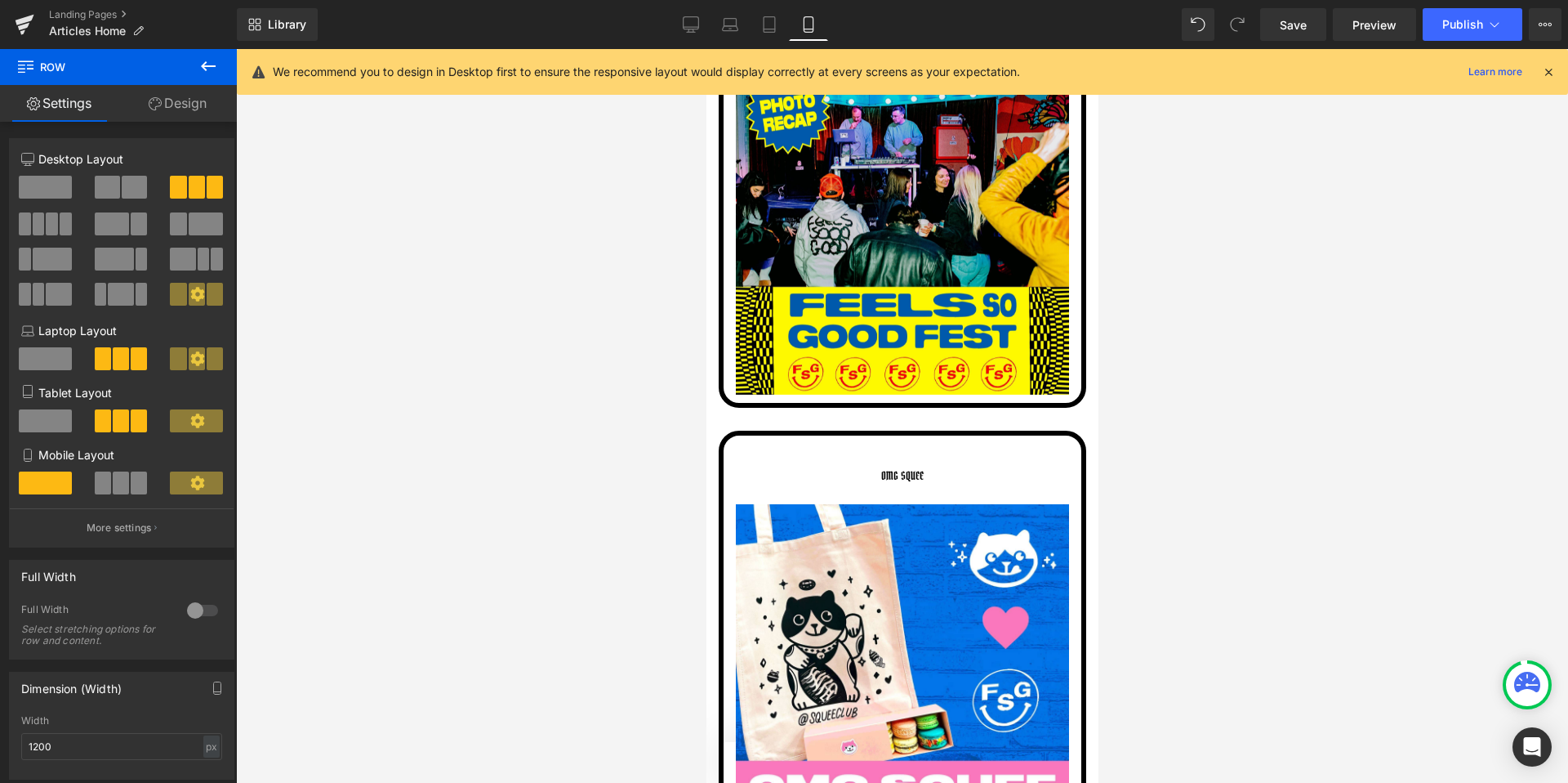
scroll to position [3094, 0]
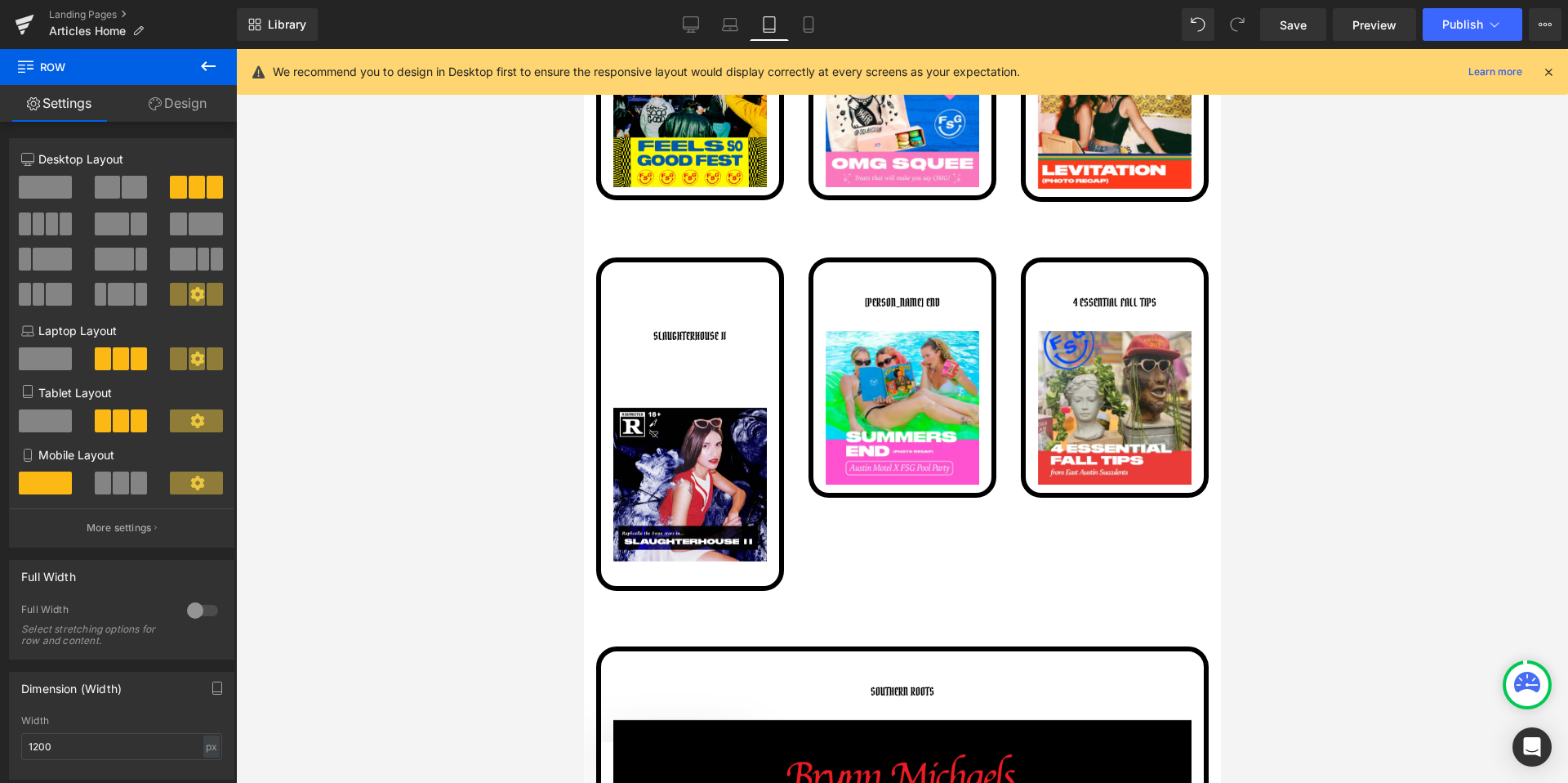
scroll to position [1509, 0]
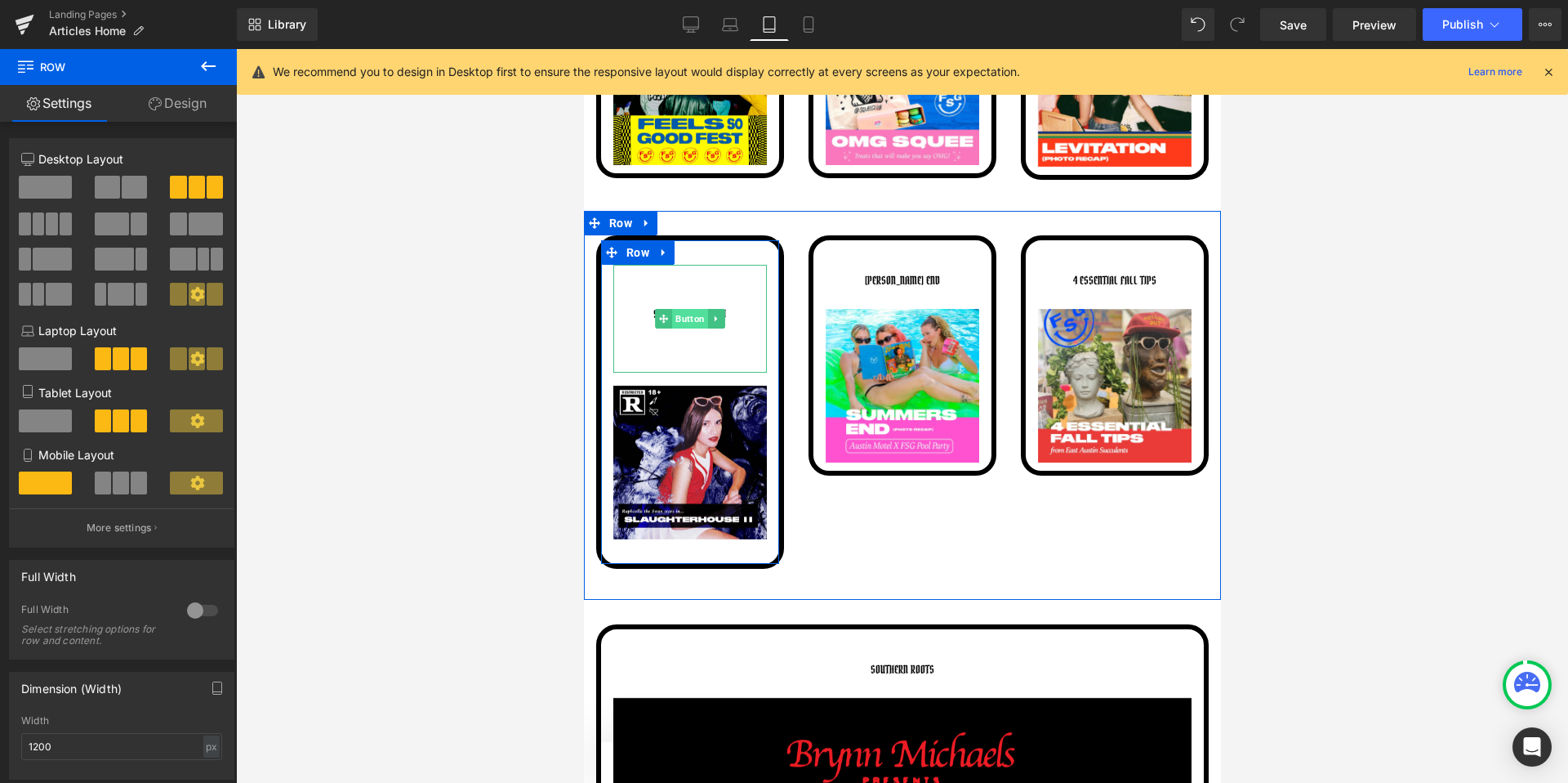
click at [681, 318] on span "Button" at bounding box center [690, 319] width 36 height 20
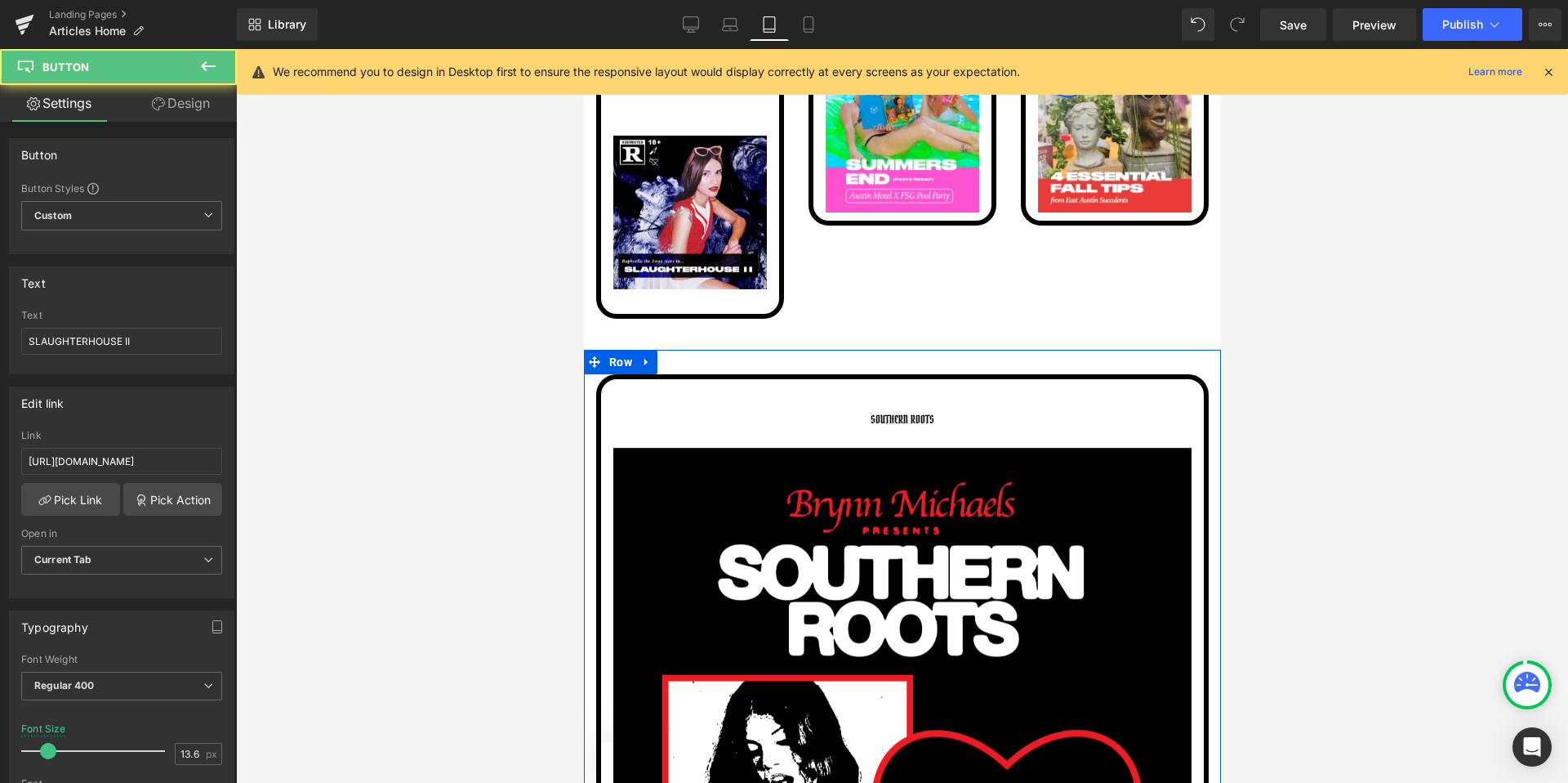
scroll to position [1609, 0]
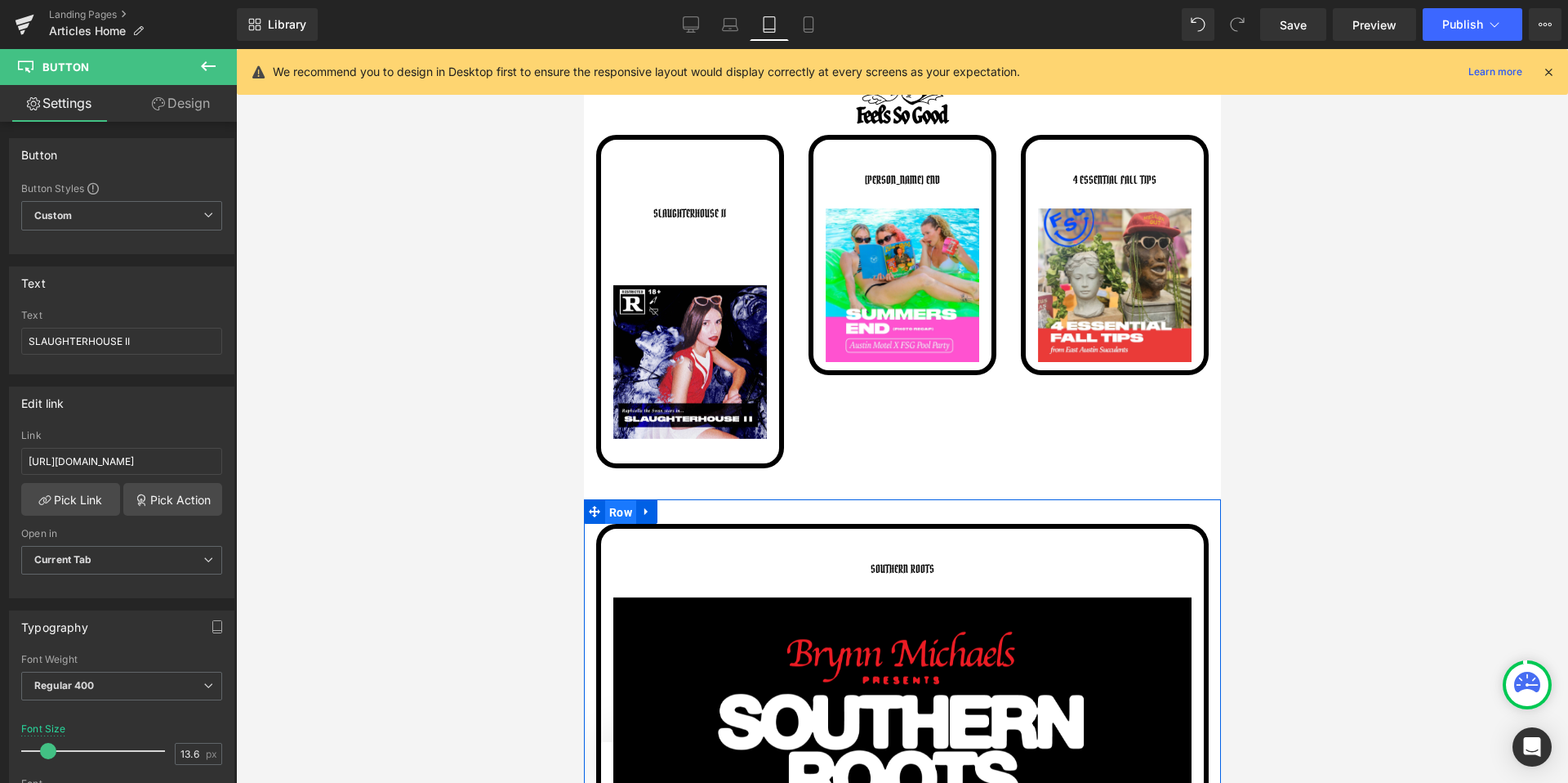
click at [618, 513] on span "Row" at bounding box center [620, 512] width 31 height 24
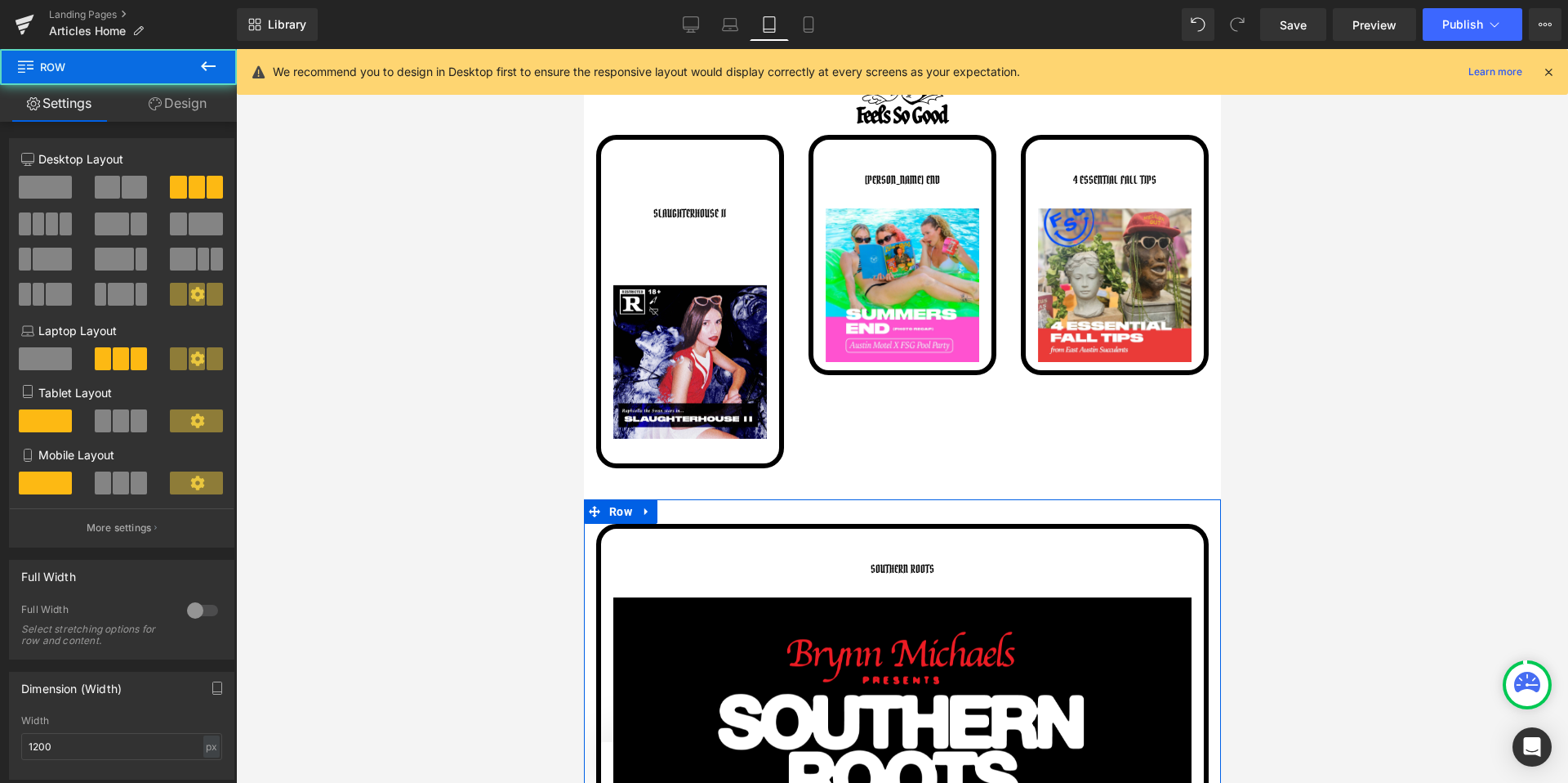
click at [116, 420] on span at bounding box center [121, 420] width 16 height 22
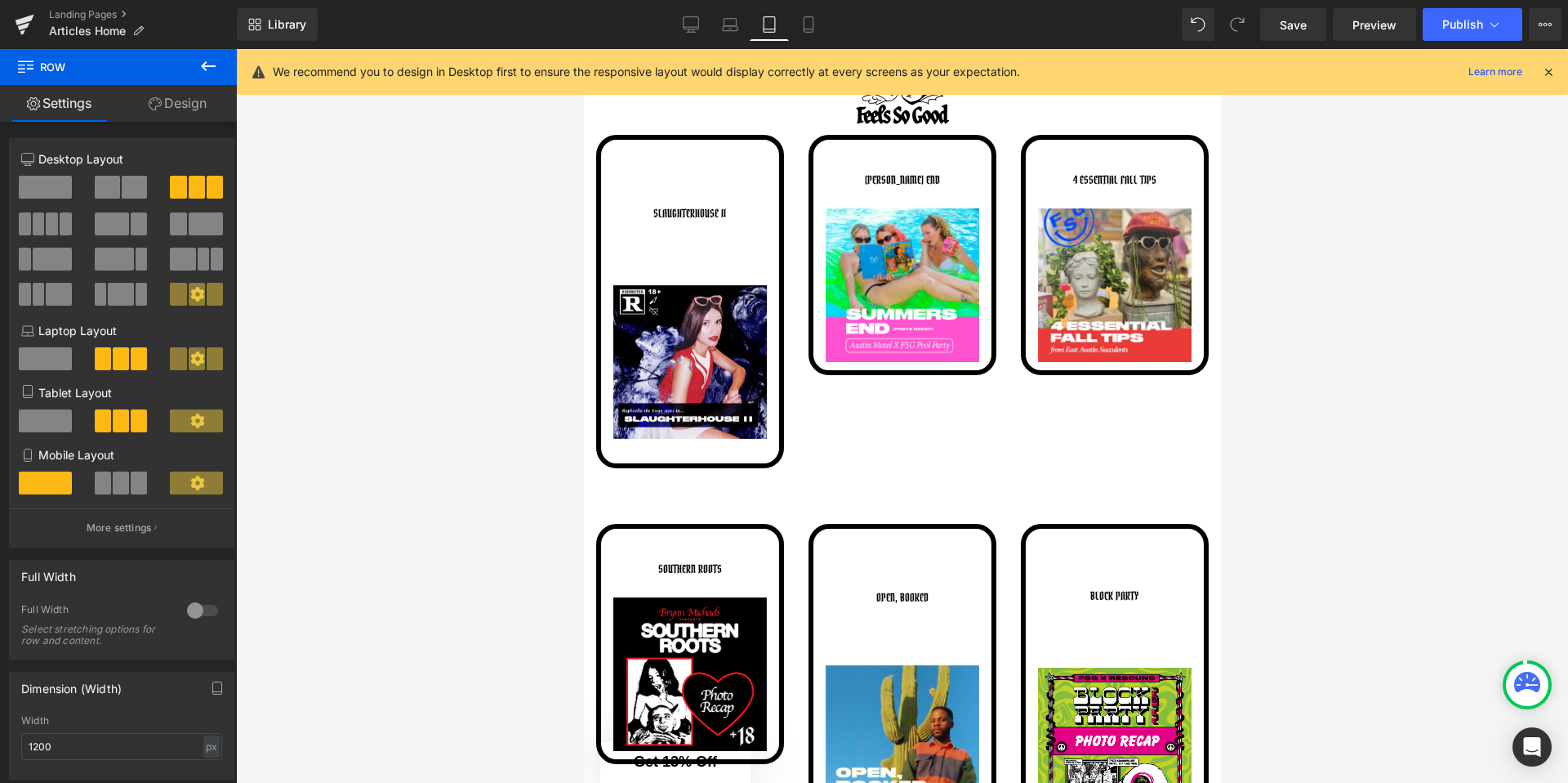
click at [461, 465] on div at bounding box center [903, 416] width 1332 height 734
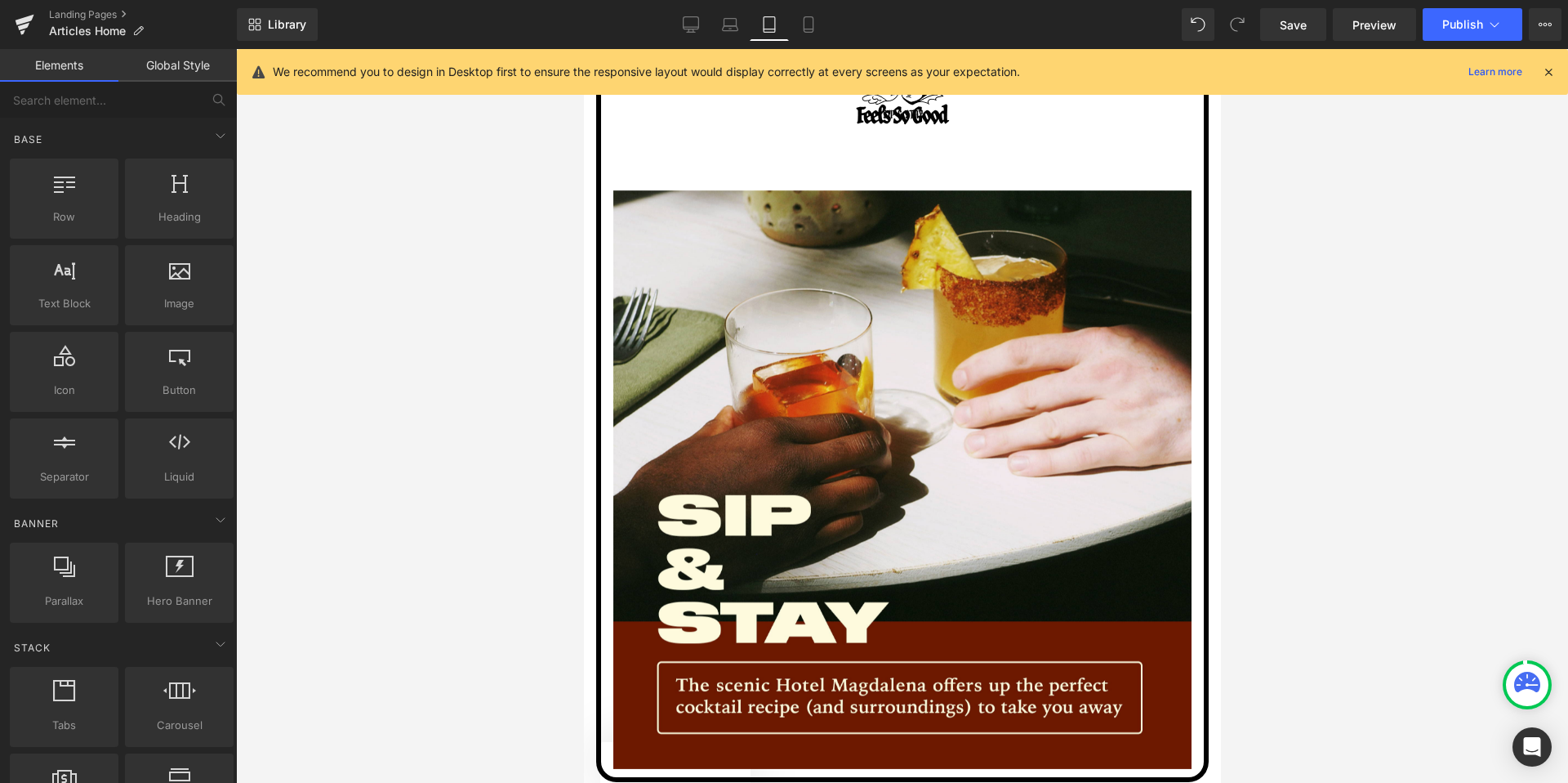
scroll to position [1897, 0]
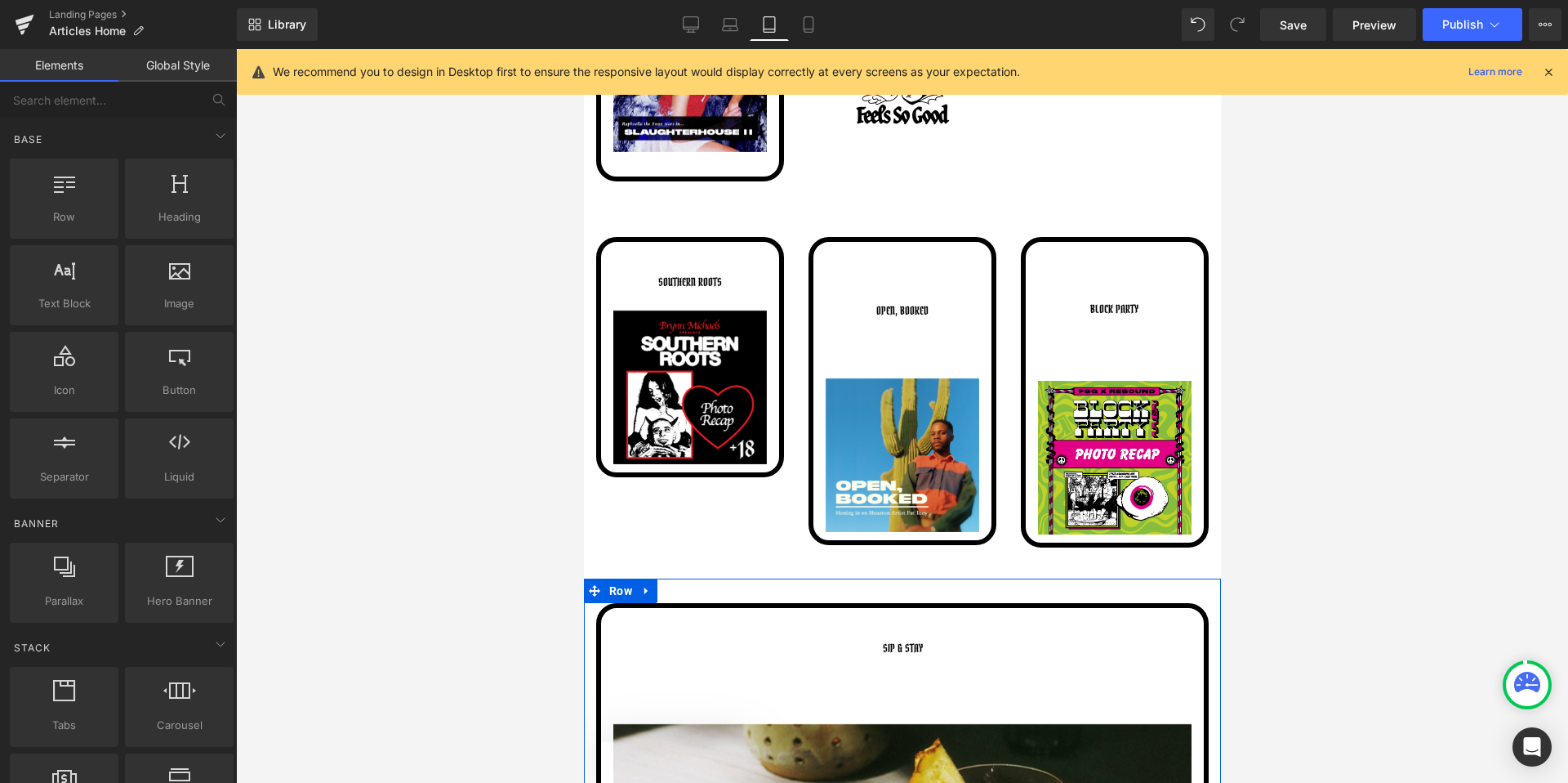
click at [633, 622] on span "Row" at bounding box center [637, 620] width 24 height 20
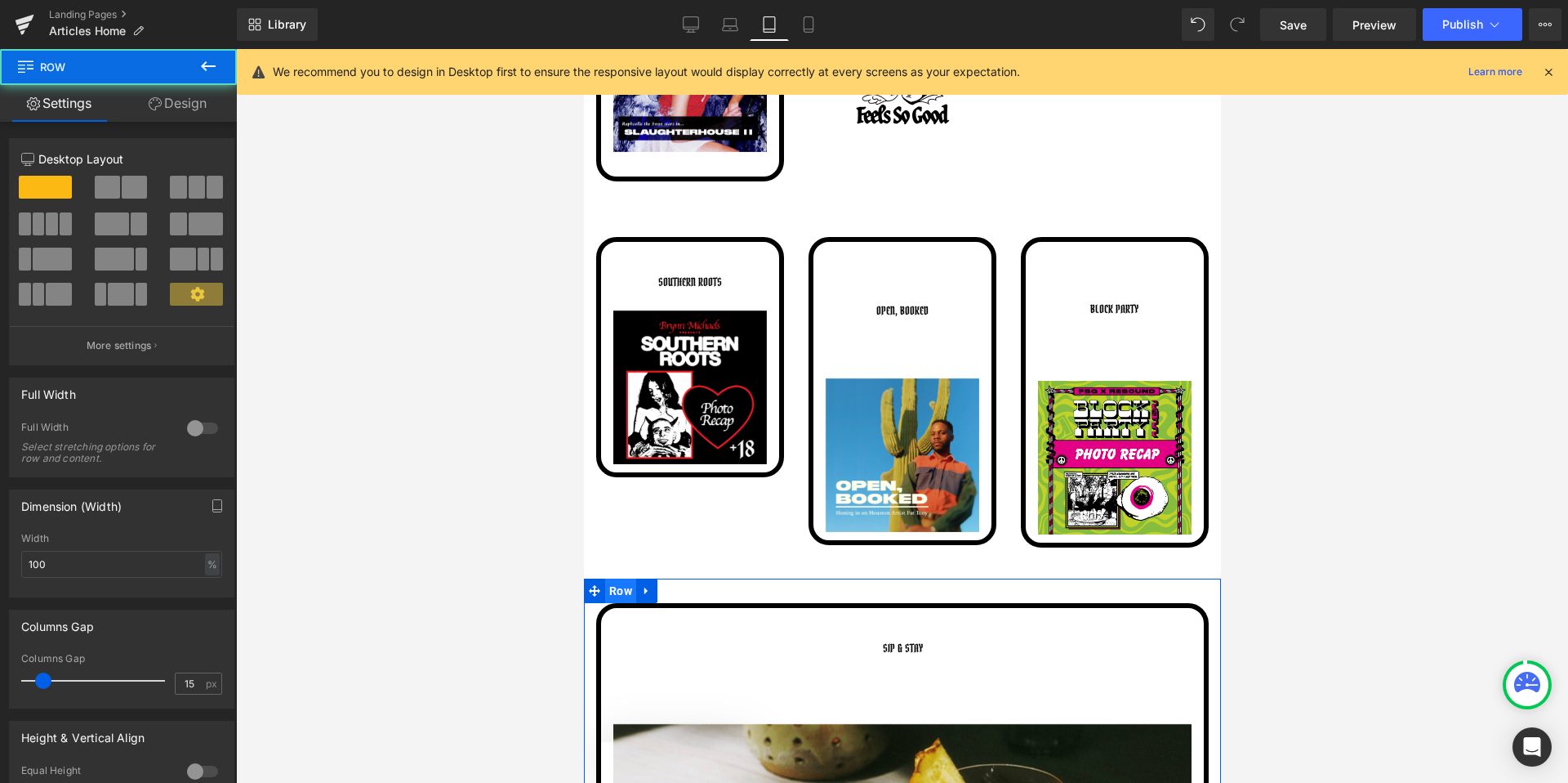
click at [628, 584] on span "Row" at bounding box center [620, 590] width 31 height 24
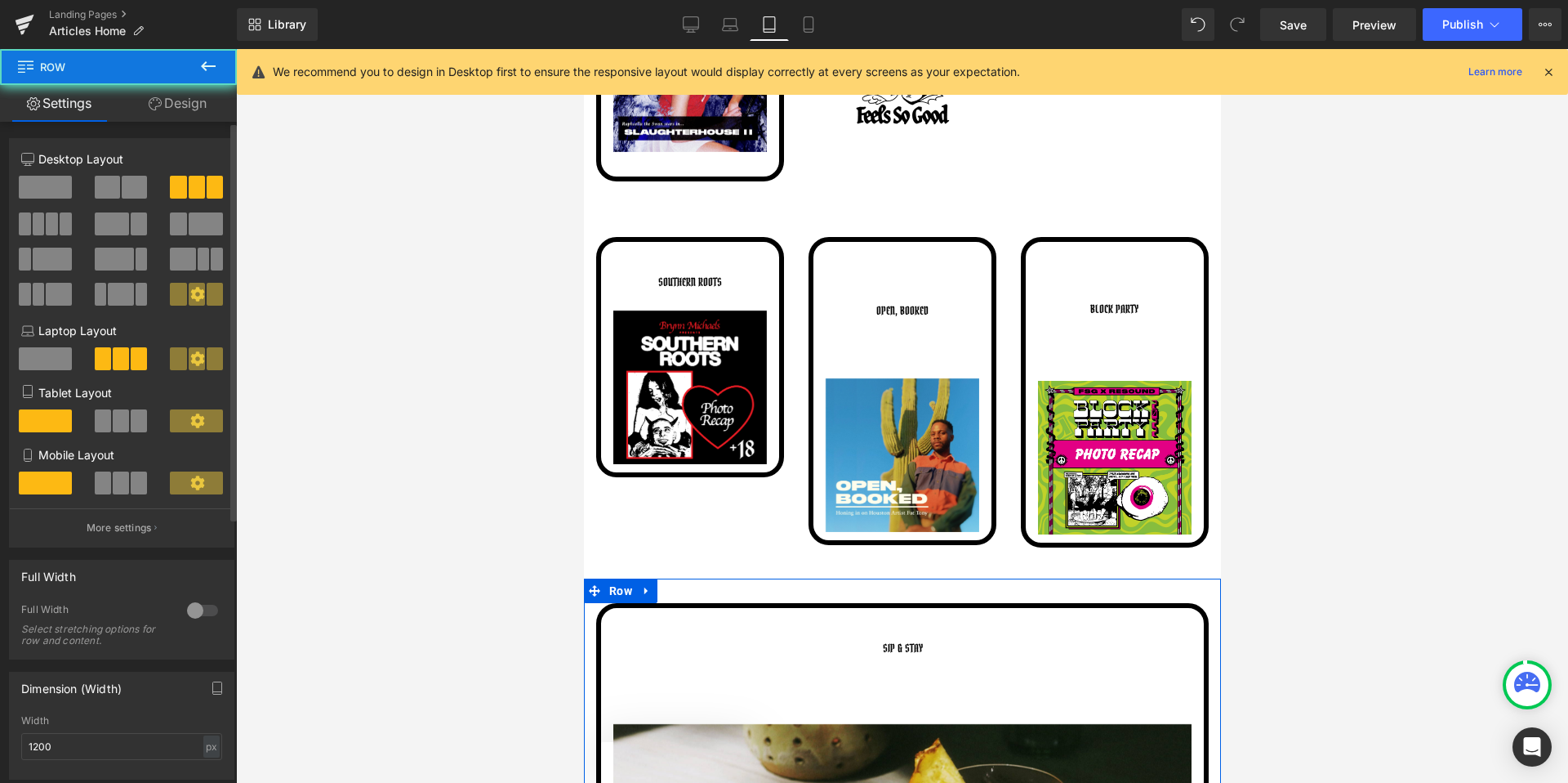
click at [122, 420] on span at bounding box center [121, 420] width 16 height 22
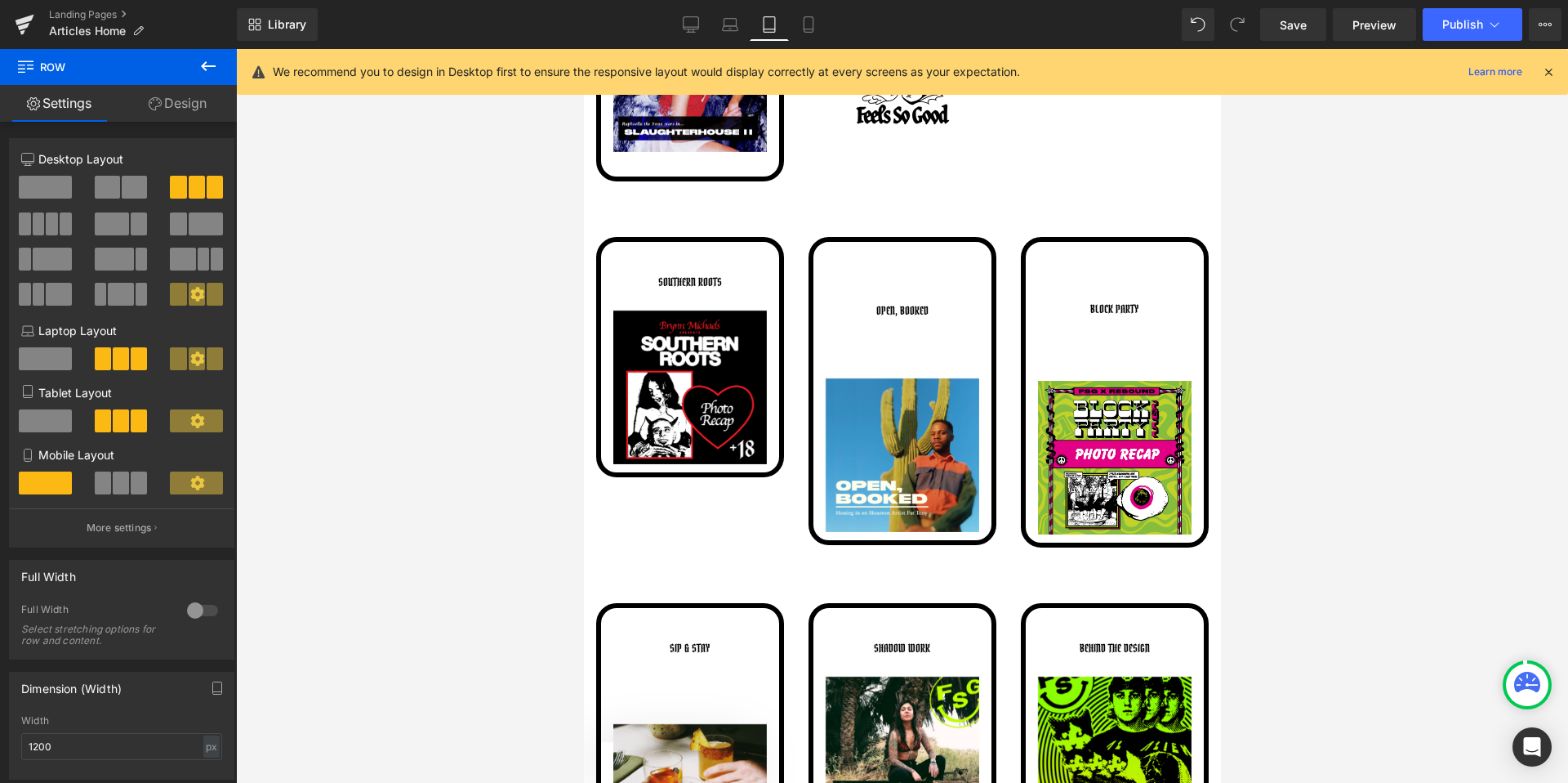
click at [456, 502] on div at bounding box center [903, 416] width 1332 height 734
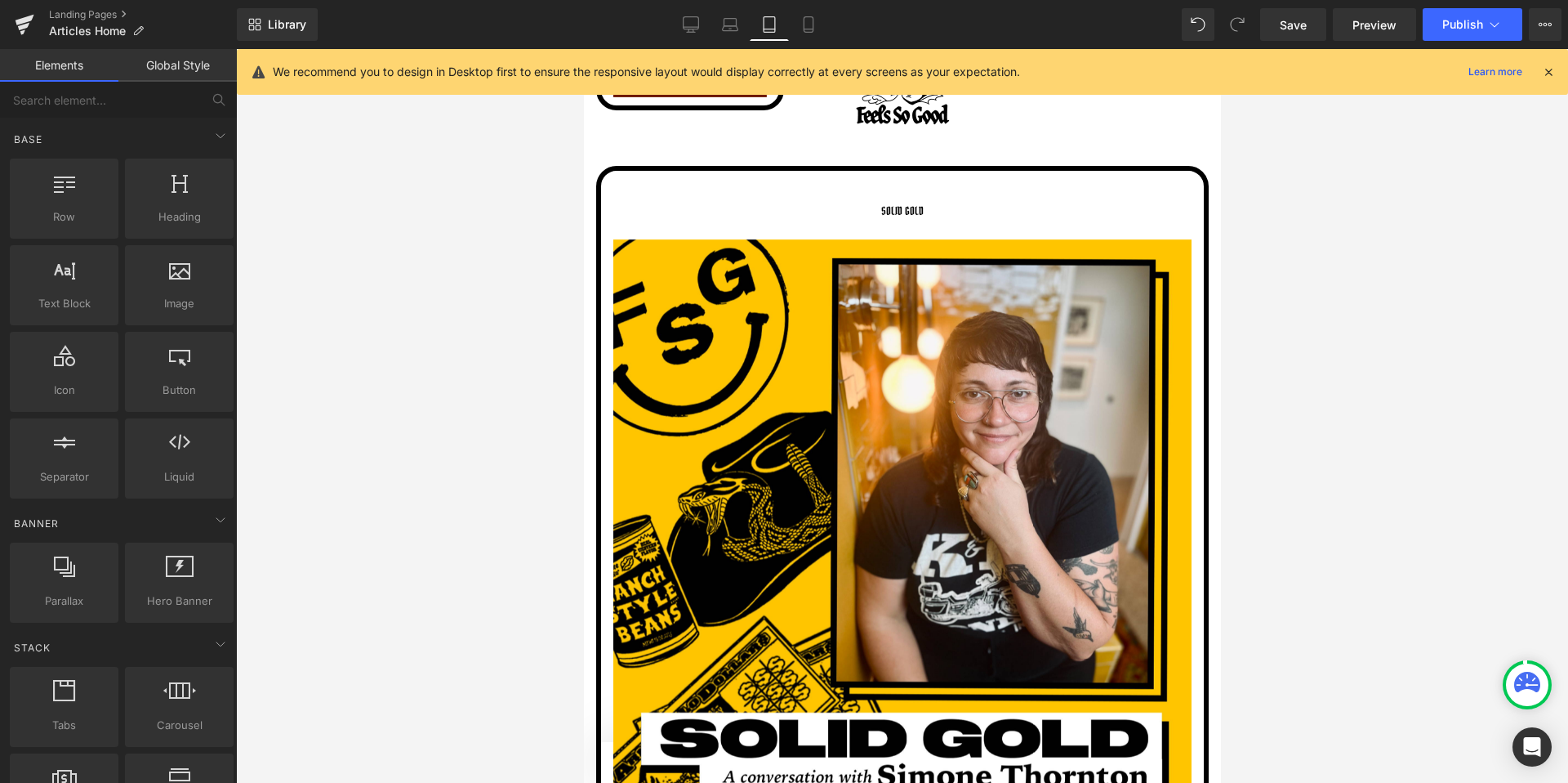
scroll to position [2354, 0]
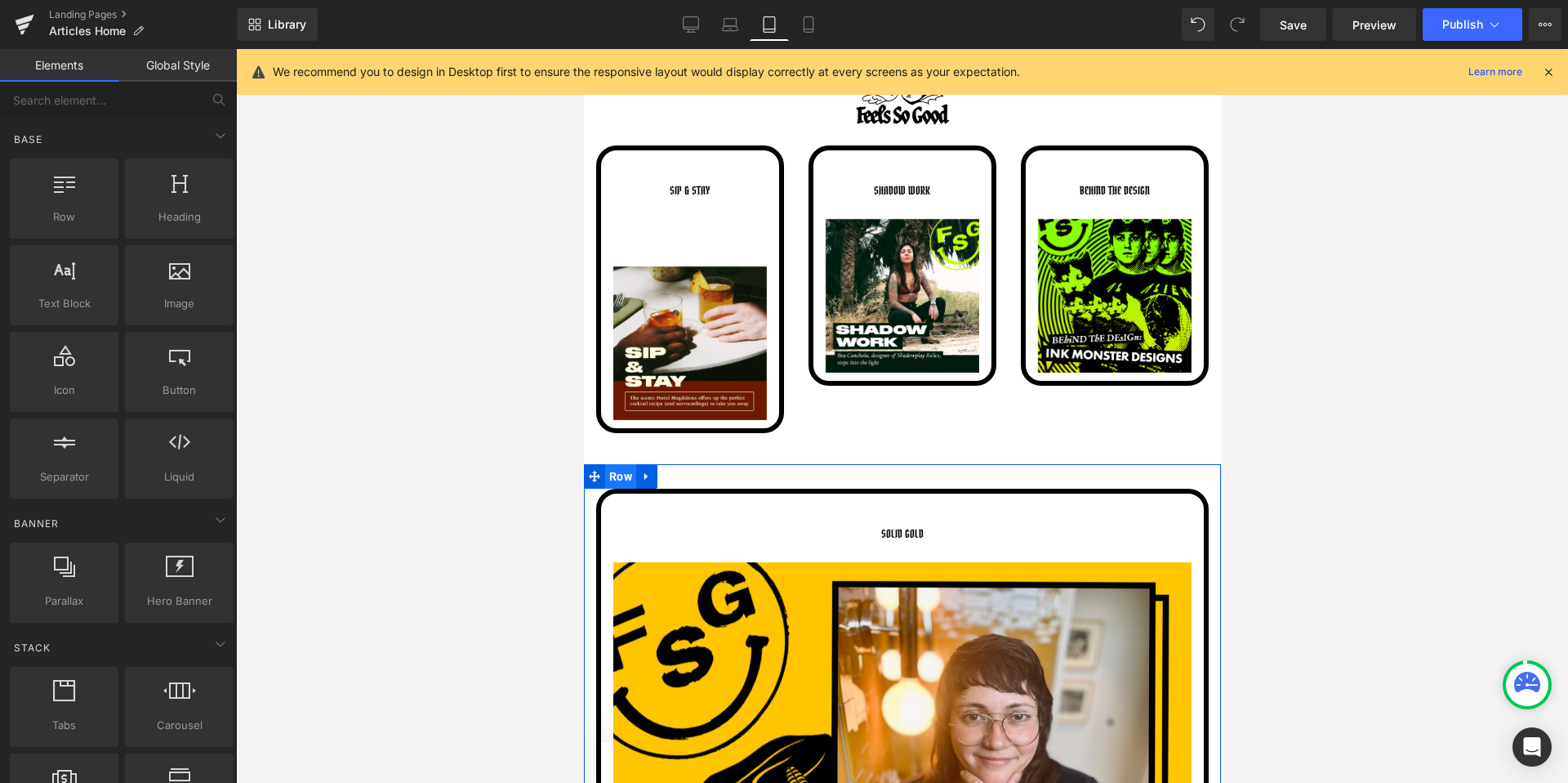
click at [620, 470] on span "Row" at bounding box center [620, 477] width 31 height 24
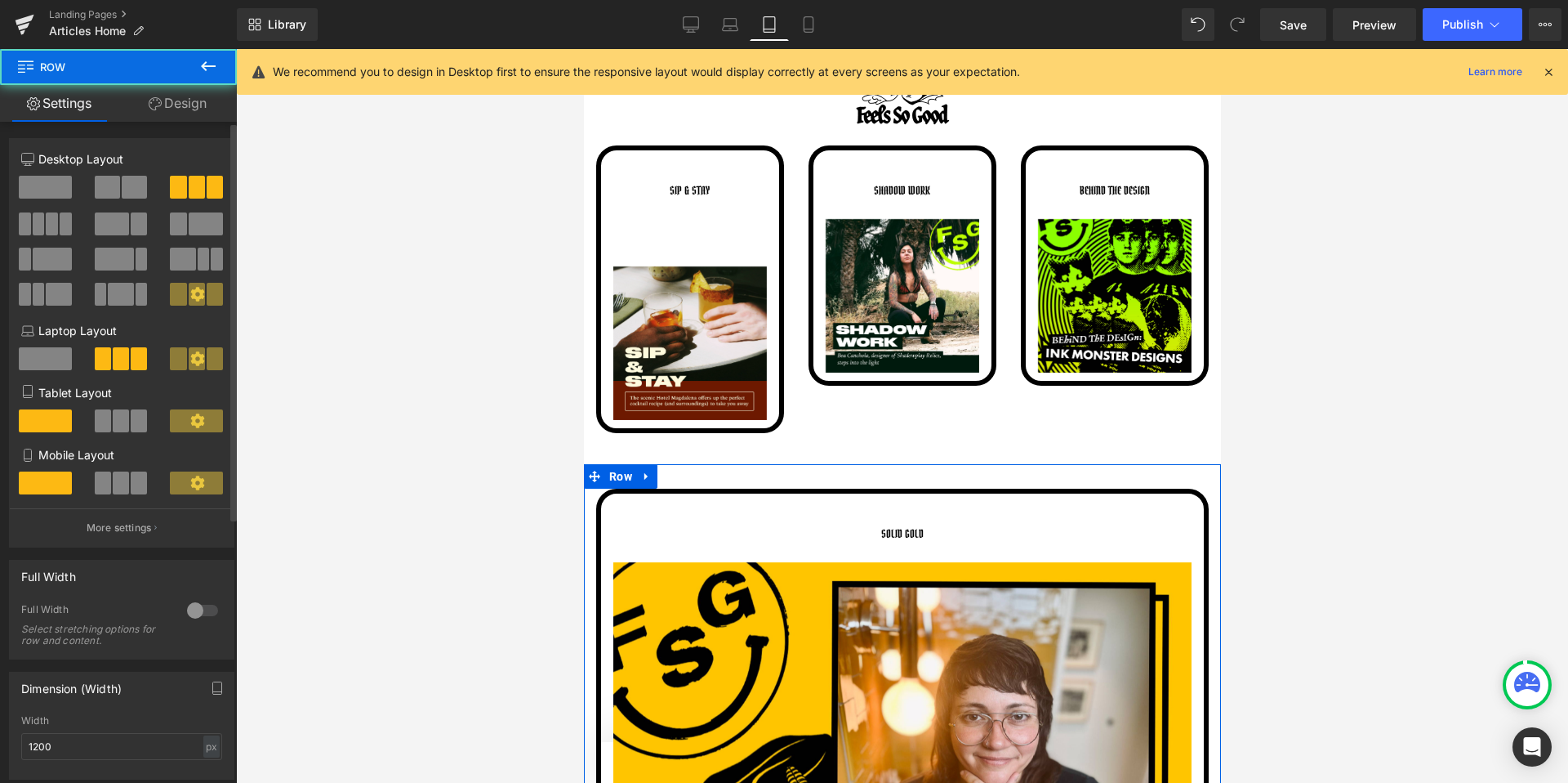
click at [106, 420] on span at bounding box center [103, 420] width 16 height 22
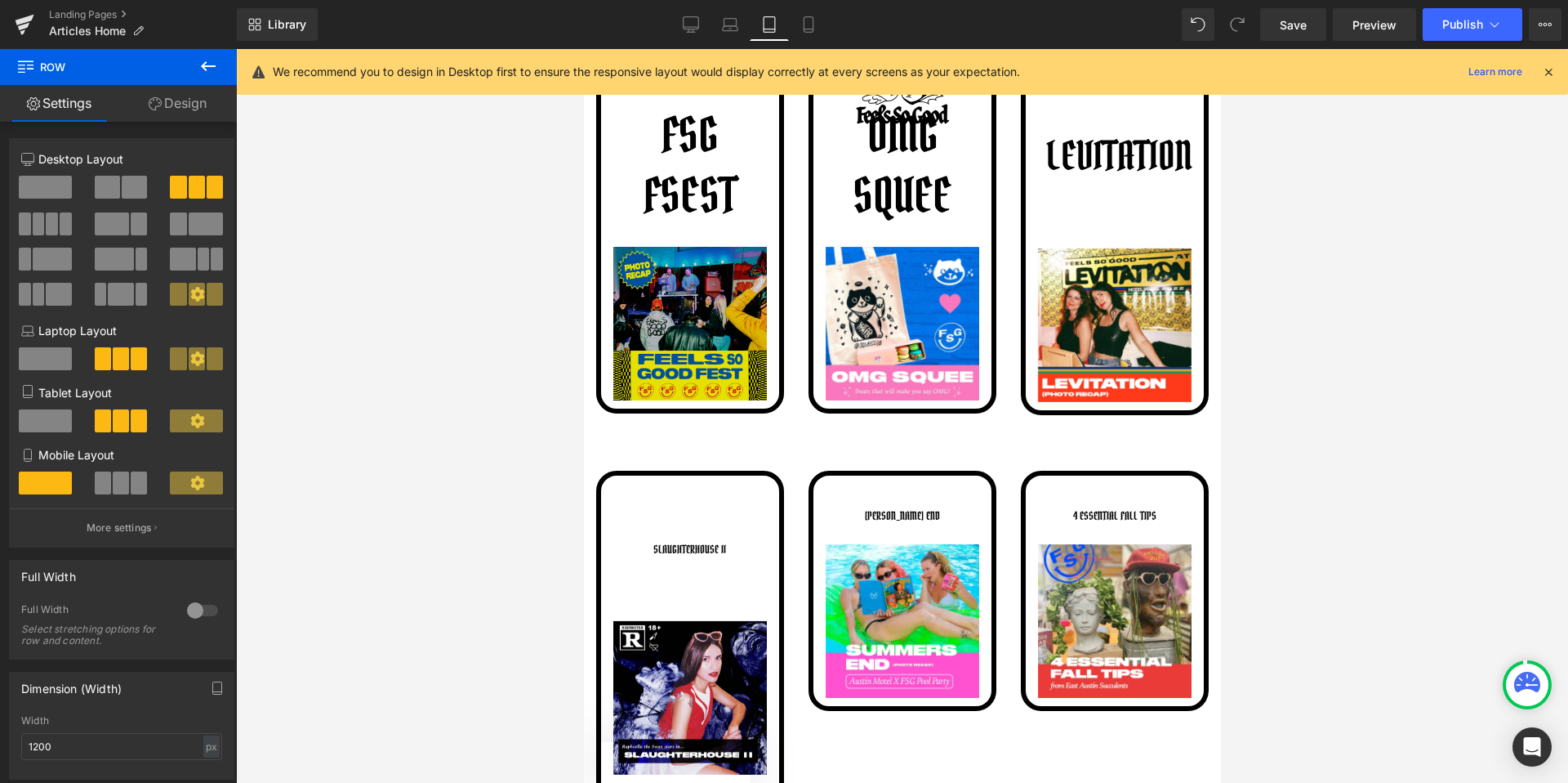
scroll to position [1336, 0]
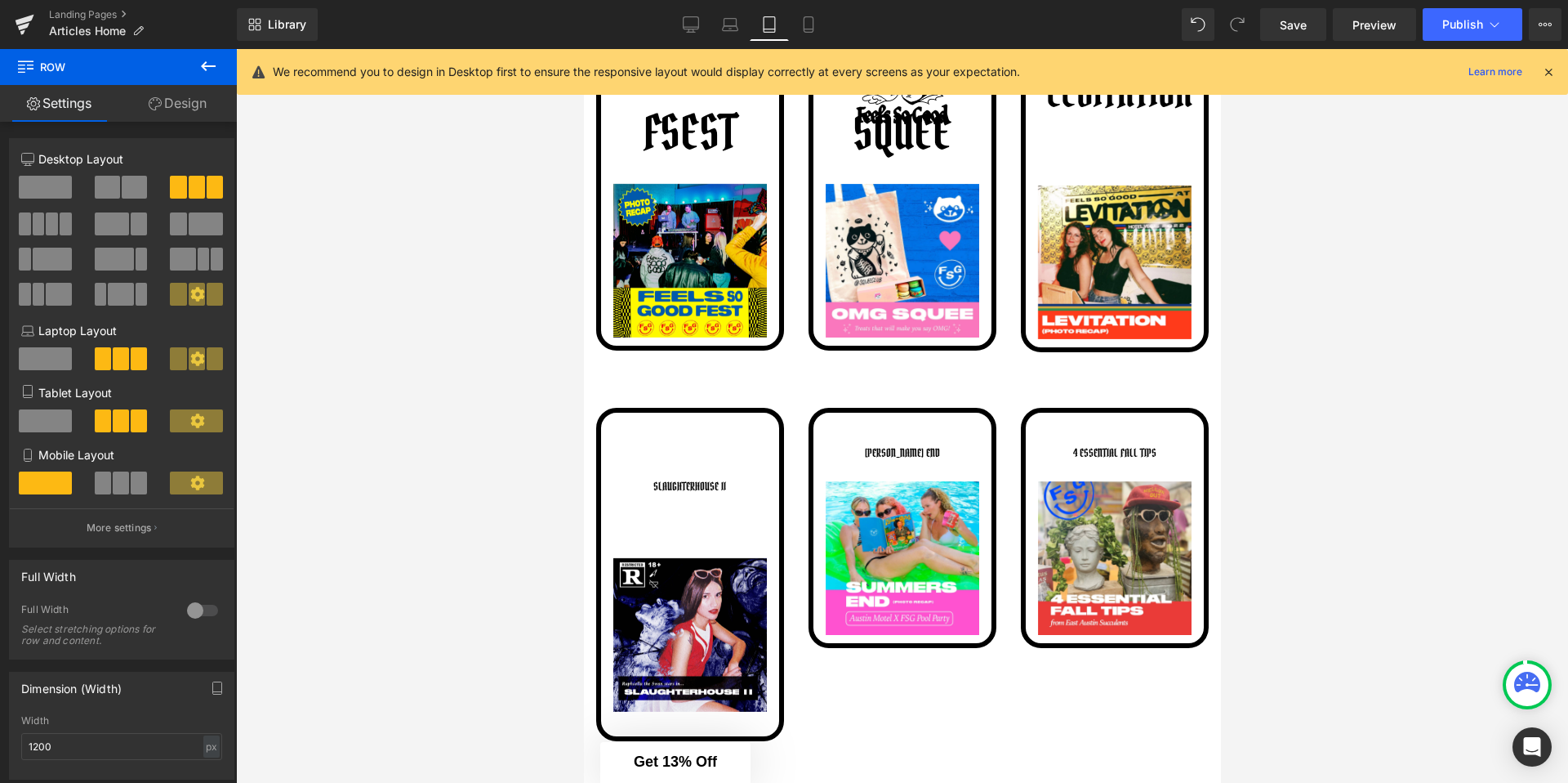
click at [673, 479] on span "SLAUGHTERHOUSE II" at bounding box center [689, 486] width 72 height 15
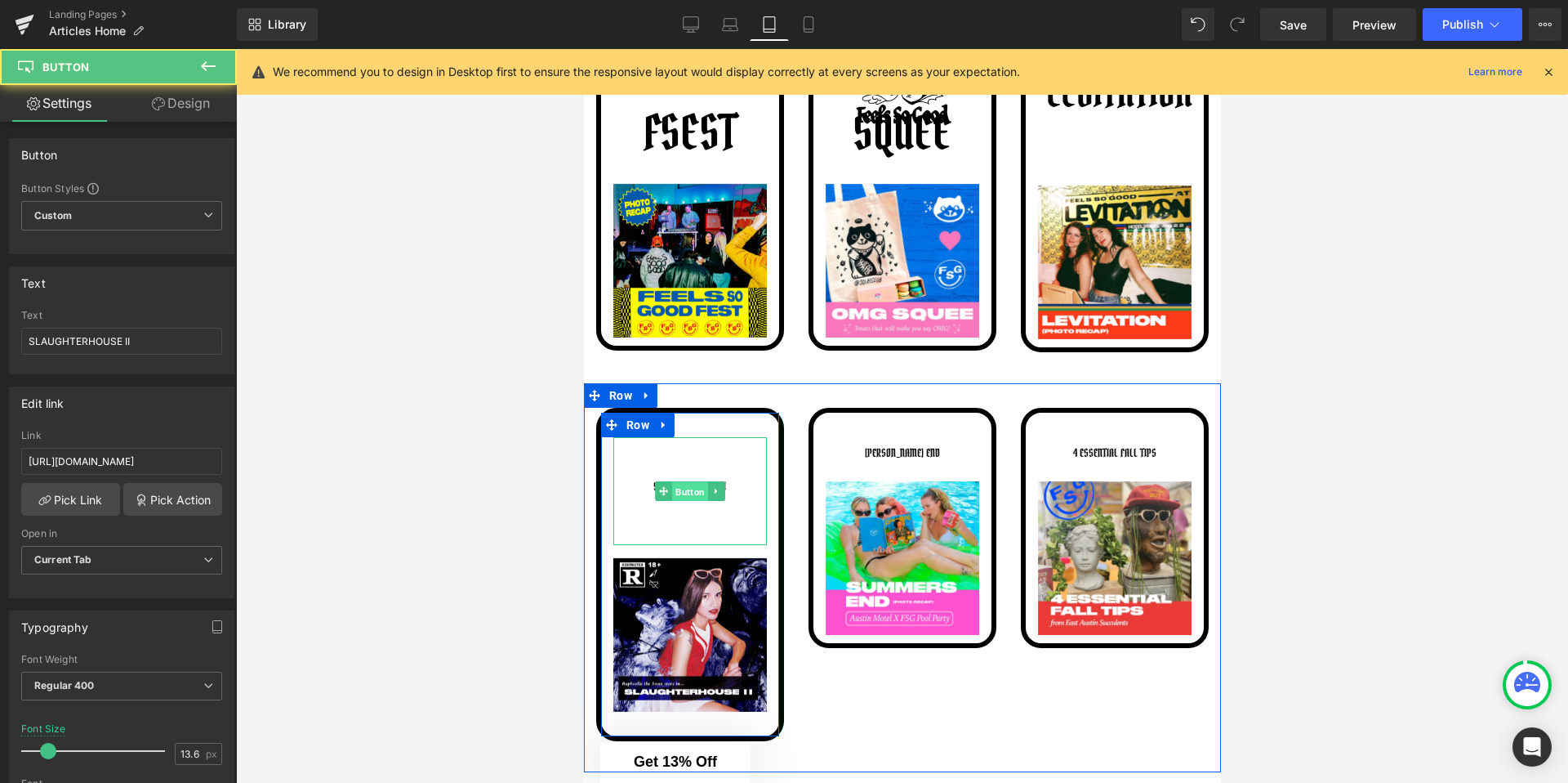
click at [688, 486] on span "Button" at bounding box center [690, 491] width 36 height 20
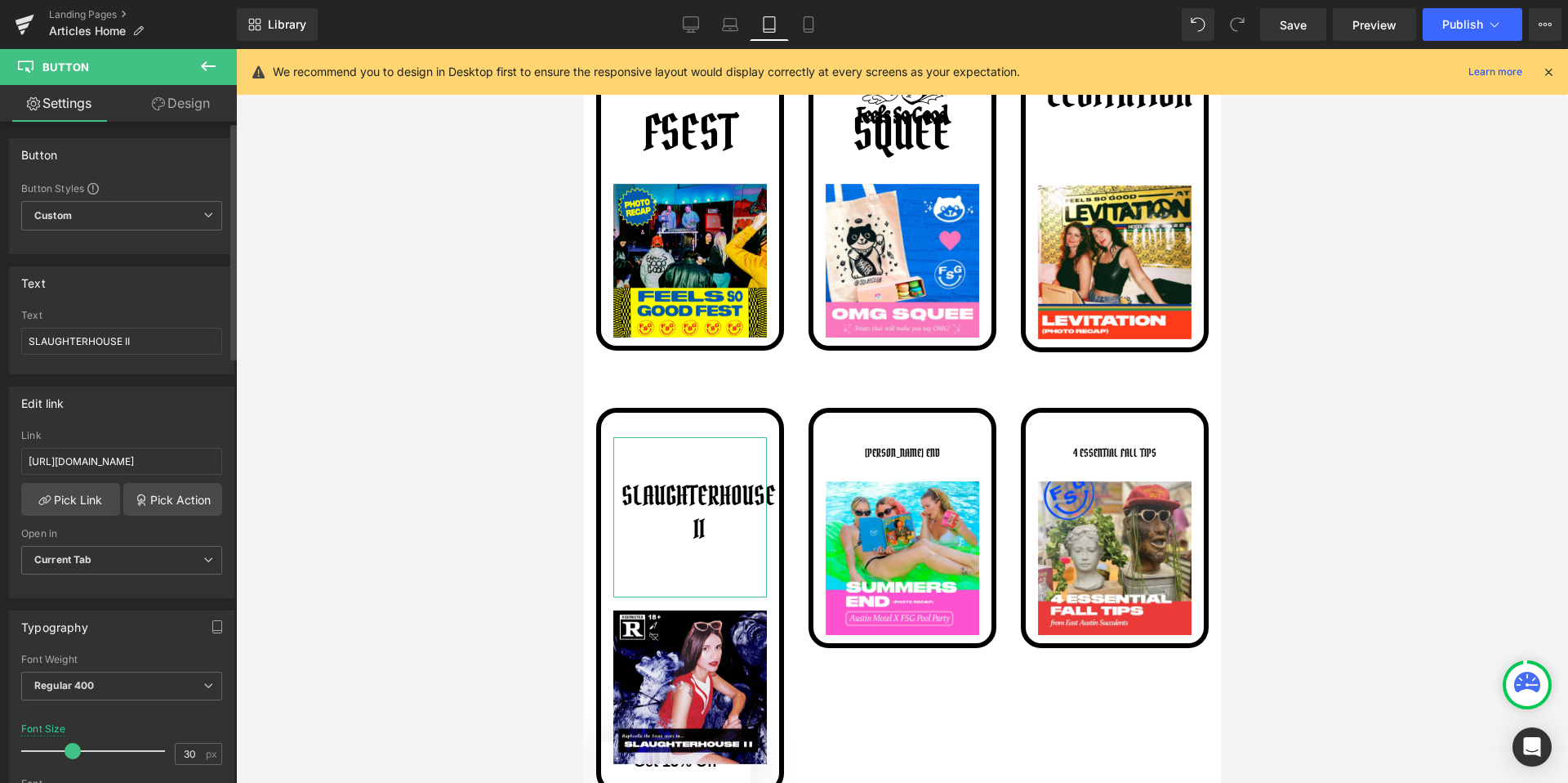
type input "29"
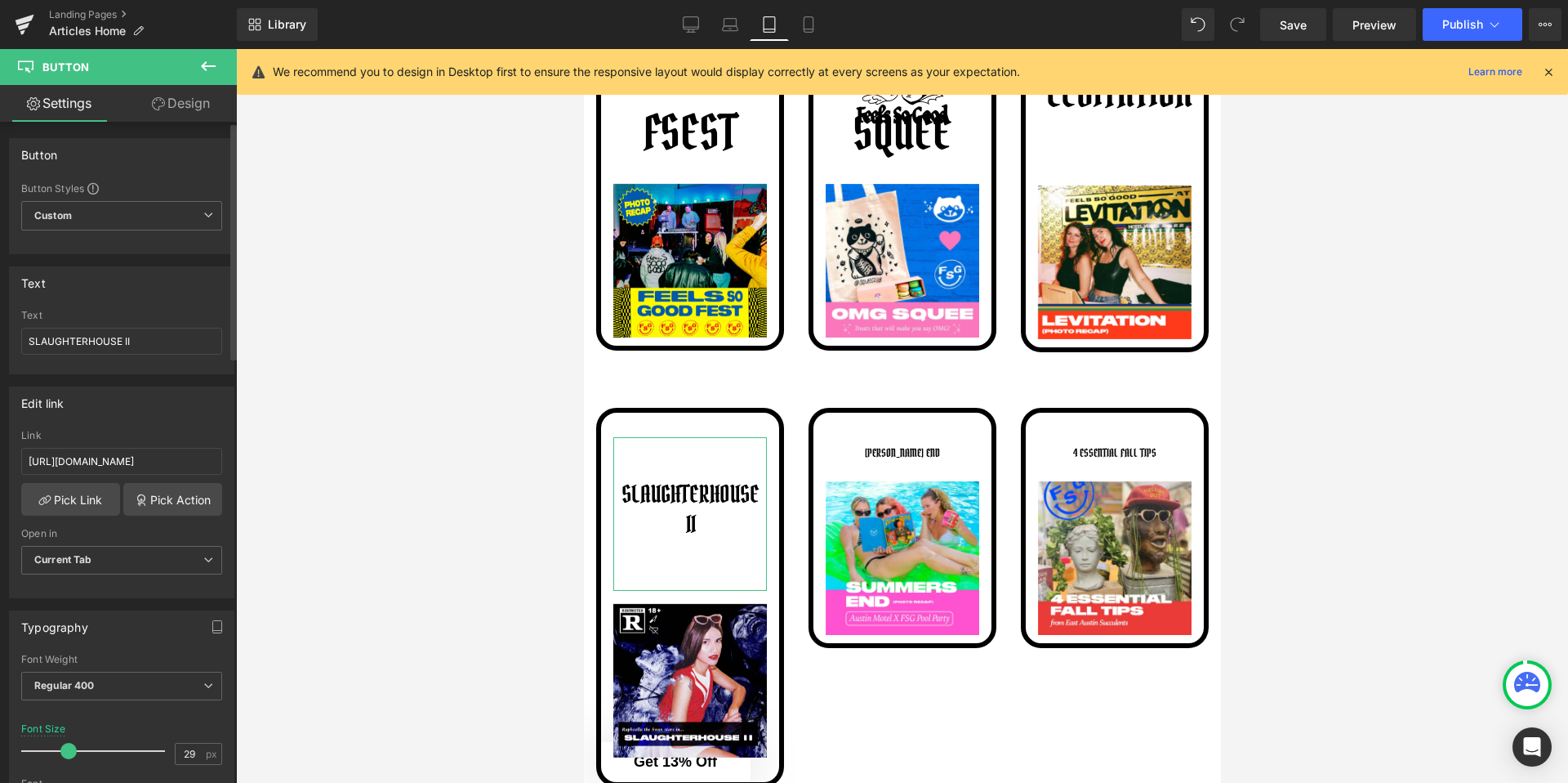
drag, startPoint x: 49, startPoint y: 750, endPoint x: 68, endPoint y: 752, distance: 19.1
click at [68, 752] on span at bounding box center [68, 750] width 16 height 16
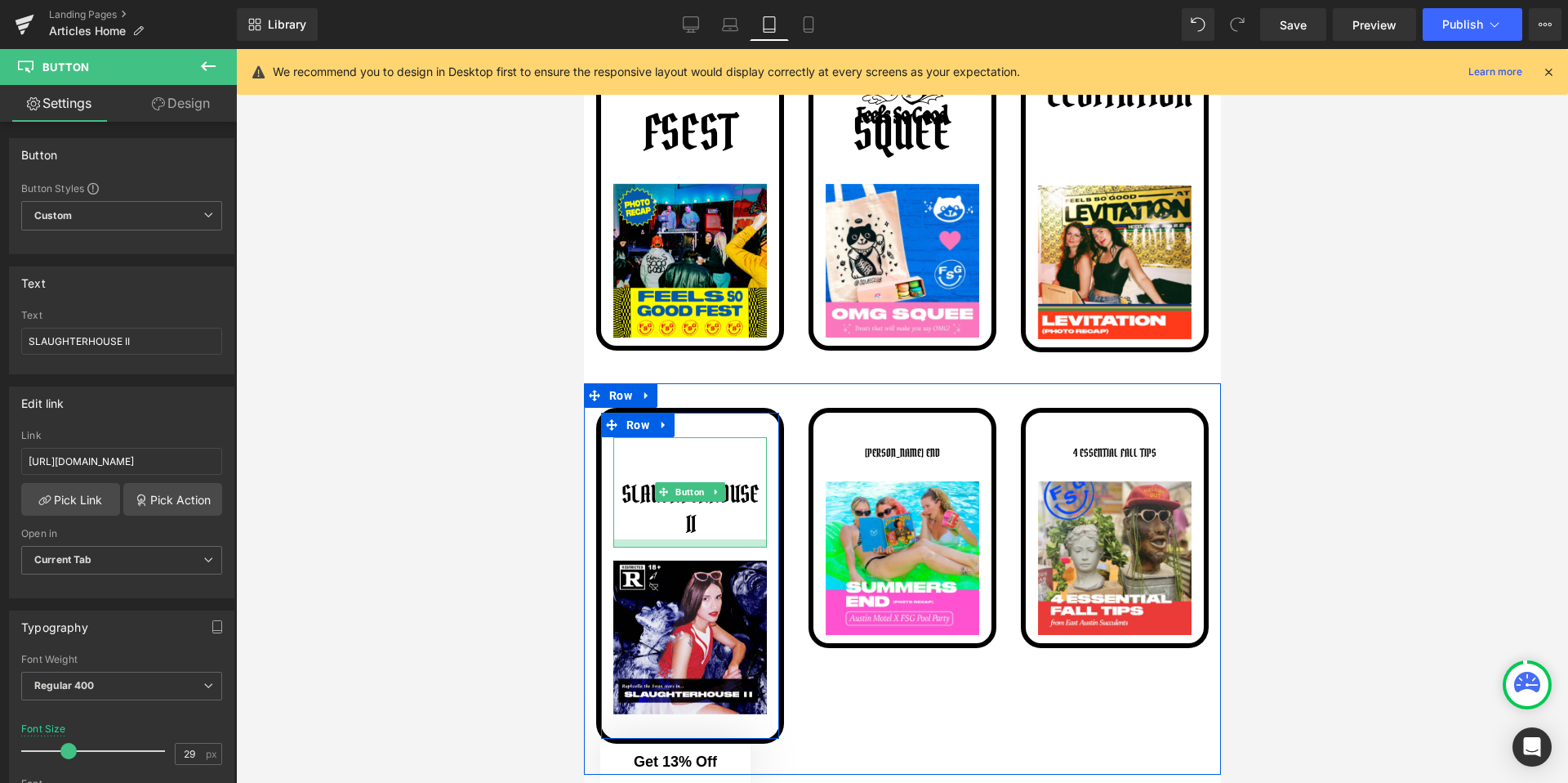
drag, startPoint x: 708, startPoint y: 587, endPoint x: 735, endPoint y: 548, distance: 47.4
click at [735, 547] on div at bounding box center [690, 543] width 154 height 8
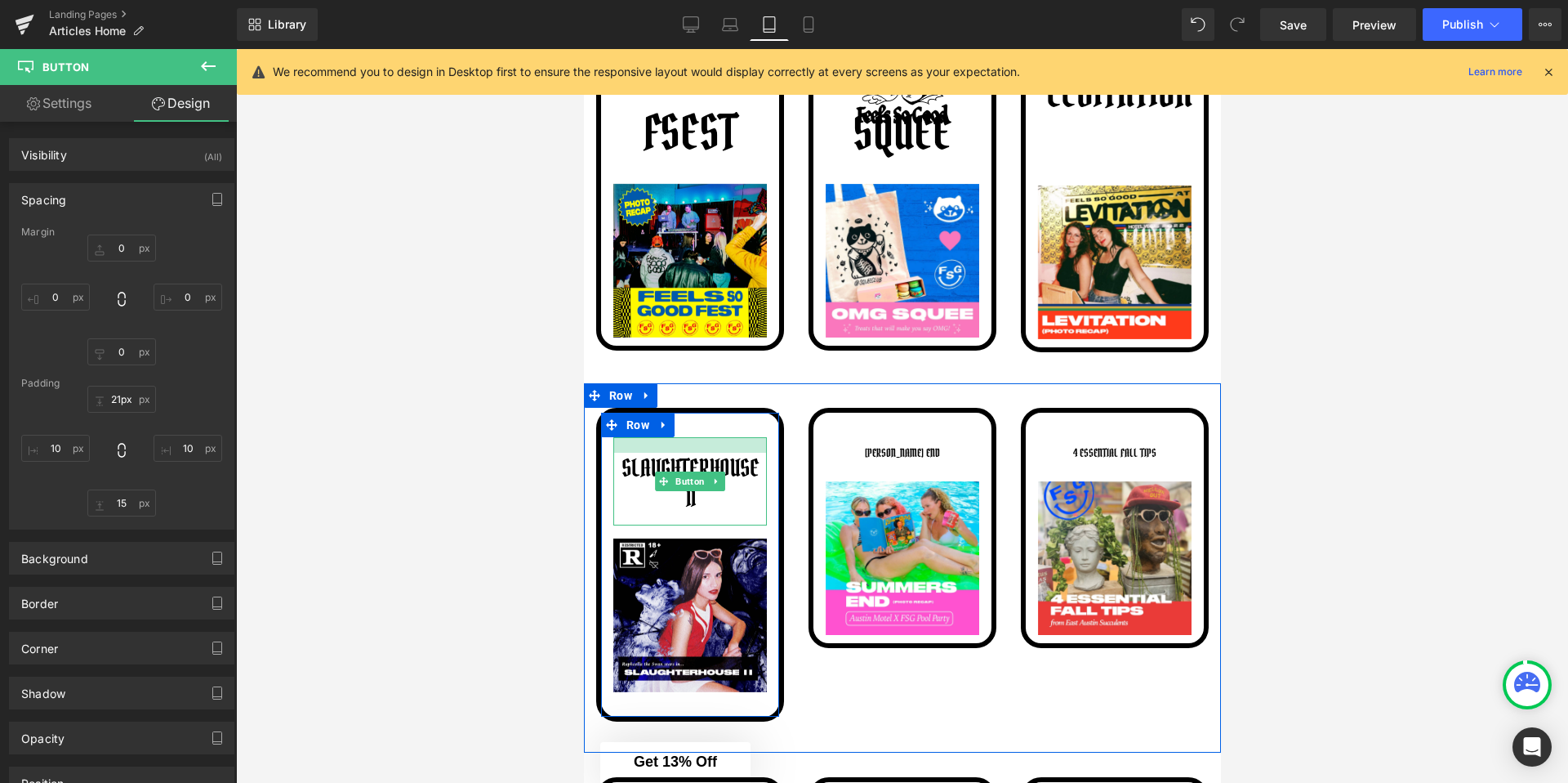
type input "20px"
drag, startPoint x: 751, startPoint y: 437, endPoint x: 787, endPoint y: 412, distance: 43.8
click at [787, 412] on div "SLAUGHTERHOUSE II Button Image Row" at bounding box center [690, 576] width 212 height 338
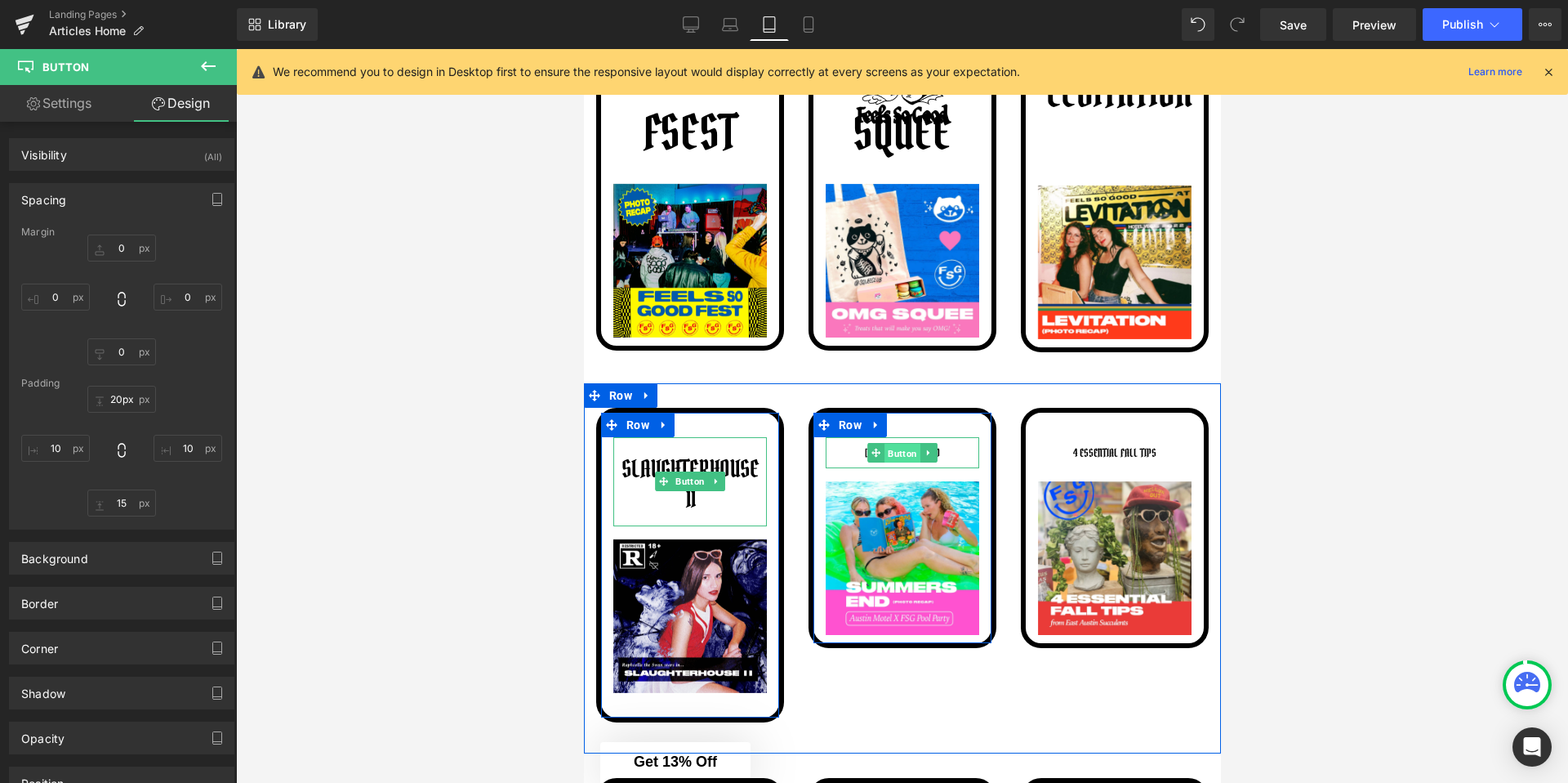
click at [904, 452] on span "Button" at bounding box center [902, 453] width 36 height 20
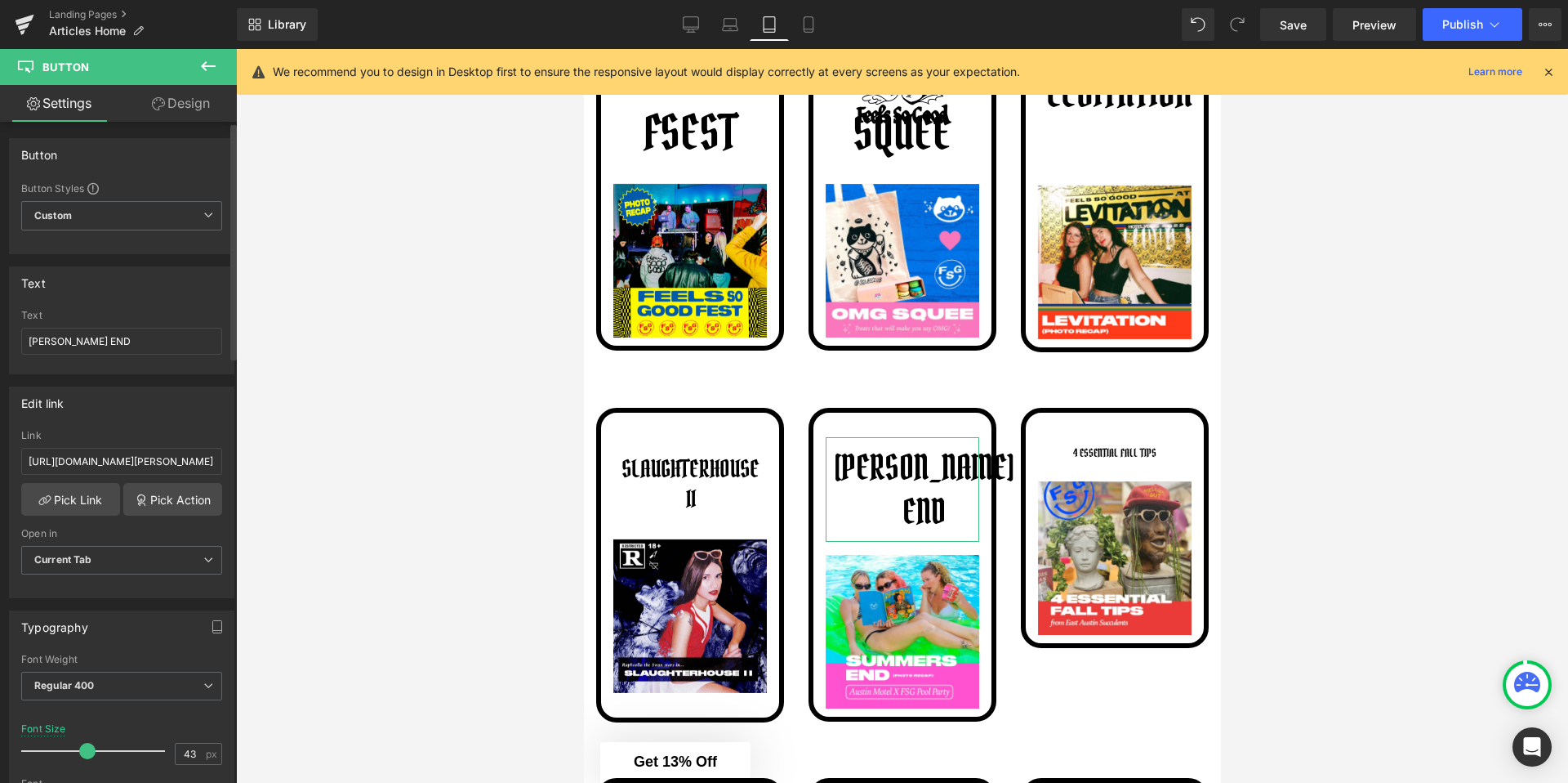
type input "44"
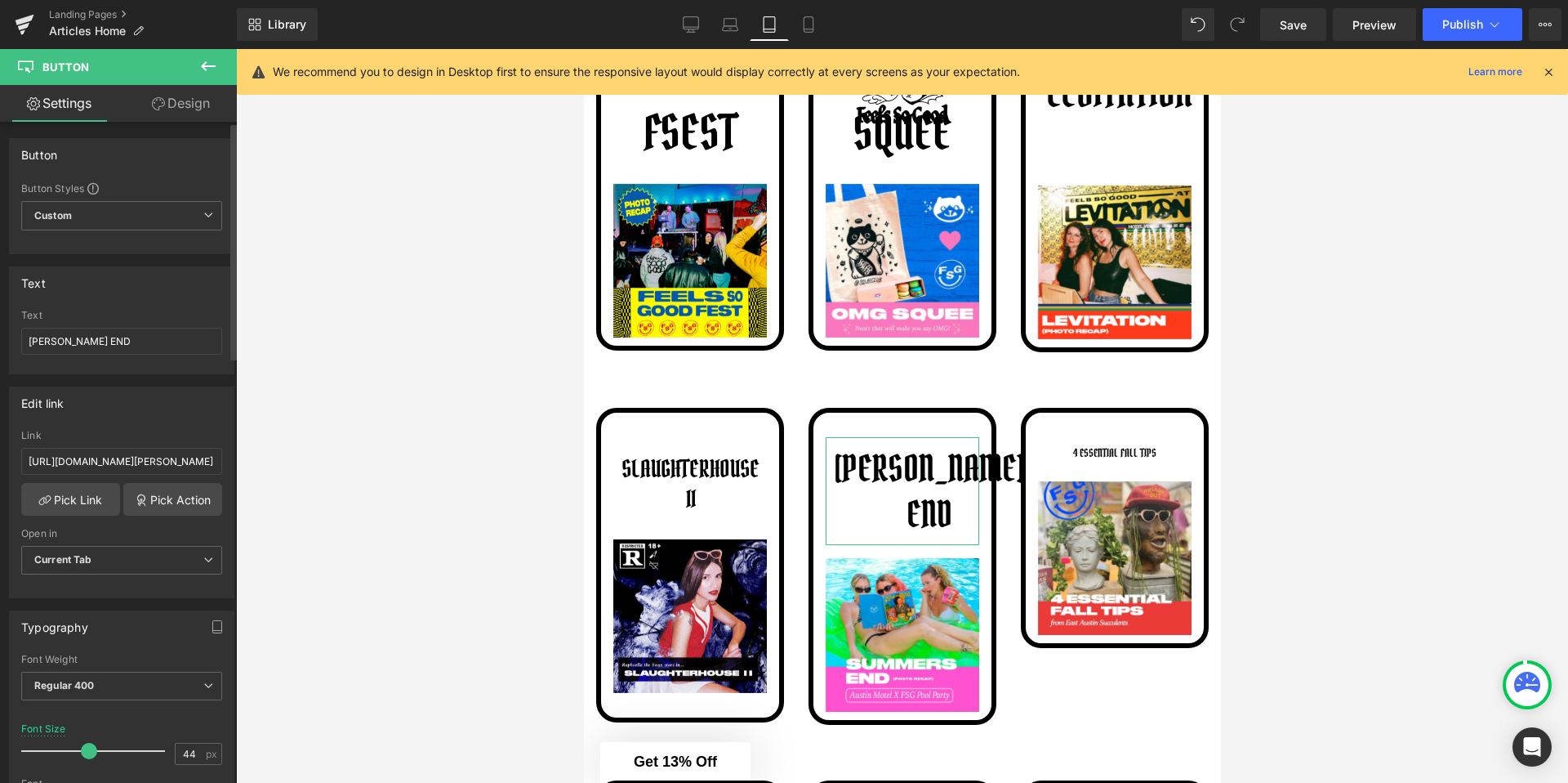
drag, startPoint x: 50, startPoint y: 749, endPoint x: 88, endPoint y: 747, distance: 38.1
click at [88, 747] on span at bounding box center [89, 750] width 16 height 16
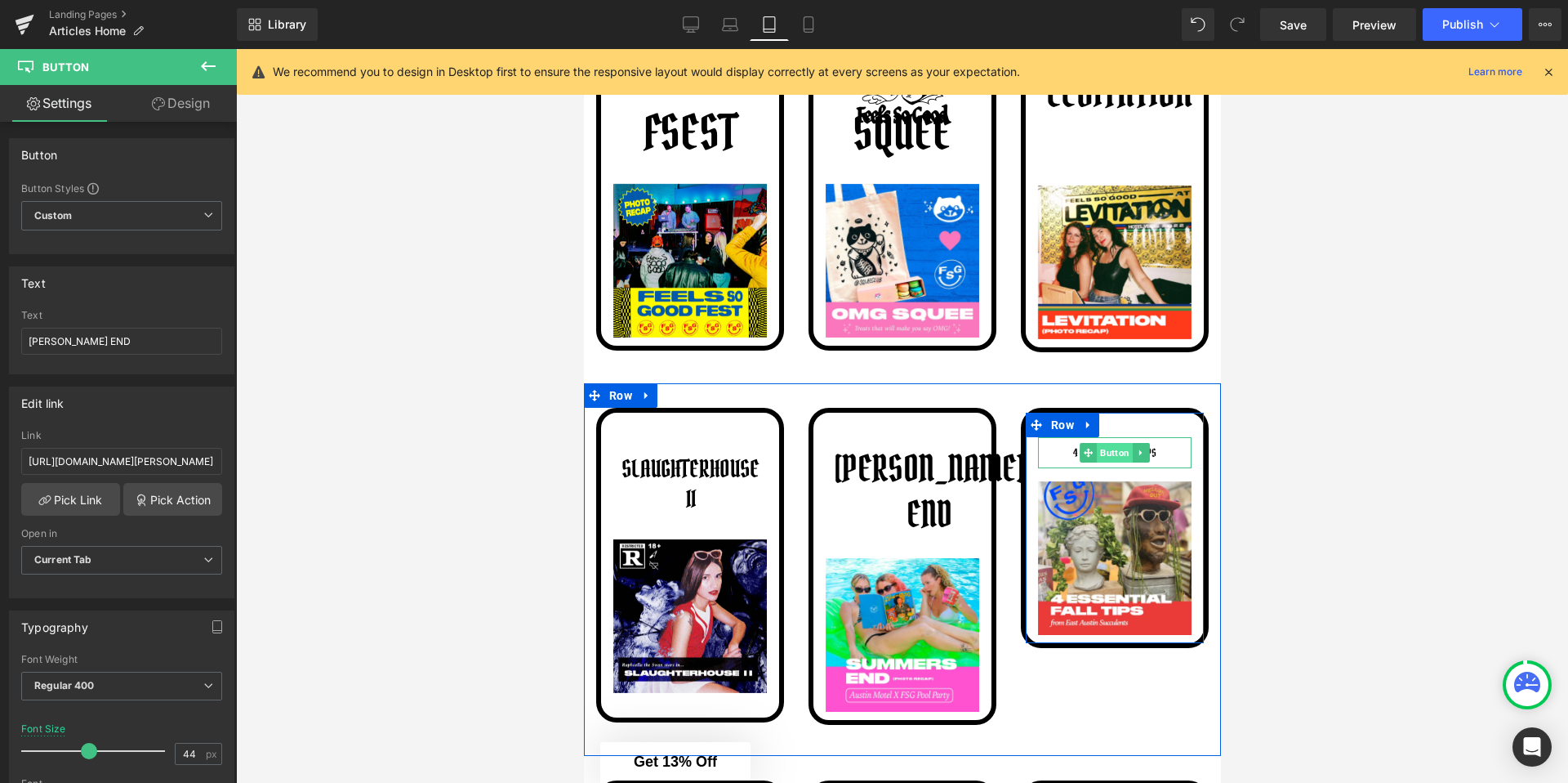
click at [1111, 454] on span "Button" at bounding box center [1114, 452] width 36 height 20
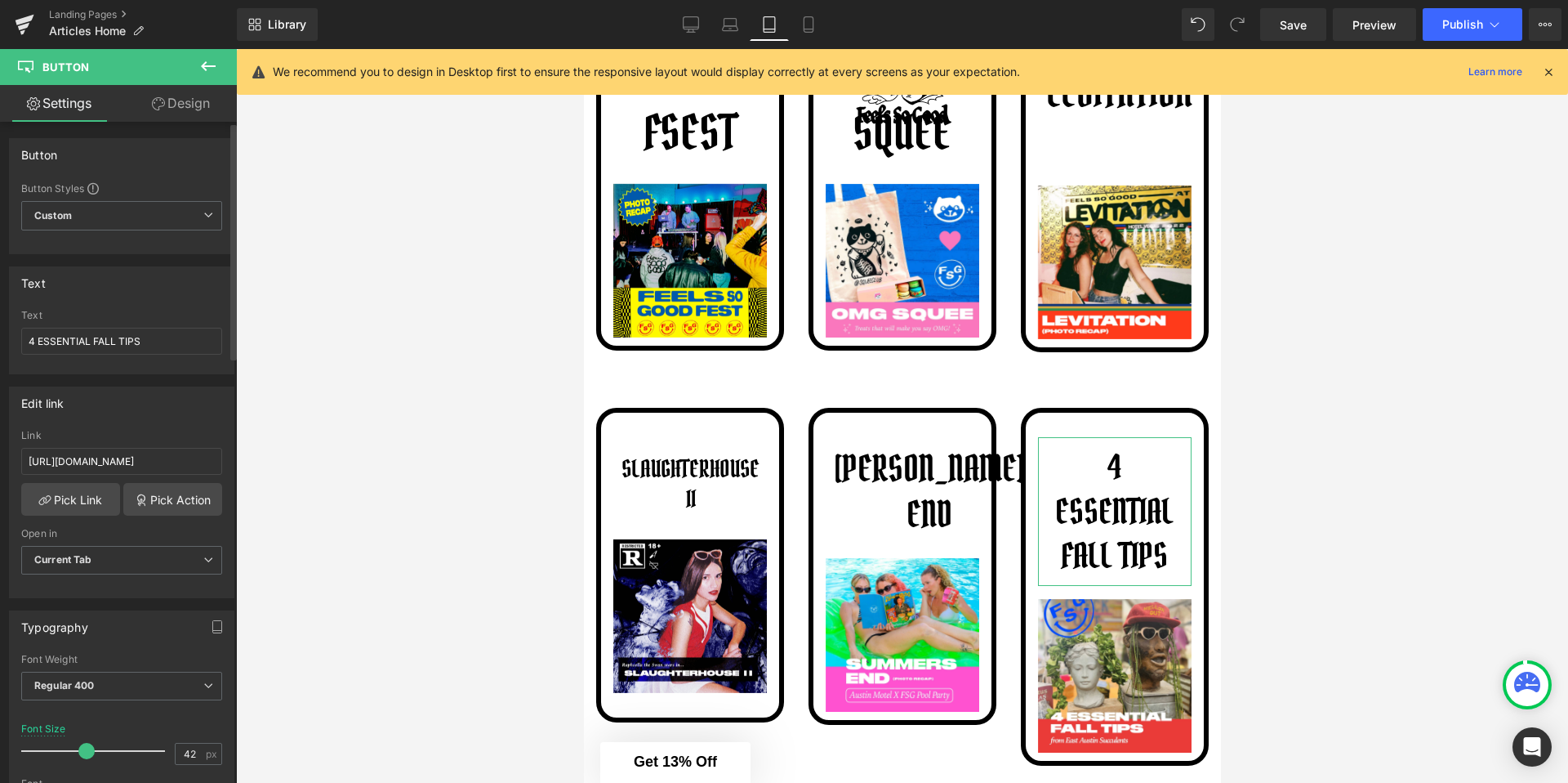
type input "41"
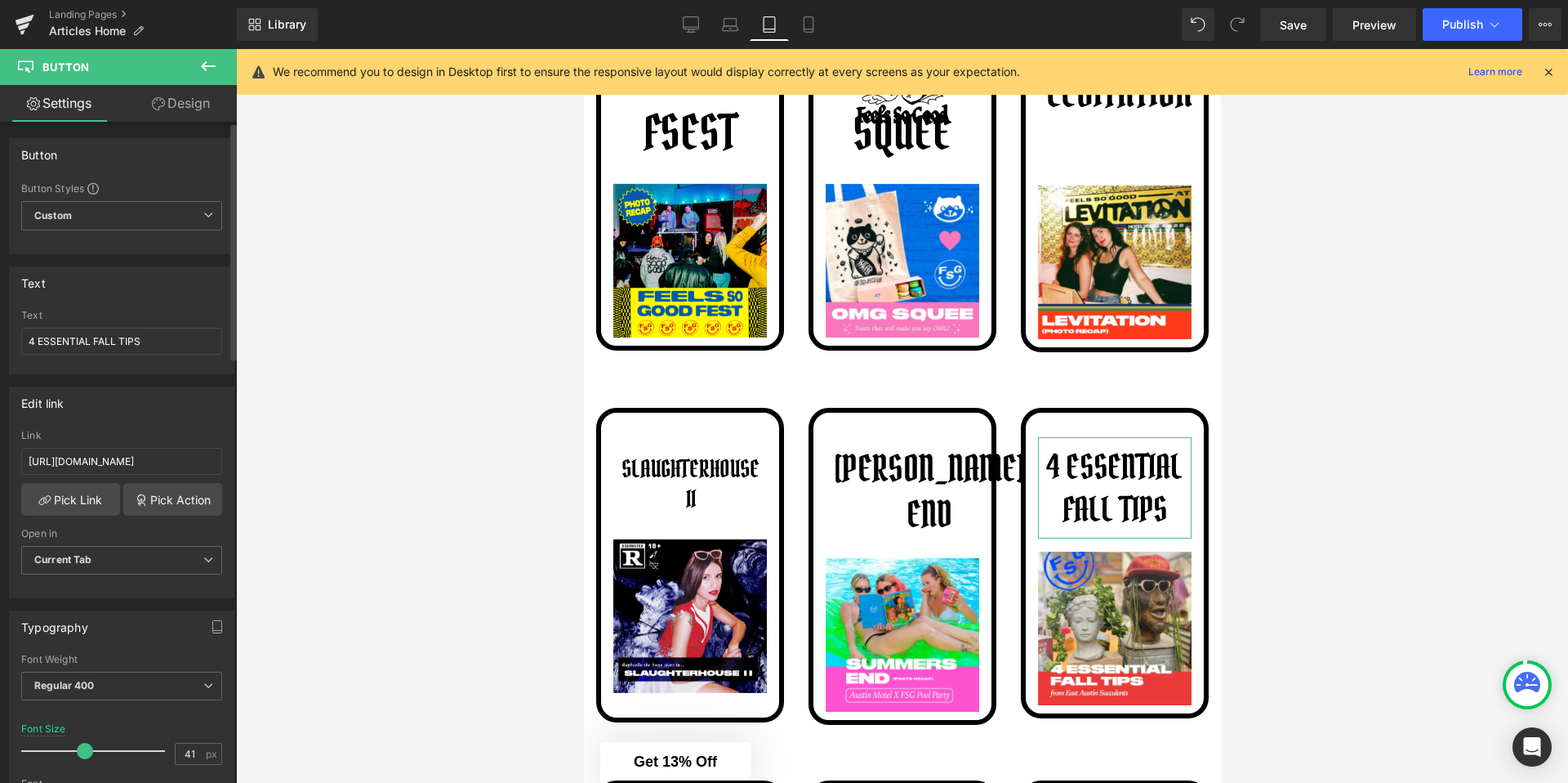
drag, startPoint x: 45, startPoint y: 748, endPoint x: 79, endPoint y: 751, distance: 34.1
click at [79, 751] on span at bounding box center [85, 750] width 16 height 16
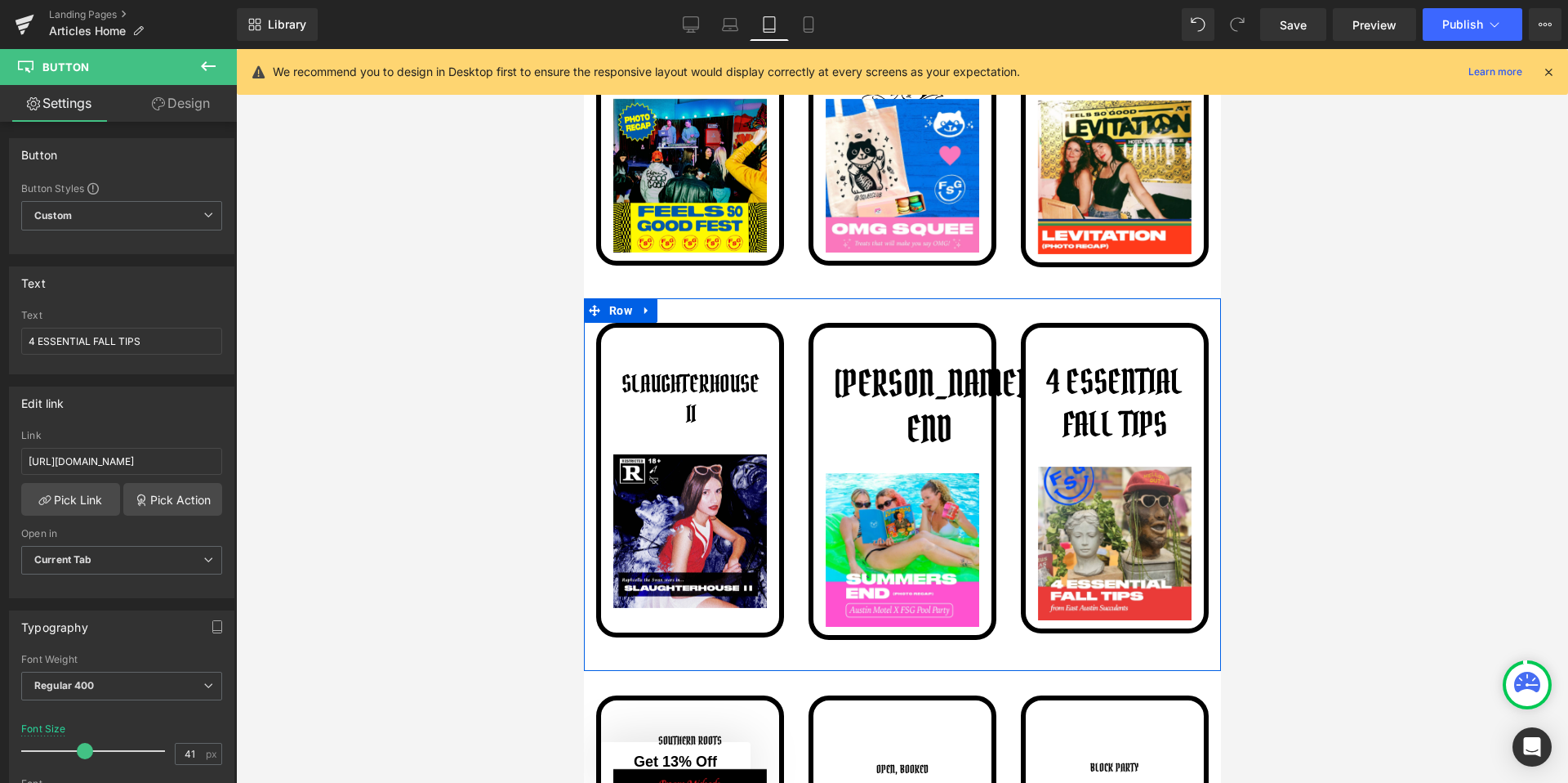
scroll to position [1430, 0]
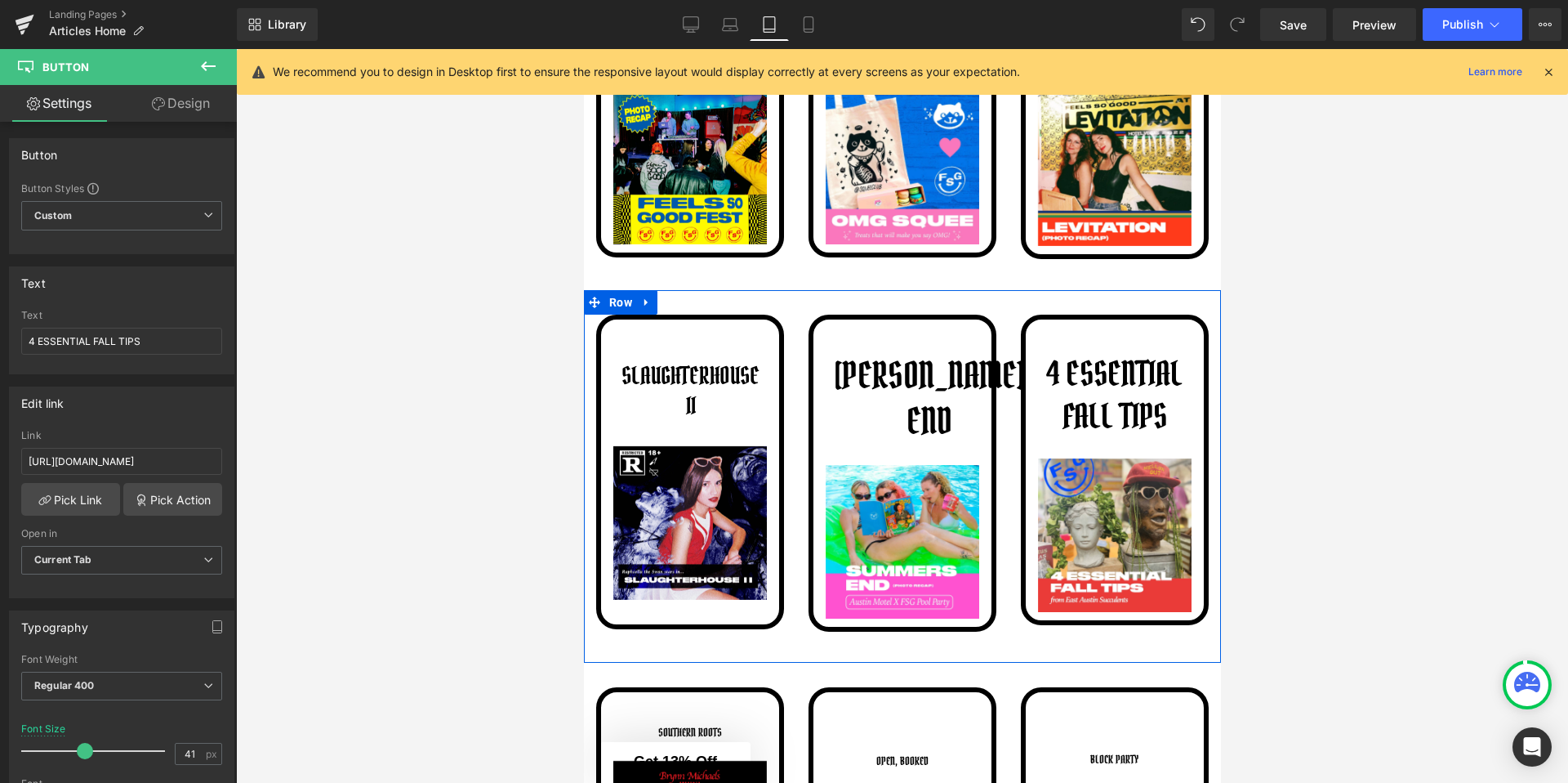
click at [1237, 414] on div at bounding box center [903, 416] width 1332 height 734
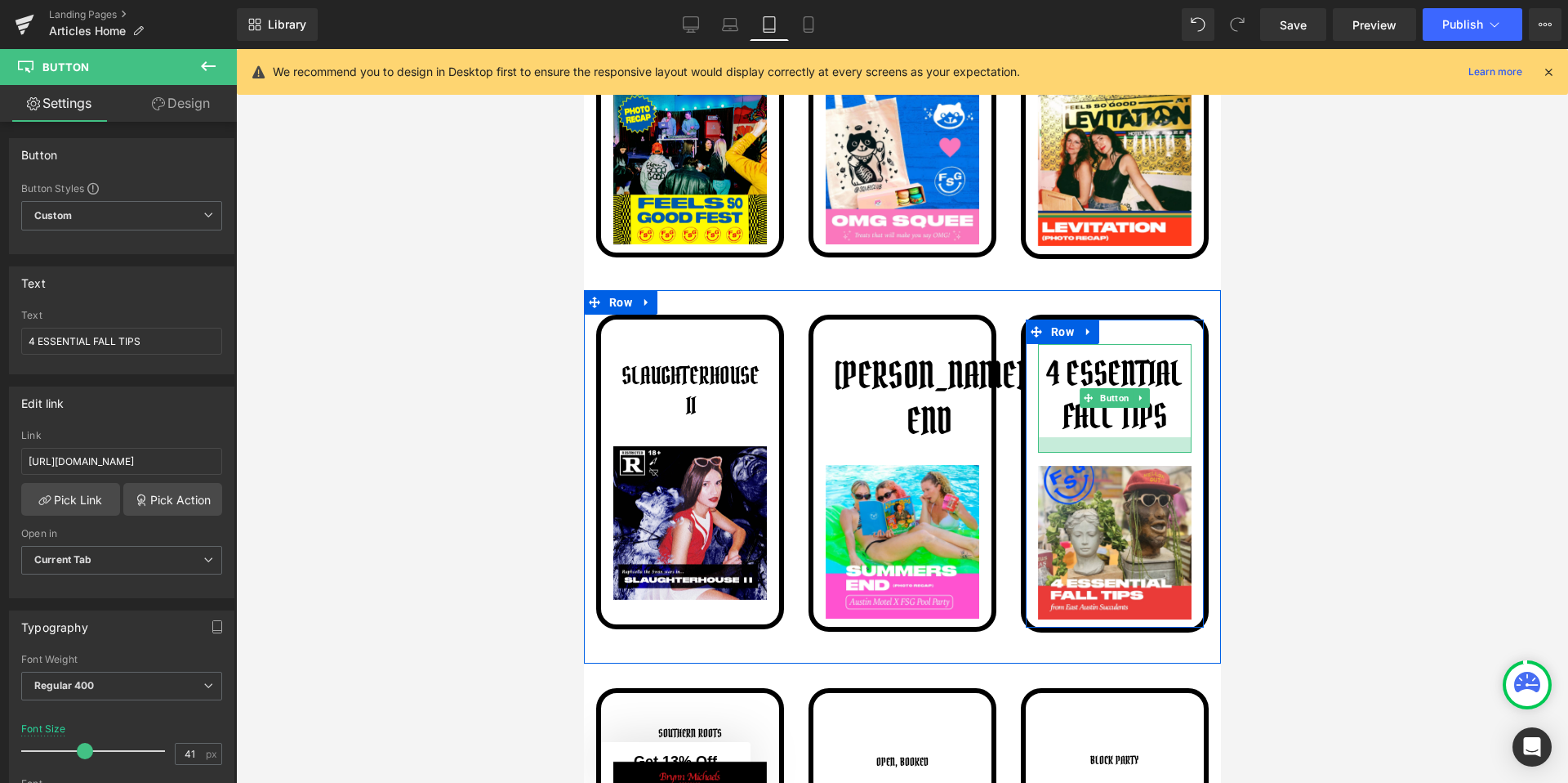
click at [1101, 449] on div at bounding box center [1114, 445] width 154 height 16
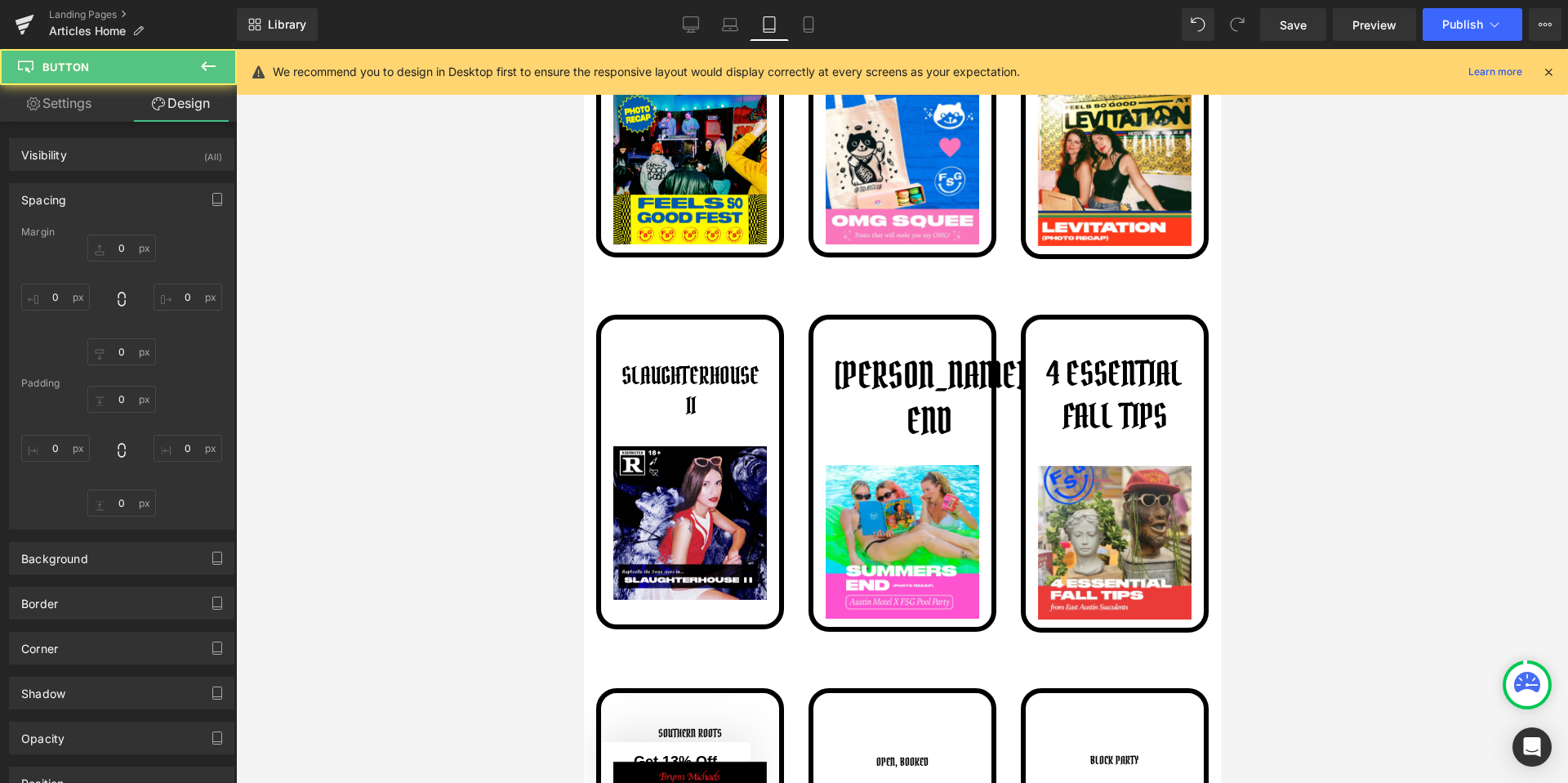
type input "0"
type input "10"
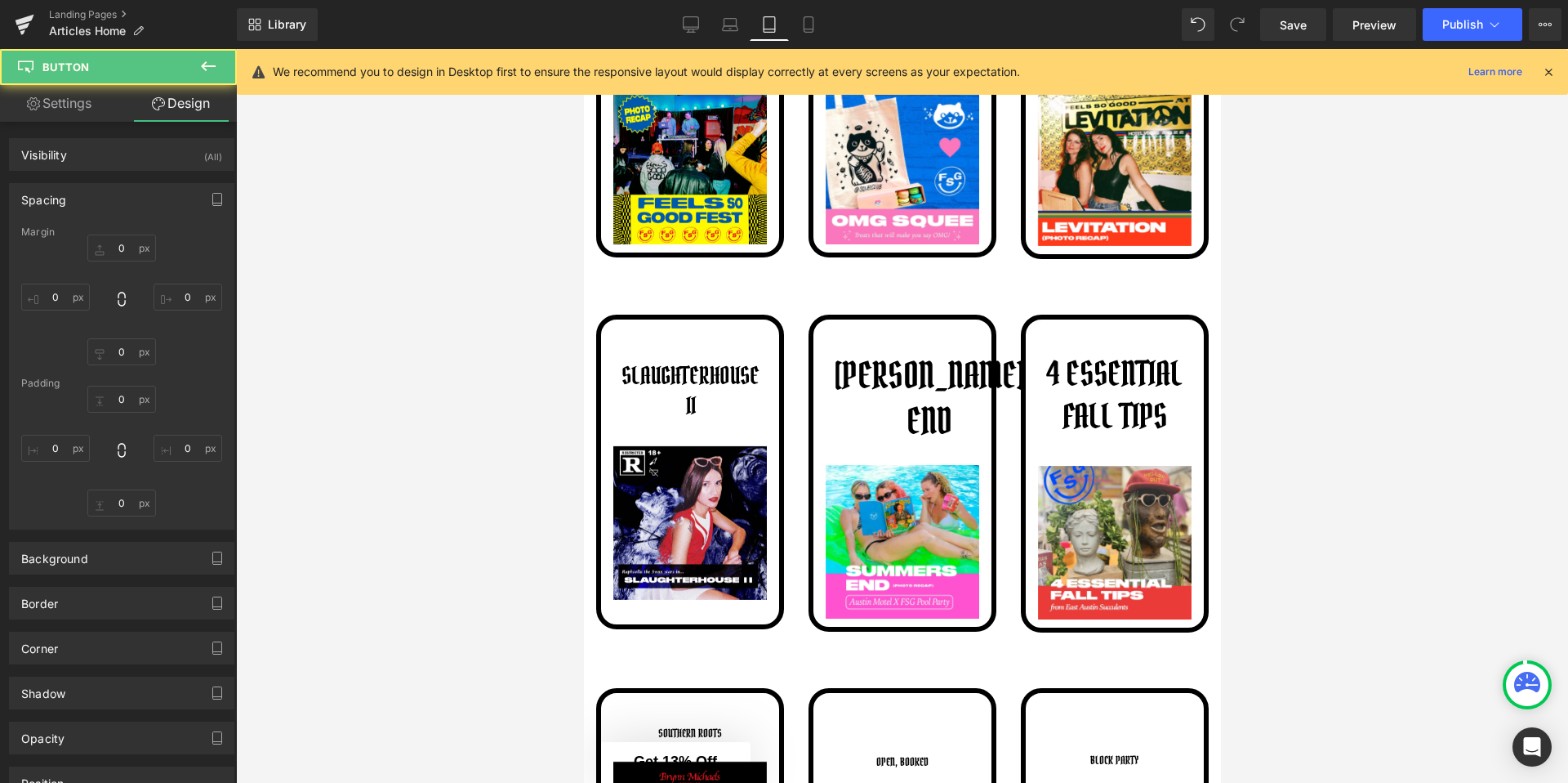
type input "10"
type input "19"
type input "10"
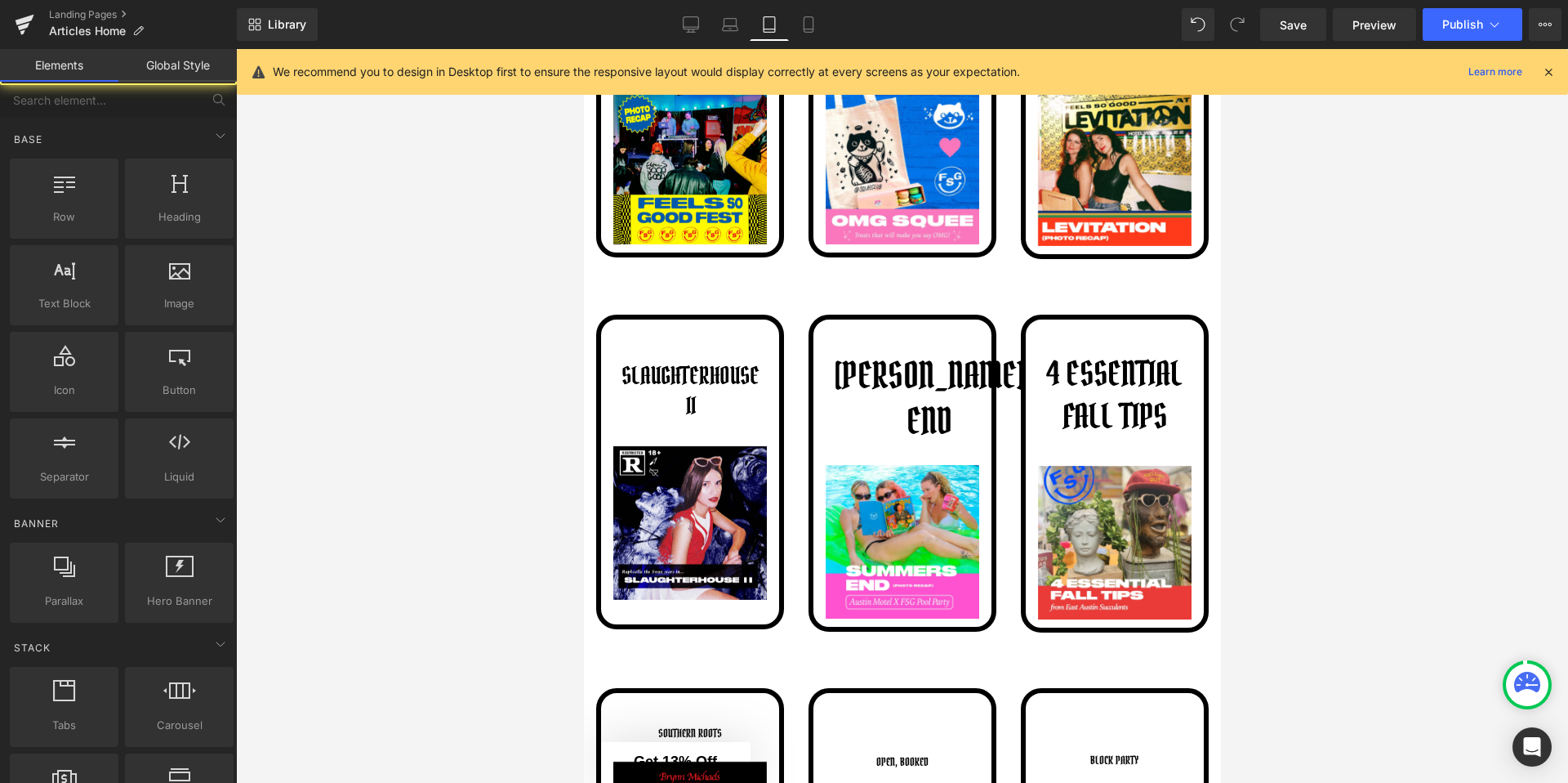
click at [1296, 452] on div at bounding box center [903, 416] width 1332 height 734
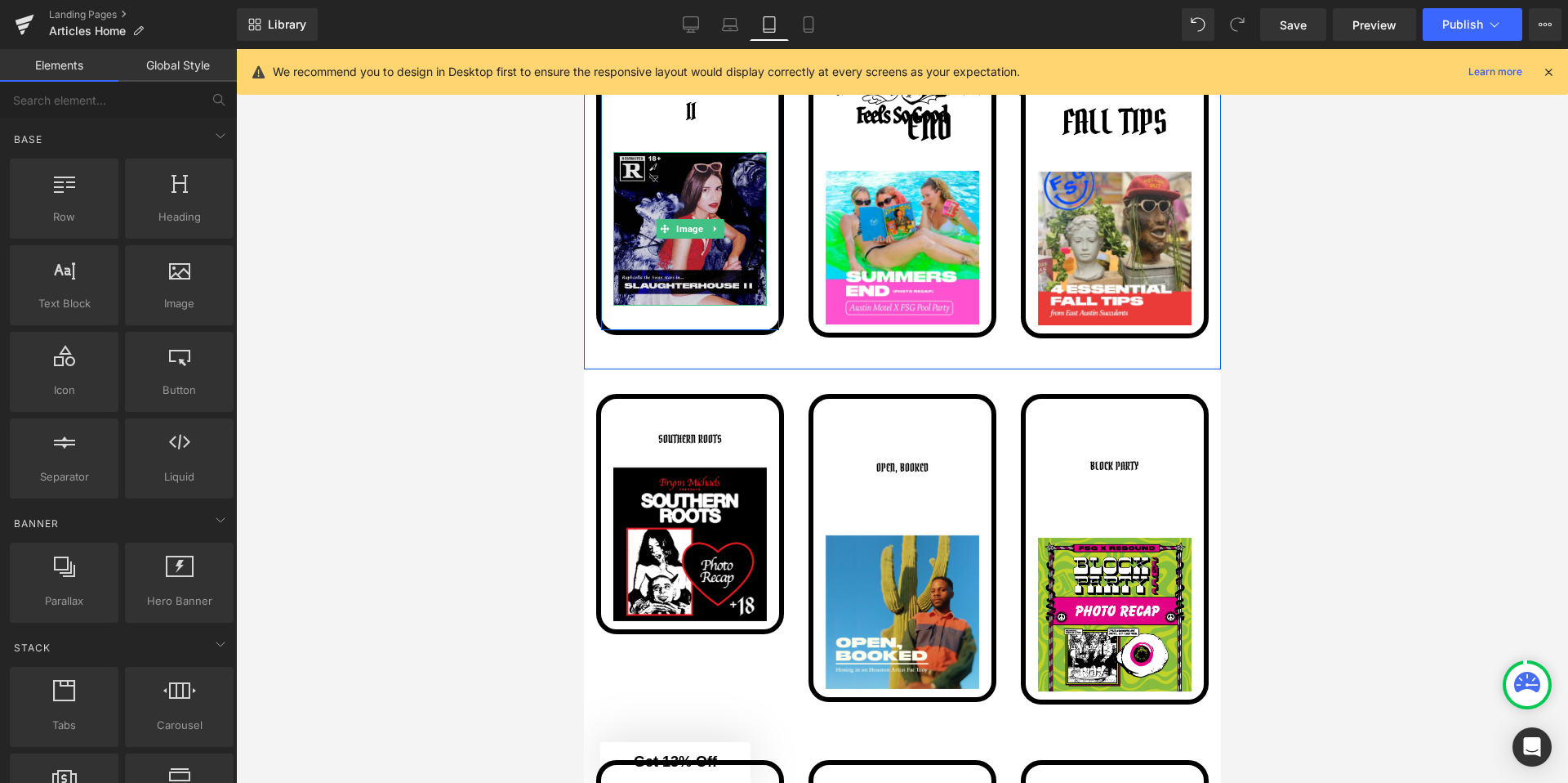
scroll to position [1619, 0]
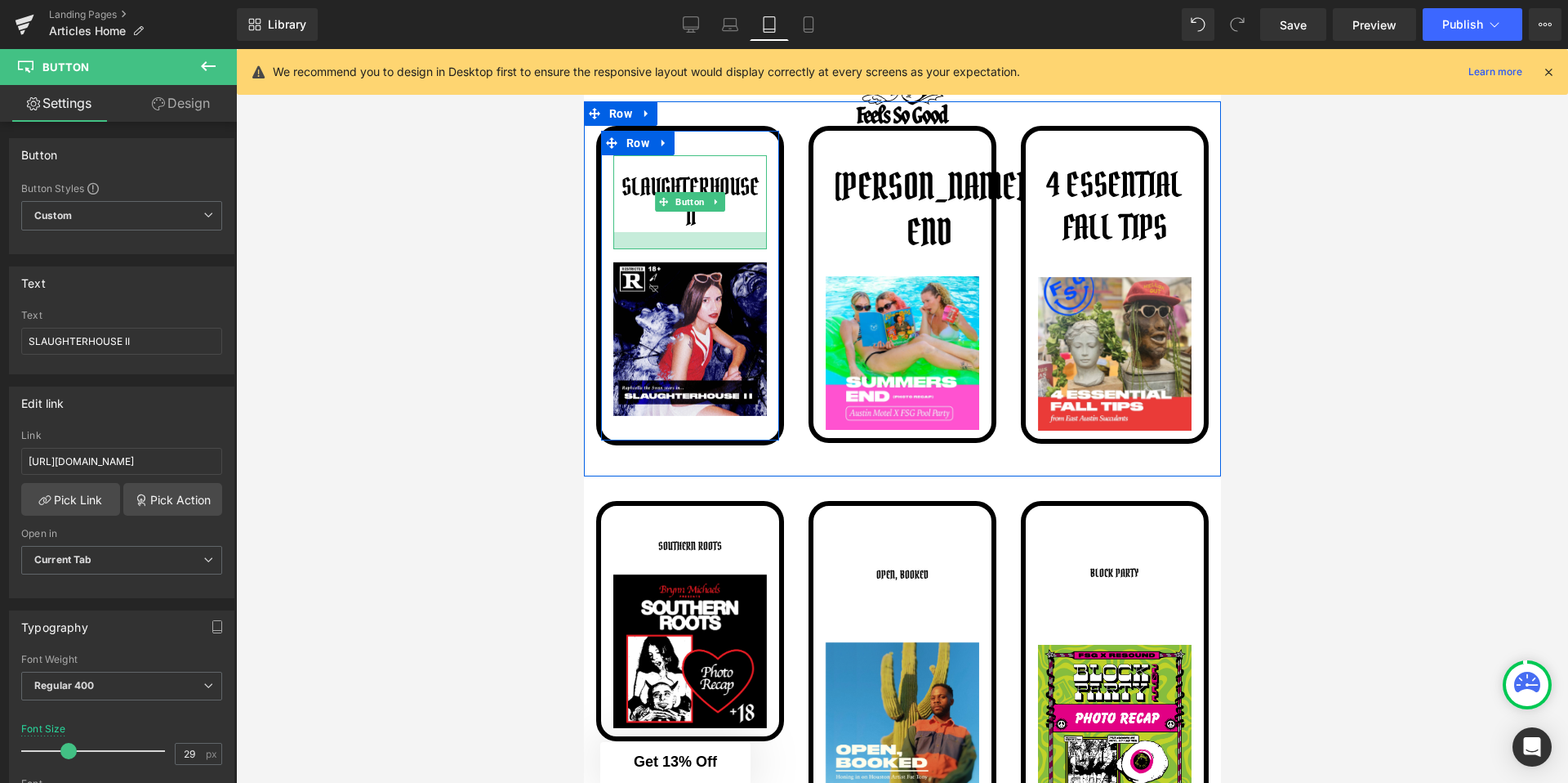
click at [696, 242] on div at bounding box center [690, 241] width 154 height 17
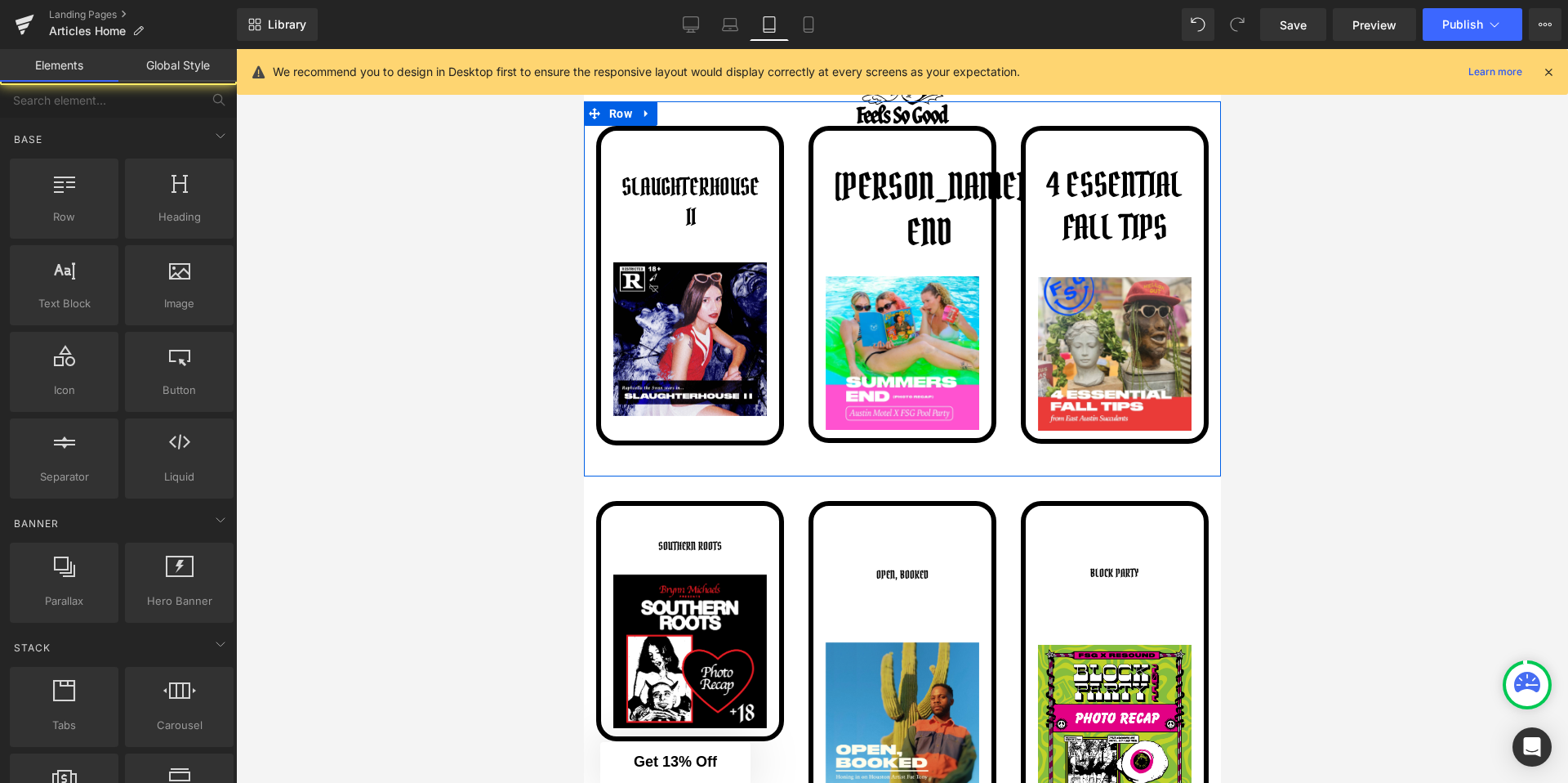
click at [495, 273] on div at bounding box center [903, 416] width 1332 height 734
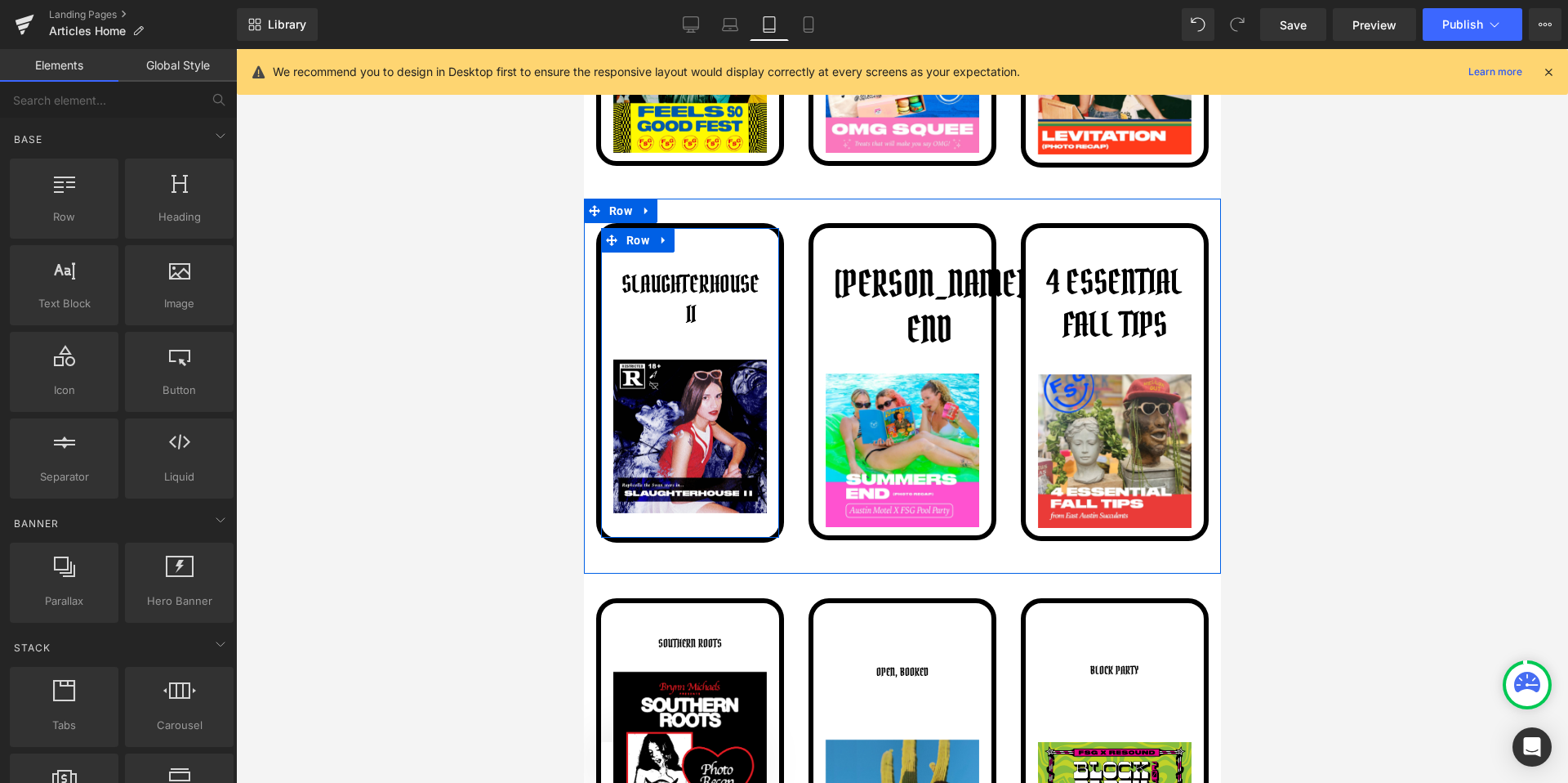
scroll to position [1840, 0]
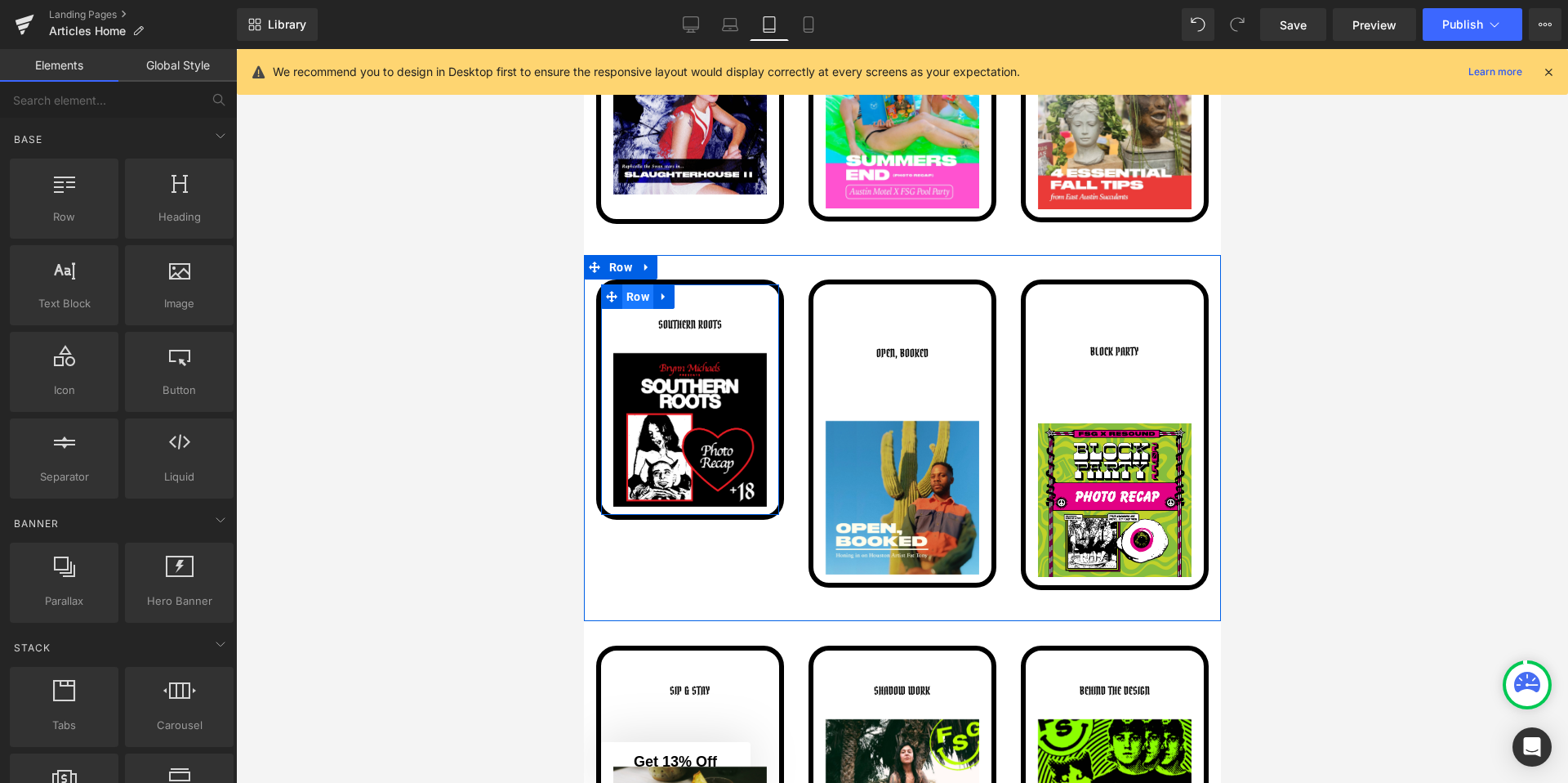
click at [636, 297] on span "Row" at bounding box center [637, 296] width 31 height 24
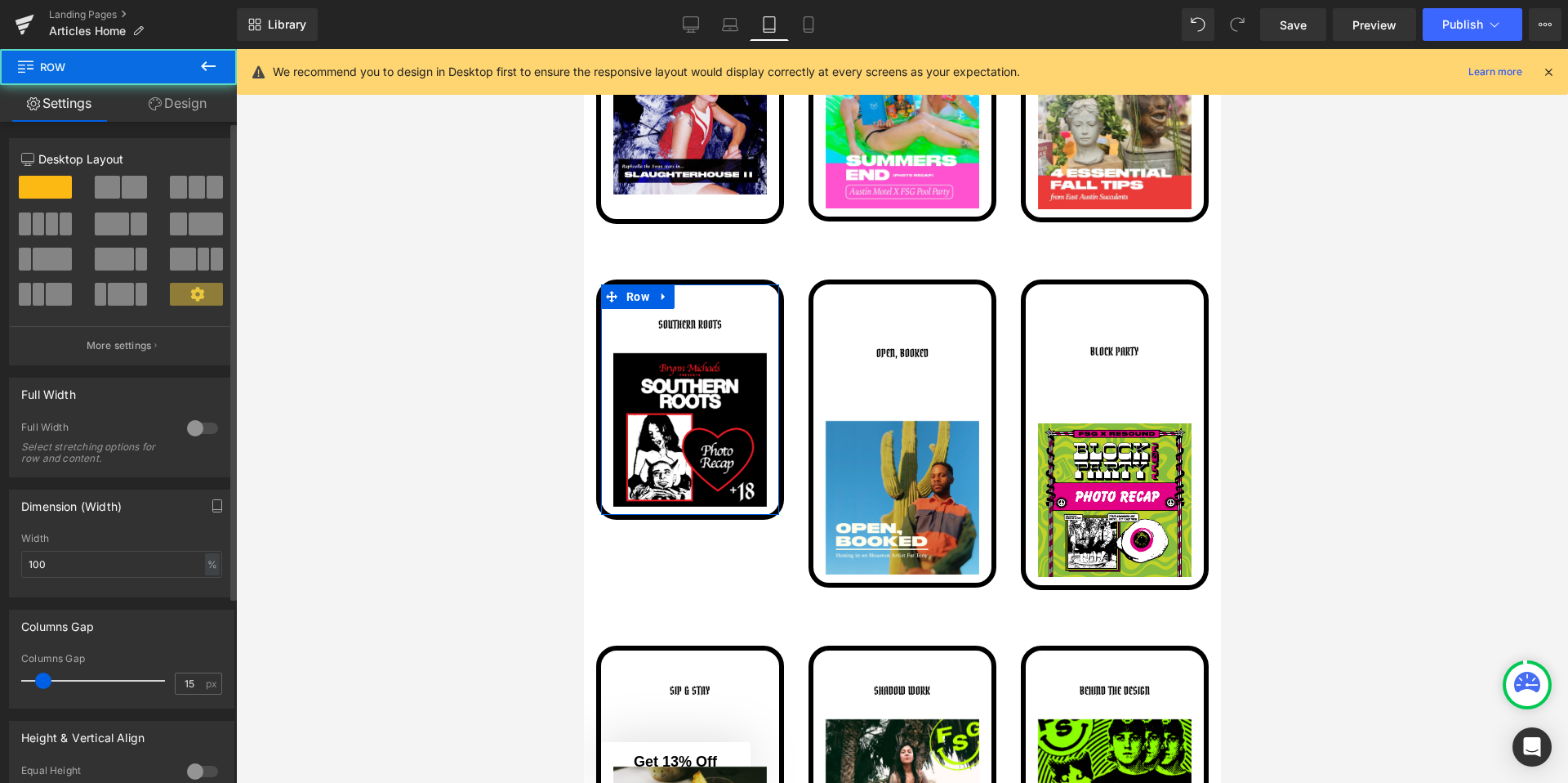
click at [161, 128] on div "Column Size Customizer 12 Desktop Layout Laptop Layout Tablet Layout Mobile Lay…" at bounding box center [122, 245] width 244 height 239
click at [176, 100] on link "Design" at bounding box center [177, 103] width 118 height 37
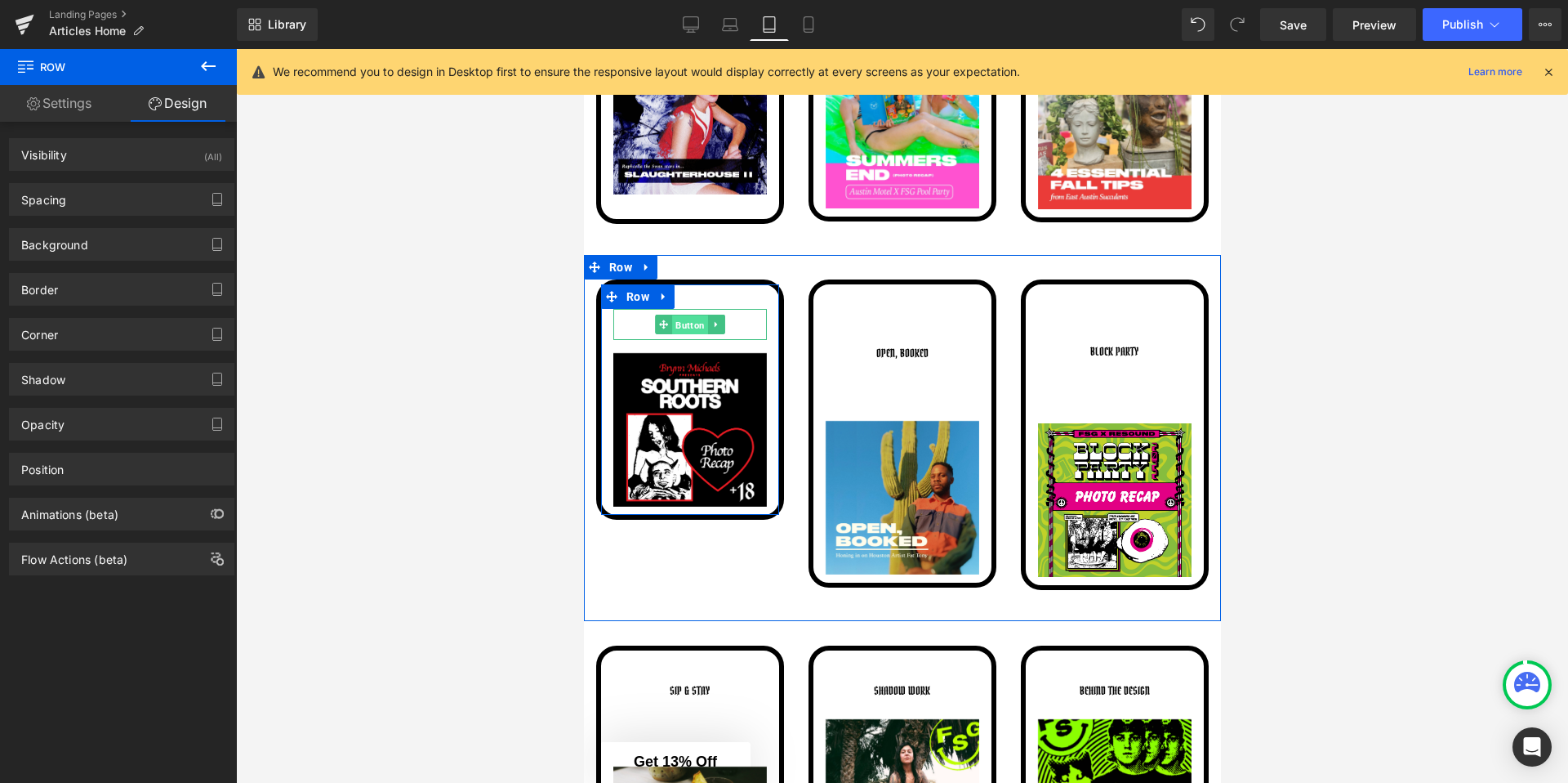
click at [690, 324] on span "Button" at bounding box center [690, 325] width 36 height 20
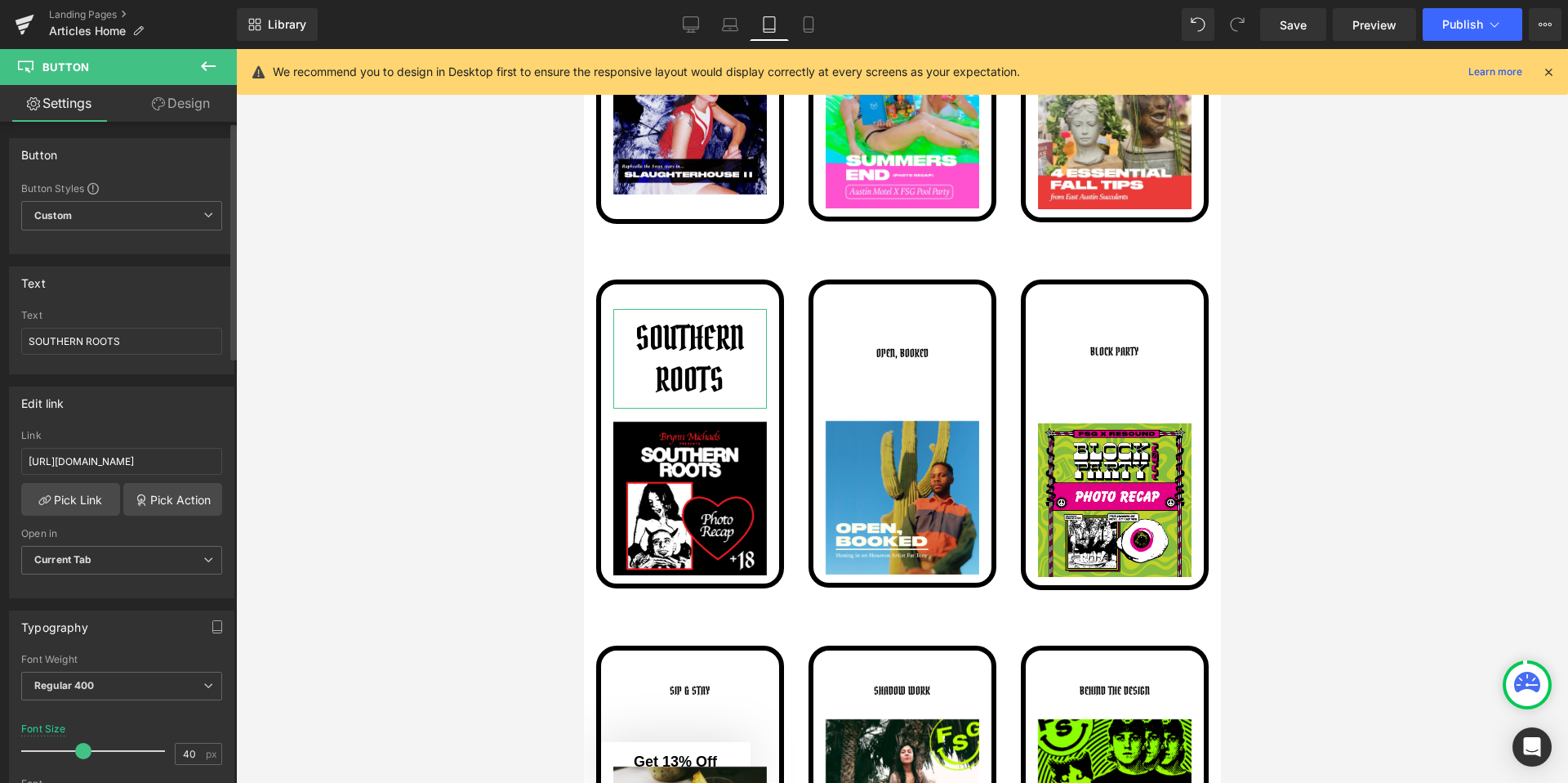
type input "39"
drag, startPoint x: 45, startPoint y: 749, endPoint x: 78, endPoint y: 751, distance: 33.1
click at [78, 751] on span at bounding box center [82, 750] width 16 height 16
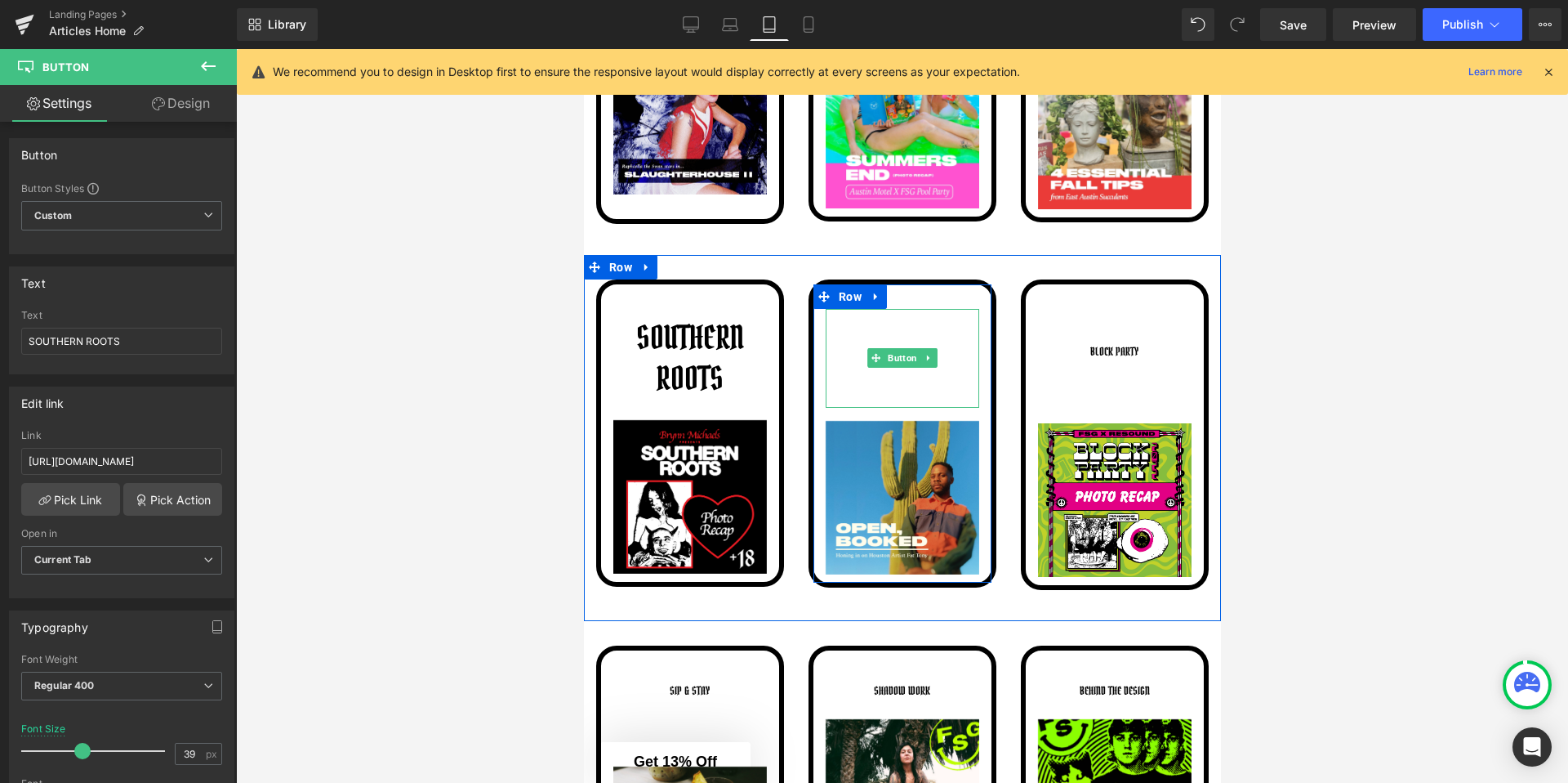
click at [890, 370] on link "OPEN, BOOKED" at bounding box center [901, 358] width 68 height 99
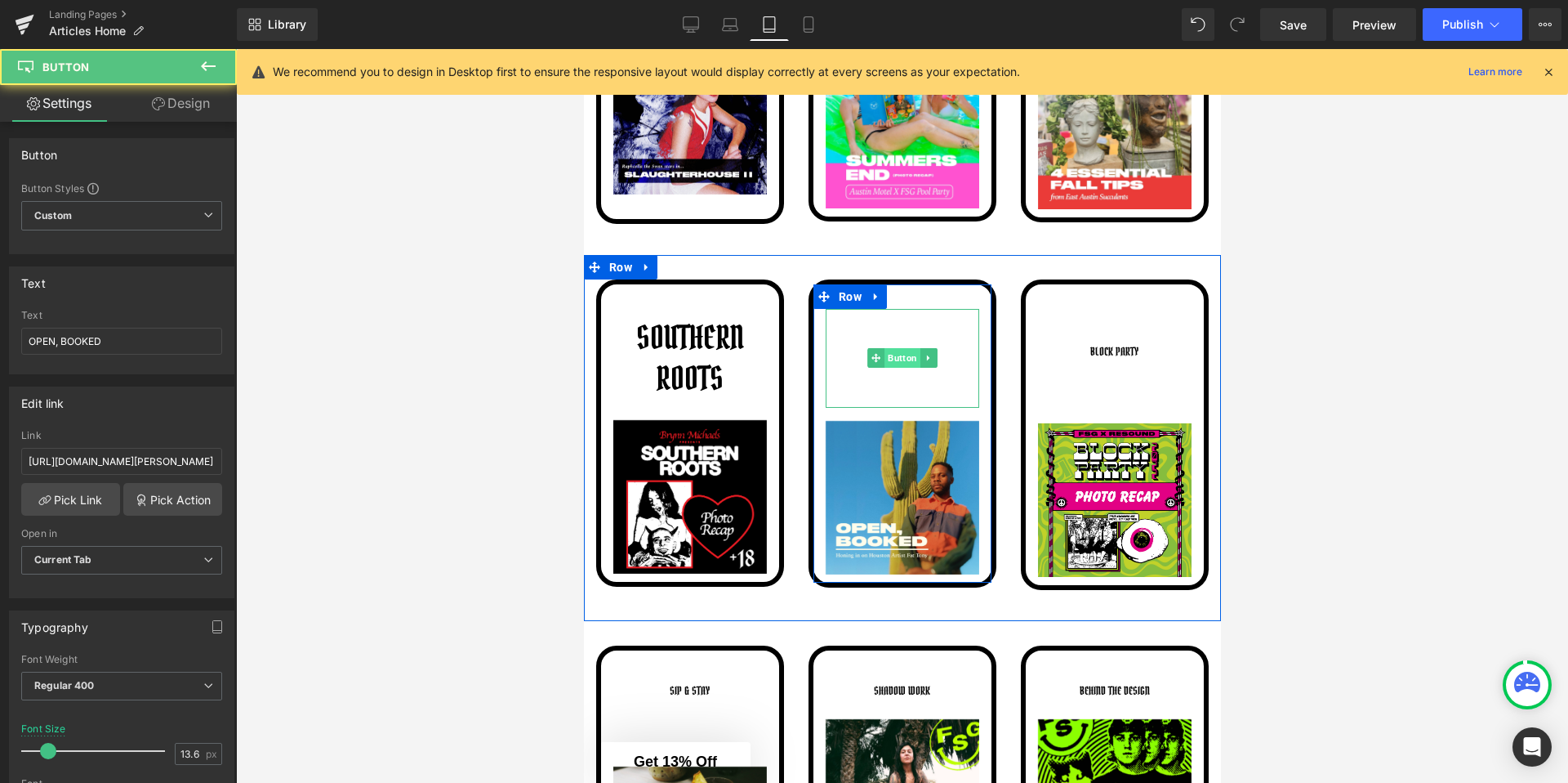
click at [904, 359] on span "Button" at bounding box center [902, 357] width 36 height 20
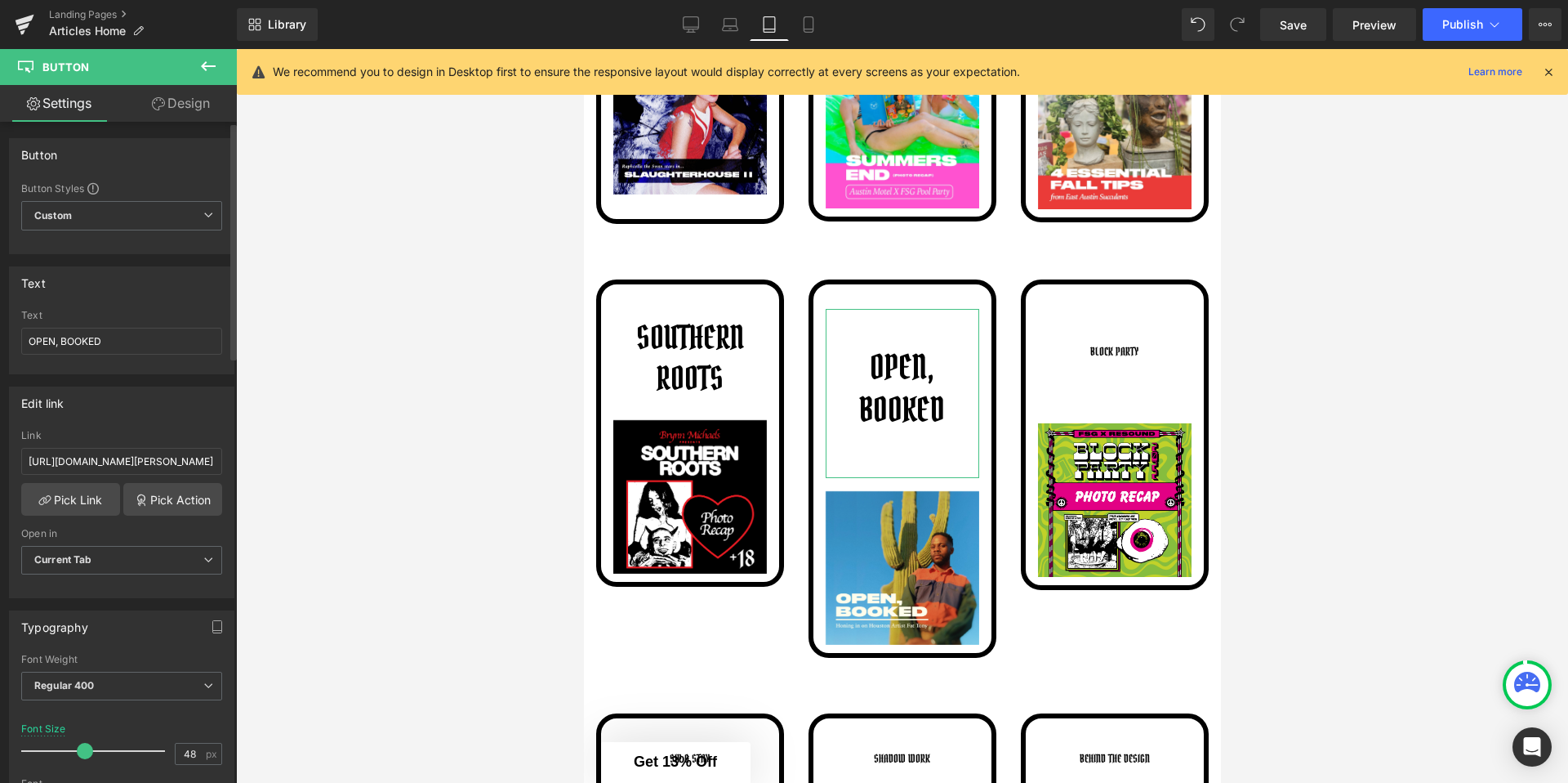
type input "49"
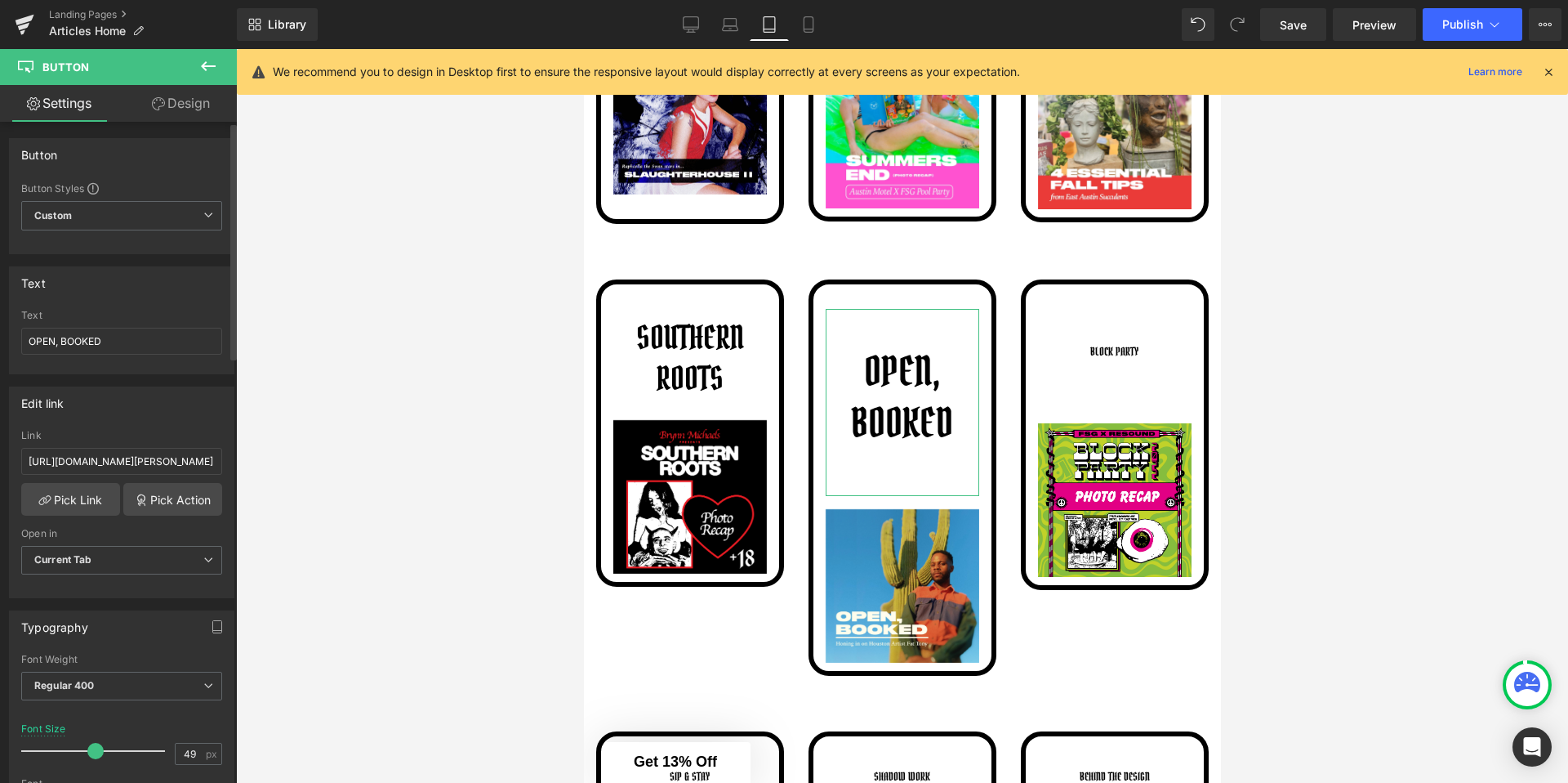
drag, startPoint x: 52, startPoint y: 748, endPoint x: 98, endPoint y: 748, distance: 46.0
click at [98, 748] on span at bounding box center [95, 750] width 16 height 16
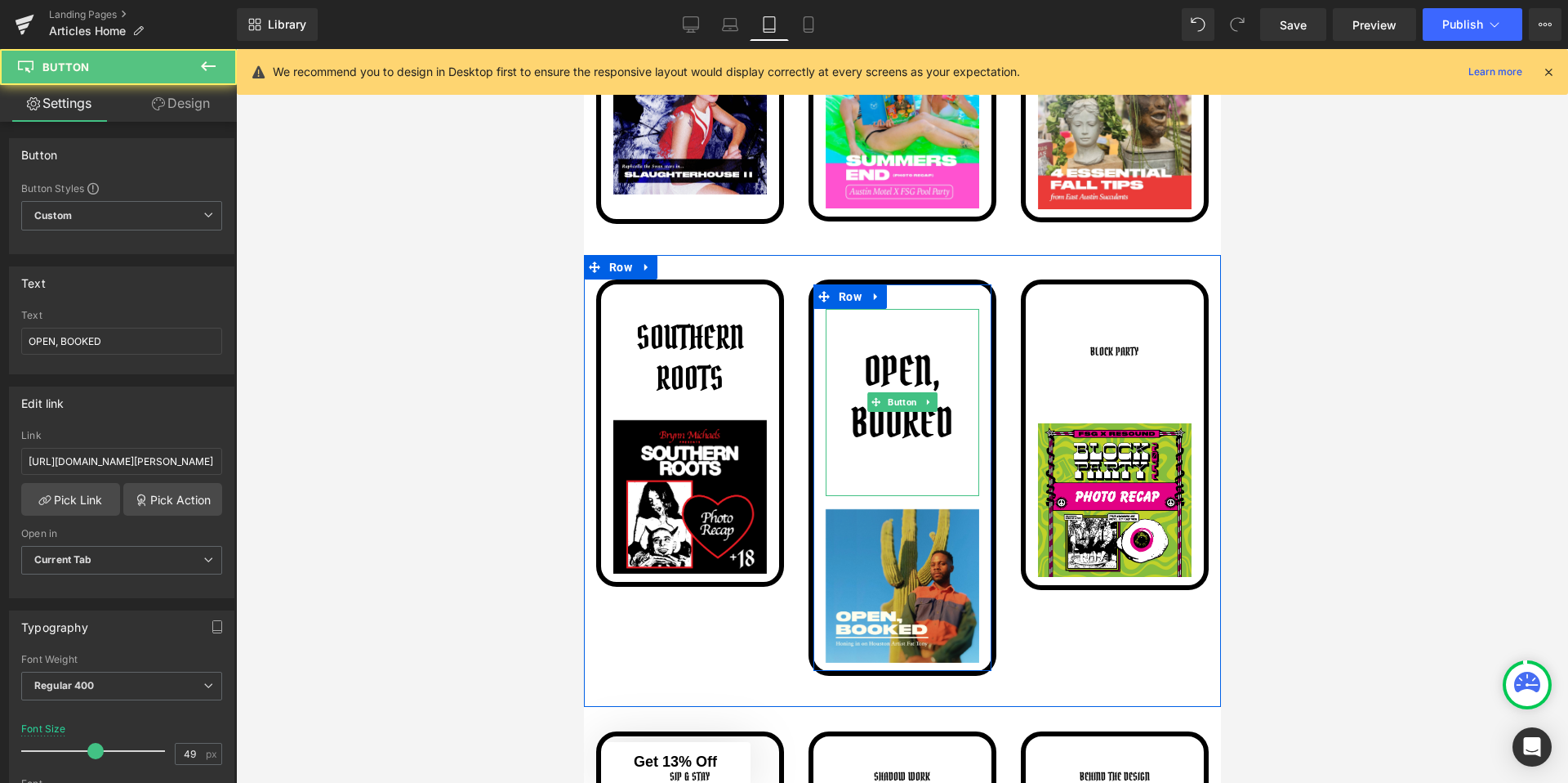
click at [868, 489] on link "OPEN, BOOKED" at bounding box center [902, 402] width 154 height 187
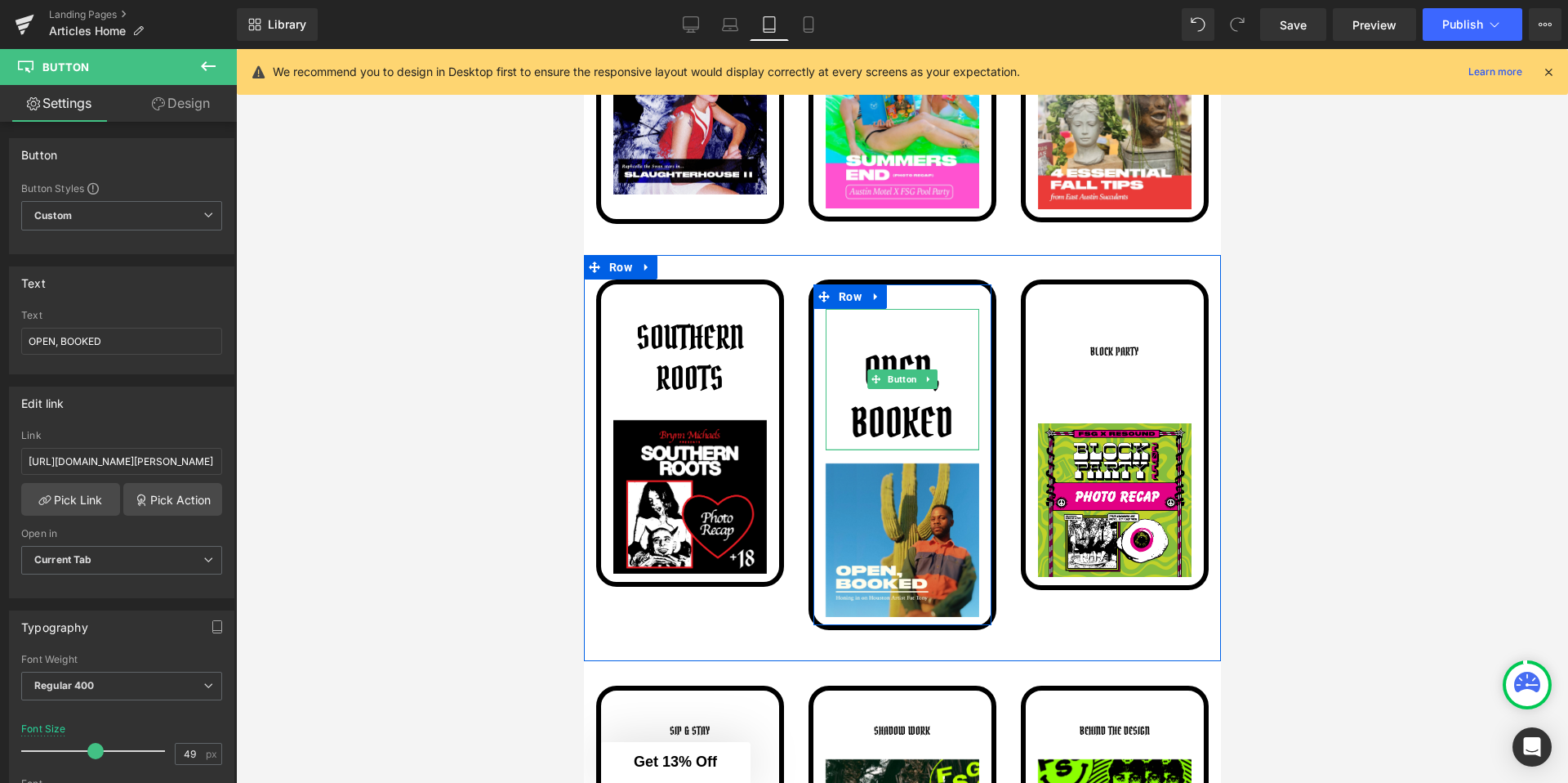
drag, startPoint x: 877, startPoint y: 494, endPoint x: 922, endPoint y: 445, distance: 66.5
click at [923, 446] on div "OPEN, BOOKED Button" at bounding box center [902, 380] width 154 height 142
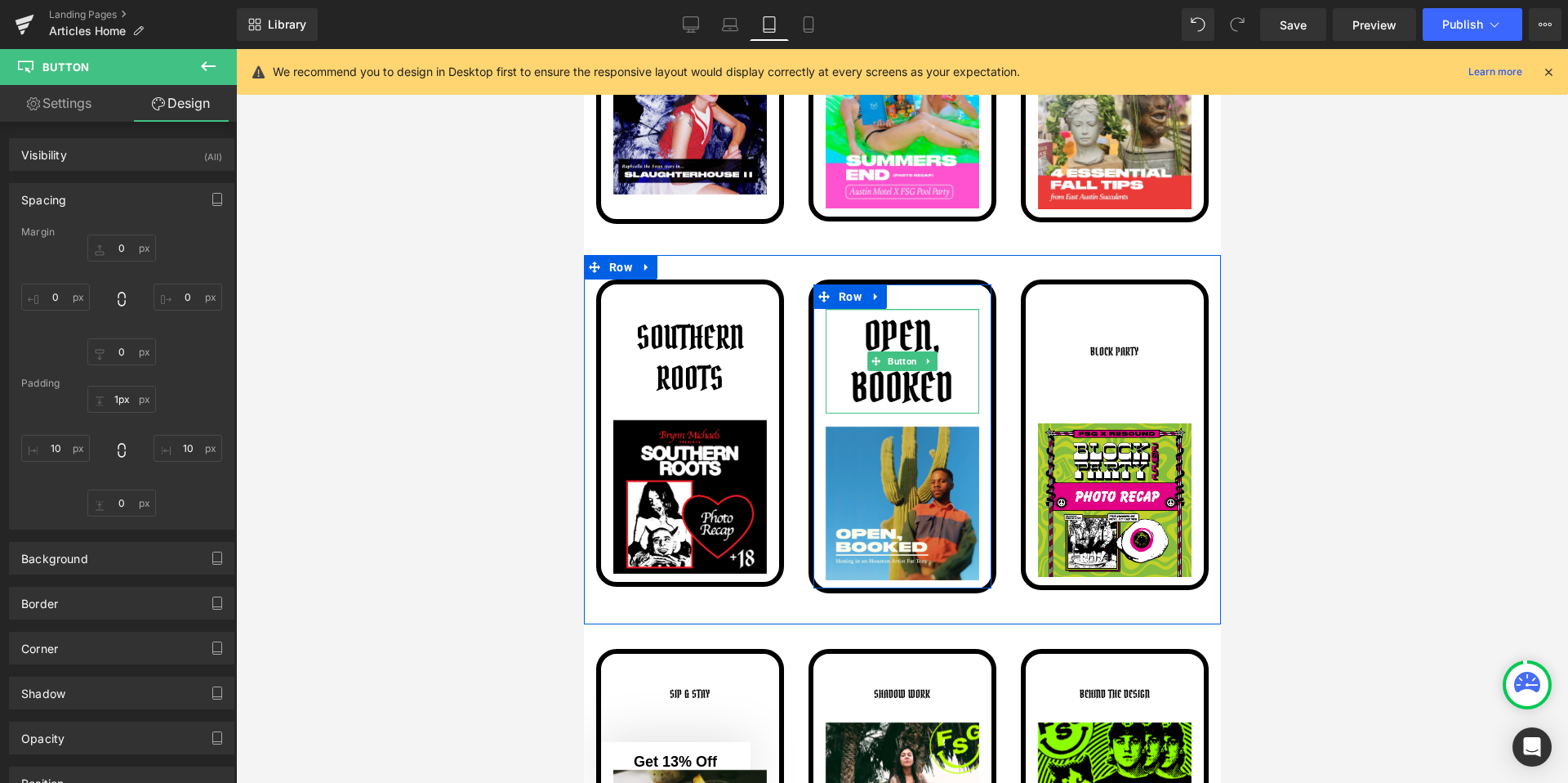
type input "0px"
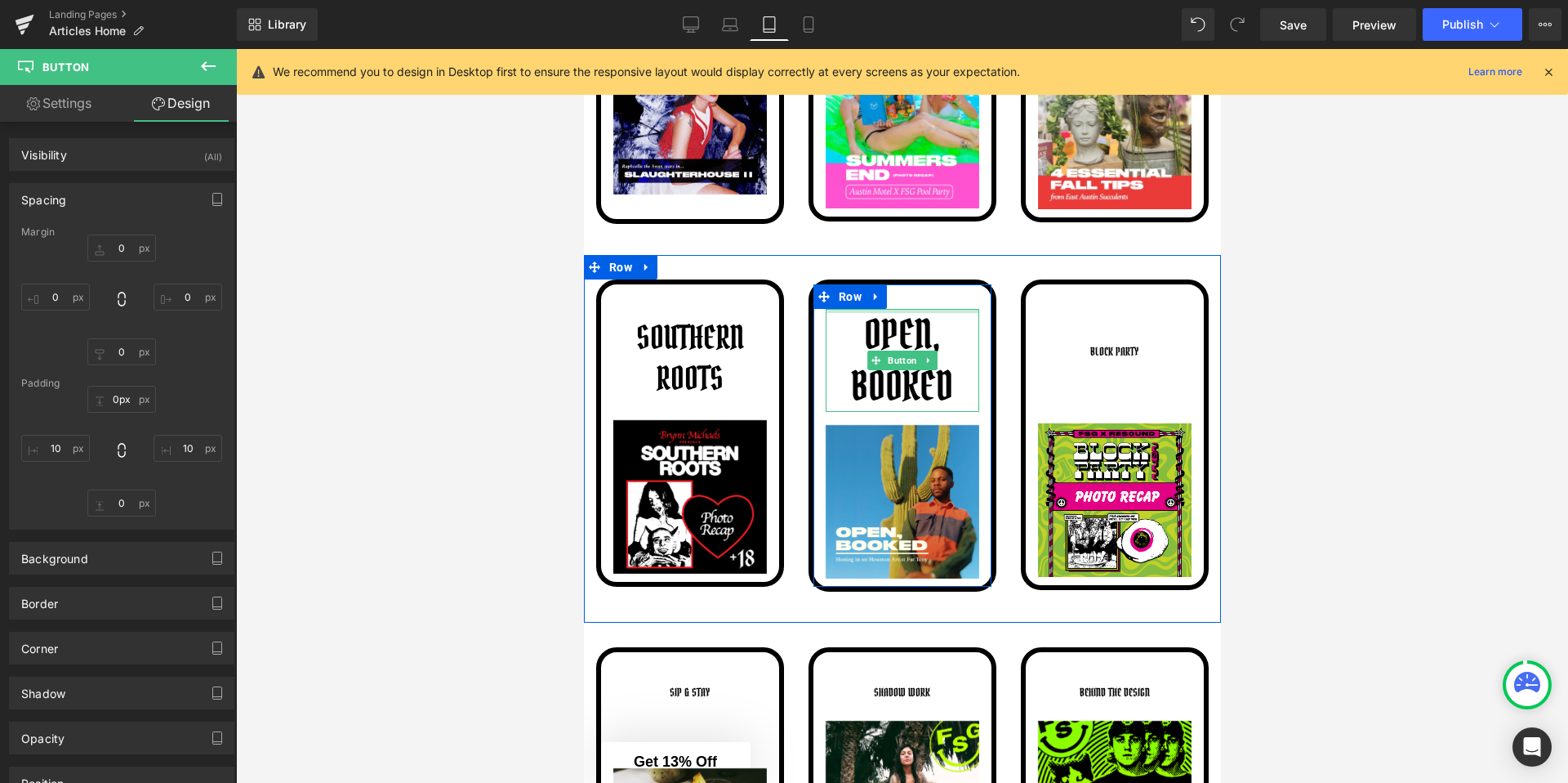
drag, startPoint x: 907, startPoint y: 312, endPoint x: 983, endPoint y: 267, distance: 88.3
click at [983, 267] on div "SOUTHERN ROOTS Button Image Row OPEN, BOOKED Button Image Row BLOCK PARTY Butto…" at bounding box center [902, 439] width 637 height 368
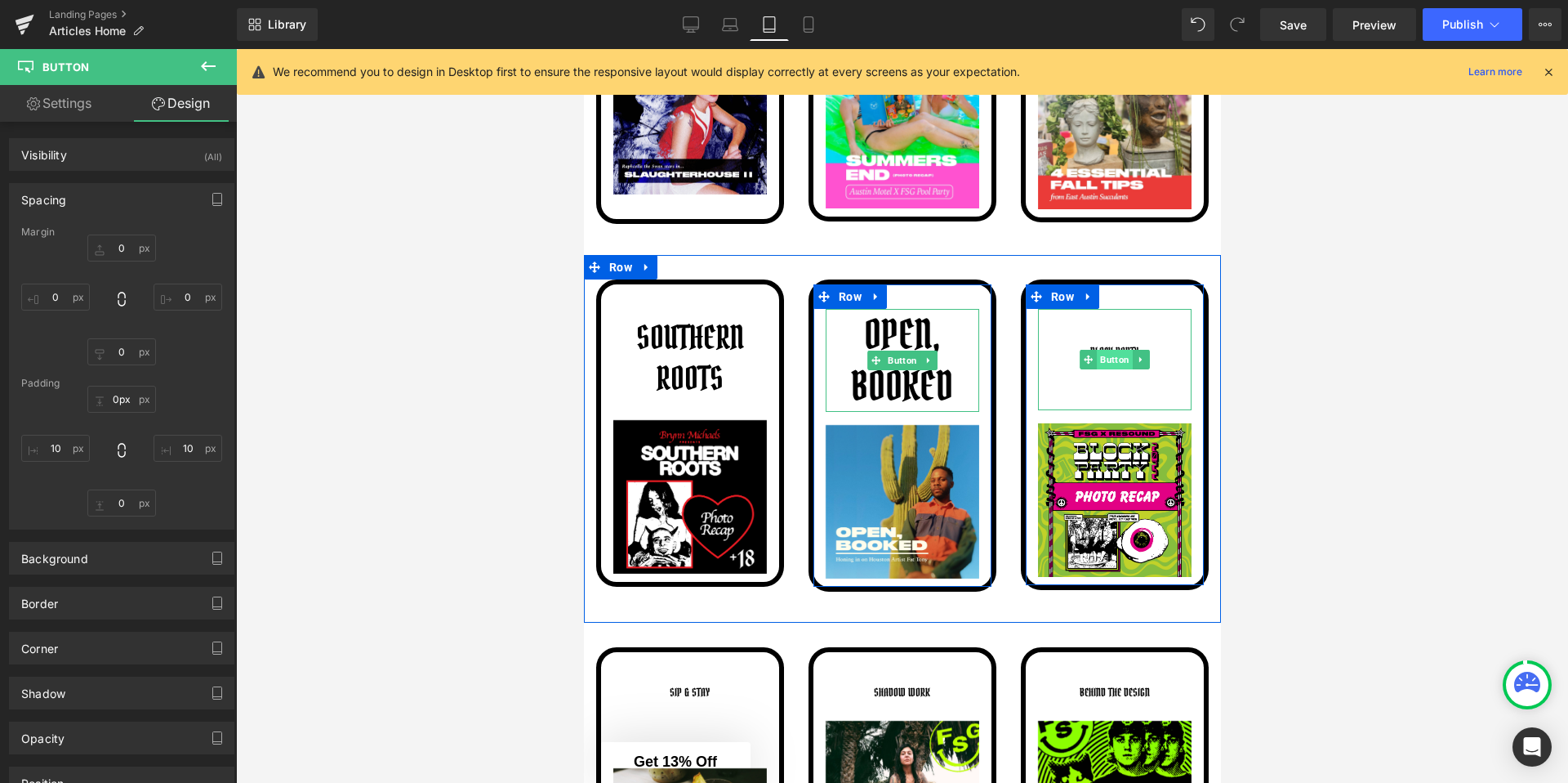
click at [1105, 357] on span "Button" at bounding box center [1114, 359] width 36 height 20
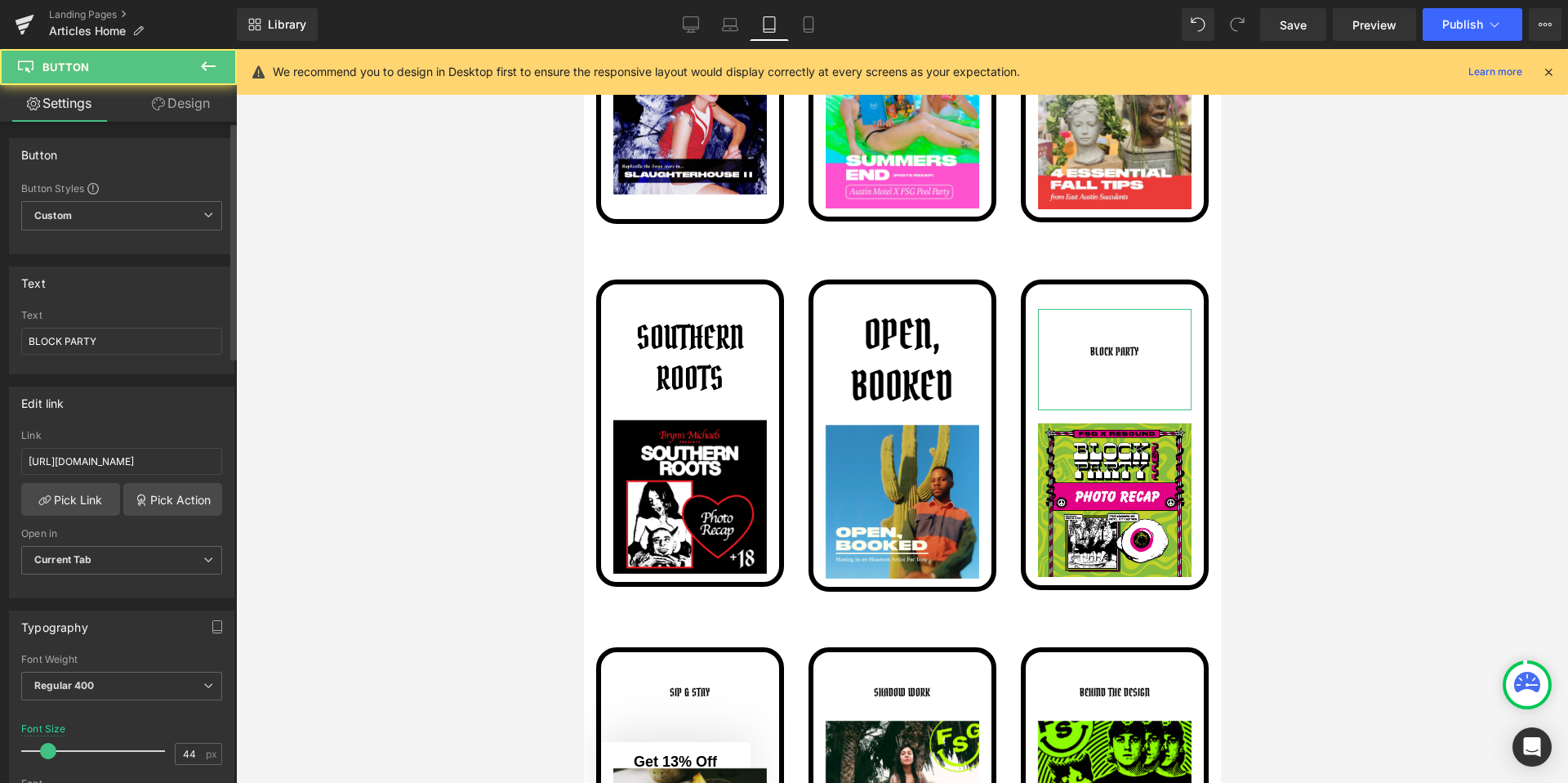
click at [86, 758] on div at bounding box center [97, 751] width 135 height 33
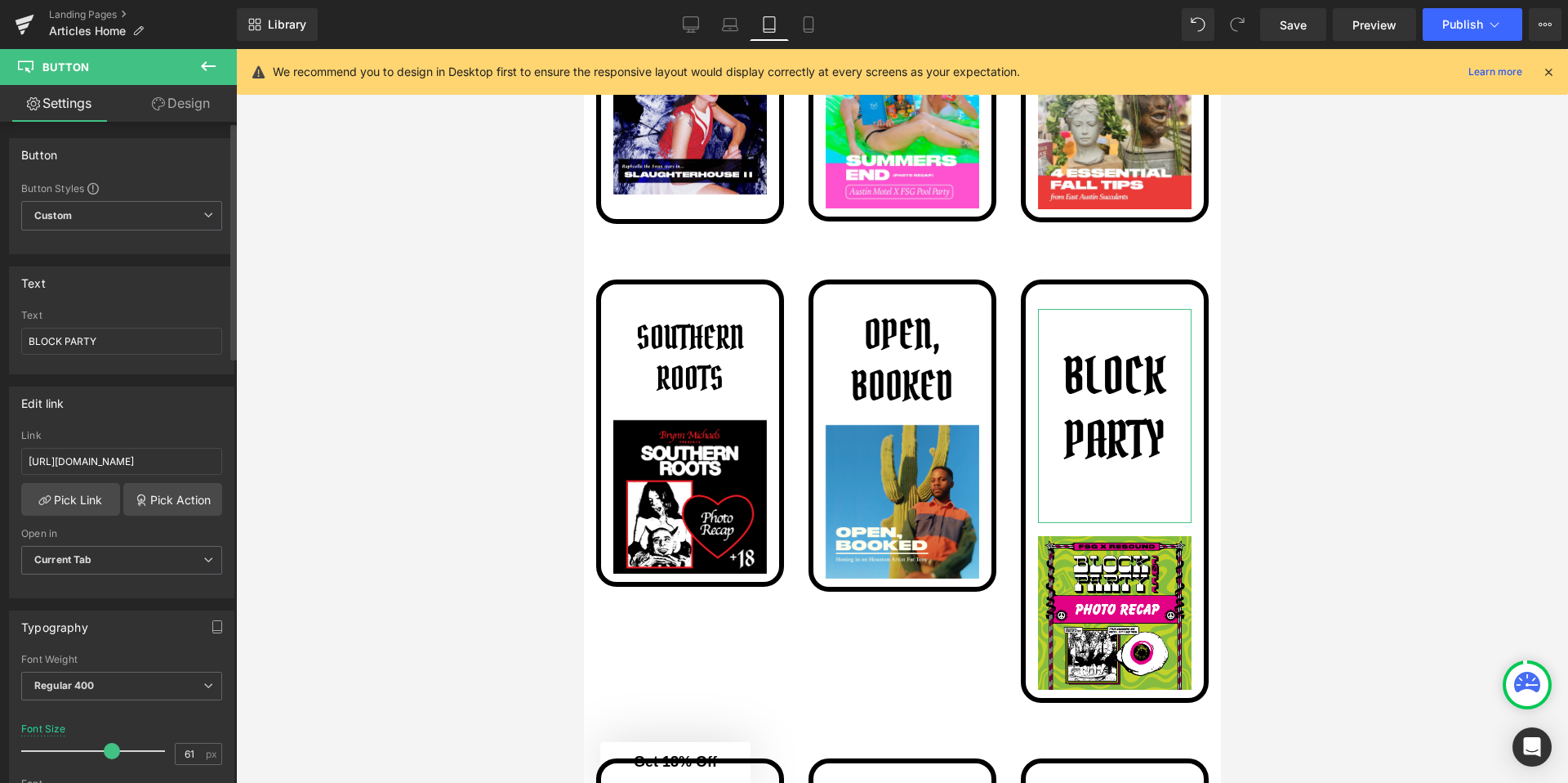
type input "60"
drag, startPoint x: 88, startPoint y: 753, endPoint x: 110, endPoint y: 752, distance: 22.0
click at [110, 752] on span at bounding box center [111, 750] width 16 height 16
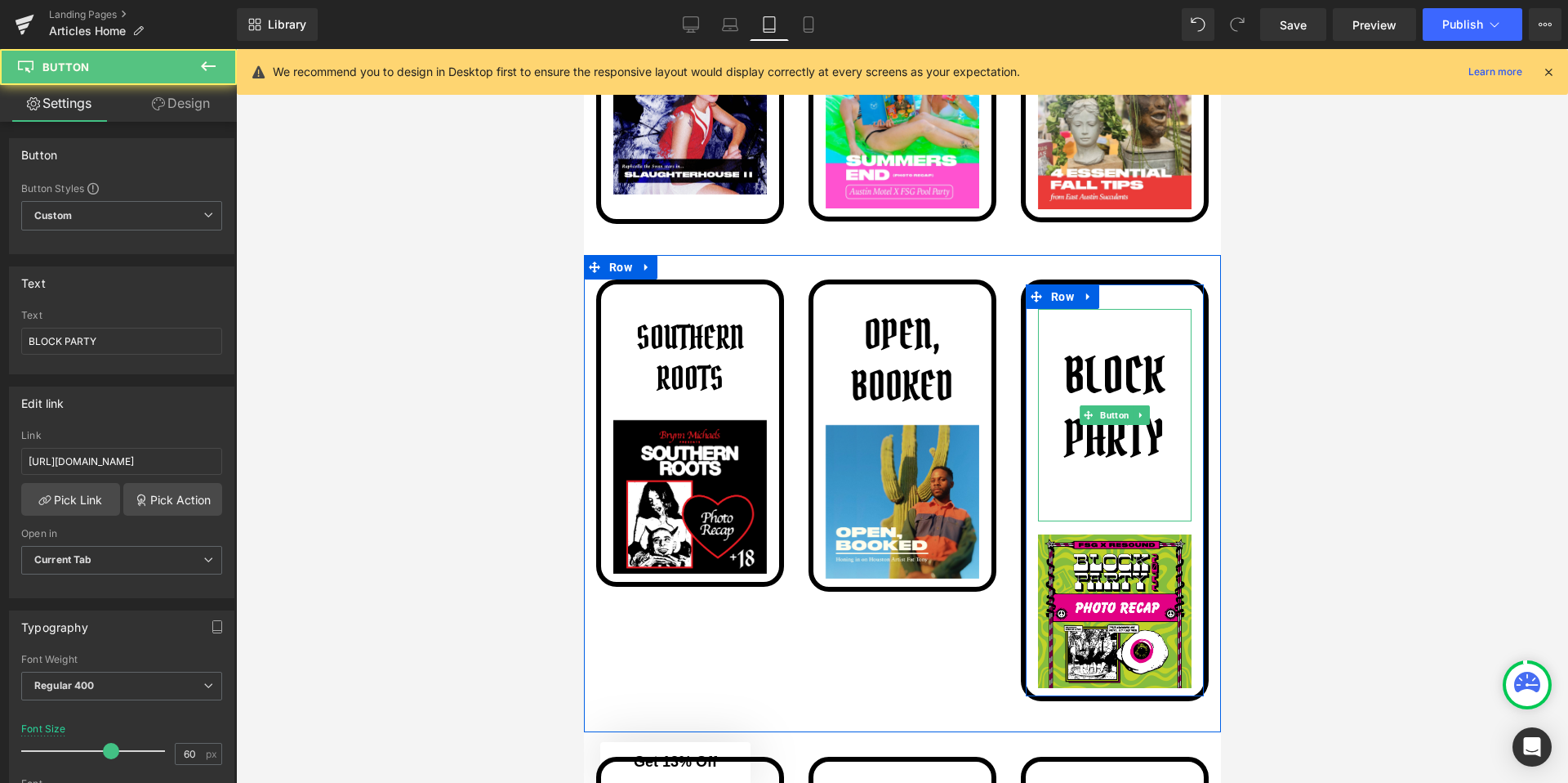
click at [1129, 314] on link "BLOCK PARTY" at bounding box center [1114, 415] width 154 height 212
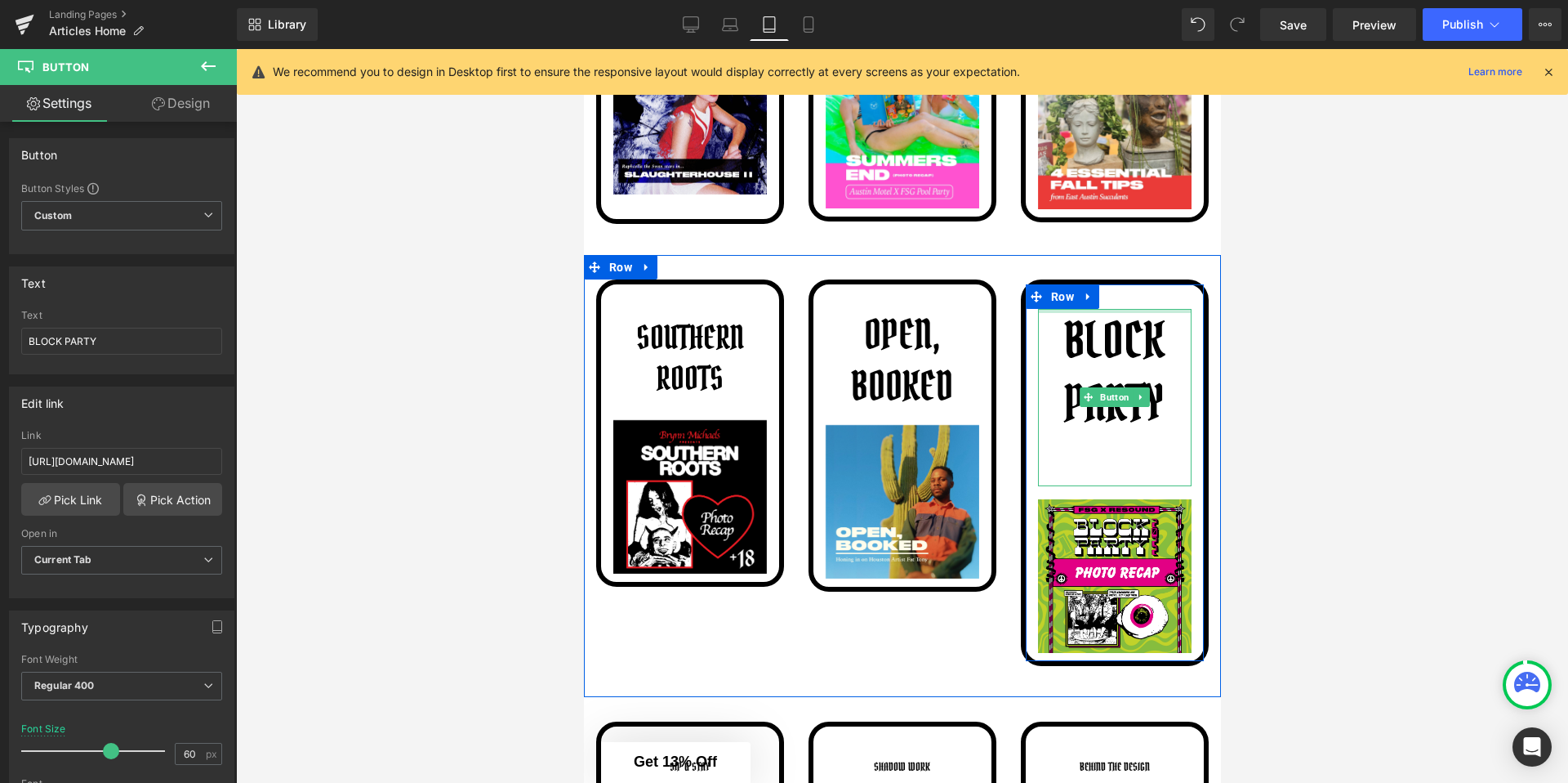
drag, startPoint x: 1134, startPoint y: 313, endPoint x: 1192, endPoint y: 256, distance: 81.3
click at [1192, 256] on div "SOUTHERN ROOTS Button Image Row OPEN, BOOKED Button Image Row BLOCK PARTY Butto…" at bounding box center [902, 476] width 637 height 442
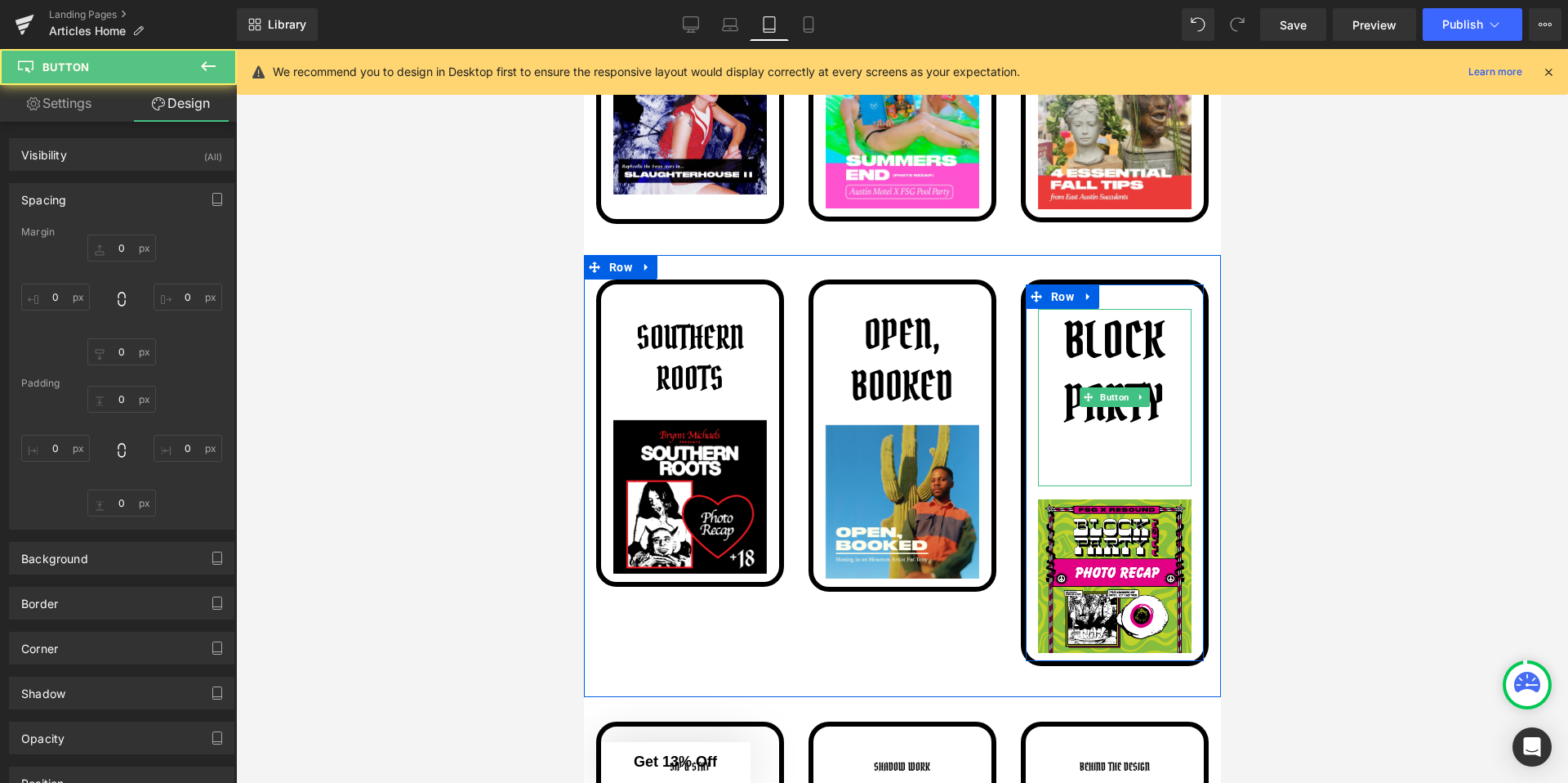
type input "0"
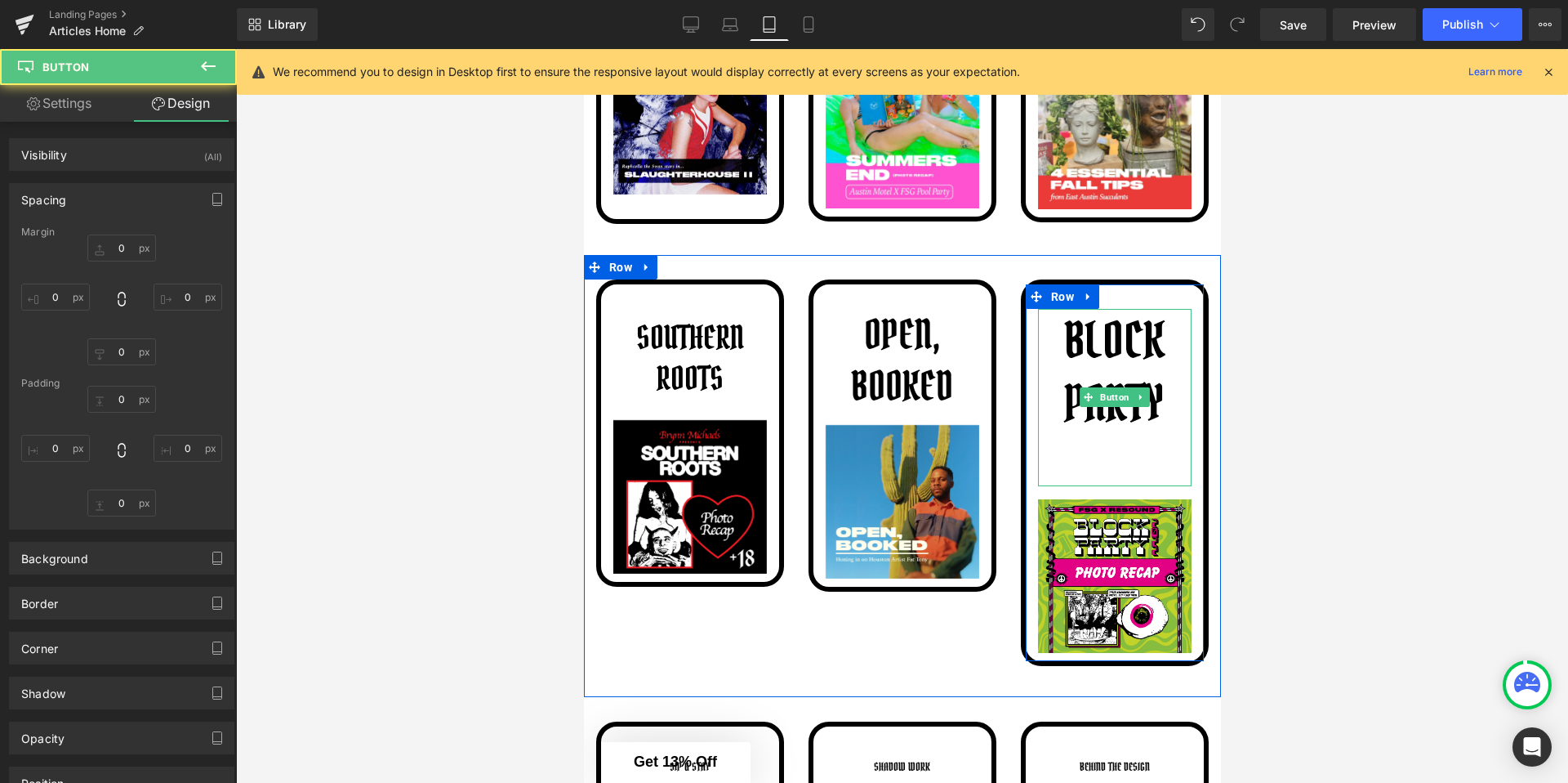
type input "10"
type input "63"
type input "10"
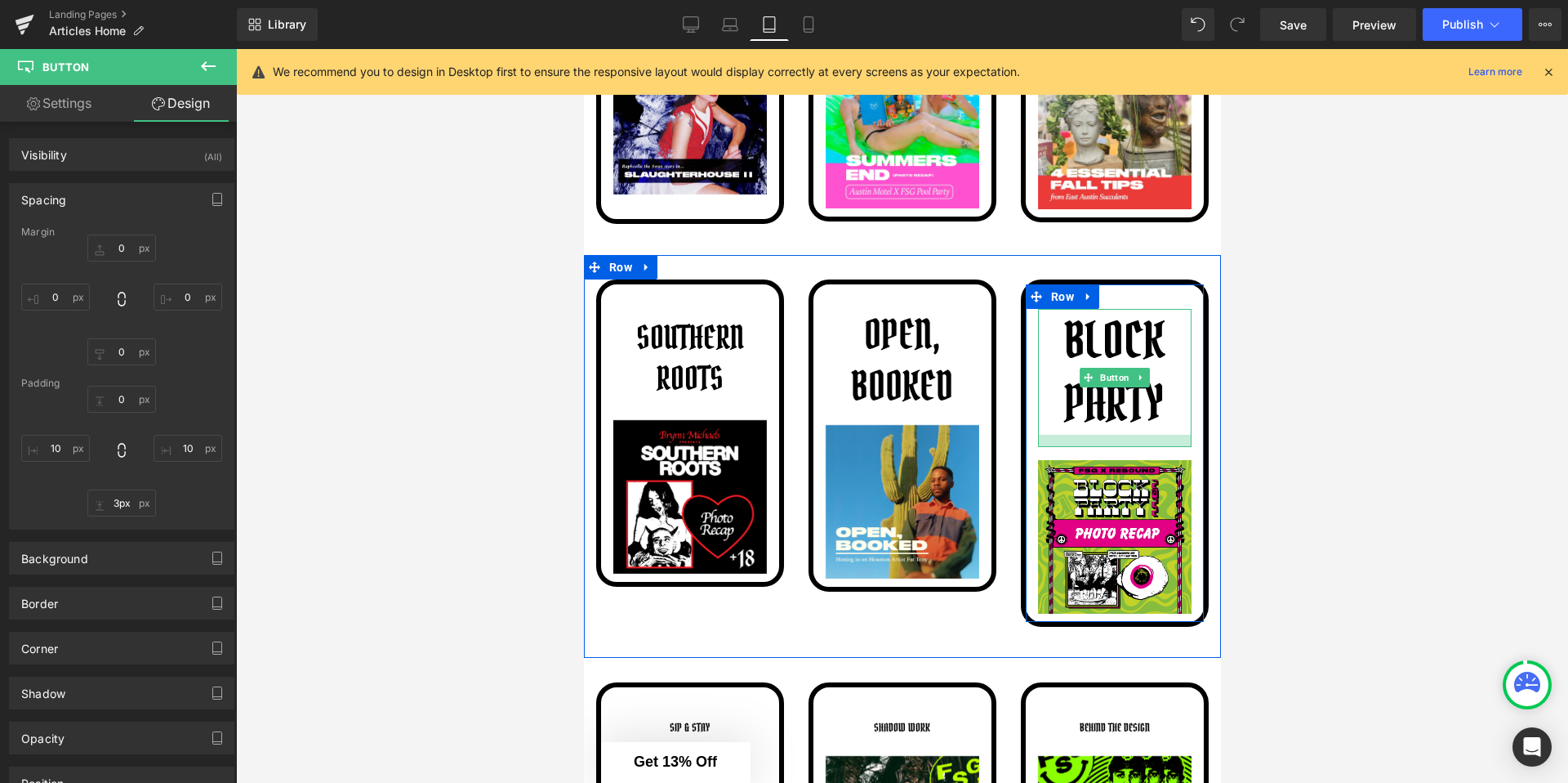
type input "0px"
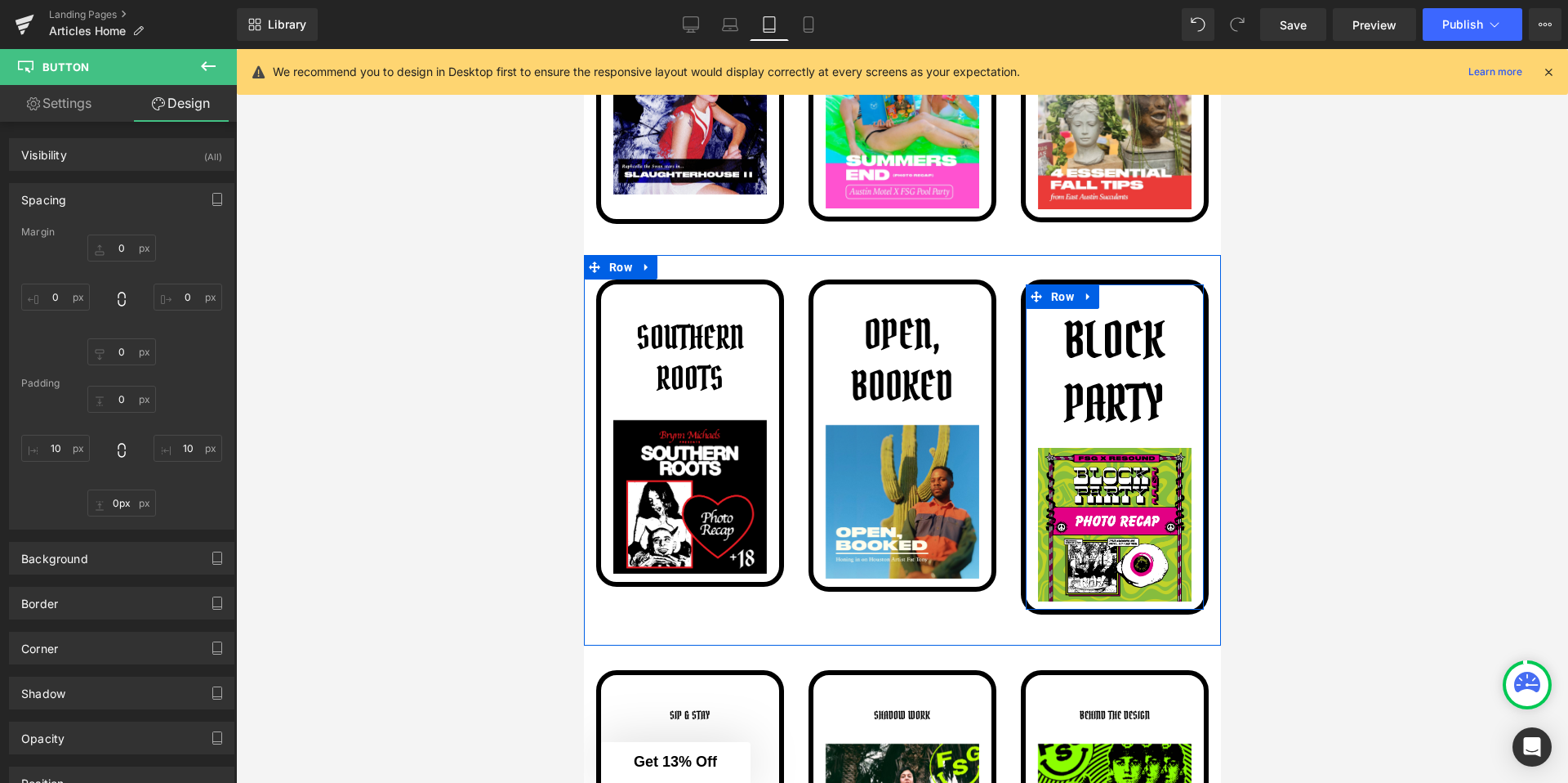
drag, startPoint x: 1110, startPoint y: 483, endPoint x: 1191, endPoint y: 422, distance: 101.4
click at [1191, 422] on div "BLOCK PARTY Button Image" at bounding box center [1114, 455] width 178 height 293
click at [1112, 370] on span "Button" at bounding box center [1114, 371] width 36 height 20
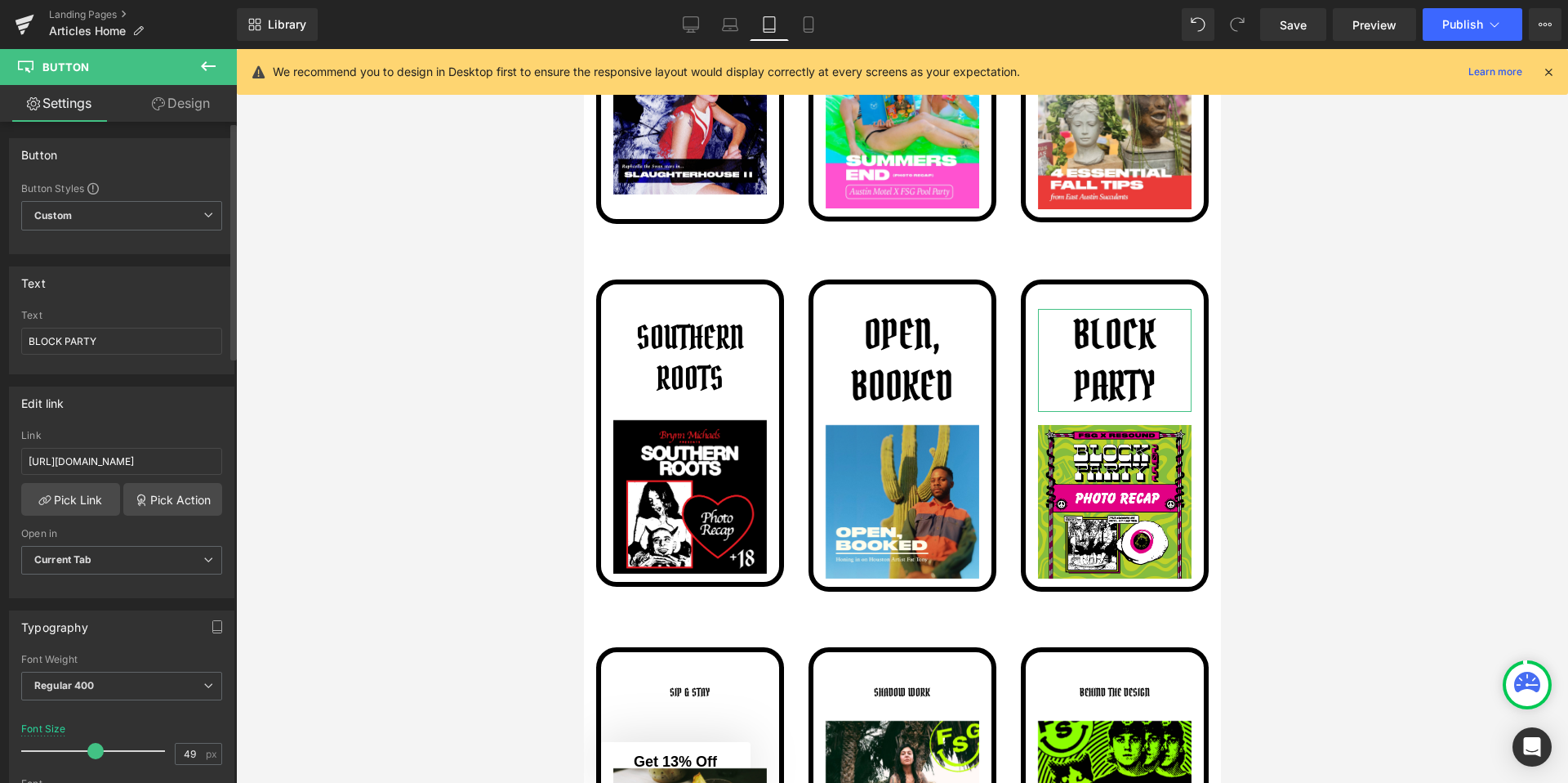
type input "50"
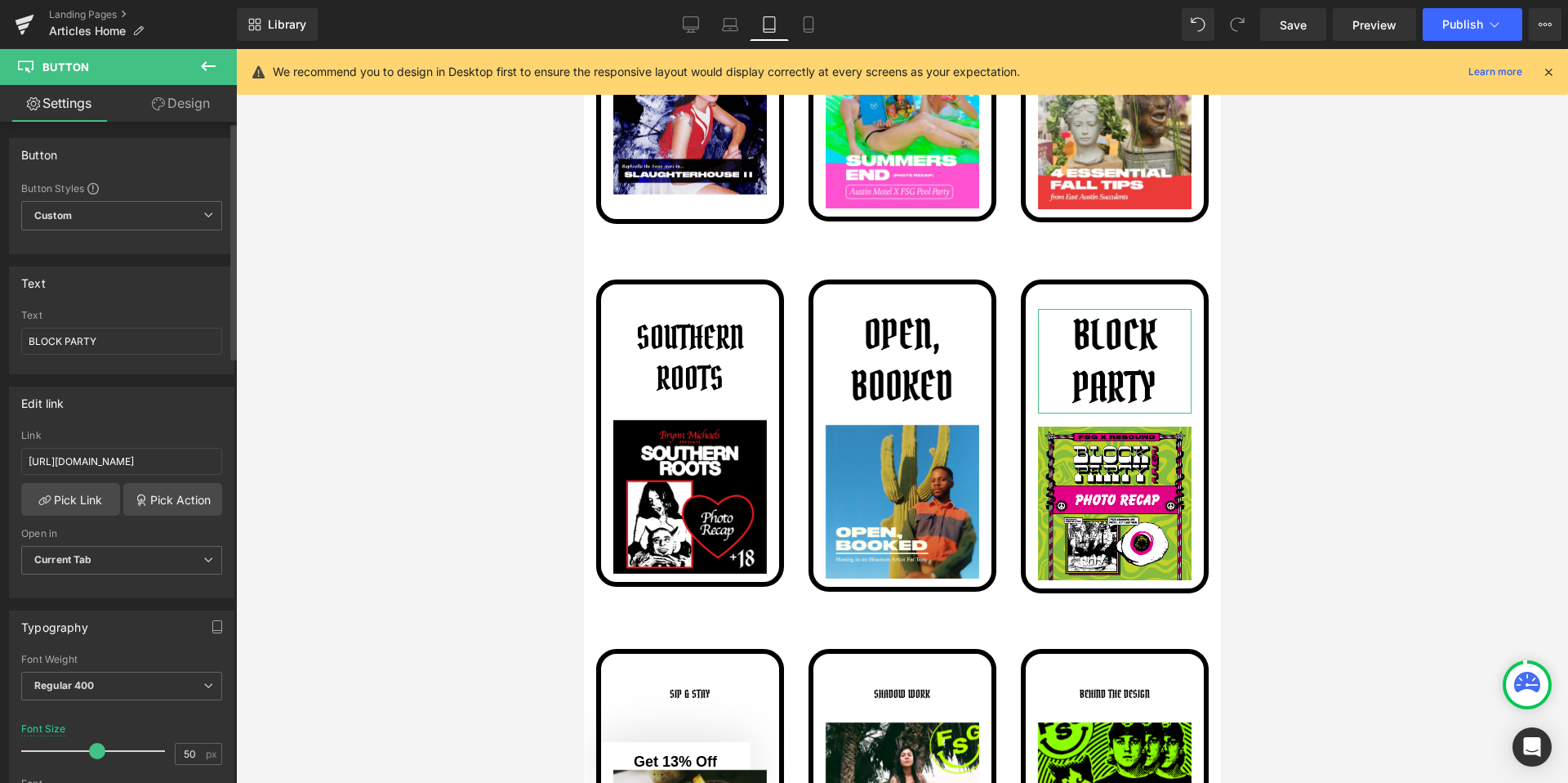
drag, startPoint x: 105, startPoint y: 751, endPoint x: 92, endPoint y: 751, distance: 13.0
click at [92, 751] on span at bounding box center [97, 750] width 16 height 16
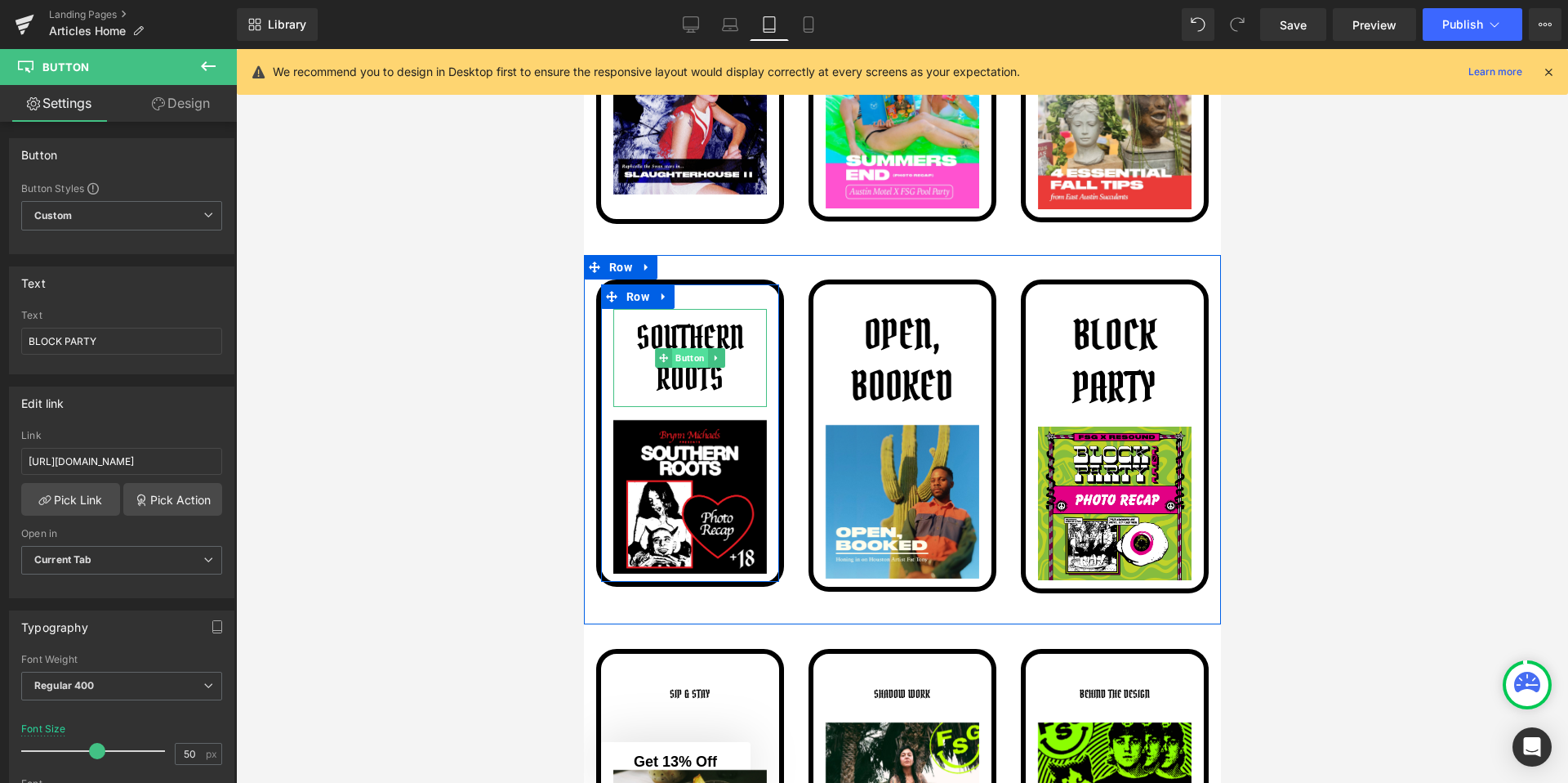
click at [689, 356] on span "Button" at bounding box center [690, 357] width 36 height 20
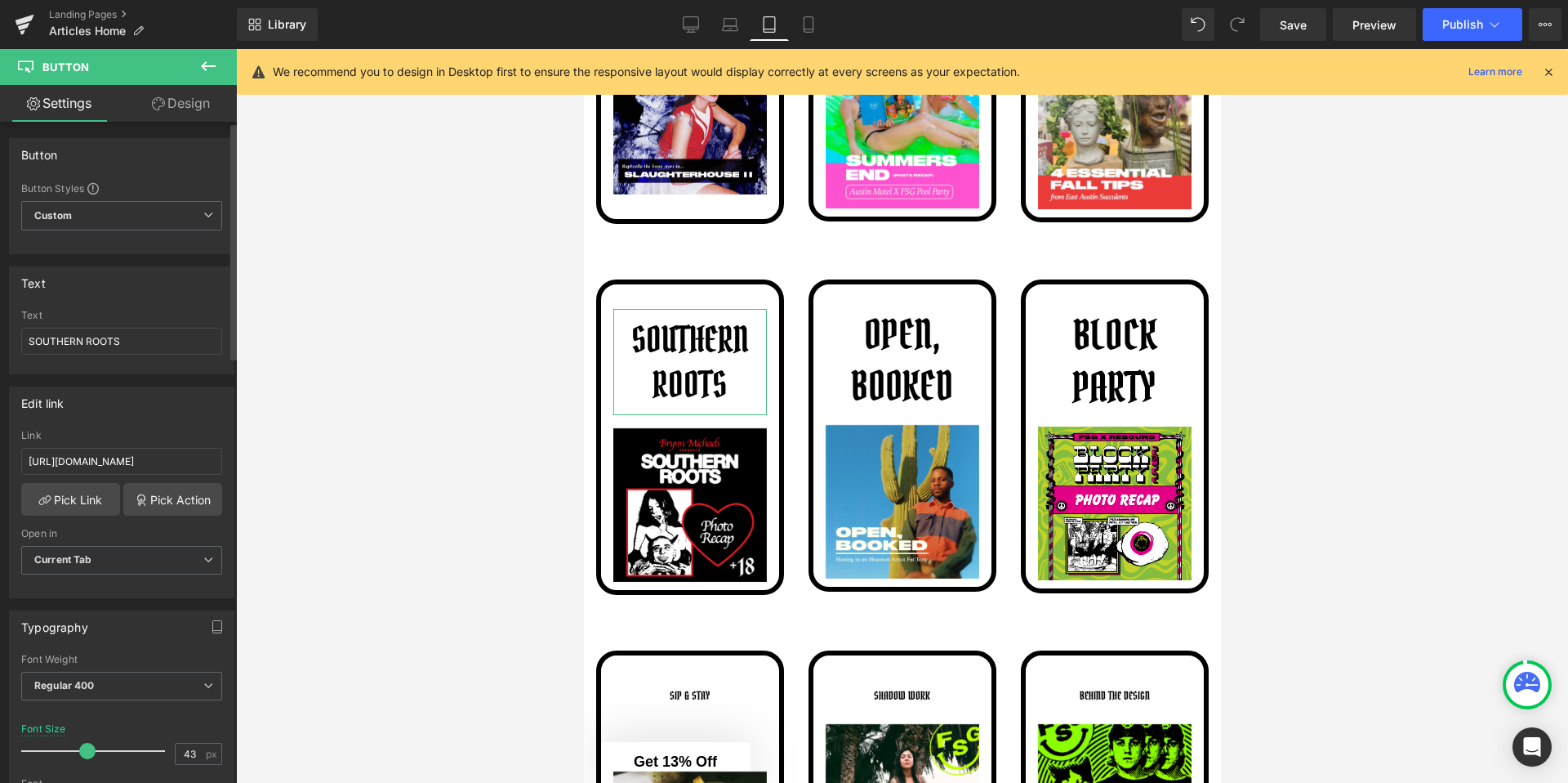
type input "42"
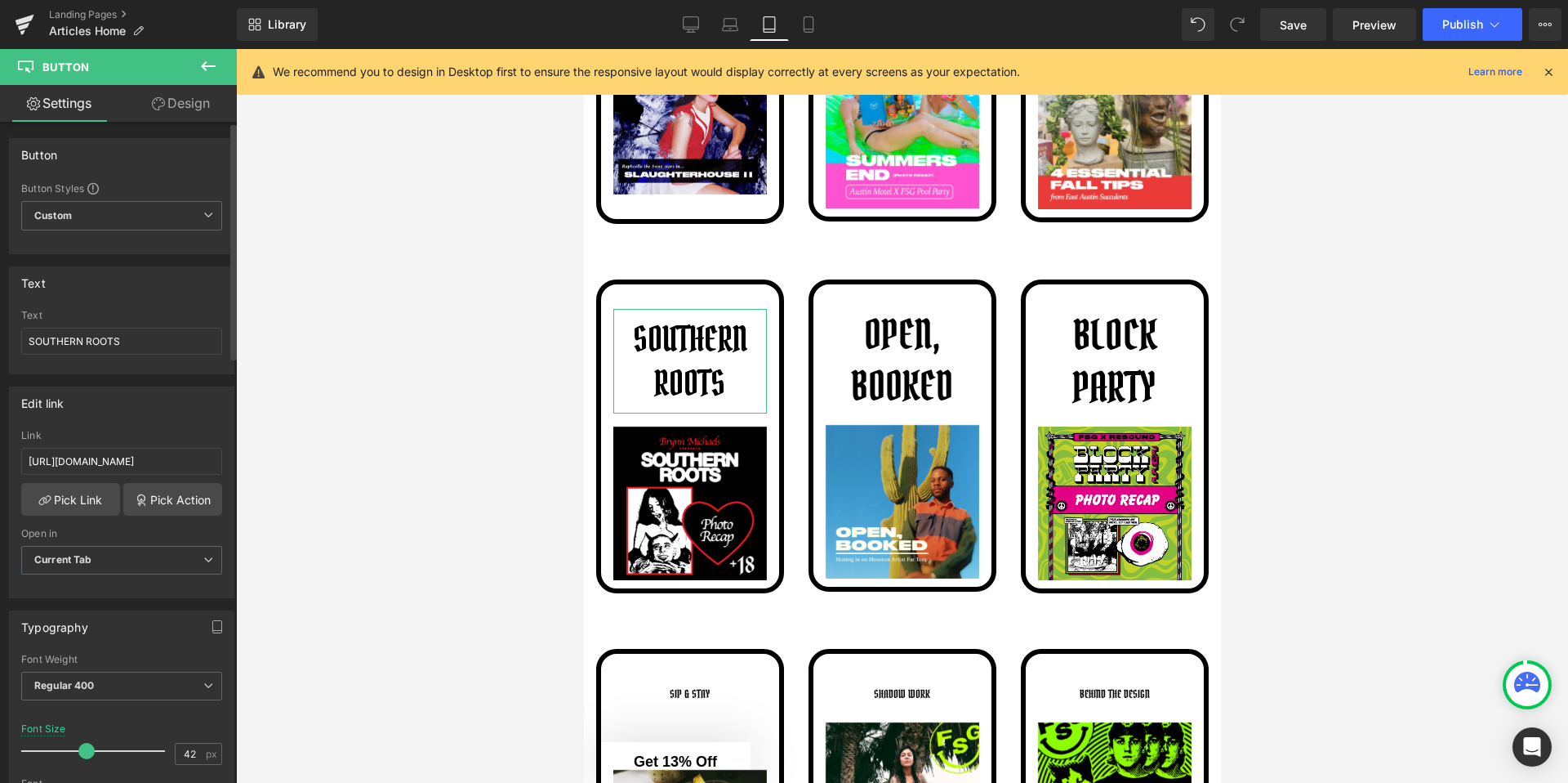
click at [88, 746] on span at bounding box center [86, 750] width 16 height 16
click at [340, 378] on div at bounding box center [903, 416] width 1332 height 734
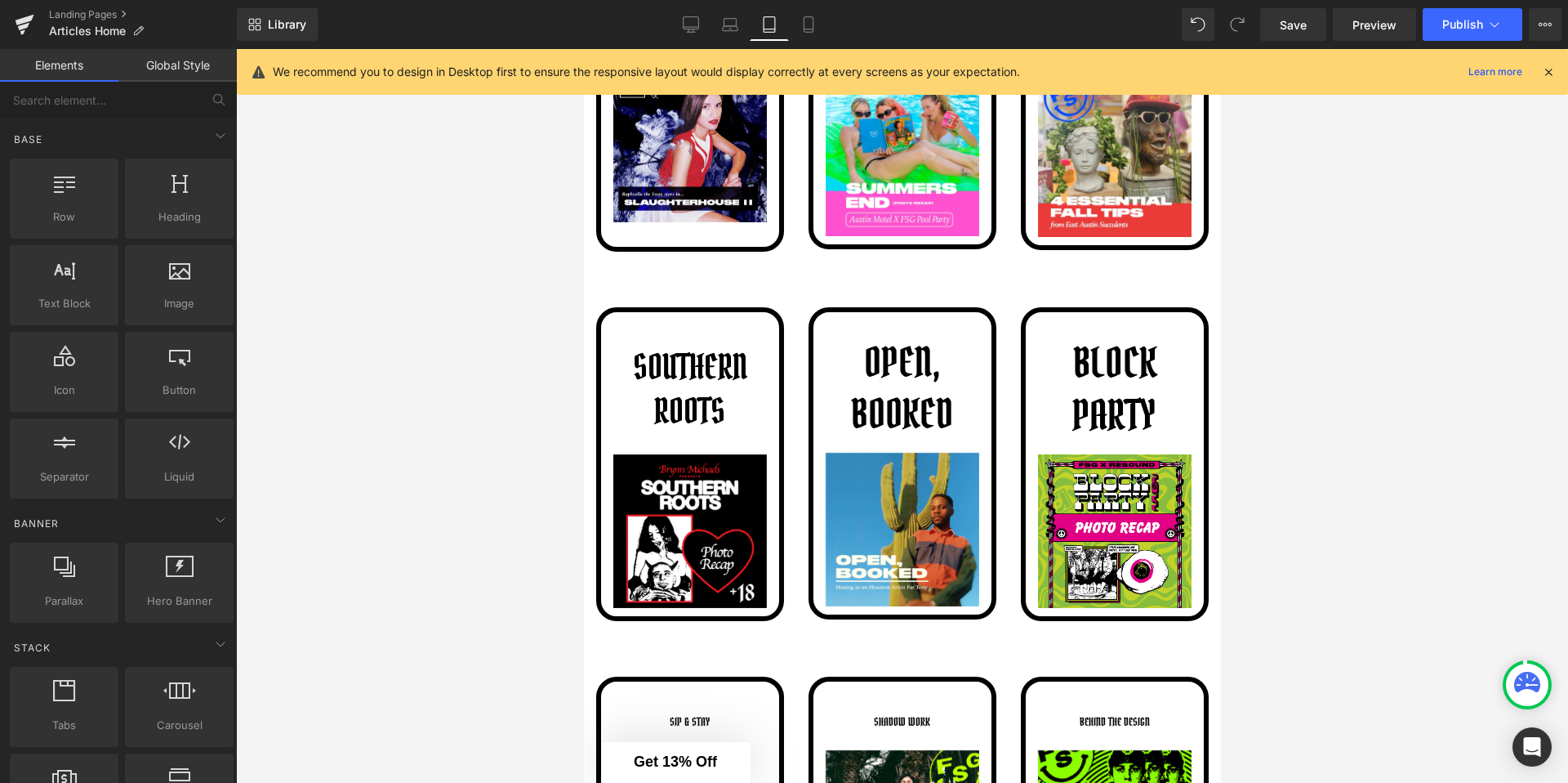
scroll to position [1973, 0]
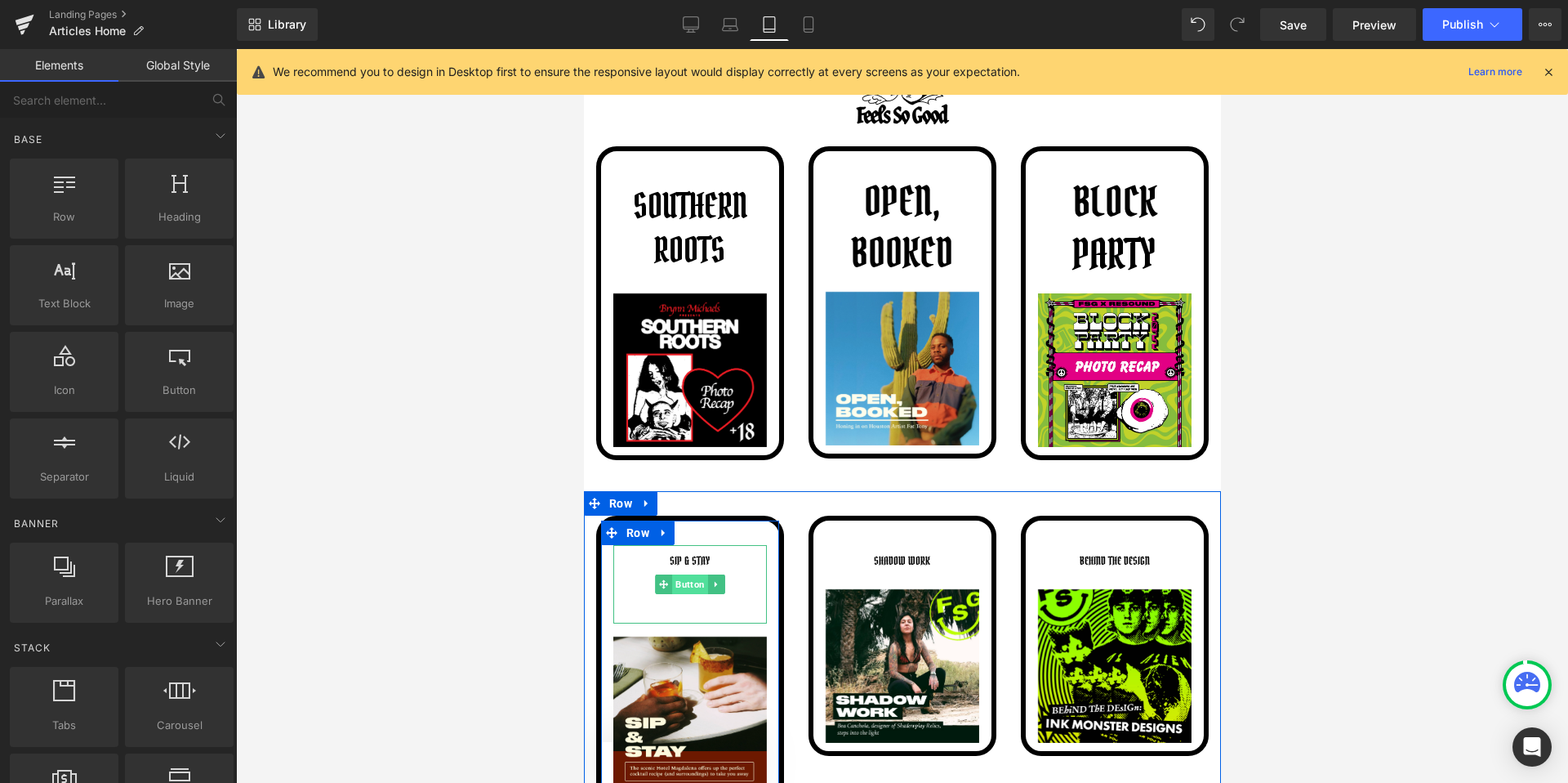
click at [696, 587] on span "Button" at bounding box center [690, 584] width 36 height 20
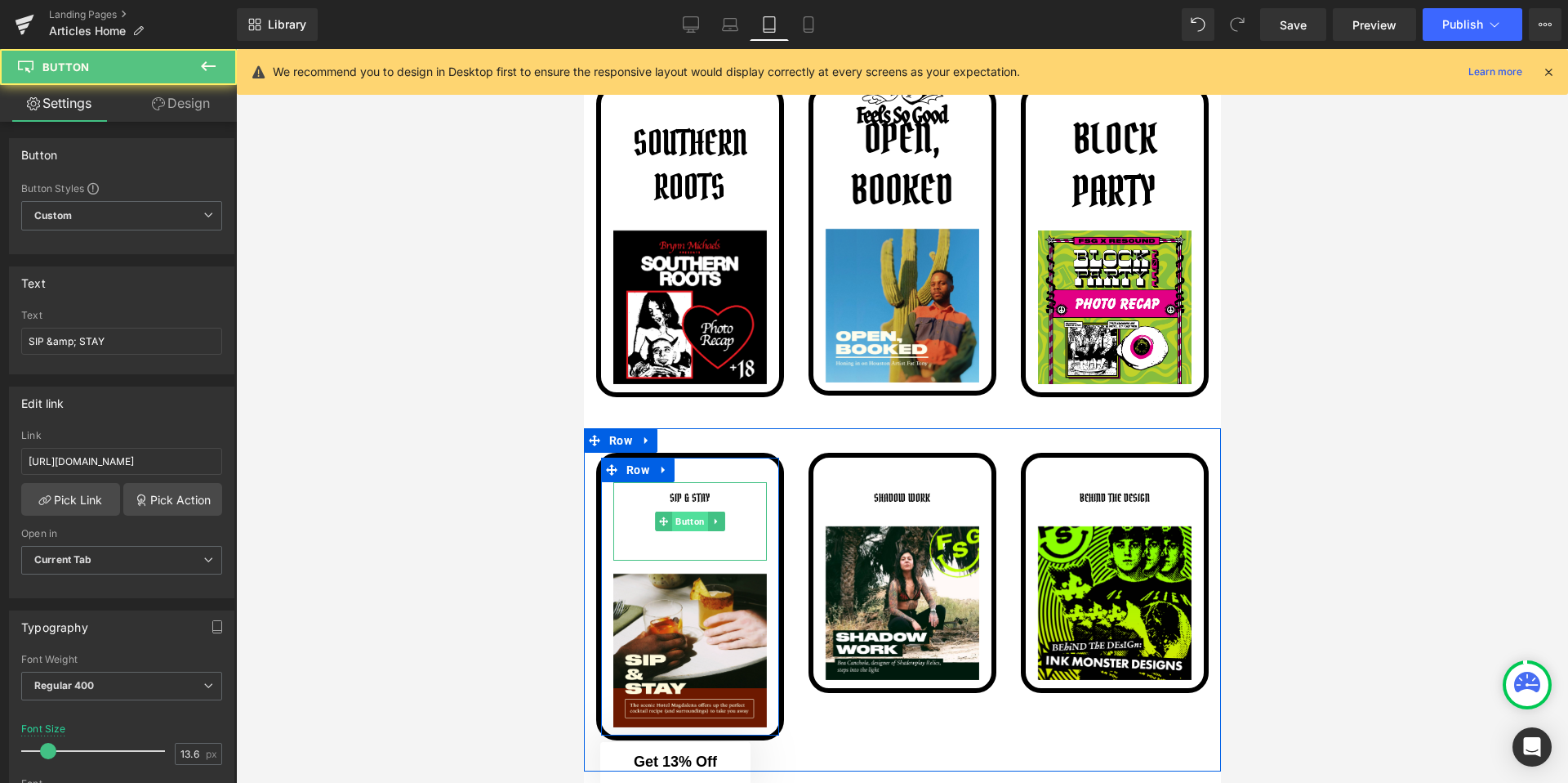
scroll to position [2048, 0]
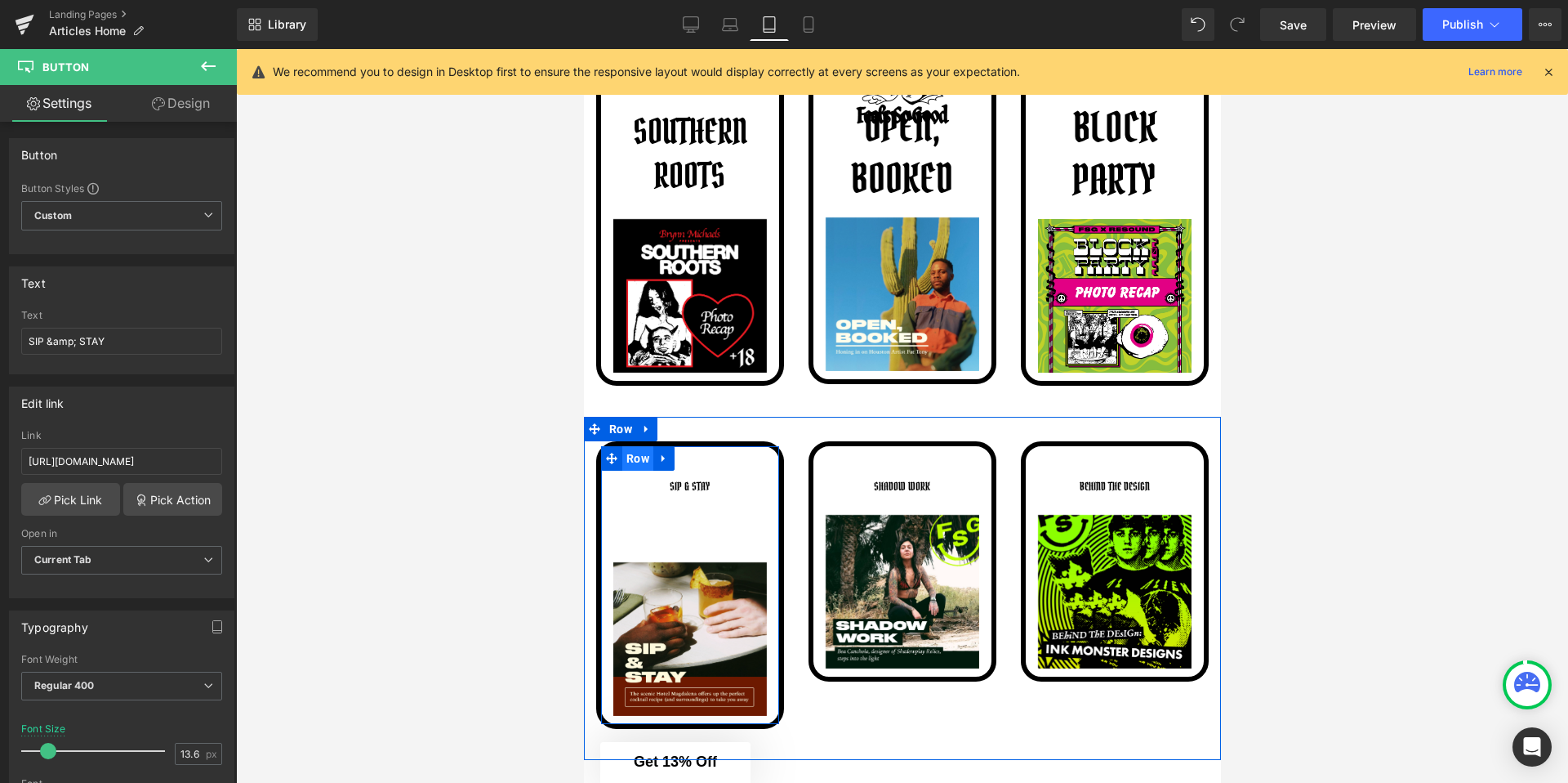
click at [633, 460] on span "Row" at bounding box center [637, 458] width 31 height 24
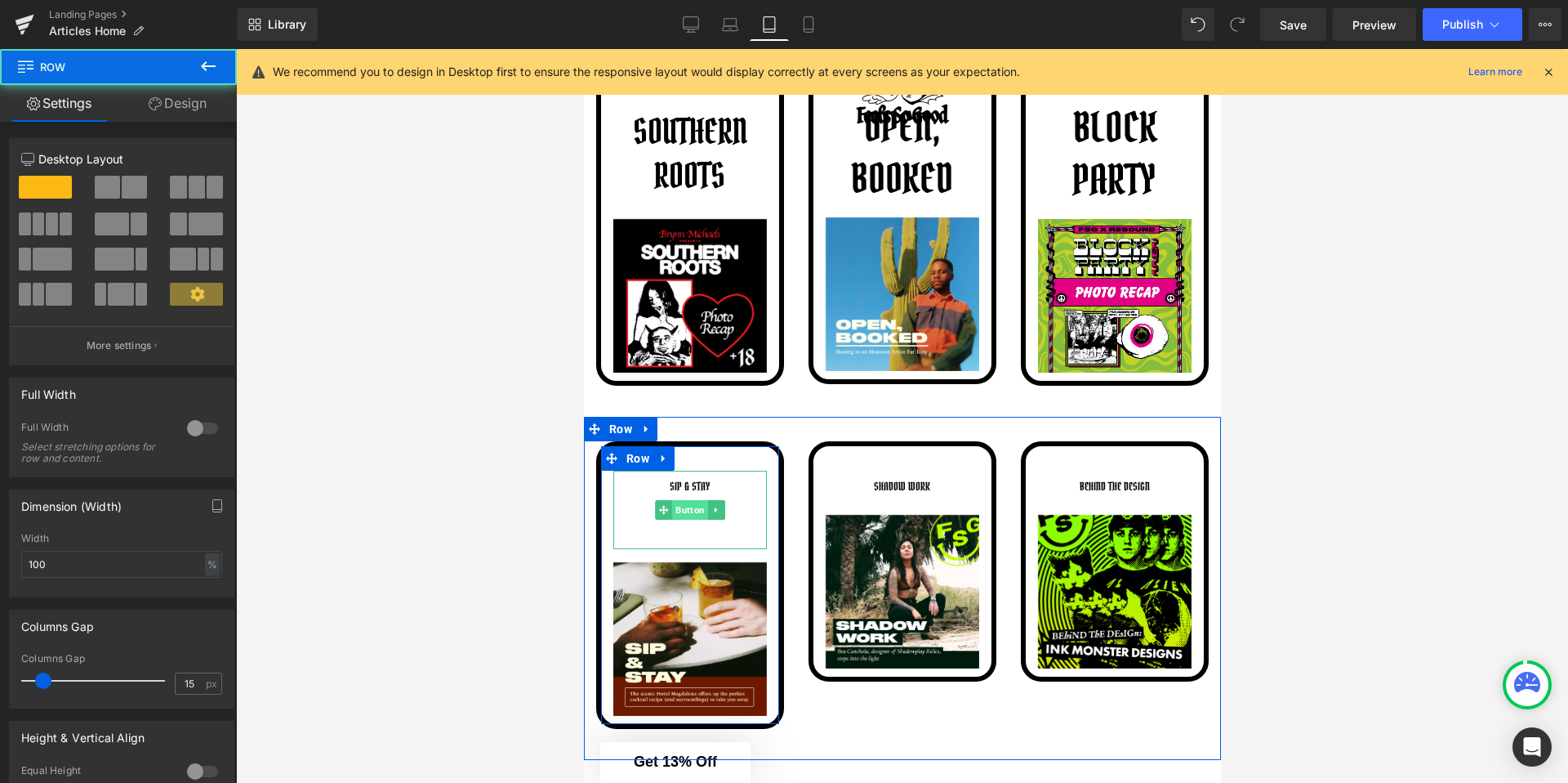
click at [688, 506] on span "Button" at bounding box center [690, 509] width 36 height 20
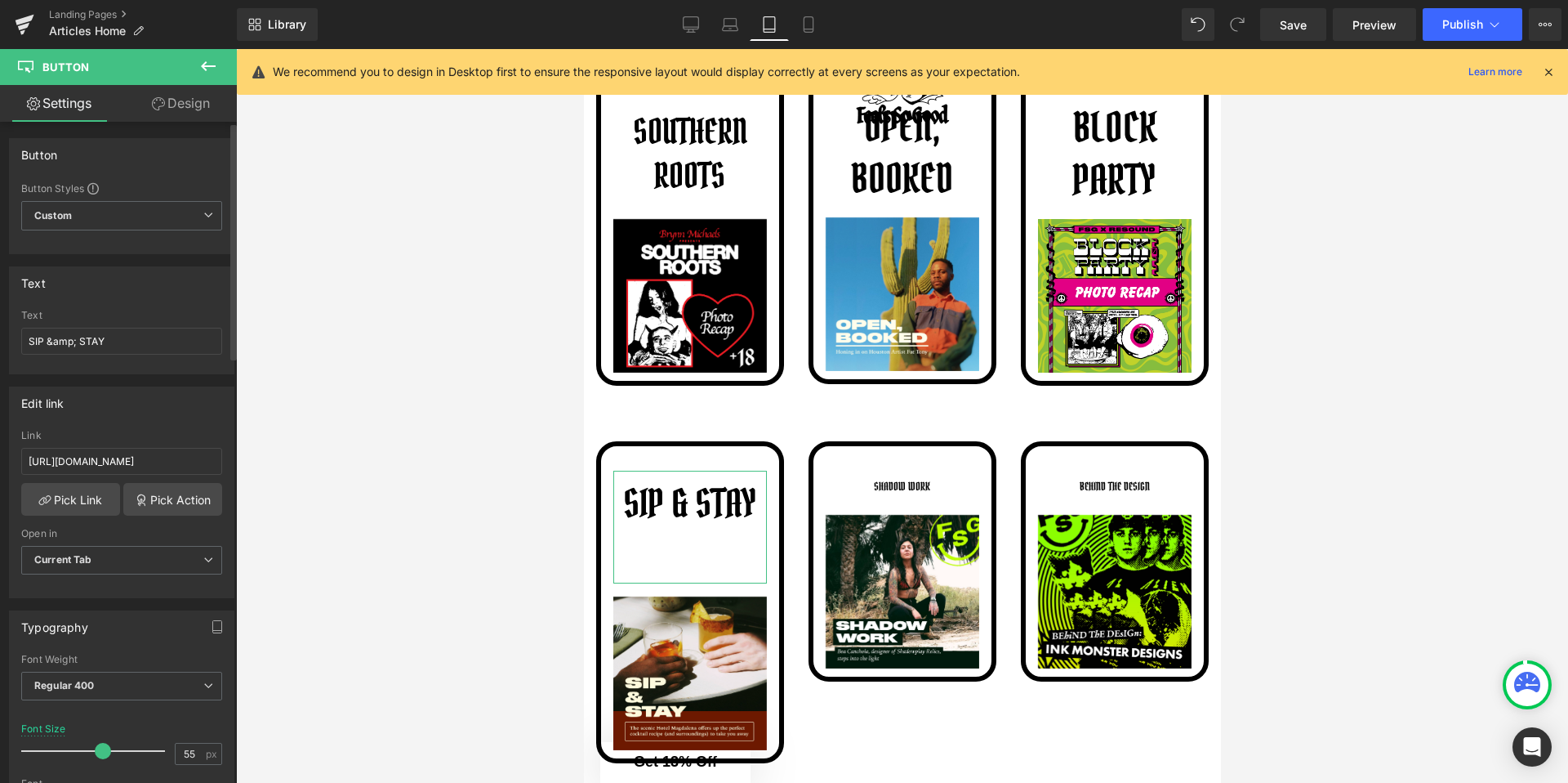
type input "56"
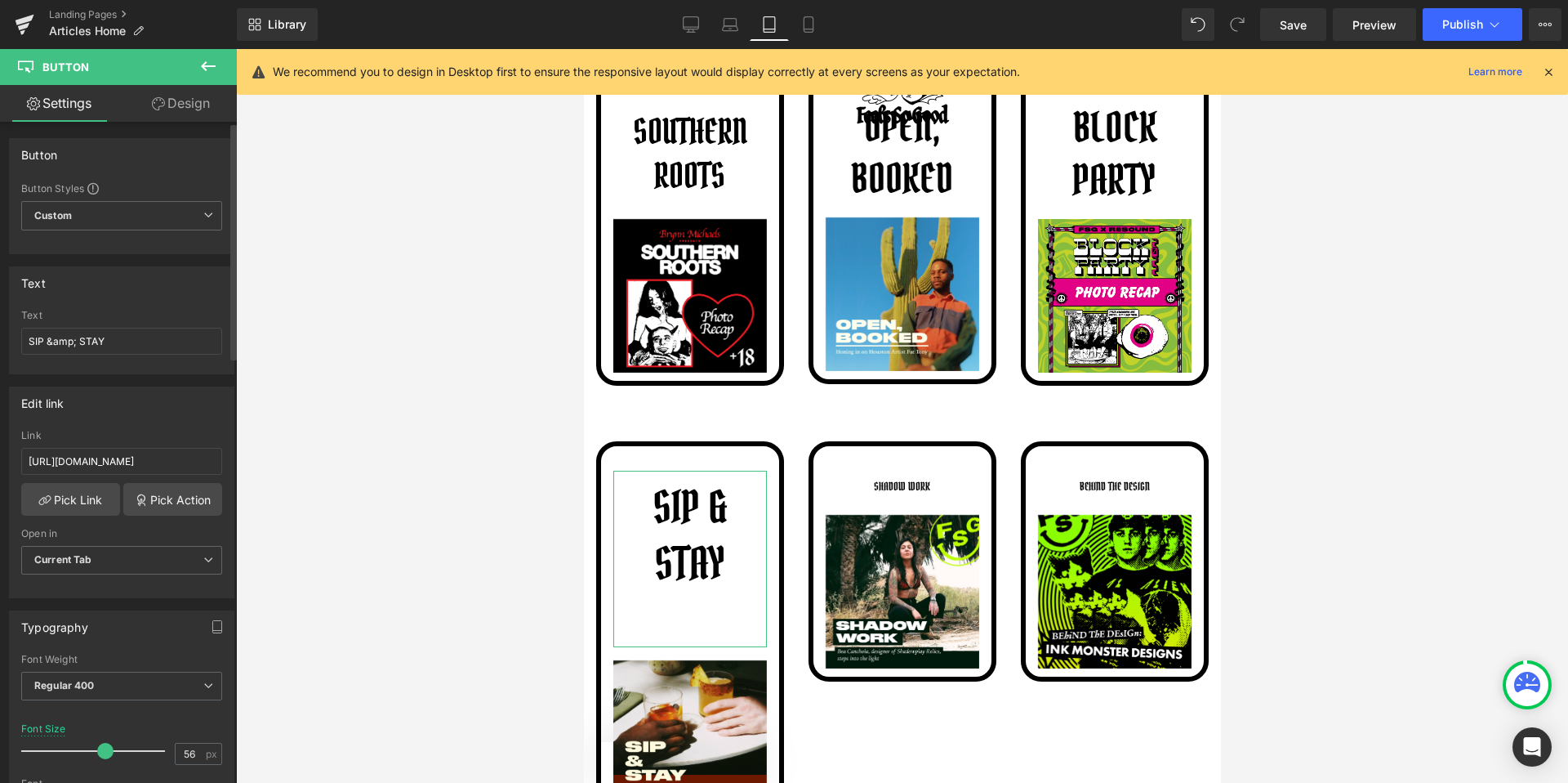
drag, startPoint x: 47, startPoint y: 748, endPoint x: 101, endPoint y: 754, distance: 54.3
click at [101, 754] on span at bounding box center [105, 750] width 16 height 16
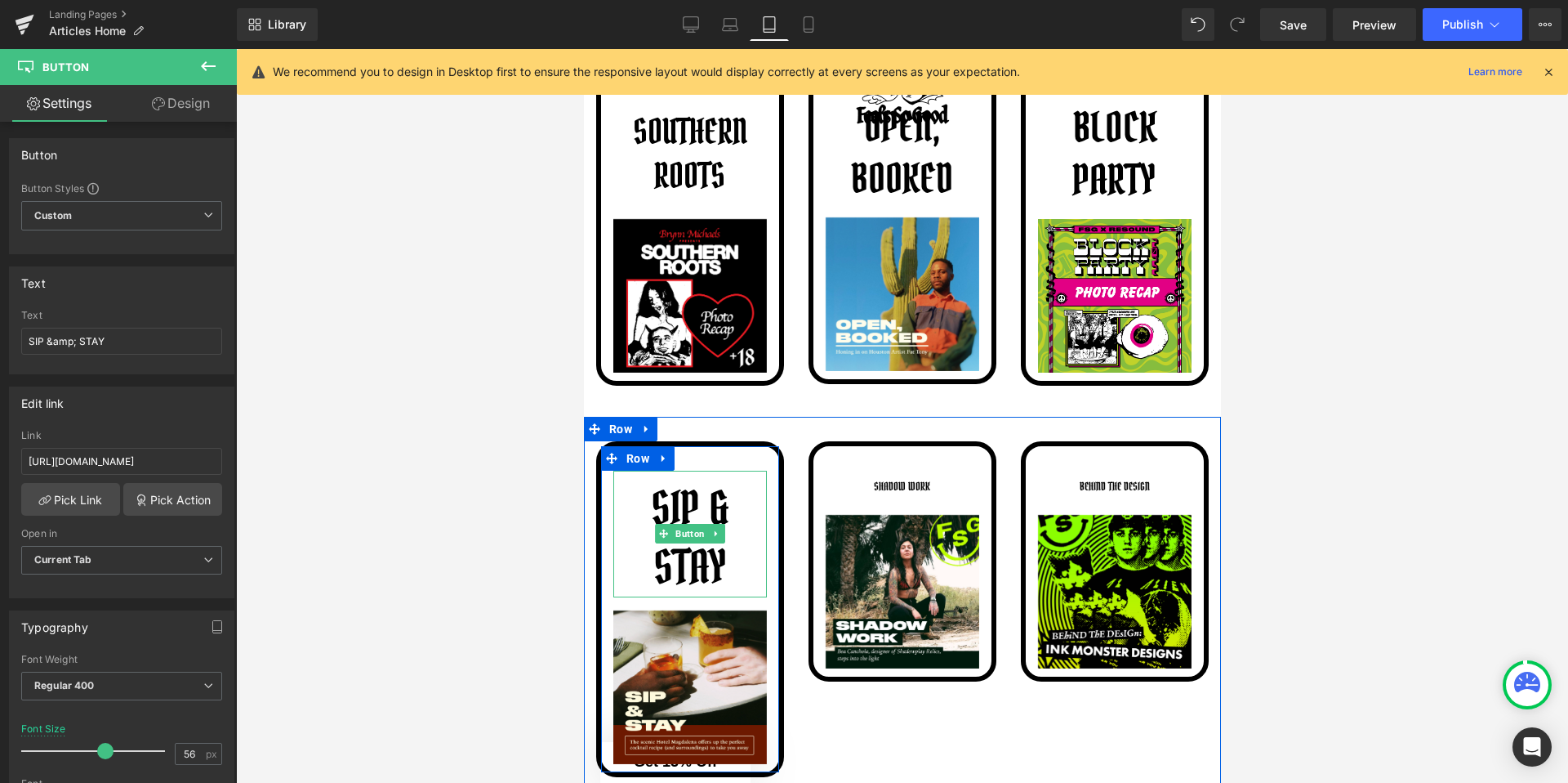
drag, startPoint x: 656, startPoint y: 647, endPoint x: 740, endPoint y: 591, distance: 101.0
click at [740, 591] on div "SIP & STAY Button" at bounding box center [690, 534] width 154 height 127
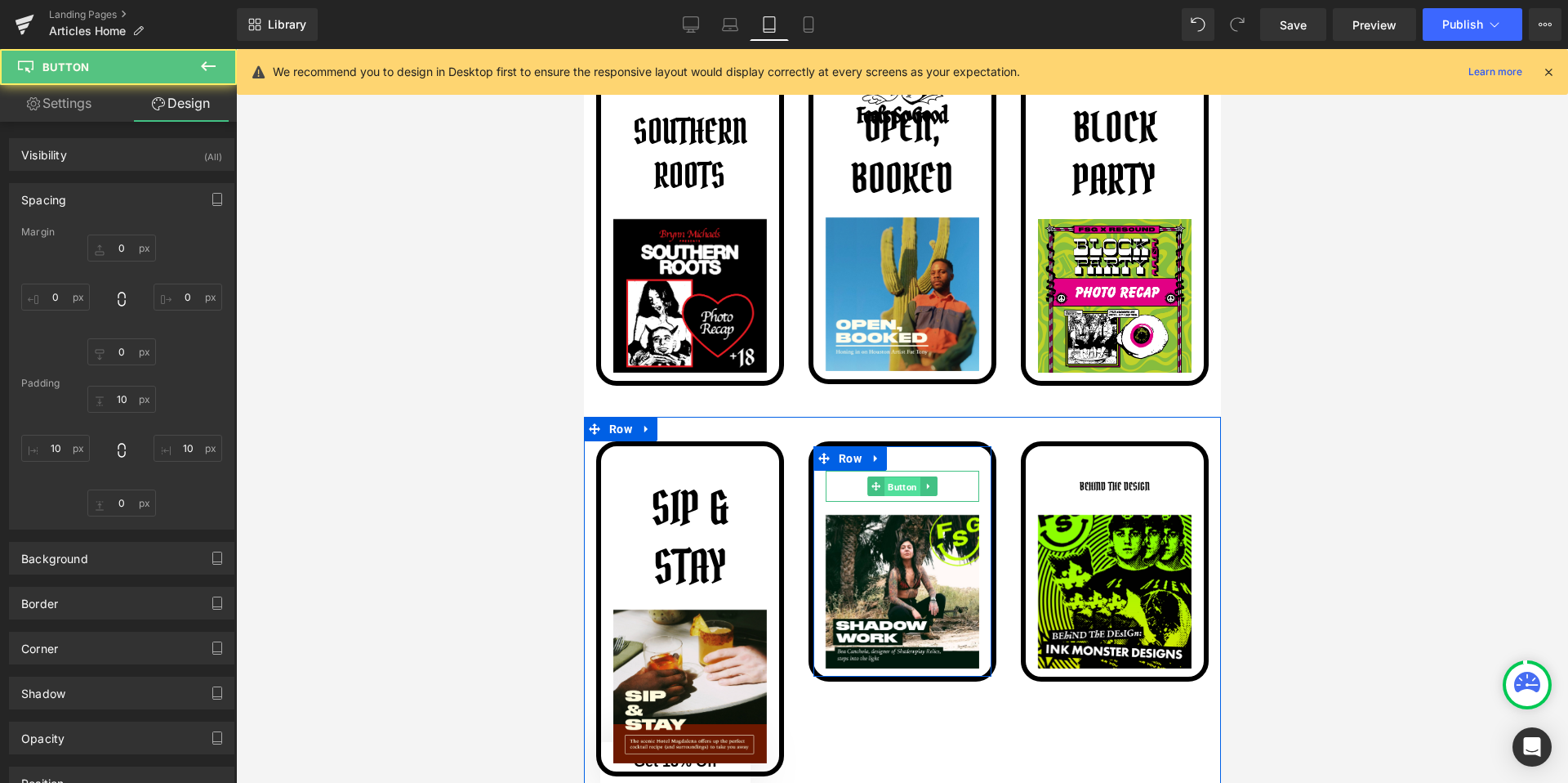
click at [908, 479] on span "Button" at bounding box center [902, 487] width 36 height 20
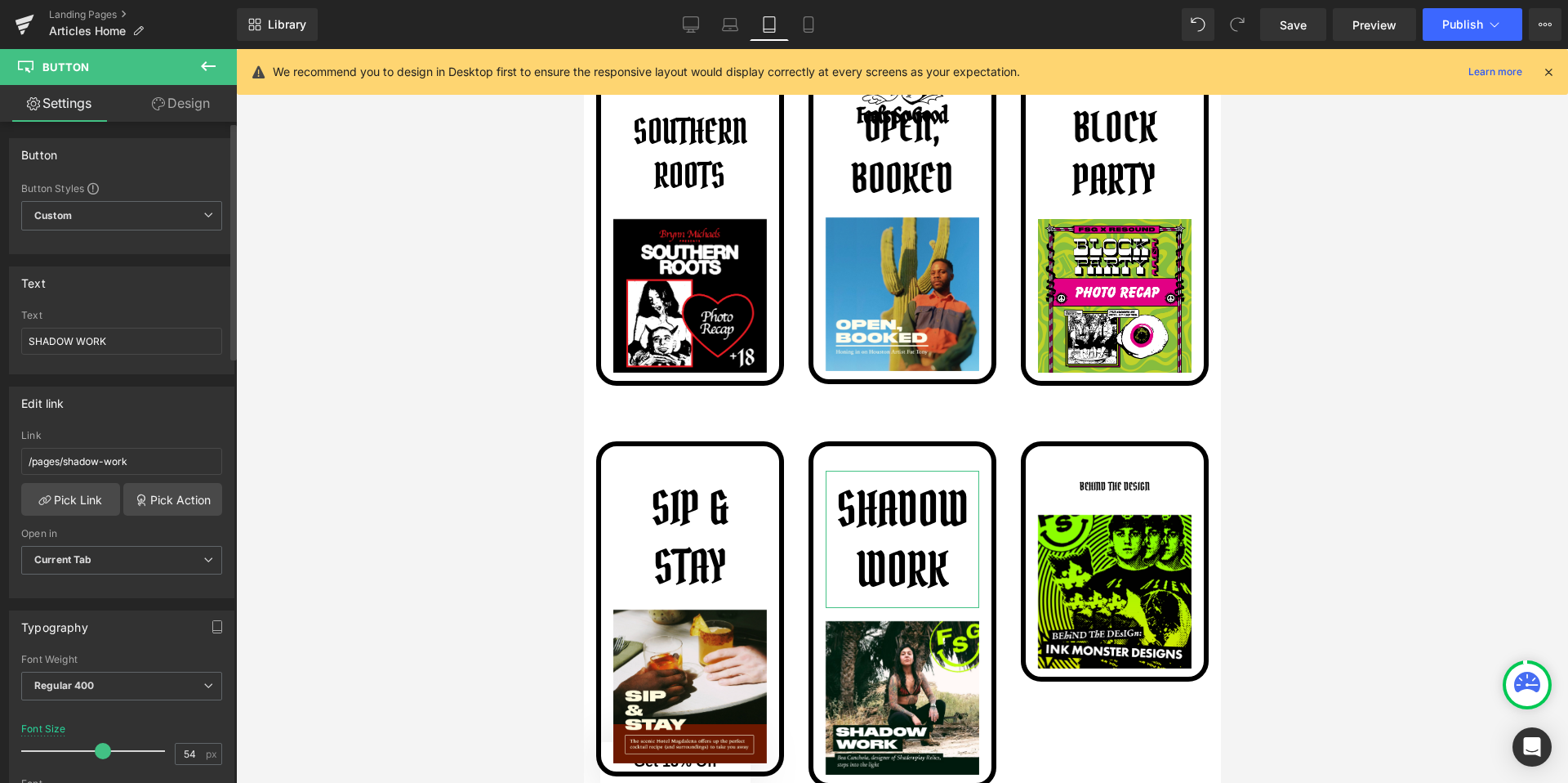
type input "53"
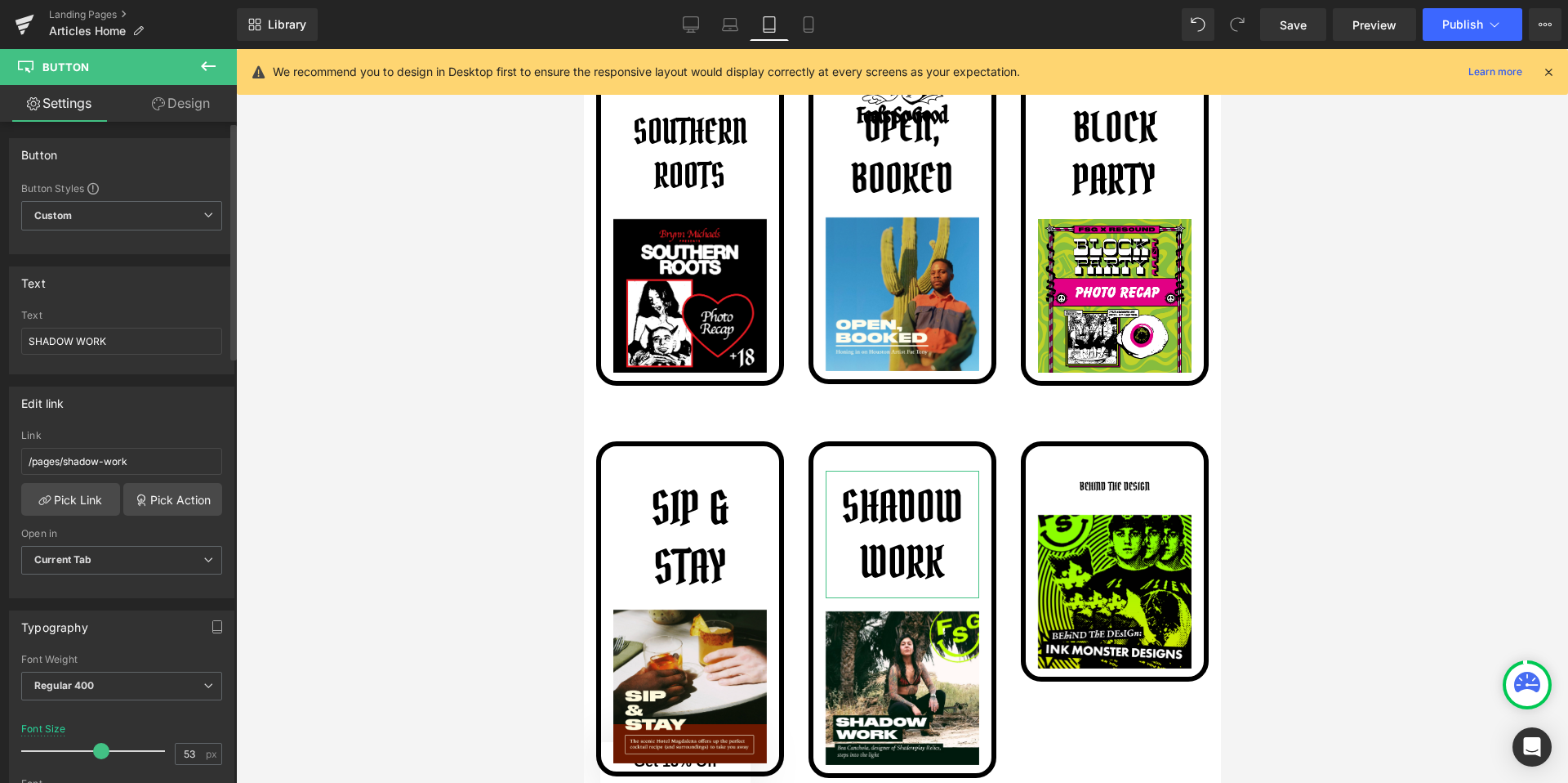
drag, startPoint x: 47, startPoint y: 747, endPoint x: 98, endPoint y: 747, distance: 51.0
click at [98, 747] on span at bounding box center [101, 750] width 16 height 16
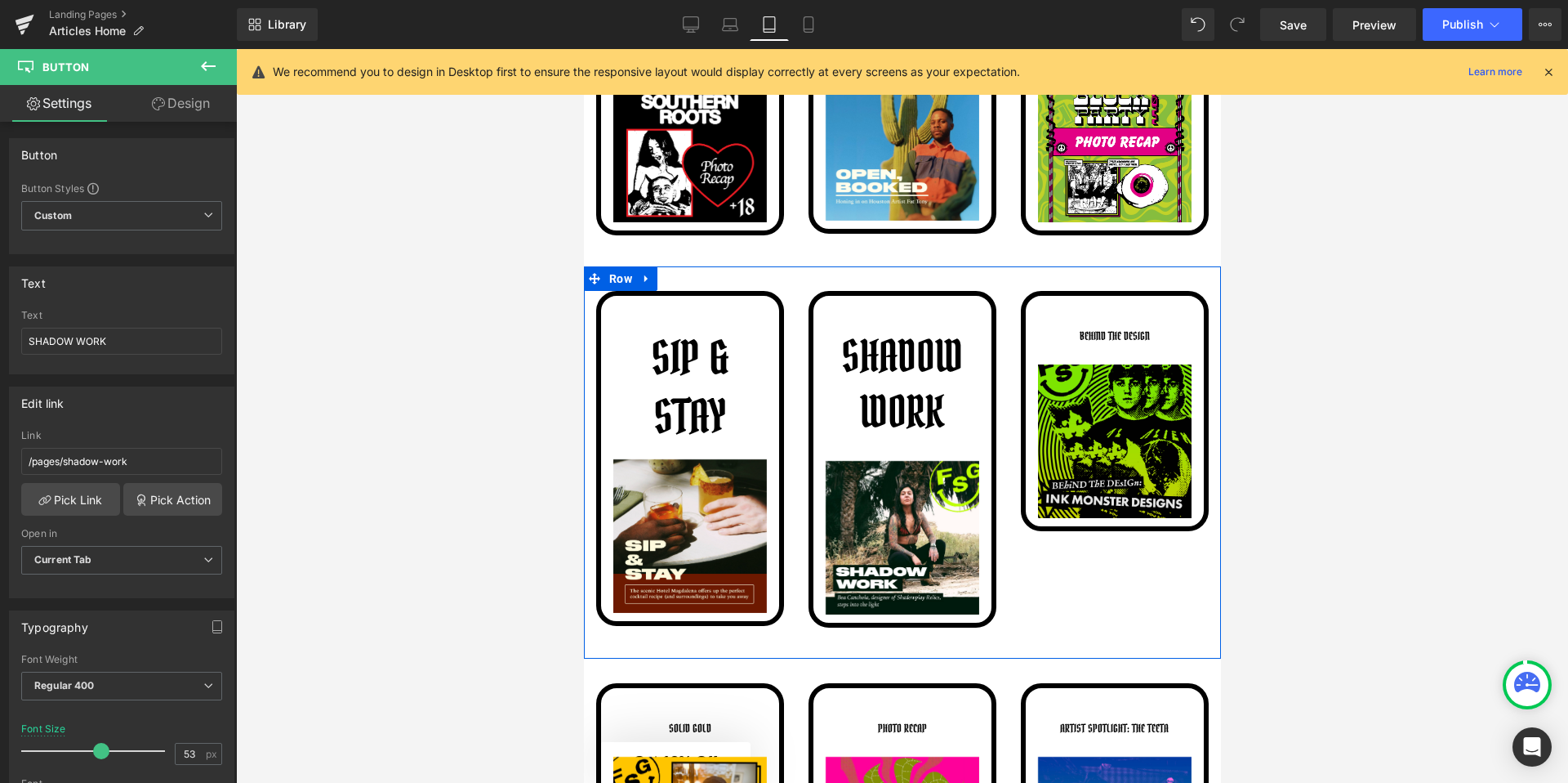
scroll to position [2231, 0]
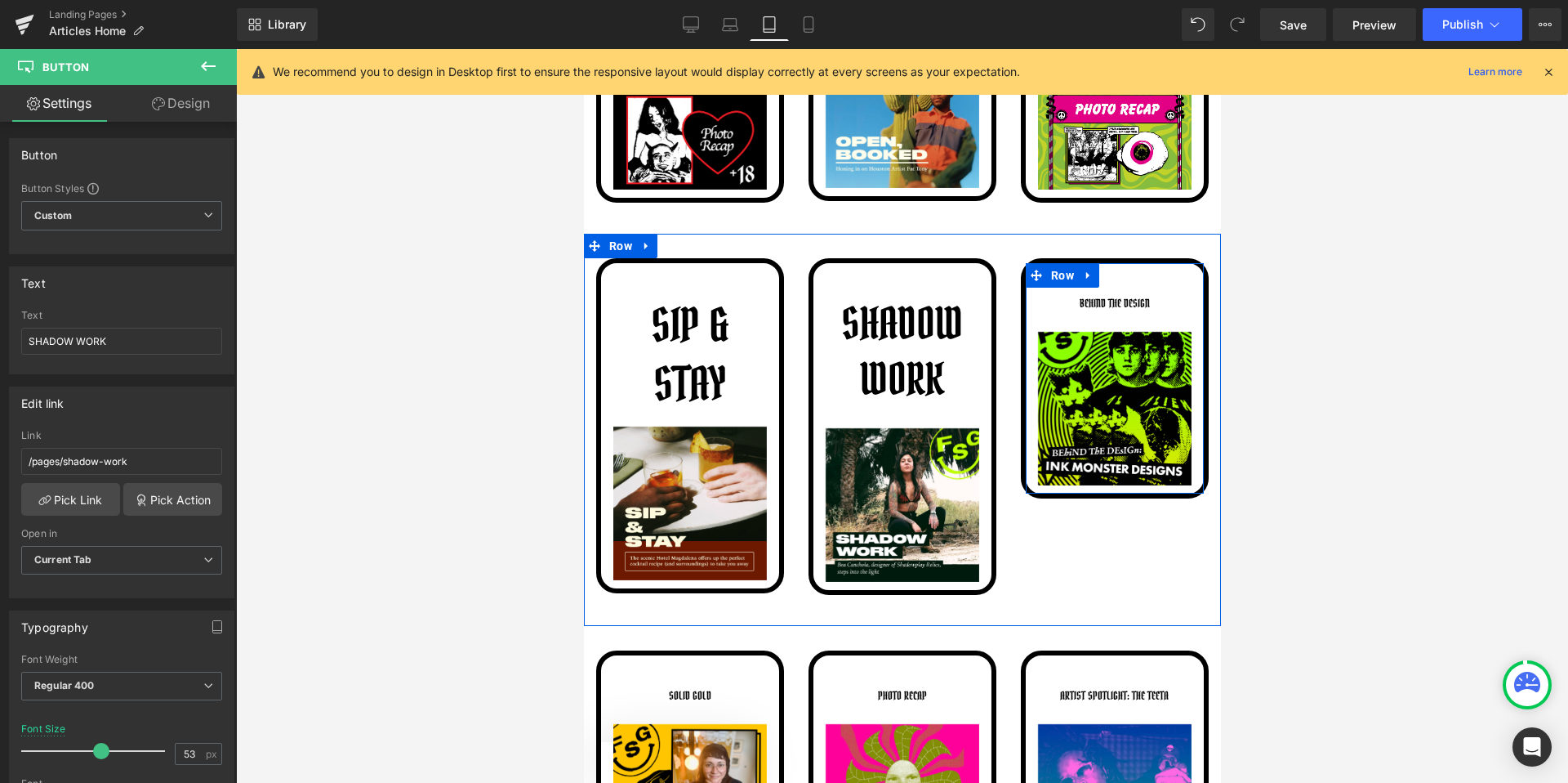
click at [1127, 299] on span "Button" at bounding box center [1145, 303] width 36 height 20
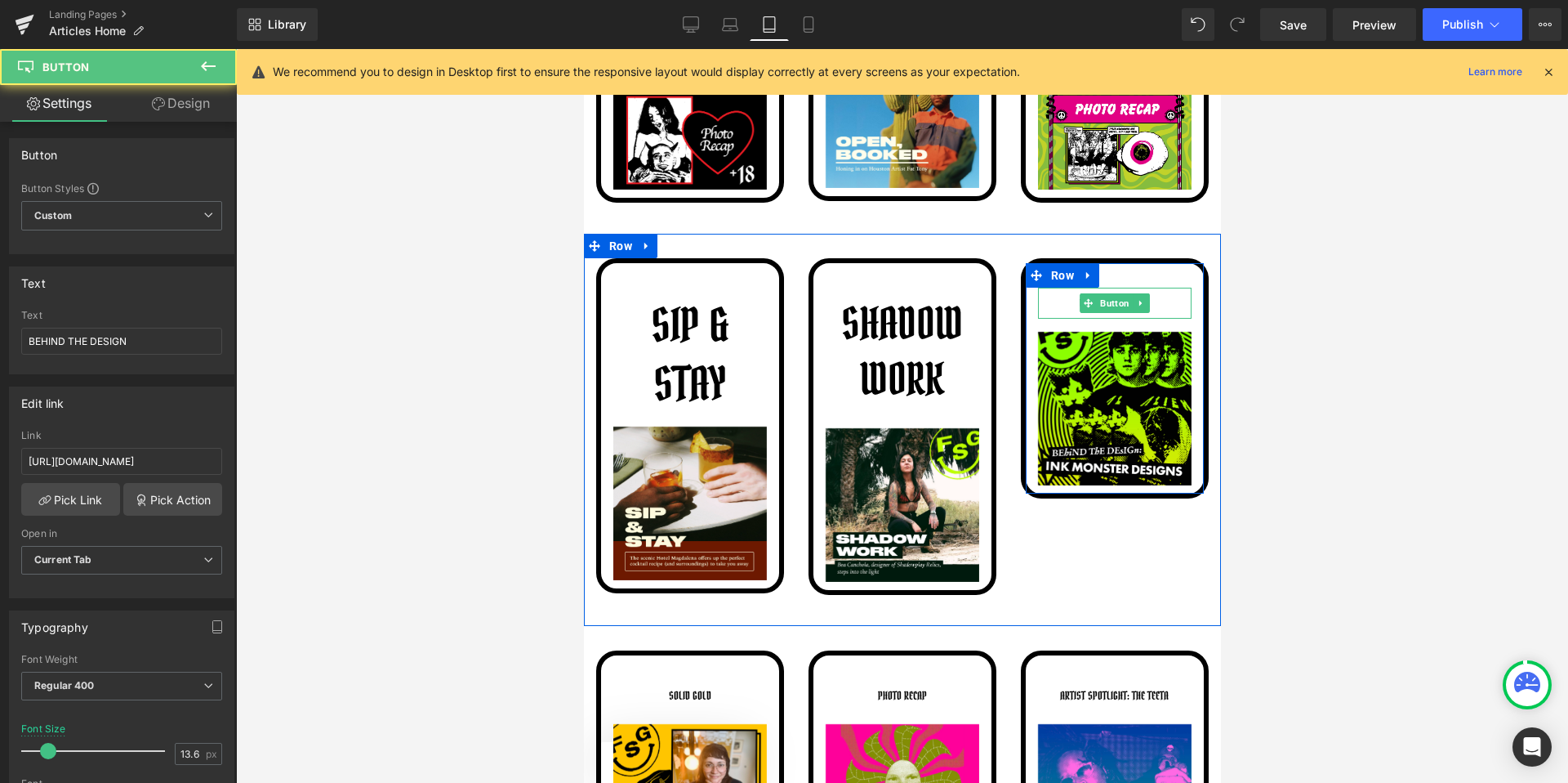
click at [1112, 299] on span "Button" at bounding box center [1114, 303] width 36 height 20
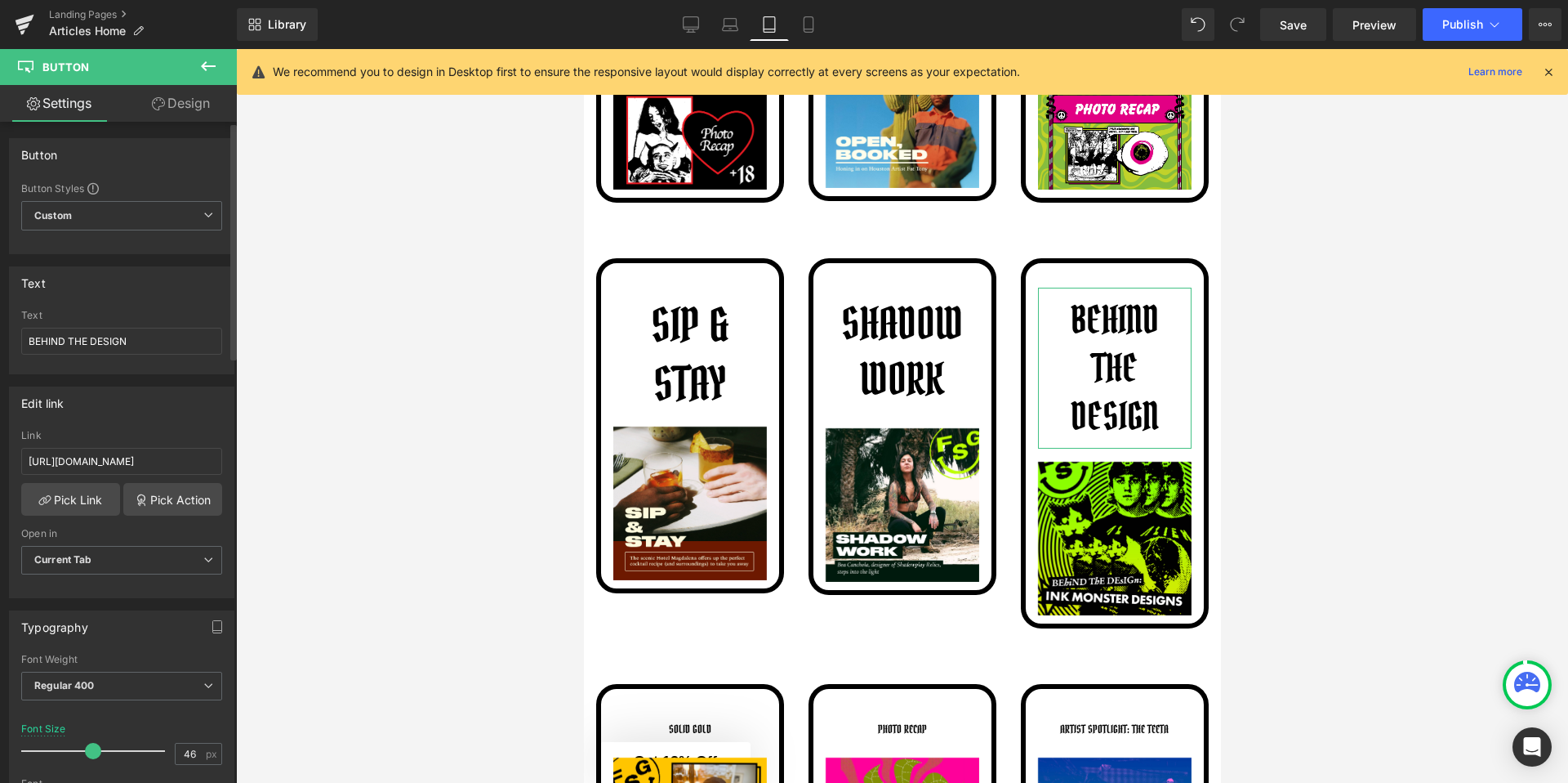
type input "45"
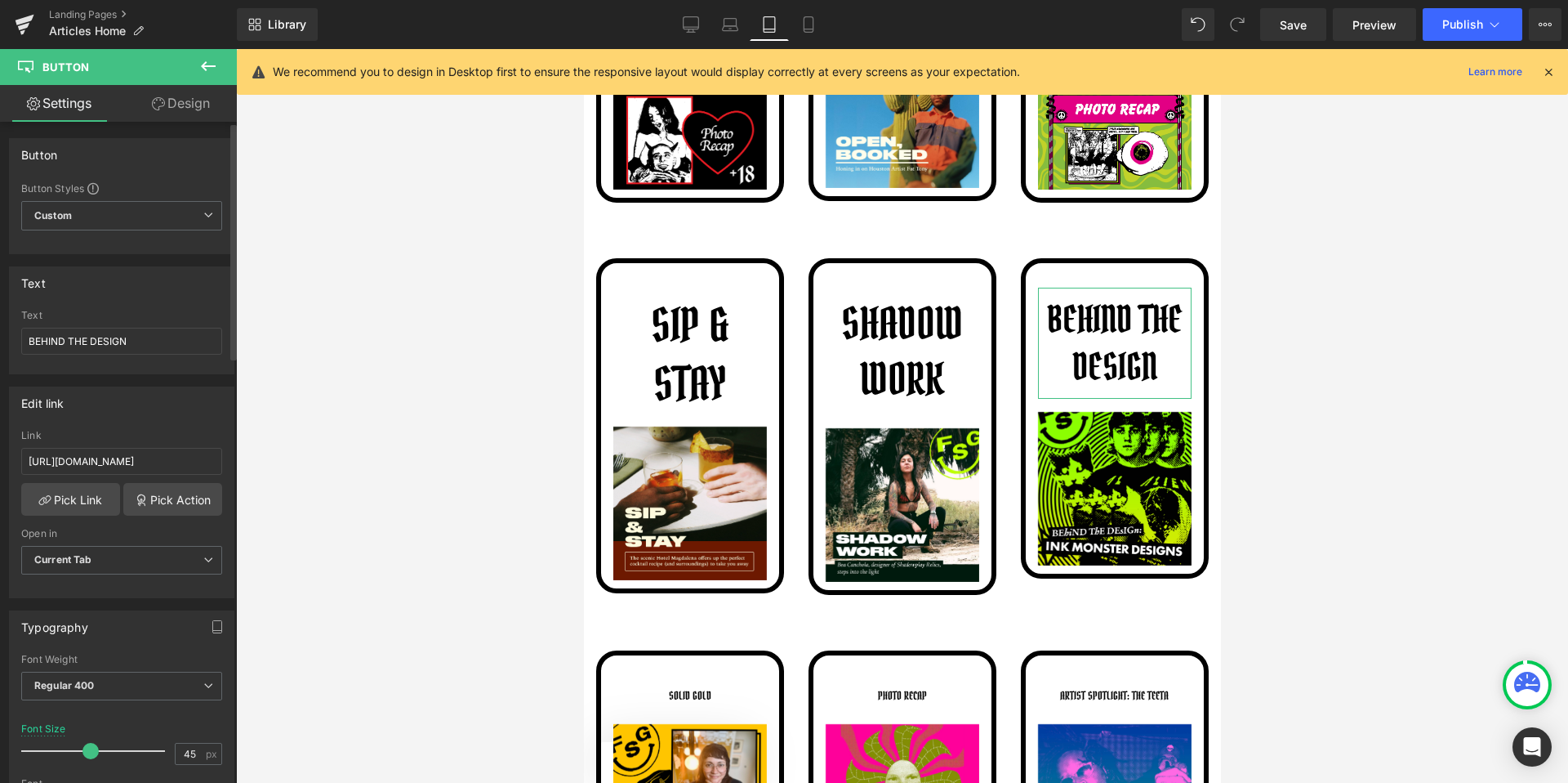
drag, startPoint x: 47, startPoint y: 752, endPoint x: 86, endPoint y: 755, distance: 39.1
click at [86, 755] on span at bounding box center [91, 750] width 16 height 16
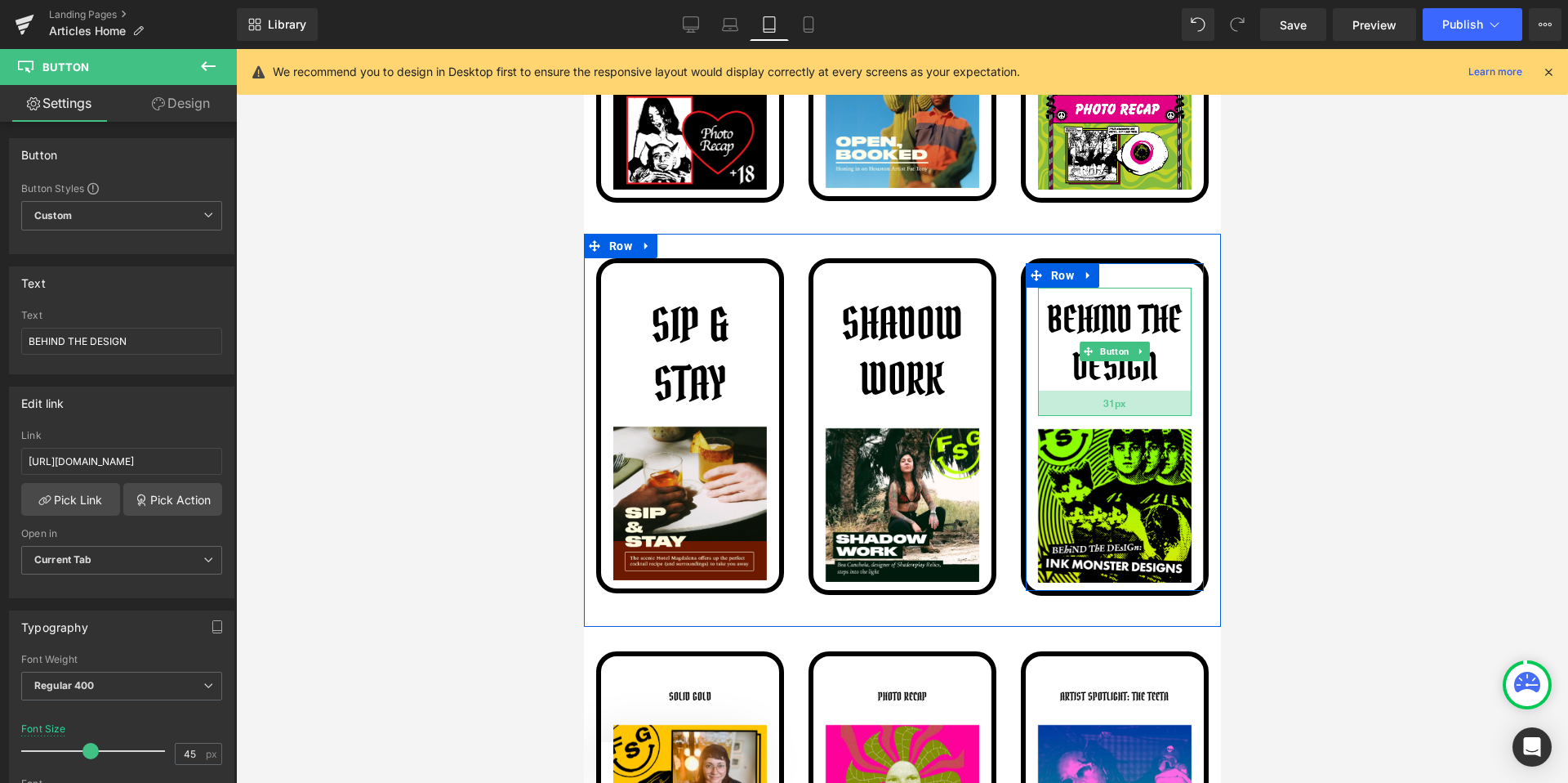
drag, startPoint x: 1061, startPoint y: 395, endPoint x: 1065, endPoint y: 411, distance: 16.5
click at [1065, 412] on div "31px" at bounding box center [1114, 402] width 154 height 25
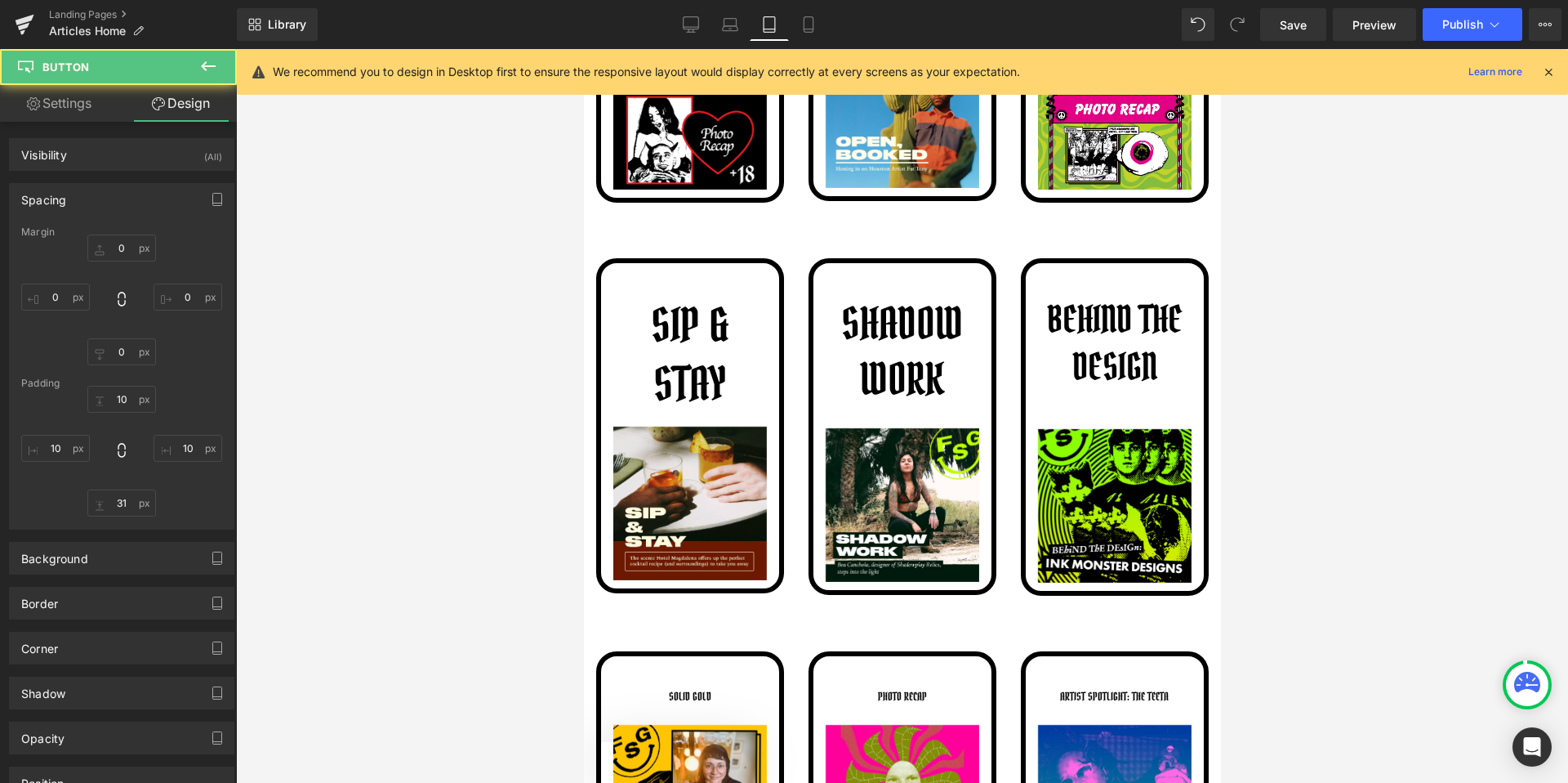
click at [1288, 421] on div at bounding box center [903, 416] width 1332 height 734
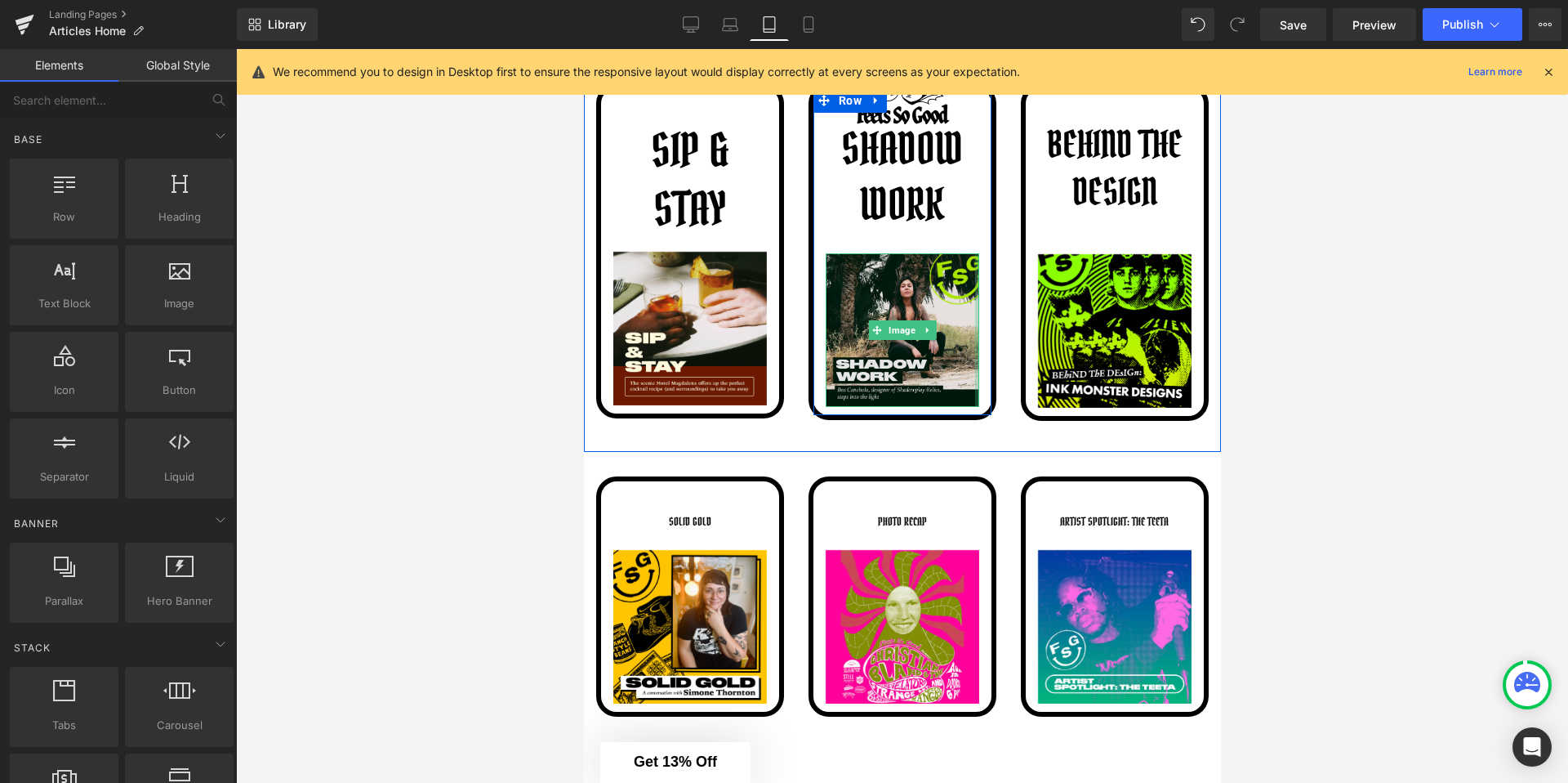
scroll to position [2425, 0]
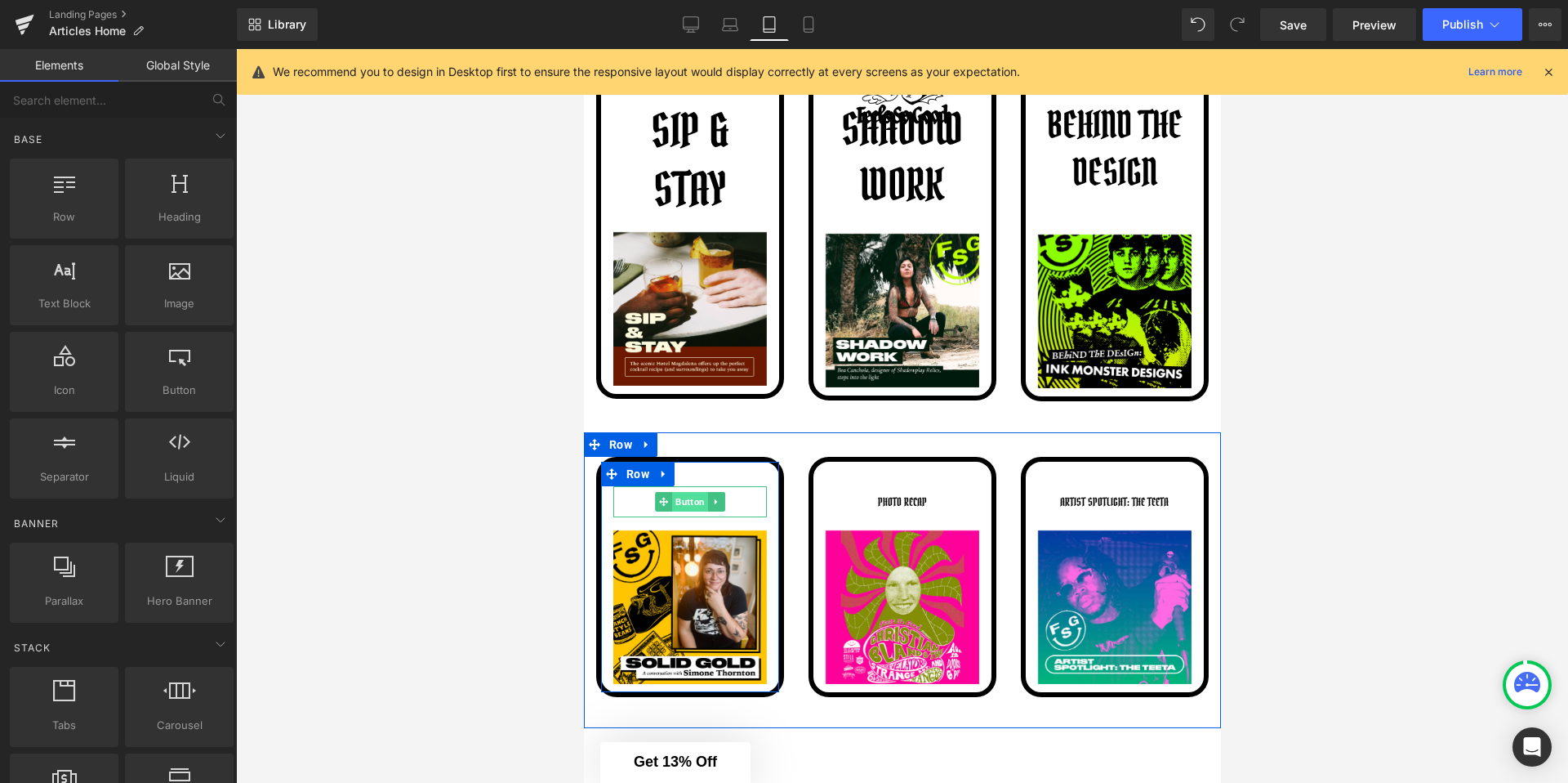
click at [690, 502] on span "Button" at bounding box center [690, 502] width 36 height 20
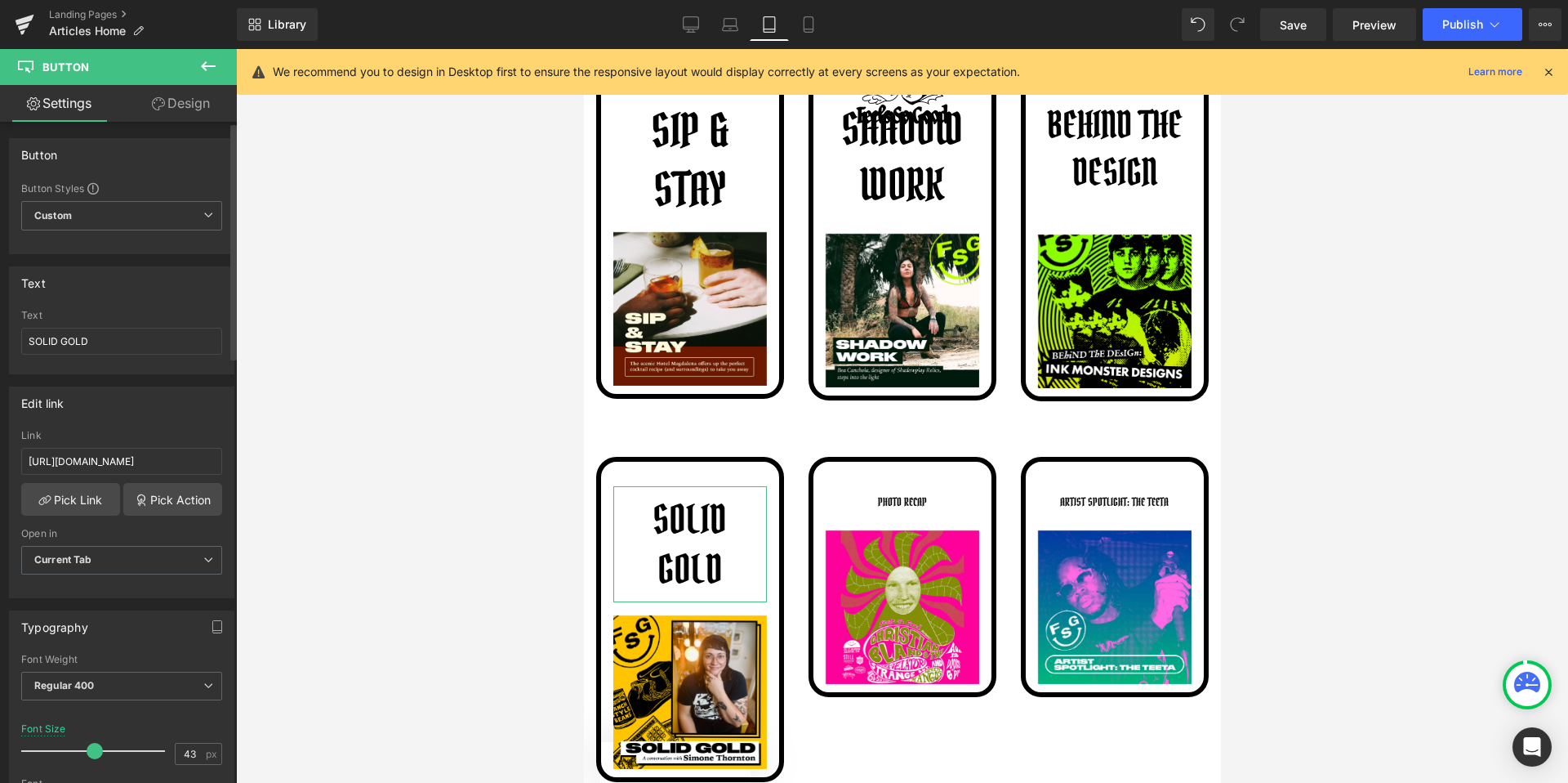
type input "42"
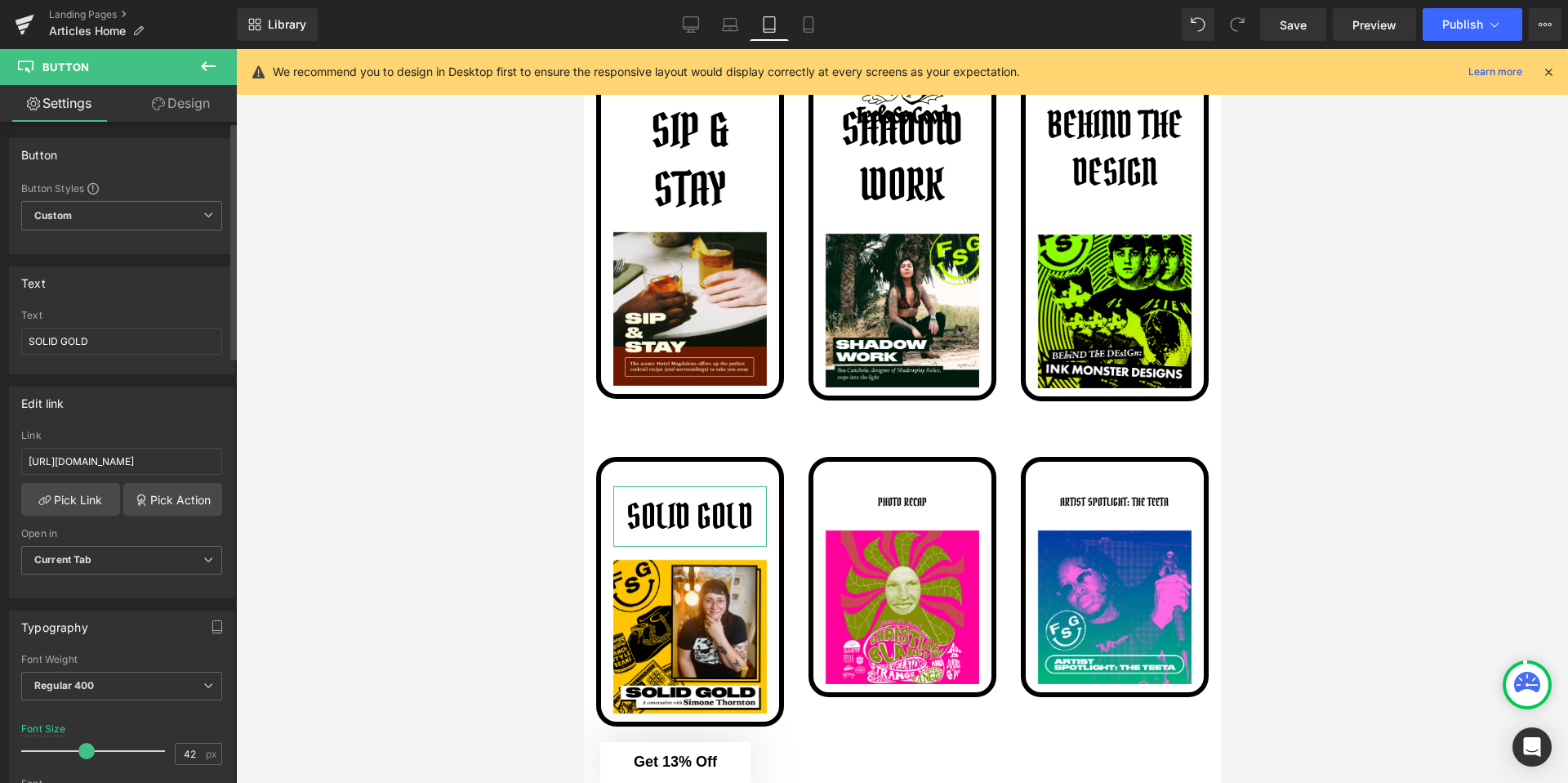
drag, startPoint x: 44, startPoint y: 751, endPoint x: 81, endPoint y: 758, distance: 37.7
click at [81, 758] on div at bounding box center [97, 751] width 135 height 33
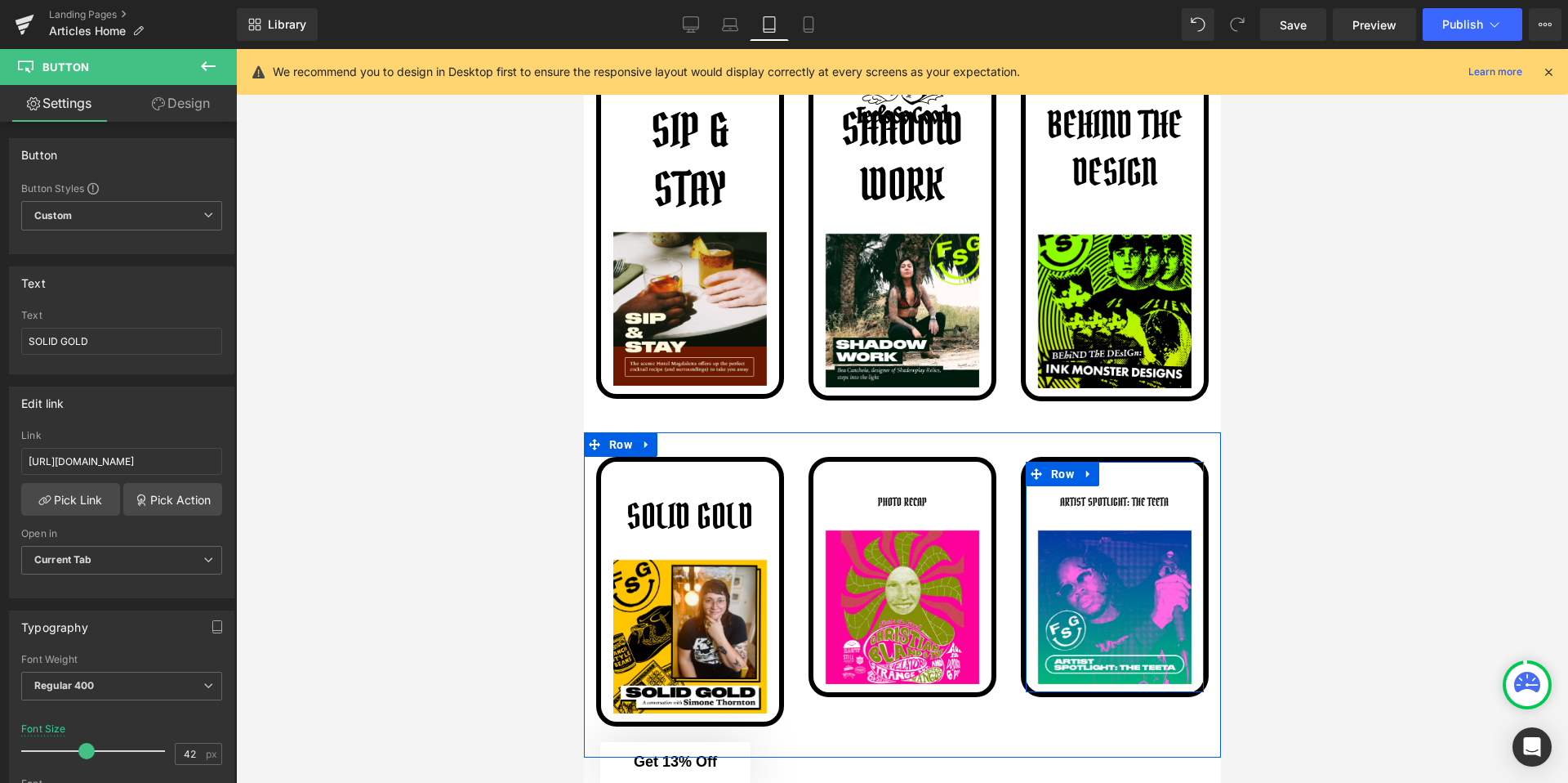
click at [1127, 502] on span "Button" at bounding box center [1145, 502] width 36 height 20
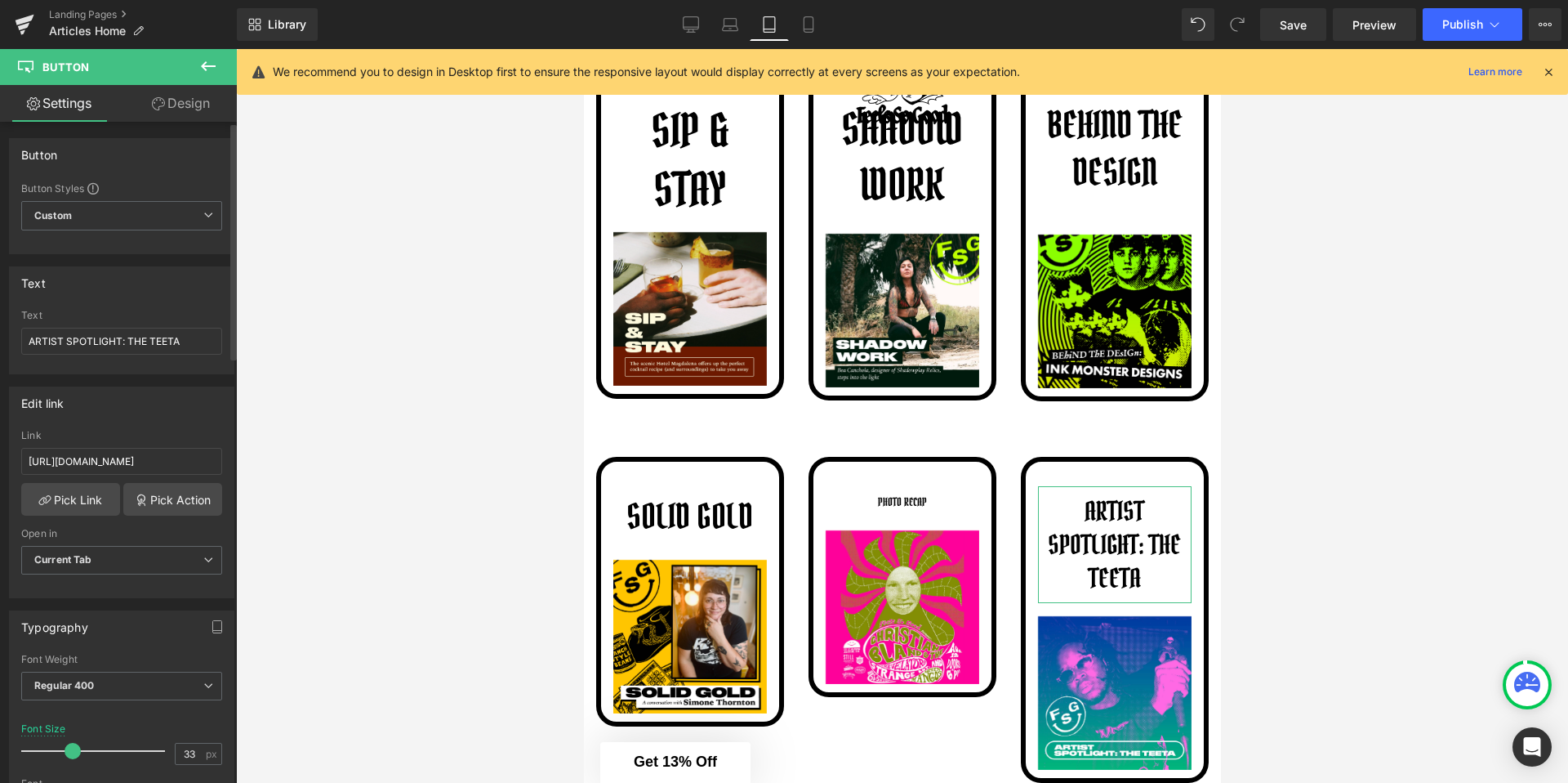
type input "34"
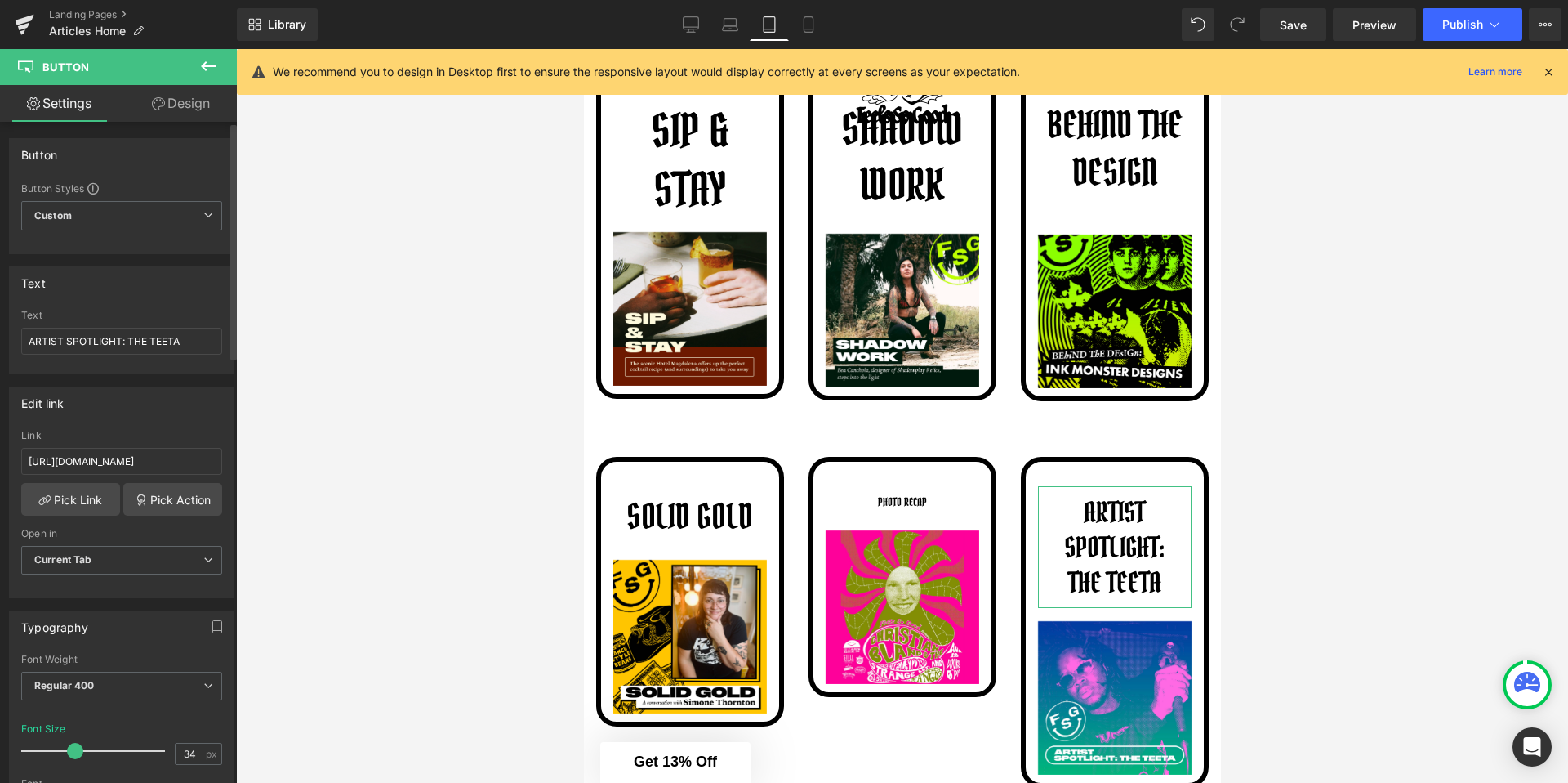
drag, startPoint x: 48, startPoint y: 750, endPoint x: 73, endPoint y: 751, distance: 25.0
click at [73, 751] on span at bounding box center [75, 750] width 16 height 16
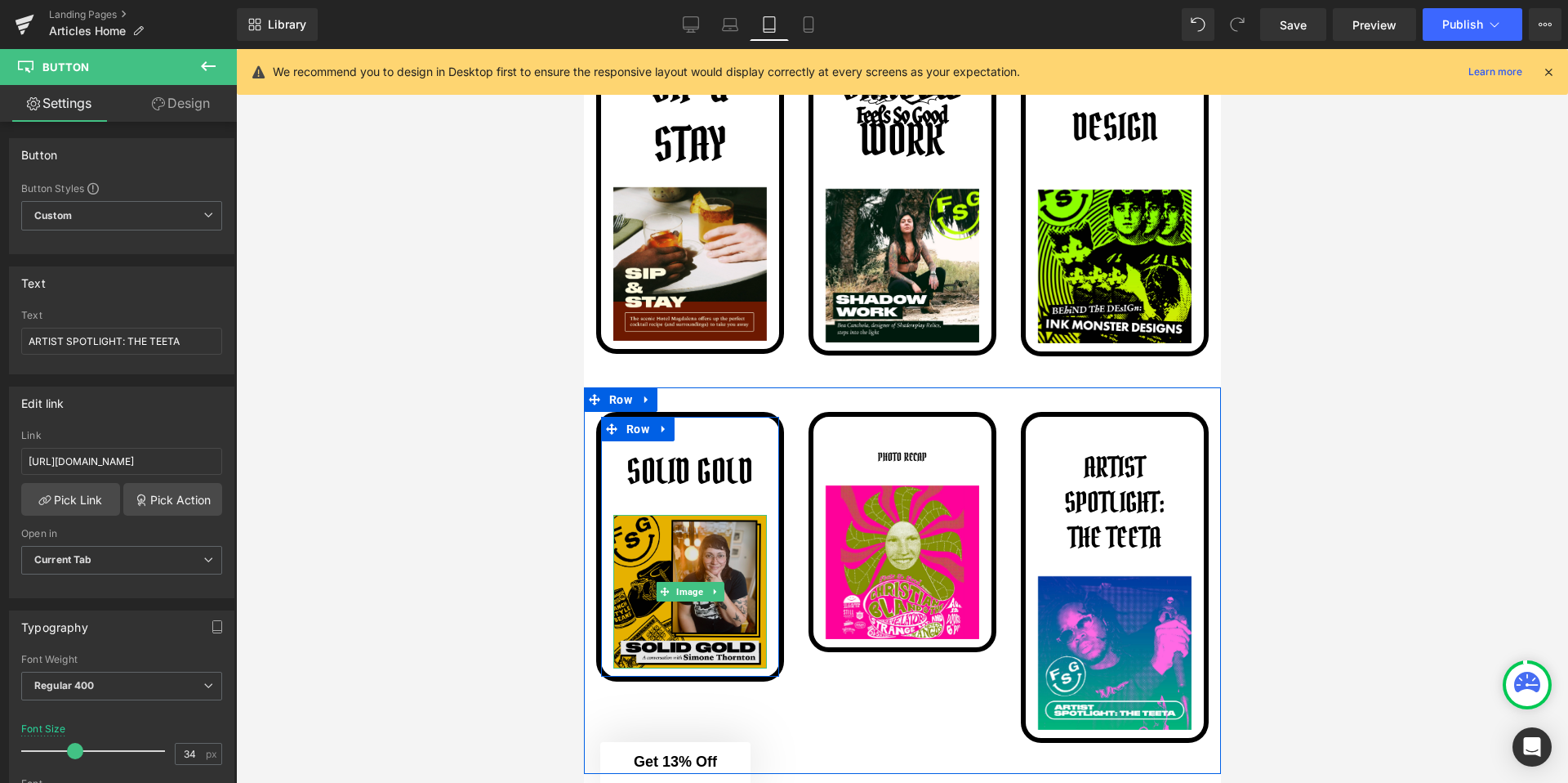
scroll to position [2517, 0]
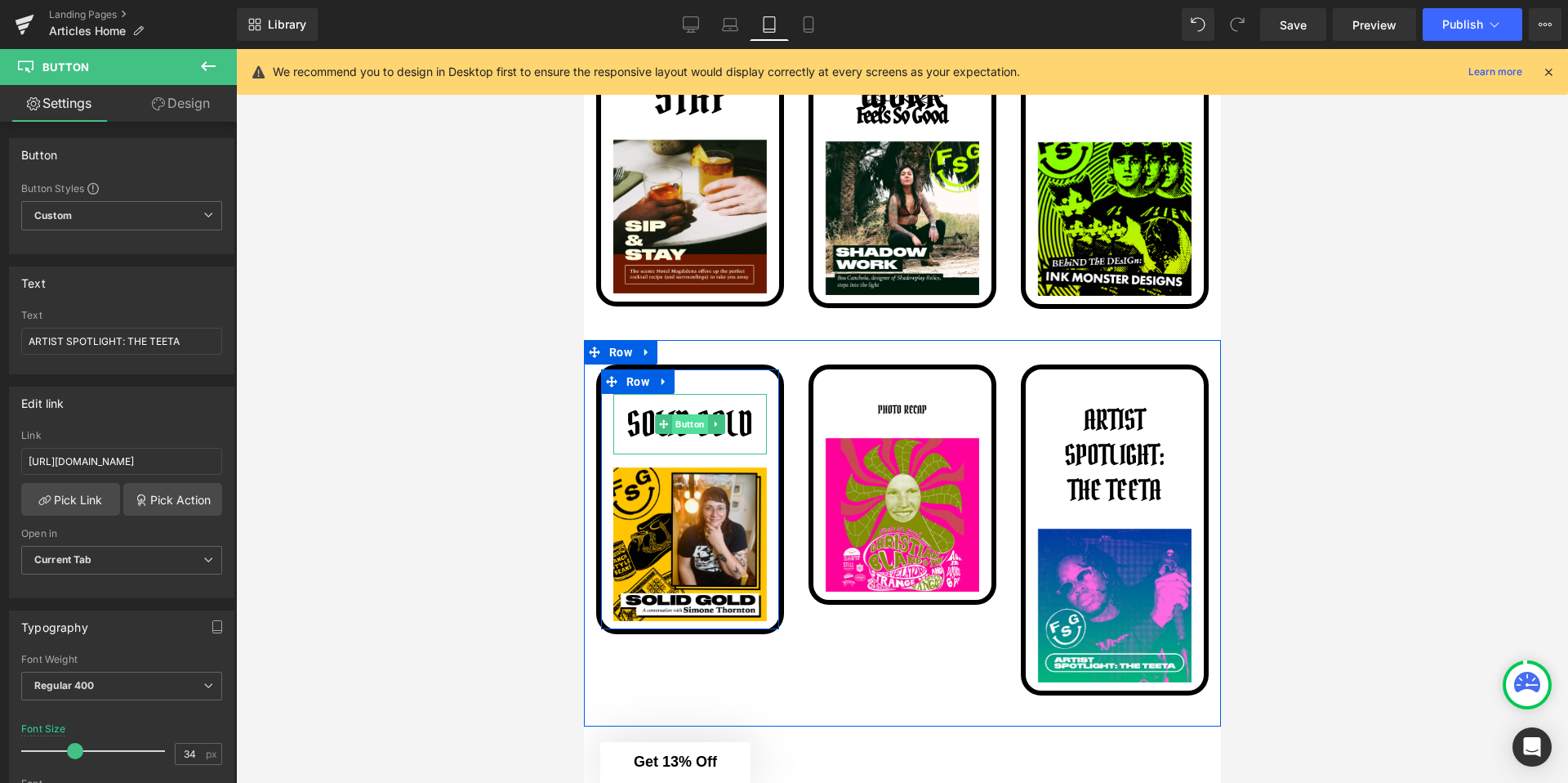
click at [692, 426] on span "Button" at bounding box center [690, 424] width 36 height 20
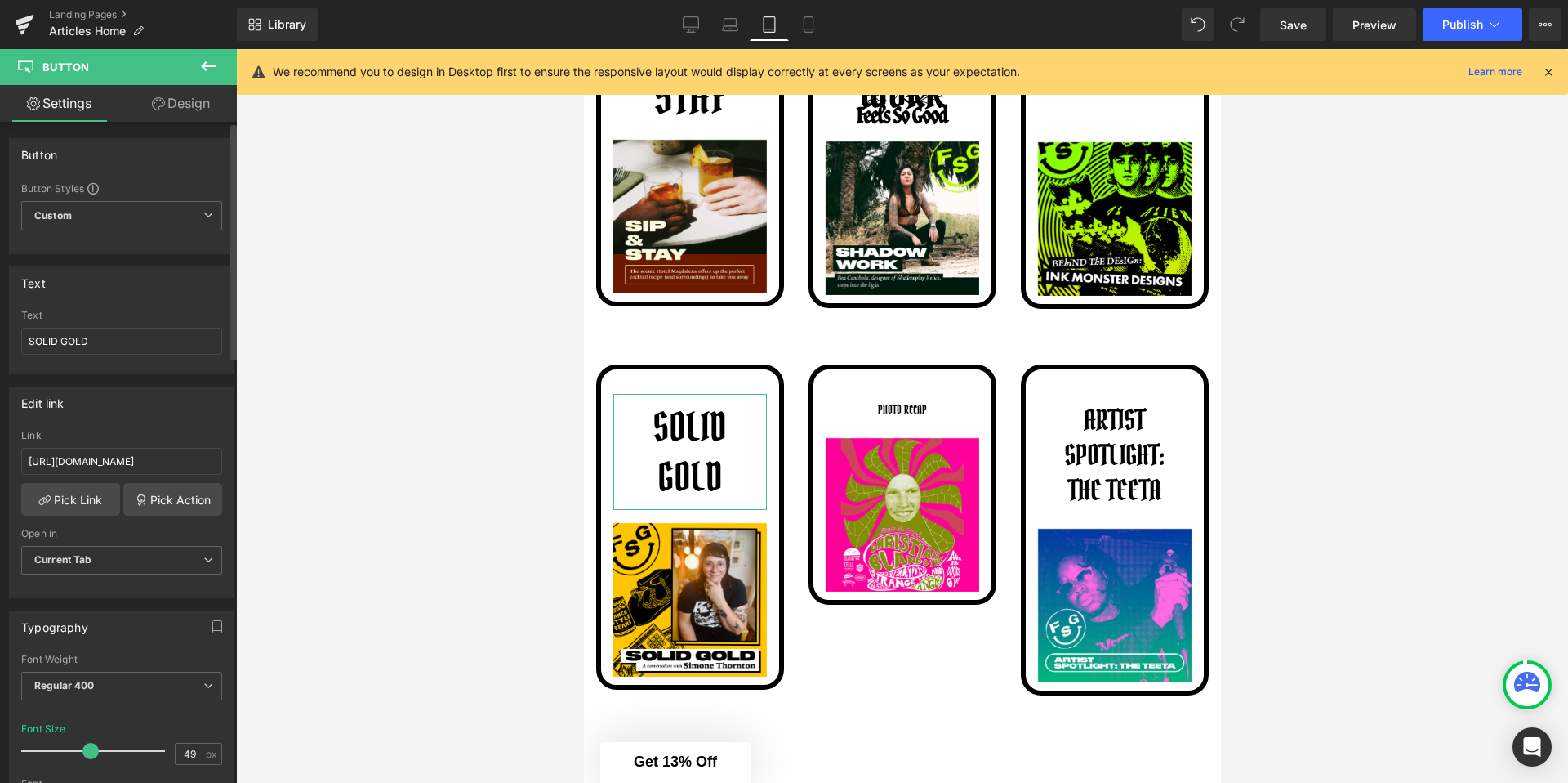
type input "50"
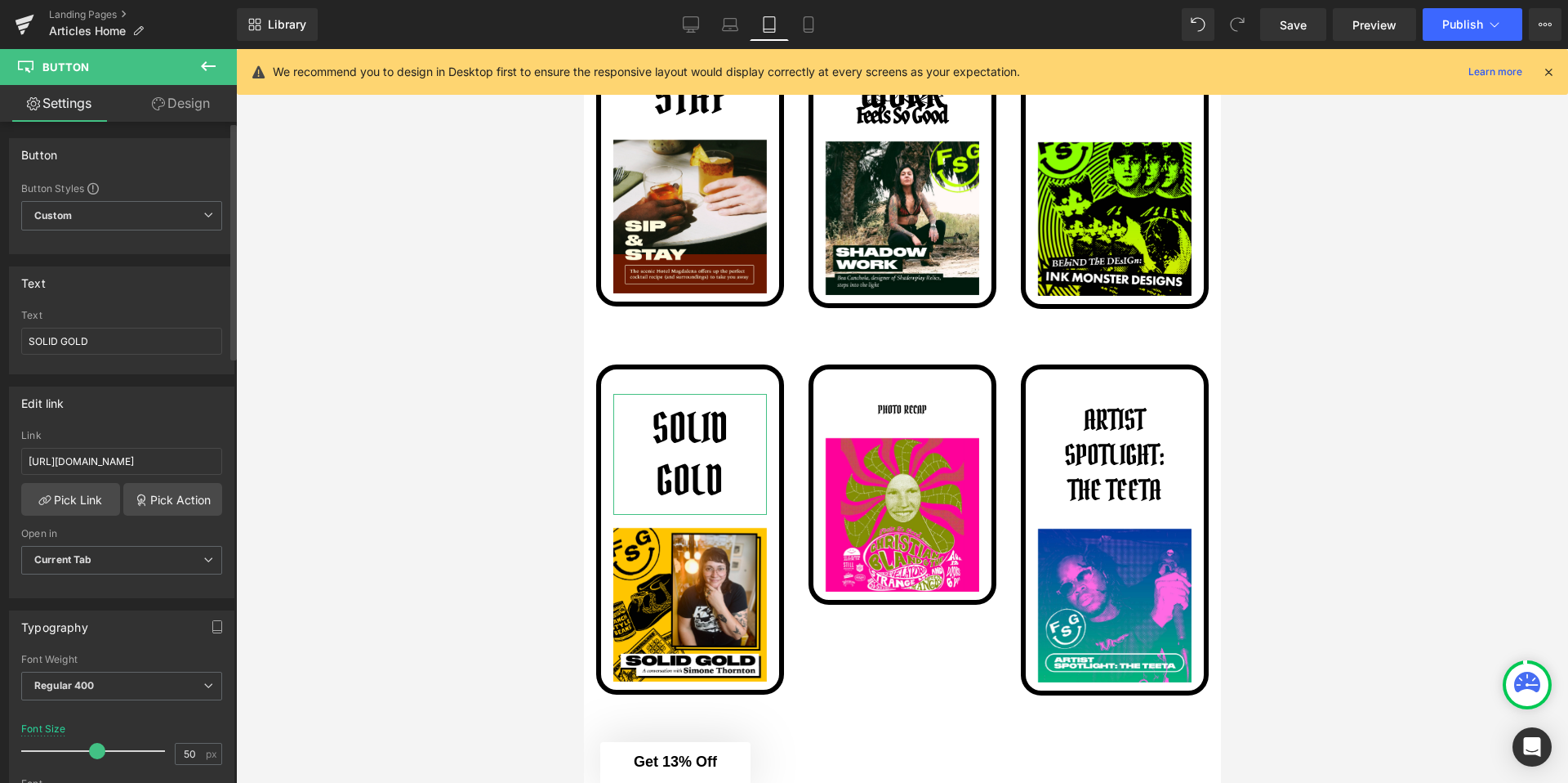
drag, startPoint x: 84, startPoint y: 752, endPoint x: 93, endPoint y: 752, distance: 9.0
click at [93, 752] on span at bounding box center [97, 750] width 16 height 16
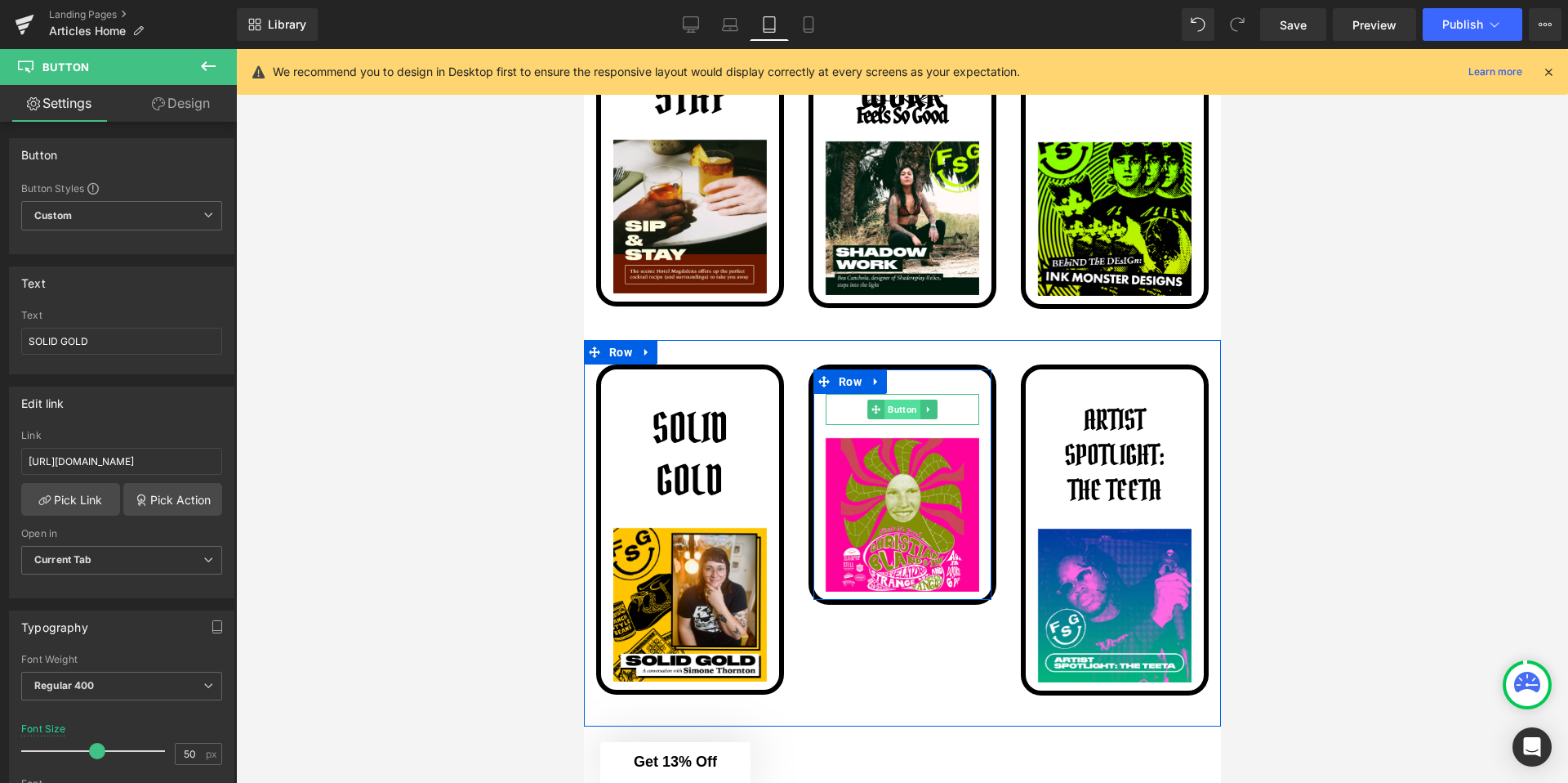
click at [897, 405] on span "Button" at bounding box center [902, 409] width 36 height 20
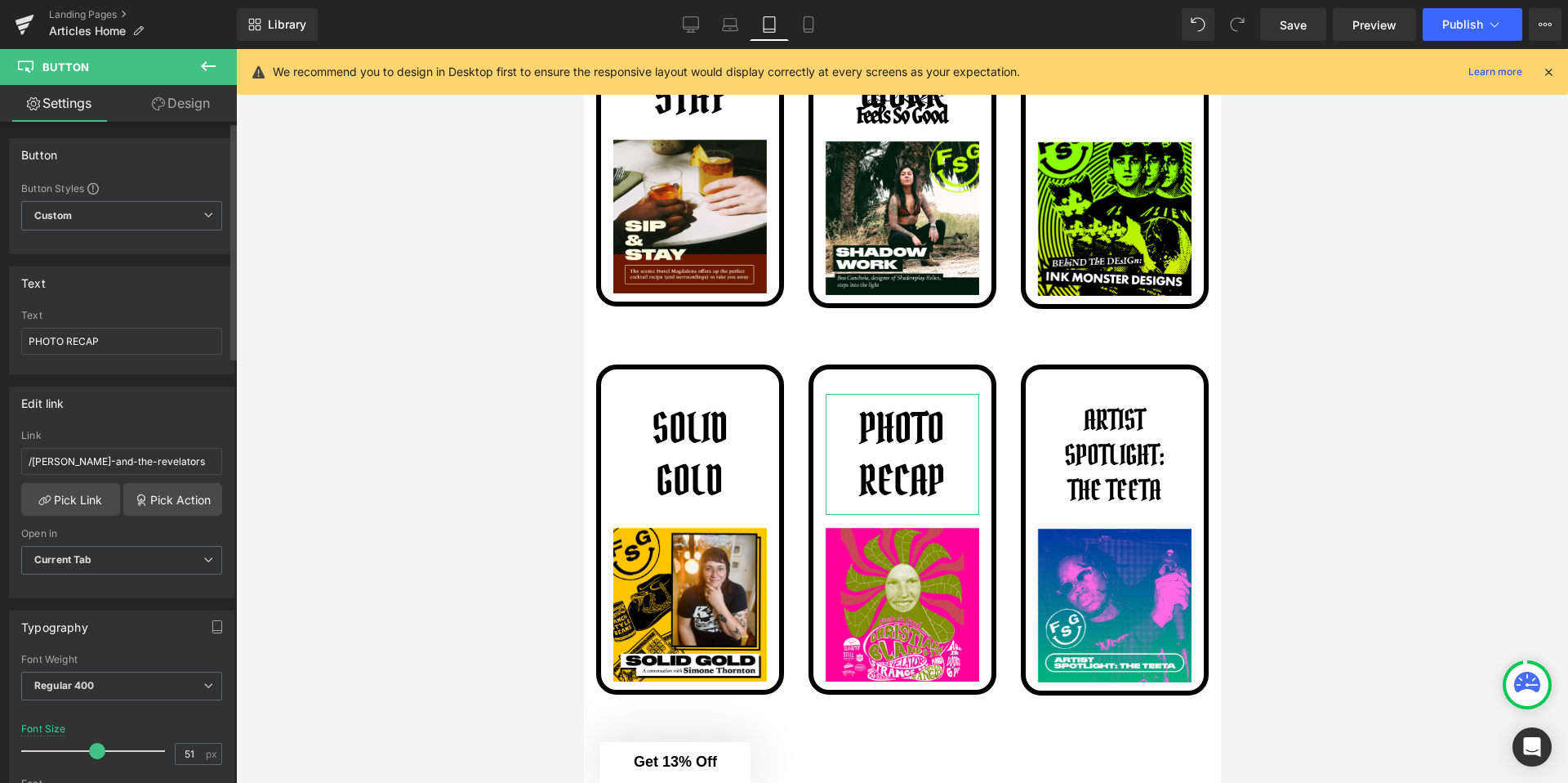
type input "52"
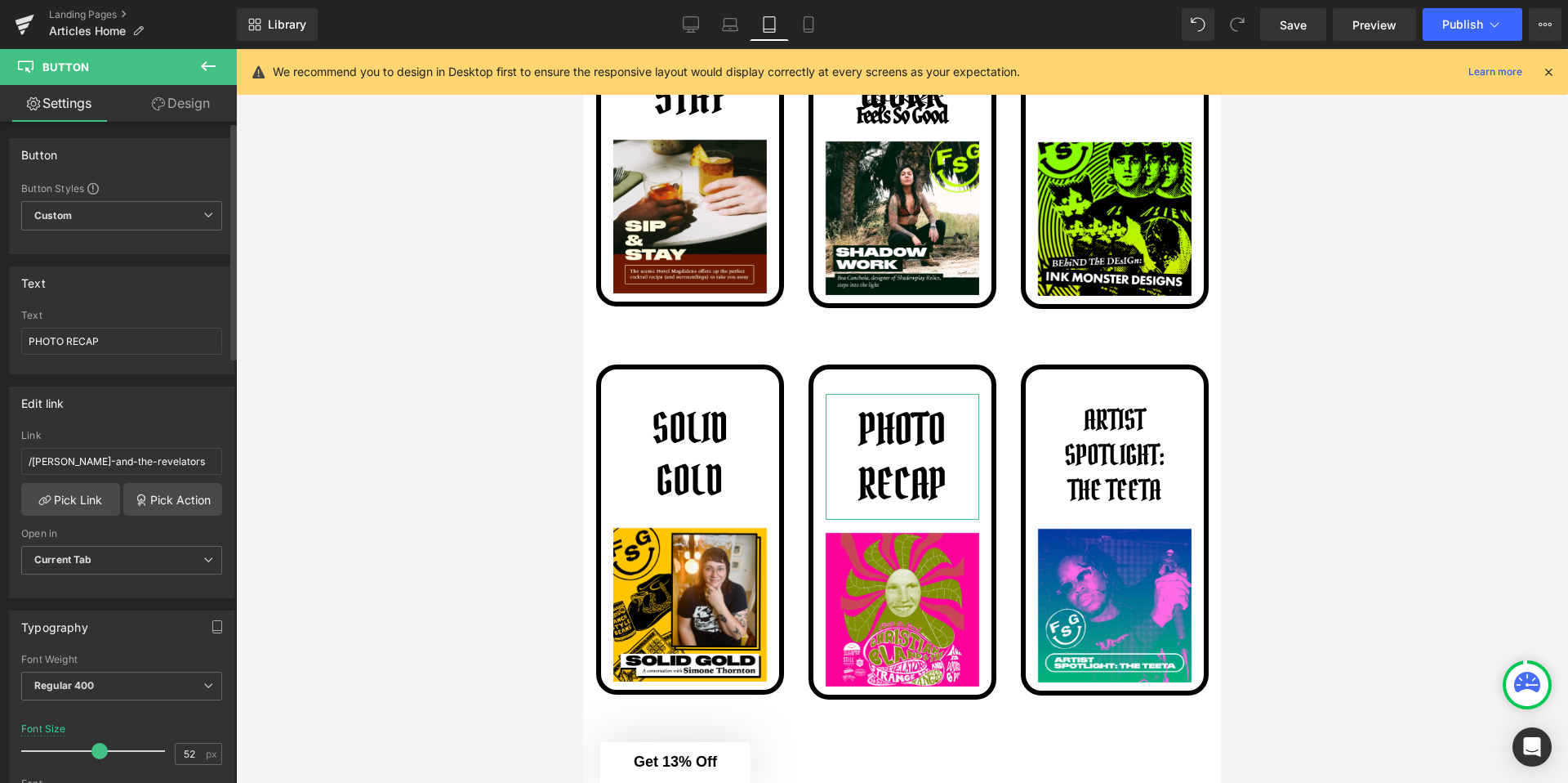
drag, startPoint x: 47, startPoint y: 752, endPoint x: 96, endPoint y: 754, distance: 49.0
click at [96, 754] on span at bounding box center [99, 750] width 16 height 16
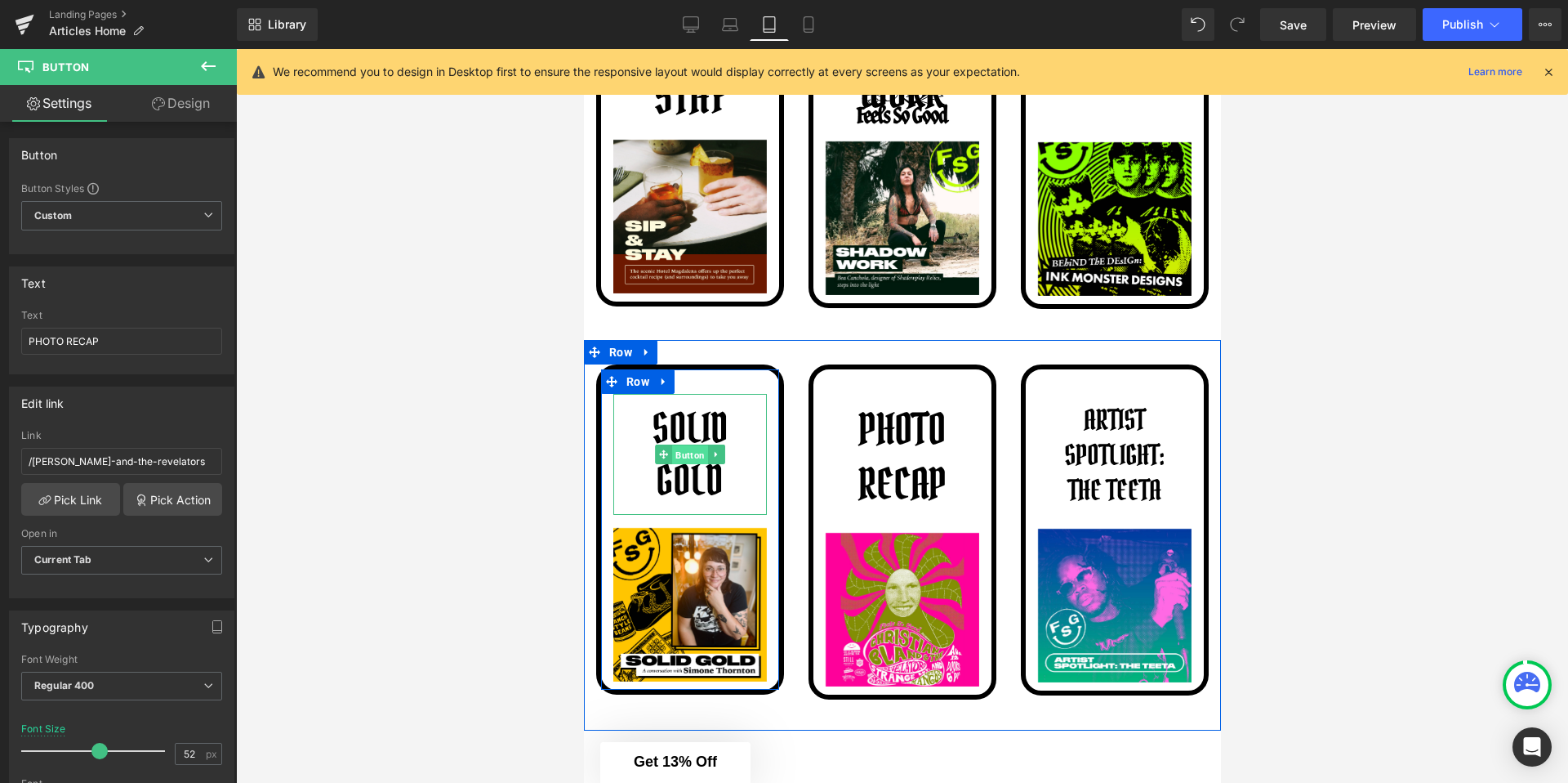
click at [678, 458] on span "Button" at bounding box center [690, 455] width 36 height 20
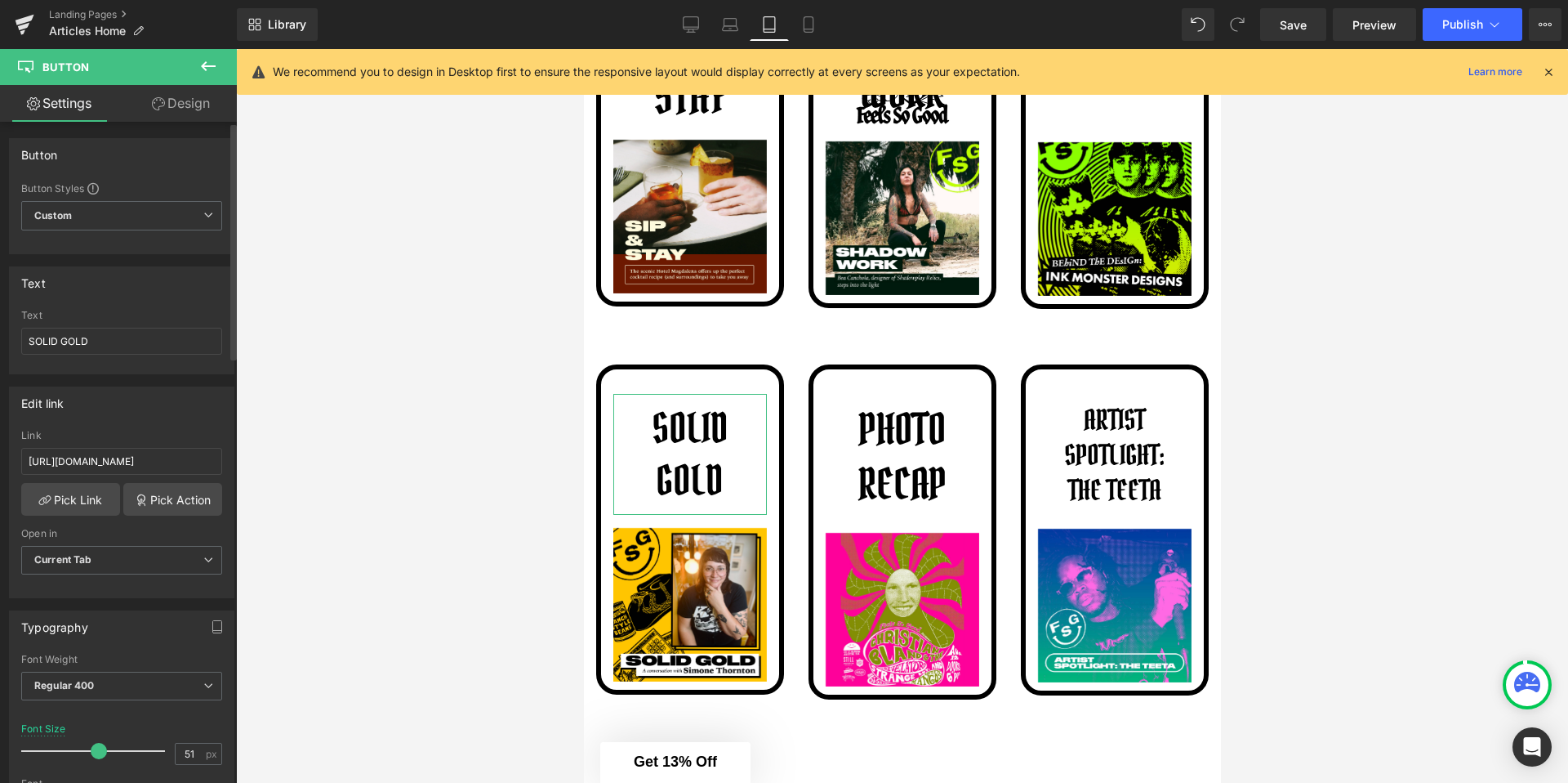
type input "52"
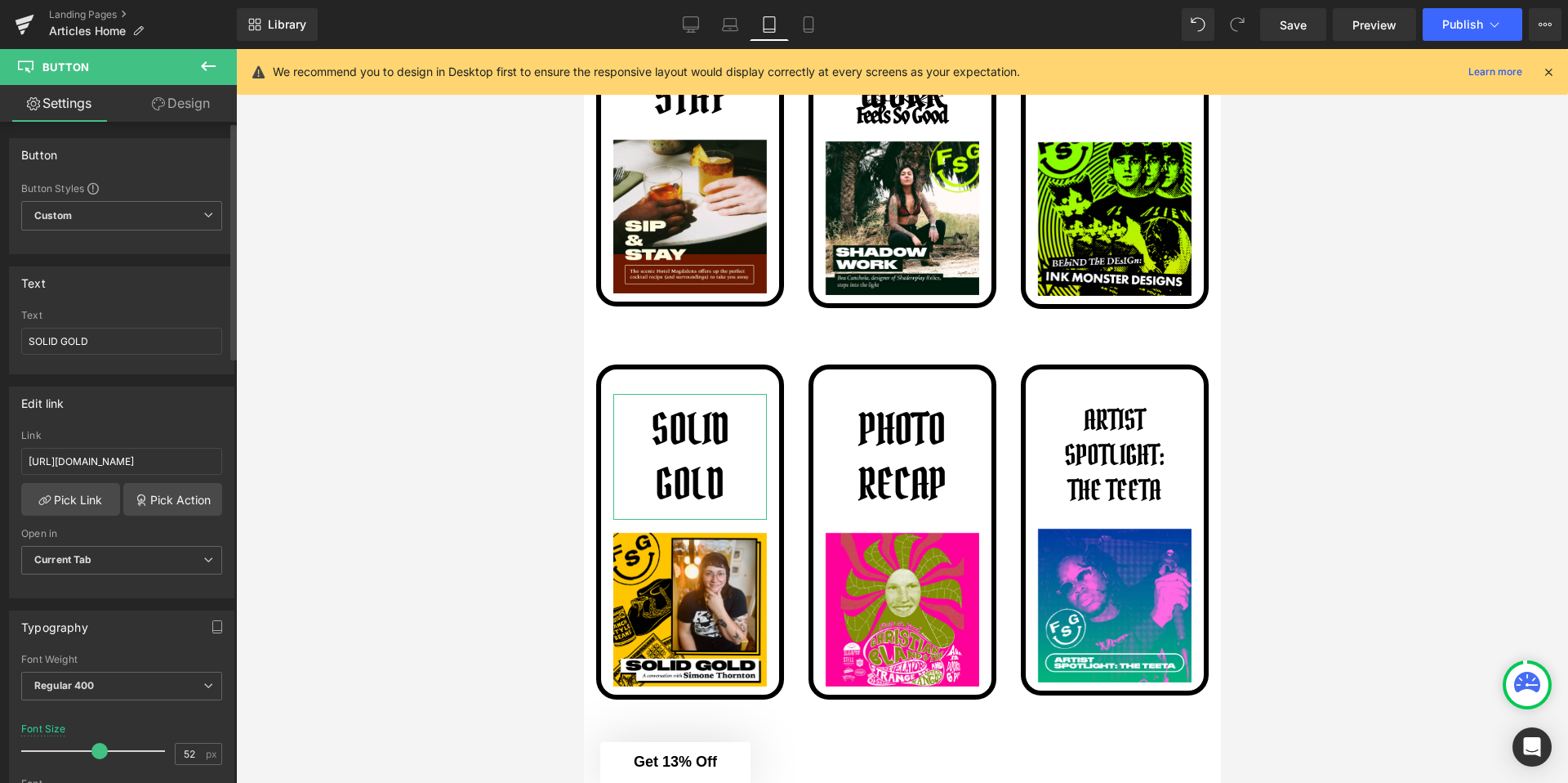
click at [96, 751] on span at bounding box center [99, 750] width 16 height 16
click at [487, 393] on div at bounding box center [903, 416] width 1332 height 734
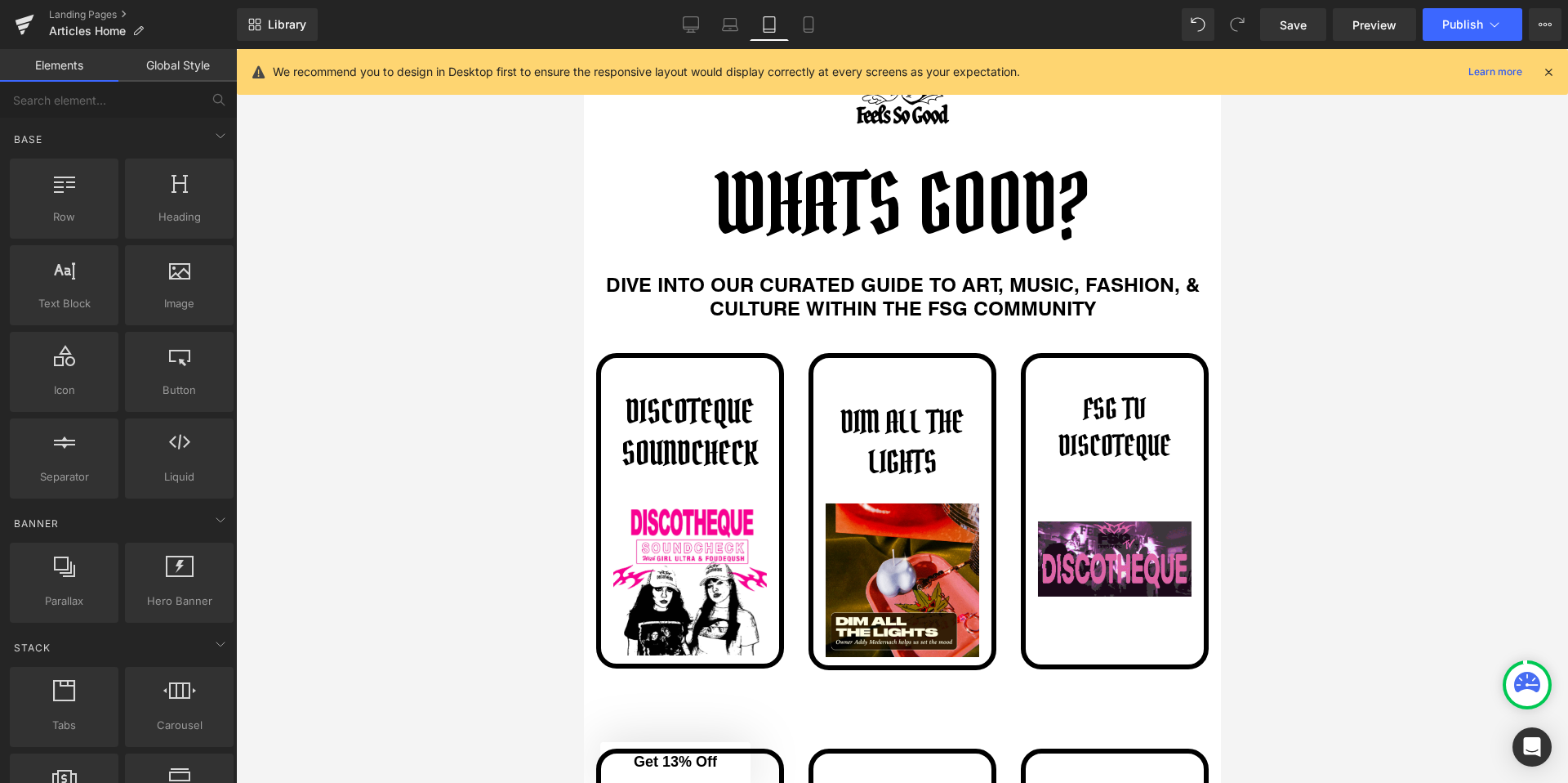
scroll to position [0, 0]
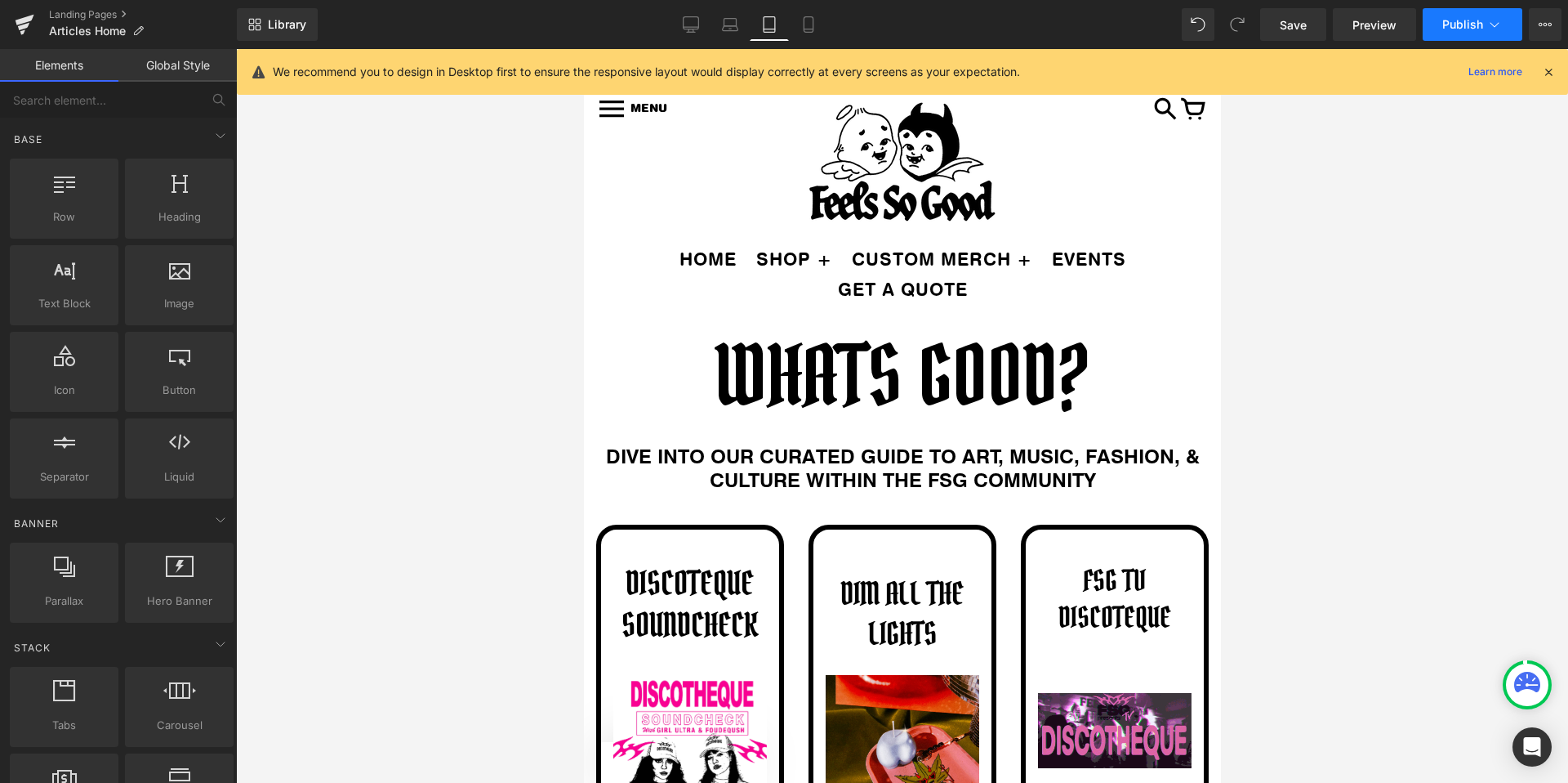
click at [1510, 35] on button "Publish" at bounding box center [1472, 24] width 99 height 33
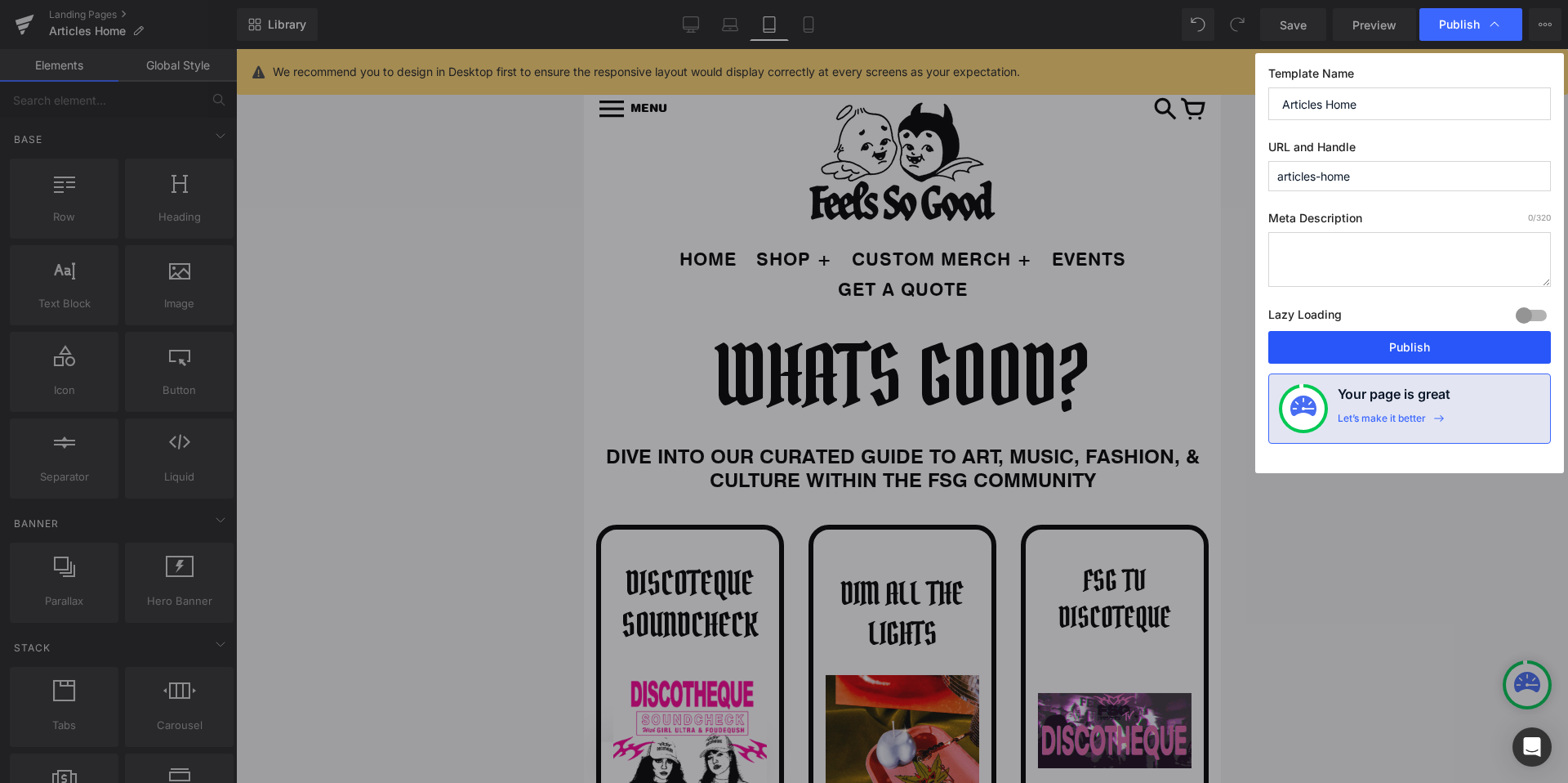
click at [1350, 348] on button "Publish" at bounding box center [1409, 347] width 282 height 33
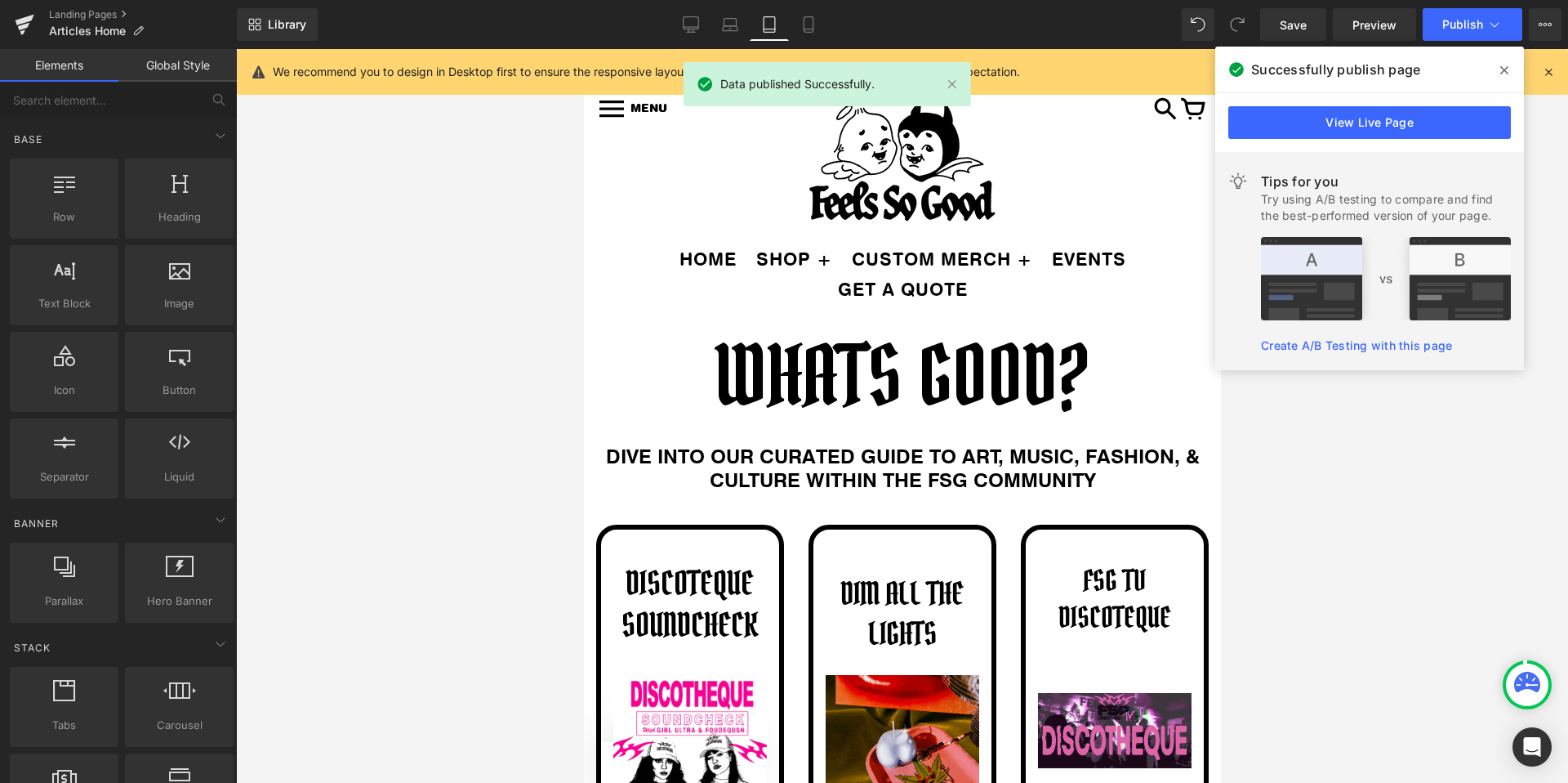
click at [1502, 68] on icon at bounding box center [1504, 70] width 8 height 13
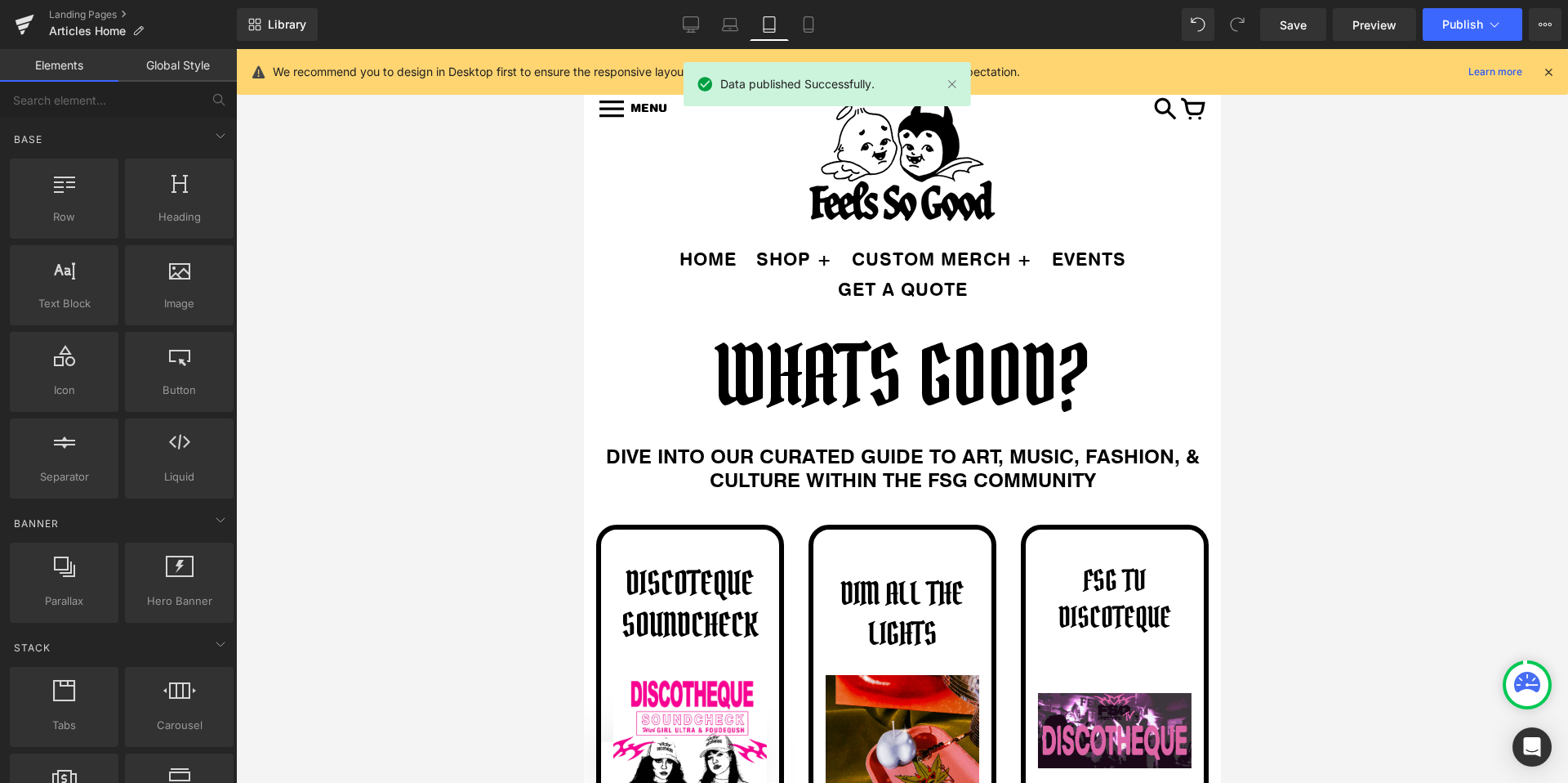
click at [824, 41] on div "Library Tablet Desktop Laptop Tablet Mobile Save Preview Publish Scheduled View…" at bounding box center [902, 24] width 1332 height 49
click at [815, 33] on link "Mobile" at bounding box center [808, 24] width 39 height 33
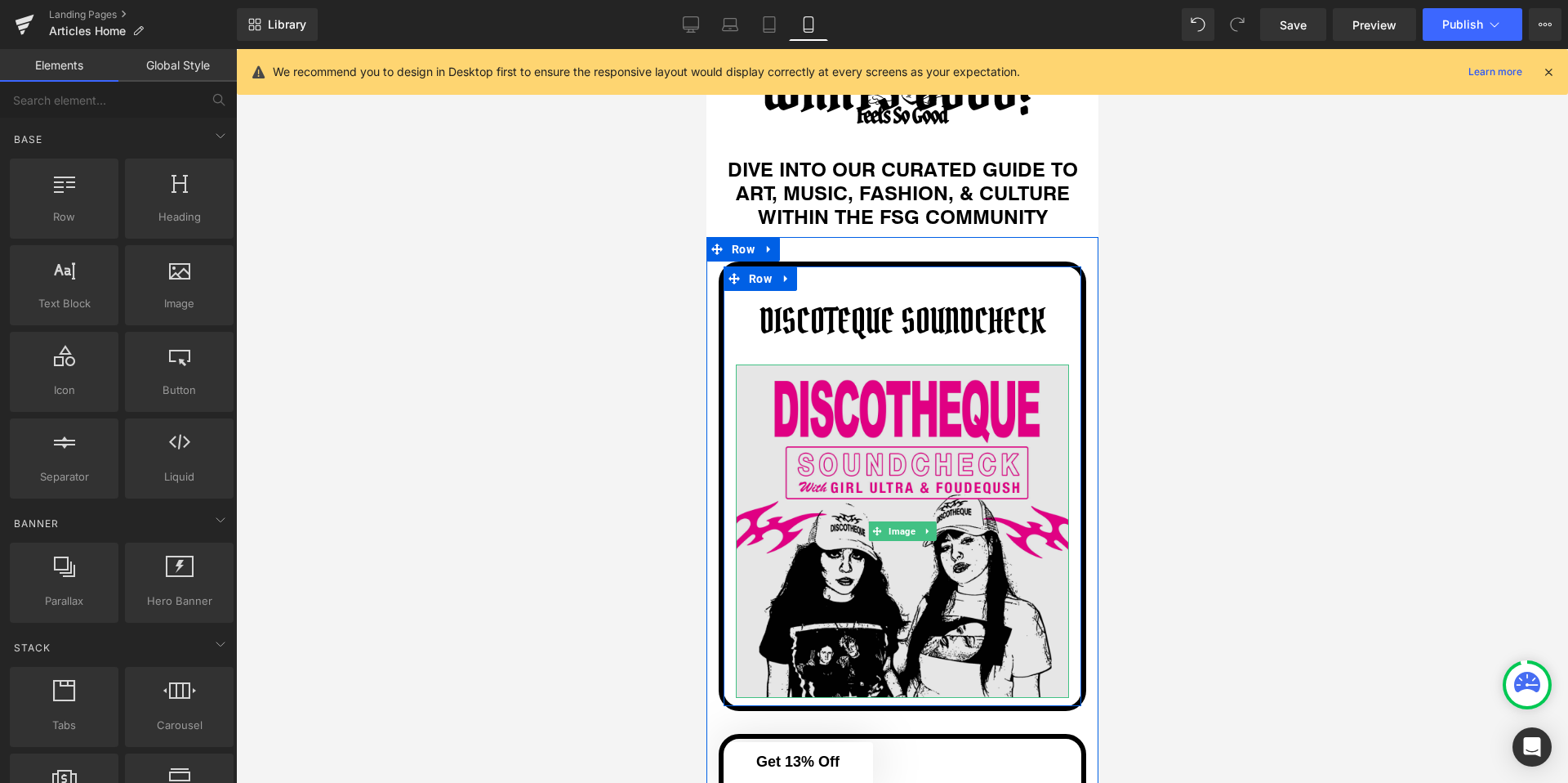
scroll to position [586, 0]
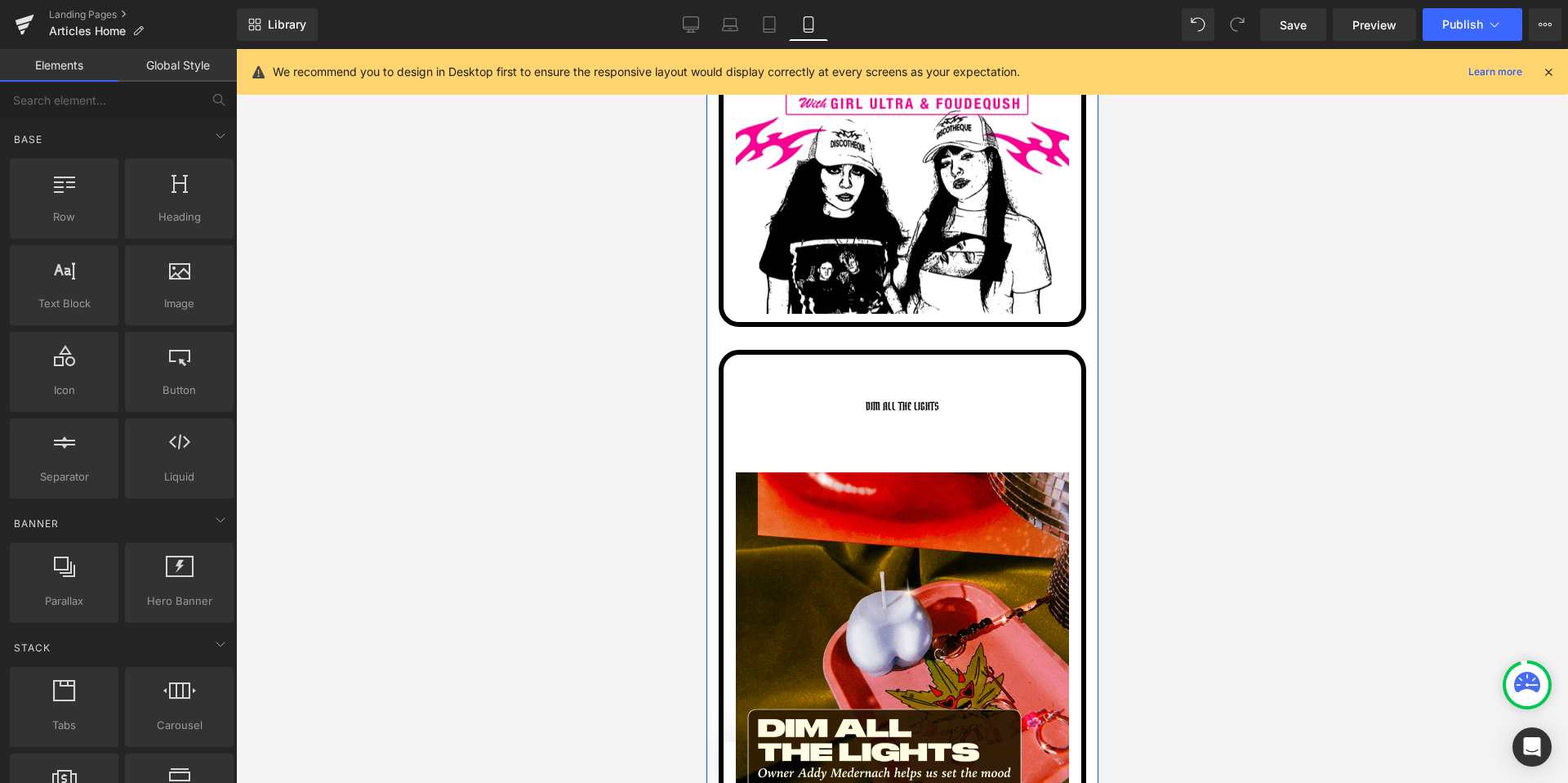
click at [900, 403] on div "DIM ALL THE LIGHTS Button" at bounding box center [902, 406] width 333 height 31
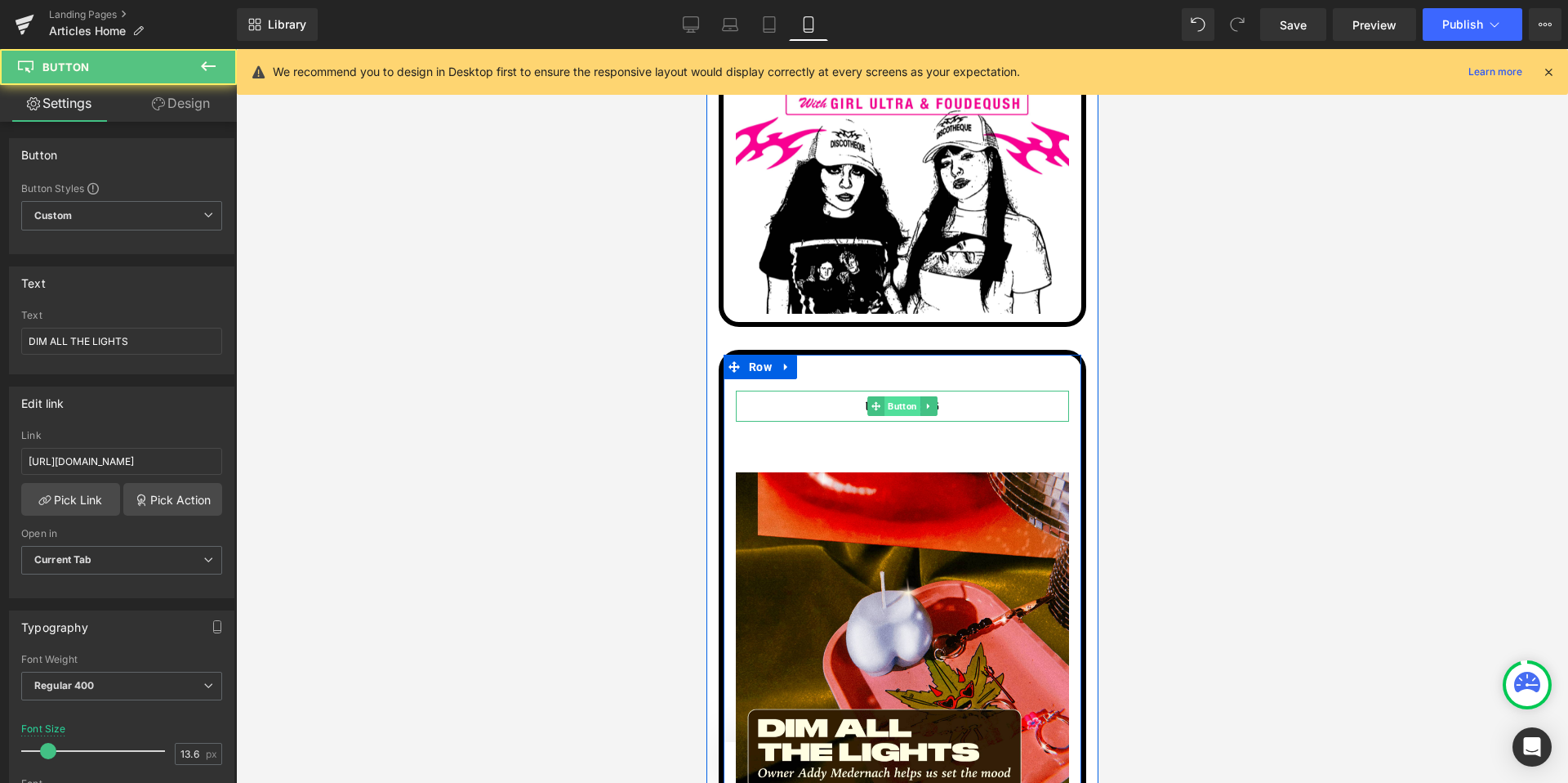
click at [896, 409] on span "Button" at bounding box center [902, 406] width 36 height 20
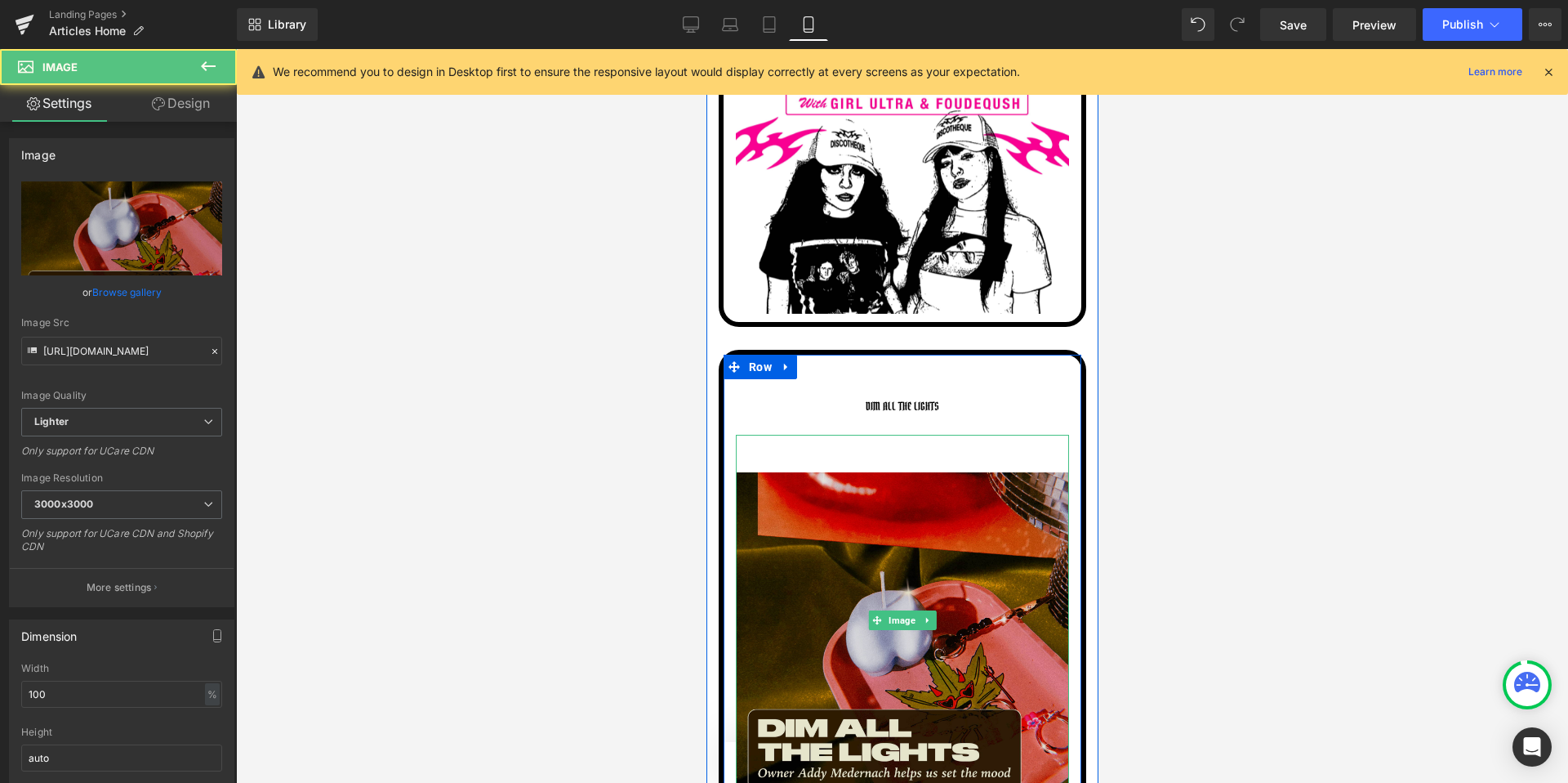
click at [757, 468] on img at bounding box center [902, 620] width 333 height 371
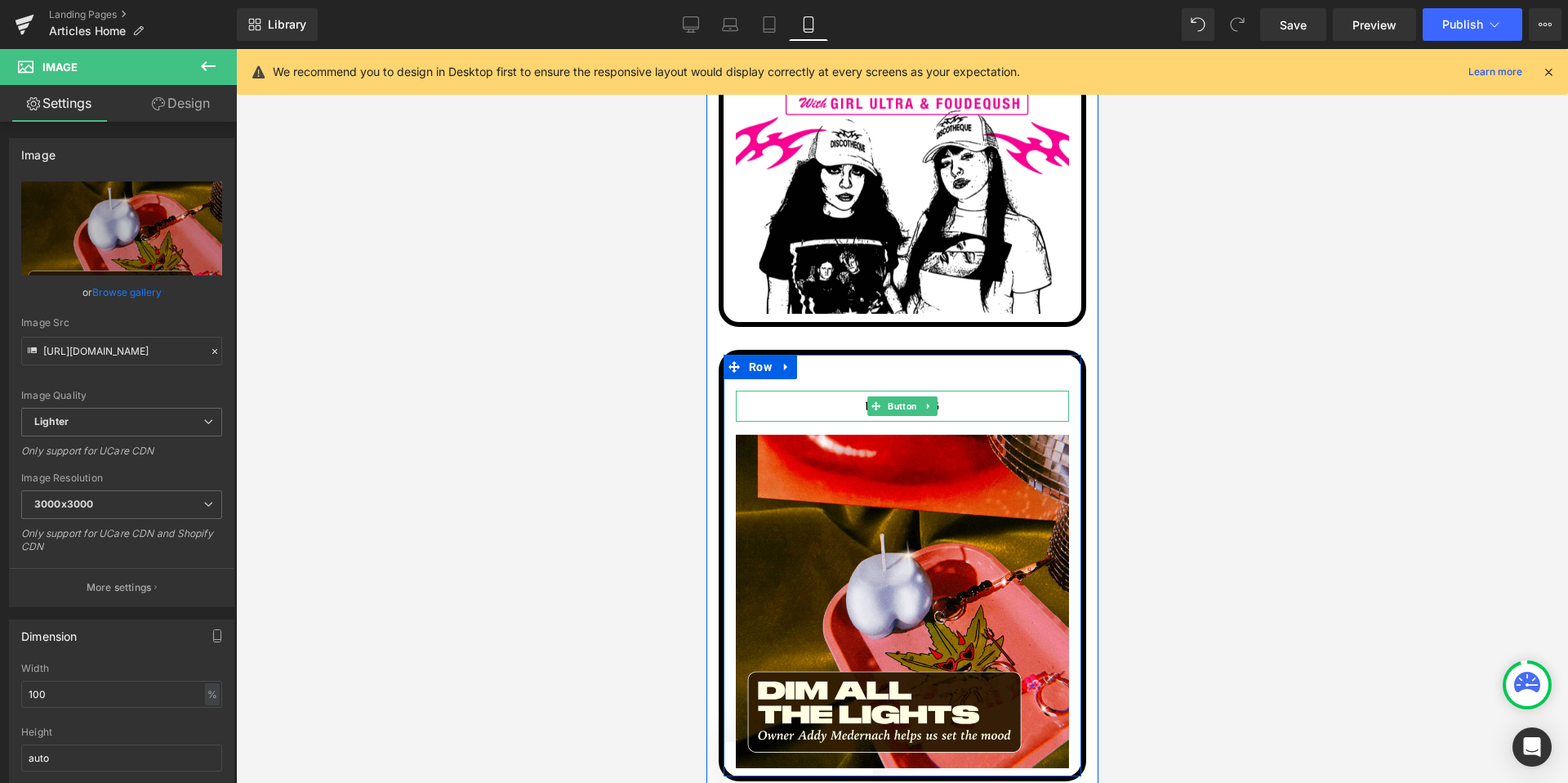
drag, startPoint x: 755, startPoint y: 434, endPoint x: 784, endPoint y: 407, distance: 39.6
click at [784, 407] on div "DIM ALL THE LIGHTS Button Image" at bounding box center [902, 578] width 358 height 377
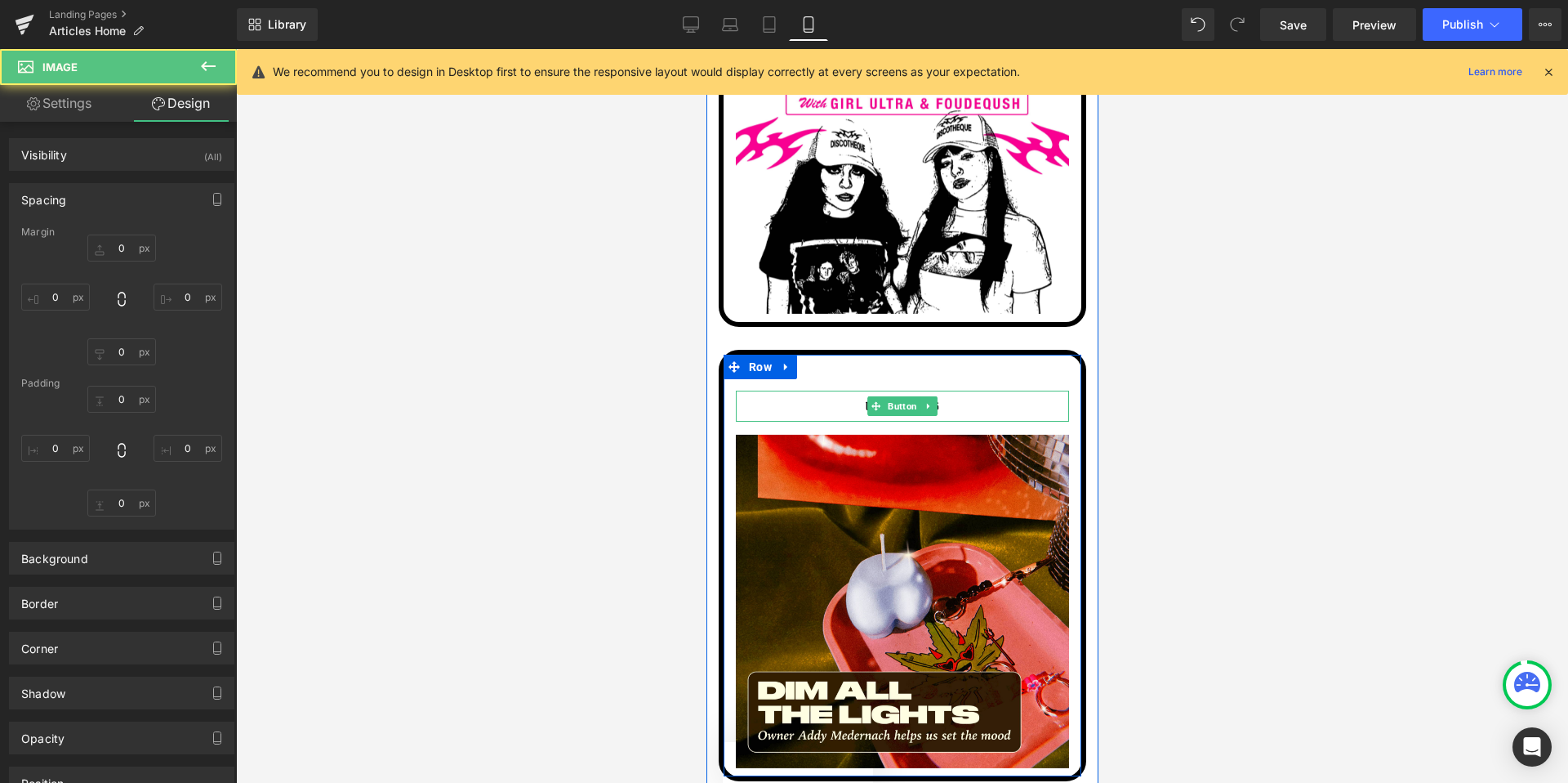
type input "16"
type input "0"
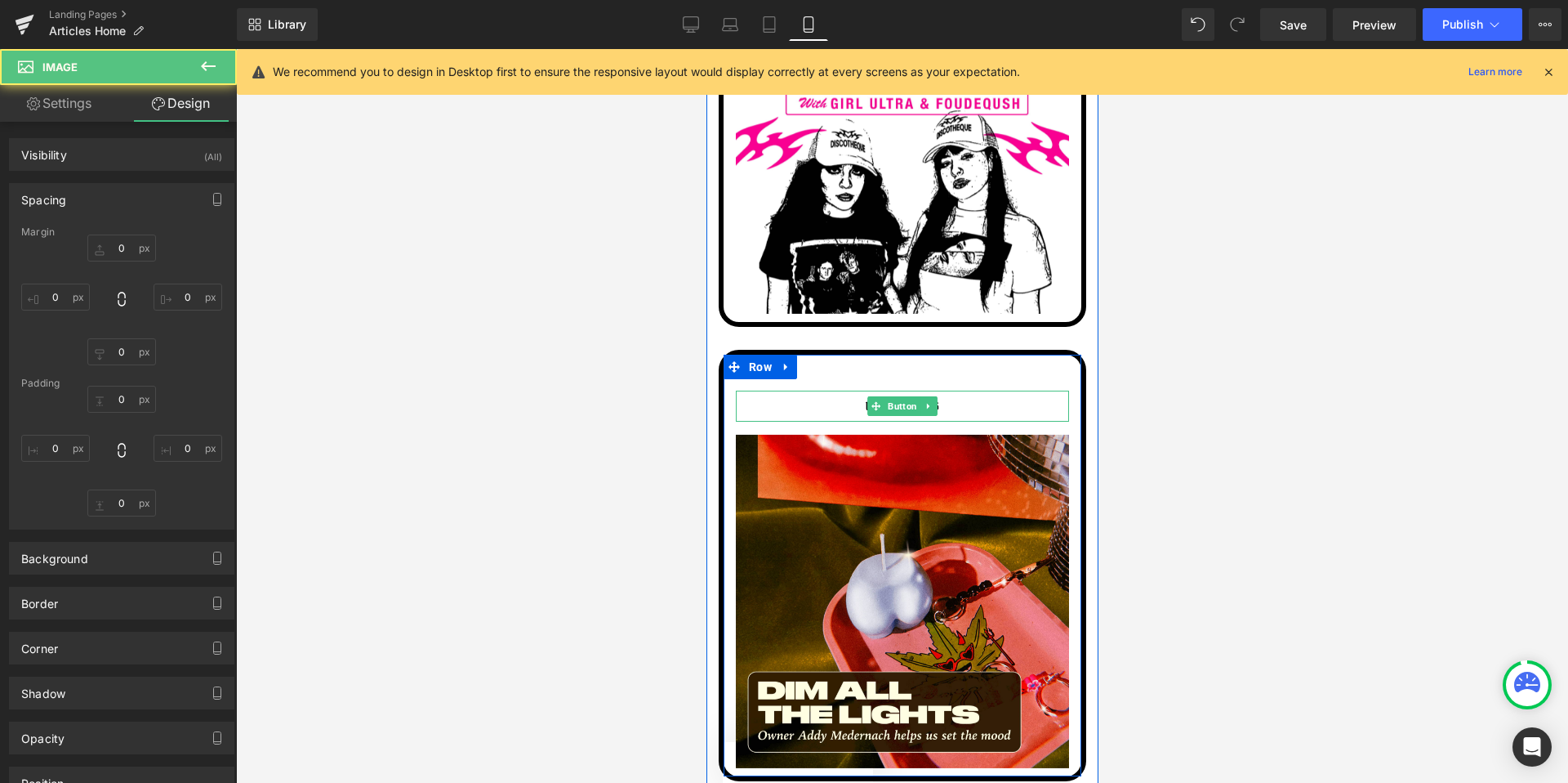
type input "0"
click at [898, 402] on span "Button" at bounding box center [902, 406] width 36 height 20
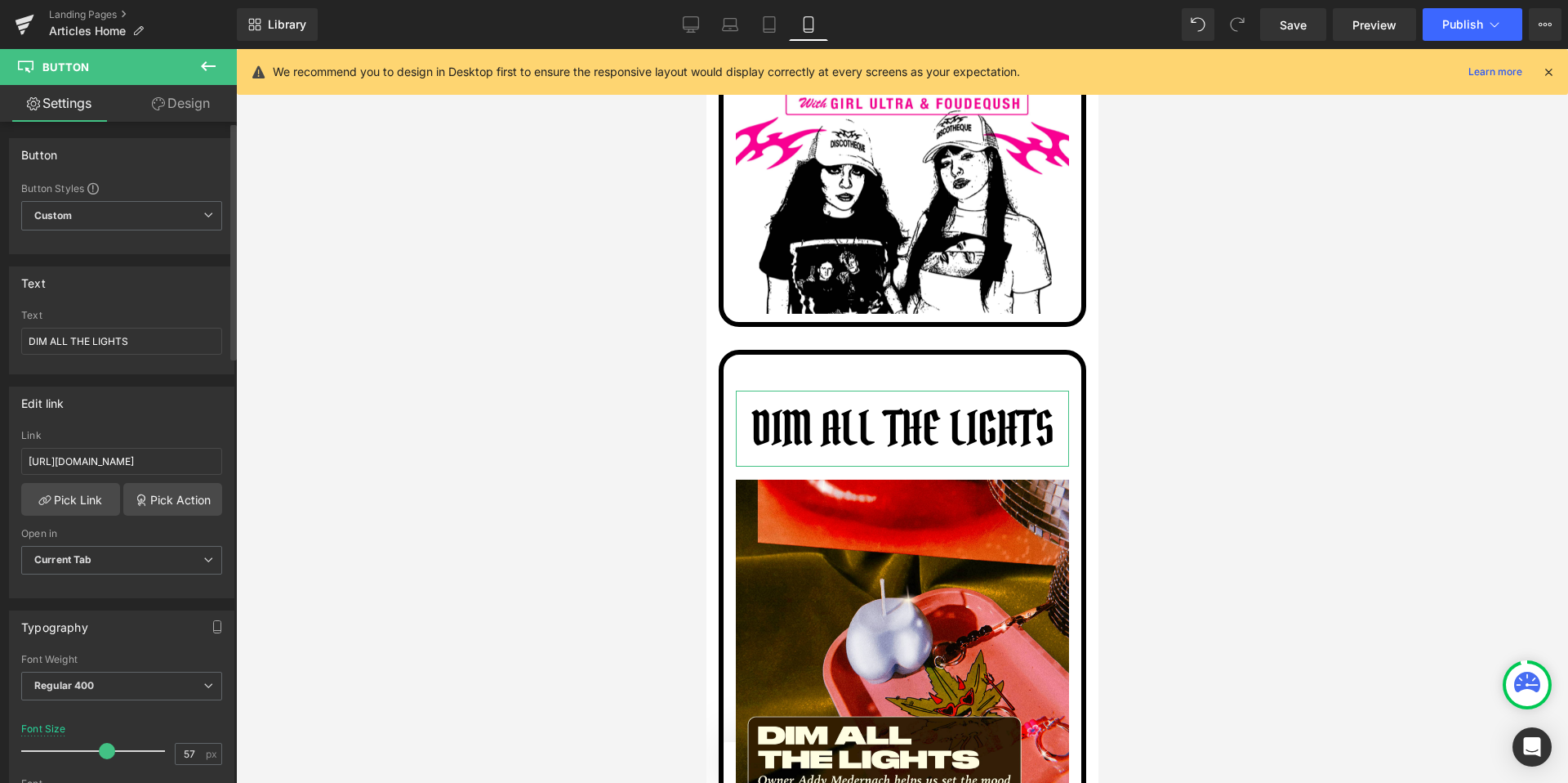
type input "56"
drag, startPoint x: 51, startPoint y: 748, endPoint x: 105, endPoint y: 748, distance: 54.0
click at [105, 748] on span at bounding box center [107, 750] width 16 height 16
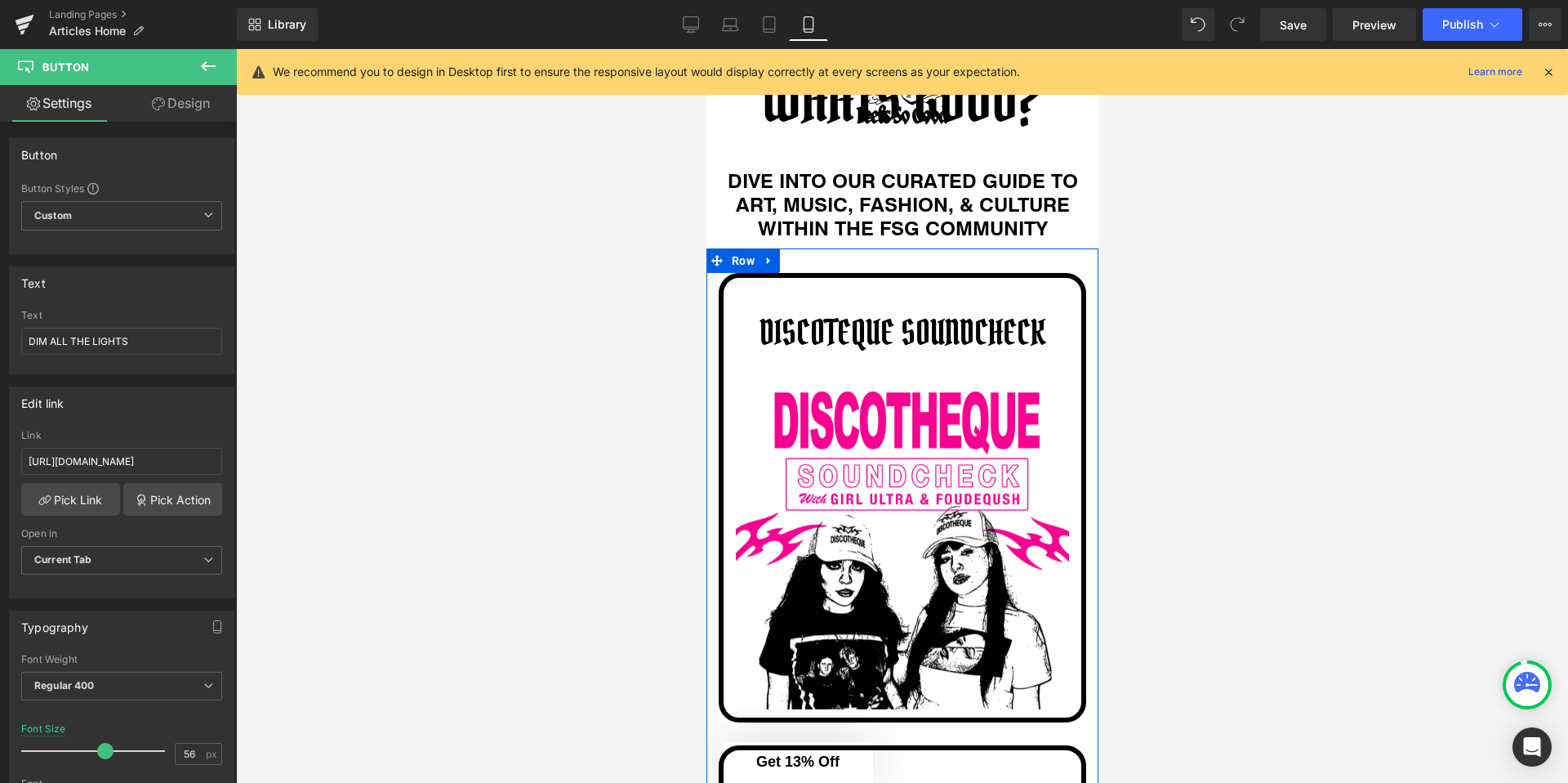
scroll to position [192, 0]
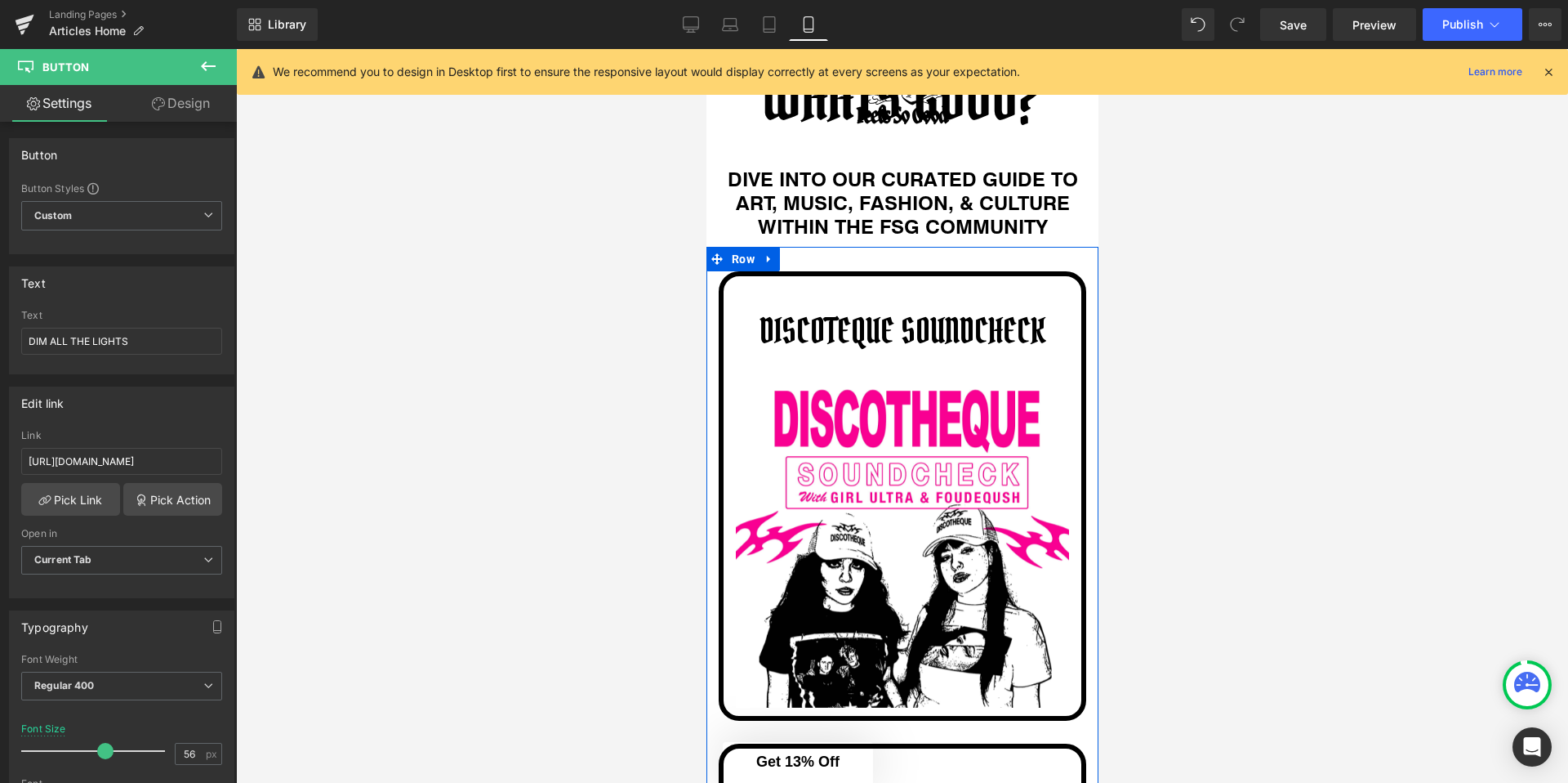
click at [906, 319] on span "DISCOTEQUE SOUNDCHECK" at bounding box center [901, 331] width 286 height 44
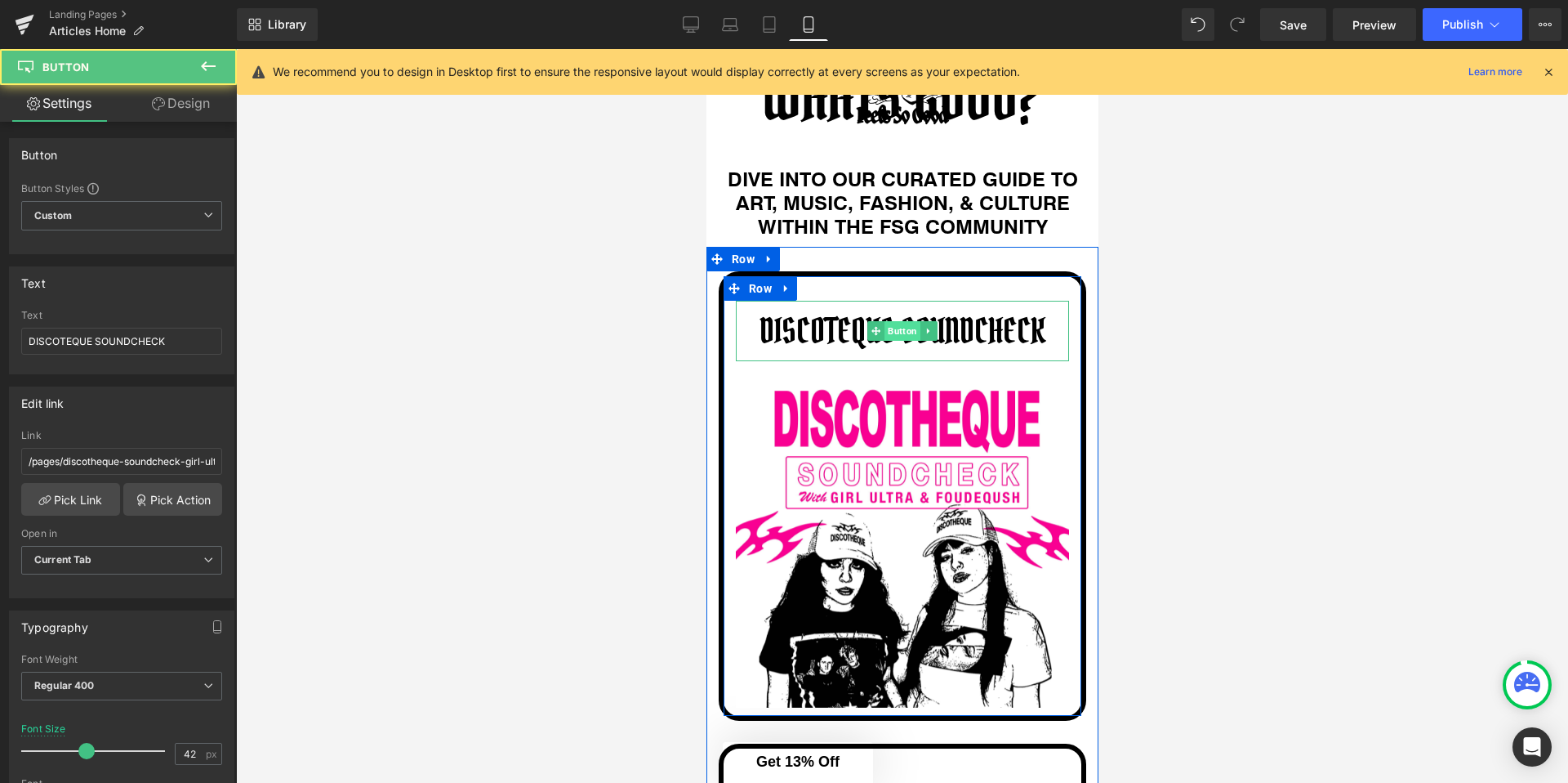
click at [891, 323] on span "Button" at bounding box center [902, 331] width 36 height 20
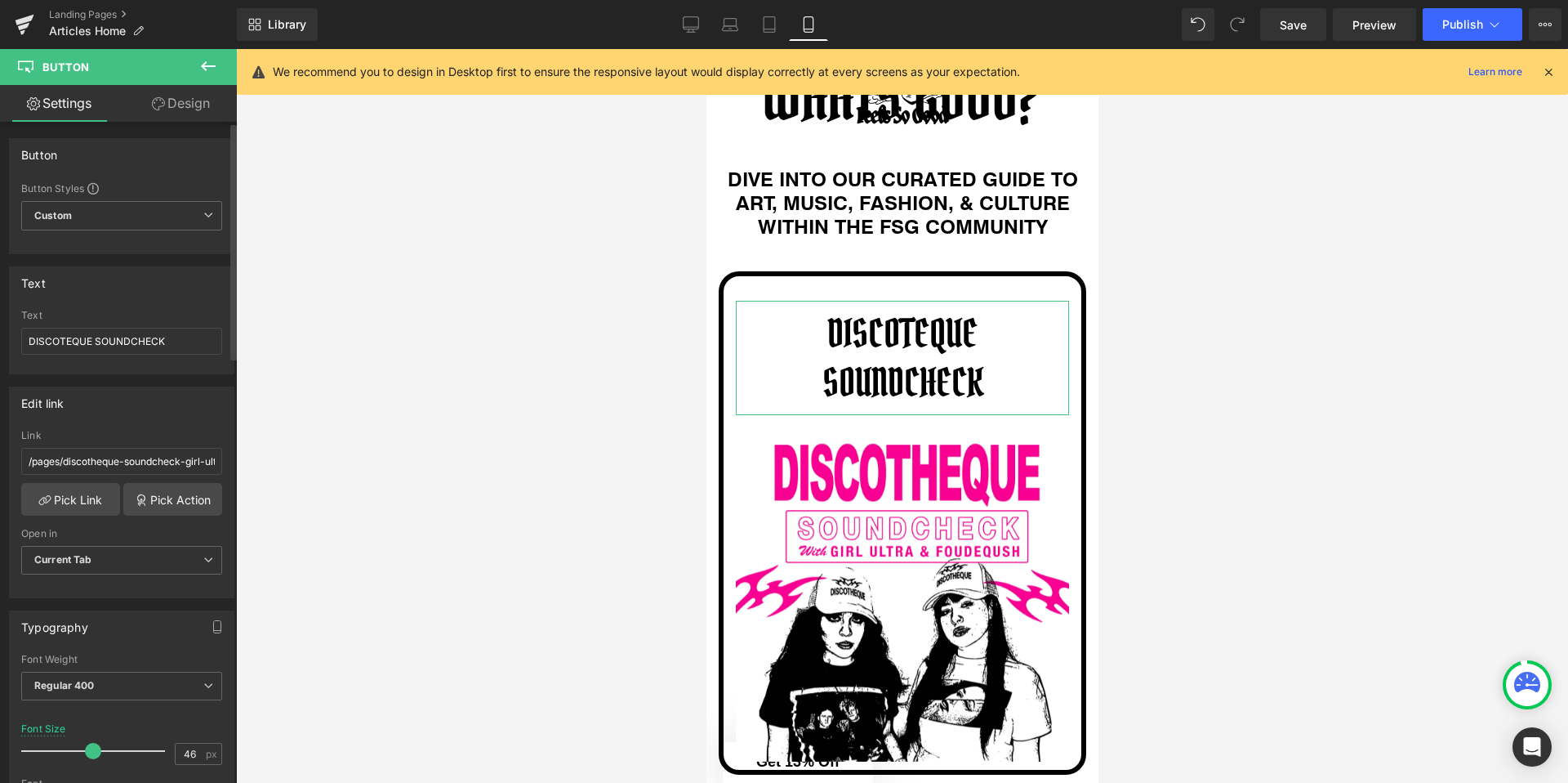
type input "45"
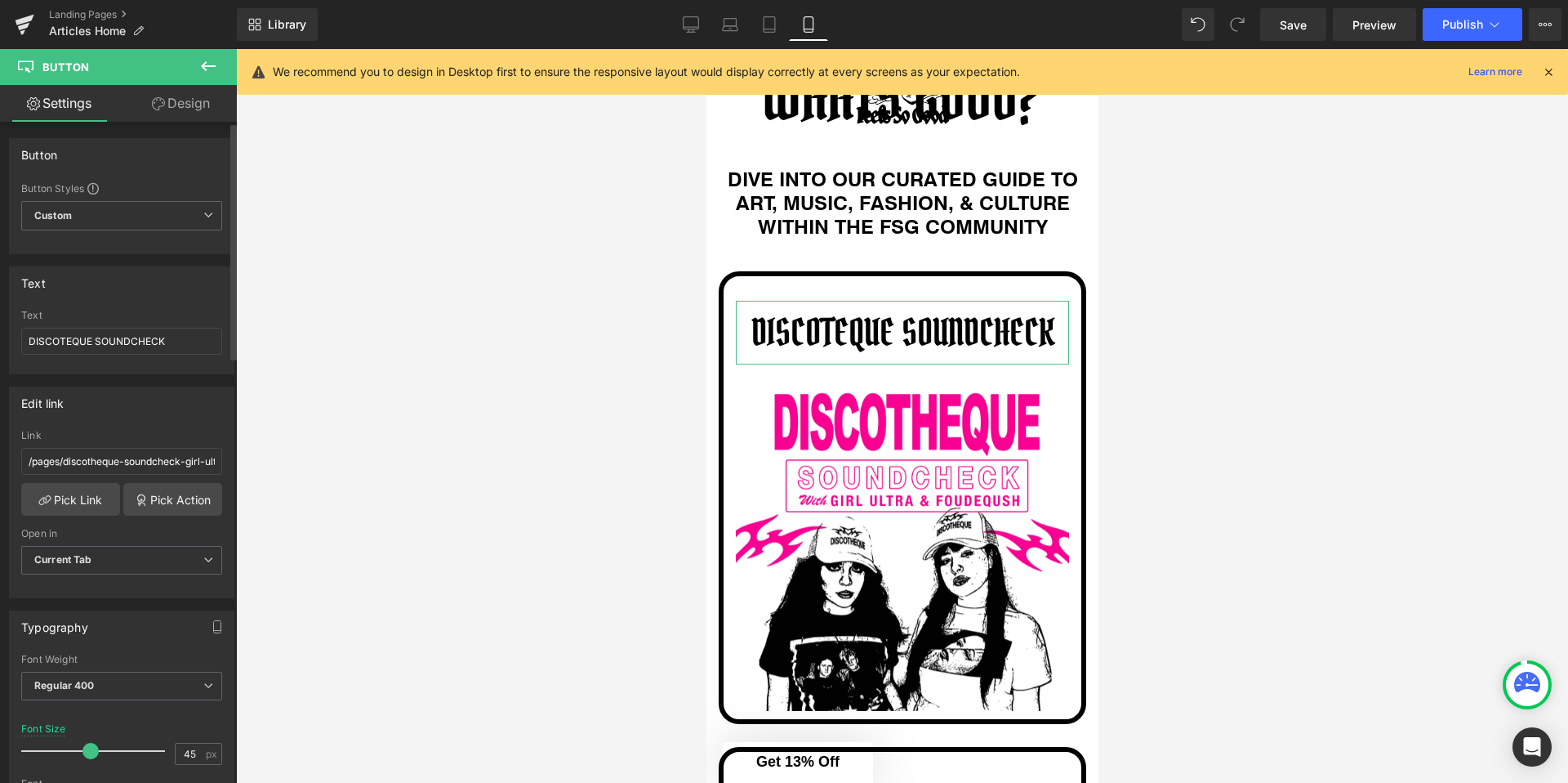
click at [91, 743] on span at bounding box center [91, 750] width 16 height 16
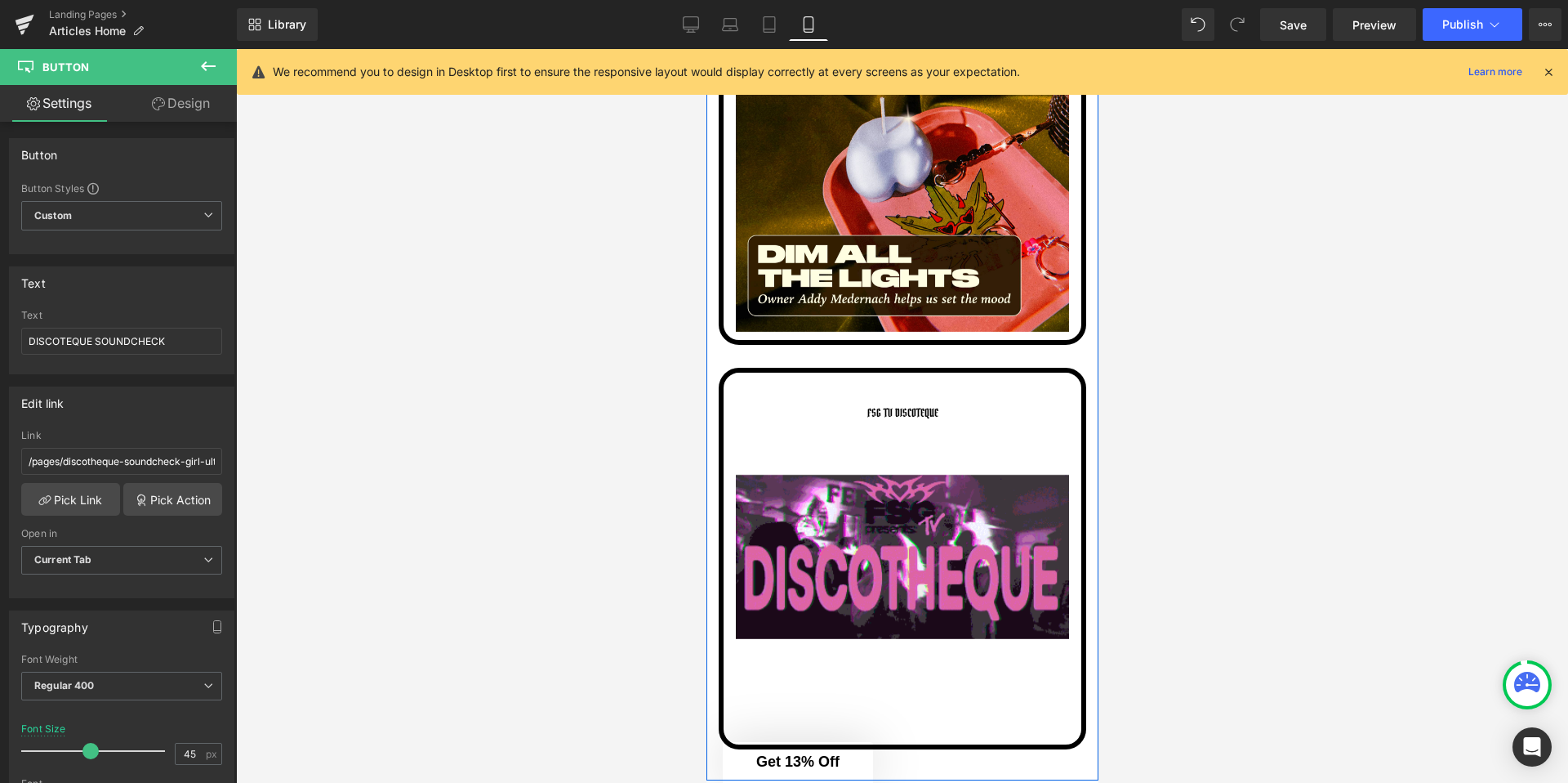
scroll to position [1109, 0]
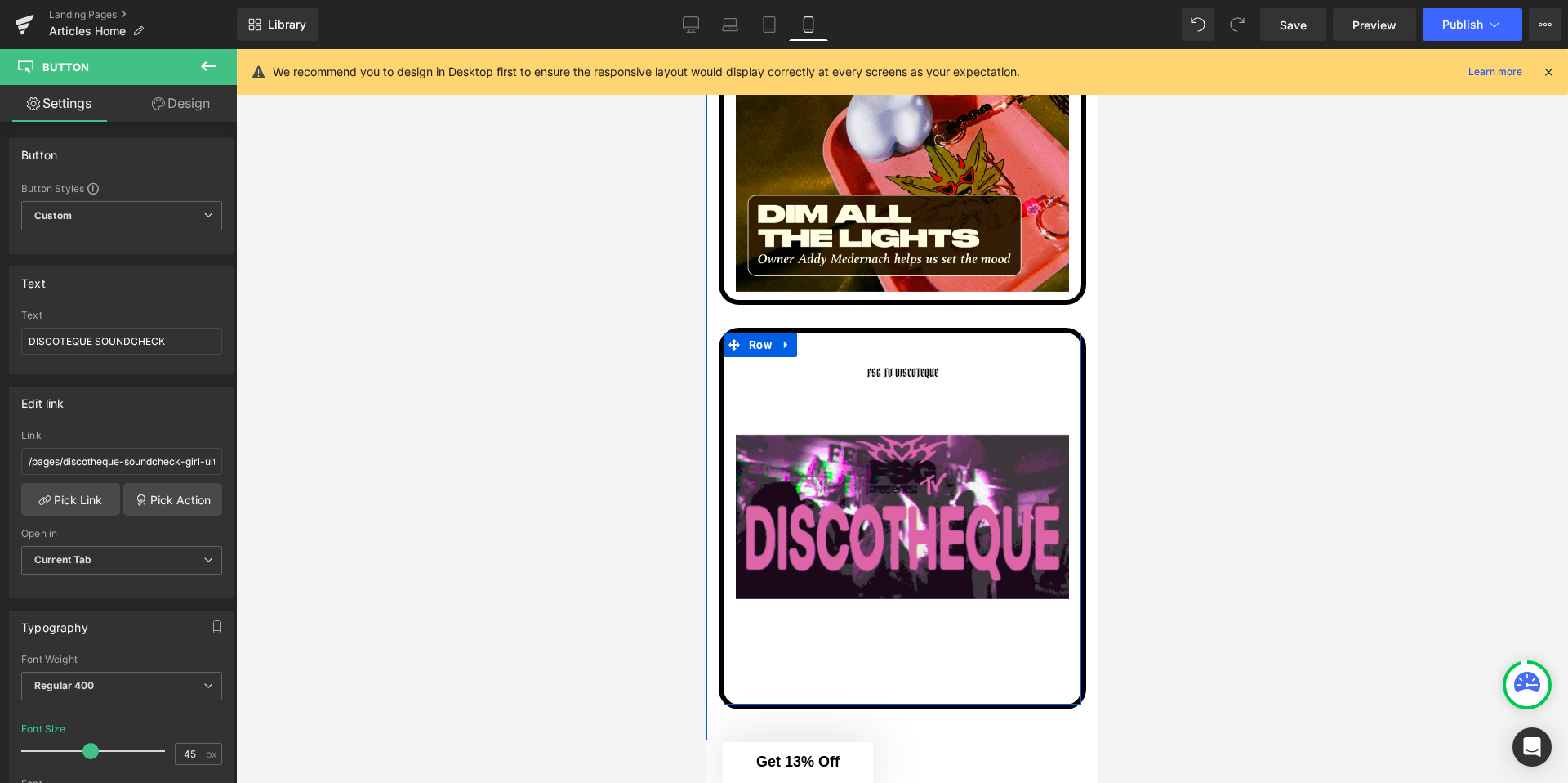
click at [898, 371] on span "FSG TV DISCOTEQUE" at bounding box center [902, 372] width 71 height 15
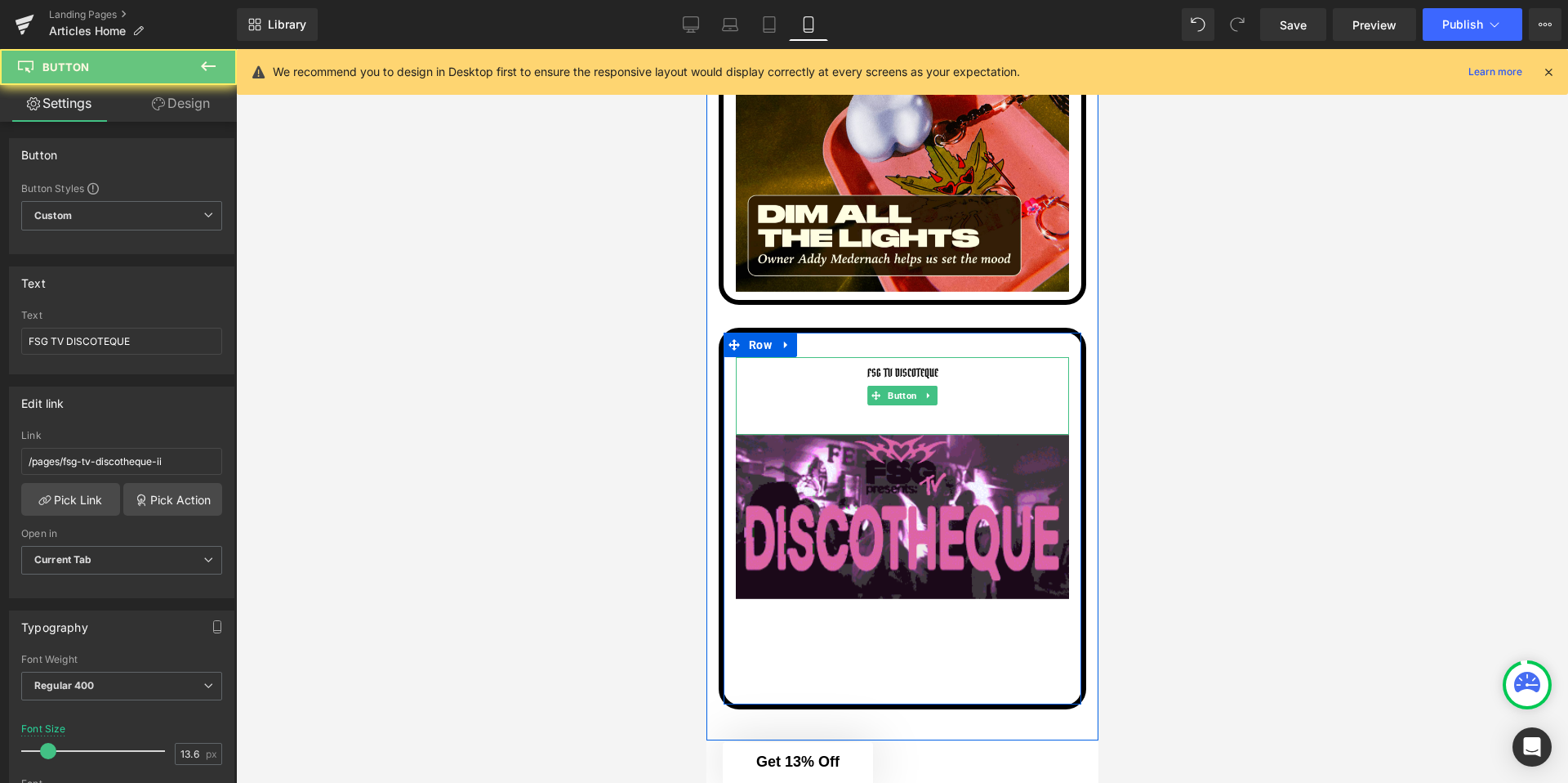
click at [901, 382] on link "FSG TV DISCOTEQUE" at bounding box center [902, 396] width 87 height 78
click at [898, 393] on span "Button" at bounding box center [902, 395] width 36 height 20
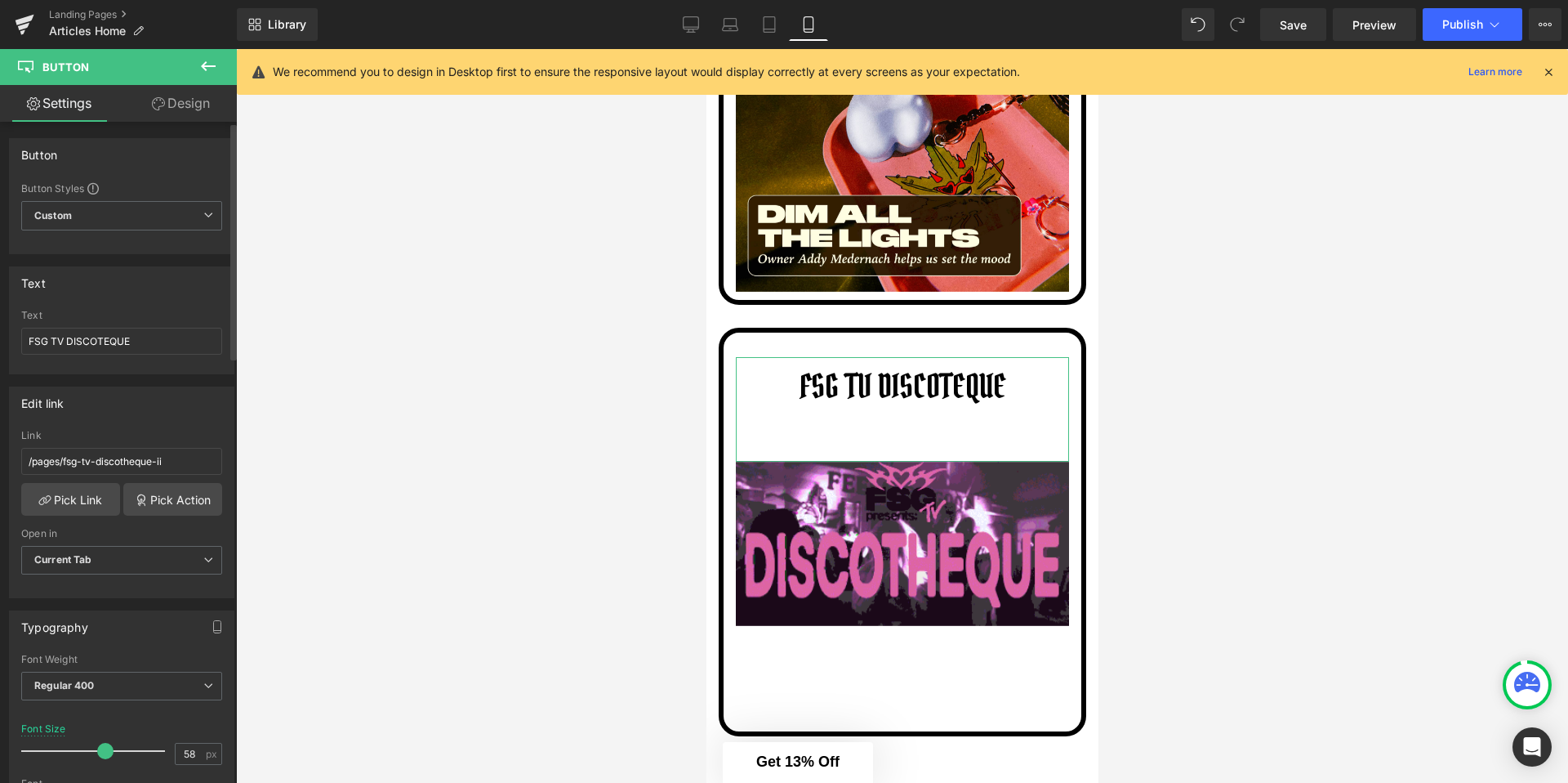
type input "59"
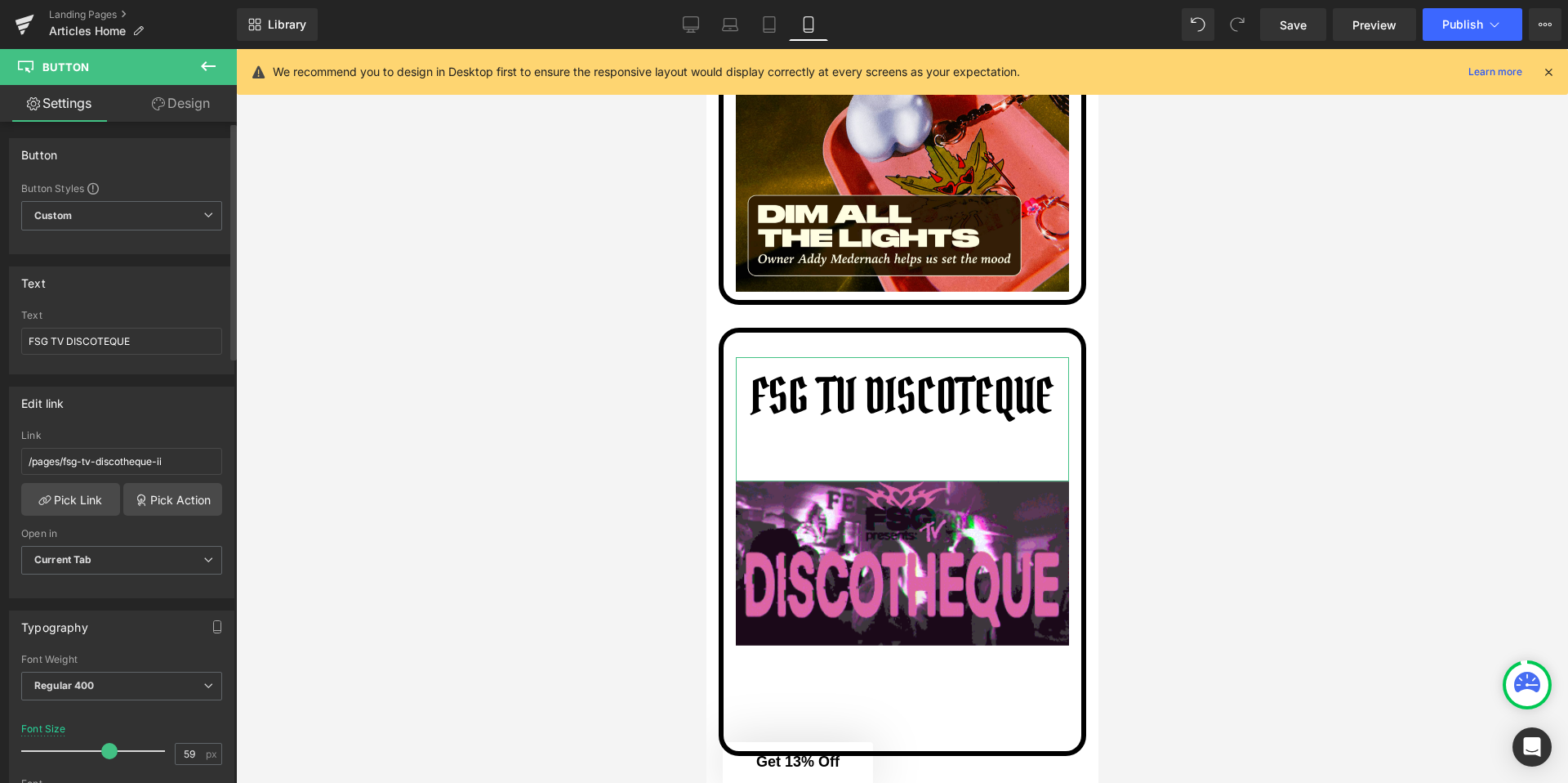
drag, startPoint x: 44, startPoint y: 744, endPoint x: 102, endPoint y: 745, distance: 58.0
click at [102, 745] on span at bounding box center [109, 750] width 16 height 16
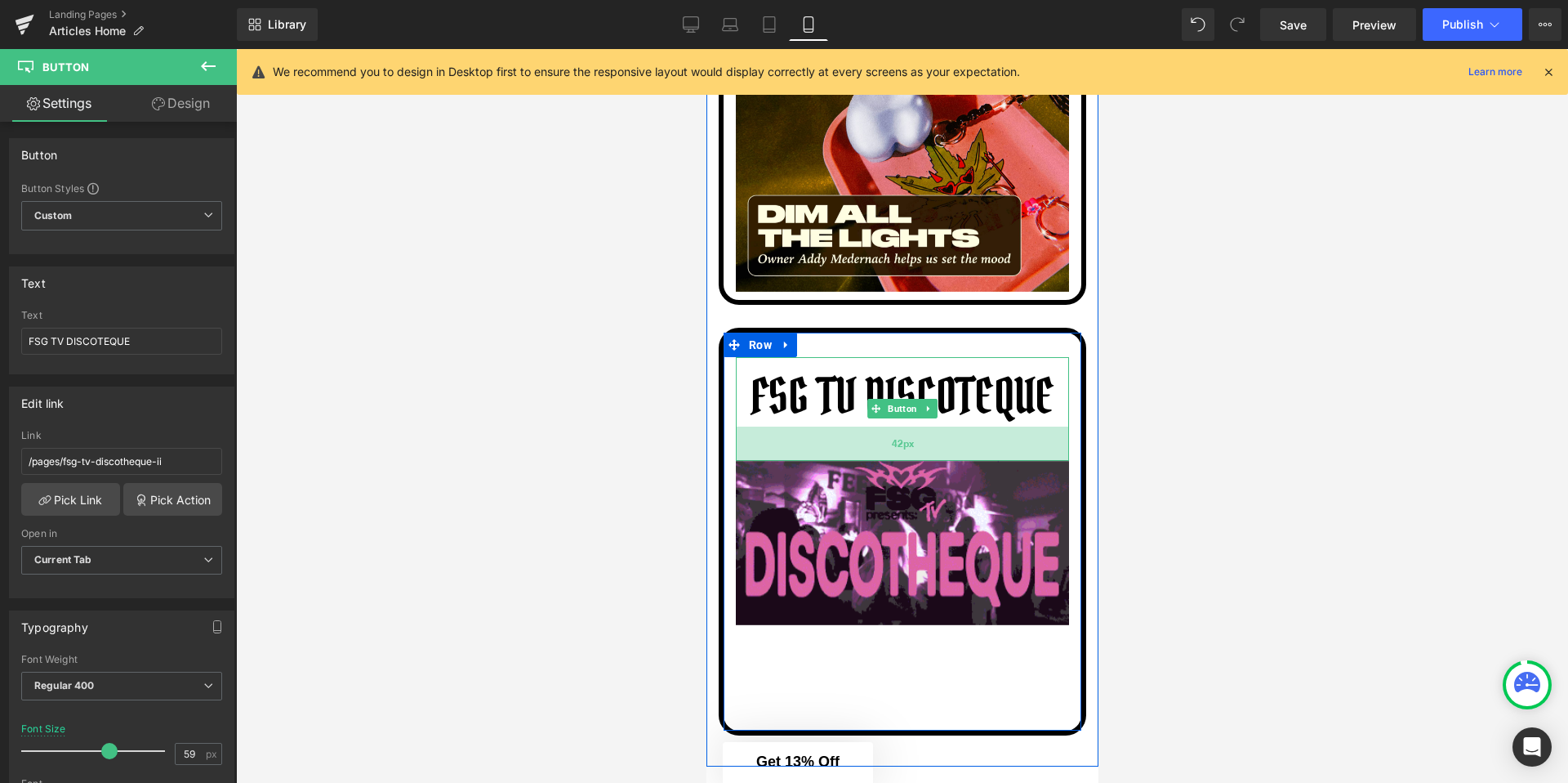
drag, startPoint x: 803, startPoint y: 477, endPoint x: 830, endPoint y: 458, distance: 33.0
click at [830, 458] on div "42px" at bounding box center [902, 444] width 333 height 35
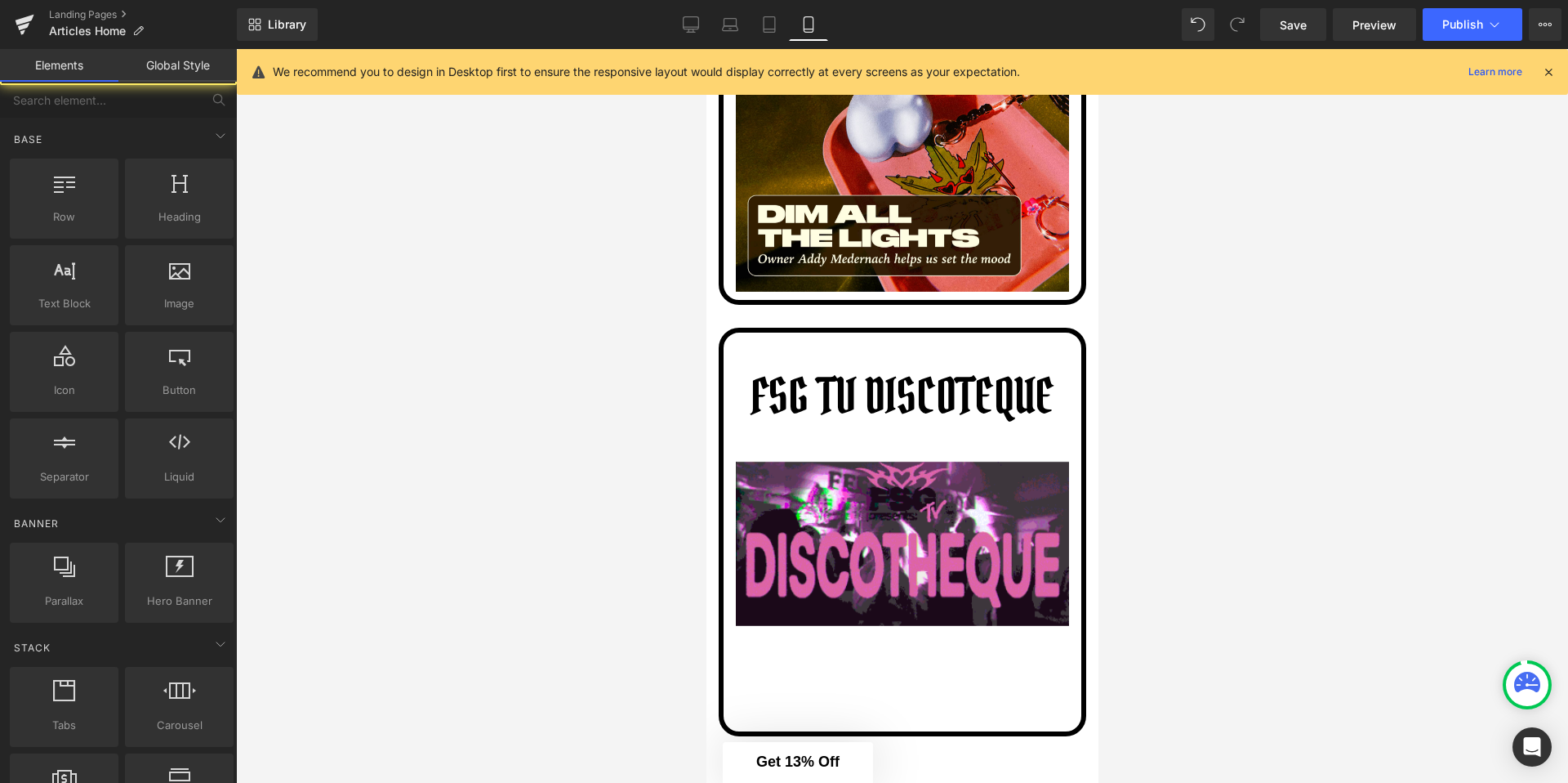
click at [1186, 420] on div at bounding box center [903, 416] width 1332 height 734
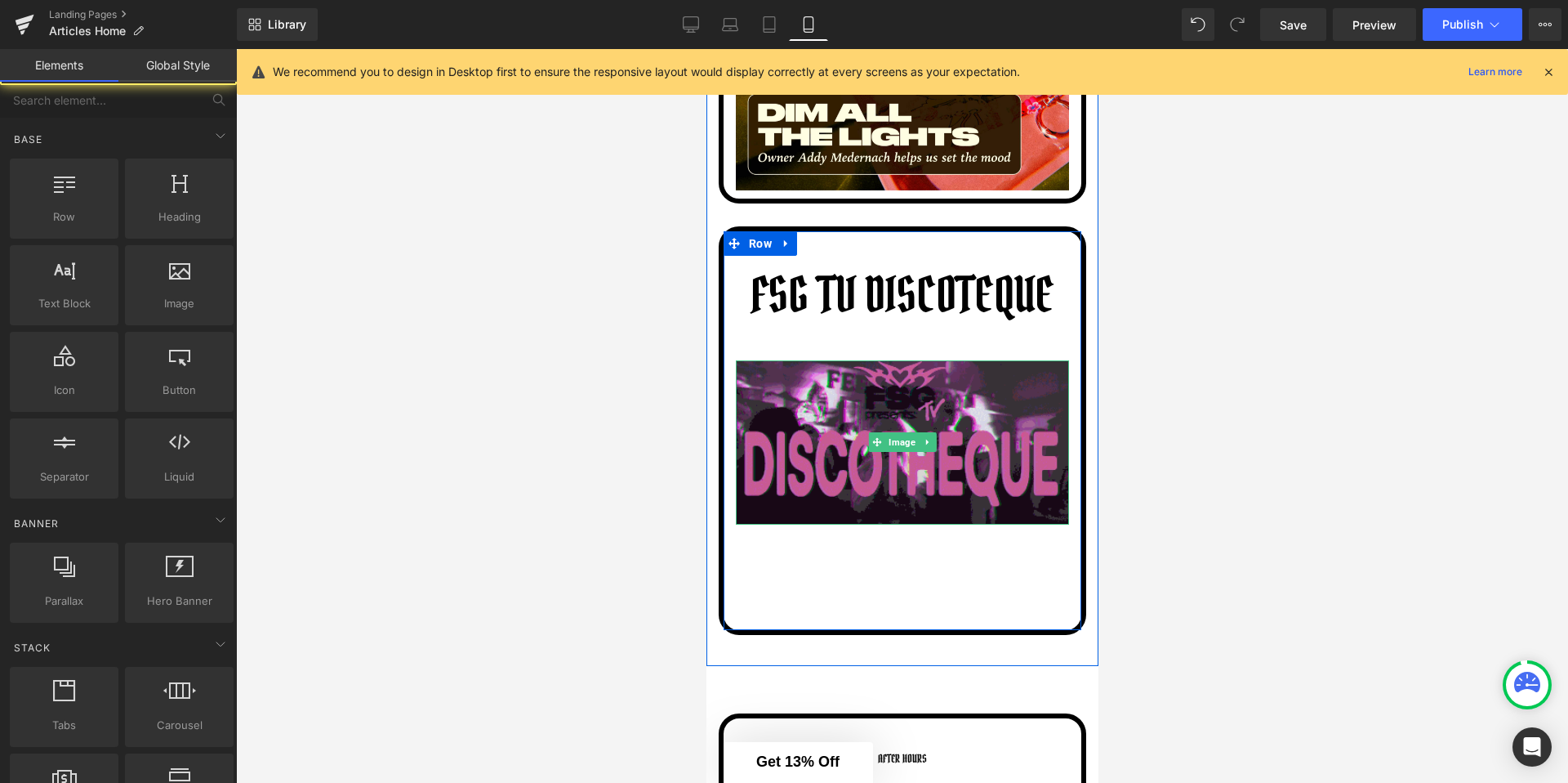
scroll to position [1285, 0]
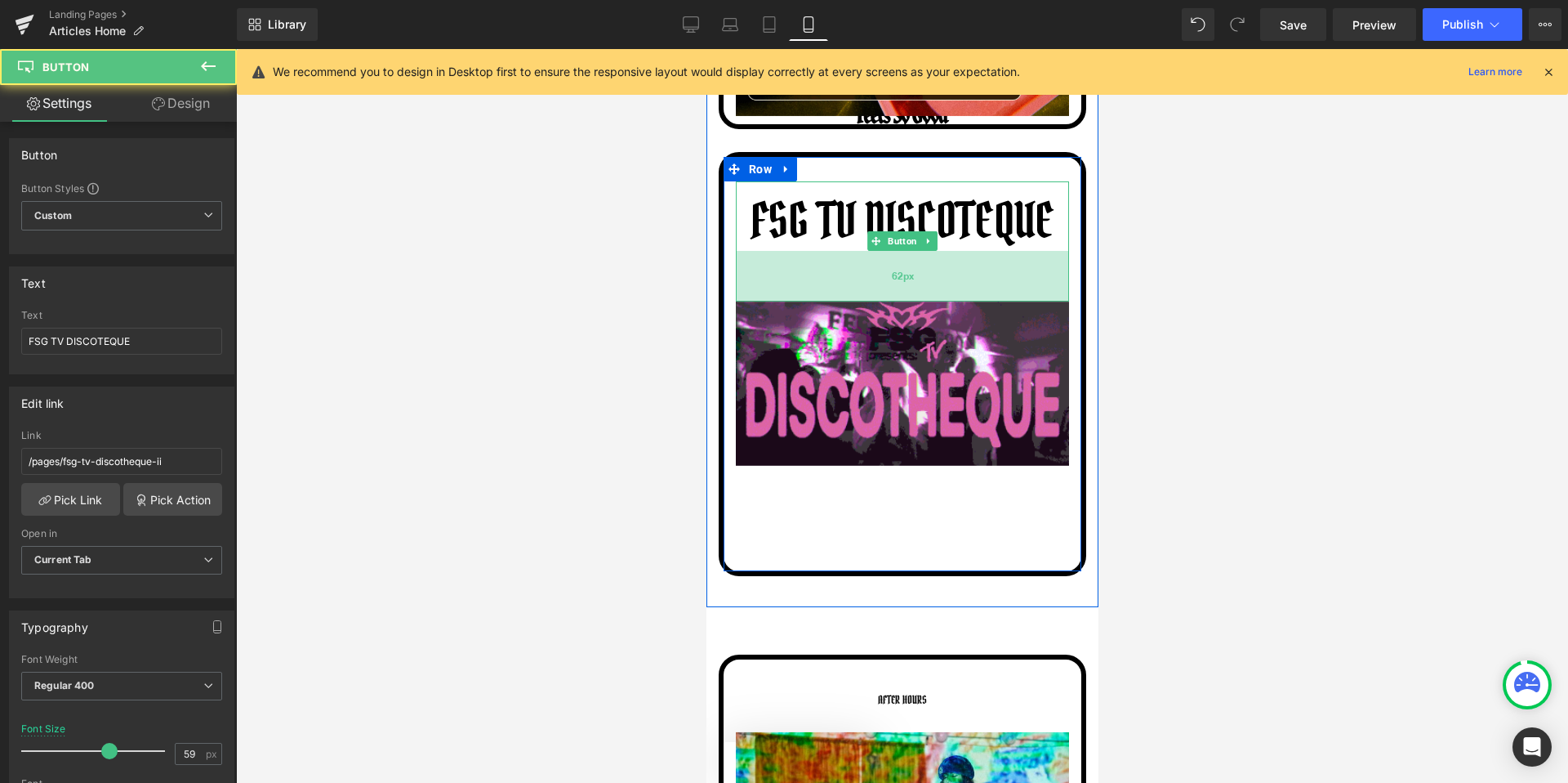
drag, startPoint x: 819, startPoint y: 276, endPoint x: 820, endPoint y: 292, distance: 16.0
click at [820, 292] on div "62px" at bounding box center [902, 276] width 333 height 51
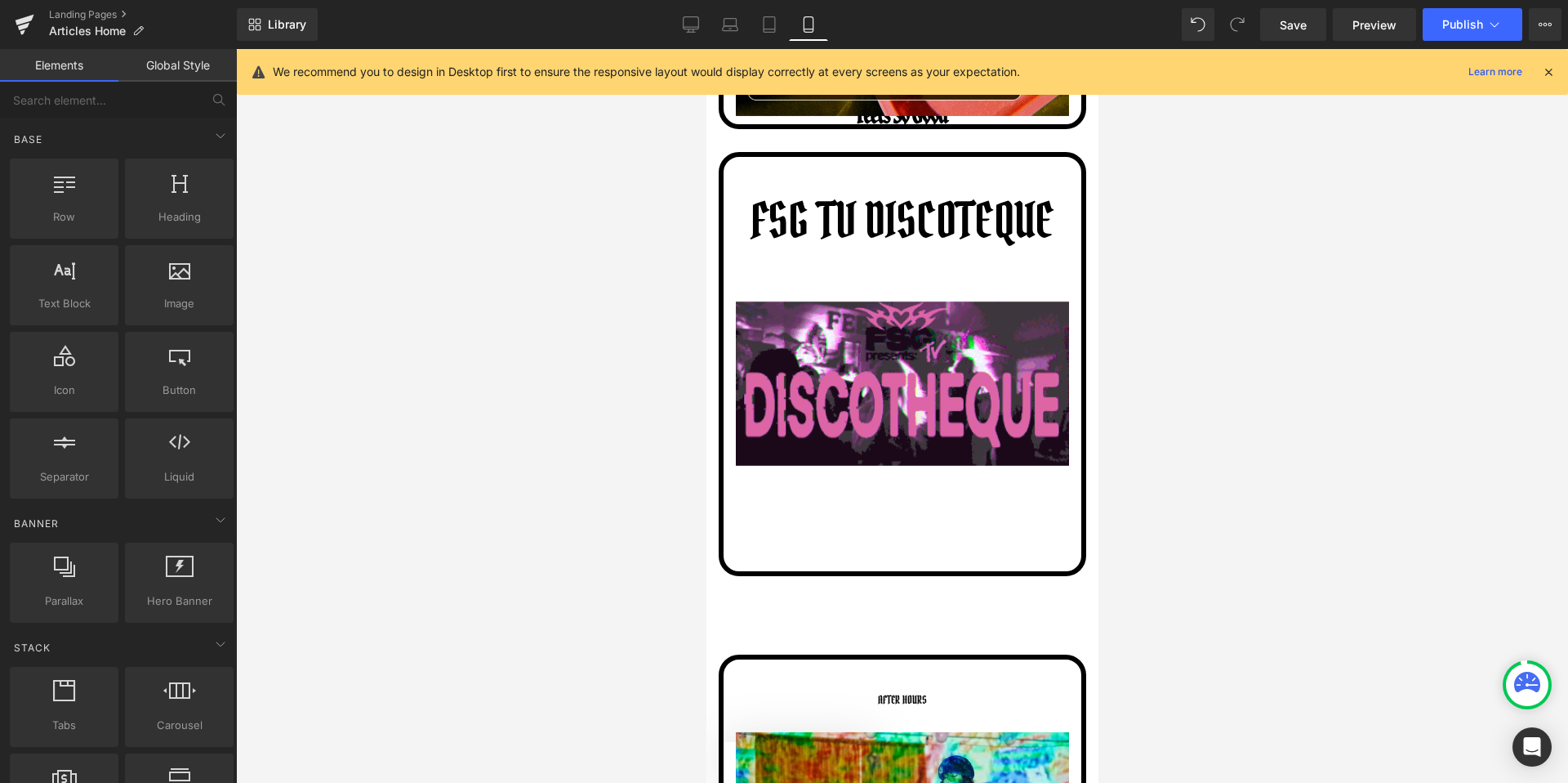
click at [1235, 287] on div at bounding box center [903, 416] width 1332 height 734
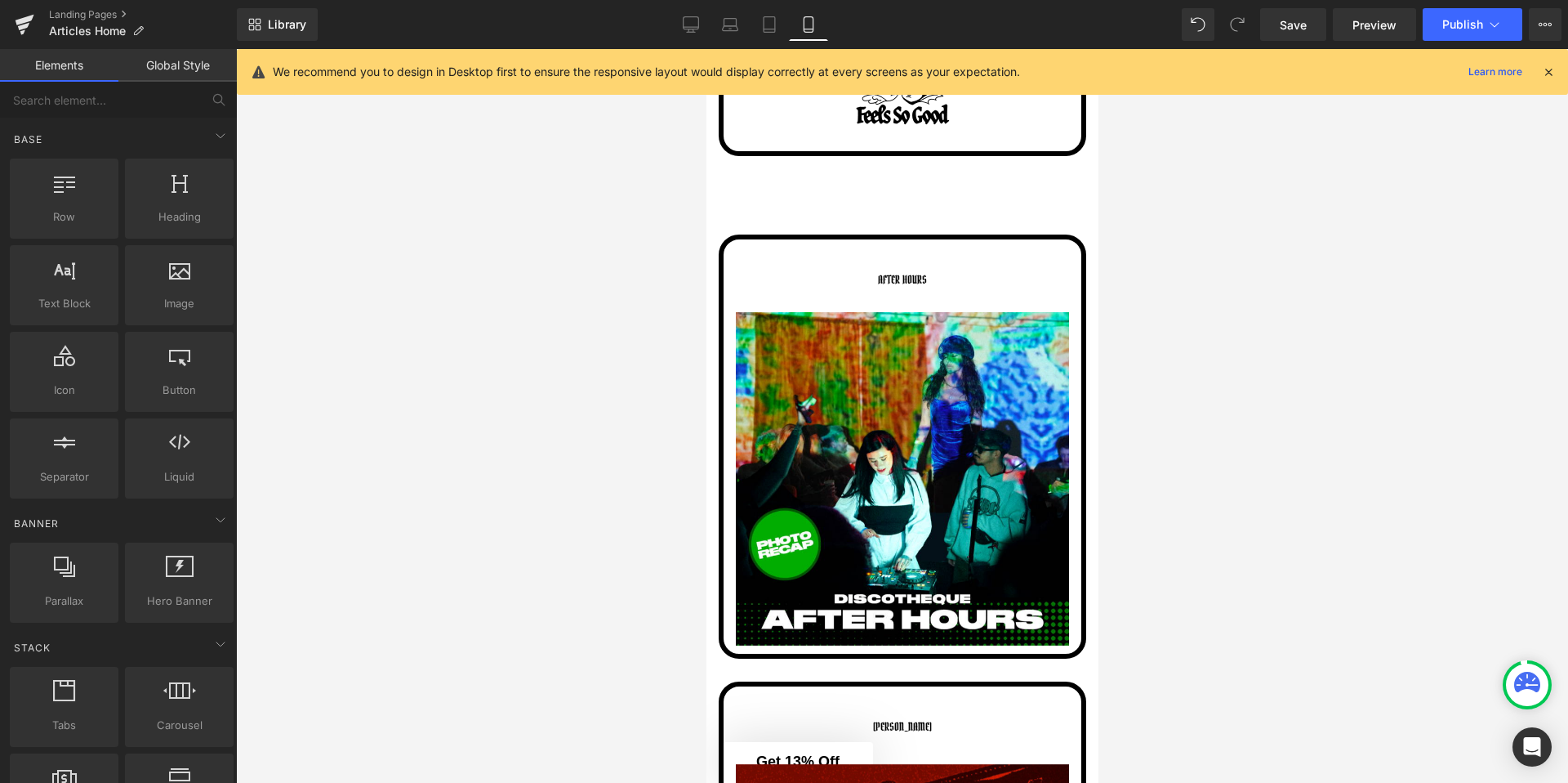
scroll to position [1740, 0]
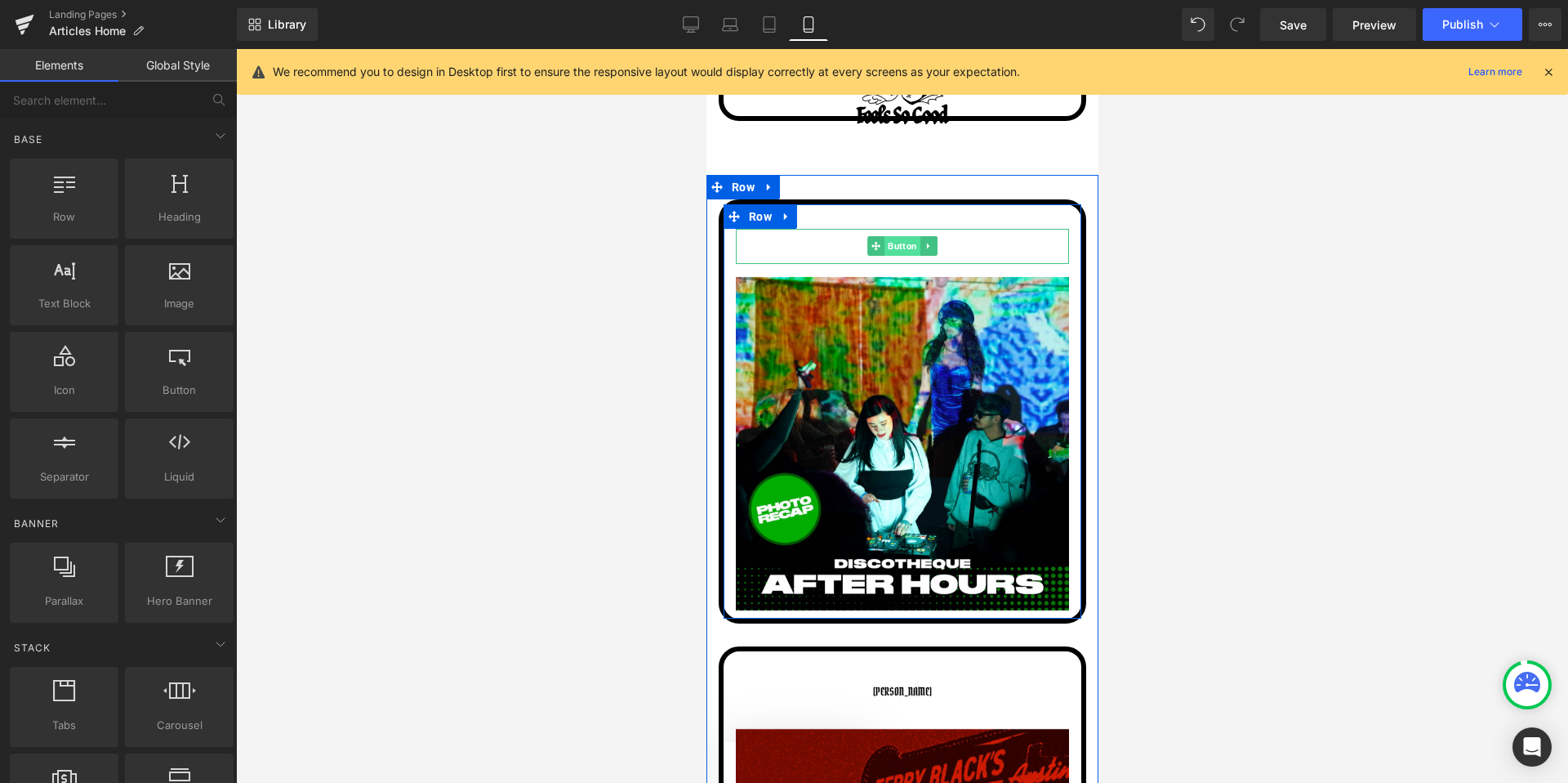
click at [892, 243] on span "Button" at bounding box center [902, 246] width 36 height 20
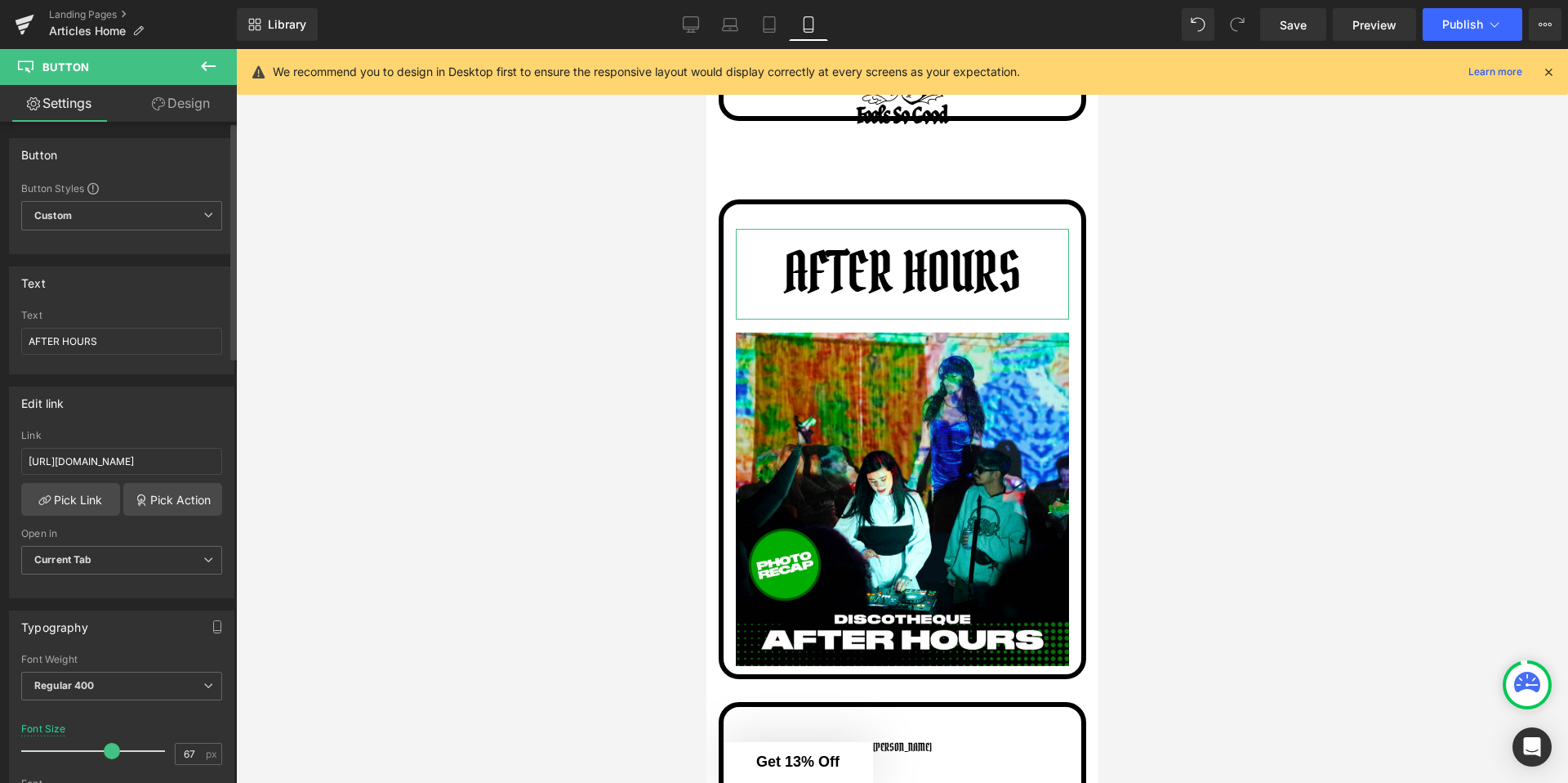
type input "68"
drag, startPoint x: 50, startPoint y: 749, endPoint x: 117, endPoint y: 755, distance: 67.3
click at [119, 755] on span at bounding box center [122, 750] width 16 height 16
click at [644, 553] on div at bounding box center [903, 416] width 1332 height 734
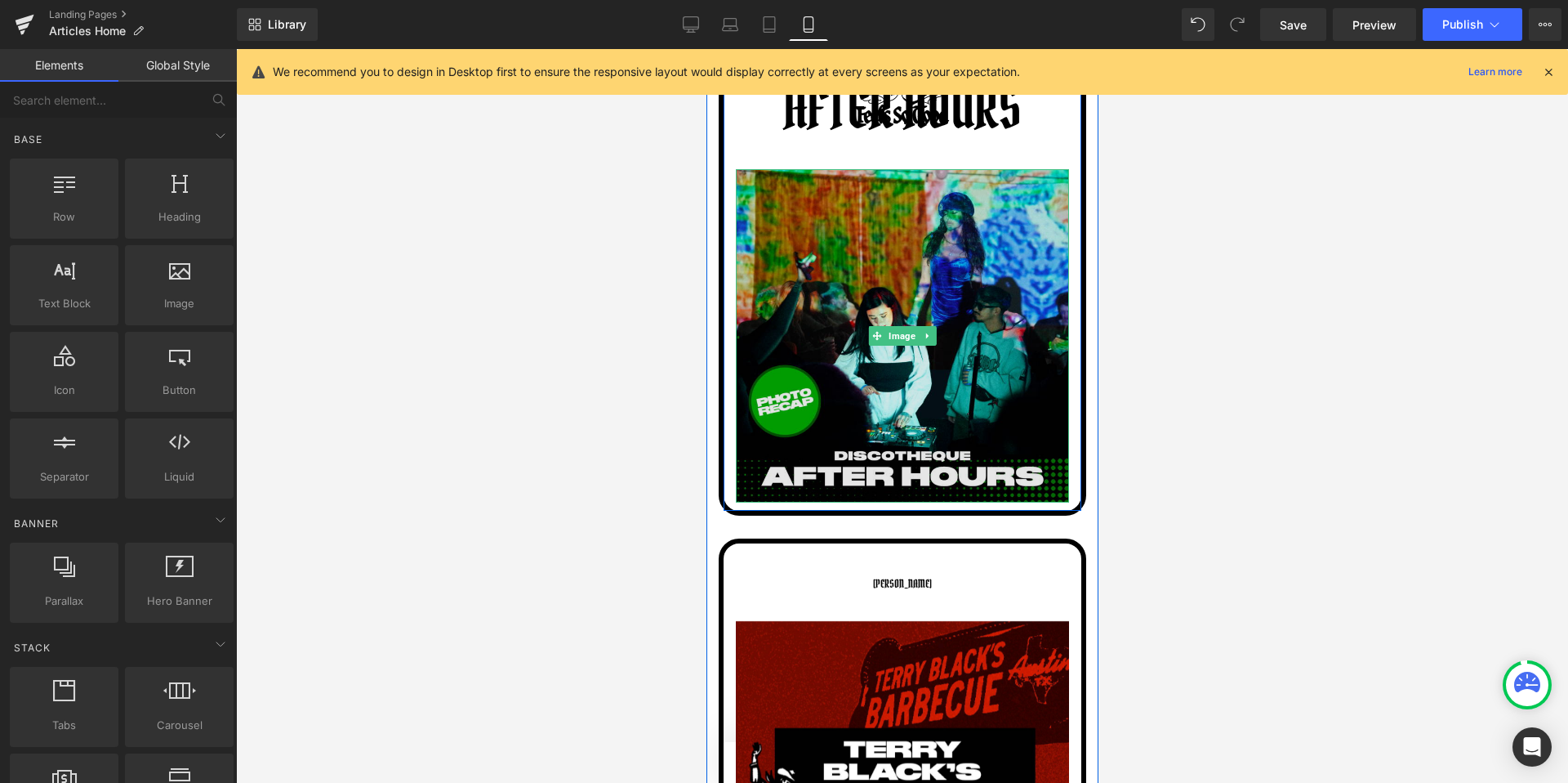
scroll to position [2038, 0]
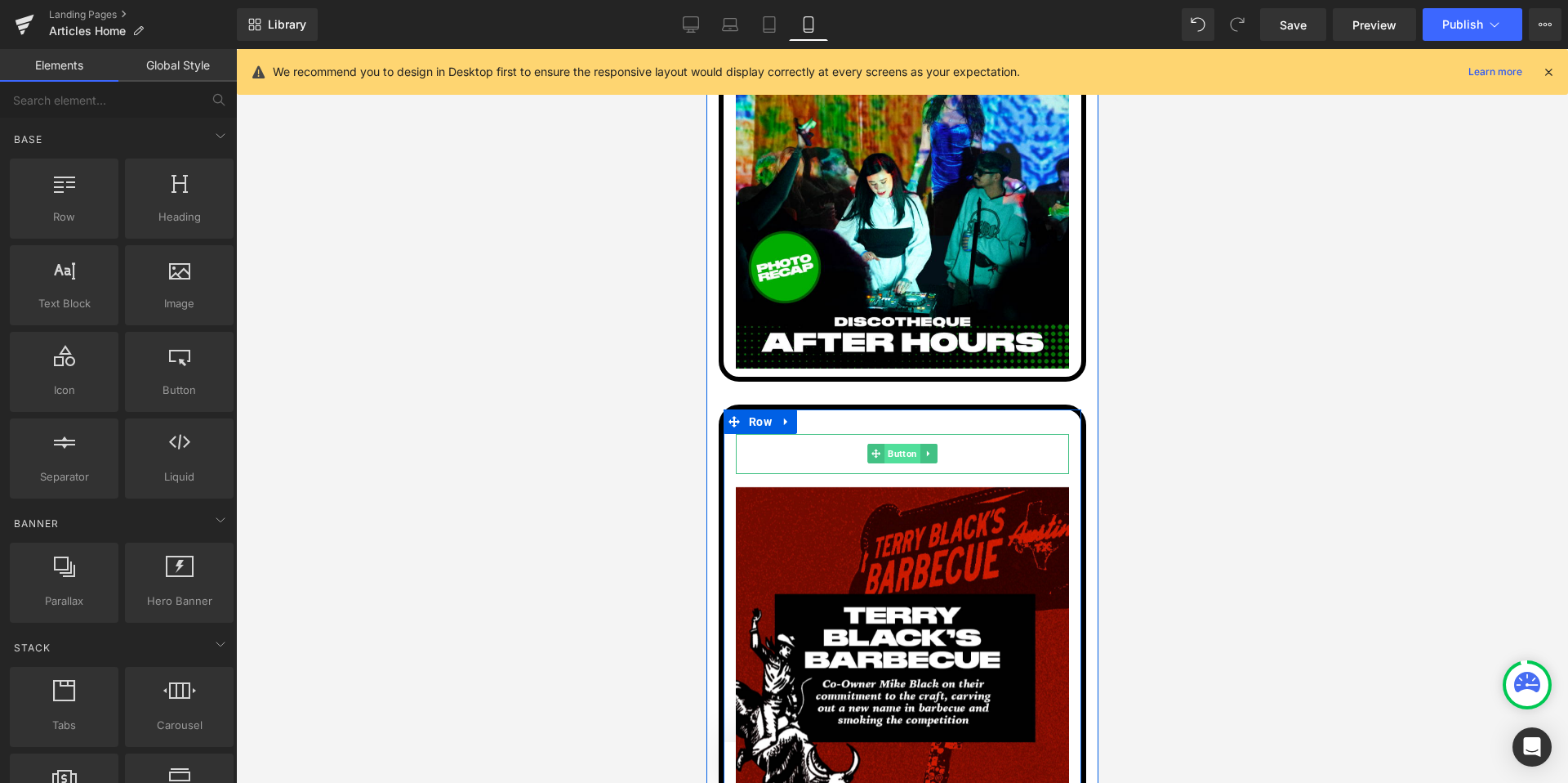
click at [887, 444] on link "Button" at bounding box center [893, 453] width 54 height 20
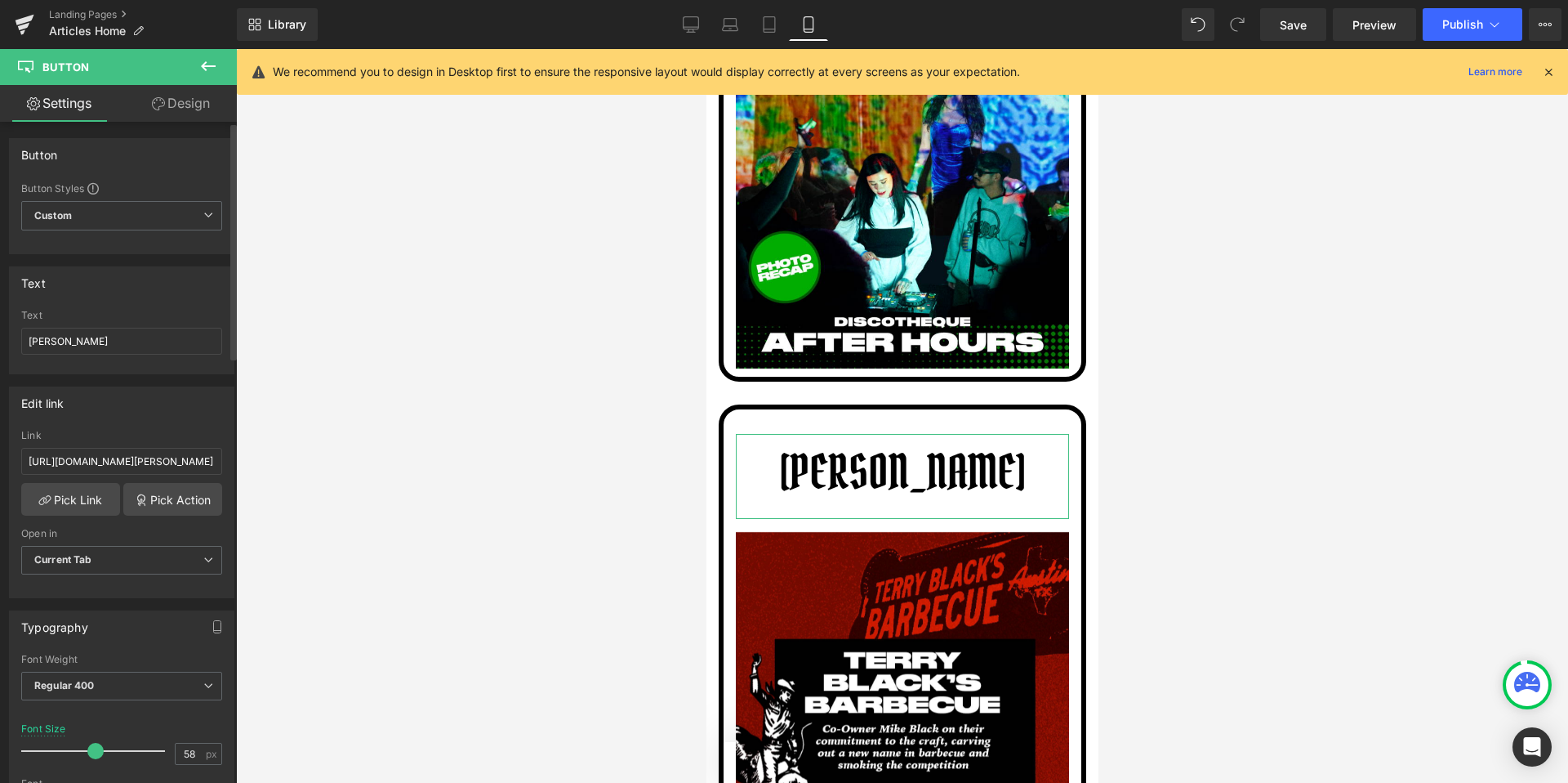
type input "59"
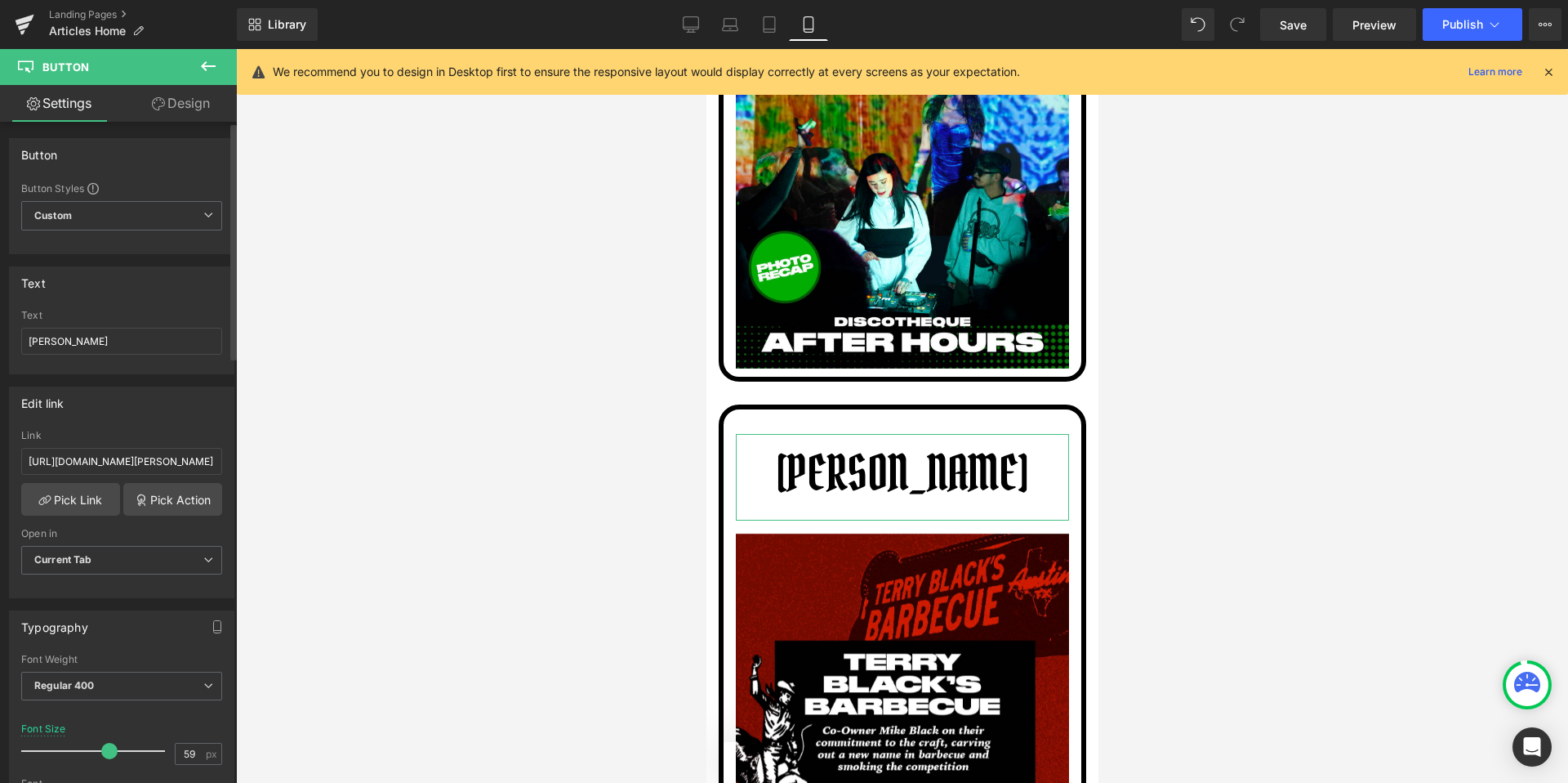
drag, startPoint x: 47, startPoint y: 755, endPoint x: 105, endPoint y: 754, distance: 58.0
click at [105, 754] on span at bounding box center [109, 750] width 16 height 16
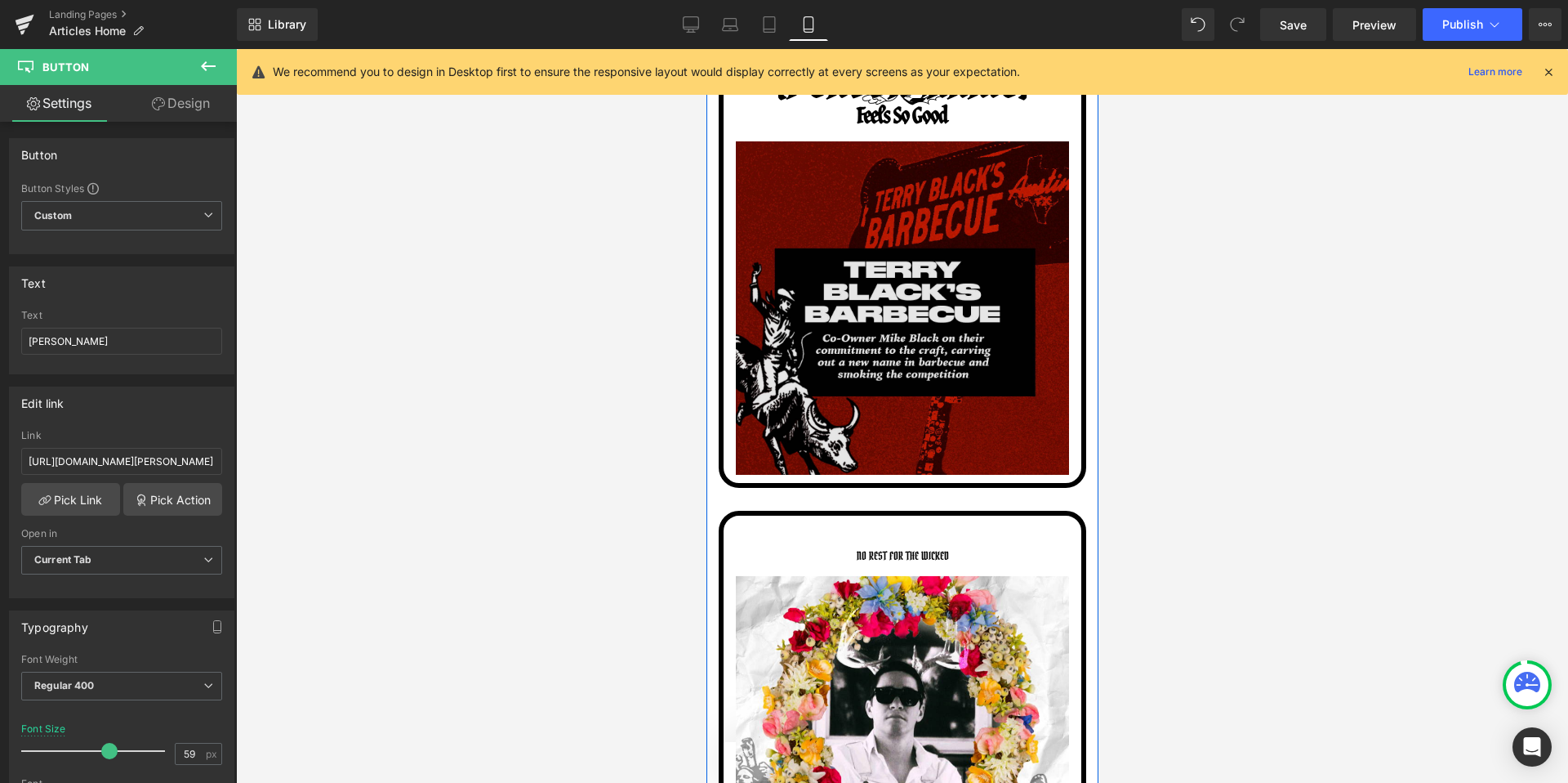
scroll to position [2505, 0]
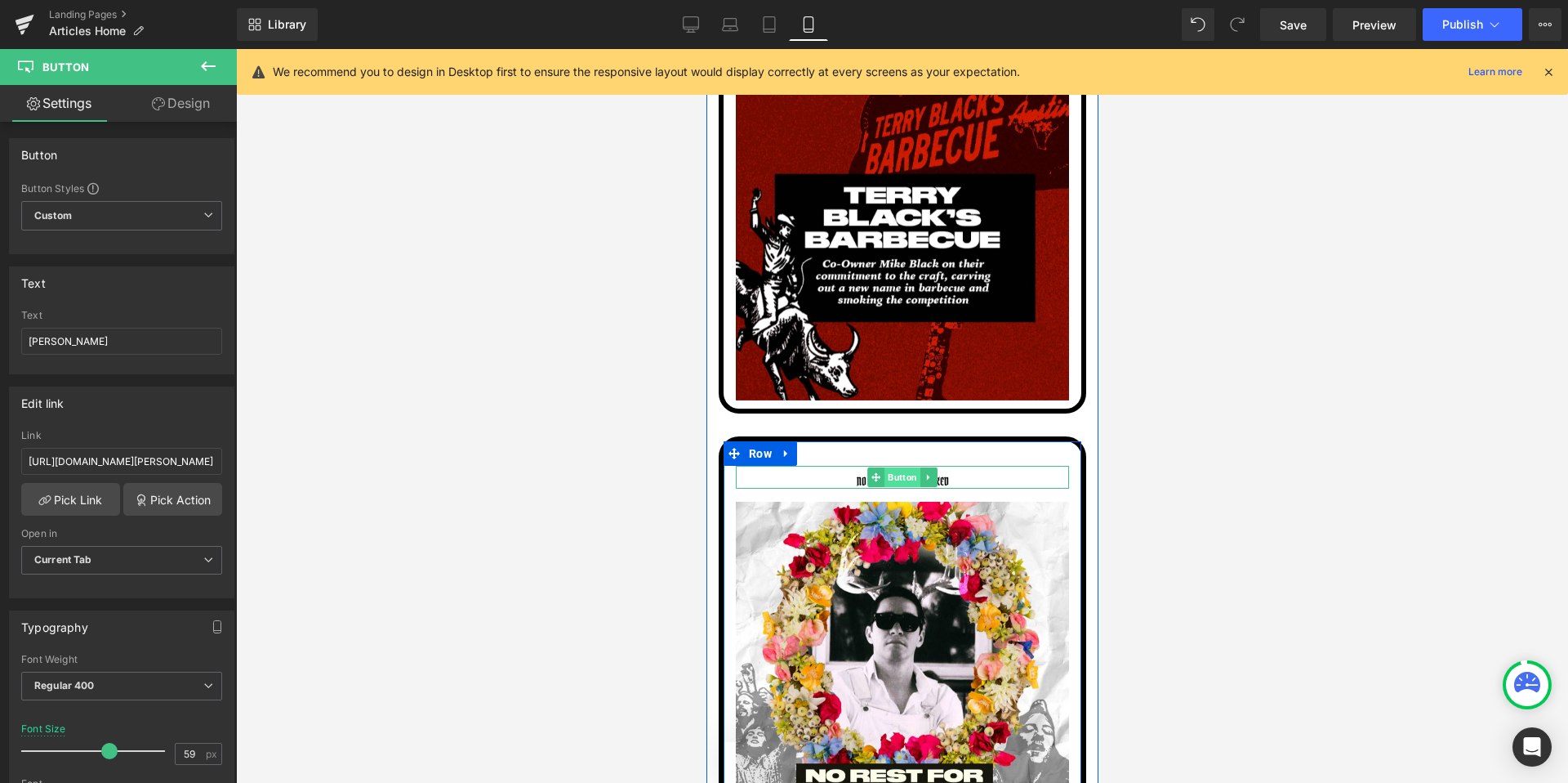
click at [891, 479] on span "Button" at bounding box center [902, 477] width 36 height 20
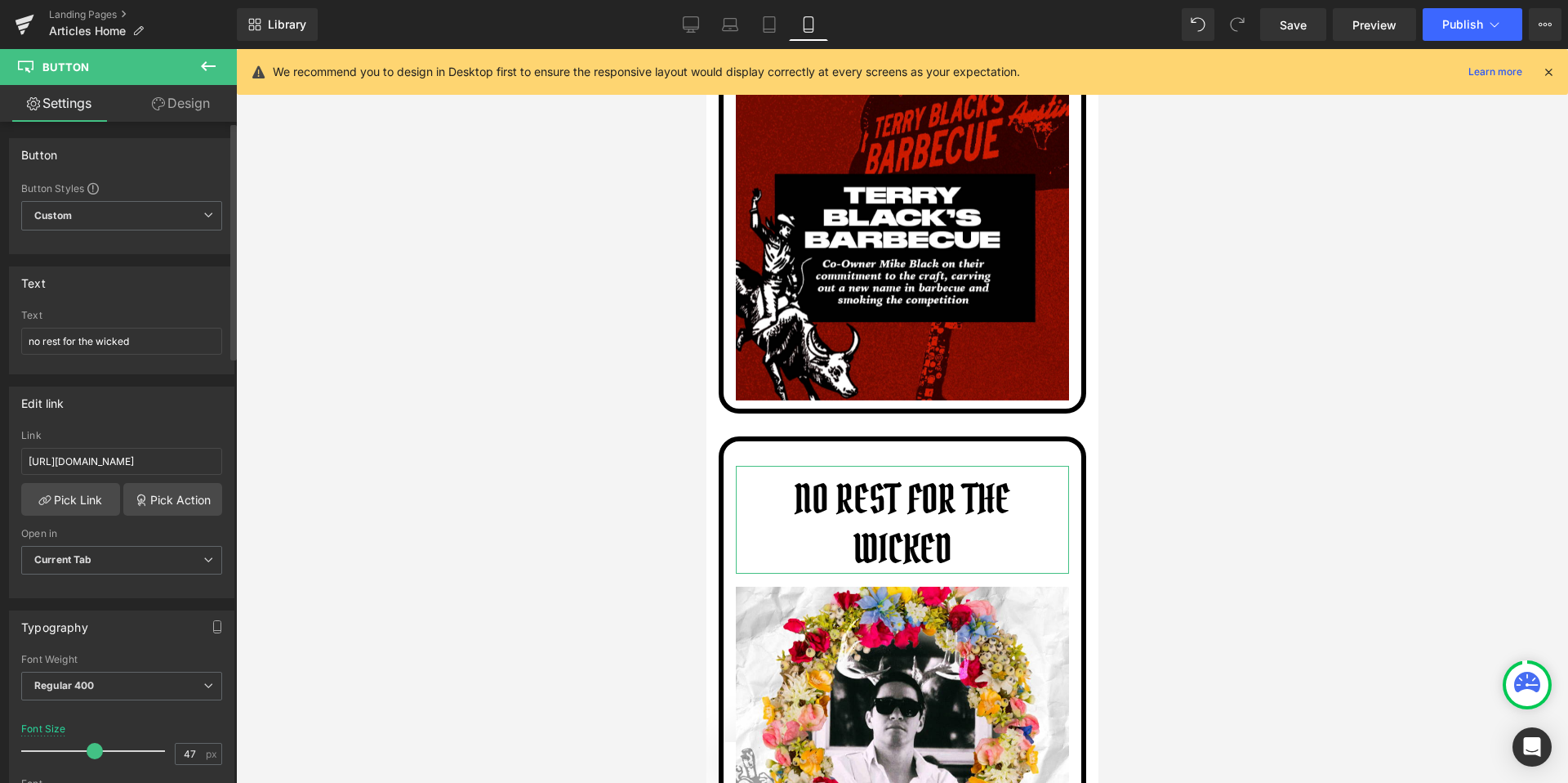
type input "46"
drag, startPoint x: 47, startPoint y: 752, endPoint x: 89, endPoint y: 754, distance: 42.0
click at [89, 754] on span at bounding box center [91, 750] width 16 height 16
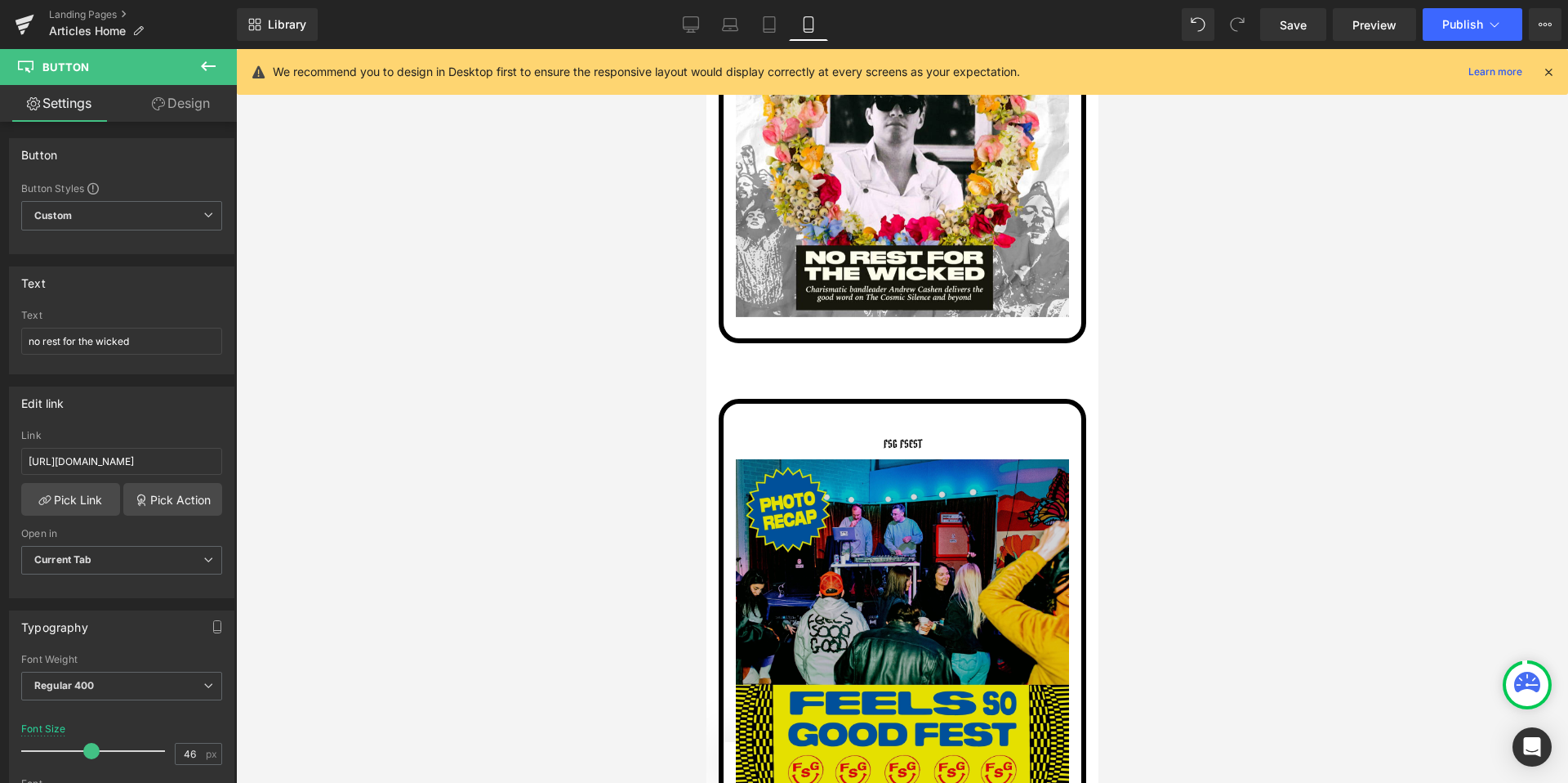
scroll to position [3087, 0]
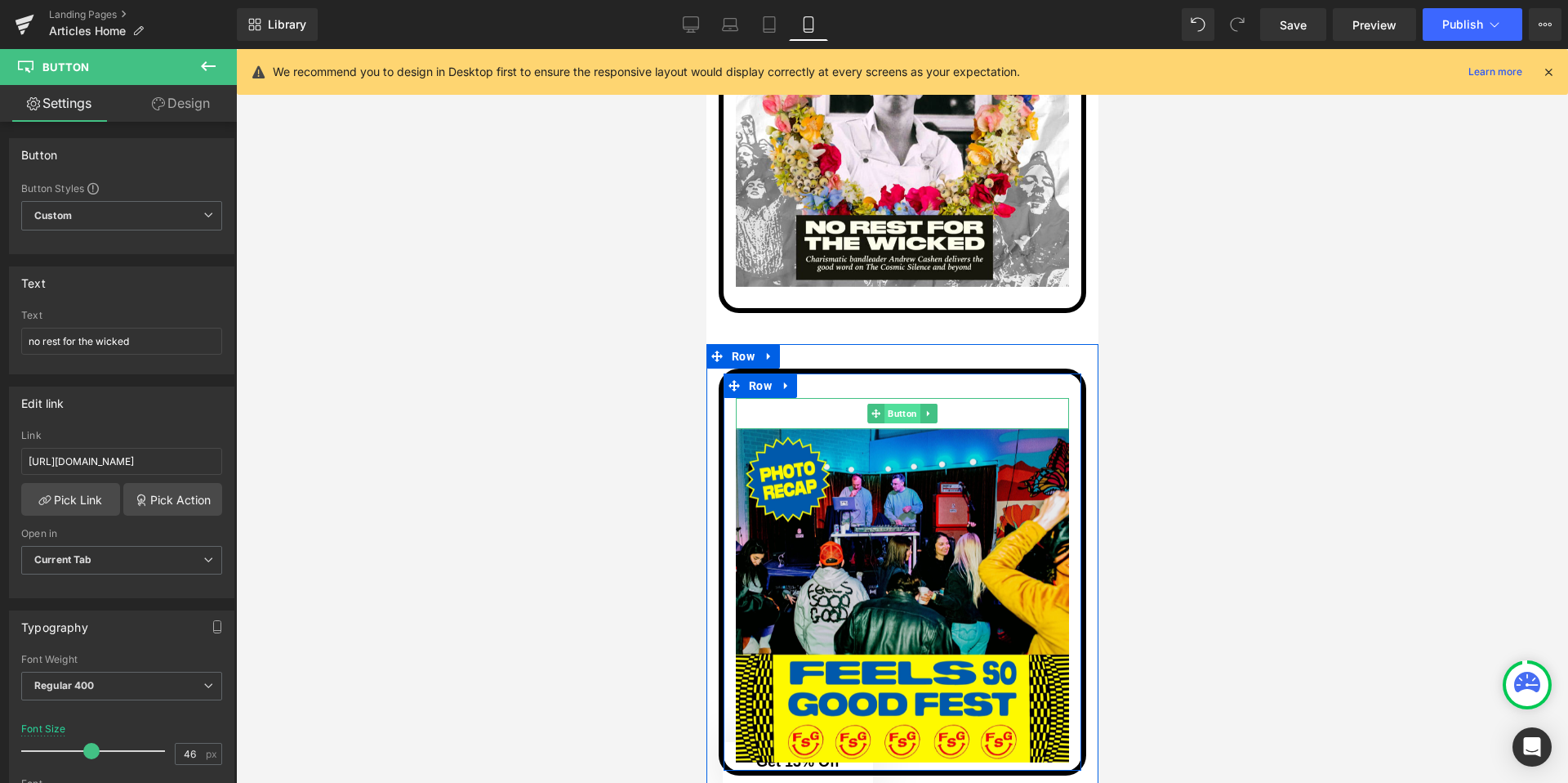
click at [898, 416] on span "Button" at bounding box center [902, 414] width 36 height 20
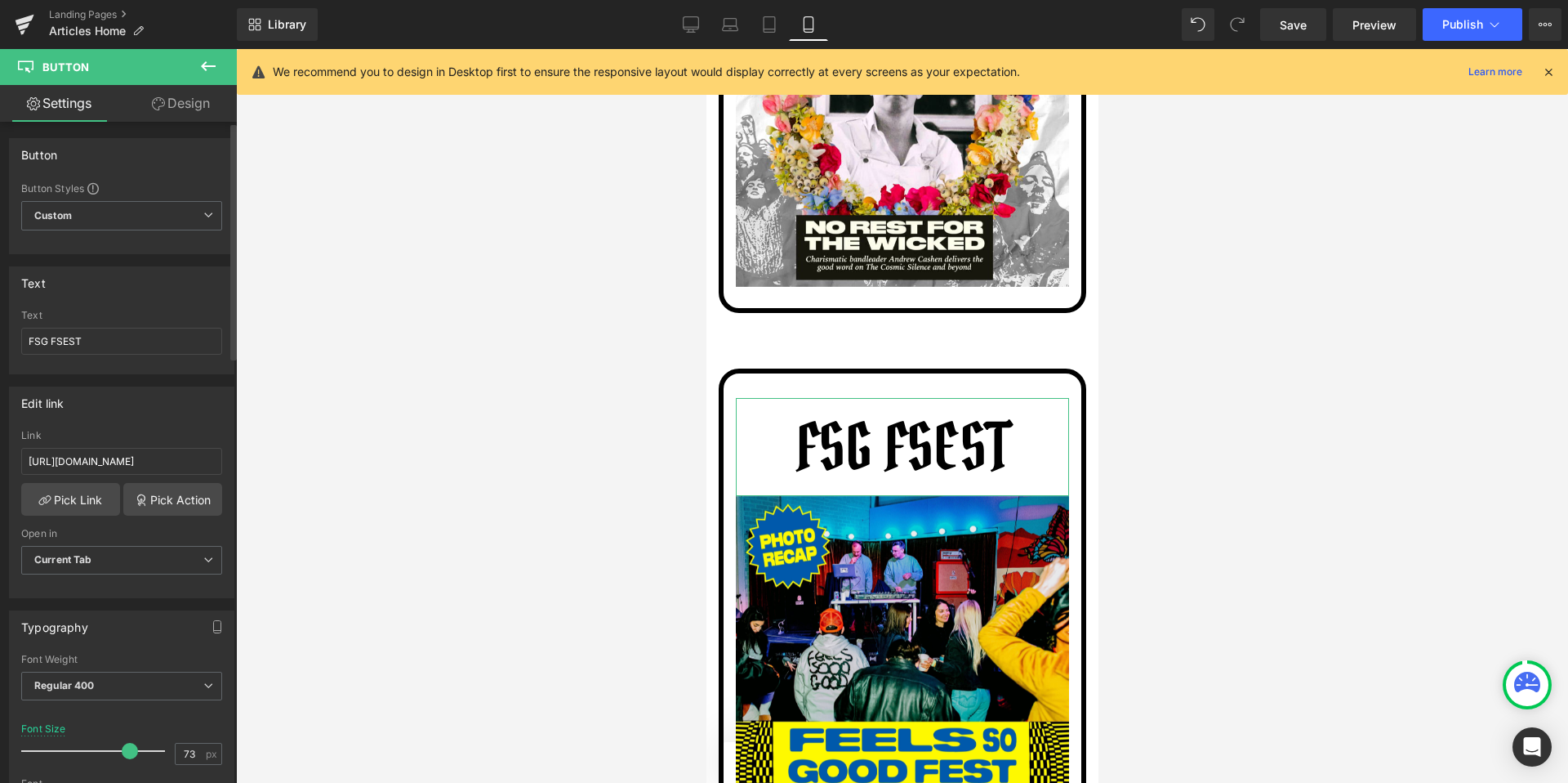
type input "72"
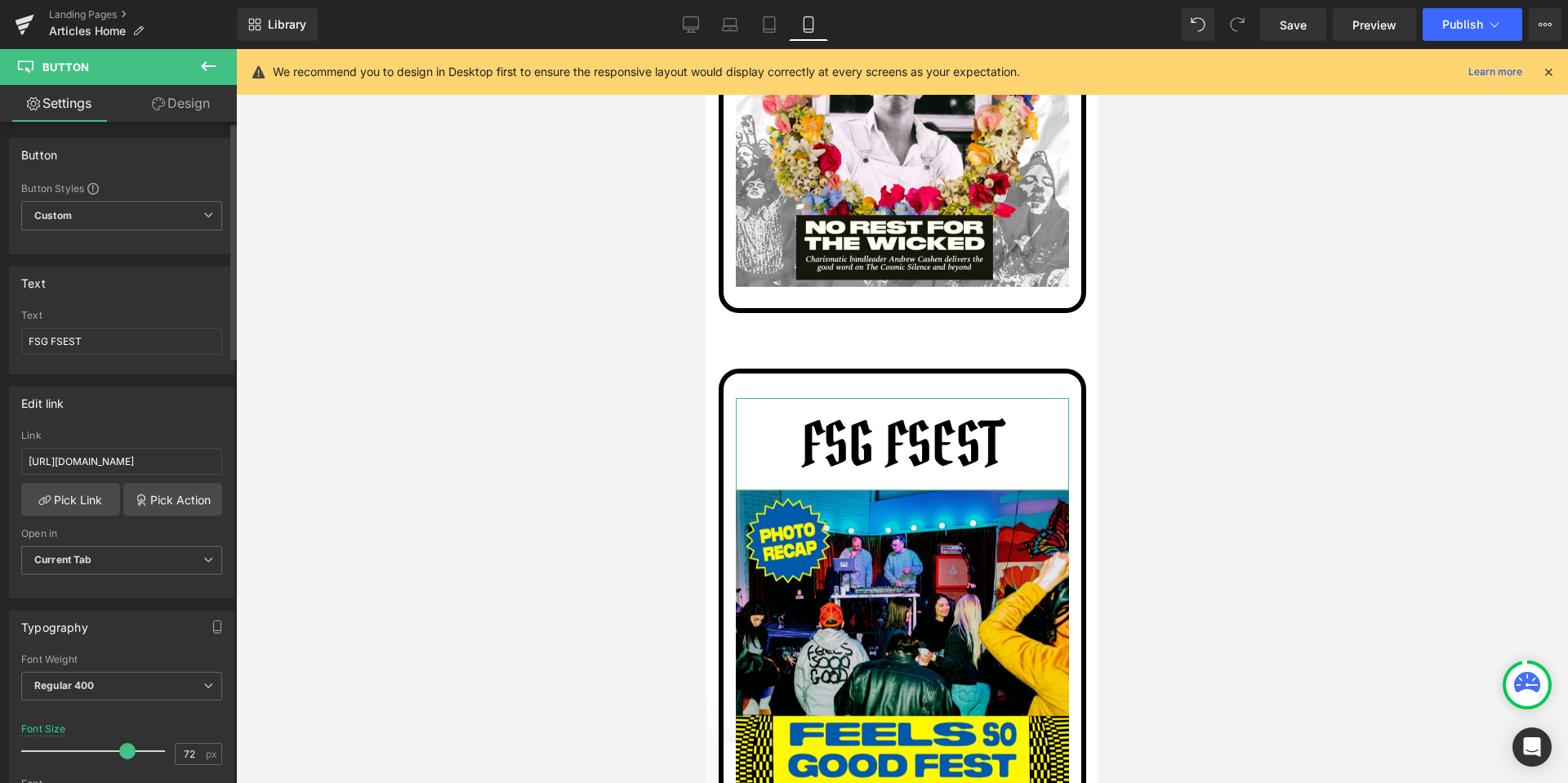
drag, startPoint x: 48, startPoint y: 751, endPoint x: 123, endPoint y: 752, distance: 75.0
click at [123, 752] on span at bounding box center [127, 750] width 16 height 16
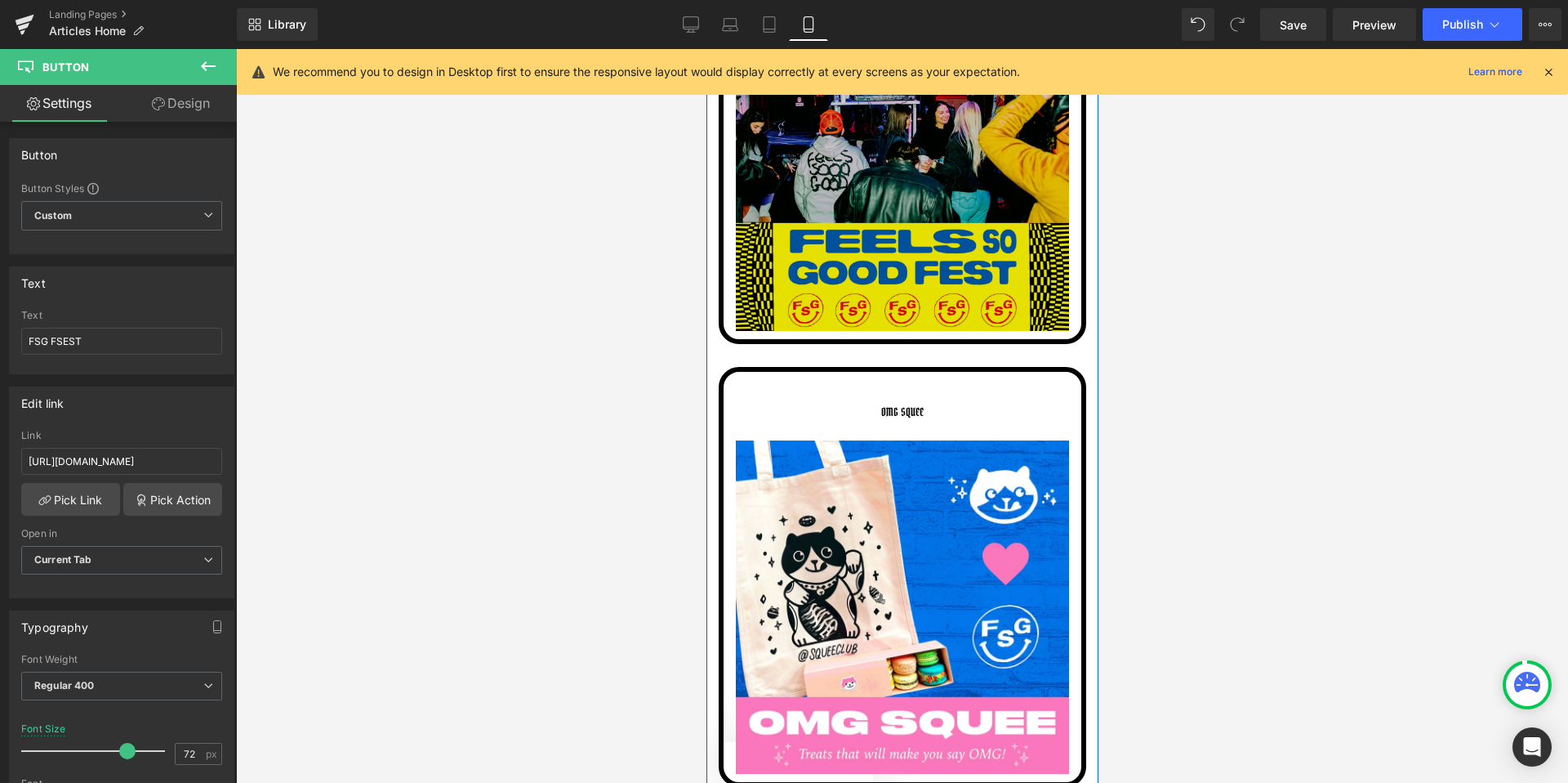
scroll to position [3593, 0]
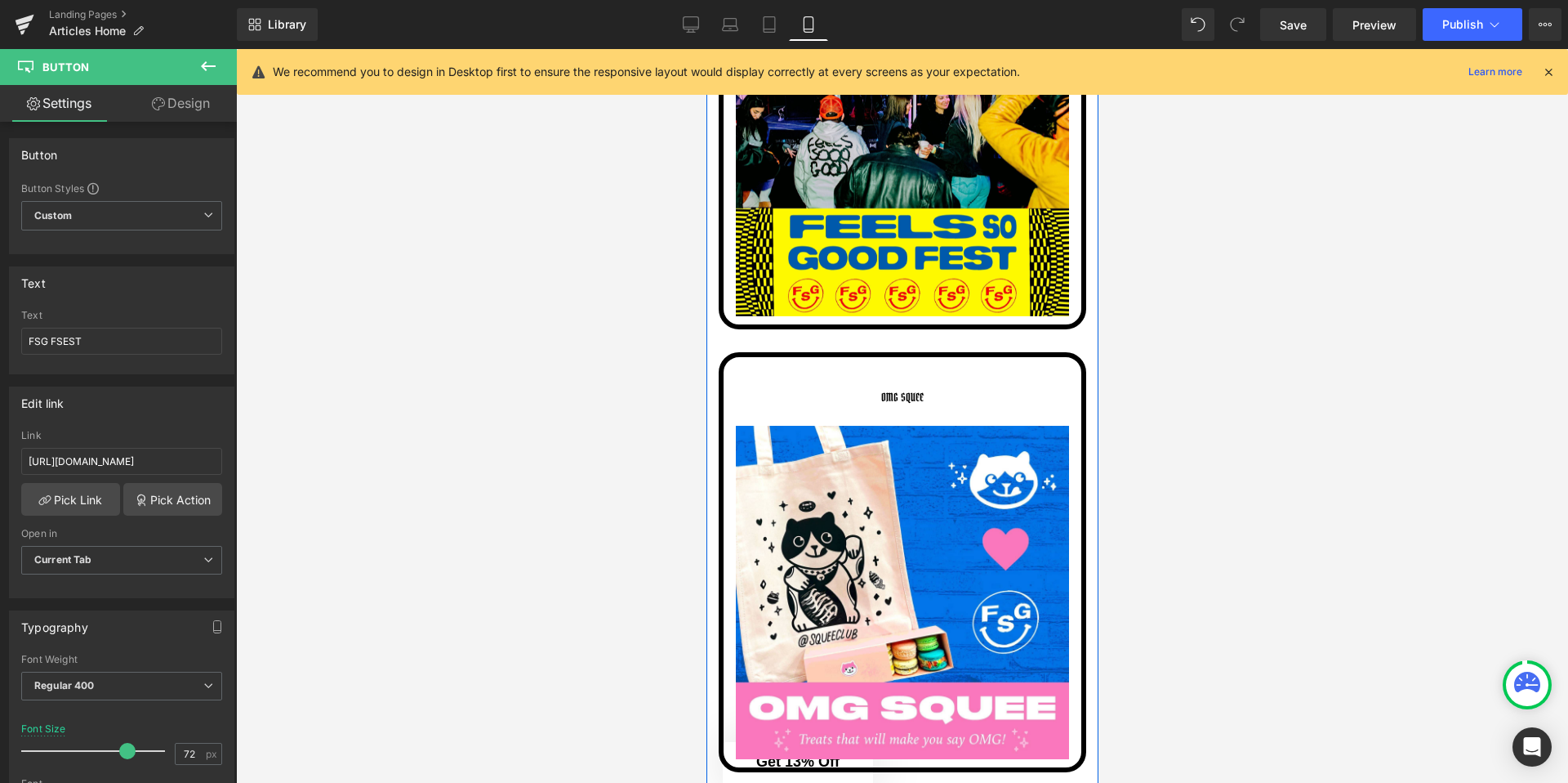
click at [891, 396] on div "OMG SQUEE Button" at bounding box center [902, 397] width 333 height 31
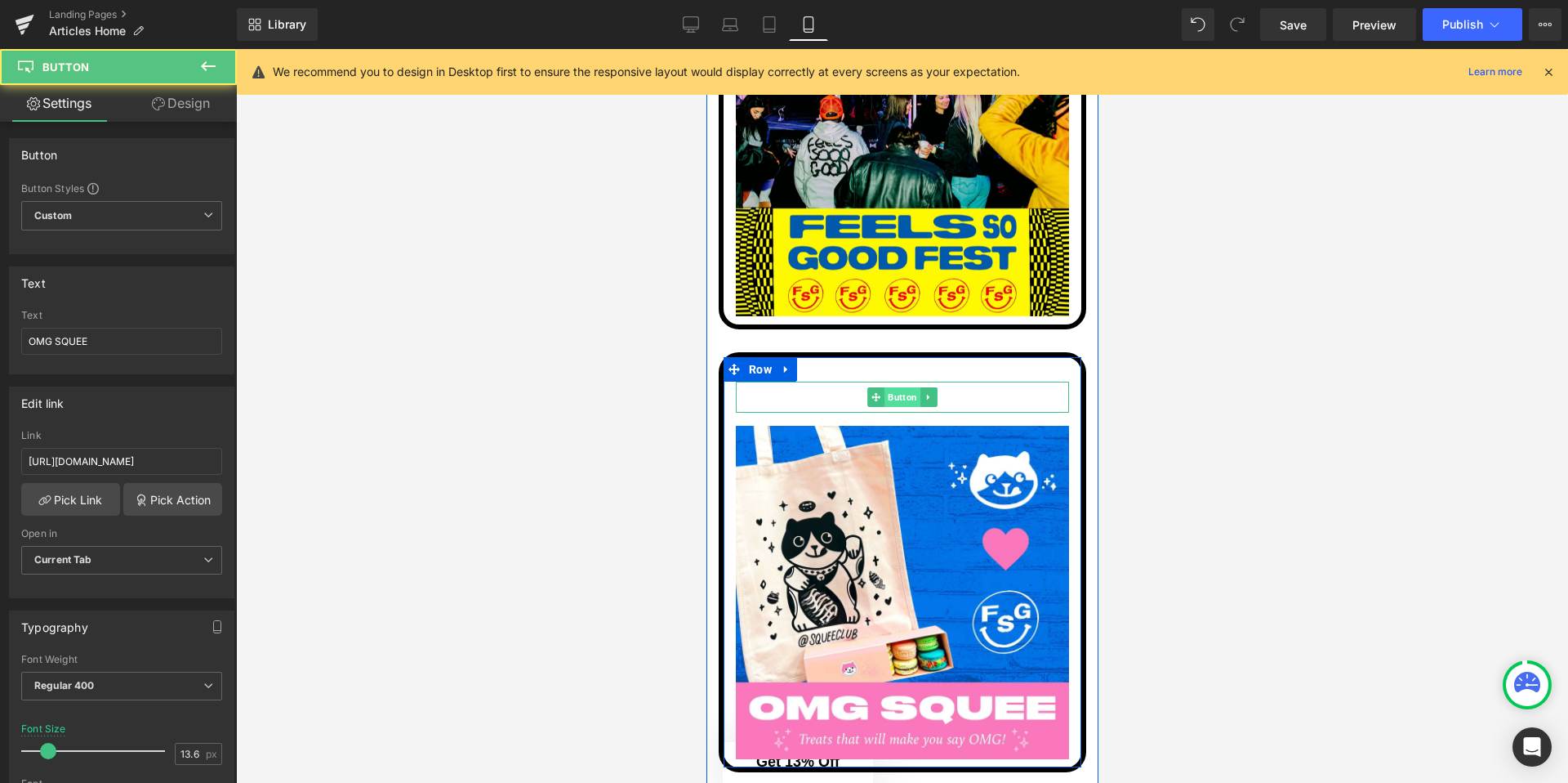
click at [903, 396] on span "Button" at bounding box center [902, 397] width 36 height 20
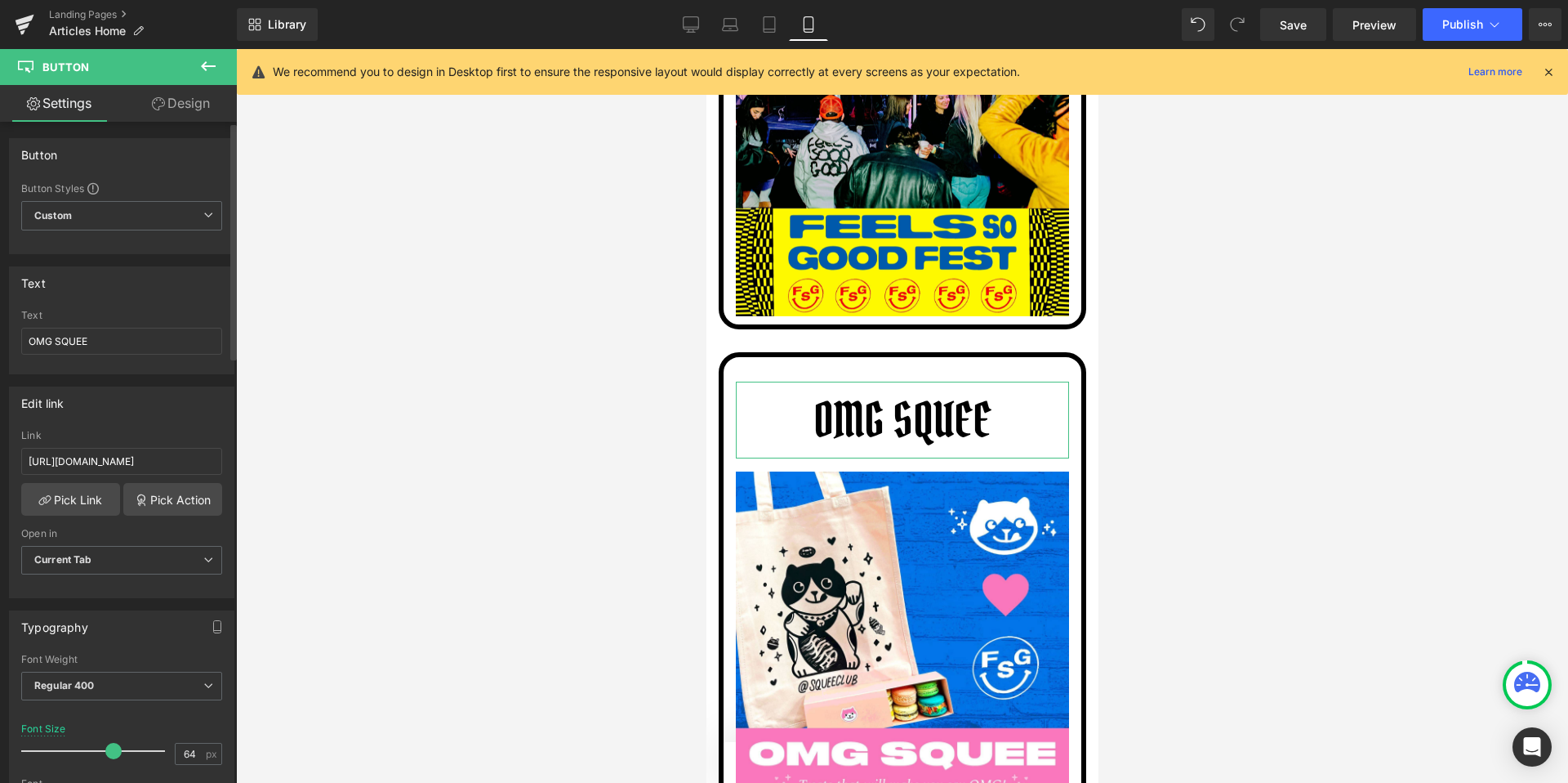
type input "65"
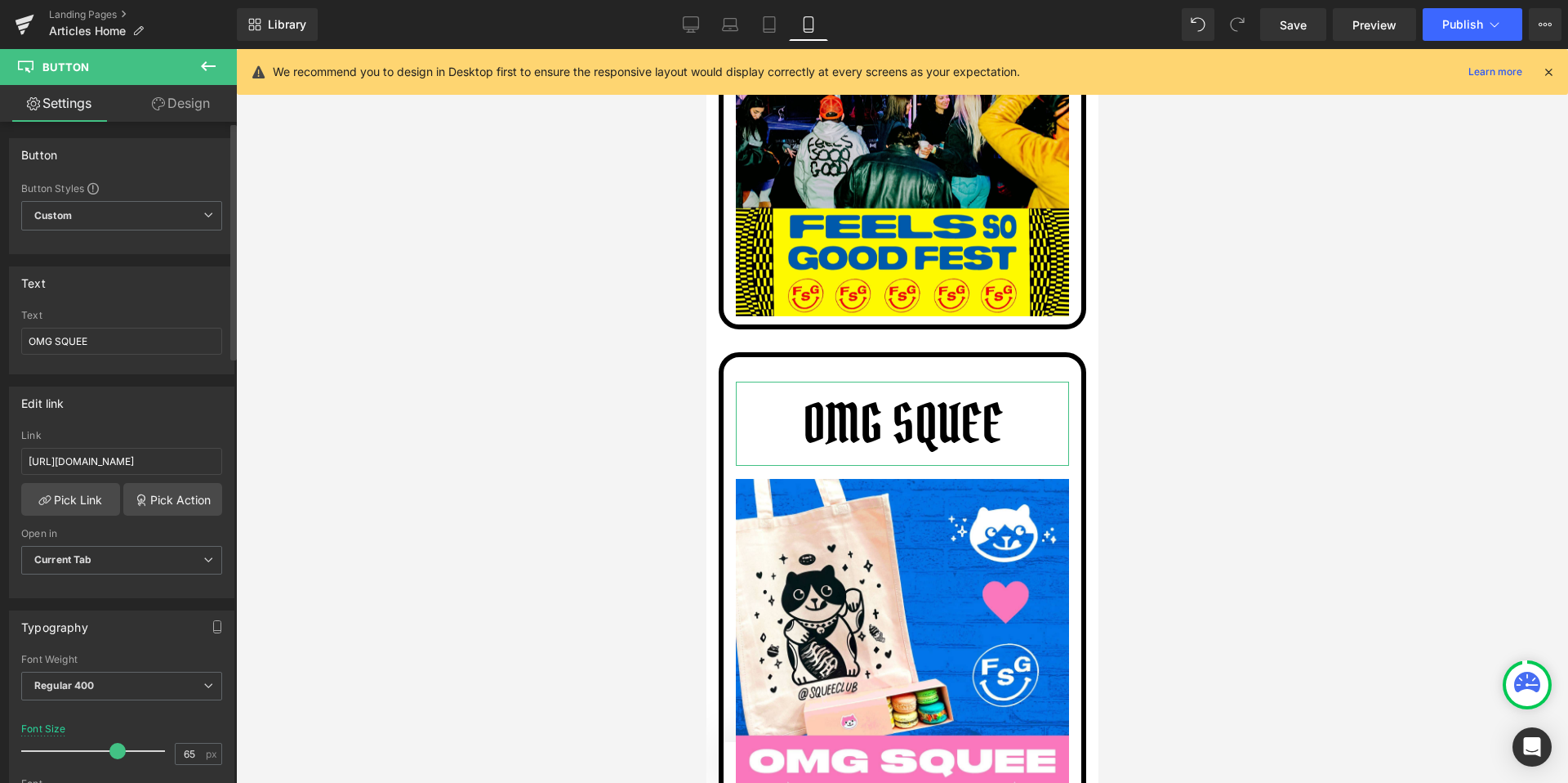
drag, startPoint x: 46, startPoint y: 747, endPoint x: 112, endPoint y: 748, distance: 66.0
click at [112, 748] on span at bounding box center [117, 750] width 16 height 16
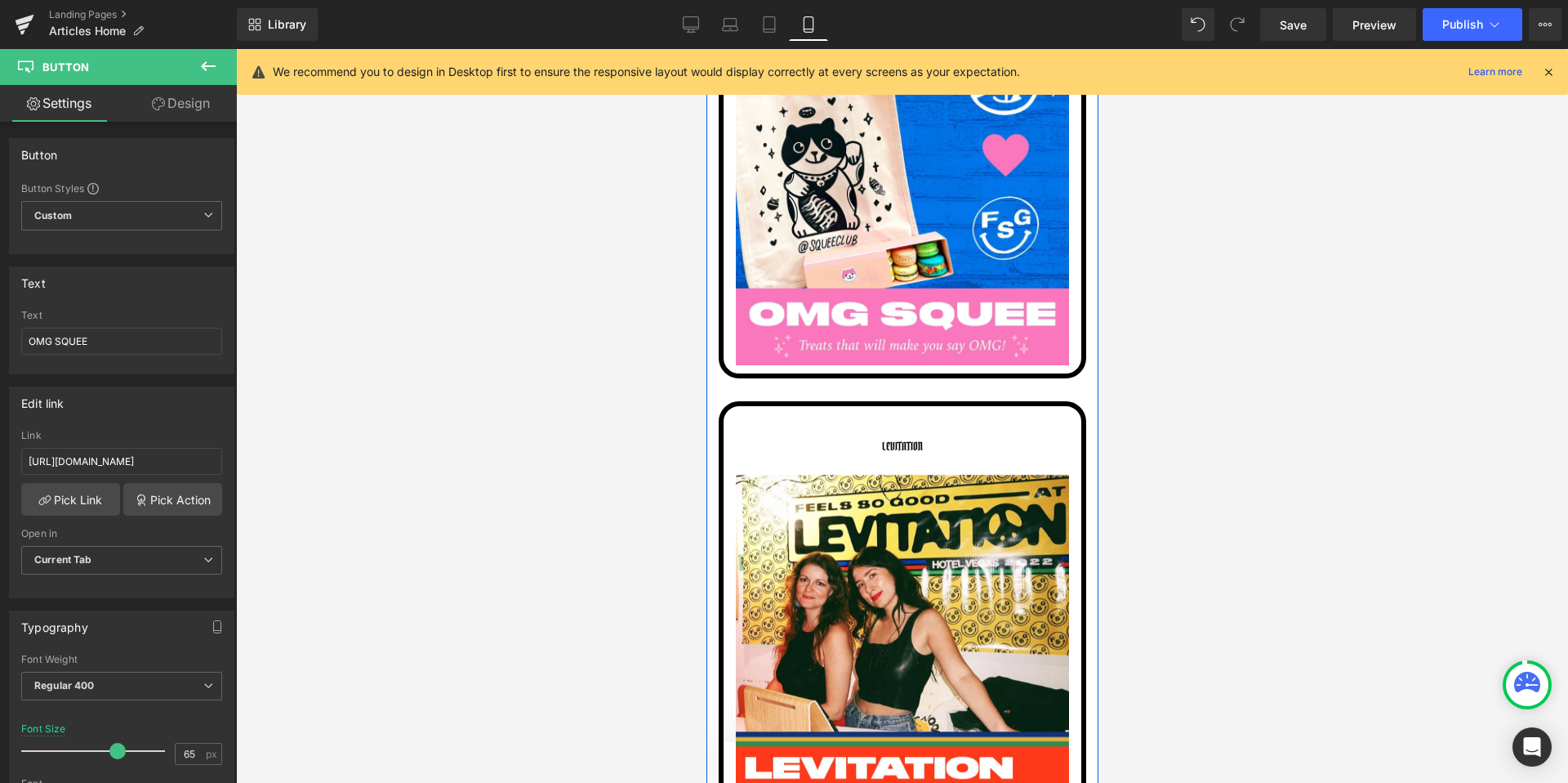
scroll to position [4063, 0]
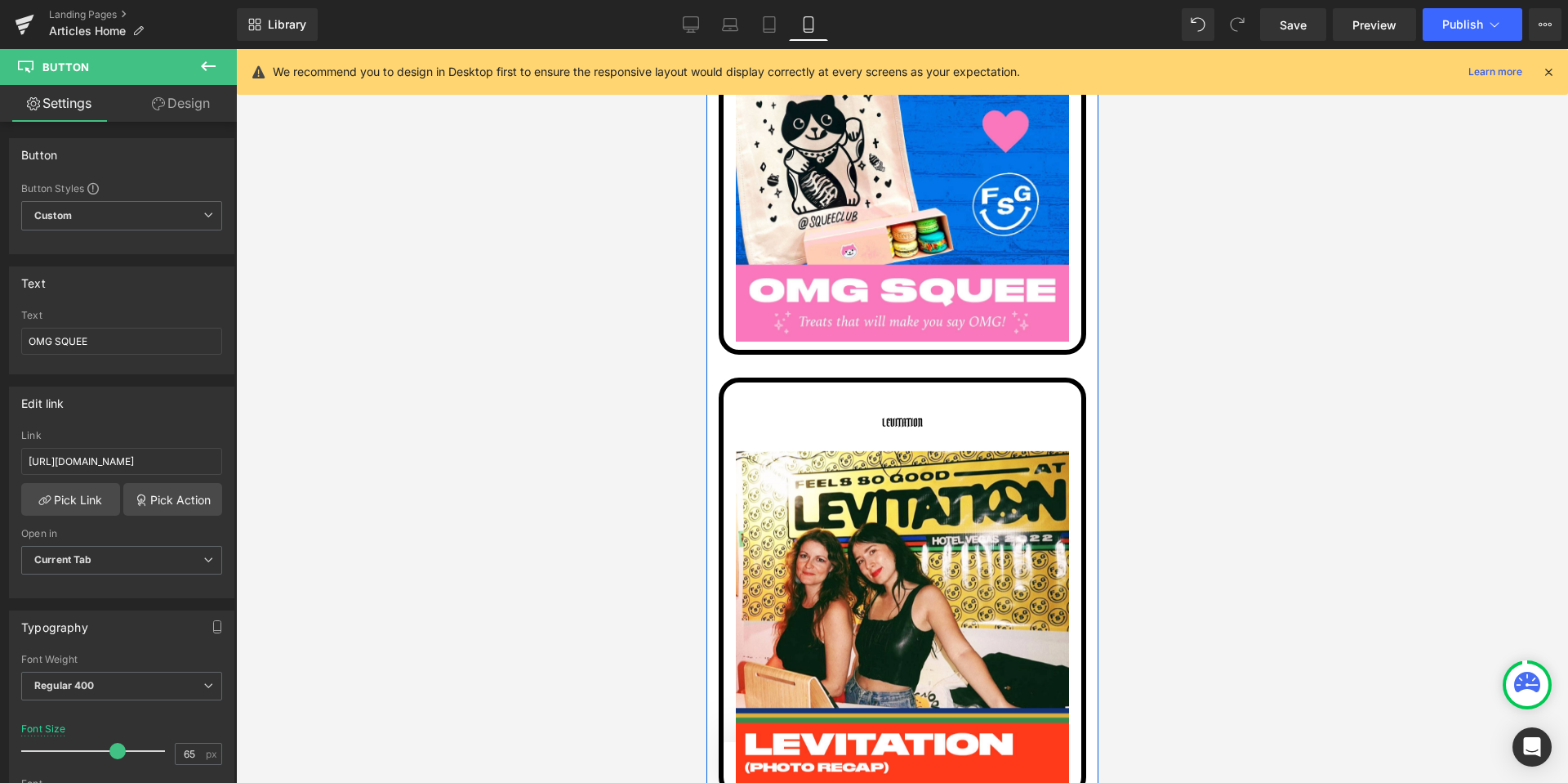
click at [830, 414] on span "Button" at bounding box center [812, 422] width 36 height 20
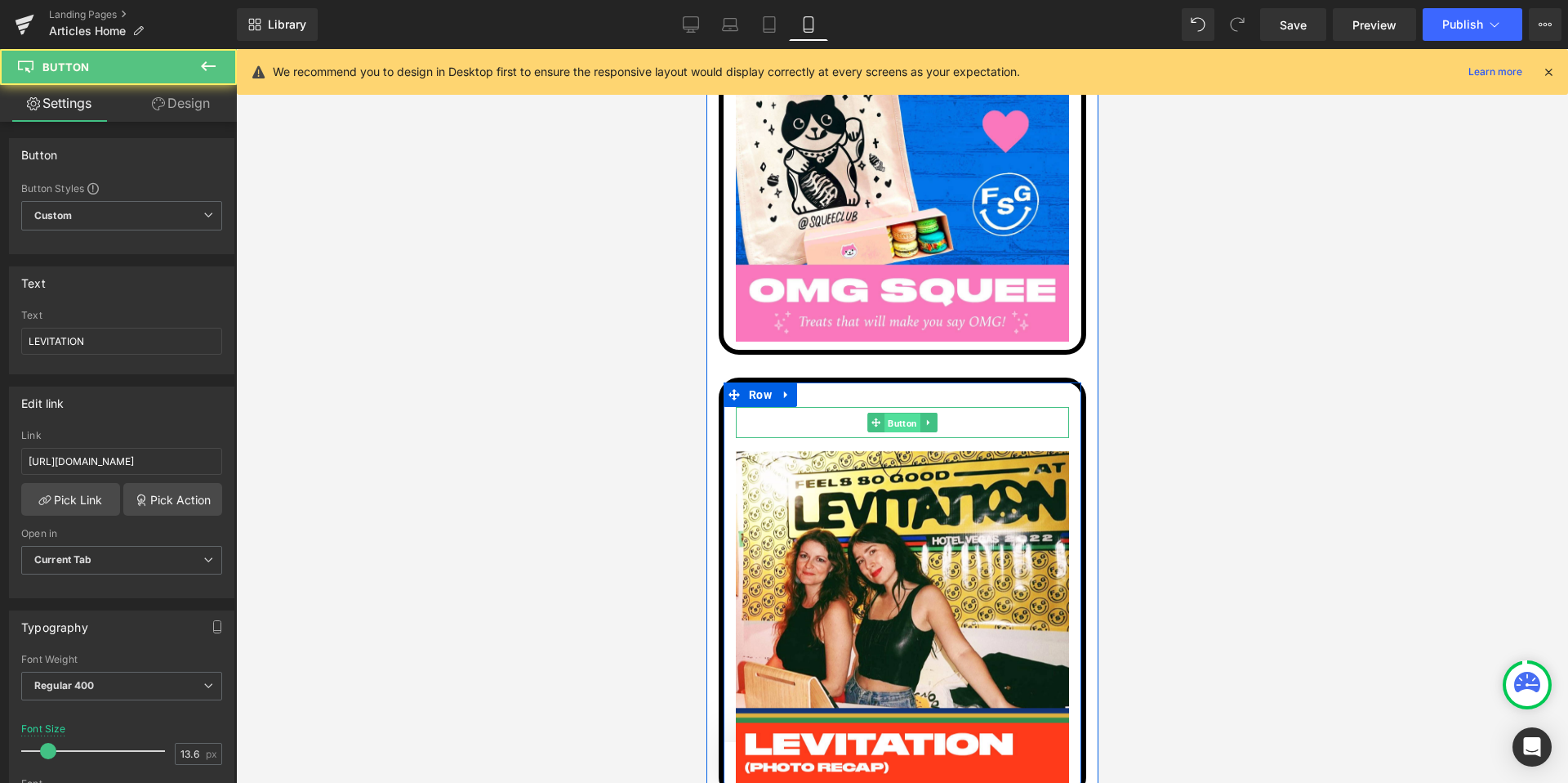
click at [896, 426] on span "Button" at bounding box center [902, 422] width 36 height 20
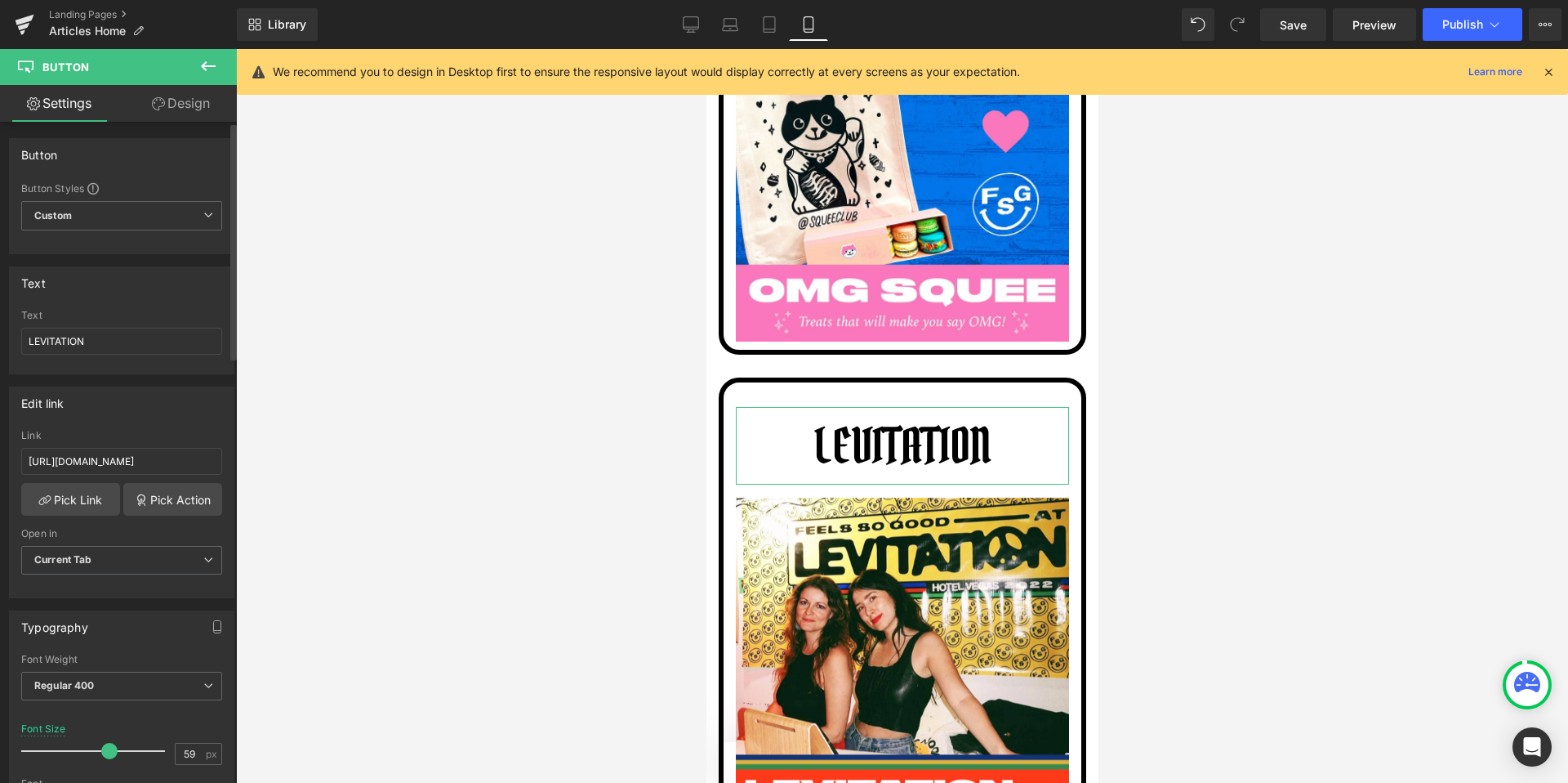
drag, startPoint x: 53, startPoint y: 751, endPoint x: 110, endPoint y: 753, distance: 57.0
click at [110, 753] on span at bounding box center [109, 750] width 16 height 16
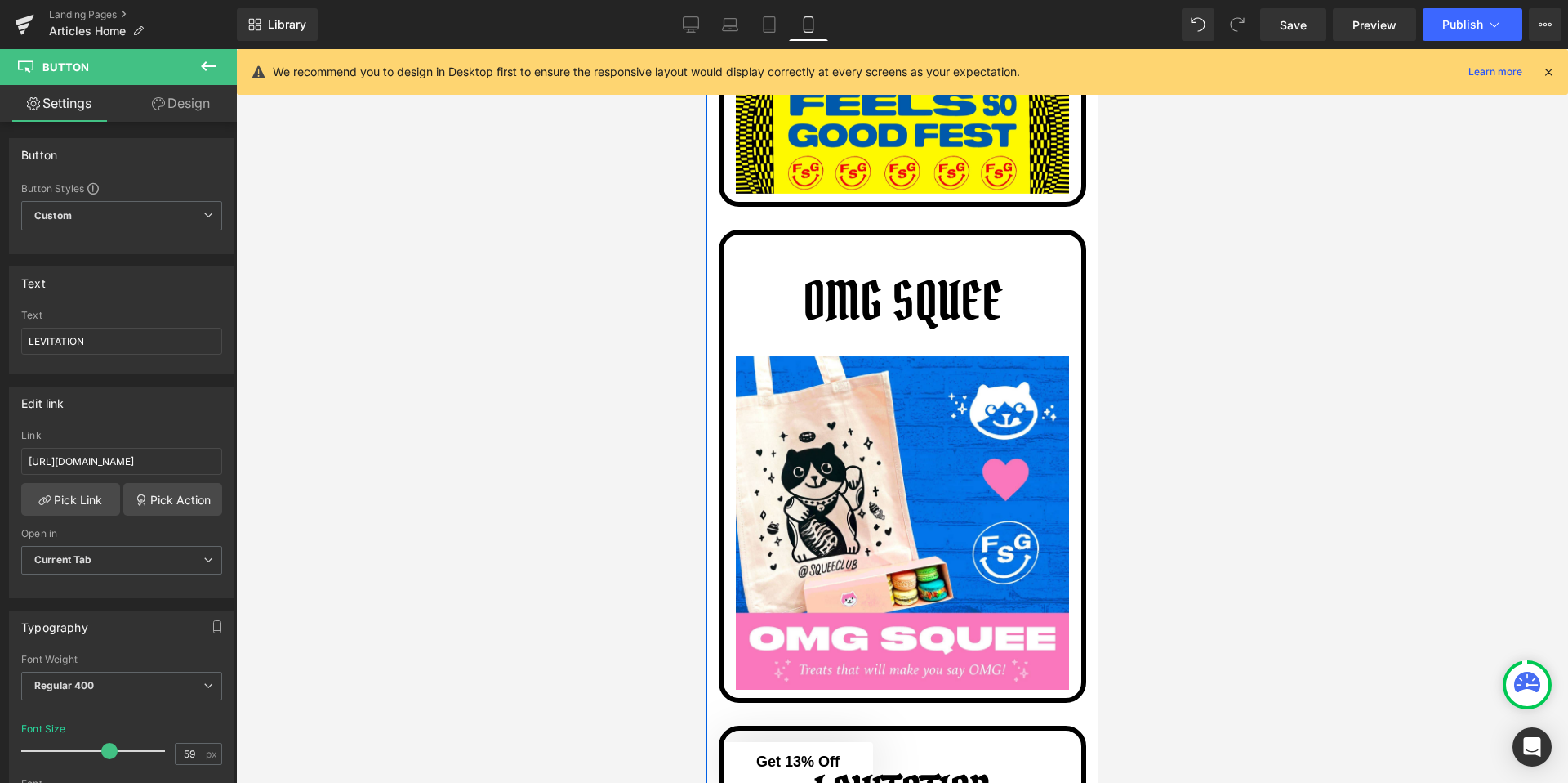
scroll to position [4217, 0]
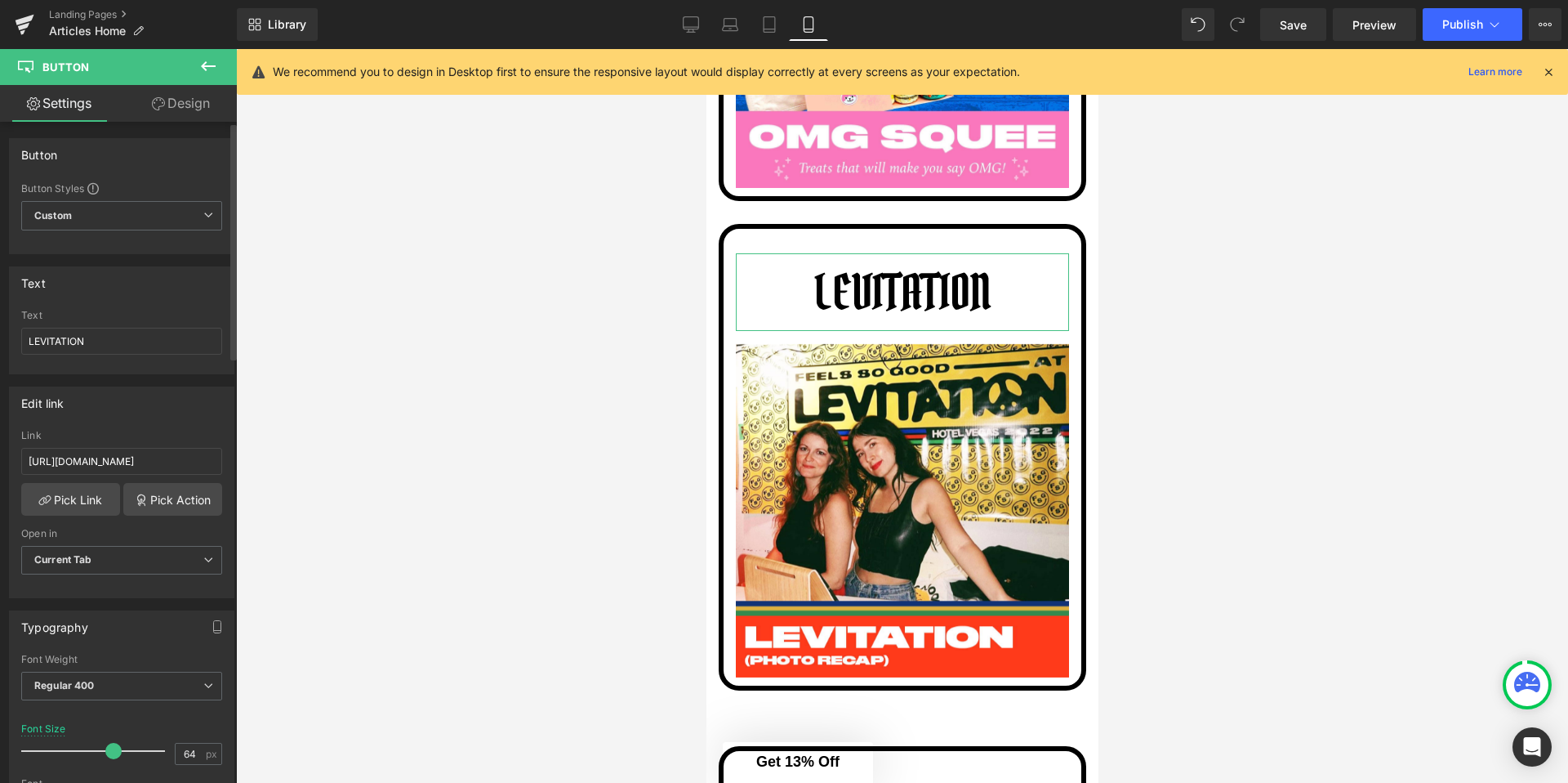
type input "65"
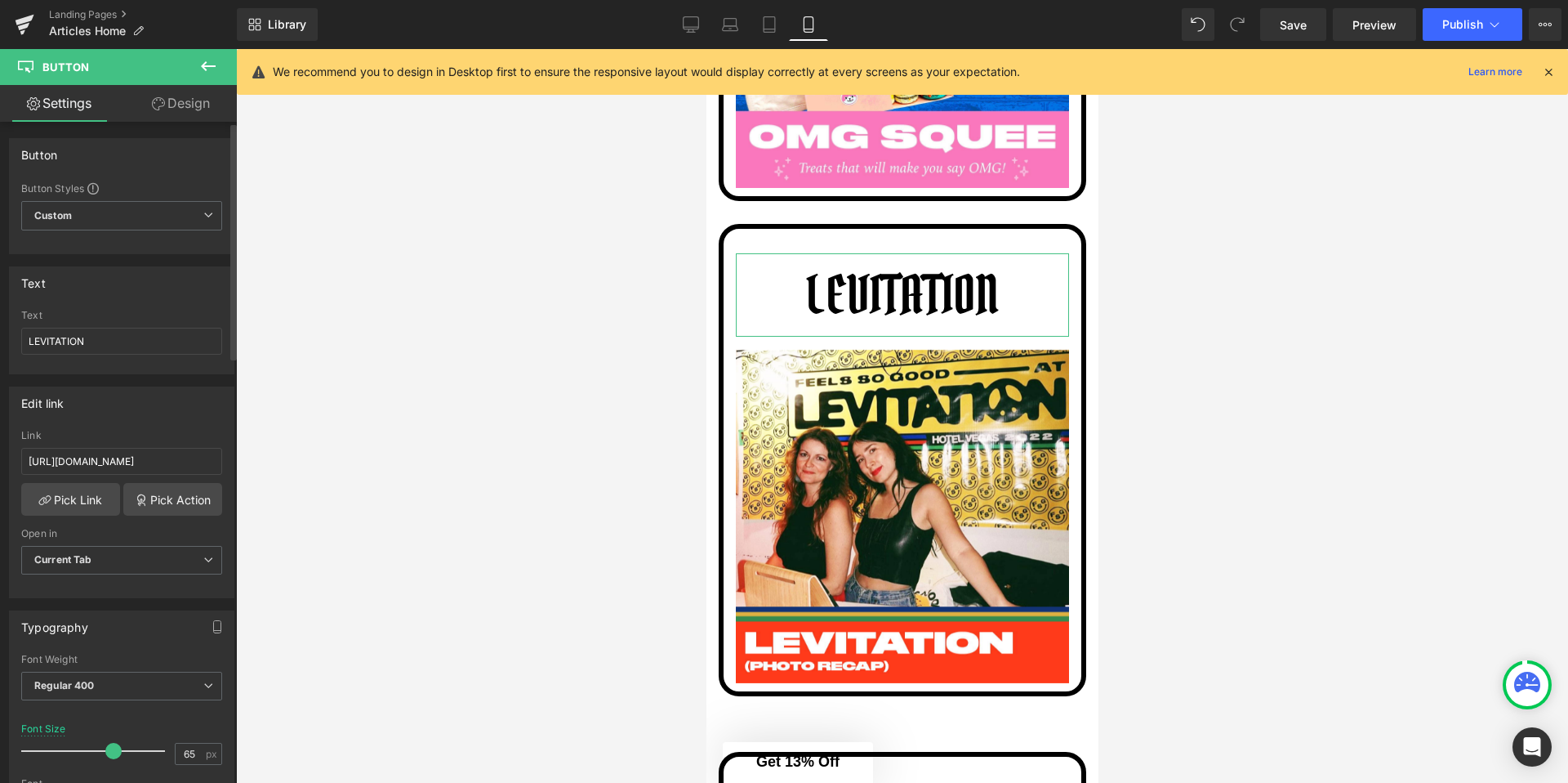
click at [114, 752] on span at bounding box center [113, 750] width 16 height 16
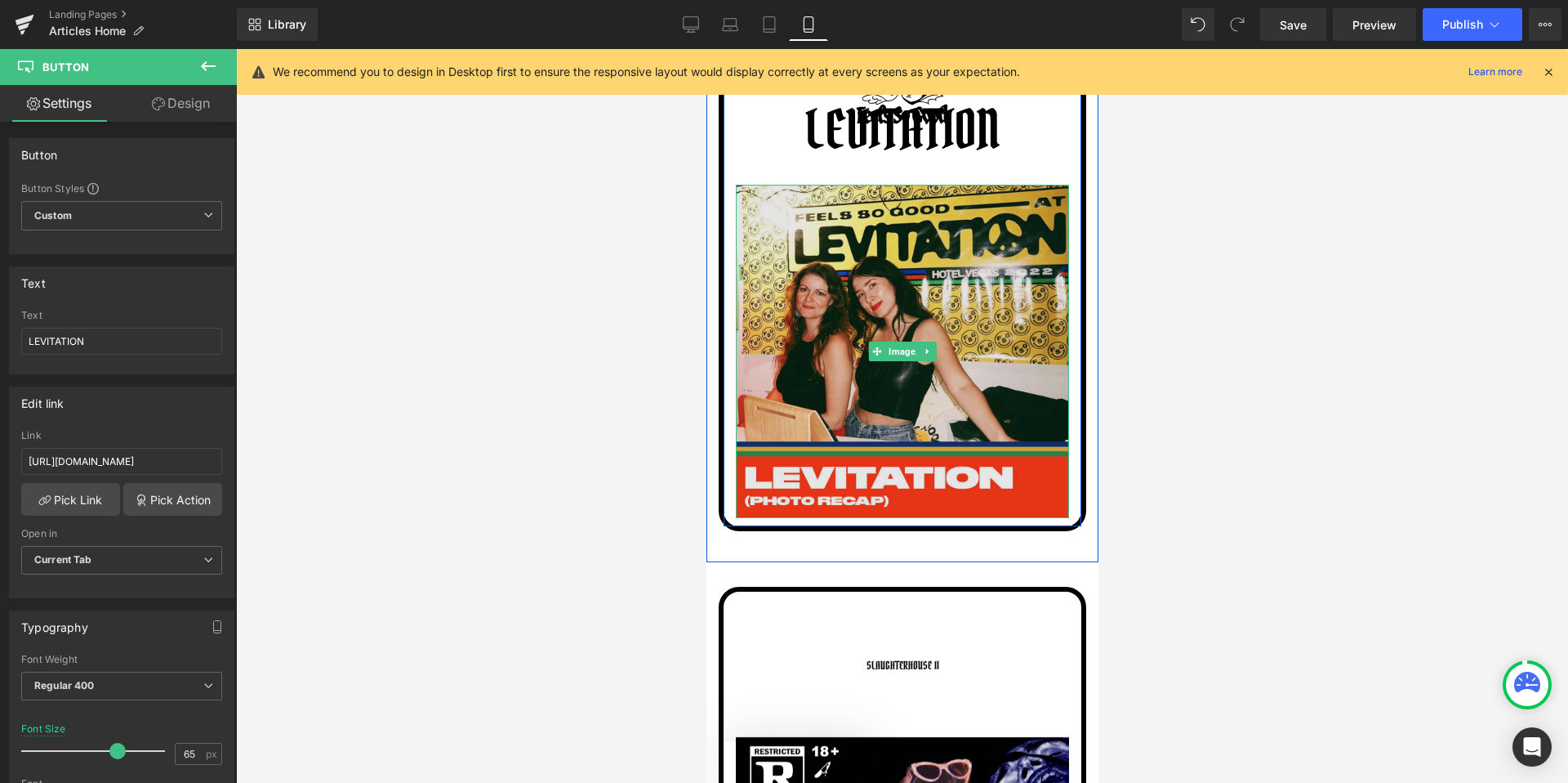
scroll to position [4503, 0]
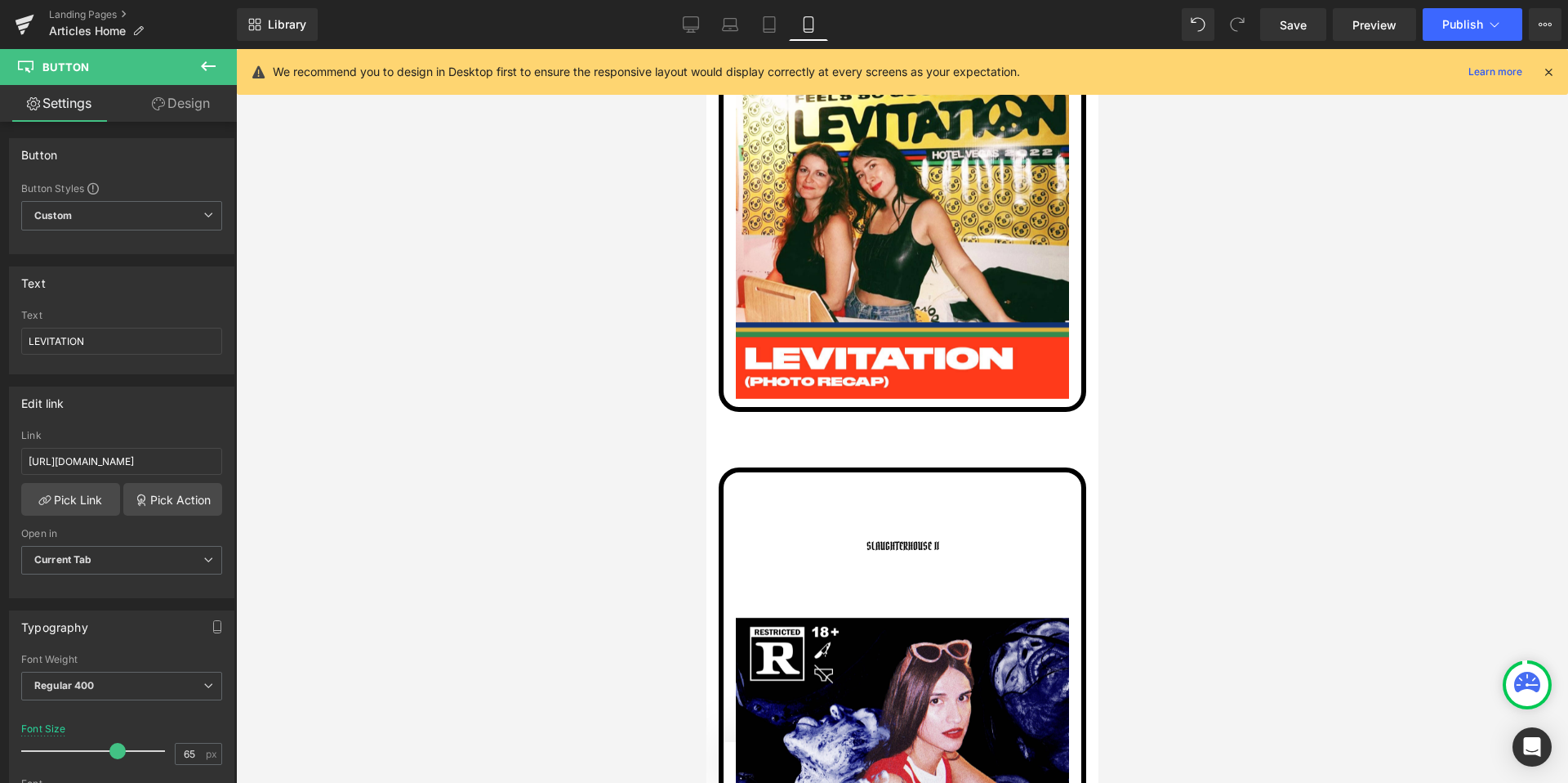
click at [888, 534] on link "SLAUGHTERHOUSE II" at bounding box center [902, 550] width 89 height 108
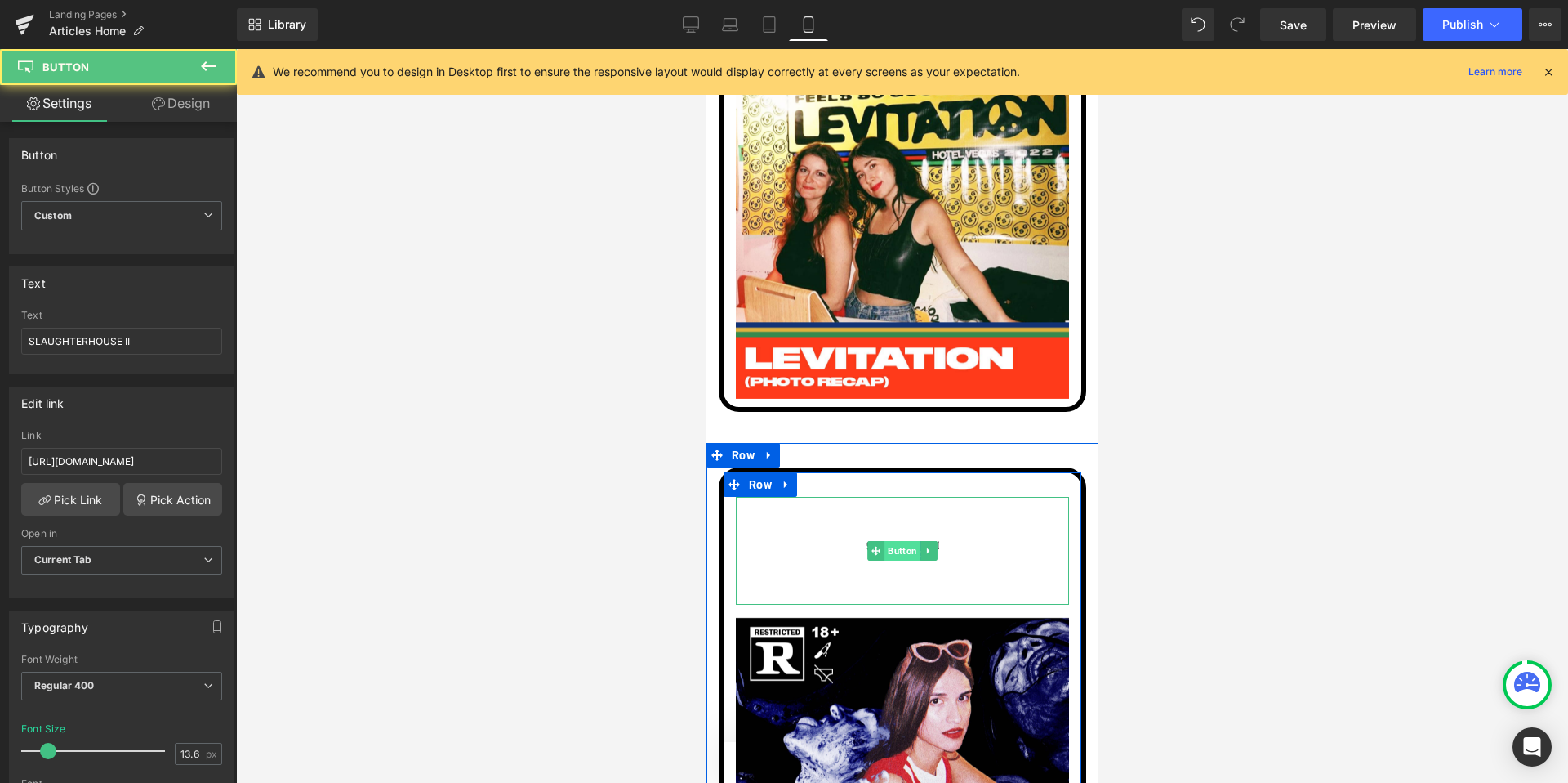
click at [900, 545] on span "Button" at bounding box center [902, 551] width 36 height 20
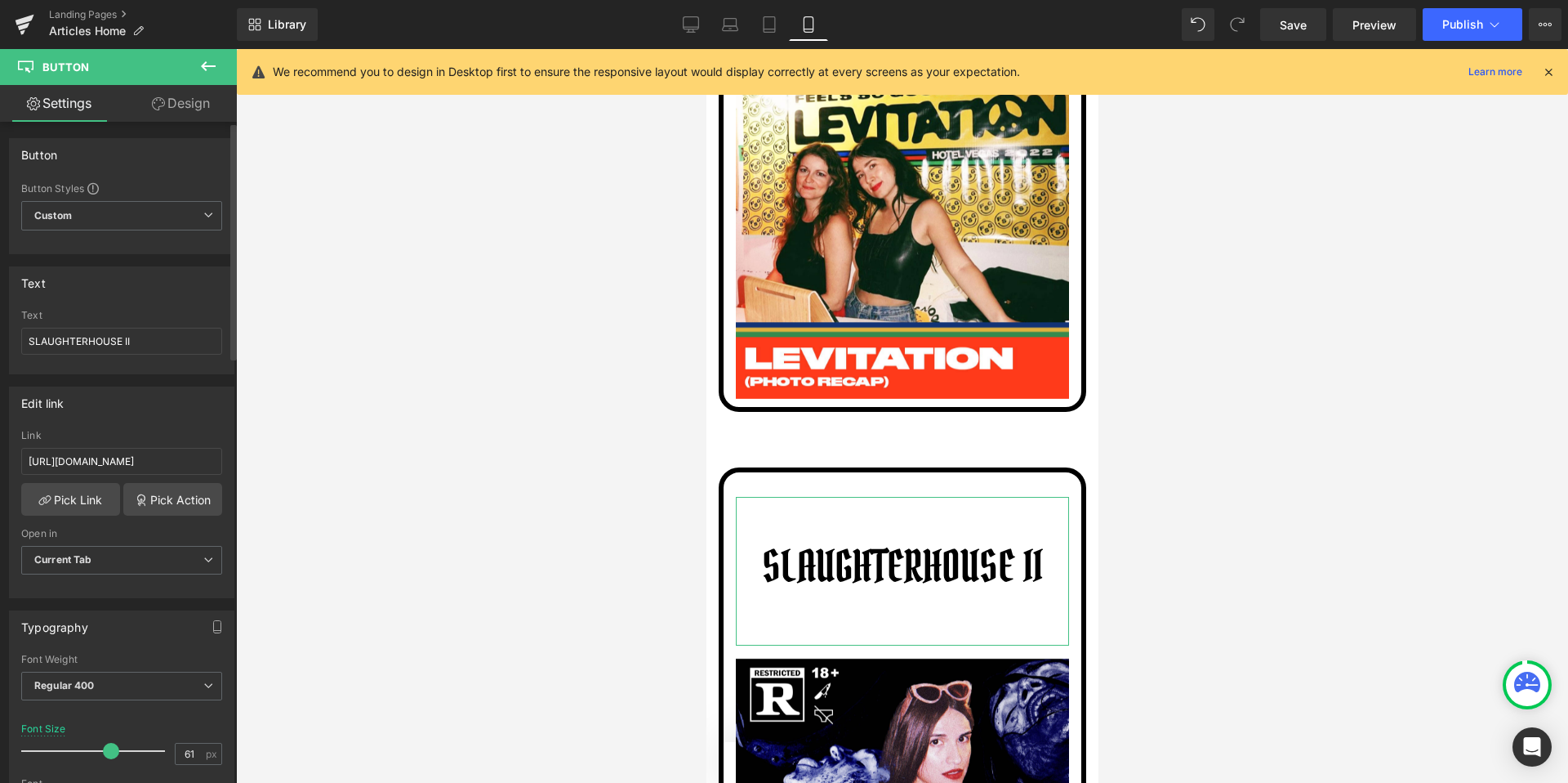
drag, startPoint x: 51, startPoint y: 755, endPoint x: 112, endPoint y: 754, distance: 61.0
click at [112, 754] on span at bounding box center [110, 750] width 16 height 16
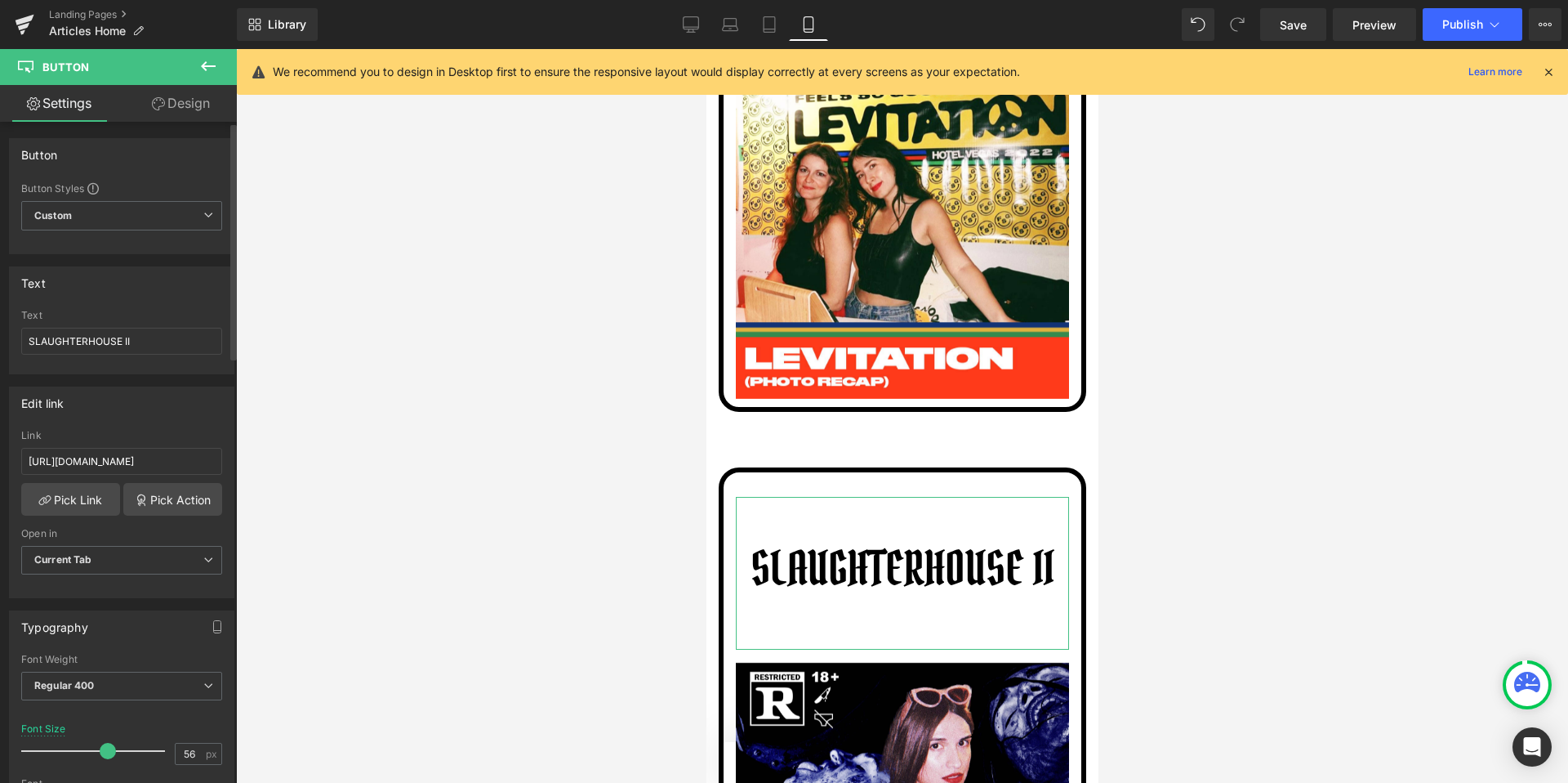
type input "55"
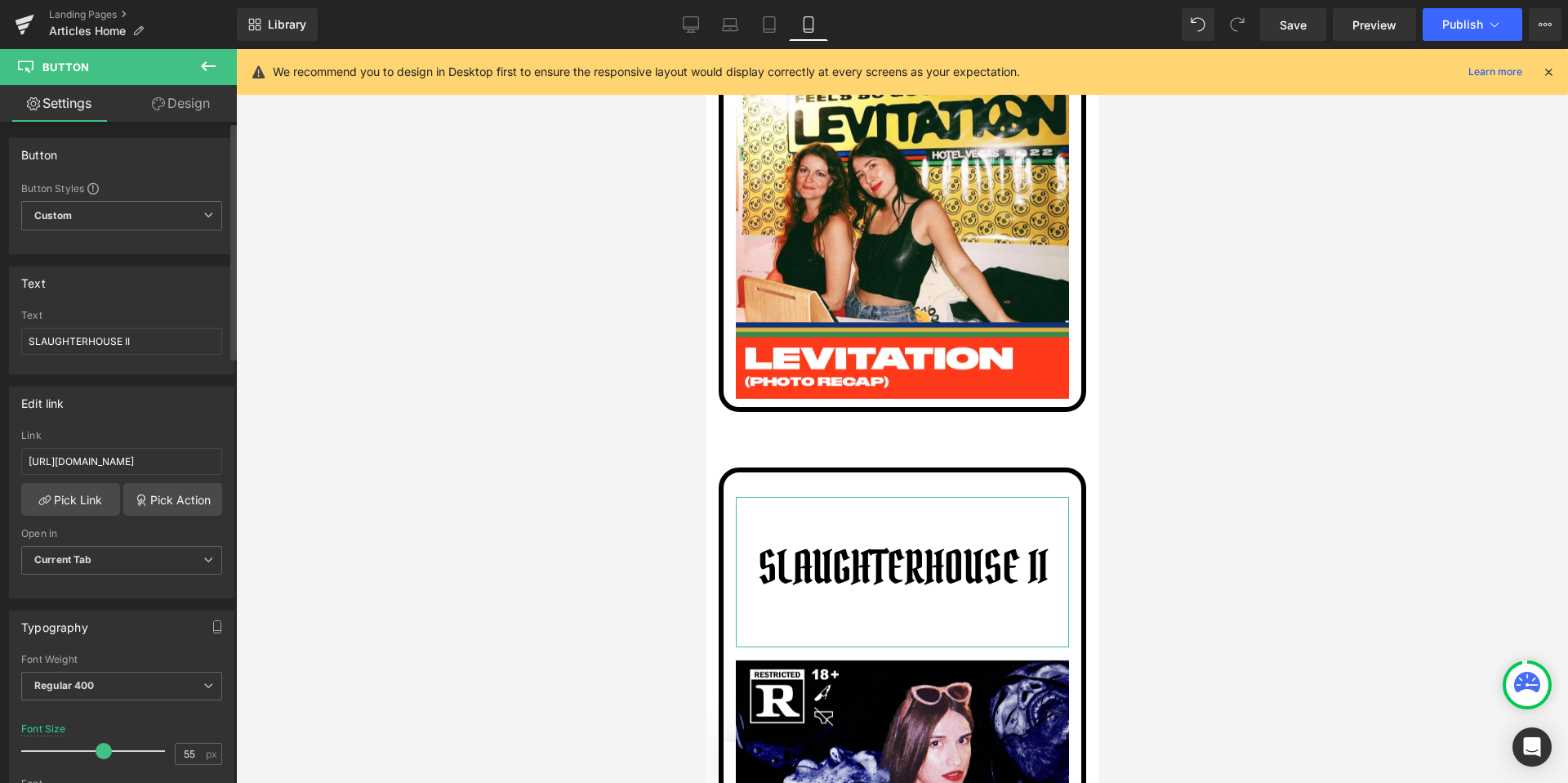
click at [97, 750] on span at bounding box center [104, 750] width 16 height 16
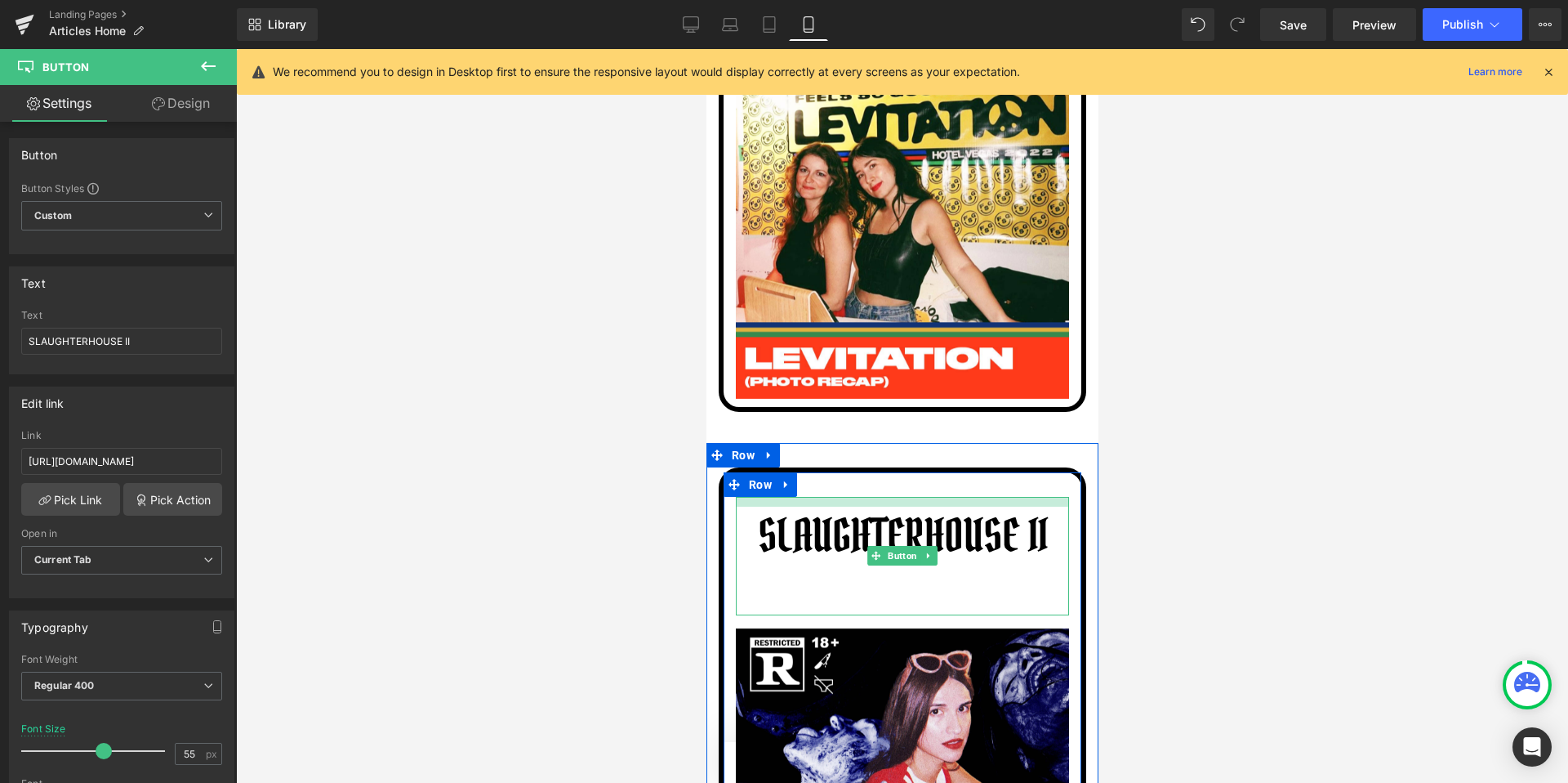
drag, startPoint x: 847, startPoint y: 498, endPoint x: 914, endPoint y: 465, distance: 74.7
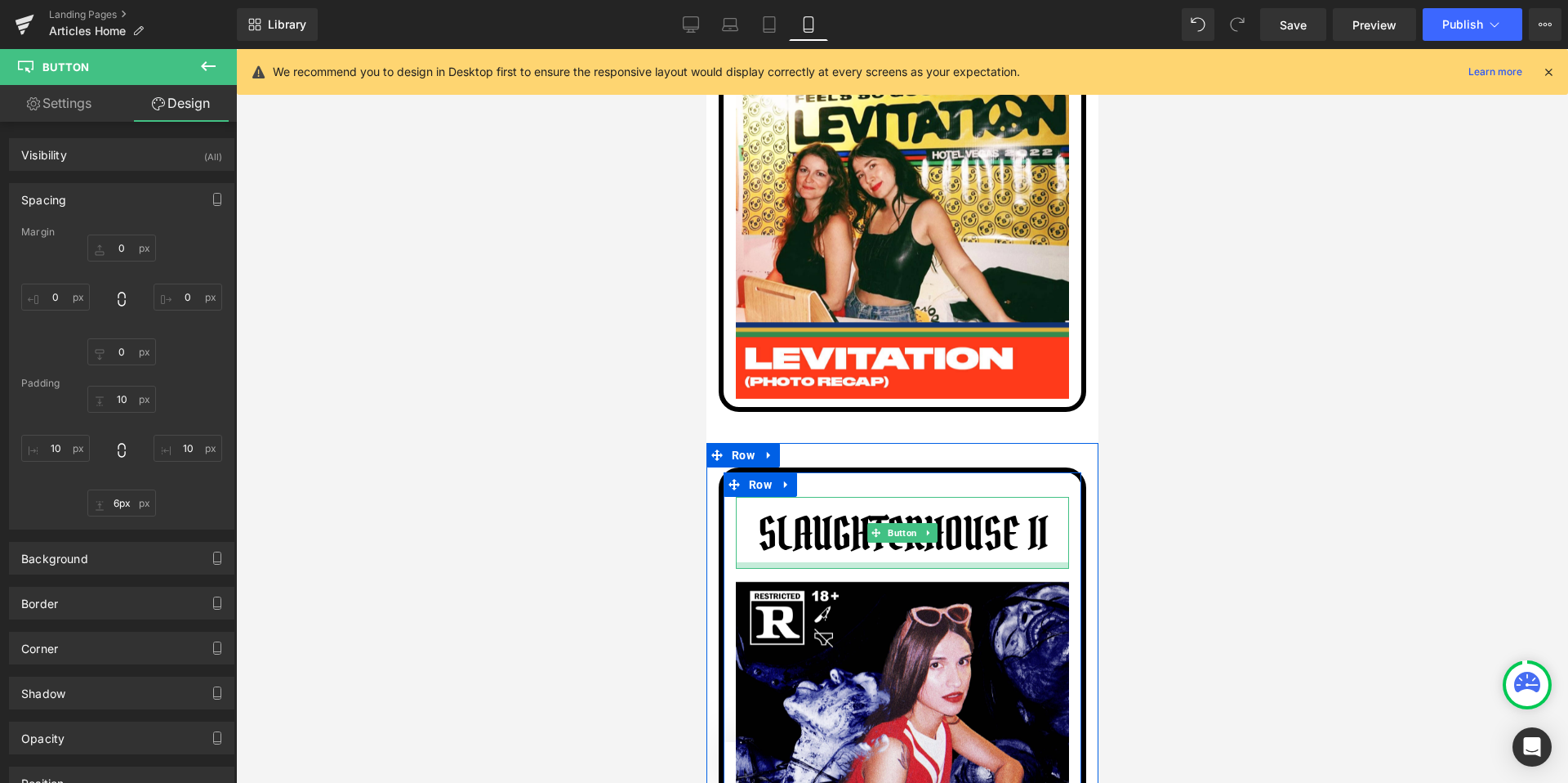
type input "5px"
drag, startPoint x: 834, startPoint y: 609, endPoint x: 910, endPoint y: 562, distance: 89.4
click at [910, 562] on div at bounding box center [902, 564] width 333 height 4
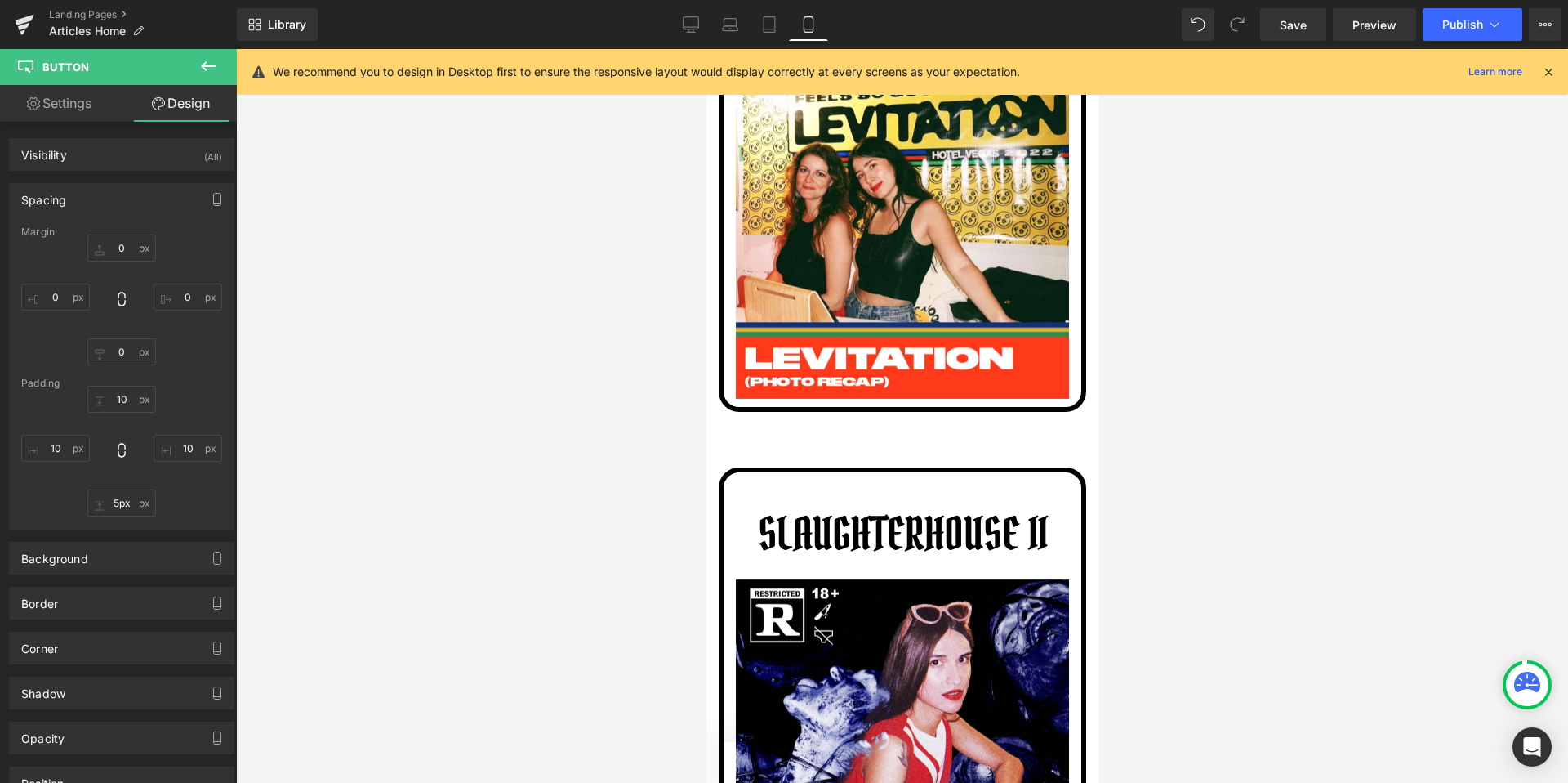
click at [1197, 483] on div at bounding box center [903, 416] width 1332 height 734
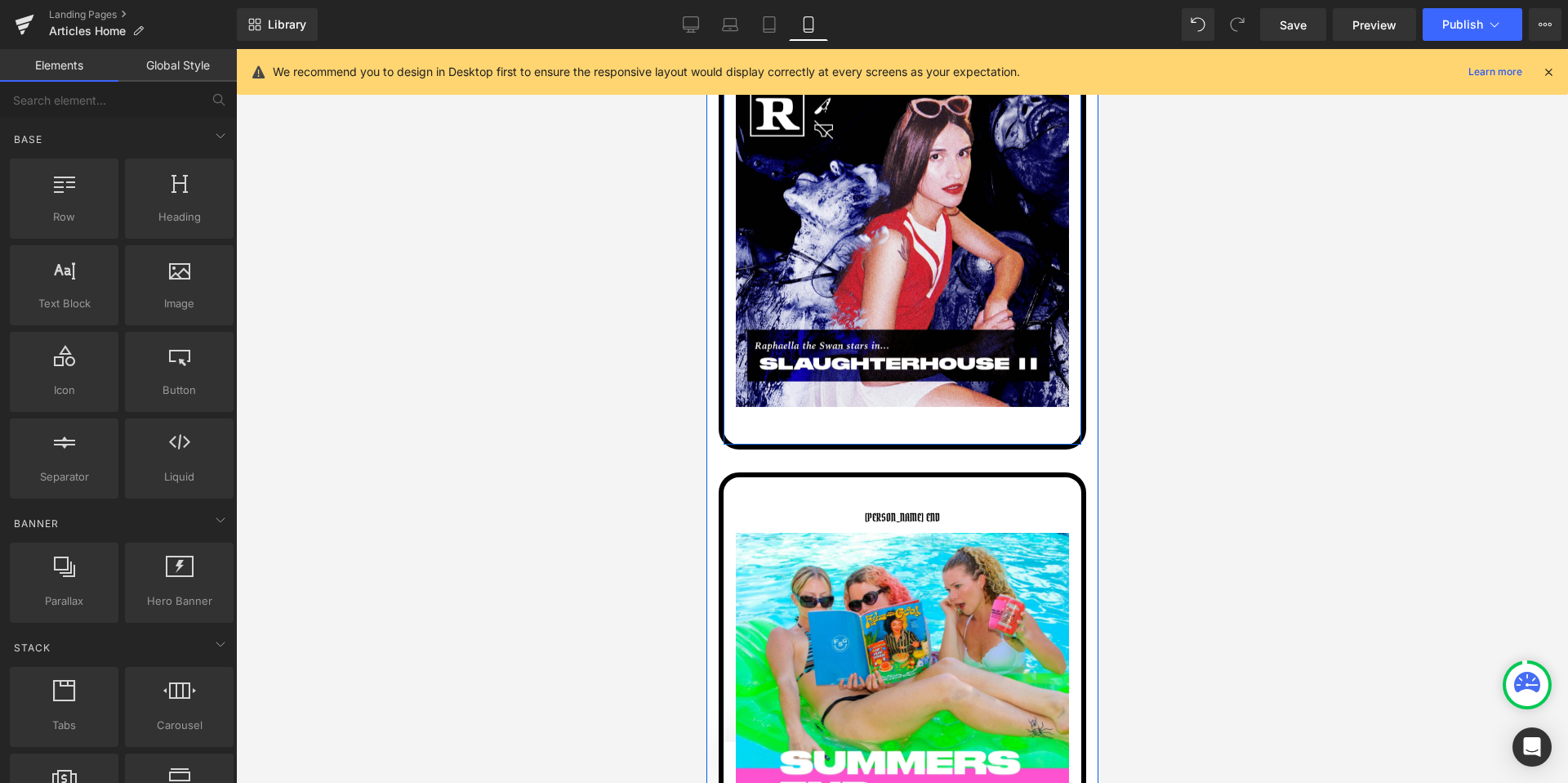
scroll to position [5162, 0]
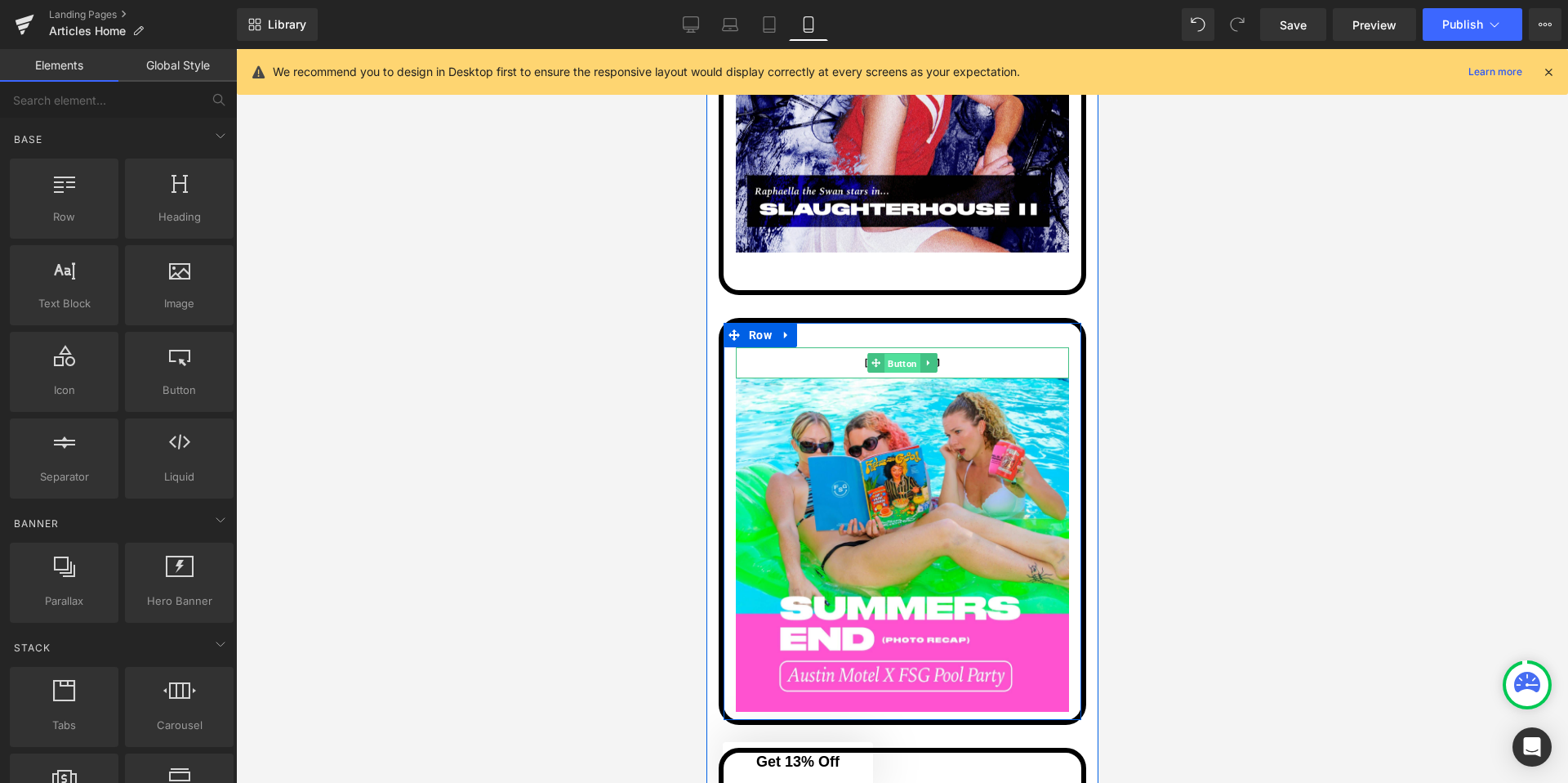
click at [896, 359] on span "Button" at bounding box center [902, 363] width 36 height 20
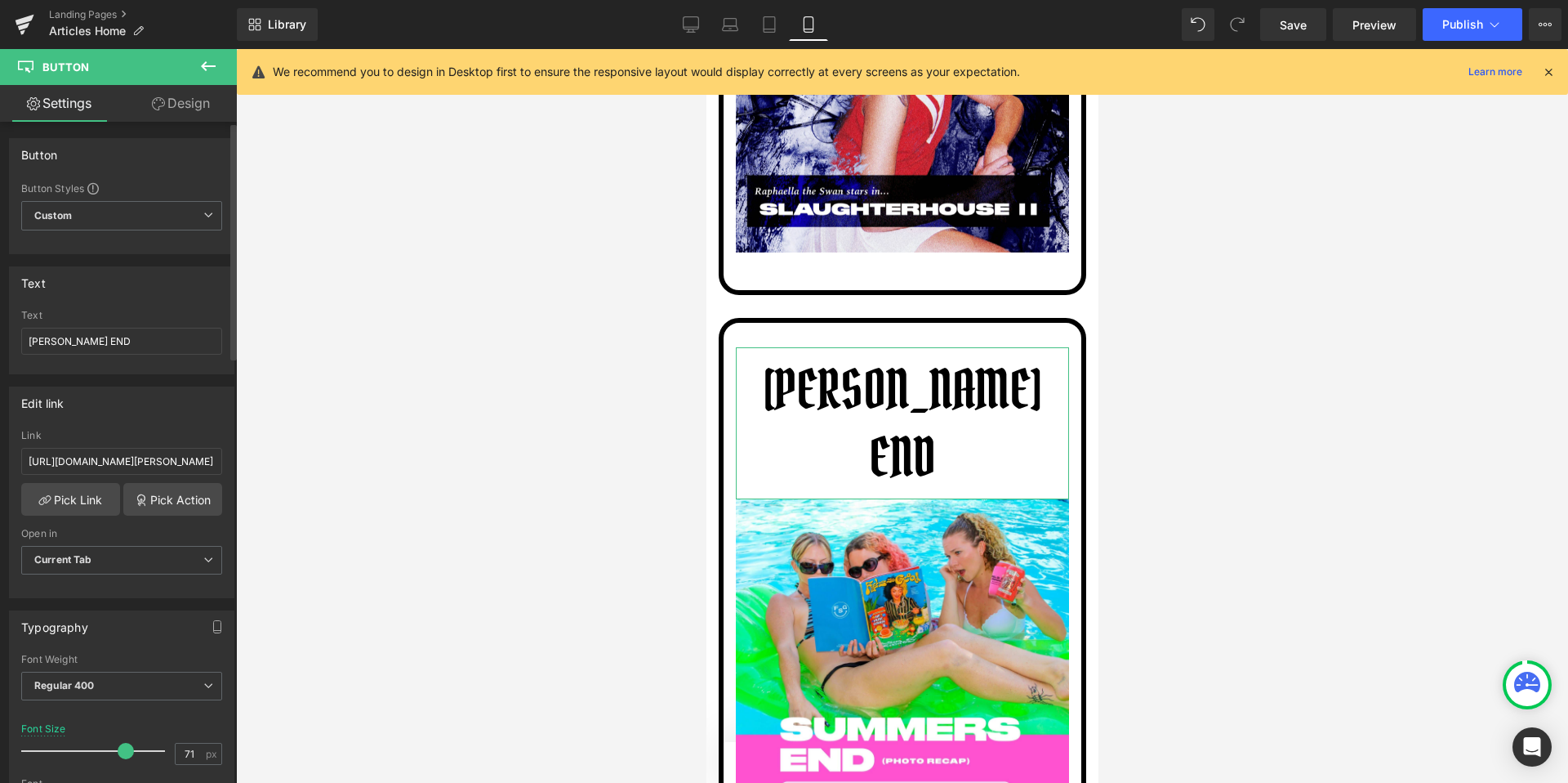
type input "72"
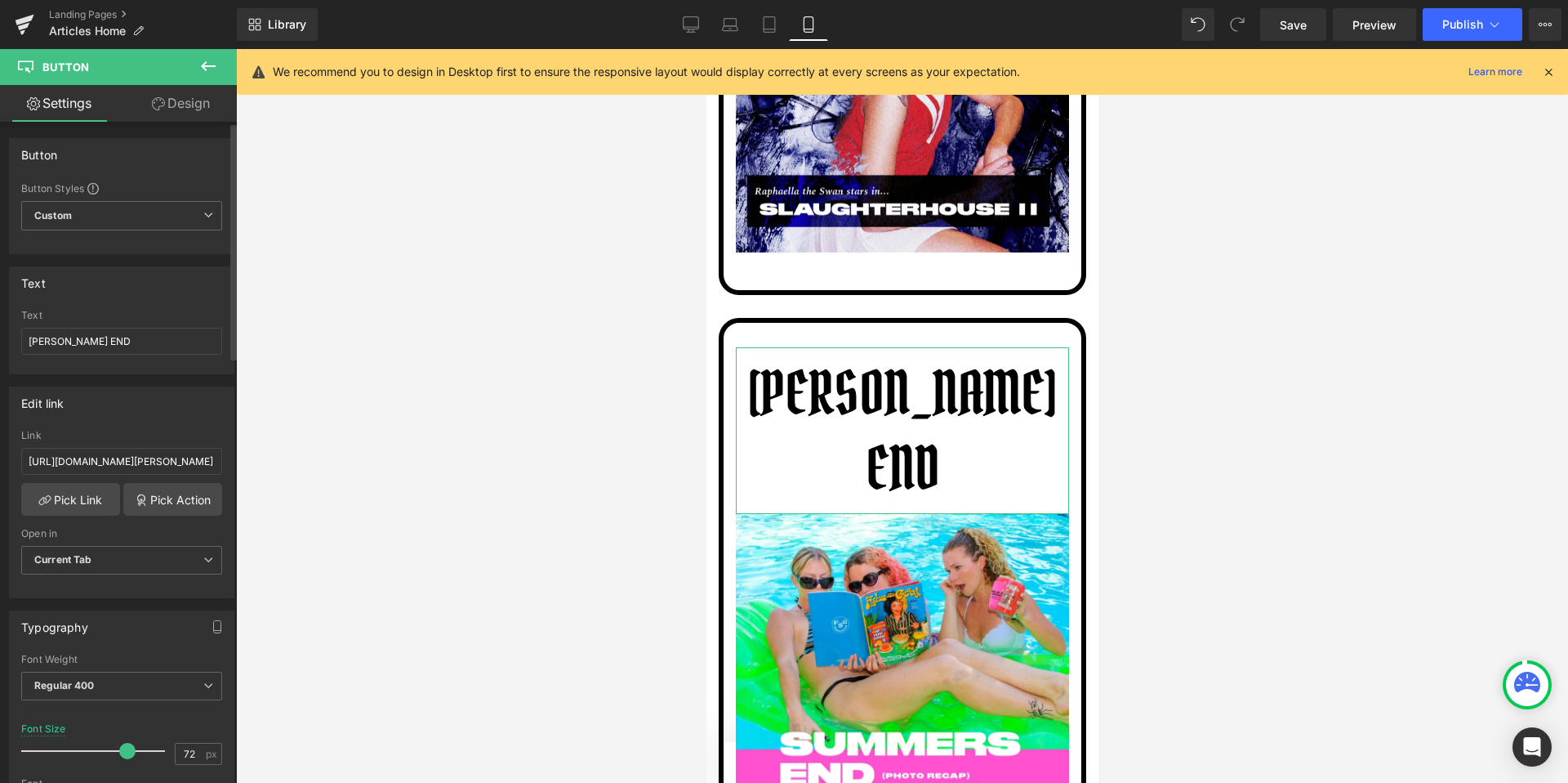
drag, startPoint x: 52, startPoint y: 754, endPoint x: 126, endPoint y: 753, distance: 74.0
click at [126, 753] on span at bounding box center [127, 750] width 16 height 16
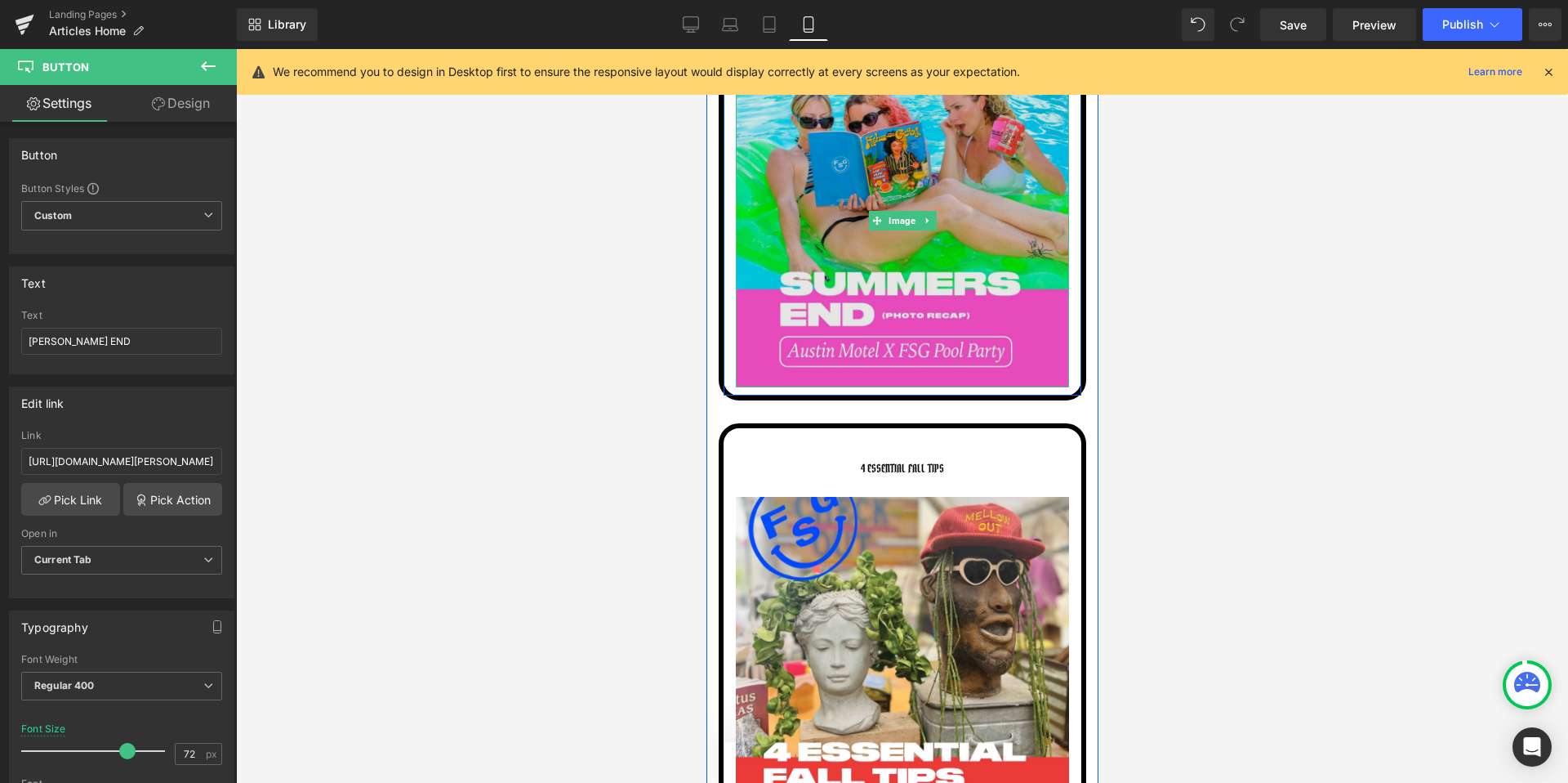
scroll to position [5633, 0]
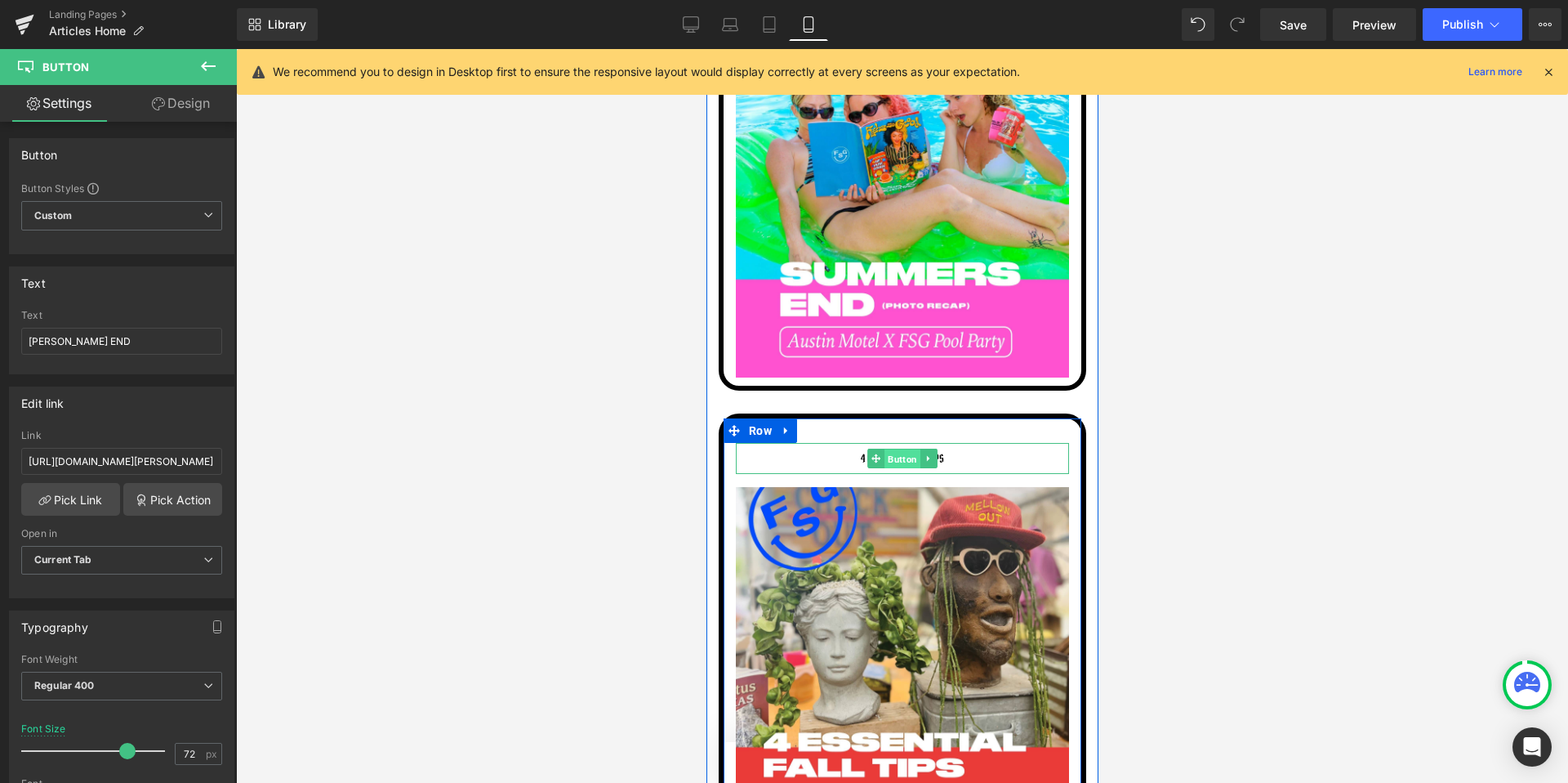
click at [900, 449] on span "Button" at bounding box center [902, 458] width 36 height 20
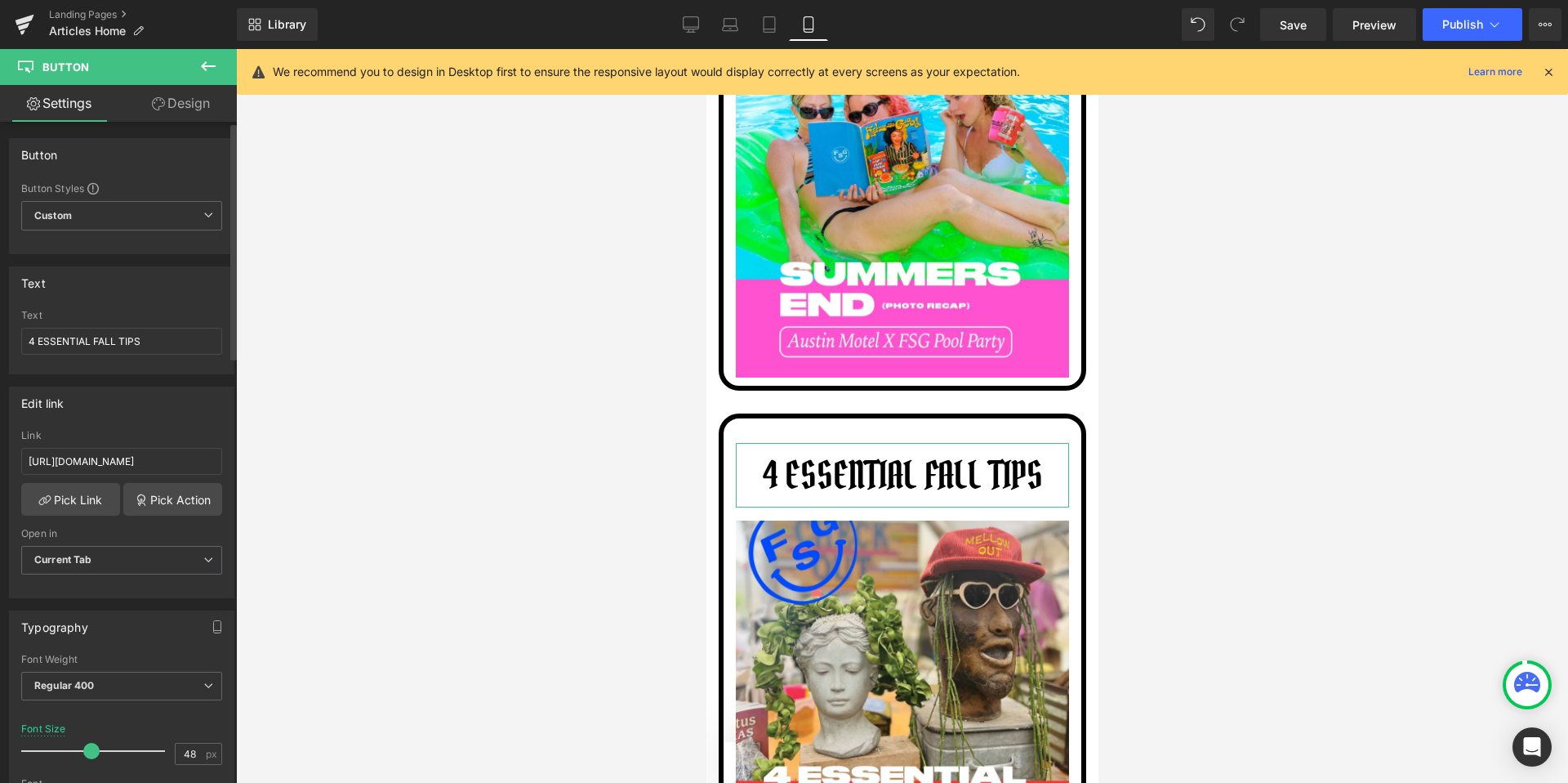
type input "49"
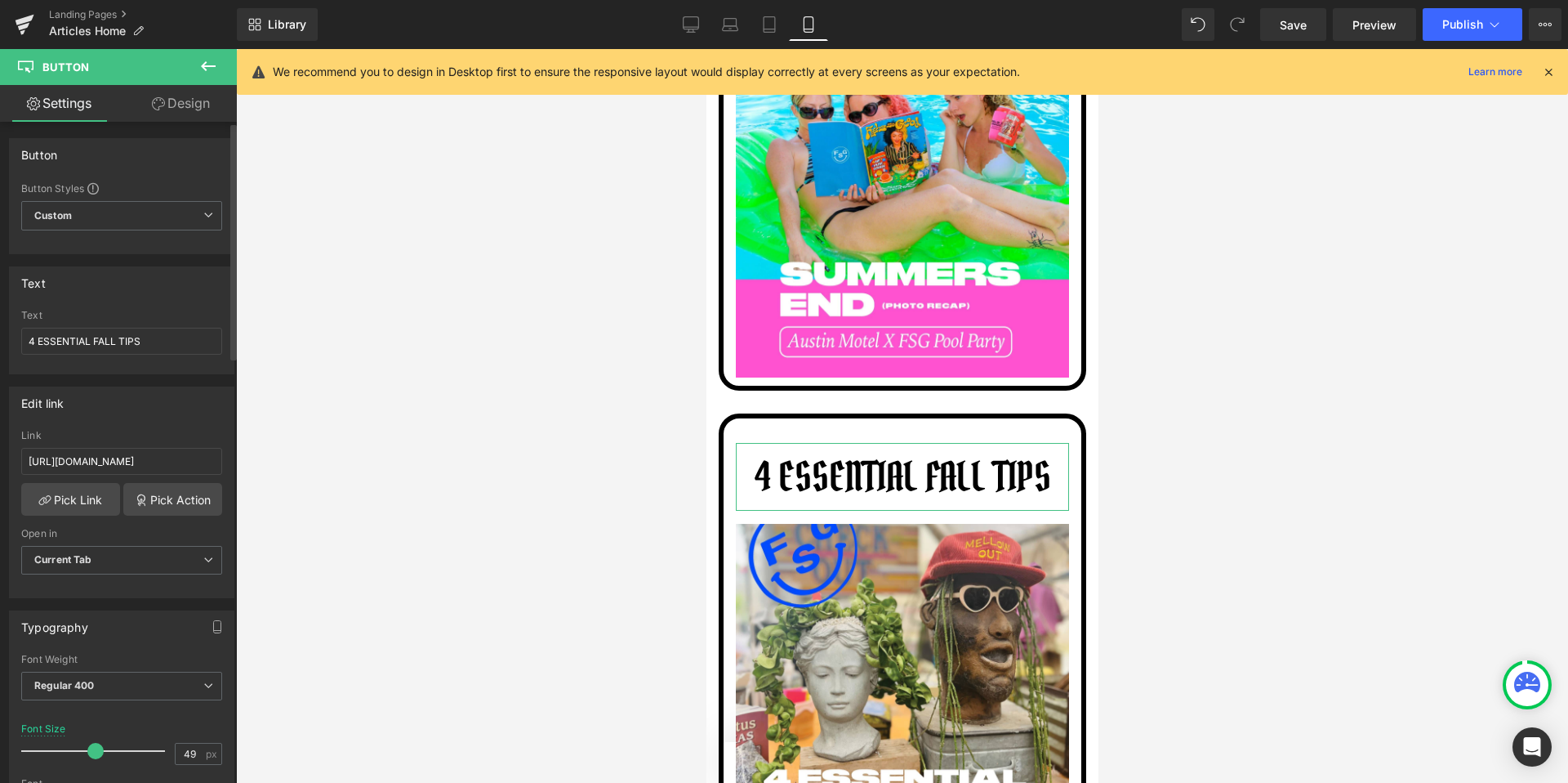
drag, startPoint x: 45, startPoint y: 752, endPoint x: 90, endPoint y: 755, distance: 45.1
click at [90, 755] on span at bounding box center [95, 750] width 16 height 16
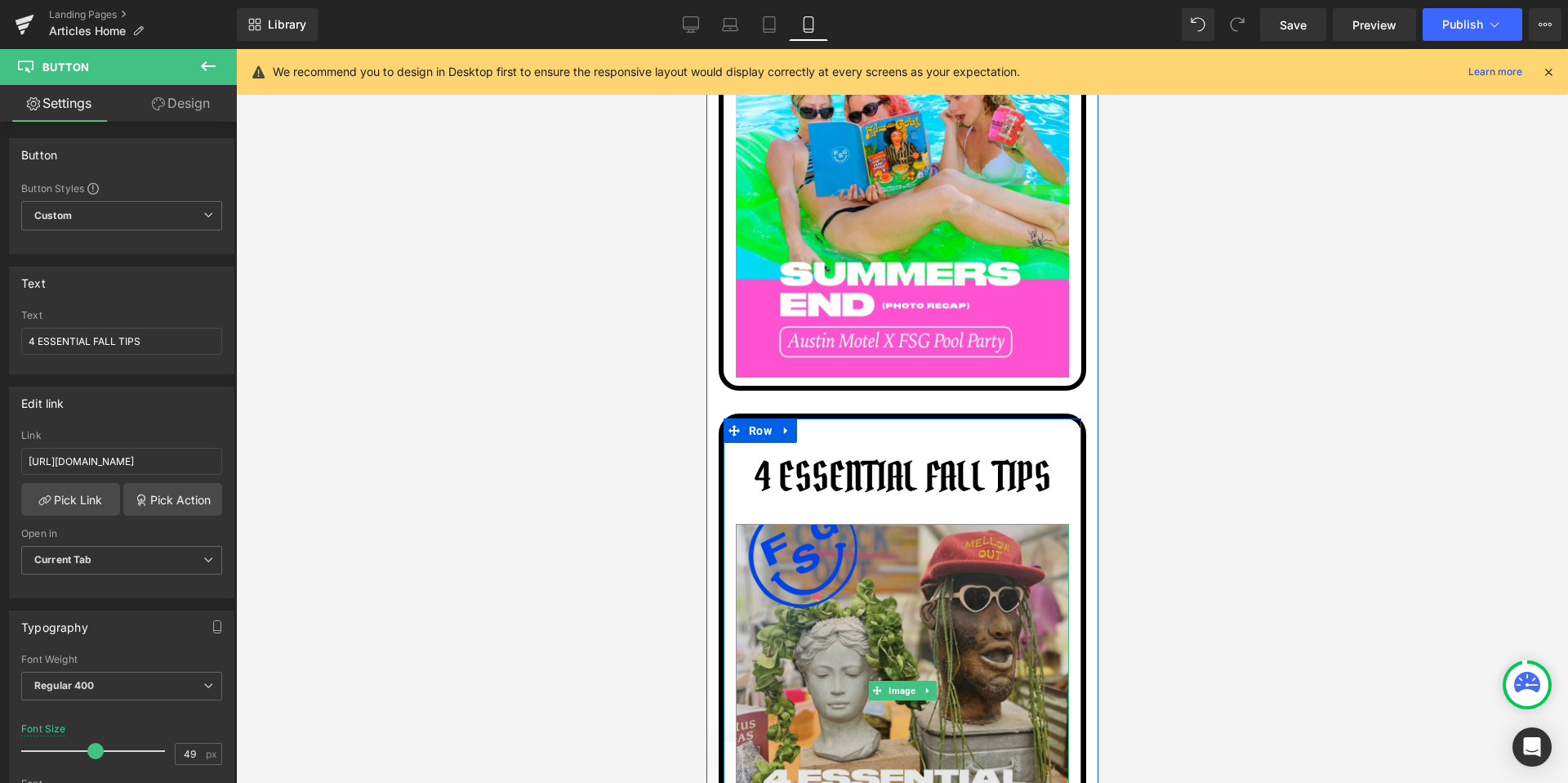
scroll to position [6106, 0]
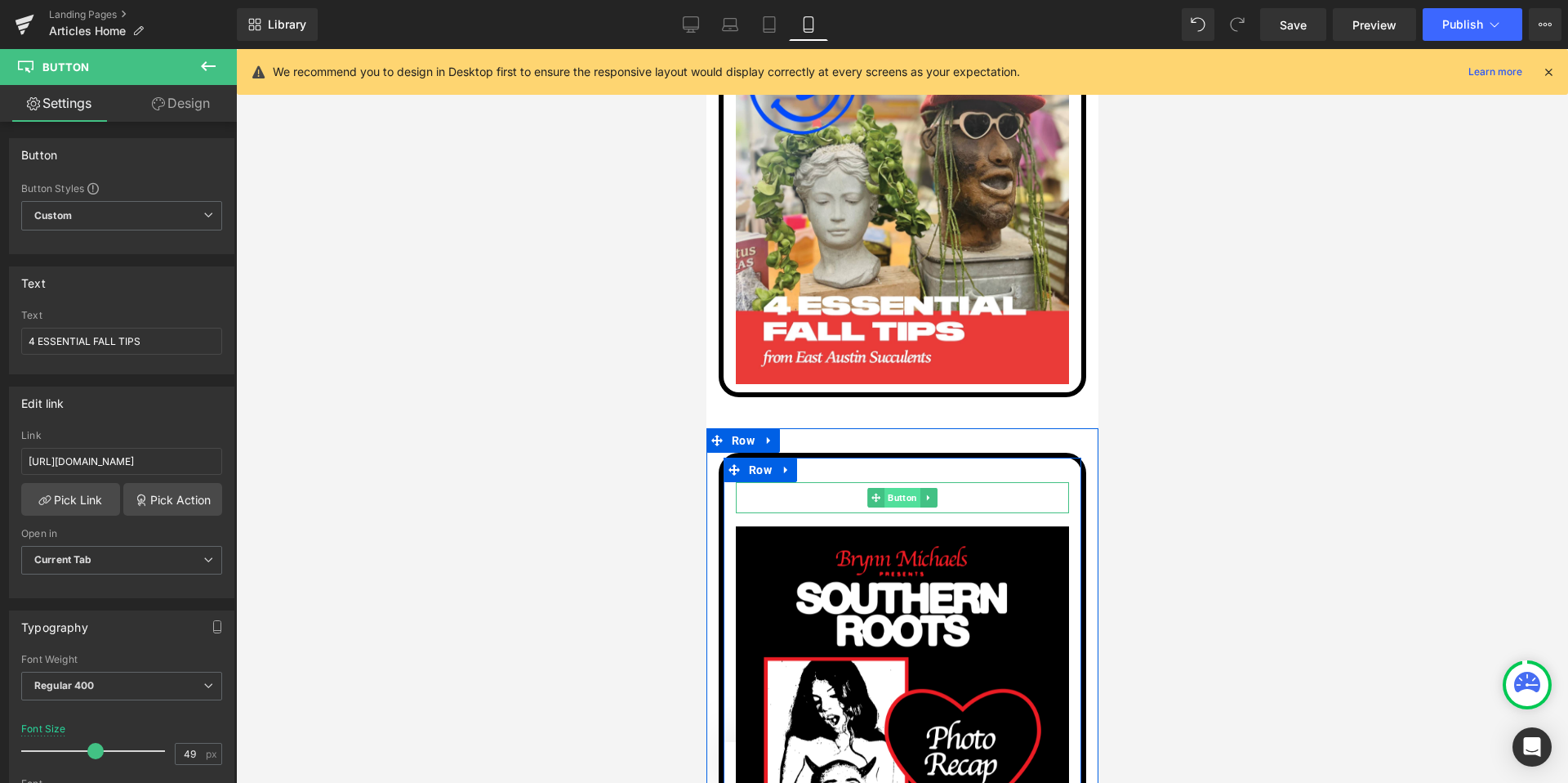
click at [901, 488] on span "Button" at bounding box center [902, 497] width 36 height 20
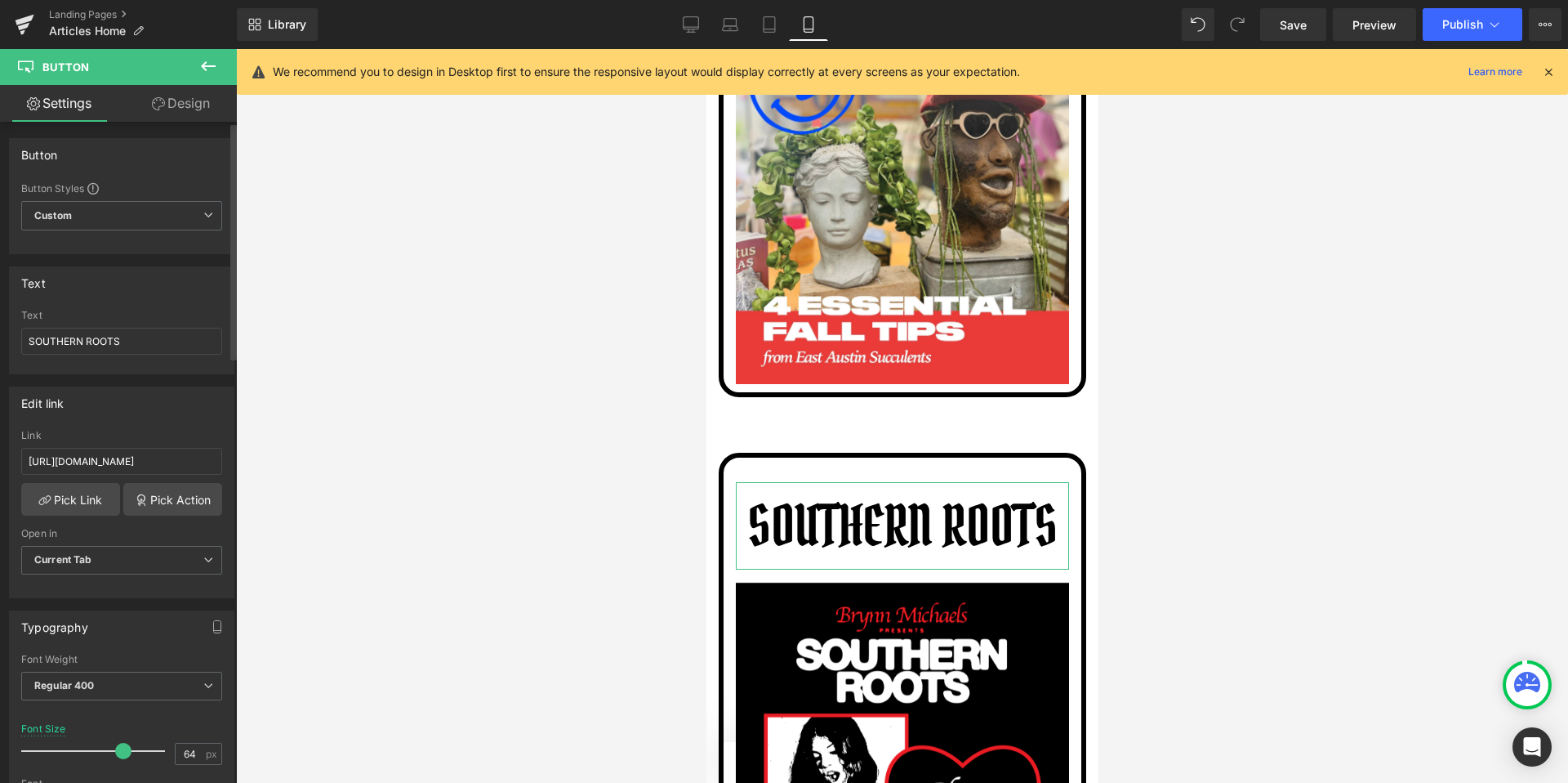
type input "63"
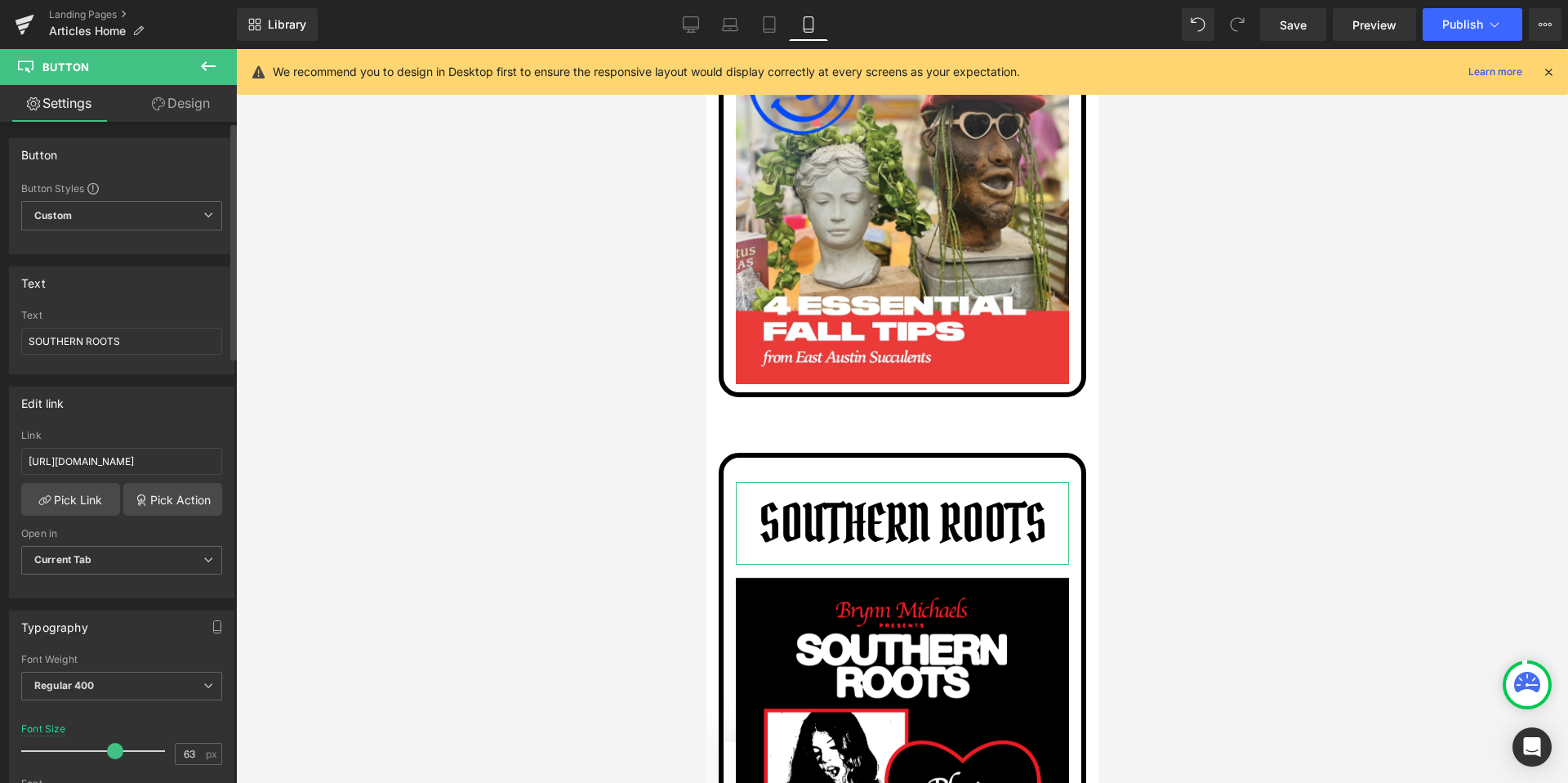
drag, startPoint x: 47, startPoint y: 751, endPoint x: 110, endPoint y: 754, distance: 63.1
click at [110, 754] on span at bounding box center [115, 750] width 16 height 16
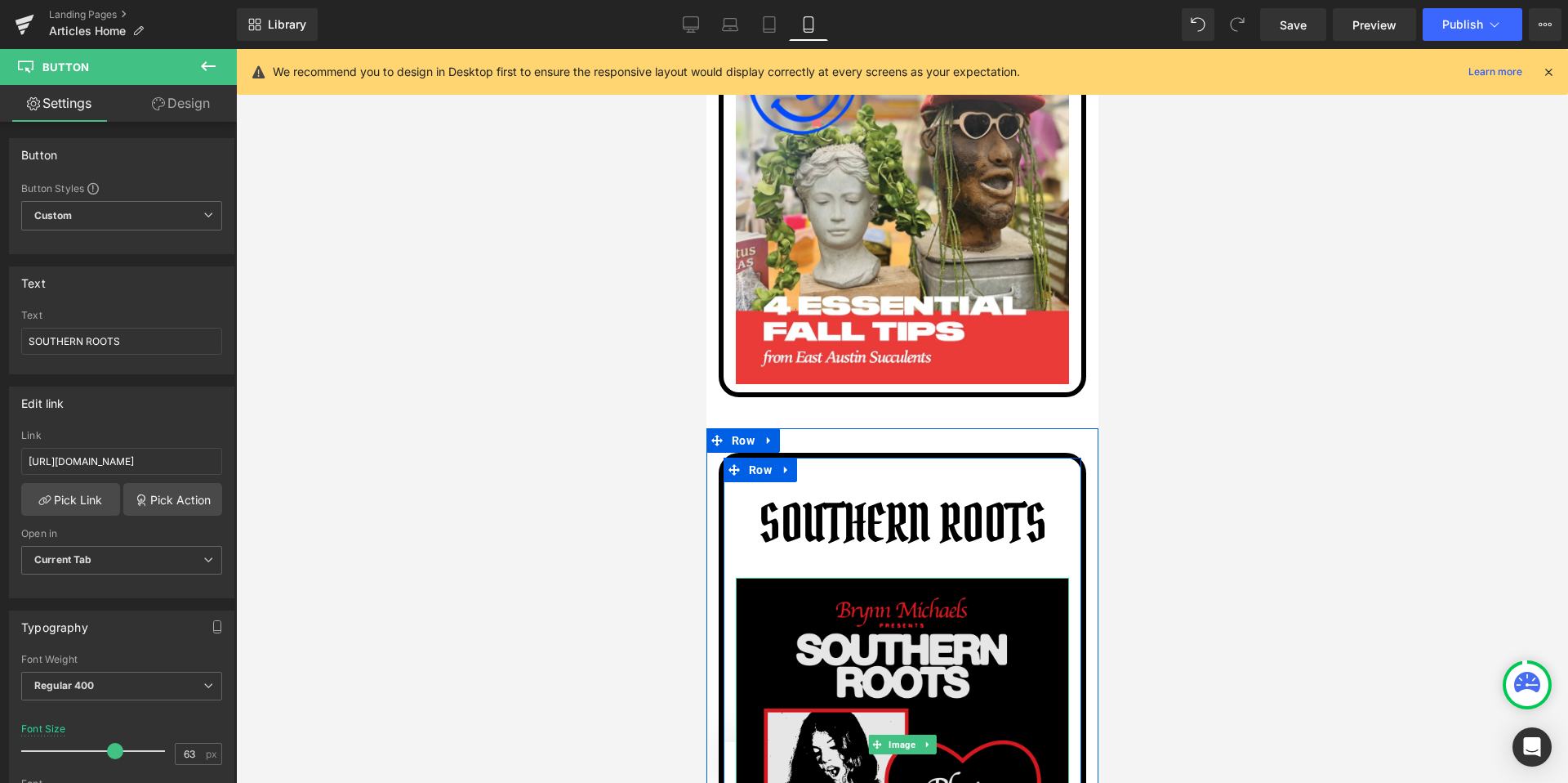
scroll to position [6608, 0]
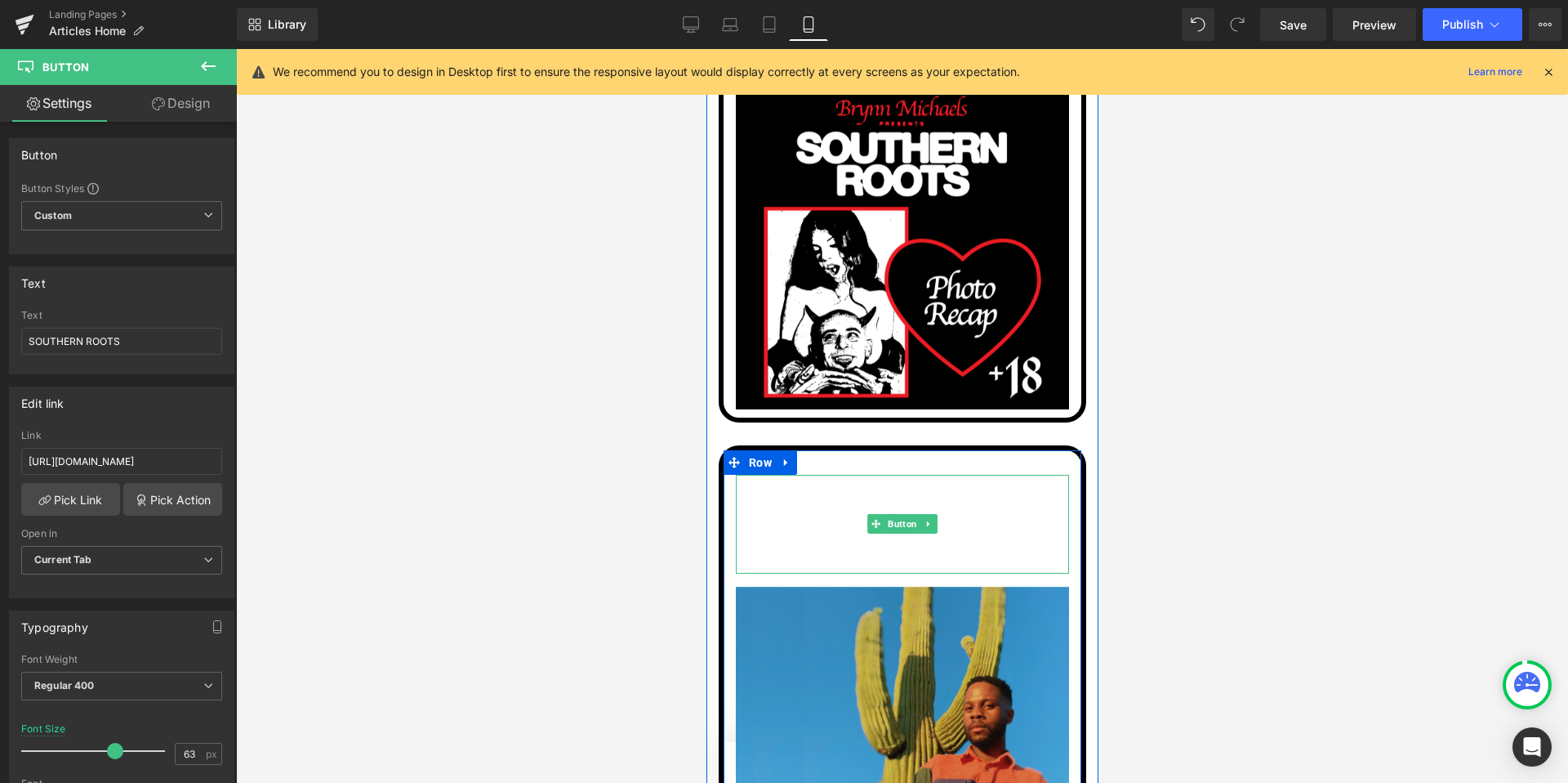
click at [893, 511] on span "OPEN, BOOKED" at bounding box center [902, 518] width 53 height 15
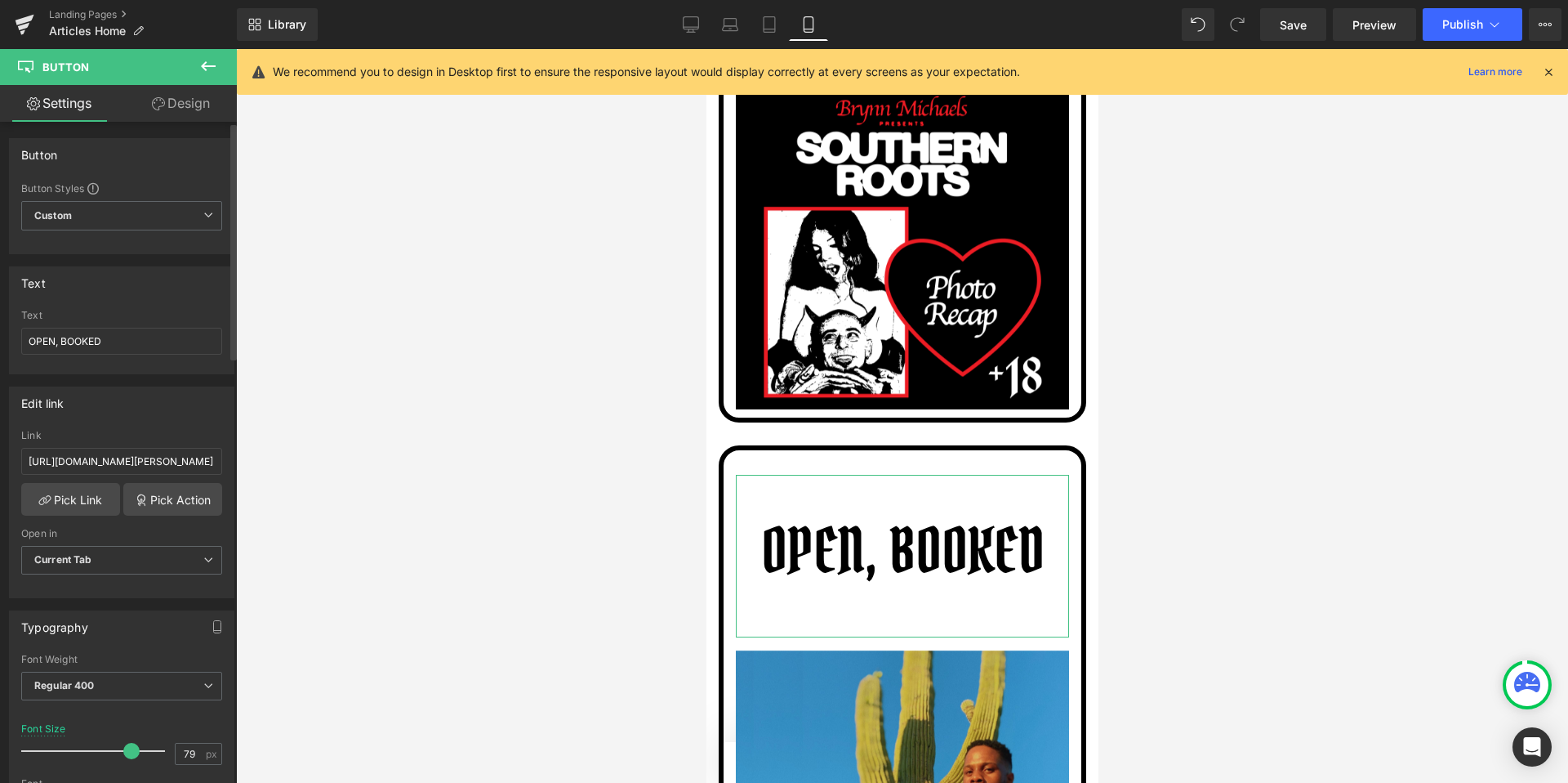
type input "80"
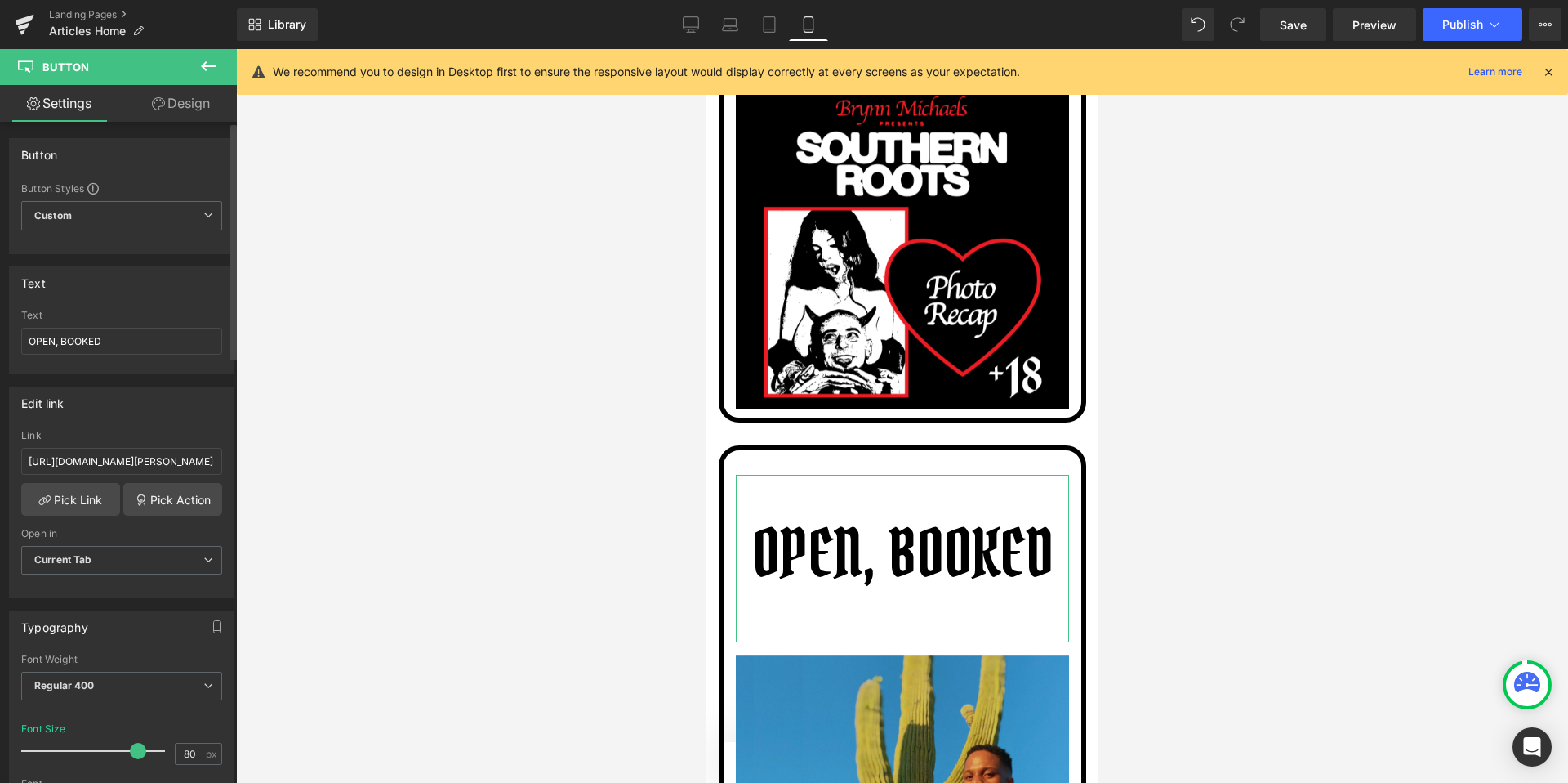
drag, startPoint x: 54, startPoint y: 750, endPoint x: 139, endPoint y: 749, distance: 85.0
click at [139, 749] on span at bounding box center [137, 750] width 16 height 16
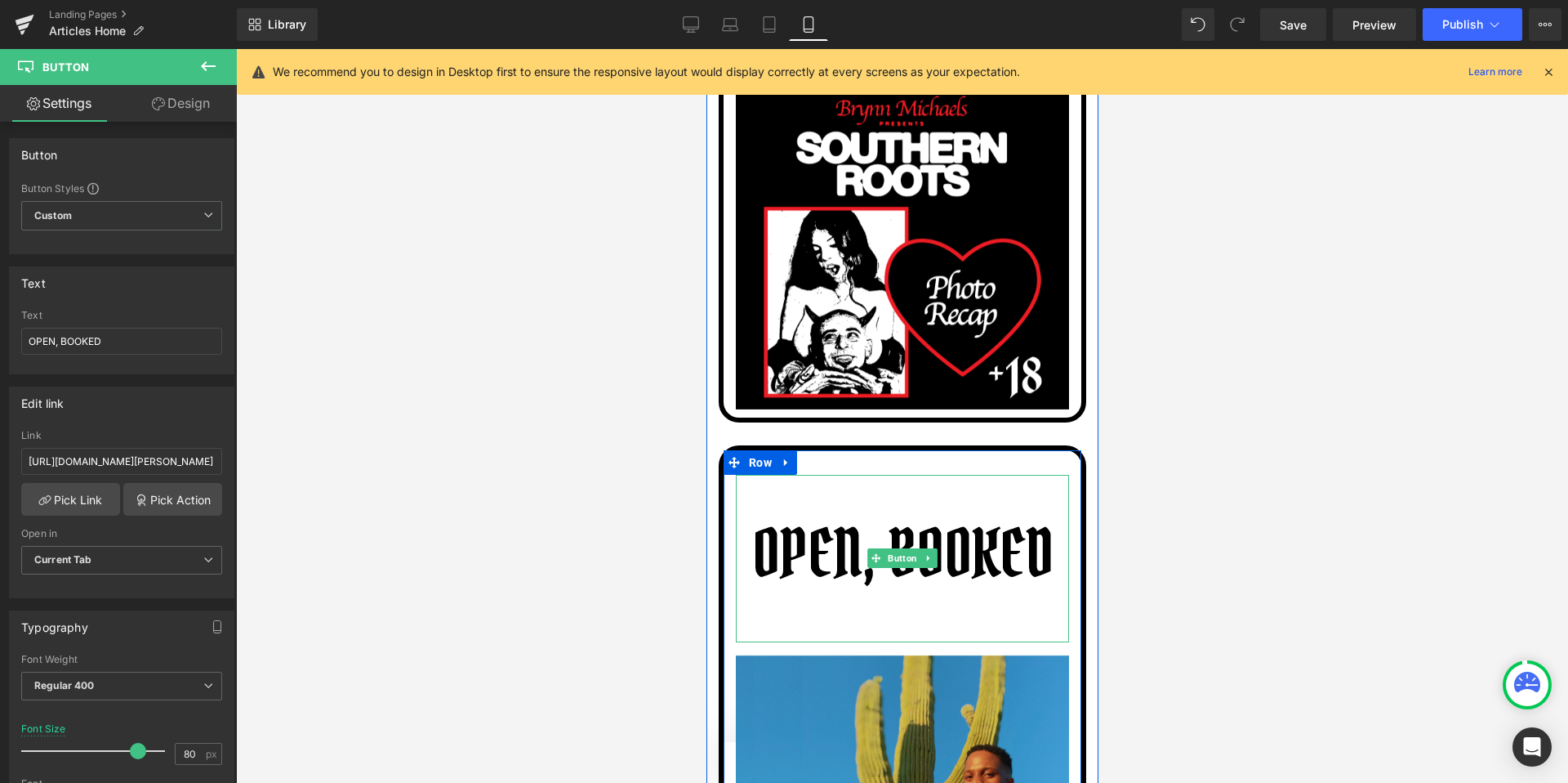
click at [863, 563] on link "OPEN, BOOKED" at bounding box center [902, 559] width 318 height 167
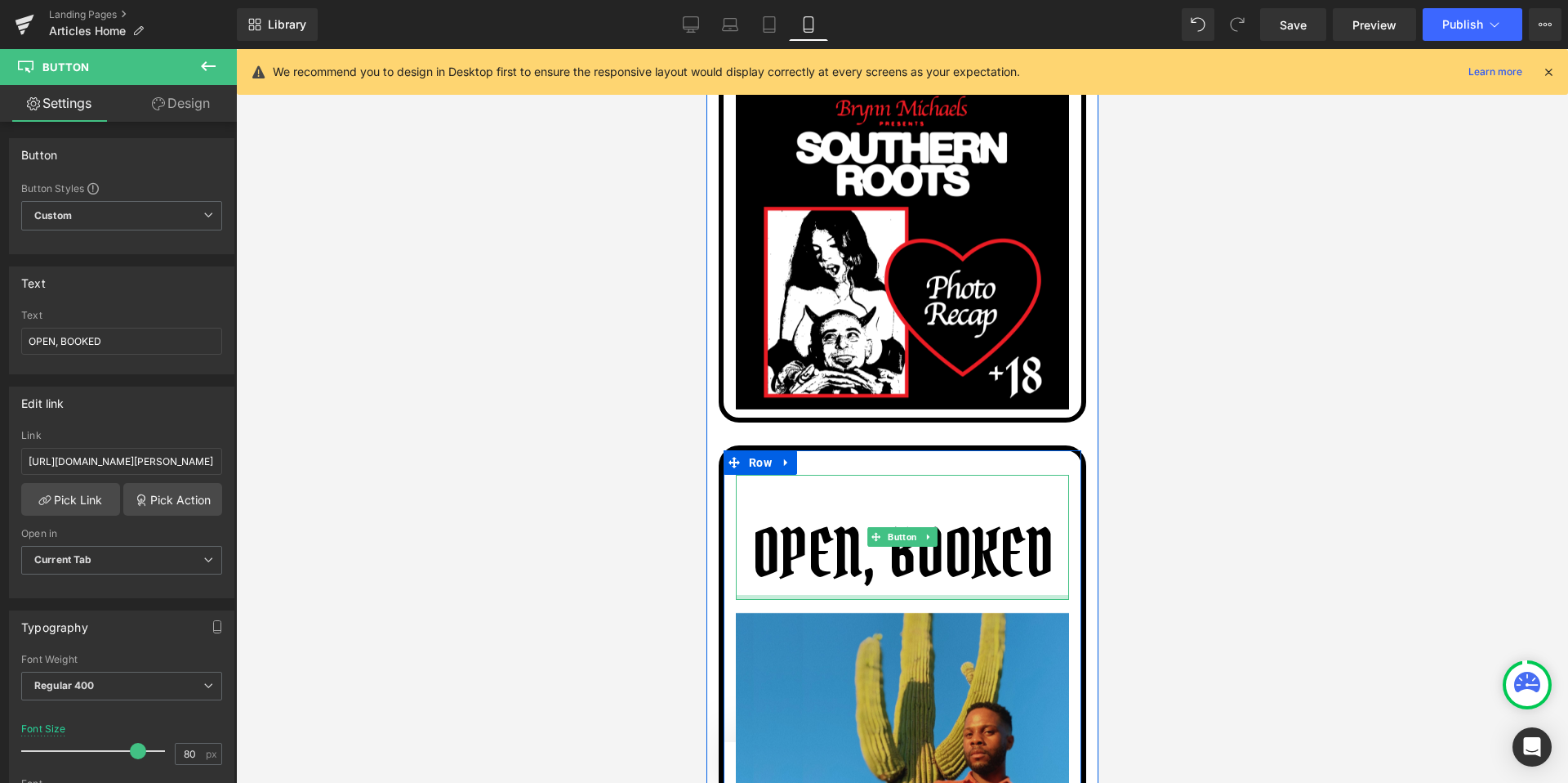
drag, startPoint x: 891, startPoint y: 565, endPoint x: 941, endPoint y: 521, distance: 66.6
click at [941, 595] on div at bounding box center [902, 597] width 333 height 5
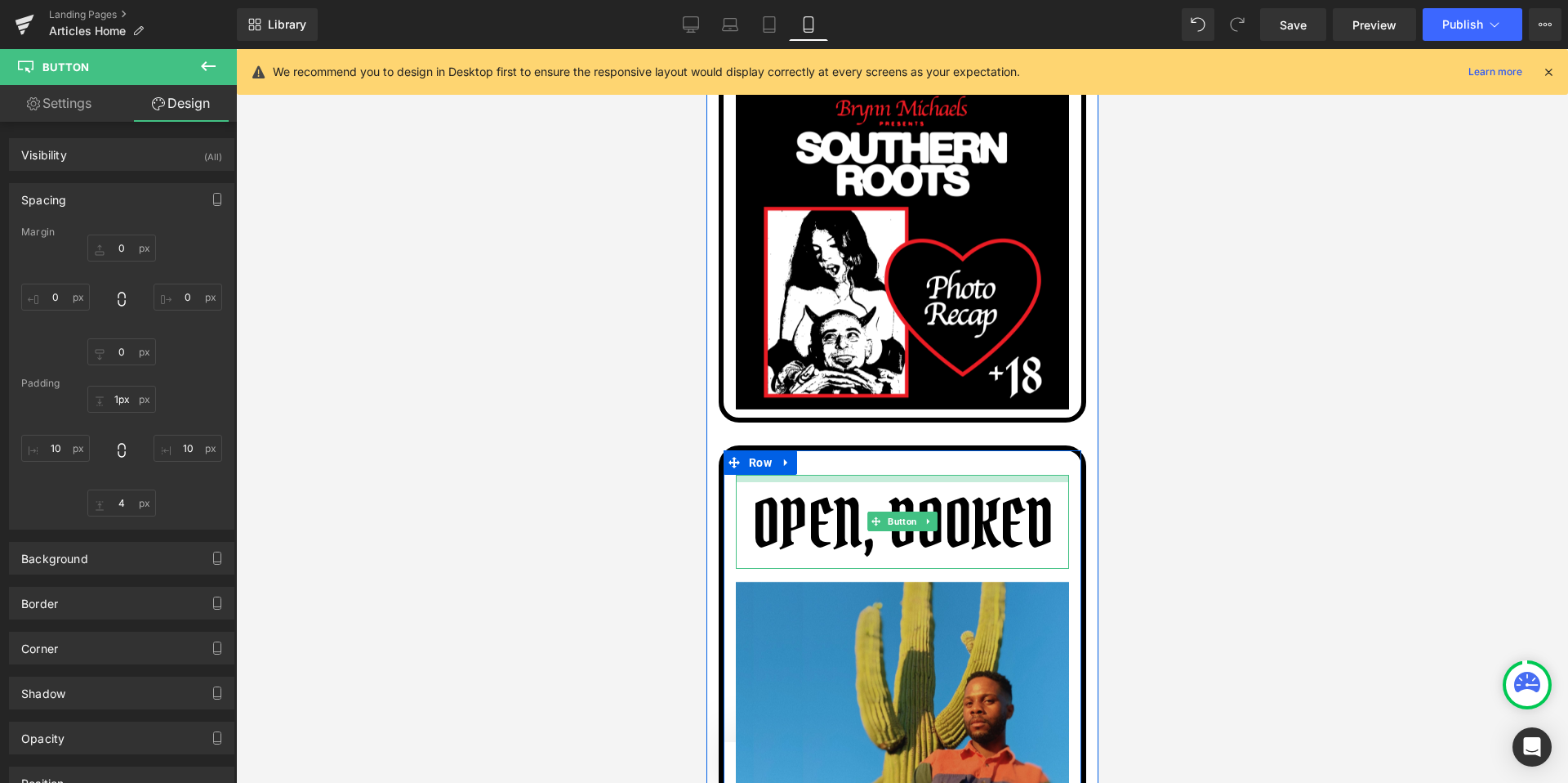
type input "0px"
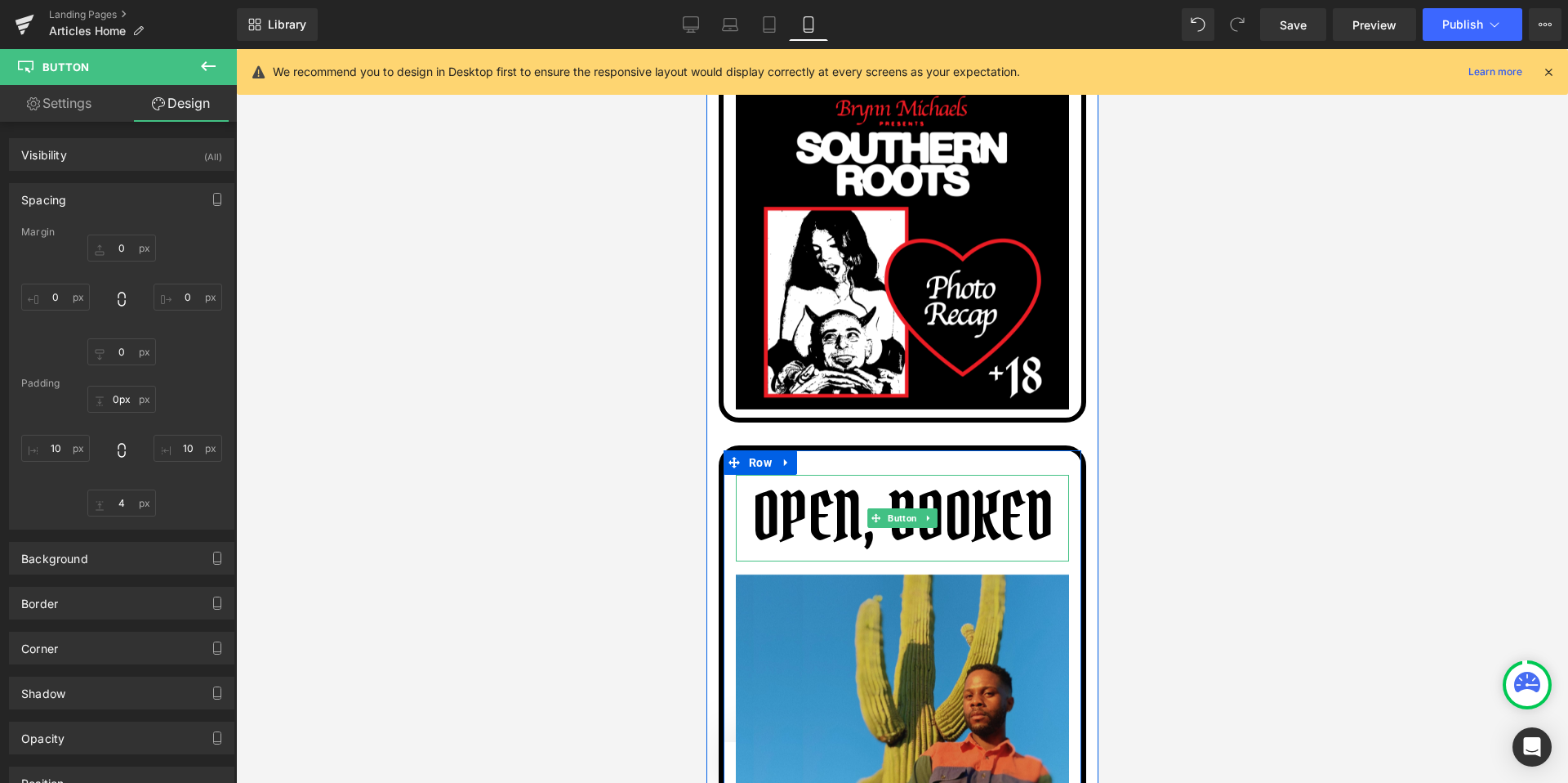
drag, startPoint x: 912, startPoint y: 401, endPoint x: 1000, endPoint y: 363, distance: 95.9
click at [1000, 363] on div "SOUTHERN ROOTS Button Image Row OPEN, BOOKED Button Image Row BLOCK PARTY Butto…" at bounding box center [902, 696] width 392 height 1538
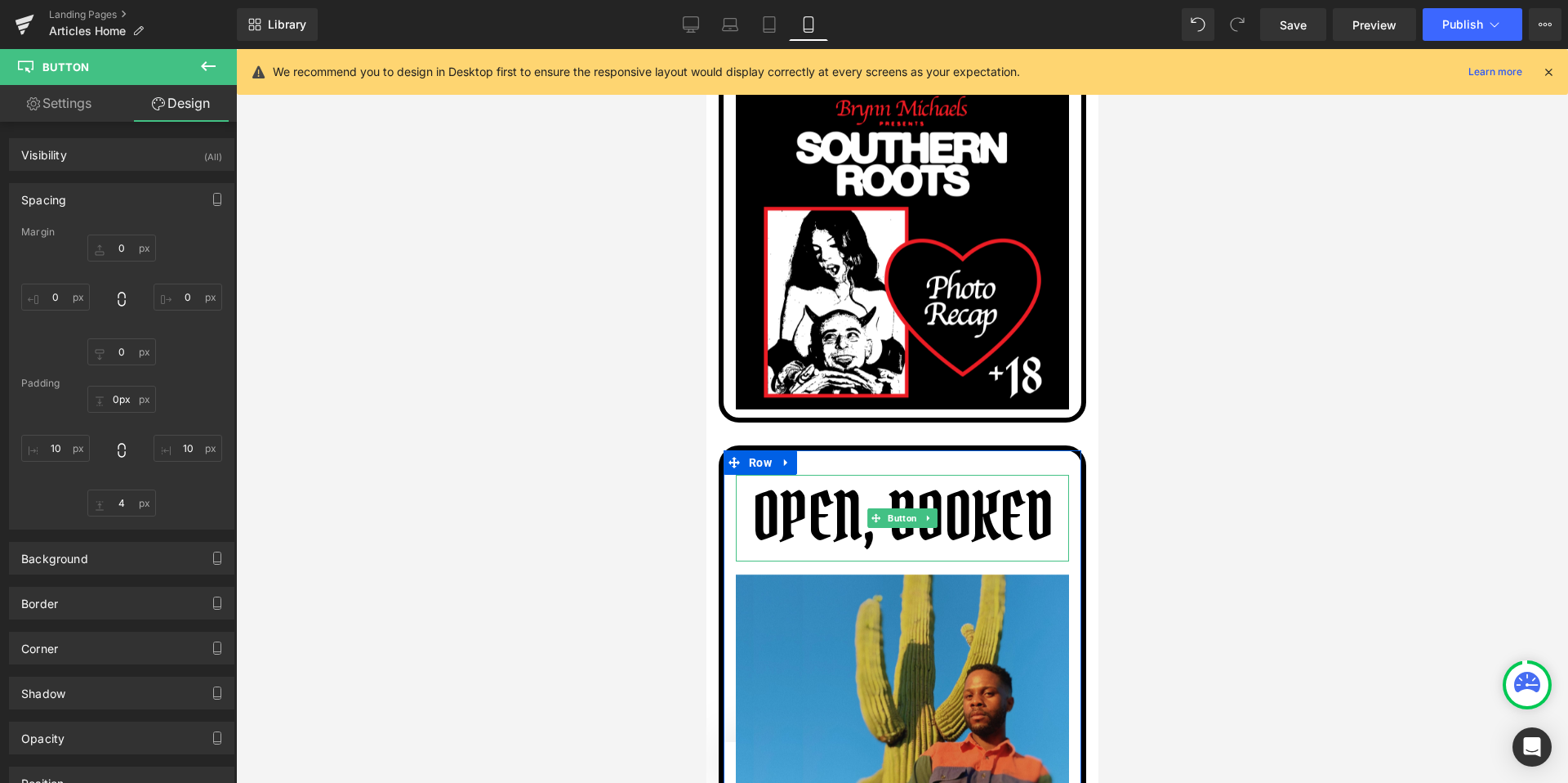
click at [1200, 382] on div at bounding box center [903, 416] width 1332 height 734
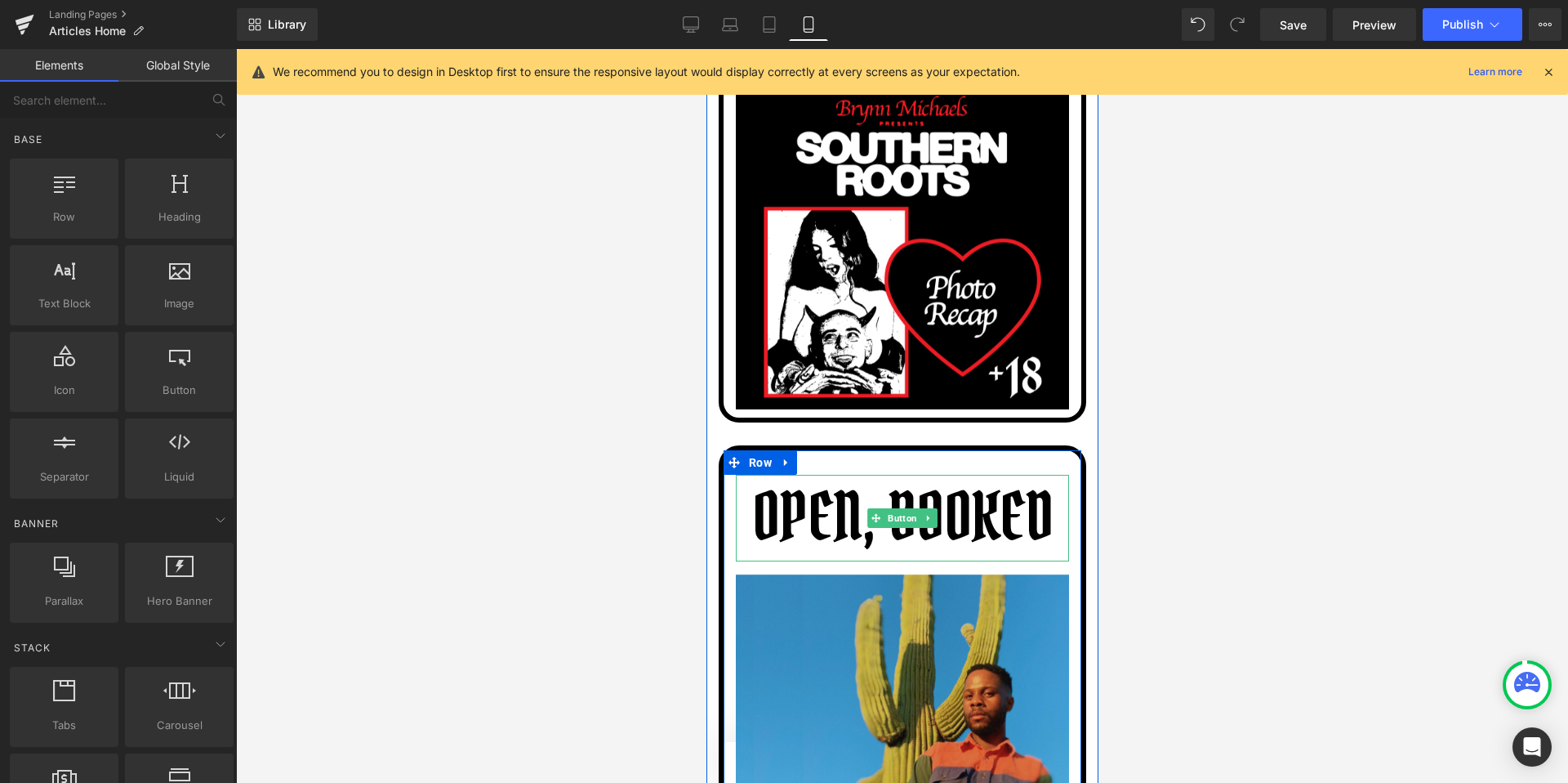
scroll to position [7173, 0]
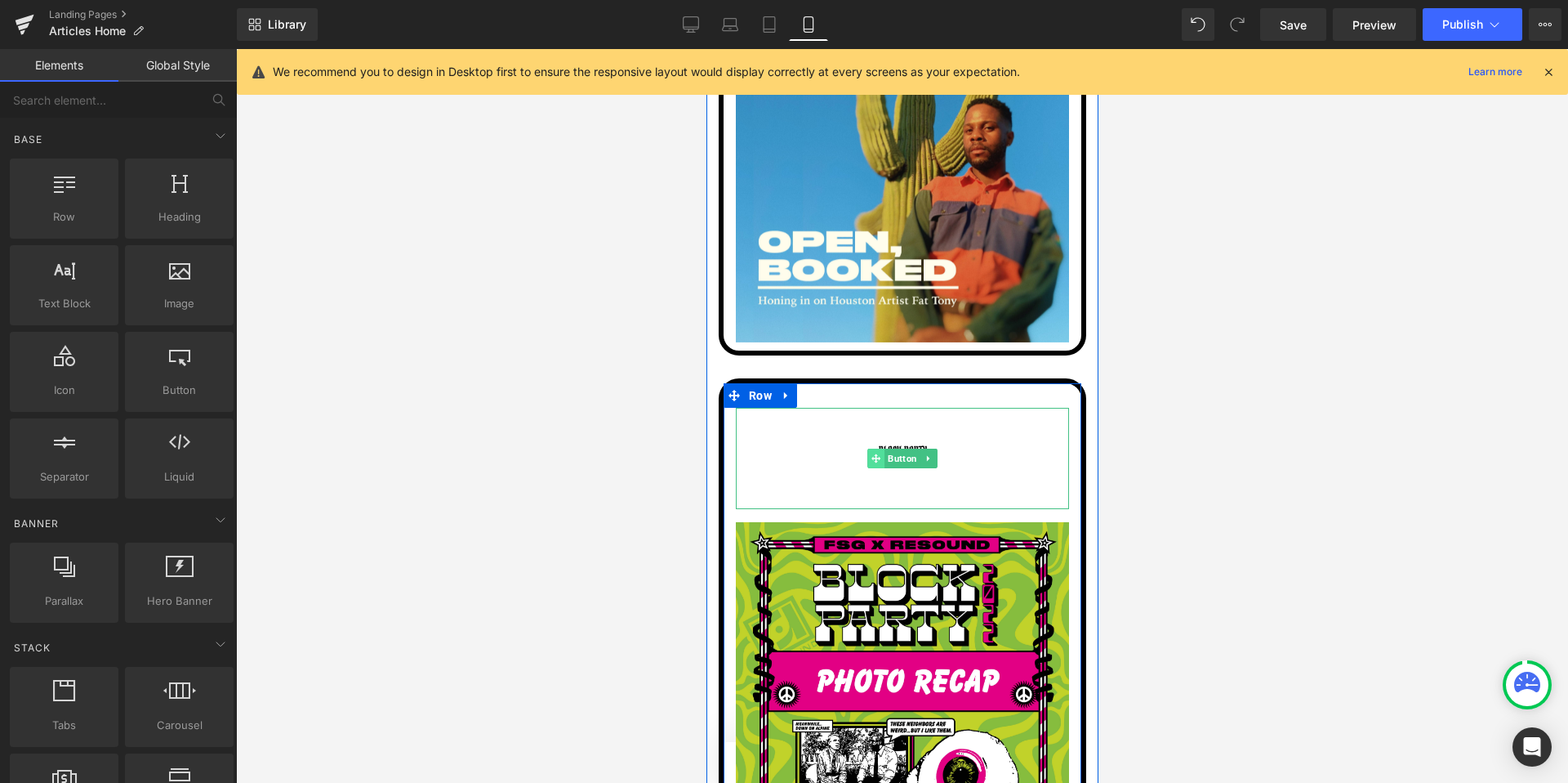
click at [871, 449] on span at bounding box center [875, 458] width 17 height 20
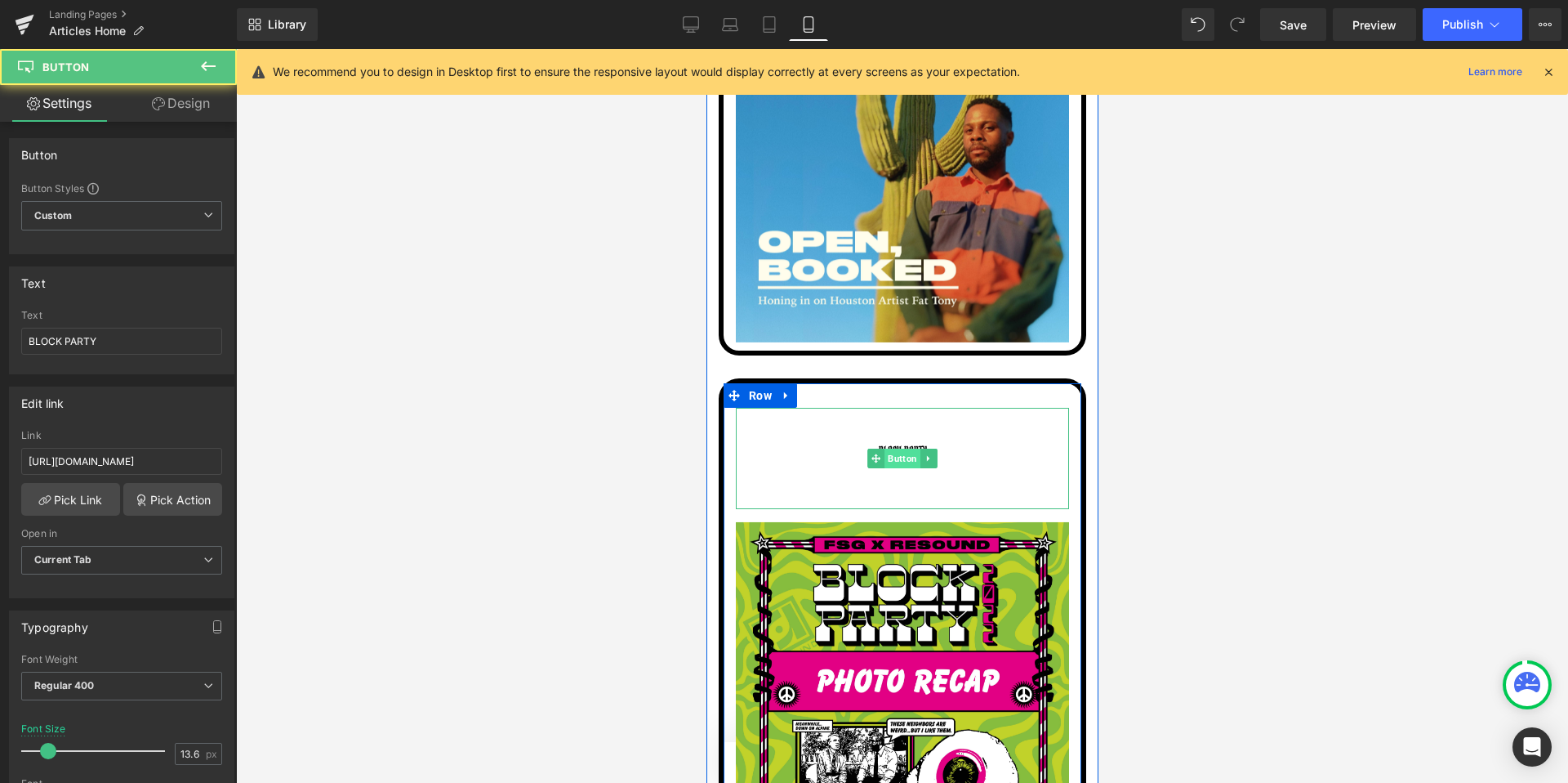
click at [888, 449] on span "Button" at bounding box center [902, 458] width 36 height 20
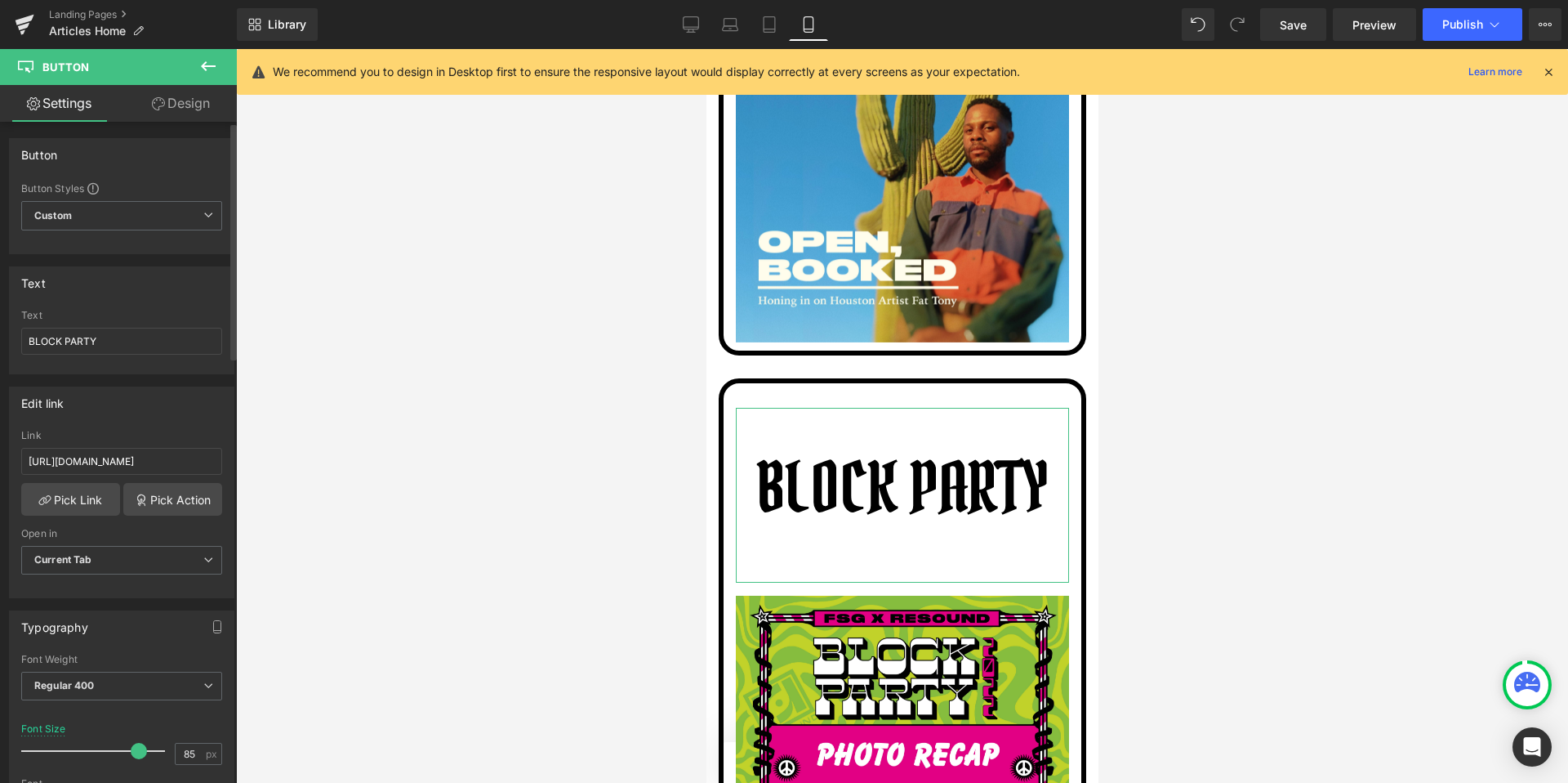
type input "86"
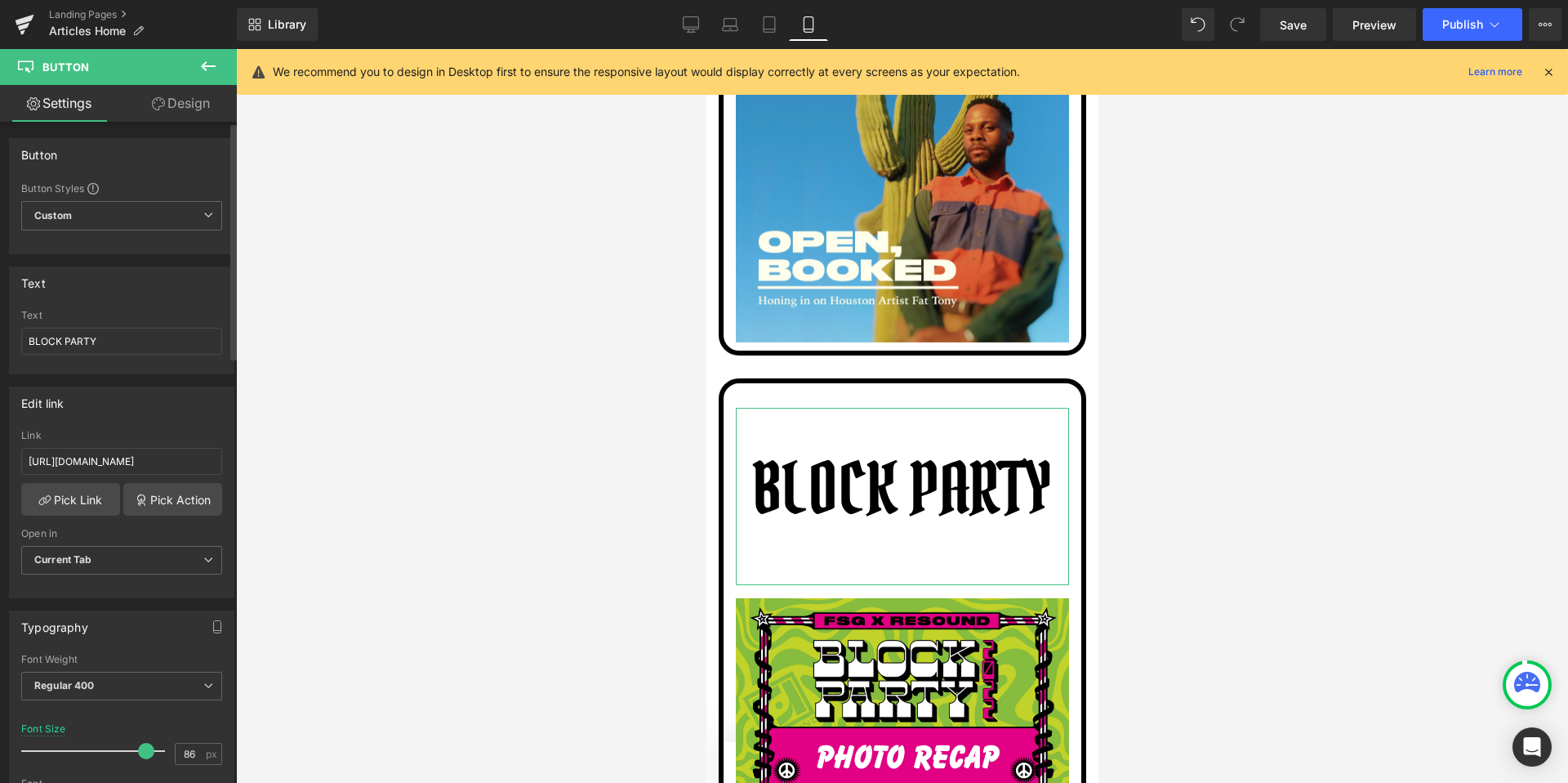
drag, startPoint x: 50, startPoint y: 753, endPoint x: 143, endPoint y: 749, distance: 93.1
click at [143, 749] on span at bounding box center [146, 750] width 16 height 16
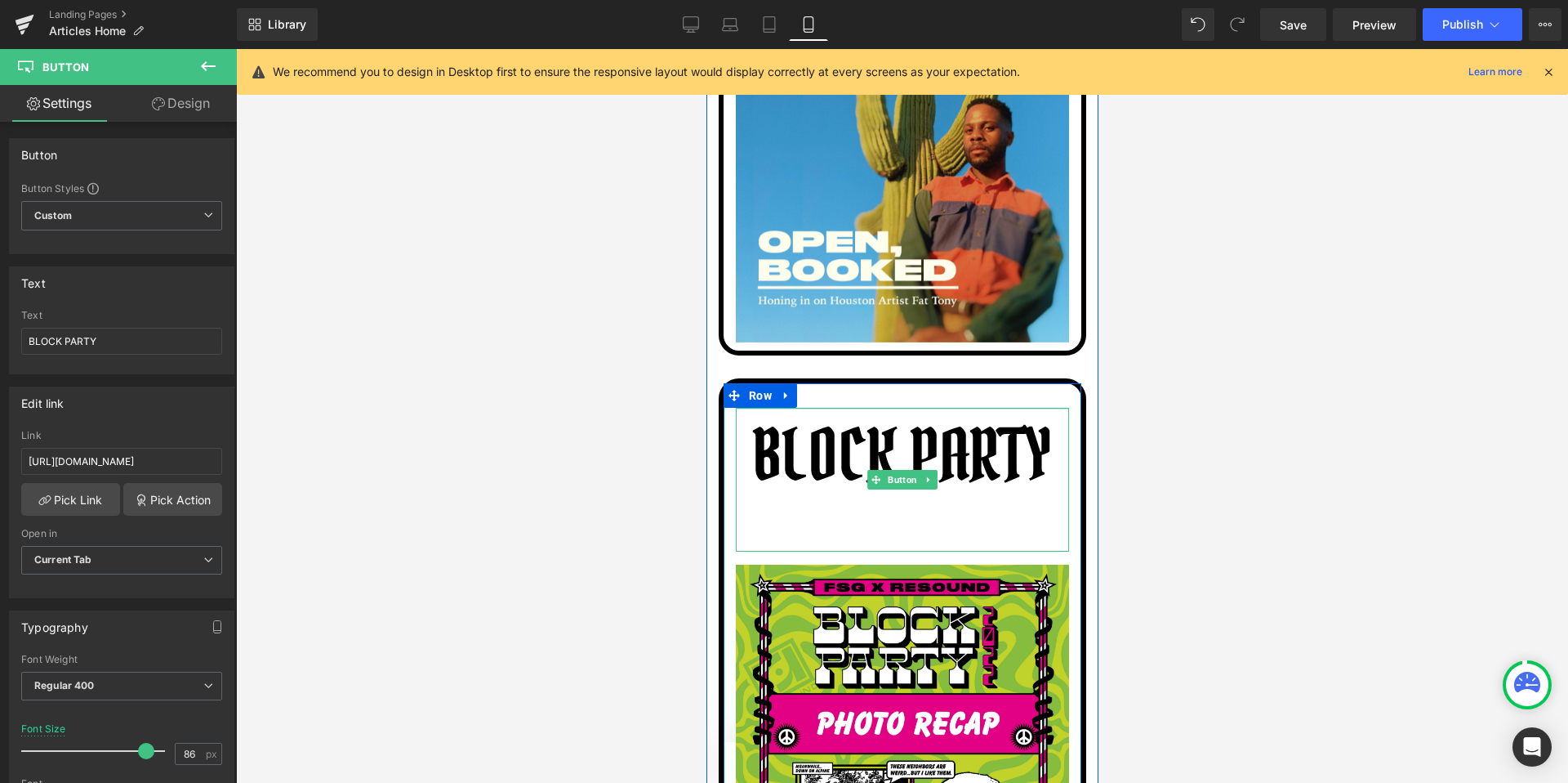
drag, startPoint x: 902, startPoint y: 335, endPoint x: 986, endPoint y: 300, distance: 91.0
click at [986, 300] on div "SOUTHERN ROOTS Button Image Row OPEN, BOOKED Button Image Row BLOCK PARTY Butto…" at bounding box center [902, 151] width 392 height 1581
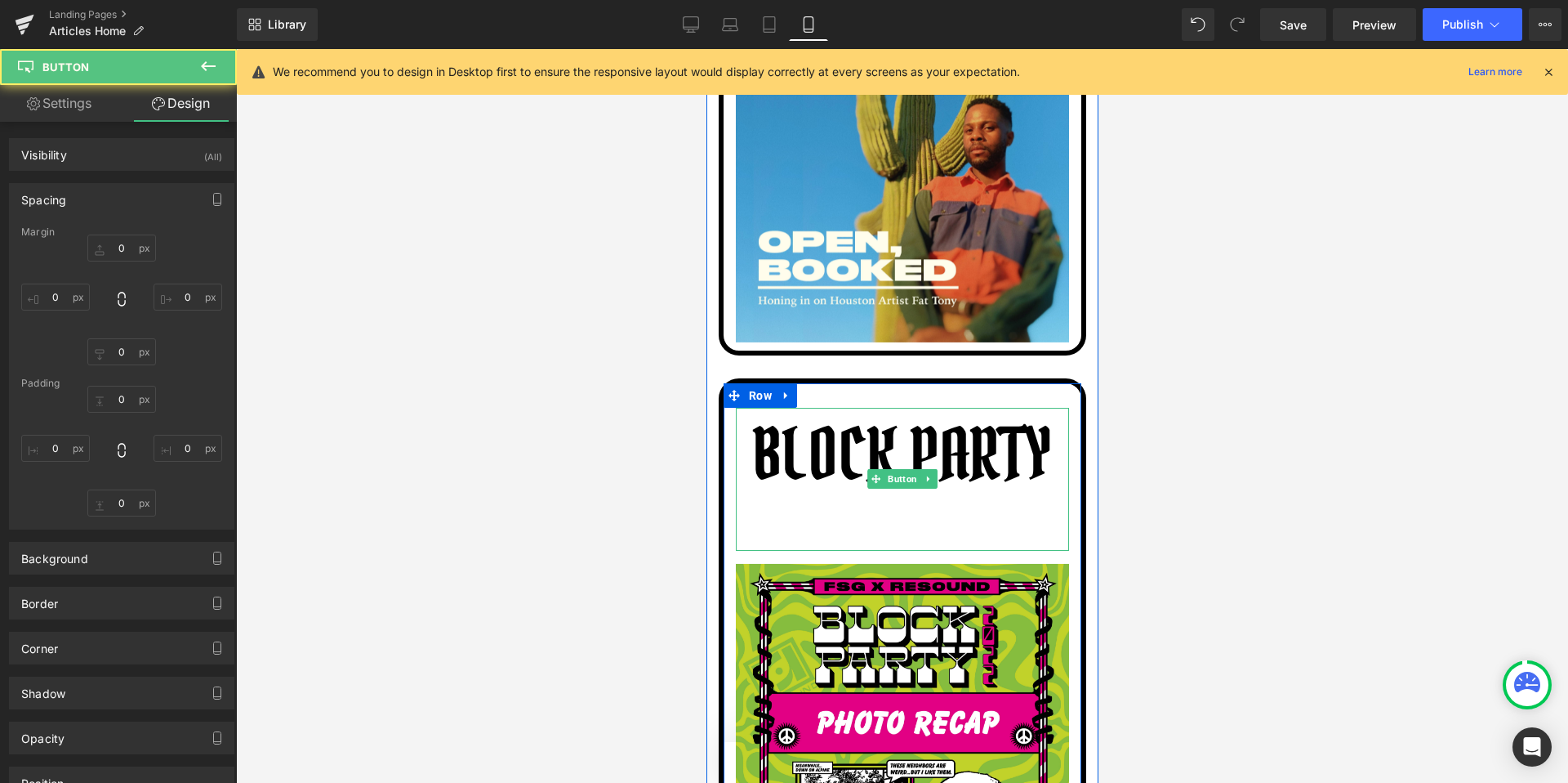
type input "0"
type input "1"
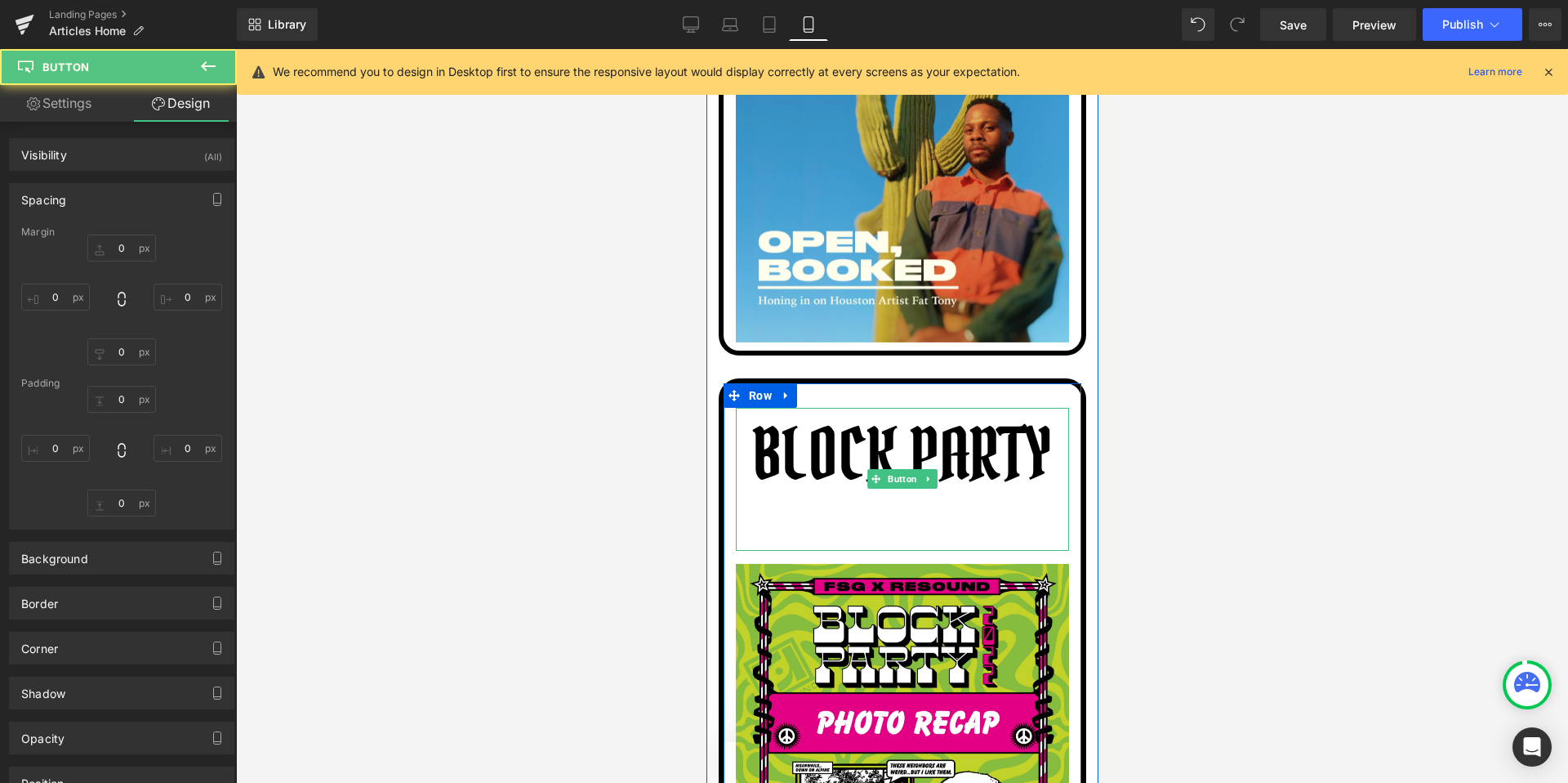
type input "10"
type input "63"
type input "10"
click at [885, 477] on div "BLOCK PARTY Button Image" at bounding box center [902, 652] width 358 height 489
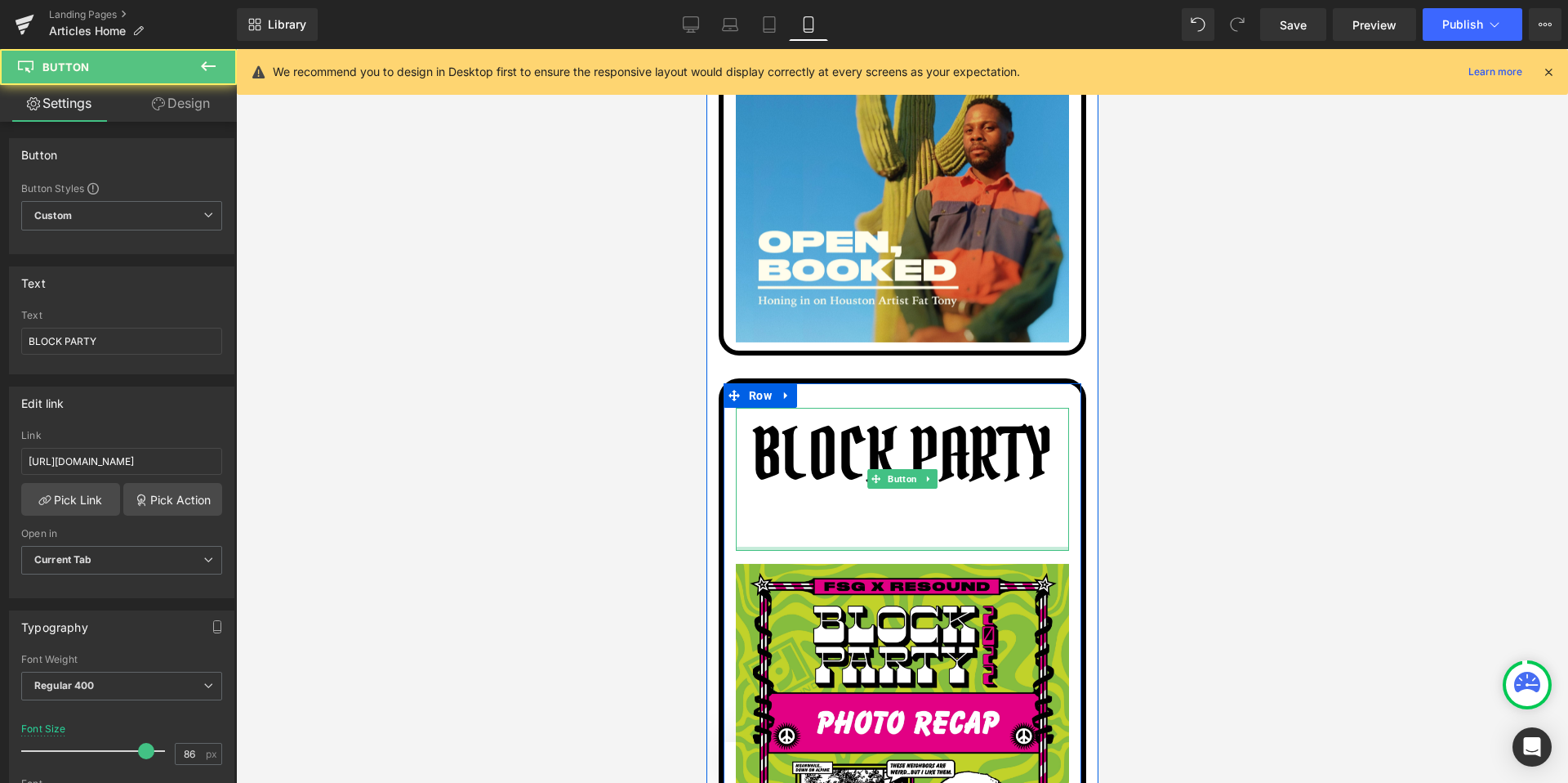
click at [892, 546] on div at bounding box center [902, 548] width 333 height 4
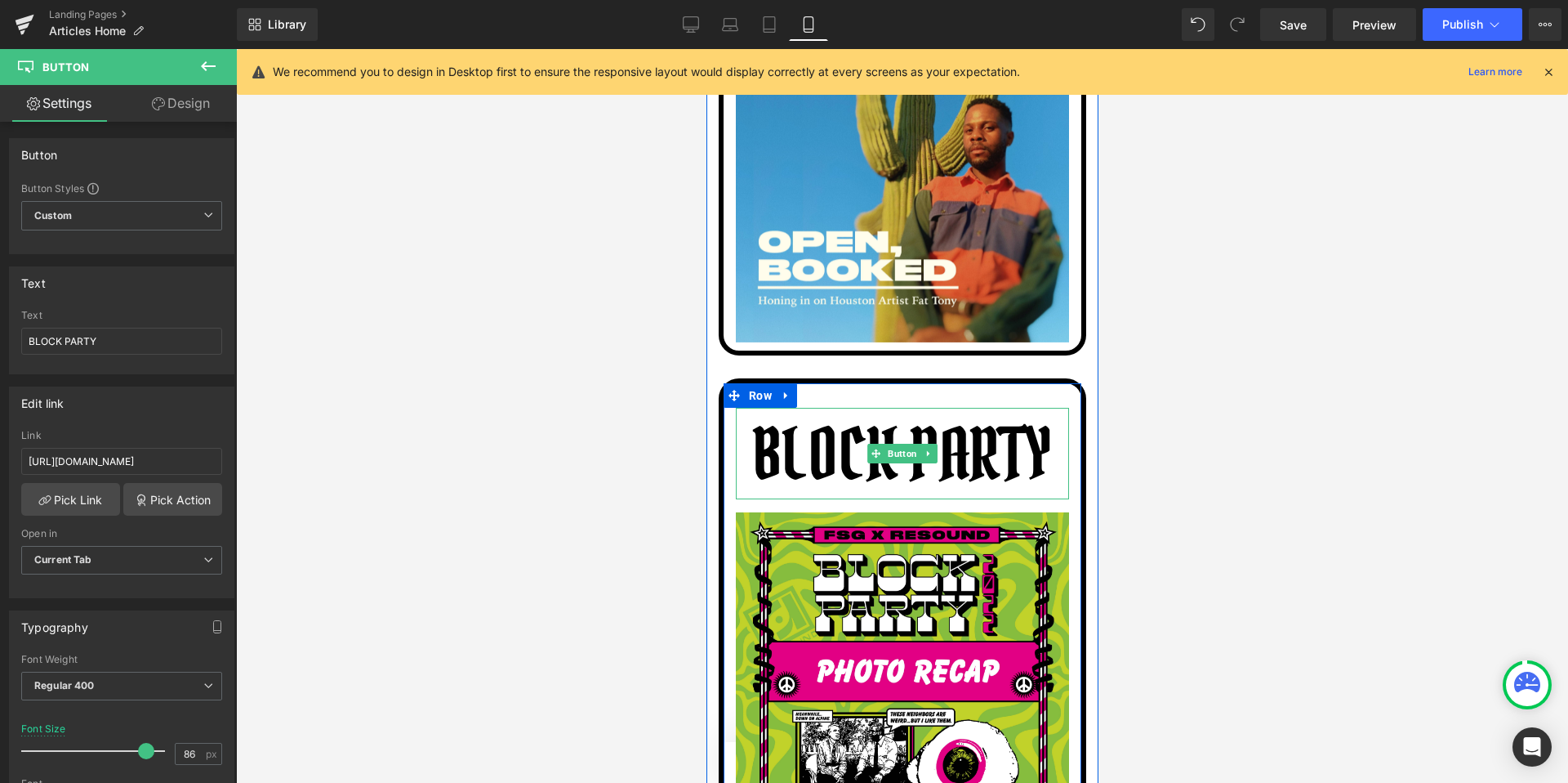
drag, startPoint x: 894, startPoint y: 473, endPoint x: 967, endPoint y: 414, distance: 93.9
click at [960, 415] on div "BLOCK PARTY Button" at bounding box center [902, 453] width 333 height 92
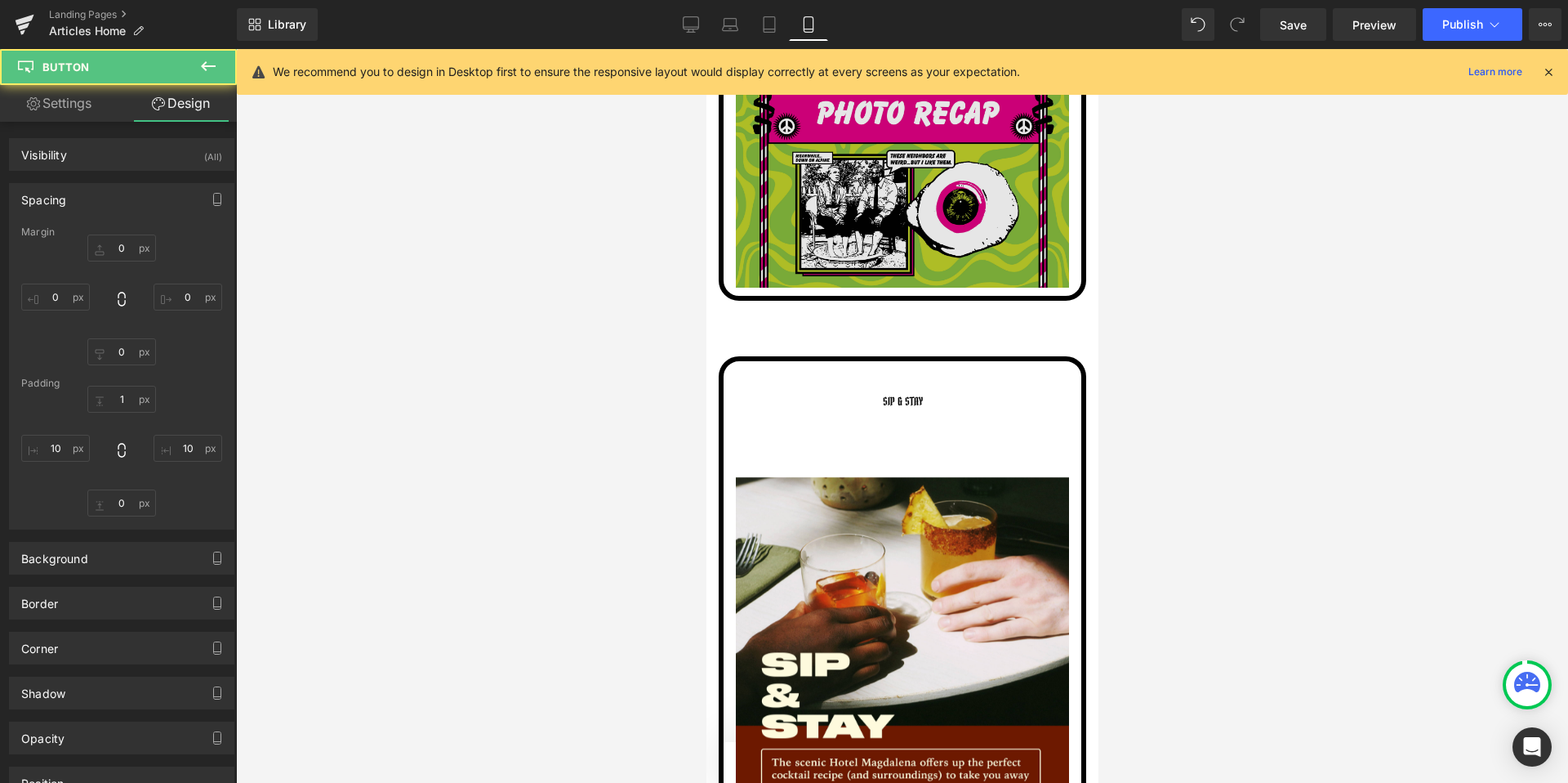
scroll to position [7738, 0]
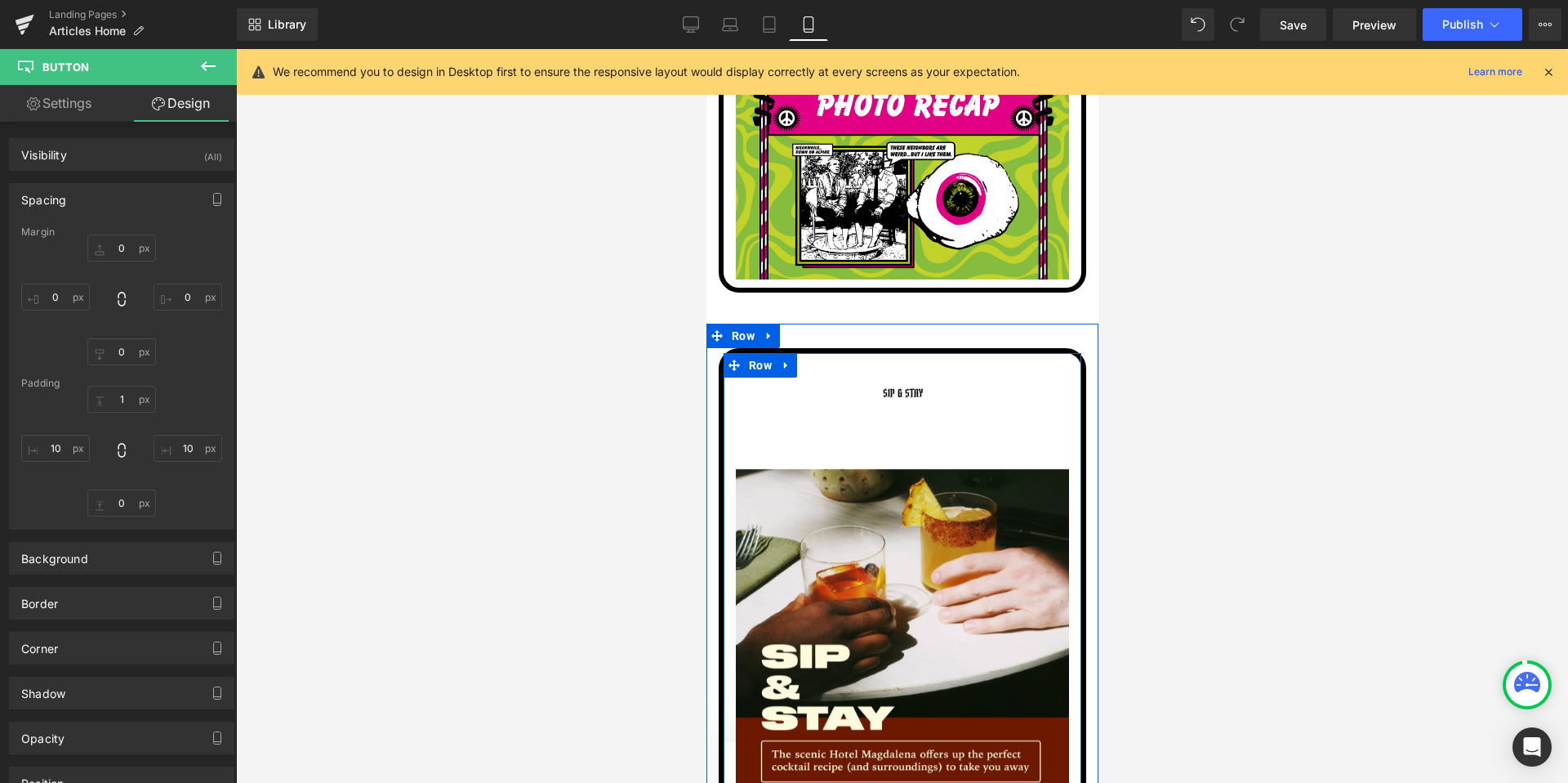
click at [898, 377] on link "SIP & STAY" at bounding box center [902, 416] width 56 height 79
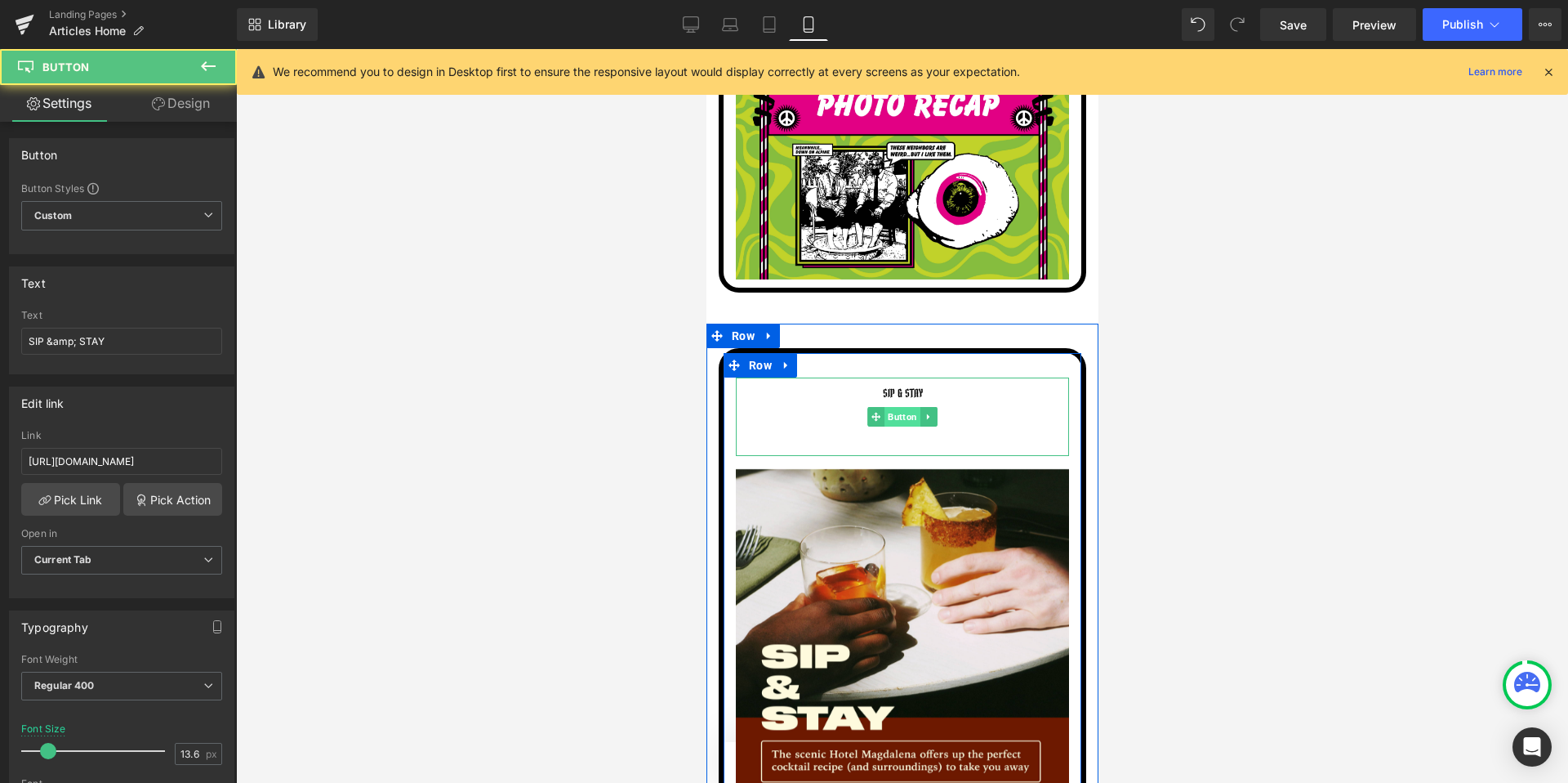
click at [898, 407] on link "Button" at bounding box center [893, 416] width 54 height 20
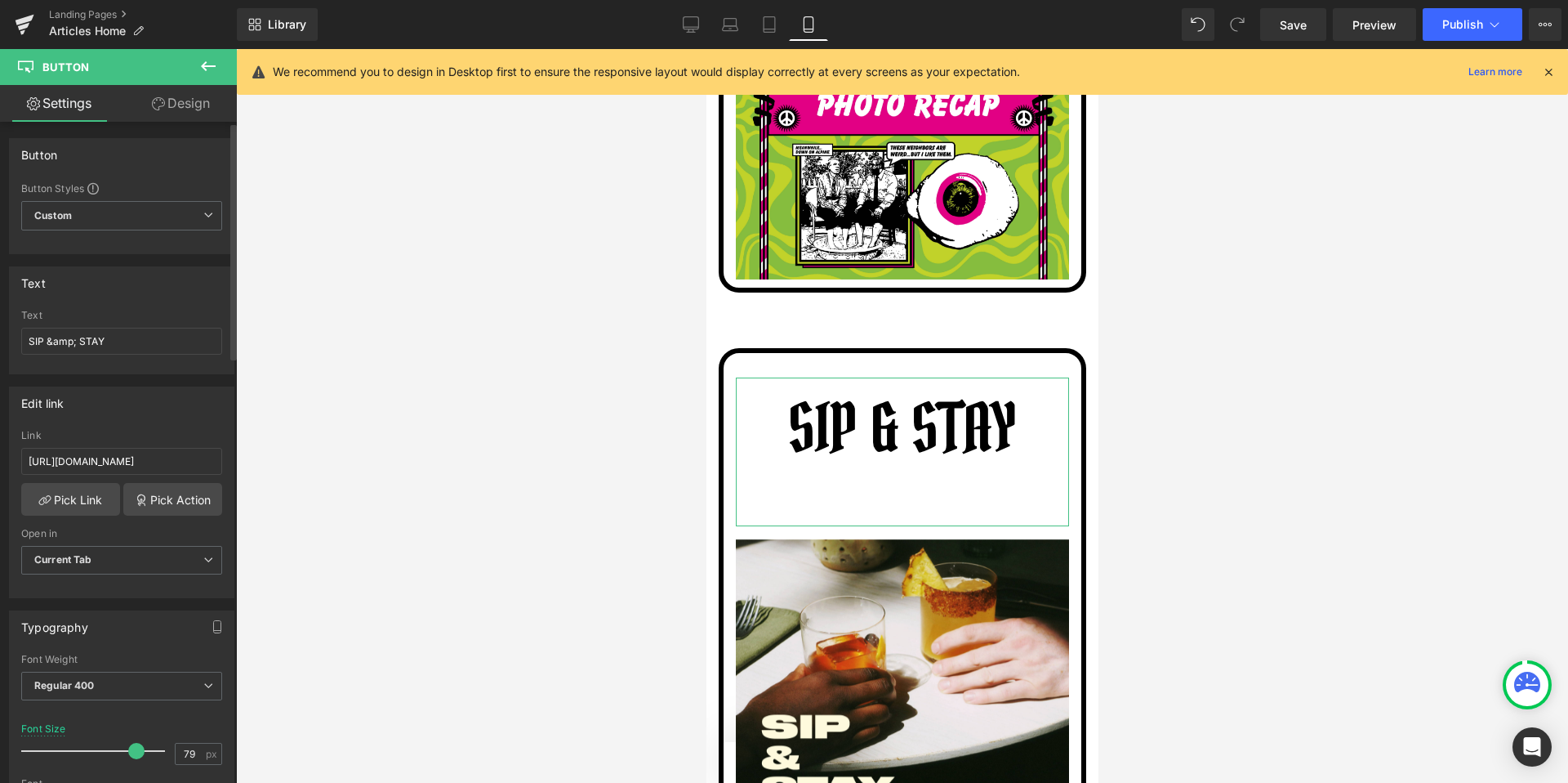
type input "78"
drag, startPoint x: 50, startPoint y: 750, endPoint x: 132, endPoint y: 749, distance: 82.0
click at [132, 749] on span at bounding box center [136, 750] width 16 height 16
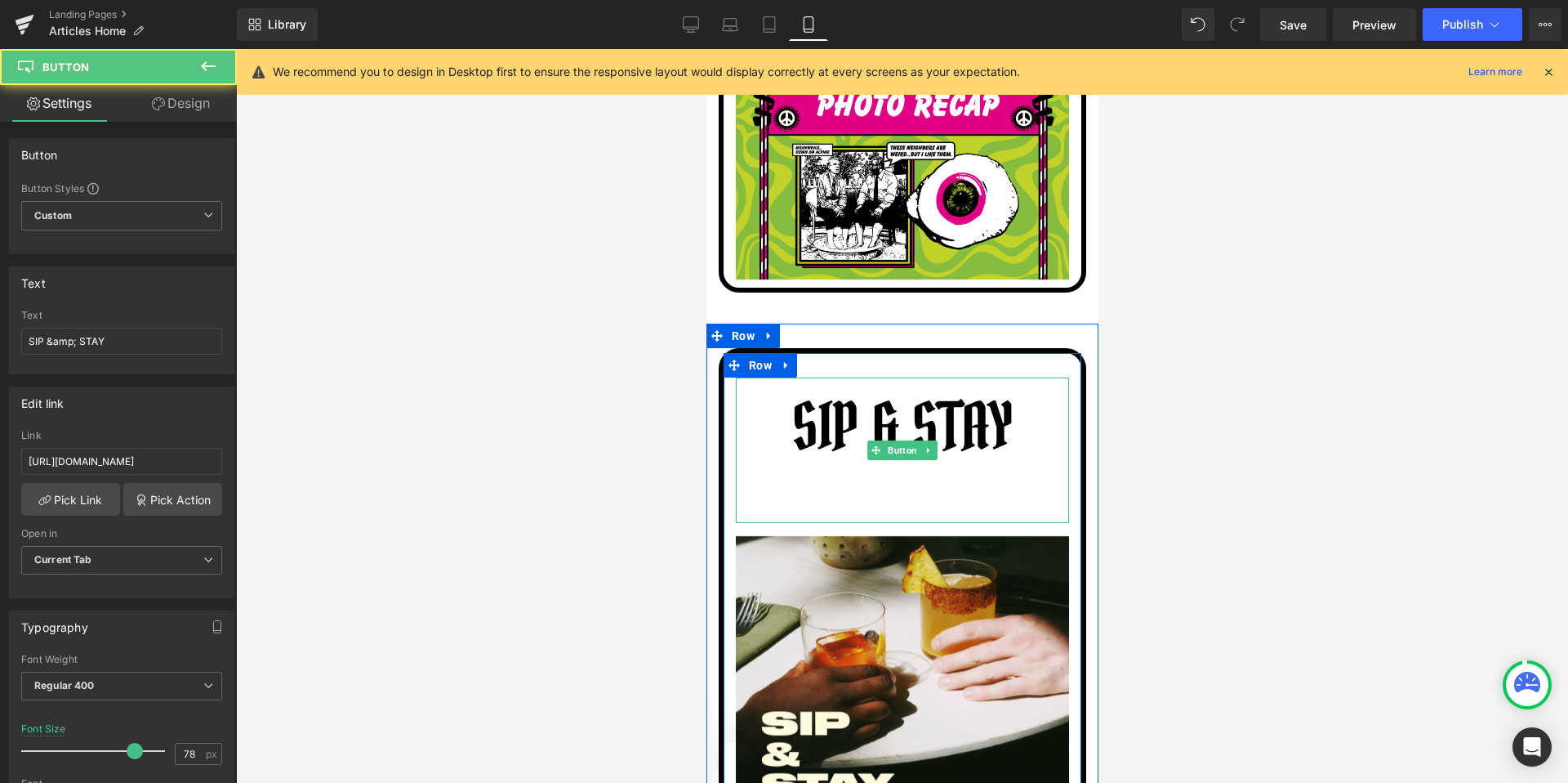
click at [806, 439] on link "SIP & STAY" at bounding box center [902, 450] width 239 height 145
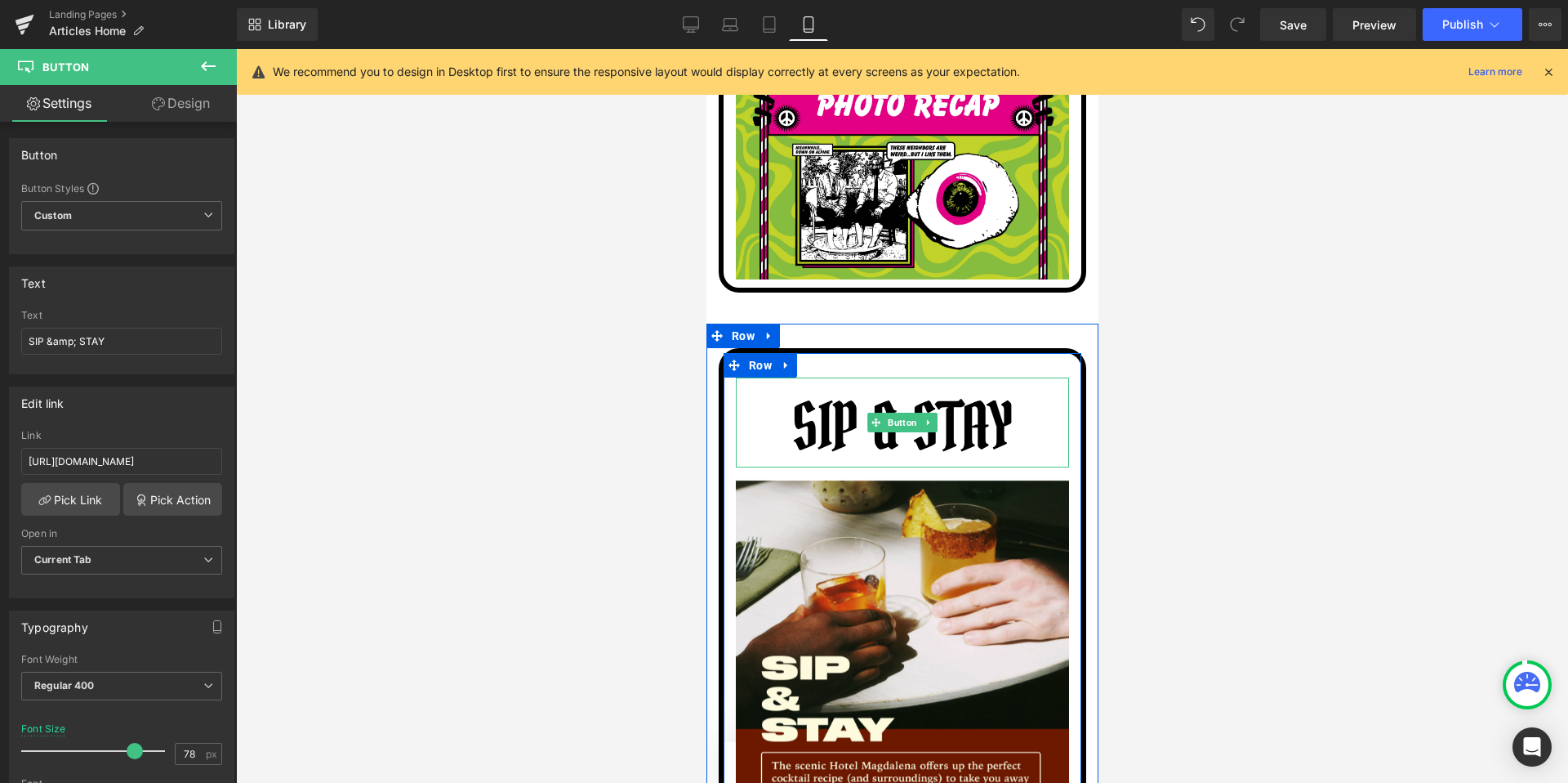
drag, startPoint x: 818, startPoint y: 445, endPoint x: 891, endPoint y: 388, distance: 92.6
click at [891, 388] on div "SIP & STAY Button" at bounding box center [902, 422] width 333 height 90
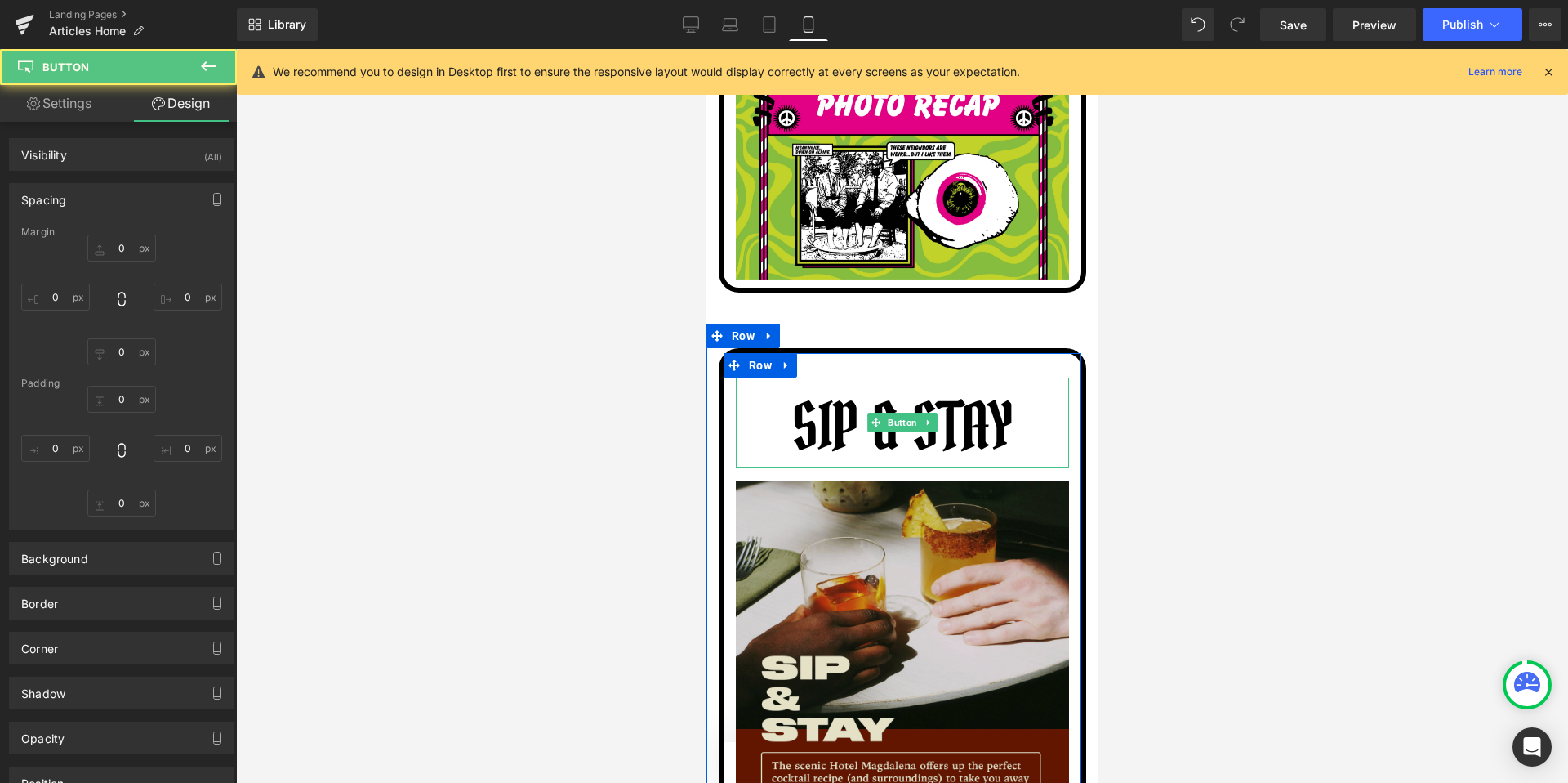
type input "0"
type input "10"
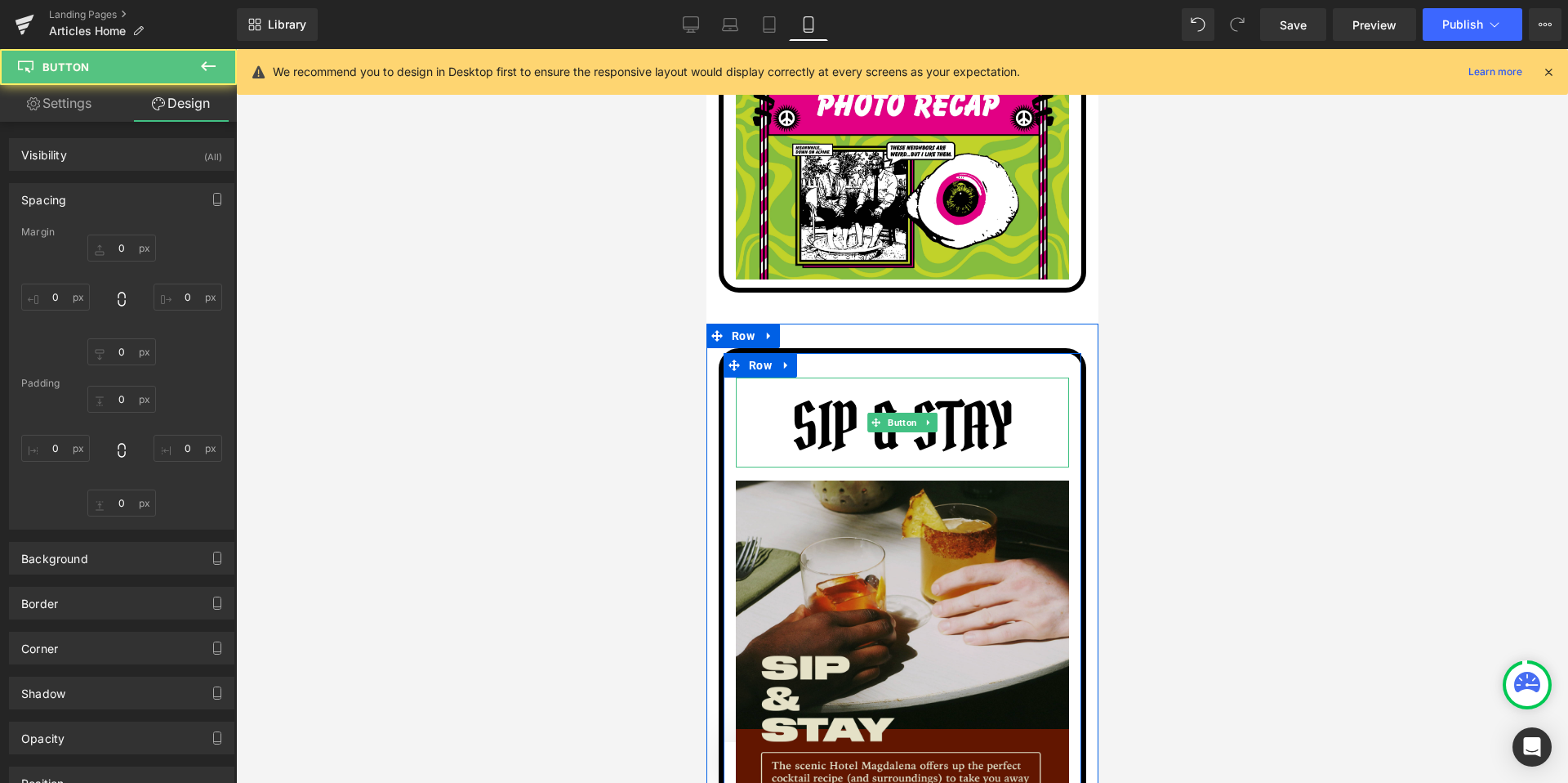
type input "10"
type input "0"
type input "10"
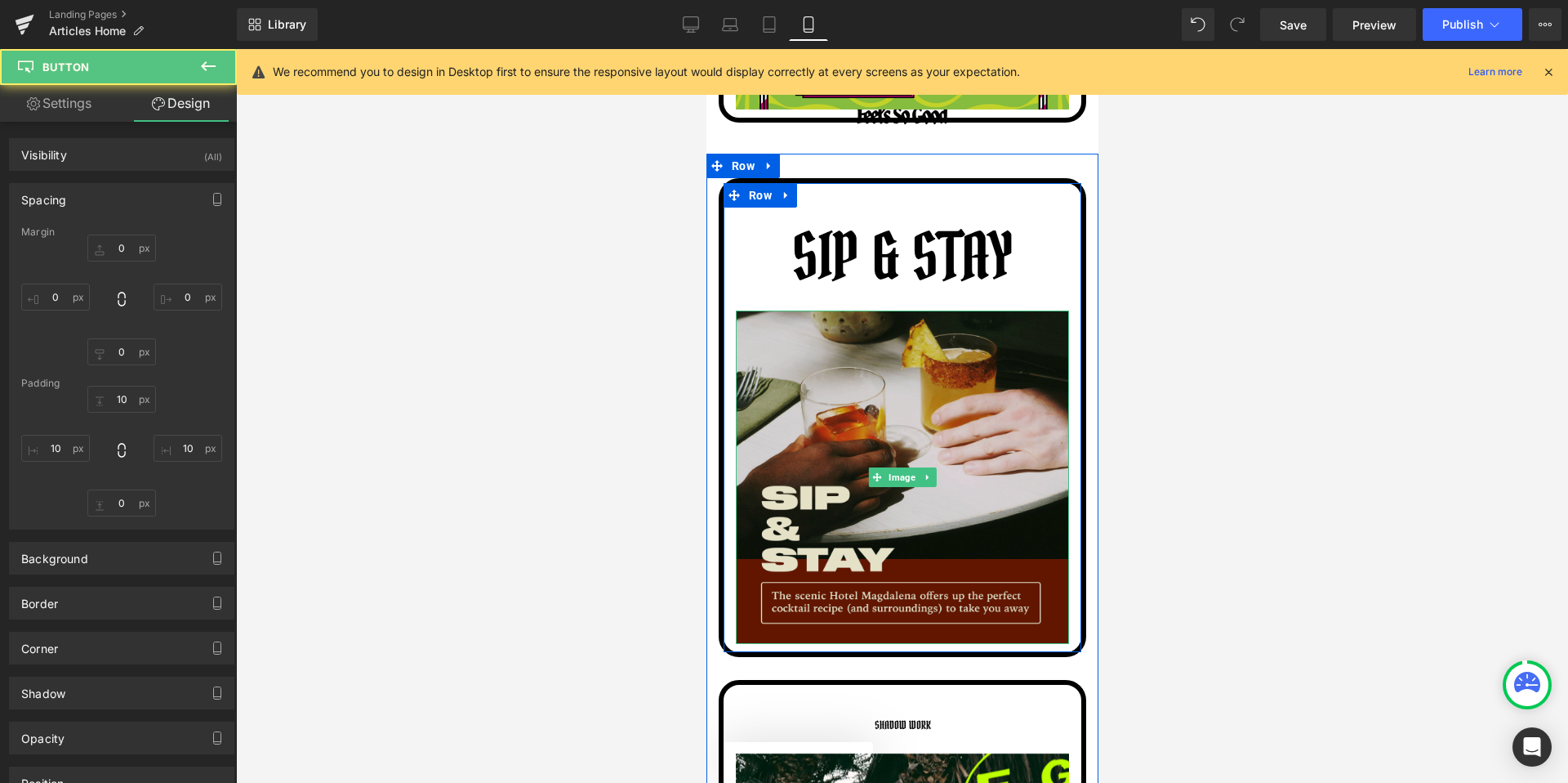
scroll to position [8075, 0]
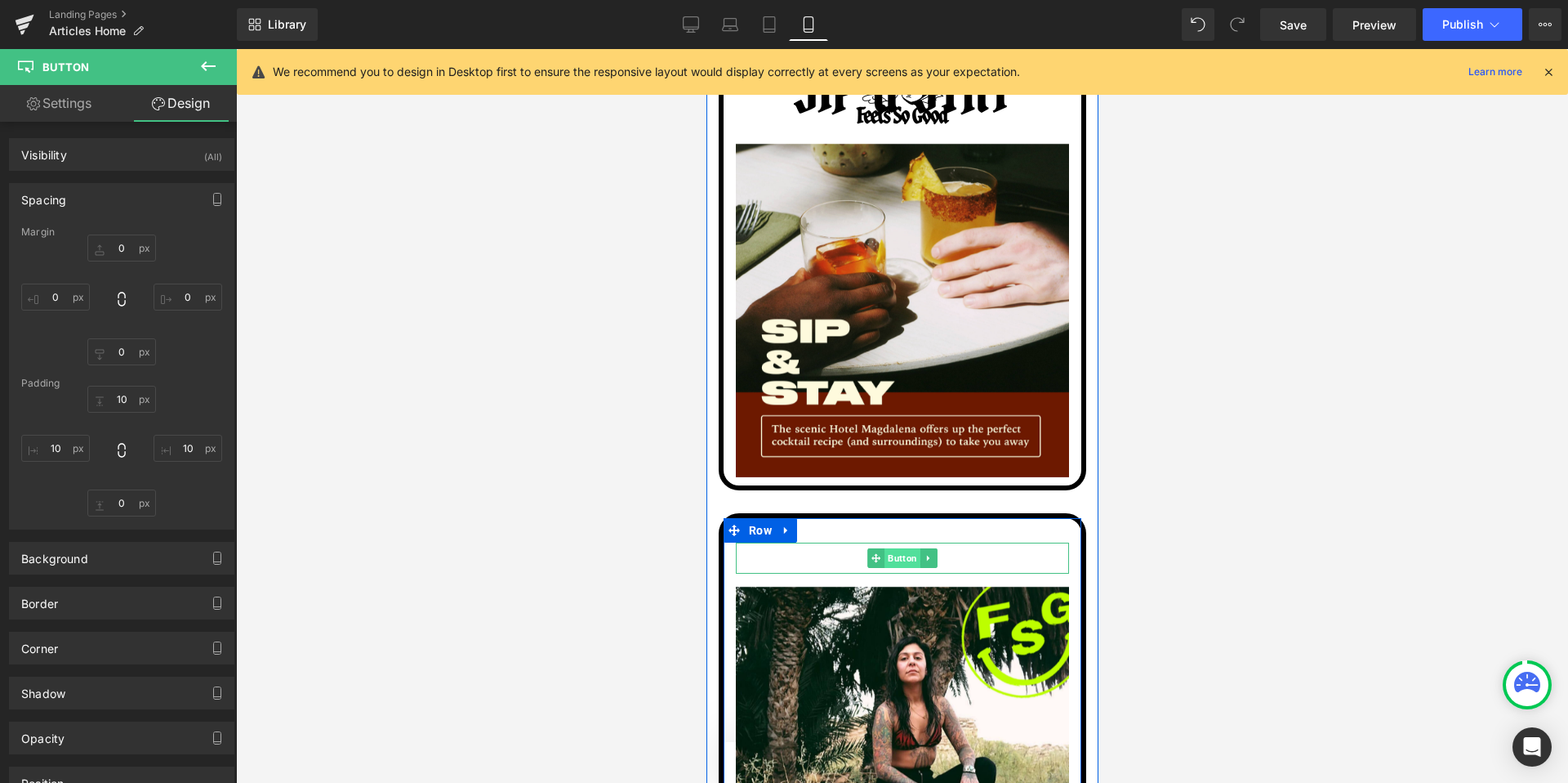
click at [899, 548] on span "Button" at bounding box center [902, 558] width 36 height 20
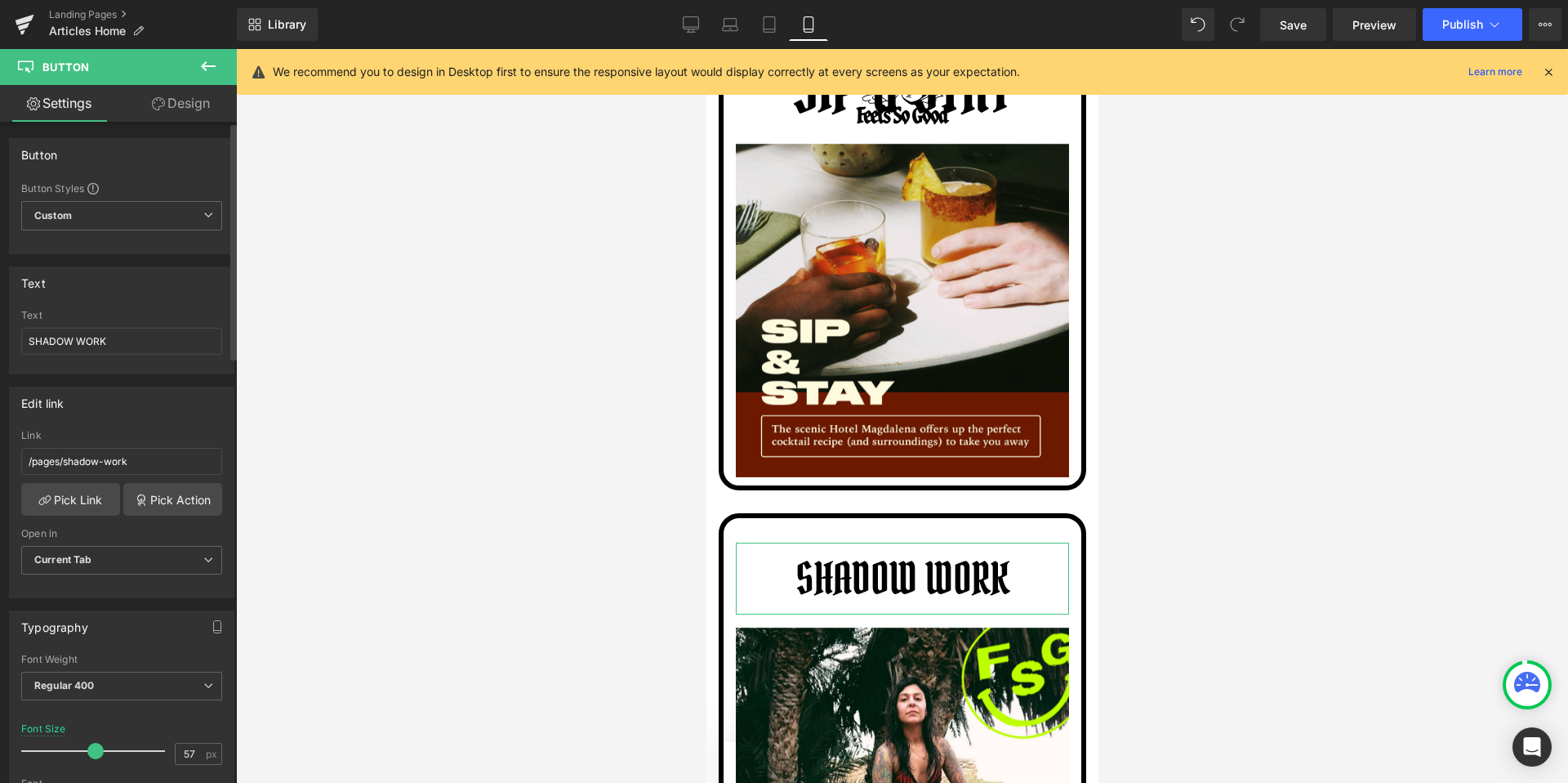
type input "58"
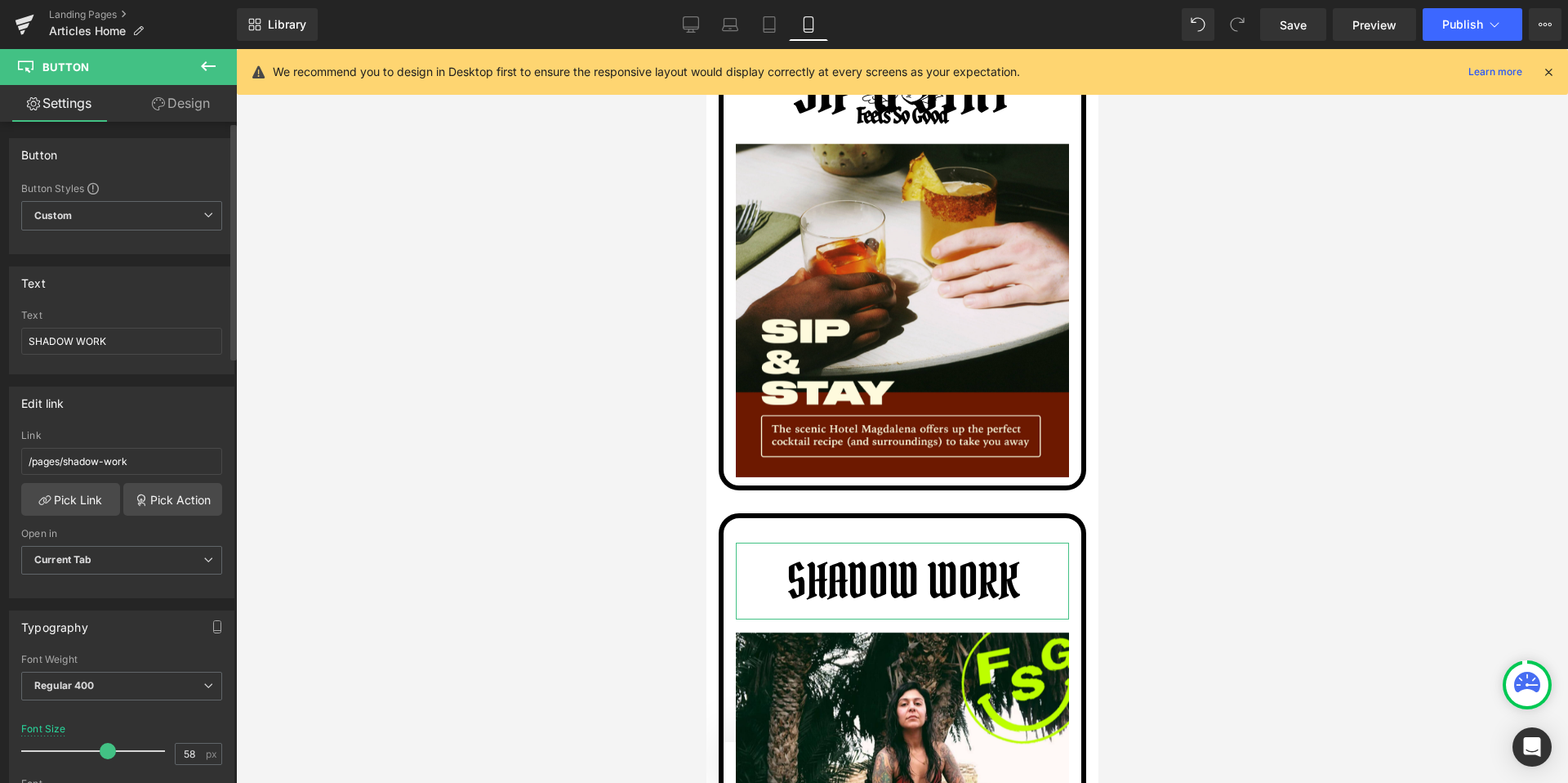
drag, startPoint x: 47, startPoint y: 752, endPoint x: 104, endPoint y: 755, distance: 57.1
click at [104, 755] on span at bounding box center [107, 750] width 16 height 16
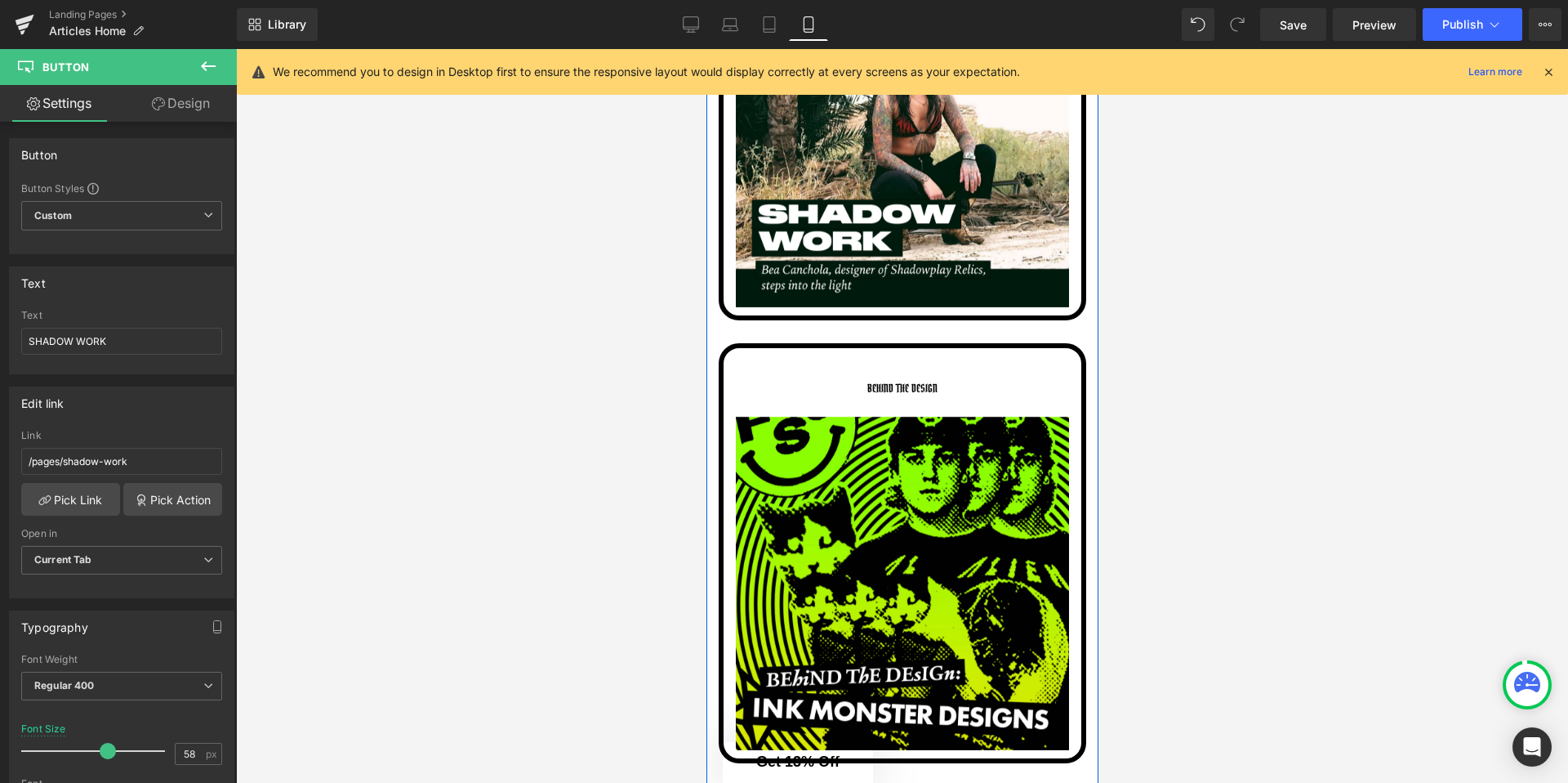
scroll to position [8715, 0]
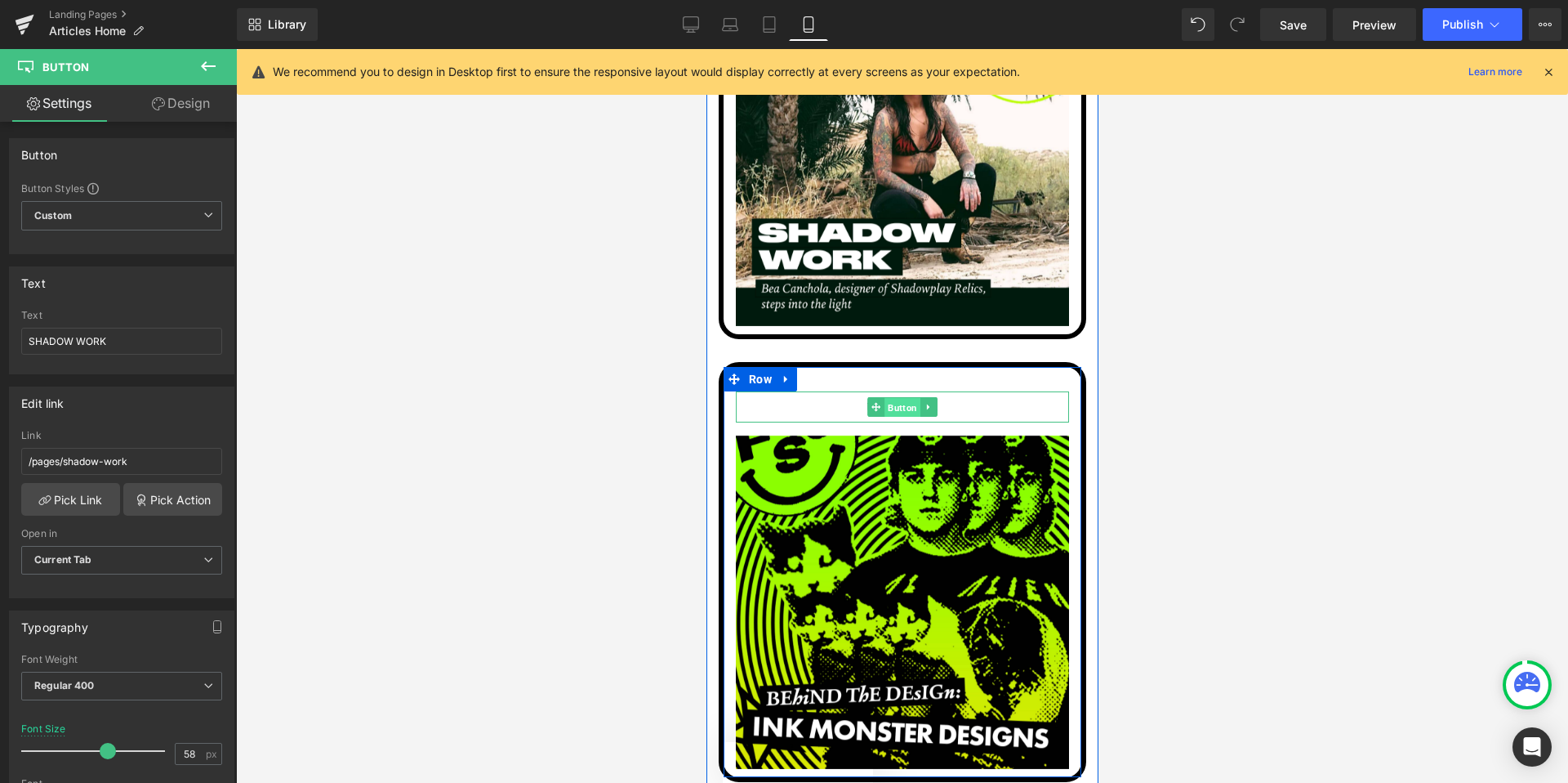
click at [901, 397] on span "Button" at bounding box center [902, 407] width 36 height 20
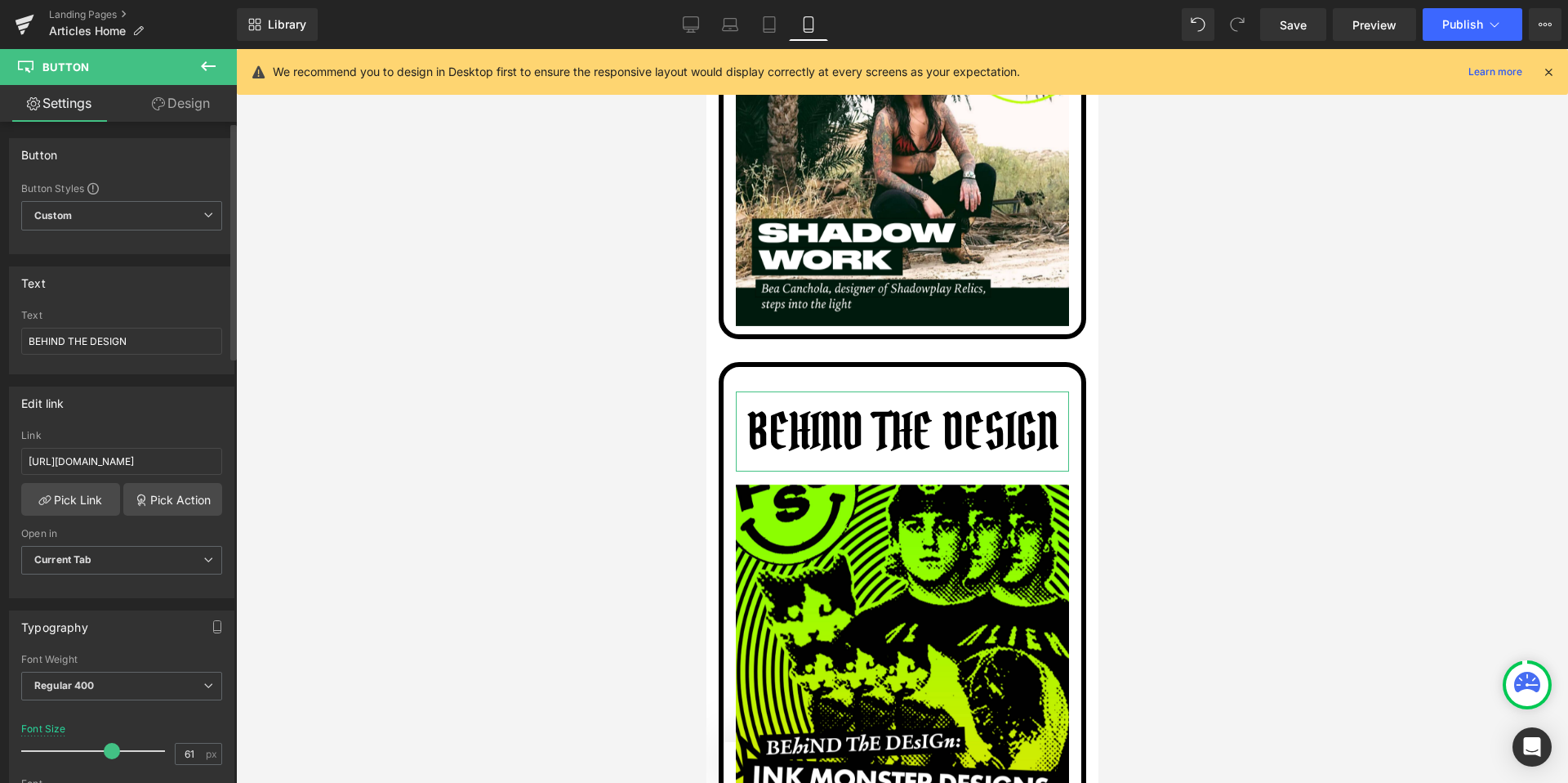
type input "60"
drag, startPoint x: 50, startPoint y: 748, endPoint x: 109, endPoint y: 748, distance: 59.0
click at [109, 748] on span at bounding box center [110, 750] width 16 height 16
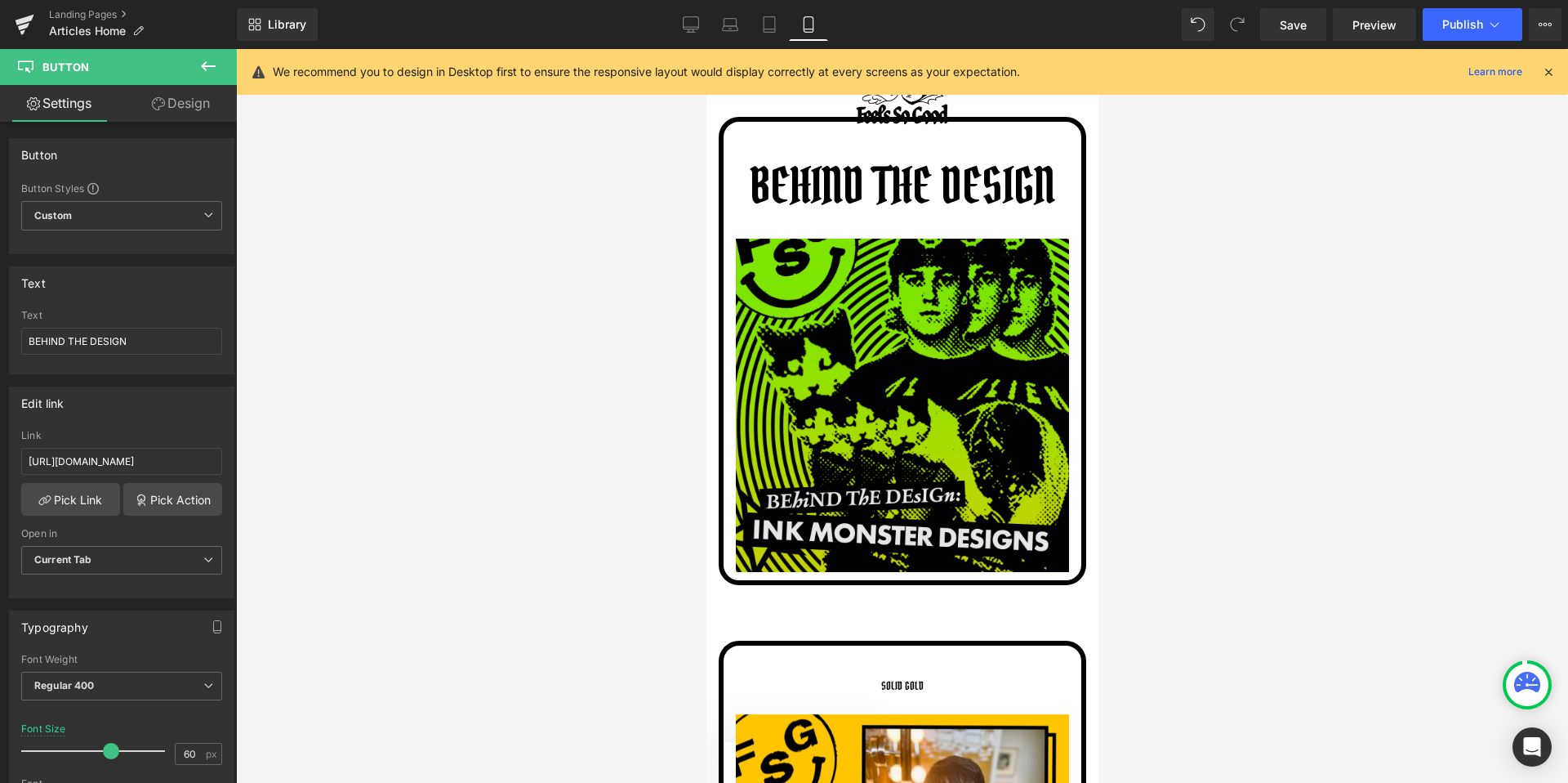
scroll to position [9077, 0]
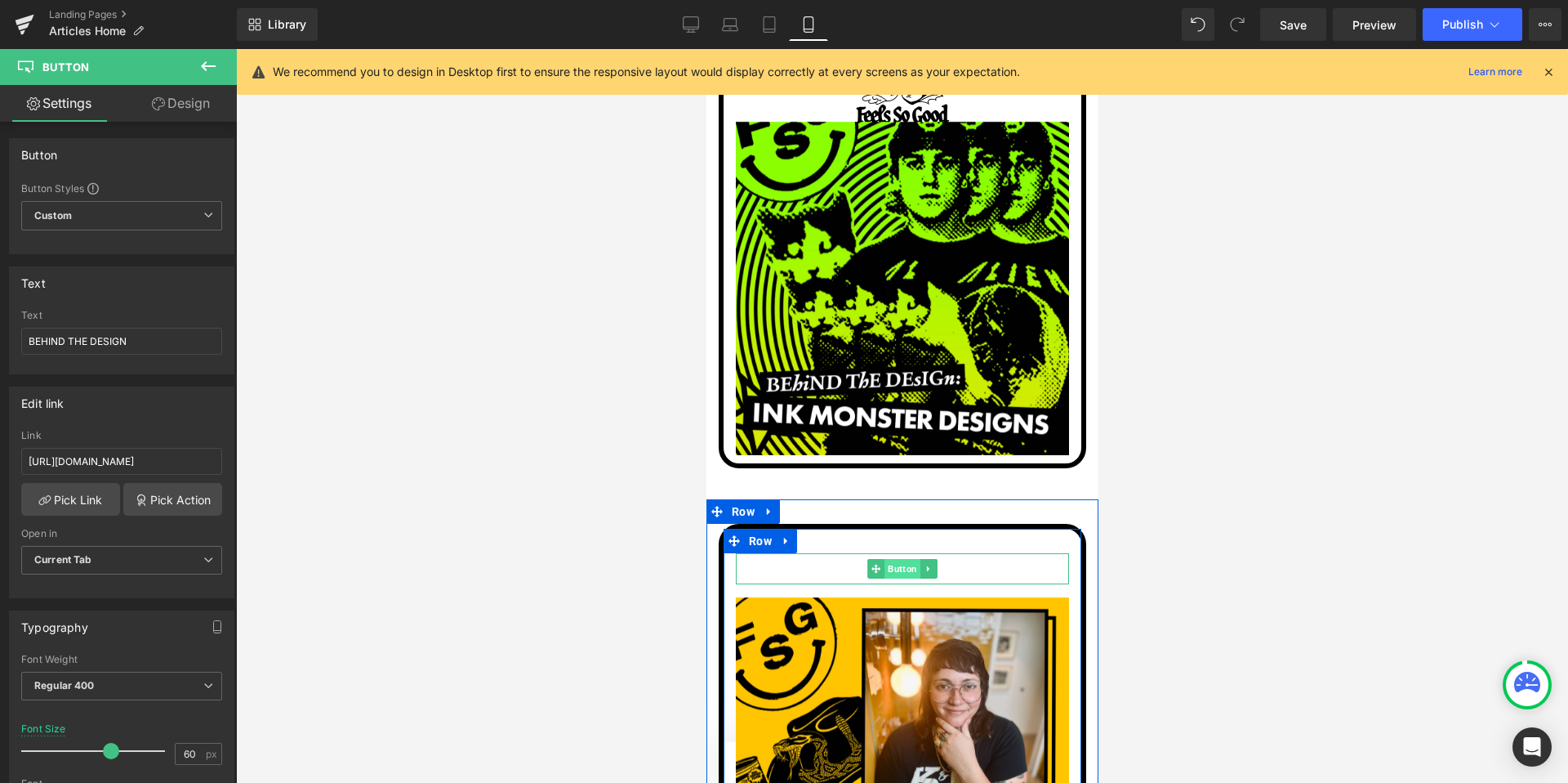
click at [891, 559] on span "Button" at bounding box center [902, 568] width 36 height 20
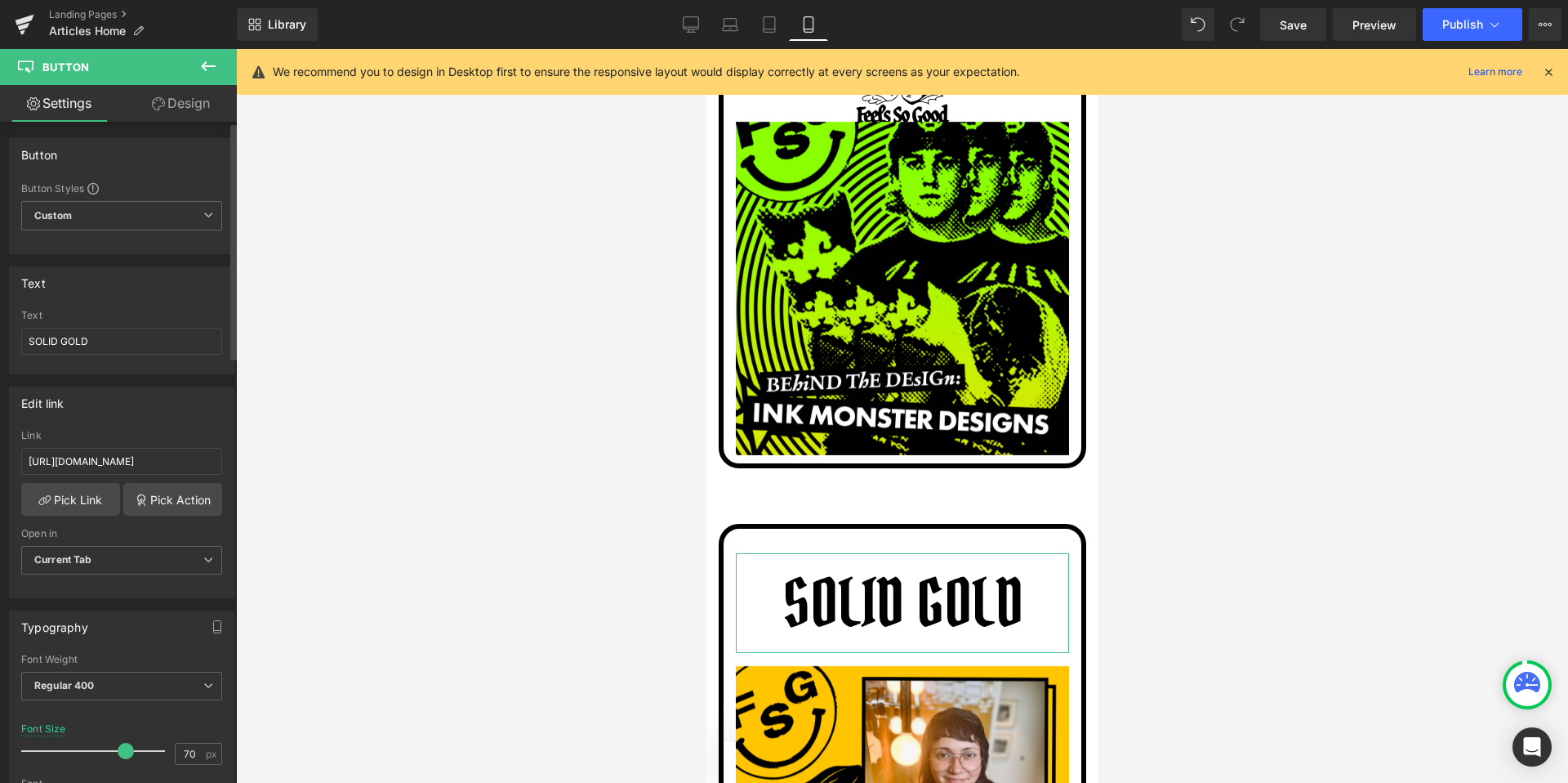
type input "69"
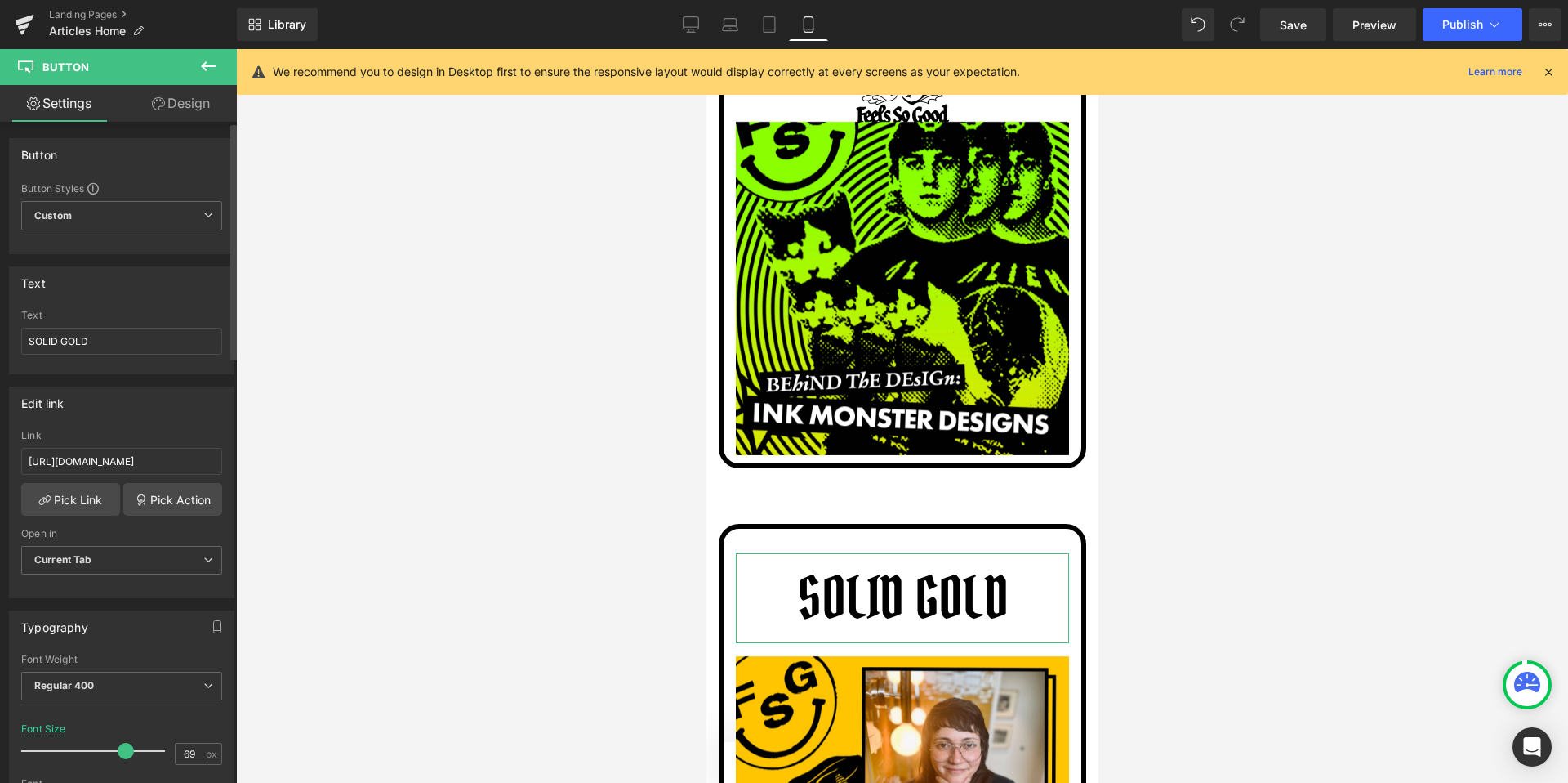
drag, startPoint x: 51, startPoint y: 748, endPoint x: 122, endPoint y: 755, distance: 71.3
click at [122, 755] on span at bounding box center [125, 750] width 16 height 16
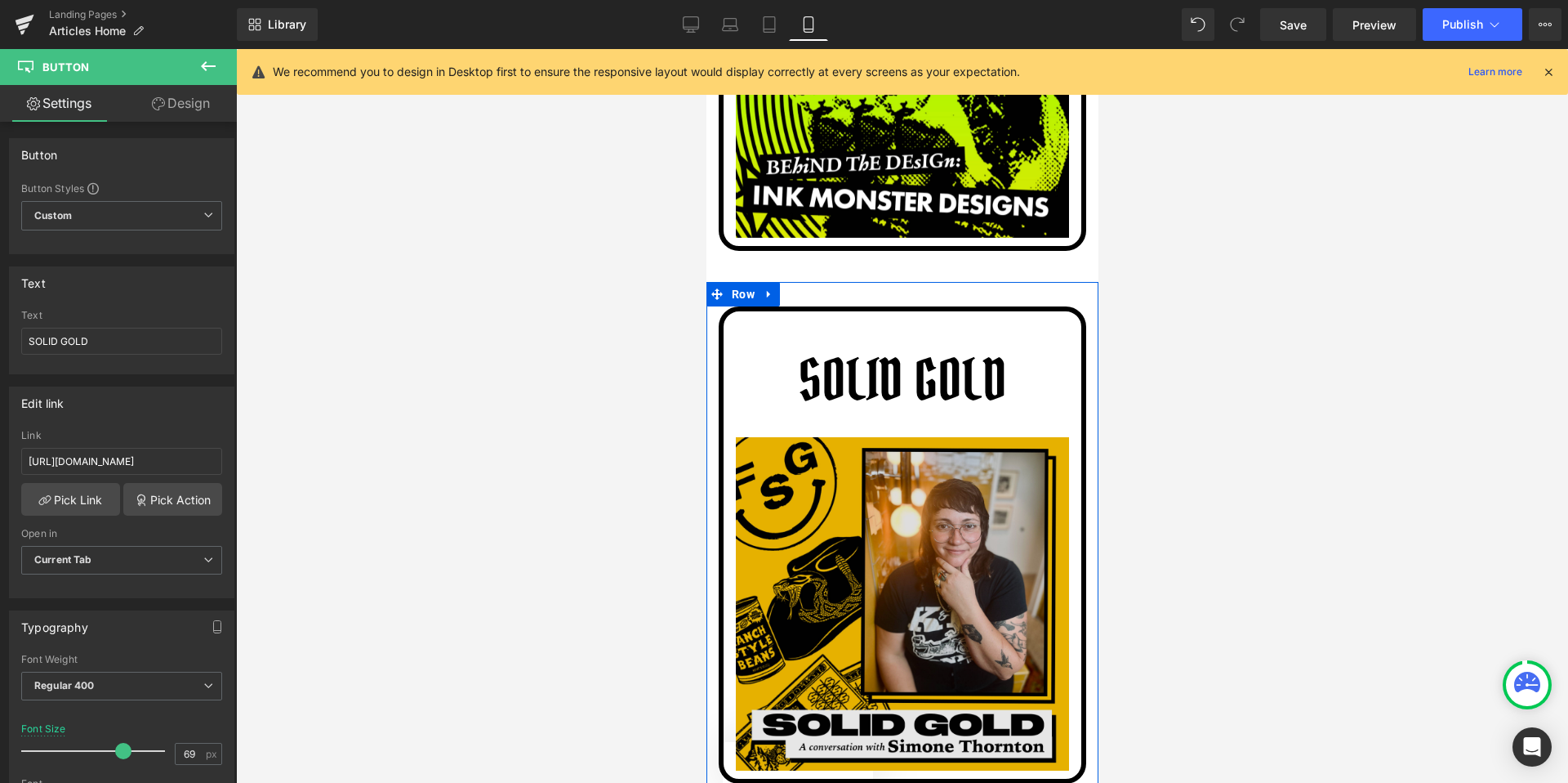
scroll to position [9565, 0]
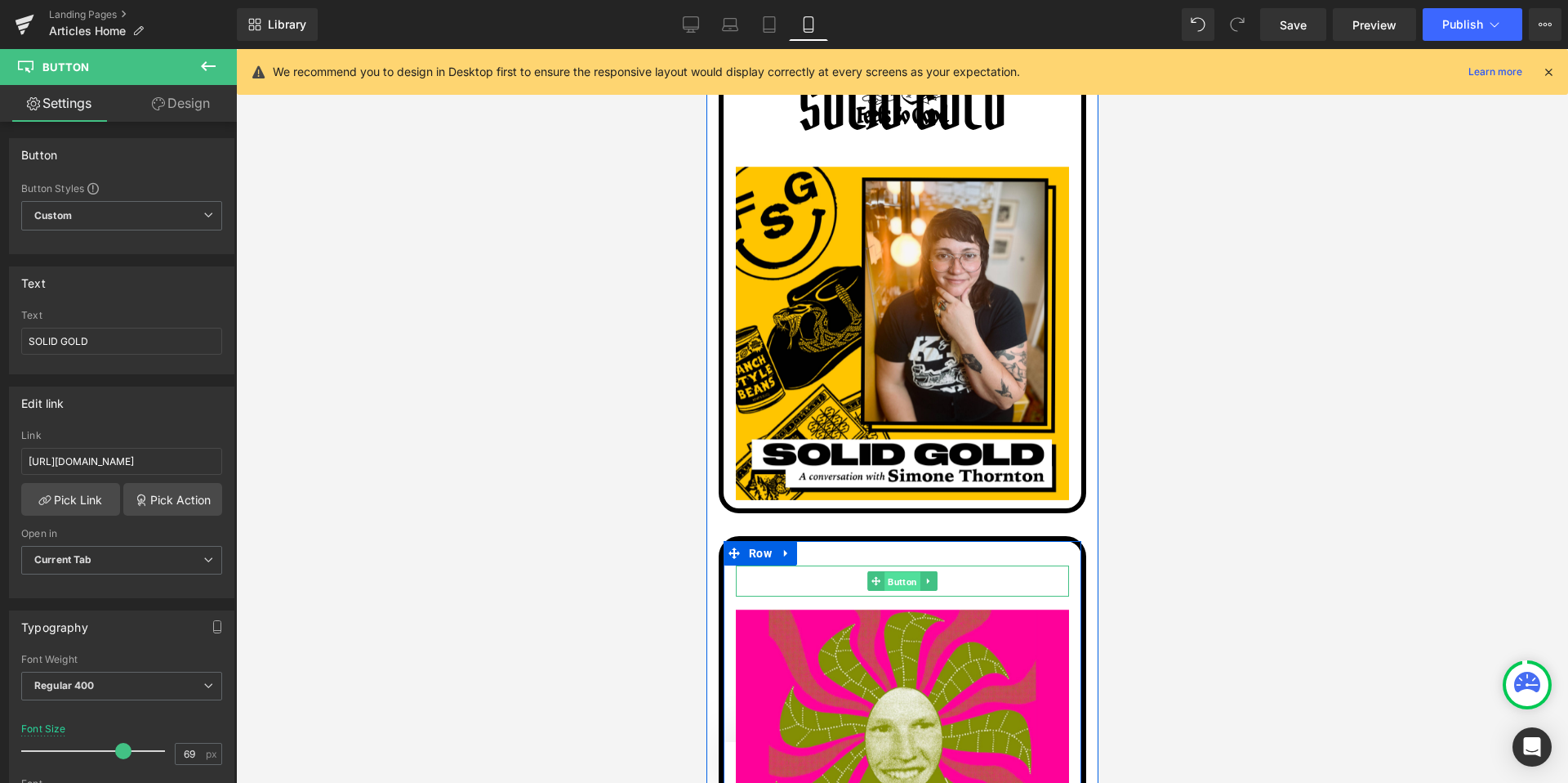
click at [898, 571] on span "Button" at bounding box center [902, 581] width 36 height 20
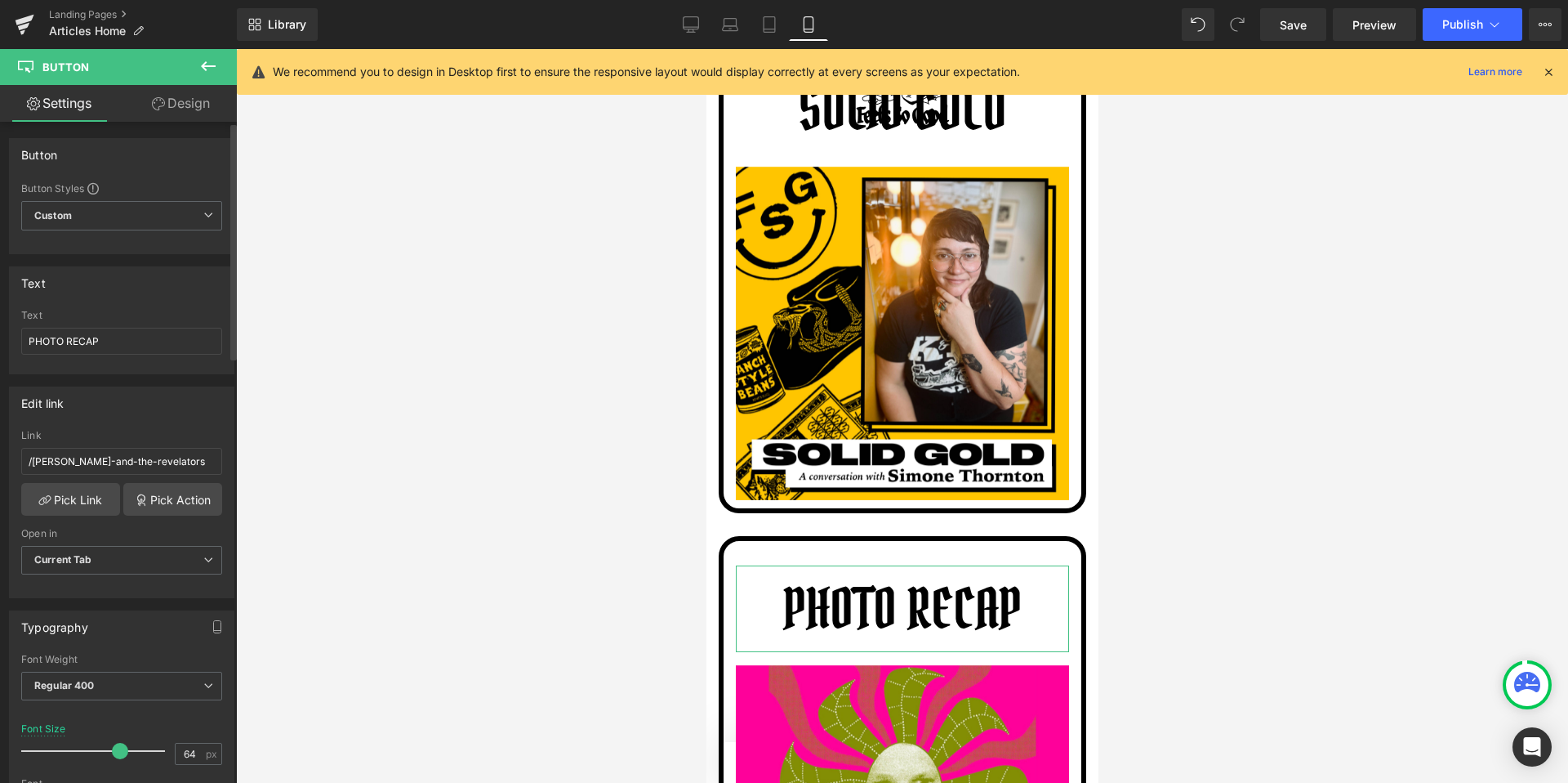
type input "63"
drag, startPoint x: 53, startPoint y: 750, endPoint x: 115, endPoint y: 753, distance: 62.1
click at [115, 753] on span at bounding box center [115, 750] width 16 height 16
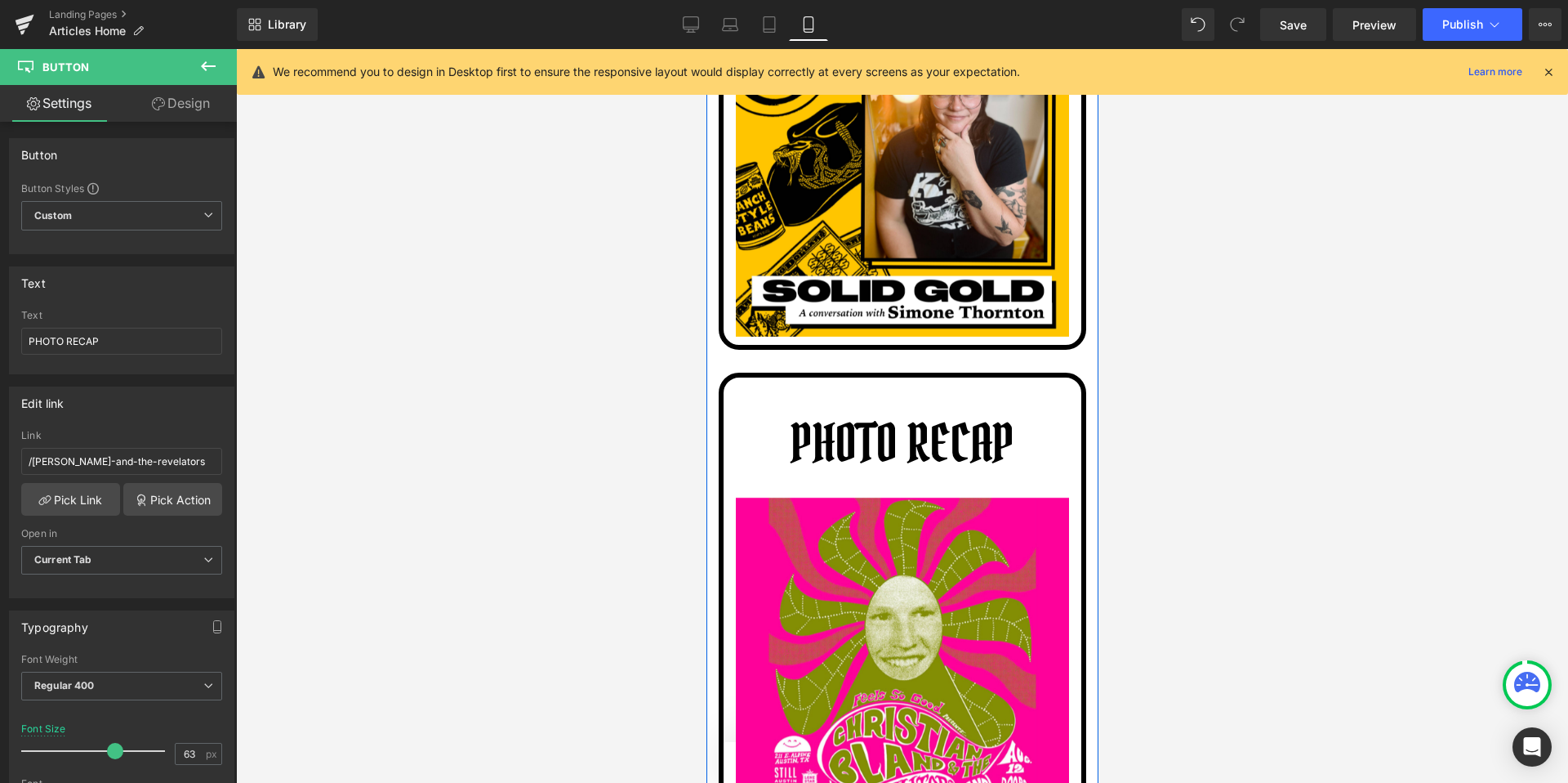
scroll to position [10089, 0]
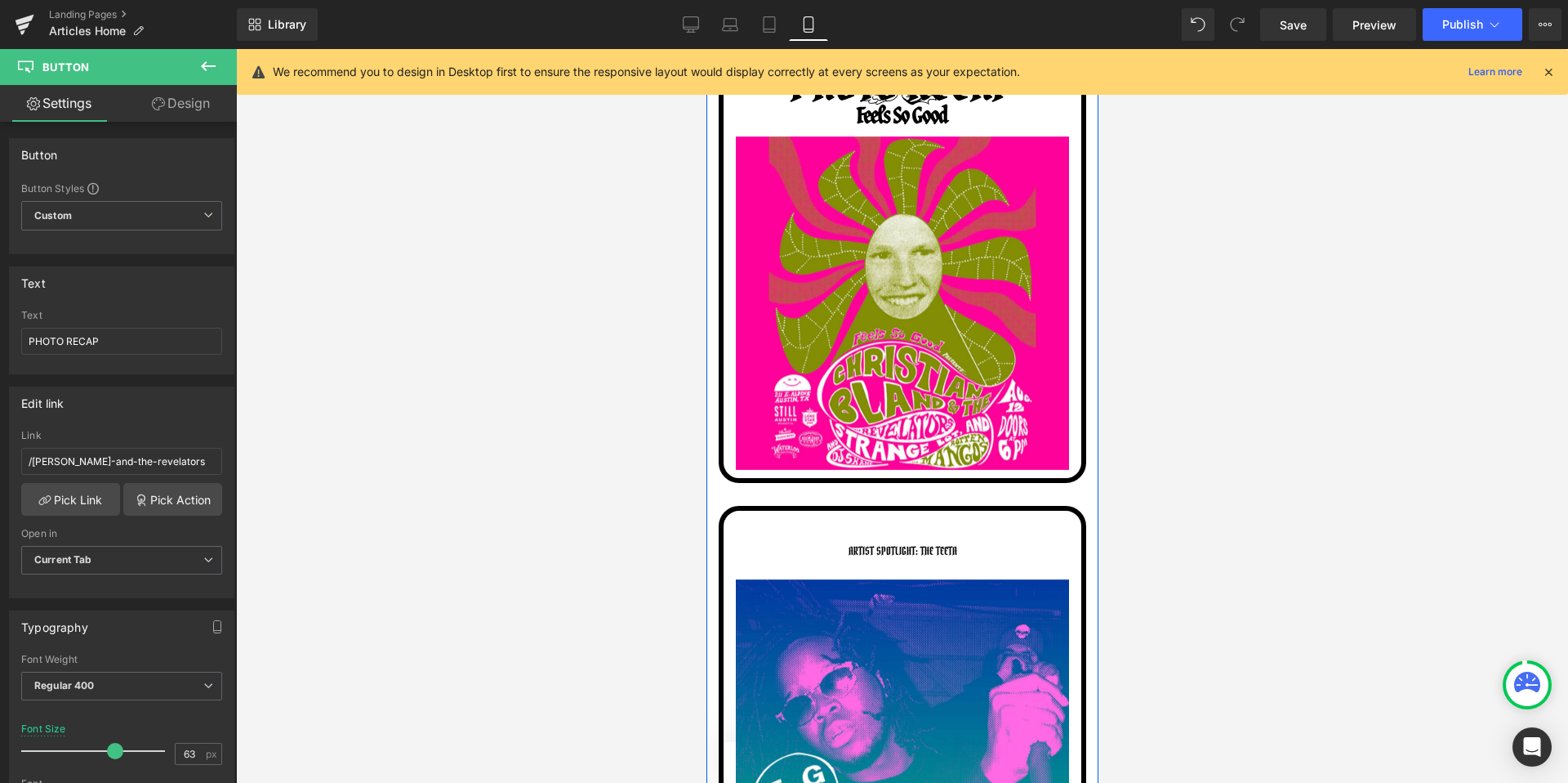
click at [881, 535] on div "ARTIST SPOTLIGHT: THE TEETA Button" at bounding box center [902, 551] width 333 height 31
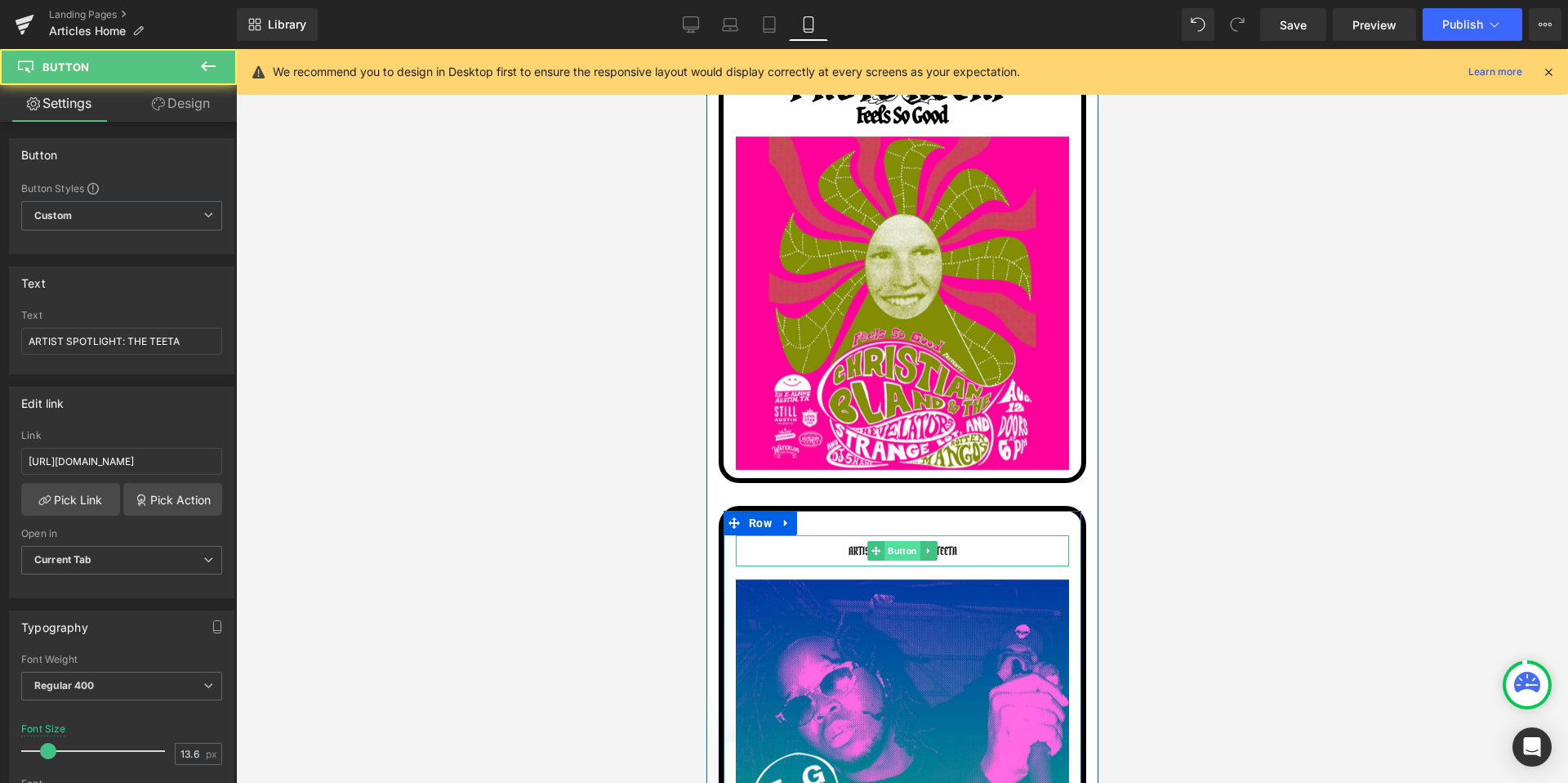
click at [885, 541] on span "Button" at bounding box center [902, 551] width 36 height 20
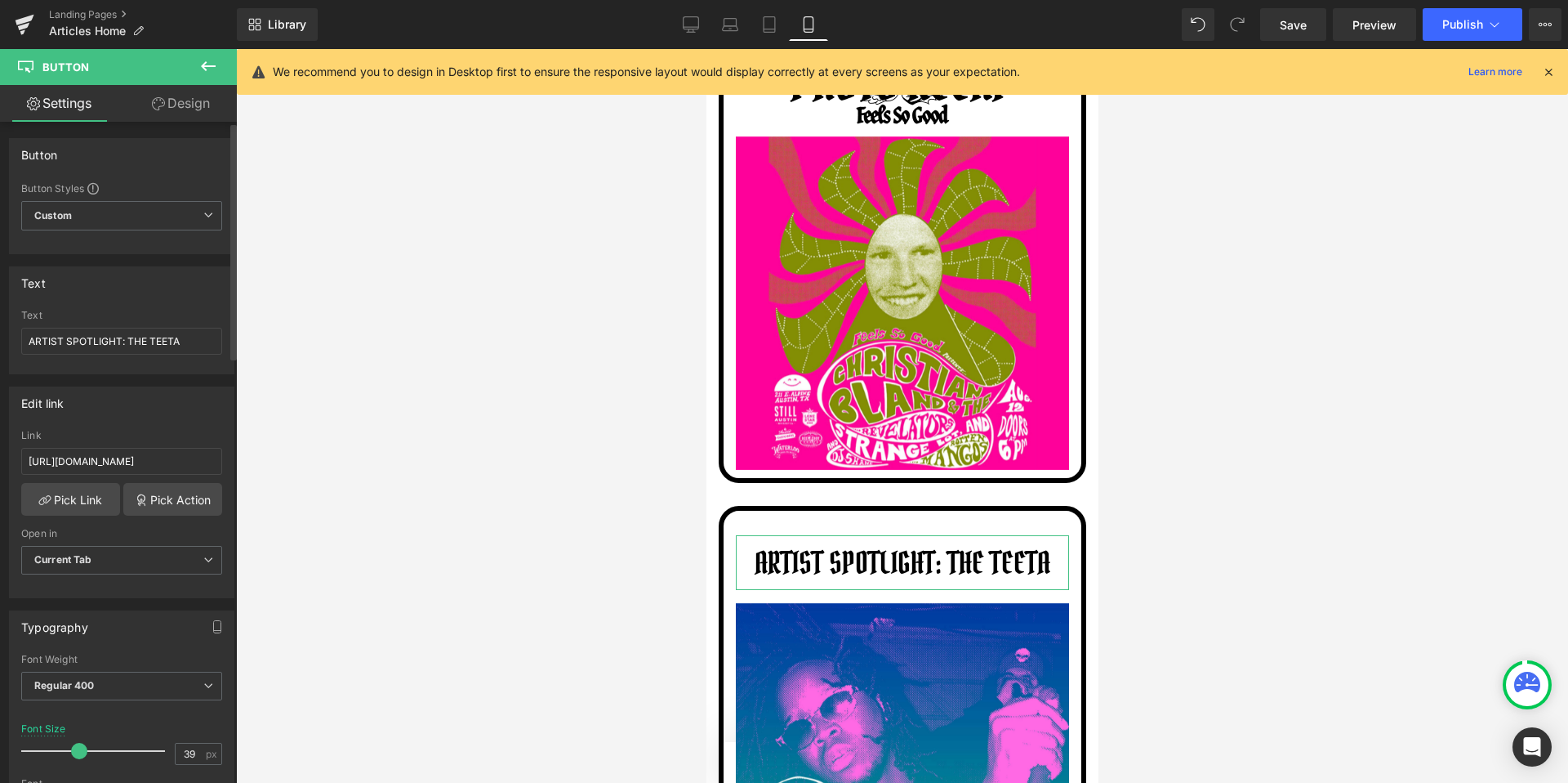
type input "40"
drag, startPoint x: 45, startPoint y: 743, endPoint x: 79, endPoint y: 748, distance: 34.4
click at [79, 748] on span at bounding box center [83, 750] width 16 height 16
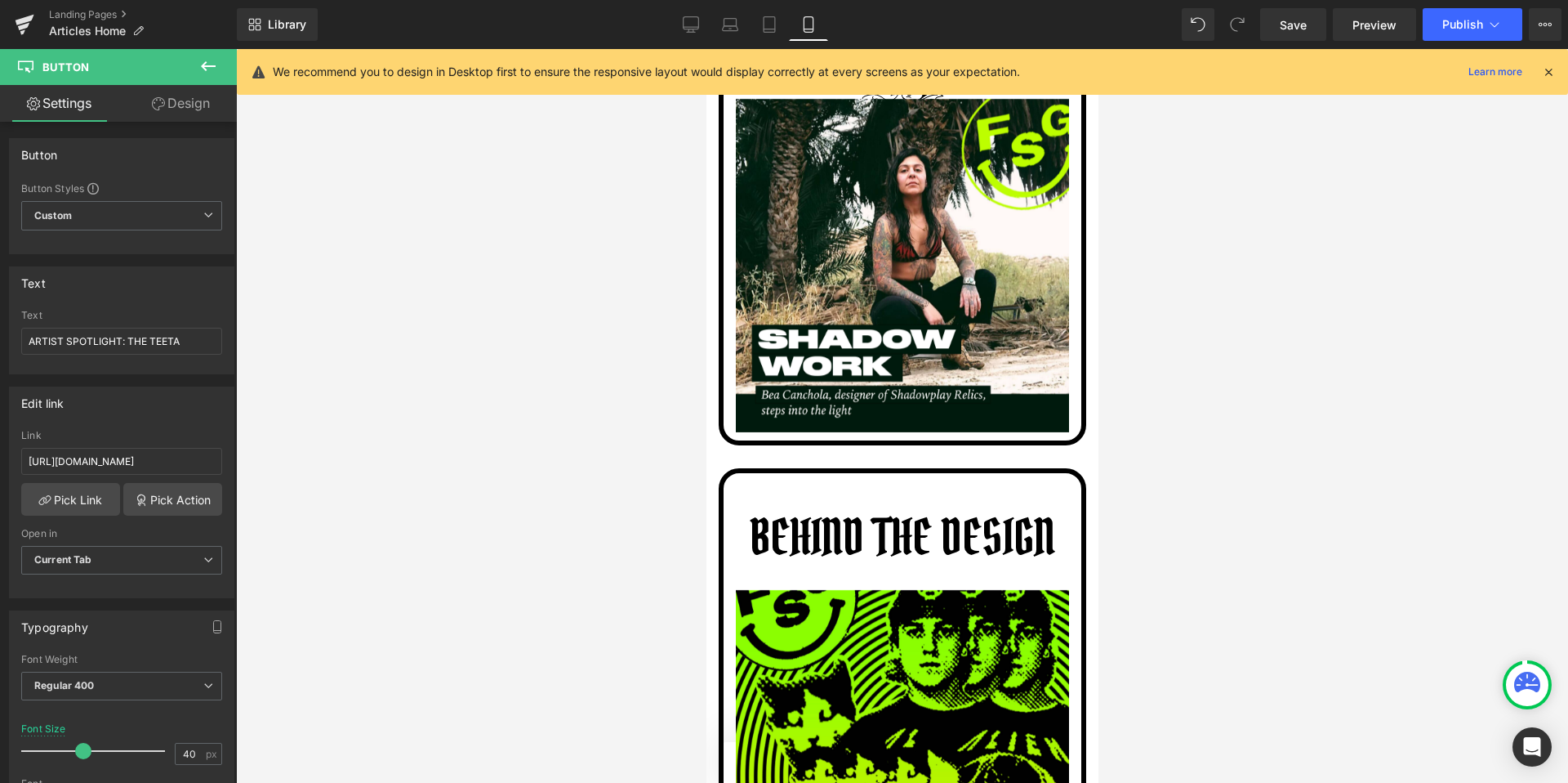
scroll to position [8249, 0]
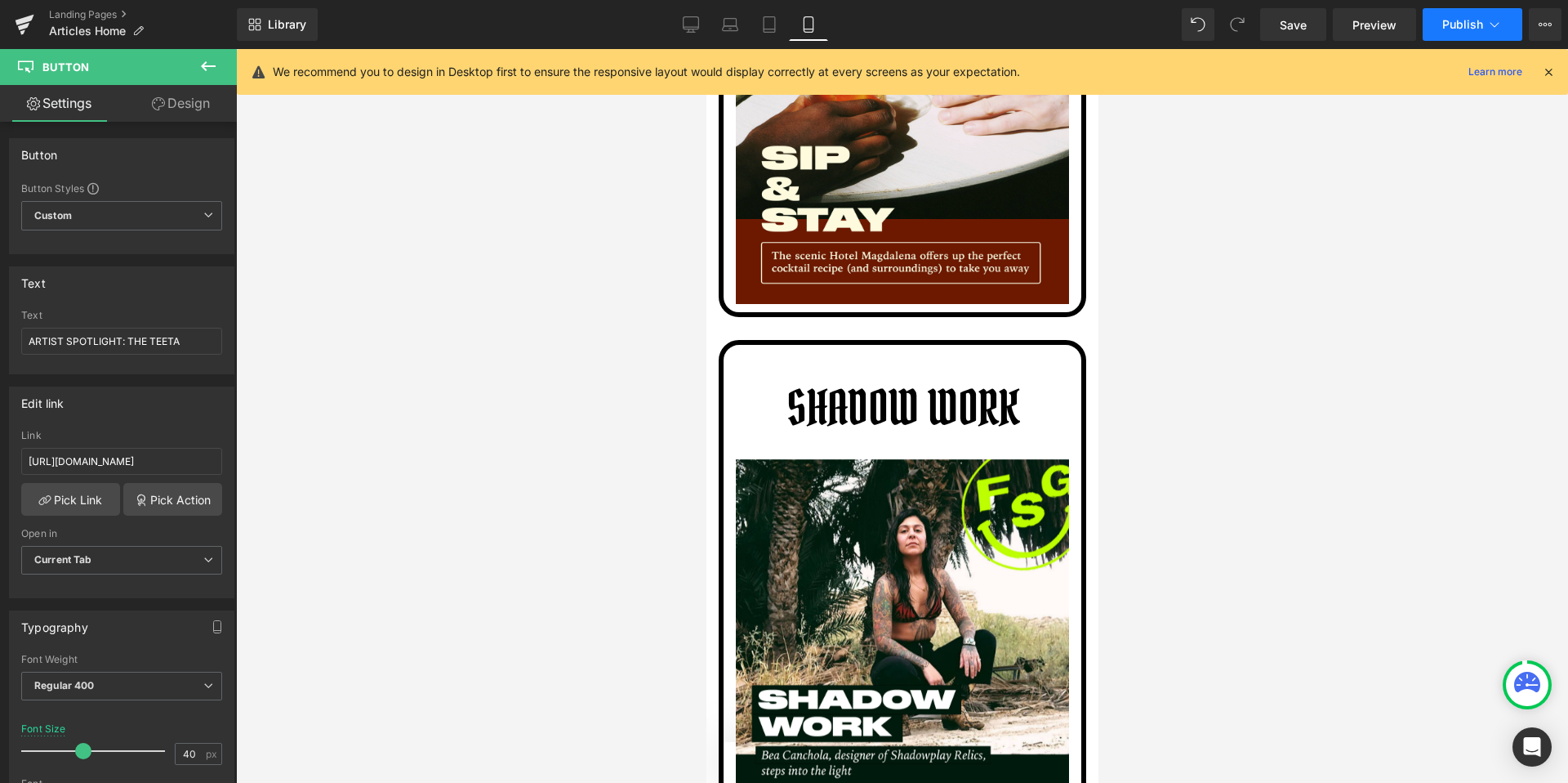
click at [1508, 9] on button "Publish" at bounding box center [1472, 24] width 99 height 33
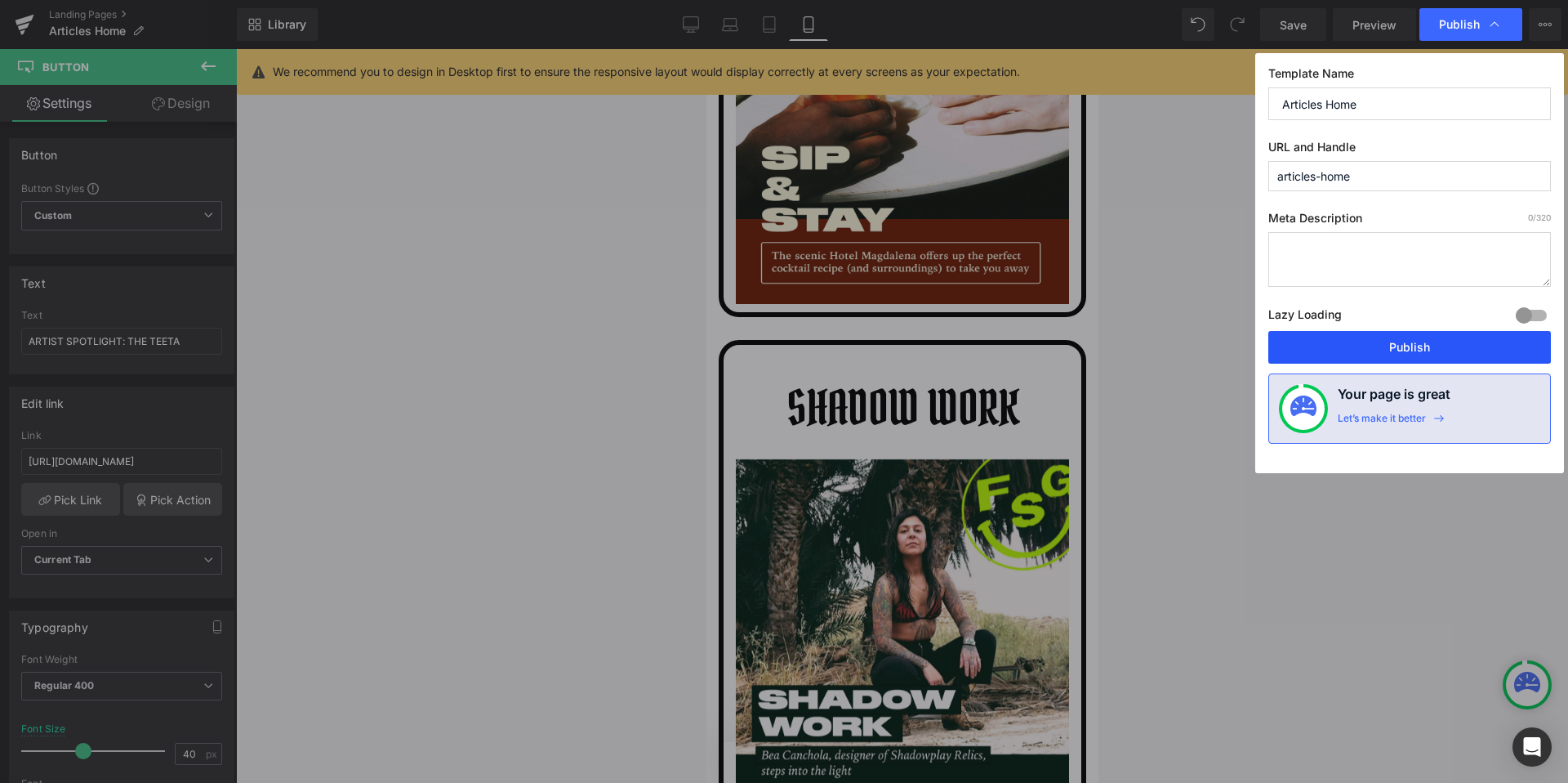
click at [1378, 341] on button "Publish" at bounding box center [1409, 347] width 282 height 33
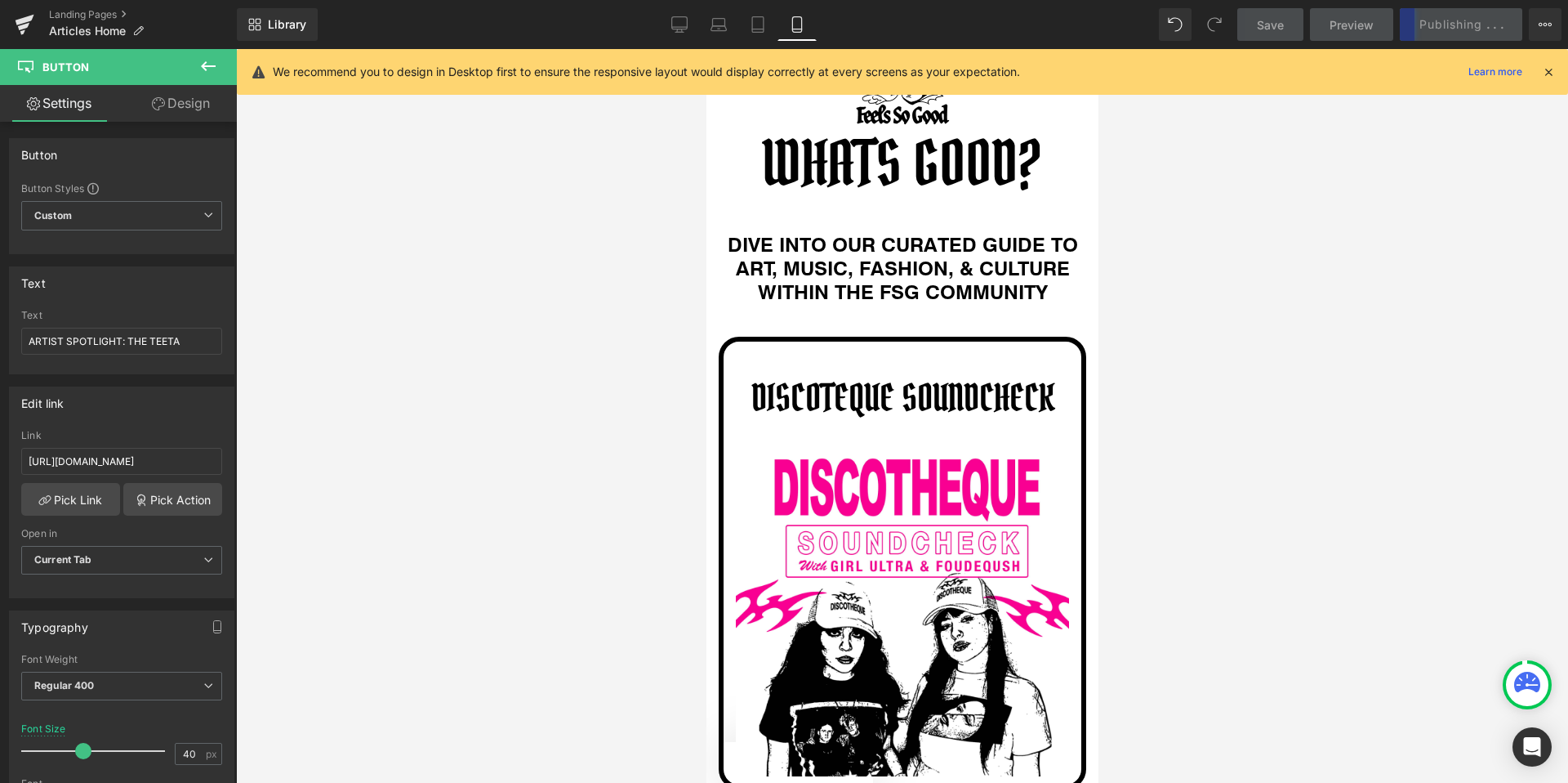
scroll to position [0, 0]
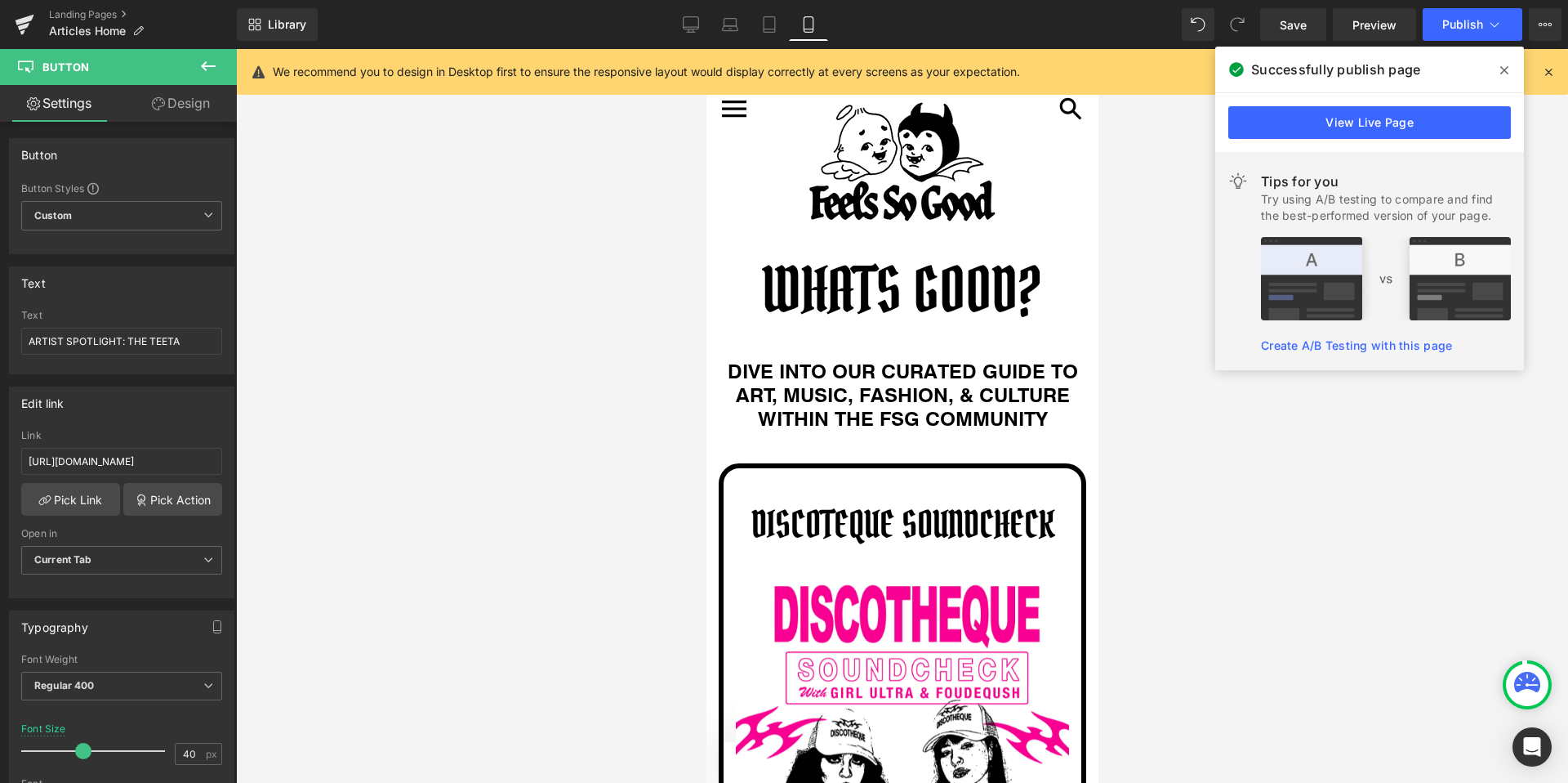
click at [1507, 71] on icon at bounding box center [1504, 70] width 8 height 13
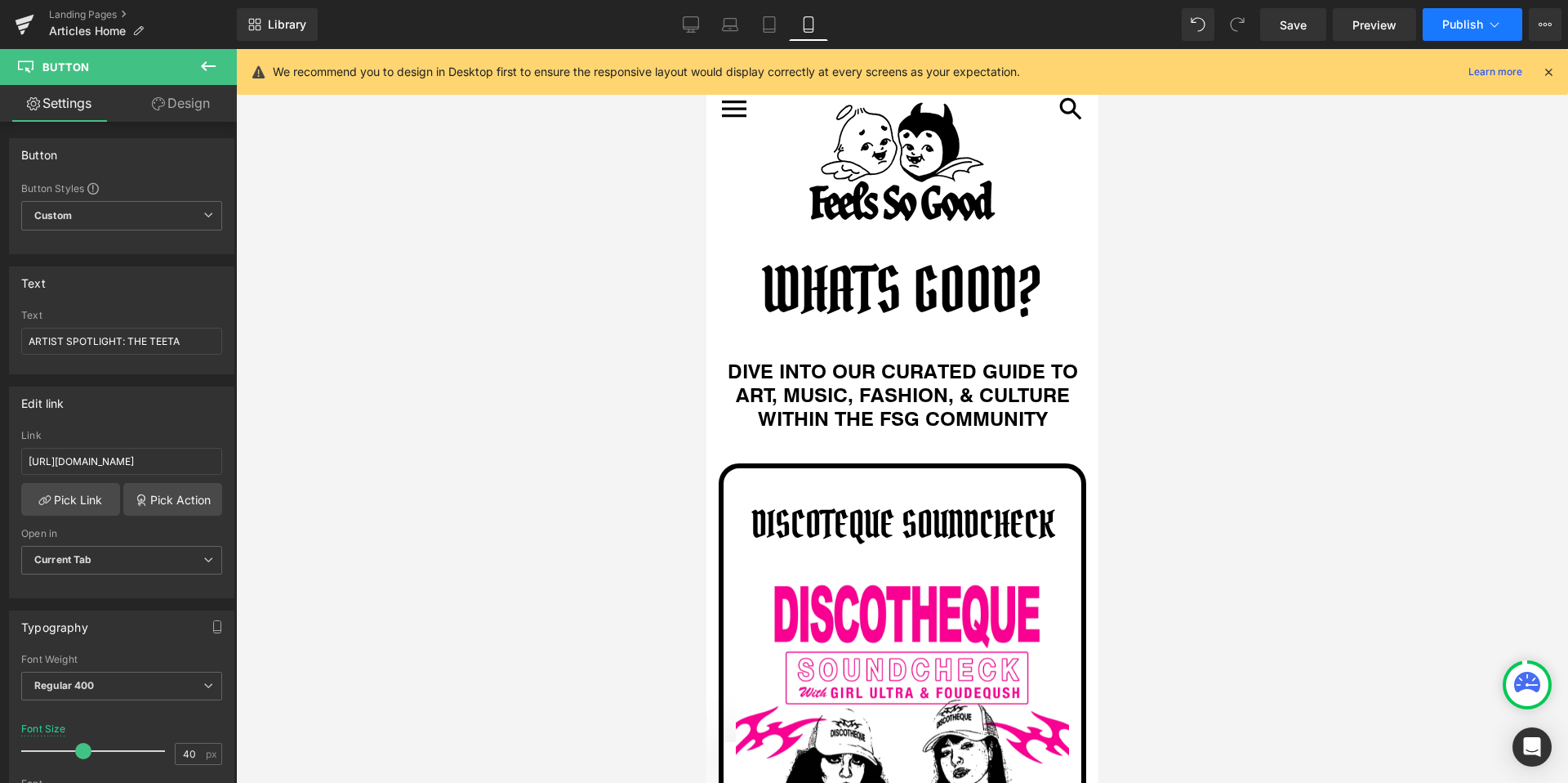
click at [1470, 28] on span "Publish" at bounding box center [1462, 24] width 41 height 13
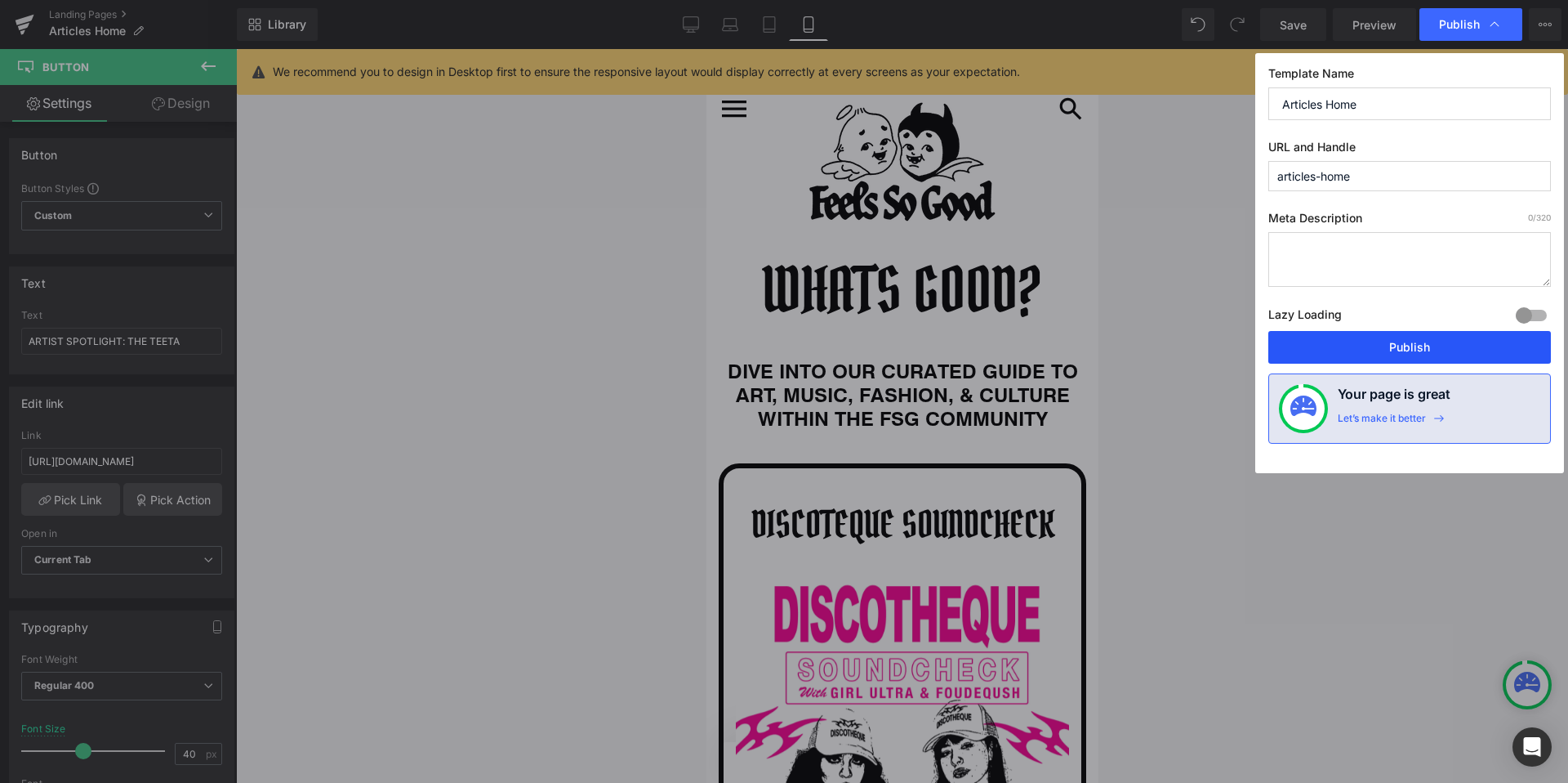
click at [1394, 347] on button "Publish" at bounding box center [1409, 347] width 282 height 33
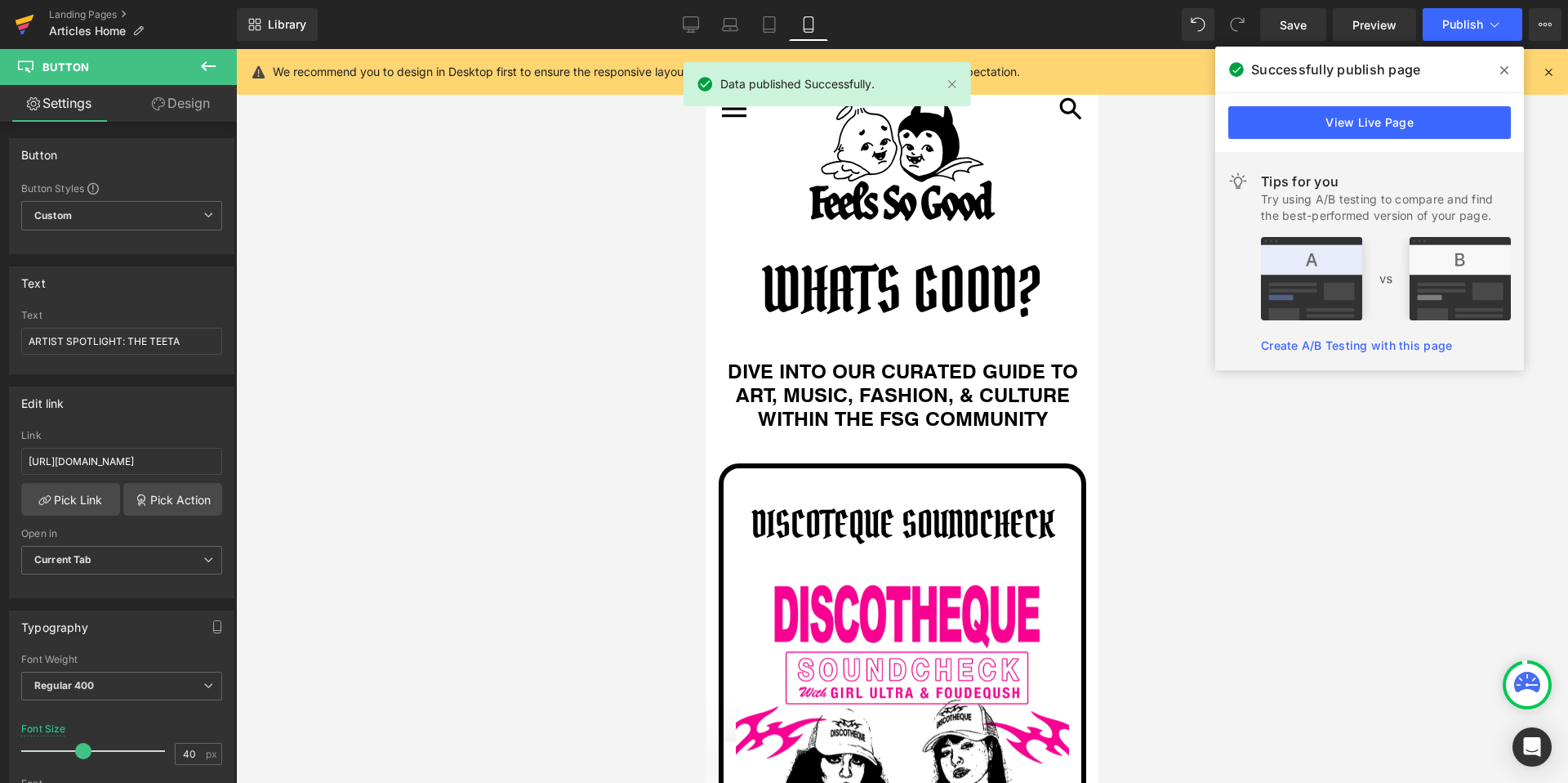
click at [22, 21] on icon at bounding box center [25, 20] width 19 height 10
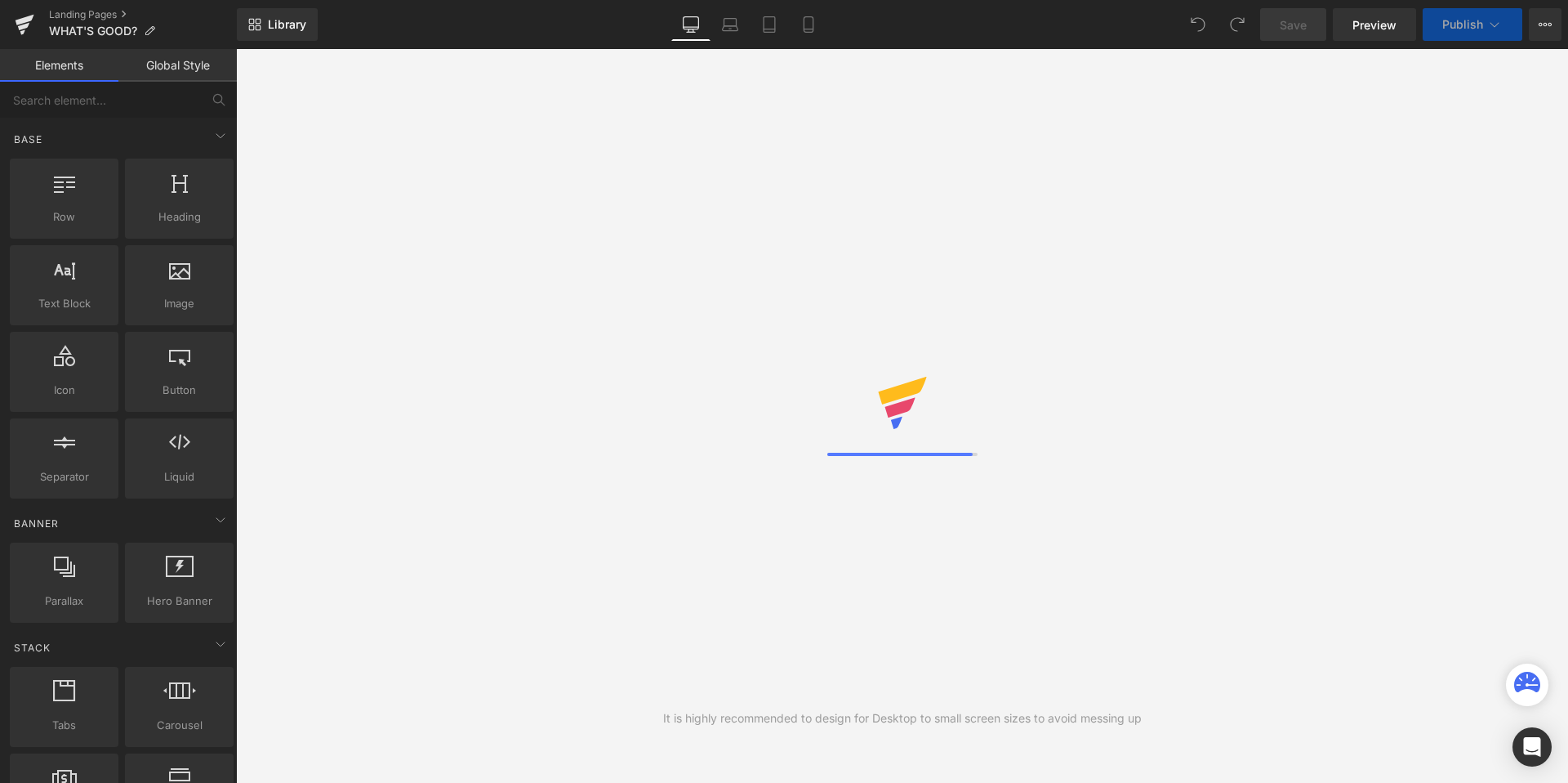
click at [1502, 24] on icon at bounding box center [1494, 24] width 16 height 16
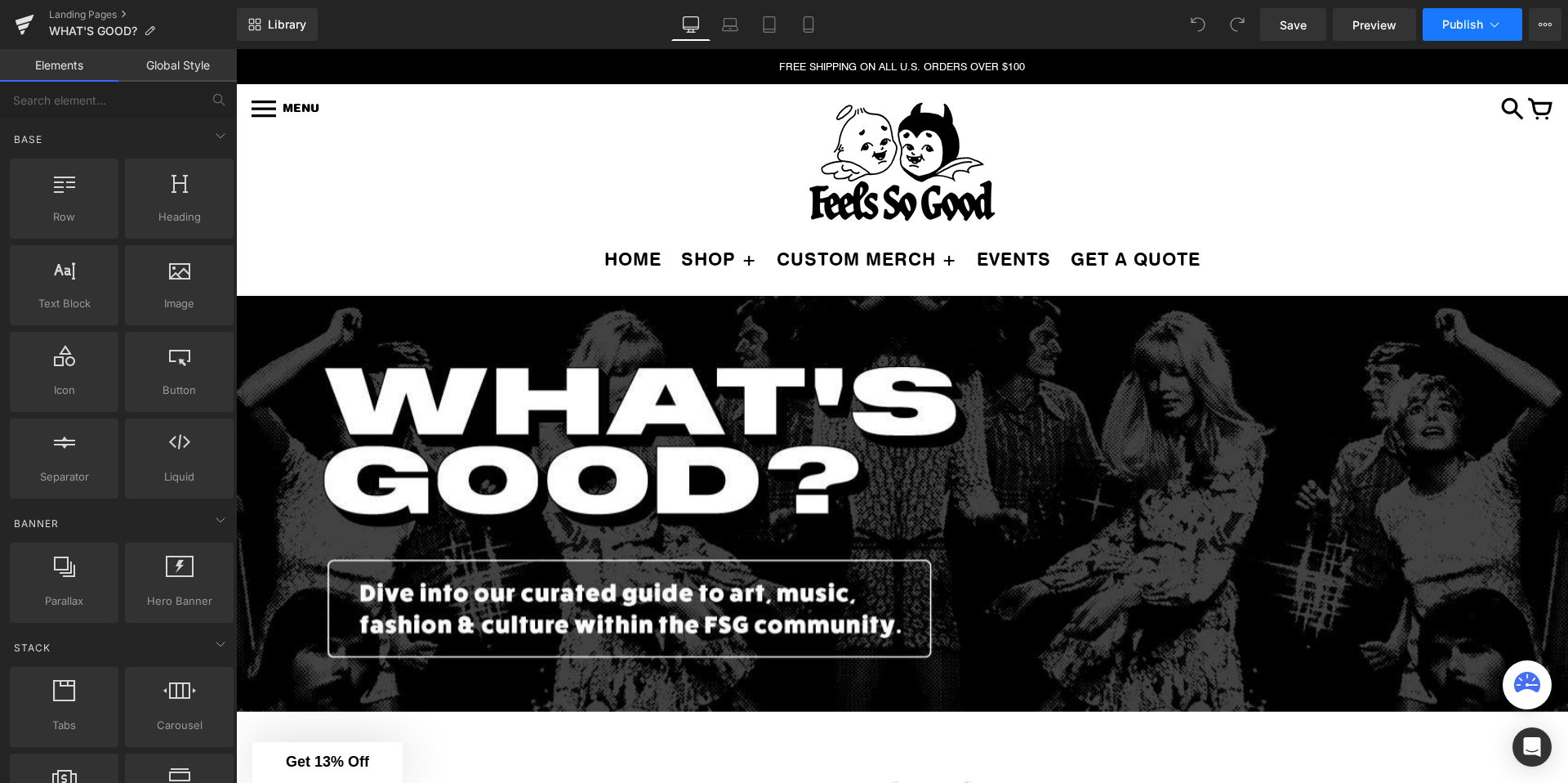
click at [1484, 10] on button "Publish" at bounding box center [1472, 24] width 99 height 33
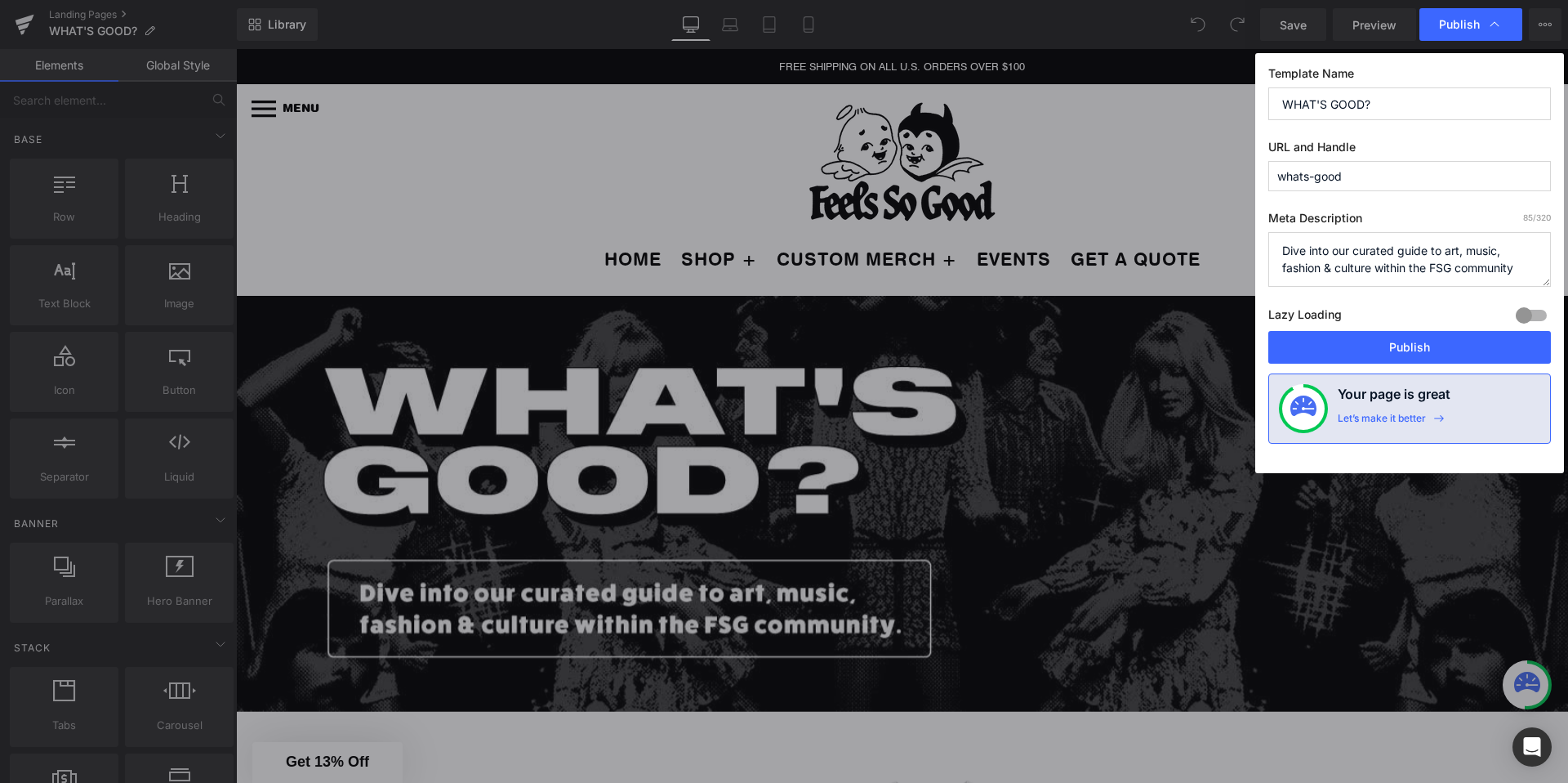
click at [1403, 114] on input "WHAT'S GOOD?" at bounding box center [1409, 104] width 282 height 33
click at [1289, 105] on input "WHAT'S GOOD - old version" at bounding box center [1409, 104] width 282 height 33
click at [1286, 105] on input "WHAT'S GOOD - old version" at bounding box center [1409, 104] width 282 height 33
type input "old WHAT'S GOOD - old version"
click at [1380, 180] on input "whats-good" at bounding box center [1409, 175] width 282 height 30
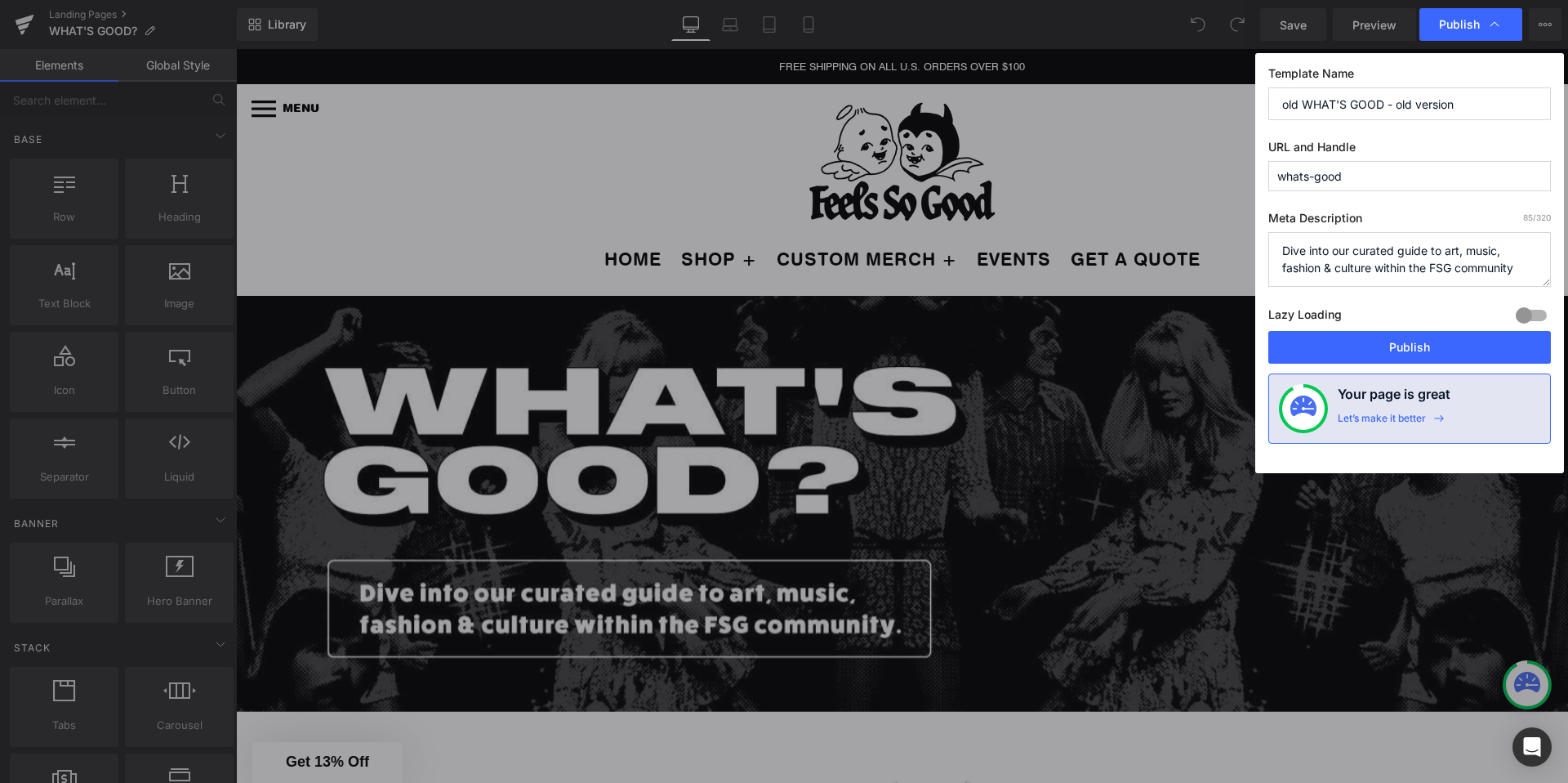
click at [1380, 180] on input "whats-good" at bounding box center [1409, 175] width 282 height 30
type input "whats-good-old-copy"
click at [1464, 21] on span "Publish" at bounding box center [1459, 24] width 41 height 15
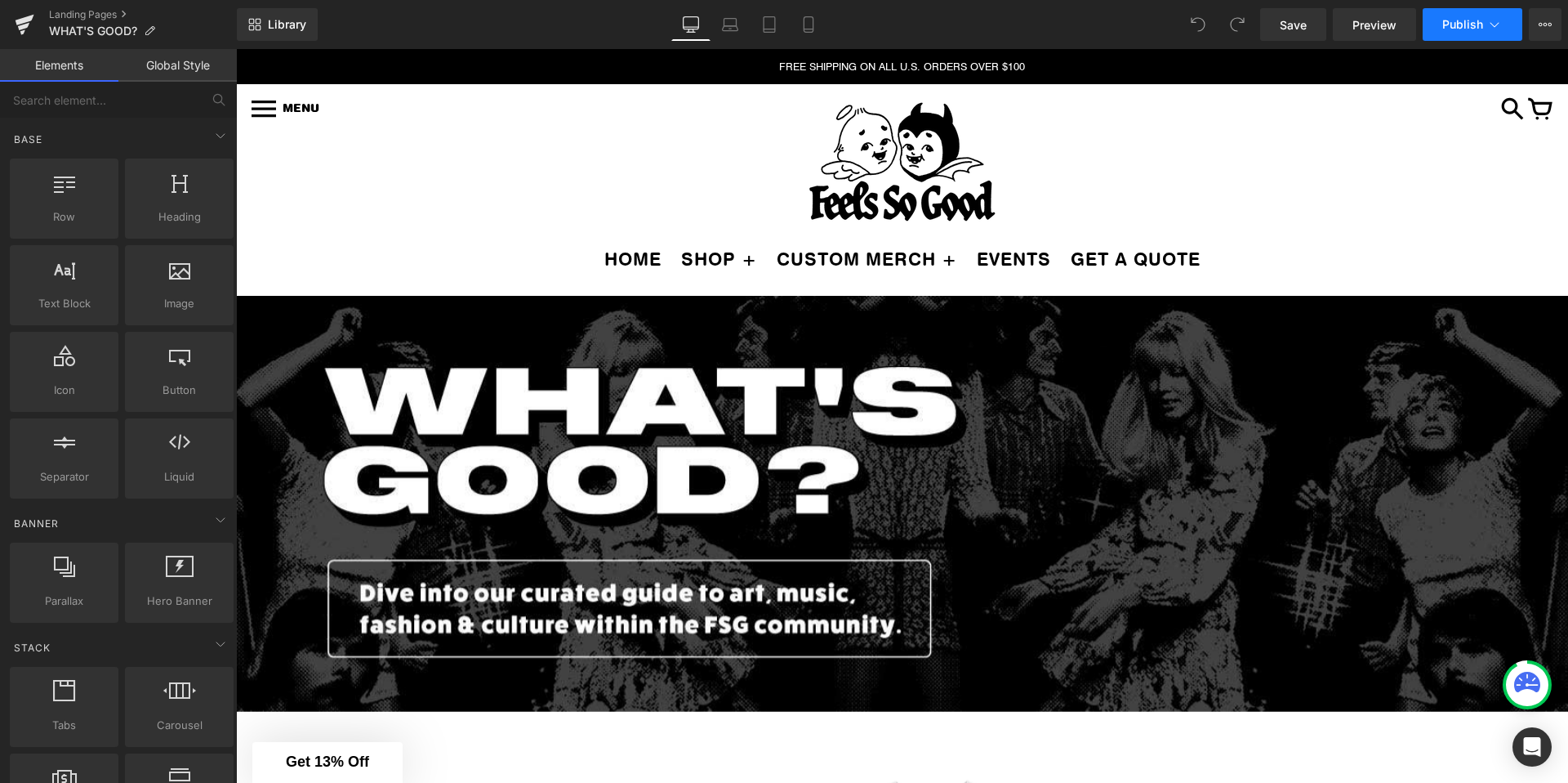
click at [1473, 21] on span "Publish" at bounding box center [1462, 24] width 41 height 13
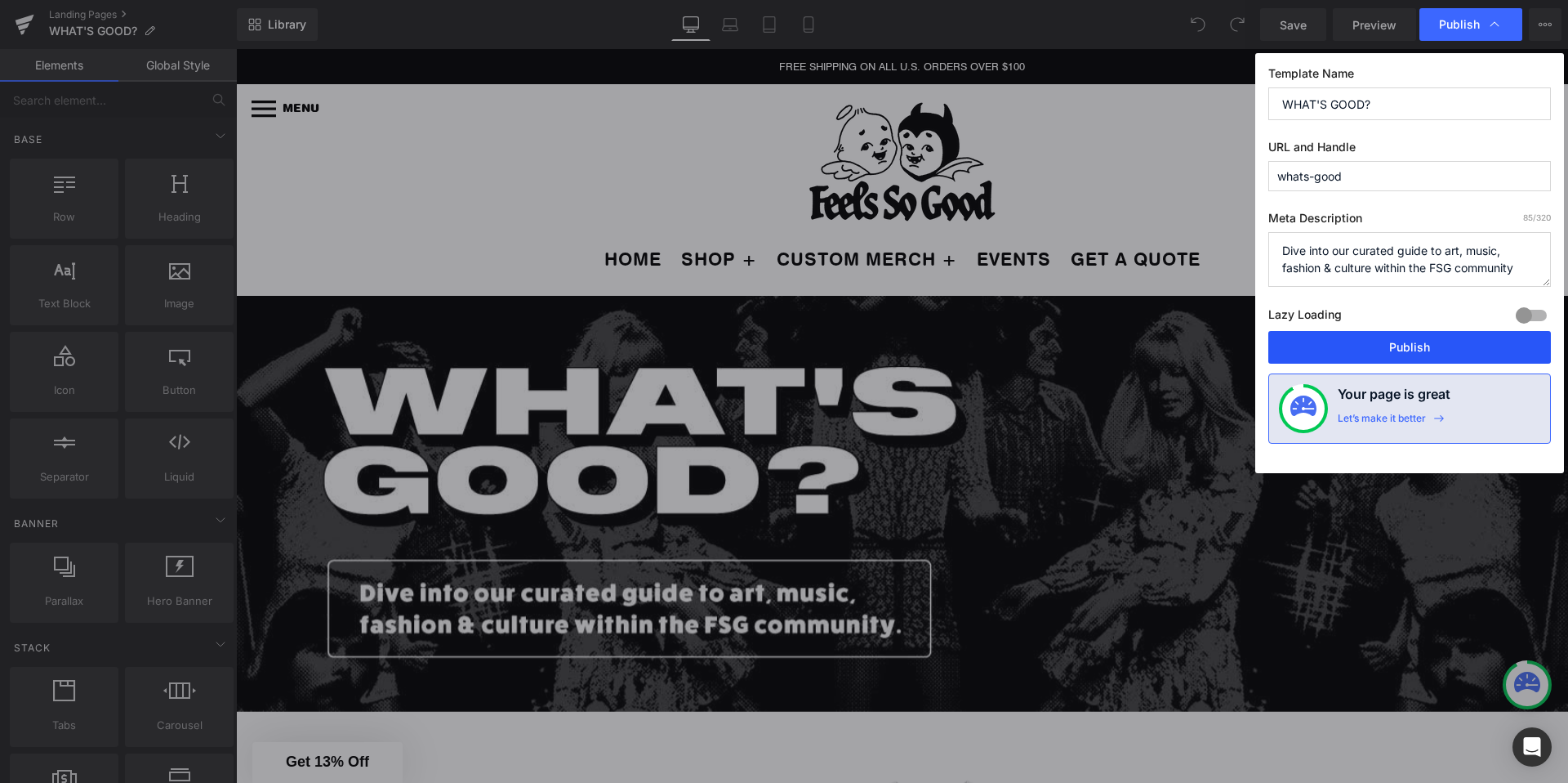
click at [1373, 339] on button "Publish" at bounding box center [1409, 347] width 282 height 33
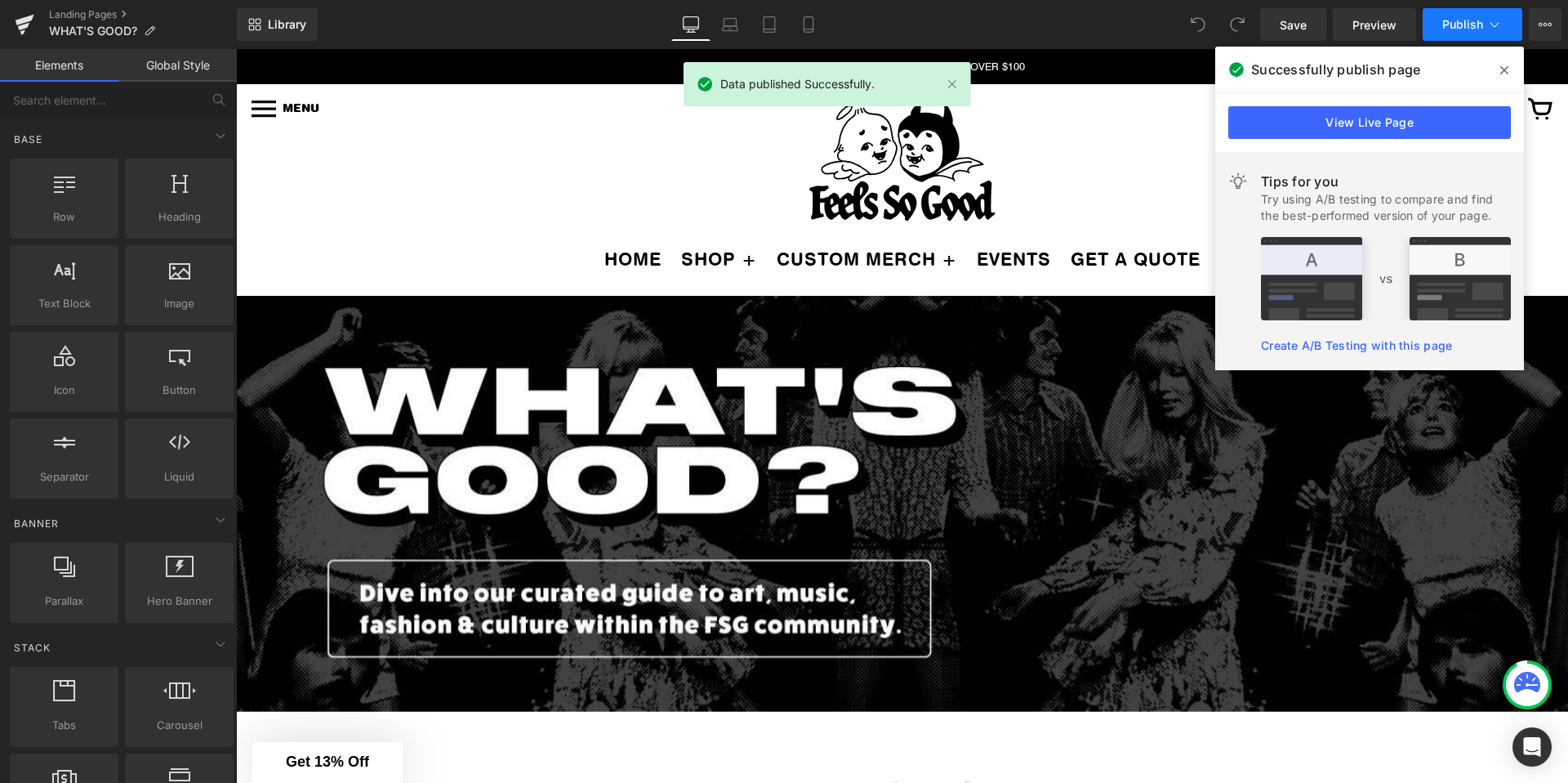
click at [1466, 24] on span "Publish" at bounding box center [1462, 24] width 41 height 13
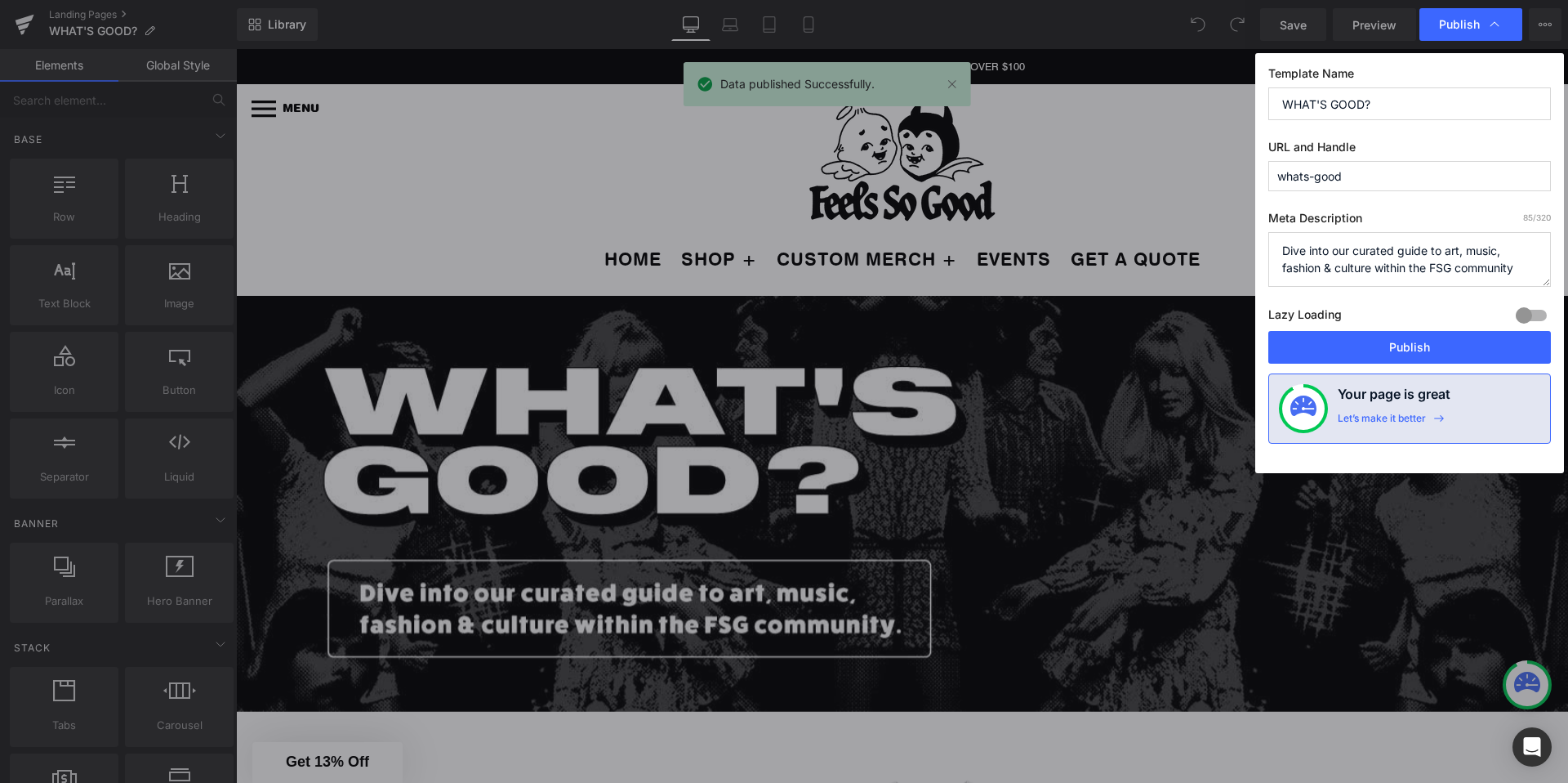
click at [1360, 174] on input "whats-good" at bounding box center [1409, 175] width 282 height 30
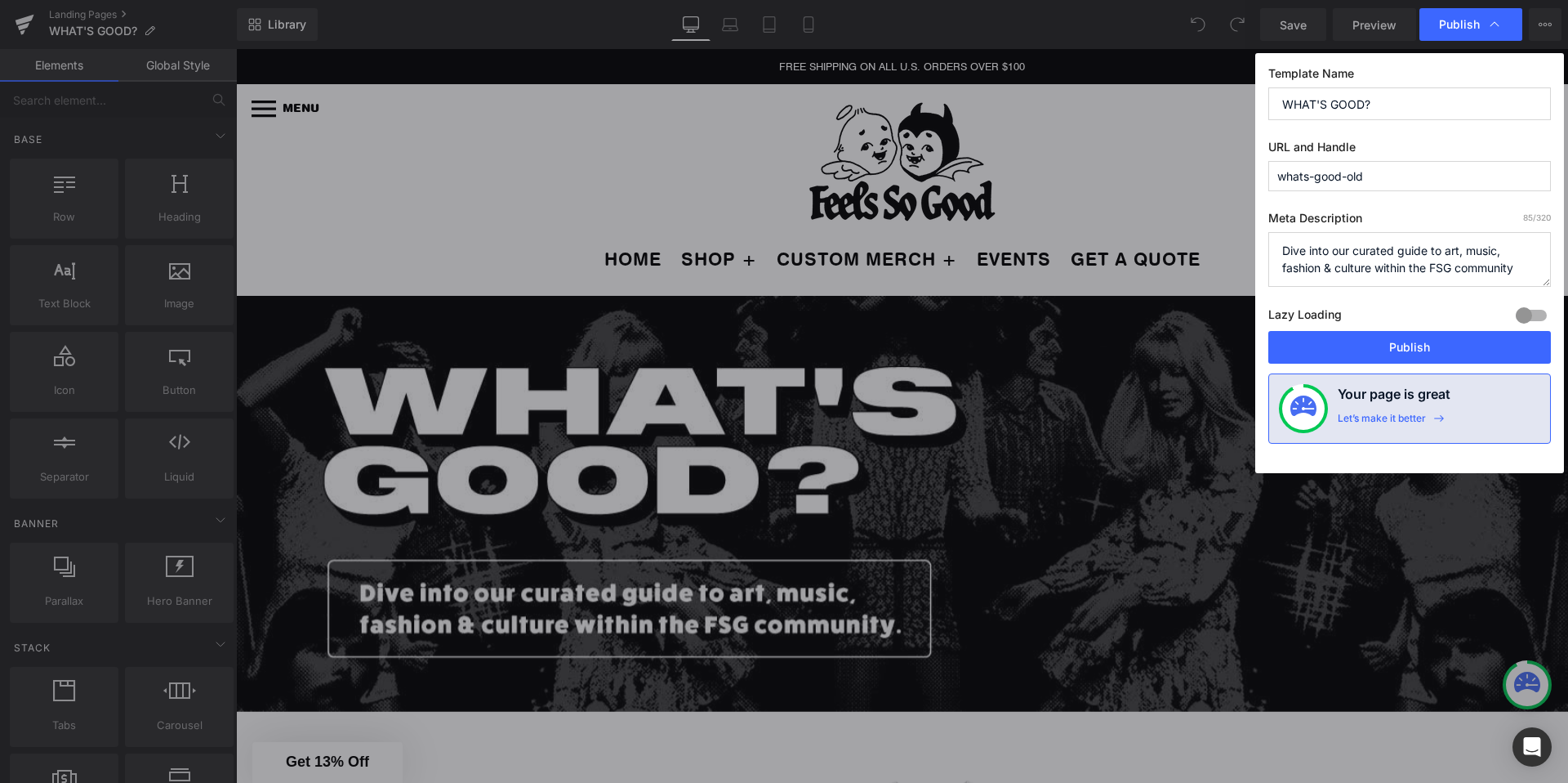
type input "whats-good-old"
click at [1311, 201] on div "Template Name WHAT'S GOOD? URL and Handle whats-good-old Meta Description 85 /3…" at bounding box center [1410, 263] width 309 height 420
click at [1339, 347] on button "Publish" at bounding box center [1409, 347] width 282 height 33
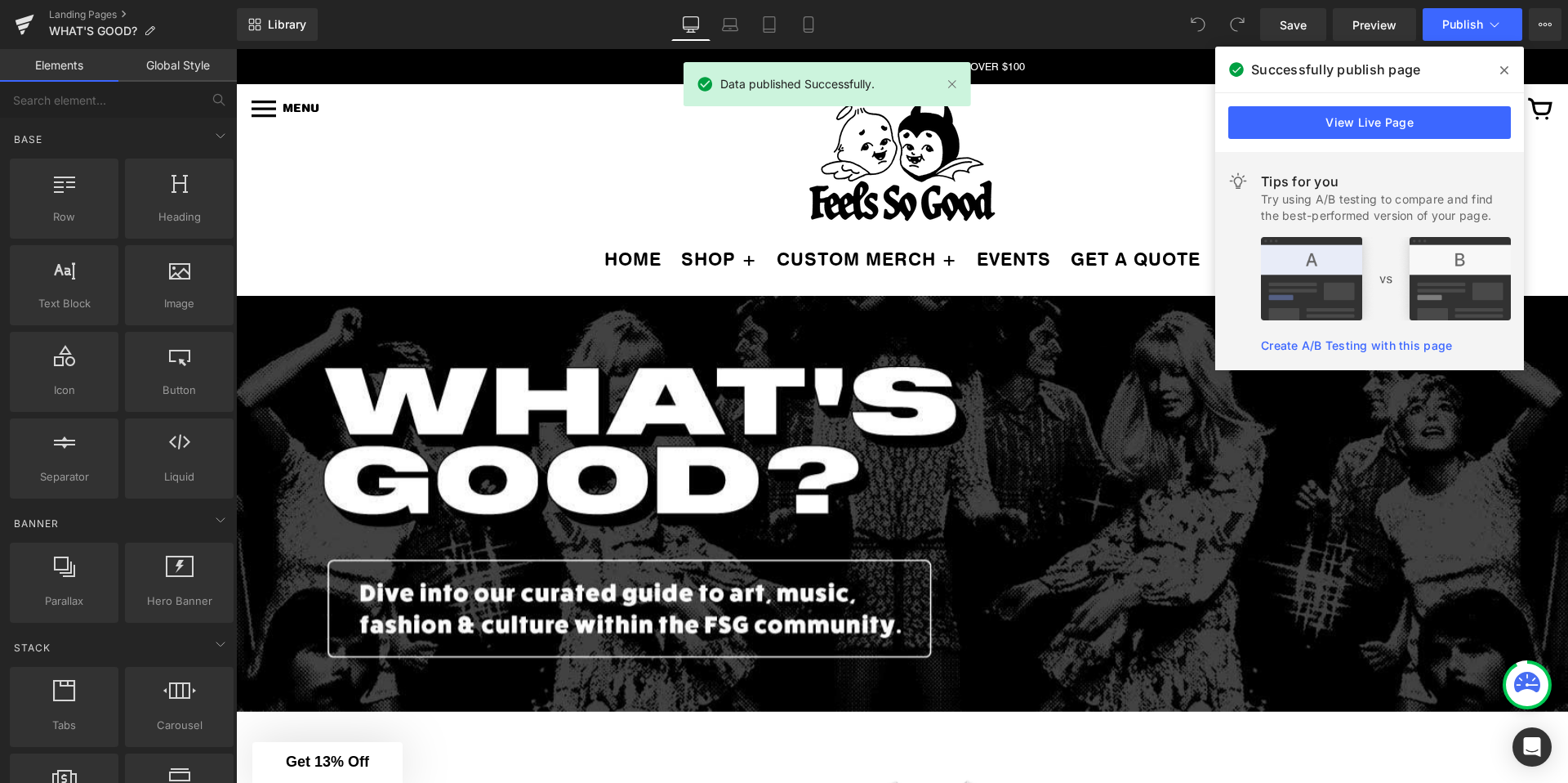
click at [1497, 34] on button "Publish" at bounding box center [1472, 24] width 99 height 33
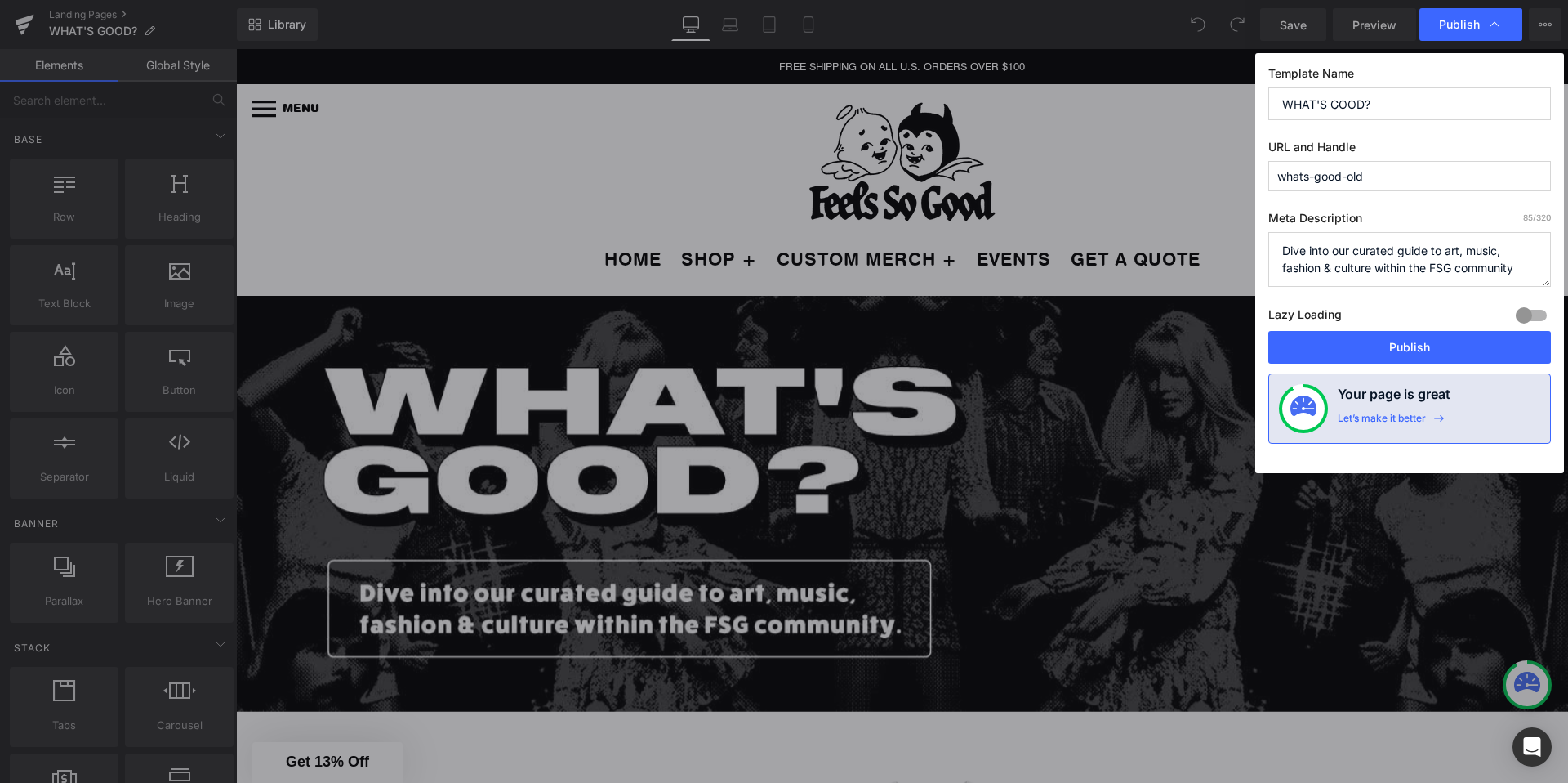
click at [1365, 248] on textarea "Dive into our curated guide to art, music, fashion & culture within the FSG com…" at bounding box center [1409, 259] width 282 height 54
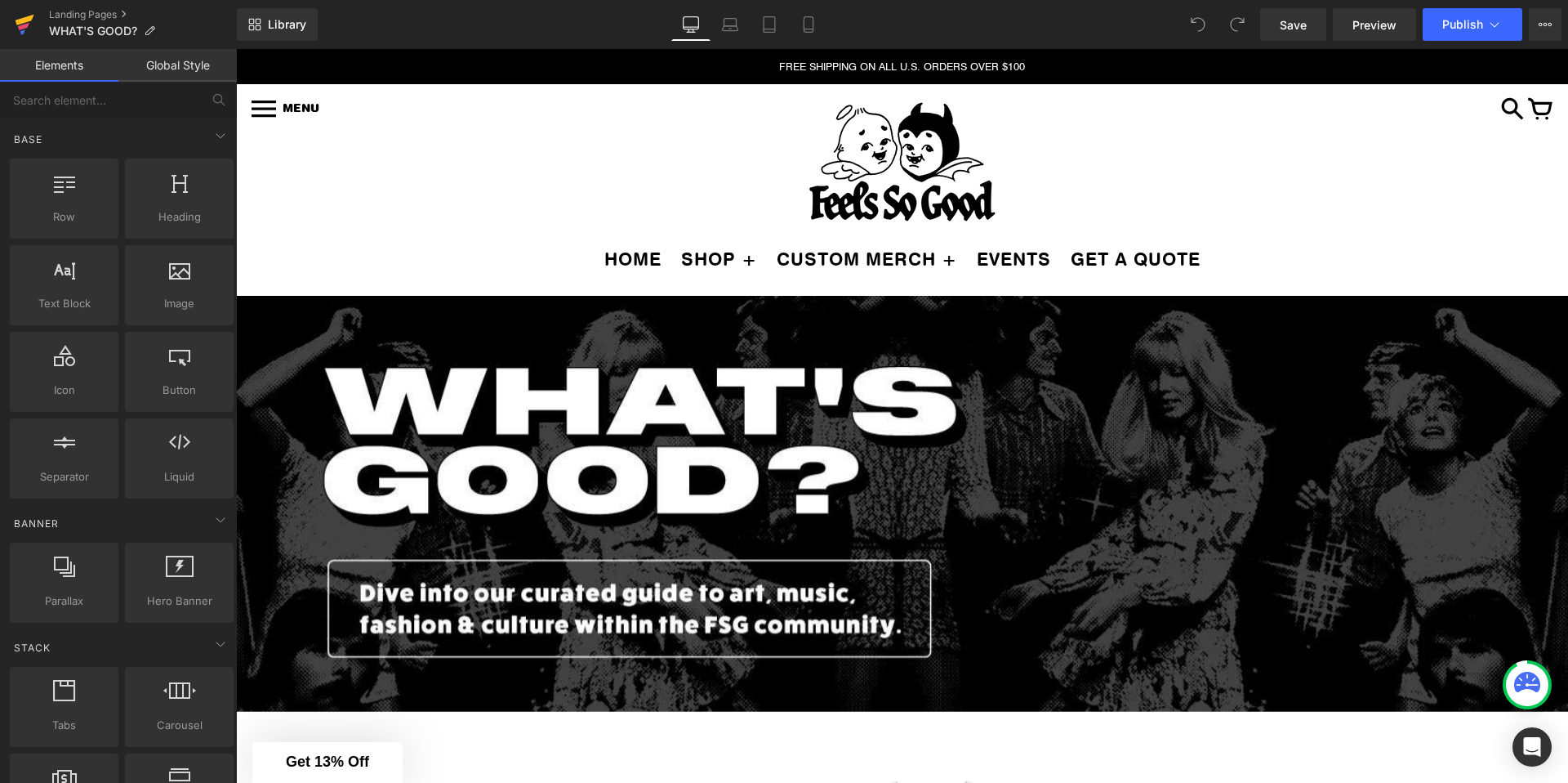
click at [16, 22] on icon at bounding box center [24, 24] width 20 height 41
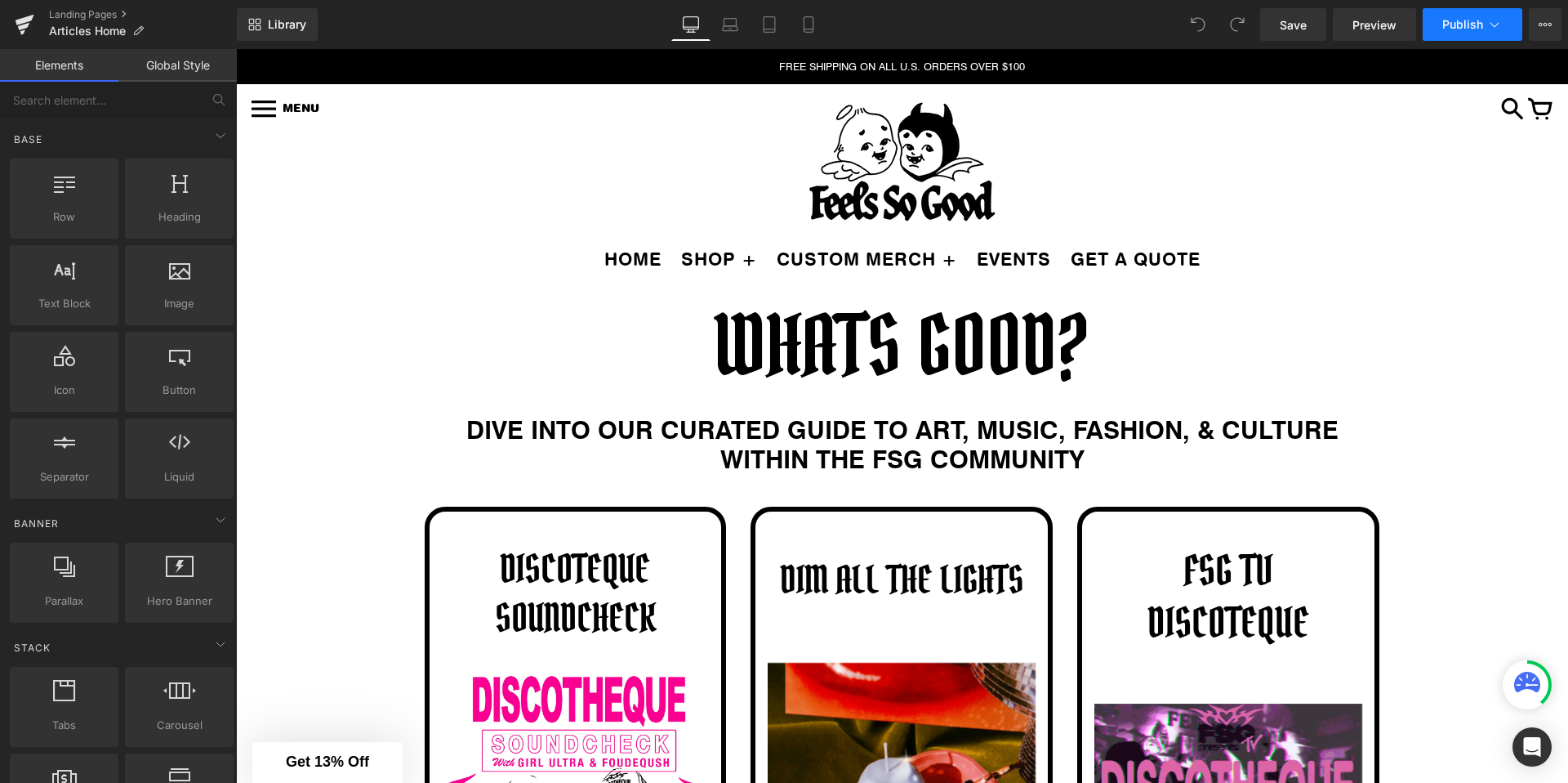
click at [1493, 35] on button "Publish" at bounding box center [1472, 24] width 99 height 33
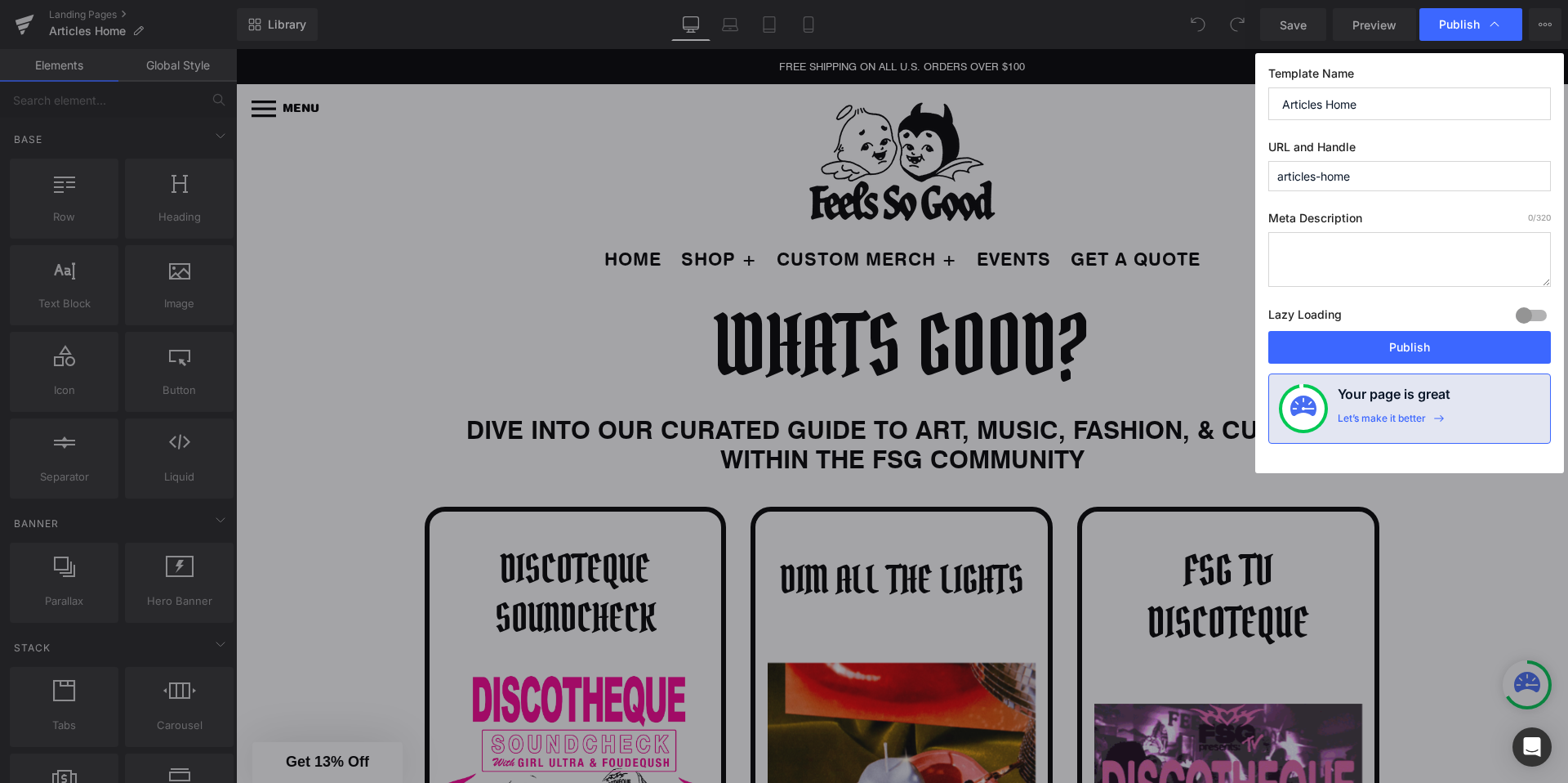
click at [1359, 172] on input "articles-home" at bounding box center [1409, 175] width 282 height 30
paste input "Dive into our curated guide to art, music, fashion & culture within the FSG com…"
type input "dive-into-our-curated-guide-to-art,-music,-fashion--culture-within-the-fsg-comm…"
click at [1330, 241] on textarea at bounding box center [1409, 259] width 282 height 54
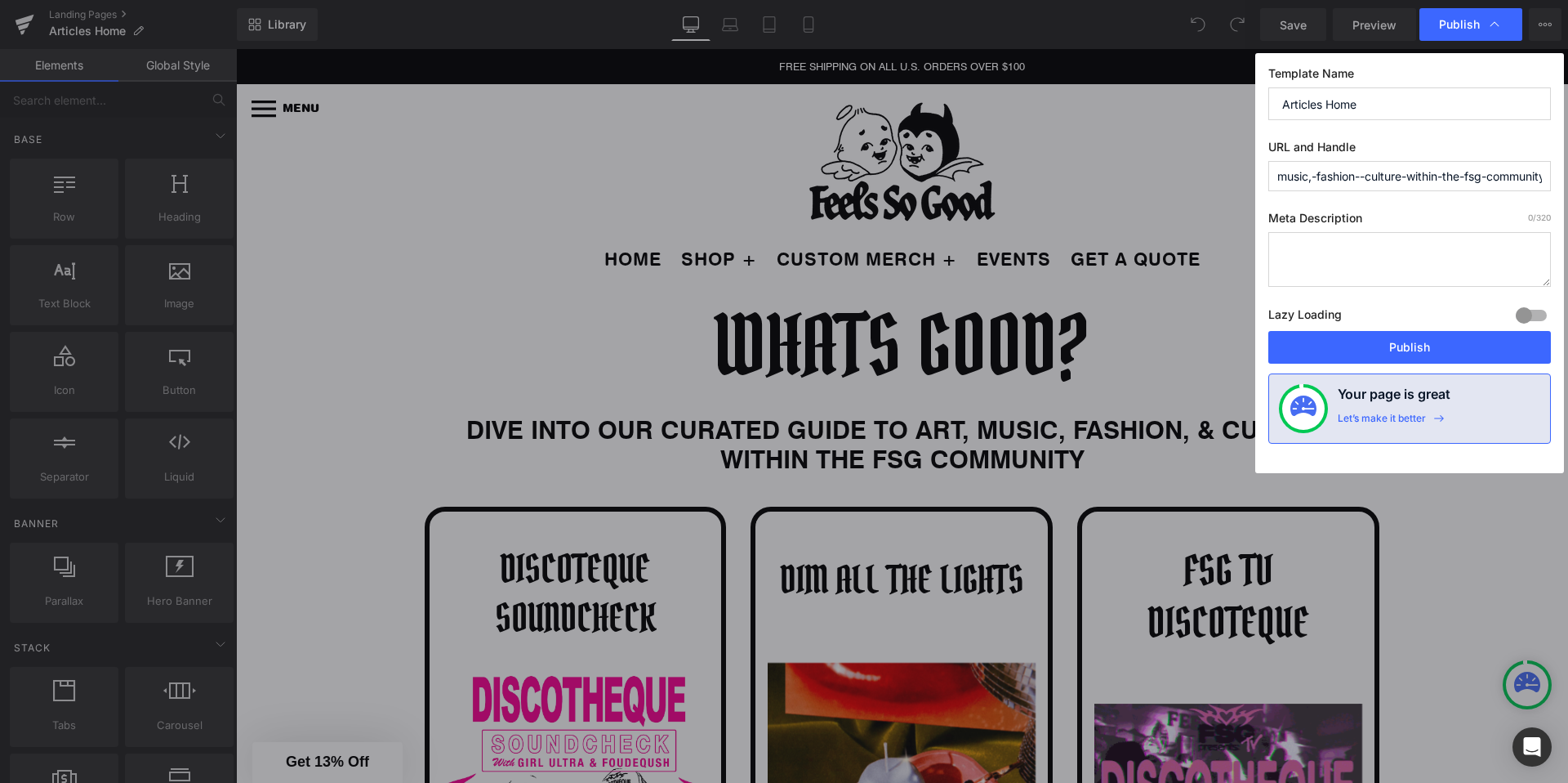
scroll to position [0, 0]
paste textarea "Dive into our curated guide to art, music, fashion & culture within the FSG com…"
type textarea "Dive into our curated guide to art, music, fashion & culture within the FSG com…"
click at [1362, 177] on input "dive-into-our-curated-guide-to-art,-music,-fashion--culture-within-the-fsg-comm…" at bounding box center [1409, 175] width 282 height 30
type input "whats-good"
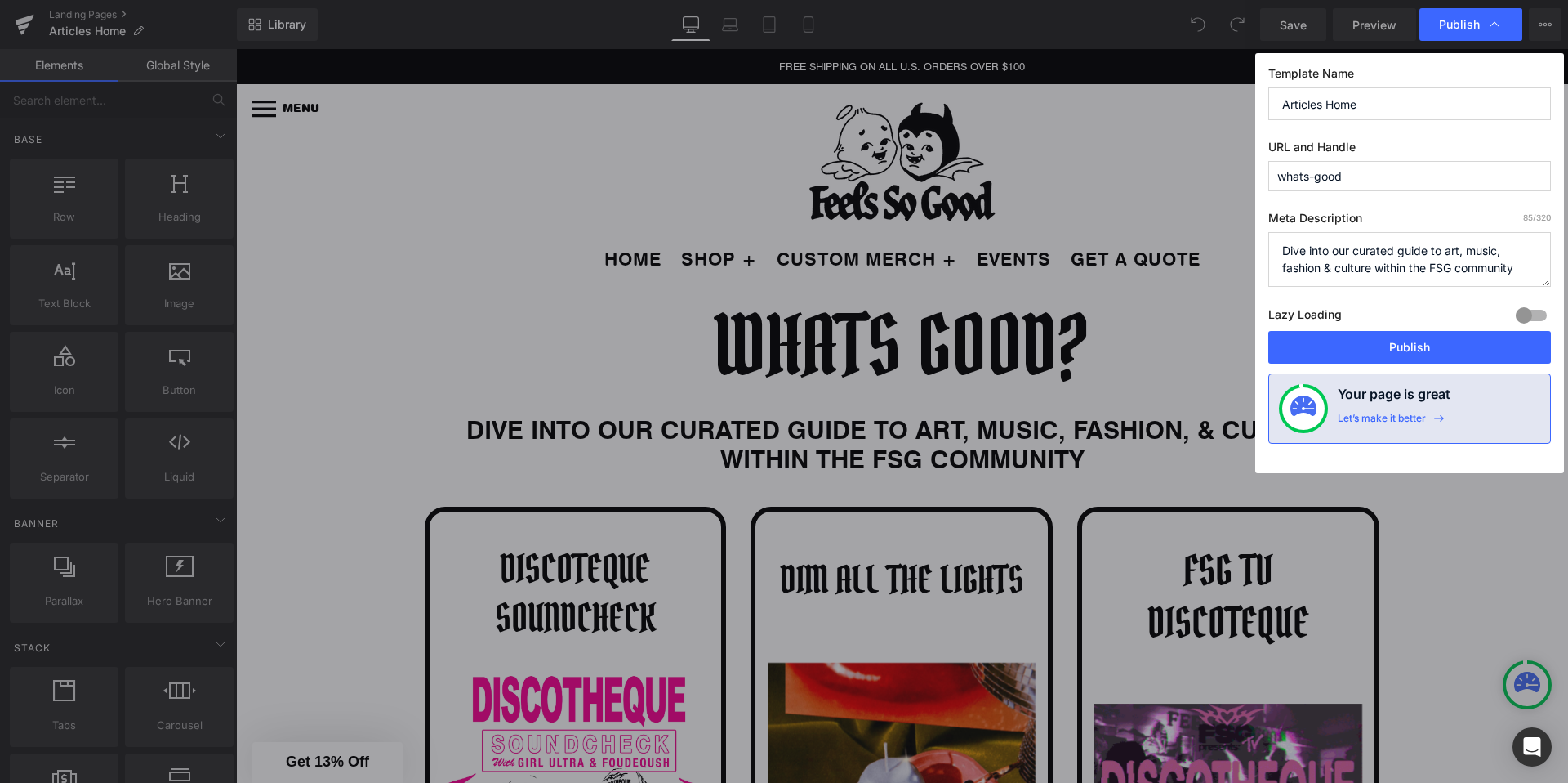
click at [1372, 110] on input "Articles Home" at bounding box center [1409, 104] width 282 height 33
type input "A"
type input "Whats Good?"
click at [1376, 353] on button "Publish" at bounding box center [1409, 347] width 282 height 33
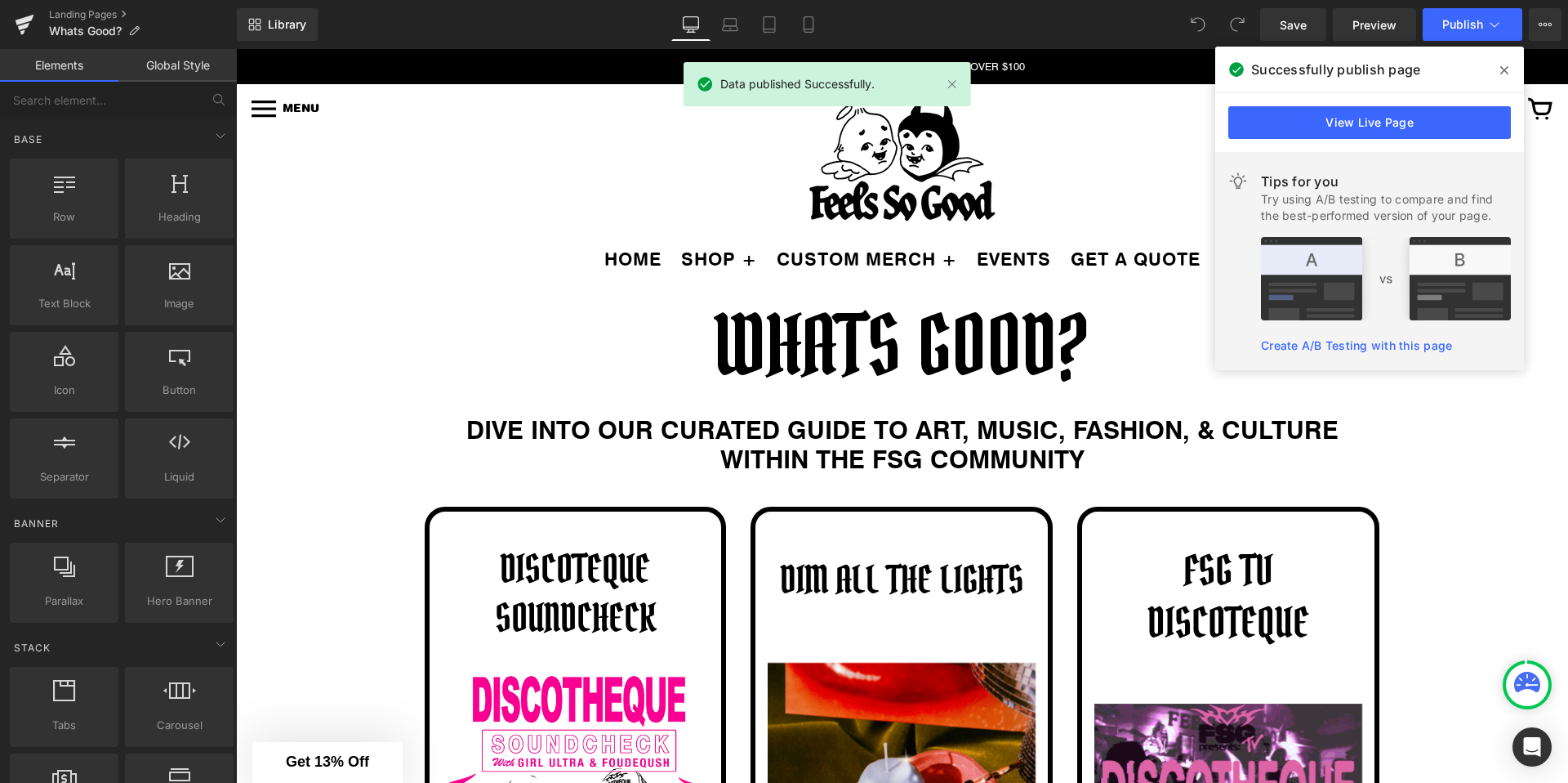
click at [1502, 66] on icon at bounding box center [1504, 70] width 8 height 13
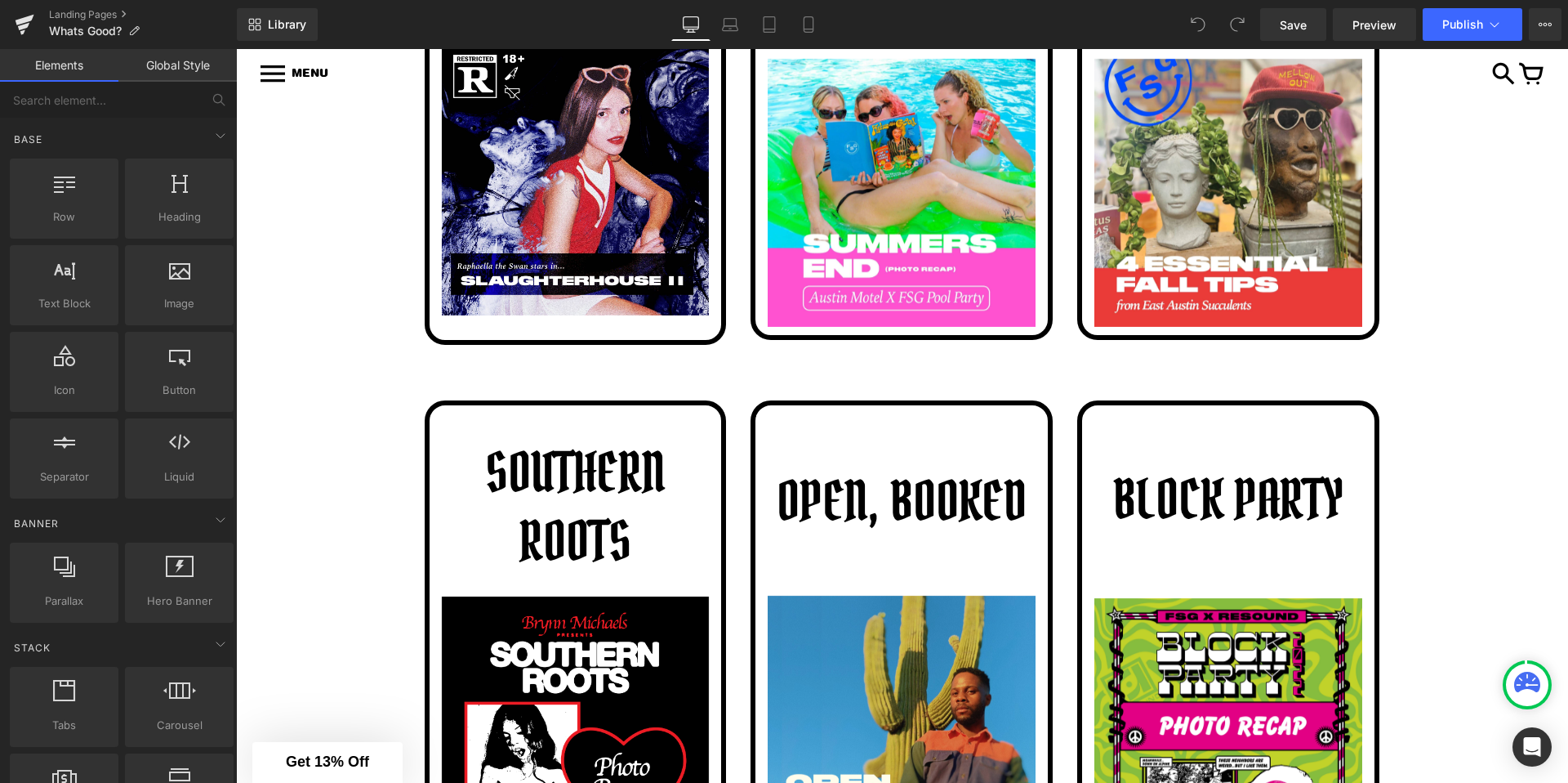
scroll to position [57, 0]
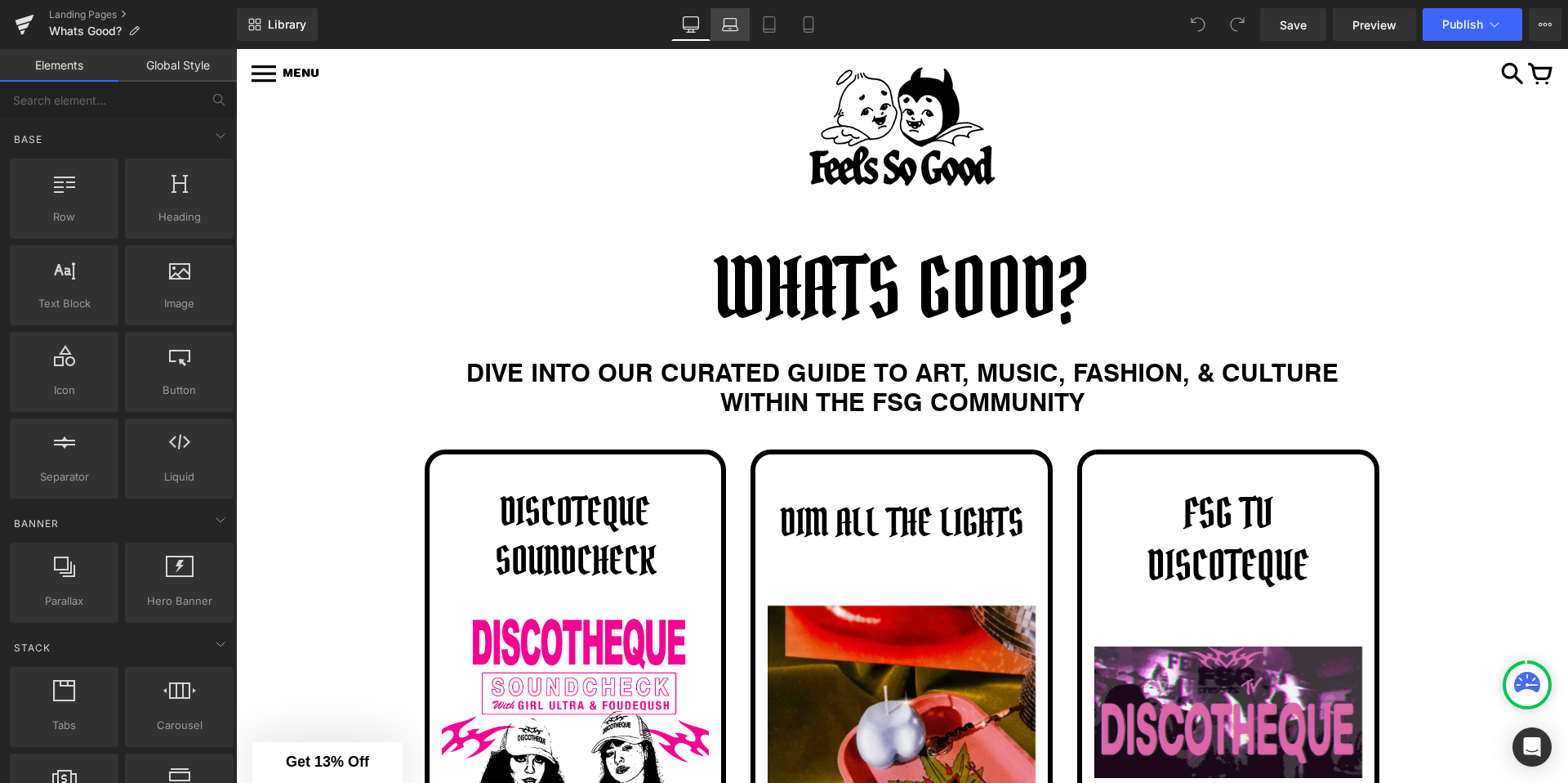
click at [723, 28] on icon at bounding box center [731, 28] width 16 height 5
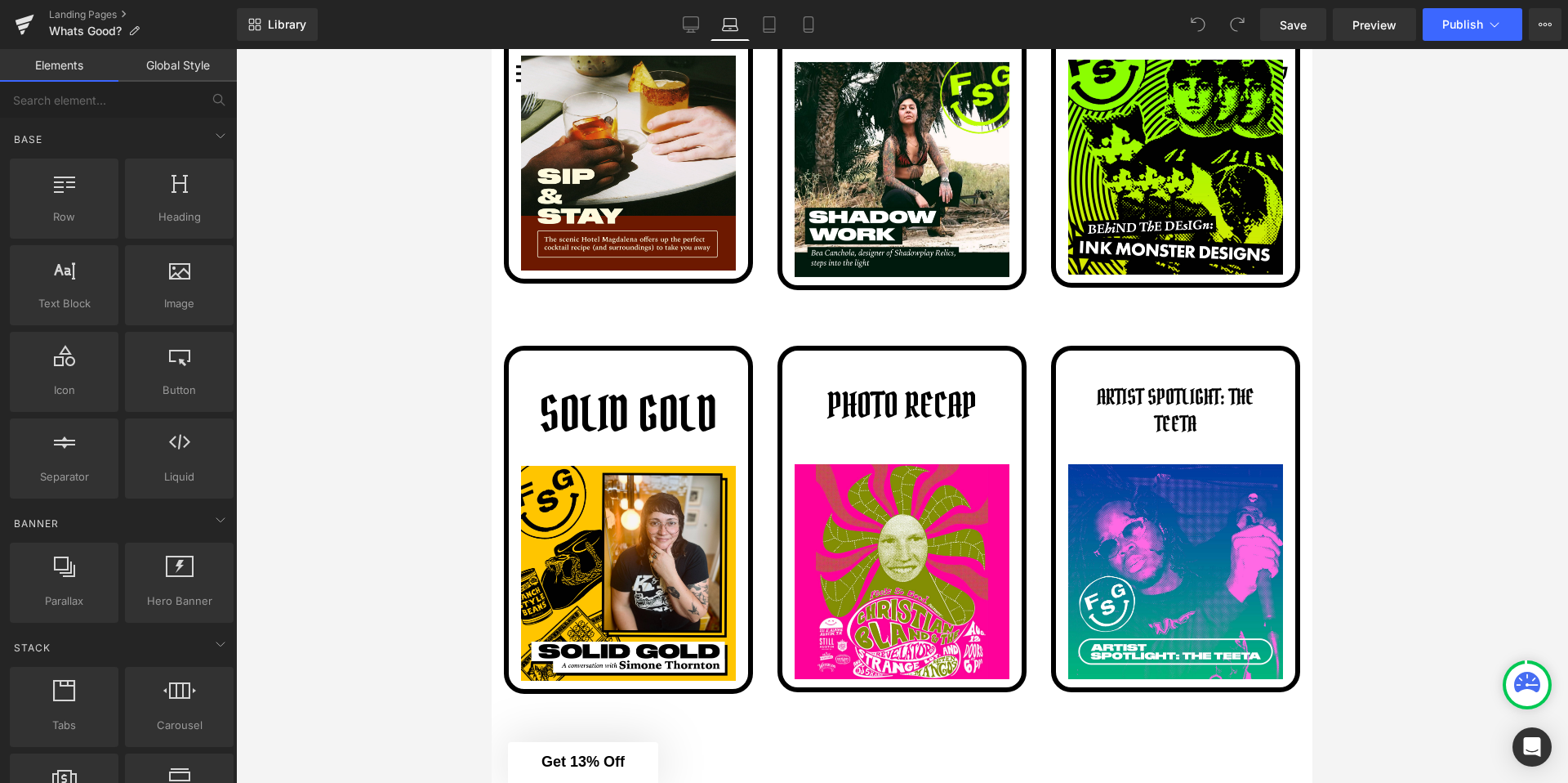
scroll to position [2799, 0]
click at [782, 29] on link "Tablet" at bounding box center [769, 24] width 39 height 33
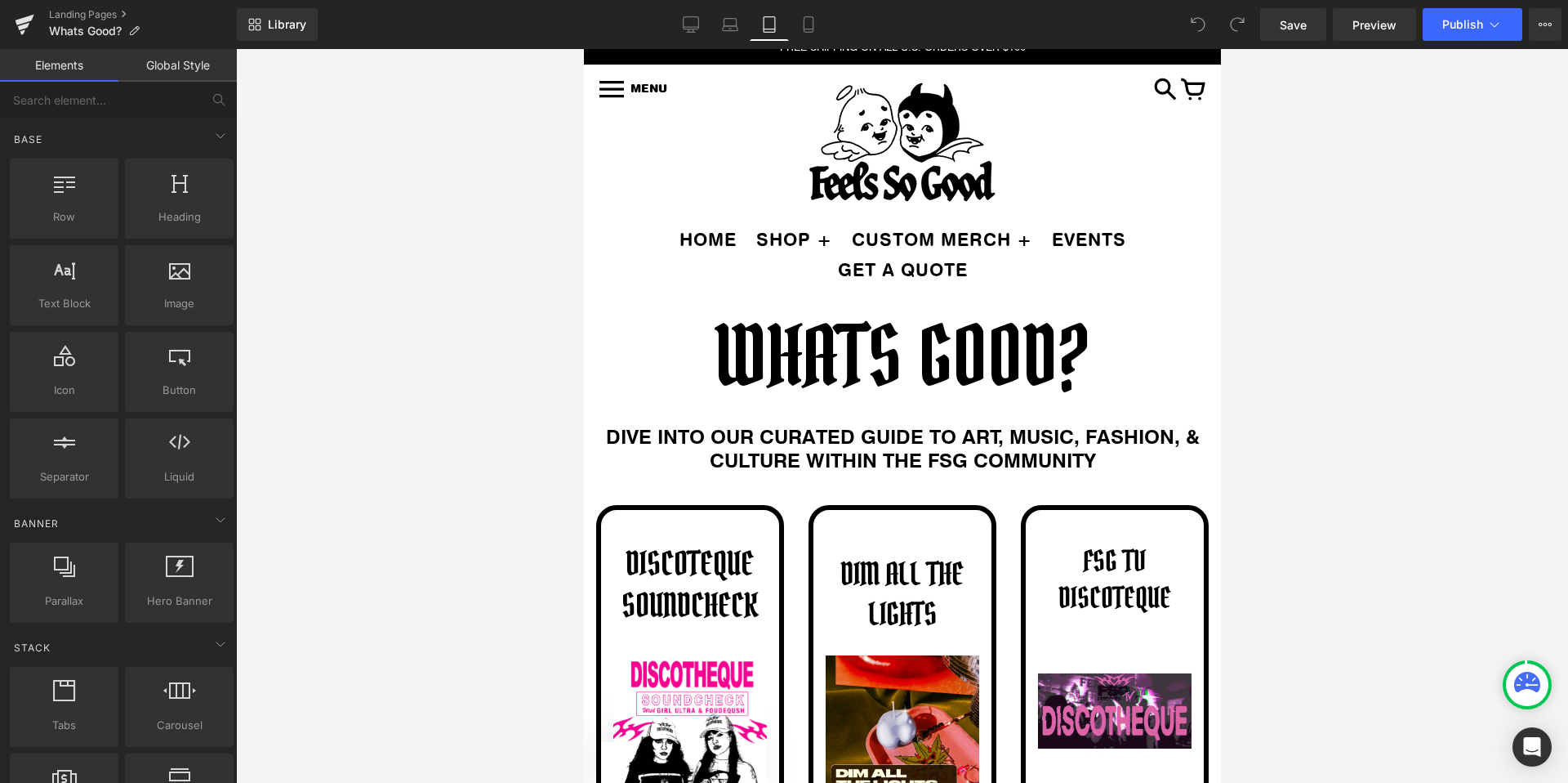
scroll to position [0, 0]
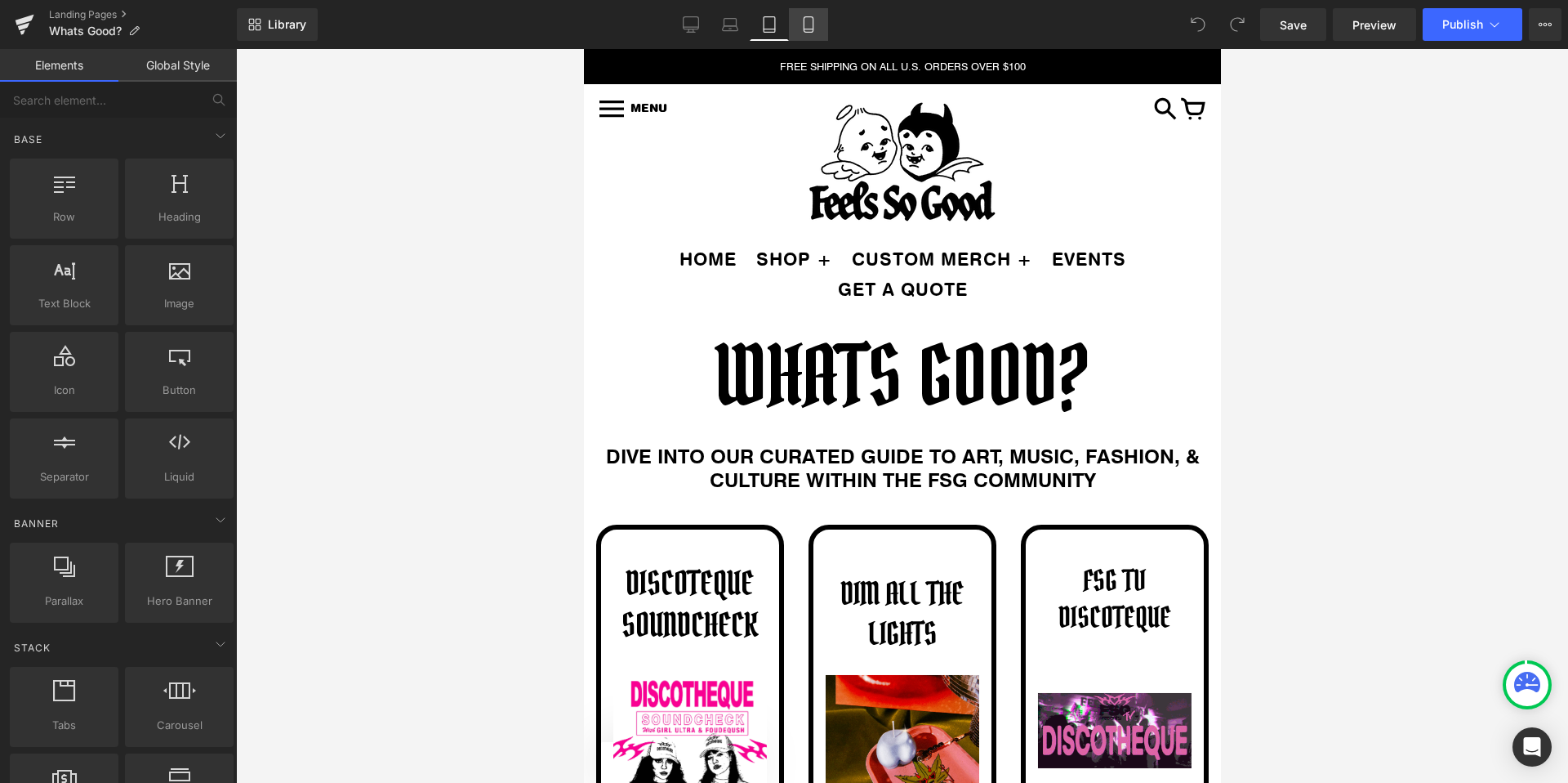
click at [809, 38] on link "Mobile" at bounding box center [808, 24] width 39 height 33
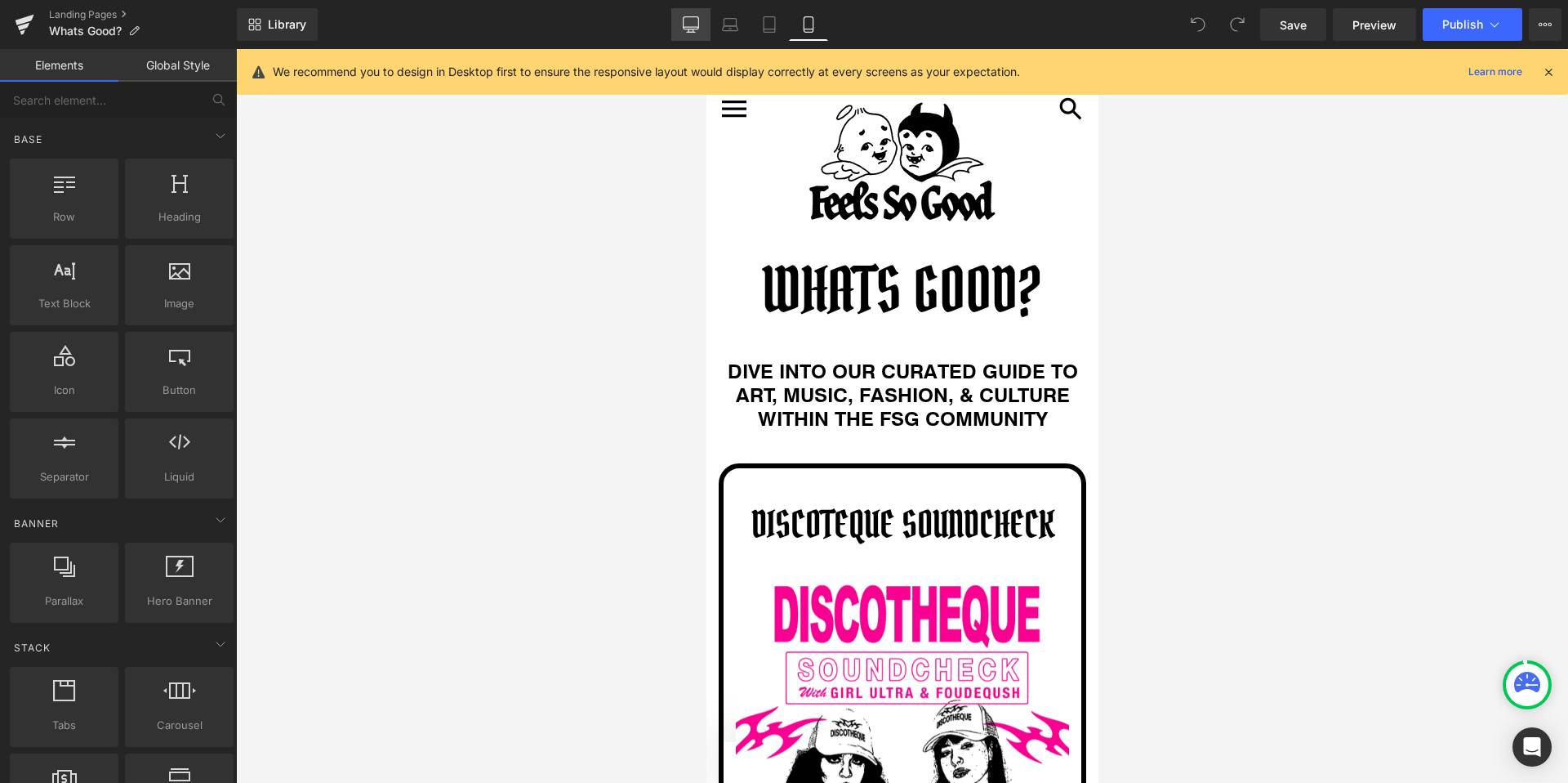
click at [692, 25] on icon at bounding box center [690, 24] width 16 height 16
